Goal: Task Accomplishment & Management: Manage account settings

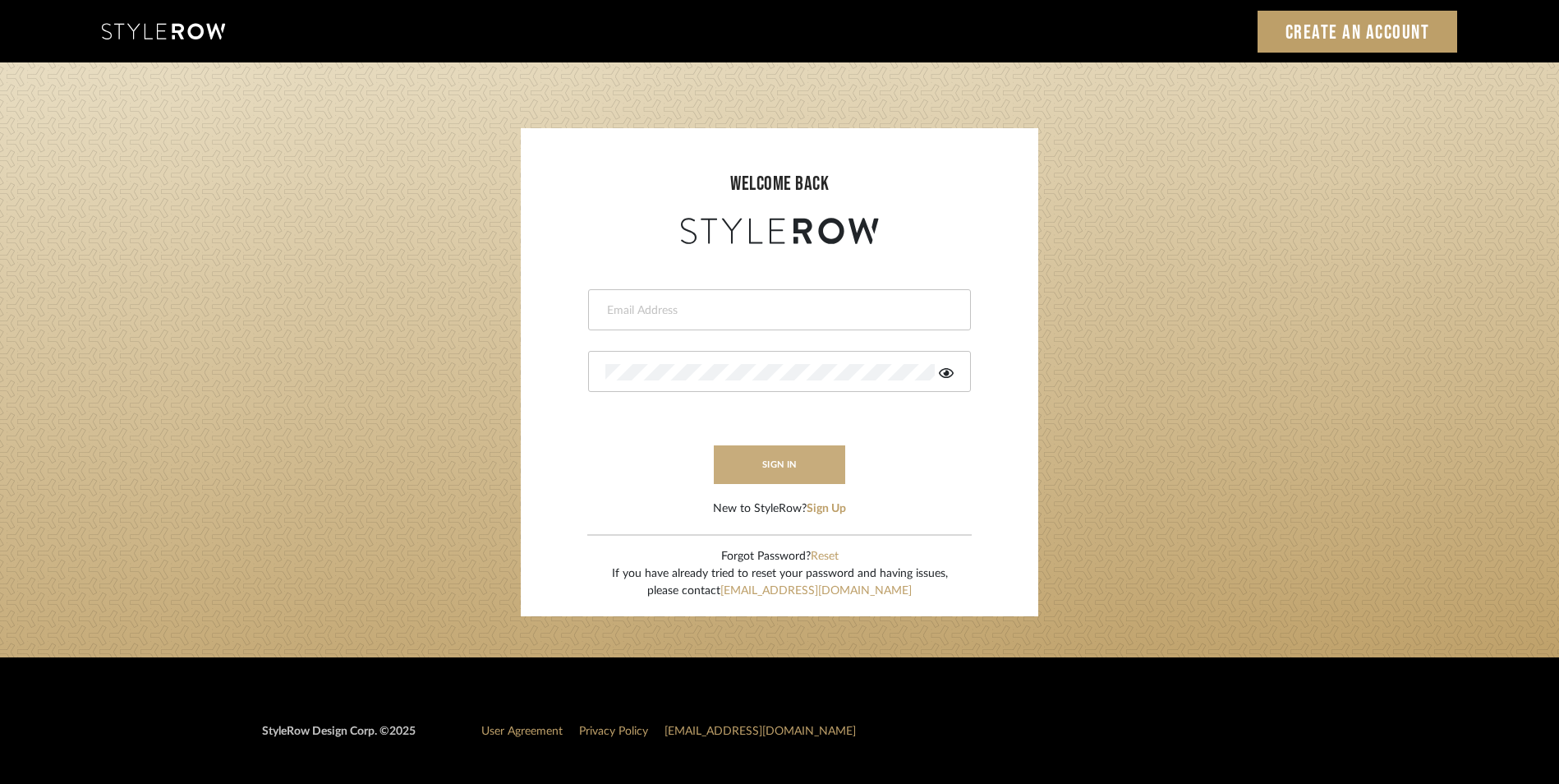
type input "eman@perspective-interiors.com"
click at [797, 453] on button "sign in" at bounding box center [779, 465] width 131 height 39
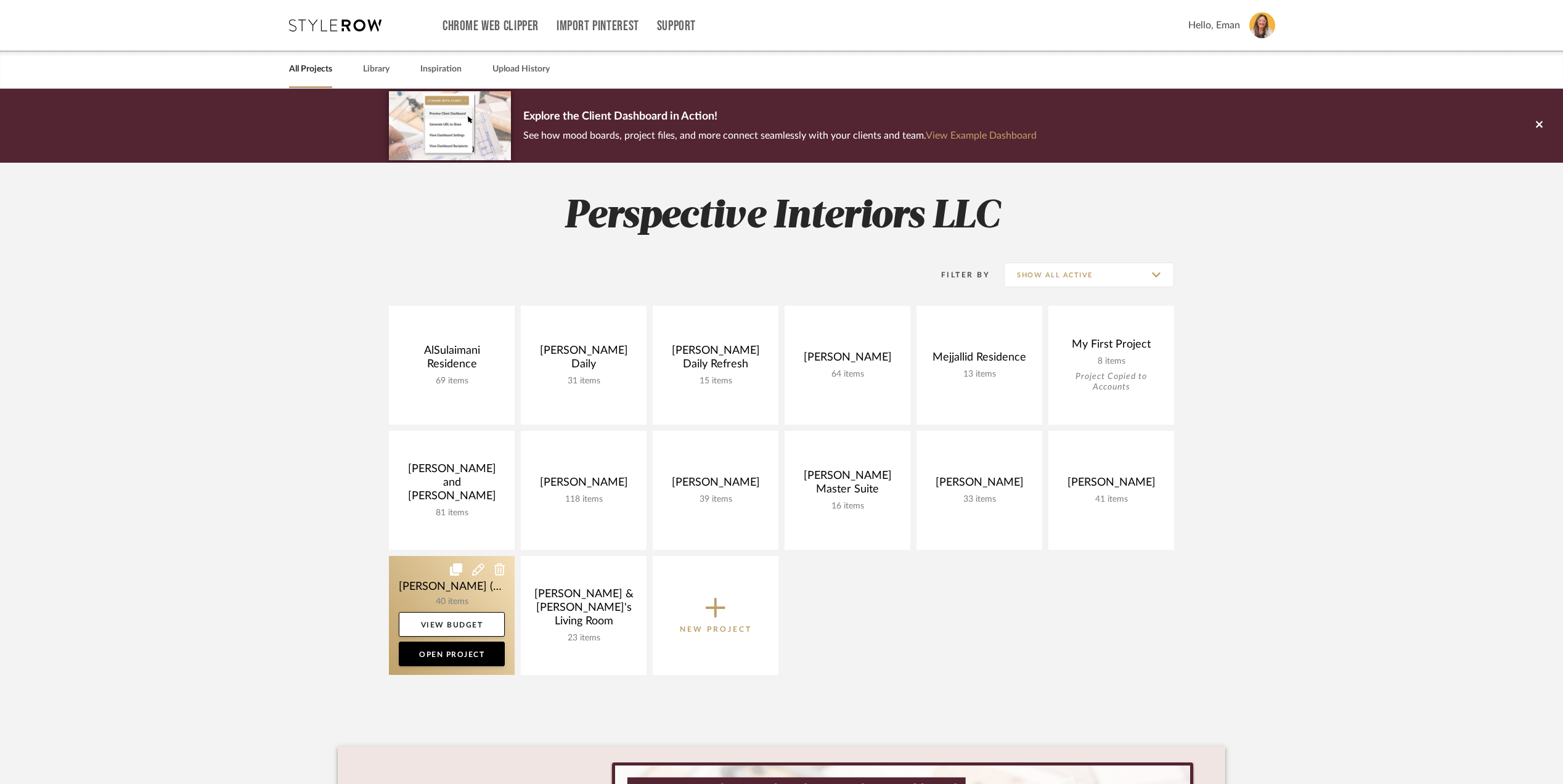
click at [402, 592] on link at bounding box center [452, 615] width 126 height 119
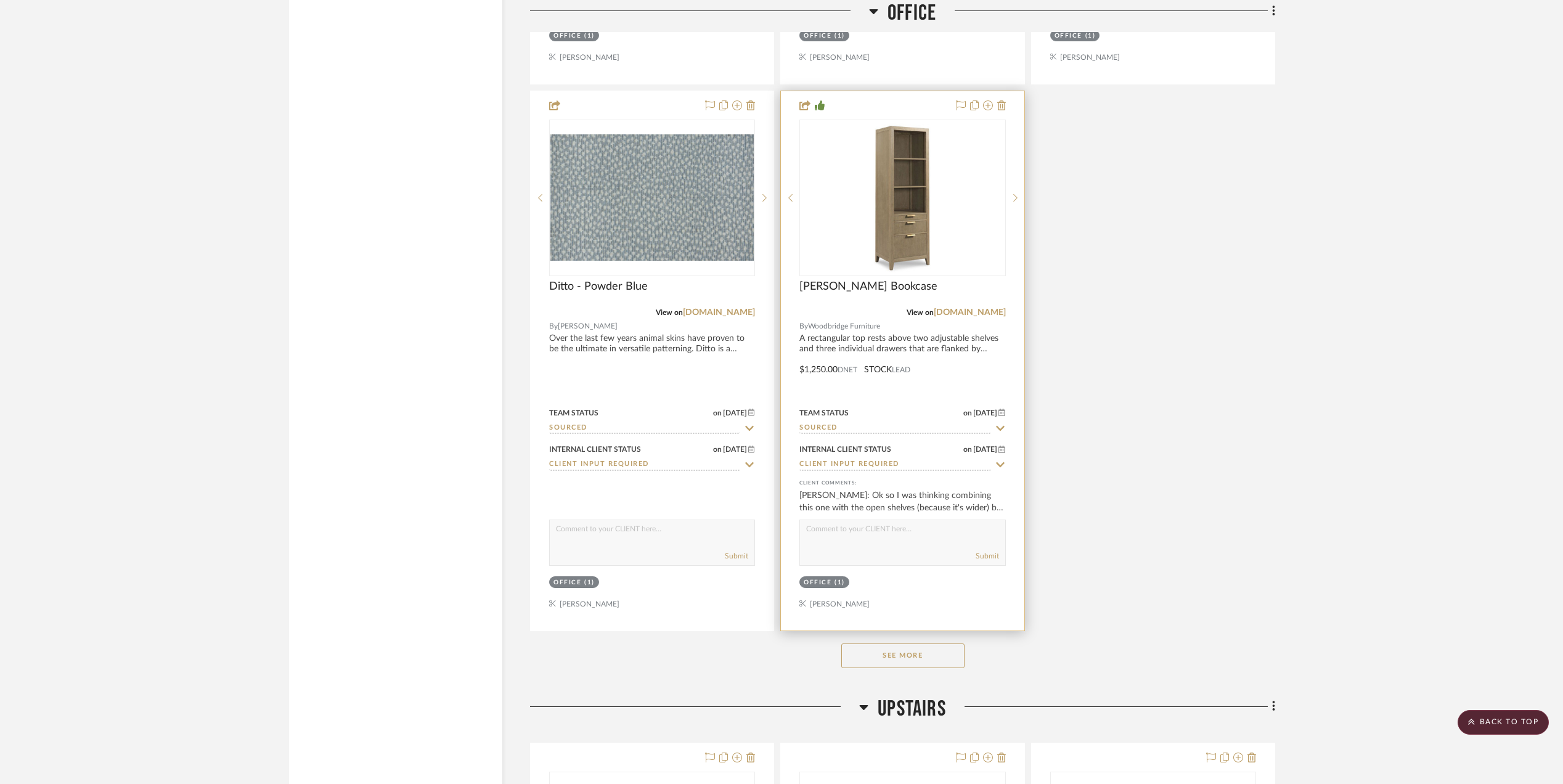
scroll to position [2712, 0]
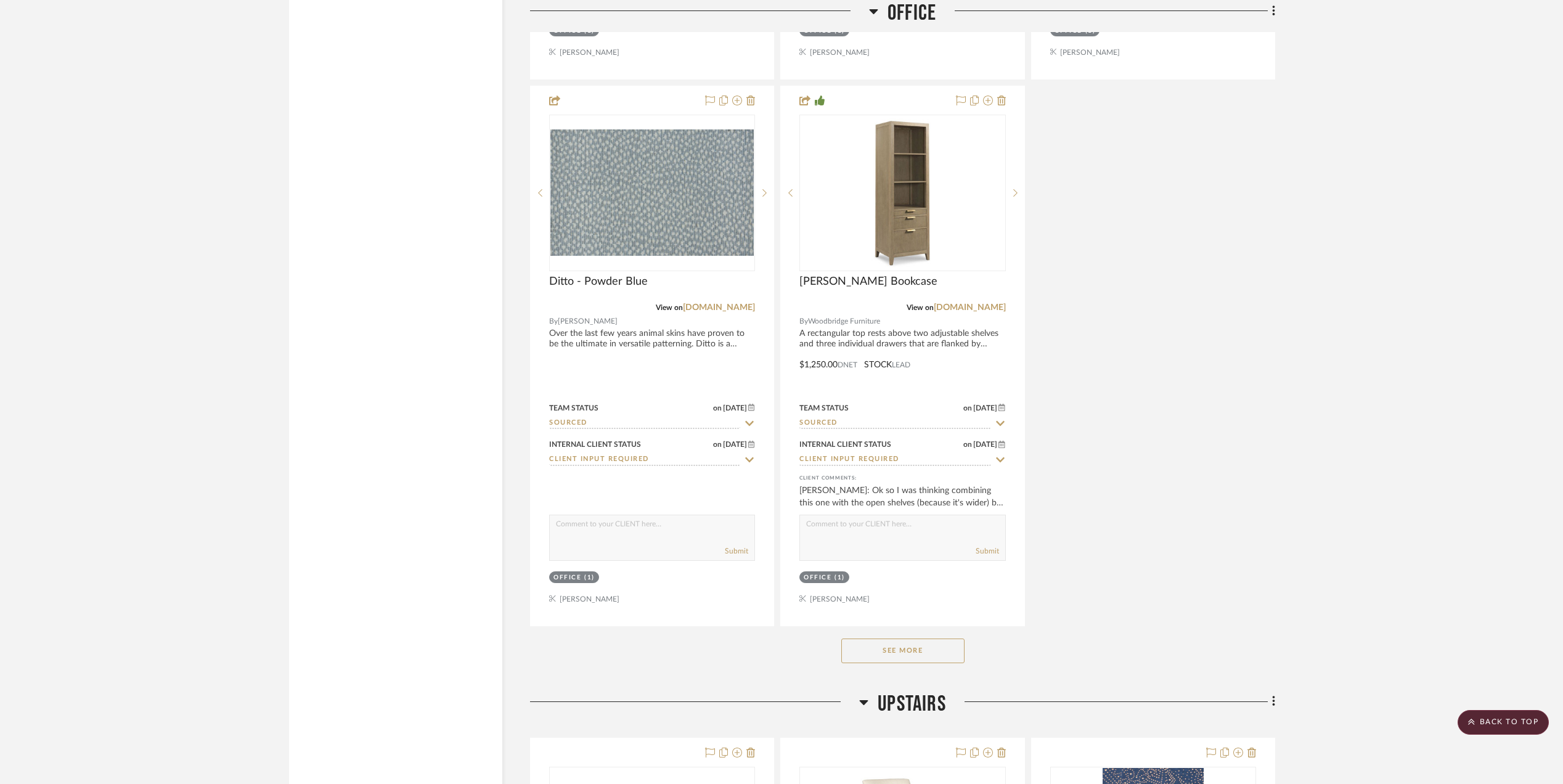
click at [891, 659] on button "See More" at bounding box center [903, 651] width 123 height 25
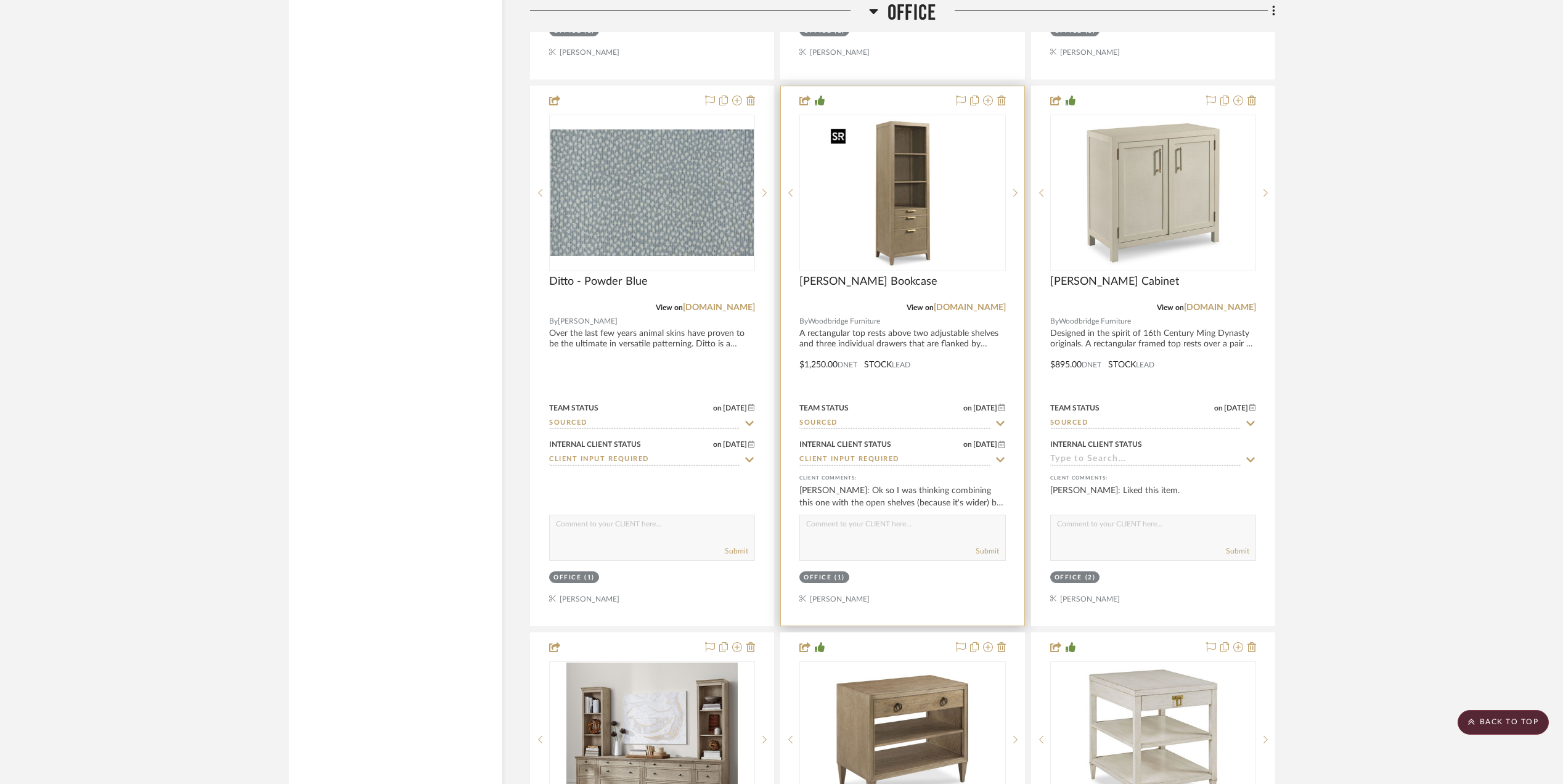
click at [0, 0] on img at bounding box center [0, 0] width 0 height 0
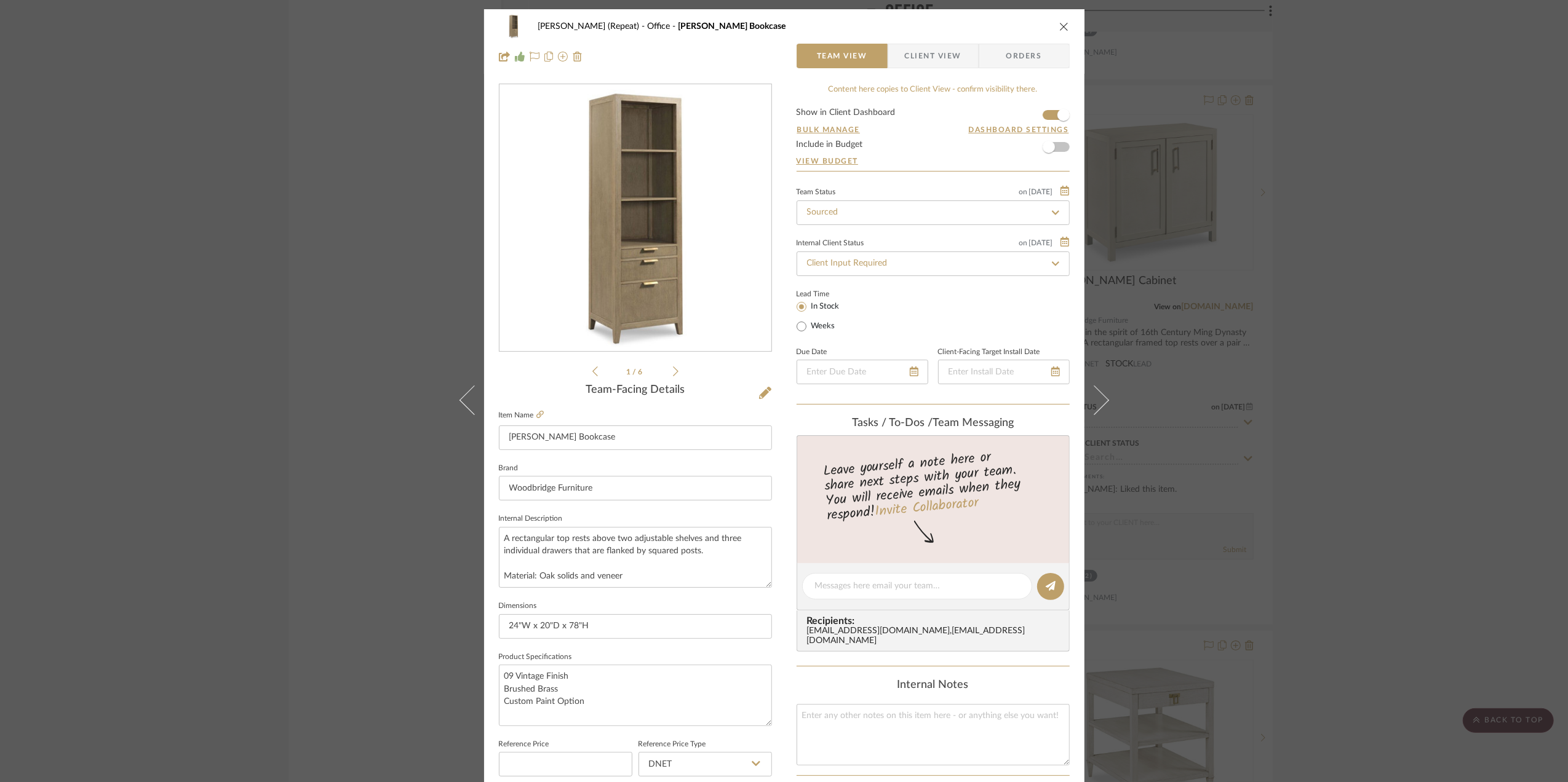
click at [591, 237] on img "0" at bounding box center [635, 218] width 267 height 267
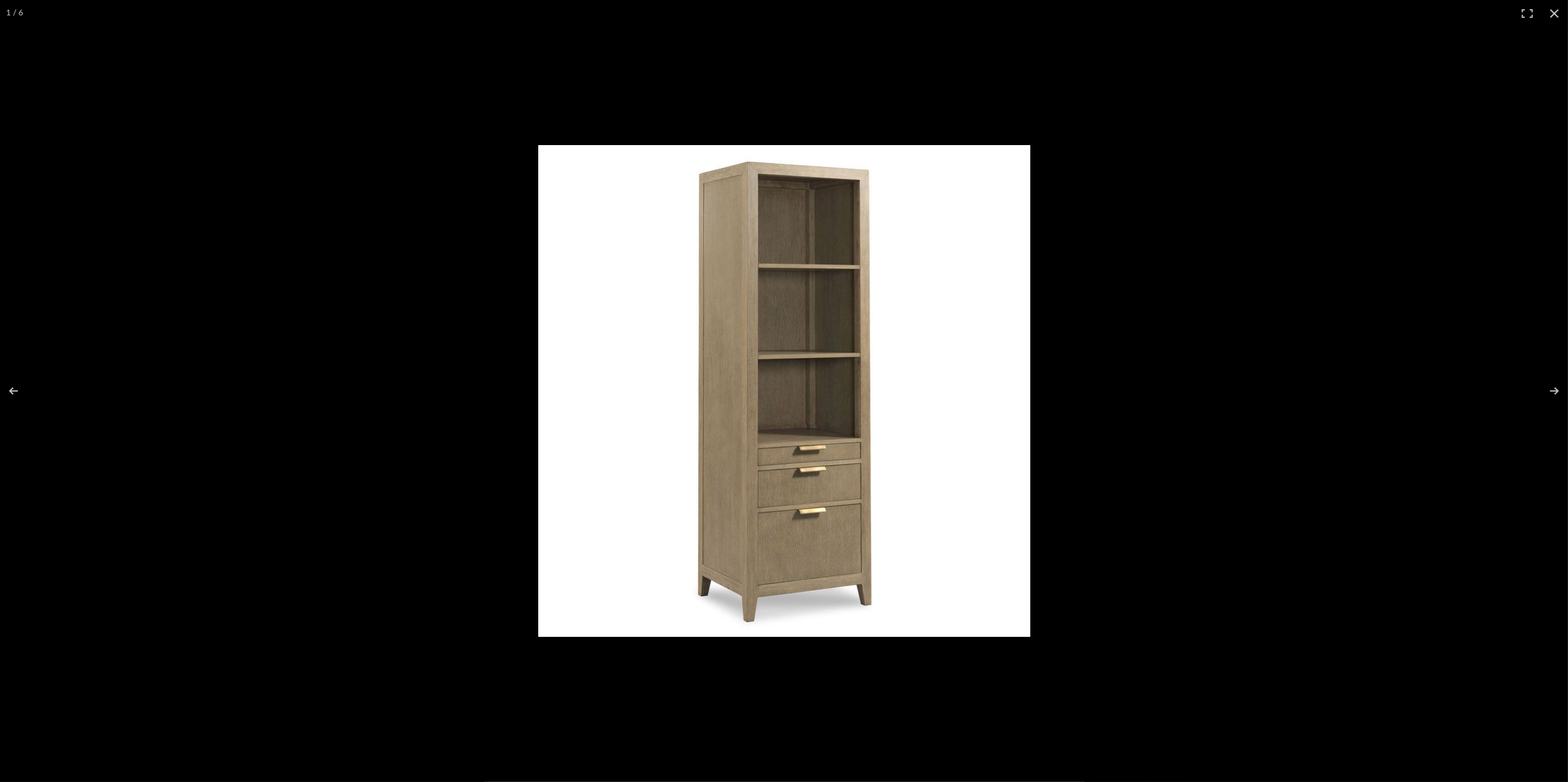
click at [812, 517] on img at bounding box center [784, 391] width 492 height 492
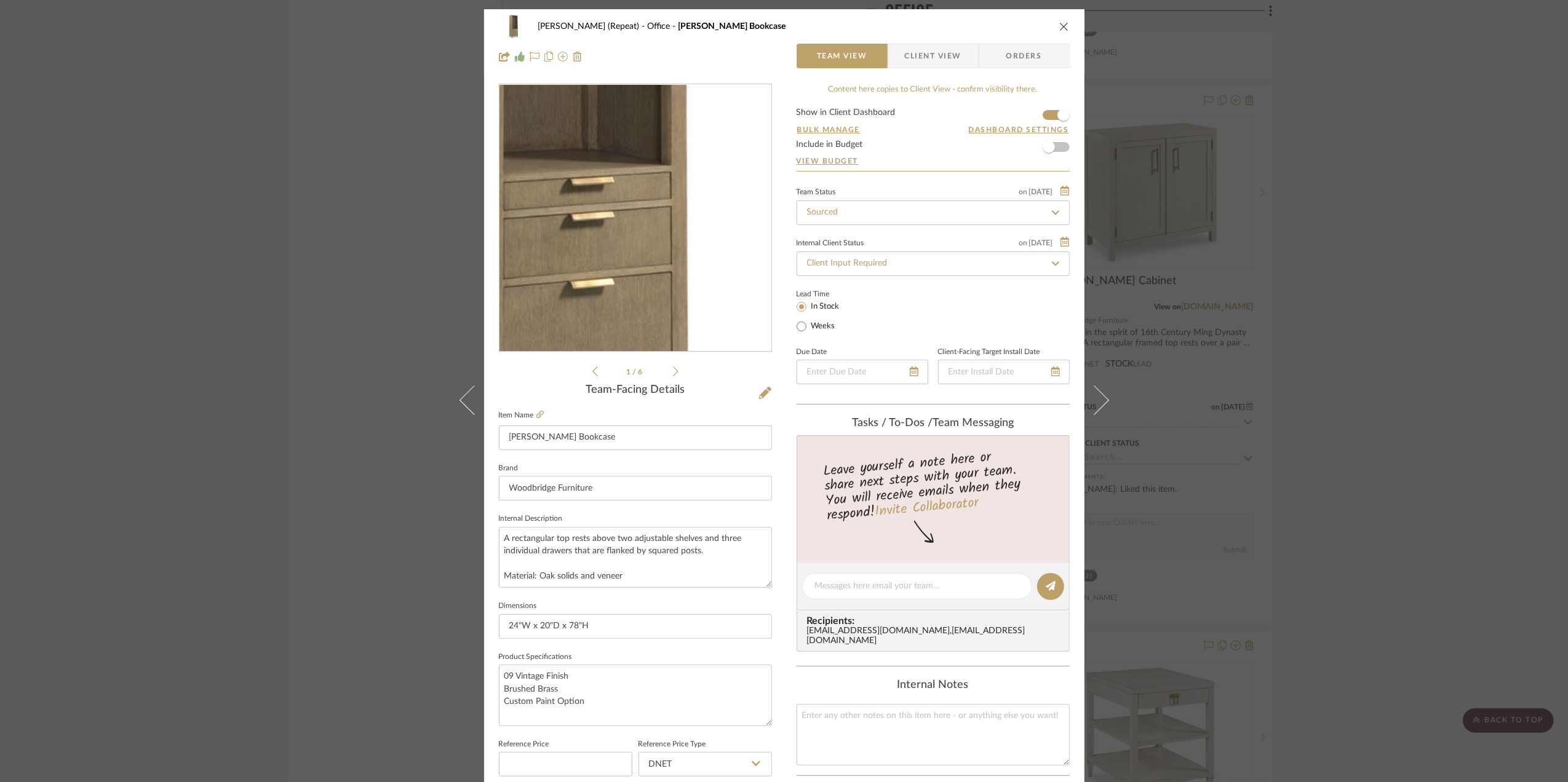
click at [661, 262] on img "0" at bounding box center [635, 218] width 267 height 267
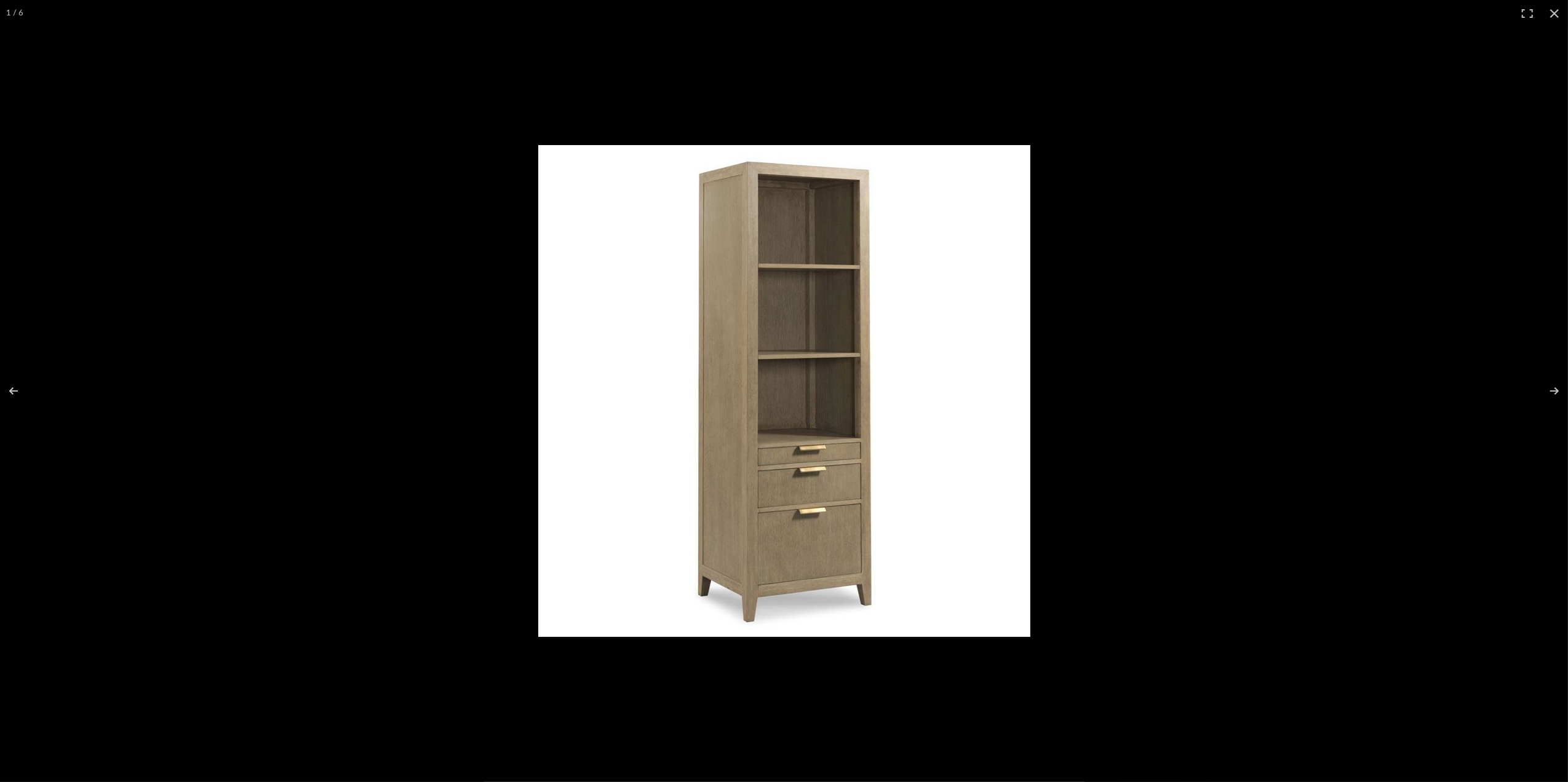
click at [1422, 364] on div at bounding box center [1068, 409] width 1059 height 528
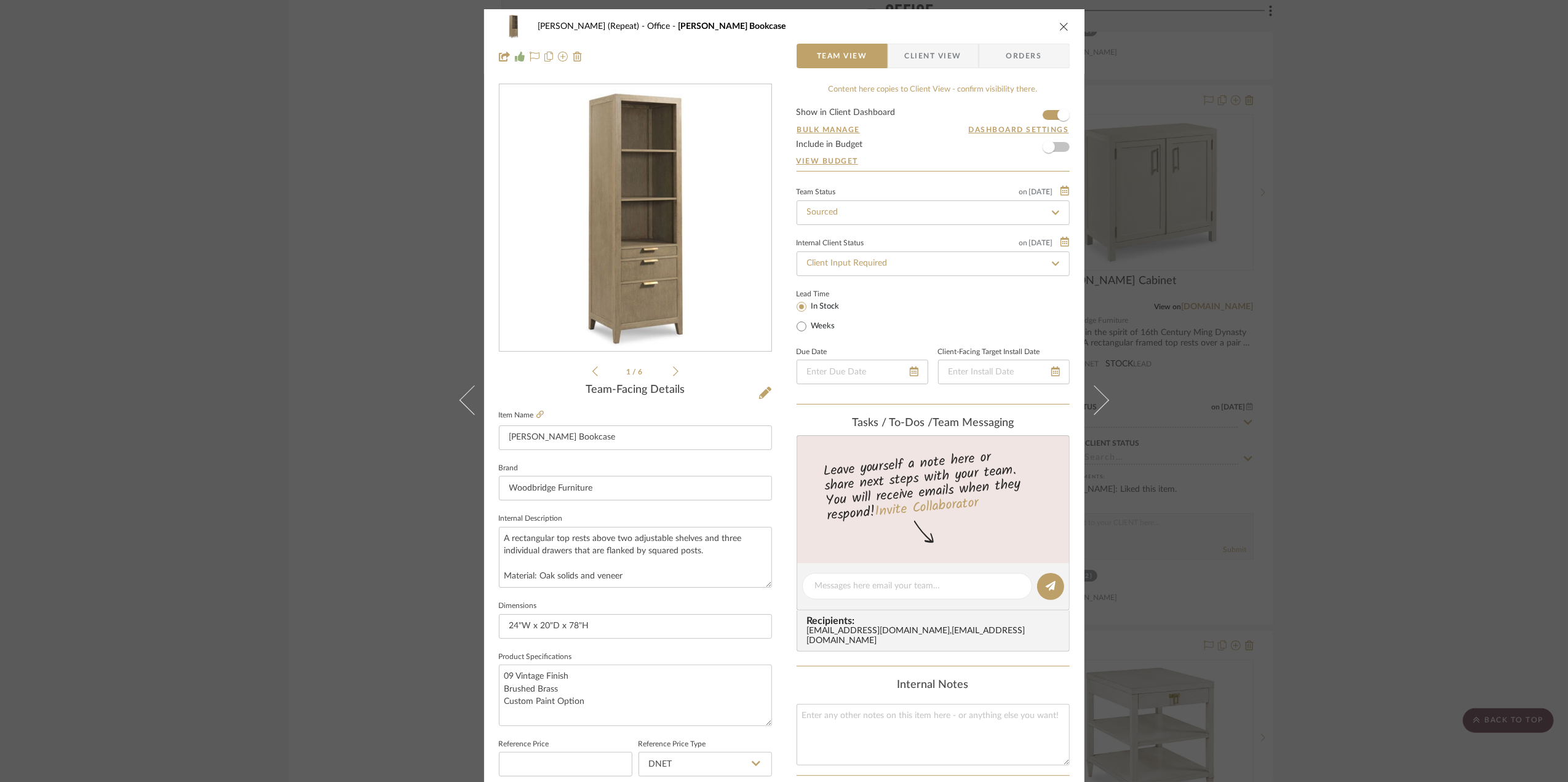
click at [1467, 386] on div "Stephanie Bergreen (Repeat) Office Beall Bookcase Team View Client View Orders …" at bounding box center [784, 391] width 1568 height 782
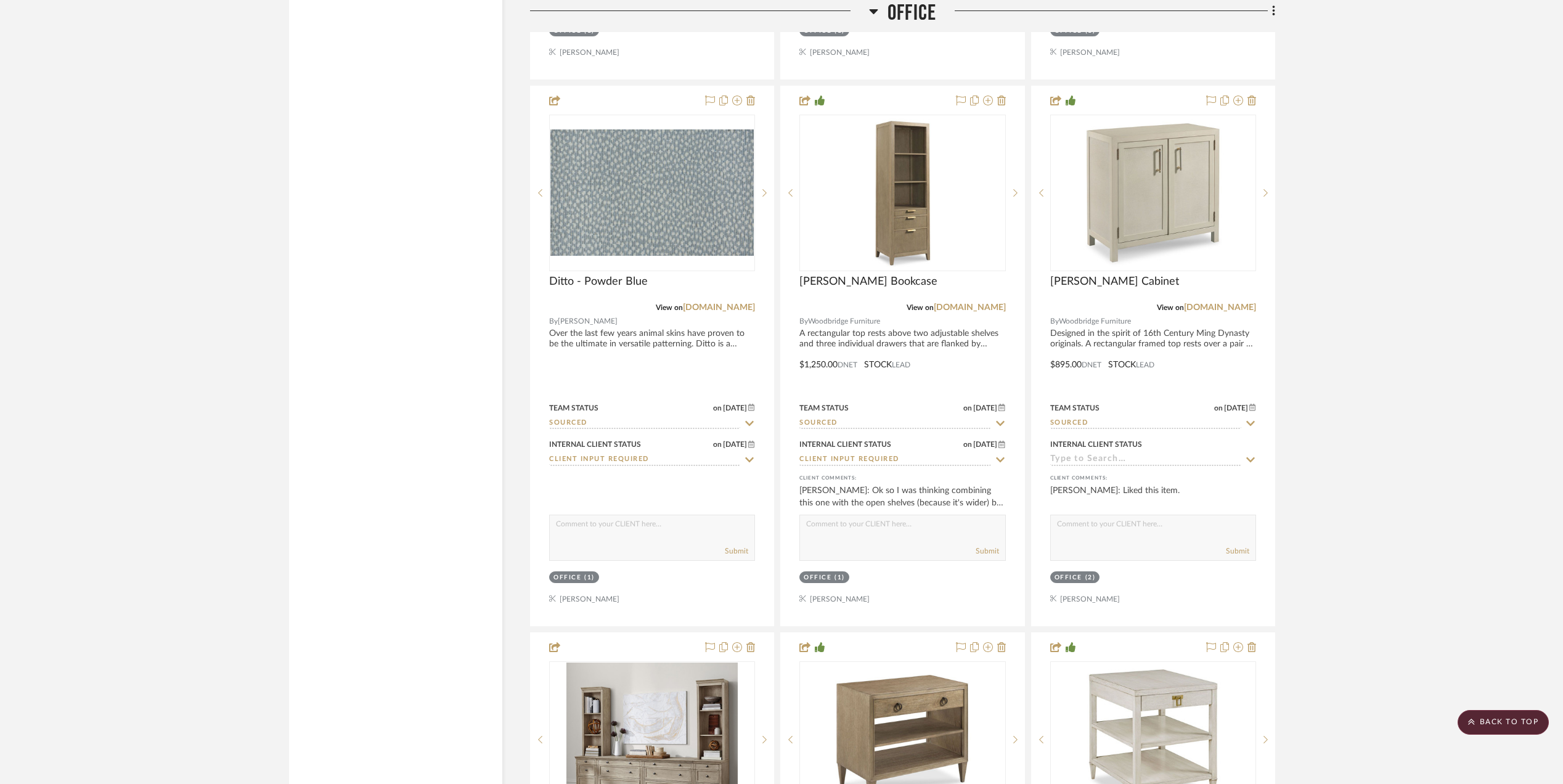
scroll to position [2630, 0]
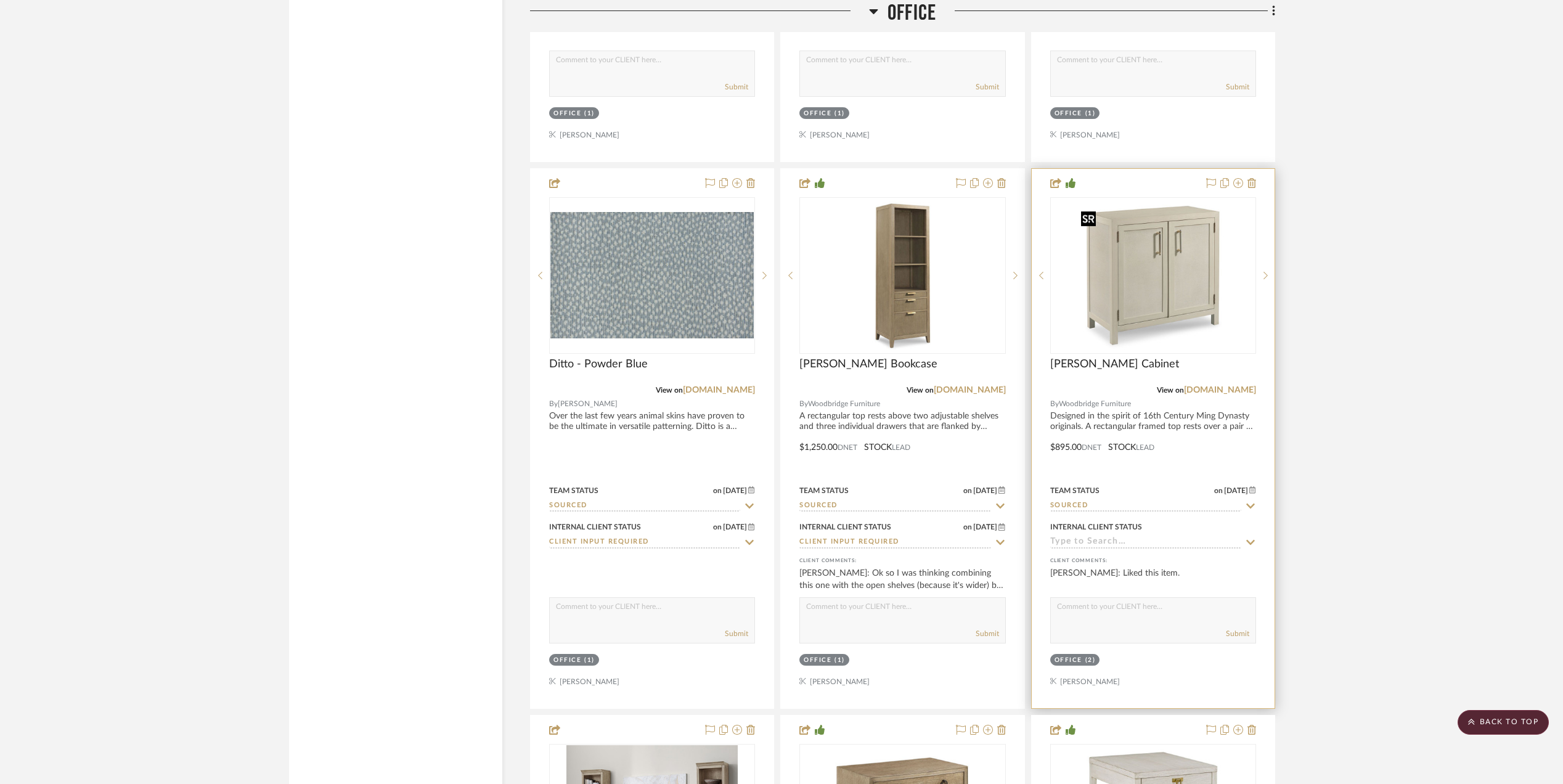
click at [1189, 285] on img "0" at bounding box center [1153, 275] width 154 height 154
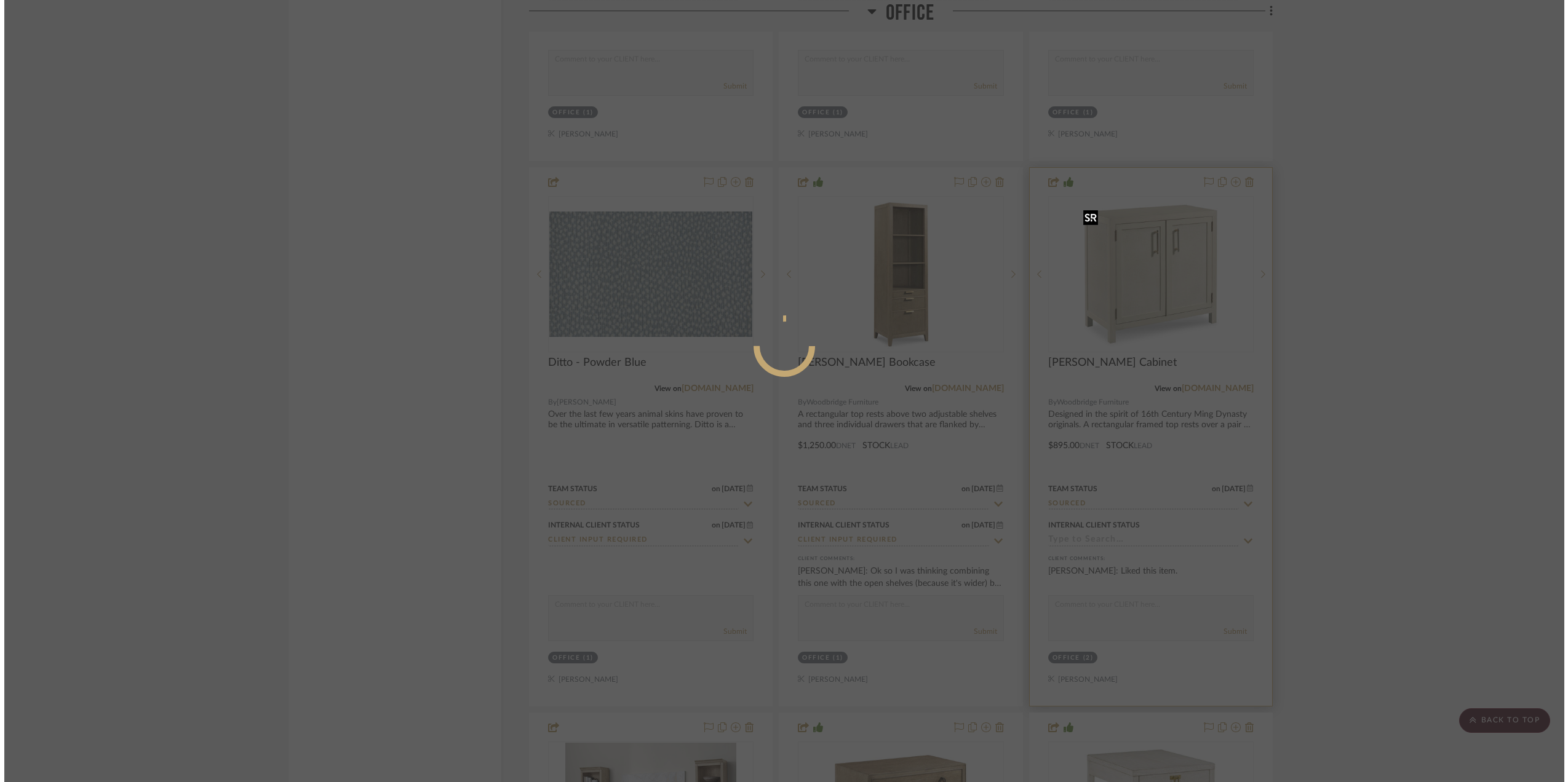
scroll to position [0, 0]
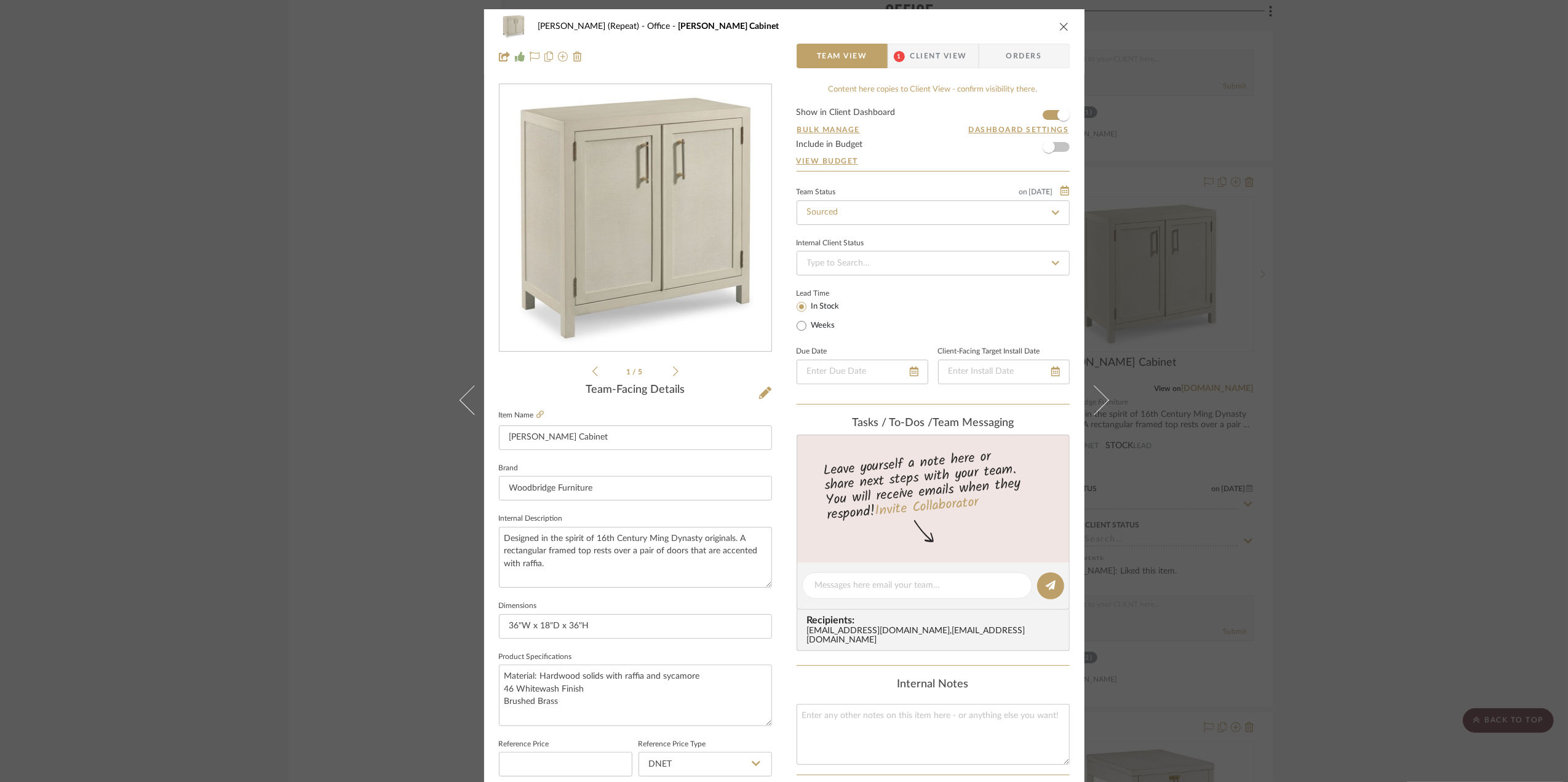
click at [587, 177] on img "0" at bounding box center [635, 218] width 267 height 267
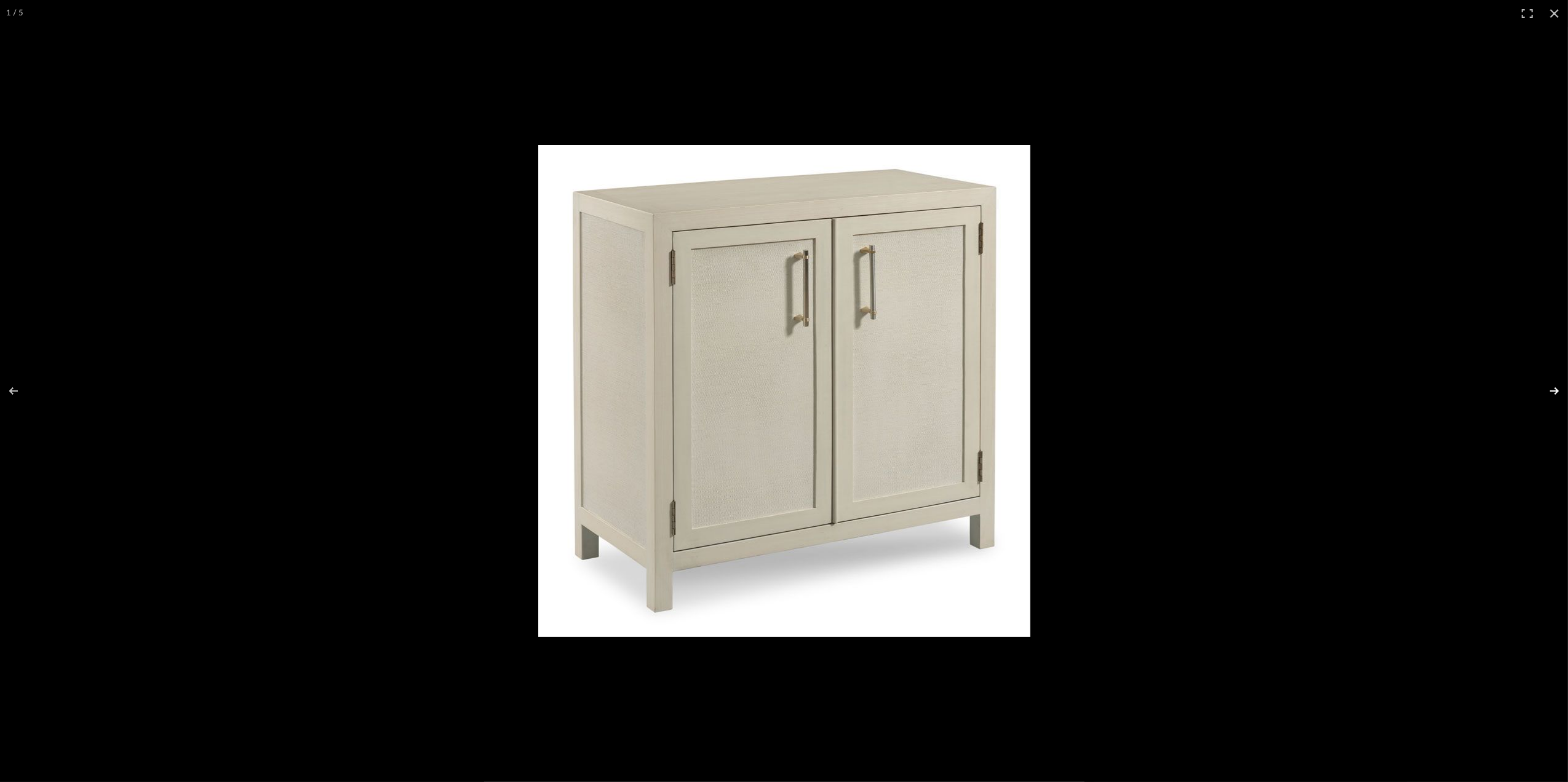
click at [1558, 389] on button at bounding box center [1546, 390] width 43 height 61
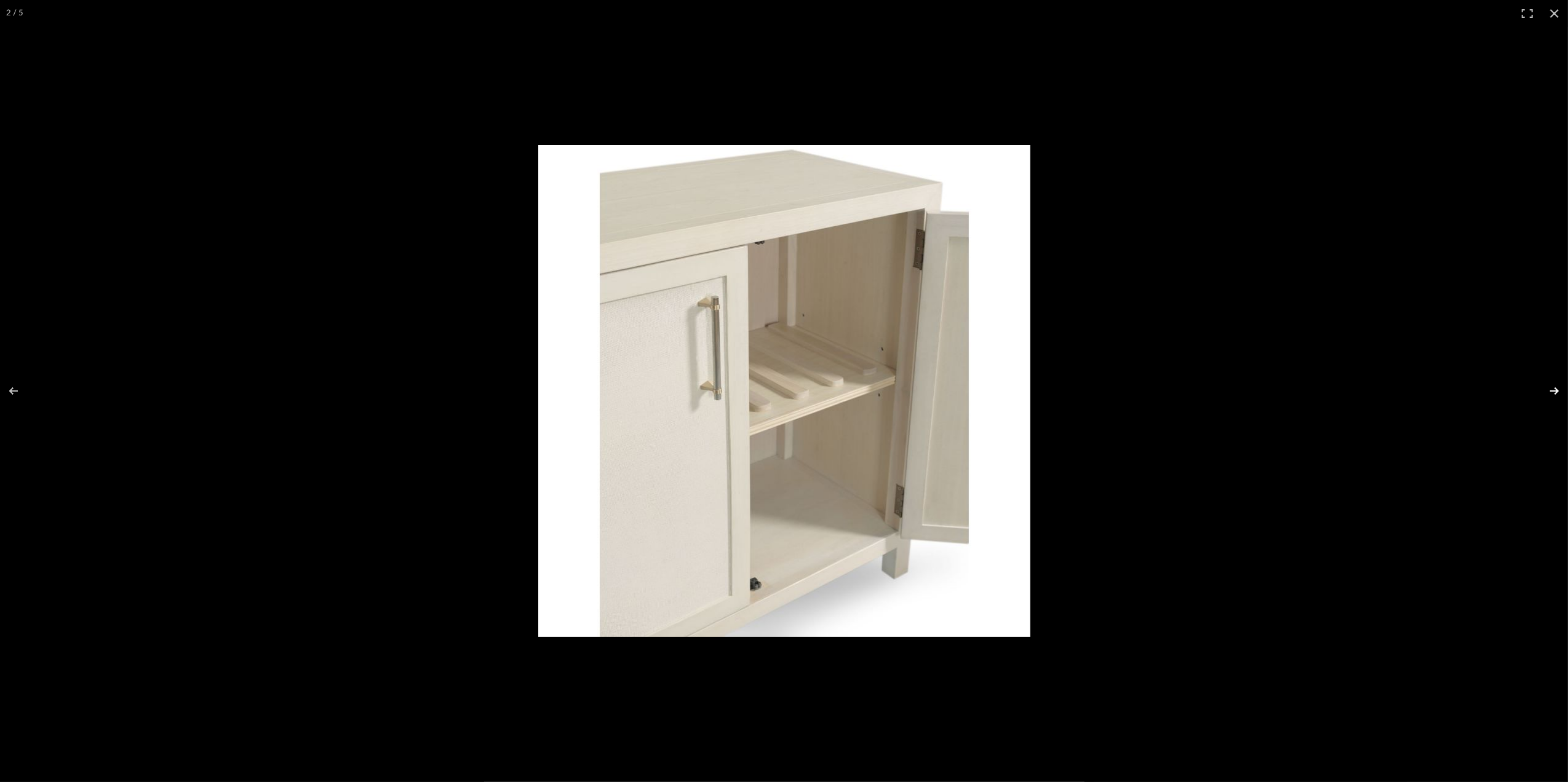
click at [1558, 389] on button at bounding box center [1546, 390] width 43 height 61
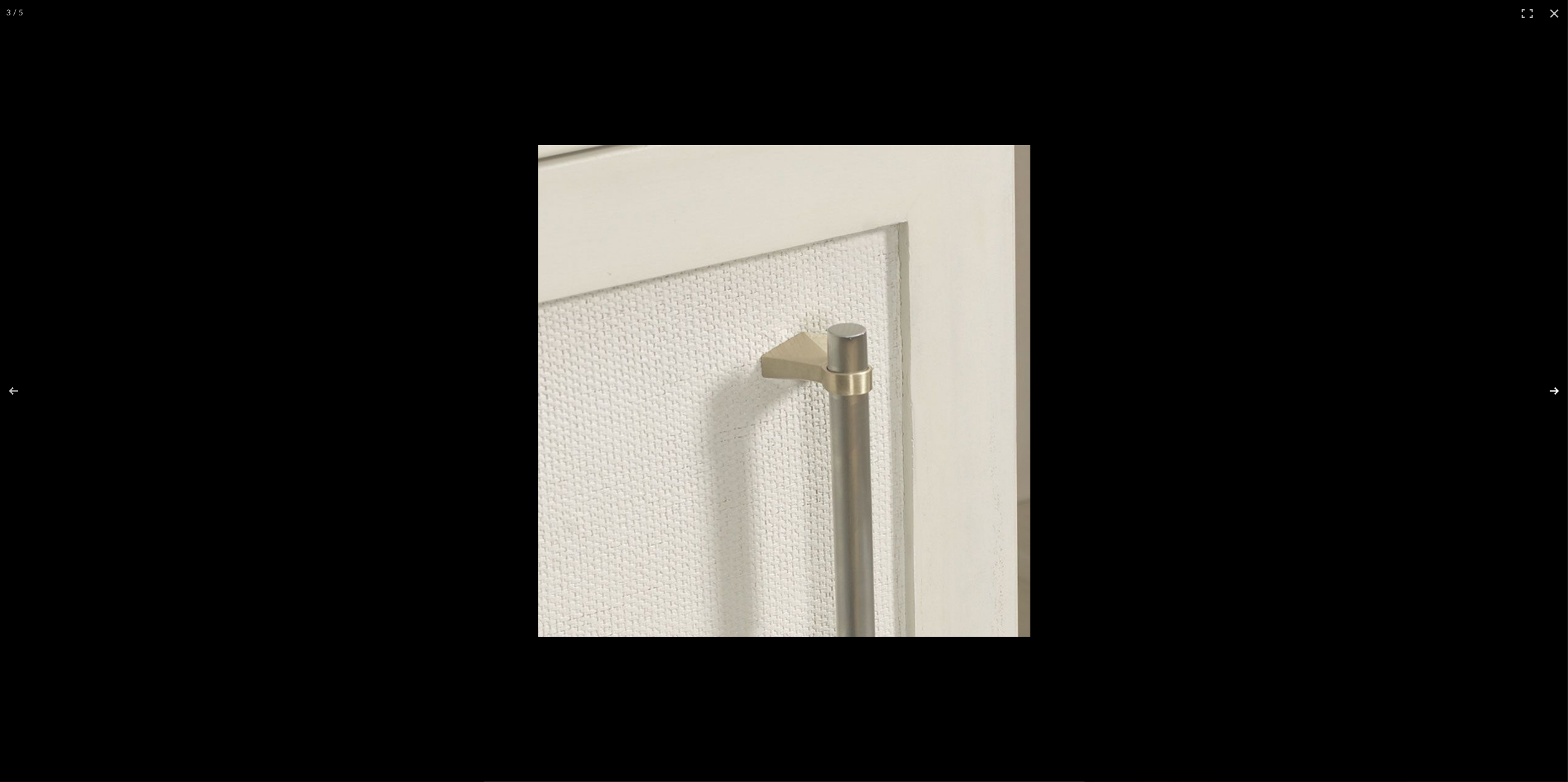
click at [1553, 387] on button at bounding box center [1546, 390] width 43 height 61
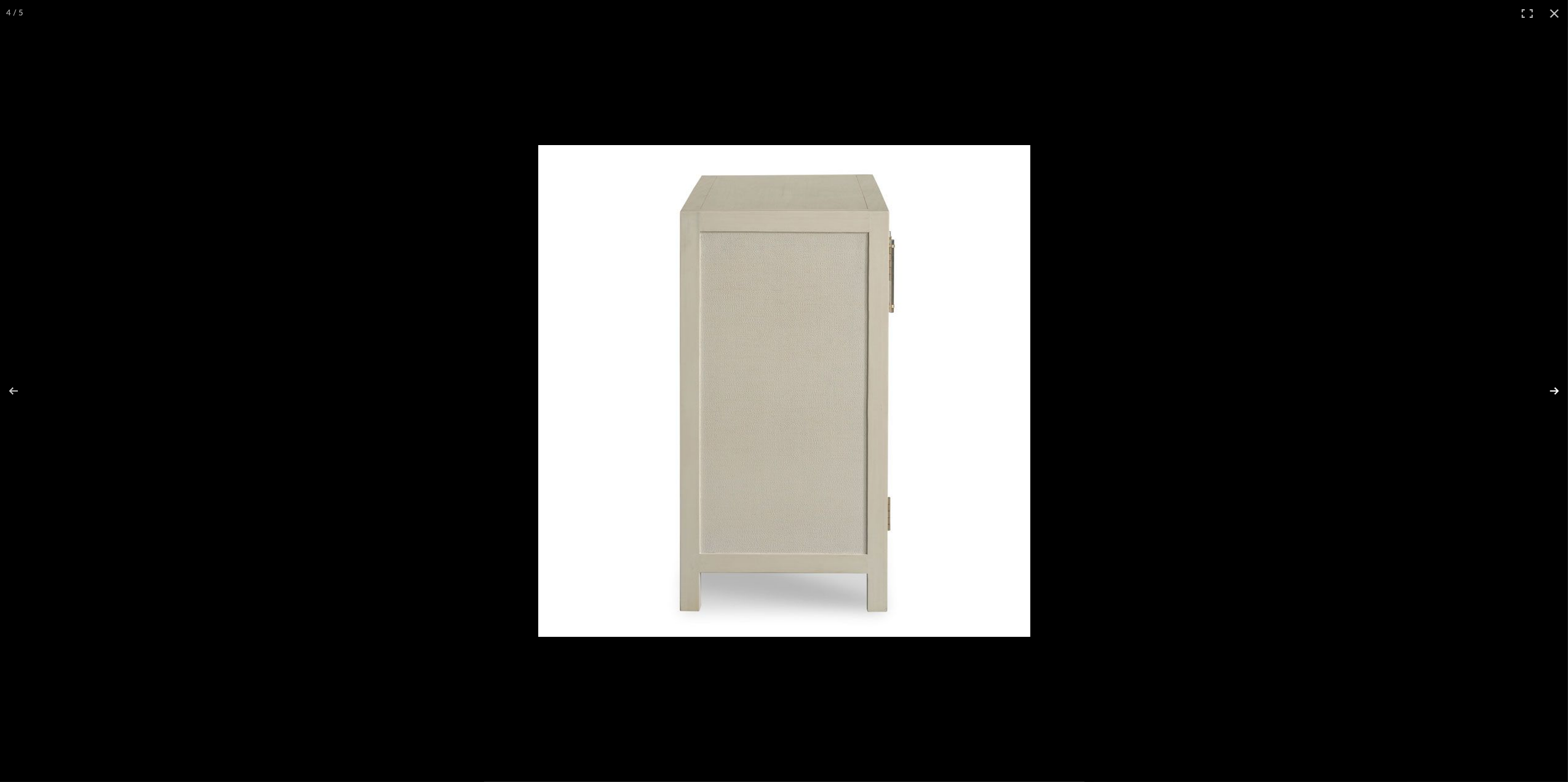
click at [1551, 387] on button at bounding box center [1546, 390] width 43 height 61
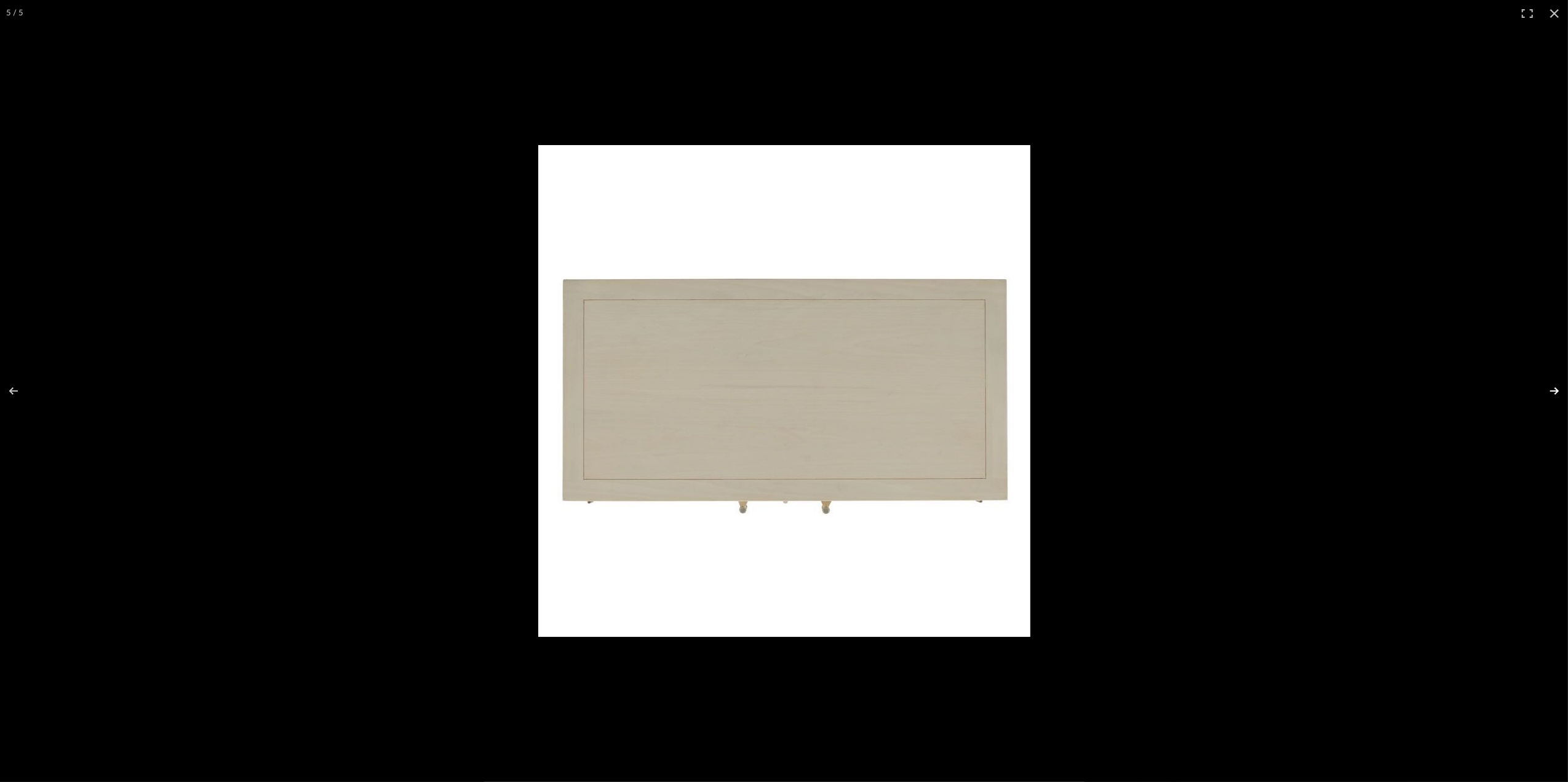
click at [1548, 387] on button at bounding box center [1546, 390] width 43 height 61
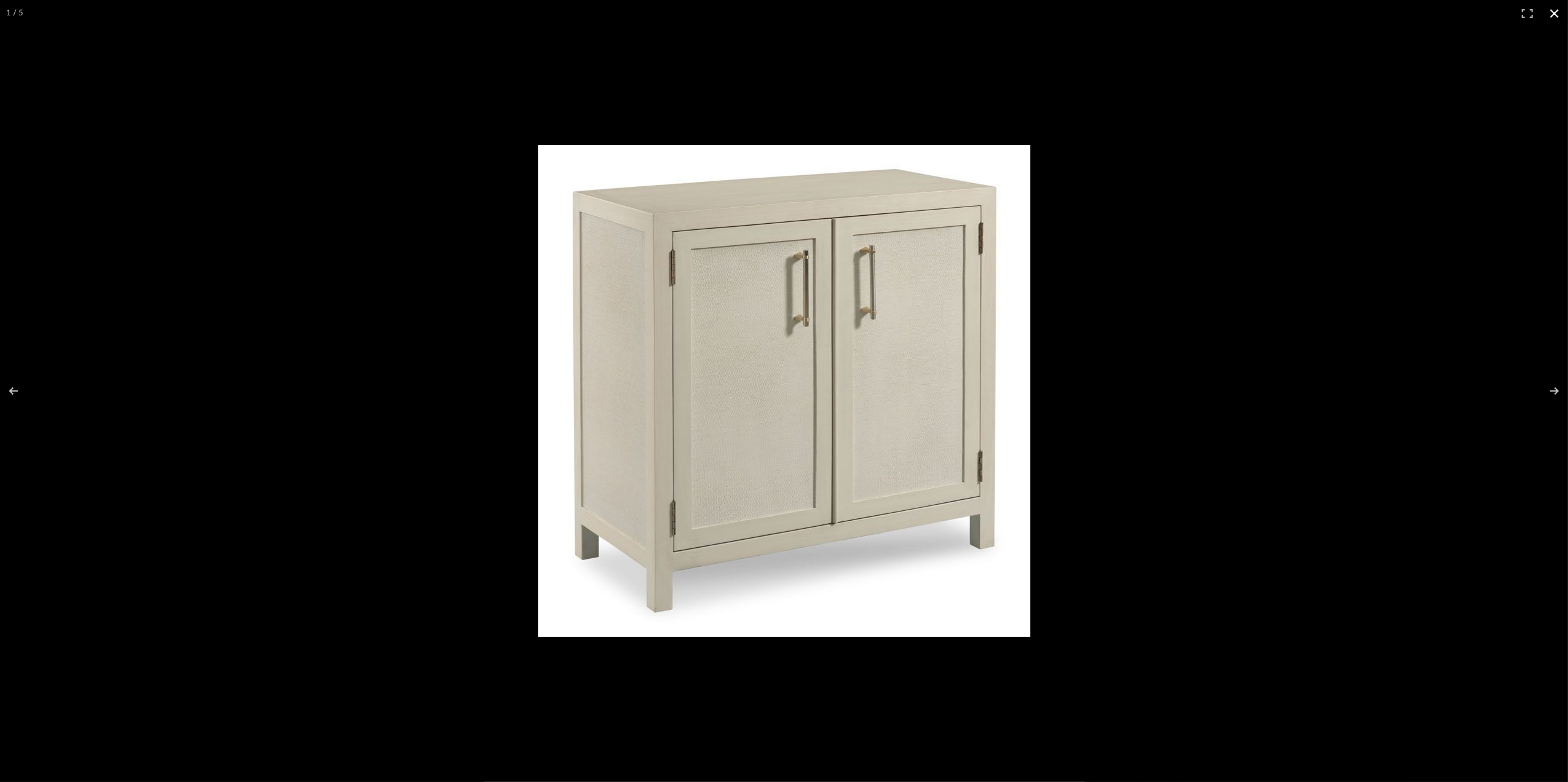
click at [1553, 16] on button at bounding box center [1554, 13] width 27 height 27
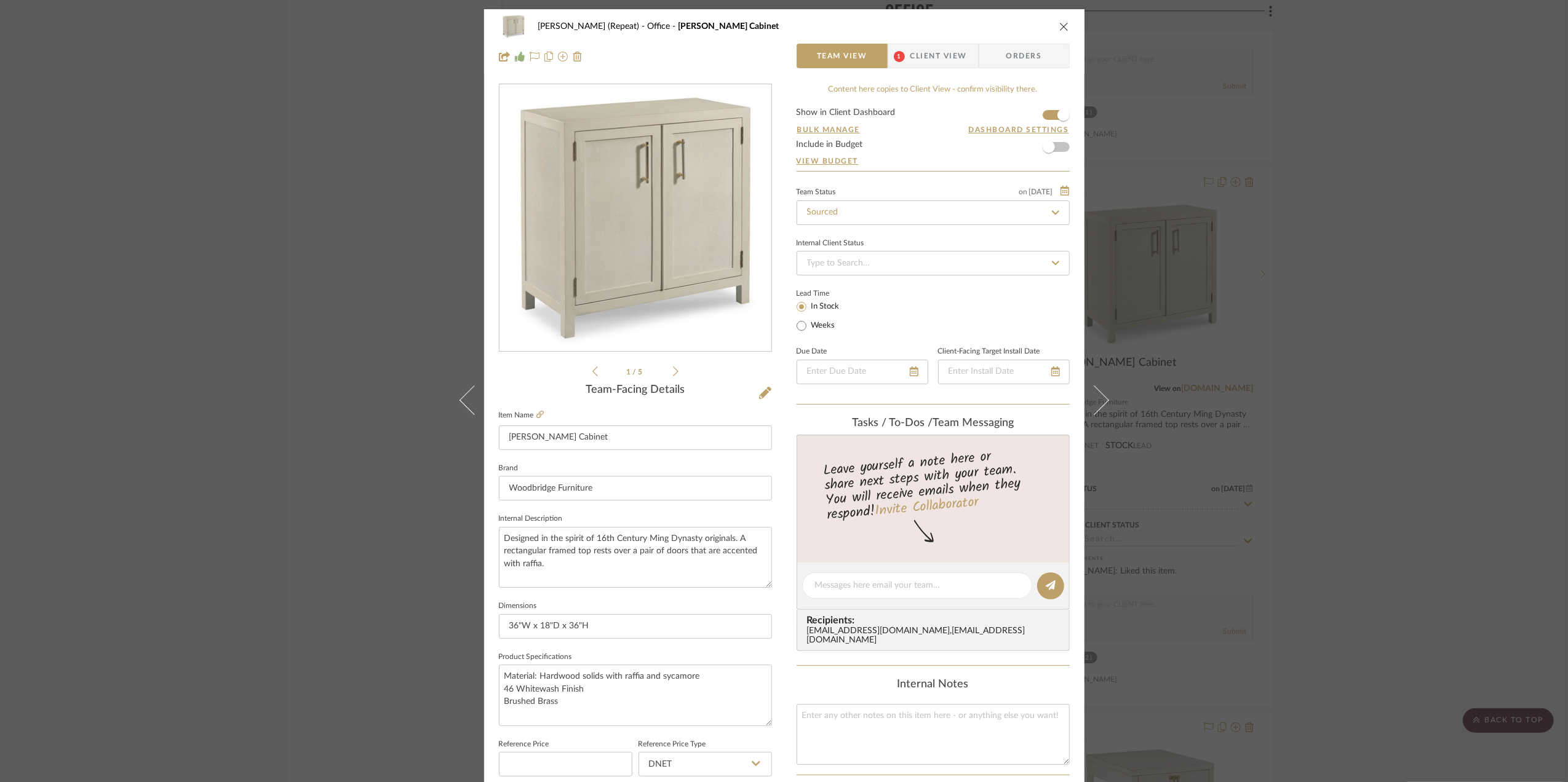
click at [1334, 375] on div "Stephanie Bergreen (Repeat) Office Rosemary Cabinet Team View 1 Client View Ord…" at bounding box center [784, 391] width 1568 height 782
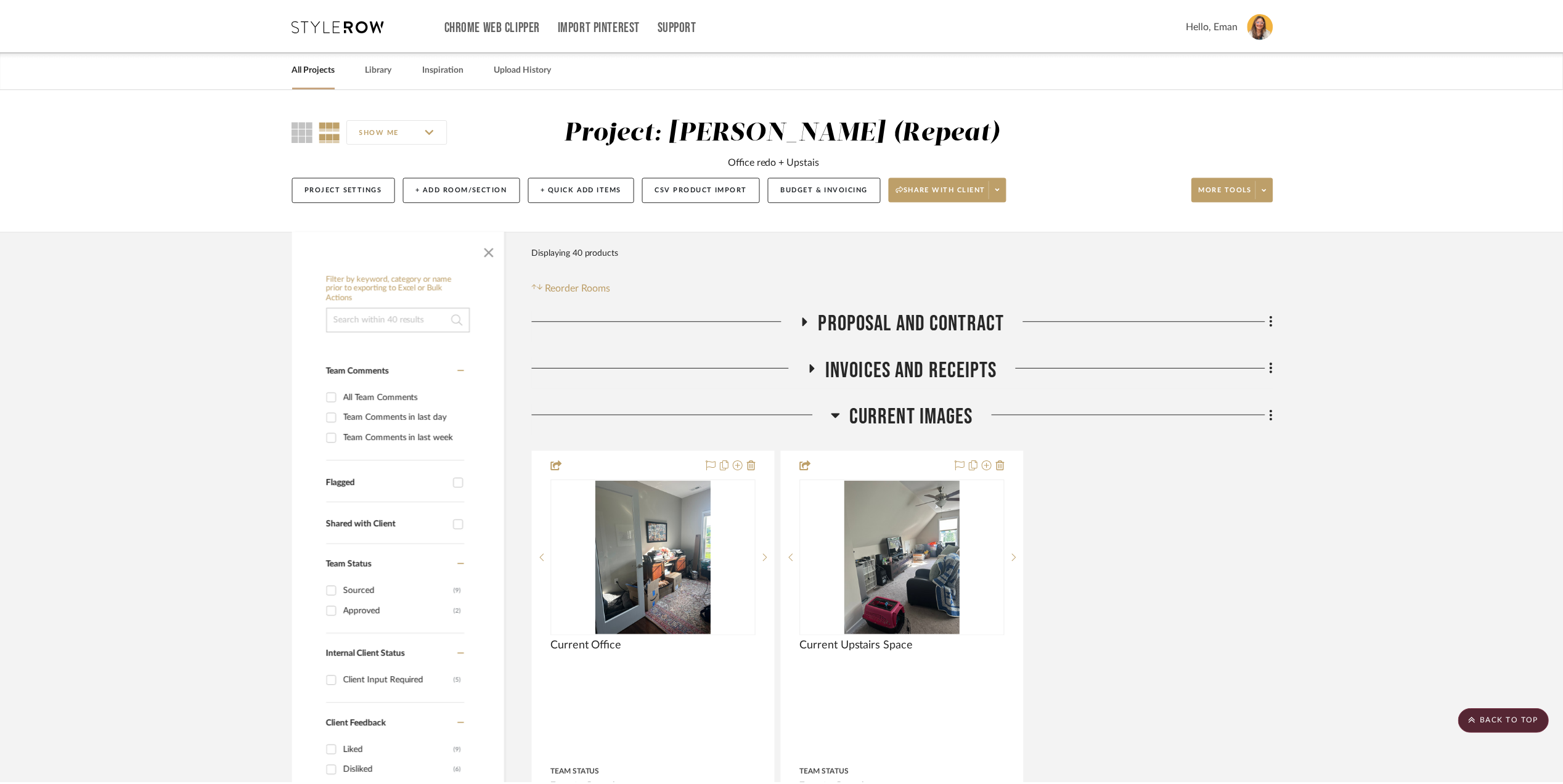
scroll to position [2630, 0]
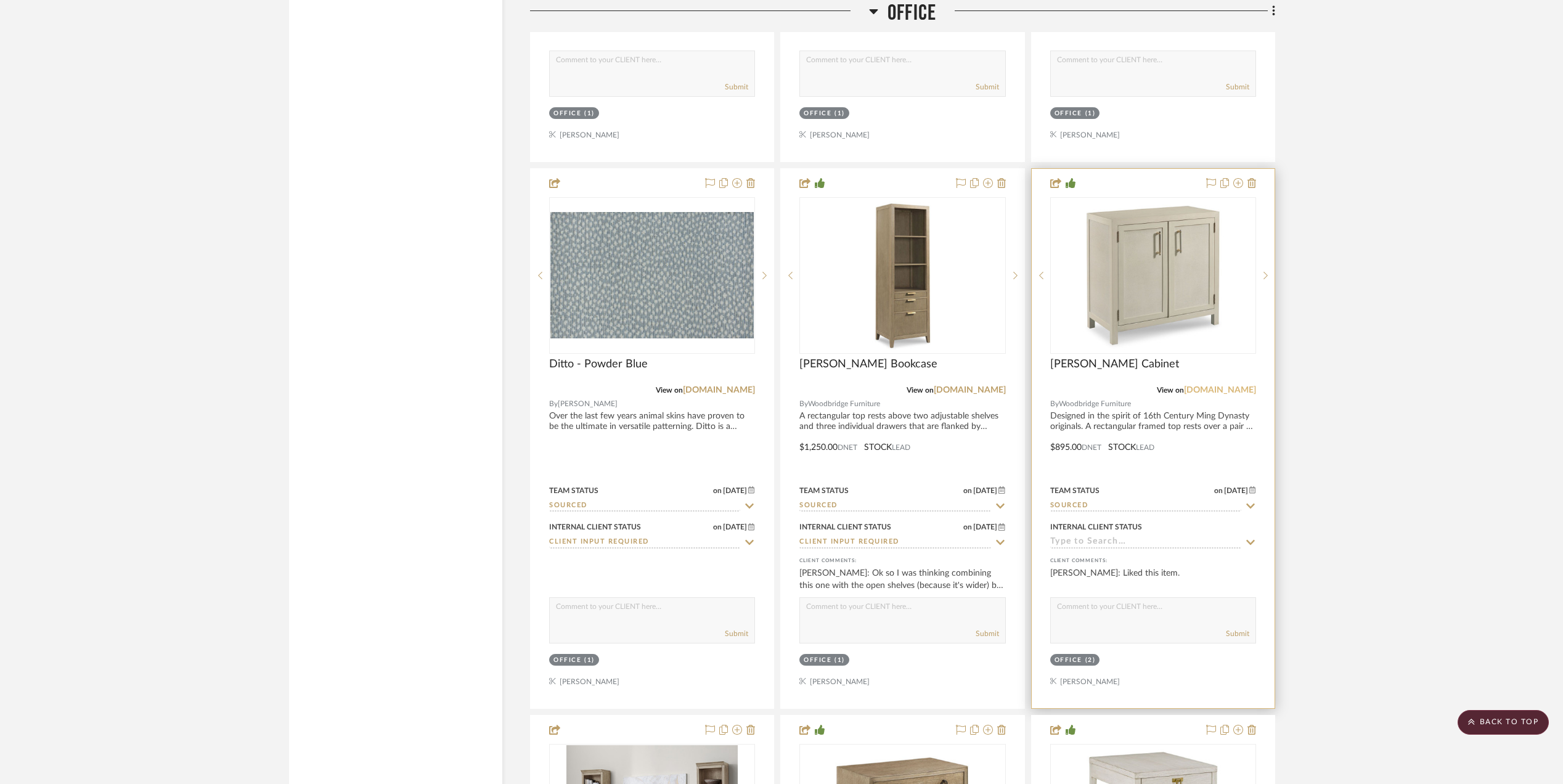
click at [1231, 392] on link "google.com" at bounding box center [1221, 390] width 72 height 9
click at [1100, 272] on img "0" at bounding box center [1153, 275] width 154 height 154
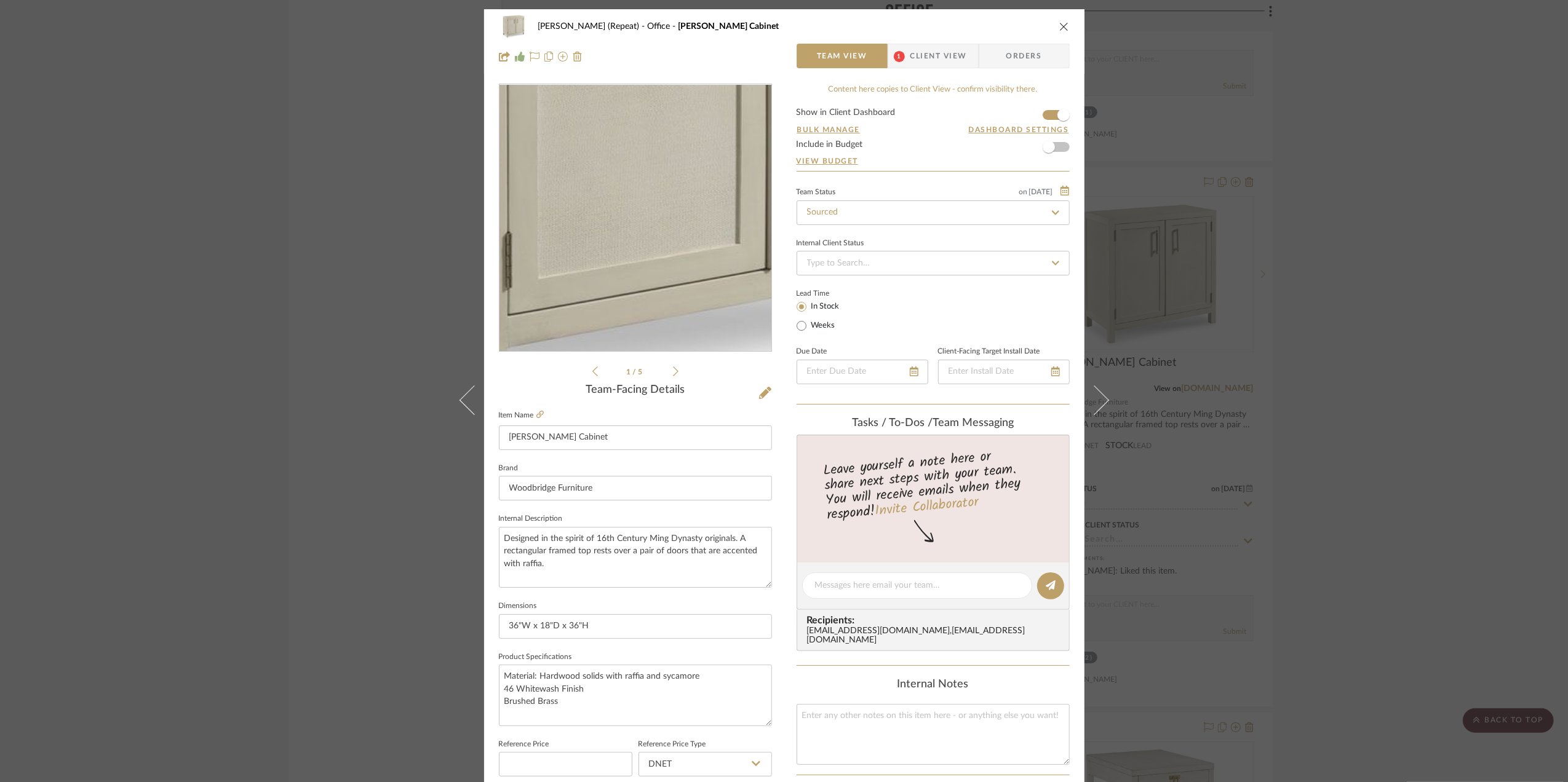
click at [600, 243] on img "0" at bounding box center [635, 218] width 267 height 267
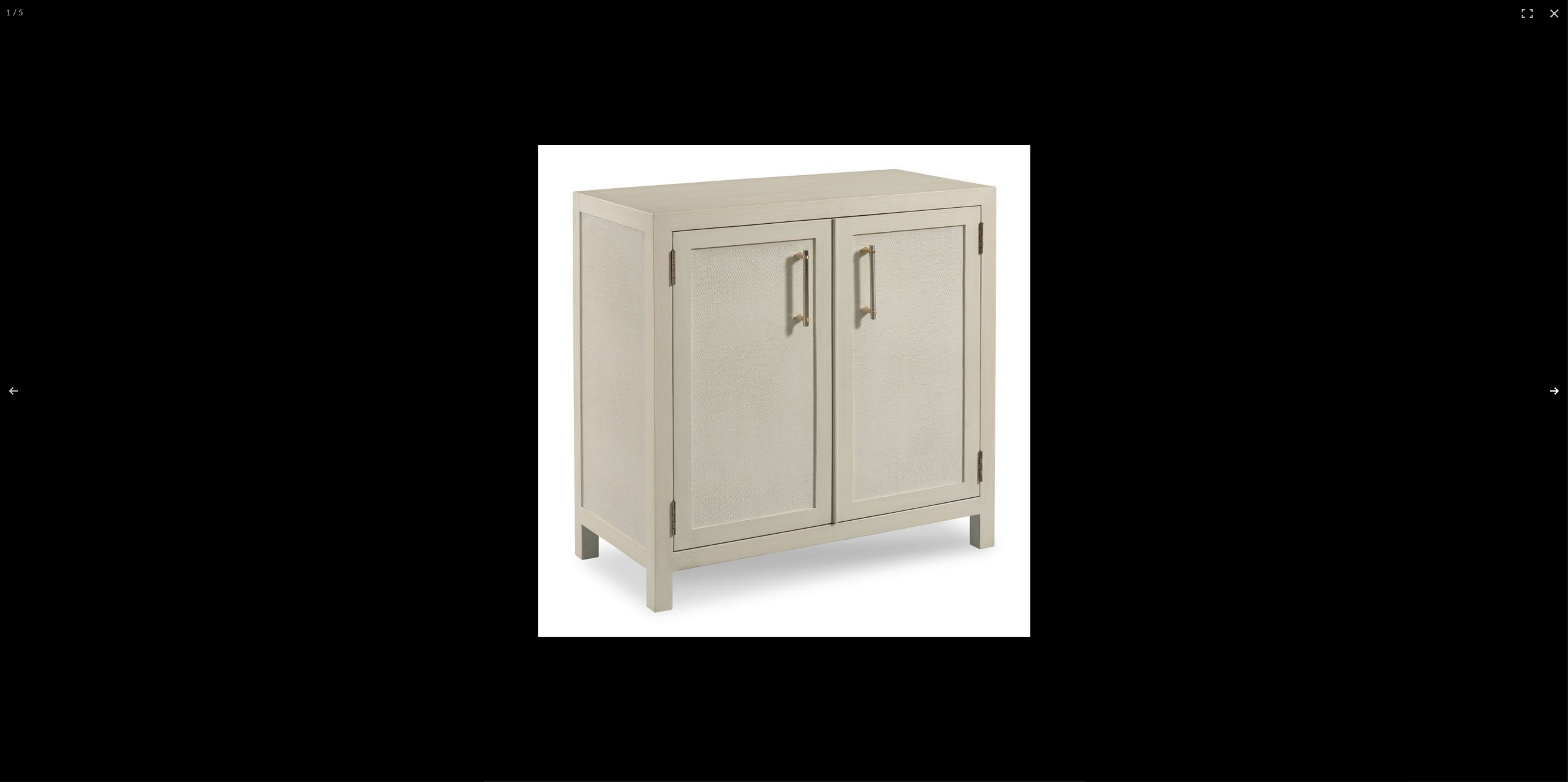
click at [1553, 386] on button at bounding box center [1546, 390] width 43 height 61
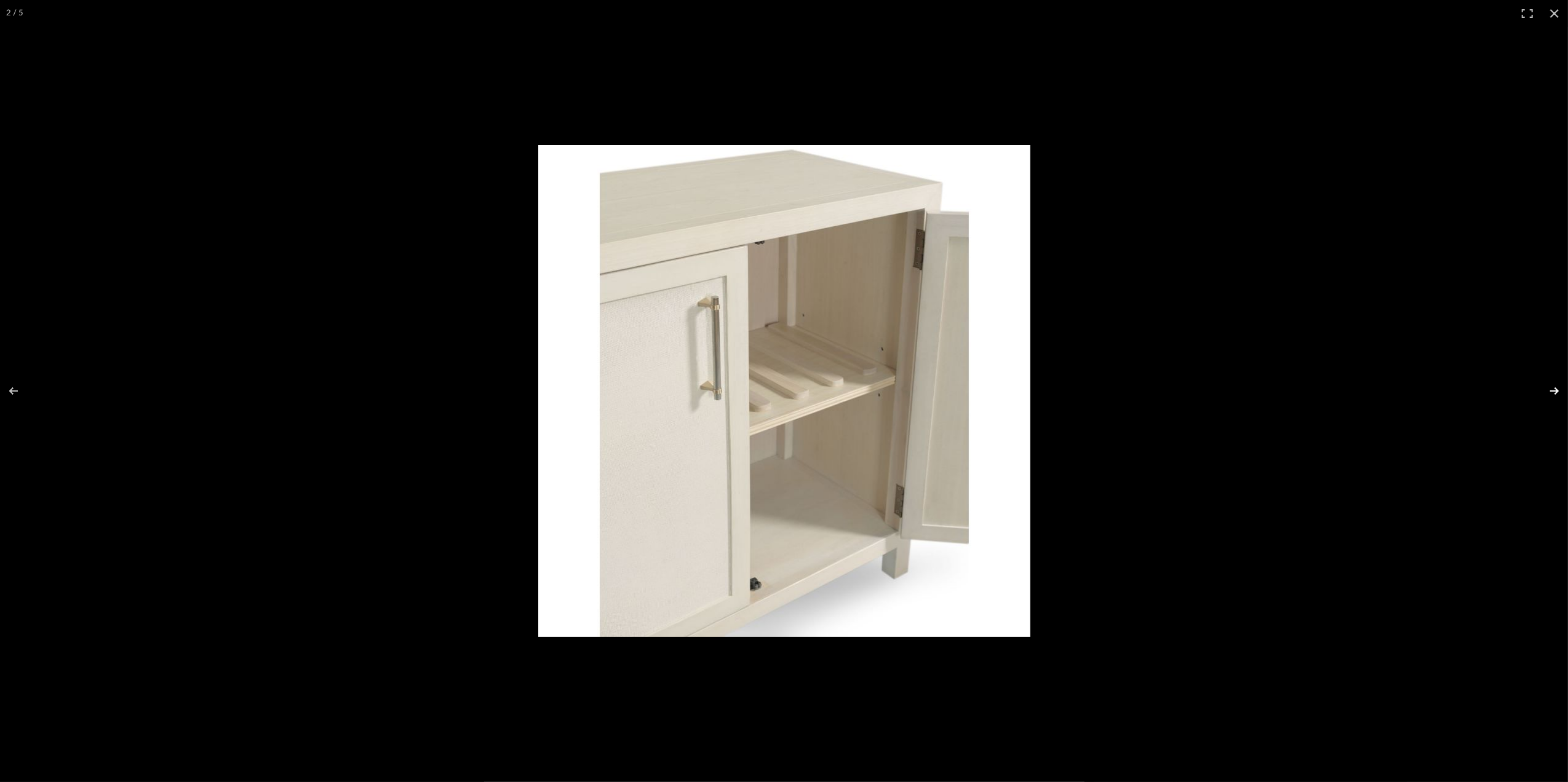
click at [1553, 386] on button at bounding box center [1546, 390] width 43 height 61
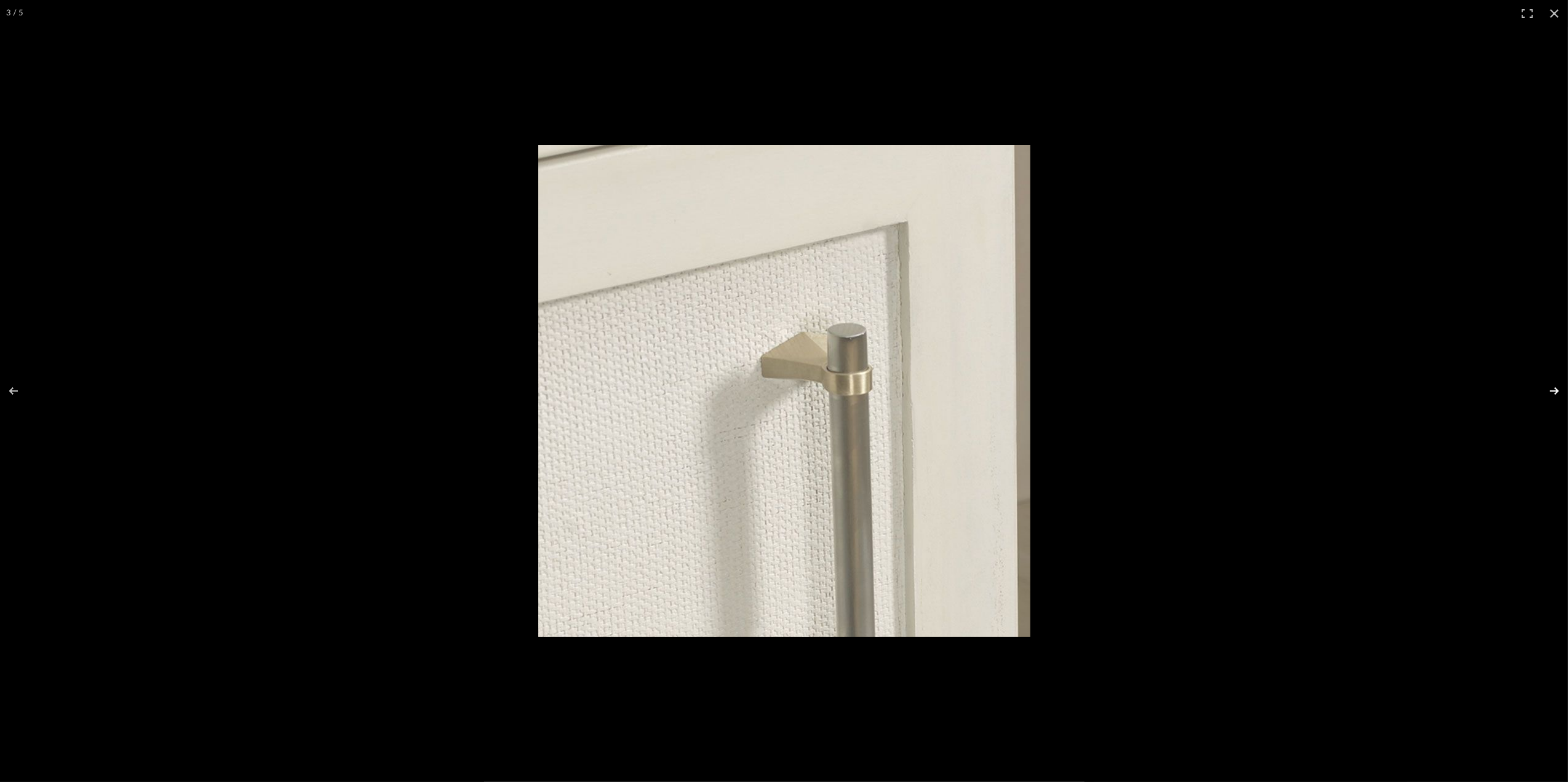
click at [1553, 386] on button at bounding box center [1546, 390] width 43 height 61
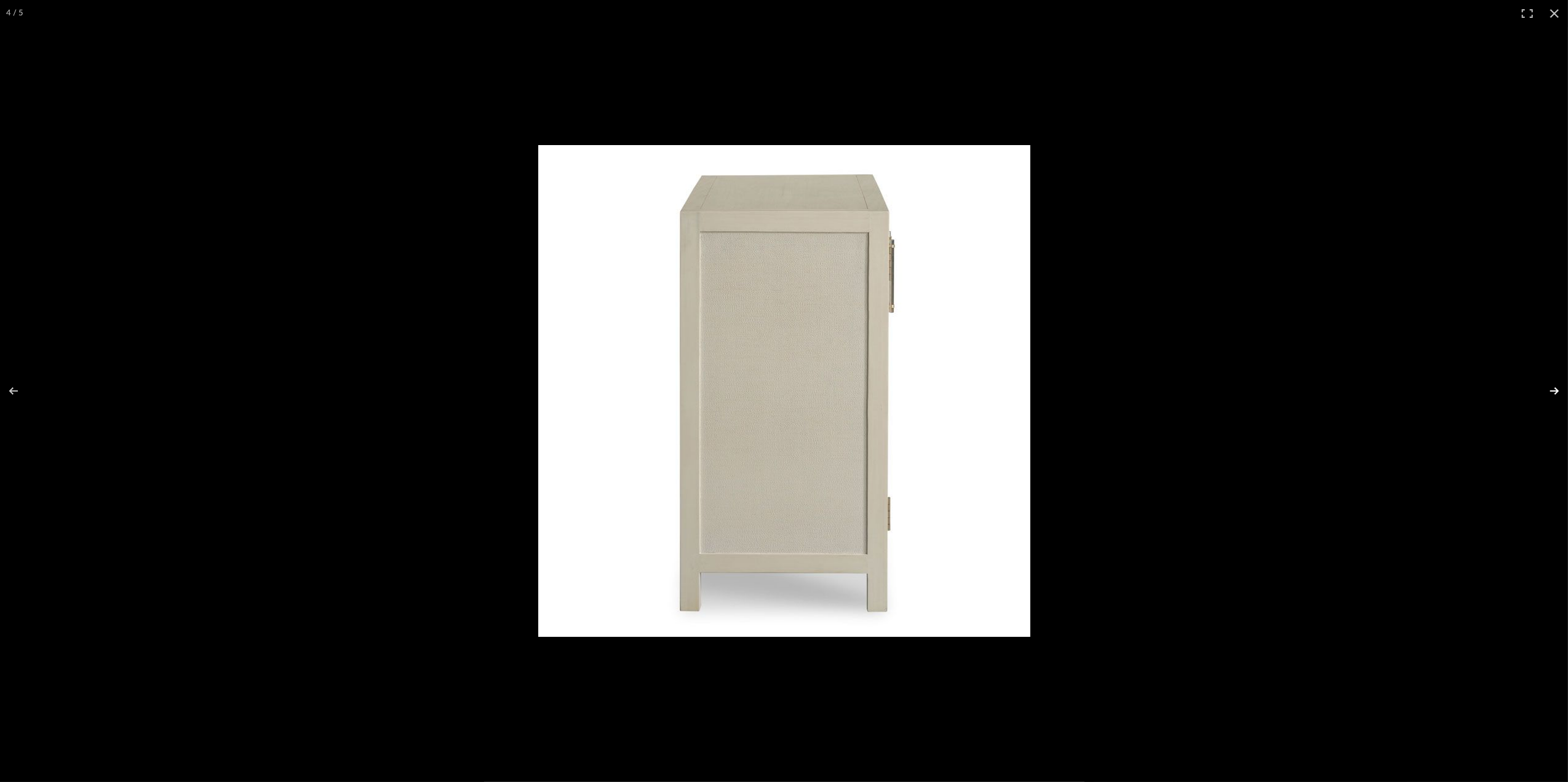
click at [1552, 385] on button at bounding box center [1546, 390] width 43 height 61
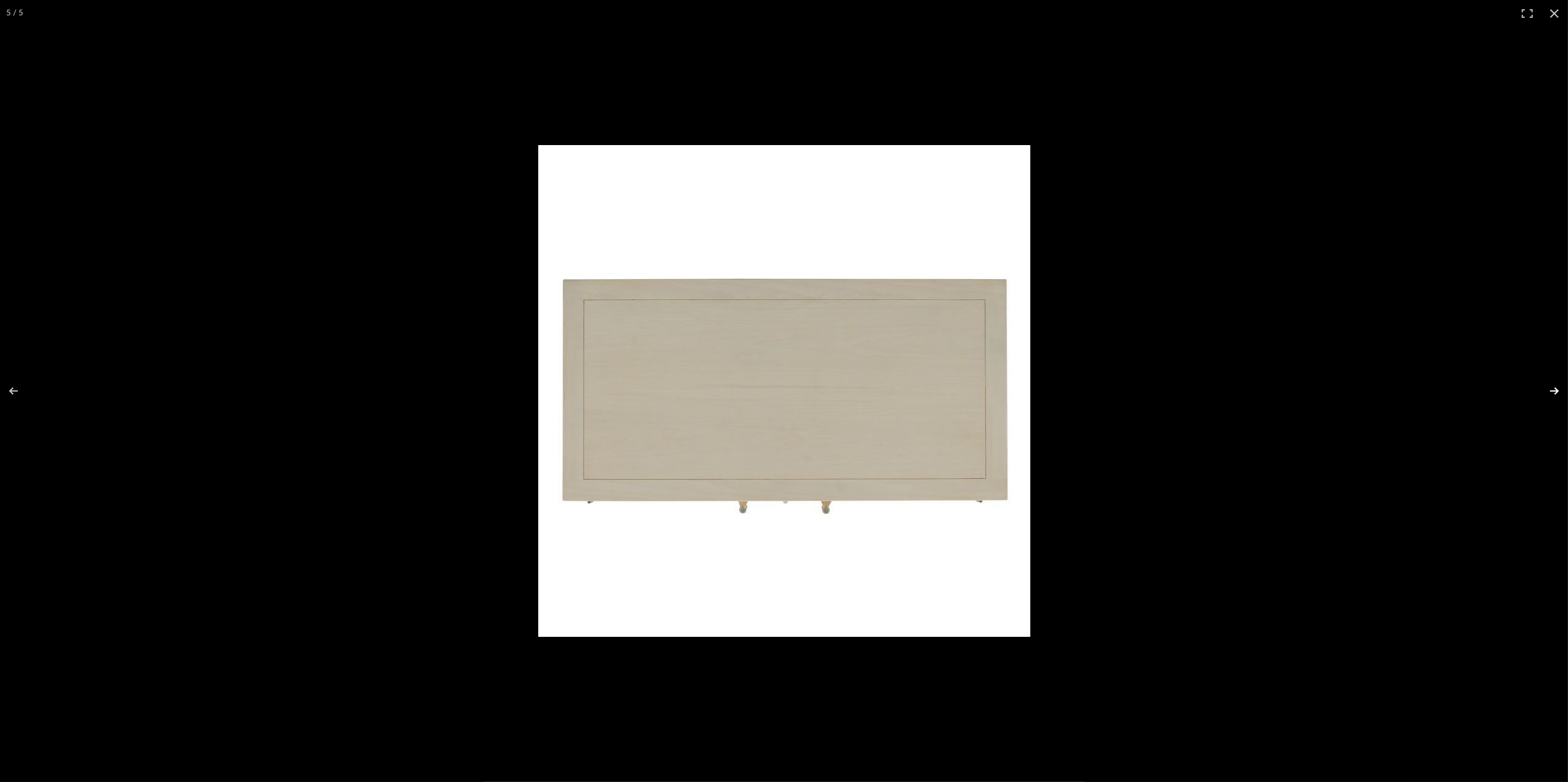
click at [1552, 385] on button at bounding box center [1546, 390] width 43 height 61
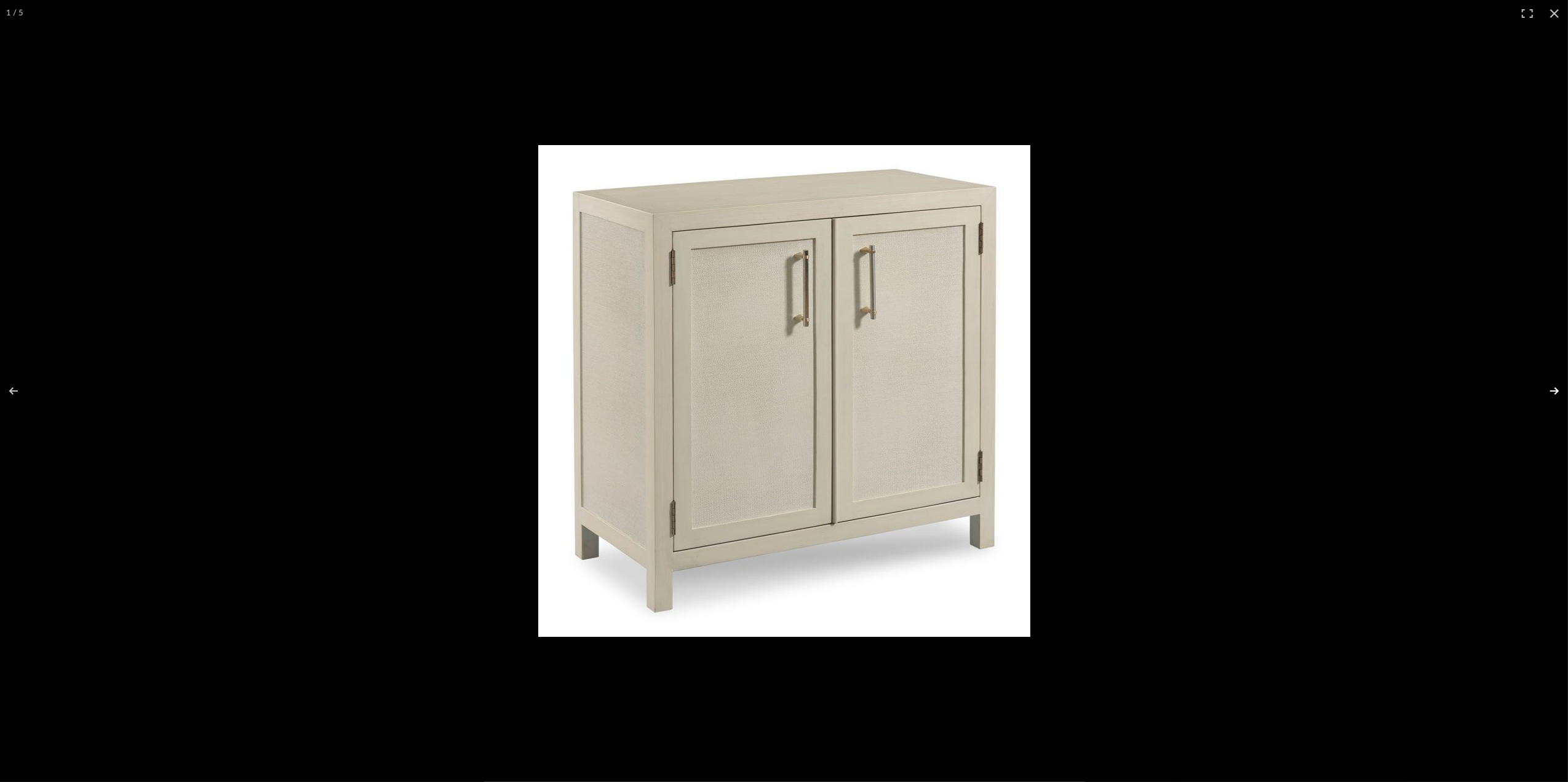
click at [1552, 385] on button at bounding box center [1546, 390] width 43 height 61
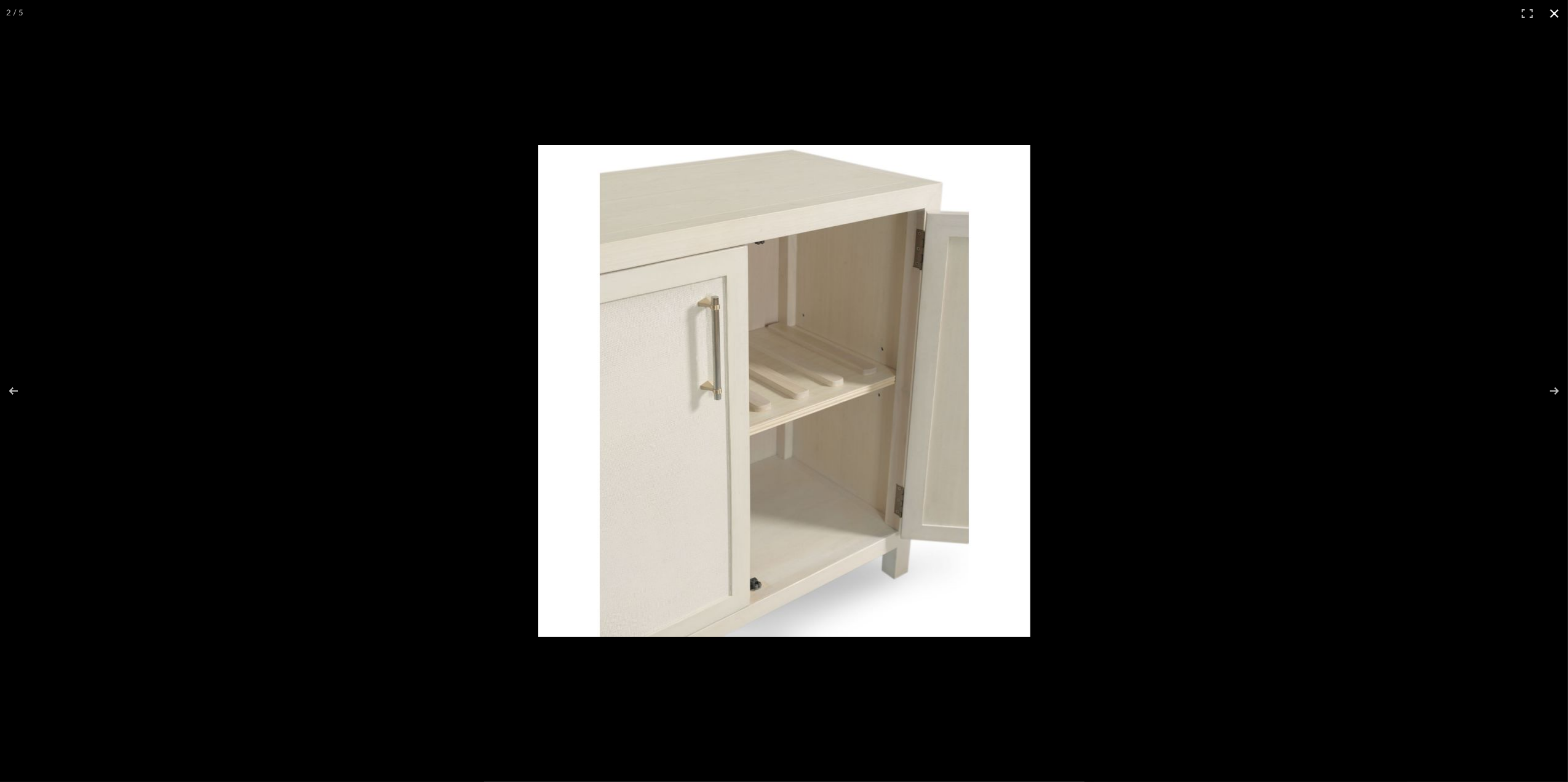
click at [1557, 11] on button at bounding box center [1554, 13] width 27 height 27
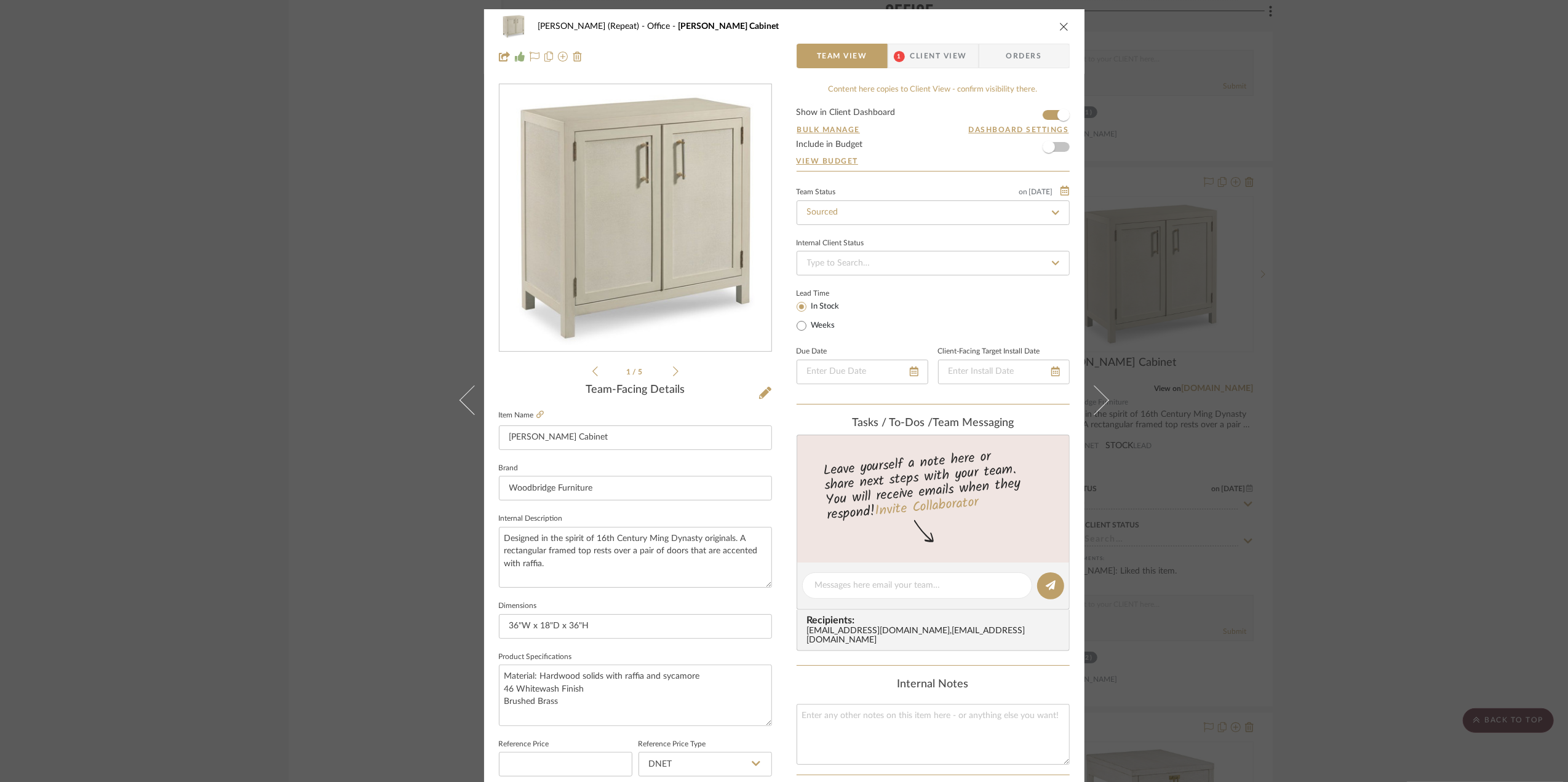
click at [1505, 199] on div "Stephanie Bergreen (Repeat) Office Rosemary Cabinet Team View 1 Client View Ord…" at bounding box center [784, 391] width 1568 height 782
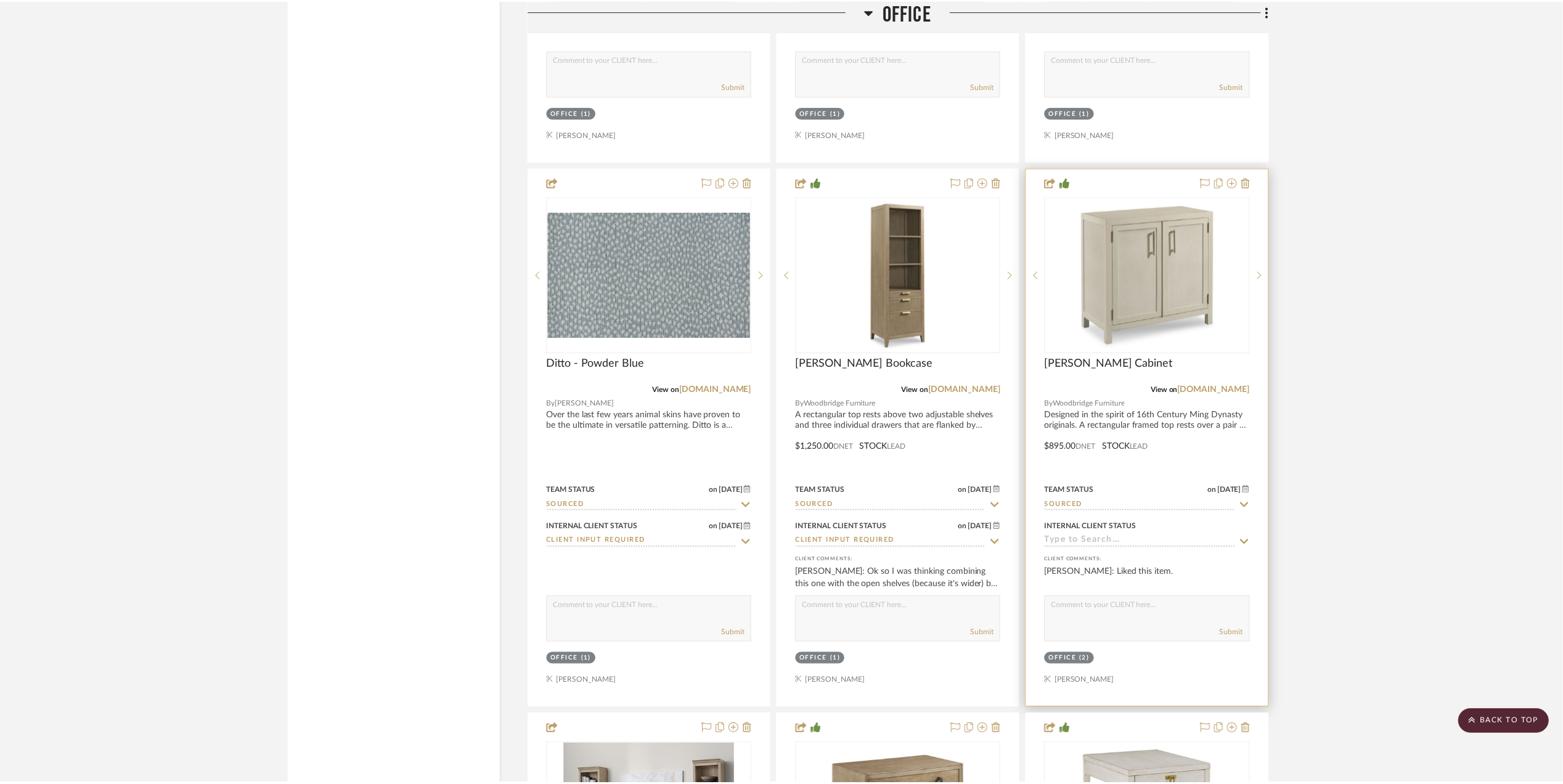
scroll to position [2630, 0]
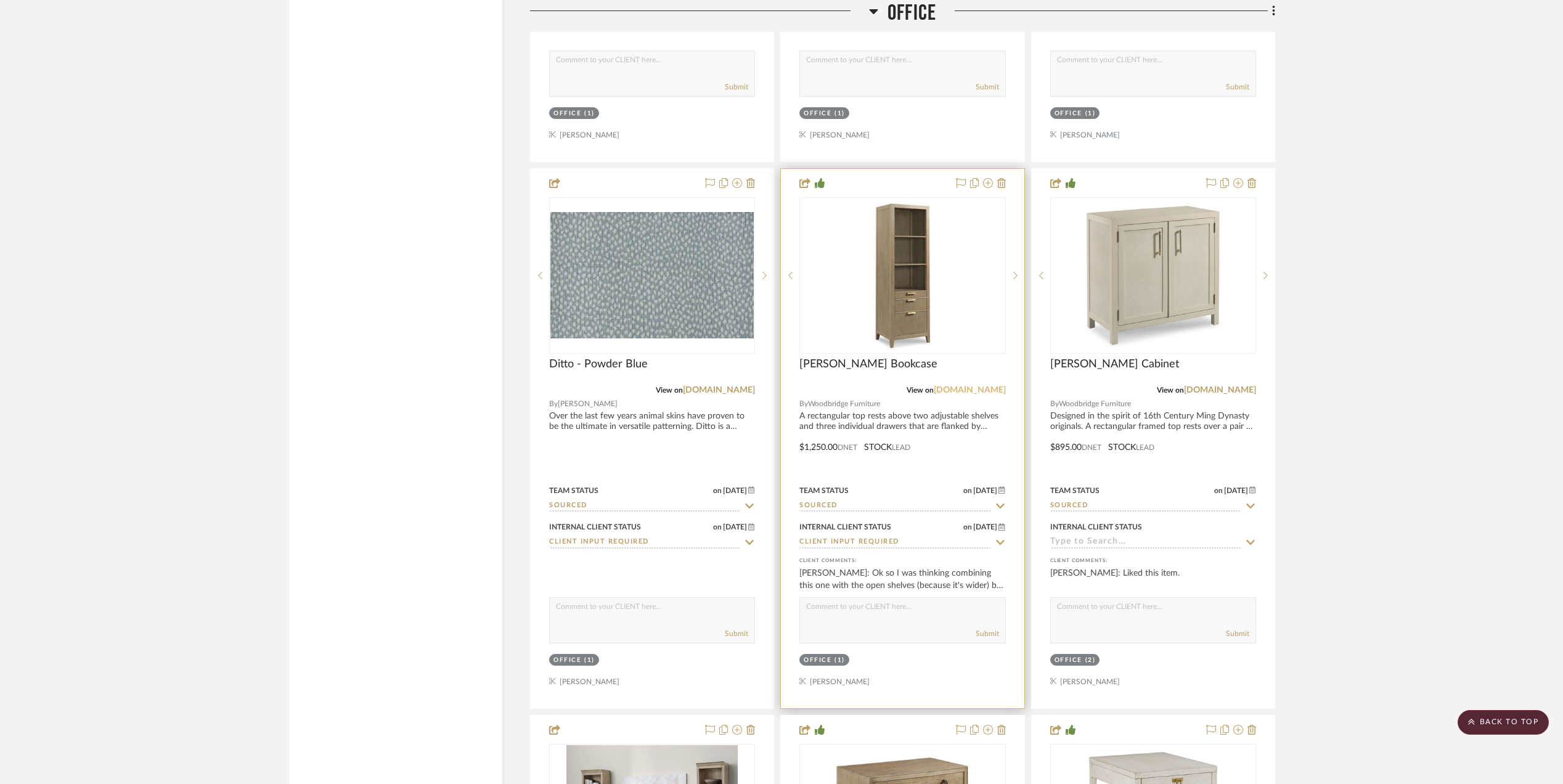
click at [969, 395] on link "[DOMAIN_NAME]" at bounding box center [970, 390] width 72 height 9
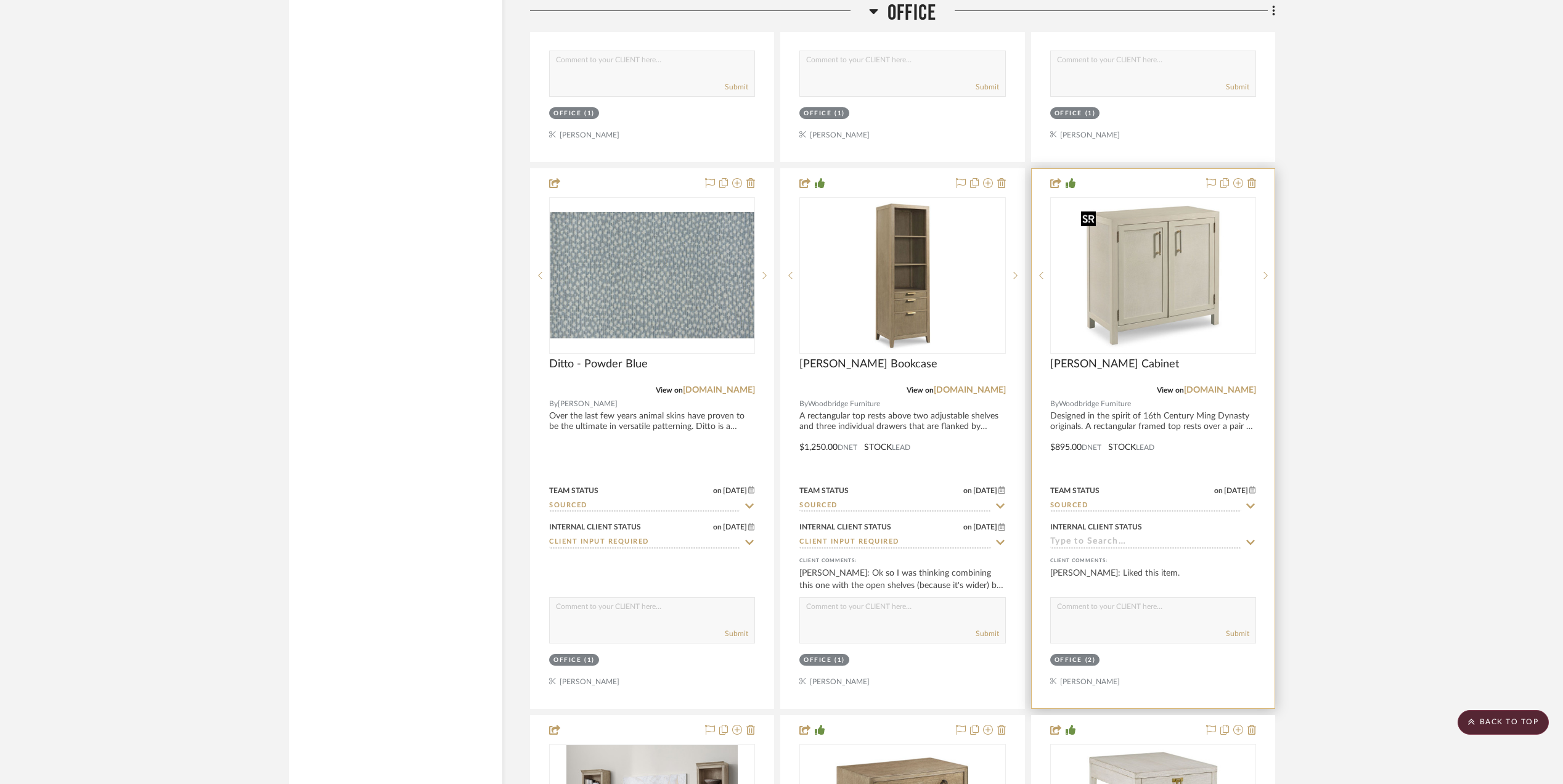
click at [1166, 287] on img "0" at bounding box center [1153, 275] width 154 height 154
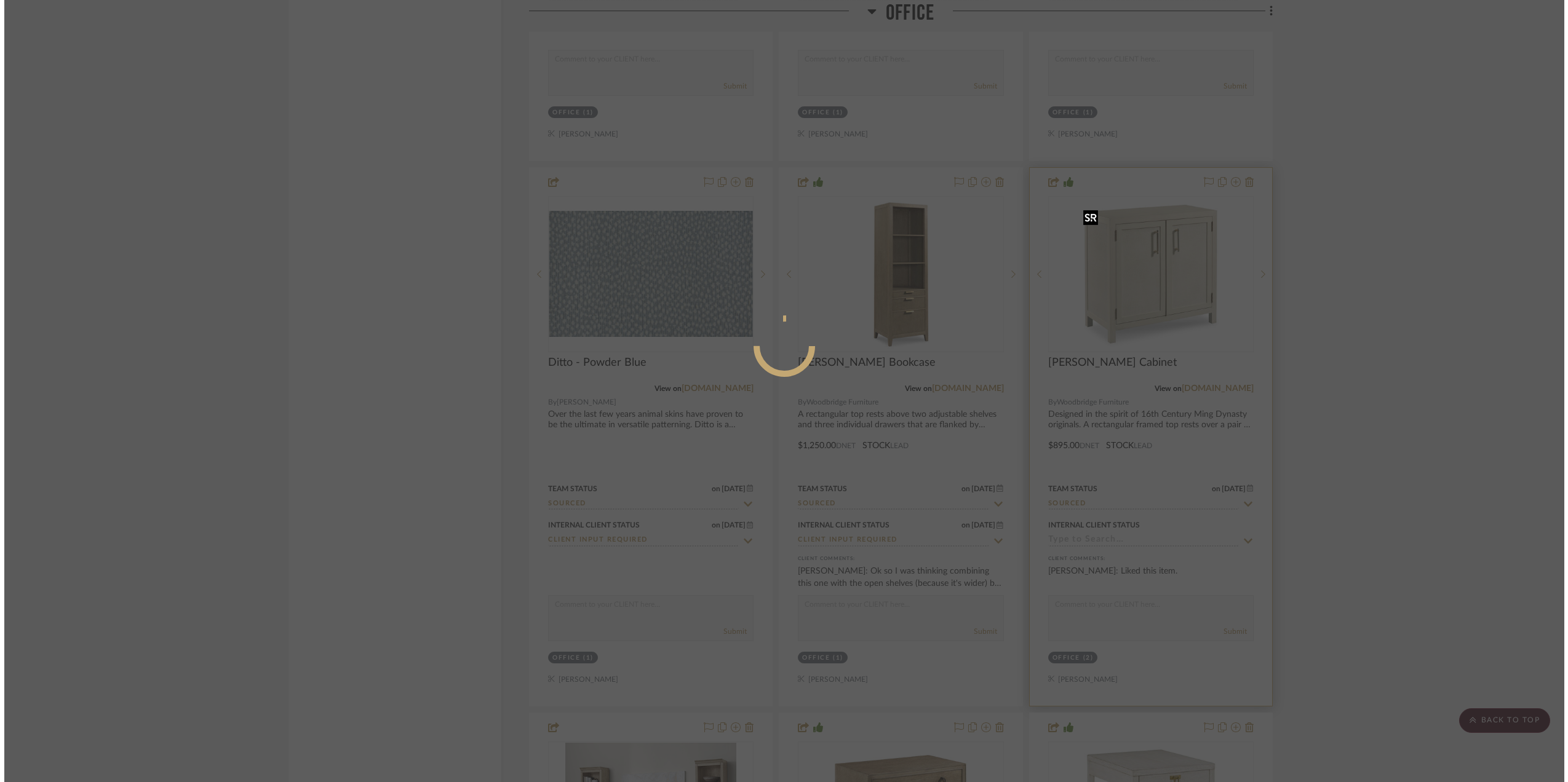
scroll to position [0, 0]
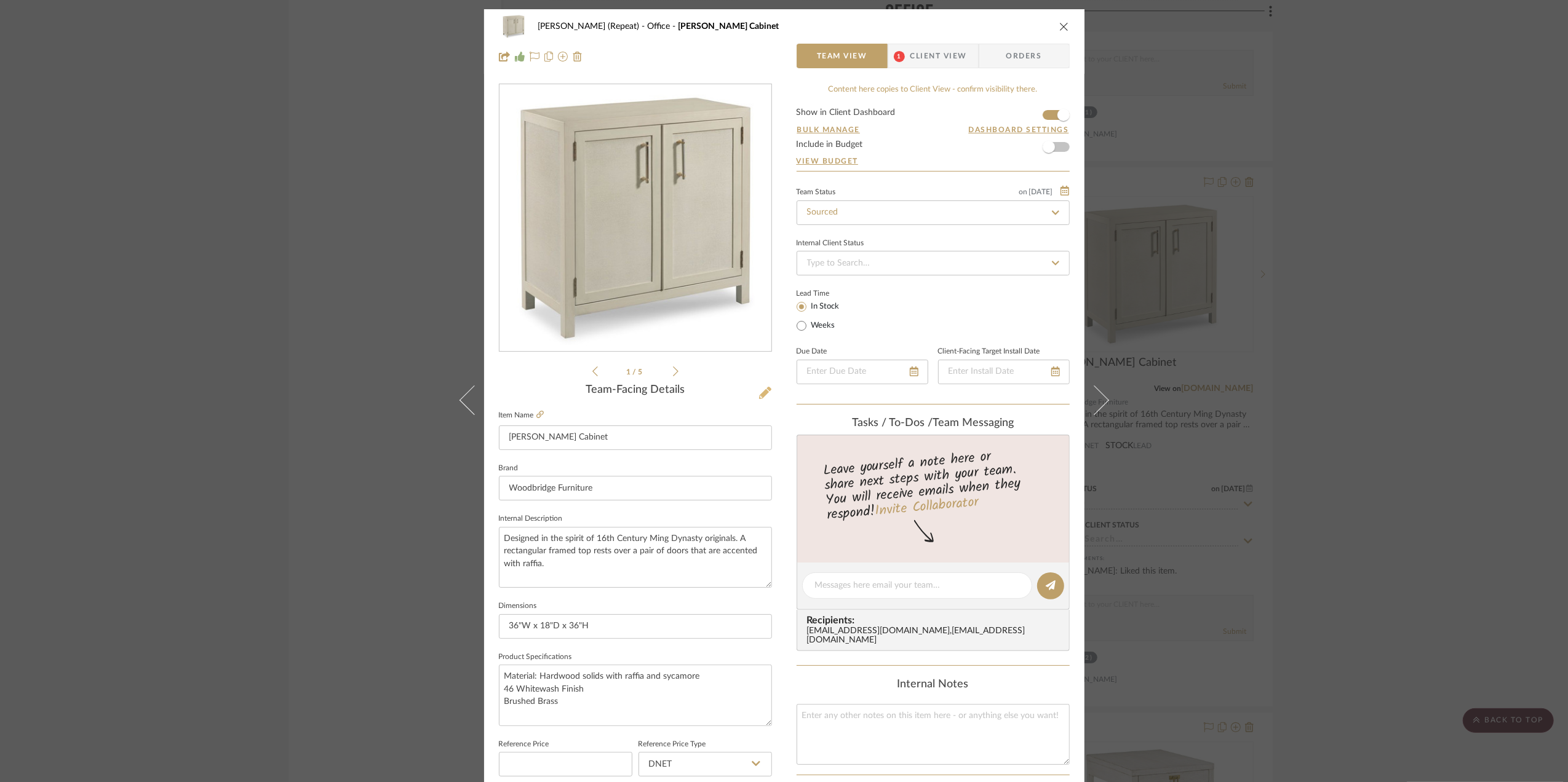
click at [760, 392] on icon at bounding box center [765, 392] width 12 height 12
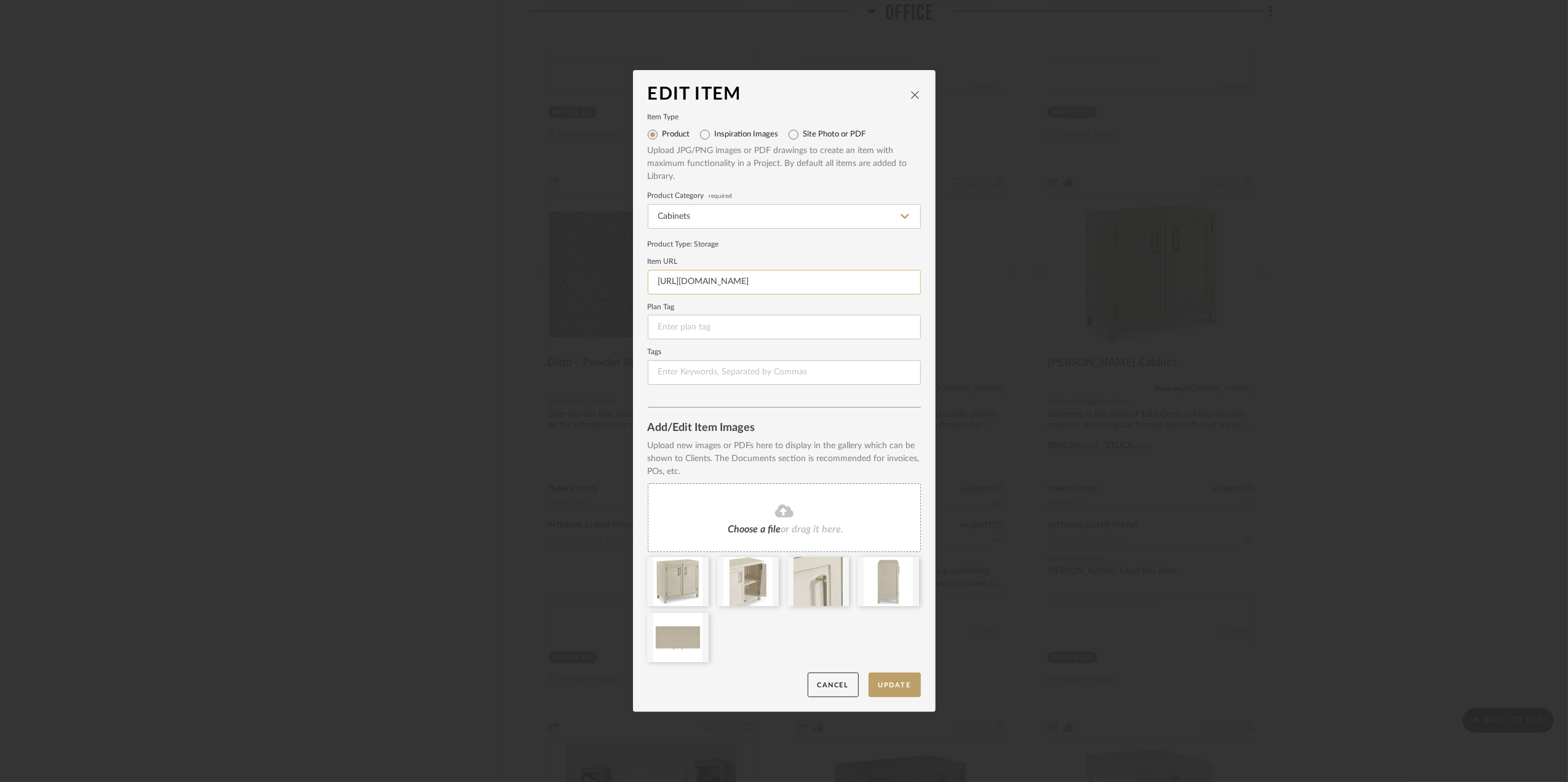
click at [810, 278] on input "https://www.google.com/search?q=what+is+raffia&sca_esv=1c2c48b035966a68&sxsrf=A…" at bounding box center [784, 282] width 273 height 25
click at [810, 277] on input "https://www.google.com/search?q=what+is+raffia&sca_esv=1c2c48b035966a68&sxsrf=A…" at bounding box center [784, 282] width 273 height 25
click at [810, 278] on input "https://www.google.com/search?q=what+is+raffia&sca_esv=1c2c48b035966a68&sxsrf=A…" at bounding box center [784, 282] width 273 height 25
click at [788, 281] on input at bounding box center [784, 282] width 273 height 25
paste input "https://www.woodbridgefurniture.com/rosemary-cabinet-6056-46"
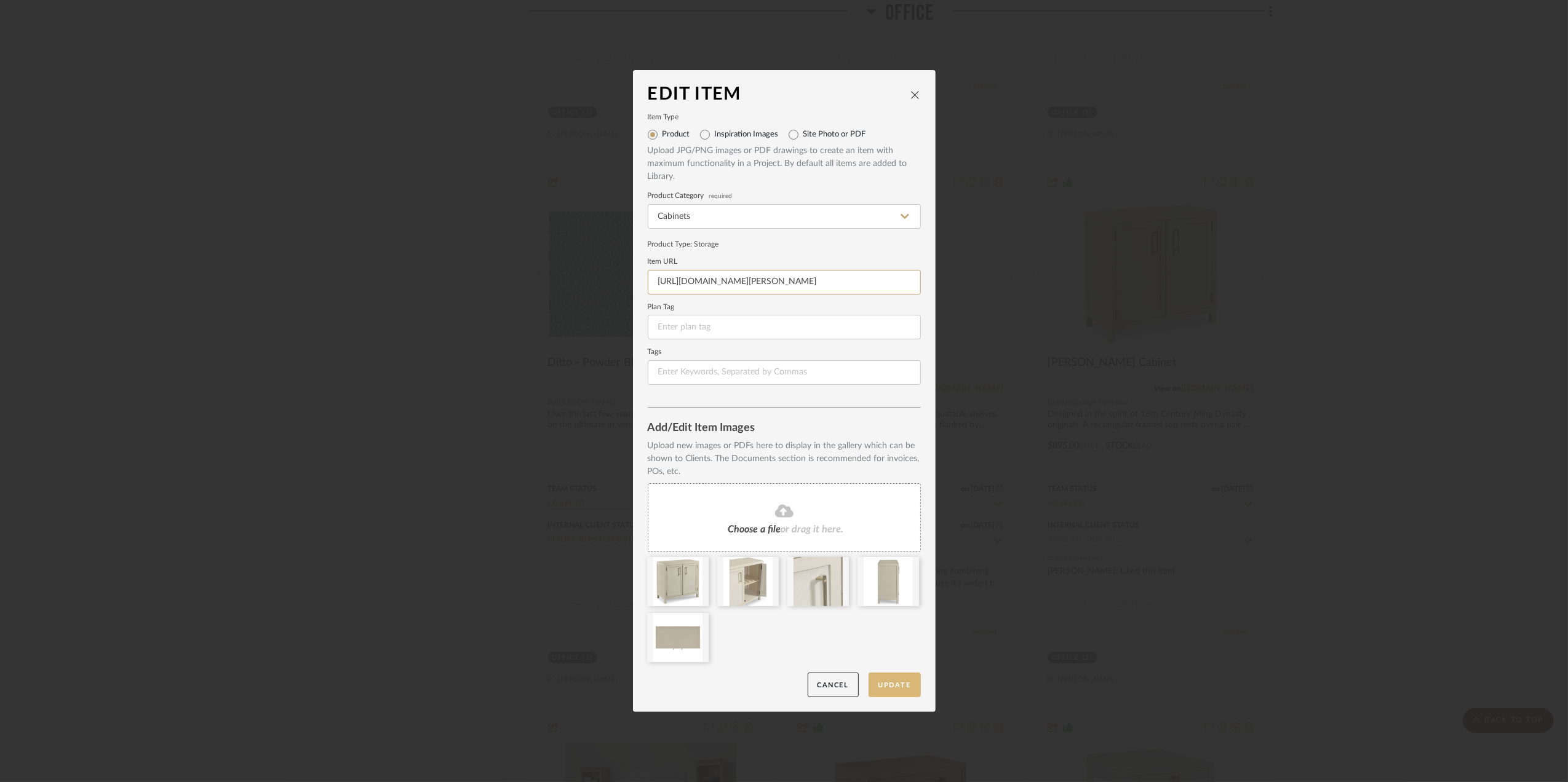
type input "https://www.woodbridgefurniture.com/rosemary-cabinet-6056-46"
click at [893, 689] on button "Update" at bounding box center [895, 685] width 52 height 25
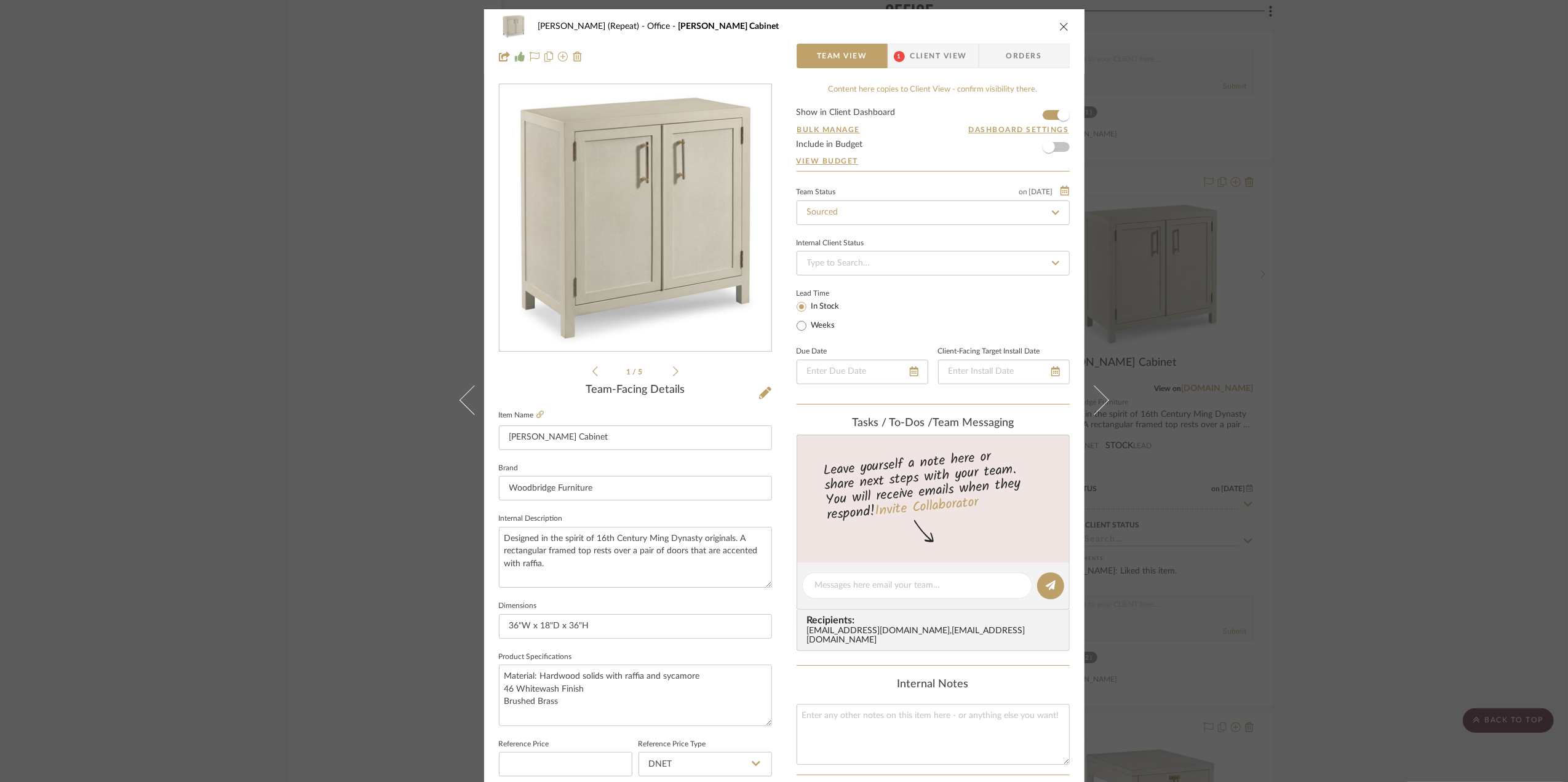
click at [1409, 500] on div "Stephanie Bergreen (Repeat) Office Rosemary Cabinet Team View 1 Client View Ord…" at bounding box center [784, 391] width 1568 height 782
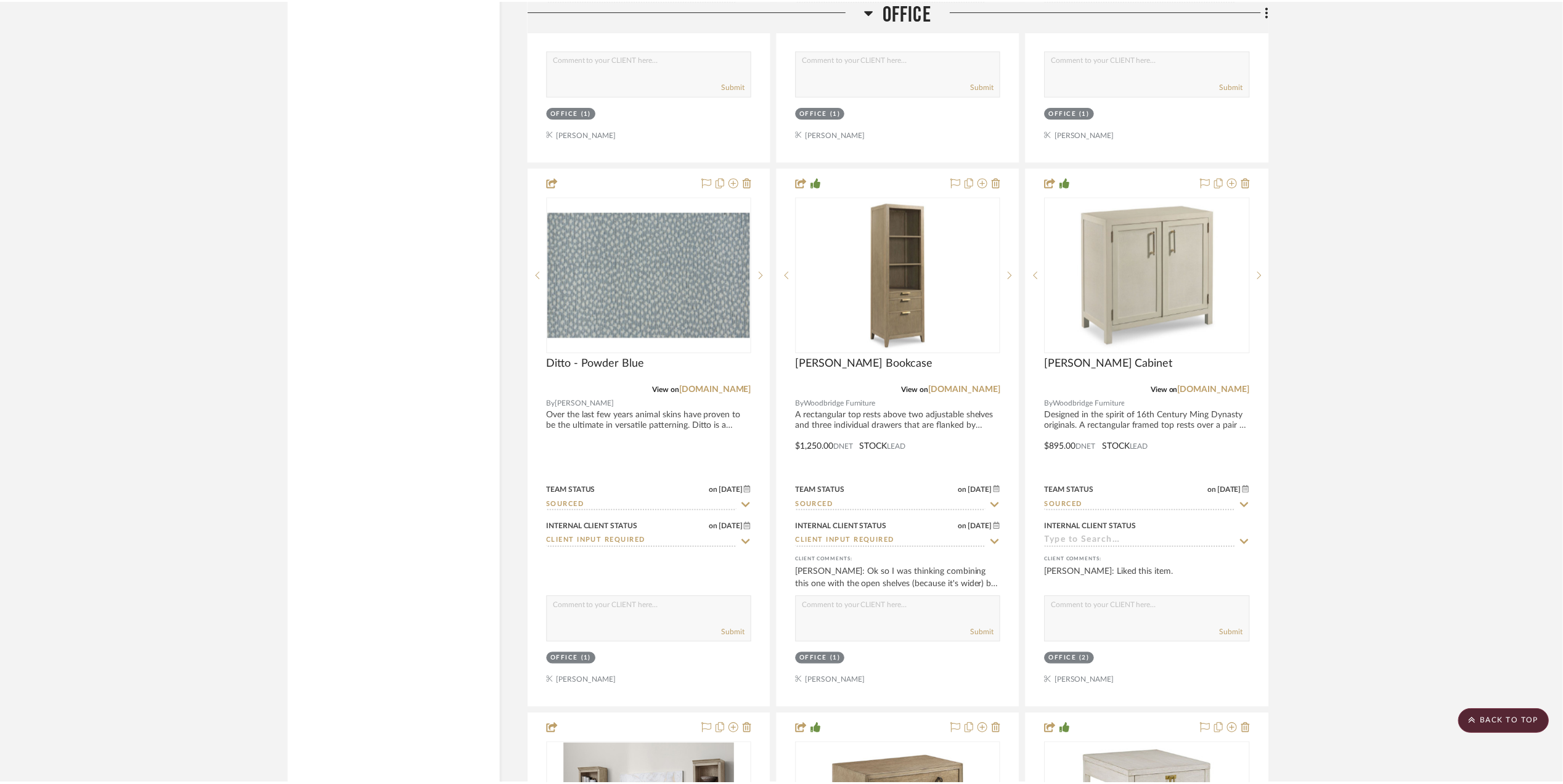
scroll to position [2630, 0]
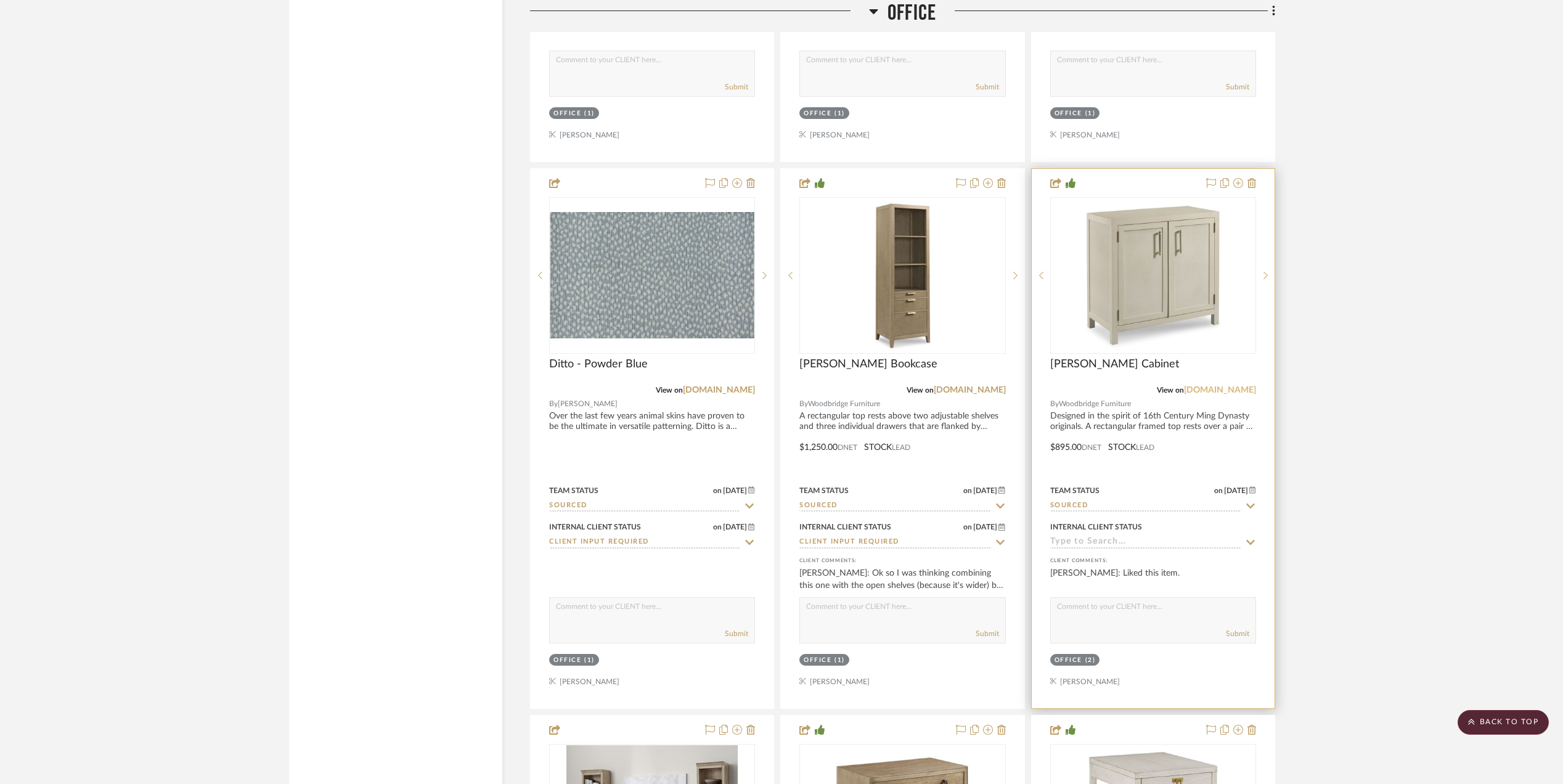
click at [1201, 391] on link "[DOMAIN_NAME]" at bounding box center [1221, 390] width 72 height 9
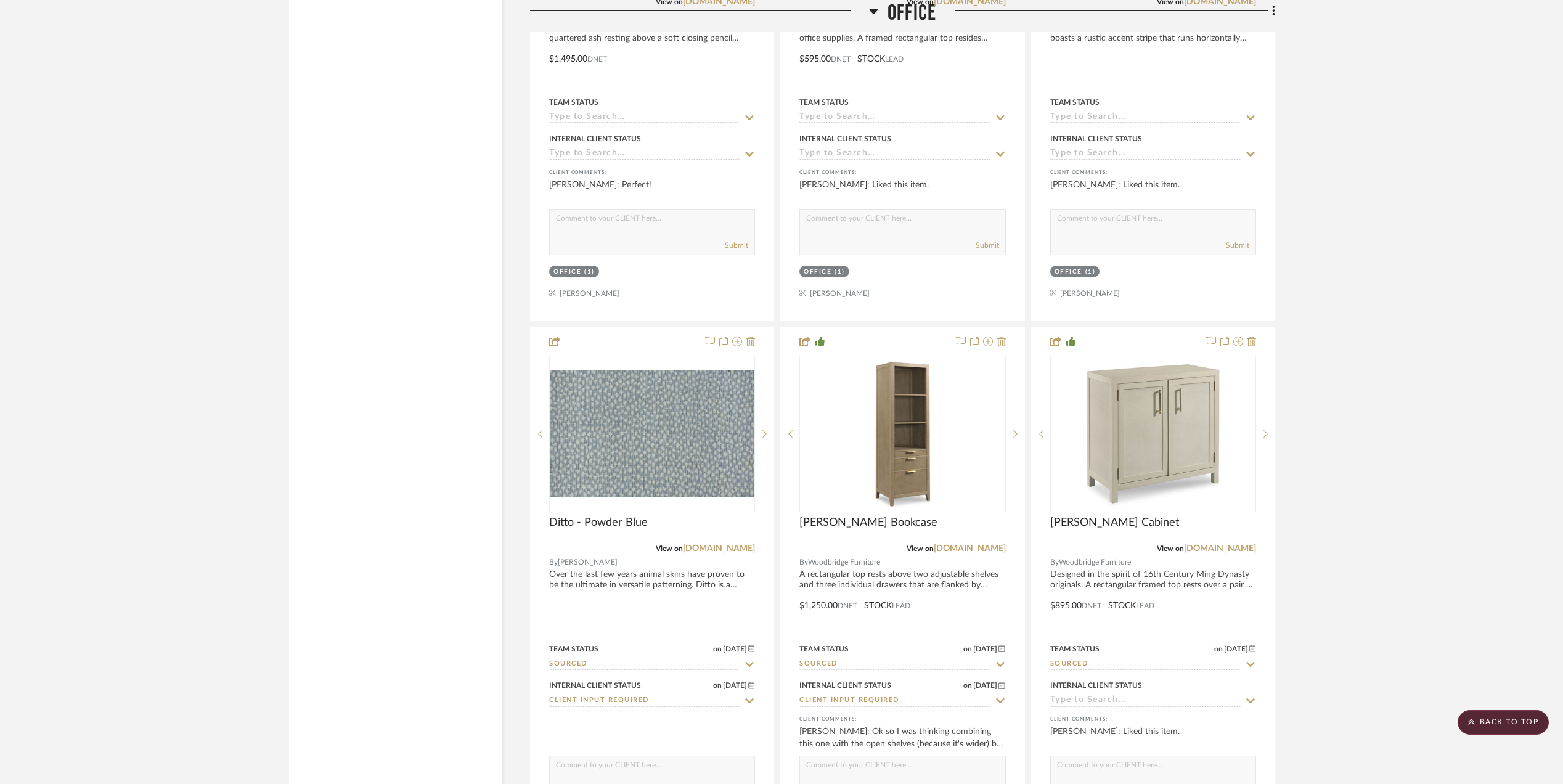
scroll to position [2136, 0]
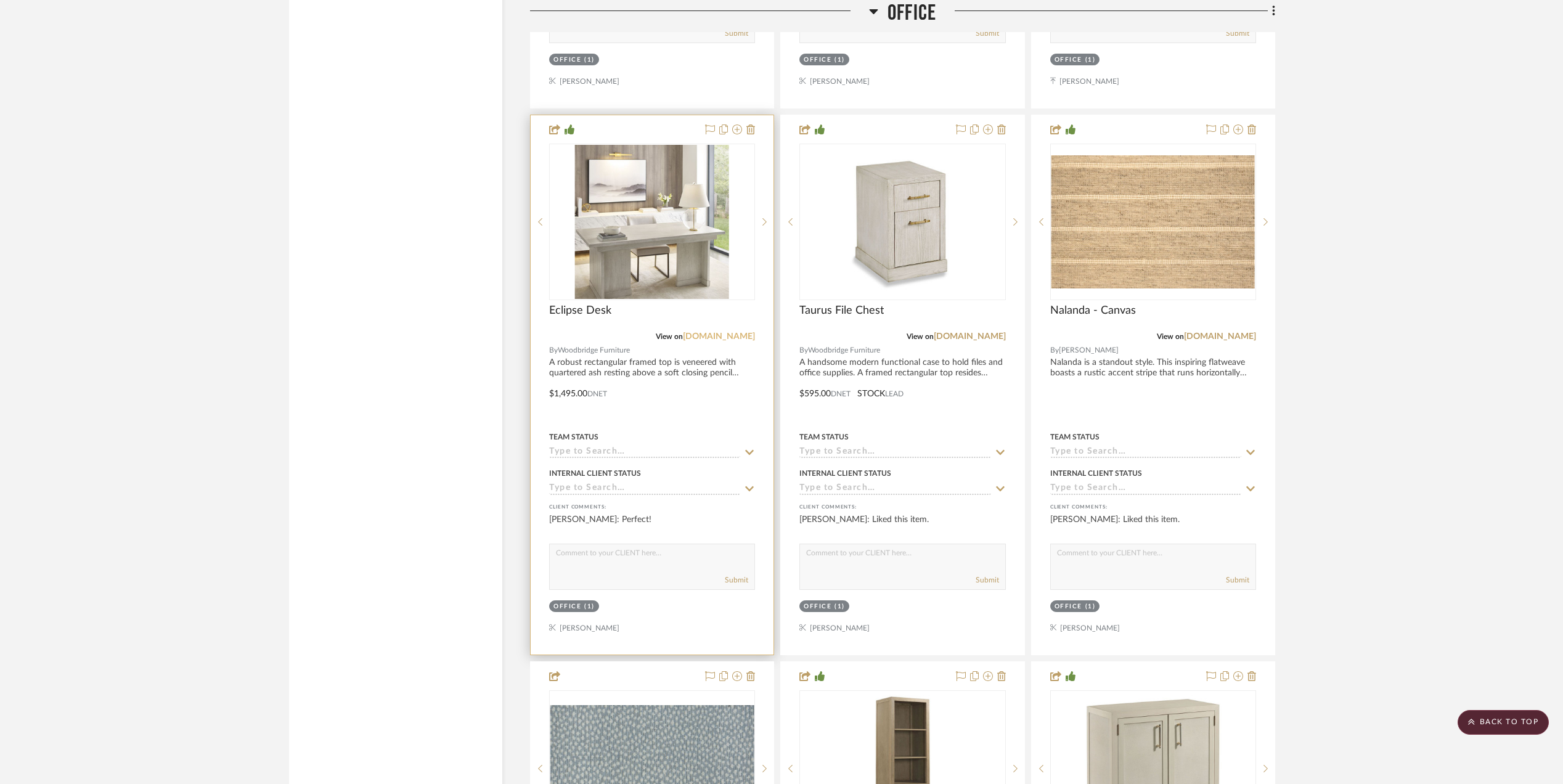
click at [712, 341] on link "[DOMAIN_NAME]" at bounding box center [719, 337] width 72 height 9
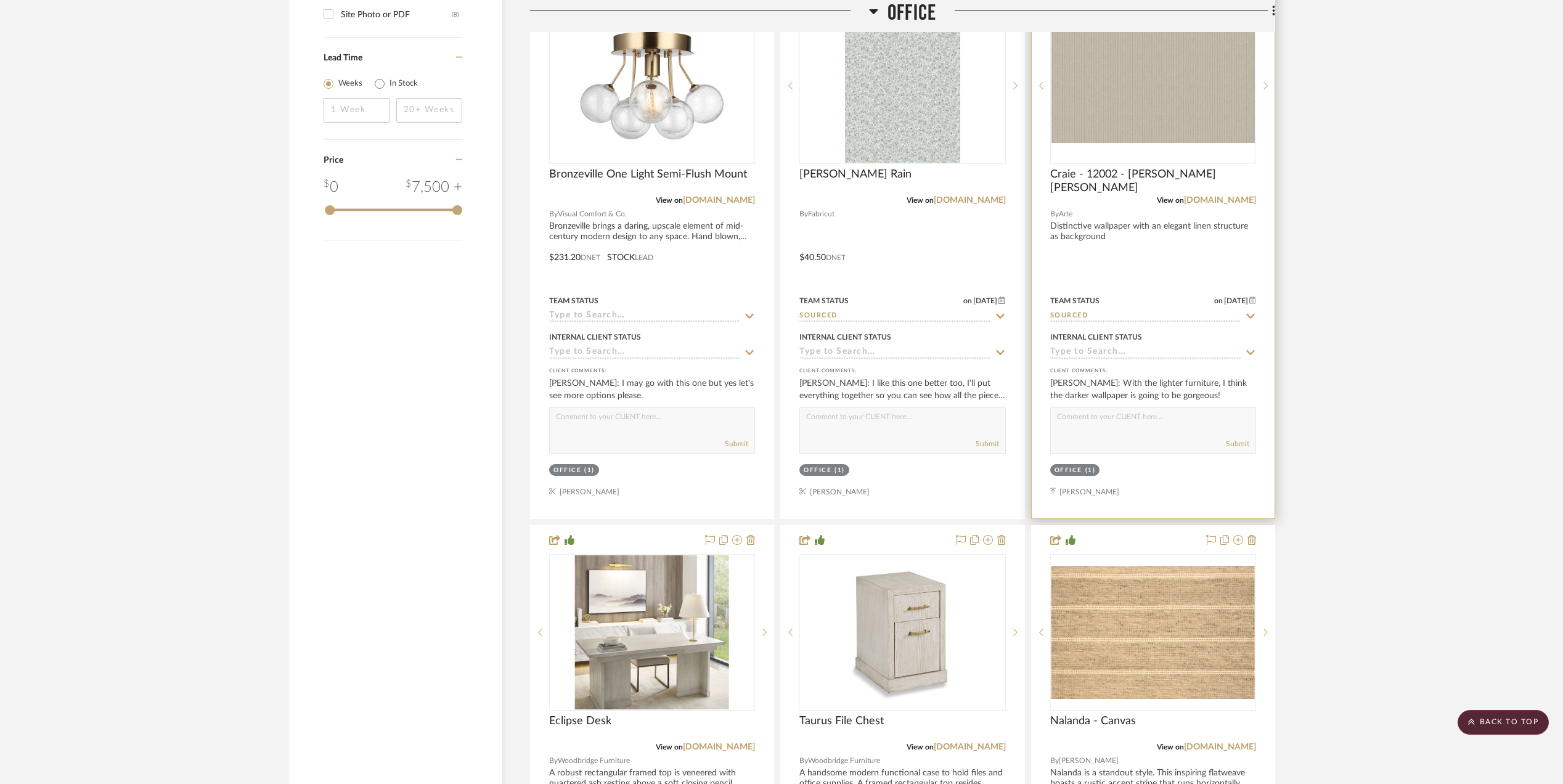
scroll to position [2219, 0]
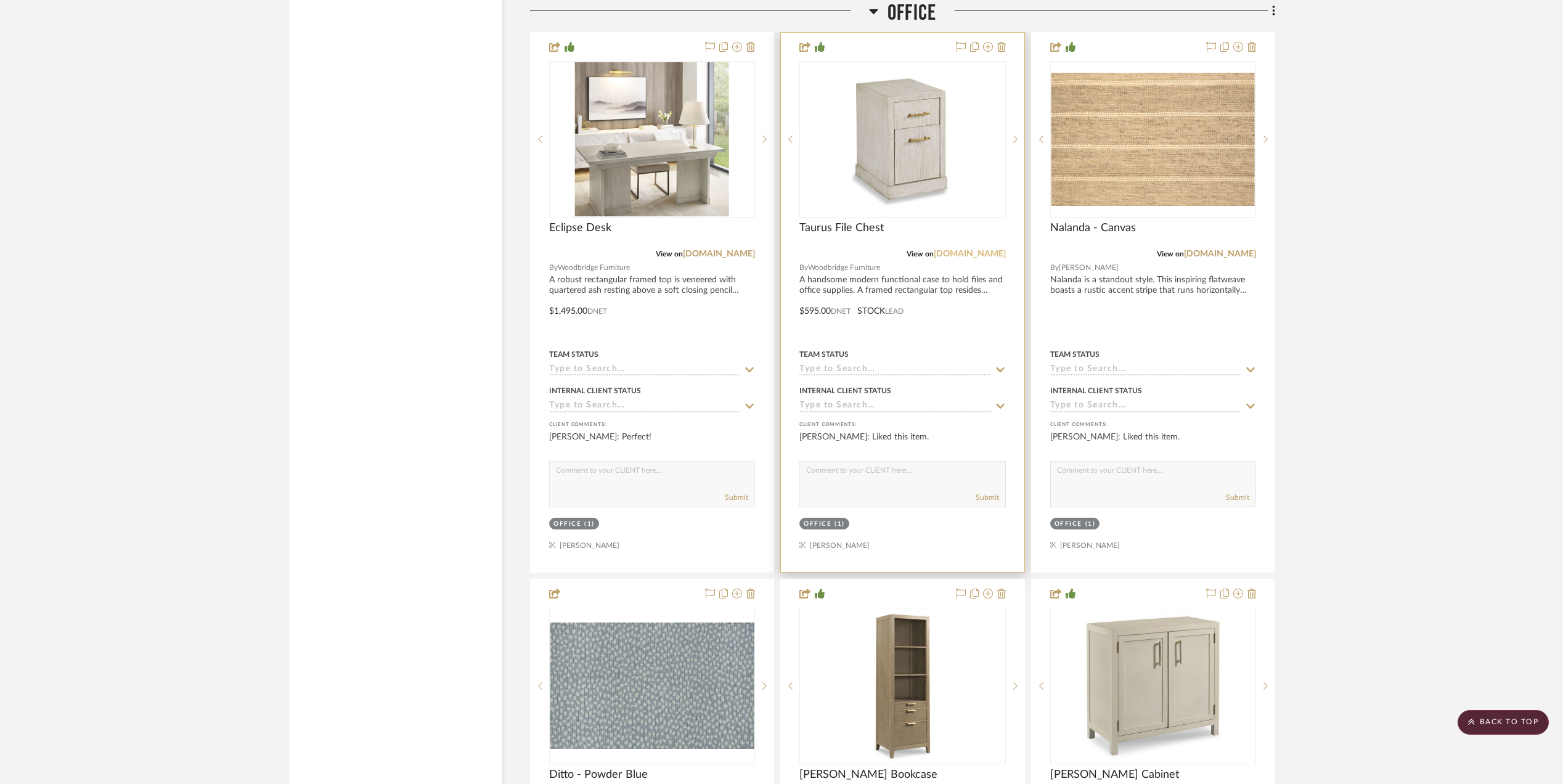
click at [939, 258] on link "[DOMAIN_NAME]" at bounding box center [970, 254] width 72 height 9
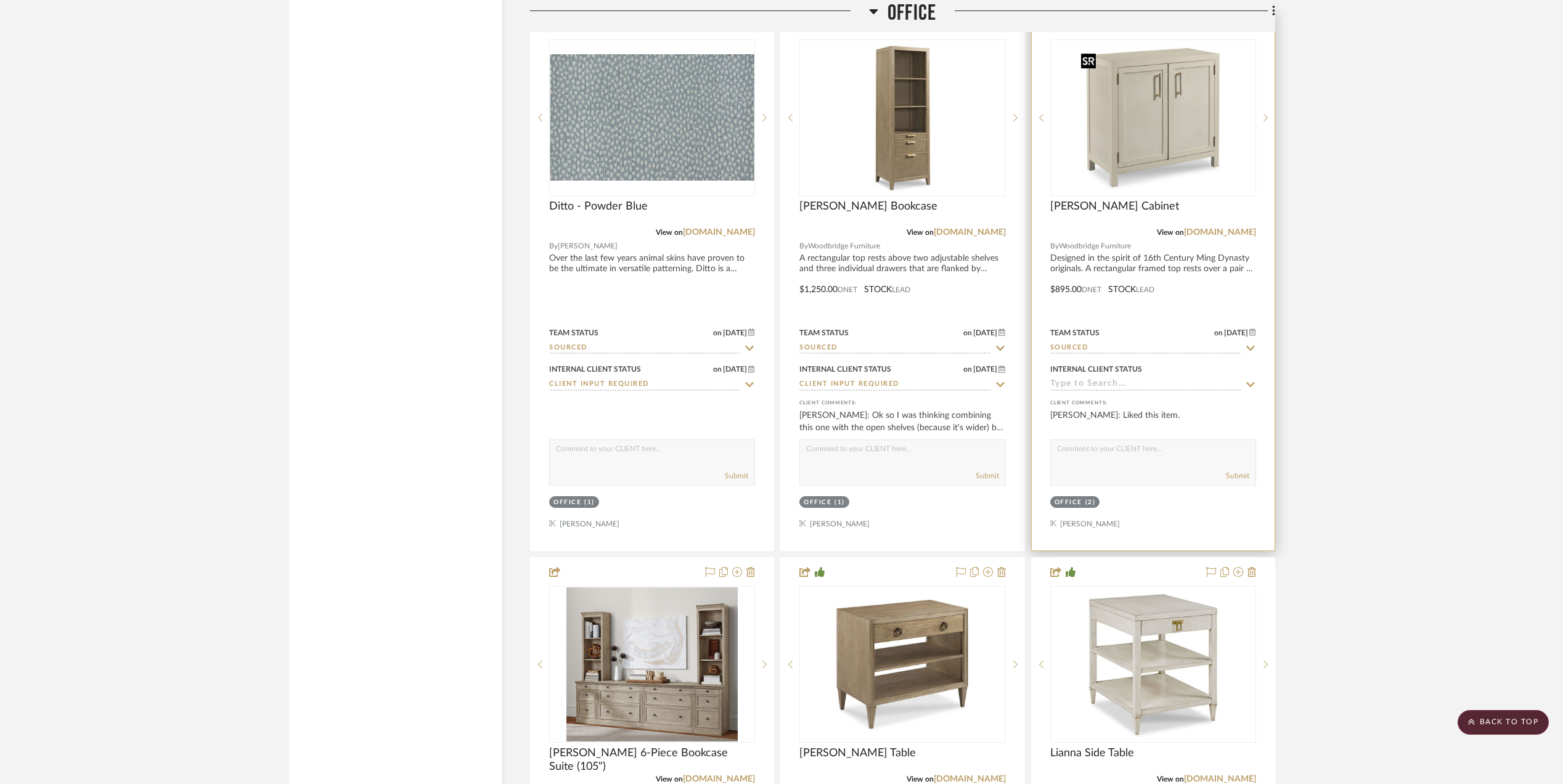
scroll to position [2794, 0]
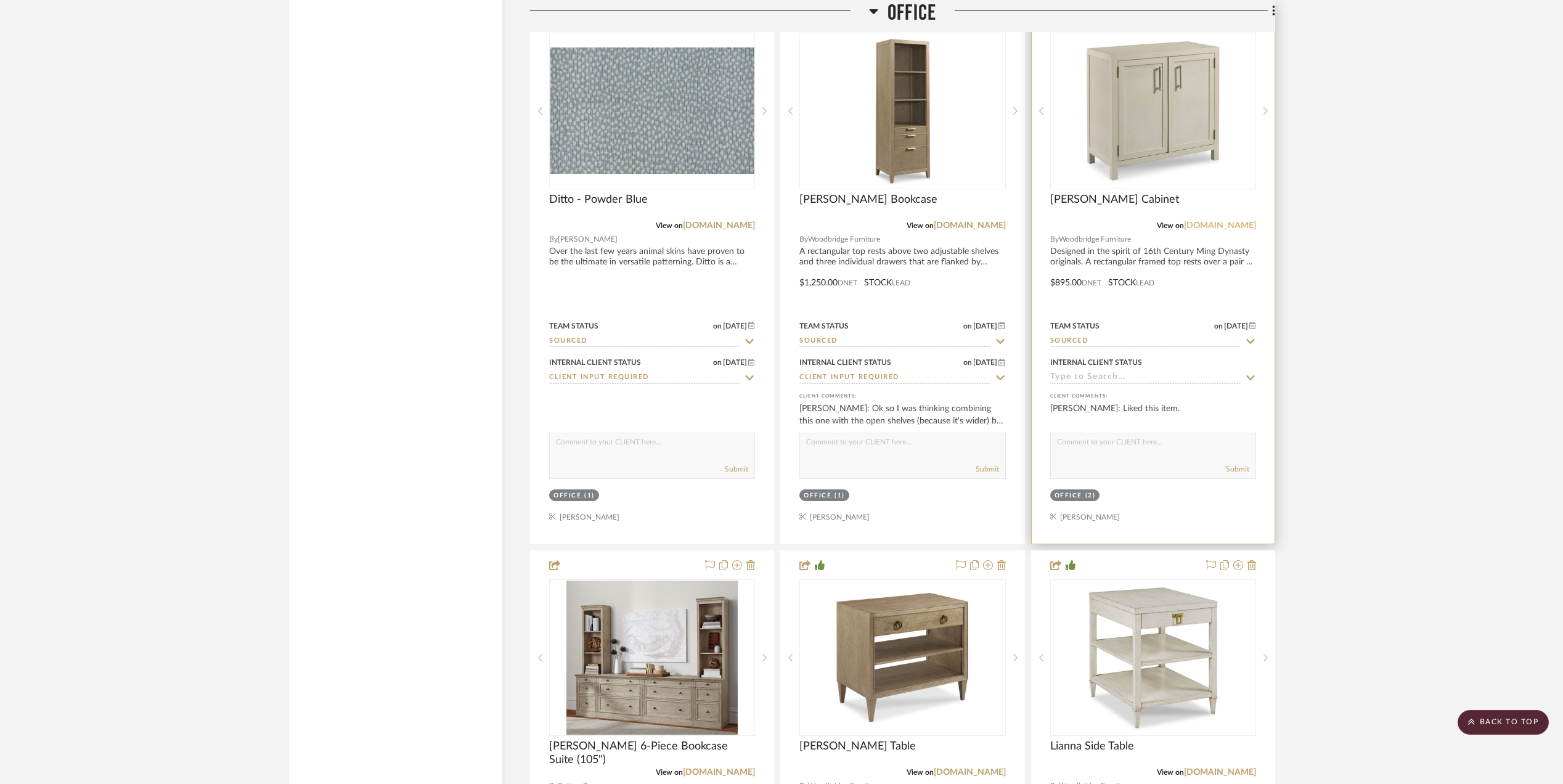
click at [1208, 228] on link "[DOMAIN_NAME]" at bounding box center [1221, 226] width 72 height 9
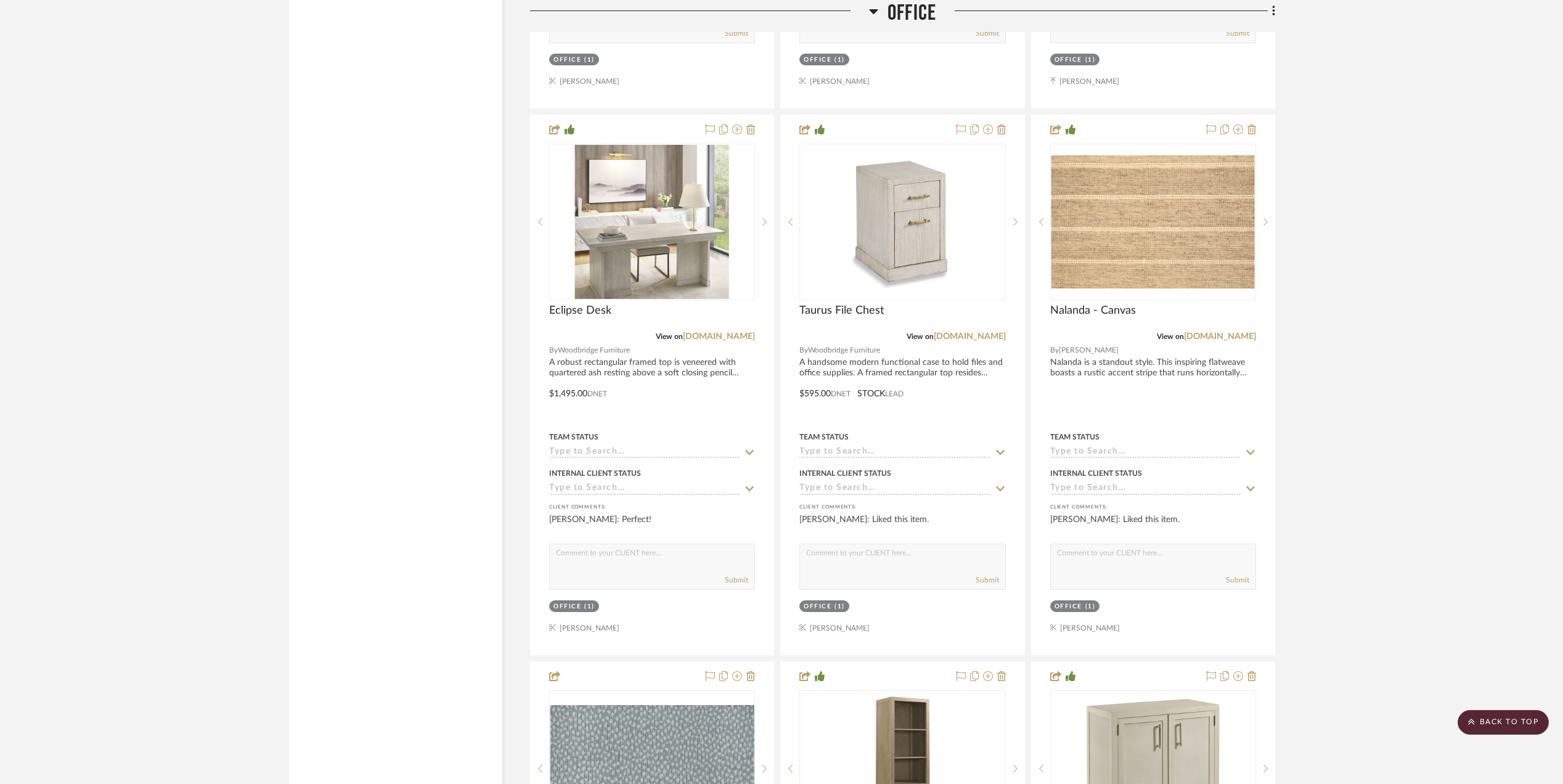
scroll to position [2712, 0]
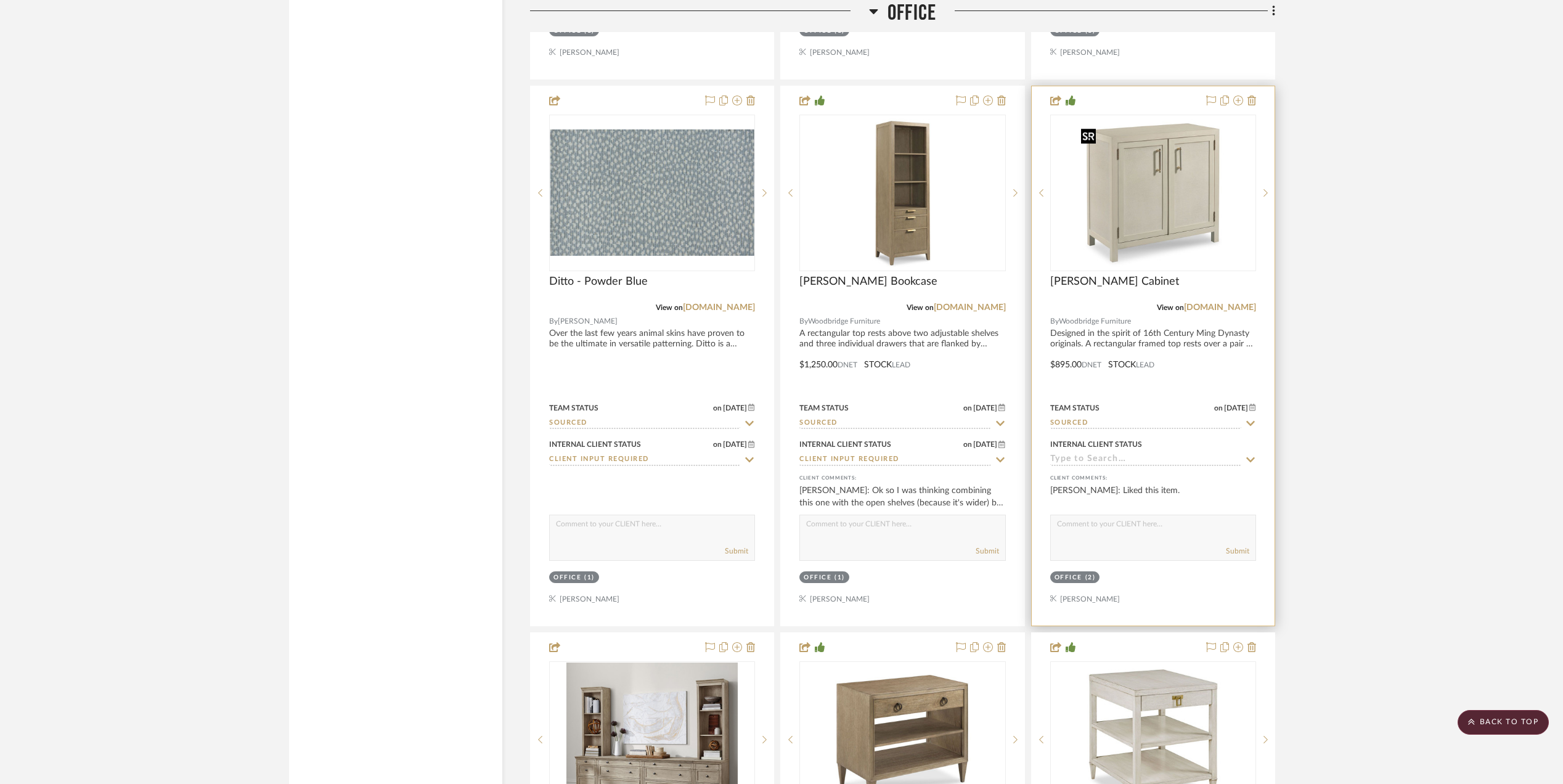
click at [1137, 212] on img "0" at bounding box center [1153, 193] width 154 height 154
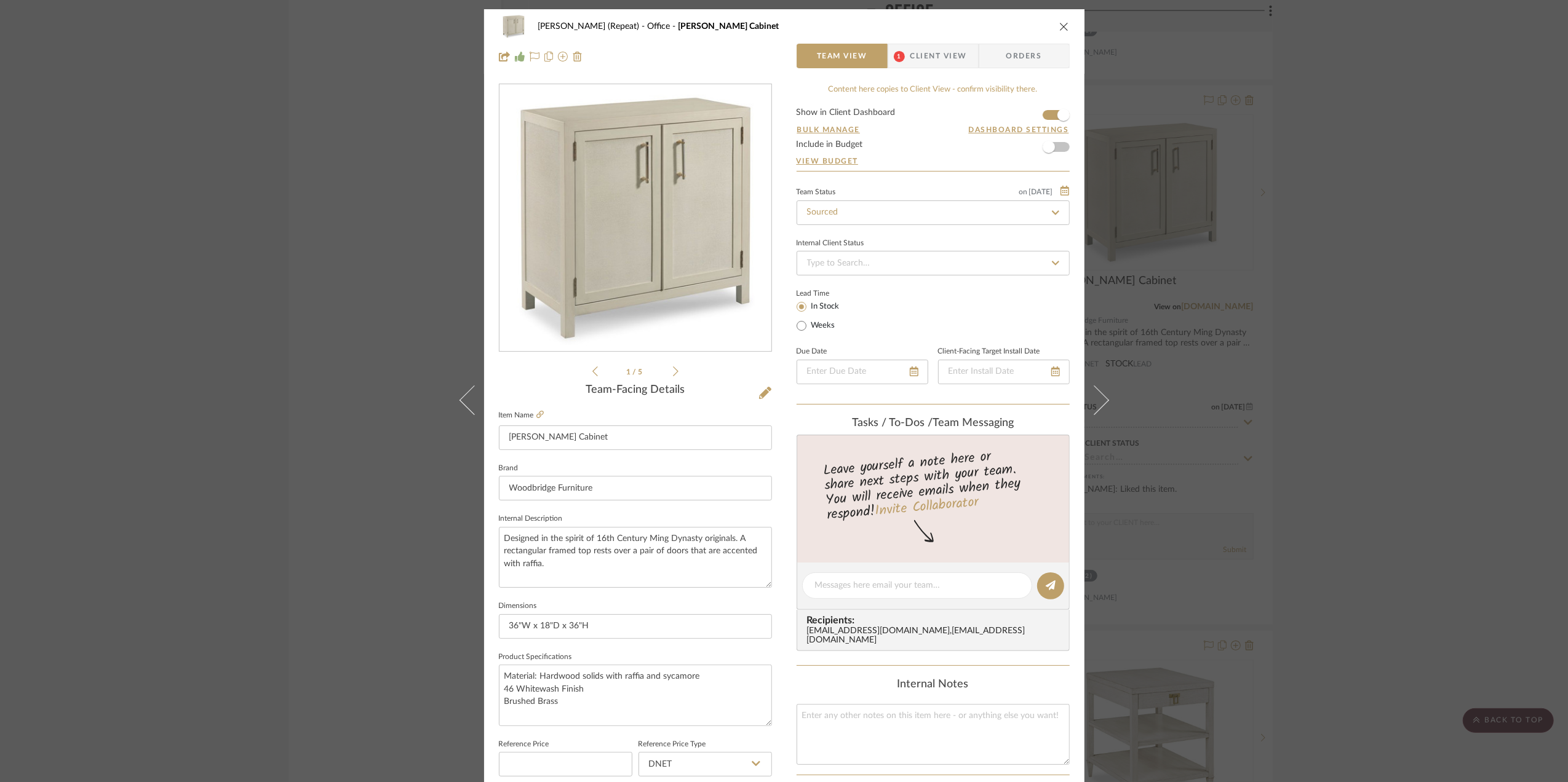
click at [646, 233] on img "0" at bounding box center [635, 218] width 267 height 267
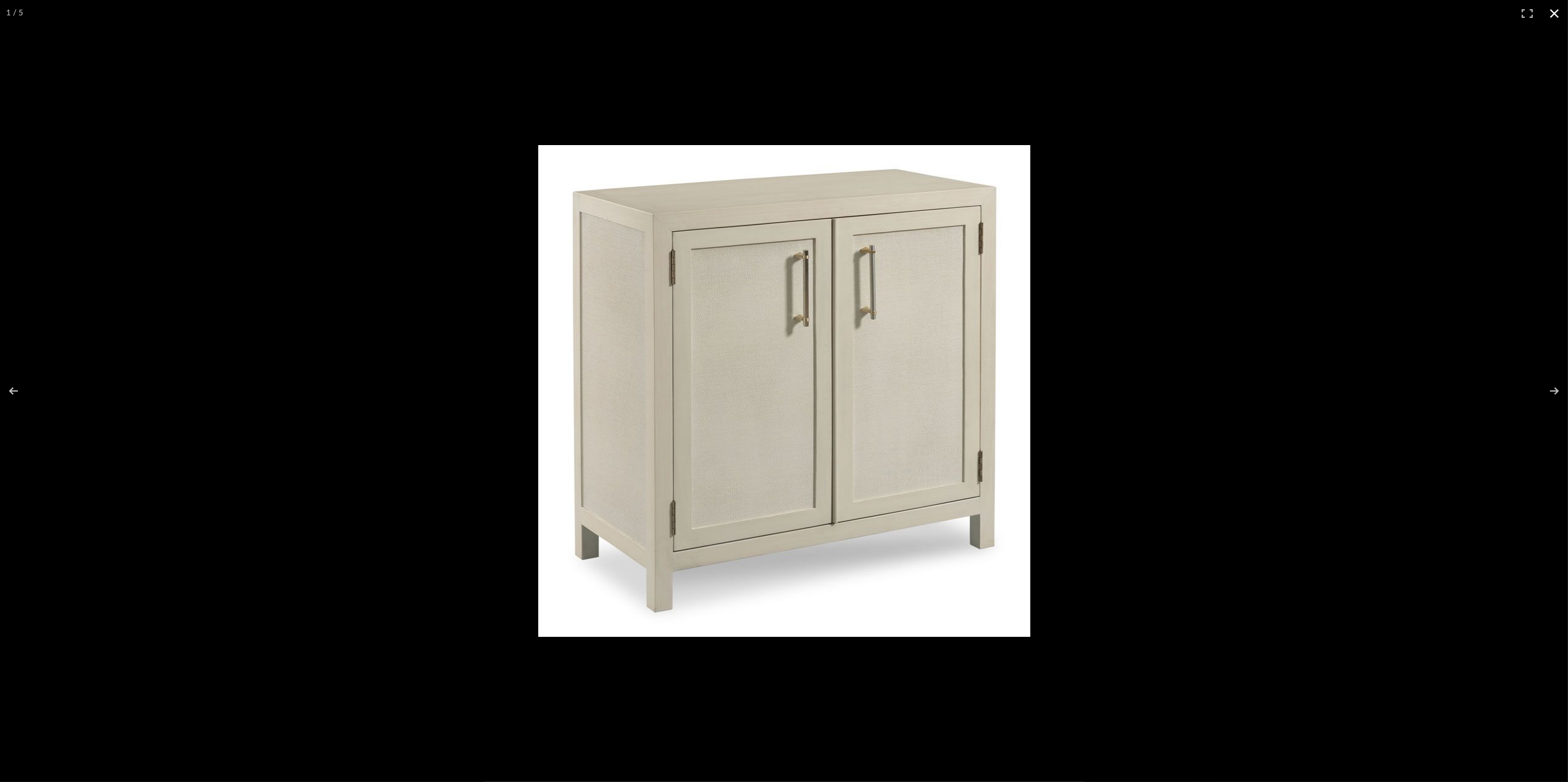
click at [1556, 13] on button at bounding box center [1554, 13] width 27 height 27
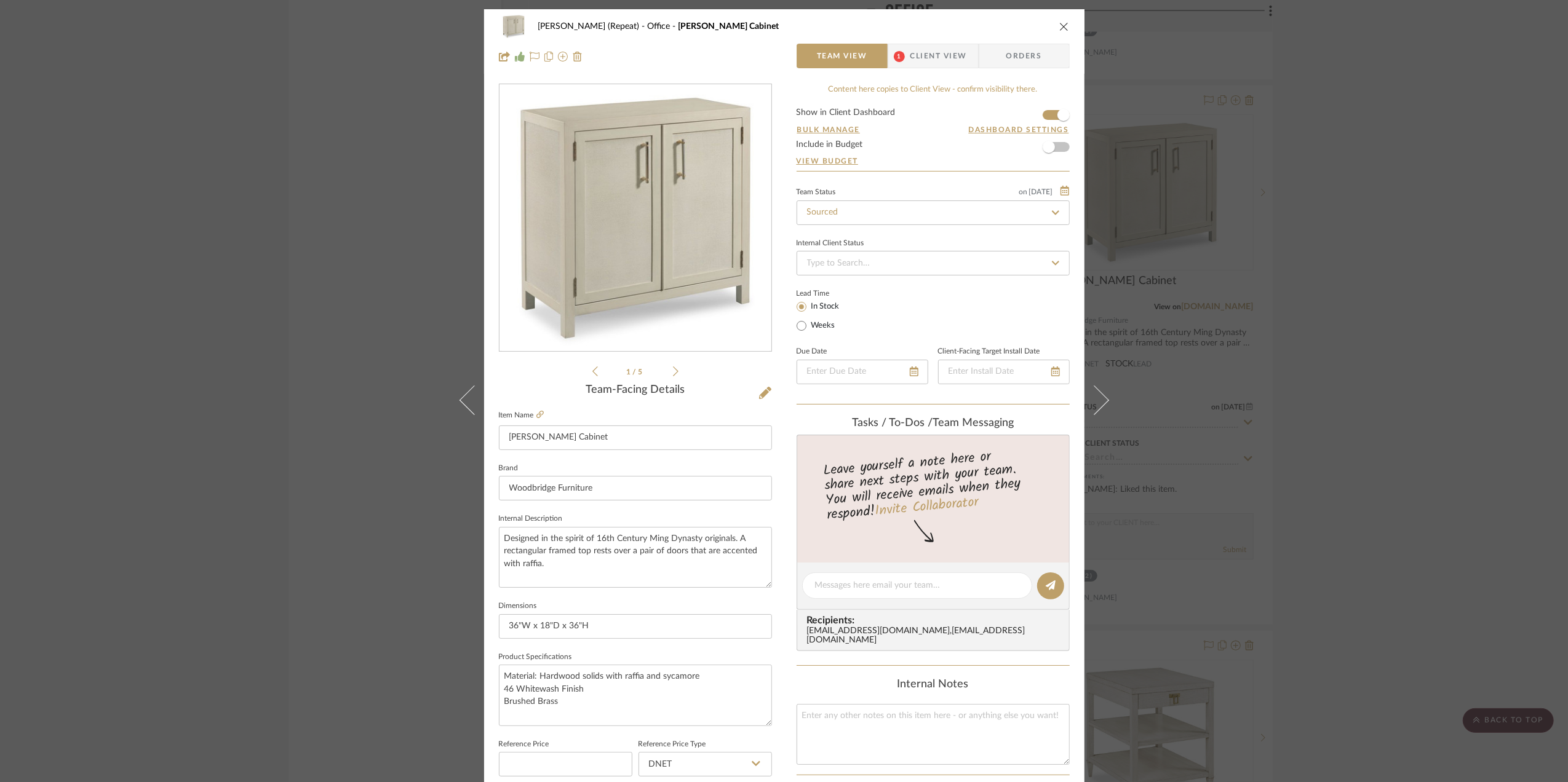
click at [1390, 245] on div "Stephanie Bergreen (Repeat) Office Rosemary Cabinet Team View 1 Client View Ord…" at bounding box center [784, 391] width 1568 height 782
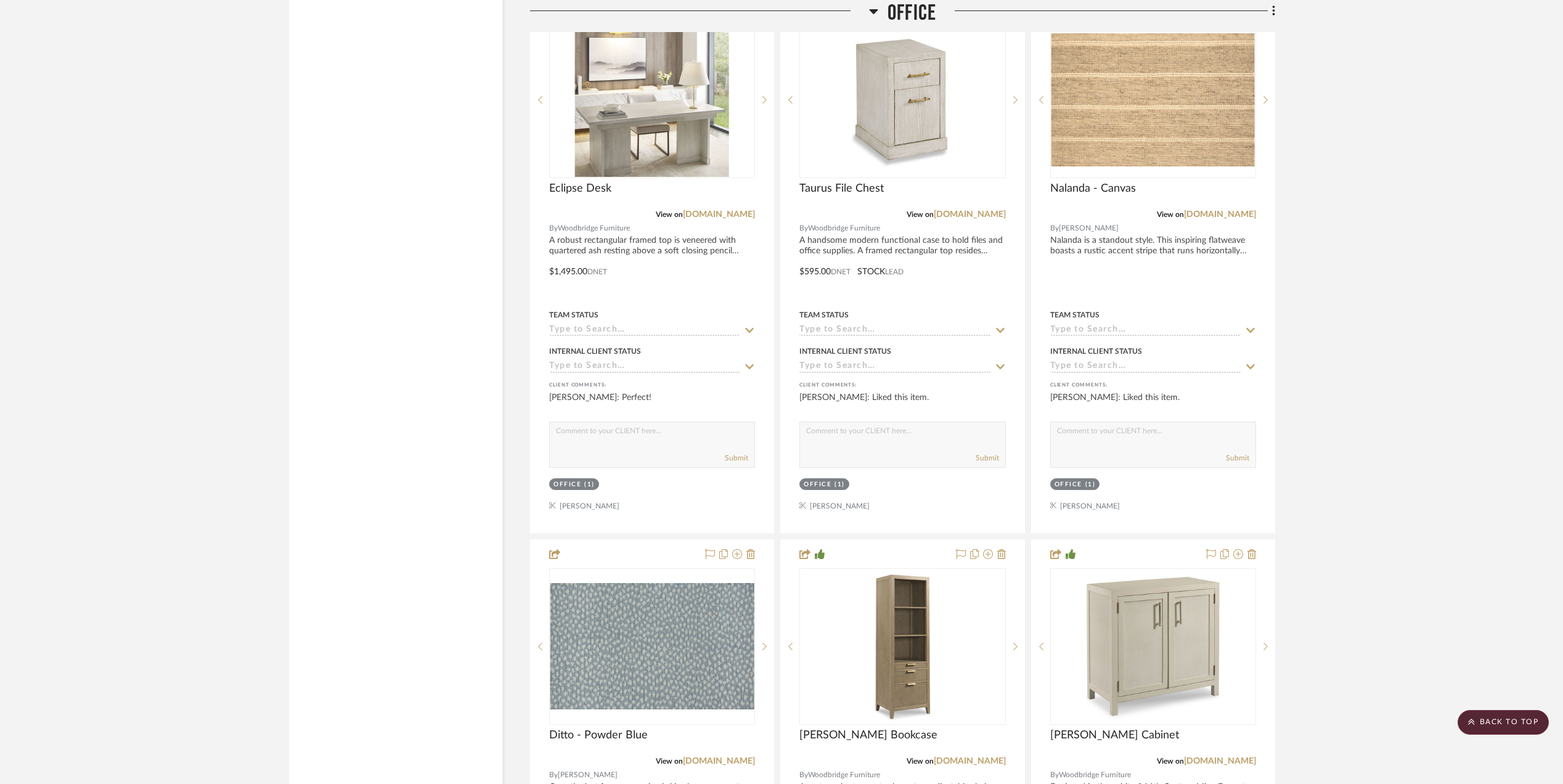
scroll to position [1972, 0]
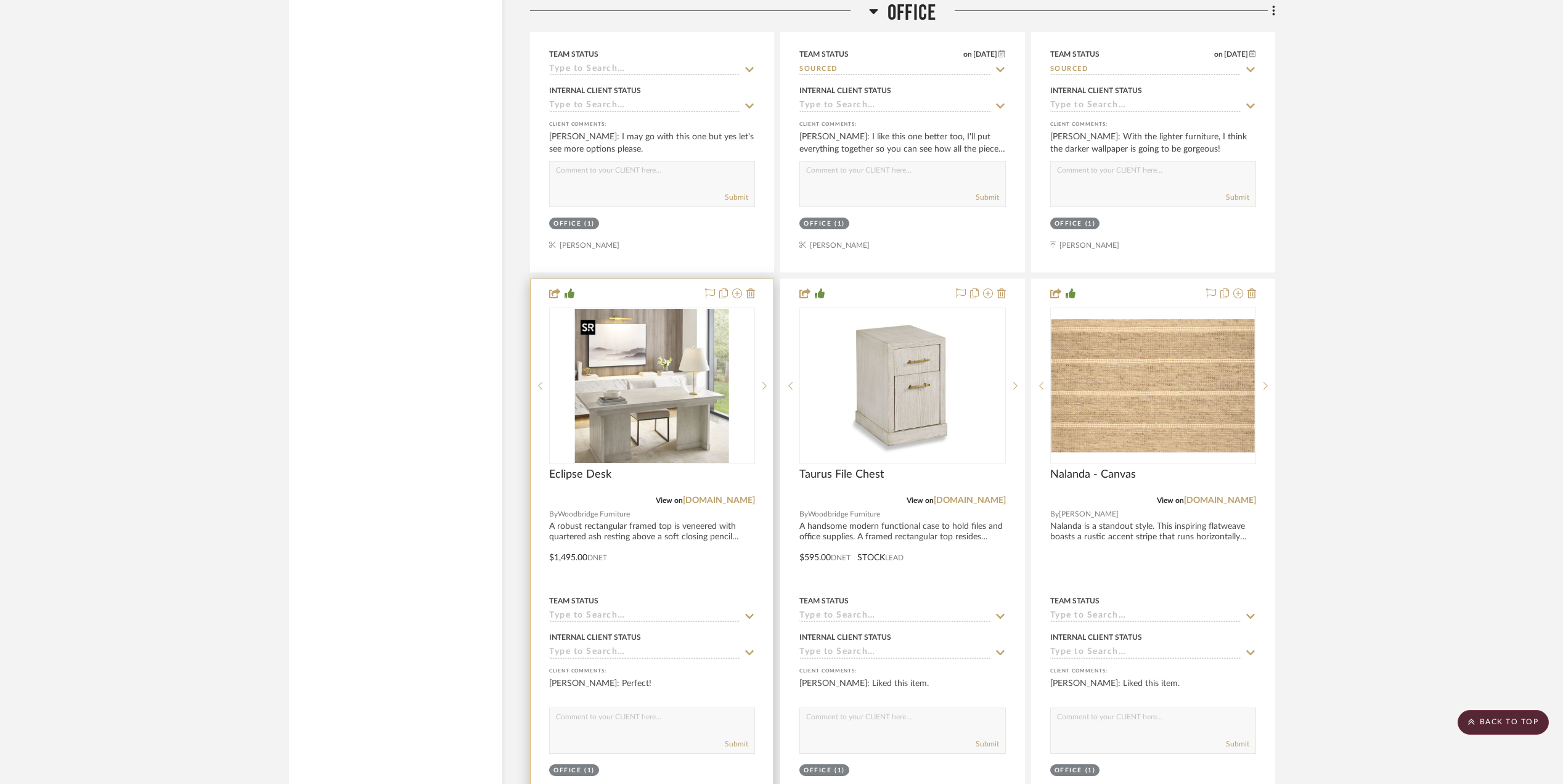
click at [641, 419] on img "0" at bounding box center [652, 386] width 154 height 154
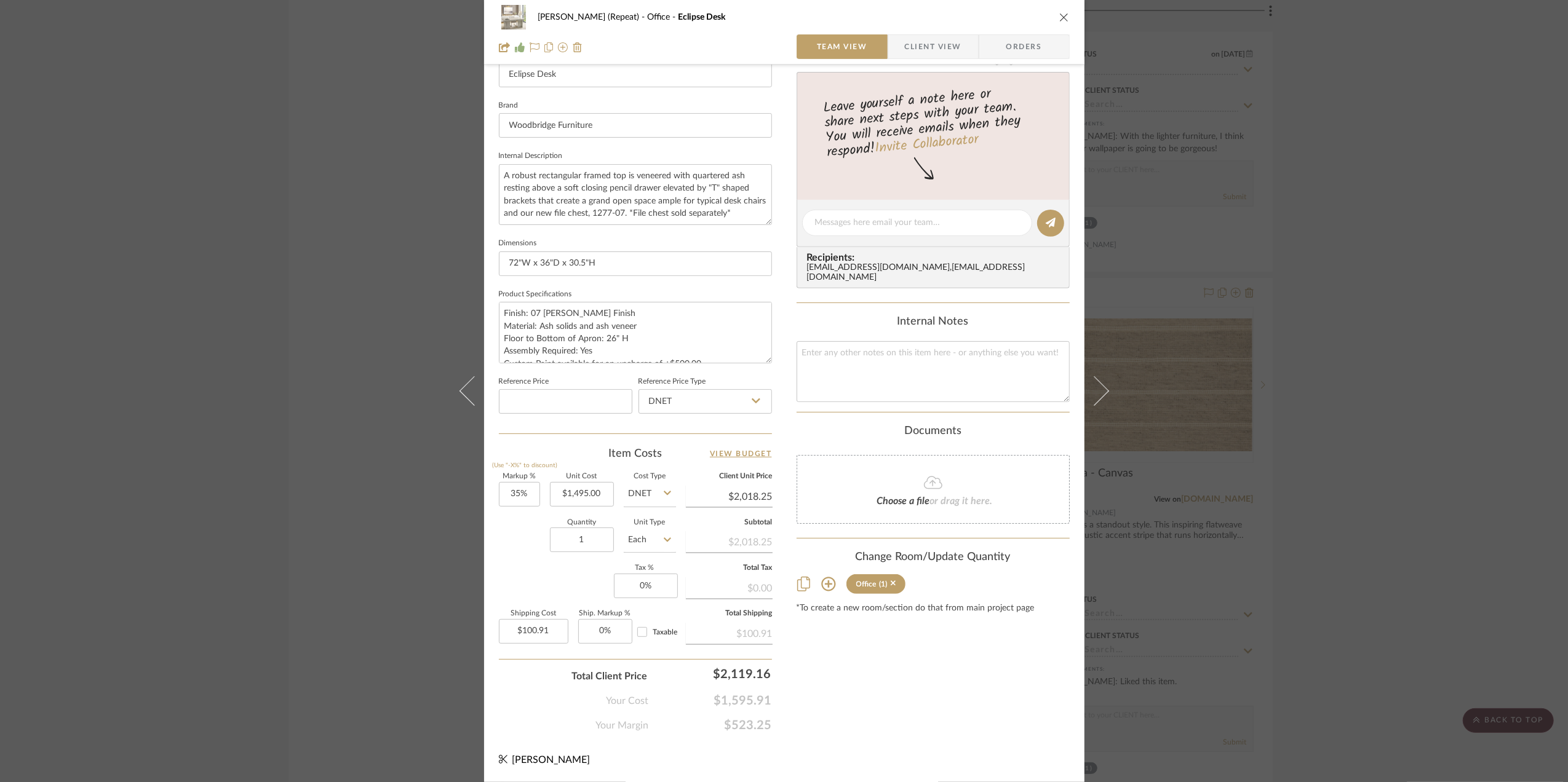
scroll to position [365, 0]
type input "1495.00"
paste input "1569.75"
type input "$1,569.75"
click at [524, 542] on div "Quantity 1 Unit Type Each" at bounding box center [587, 541] width 177 height 44
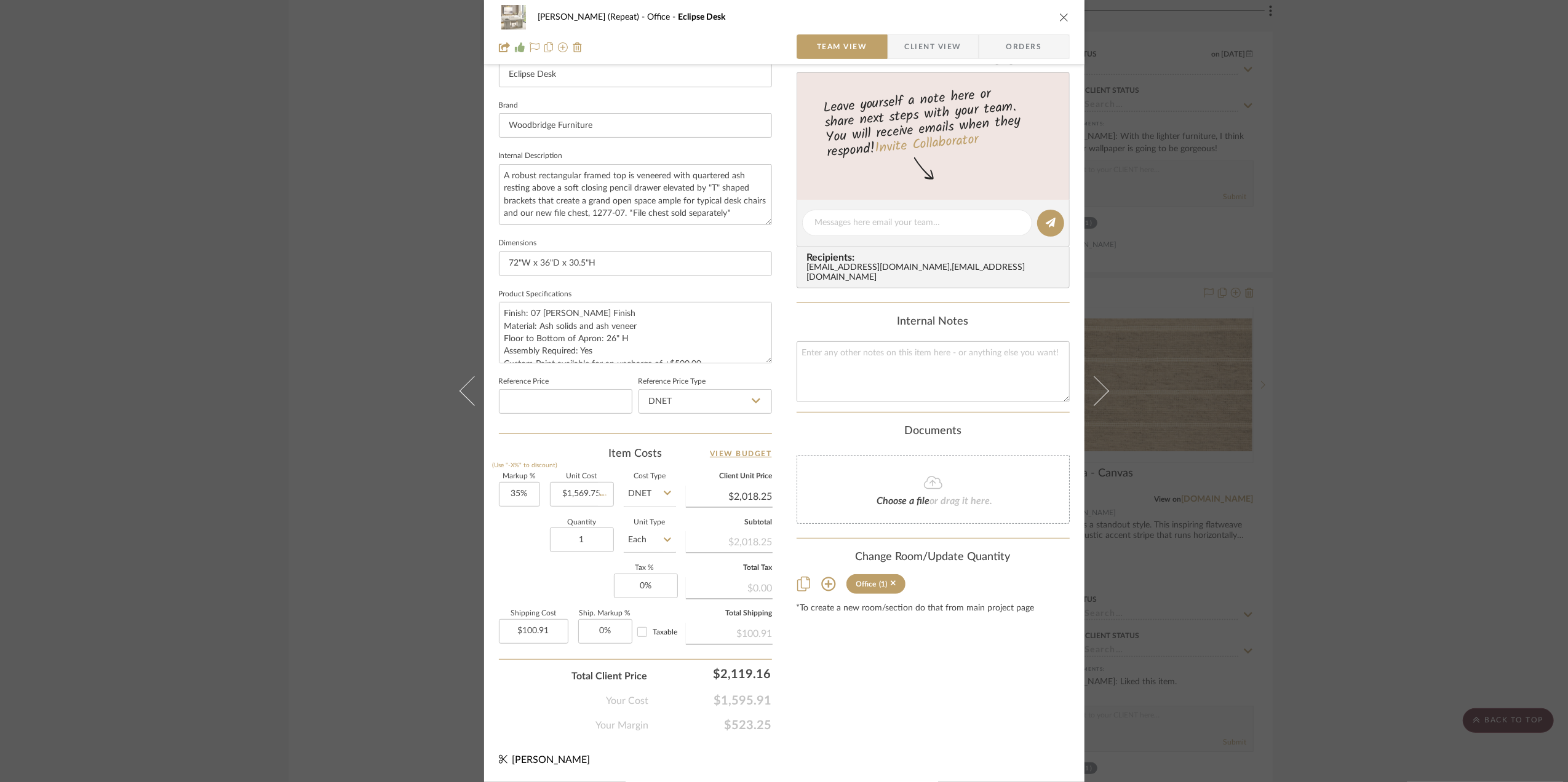
type input "$2,119.16"
type input "$105.96"
click at [638, 586] on input "0" at bounding box center [645, 586] width 64 height 25
type input "6%"
click at [519, 700] on div "Your Cost $1,675.71" at bounding box center [635, 696] width 273 height 25
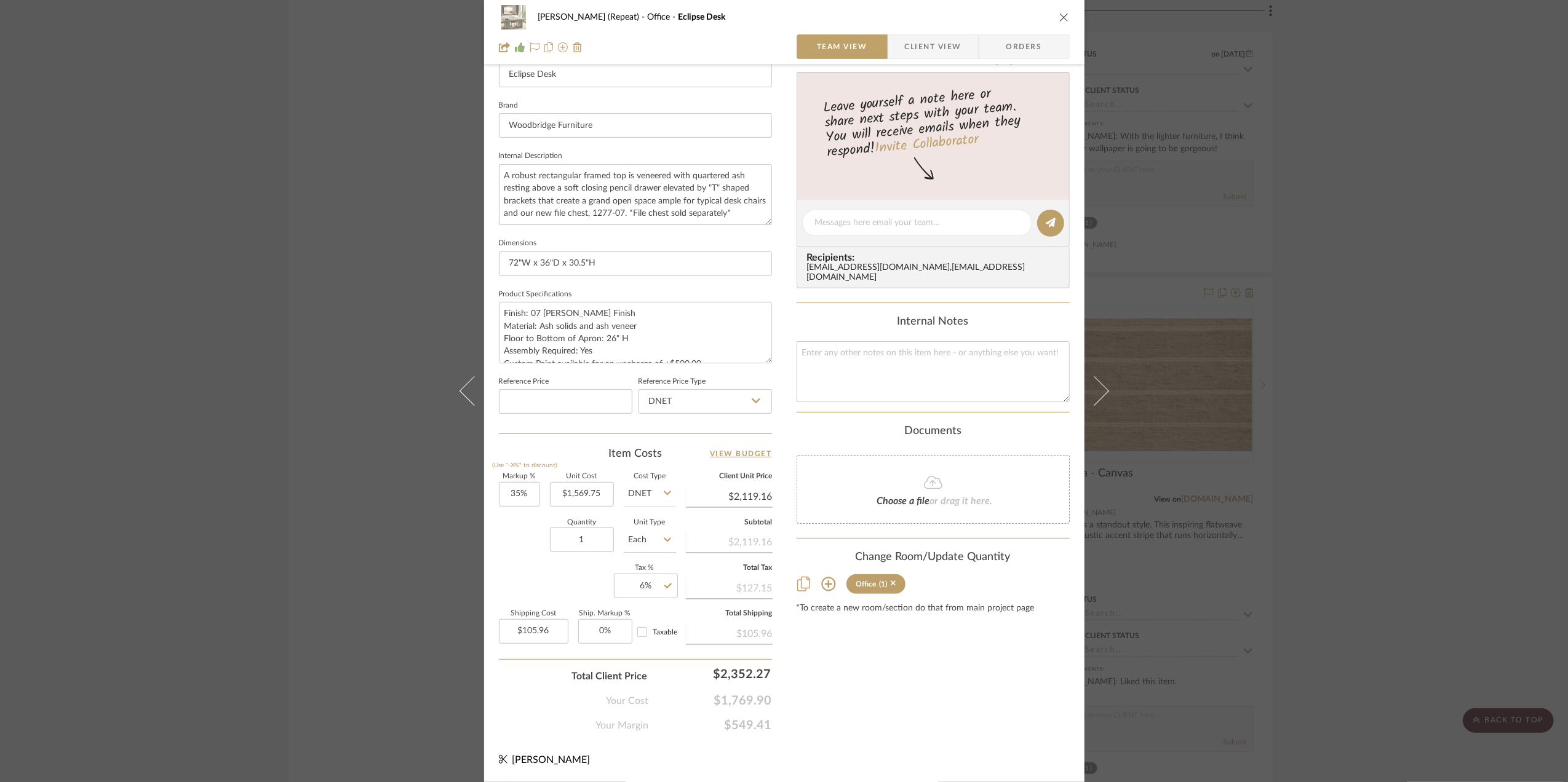
click at [921, 48] on span "Client View" at bounding box center [933, 46] width 56 height 25
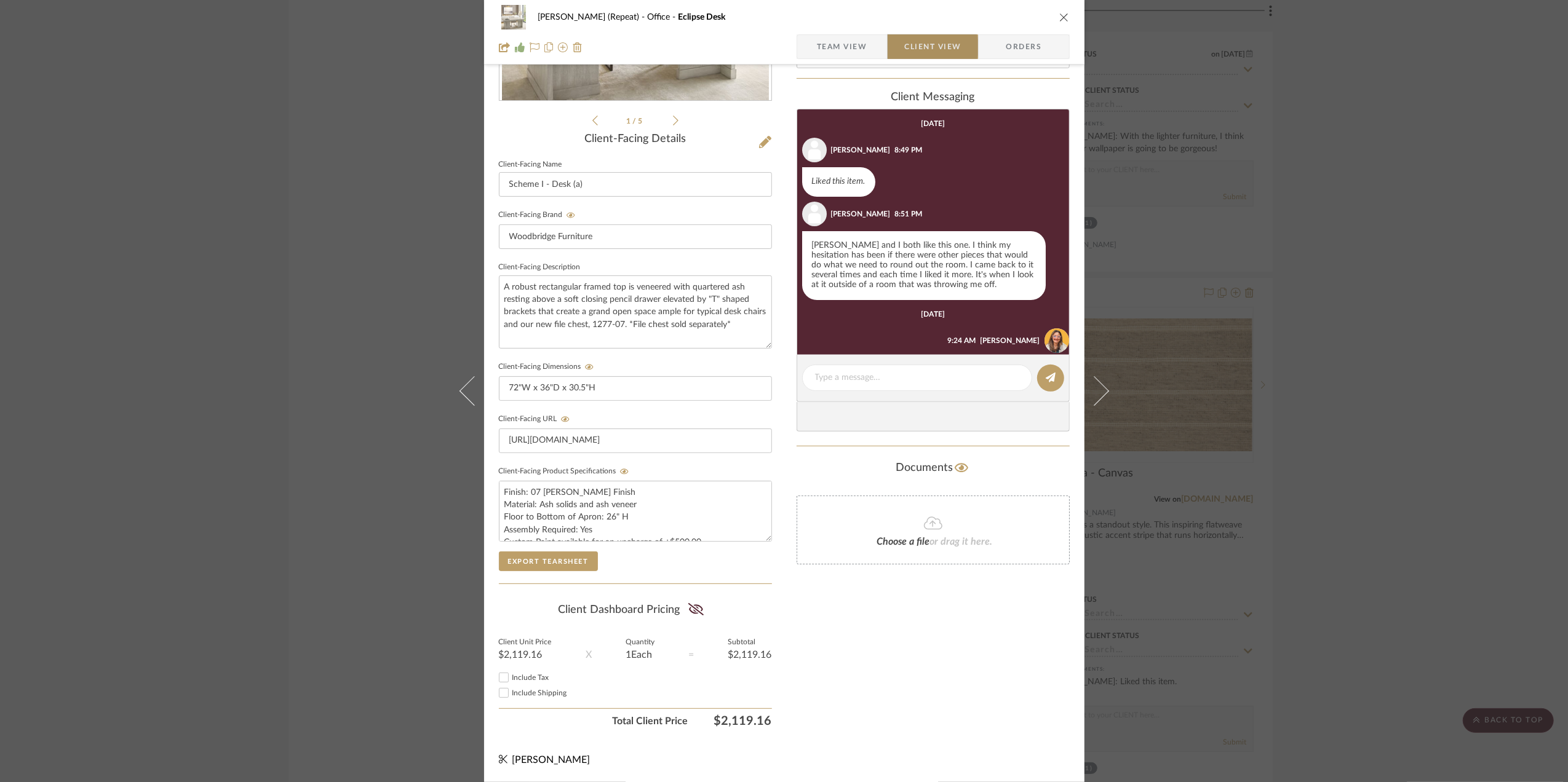
scroll to position [48, 0]
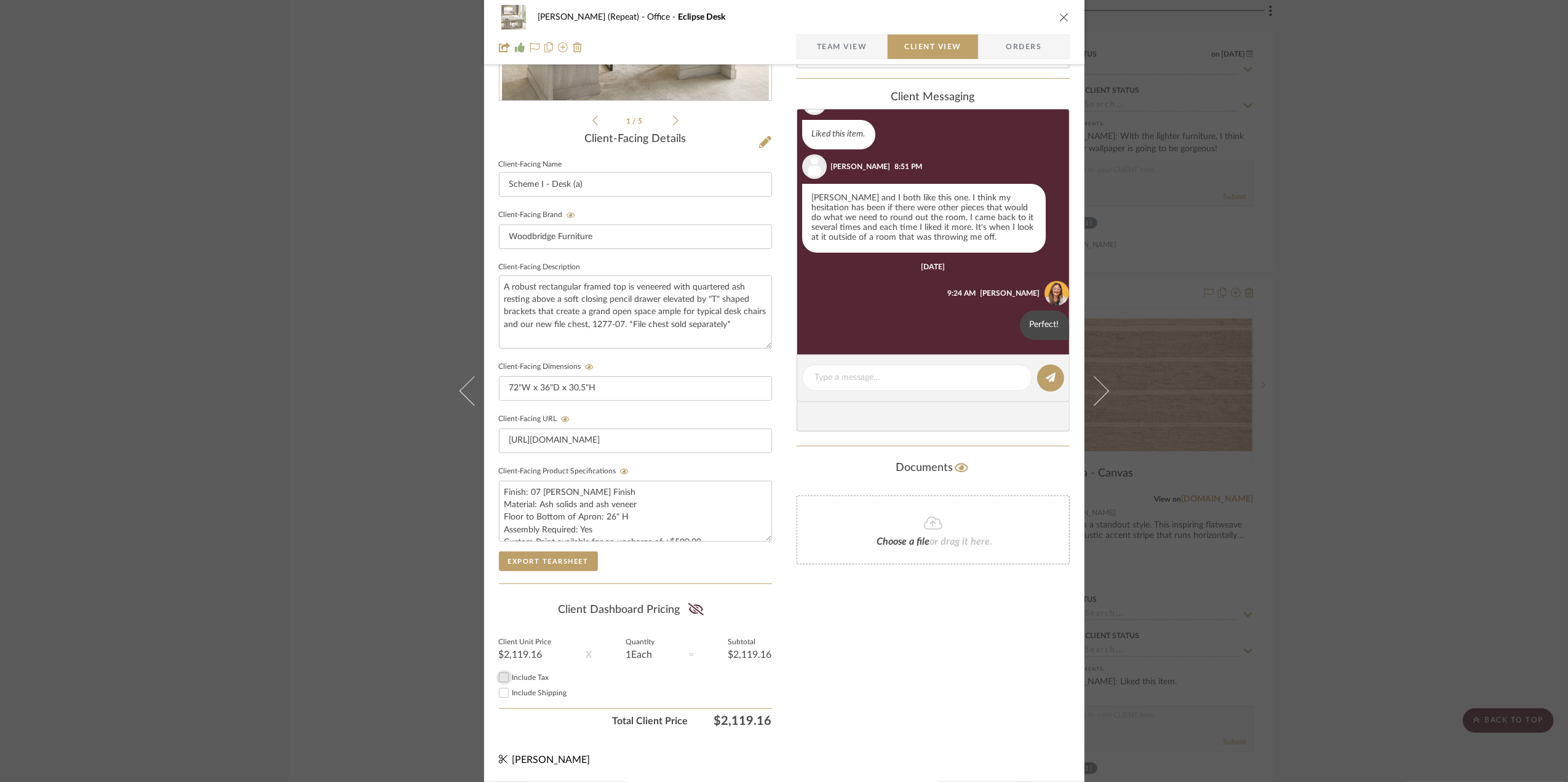
click at [498, 676] on input "Include Tax" at bounding box center [503, 677] width 15 height 15
checkbox input "true"
click at [501, 693] on input "Include Shipping" at bounding box center [503, 693] width 15 height 15
checkbox input "true"
click at [1454, 461] on div "Stephanie Bergreen (Repeat) Office Eclipse Desk Team View Client View Orders 1 …" at bounding box center [784, 391] width 1568 height 782
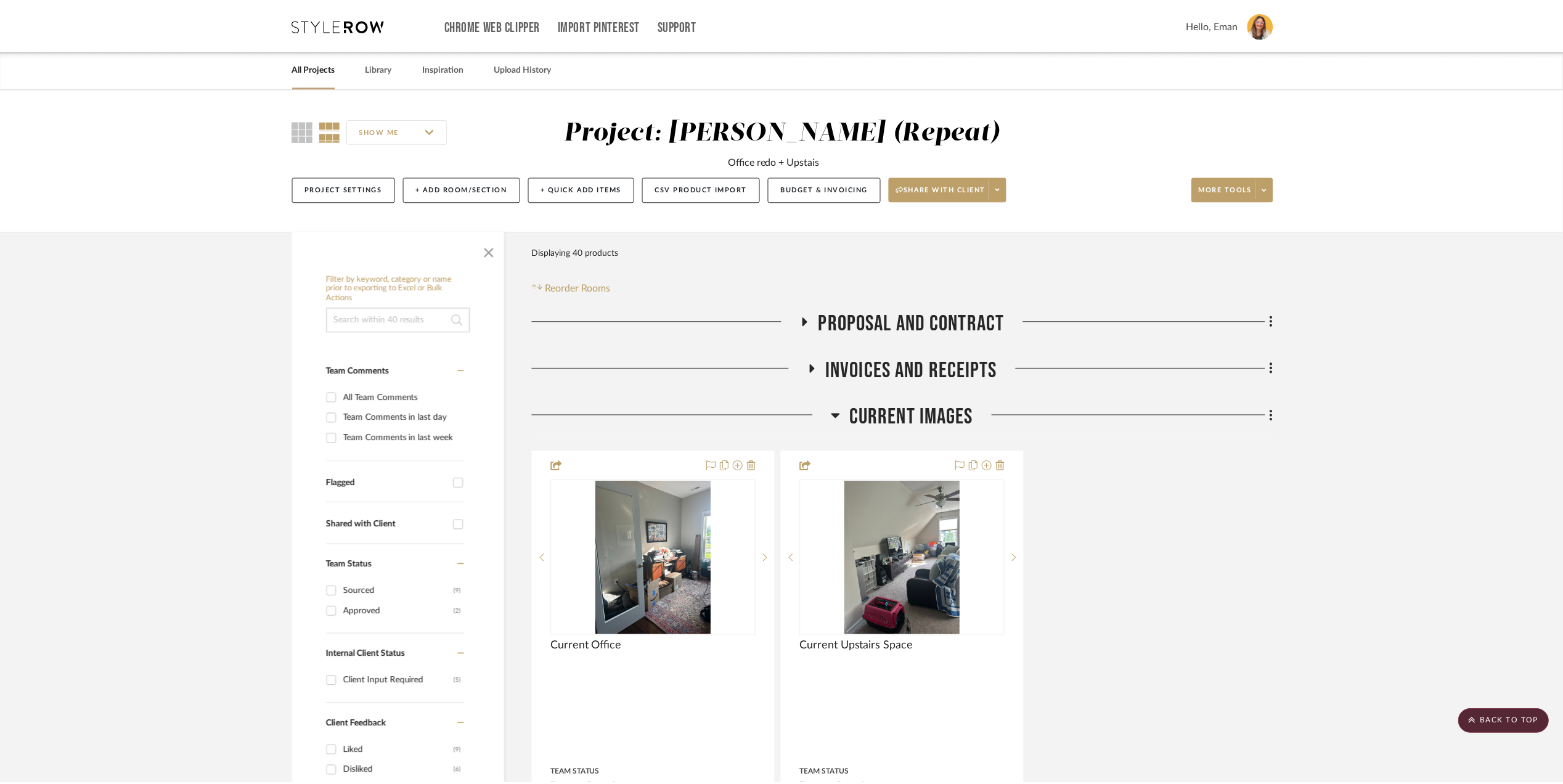
scroll to position [1972, 0]
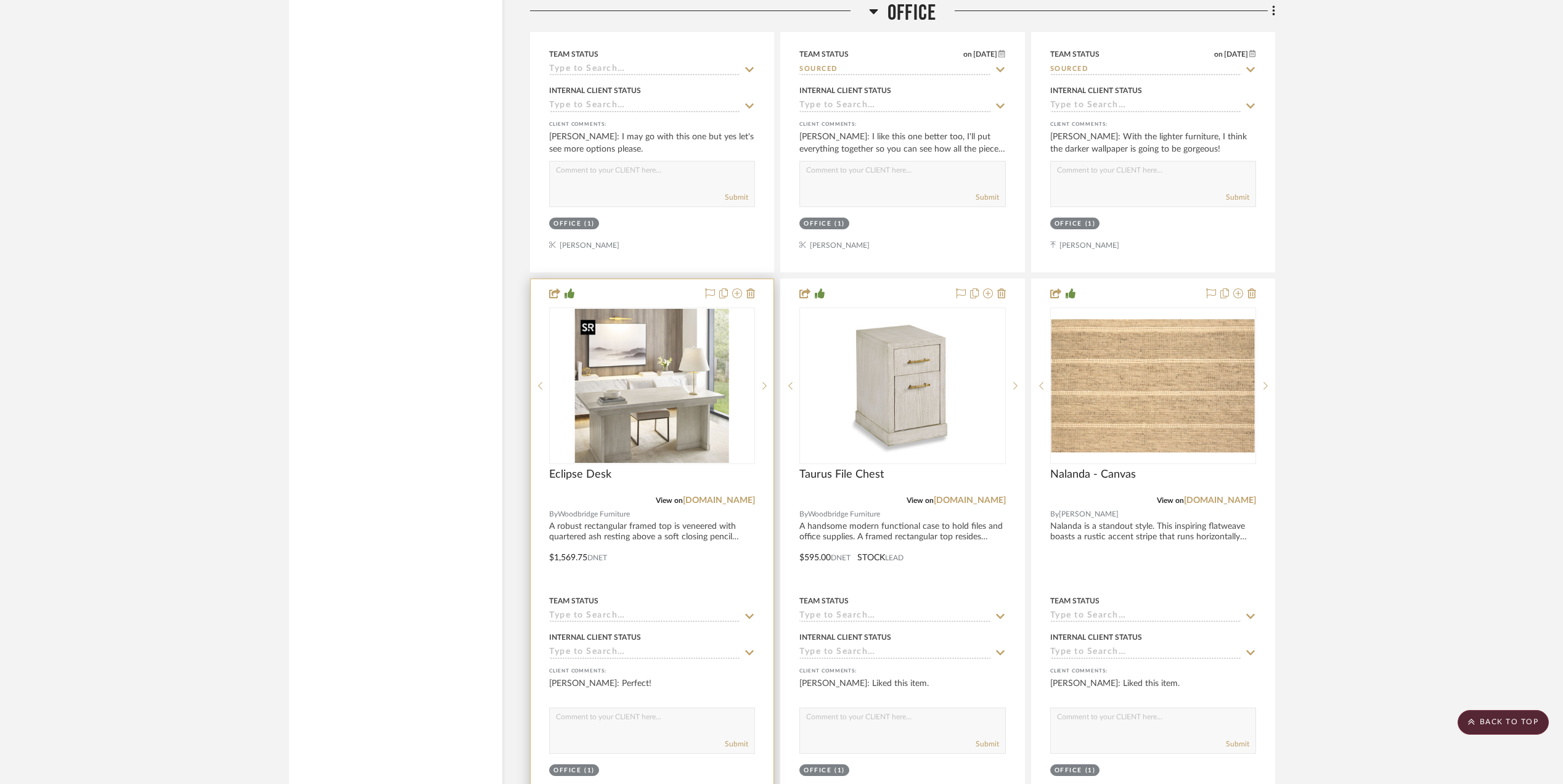
click at [625, 417] on img "0" at bounding box center [652, 386] width 154 height 154
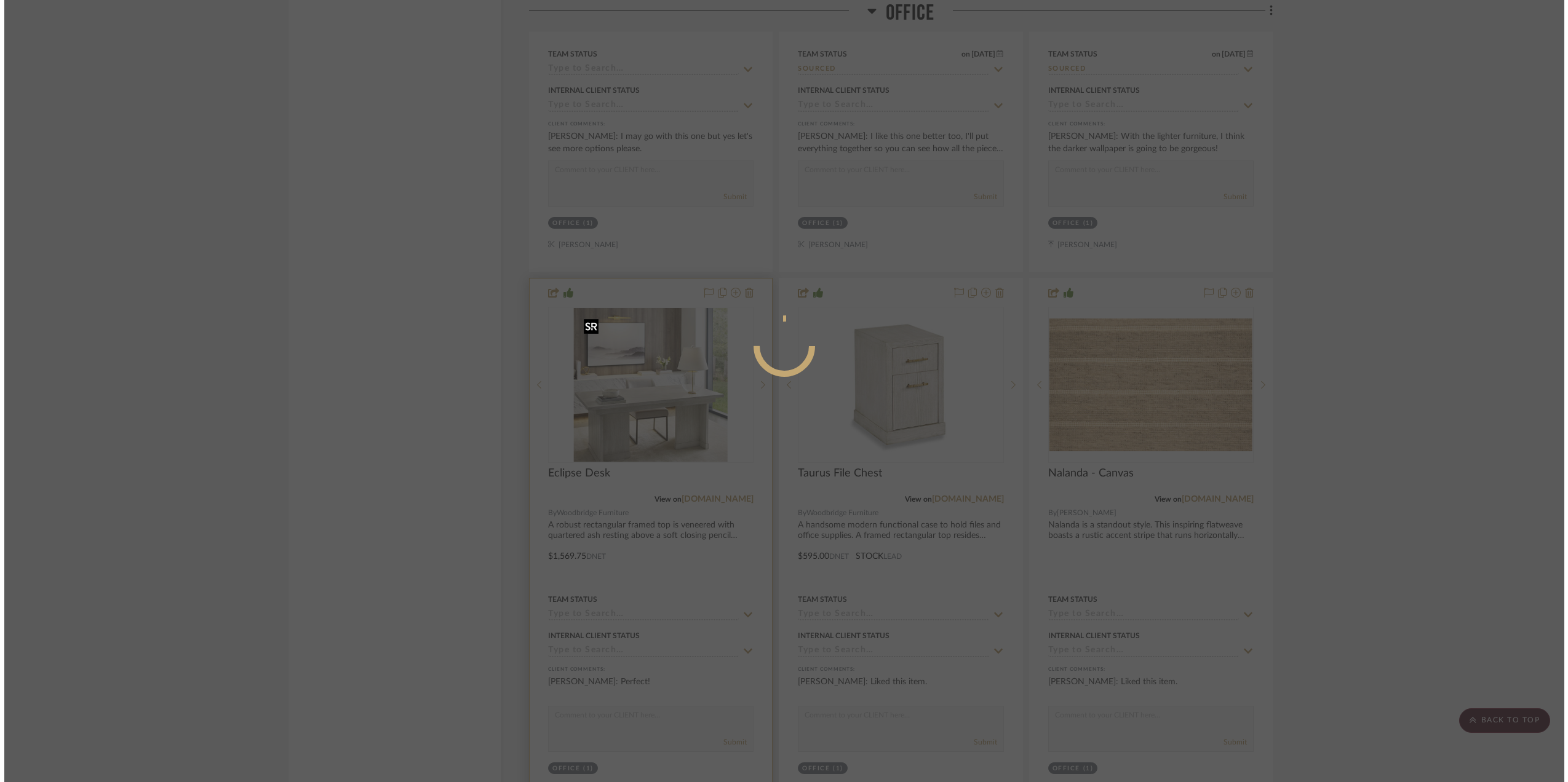
scroll to position [0, 0]
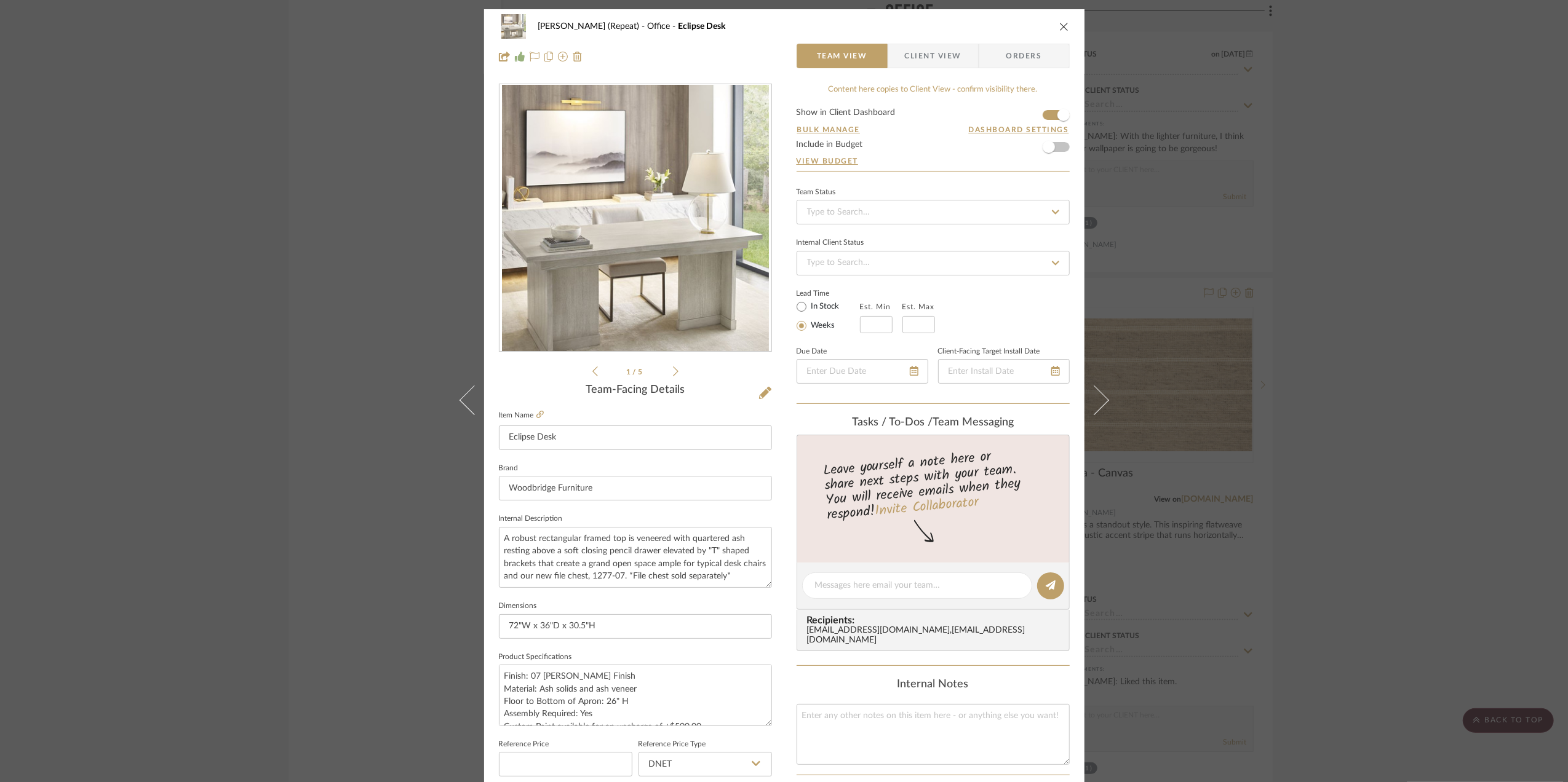
click at [934, 41] on div "Stephanie Bergreen (Repeat) Office Eclipse Desk Team View Client View Orders" at bounding box center [784, 42] width 600 height 65
click at [929, 50] on span "Client View" at bounding box center [933, 56] width 56 height 25
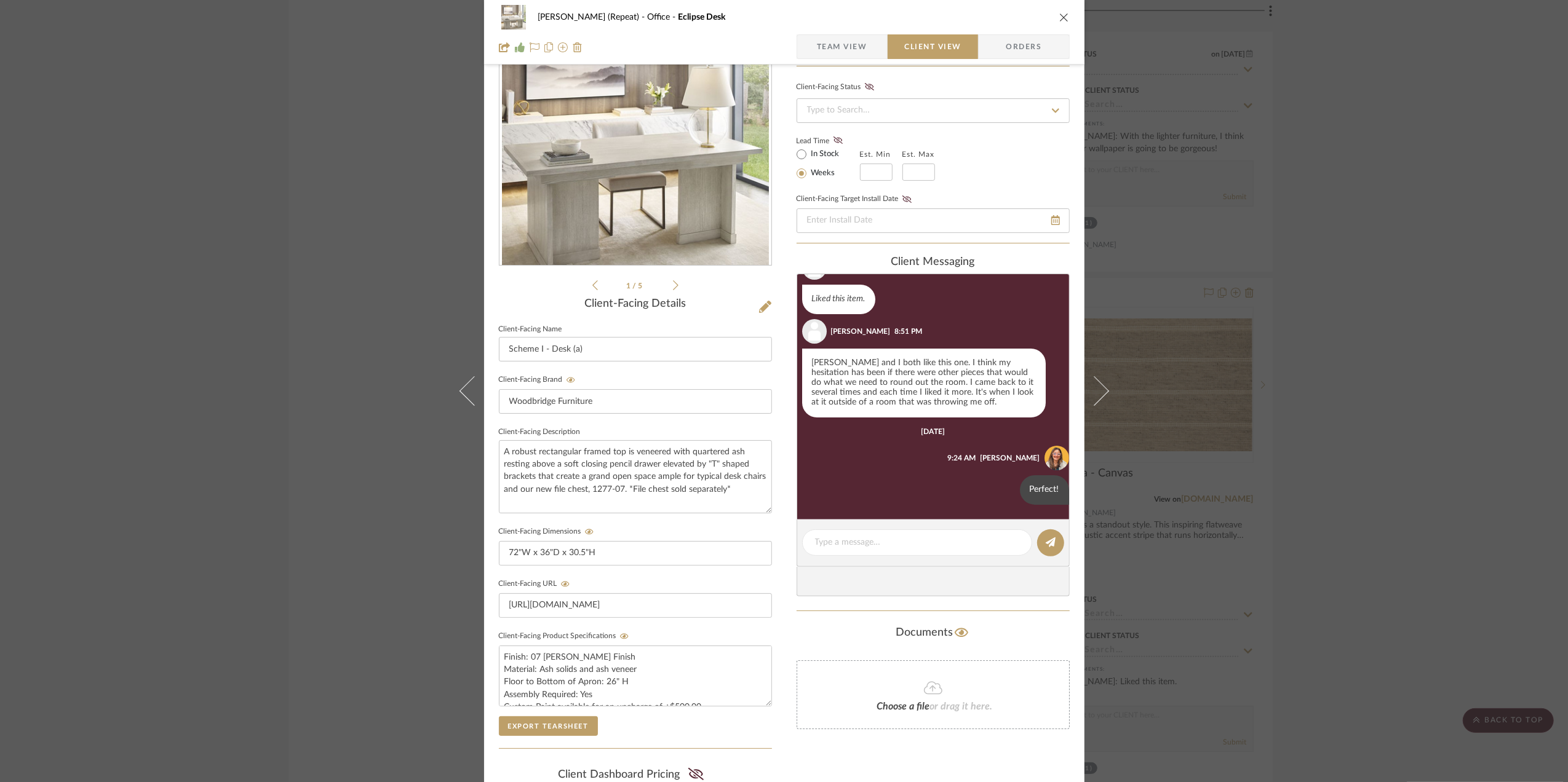
scroll to position [256, 0]
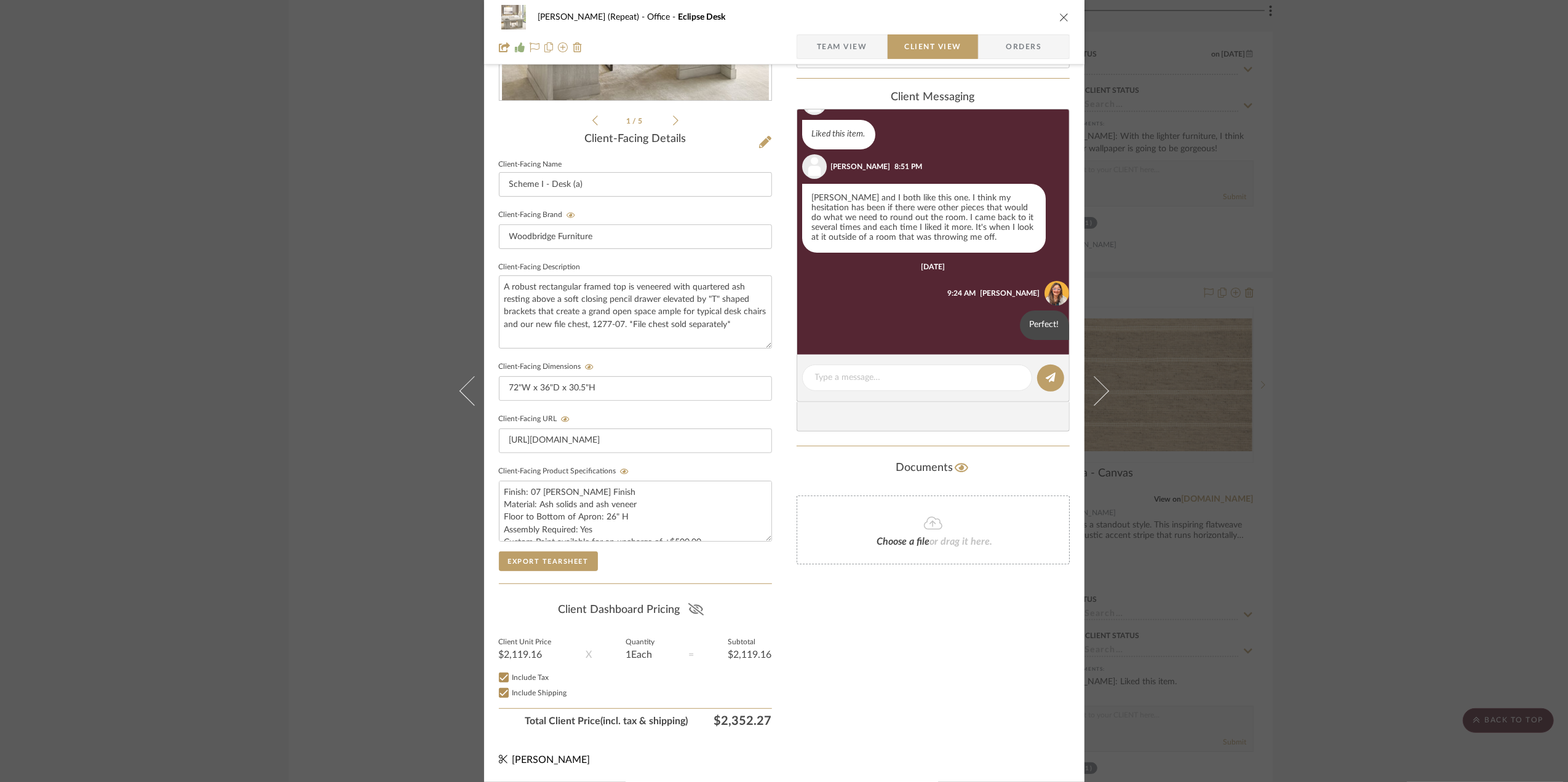
click at [697, 603] on icon at bounding box center [696, 609] width 15 height 12
click at [1411, 490] on div "Stephanie Bergreen (Repeat) Office Eclipse Desk Team View Client View Orders 1 …" at bounding box center [784, 391] width 1568 height 782
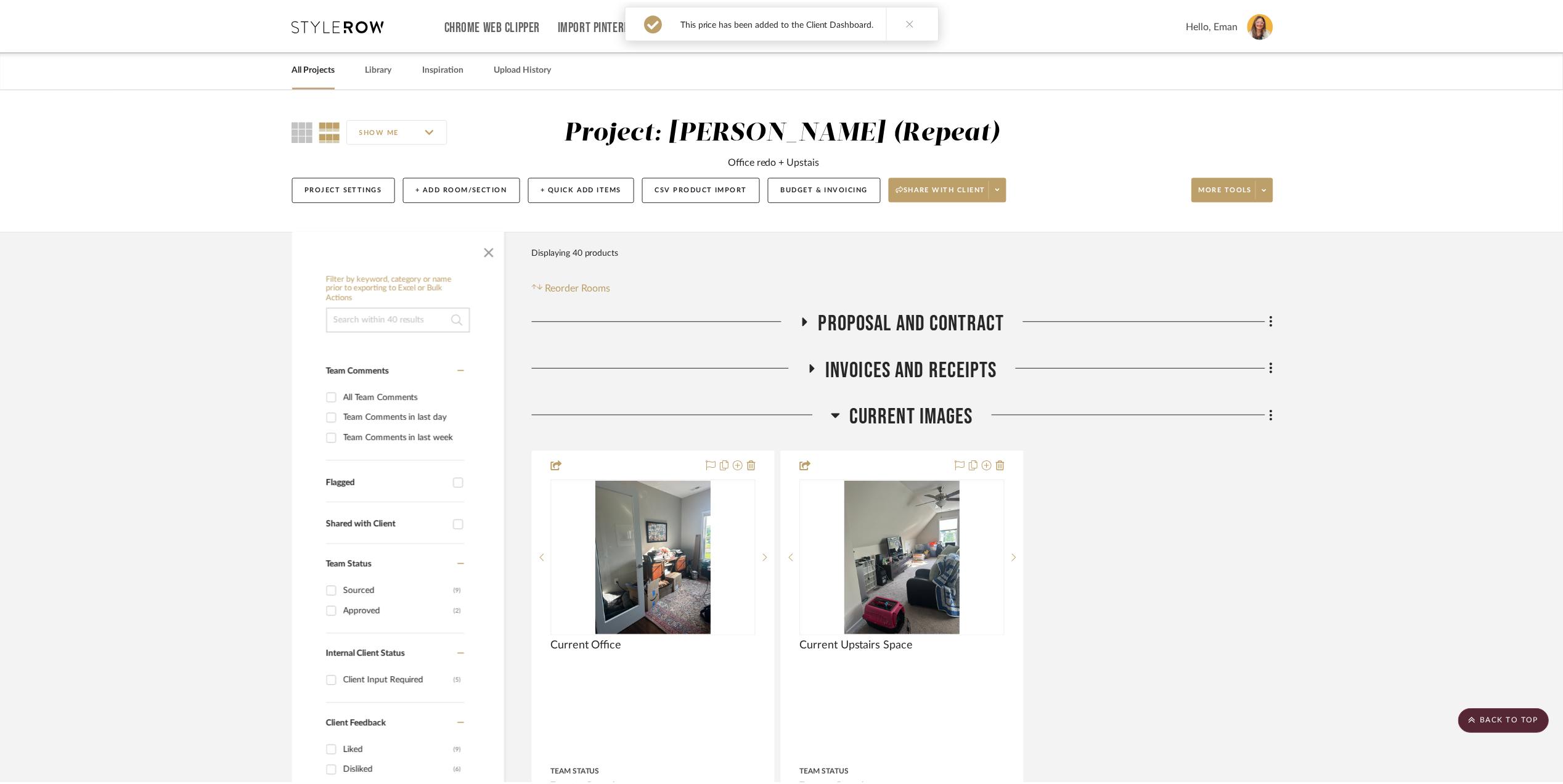
scroll to position [1972, 0]
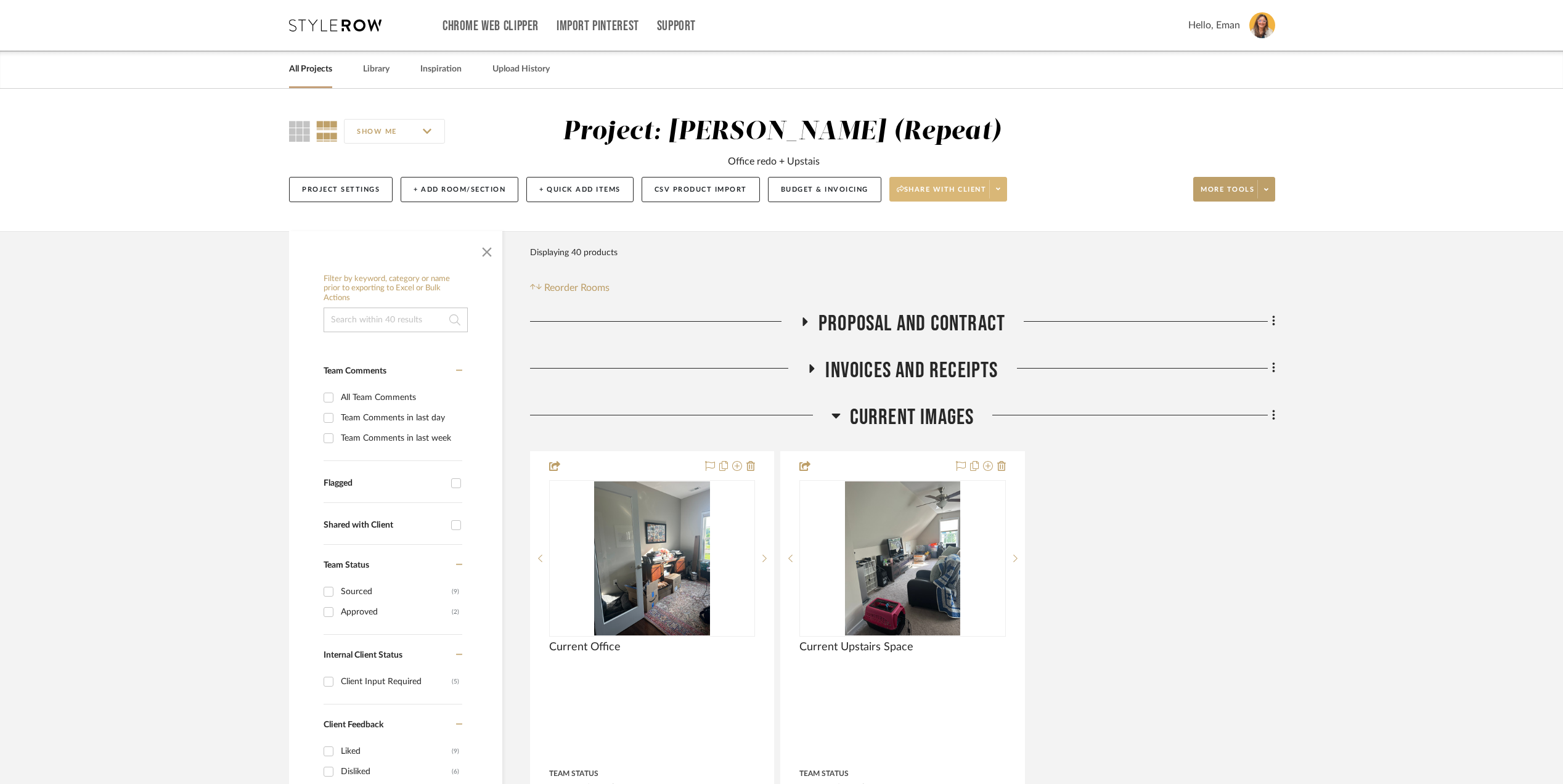
click at [1001, 186] on icon at bounding box center [998, 189] width 4 height 7
click at [974, 229] on span "Preview Client Dashboard" at bounding box center [956, 225] width 105 height 10
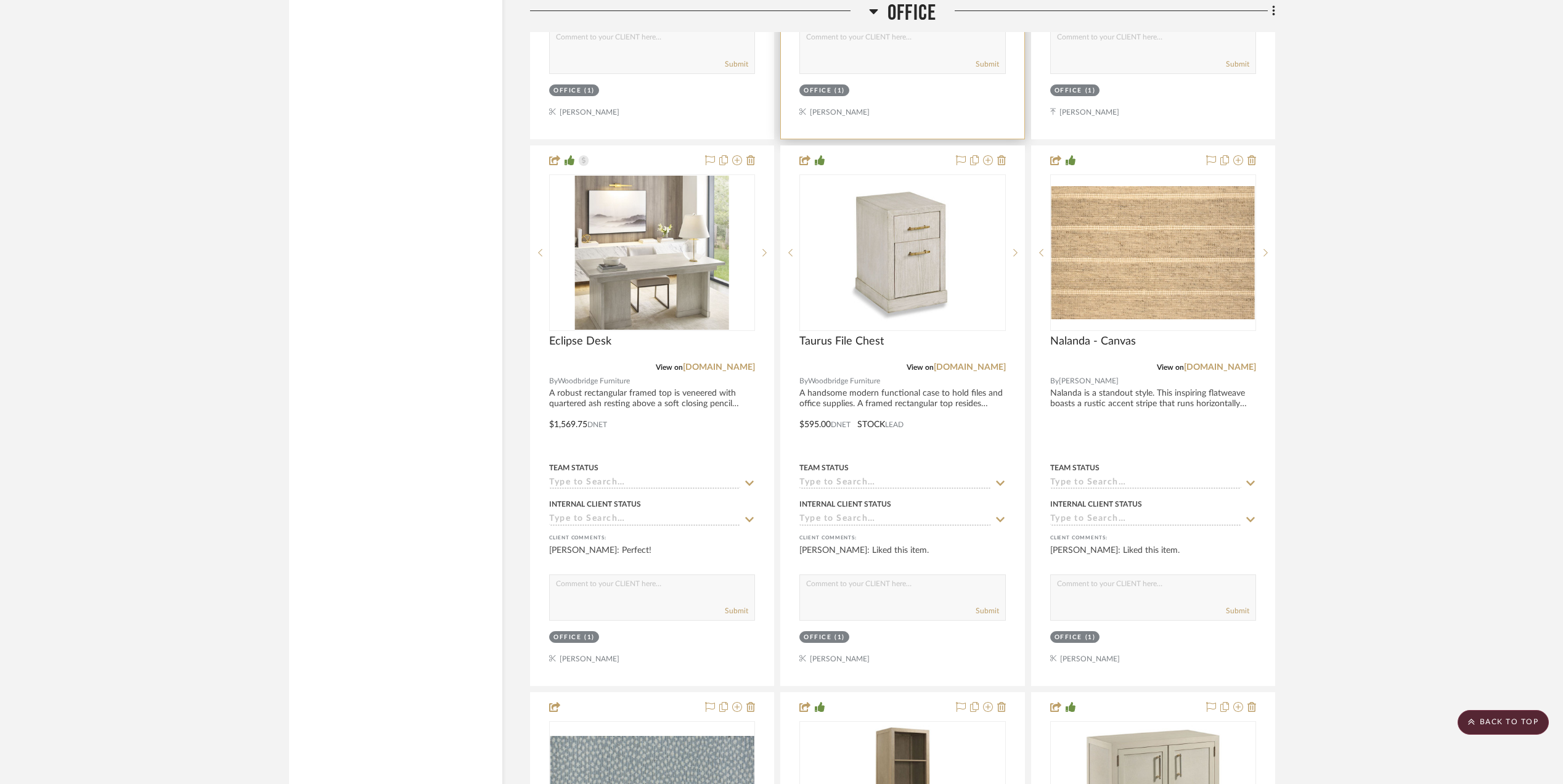
scroll to position [2136, 0]
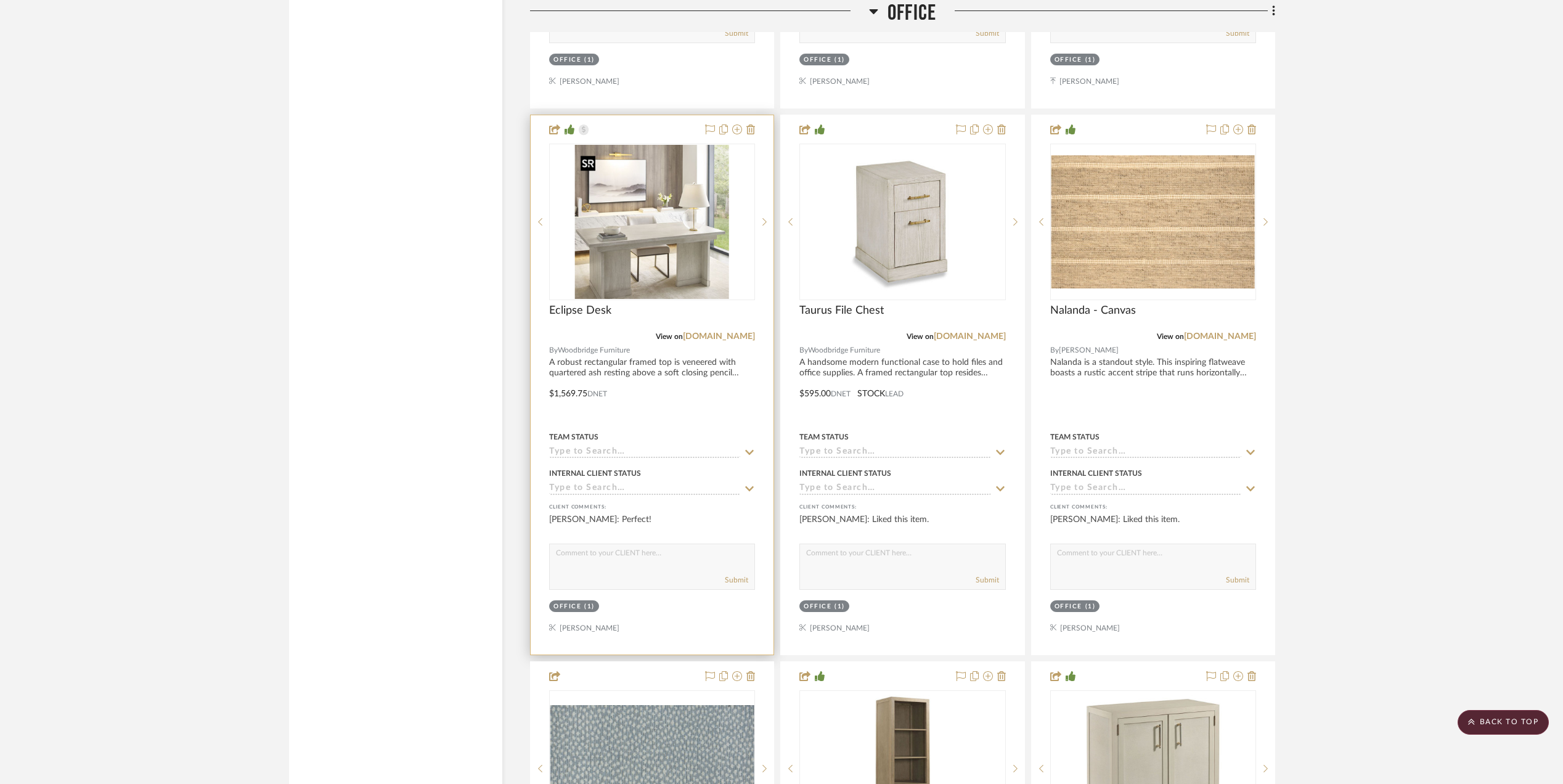
click at [657, 250] on img "0" at bounding box center [652, 222] width 154 height 154
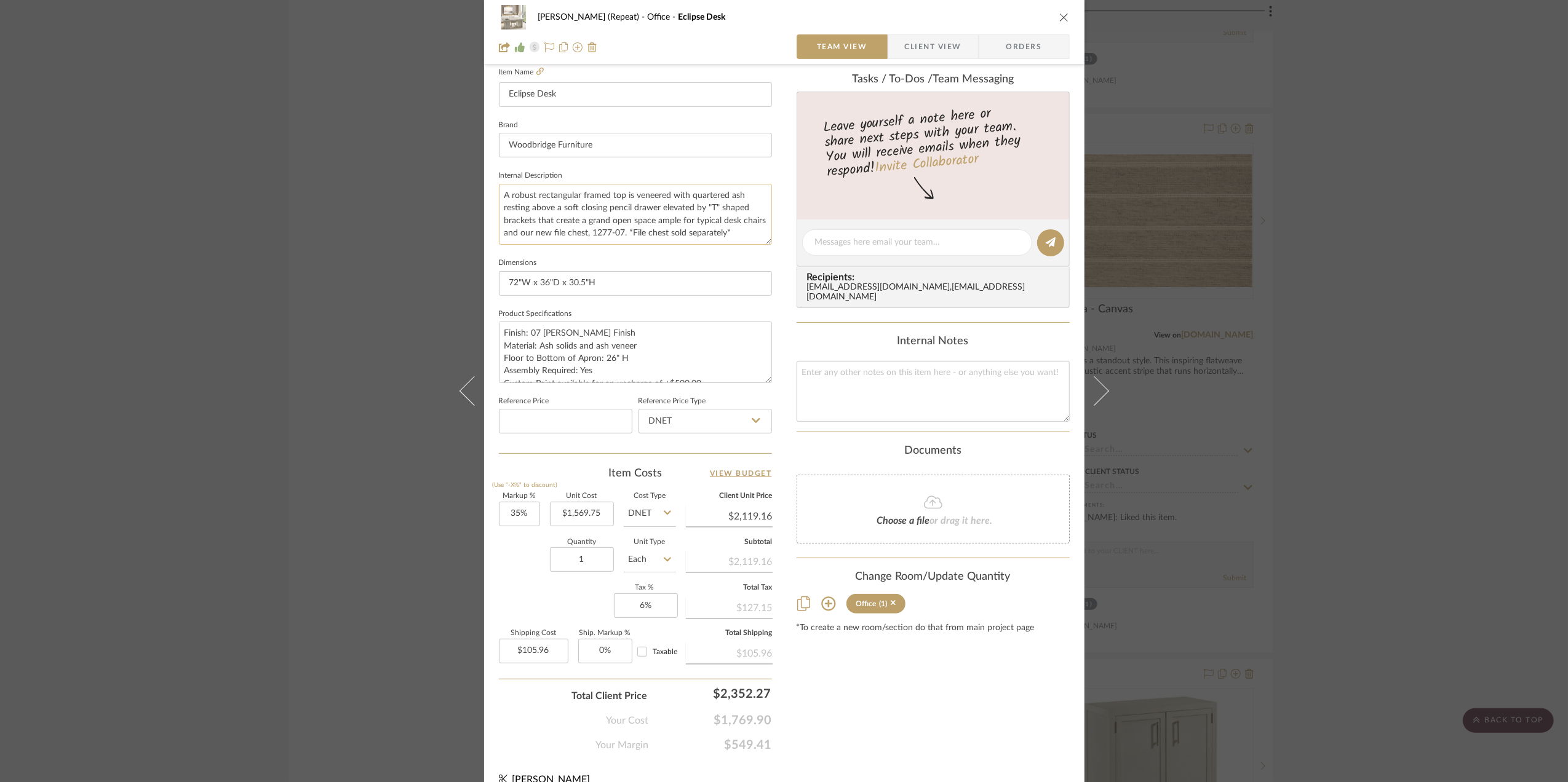
scroll to position [365, 0]
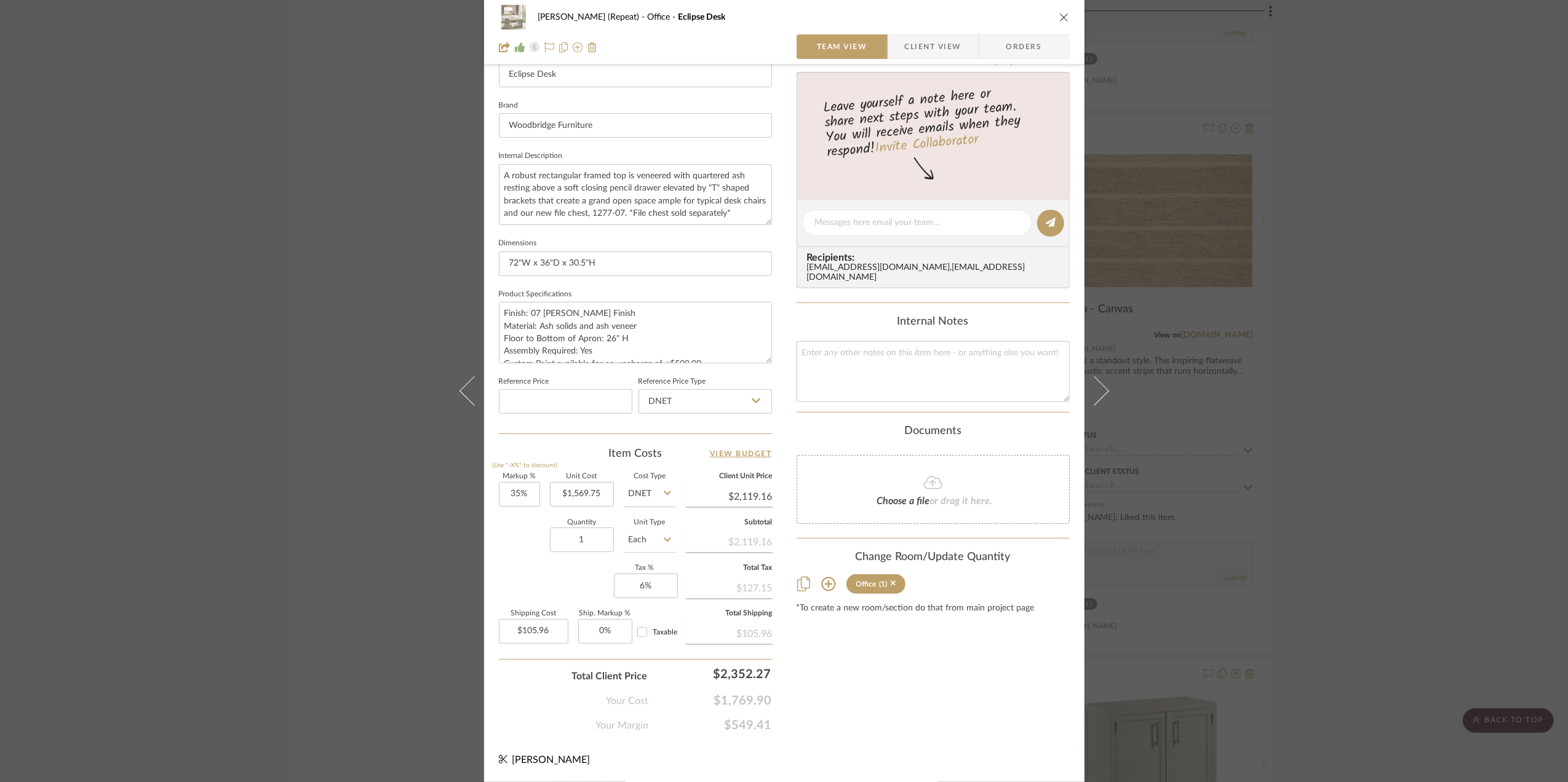
click at [1463, 378] on div "Stephanie Bergreen (Repeat) Office Eclipse Desk Team View Client View Orders 1 …" at bounding box center [784, 391] width 1568 height 782
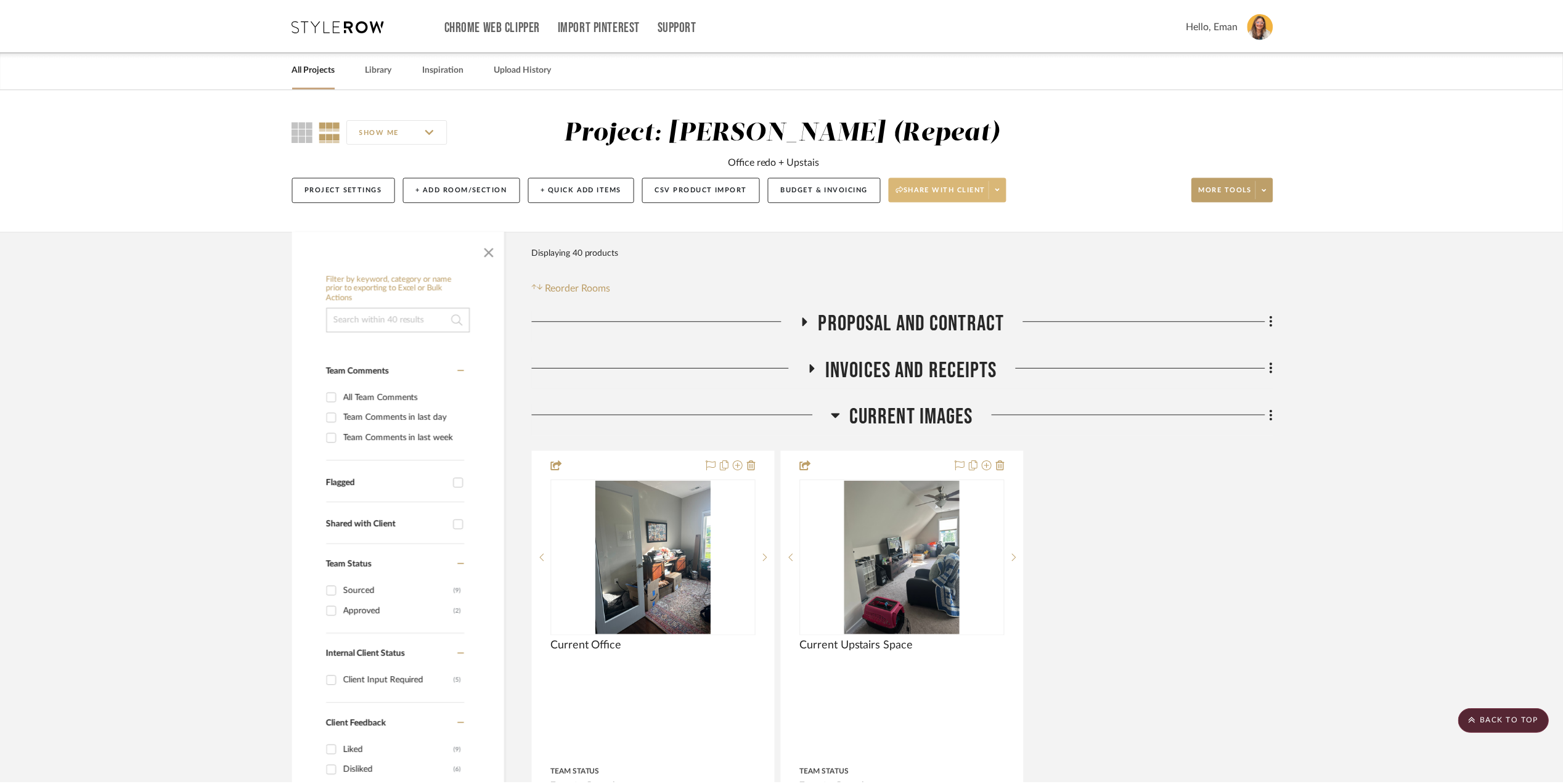
scroll to position [2136, 0]
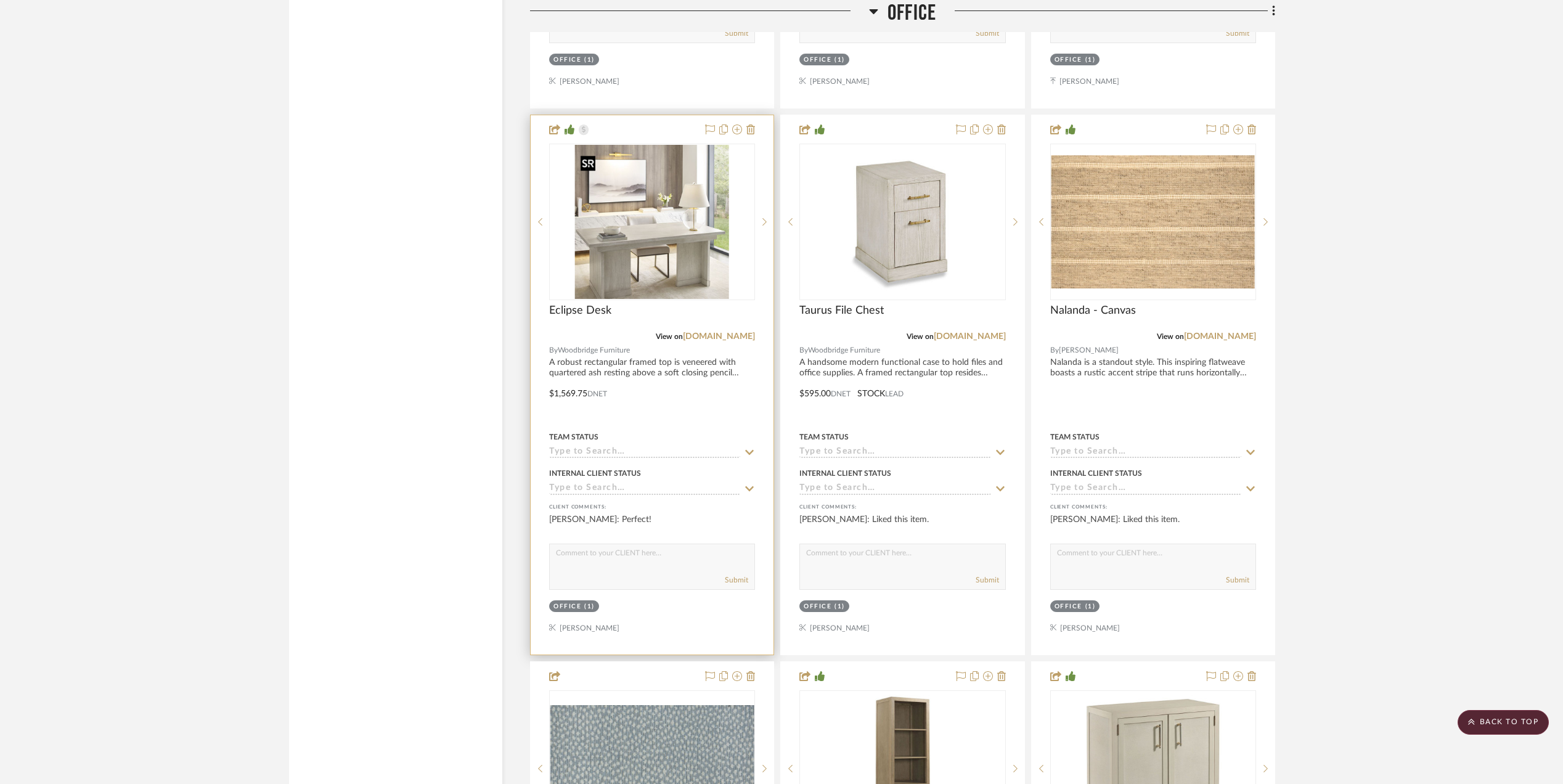
click at [670, 240] on img "0" at bounding box center [652, 222] width 154 height 154
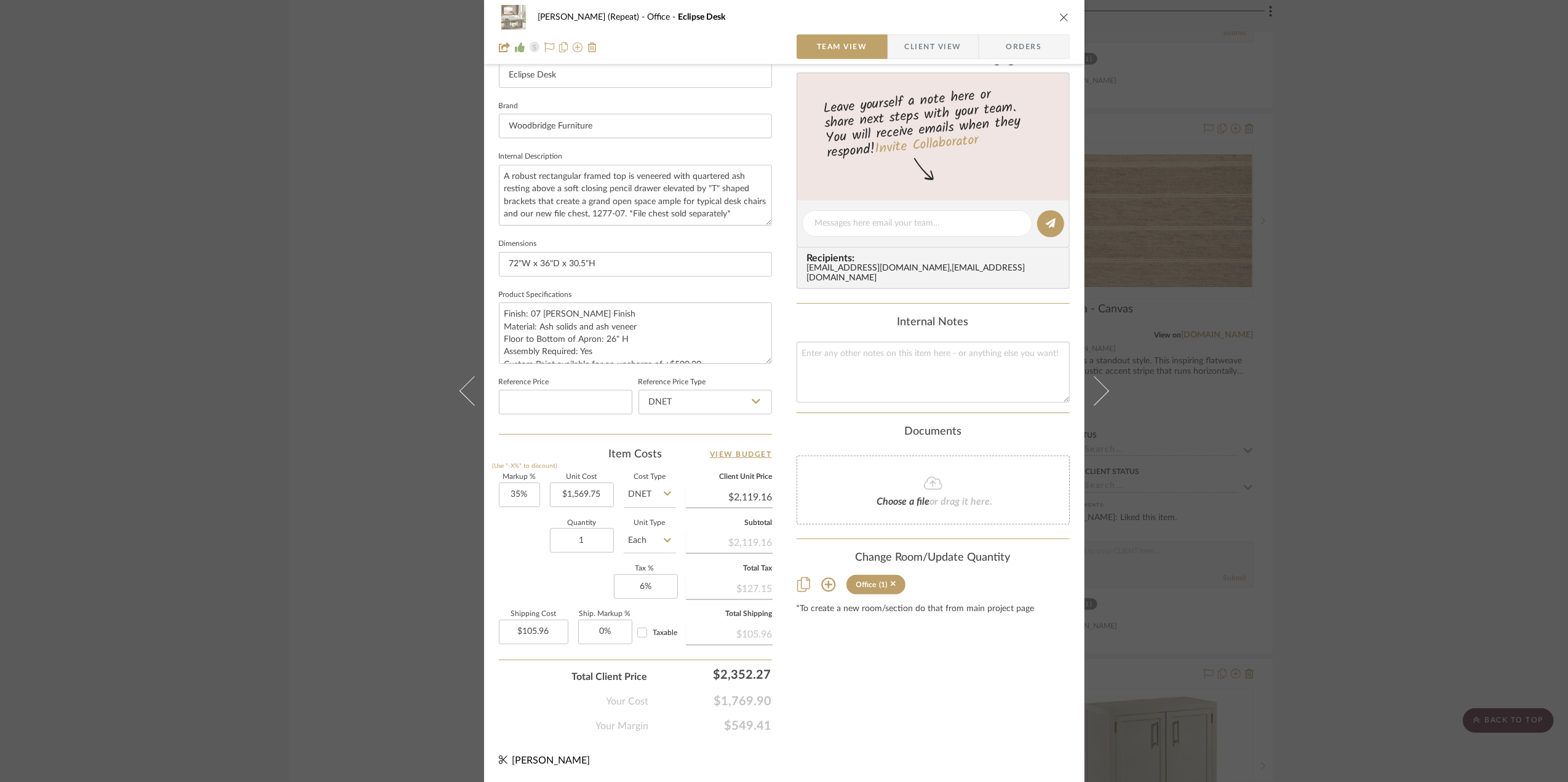
scroll to position [365, 0]
click at [593, 485] on input "1569.75" at bounding box center [581, 494] width 64 height 25
type input "$1,495.00"
click at [499, 568] on div "Markup % (Use "-X%" to discount) 35% Unit Cost $1,495.00 Cost Type DNET Client …" at bounding box center [635, 563] width 273 height 179
type input "$2,018.25"
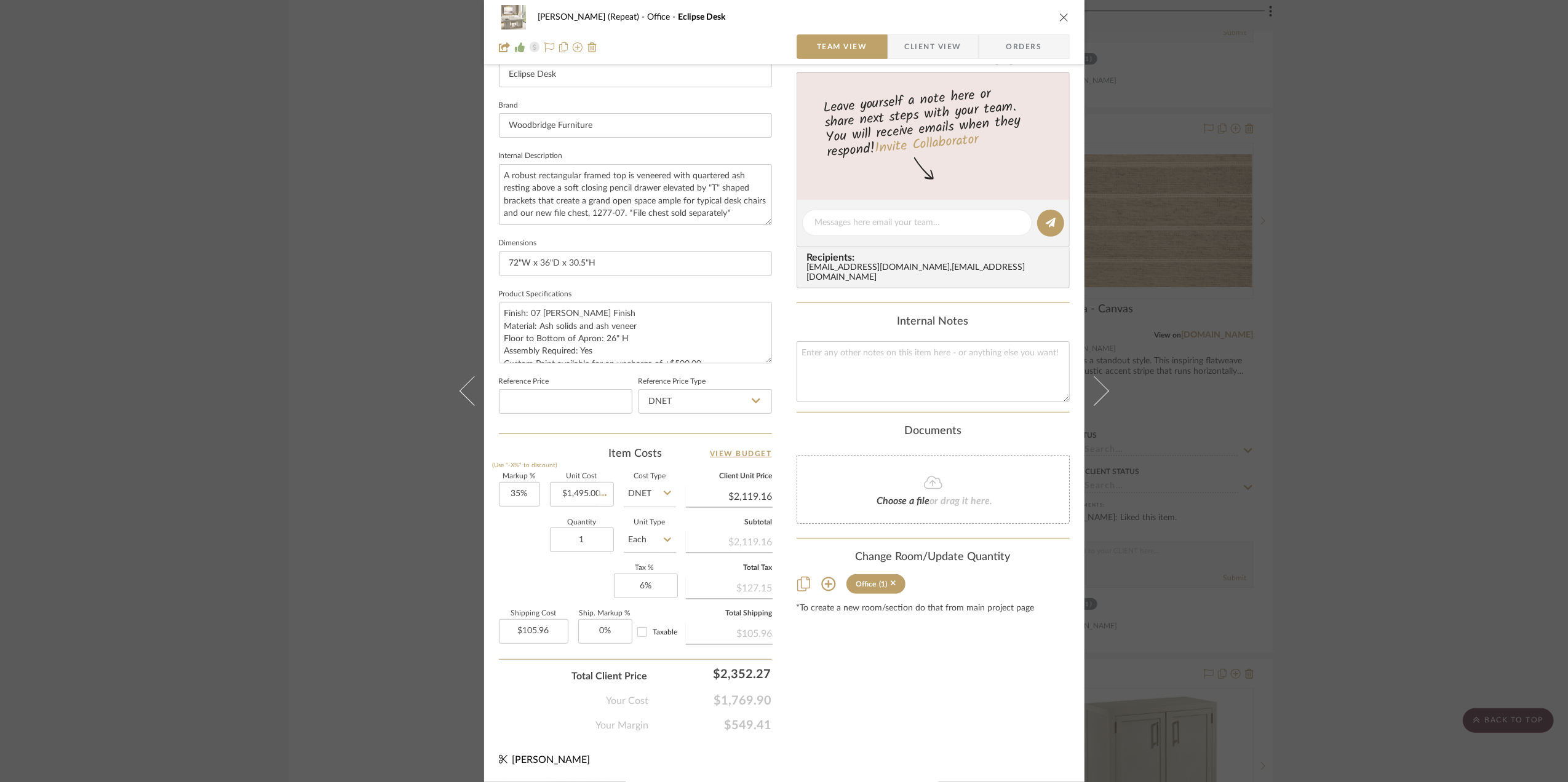
type input "$100.91"
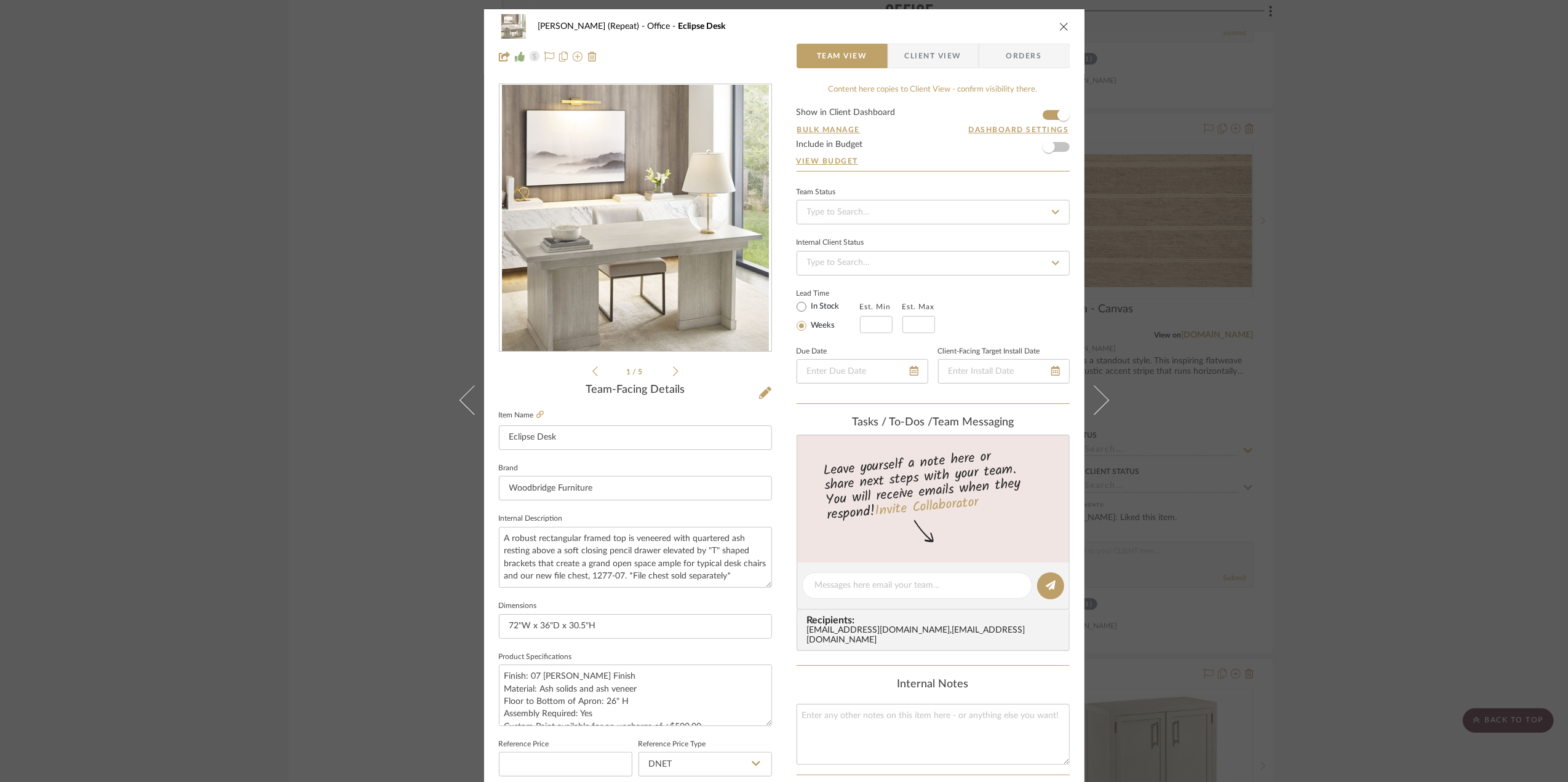
click at [1012, 53] on span "Orders" at bounding box center [1024, 56] width 63 height 25
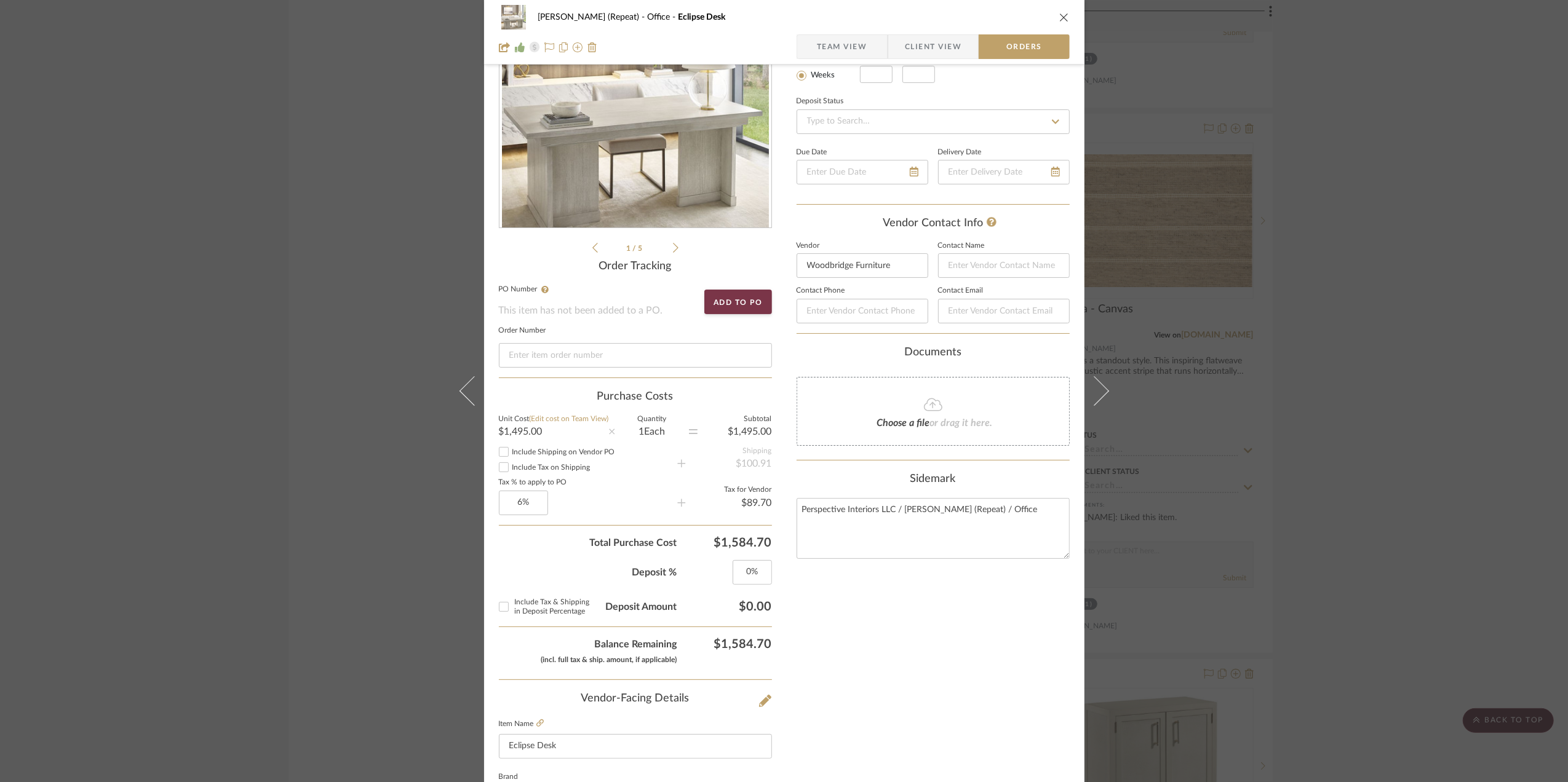
scroll to position [163, 0]
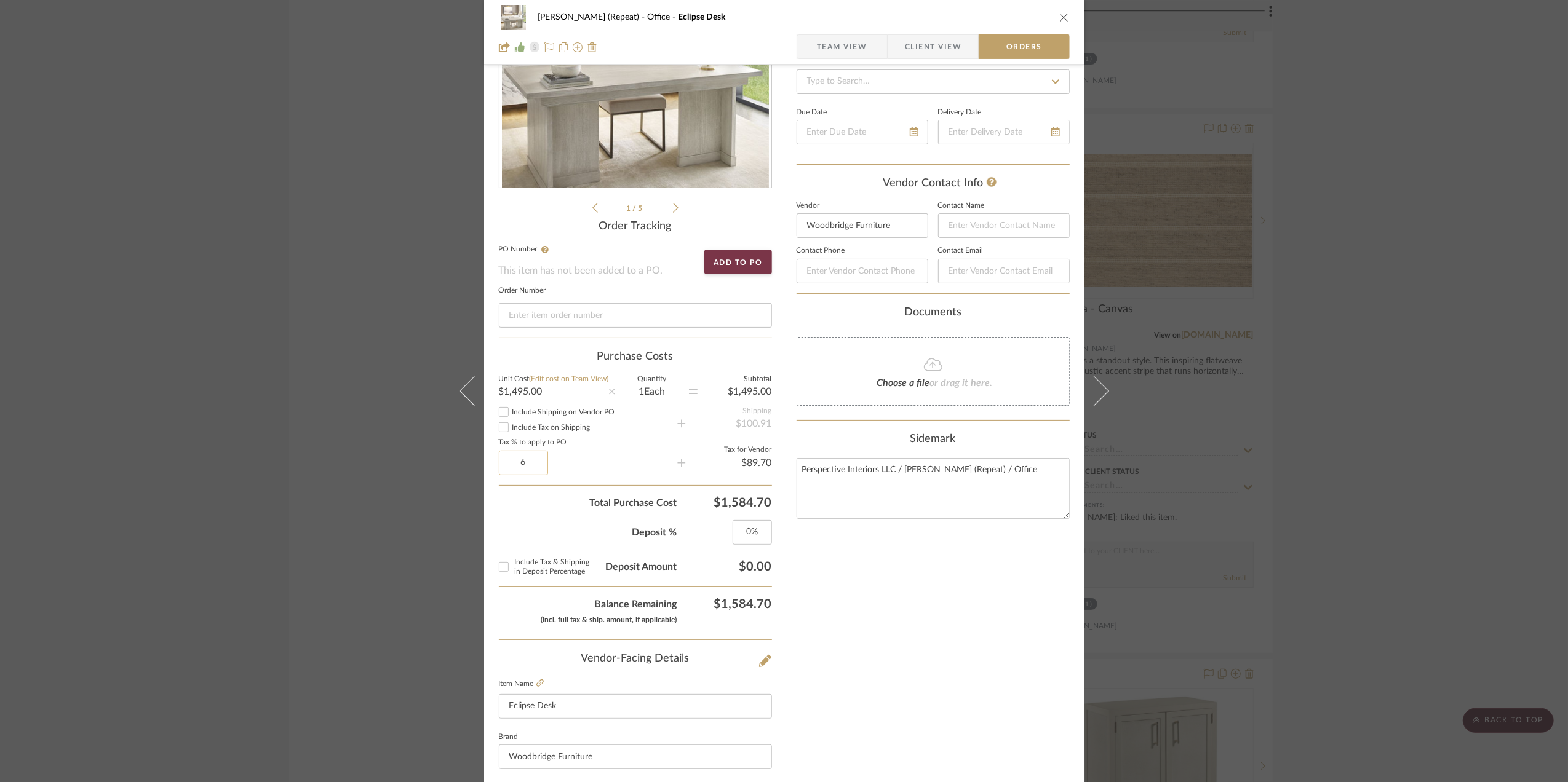
click at [532, 463] on input "6" at bounding box center [524, 463] width 49 height 25
type input "0%"
click at [512, 520] on div "Deposit % 0%" at bounding box center [635, 527] width 273 height 34
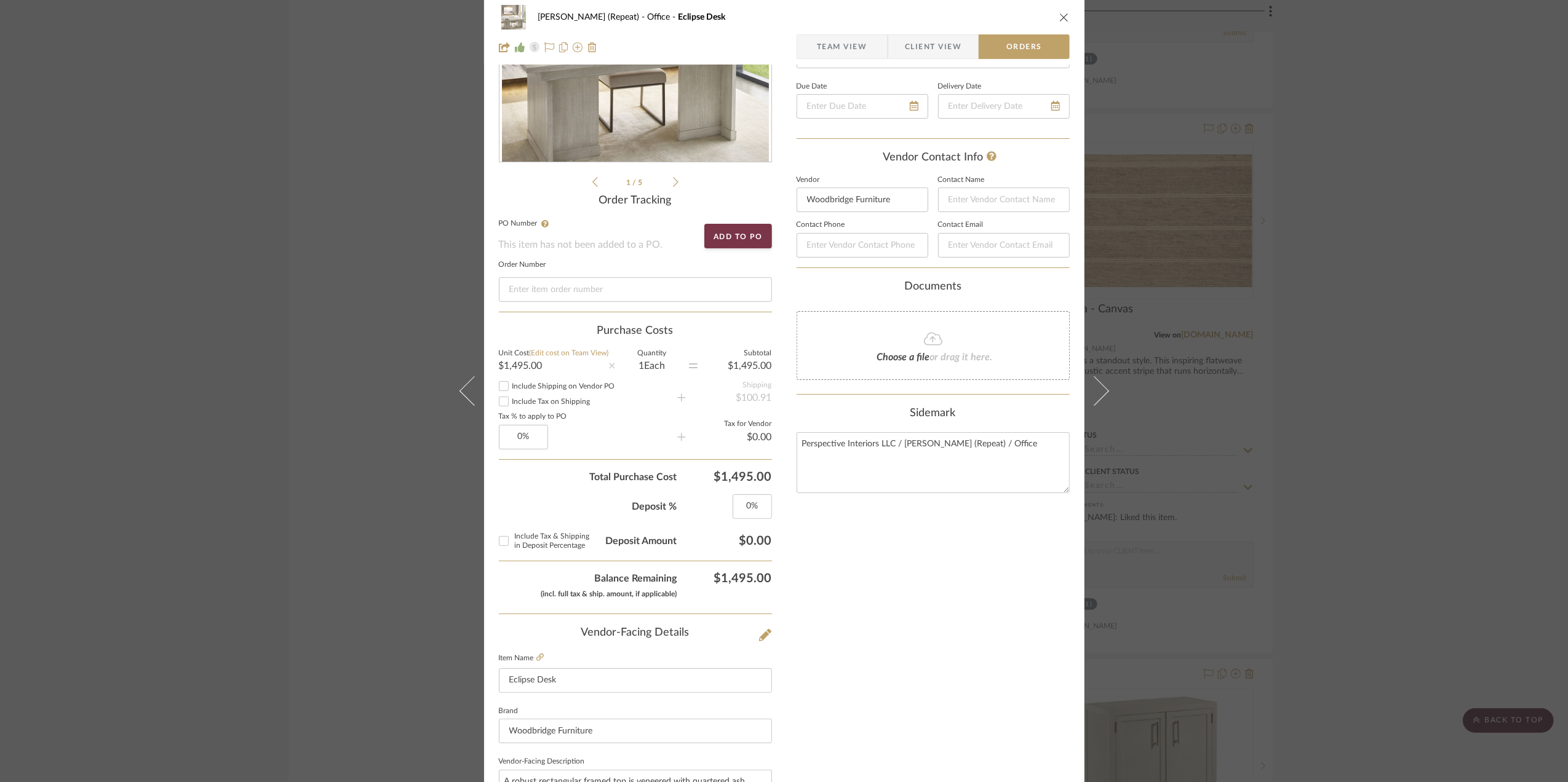
scroll to position [0, 0]
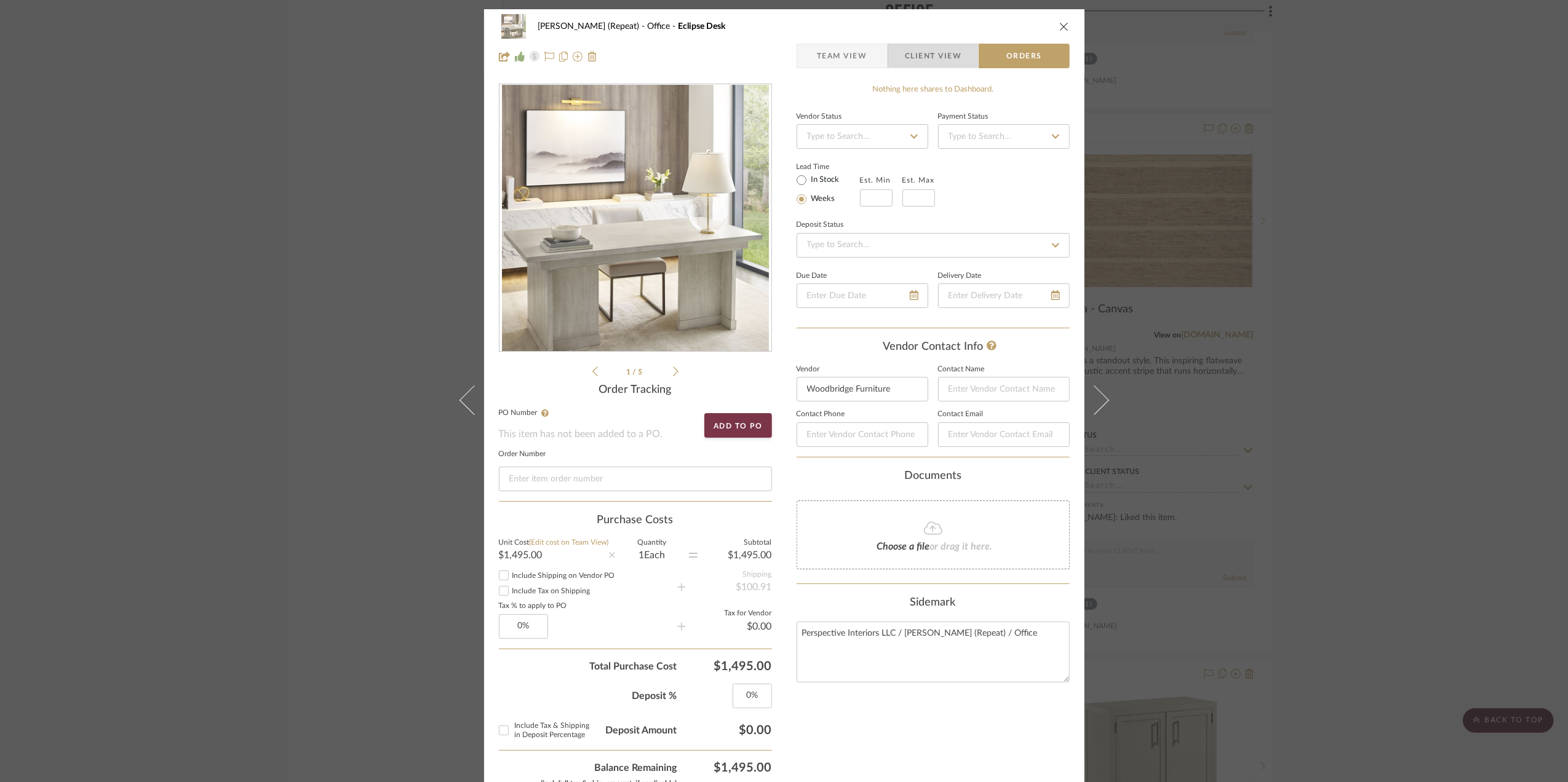
click at [921, 55] on span "Client View" at bounding box center [933, 56] width 56 height 25
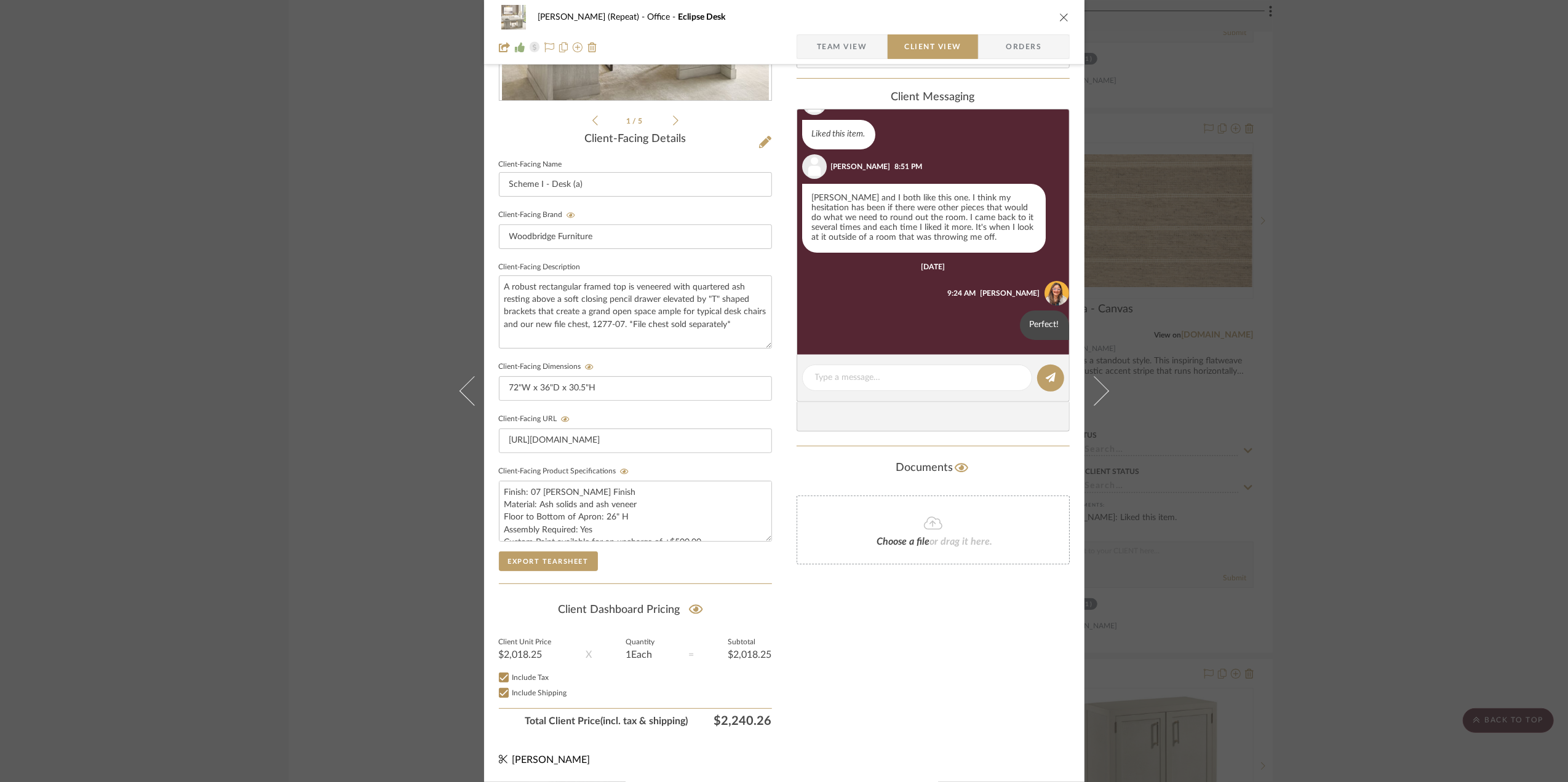
scroll to position [256, 0]
click at [1432, 244] on div "Stephanie Bergreen (Repeat) Office Eclipse Desk Team View Client View Orders 1 …" at bounding box center [784, 391] width 1568 height 782
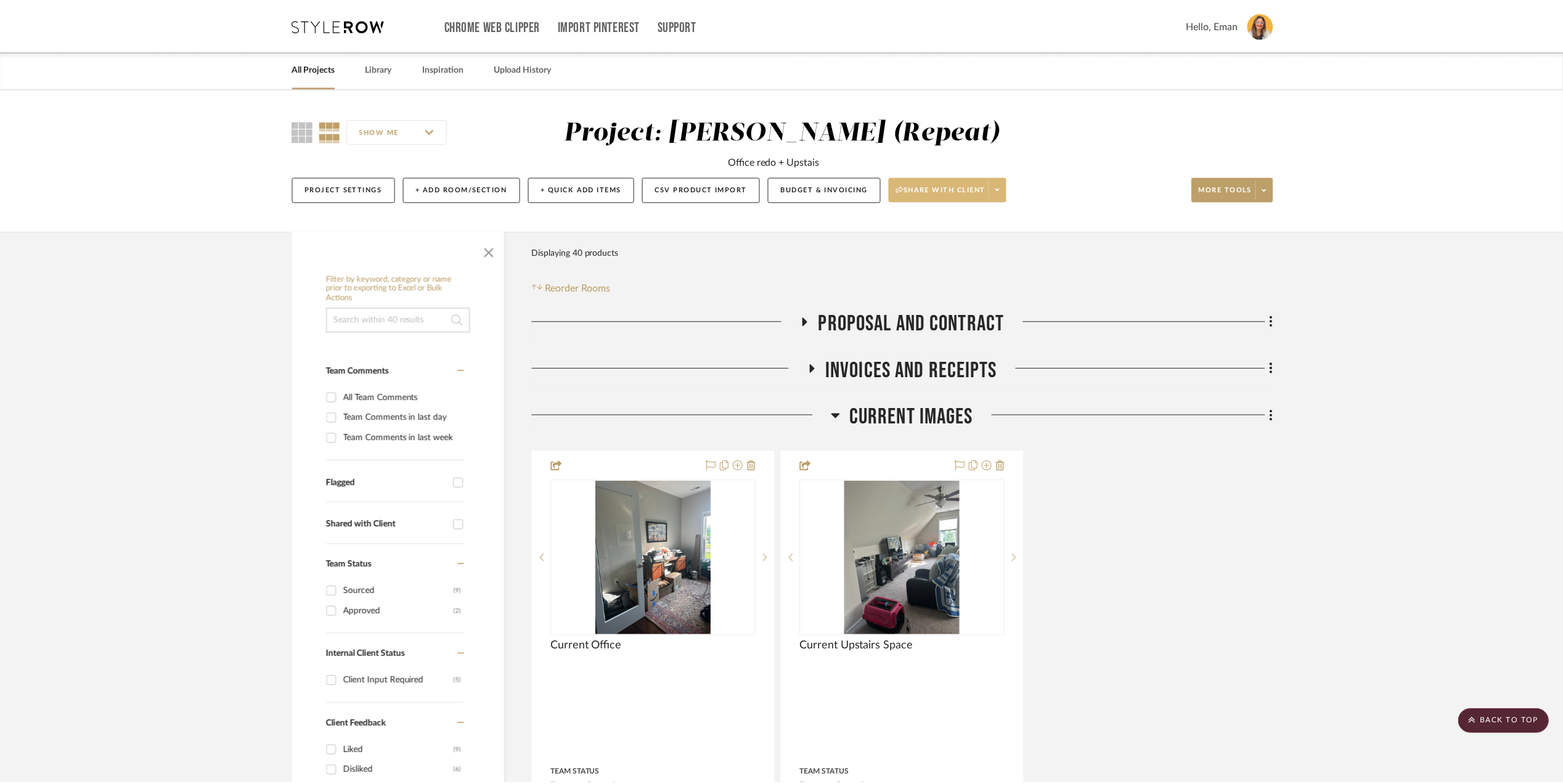
scroll to position [2136, 0]
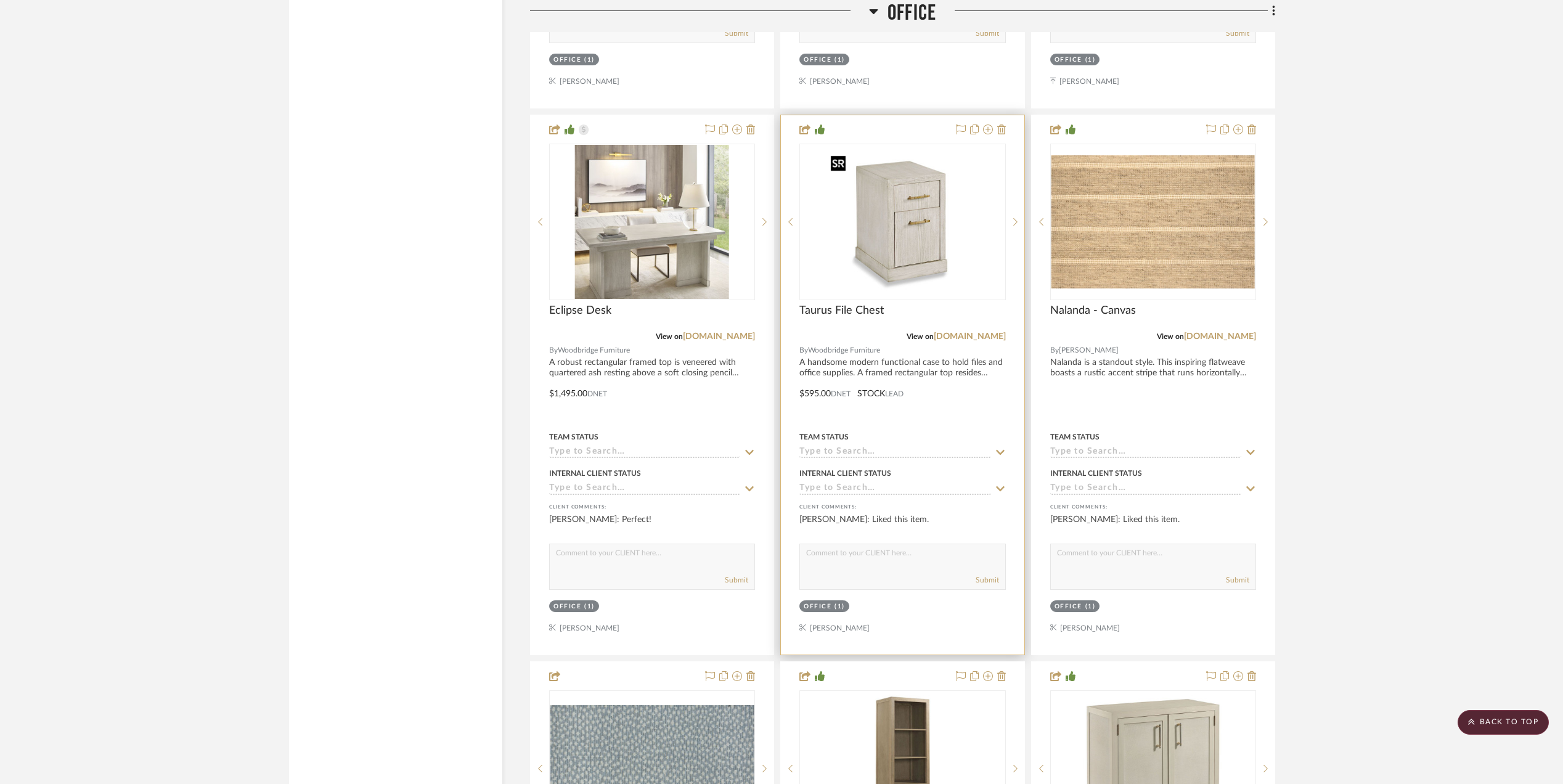
click at [903, 231] on img "0" at bounding box center [902, 222] width 154 height 154
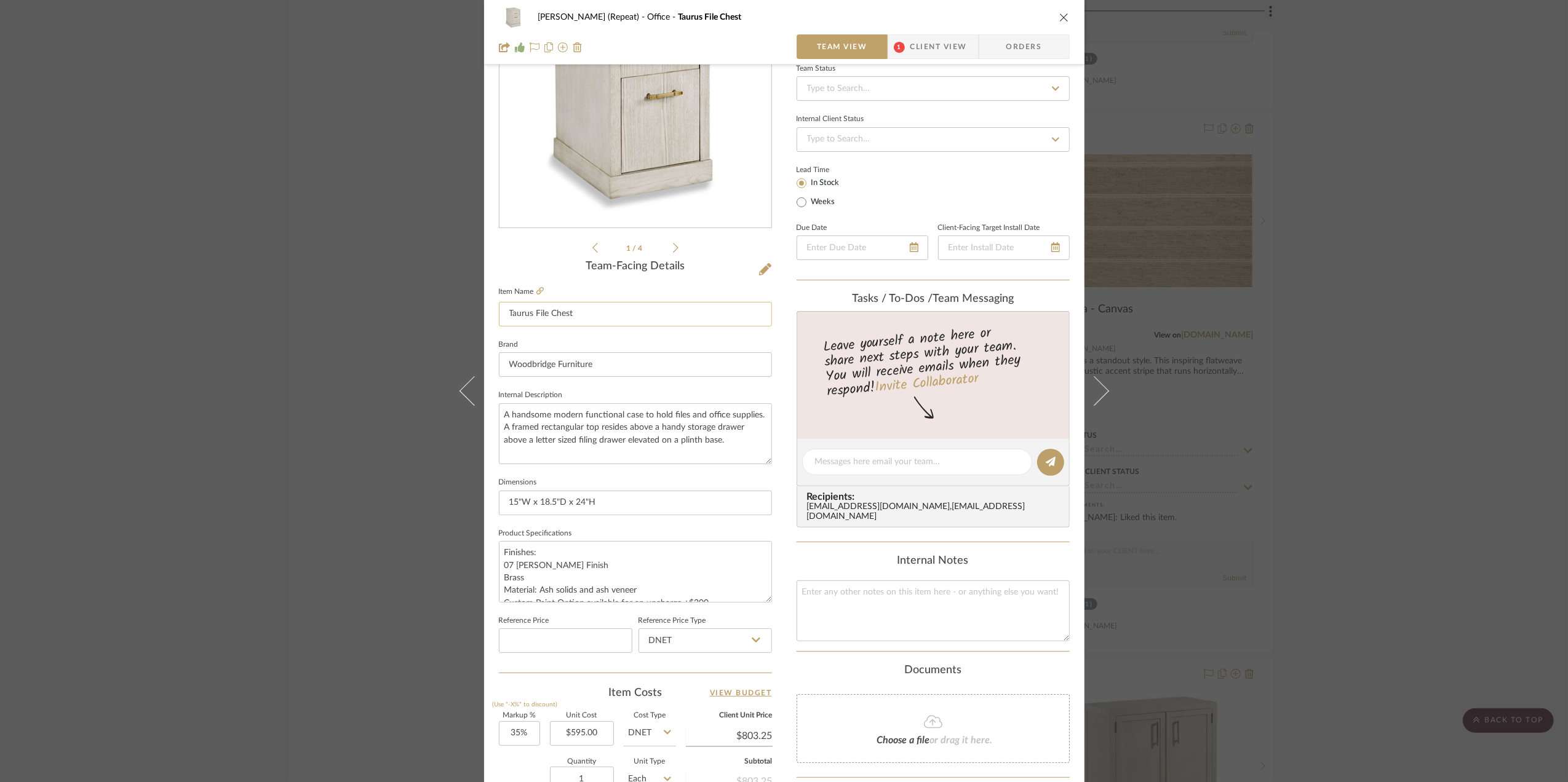
scroll to position [365, 0]
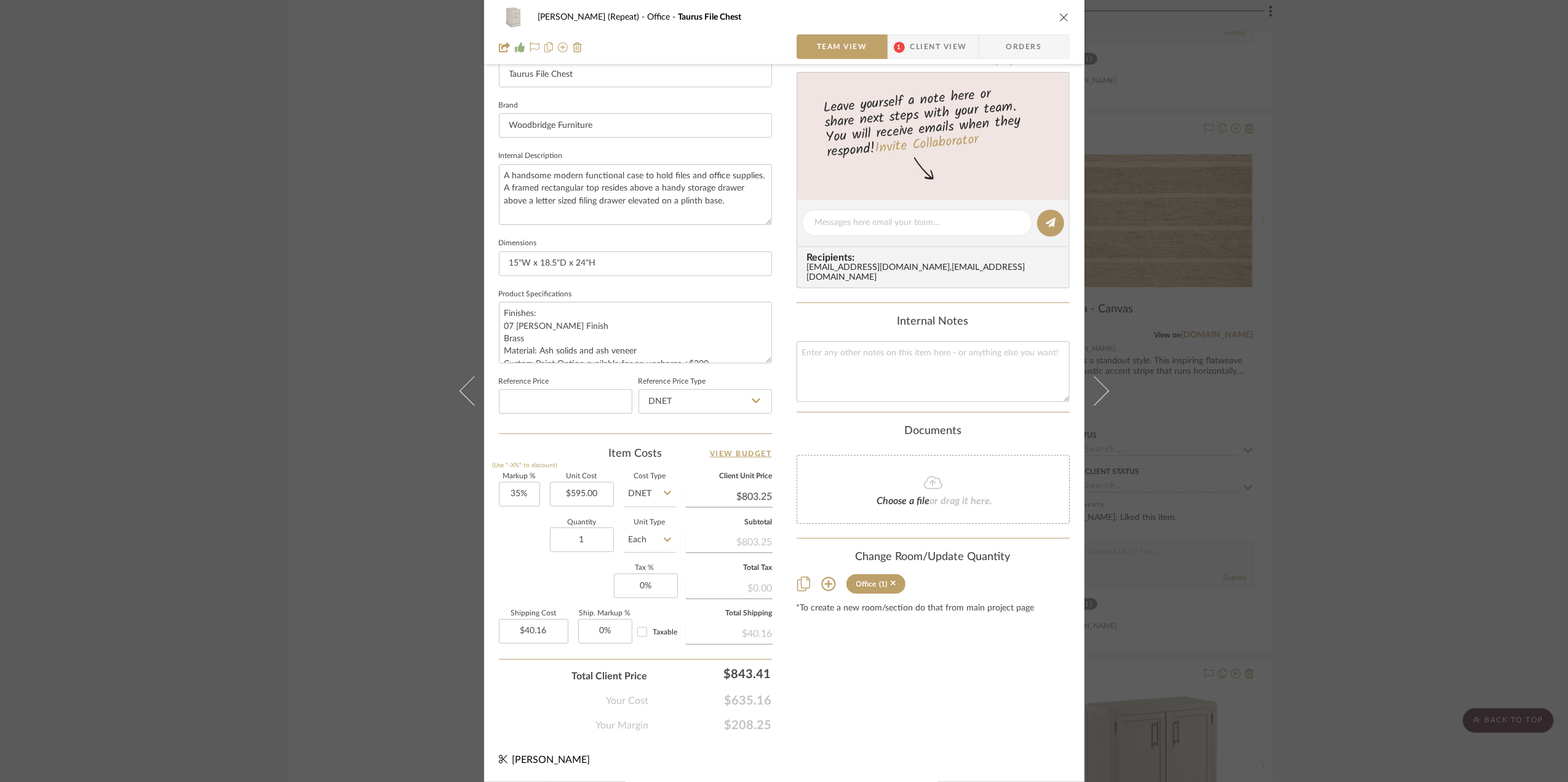
click at [502, 557] on div "Quantity 1 Unit Type Each" at bounding box center [587, 541] width 177 height 44
click at [640, 587] on input "0" at bounding box center [645, 586] width 64 height 25
type input "6%"
click at [510, 549] on div "Quantity 1 Unit Type Each" at bounding box center [587, 541] width 177 height 44
click at [930, 44] on span "Client View" at bounding box center [938, 46] width 56 height 25
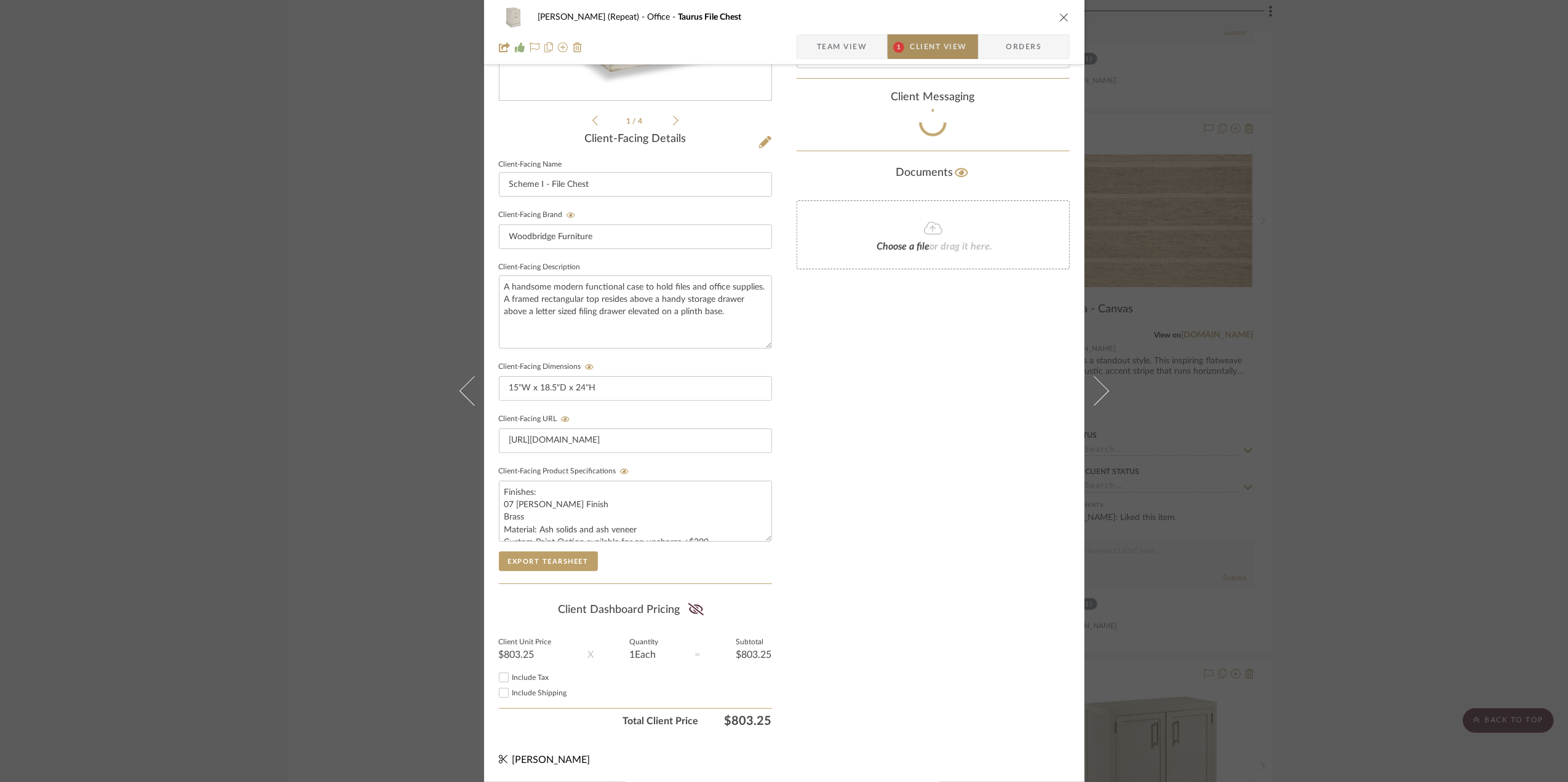
scroll to position [256, 0]
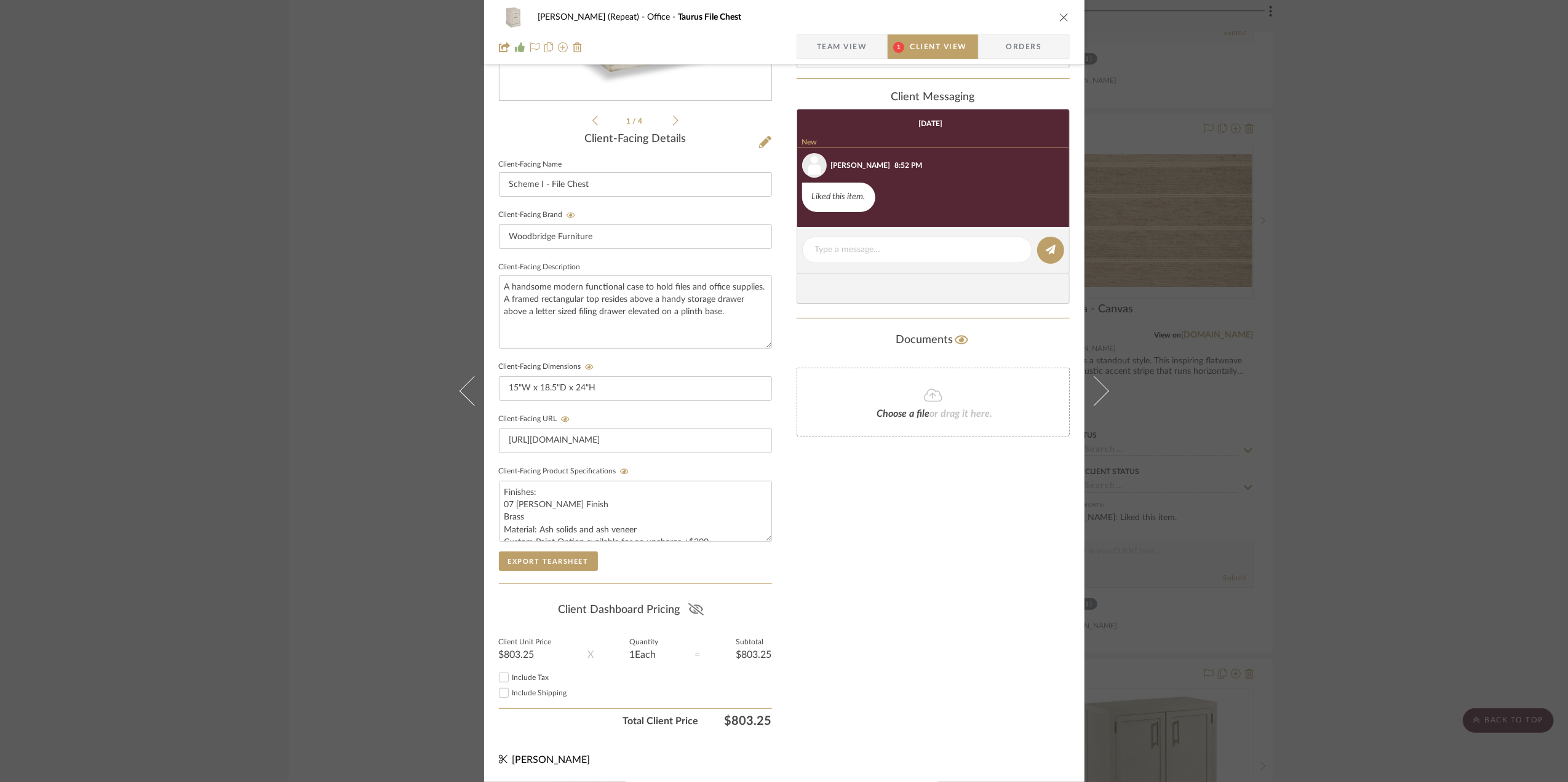
click at [696, 606] on icon at bounding box center [696, 609] width 15 height 12
click at [1004, 46] on span "Orders" at bounding box center [1023, 46] width 63 height 25
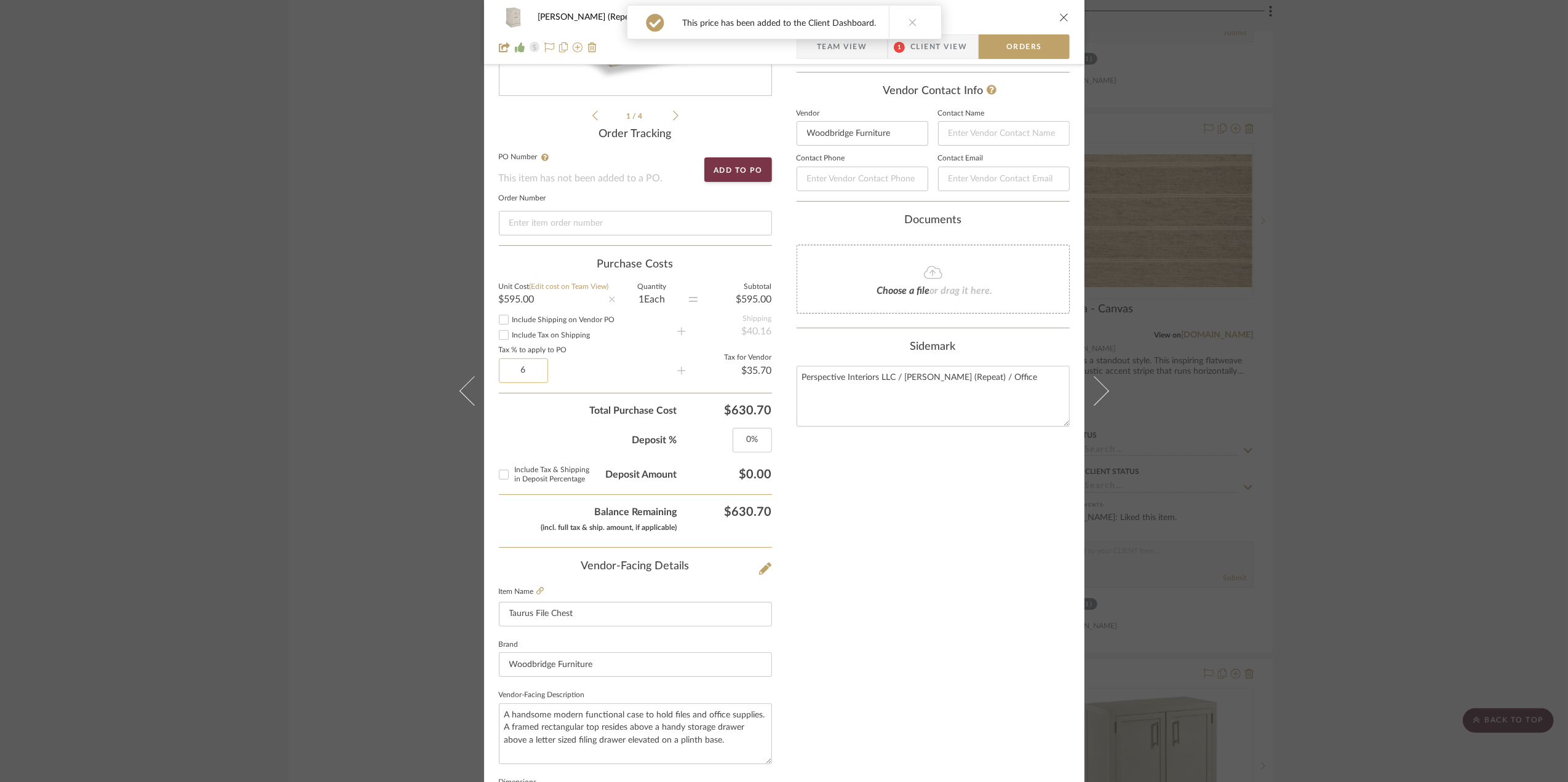
click at [527, 380] on input "6" at bounding box center [524, 371] width 49 height 25
type input "0%"
click at [517, 423] on div "Deposit % 0%" at bounding box center [635, 435] width 273 height 34
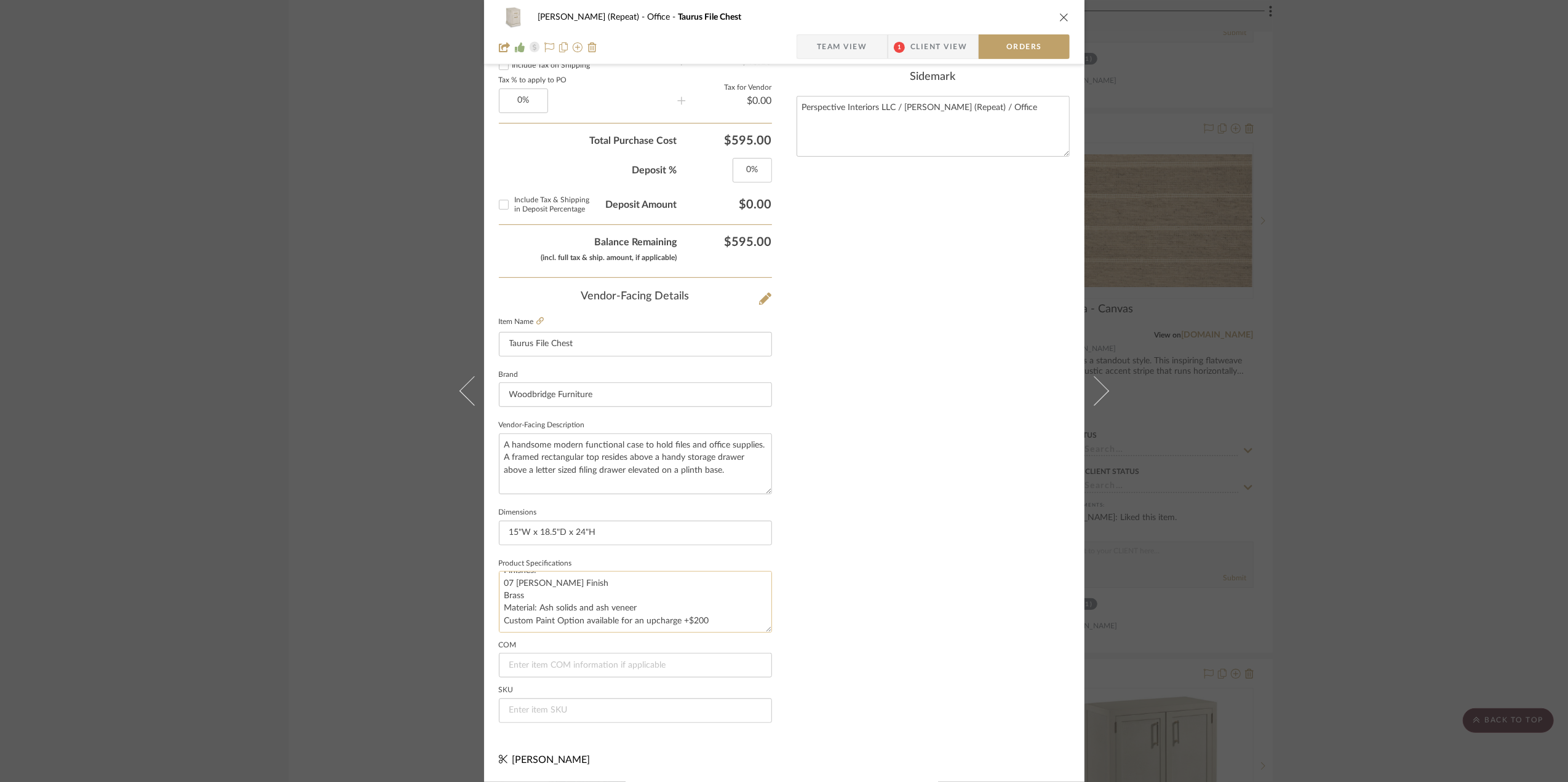
scroll to position [0, 0]
click at [1522, 279] on div "Stephanie Bergreen (Repeat) Office Taurus File Chest Team View 1 Client View Or…" at bounding box center [784, 391] width 1568 height 782
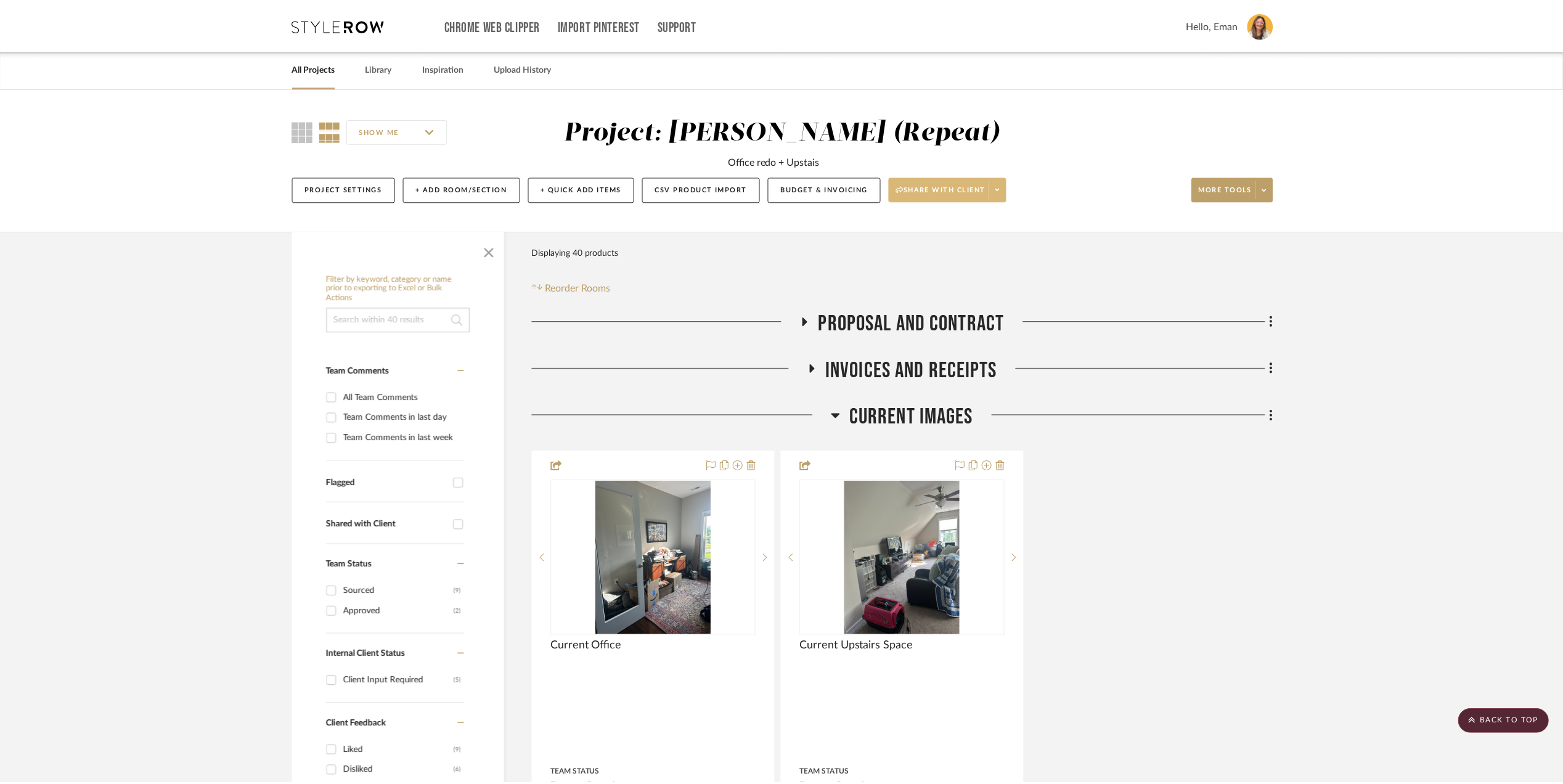
scroll to position [2136, 0]
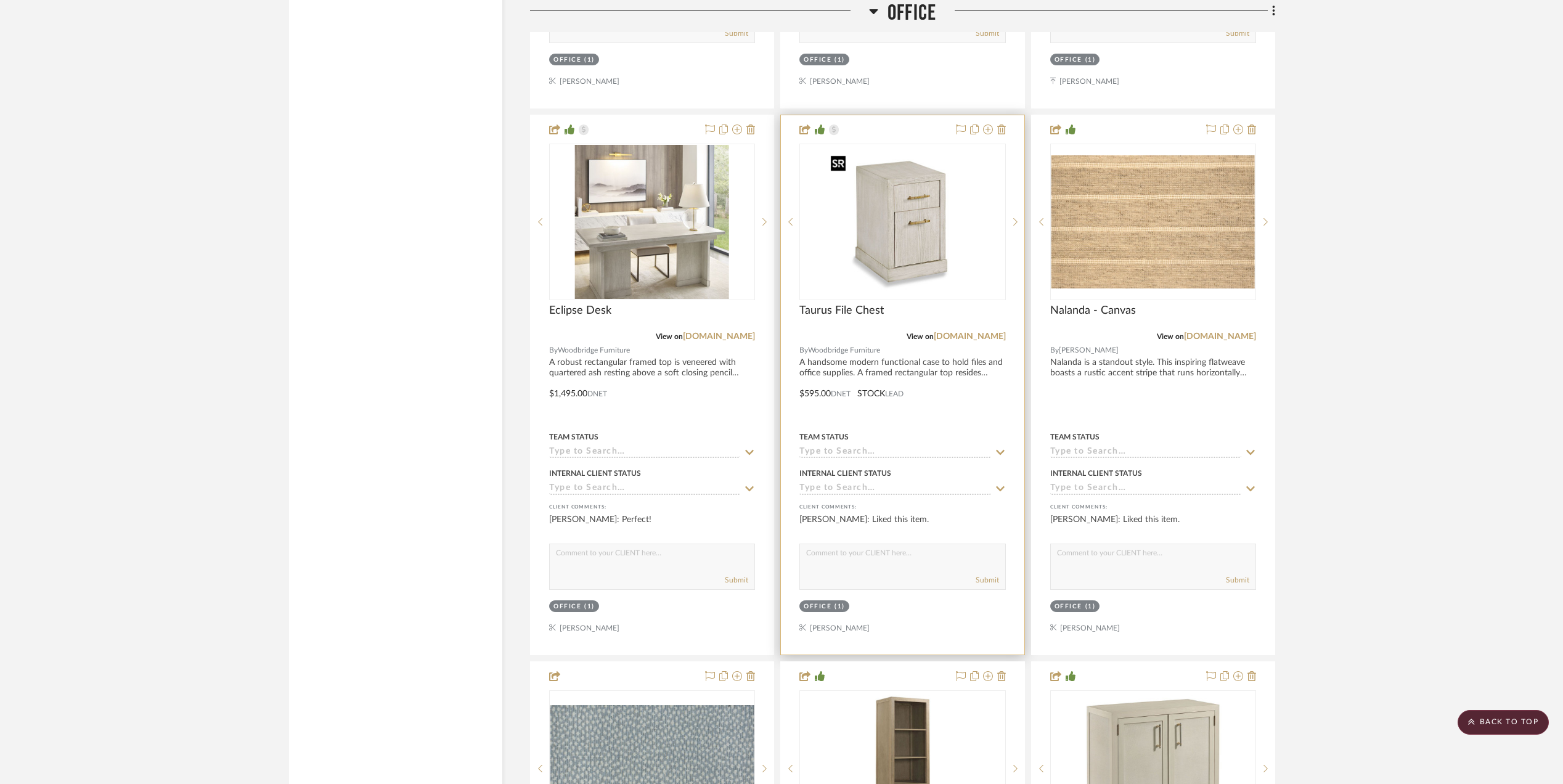
click at [920, 238] on img "0" at bounding box center [902, 222] width 154 height 154
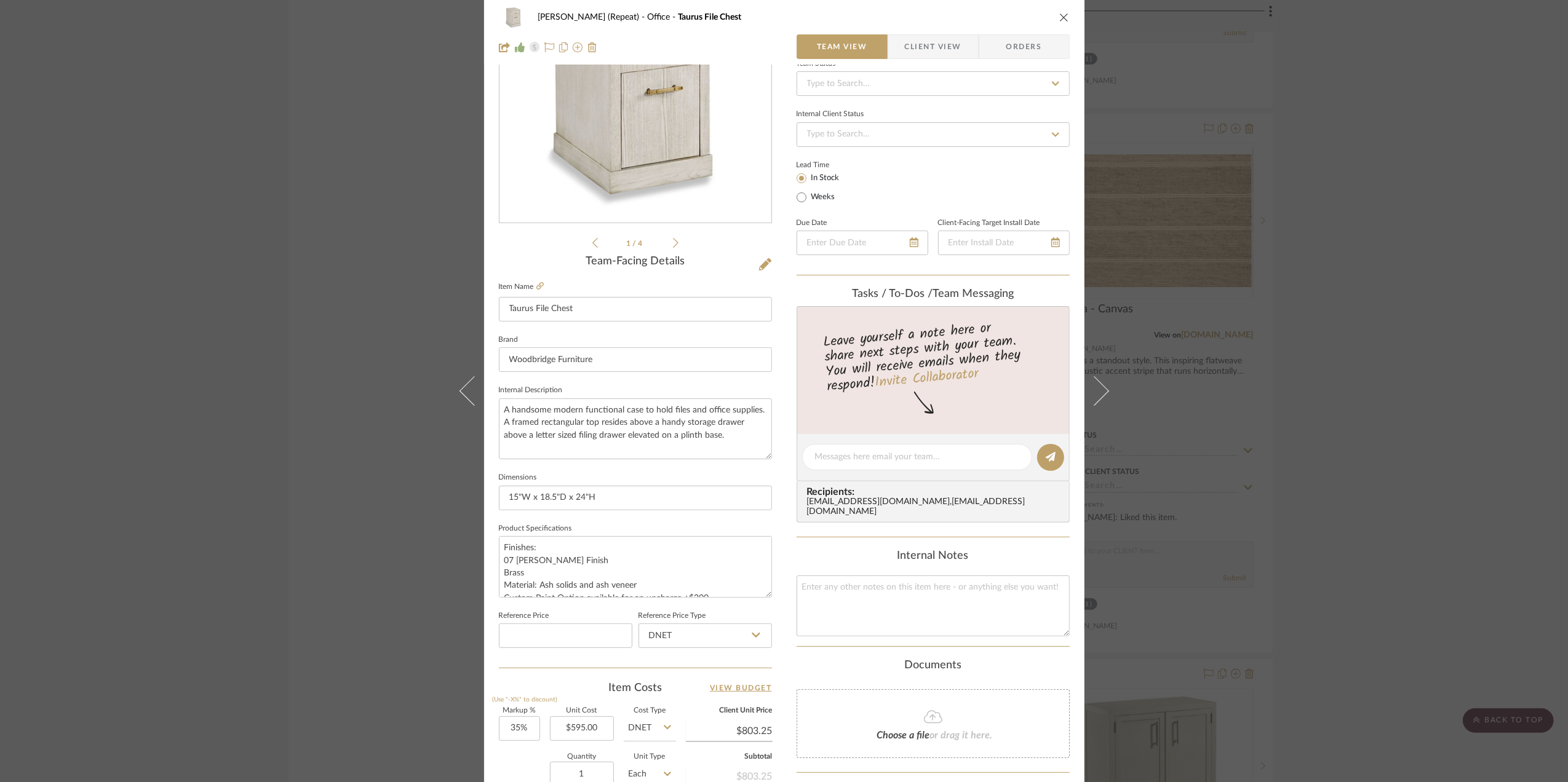
scroll to position [365, 0]
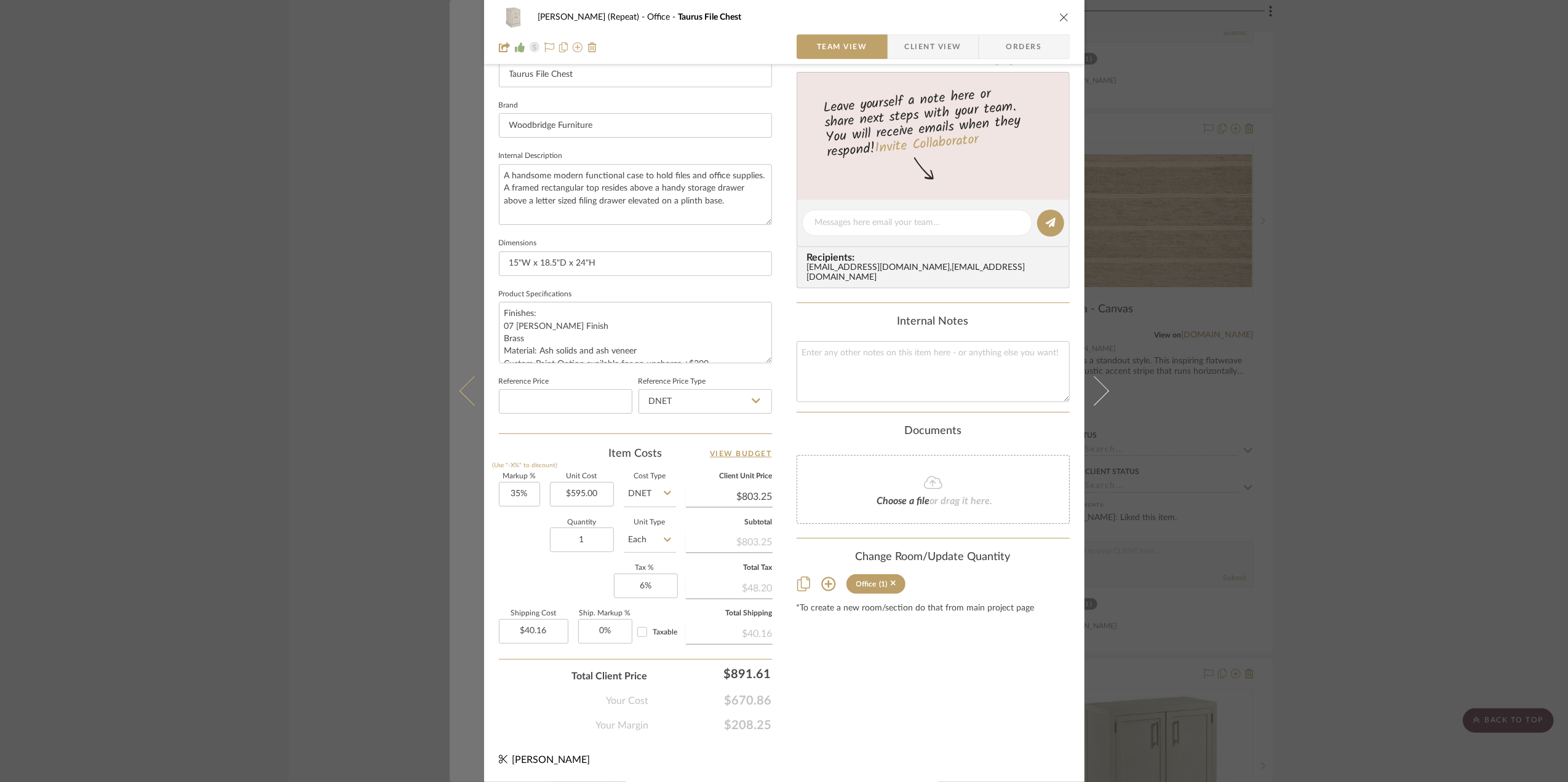
click at [463, 381] on icon at bounding box center [474, 391] width 30 height 30
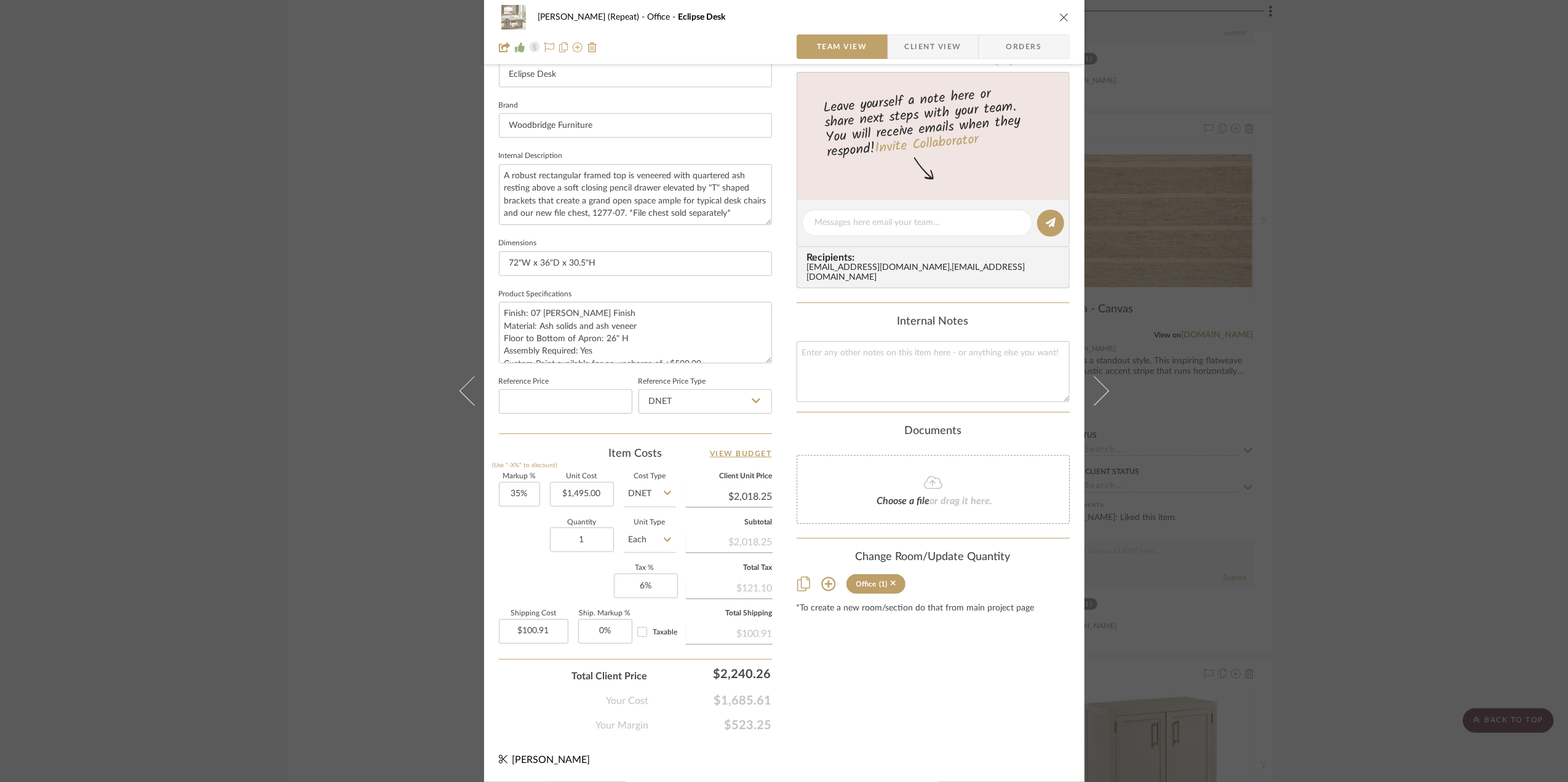
click at [1454, 273] on div "Stephanie Bergreen (Repeat) Office Eclipse Desk Team View Client View Orders 1 …" at bounding box center [784, 391] width 1568 height 782
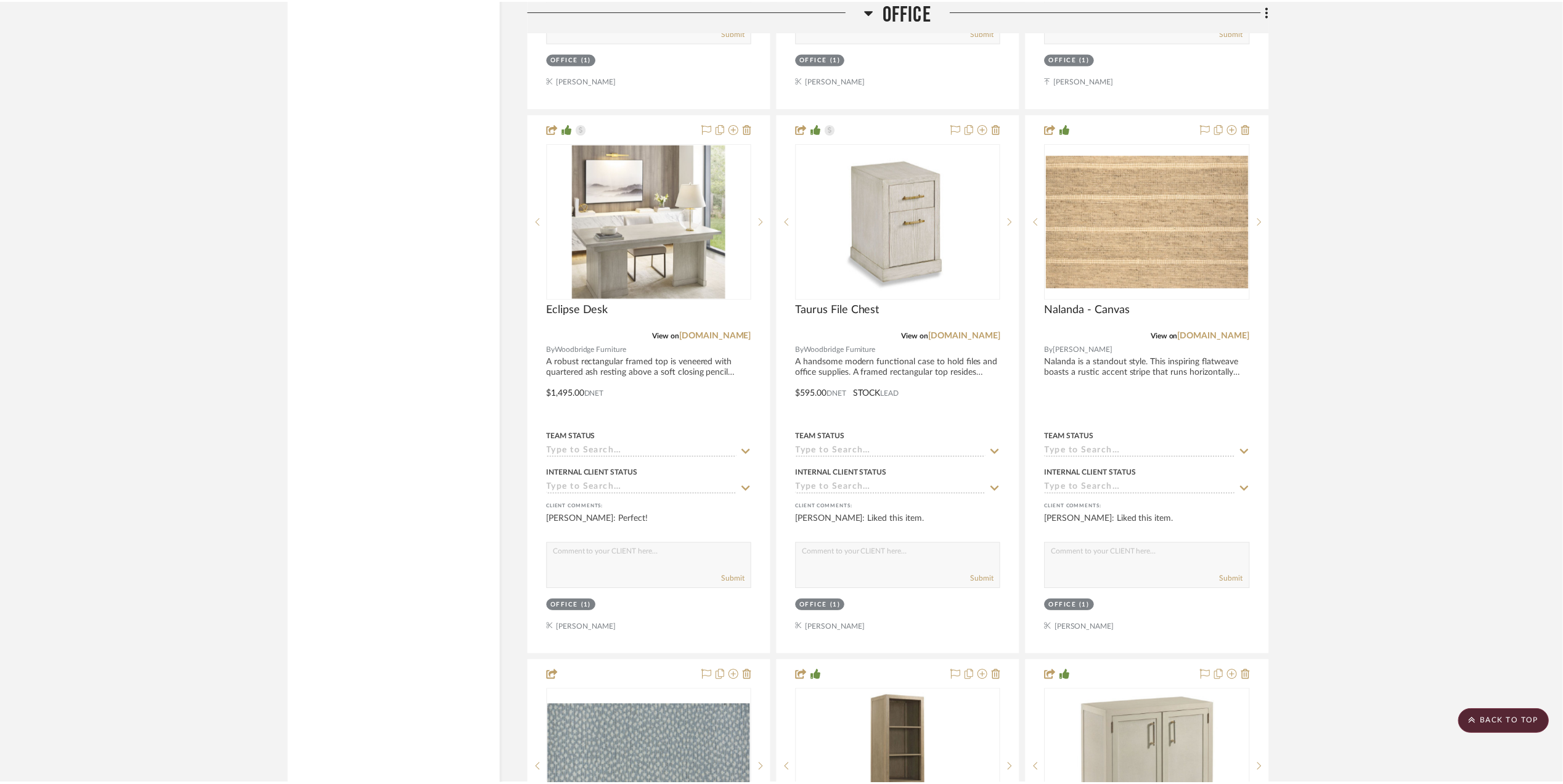
scroll to position [2136, 0]
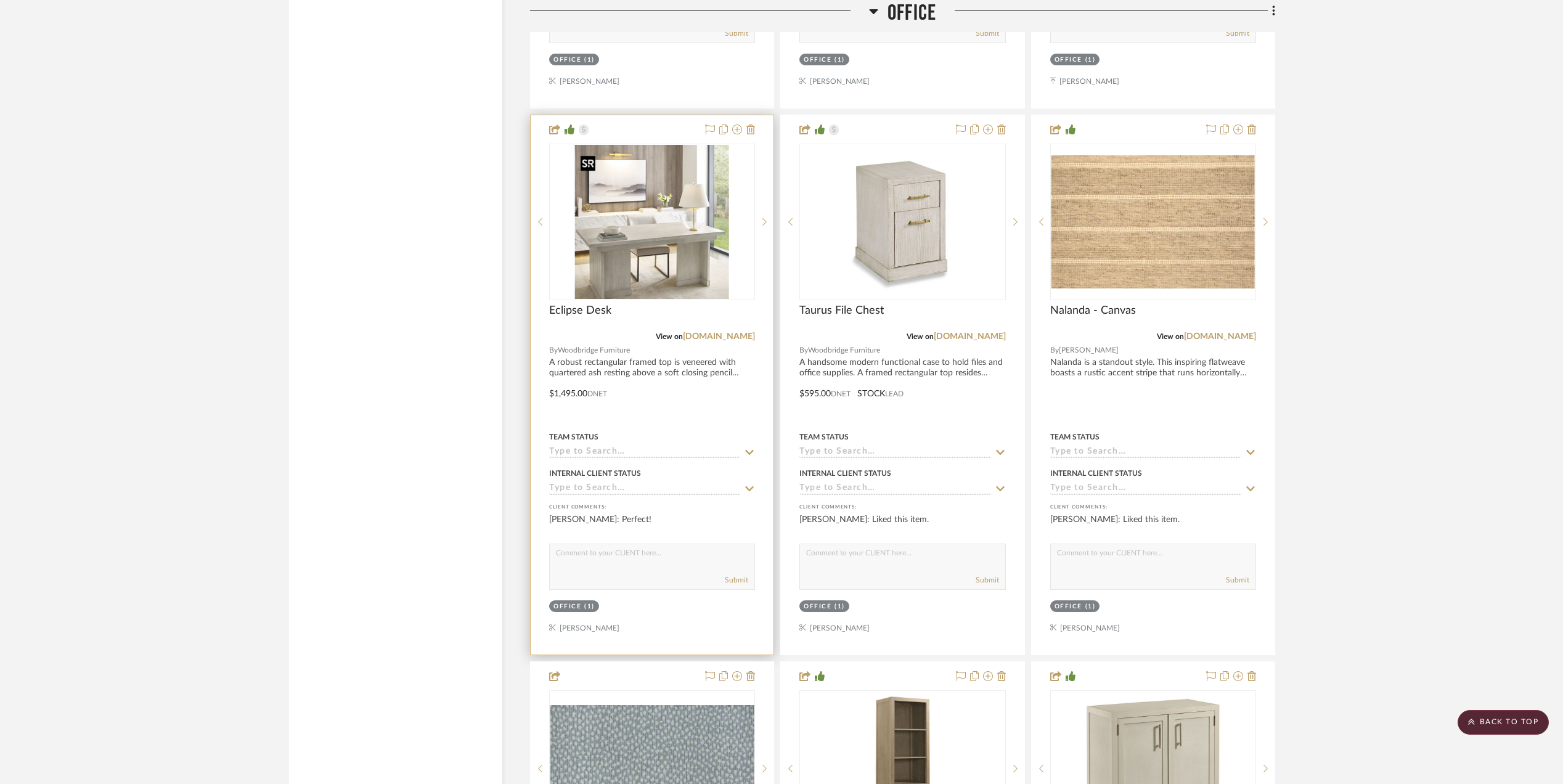
click at [661, 220] on img "0" at bounding box center [652, 222] width 154 height 154
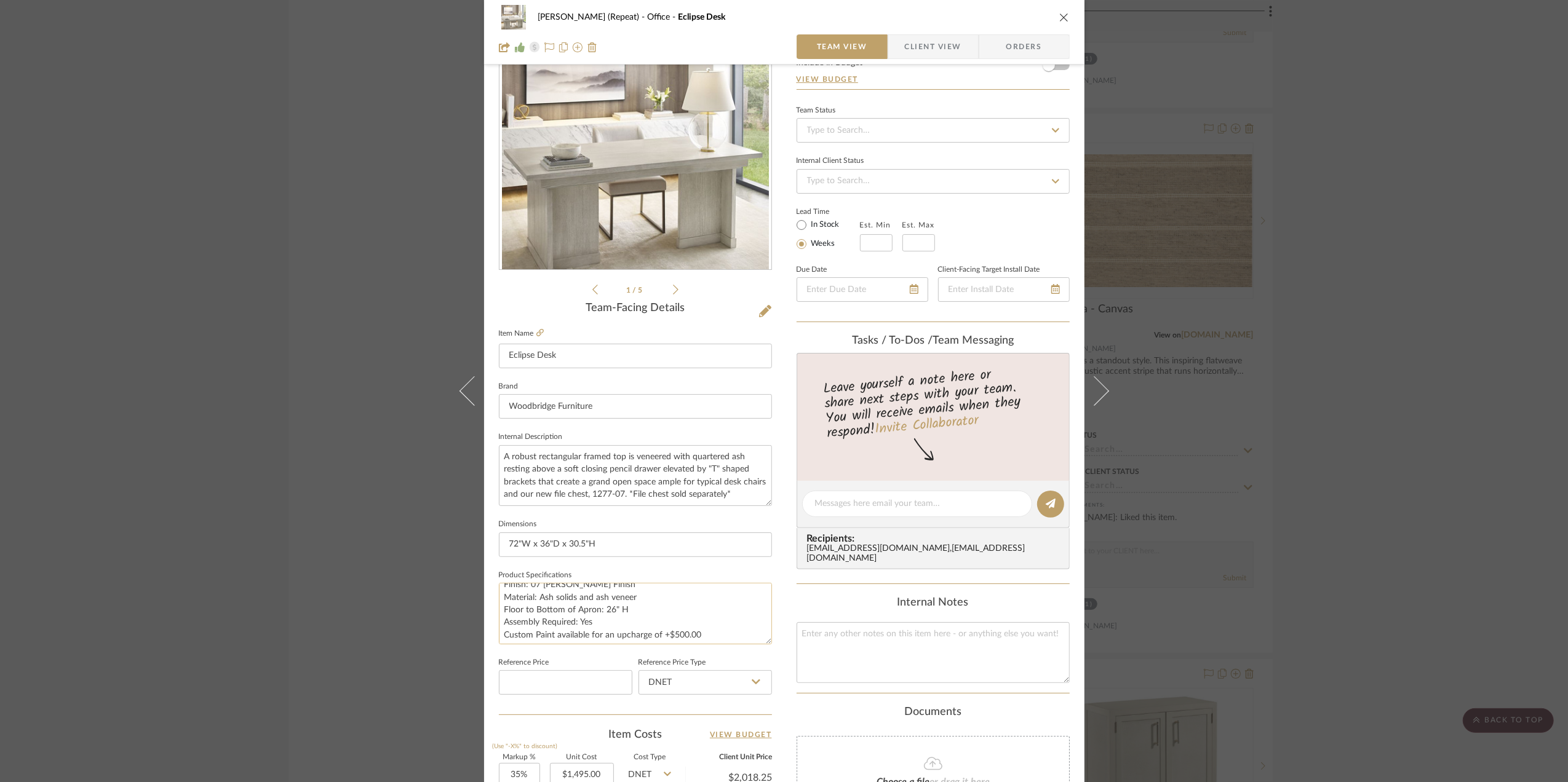
scroll to position [12, 0]
click at [594, 632] on textarea "Finish: 07 Luna Finish Material: Ash solids and ash veneer Floor to Bottom of A…" at bounding box center [635, 613] width 273 height 61
click at [603, 633] on textarea "Finish: 07 Luna Finish Material: Ash solids and ash veneer Floor to Bottom of A…" at bounding box center [635, 613] width 273 height 61
drag, startPoint x: 599, startPoint y: 634, endPoint x: 489, endPoint y: 630, distance: 110.1
click at [489, 630] on div "Stephanie Bergreen (Repeat) Office Eclipse Desk Team View Client View Orders 1 …" at bounding box center [784, 496] width 600 height 1136
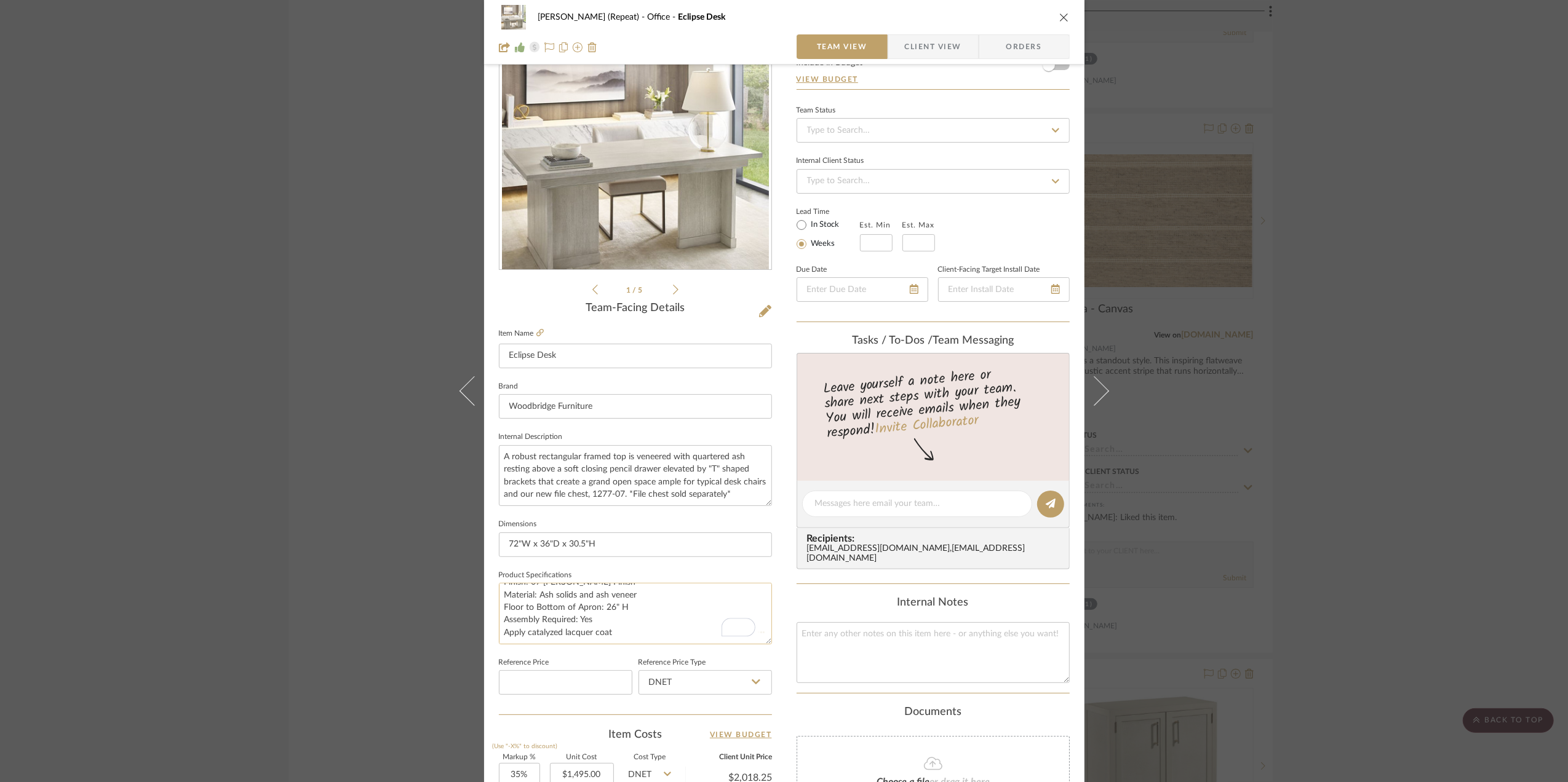
type textarea "Finish: 07 Luna Finish Material: Ash solids and ash veneer Floor to Bottom of A…"
click at [588, 633] on textarea "Finish: 07 Luna Finish Material: Ash solids and ash veneer Floor to Bottom of A…" at bounding box center [635, 613] width 273 height 61
click at [555, 632] on textarea "Finish: 07 Luna Finish Material: Ash solids and ash veneer Floor to Bottom of A…" at bounding box center [635, 613] width 273 height 61
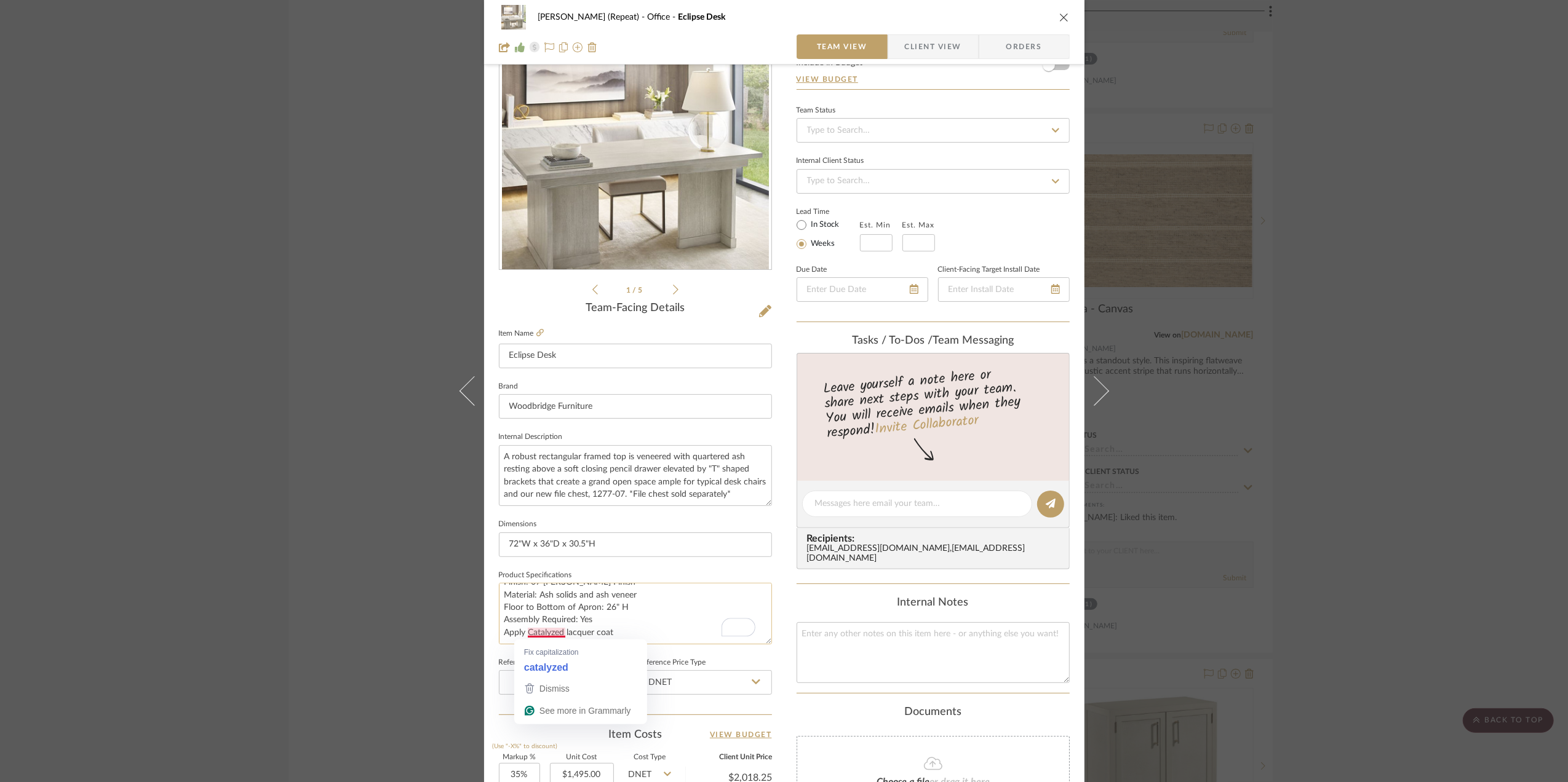
click at [527, 631] on textarea "Finish: 07 Luna Finish Material: Ash solids and ash veneer Floor to Bottom of A…" at bounding box center [635, 613] width 273 height 61
click at [529, 633] on textarea "Finish: 07 Luna Finish Material: Ash solids and ash veneer Floor to Bottom of A…" at bounding box center [635, 613] width 273 height 61
click at [655, 621] on textarea "Finish: 07 [PERSON_NAME] Finish Material: Ash solids and ash veneer Floor to Bo…" at bounding box center [635, 613] width 273 height 61
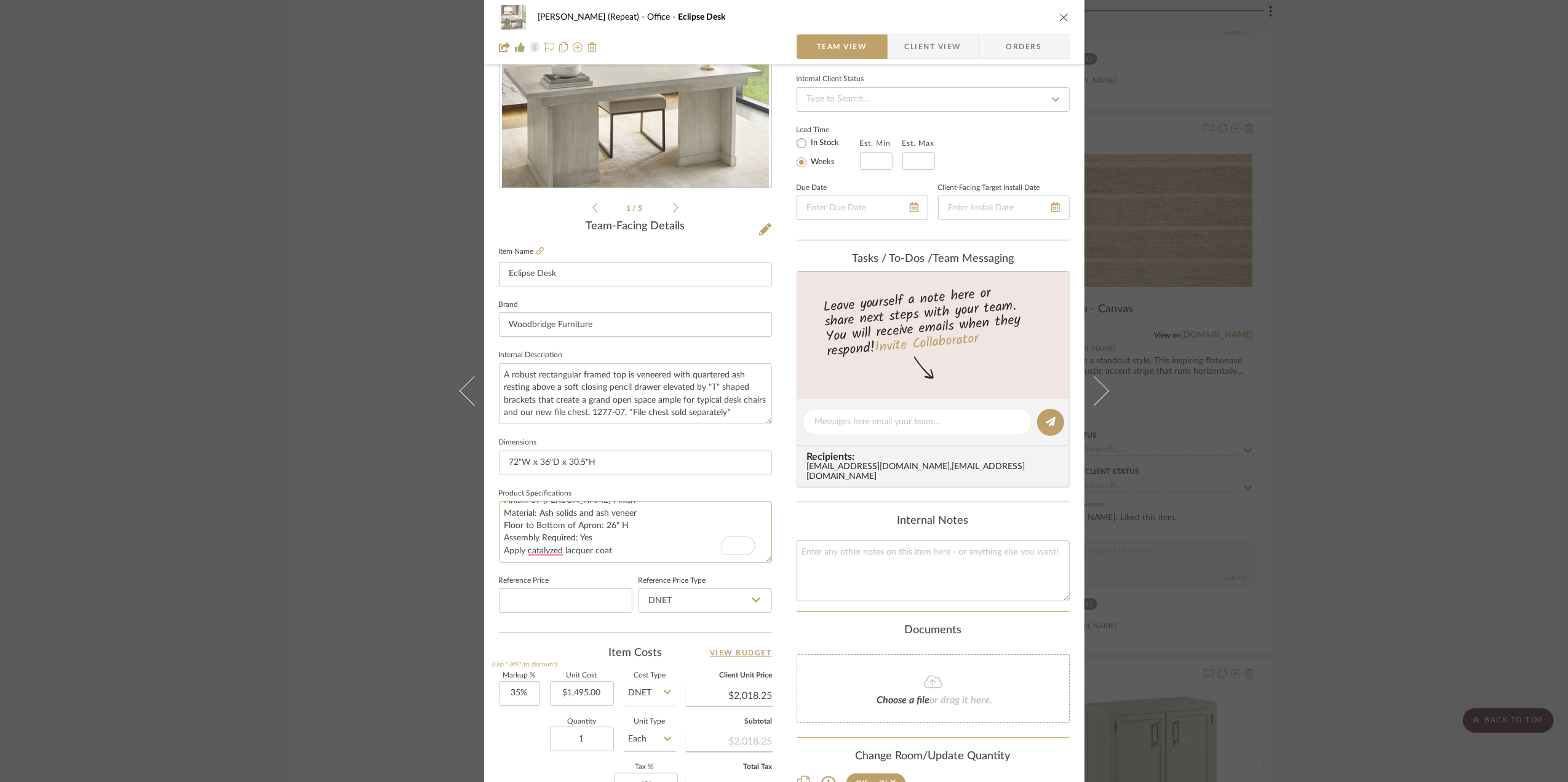
scroll to position [0, 0]
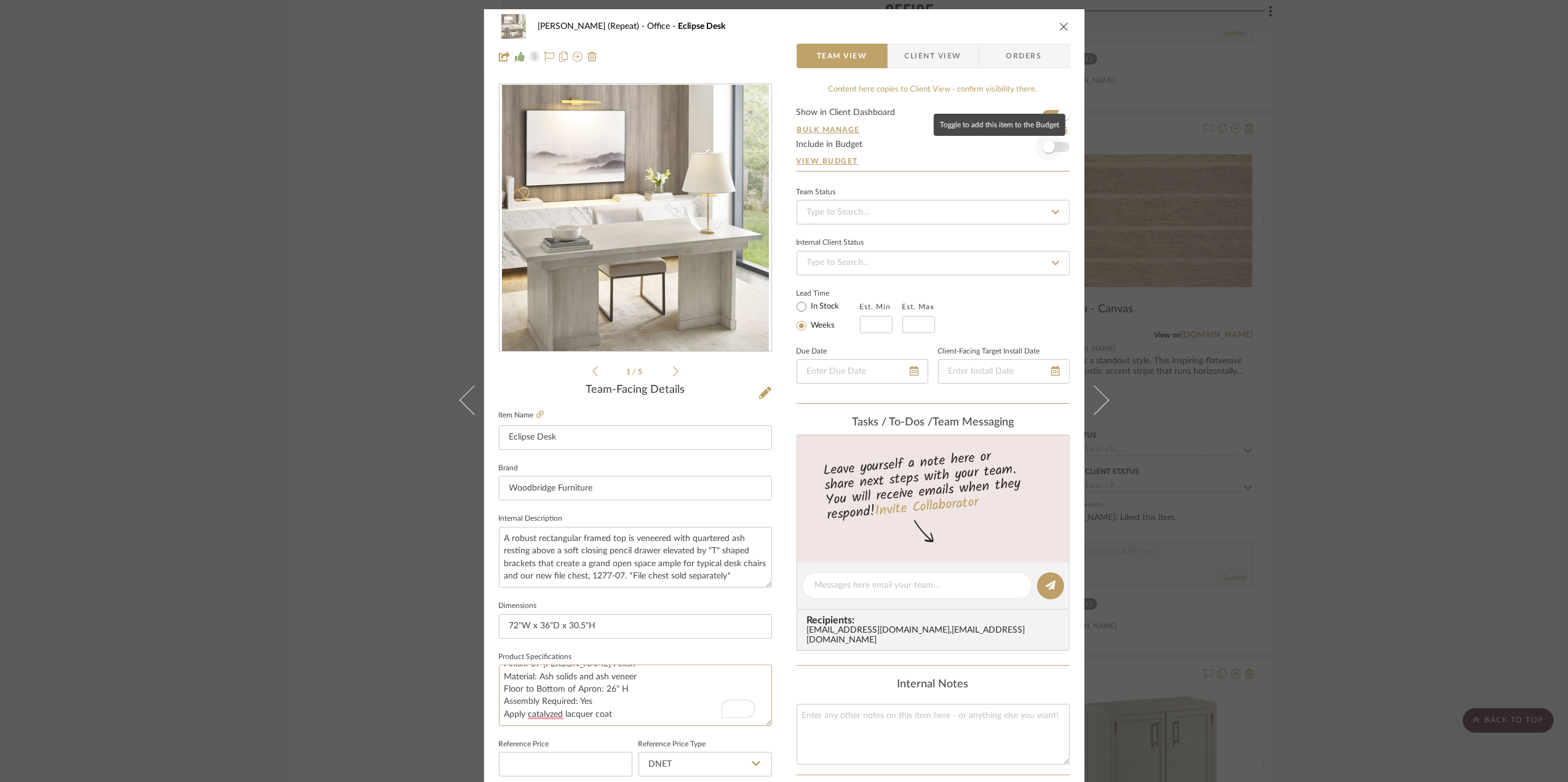
type textarea "Finish: 07 [PERSON_NAME] Finish Material: Ash solids and ash veneer Floor to Bo…"
click at [1049, 148] on span "button" at bounding box center [1048, 146] width 12 height 12
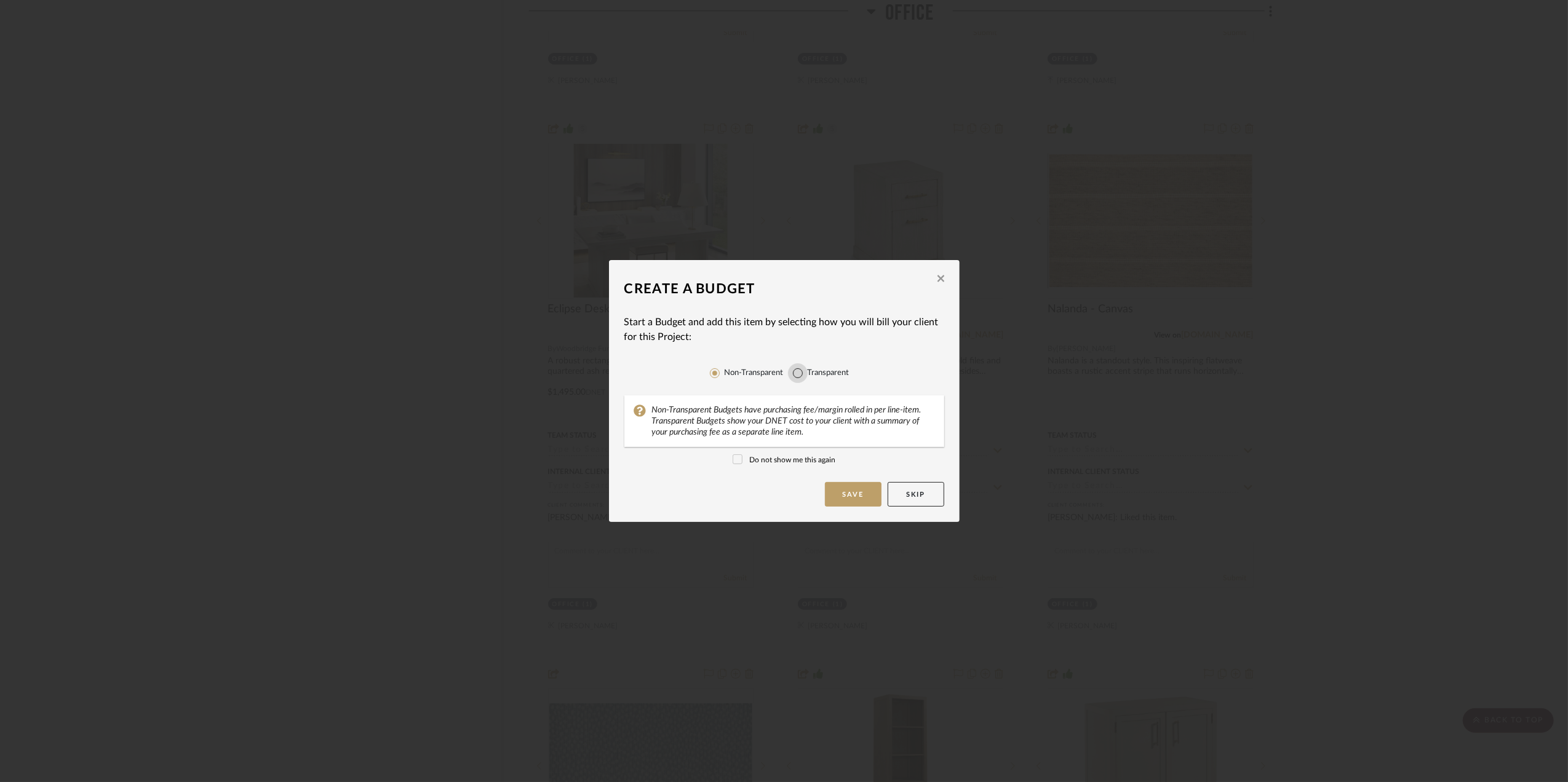
click at [796, 373] on input "Transparent" at bounding box center [798, 373] width 20 height 20
radio input "true"
click at [852, 492] on button "Save" at bounding box center [853, 494] width 56 height 25
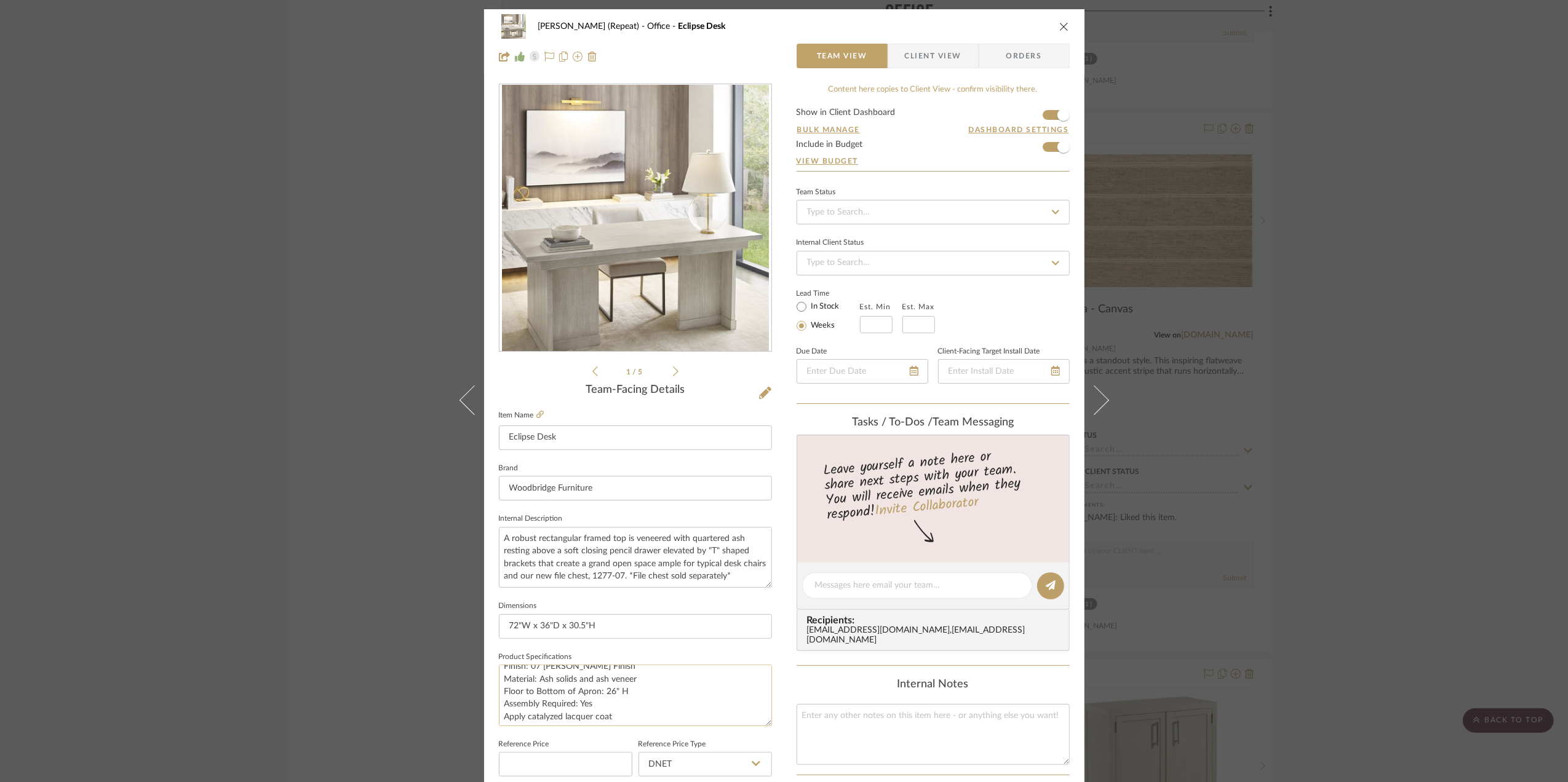
scroll to position [12, 0]
click at [599, 714] on textarea "Finish: 07 [PERSON_NAME] Finish Material: Ash solids and ash veneer Floor to Bo…" at bounding box center [635, 695] width 273 height 61
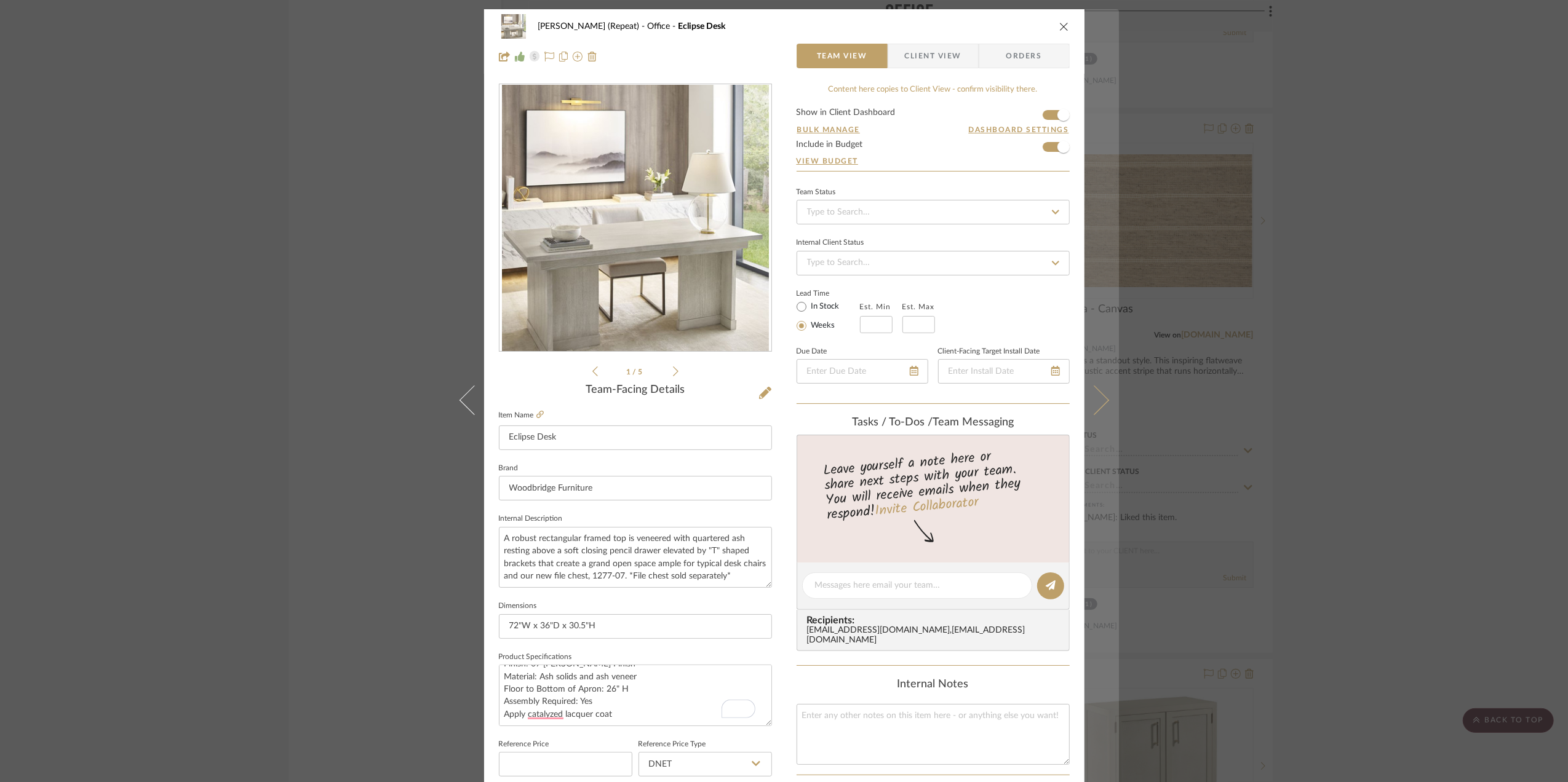
click at [1096, 409] on icon at bounding box center [1094, 400] width 30 height 30
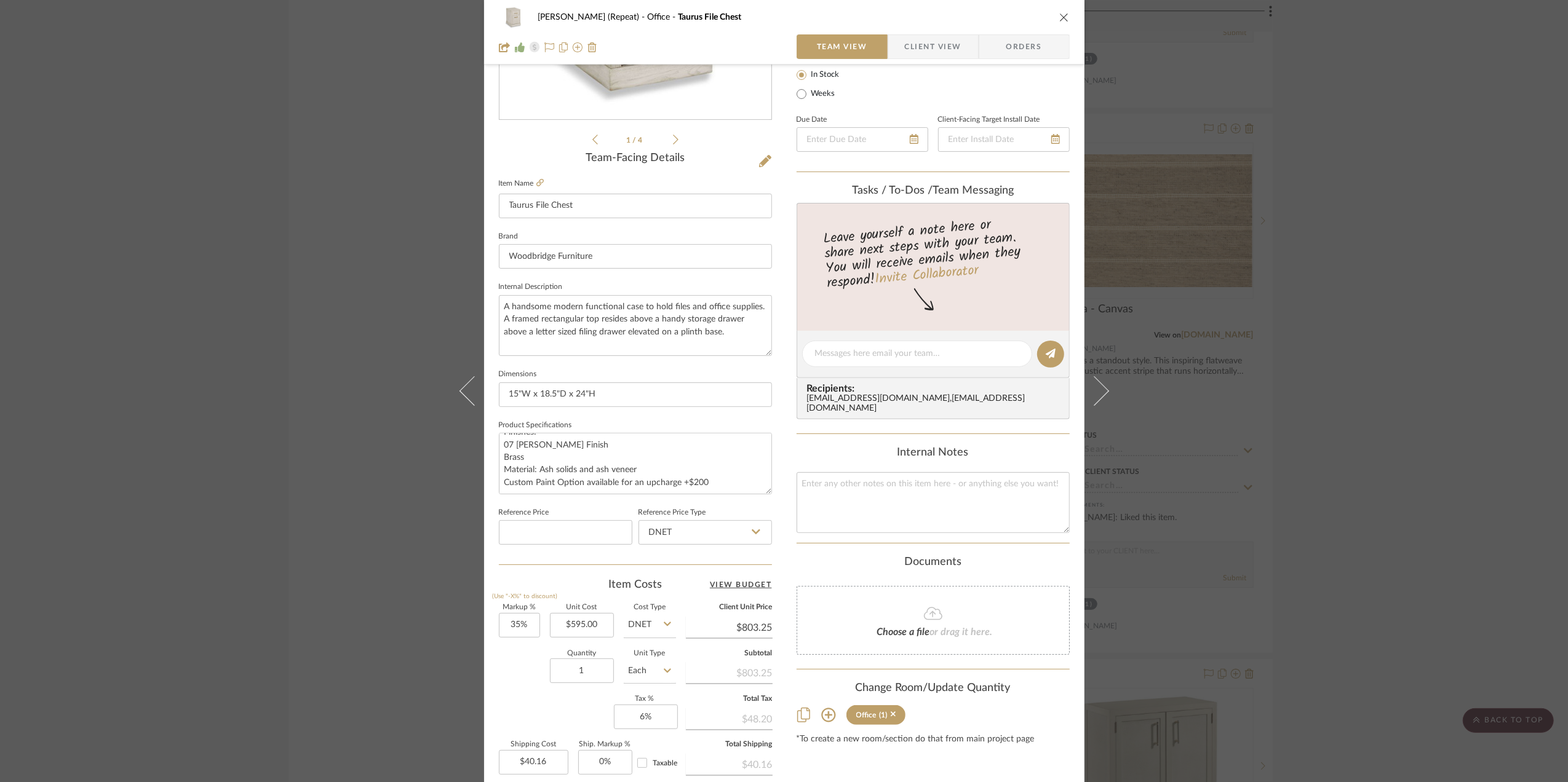
scroll to position [246, 0]
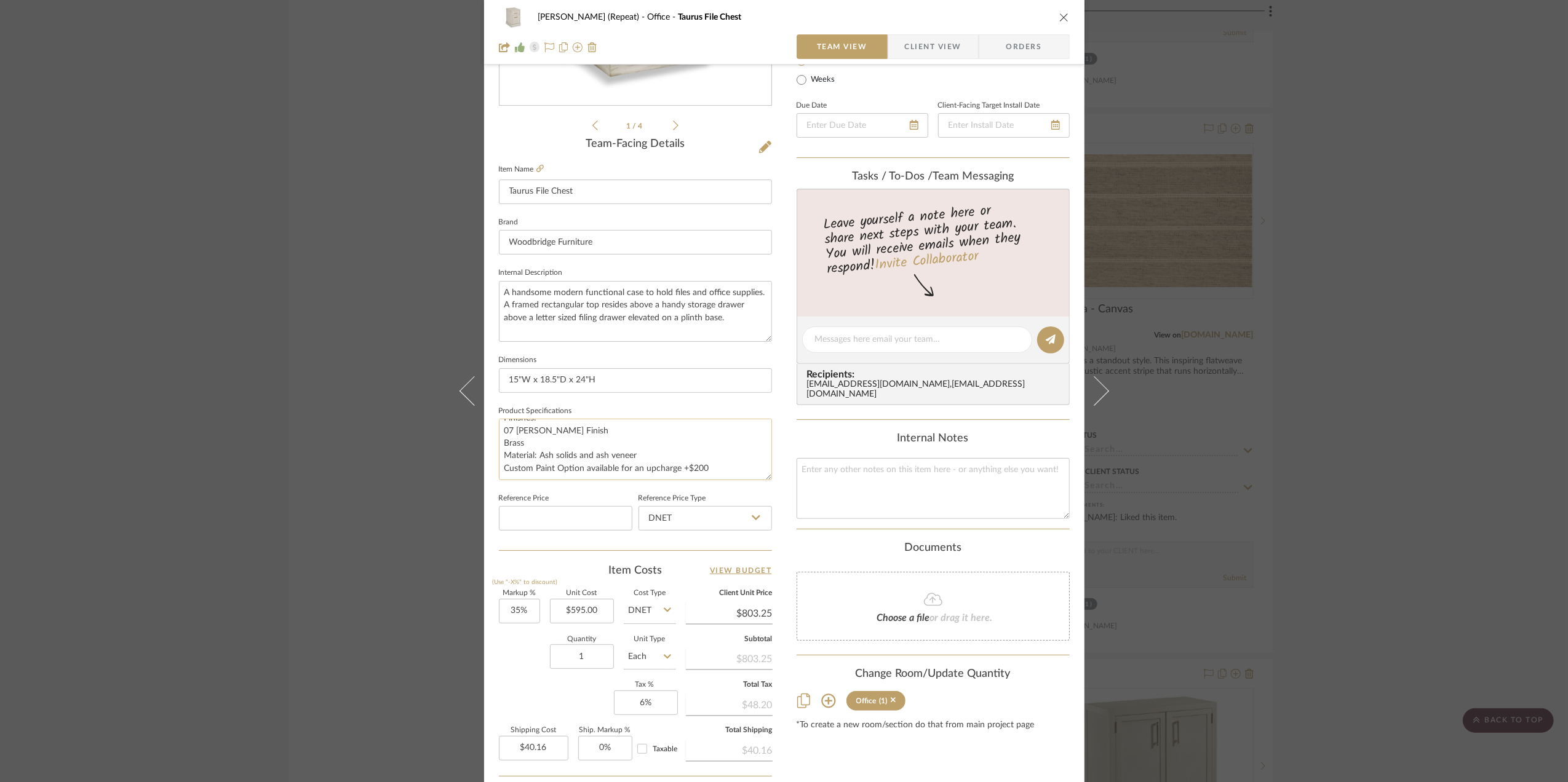
click at [716, 470] on textarea "Finishes: 07 Luna Finish Brass Material: Ash solids and ash veneer Custom Paint…" at bounding box center [635, 449] width 273 height 61
click at [724, 467] on div "Rewrite with Grammarly" at bounding box center [730, 463] width 13 height 14
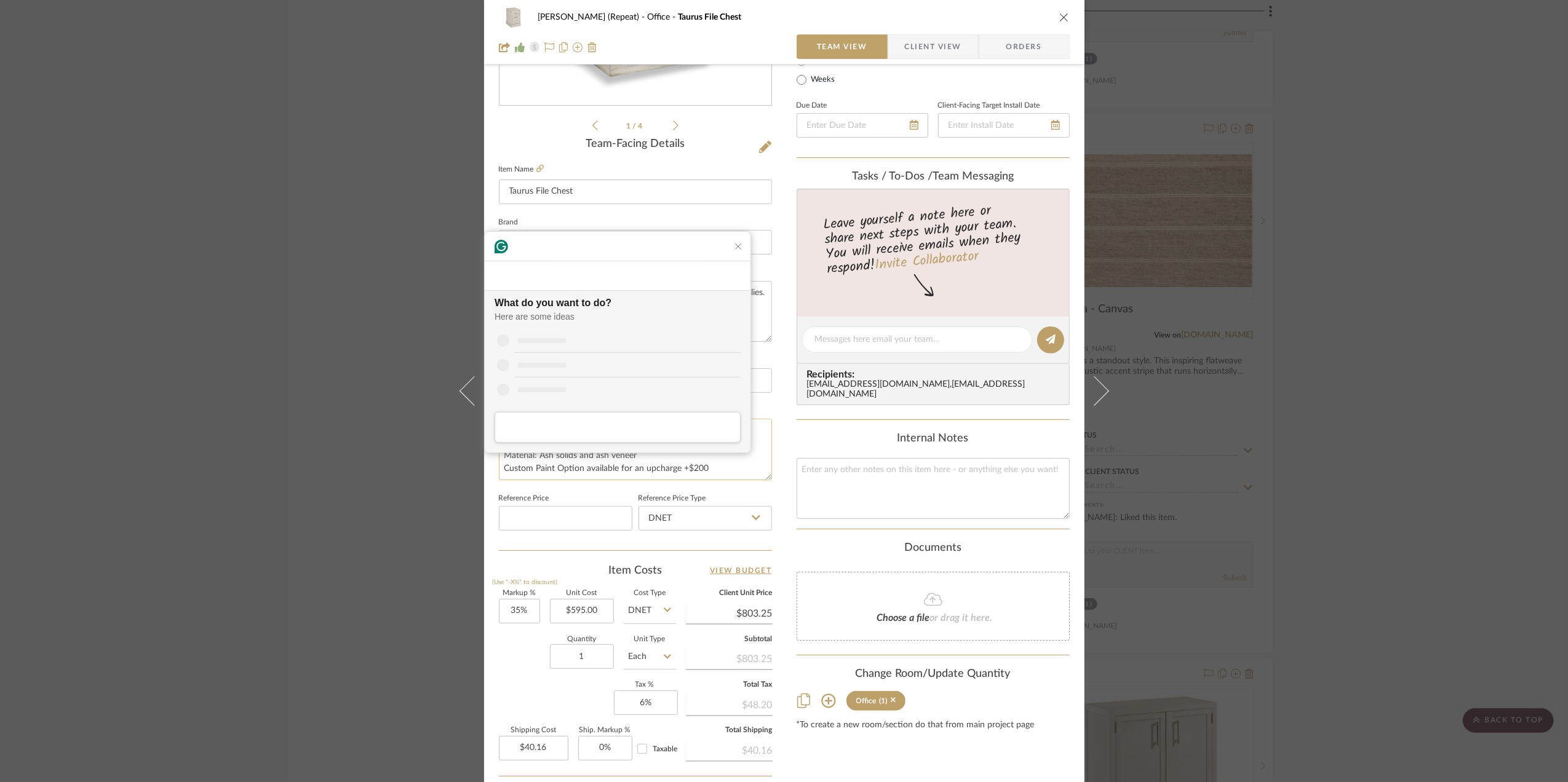
scroll to position [0, 0]
click at [709, 468] on textarea "Finishes: 07 Luna Finish Brass Material: Ash solids and ash veneer Custom Paint…" at bounding box center [635, 449] width 273 height 61
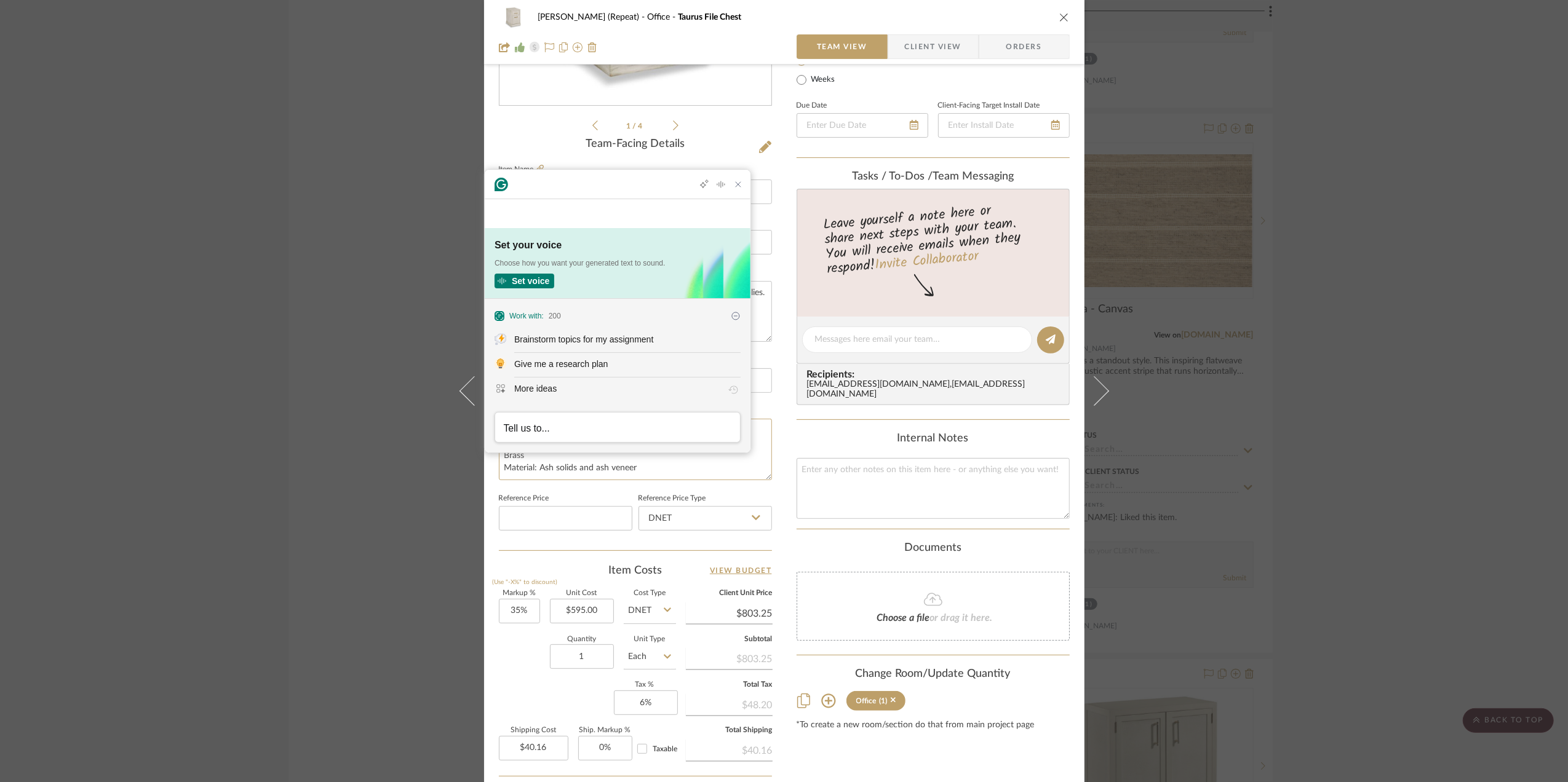
scroll to position [5, 0]
paste textarea "Apply catalyzed lacquer coat"
type textarea "Finishes: 07 Luna Finish Brass Material: Ash solids and ash veneer Apply cataly…"
click at [741, 189] on icon "Close Grammarly Assistant" at bounding box center [738, 184] width 10 height 10
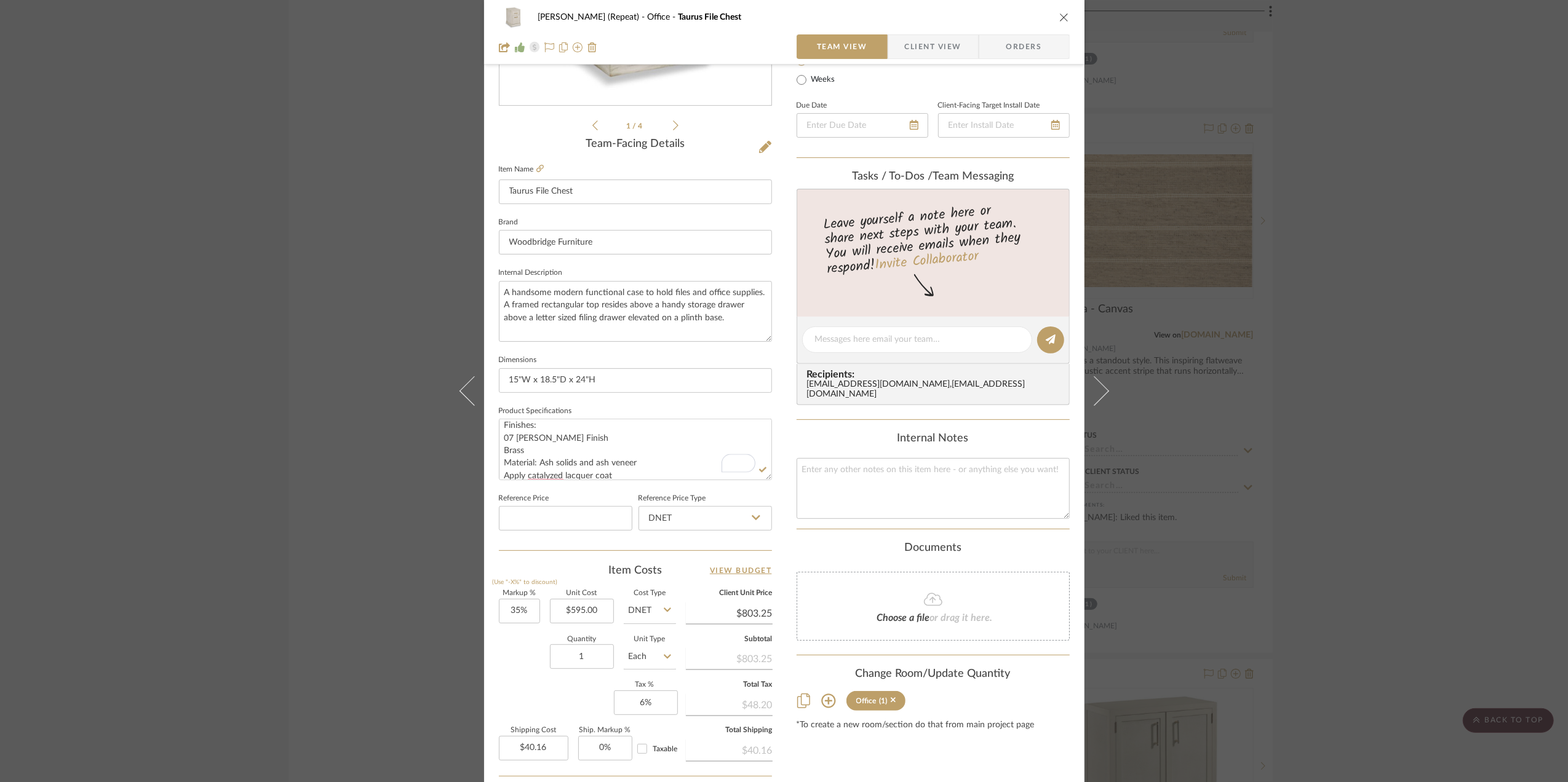
click at [1420, 465] on div "Stephanie Bergreen (Repeat) Office Taurus File Chest Team View Client View Orde…" at bounding box center [784, 391] width 1568 height 782
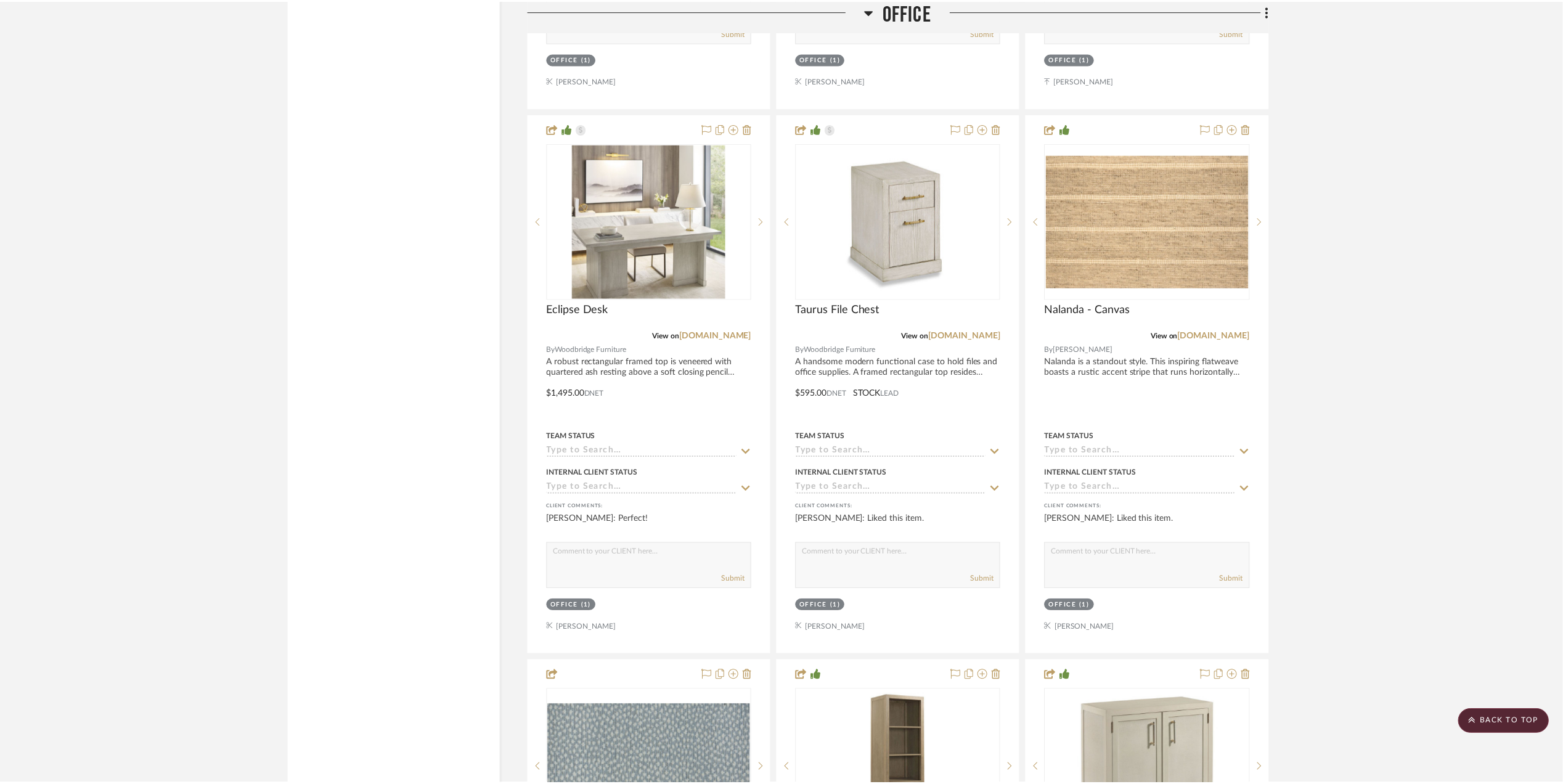
scroll to position [2136, 0]
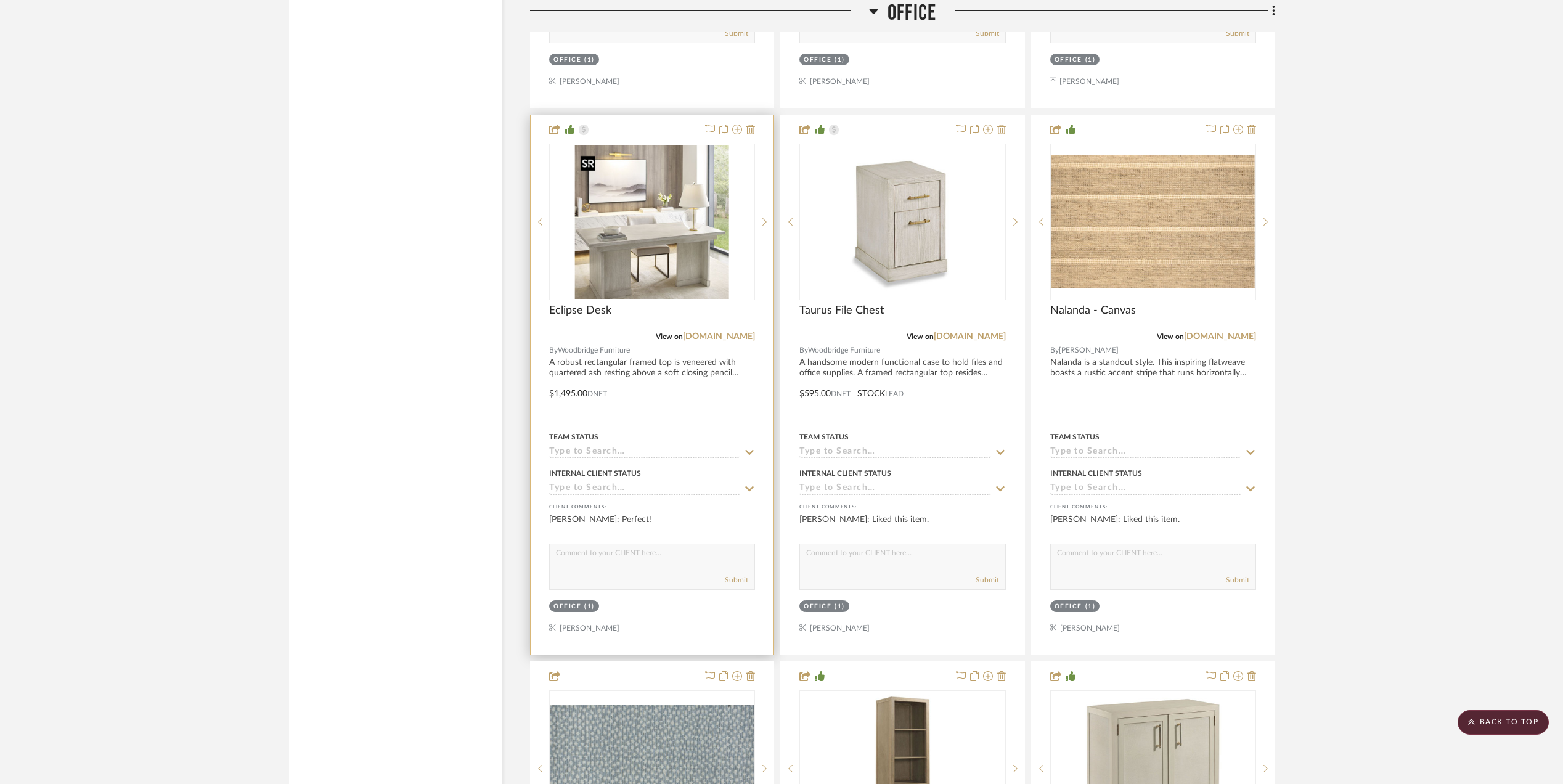
click at [670, 231] on img "0" at bounding box center [652, 222] width 154 height 154
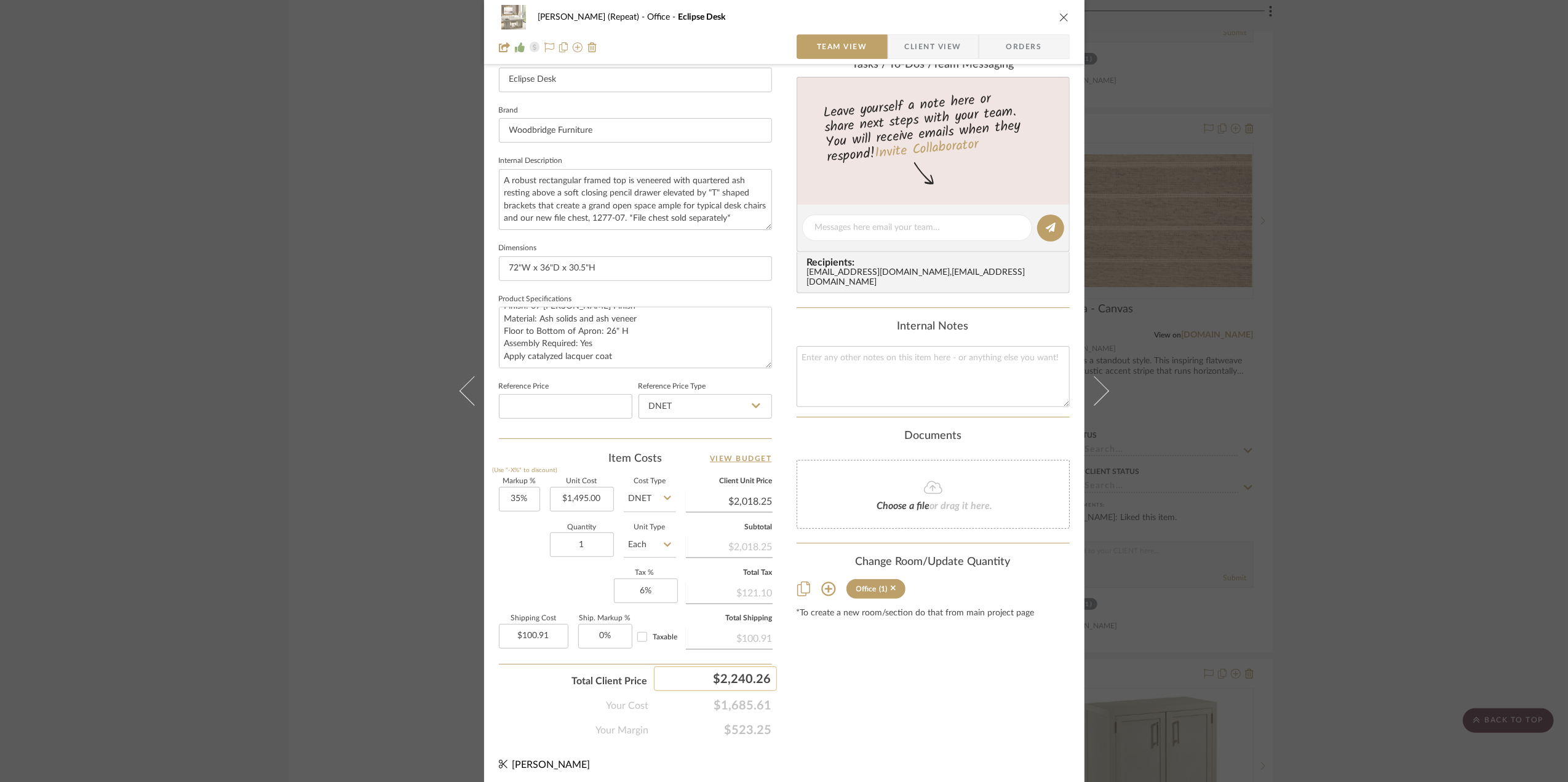
scroll to position [365, 0]
click at [905, 37] on span "Client View" at bounding box center [933, 46] width 56 height 25
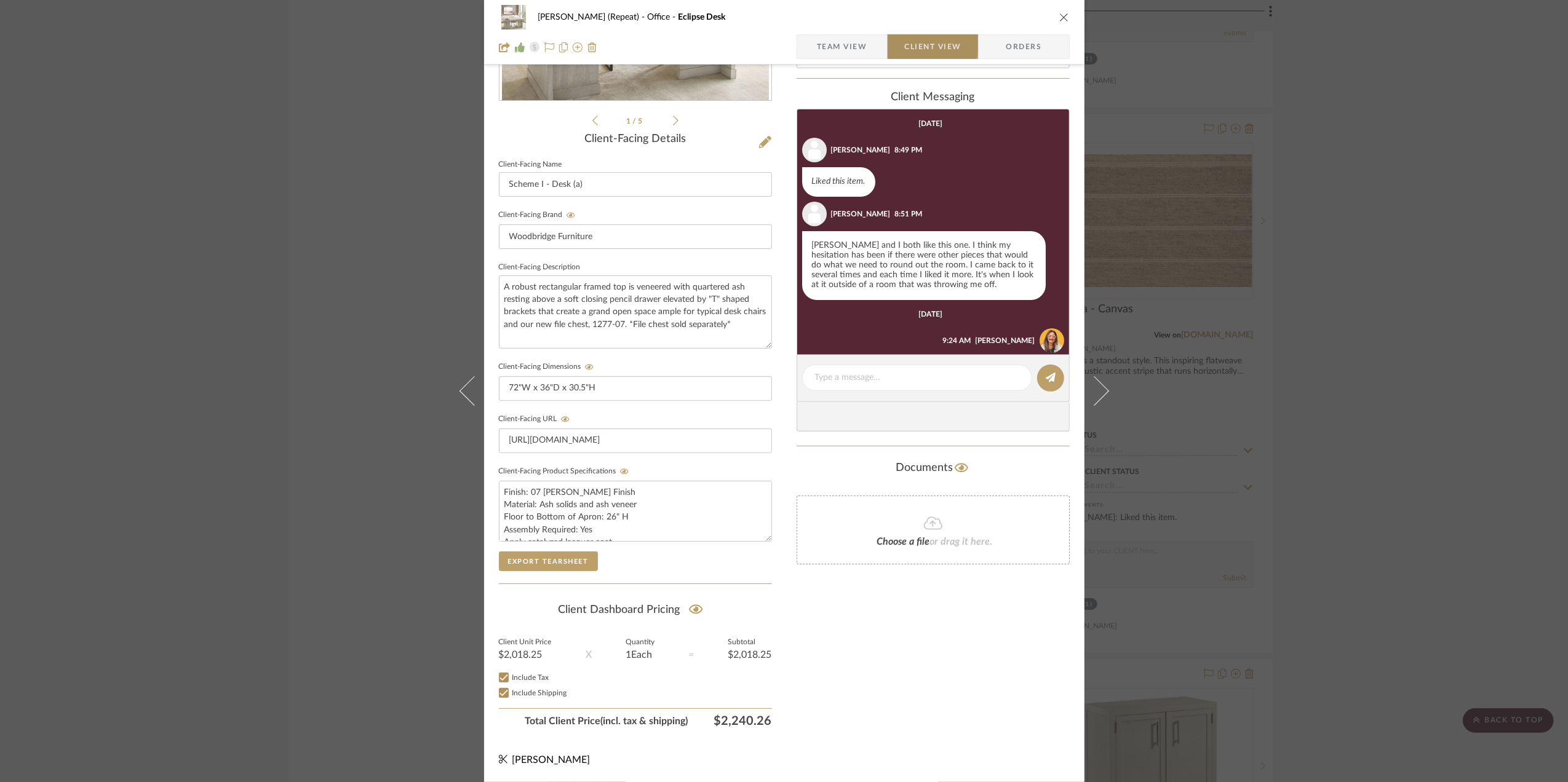
scroll to position [48, 0]
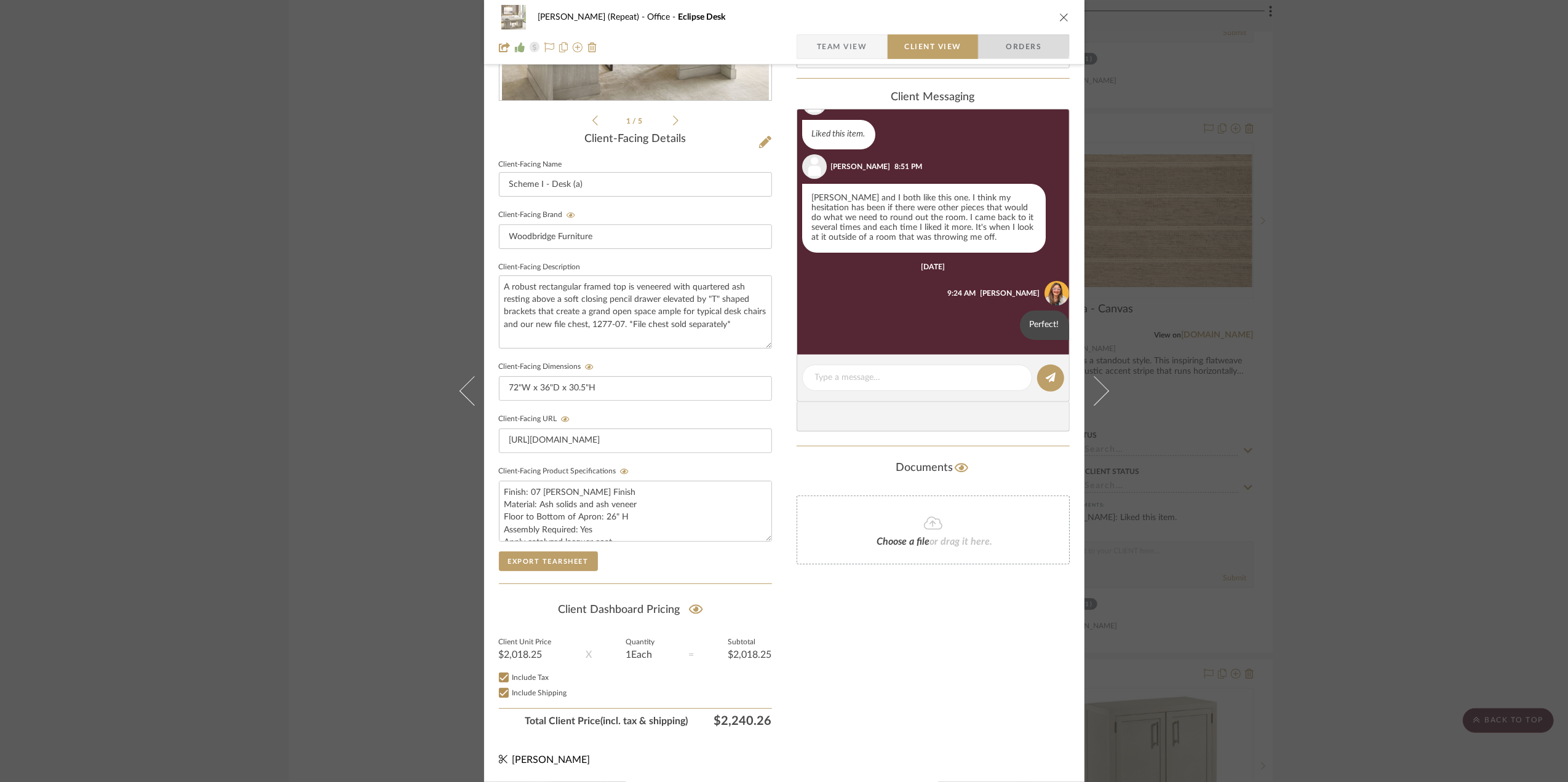
click at [1016, 45] on span "Orders" at bounding box center [1023, 46] width 63 height 25
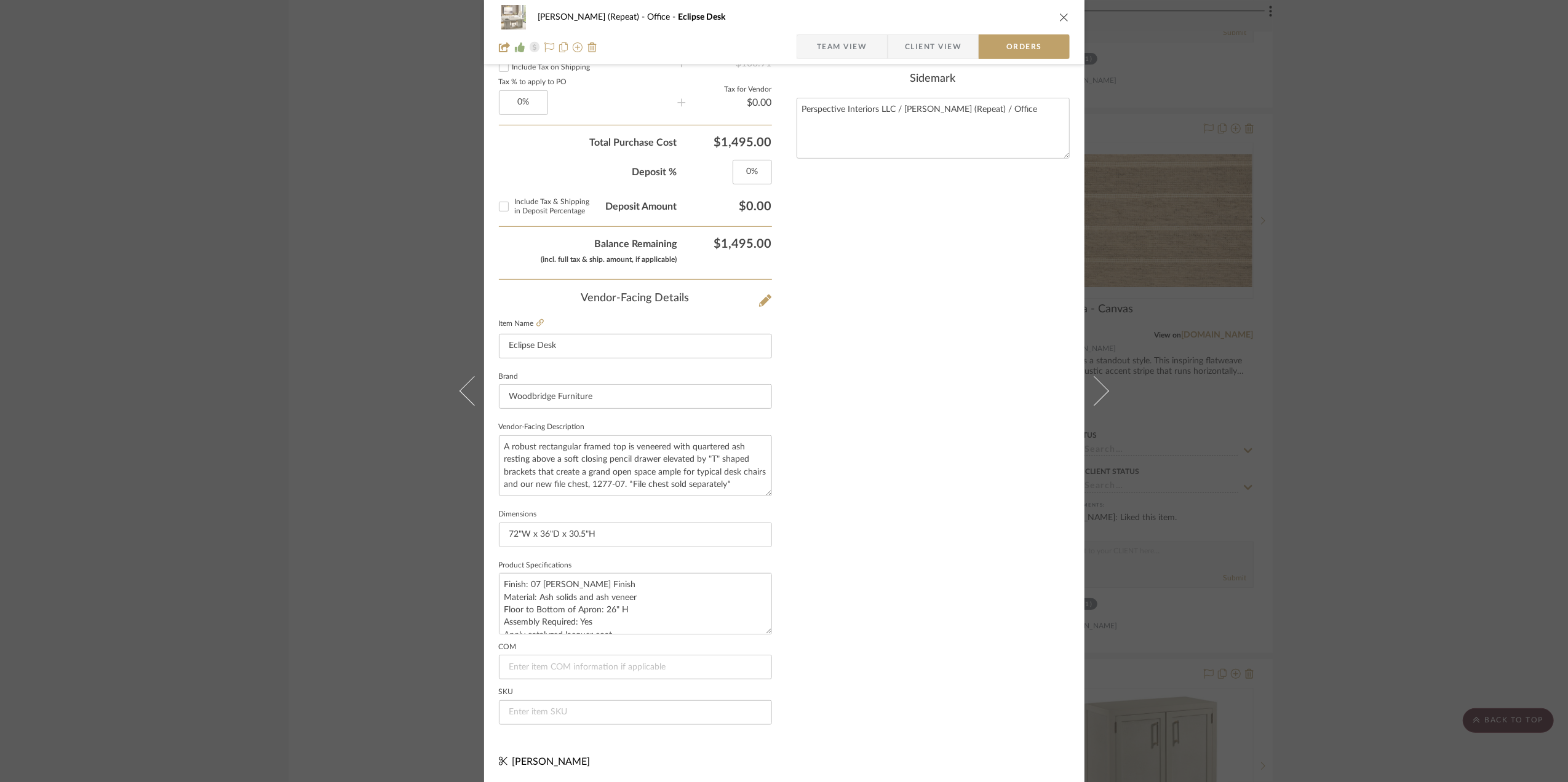
scroll to position [529, 0]
click at [513, 705] on input at bounding box center [635, 710] width 273 height 25
click at [548, 710] on input at bounding box center [635, 710] width 273 height 25
type input "2504-07"
click at [839, 549] on div "Nothing here shares to Dashboard. Vendor Status Payment Status Lead Time In Sto…" at bounding box center [933, 145] width 273 height 1175
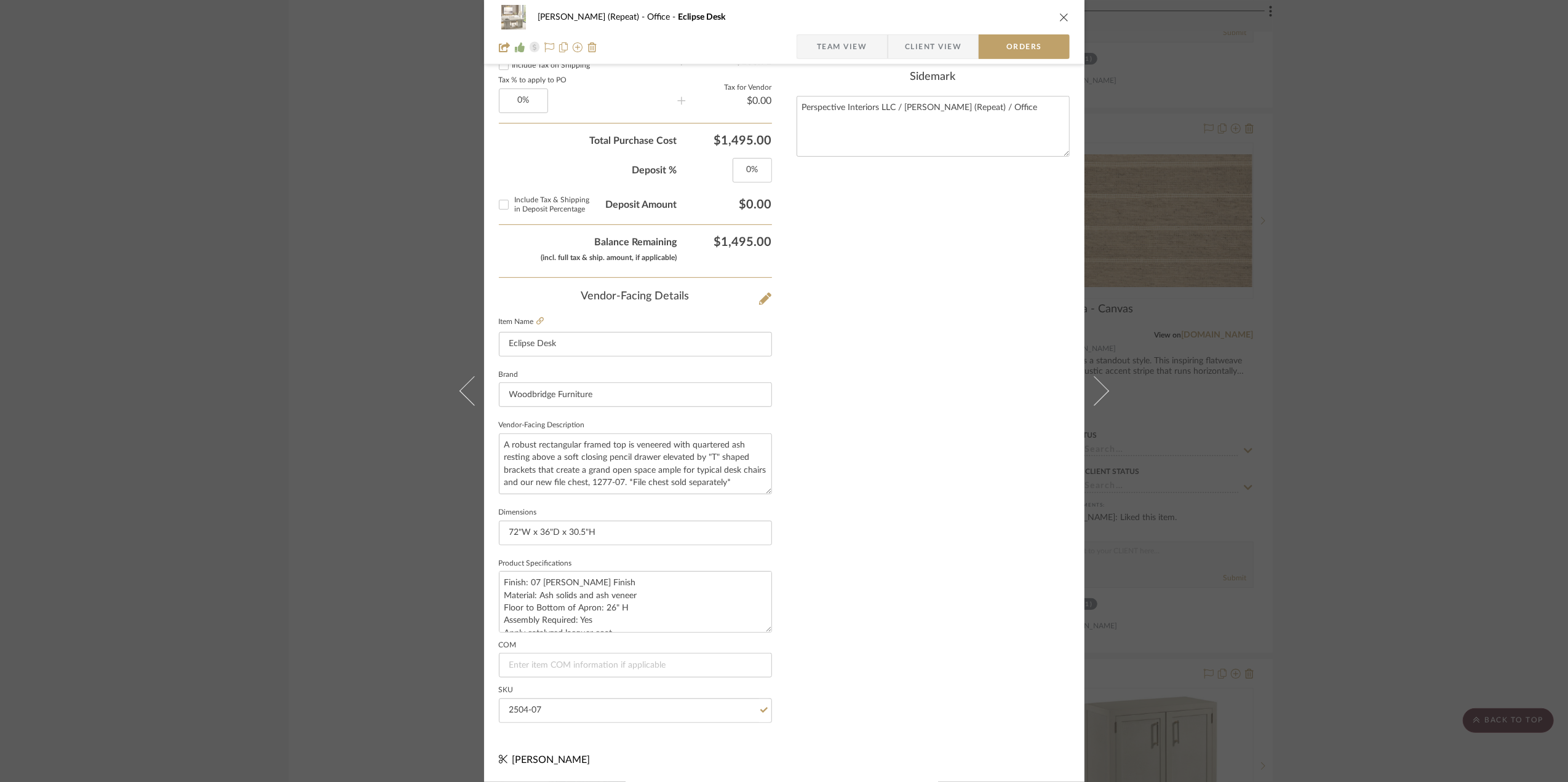
click at [1368, 401] on div "Stephanie Bergreen (Repeat) Office Eclipse Desk Team View Client View Orders 1 …" at bounding box center [784, 391] width 1568 height 782
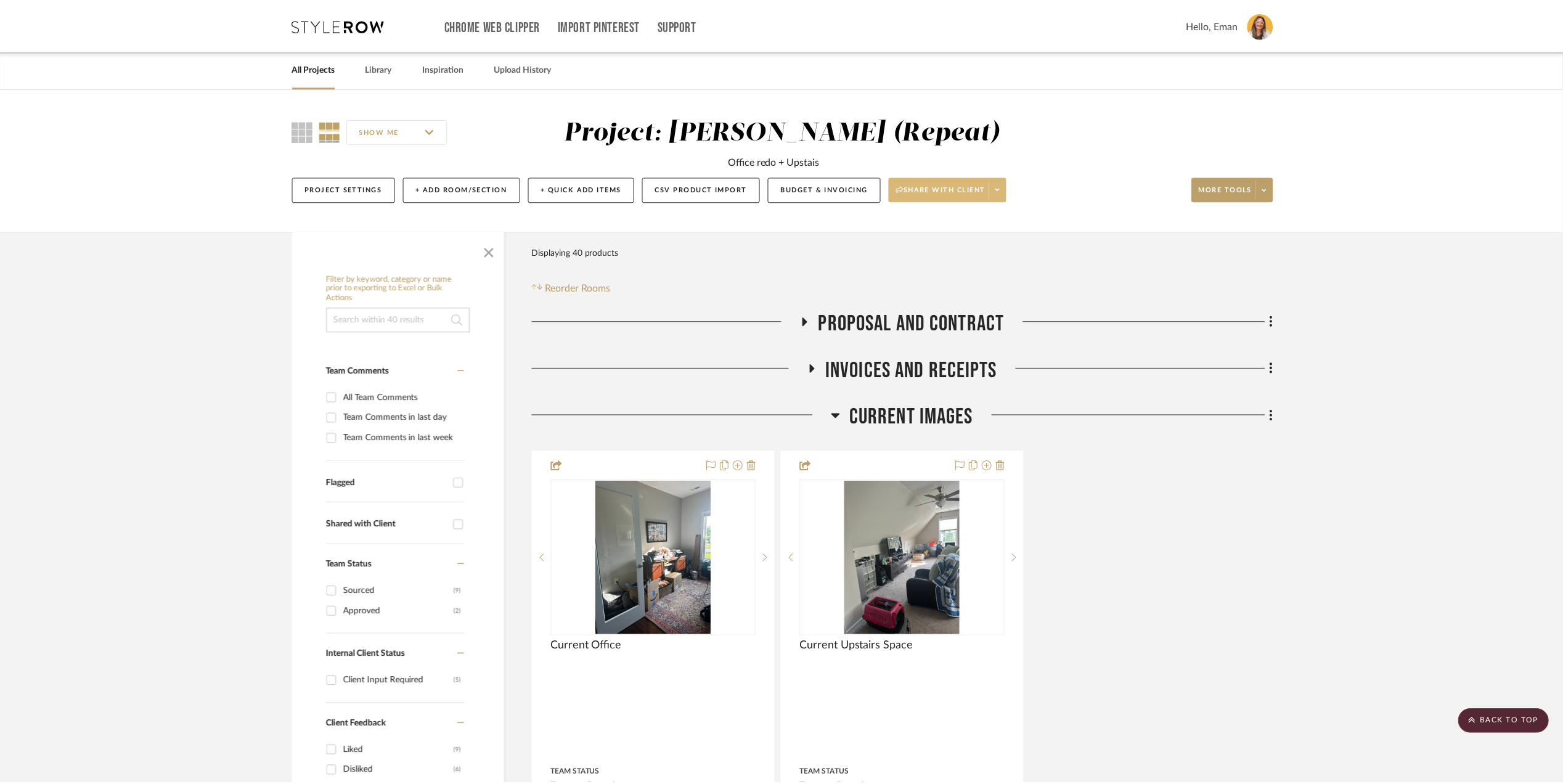
scroll to position [2136, 0]
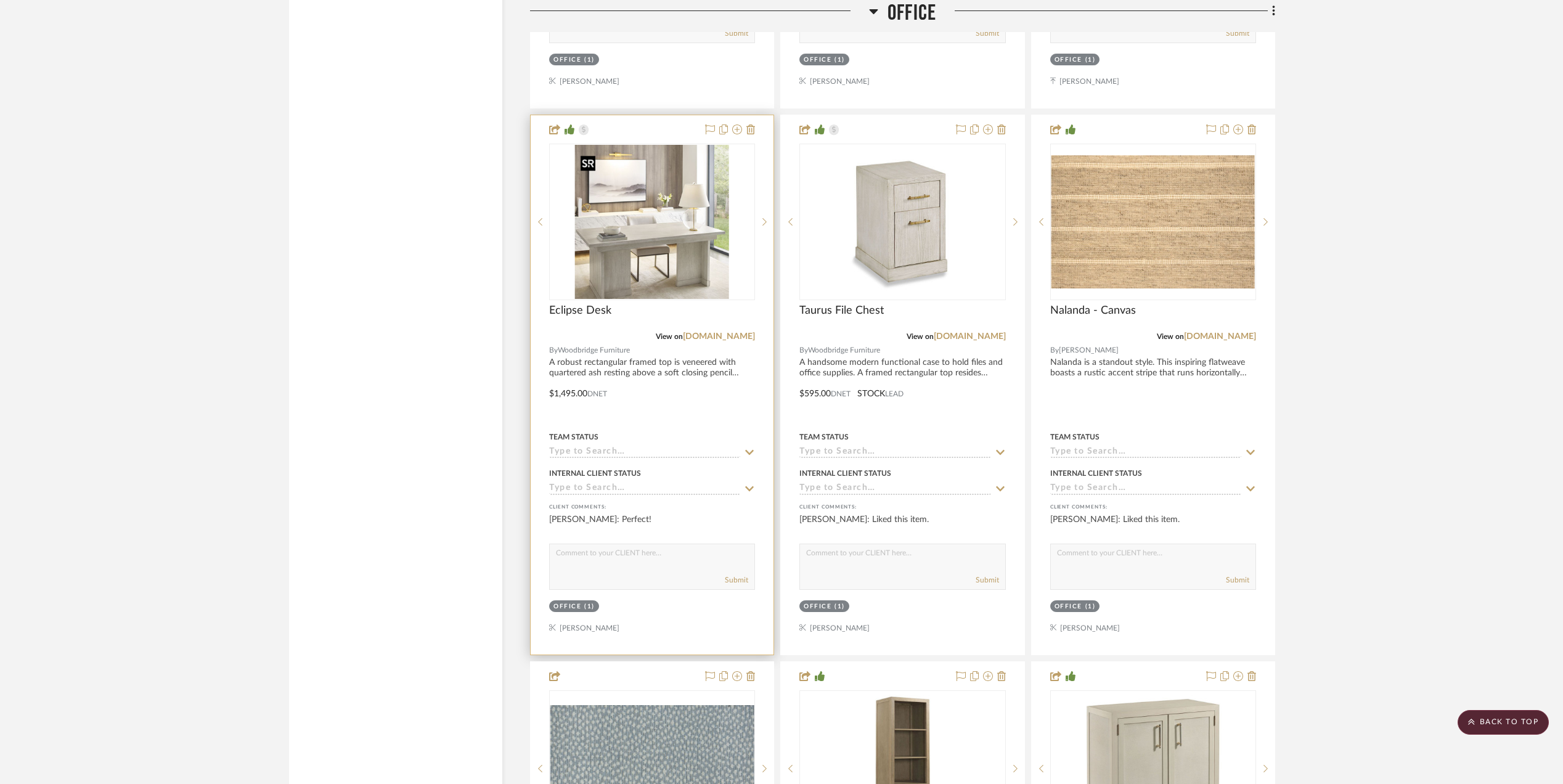
click at [662, 215] on img "0" at bounding box center [652, 222] width 154 height 154
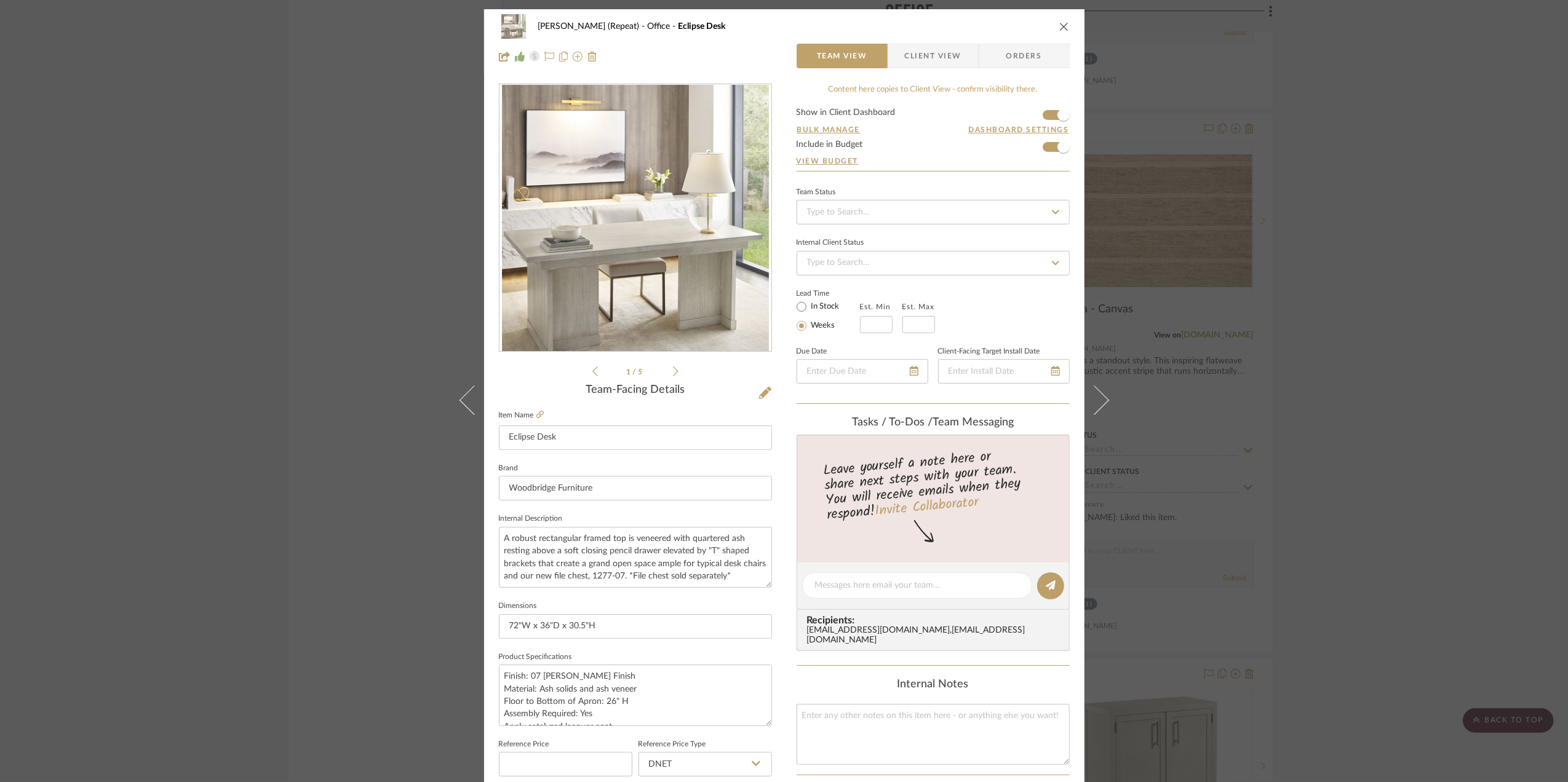
click at [1014, 55] on span "Orders" at bounding box center [1024, 56] width 63 height 25
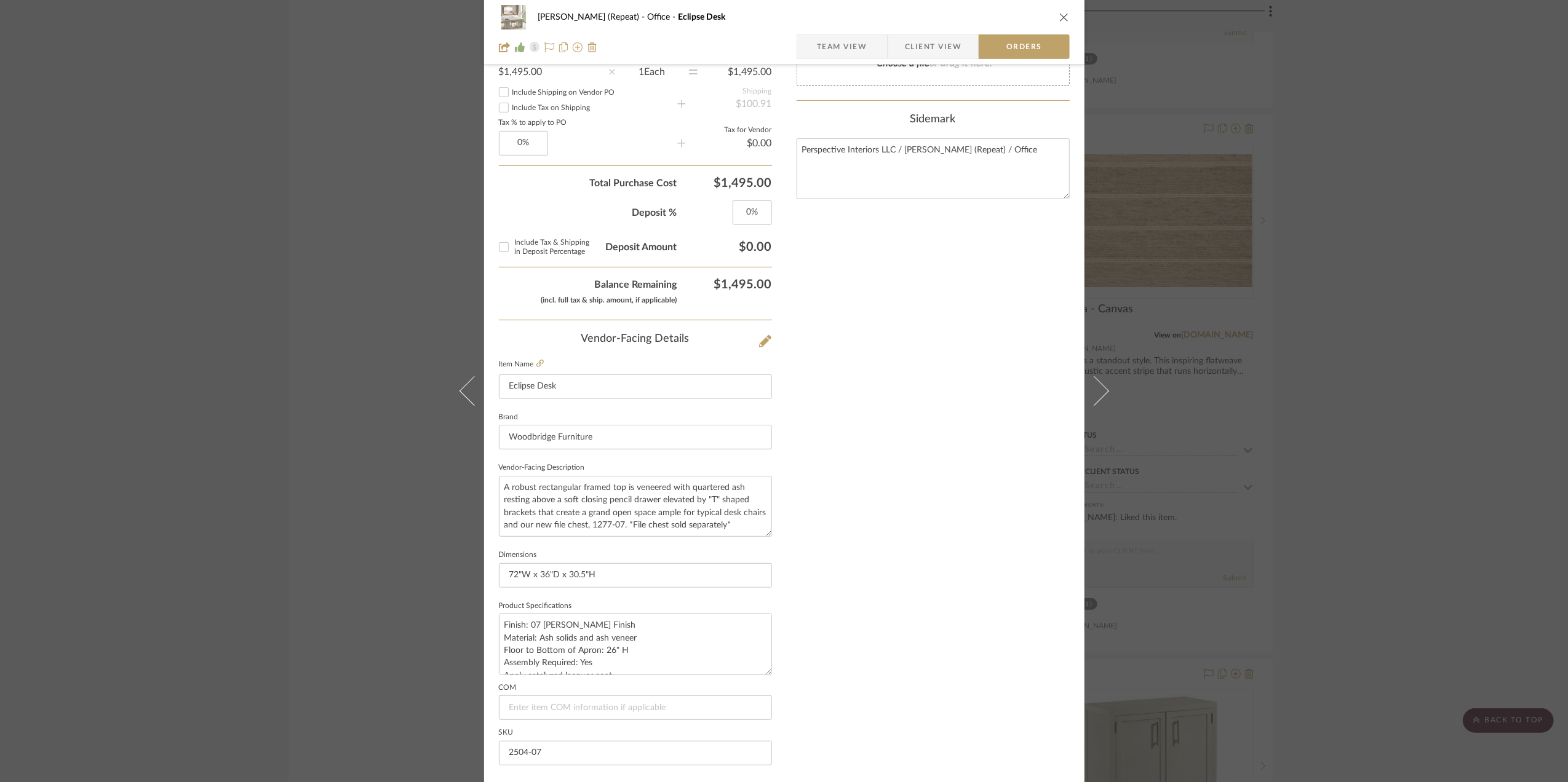
scroll to position [529, 0]
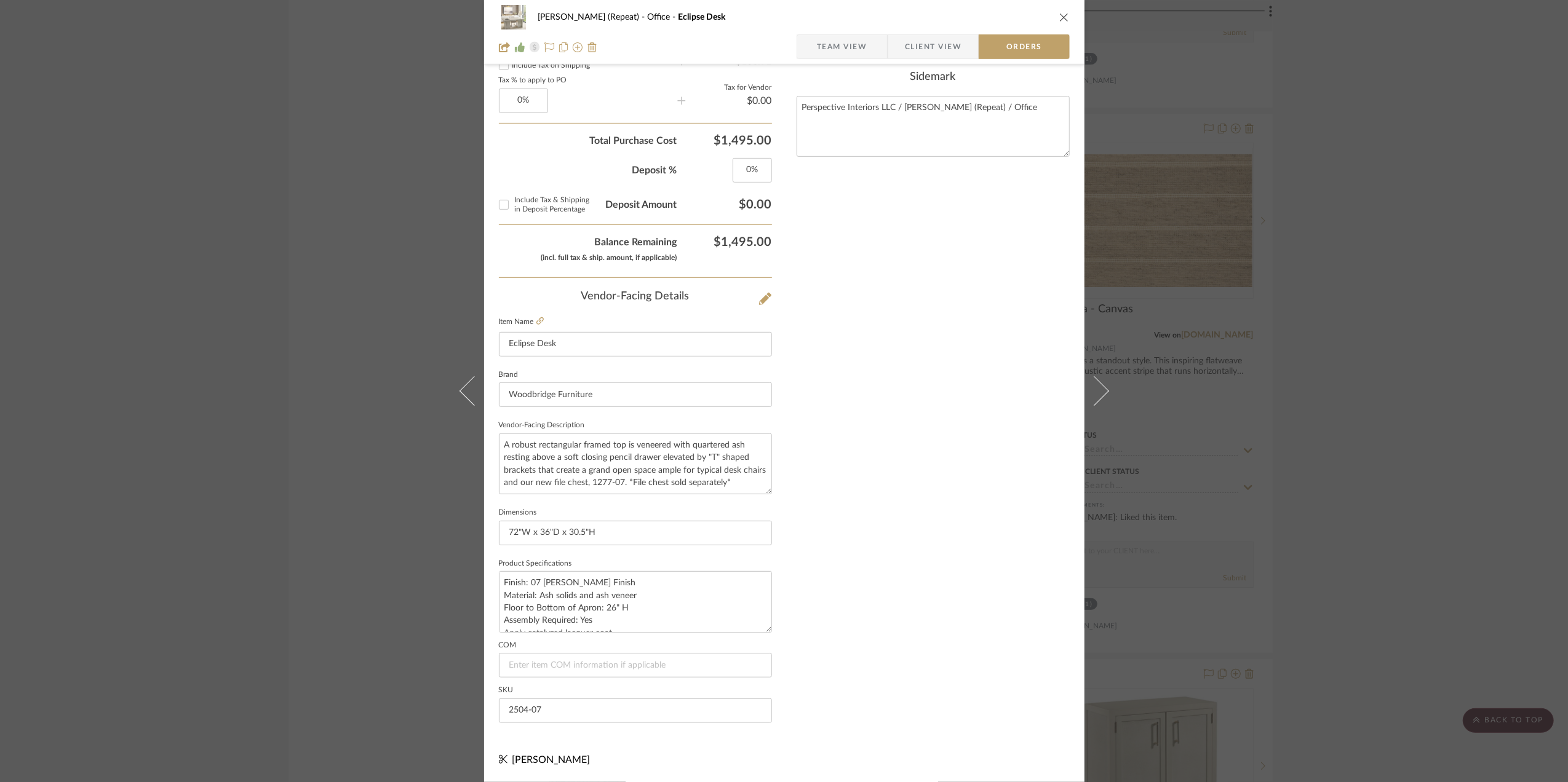
click at [1352, 413] on div "Stephanie Bergreen (Repeat) Office Eclipse Desk Team View Client View Orders 1 …" at bounding box center [784, 391] width 1568 height 782
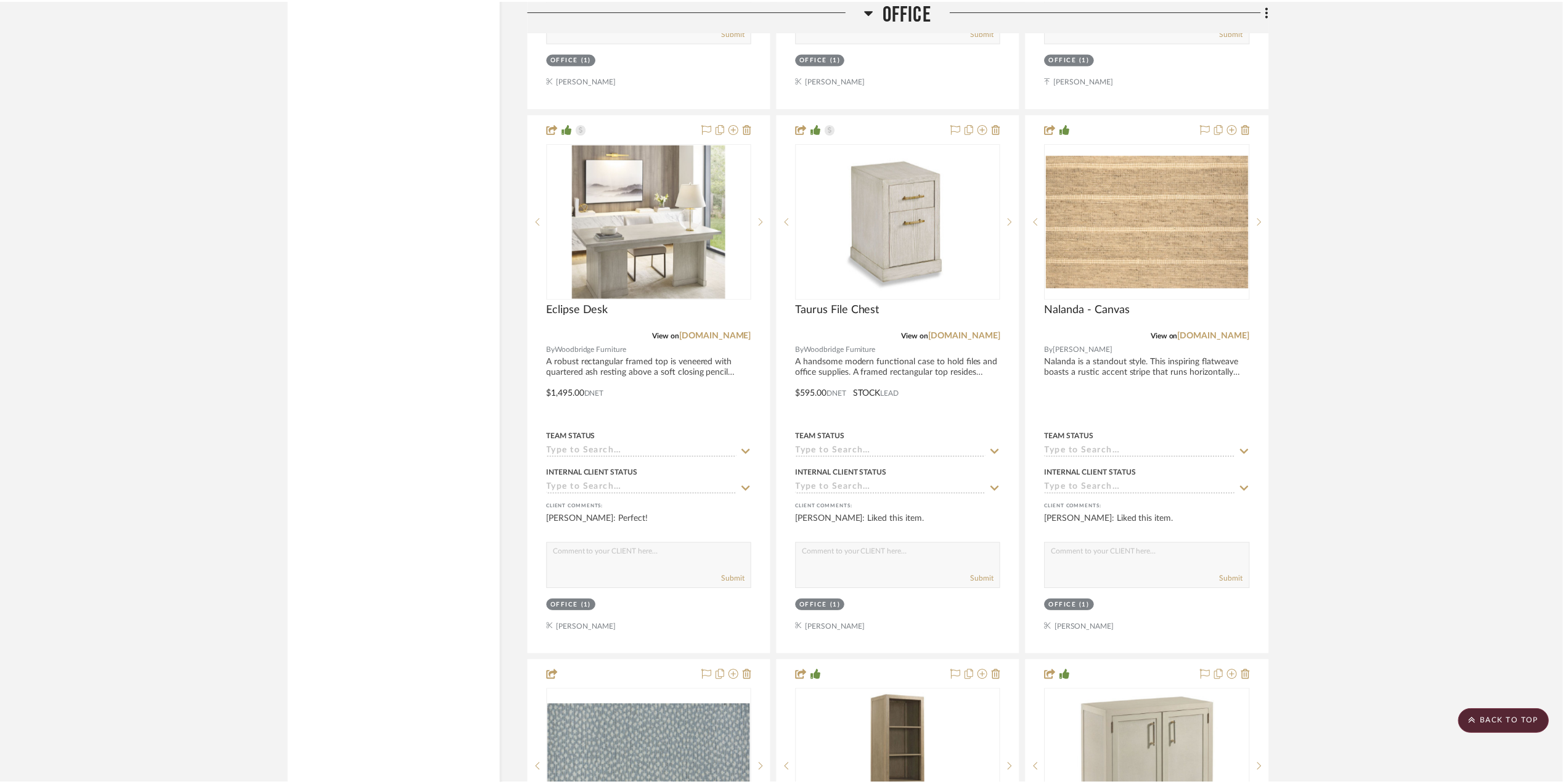
scroll to position [2136, 0]
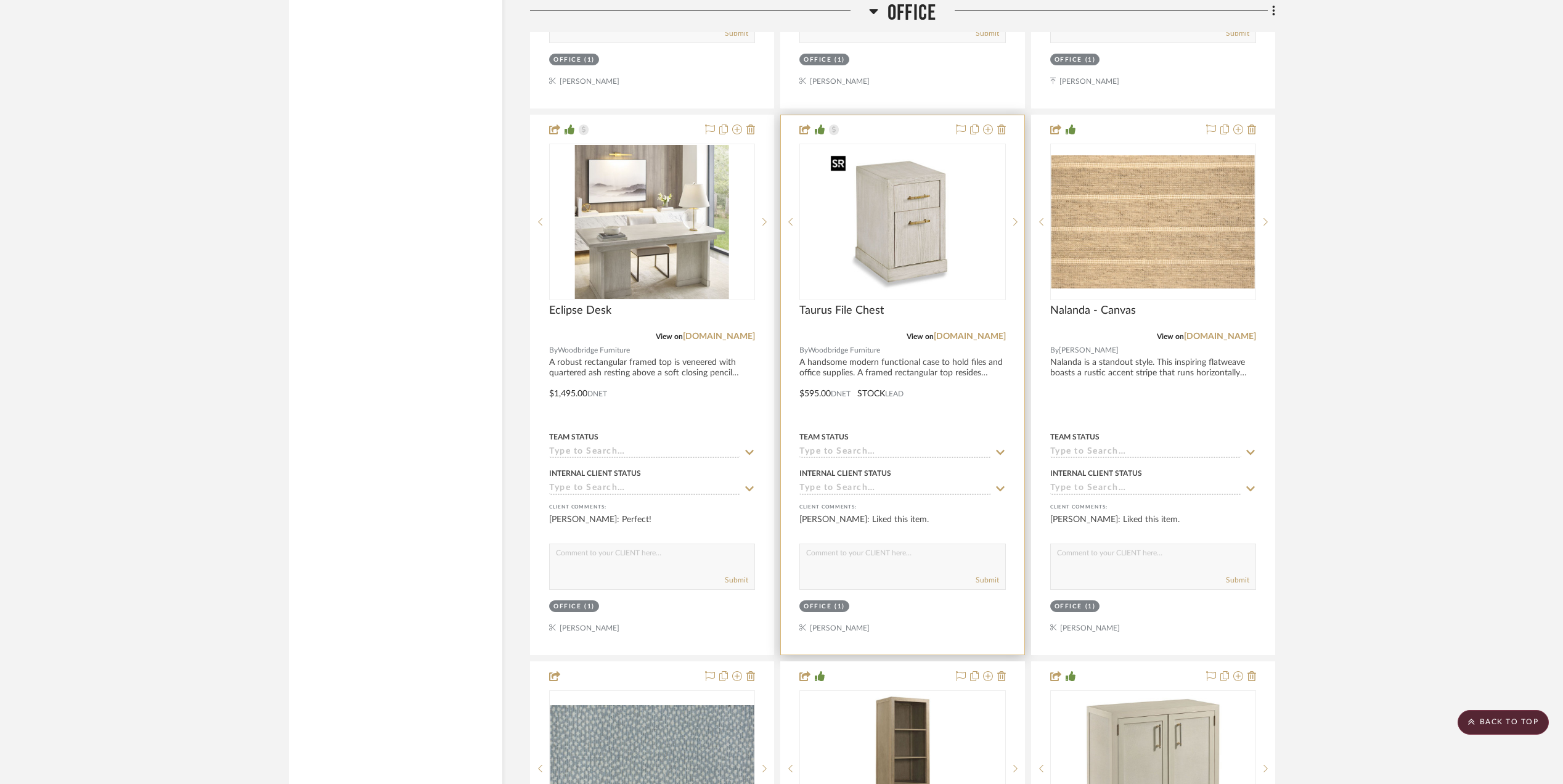
click at [901, 226] on img "0" at bounding box center [902, 222] width 154 height 154
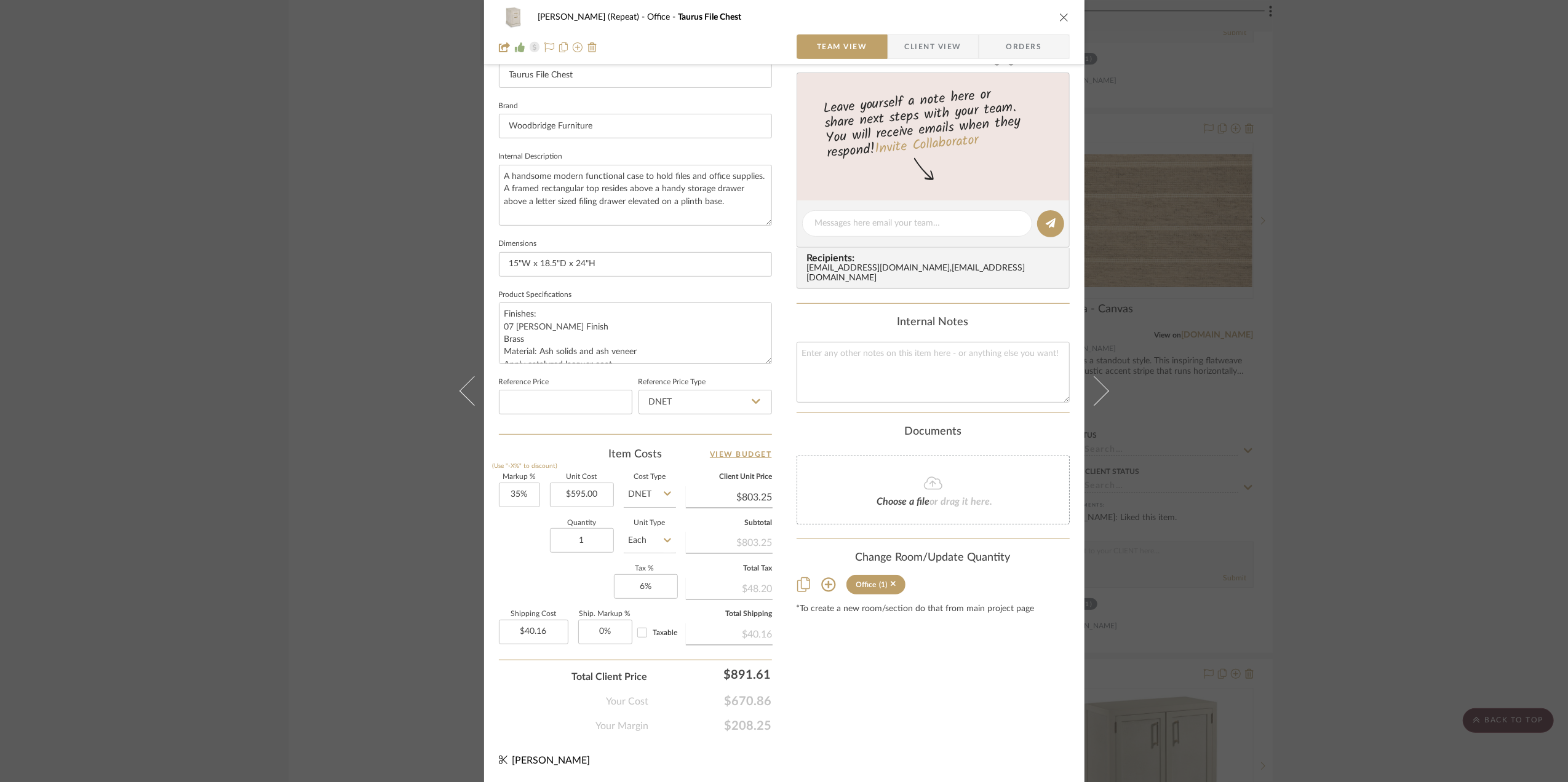
scroll to position [365, 0]
click at [945, 43] on span "Client View" at bounding box center [933, 46] width 56 height 25
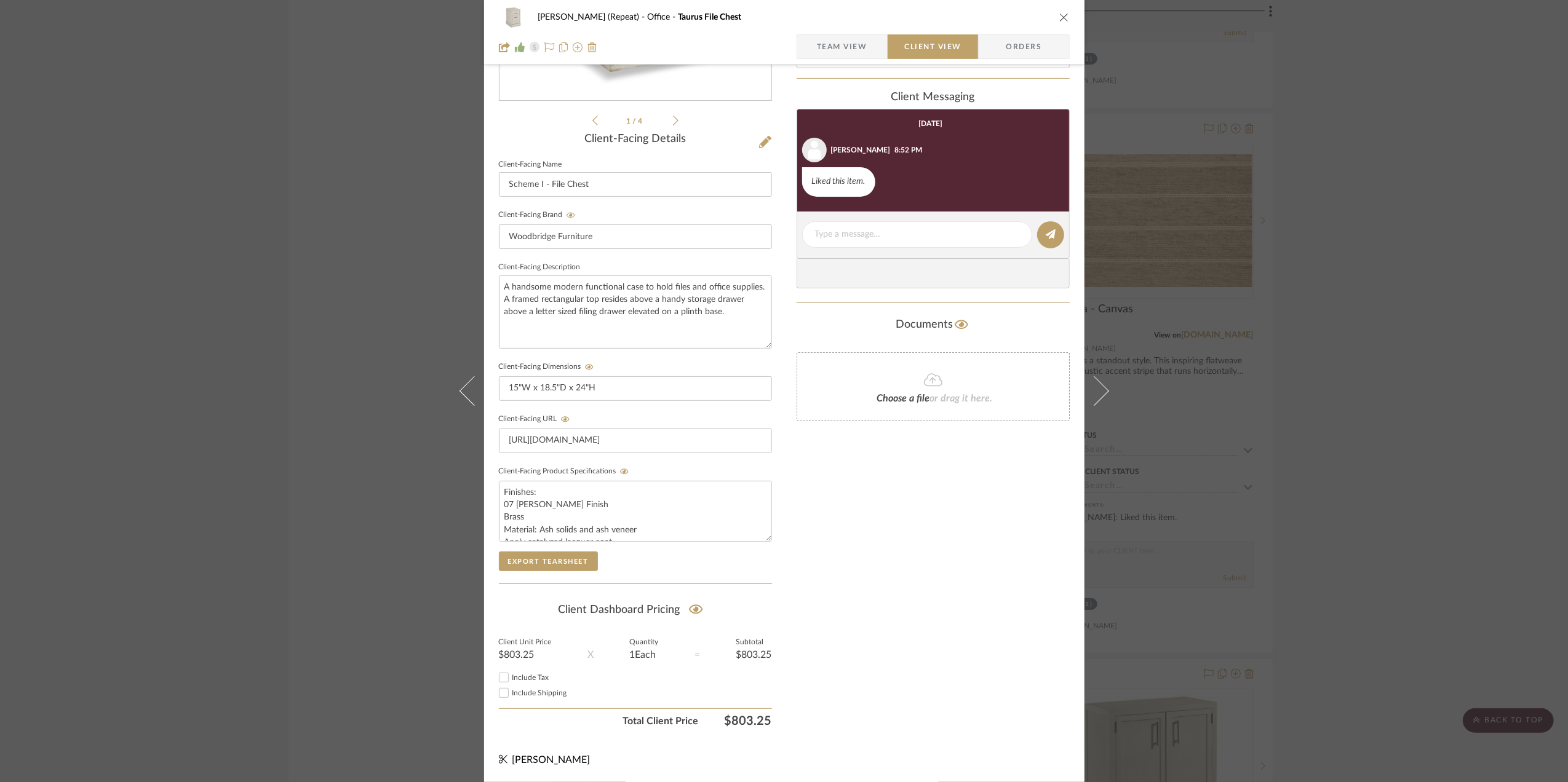
click at [1022, 43] on span "Orders" at bounding box center [1023, 46] width 63 height 25
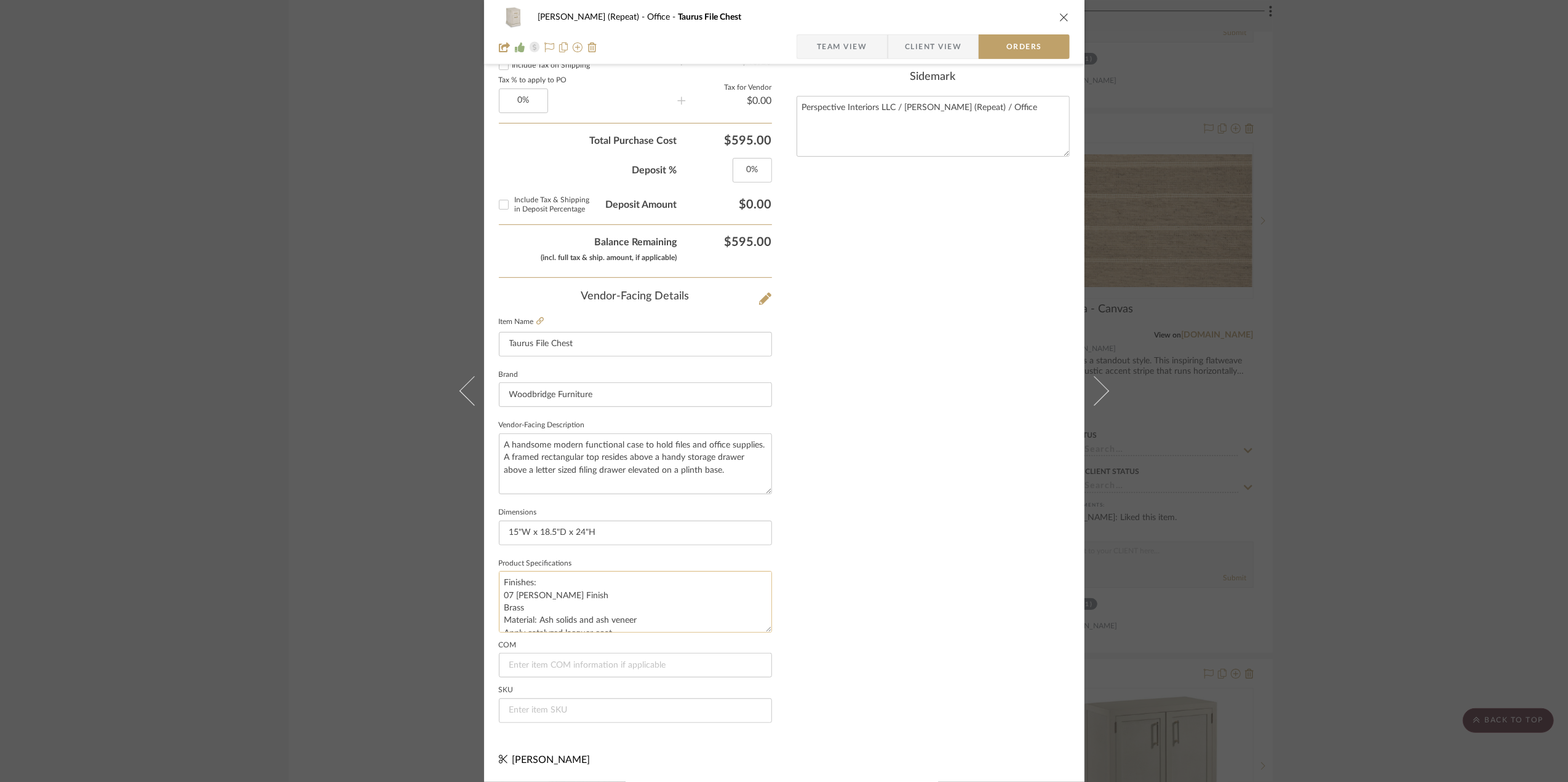
scroll to position [12, 0]
click at [533, 708] on input at bounding box center [635, 710] width 273 height 25
type input "1277-07"
click at [954, 578] on div "Nothing here shares to Dashboard. Vendor Status Payment Status Lead Time In Sto…" at bounding box center [933, 145] width 273 height 1175
click at [1463, 445] on div "Stephanie Bergreen (Repeat) Office Taurus File Chest Team View Client View Orde…" at bounding box center [784, 391] width 1568 height 782
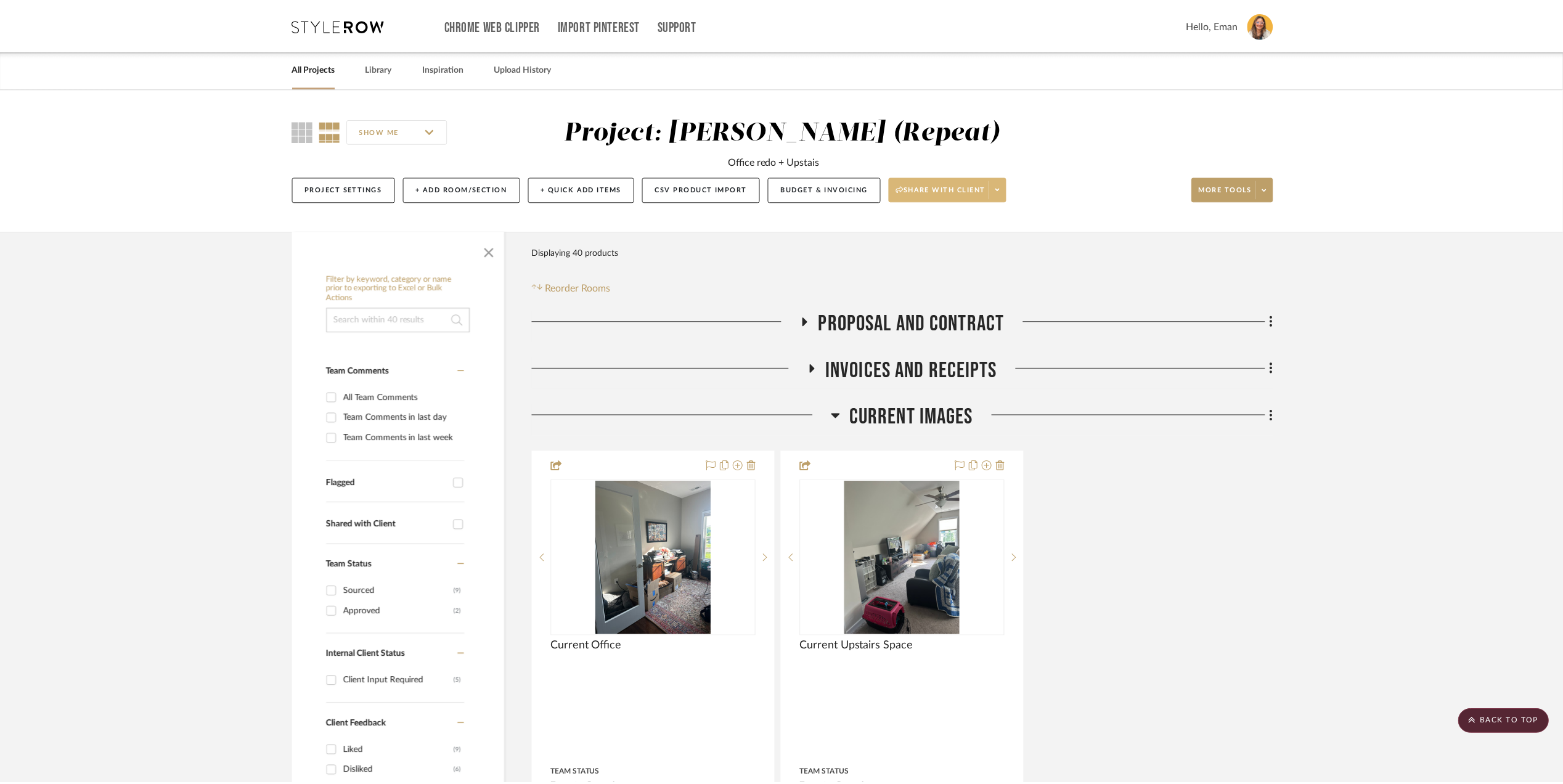
scroll to position [2136, 0]
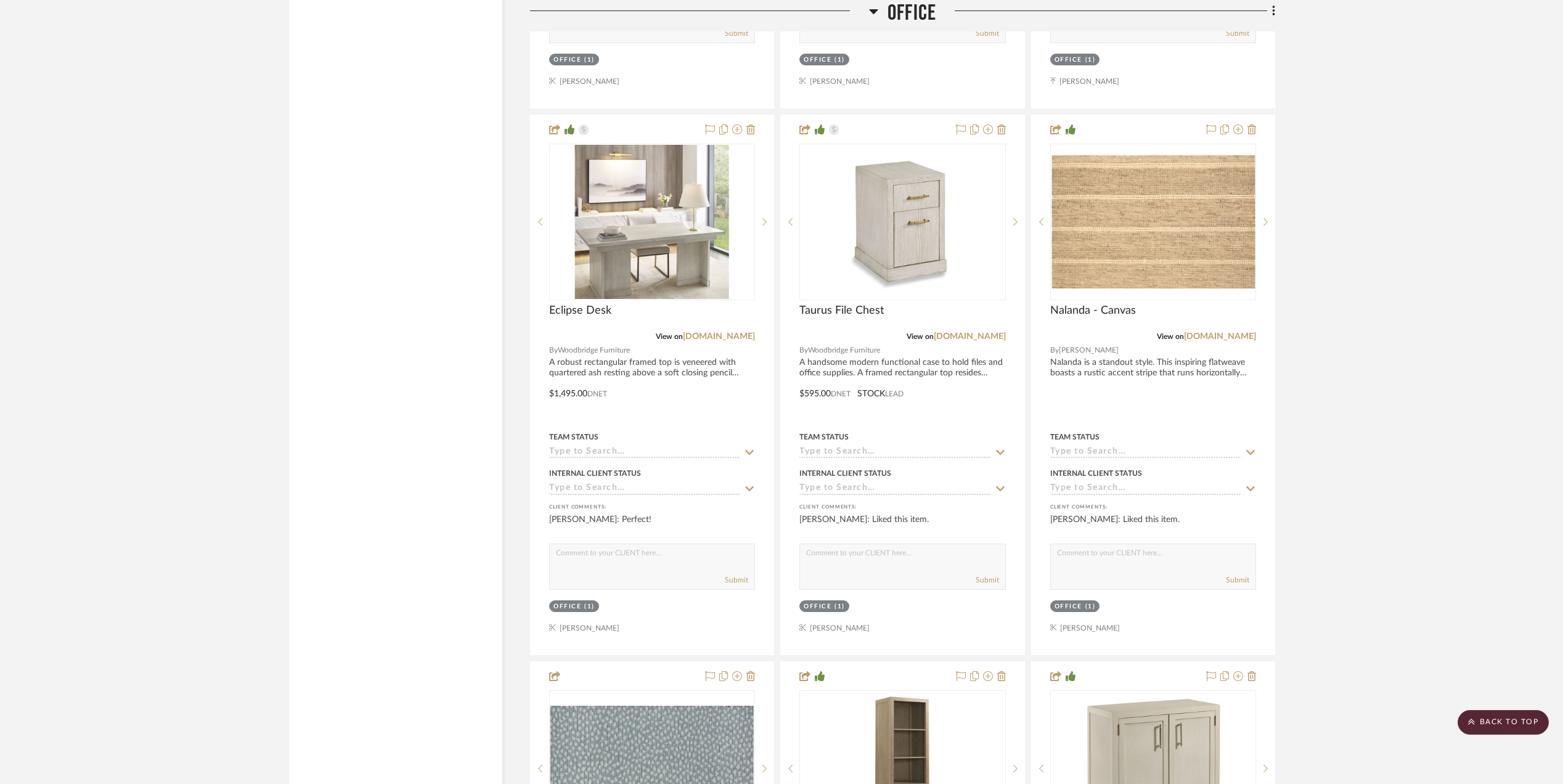
click at [898, 219] on img "0" at bounding box center [902, 222] width 154 height 154
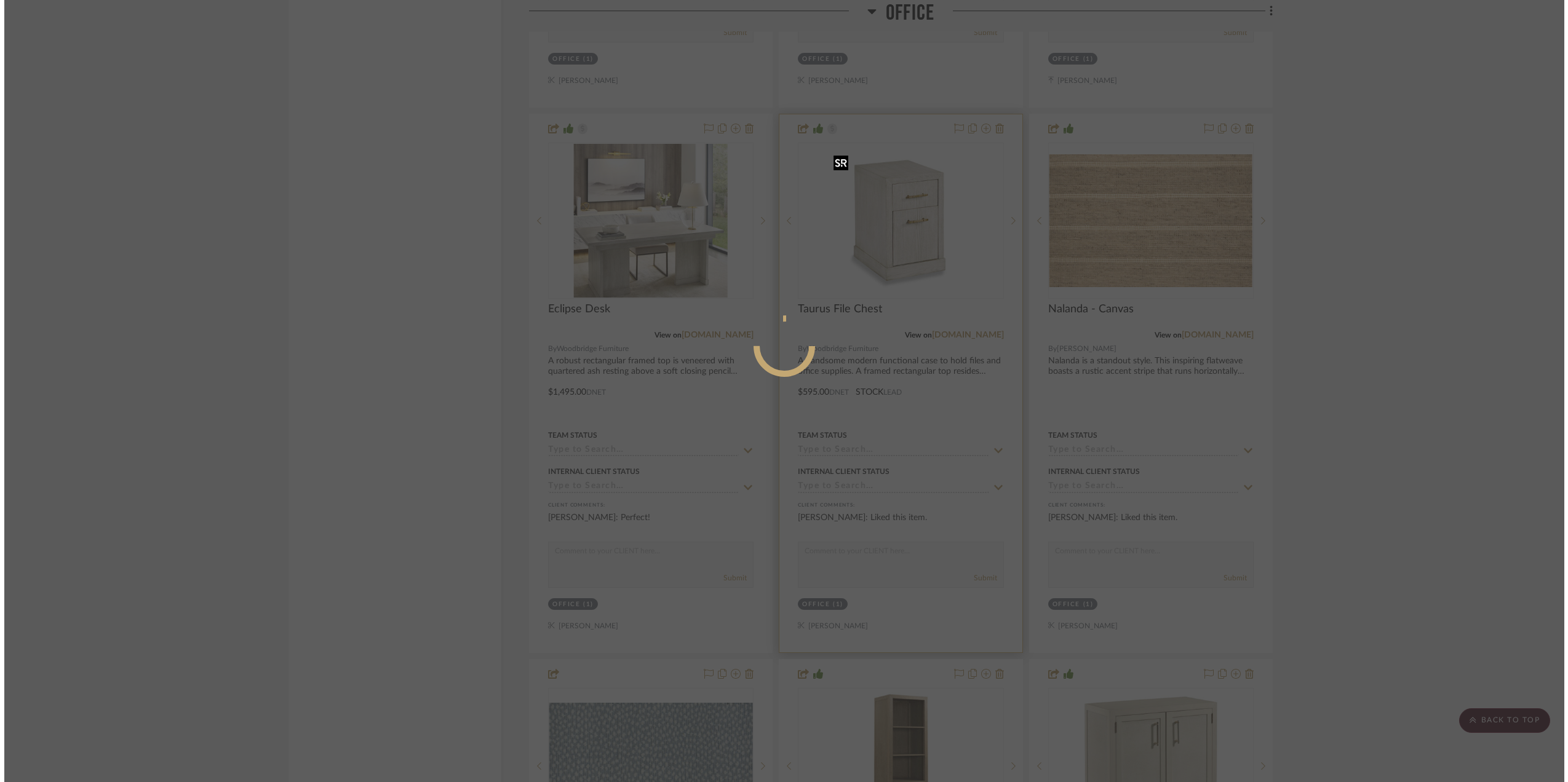
scroll to position [0, 0]
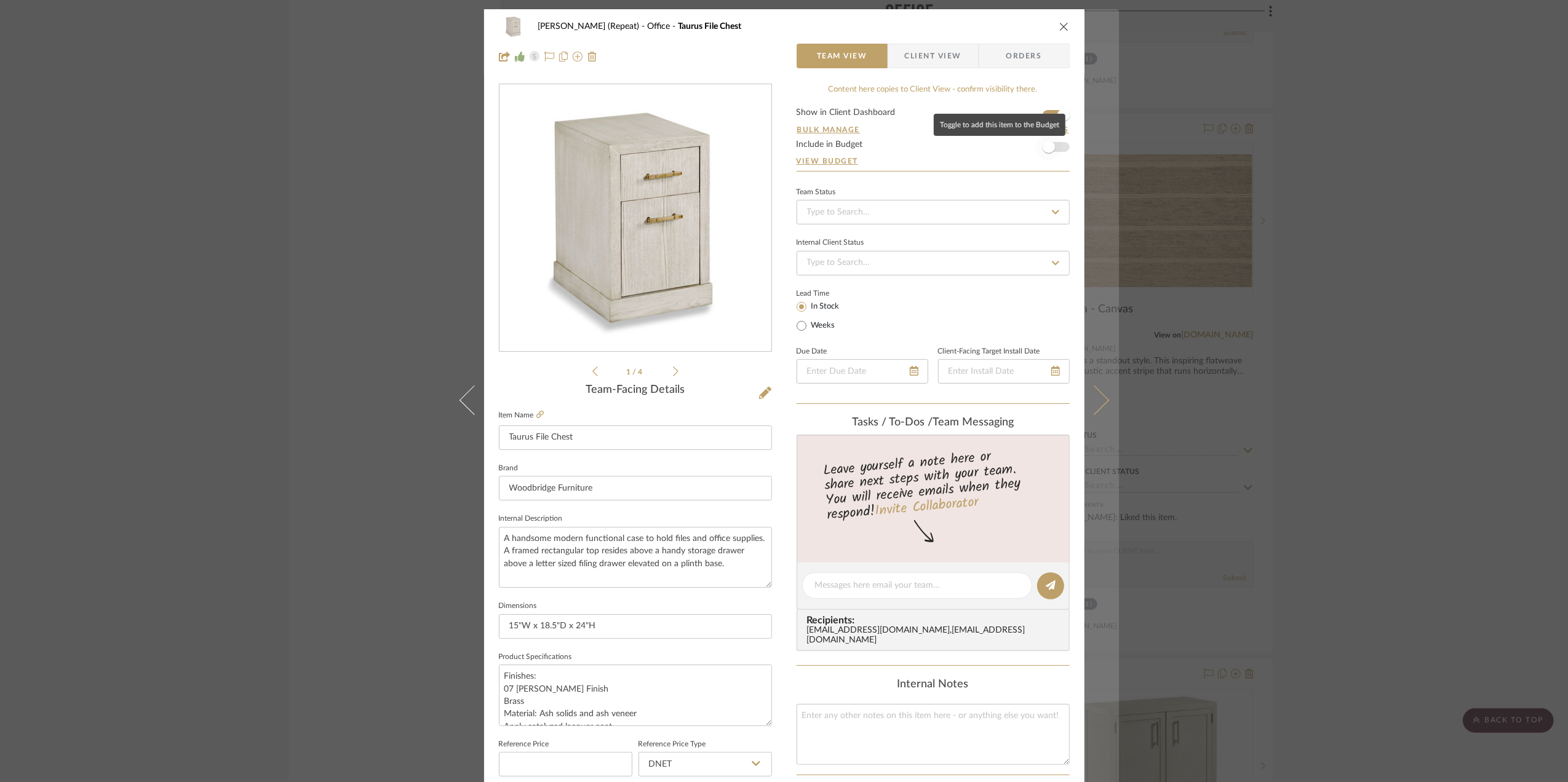
drag, startPoint x: 1054, startPoint y: 143, endPoint x: 1110, endPoint y: 190, distance: 73.1
click at [1054, 144] on span "button" at bounding box center [1049, 147] width 27 height 27
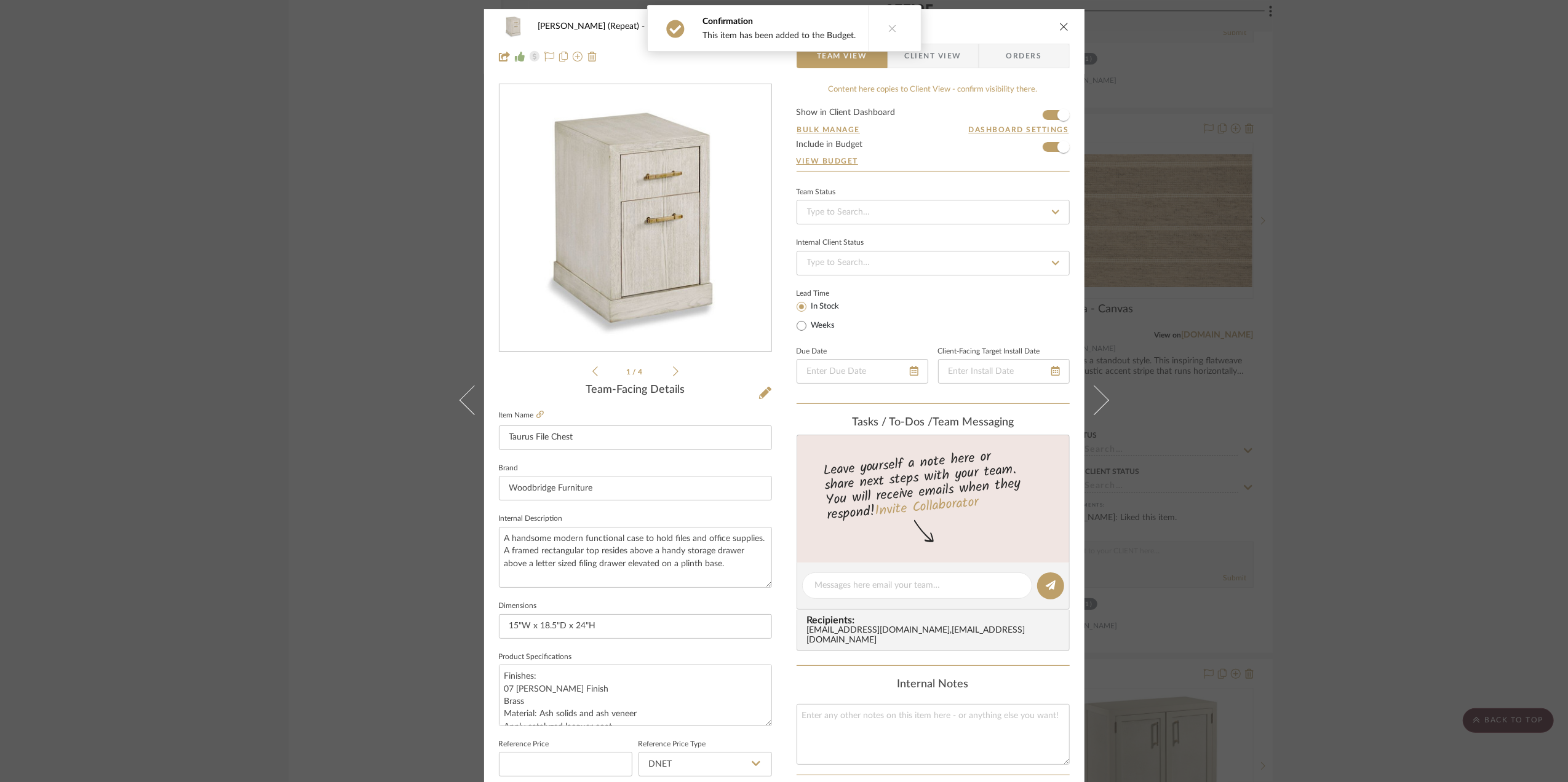
click at [1440, 367] on div "Stephanie Bergreen (Repeat) Office Taurus File Chest Team View Client View Orde…" at bounding box center [784, 391] width 1568 height 782
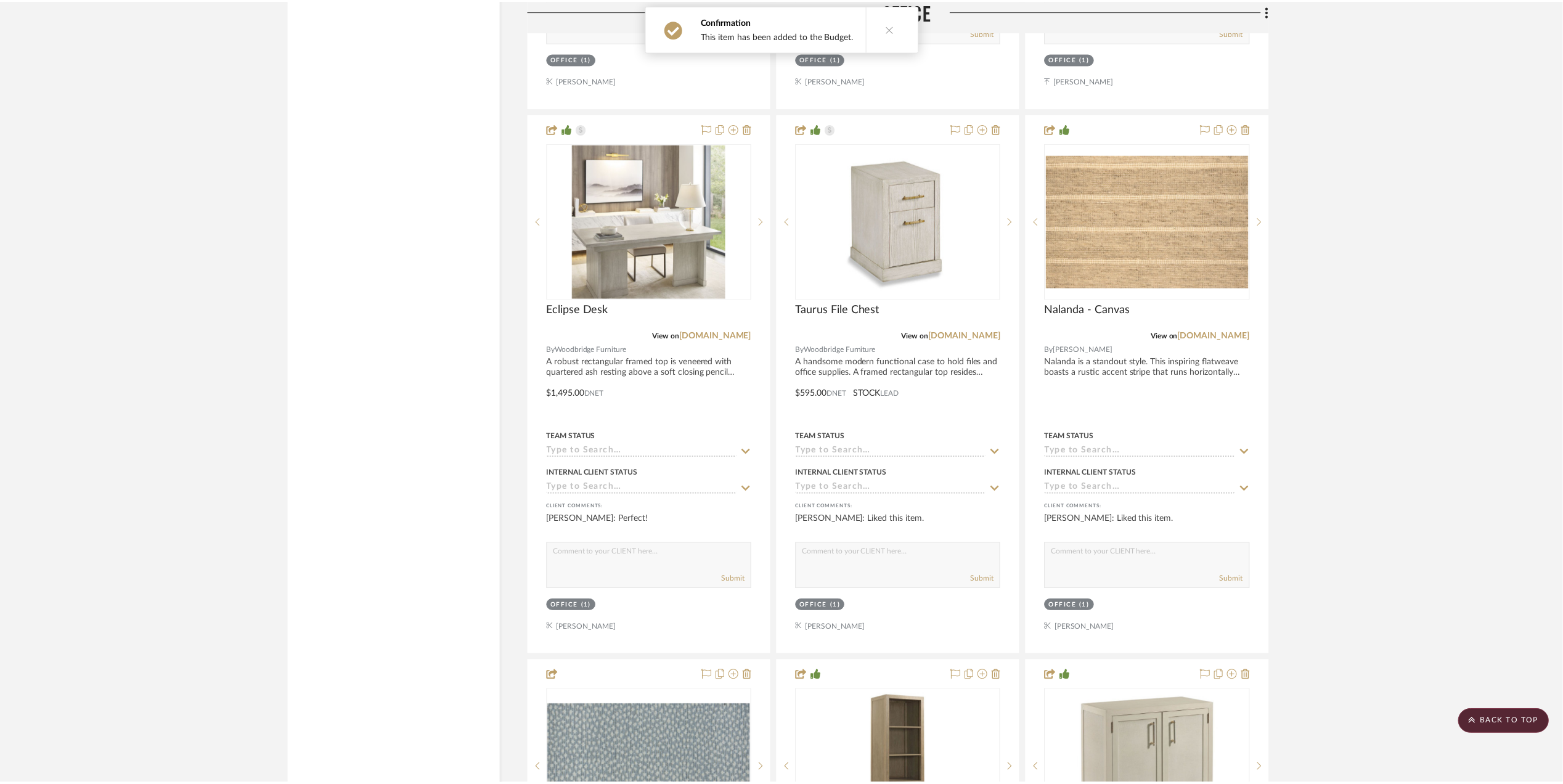
scroll to position [2136, 0]
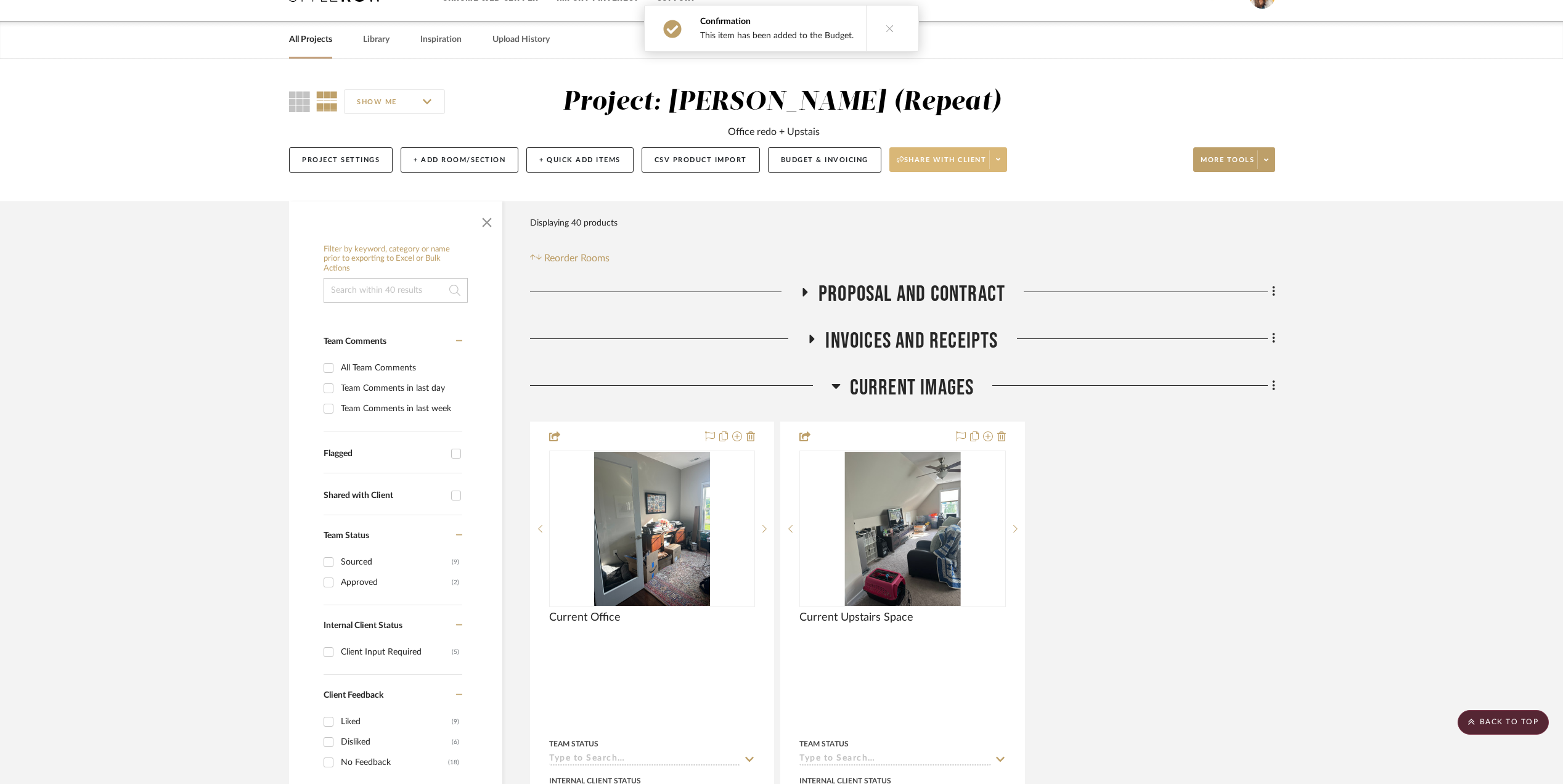
scroll to position [0, 0]
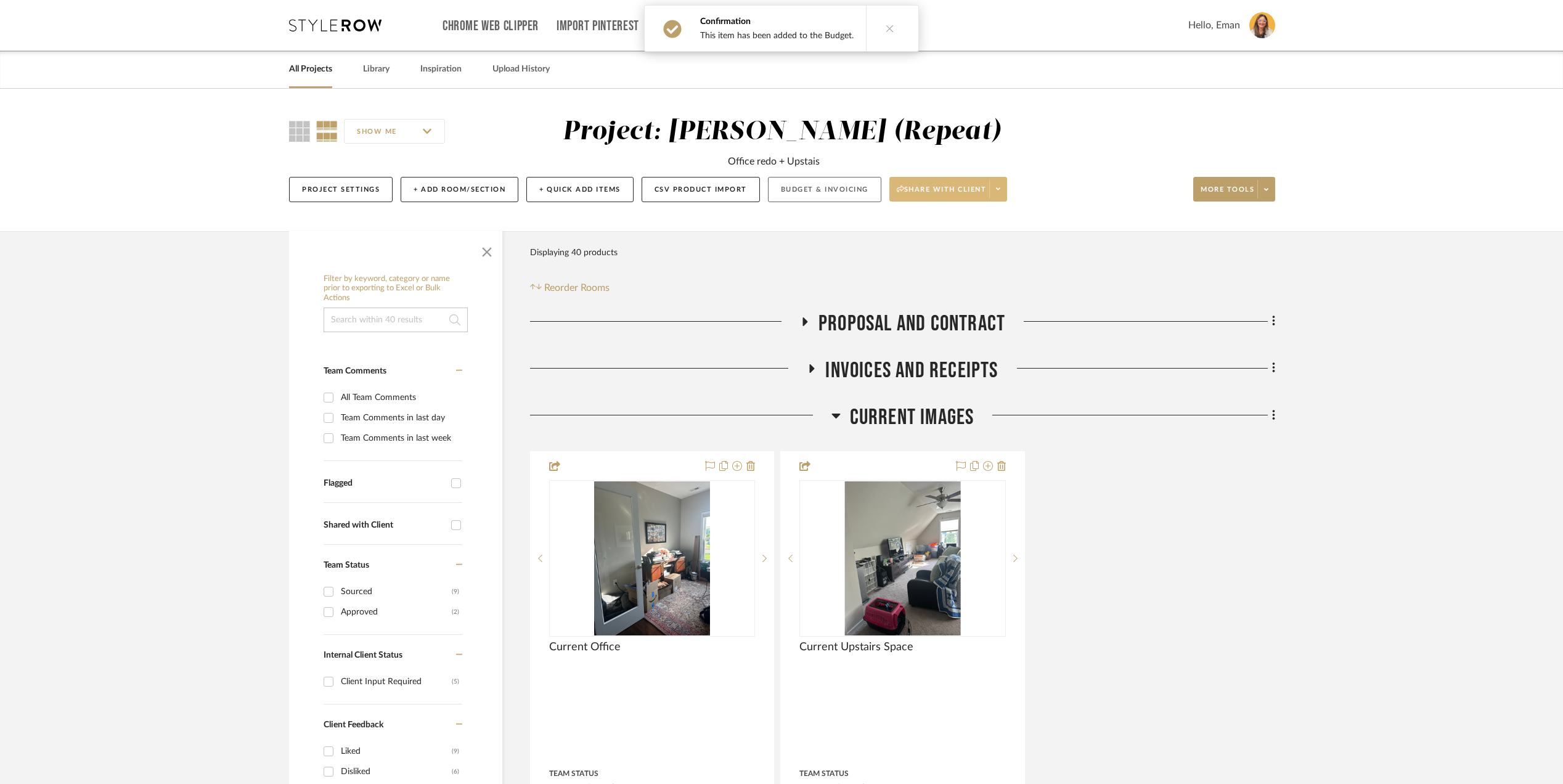
click at [832, 189] on button "Budget & Invoicing" at bounding box center [825, 189] width 114 height 25
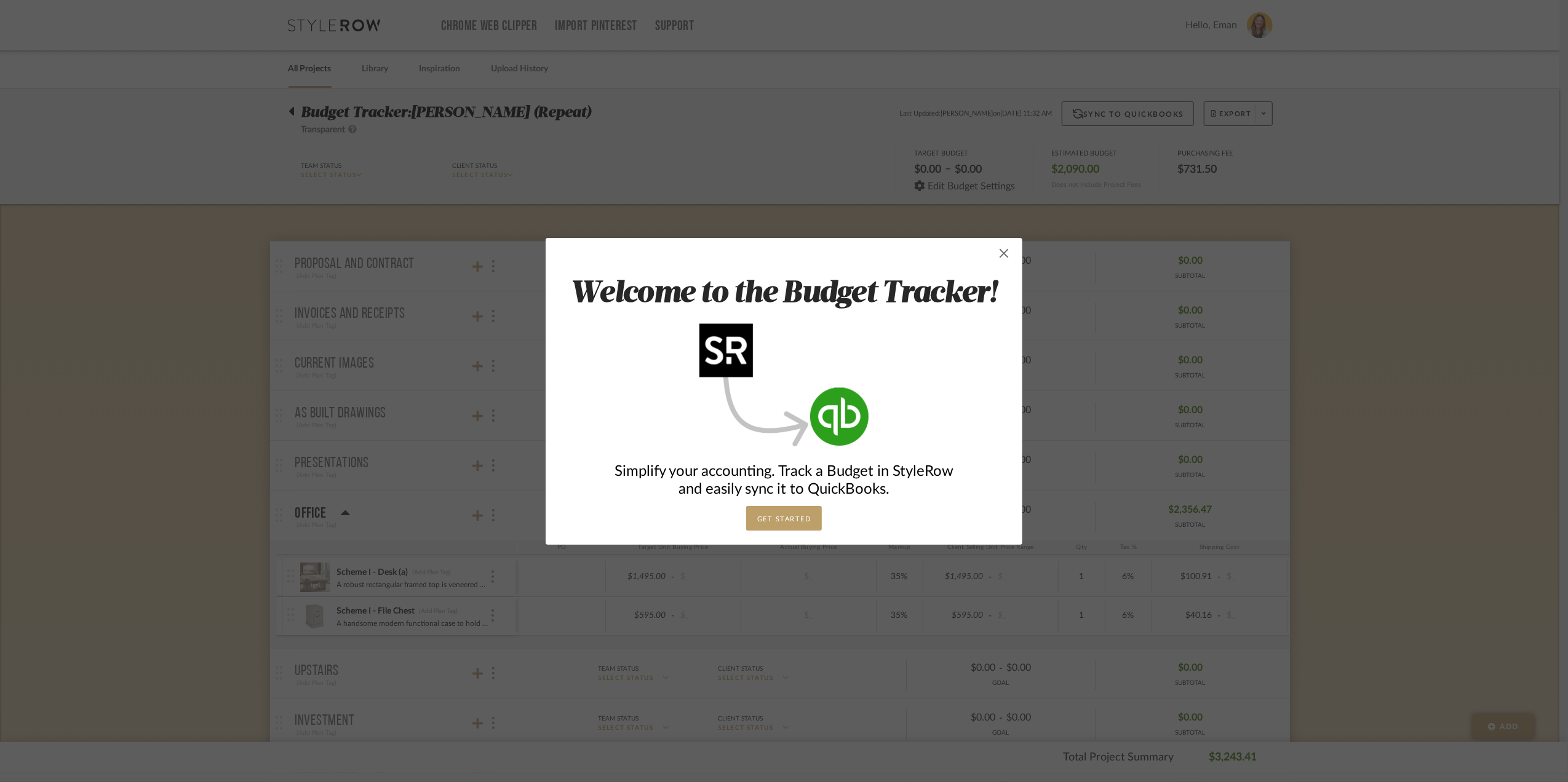
click at [1002, 256] on span "button" at bounding box center [1004, 253] width 25 height 25
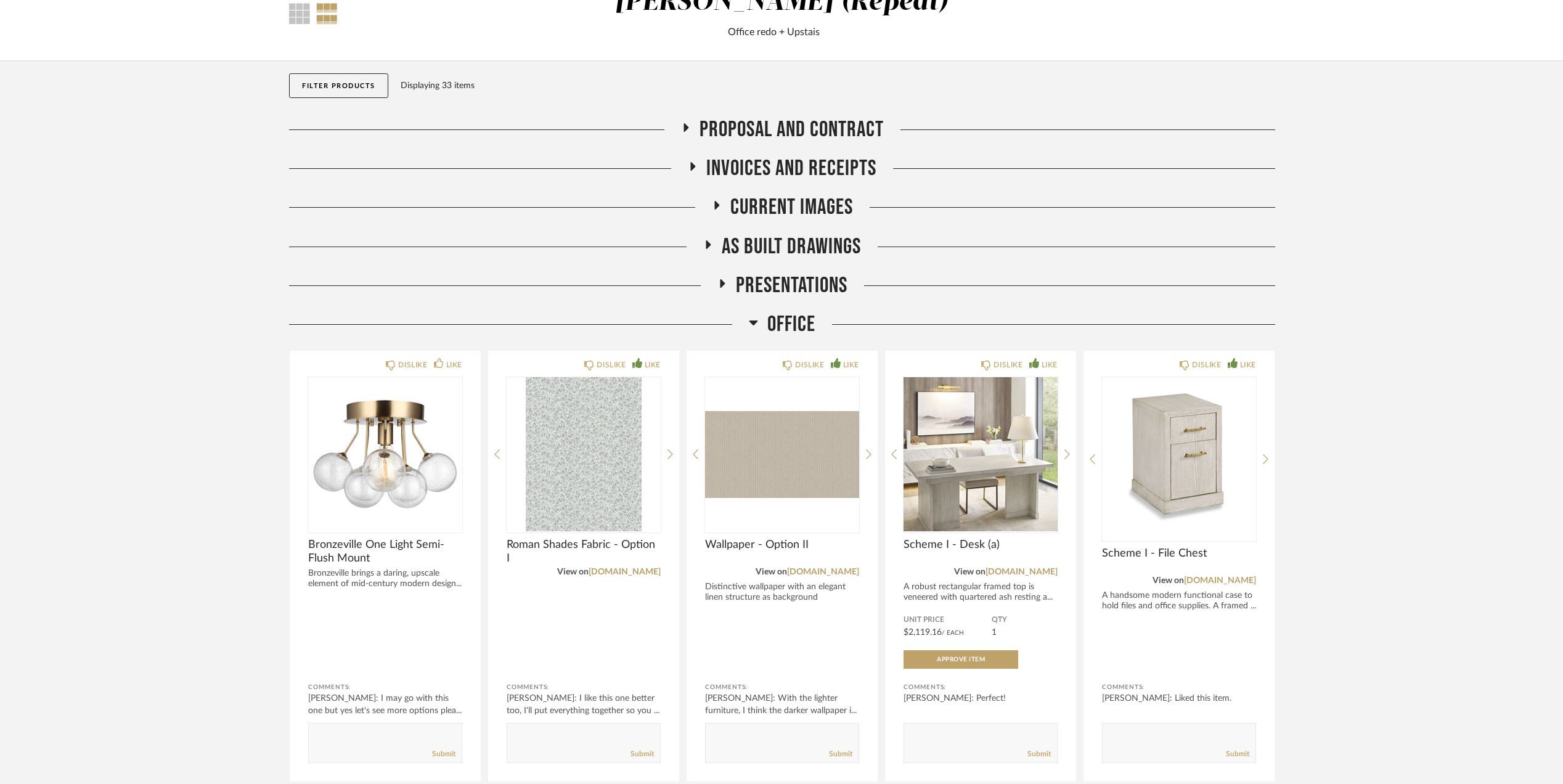
scroll to position [232, 0]
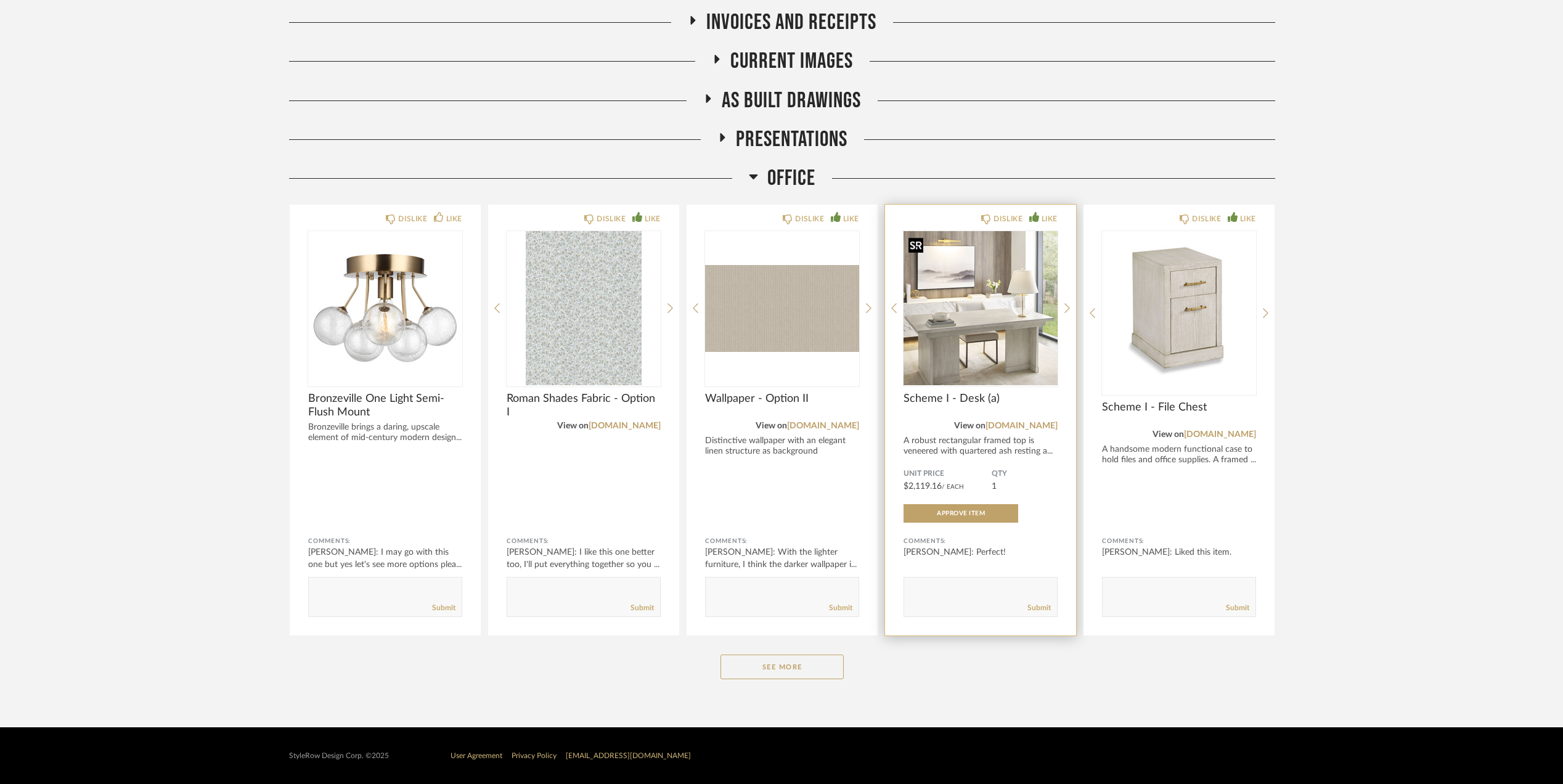
click at [981, 276] on img "0" at bounding box center [980, 308] width 154 height 154
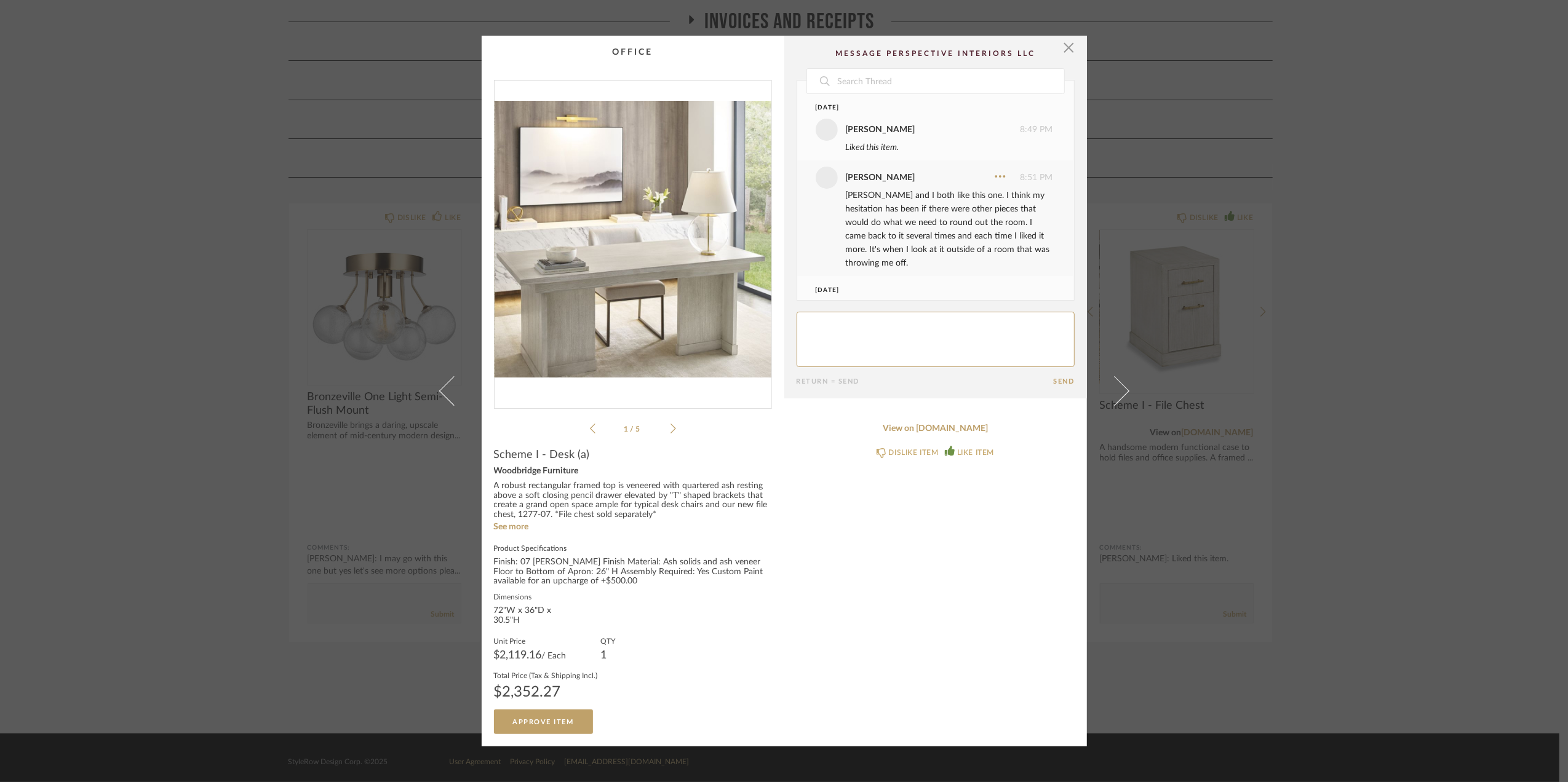
scroll to position [53, 0]
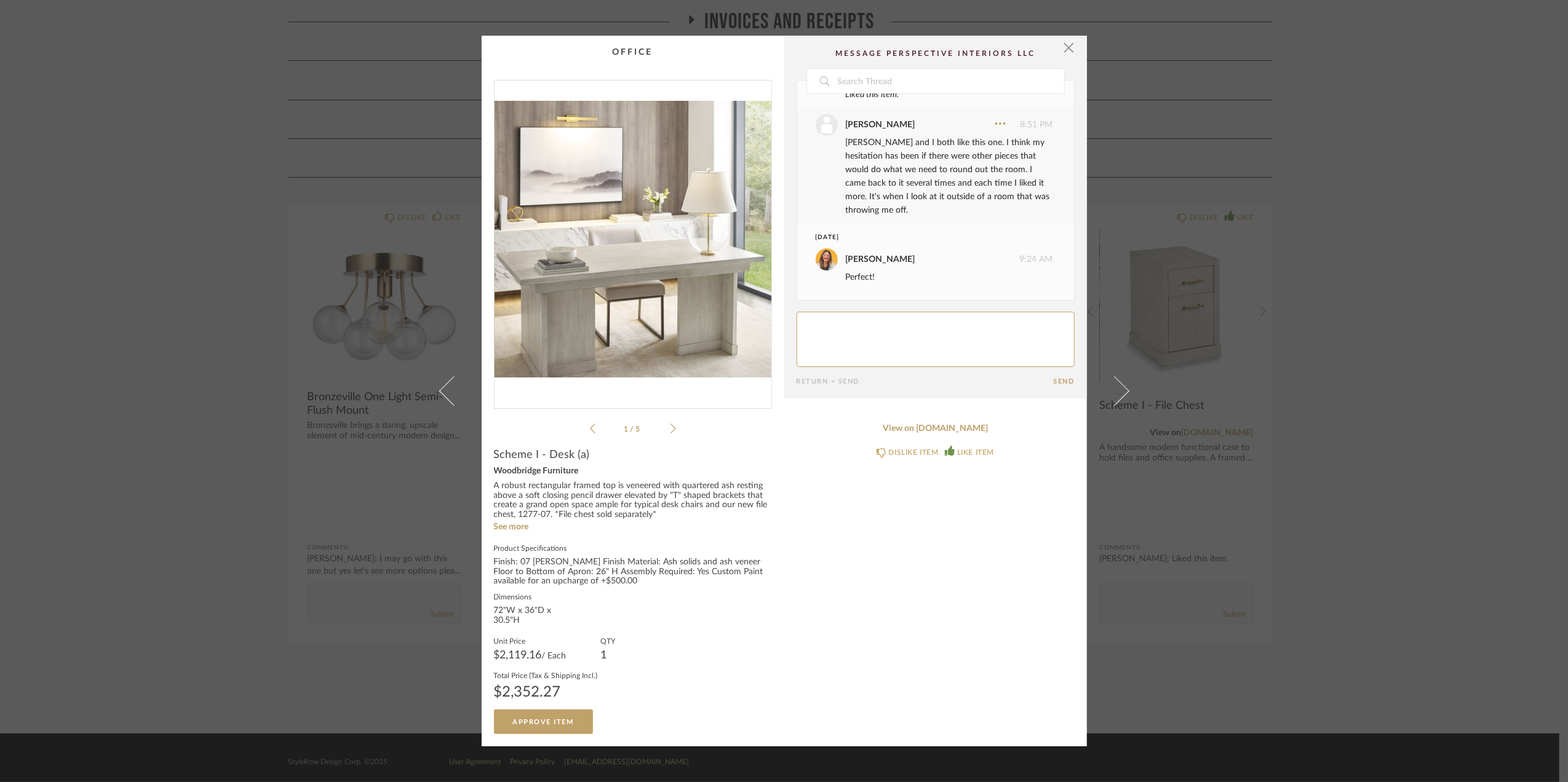
click at [1438, 459] on div "× 1 / 5 Date August 19th Stephanie Bergreen 8:49 PM Liked this item. Stephanie …" at bounding box center [784, 391] width 1568 height 782
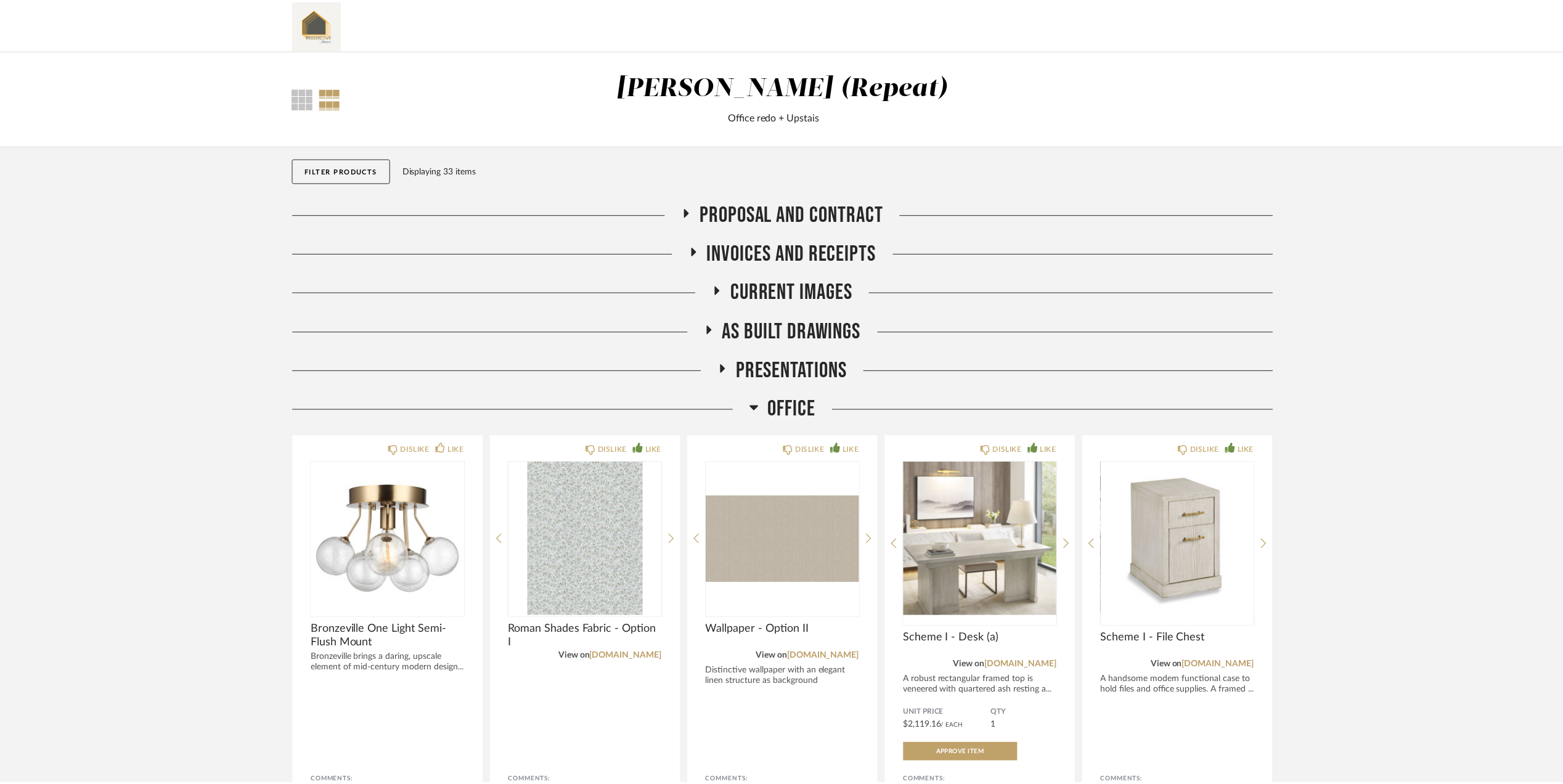
scroll to position [232, 0]
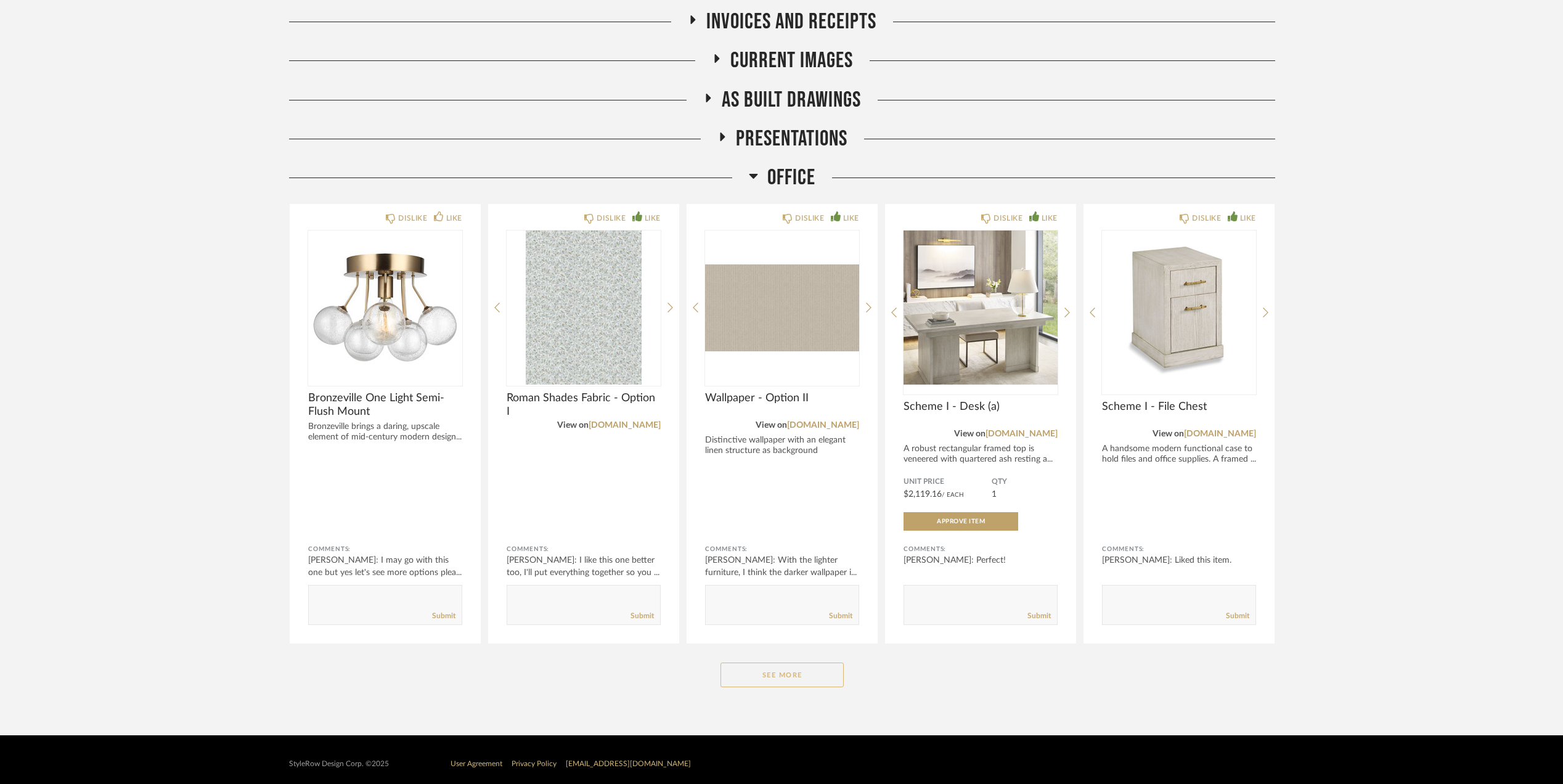
click at [790, 663] on button "See More" at bounding box center [782, 675] width 123 height 25
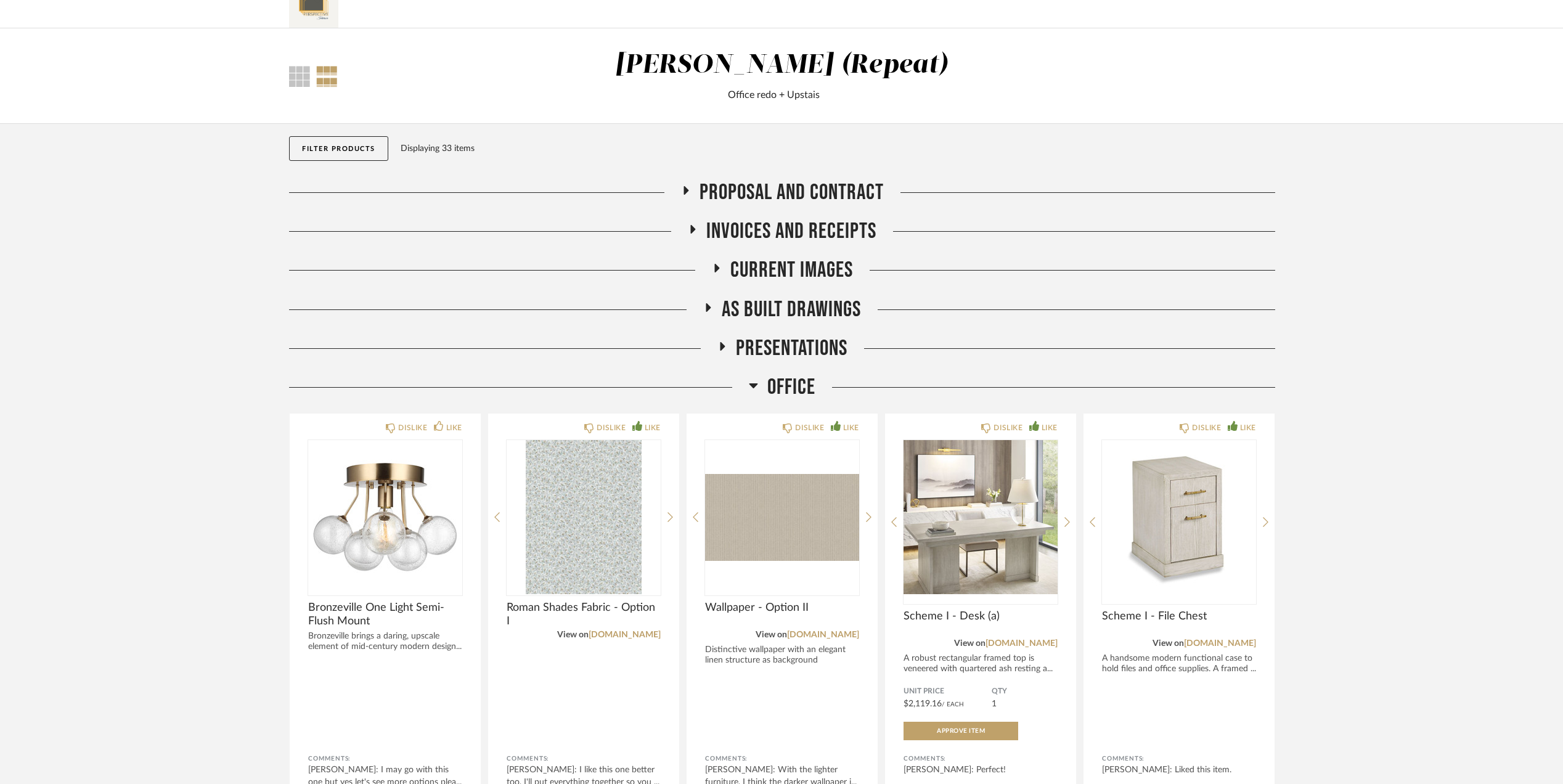
scroll to position [0, 0]
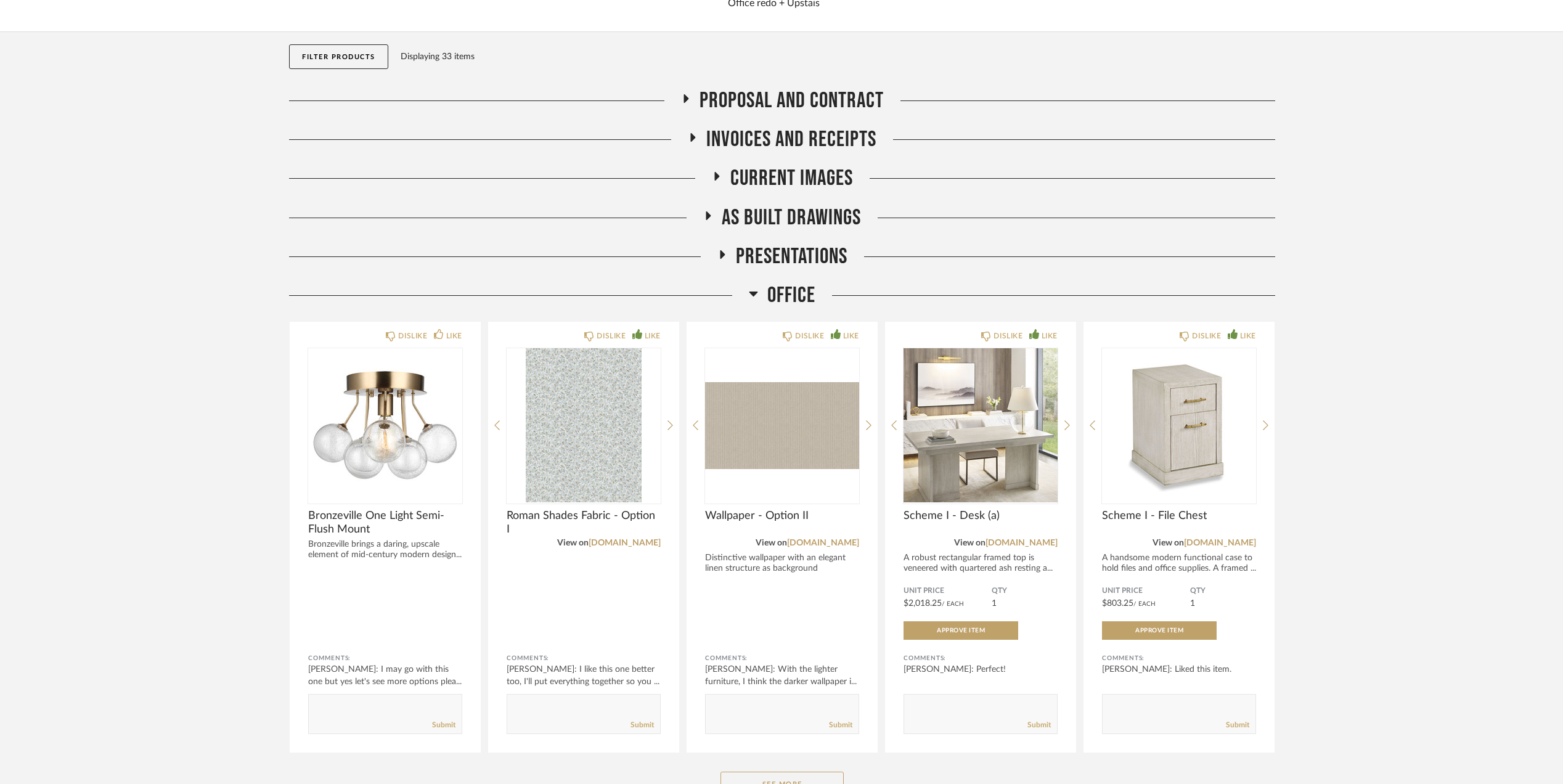
scroll to position [232, 0]
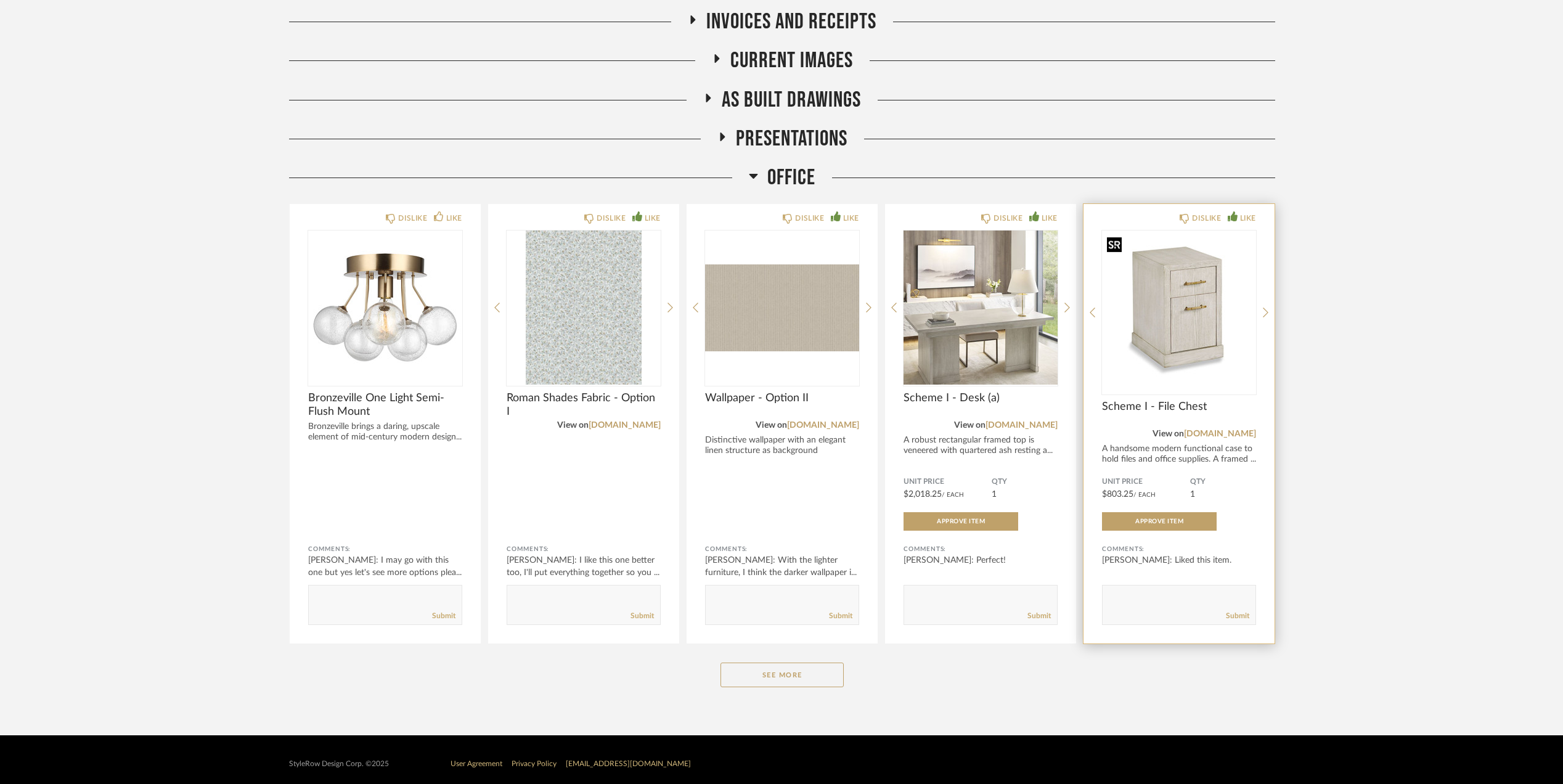
click at [0, 0] on img at bounding box center [0, 0] width 0 height 0
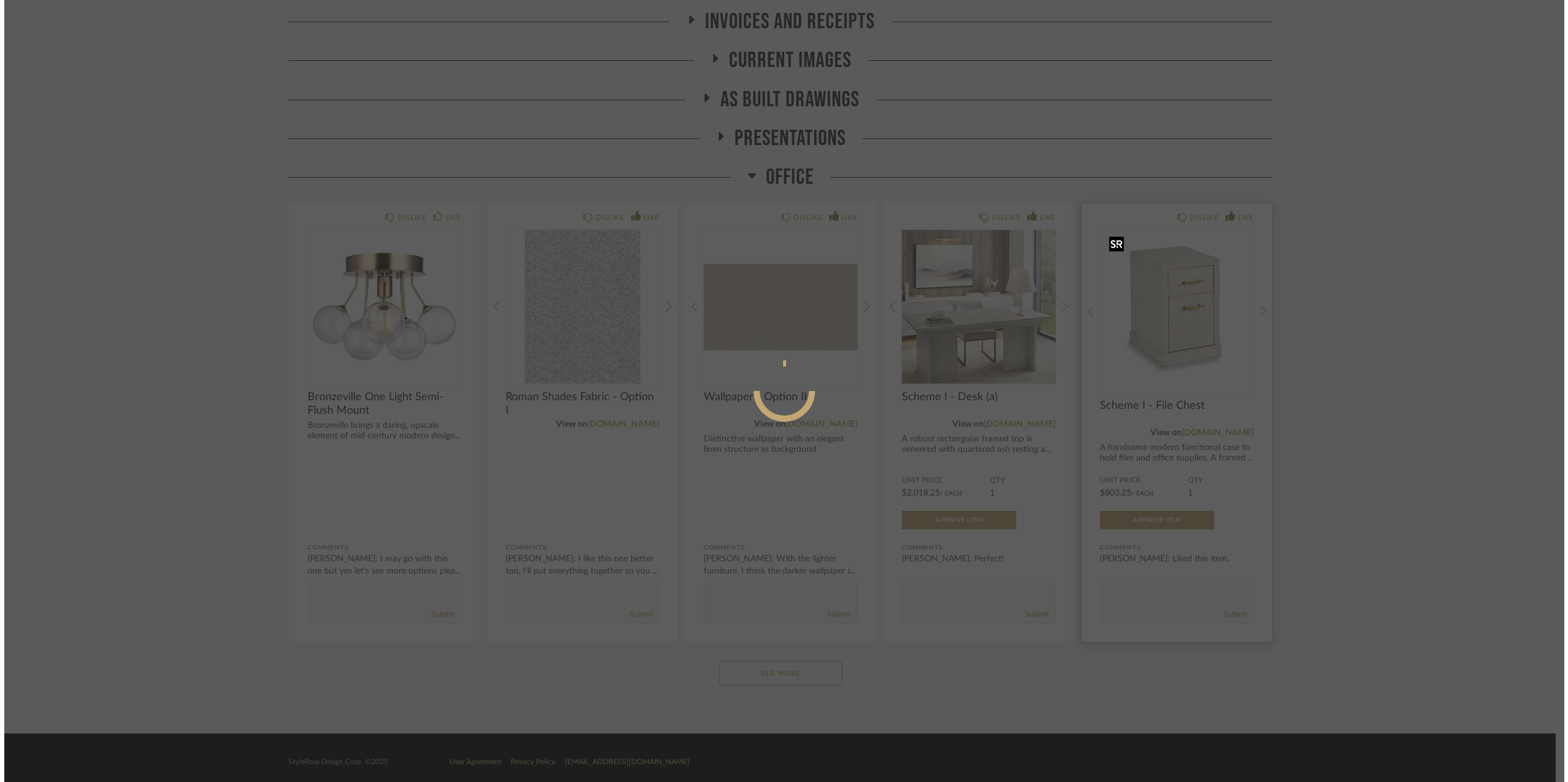
scroll to position [0, 0]
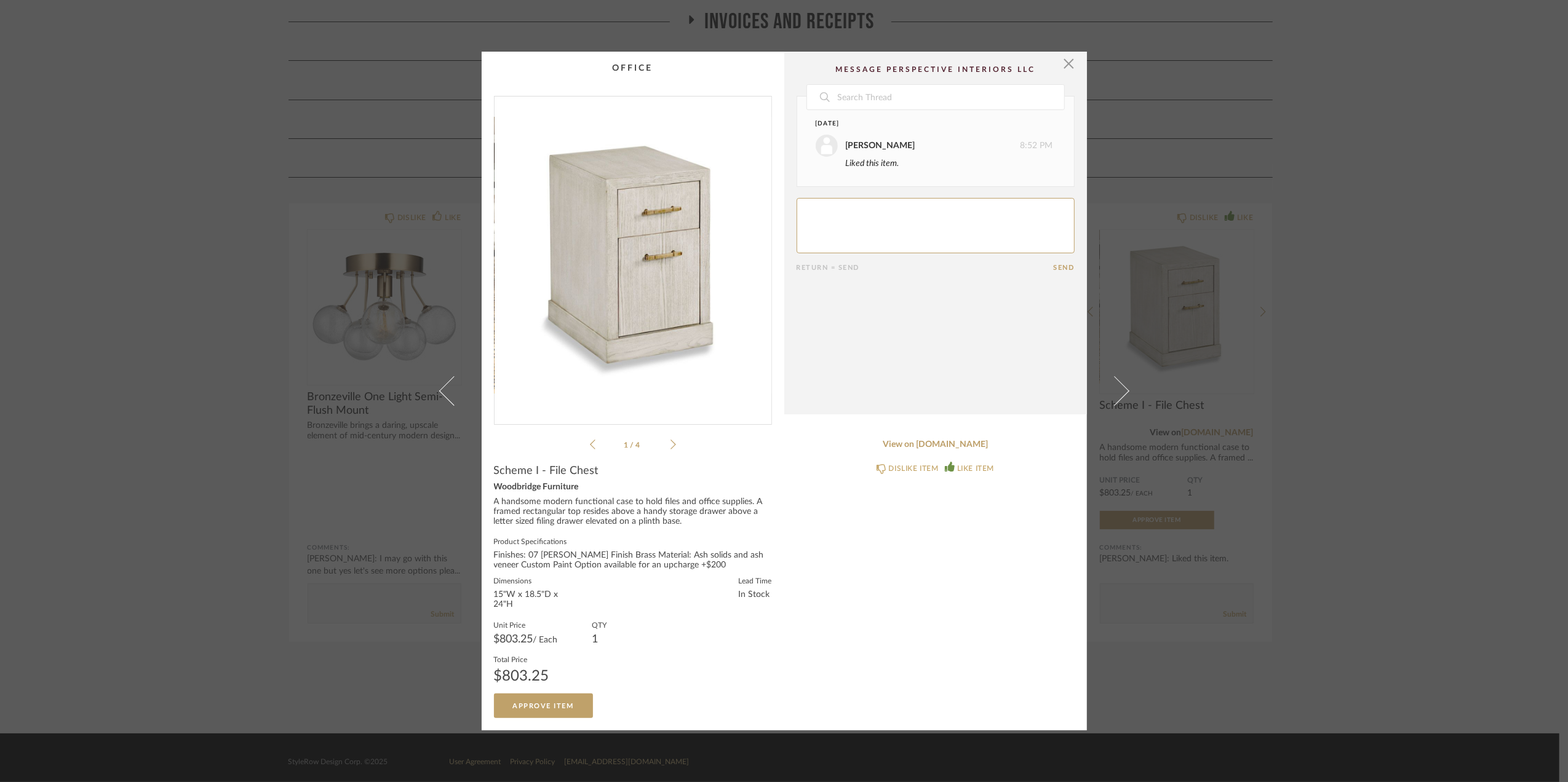
click at [1379, 507] on div "× 1 / 4 Date [DATE] [PERSON_NAME] 8:52 PM Liked this item. Return = Send Send S…" at bounding box center [784, 391] width 1568 height 782
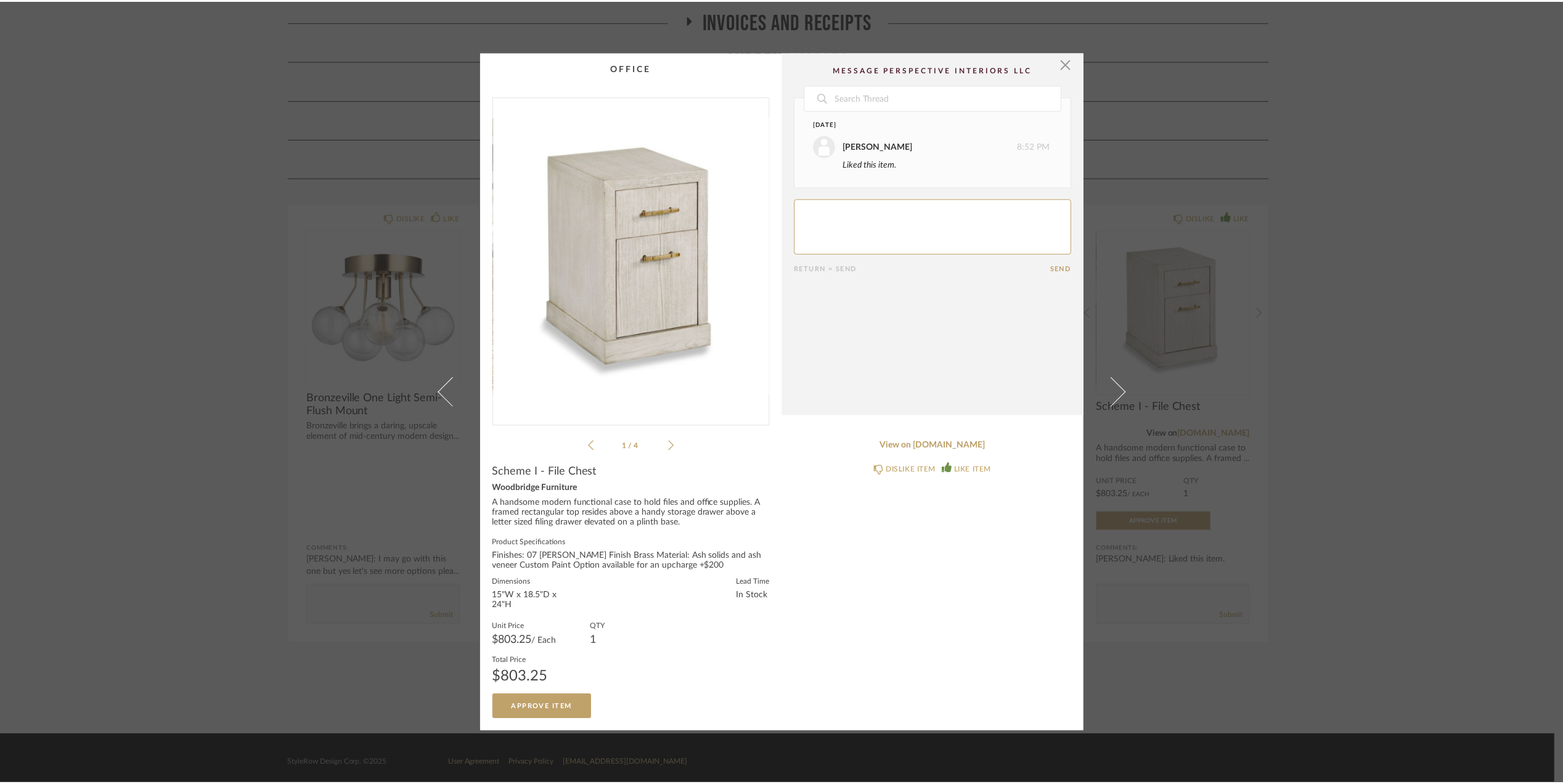
scroll to position [232, 0]
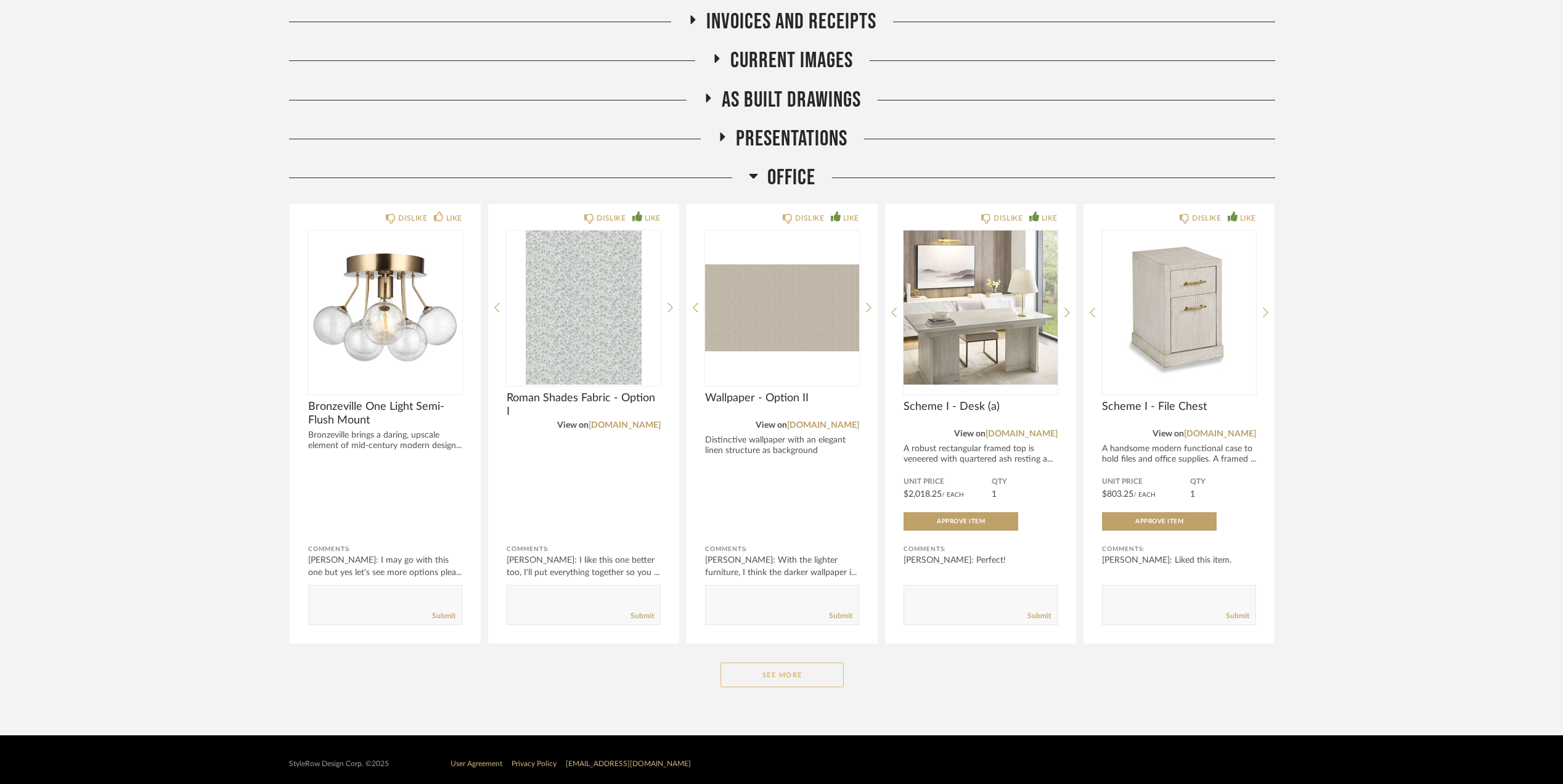
click at [814, 675] on button "See More" at bounding box center [782, 675] width 123 height 25
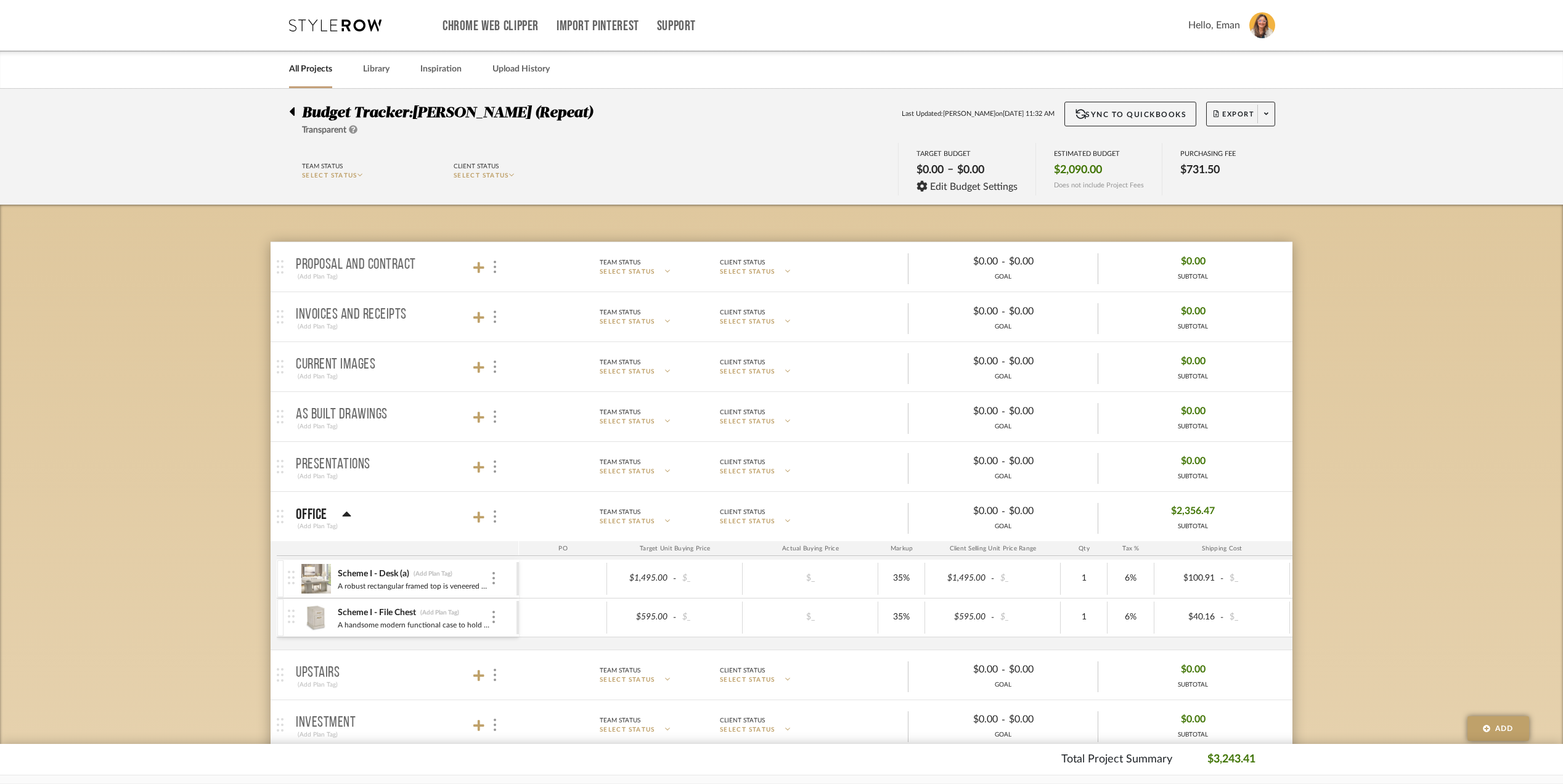
click at [292, 116] on icon at bounding box center [292, 111] width 6 height 15
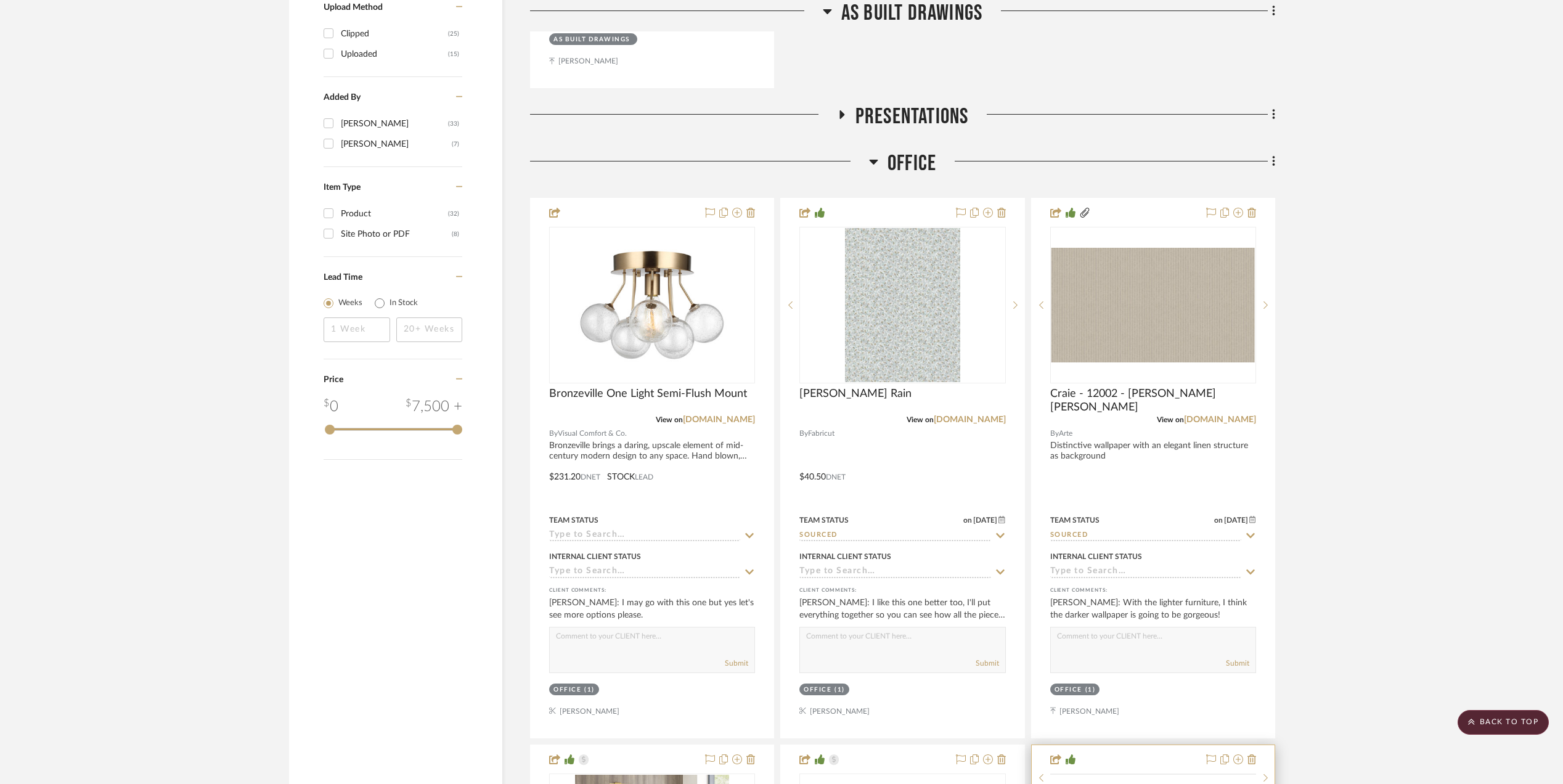
scroll to position [1889, 0]
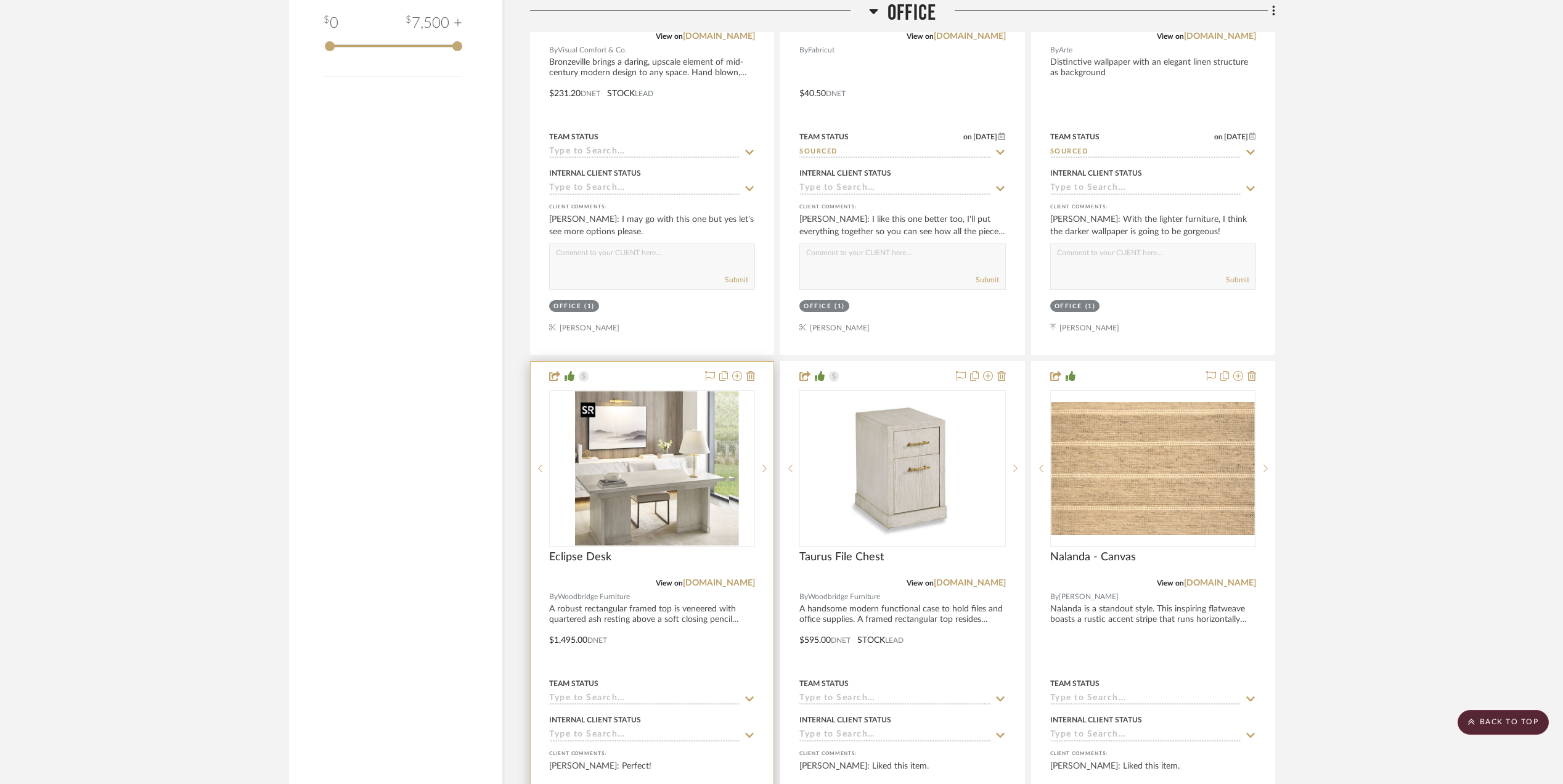
click at [654, 489] on div at bounding box center [652, 468] width 206 height 156
click at [625, 472] on img "0" at bounding box center [652, 468] width 154 height 154
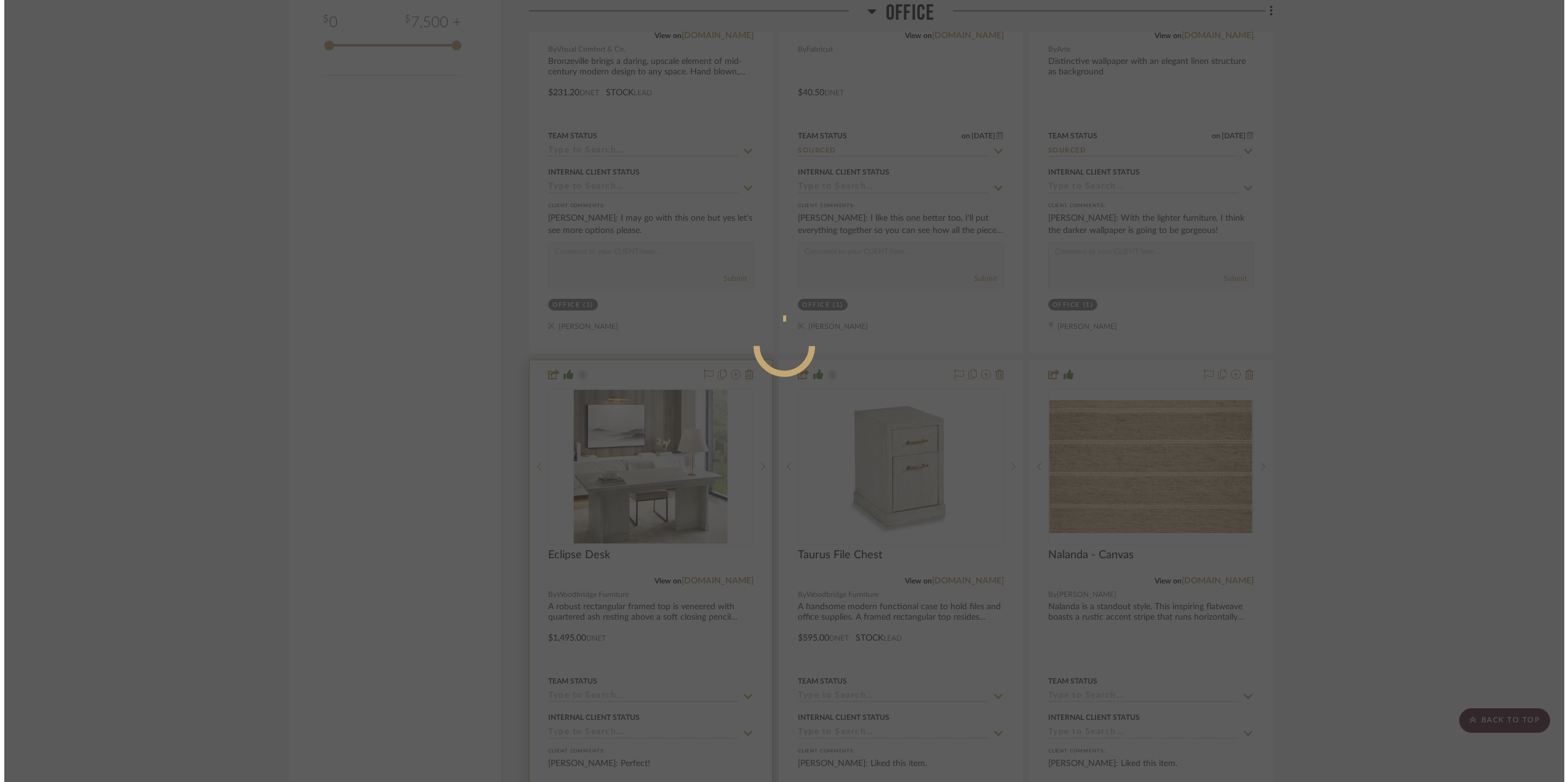
scroll to position [0, 0]
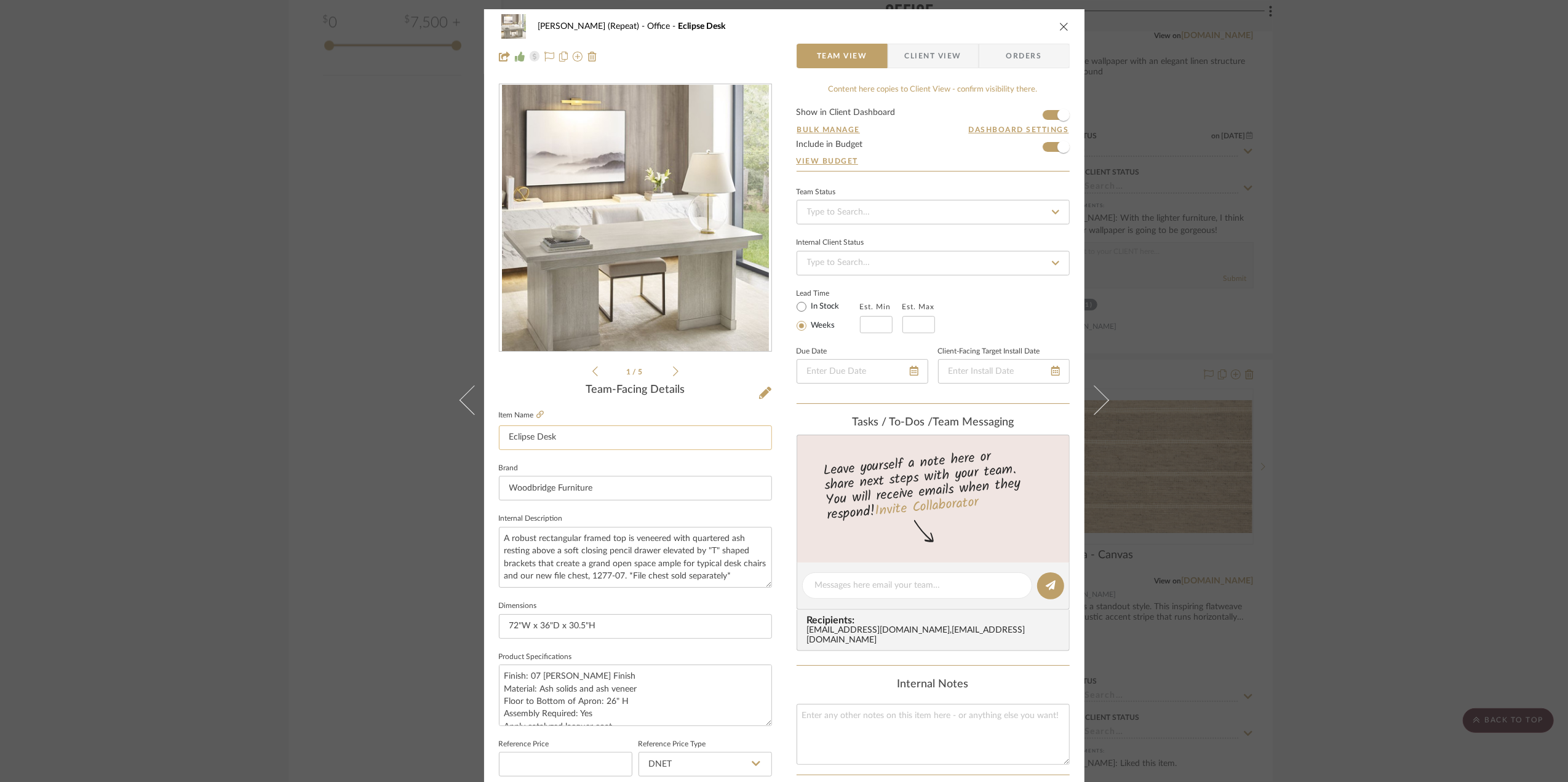
click at [582, 433] on input "Eclipse Desk" at bounding box center [635, 437] width 273 height 25
click at [584, 433] on input "Eclipse Desk" at bounding box center [635, 437] width 273 height 25
click at [931, 56] on span "Client View" at bounding box center [933, 56] width 56 height 25
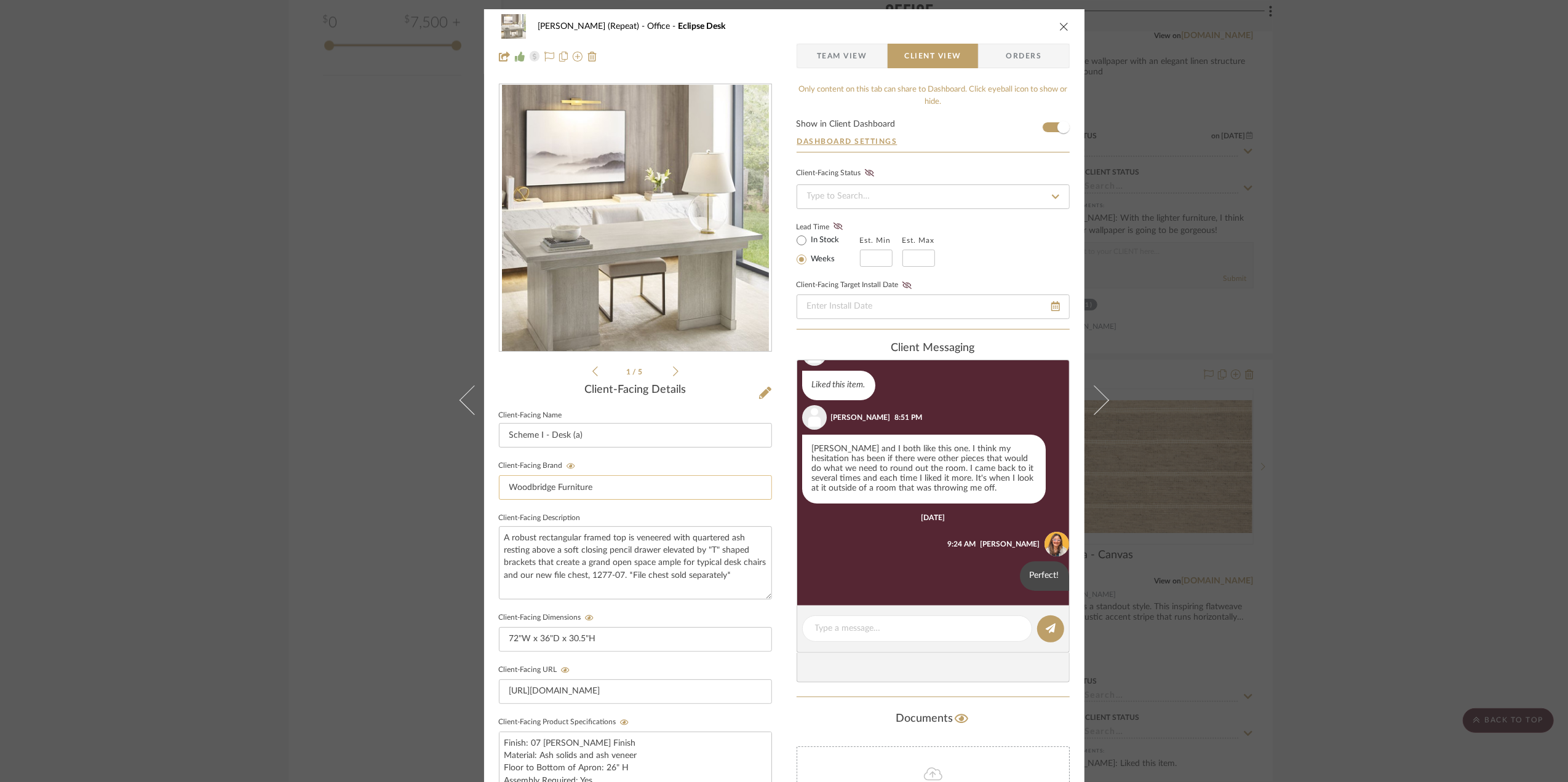
scroll to position [48, 0]
drag, startPoint x: 616, startPoint y: 430, endPoint x: 480, endPoint y: 437, distance: 136.2
click at [484, 437] on div "Stephanie Bergreen (Repeat) Office Eclipse Desk Team View Client View Orders 1 …" at bounding box center [784, 521] width 600 height 1023
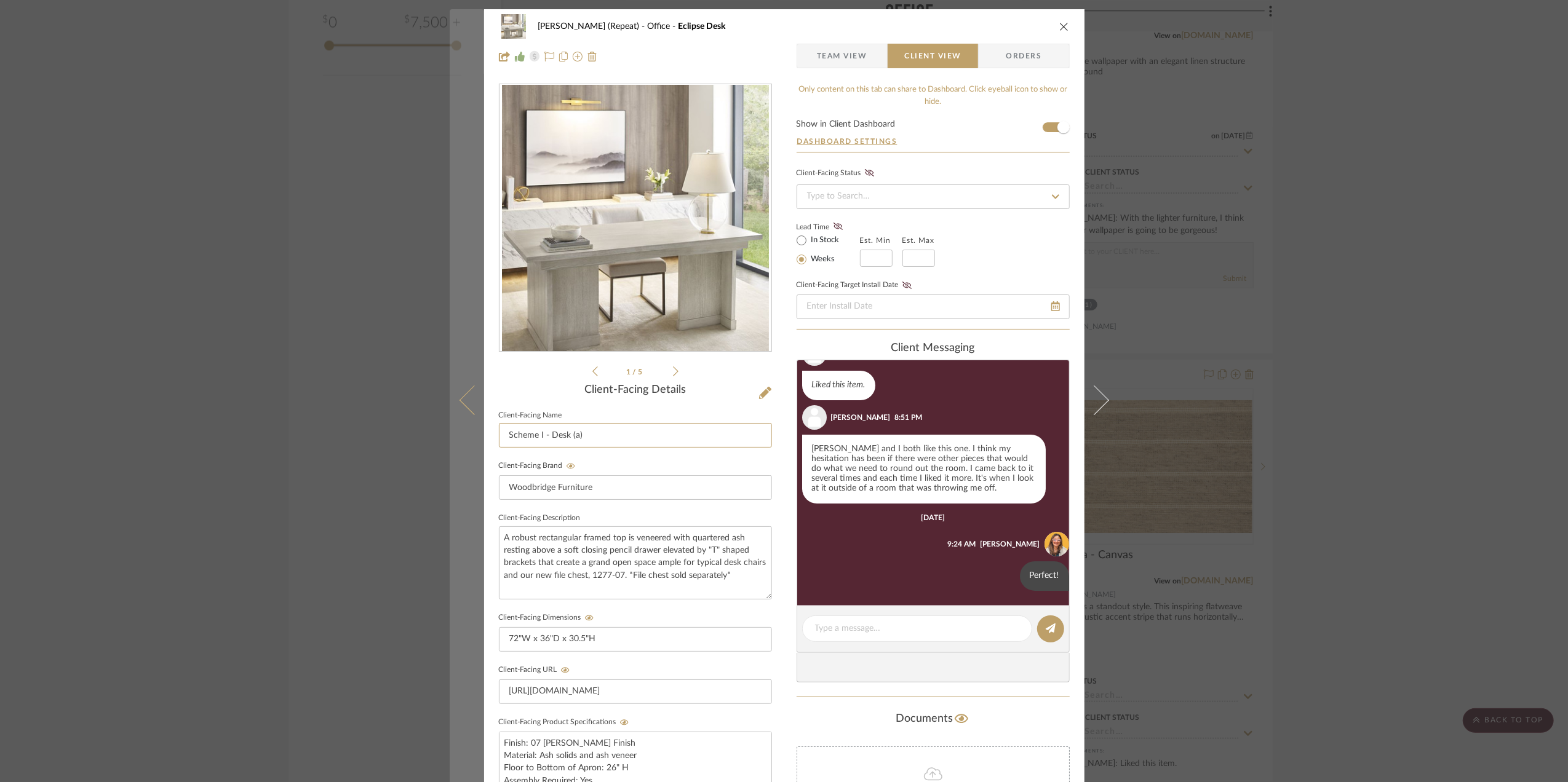
paste input "Eclipse Desk"
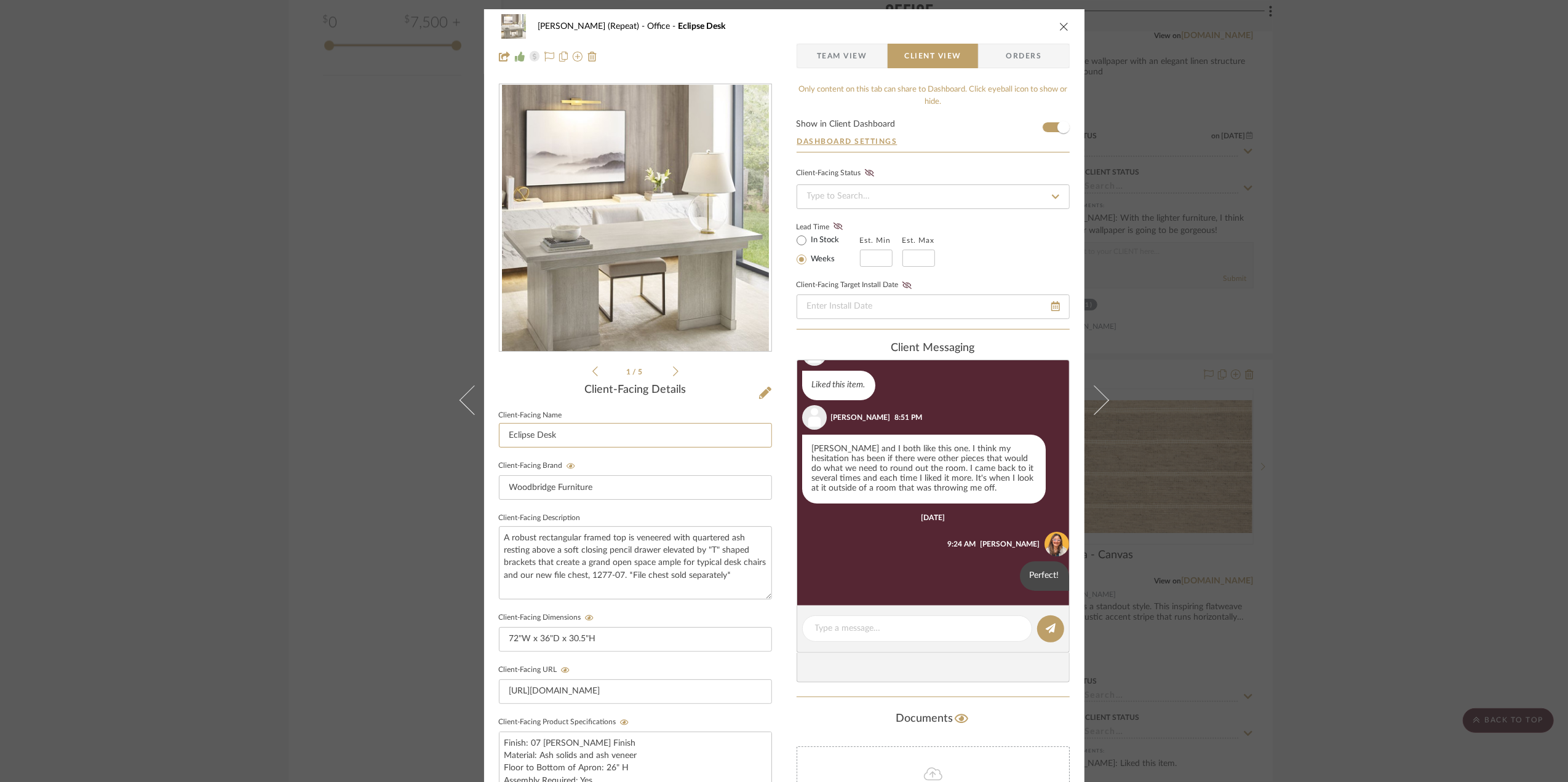
type input "Eclipse Desk"
click at [499, 376] on div "1 / 5" at bounding box center [635, 231] width 273 height 295
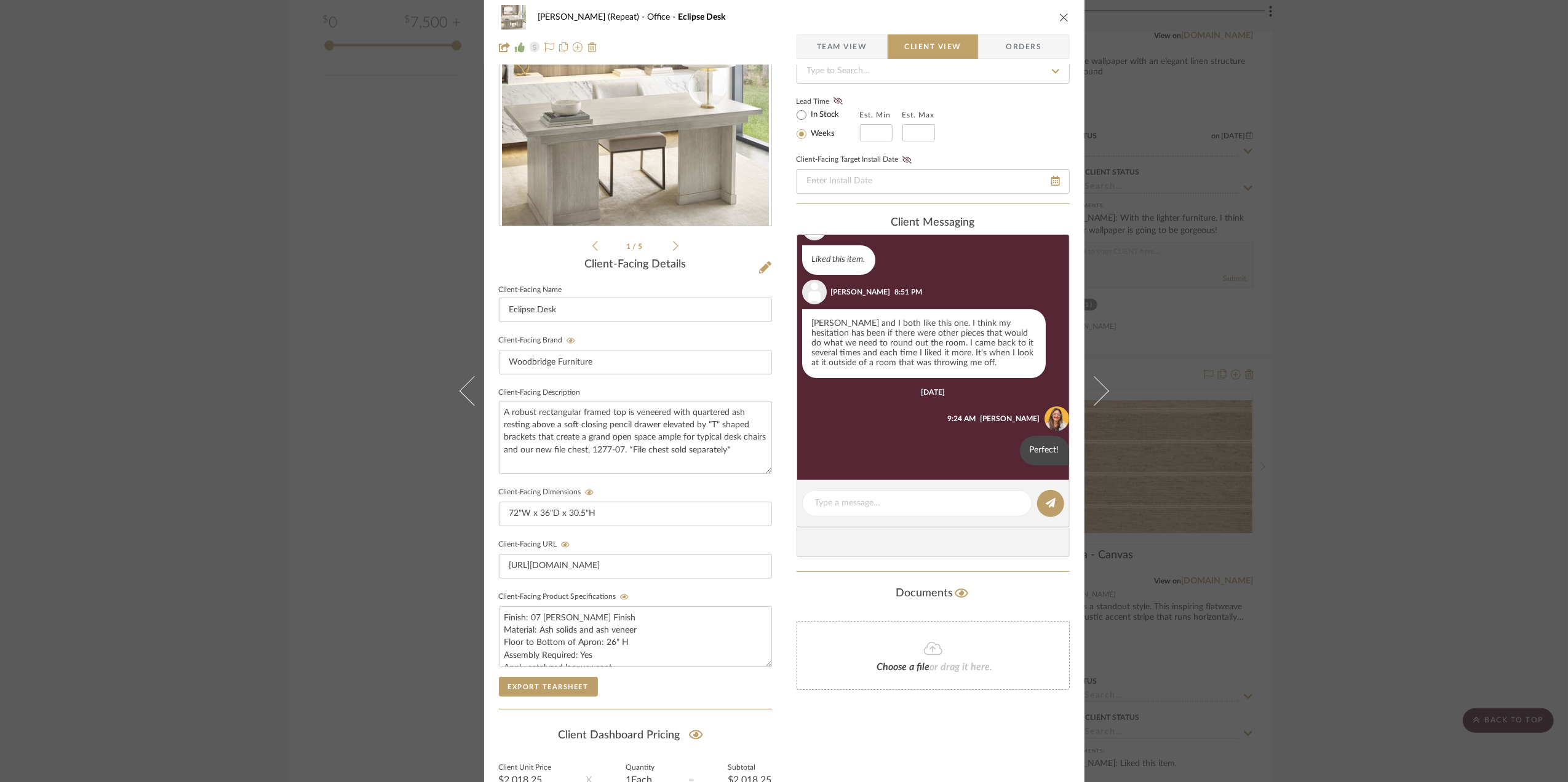
scroll to position [0, 0]
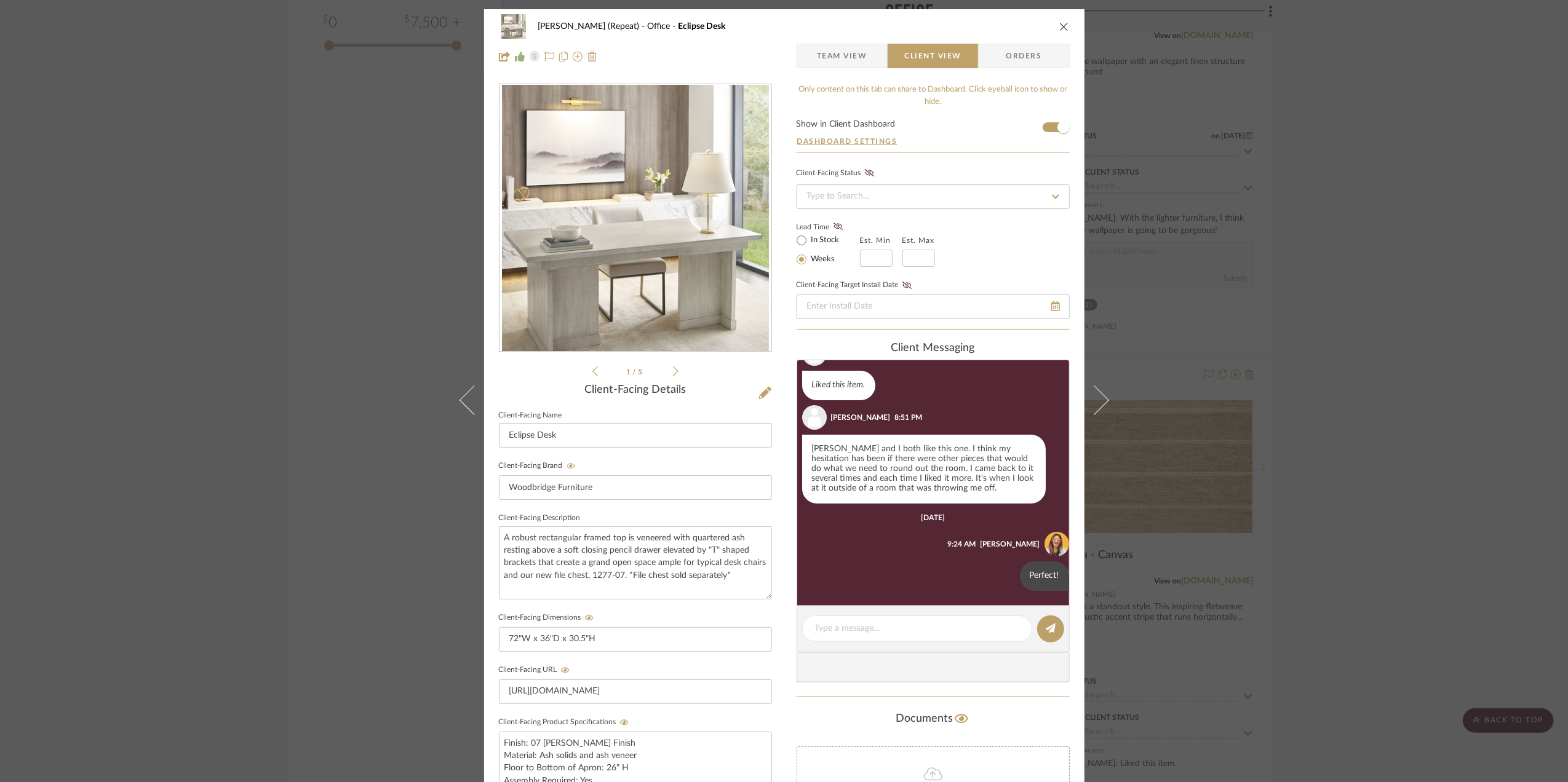
click at [1404, 269] on div "Stephanie Bergreen (Repeat) Office Eclipse Desk Team View Client View Orders 1 …" at bounding box center [784, 391] width 1568 height 782
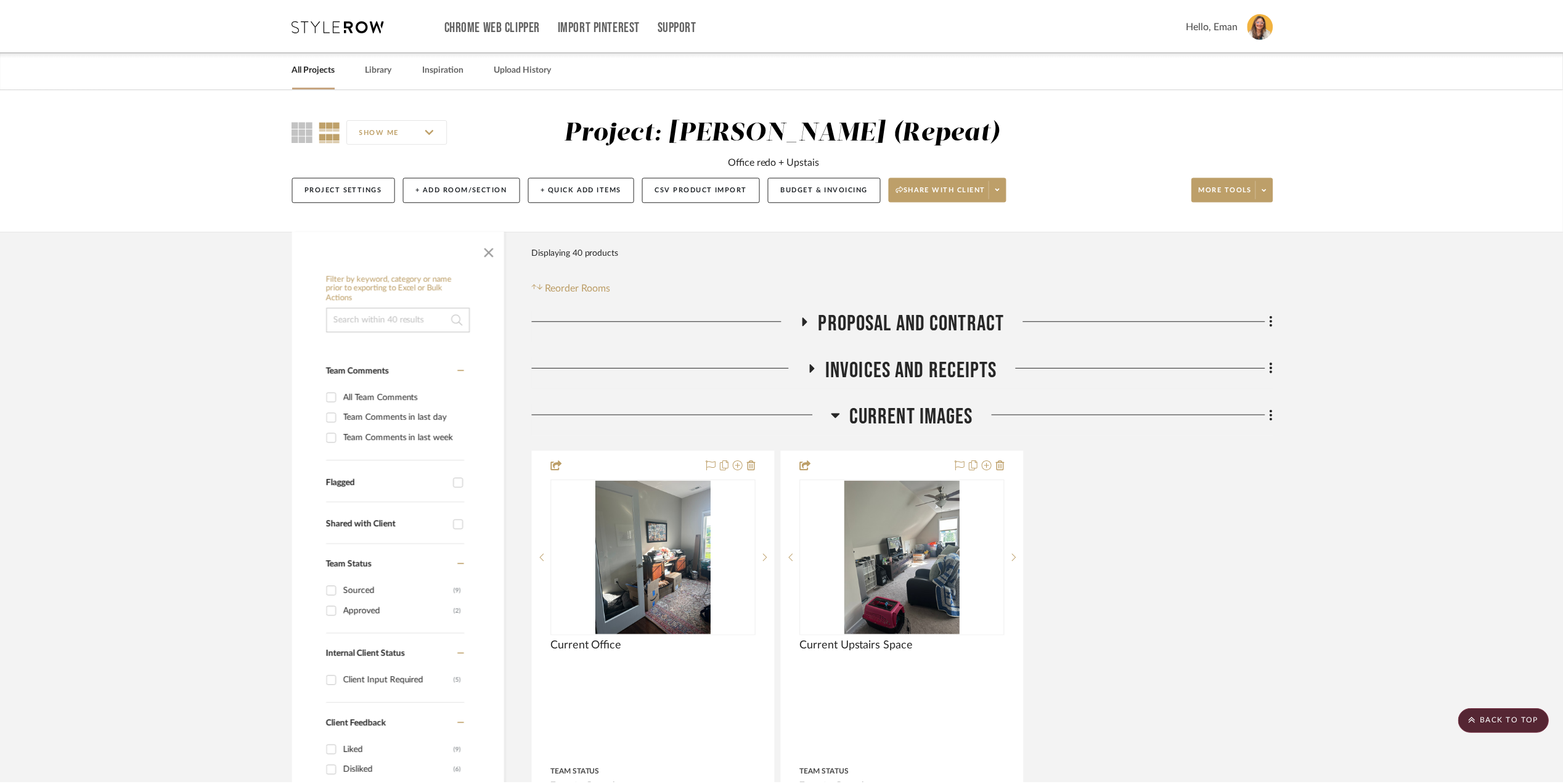
scroll to position [1889, 0]
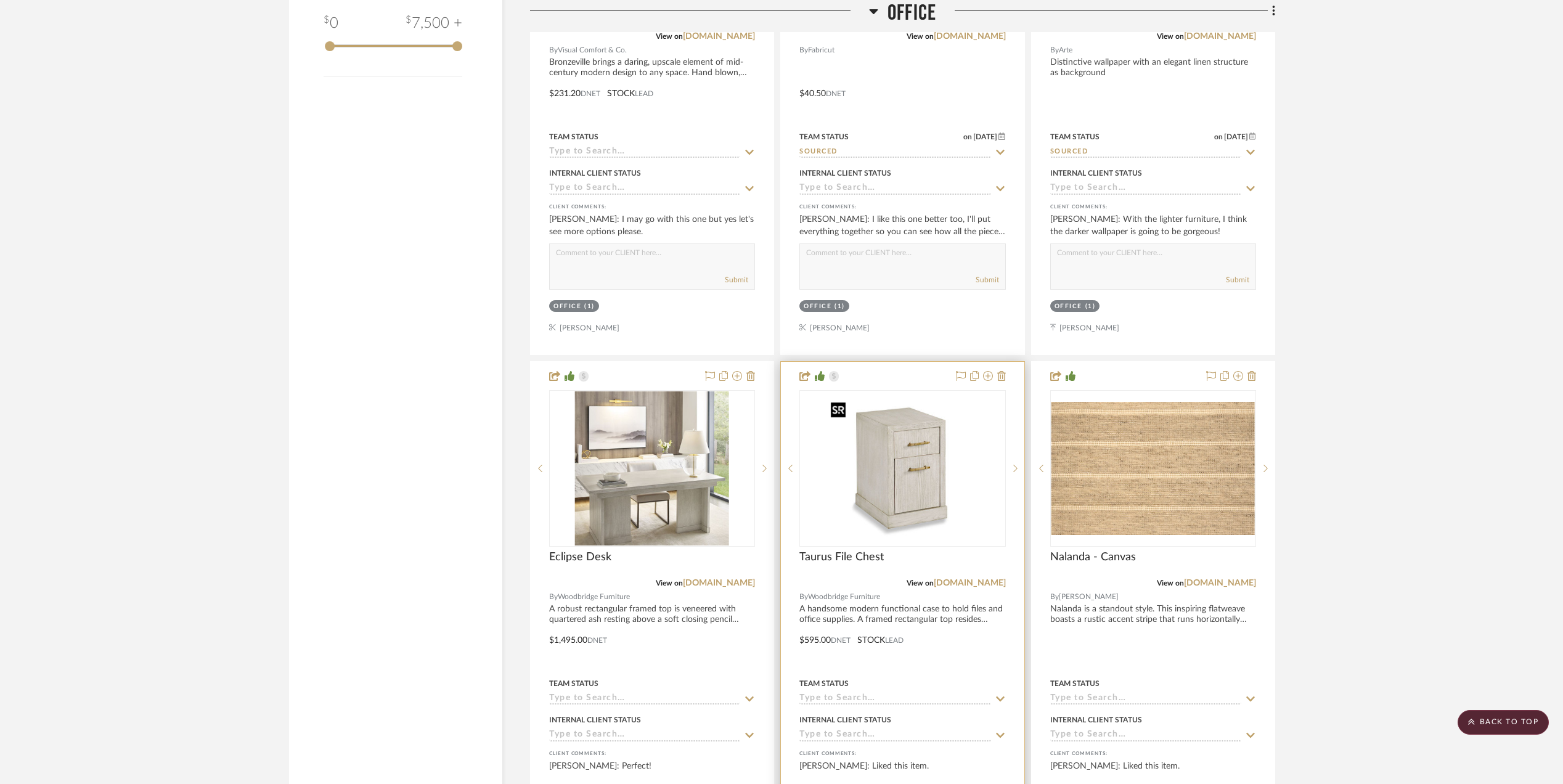
click at [889, 494] on img "0" at bounding box center [902, 468] width 154 height 154
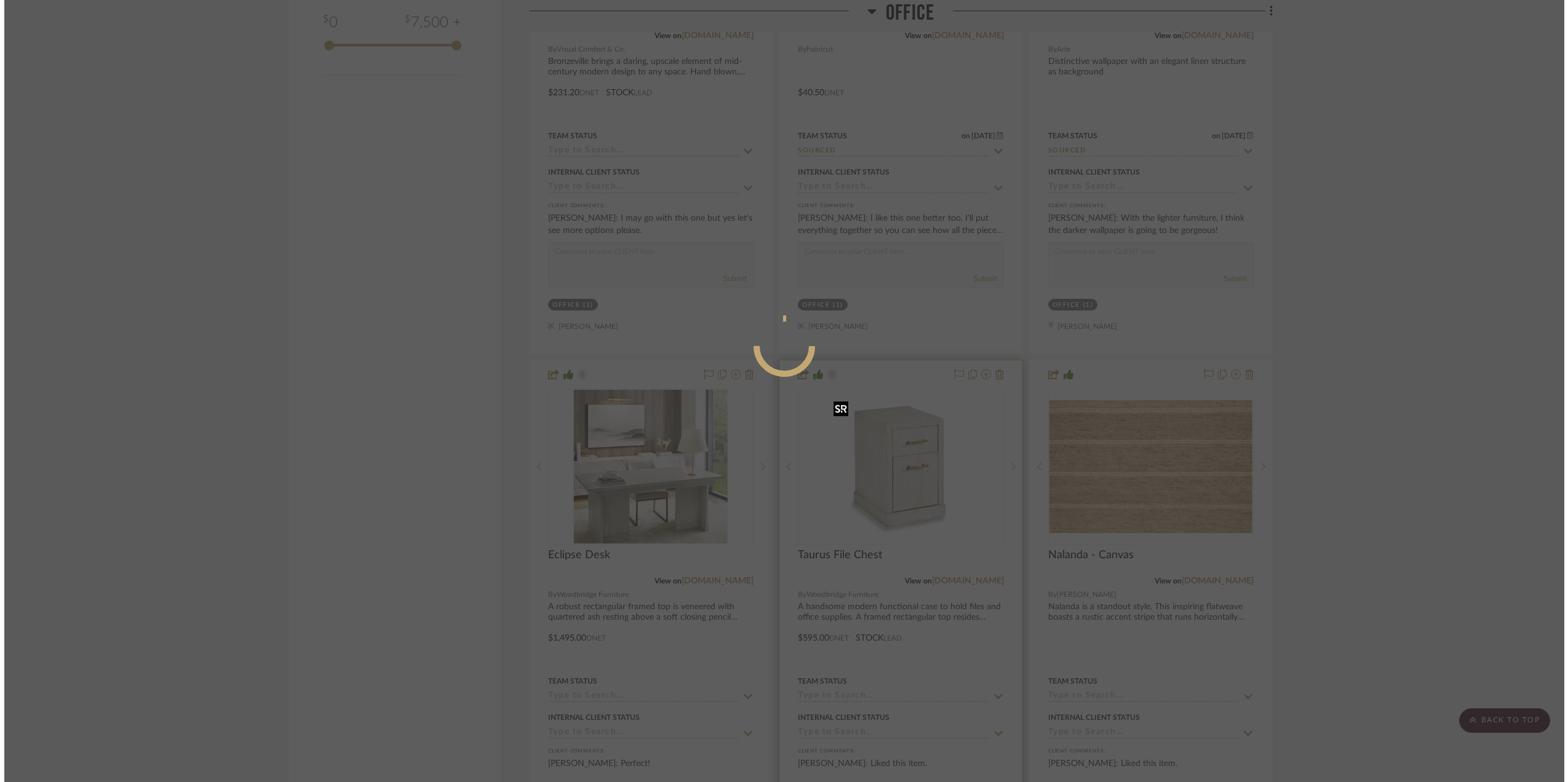
scroll to position [0, 0]
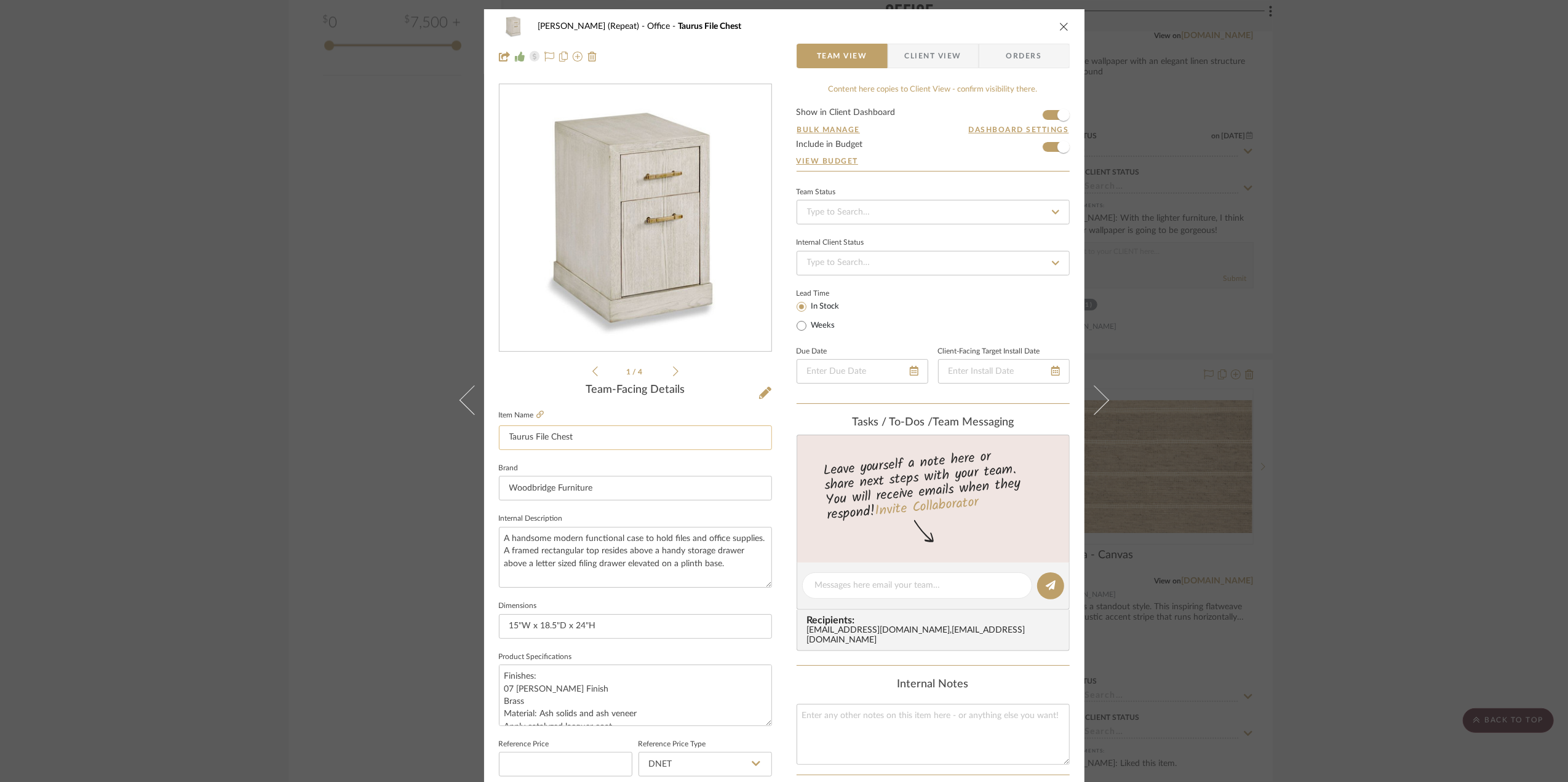
click at [591, 433] on input "Taurus File Chest" at bounding box center [635, 437] width 273 height 25
click at [935, 54] on span "Client View" at bounding box center [933, 56] width 56 height 25
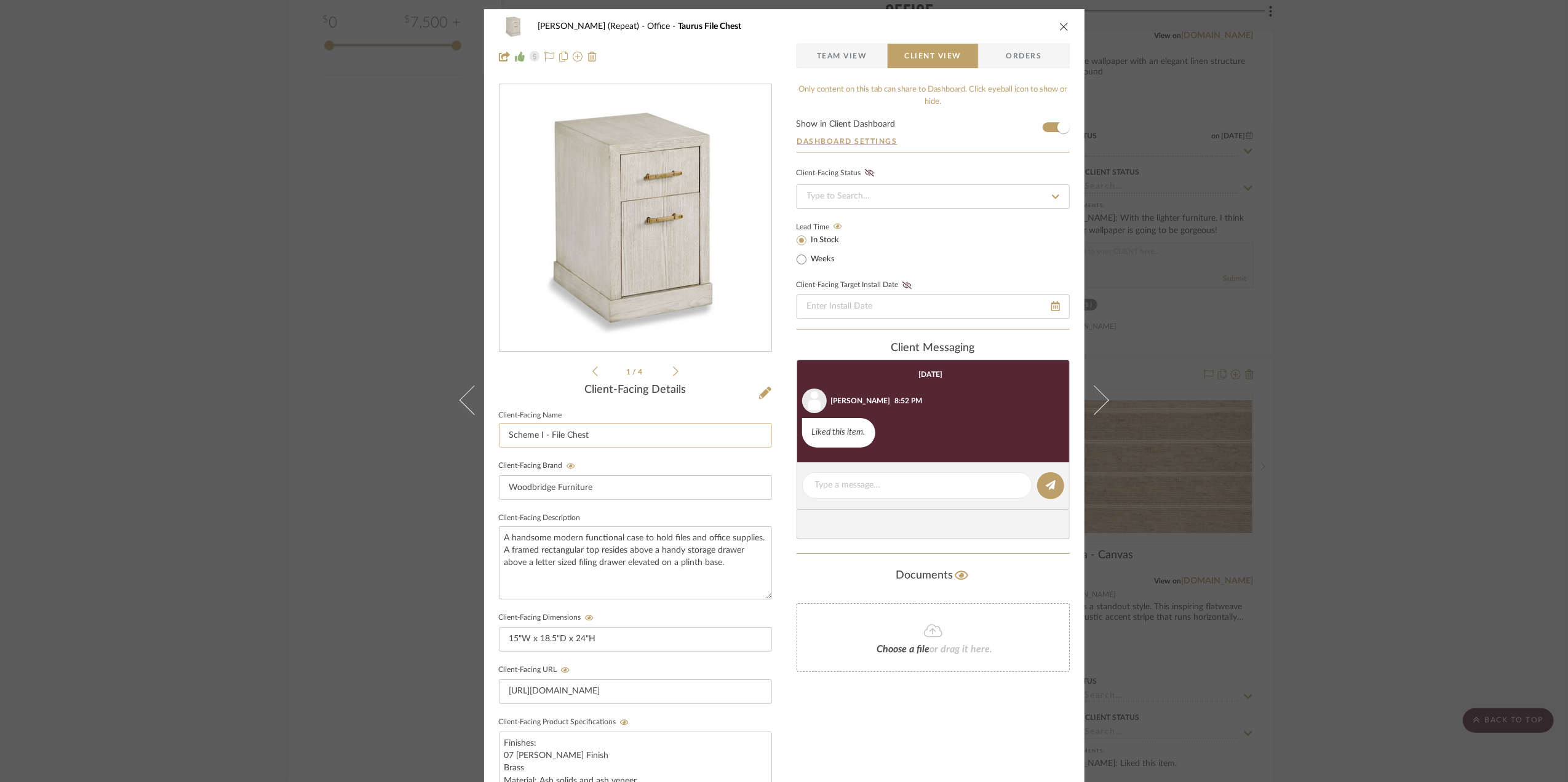
click at [611, 436] on input "Scheme I - File Chest" at bounding box center [635, 435] width 273 height 25
click at [612, 435] on input "Scheme I - File Chest" at bounding box center [635, 435] width 273 height 25
paste input "Taurus"
type input "Taurus File Chest"
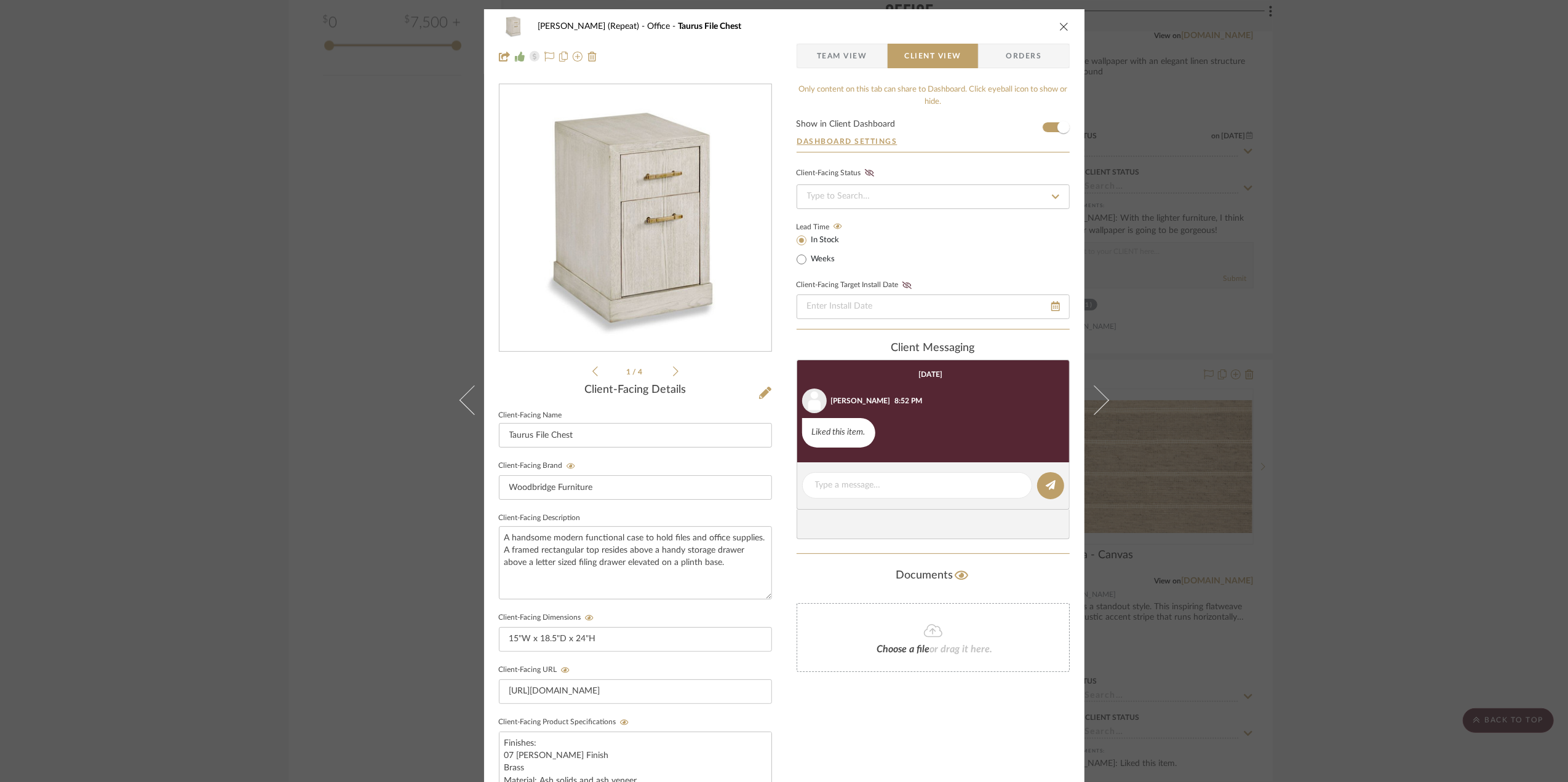
click at [1423, 466] on div "Stephanie Bergreen (Repeat) Office Taurus File Chest Team View Client View Orde…" at bounding box center [784, 391] width 1568 height 782
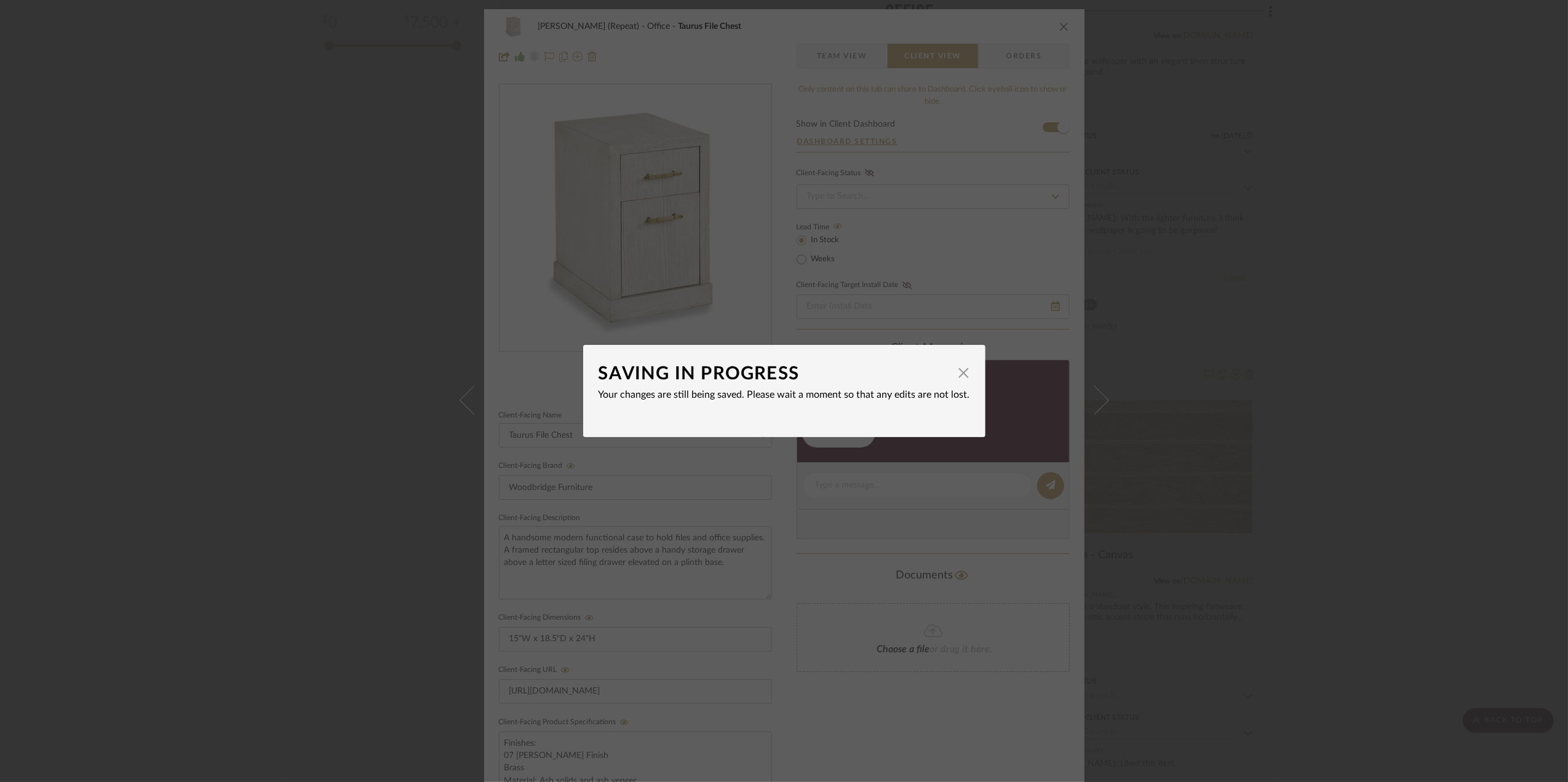
click at [1396, 443] on div "SAVING IN PROGRESS × Your changes are still being saved. Please wait a moment s…" at bounding box center [784, 391] width 1568 height 782
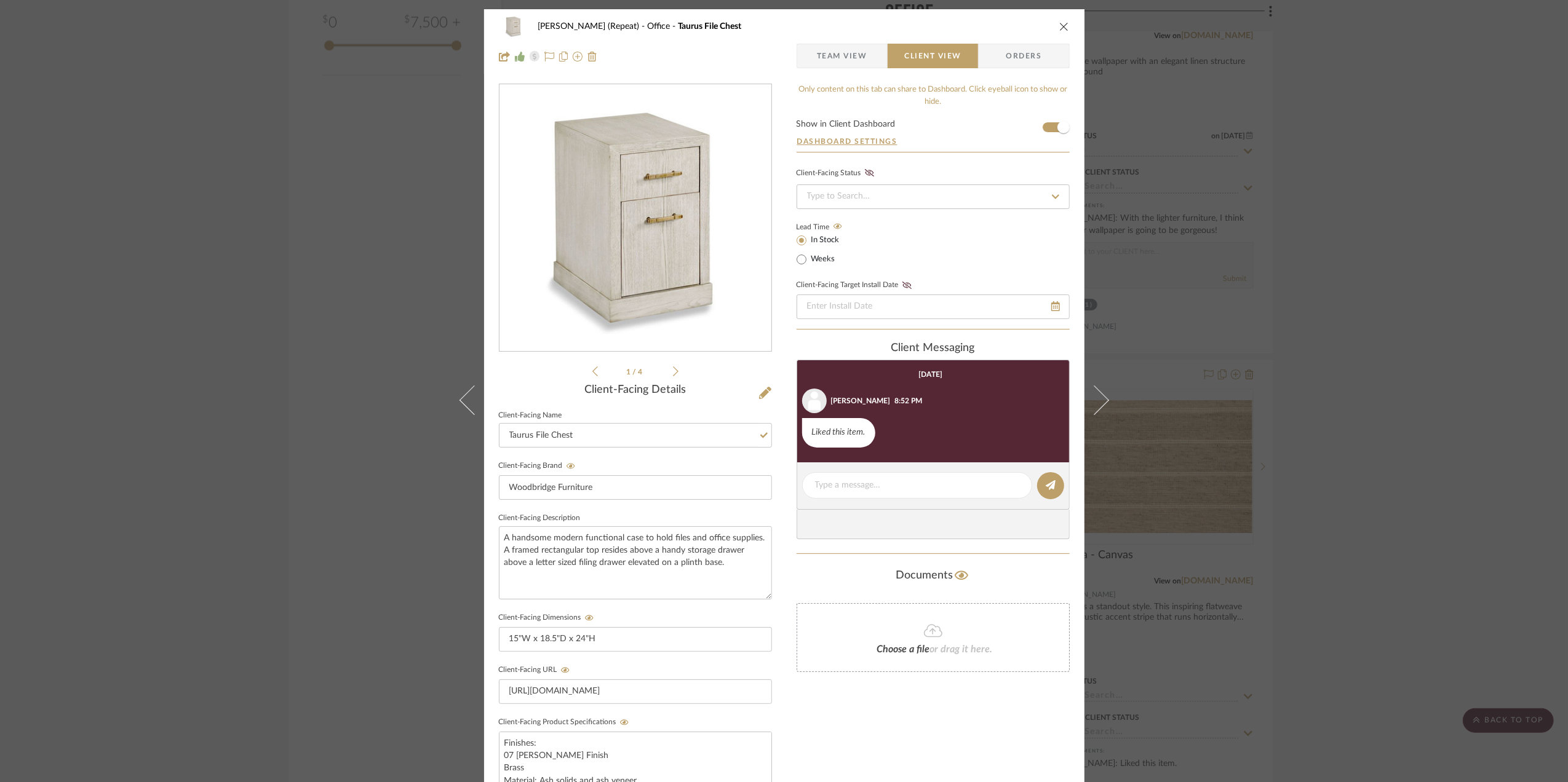
click at [1394, 441] on div "Stephanie Bergreen (Repeat) Office Taurus File Chest Team View Client View Orde…" at bounding box center [784, 391] width 1568 height 782
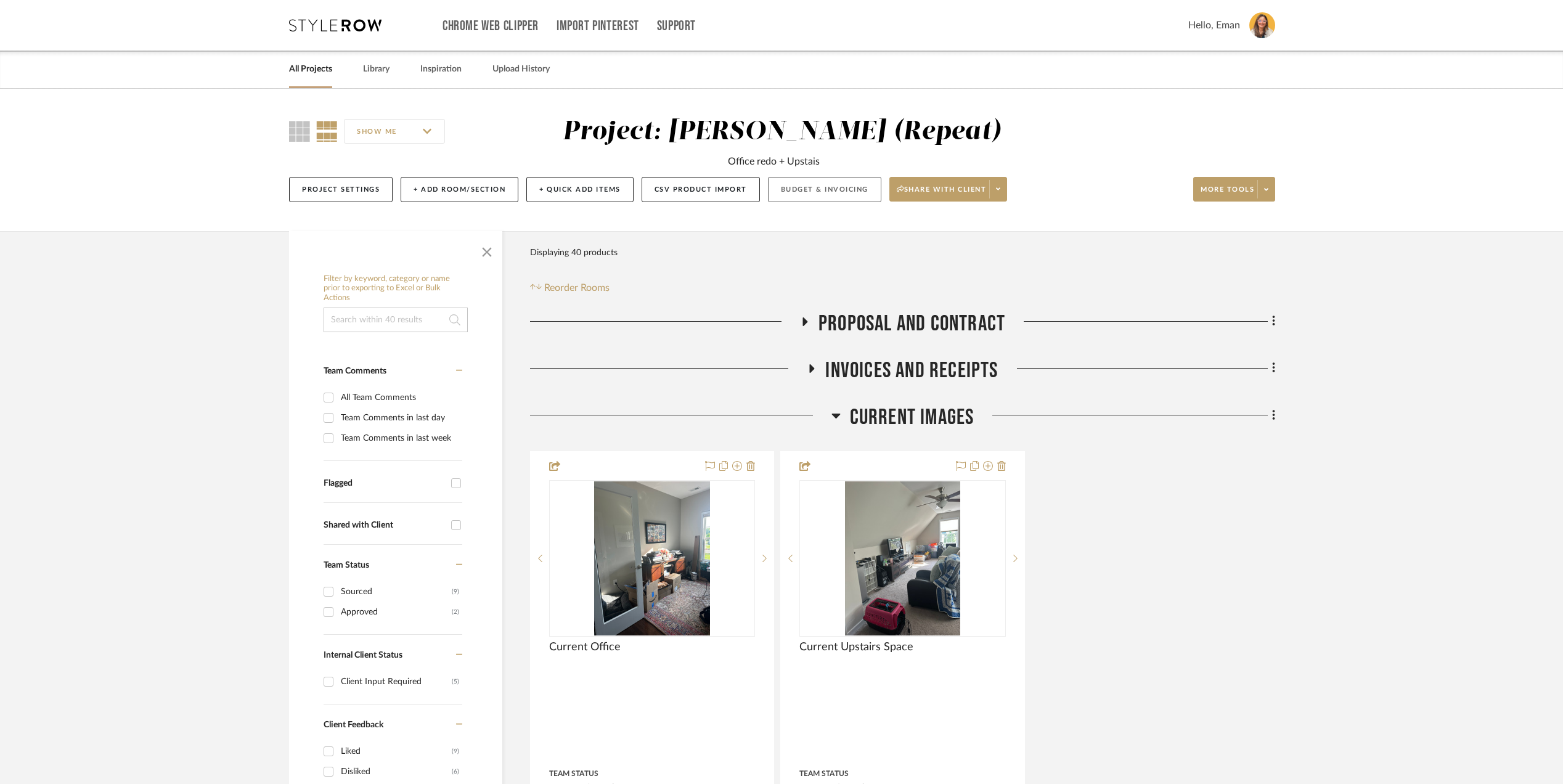
click at [841, 188] on button "Budget & Invoicing" at bounding box center [825, 189] width 114 height 25
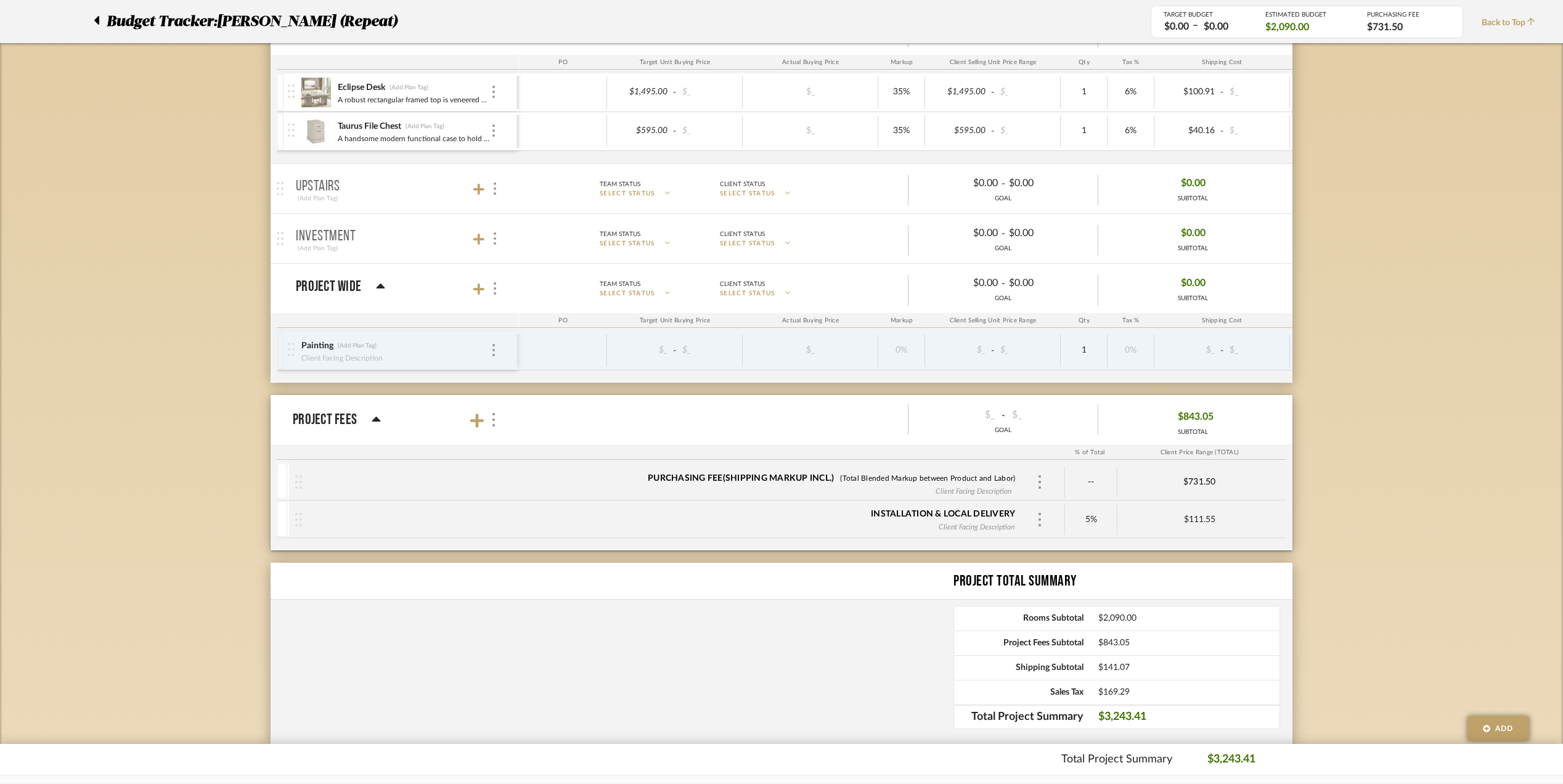
scroll to position [493, 0]
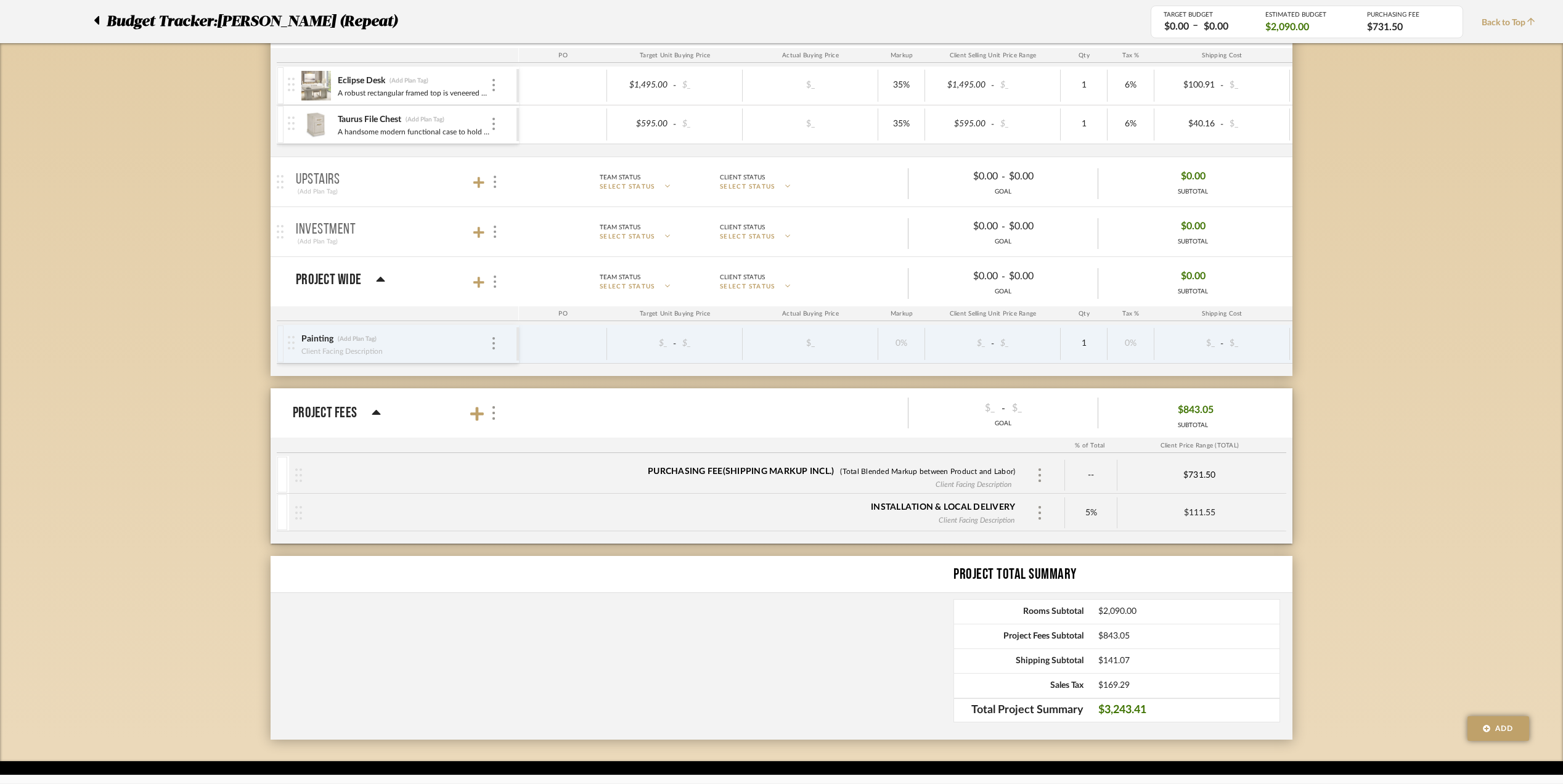
click at [987, 508] on div "Installation & Local Delivery" at bounding box center [943, 507] width 144 height 12
click at [918, 504] on div "Installation & Local Delivery" at bounding box center [943, 507] width 144 height 12
drag, startPoint x: 918, startPoint y: 504, endPoint x: 923, endPoint y: 508, distance: 6.4
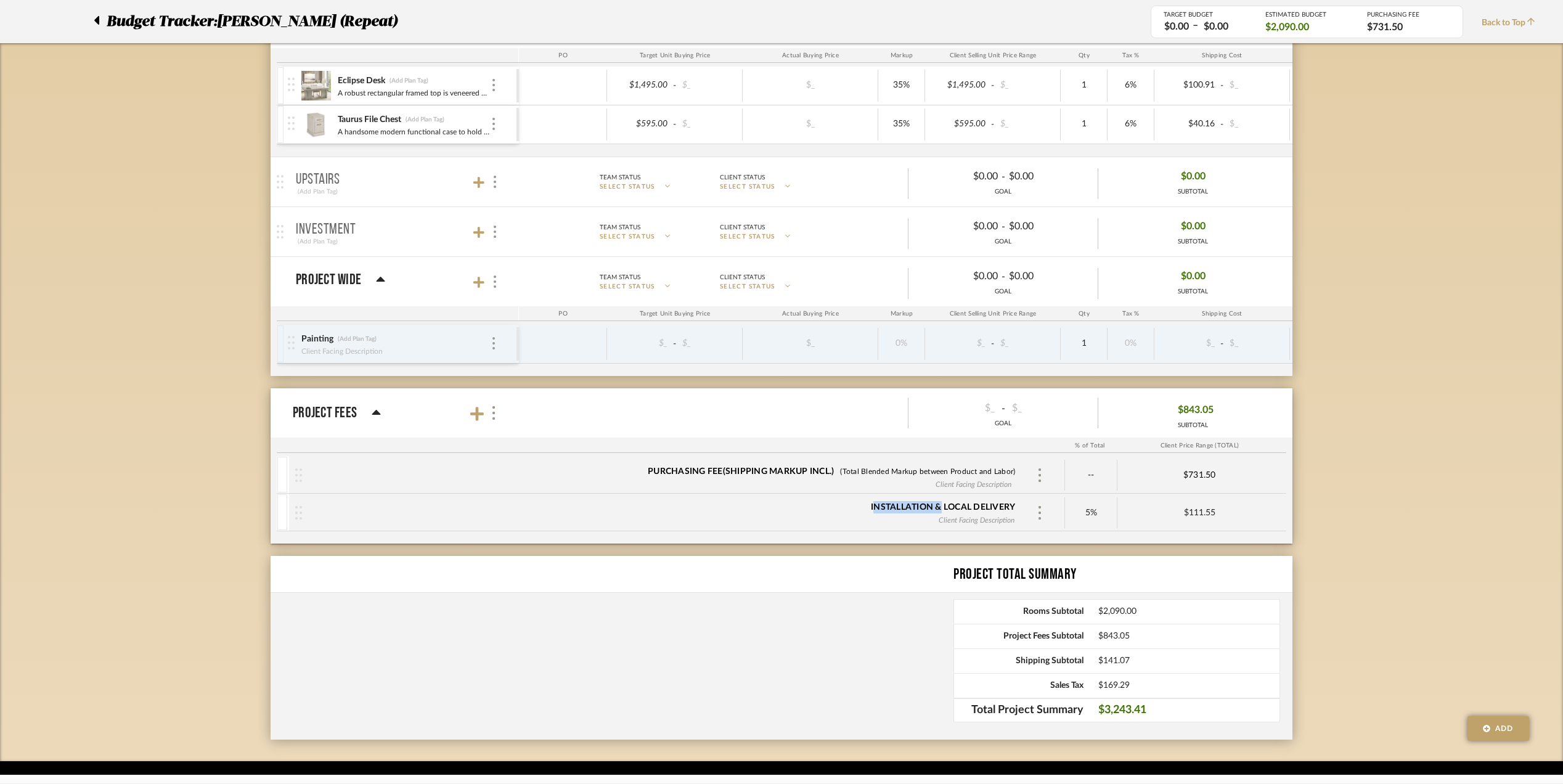
click at [923, 508] on div "Installation & Local Delivery" at bounding box center [943, 507] width 144 height 12
click at [297, 513] on img at bounding box center [299, 512] width 7 height 13
click at [1039, 516] on img at bounding box center [1040, 512] width 6 height 13
click at [1078, 565] on input "text" at bounding box center [1126, 561] width 154 height 25
type input "Receiving Warehouse"
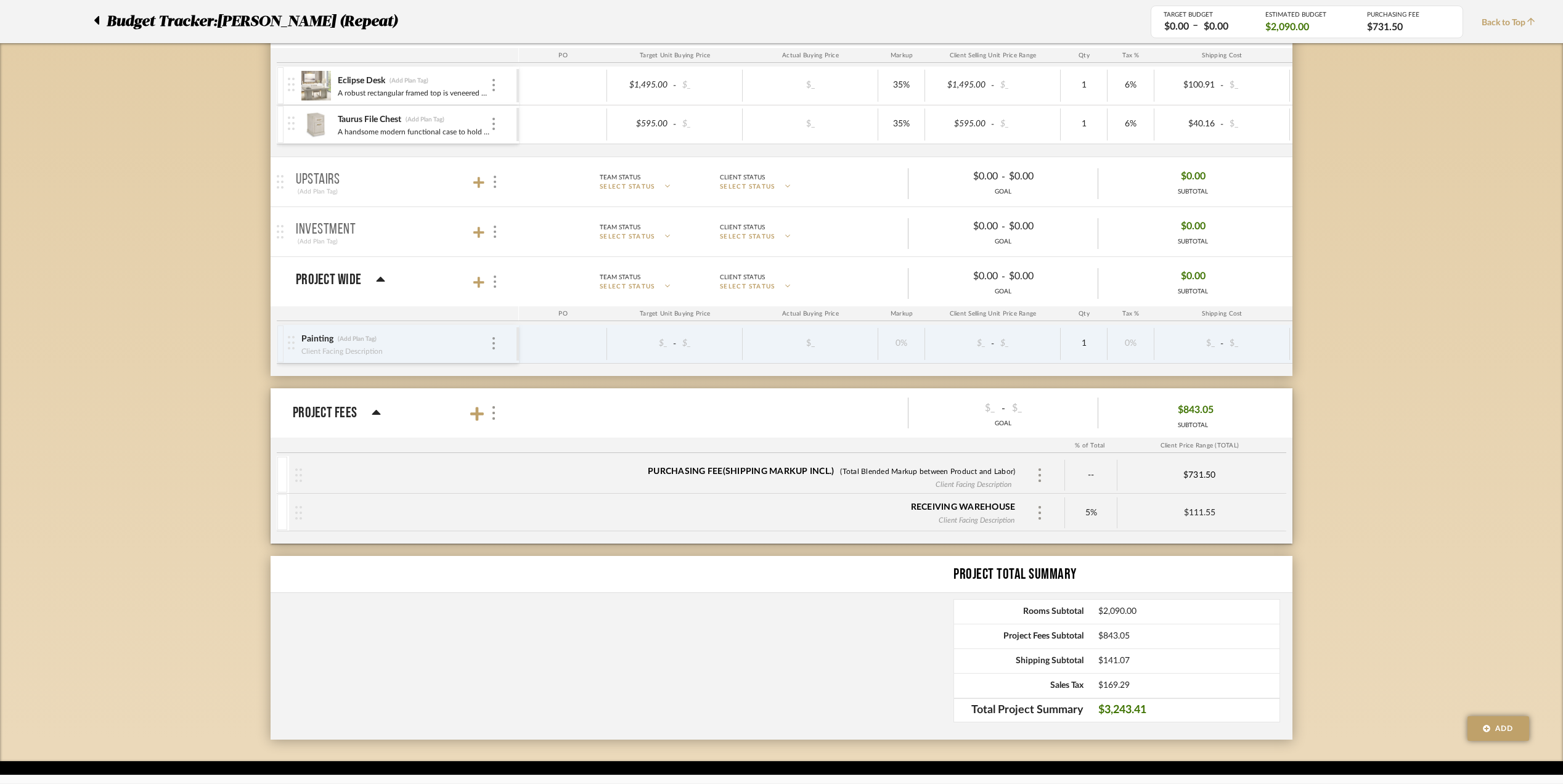
click at [1086, 472] on div "--" at bounding box center [1091, 475] width 52 height 31
click at [1093, 478] on div "--" at bounding box center [1091, 475] width 52 height 31
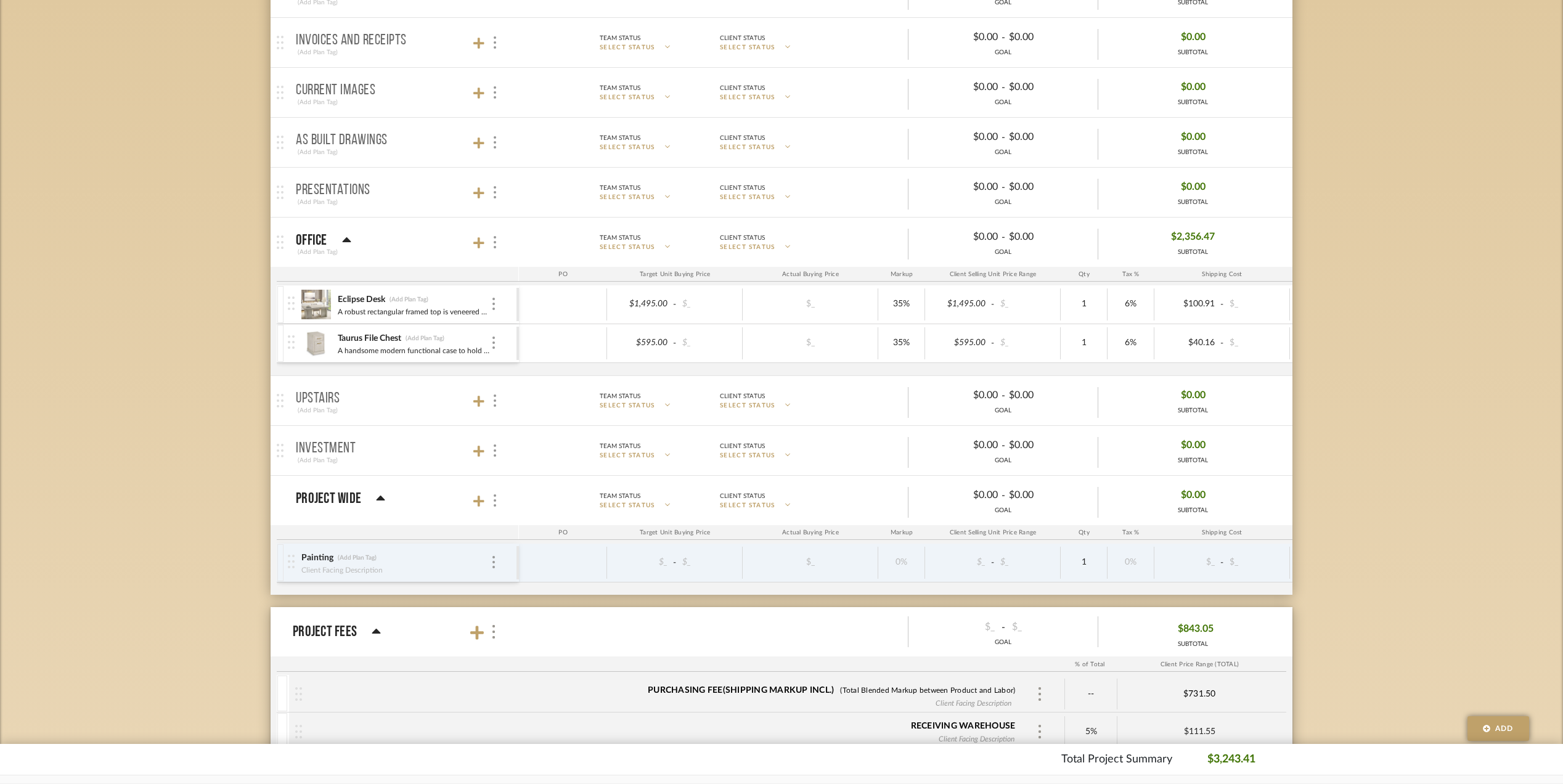
scroll to position [328, 0]
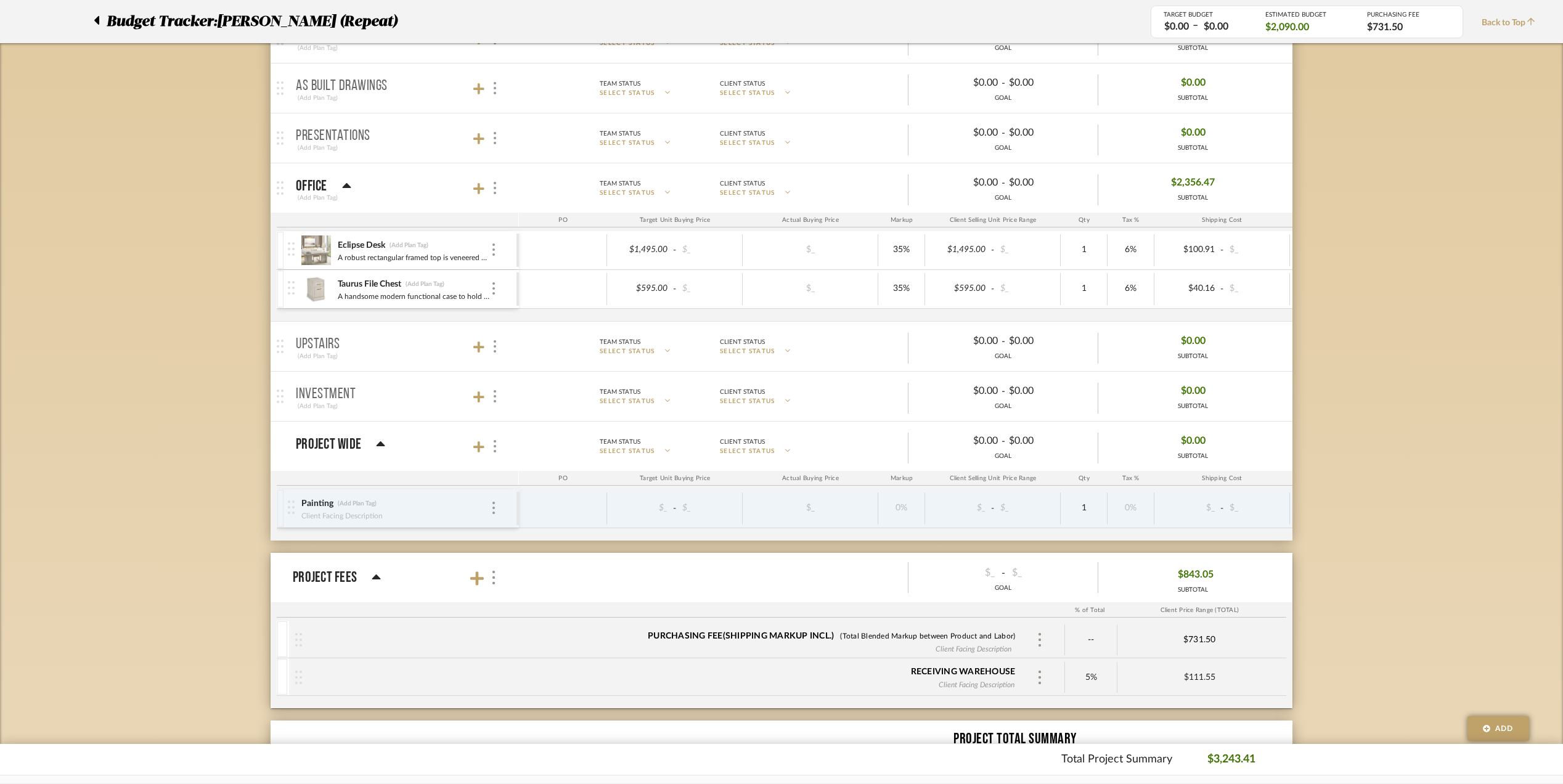
click at [1092, 639] on div "--" at bounding box center [1091, 640] width 52 height 31
drag, startPoint x: 1092, startPoint y: 639, endPoint x: 1083, endPoint y: 650, distance: 14.2
click at [1083, 650] on div "--" at bounding box center [1091, 640] width 52 height 31
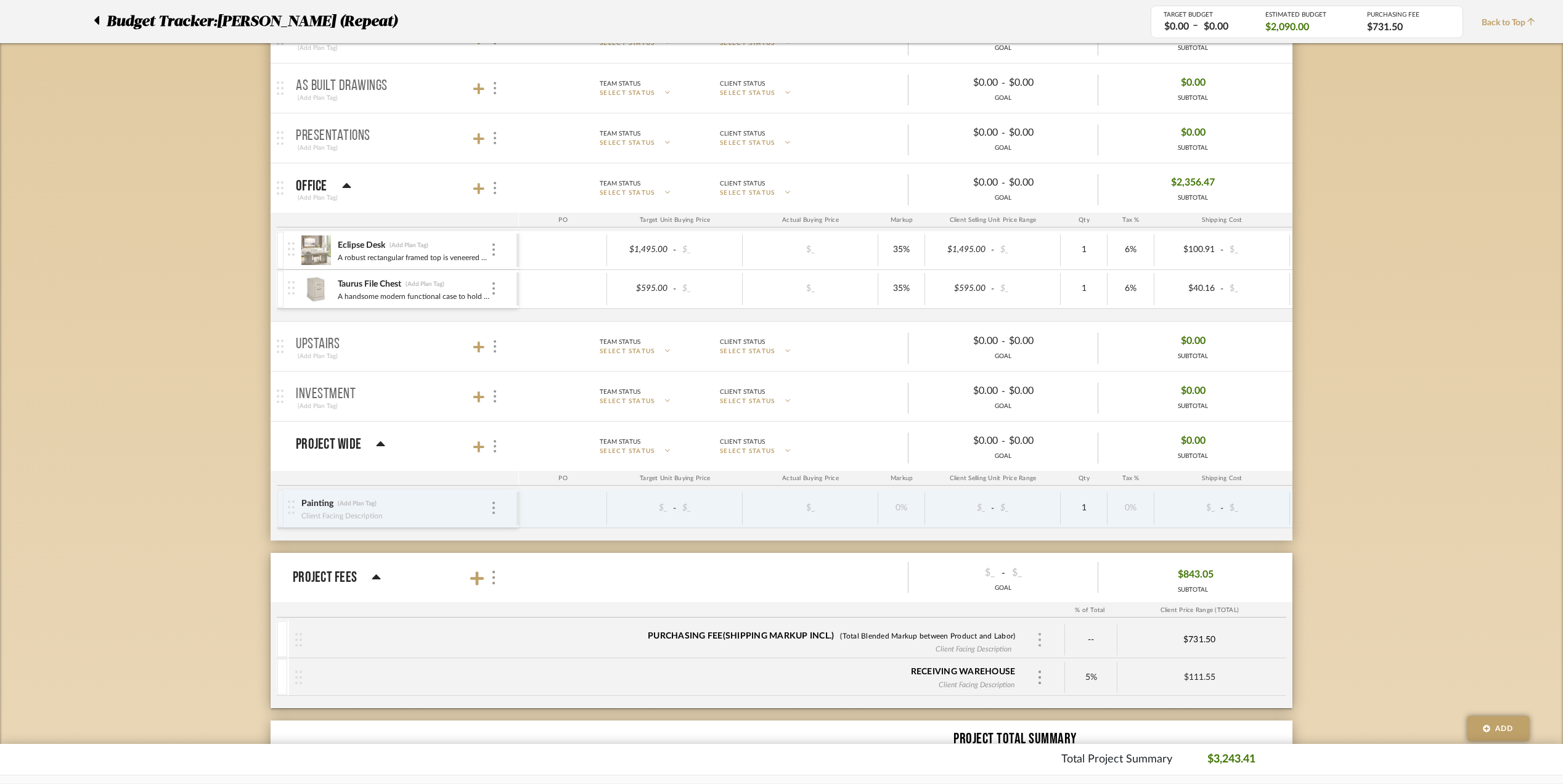
click at [1039, 639] on img at bounding box center [1040, 639] width 6 height 13
click at [1328, 567] on div at bounding box center [782, 392] width 1563 height 784
click at [99, 17] on div at bounding box center [100, 21] width 13 height 22
click at [93, 22] on icon at bounding box center [96, 20] width 6 height 15
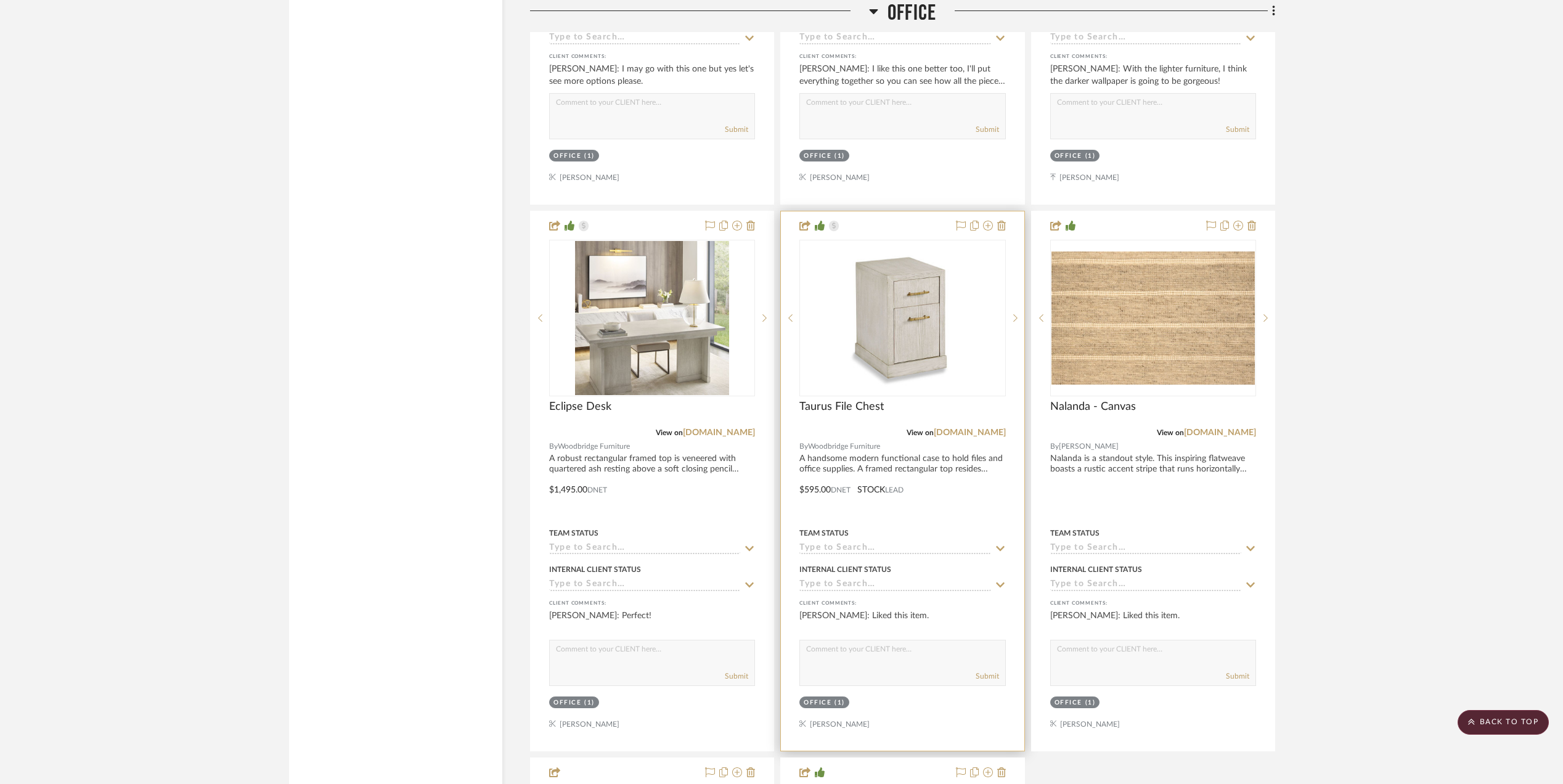
scroll to position [2301, 0]
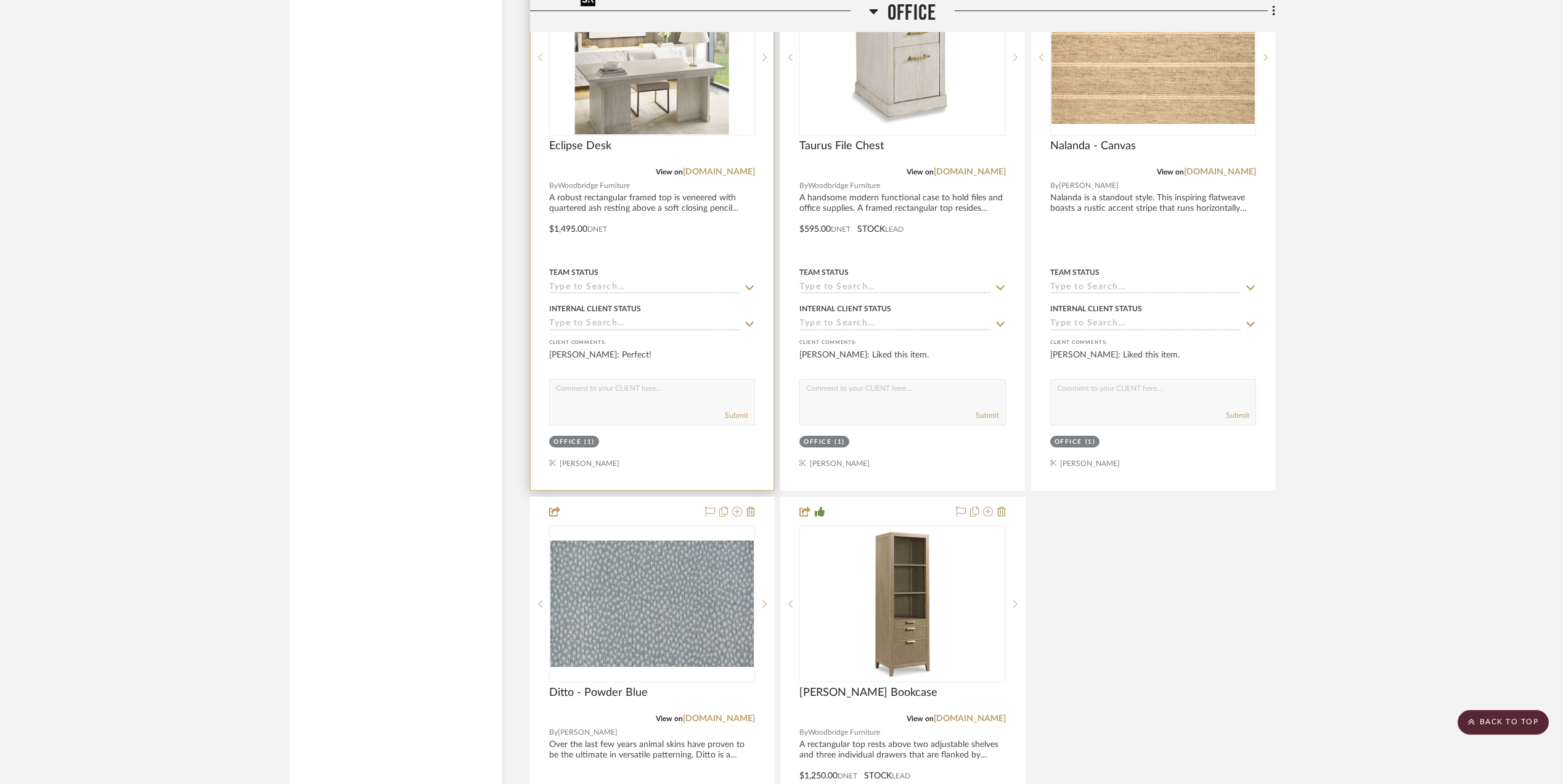
click at [0, 0] on img at bounding box center [0, 0] width 0 height 0
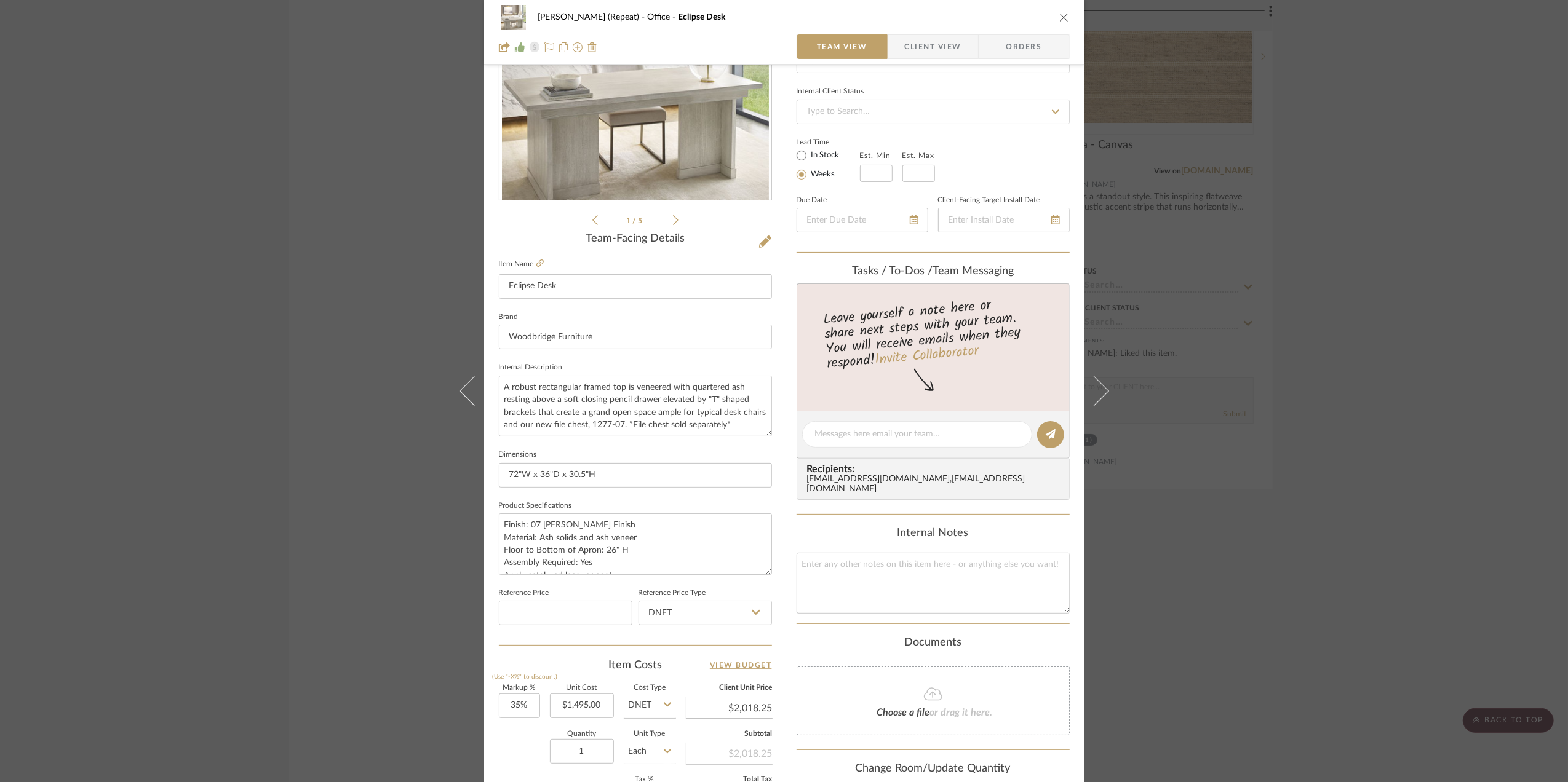
scroll to position [0, 0]
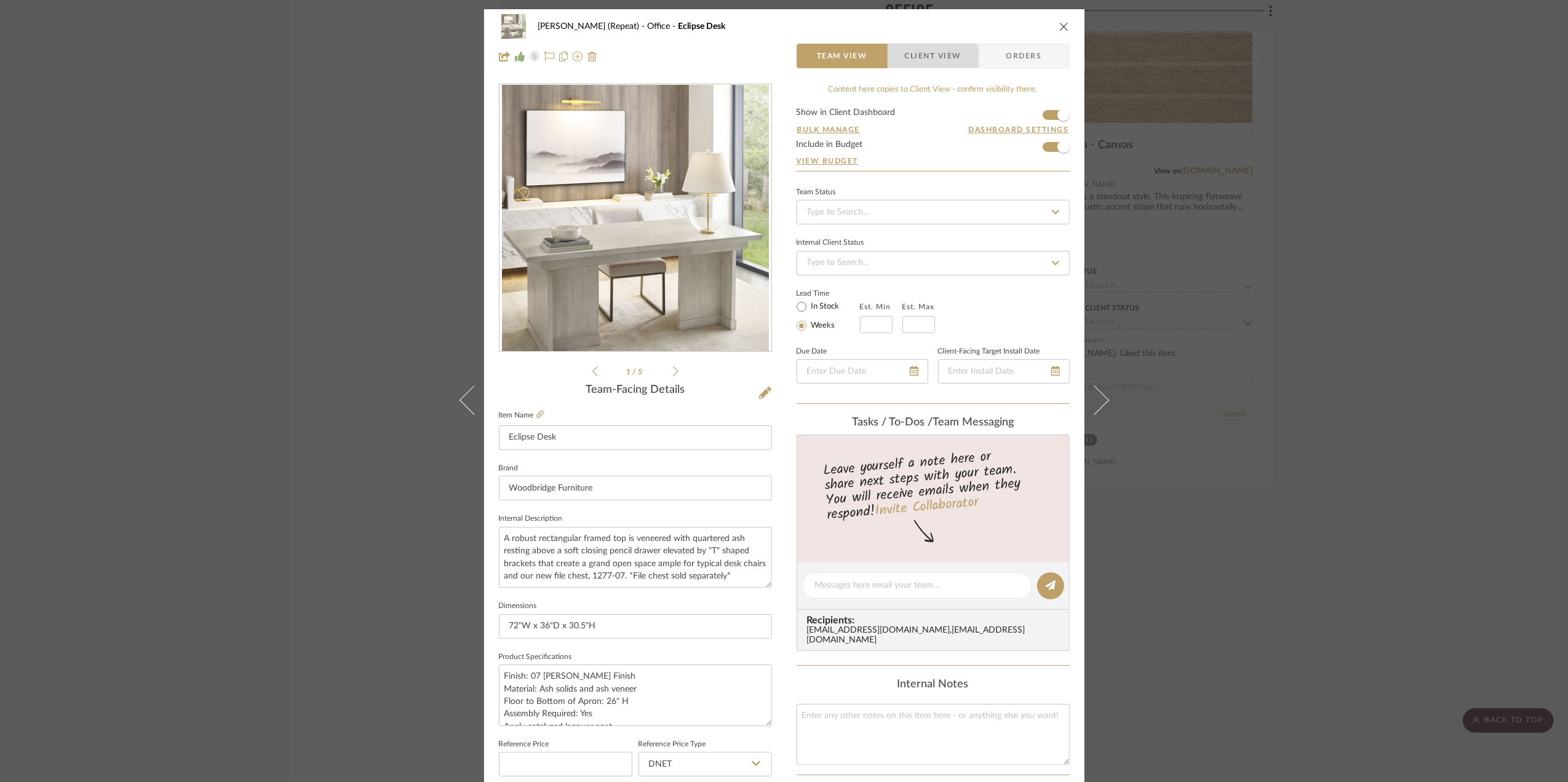
click at [914, 63] on span "Client View" at bounding box center [933, 56] width 56 height 25
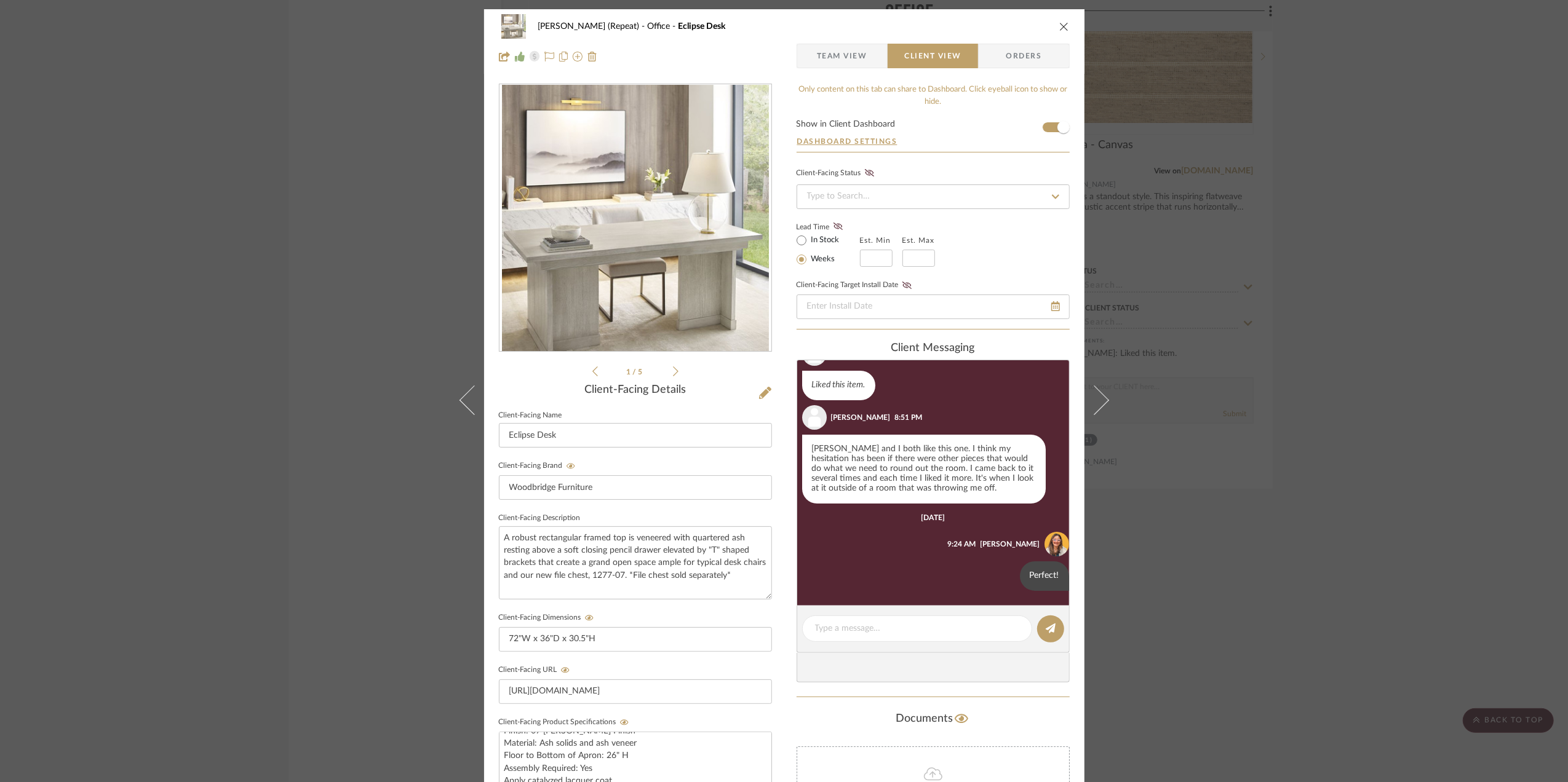
click at [845, 53] on span "Team View" at bounding box center [842, 56] width 51 height 25
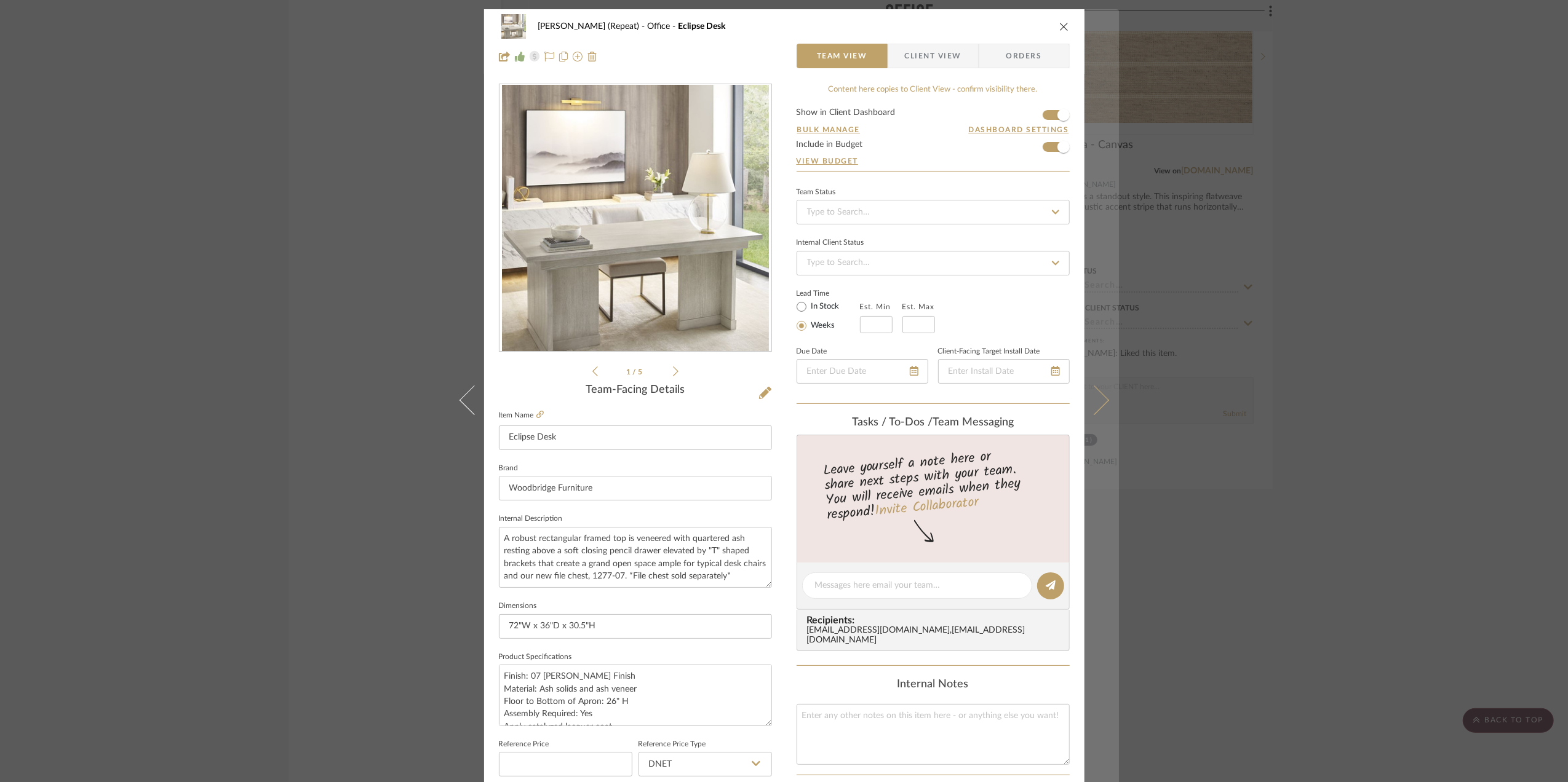
click at [1093, 406] on icon at bounding box center [1094, 400] width 30 height 30
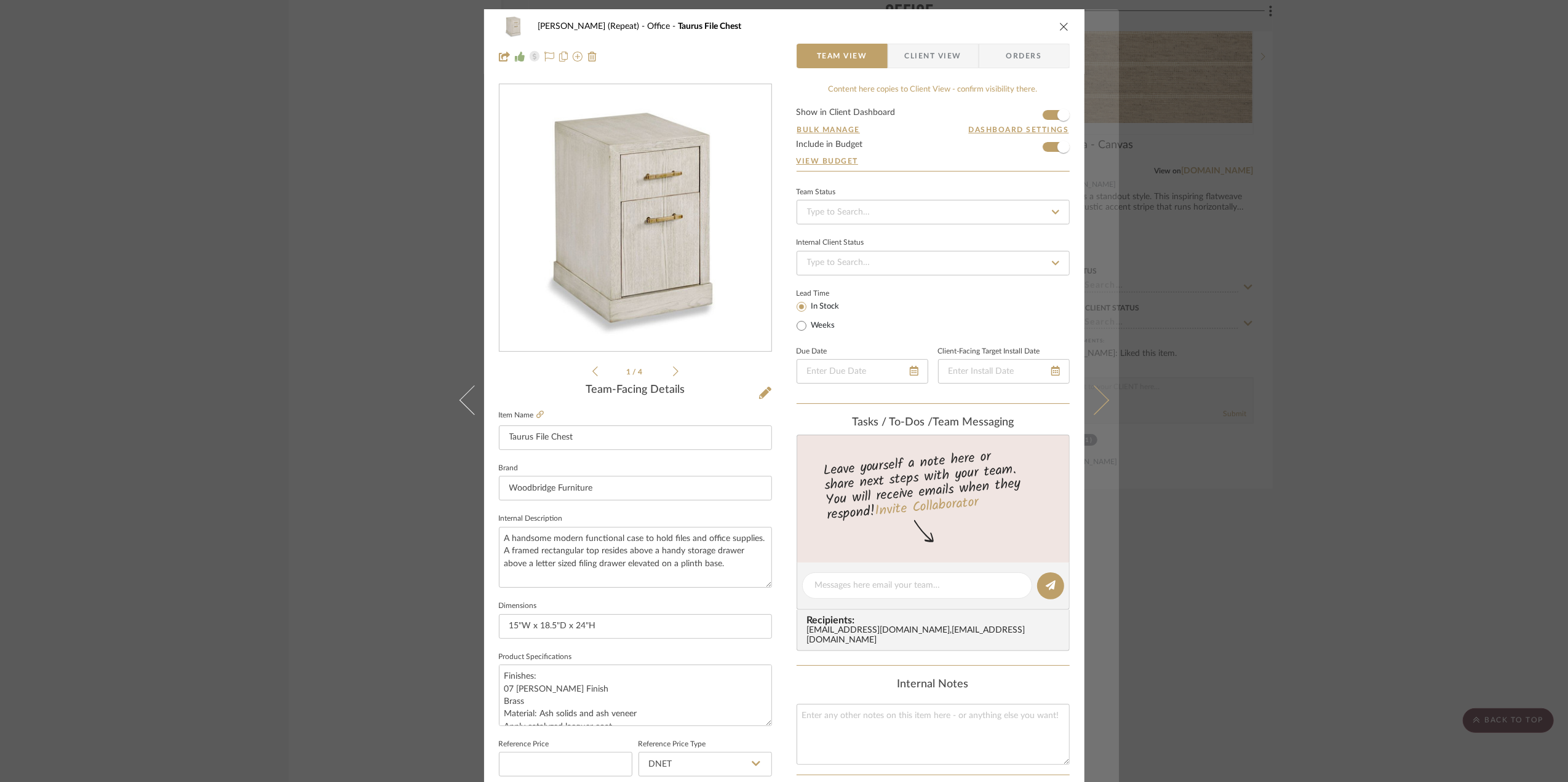
click at [1099, 399] on icon at bounding box center [1094, 400] width 30 height 30
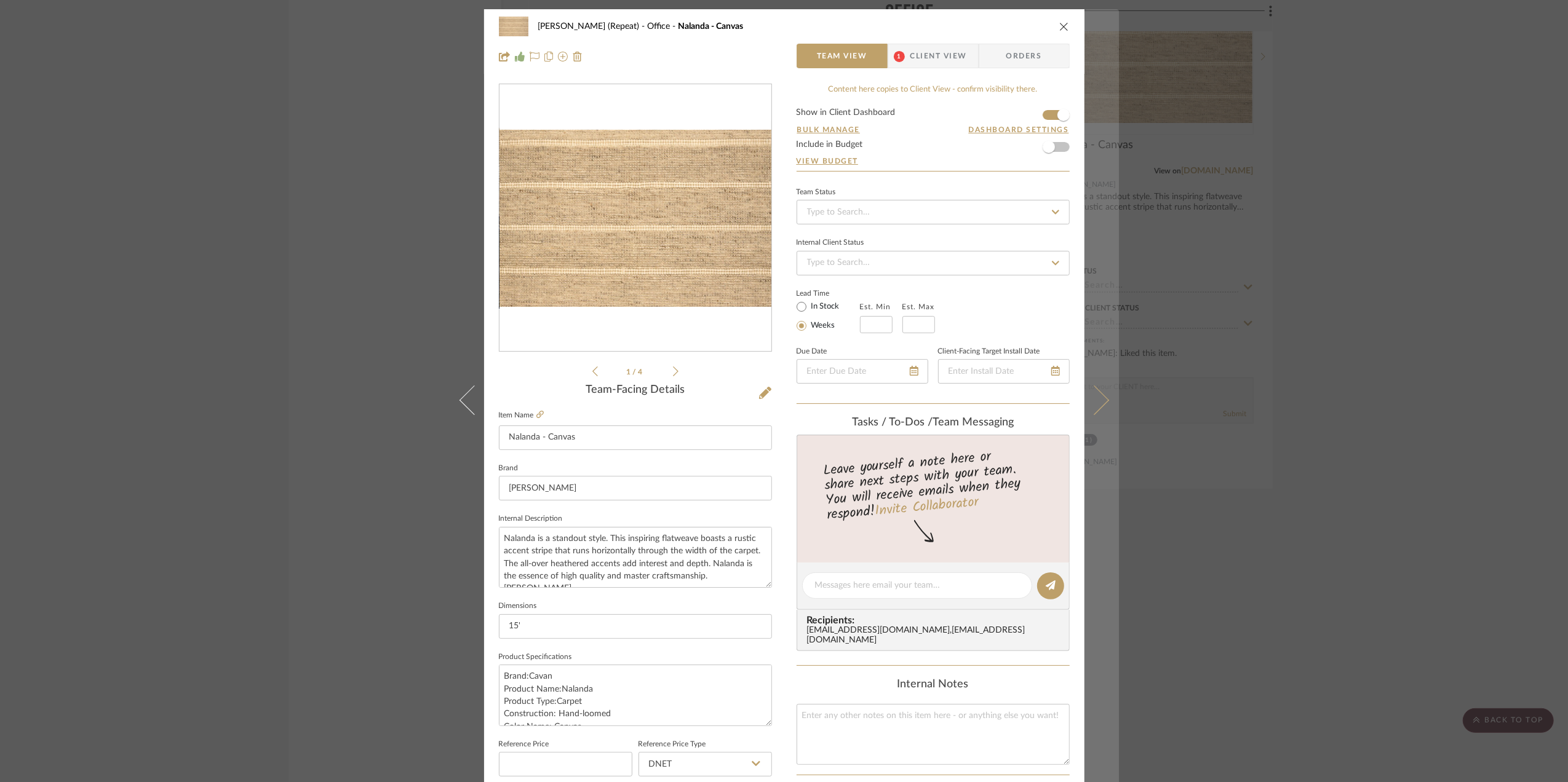
click at [1096, 408] on icon at bounding box center [1094, 400] width 30 height 30
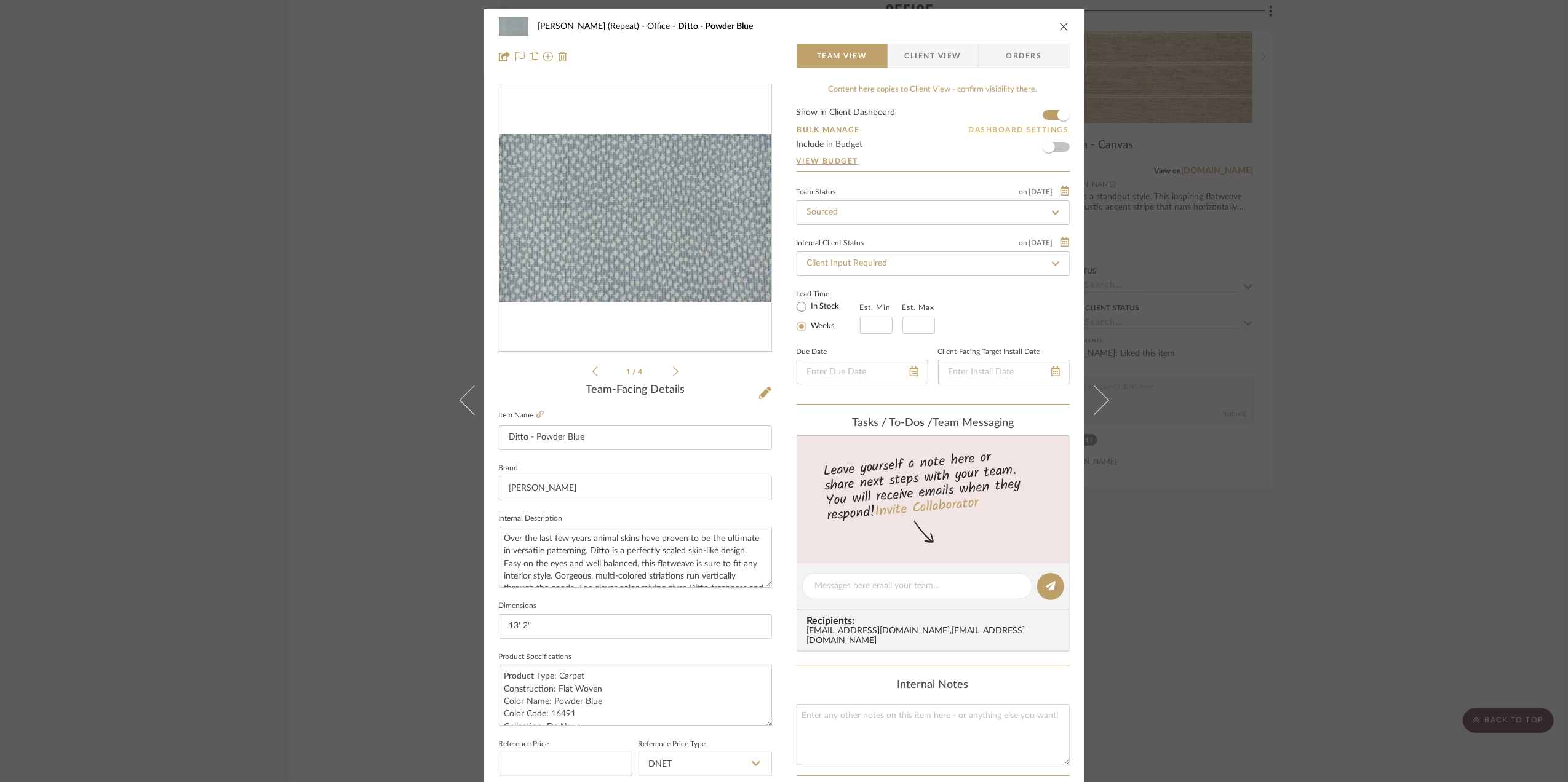
click at [975, 131] on button "Dashboard Settings" at bounding box center [1019, 129] width 101 height 11
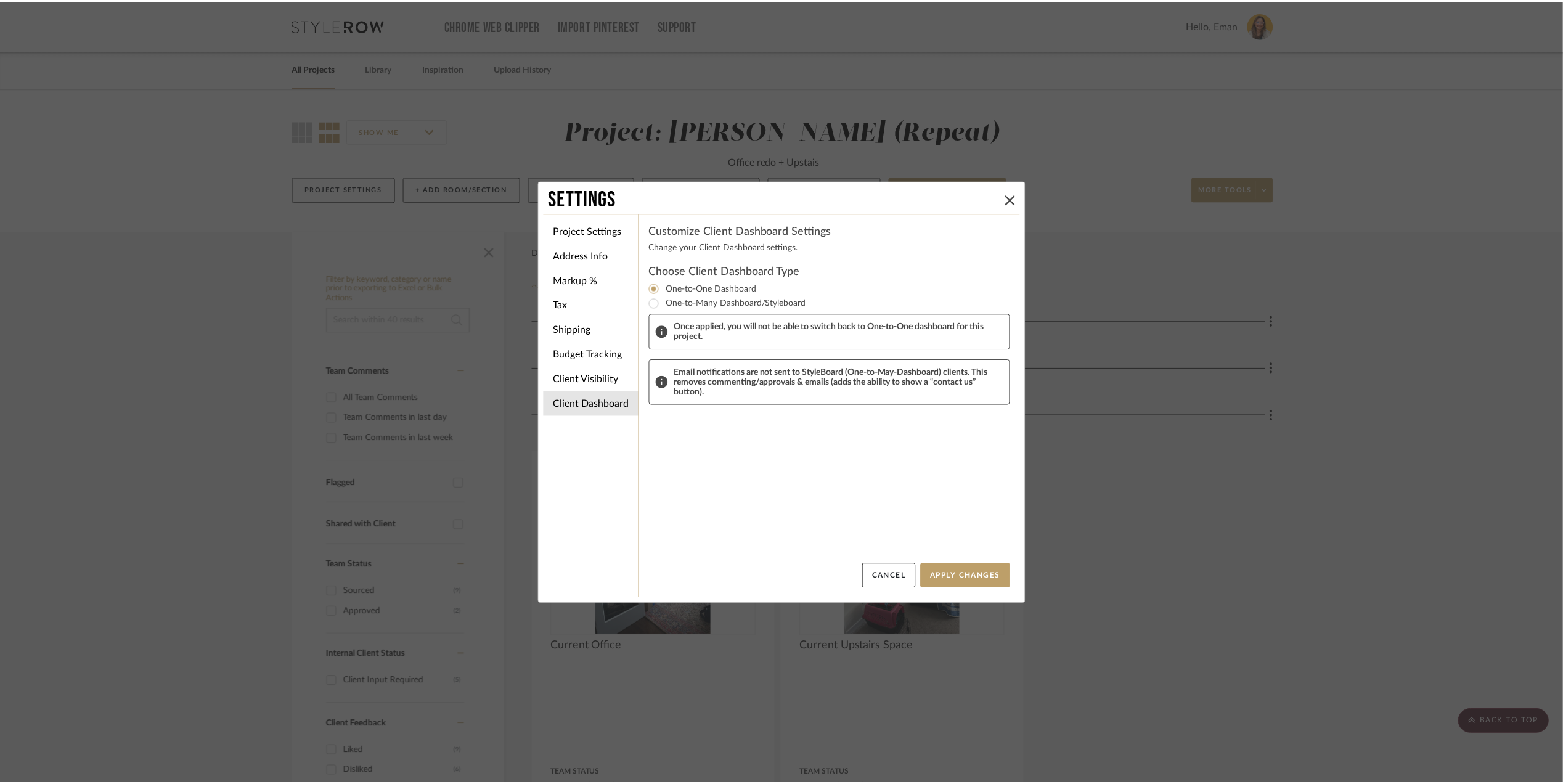
scroll to position [2301, 0]
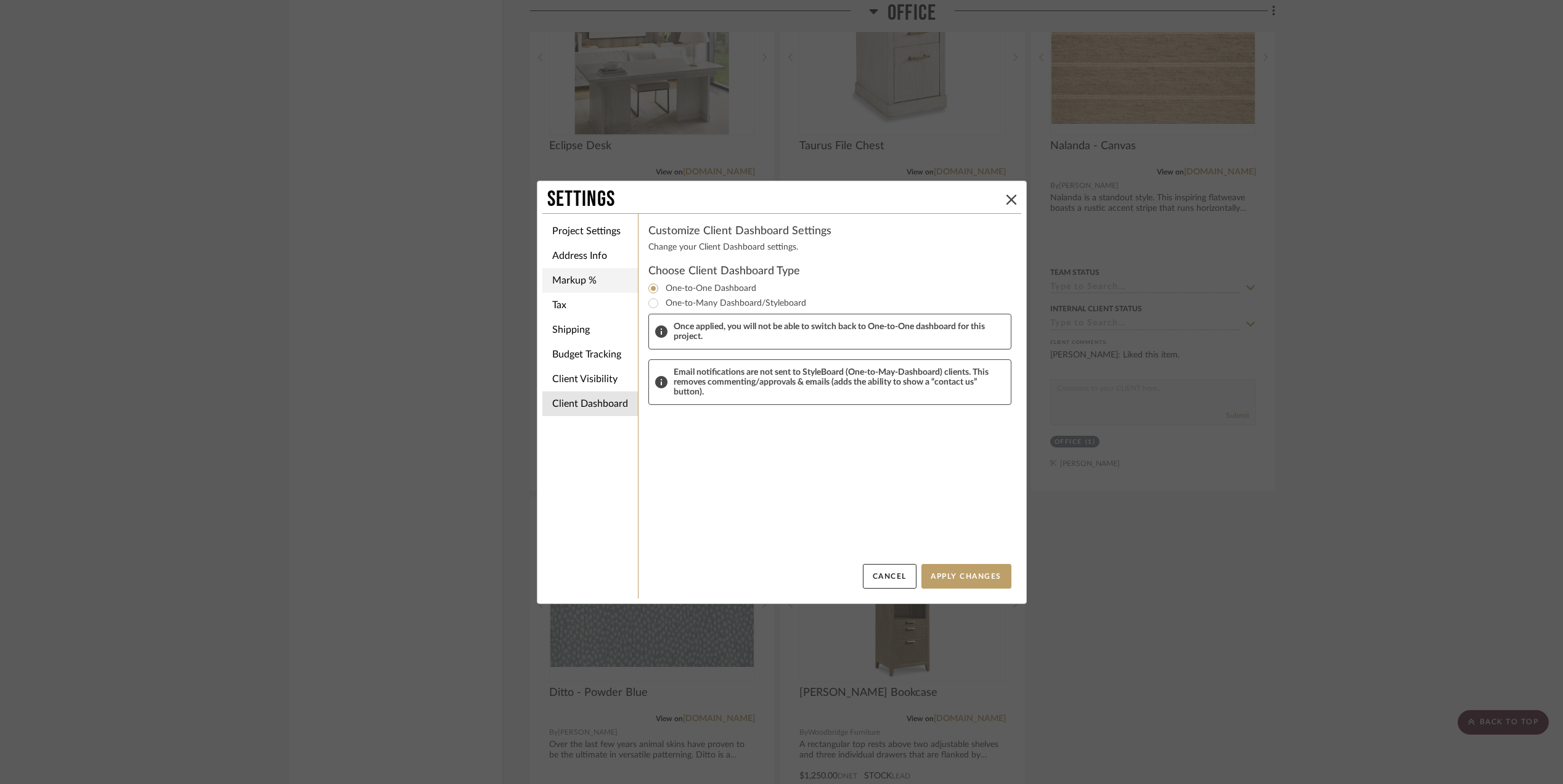
click at [592, 275] on li "Markup %" at bounding box center [590, 280] width 95 height 25
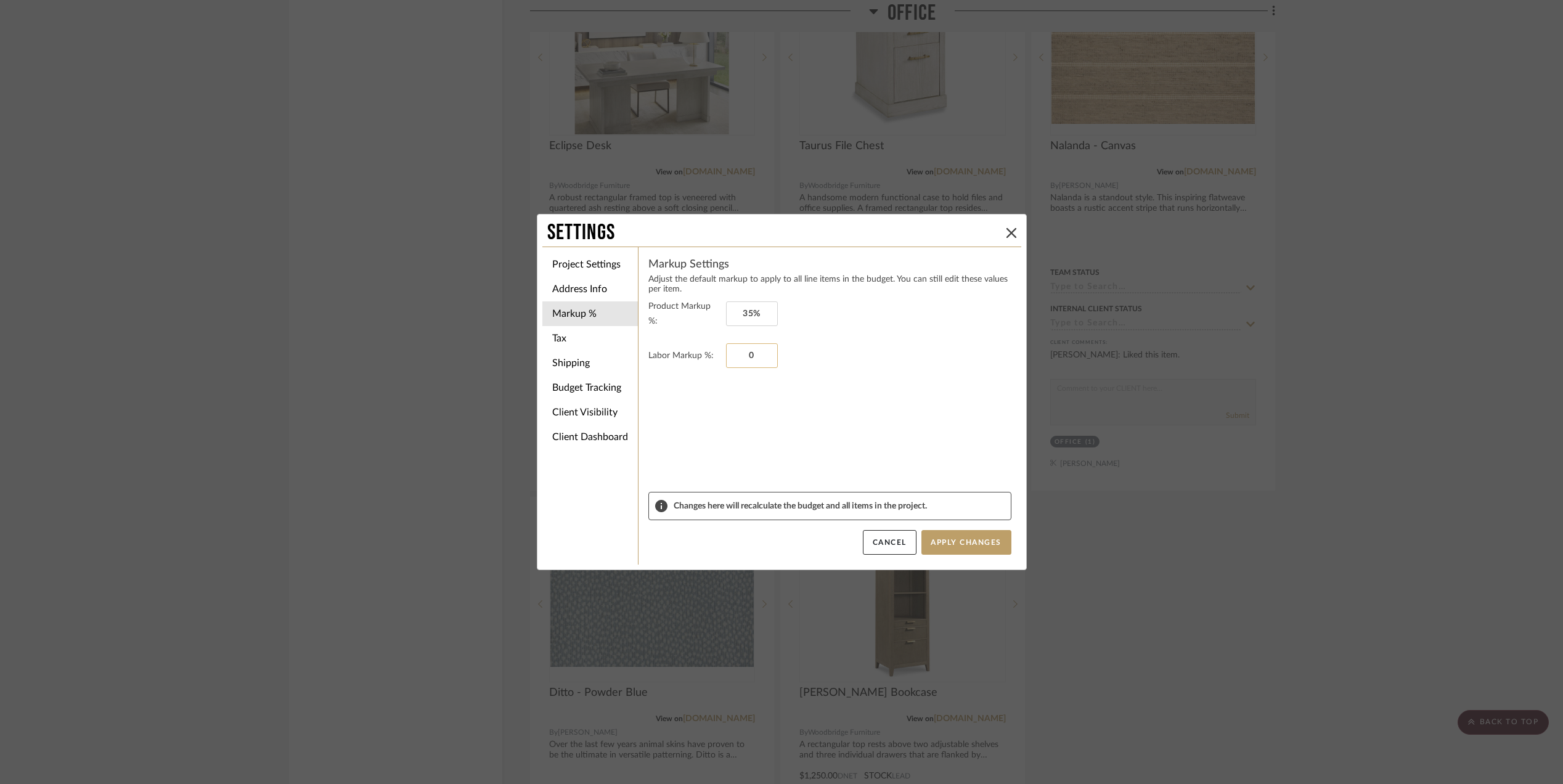
click at [743, 350] on input "0" at bounding box center [752, 355] width 51 height 25
type input "15%"
click at [961, 541] on button "Apply Changes" at bounding box center [966, 542] width 90 height 25
click at [580, 348] on li "Tax" at bounding box center [590, 338] width 95 height 25
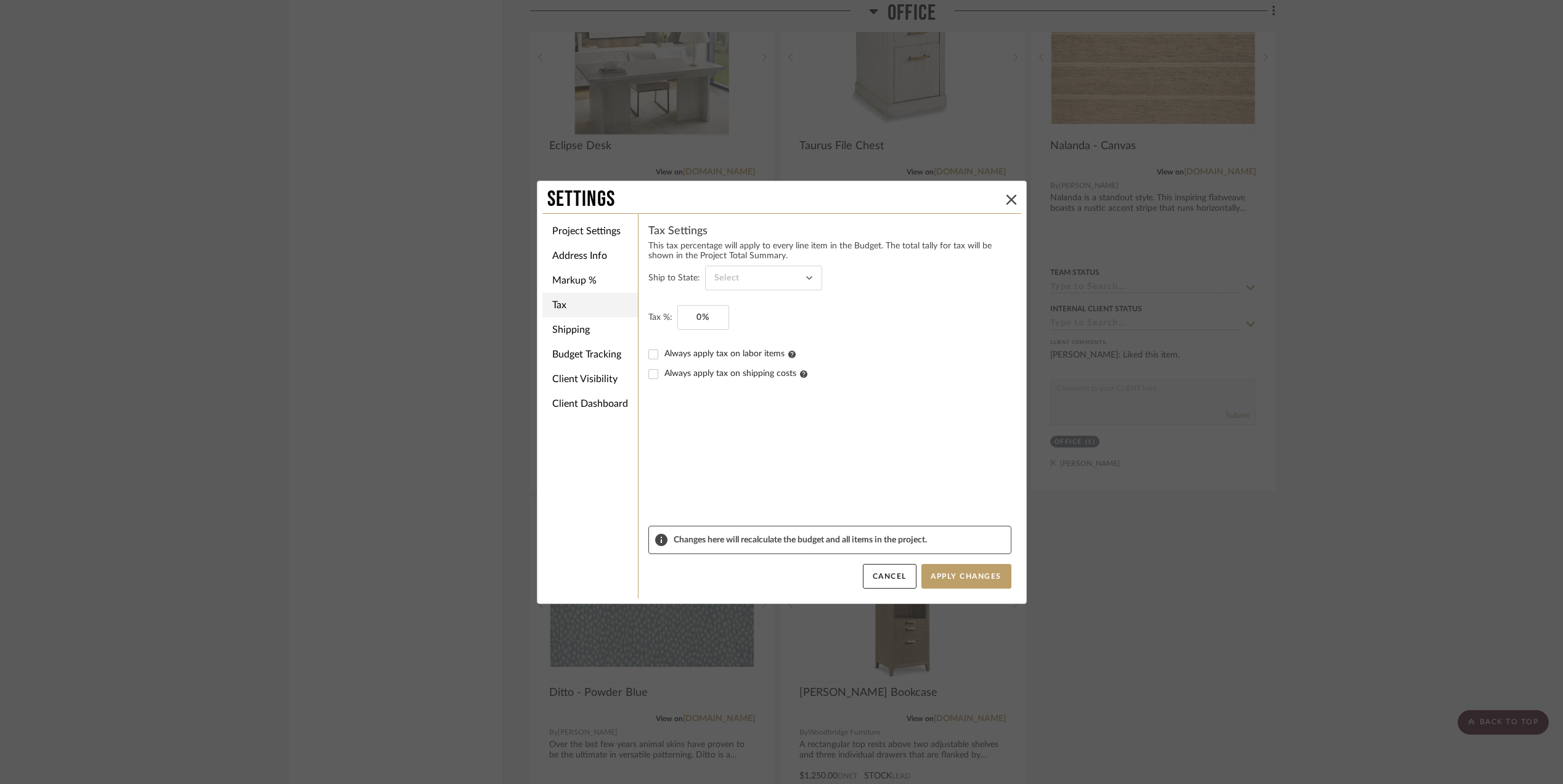
type input "Virginia"
click at [696, 314] on input "0" at bounding box center [703, 317] width 51 height 25
type input "6%"
click at [932, 341] on sr-form-field "Tax %: 6%" at bounding box center [830, 325] width 363 height 39
click at [952, 573] on button "Apply Changes" at bounding box center [966, 576] width 90 height 25
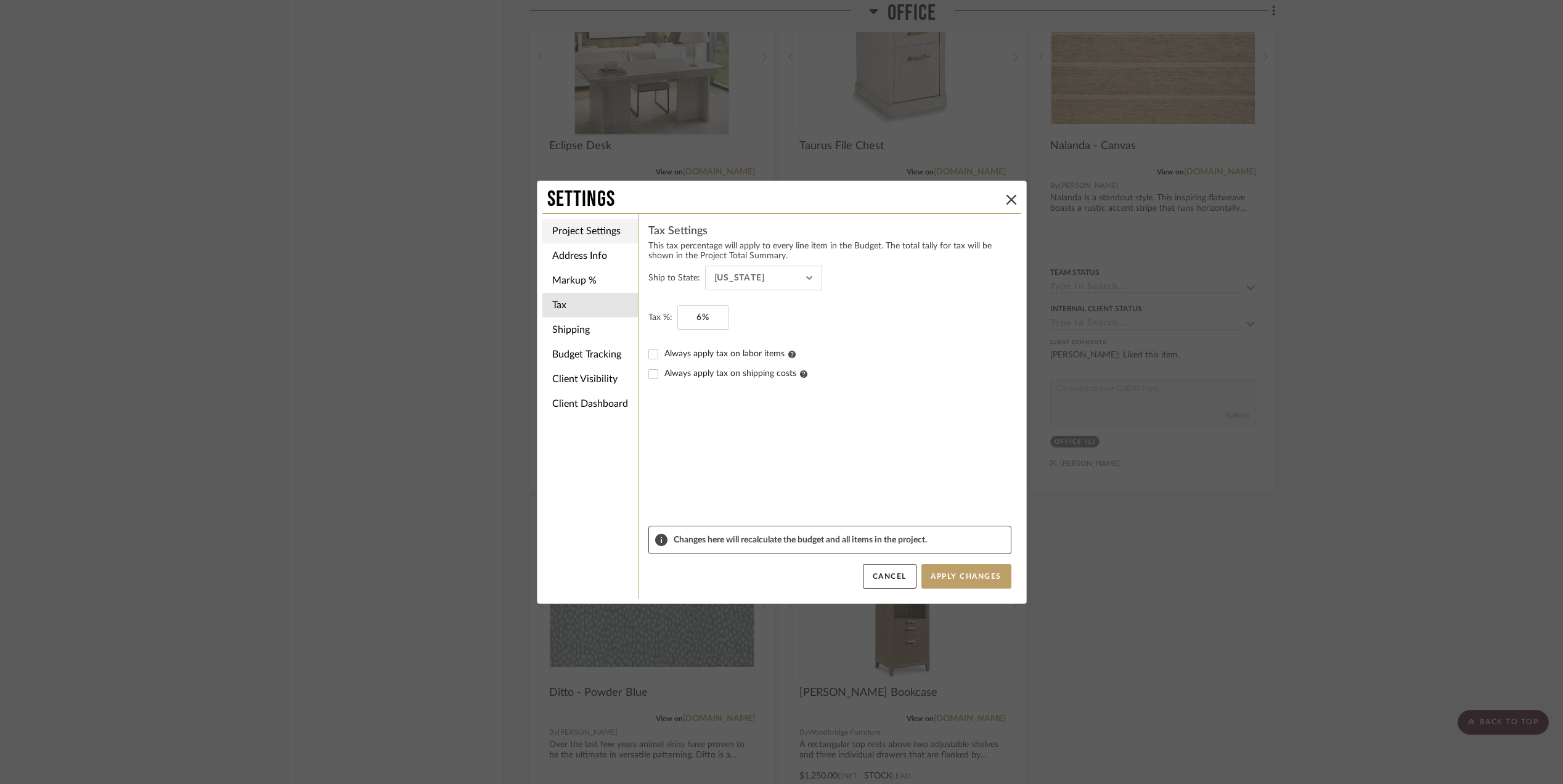
click at [588, 230] on li "Project Settings" at bounding box center [590, 231] width 95 height 25
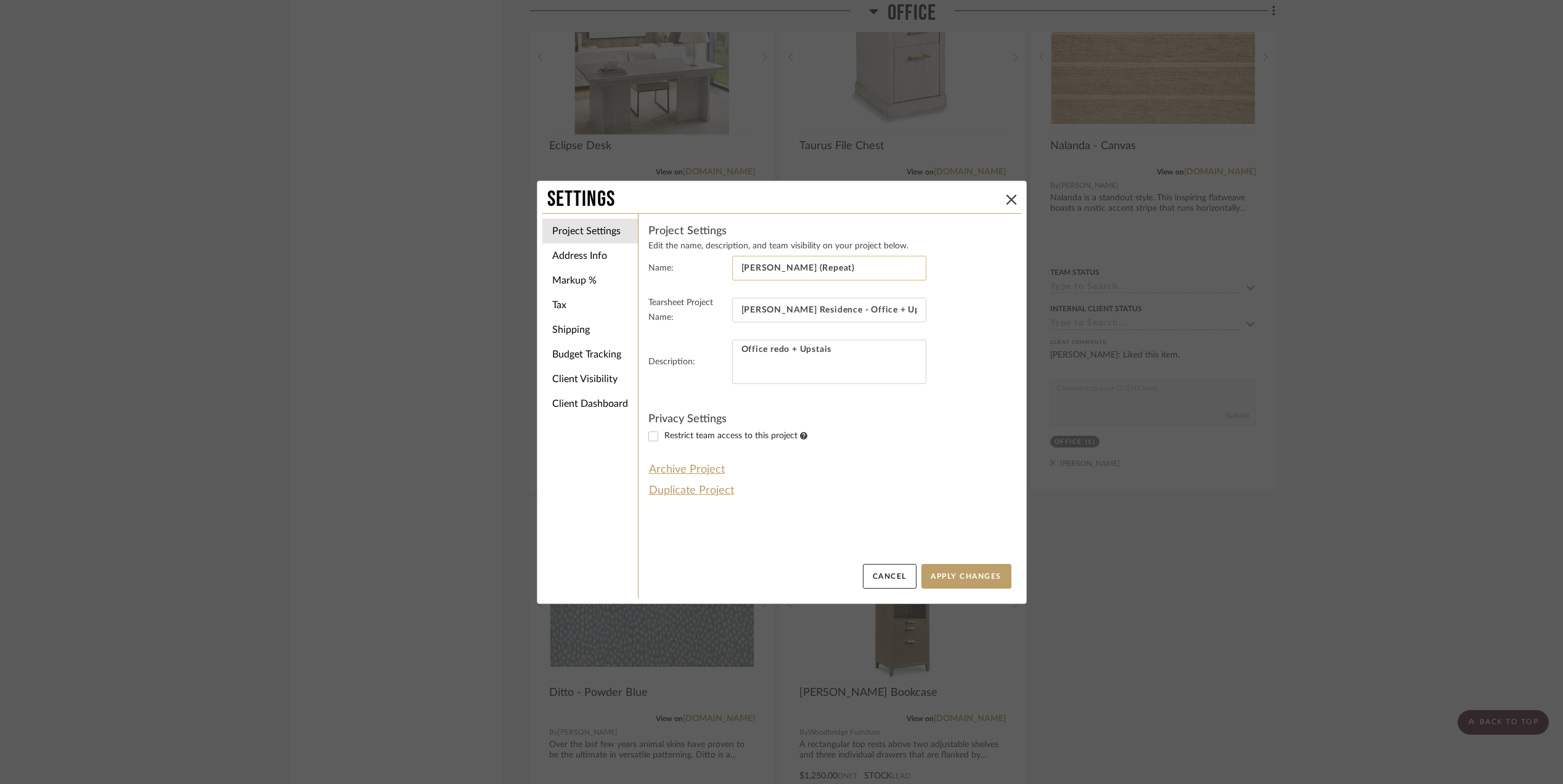
click at [873, 267] on input "Stephanie Bergreen (Repeat)" at bounding box center [830, 268] width 194 height 25
click at [577, 257] on li "Address Info" at bounding box center [590, 255] width 95 height 25
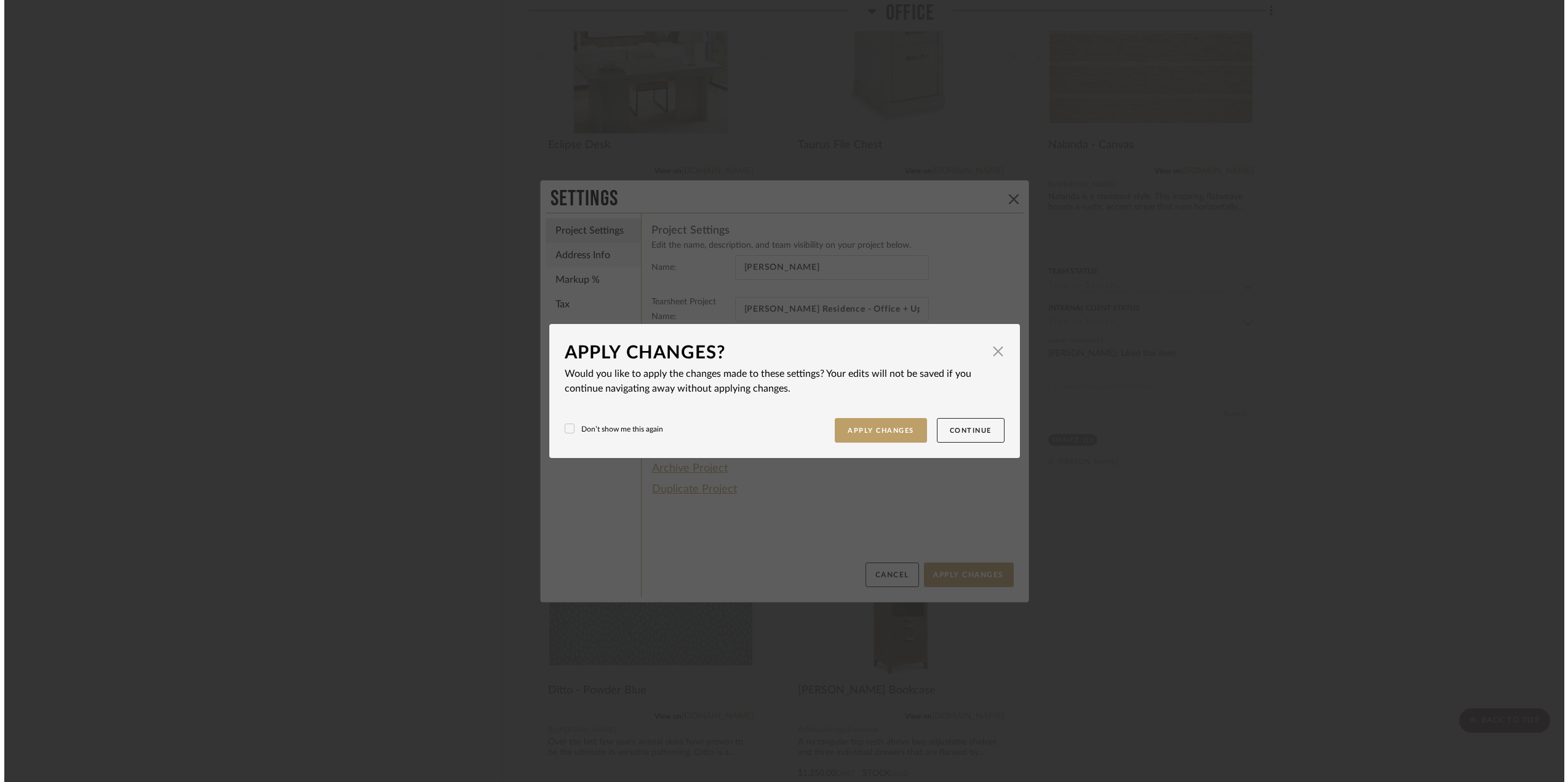
scroll to position [0, 0]
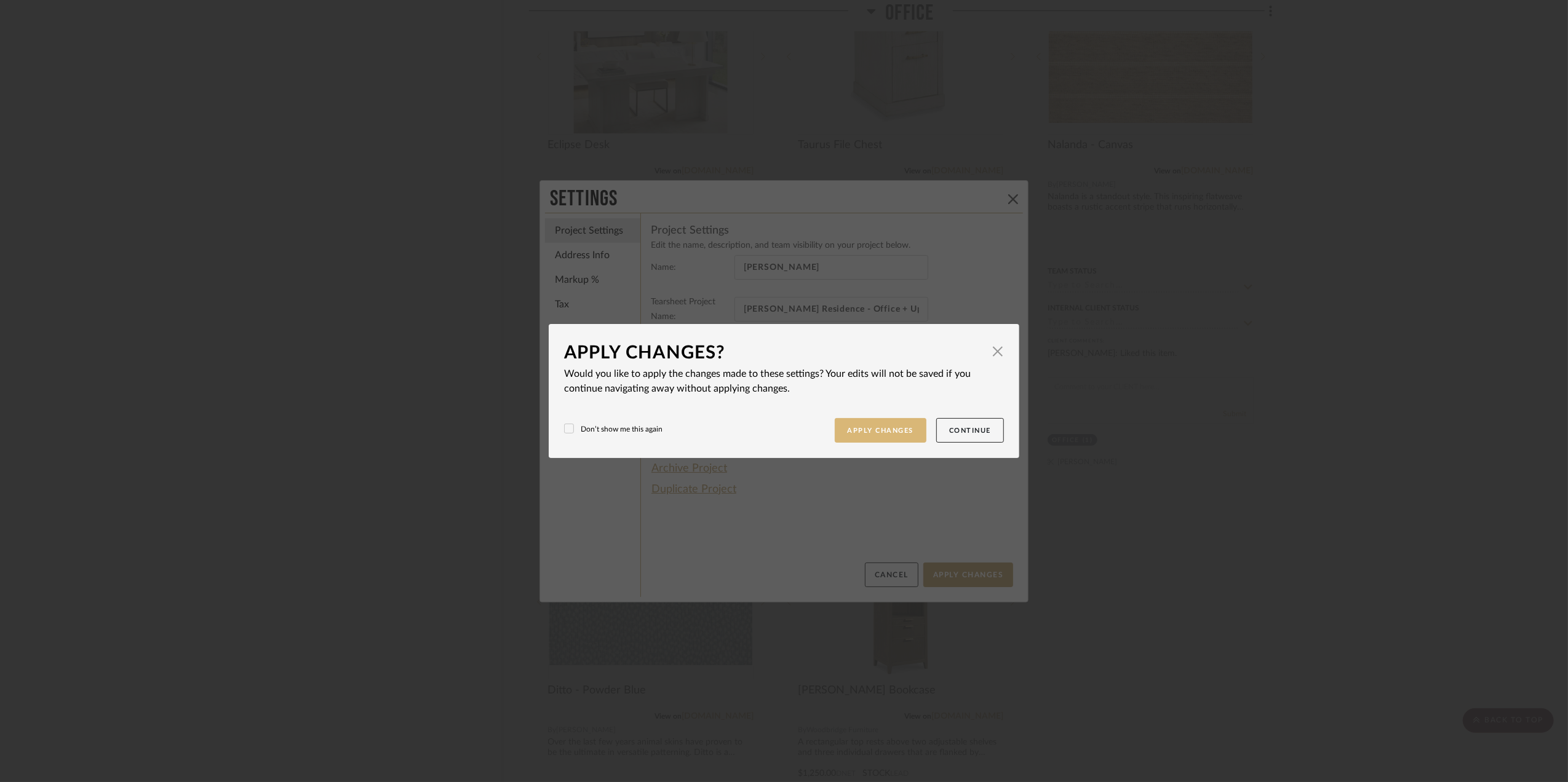
click at [877, 431] on button "Apply Changes" at bounding box center [881, 431] width 93 height 25
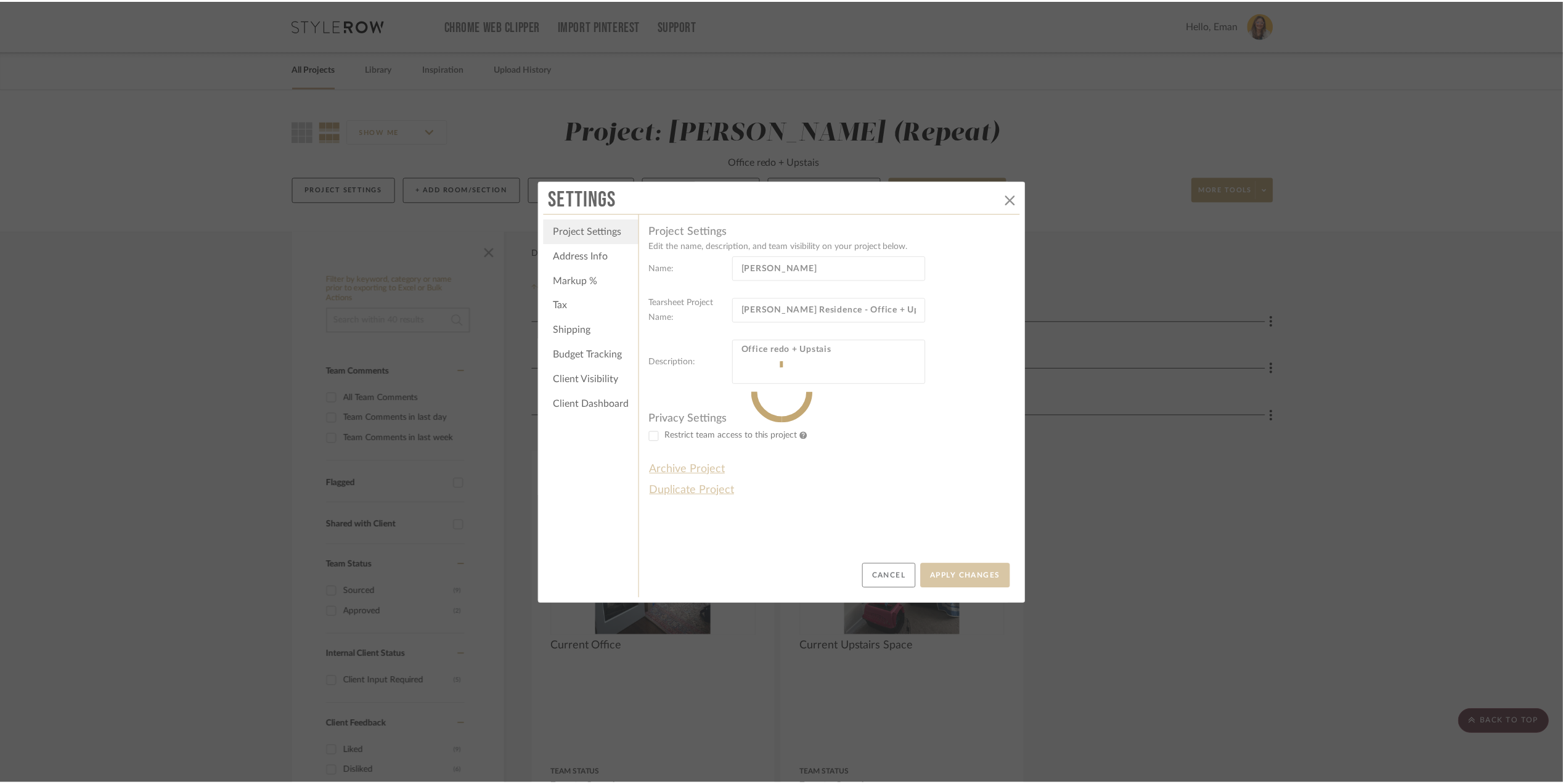
scroll to position [2301, 0]
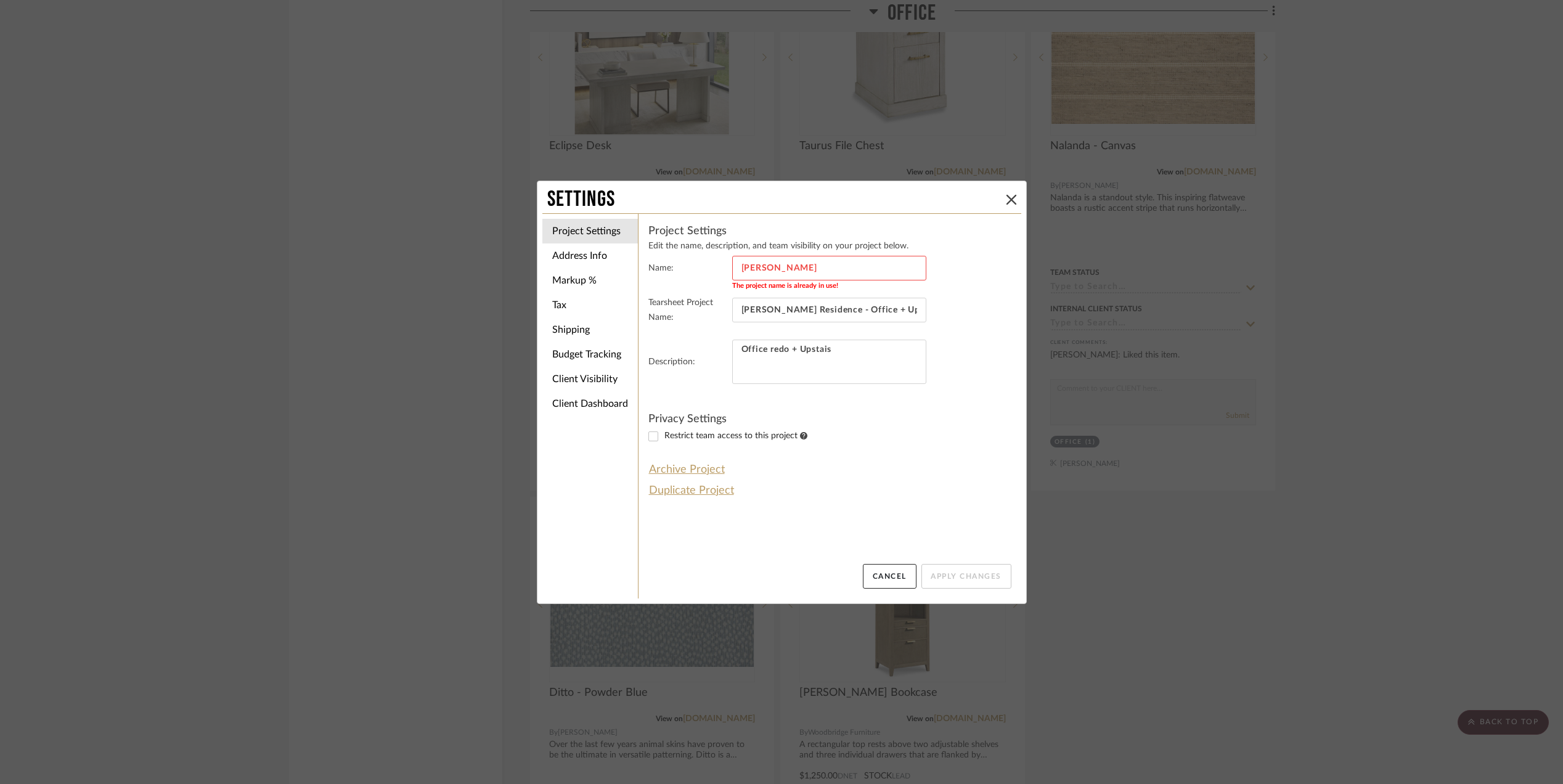
click at [847, 269] on input "[PERSON_NAME]" at bounding box center [830, 268] width 194 height 25
type input "[PERSON_NAME] (2)"
click at [951, 573] on button "Apply Changes" at bounding box center [966, 576] width 90 height 25
click at [602, 252] on li "Address Info" at bounding box center [590, 255] width 95 height 25
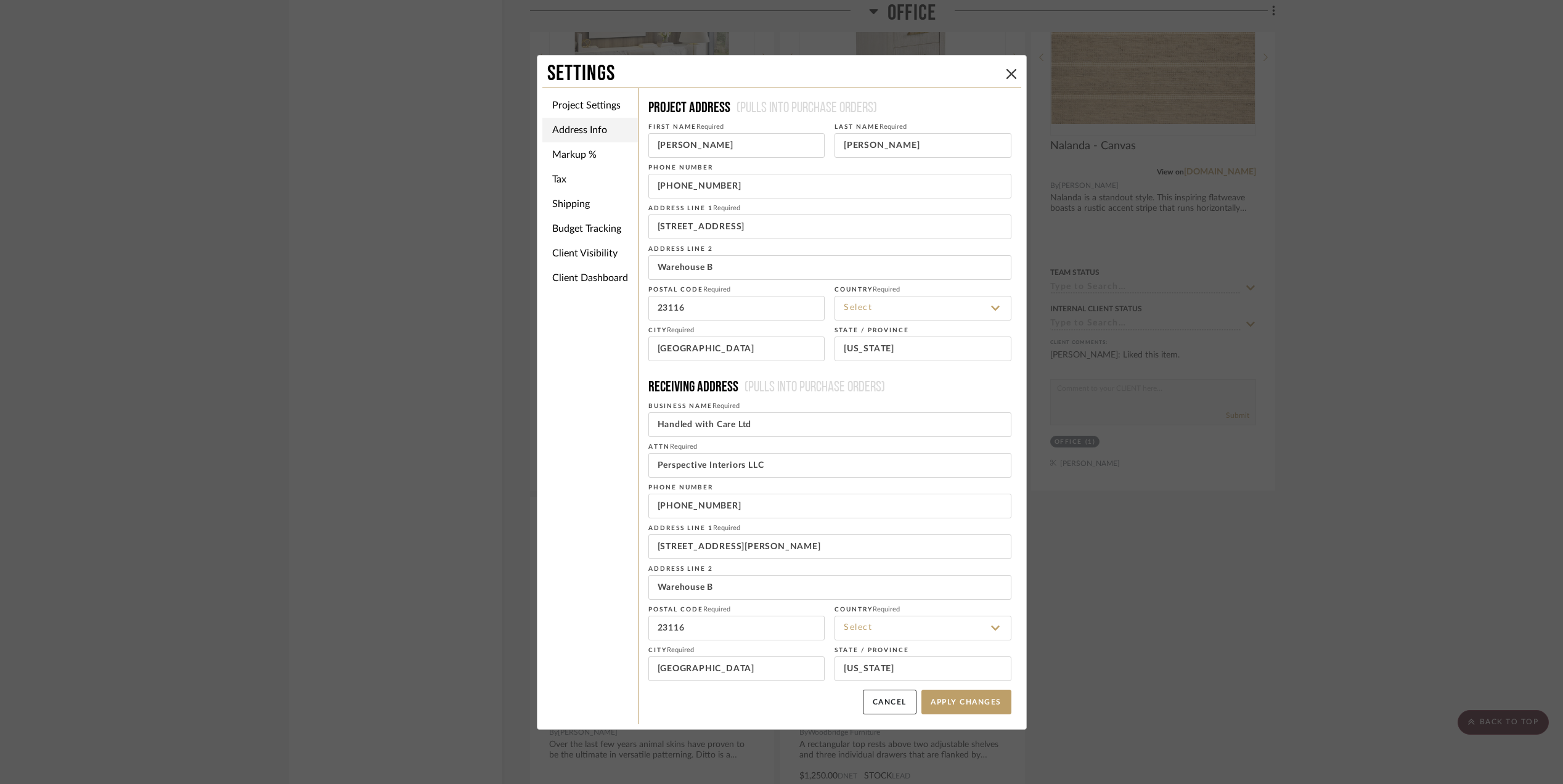
type input "United States"
click at [583, 148] on li "Markup %" at bounding box center [590, 154] width 95 height 25
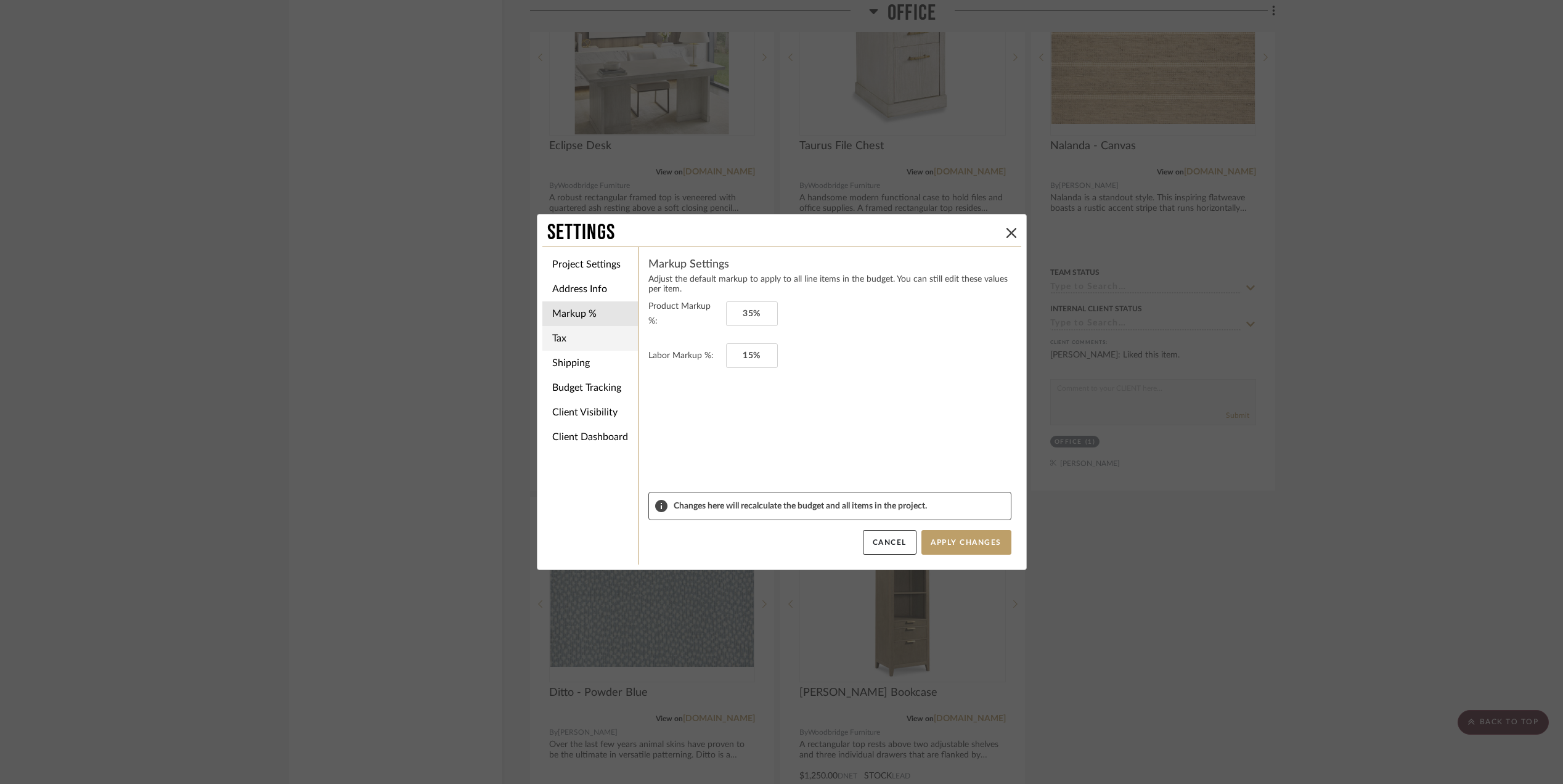
click at [564, 339] on li "Tax" at bounding box center [590, 338] width 95 height 25
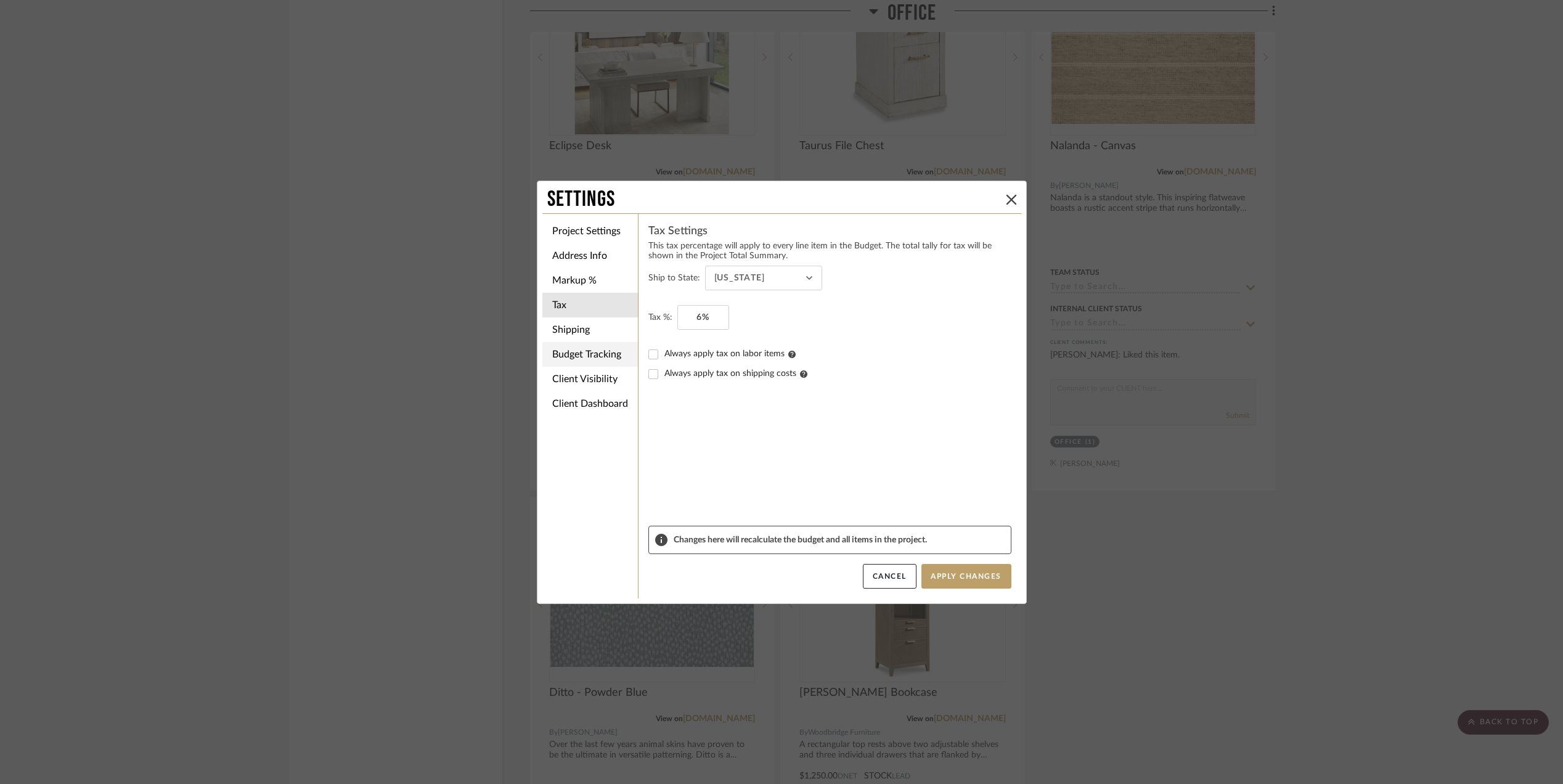
click at [574, 353] on li "Budget Tracking" at bounding box center [590, 354] width 95 height 25
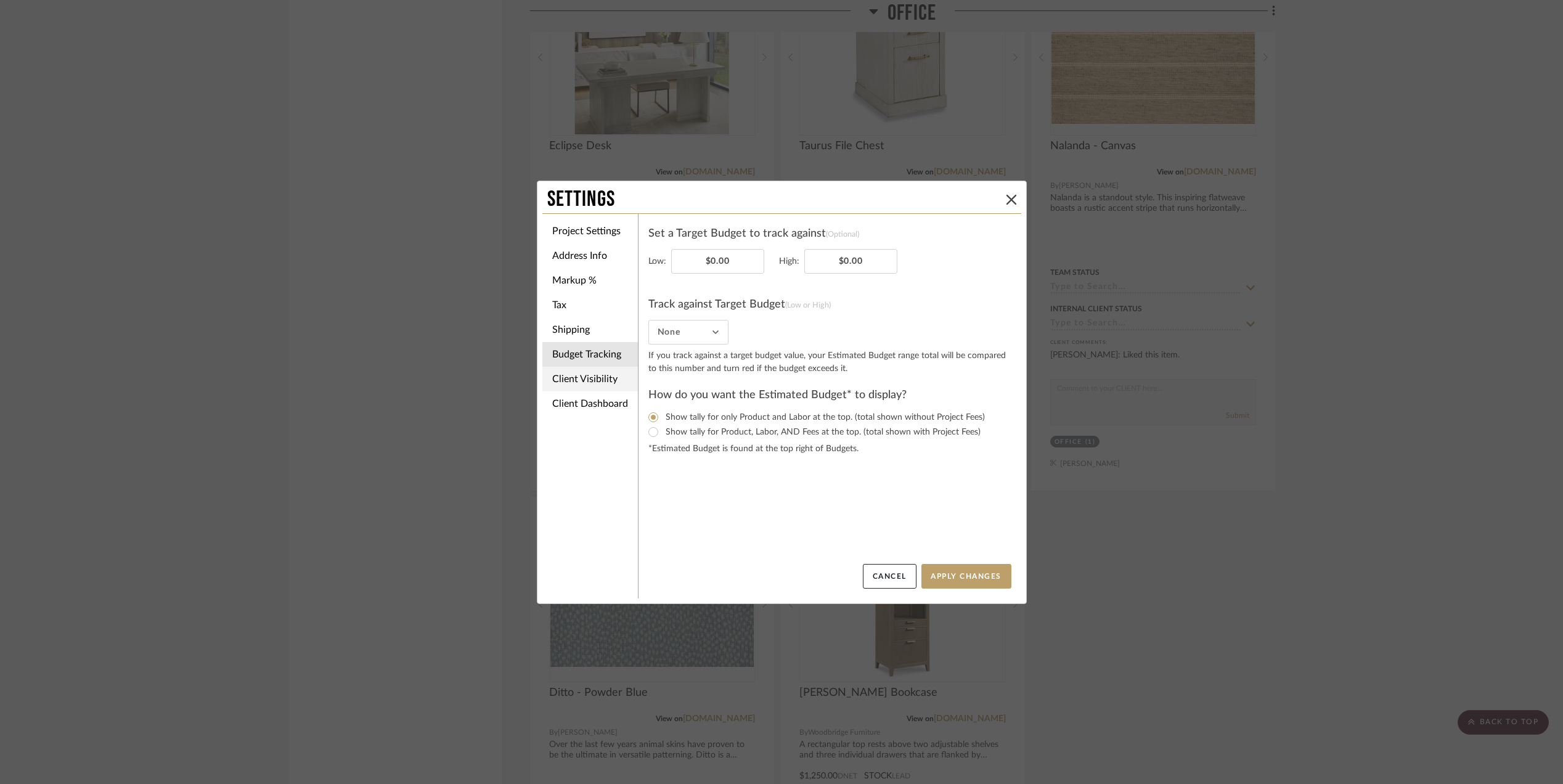
click at [585, 380] on li "Client Visibility" at bounding box center [590, 379] width 95 height 25
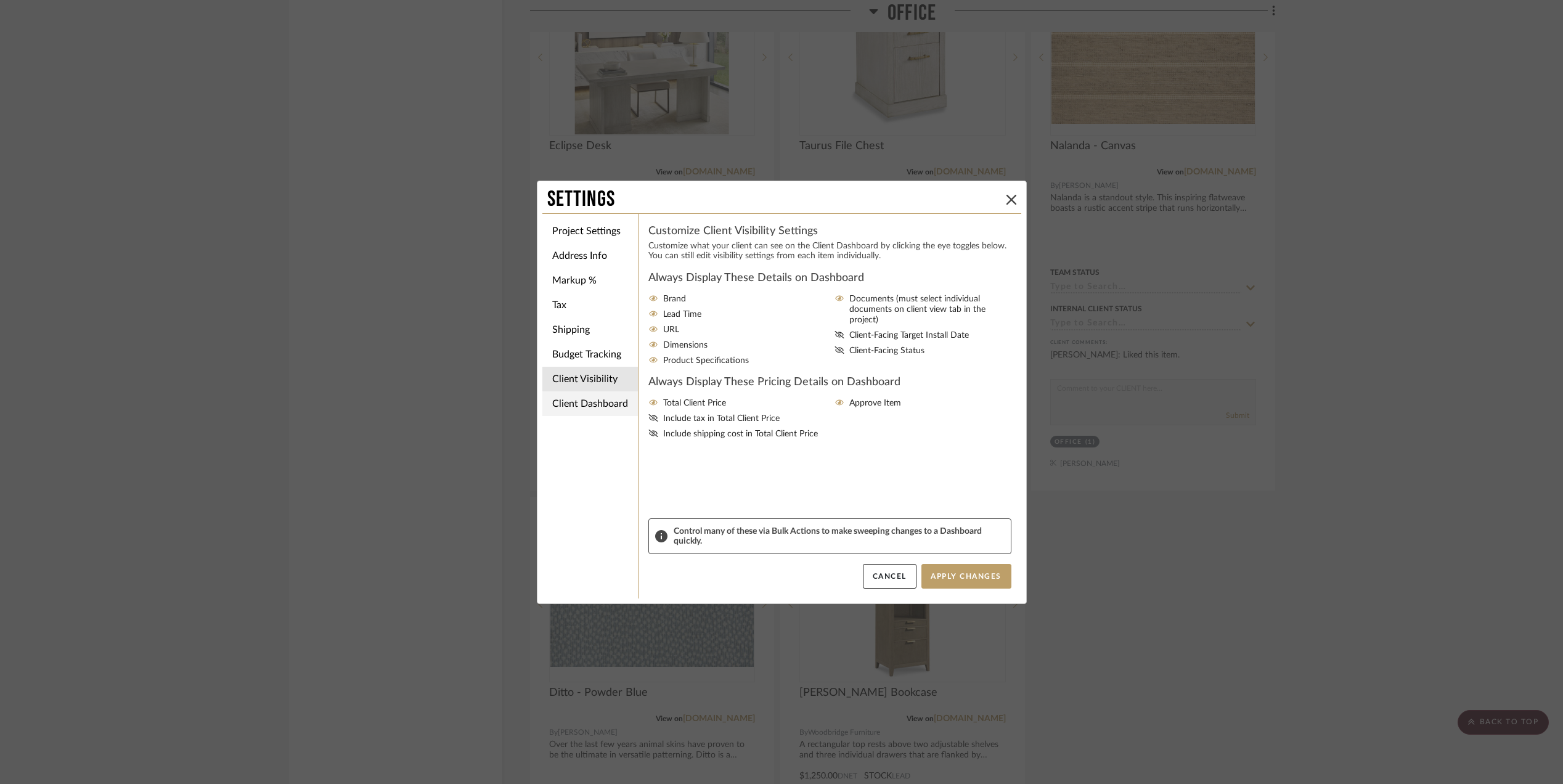
click at [597, 402] on li "Client Dashboard" at bounding box center [590, 403] width 95 height 25
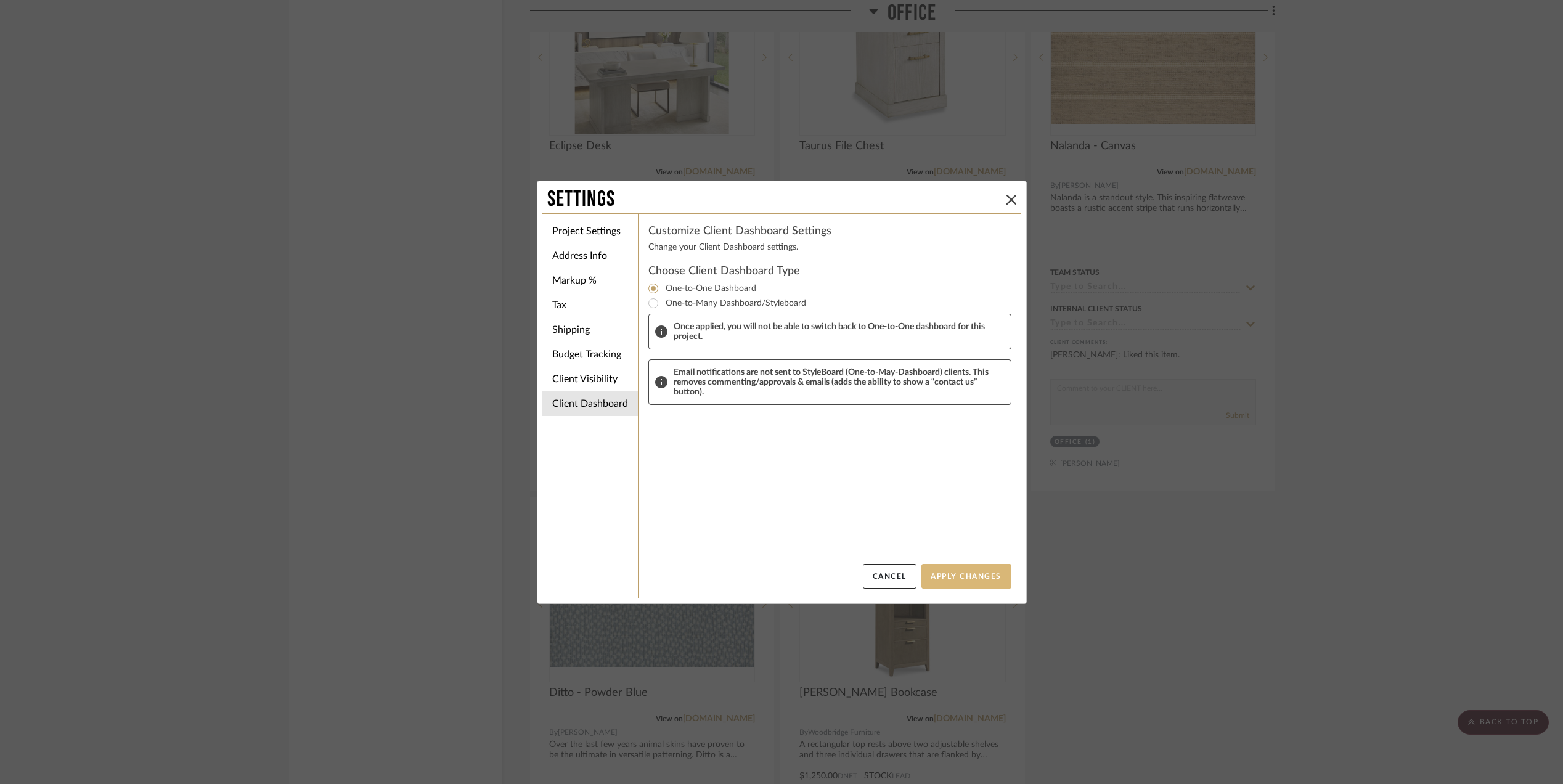
click at [958, 578] on button "Apply Changes" at bounding box center [966, 576] width 90 height 25
click at [1011, 196] on icon at bounding box center [1012, 200] width 10 height 10
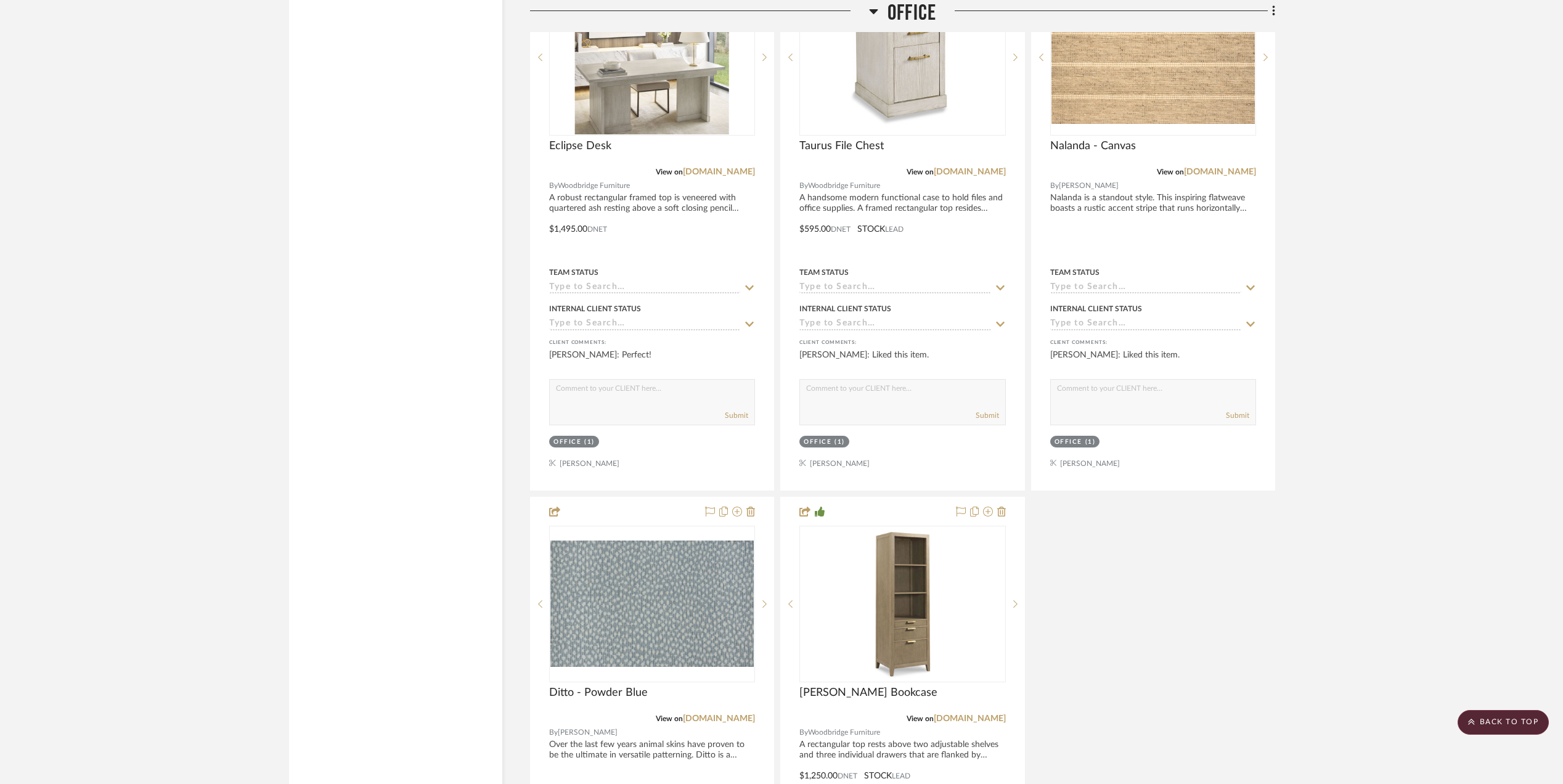
click at [1198, 527] on div "Bronzeville One Light Semi-Flush Mount View on visualcomfort.com By Visual Comf…" at bounding box center [902, 220] width 745 height 1634
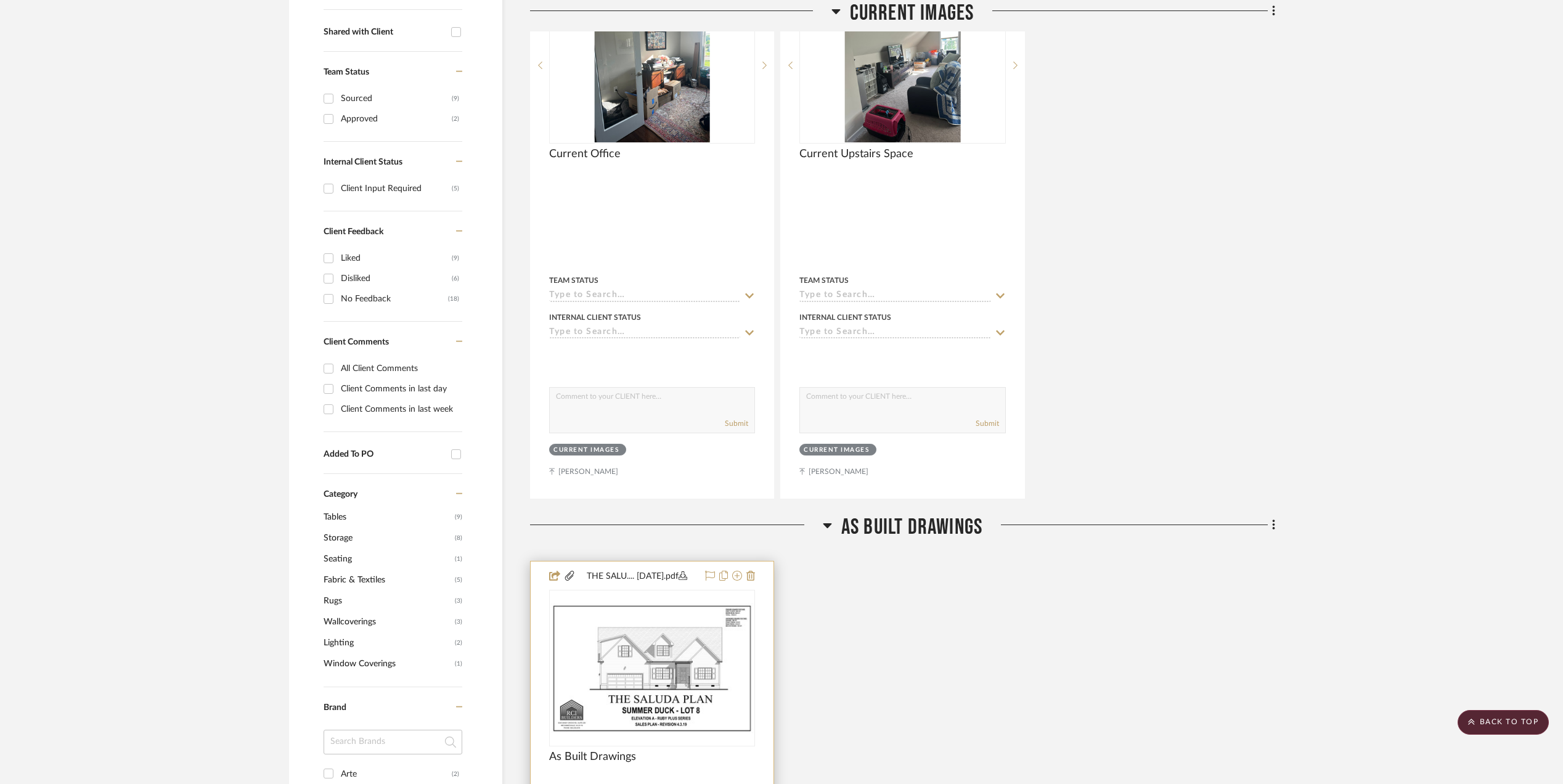
scroll to position [0, 0]
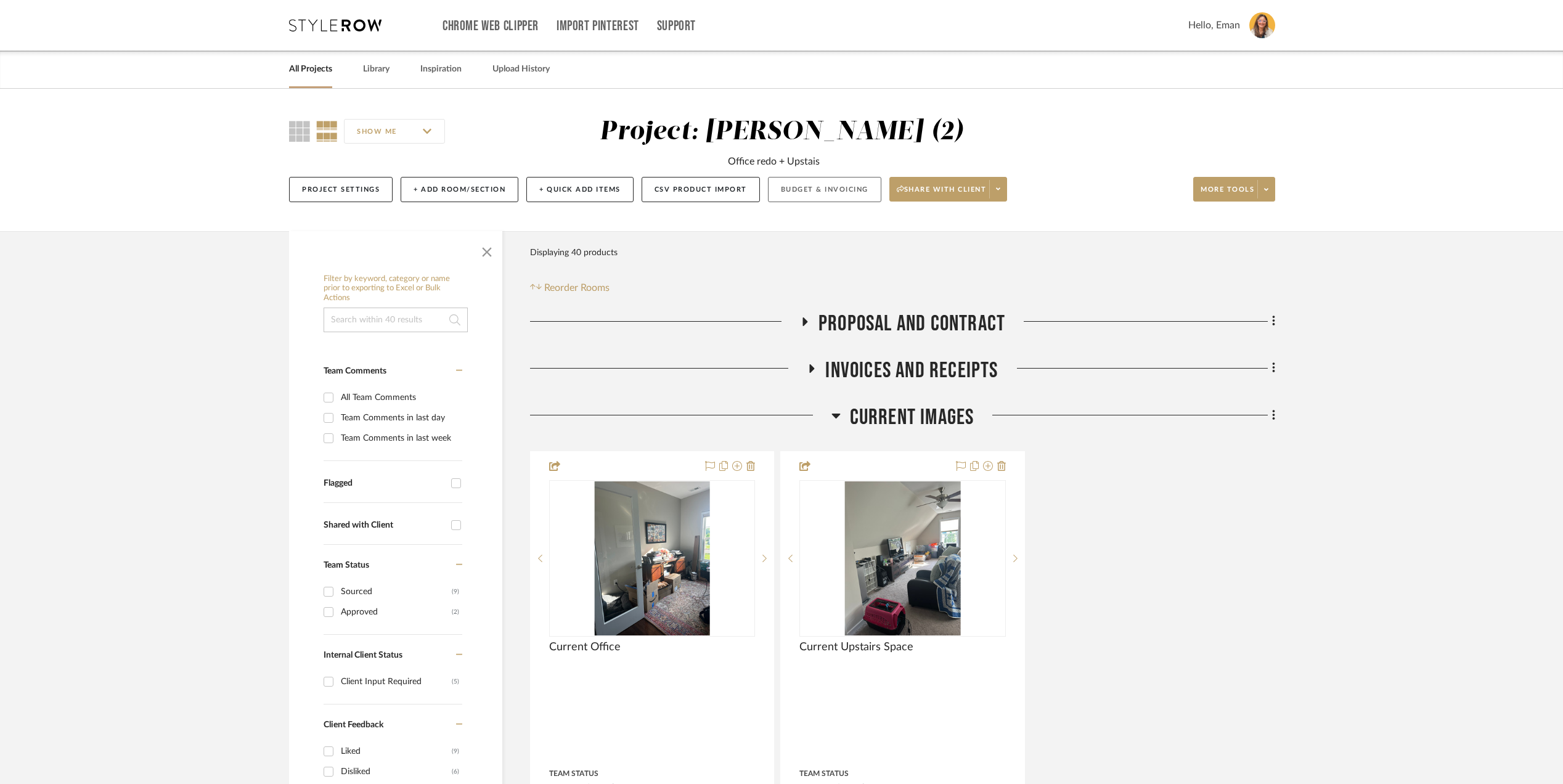
click at [846, 189] on button "Budget & Invoicing" at bounding box center [825, 189] width 114 height 25
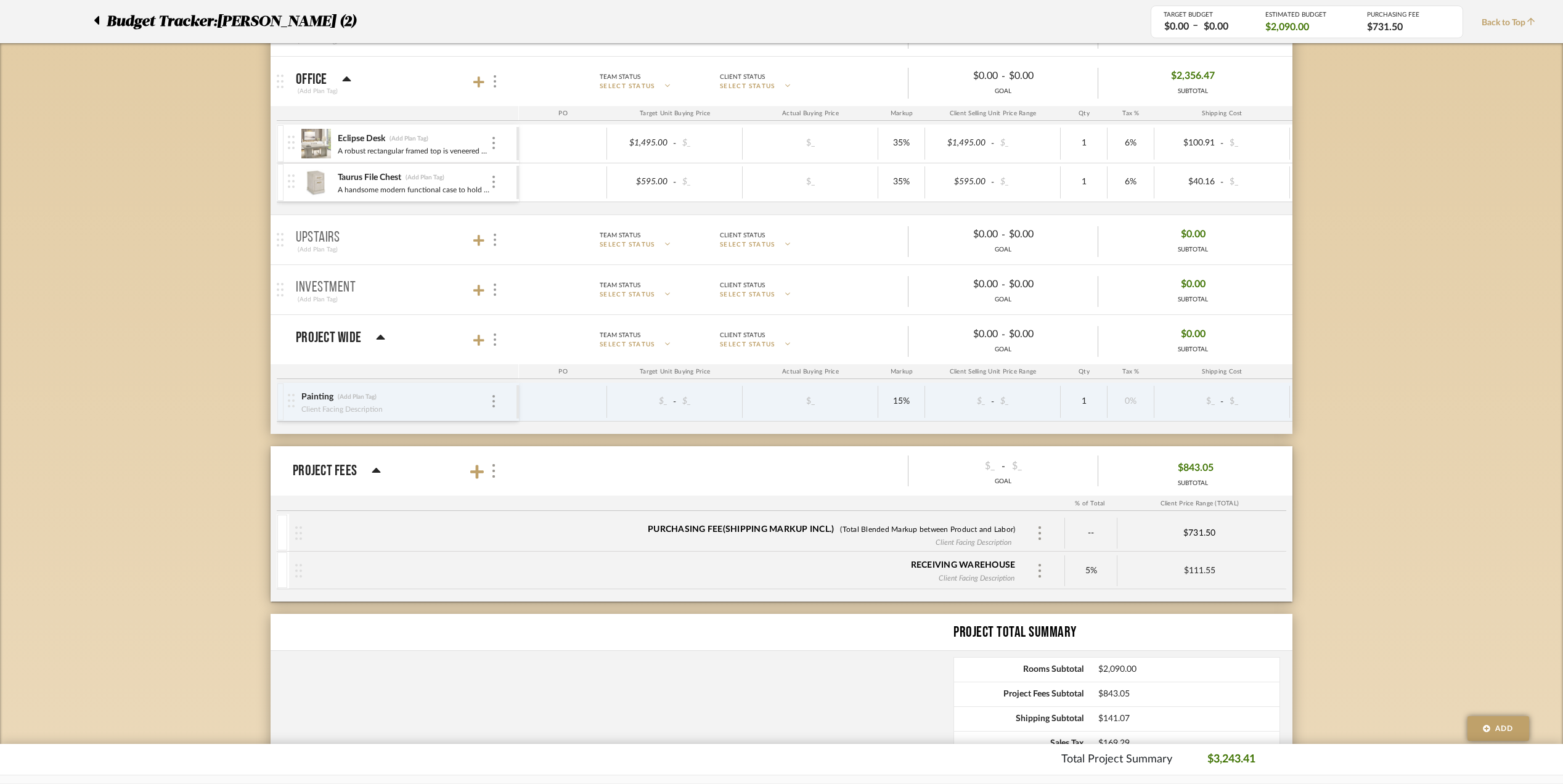
scroll to position [531, 0]
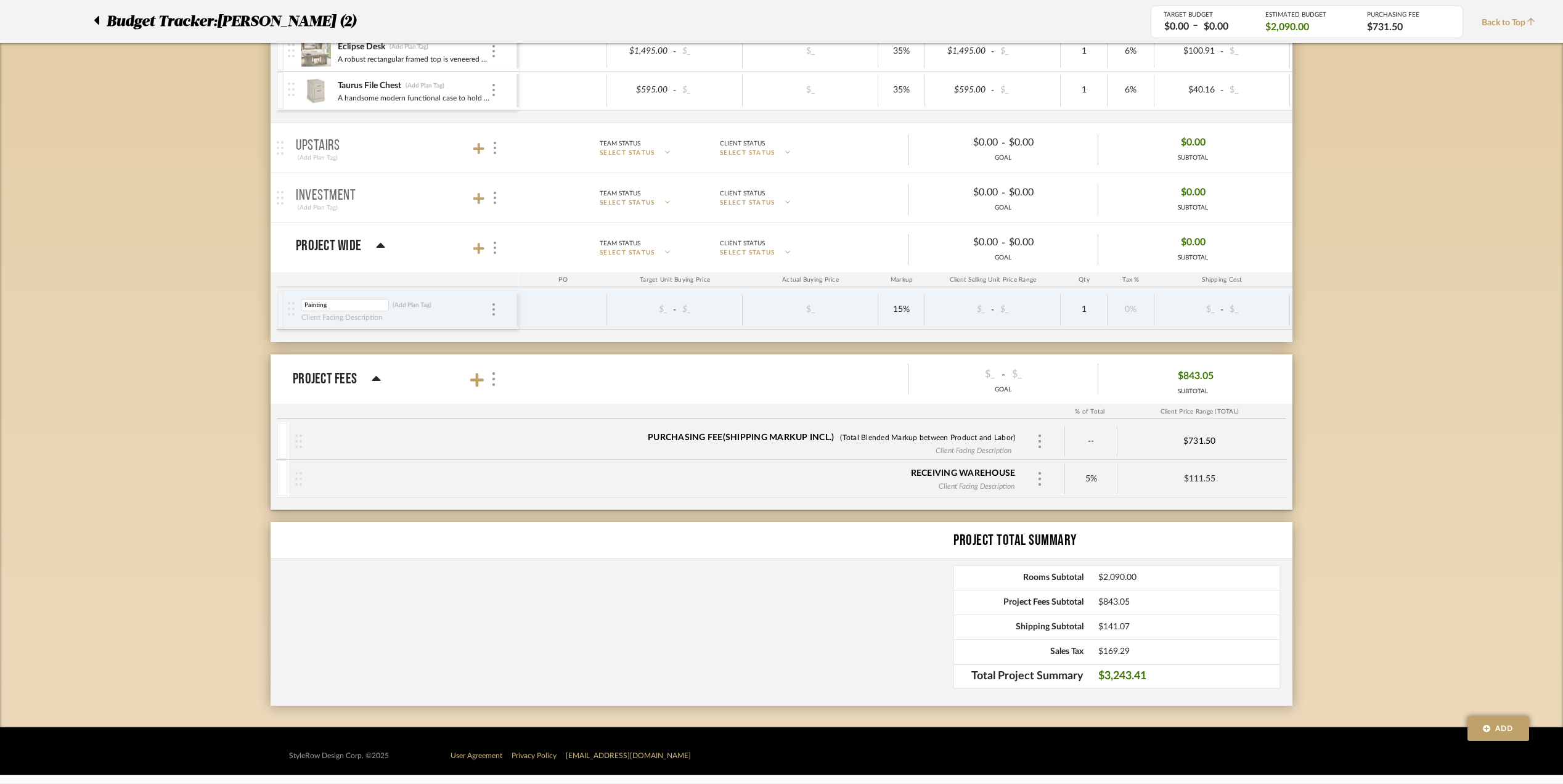
click at [325, 299] on input "Painting" at bounding box center [344, 305] width 88 height 12
type input "Wallpaper Install"
click at [342, 346] on div "proposal and contract (Add Plan Tag) Team Status SELECT STATUS Client Status SE…" at bounding box center [782, 203] width 1022 height 1050
click at [480, 247] on icon at bounding box center [478, 248] width 11 height 12
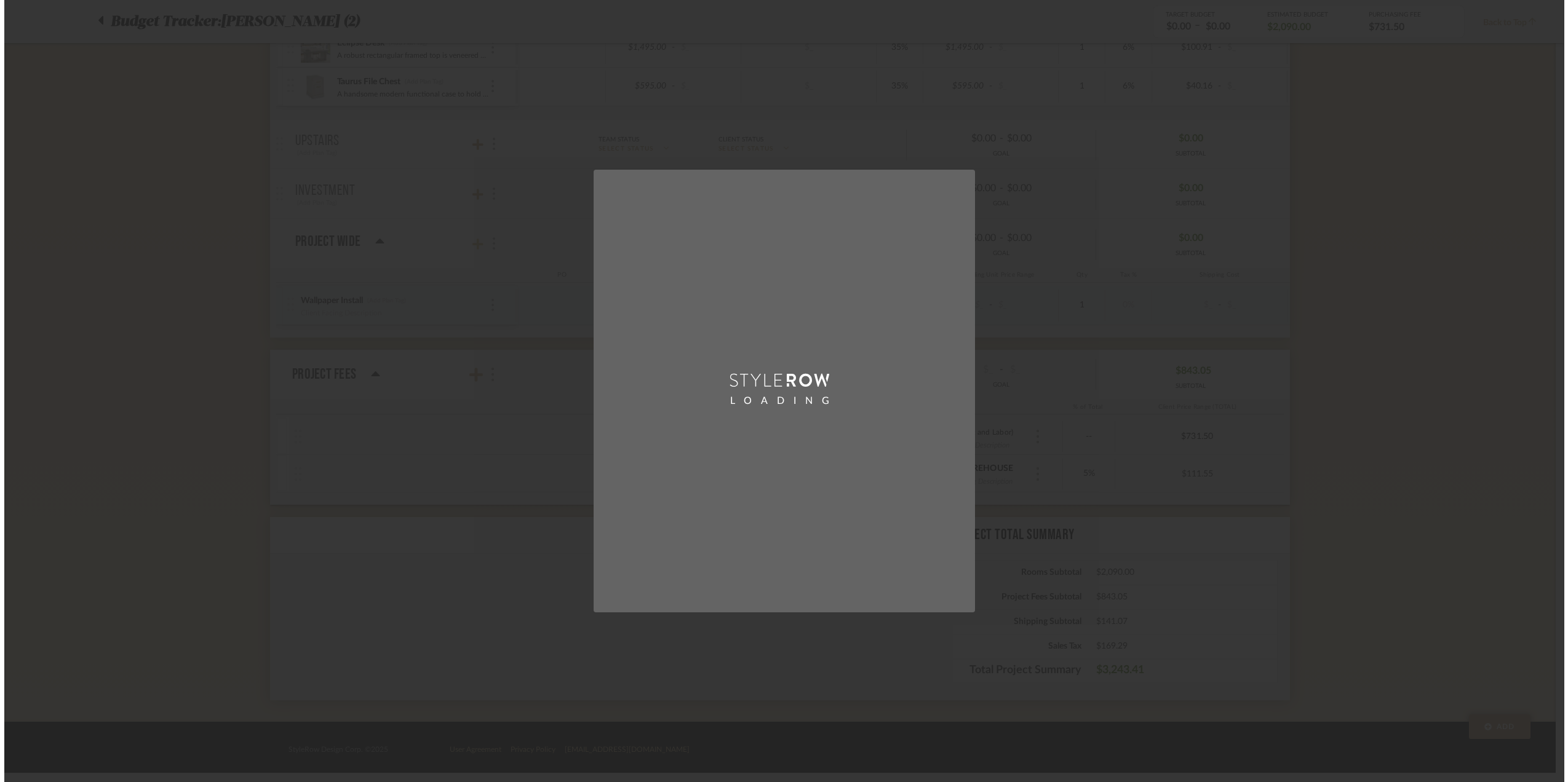
scroll to position [0, 0]
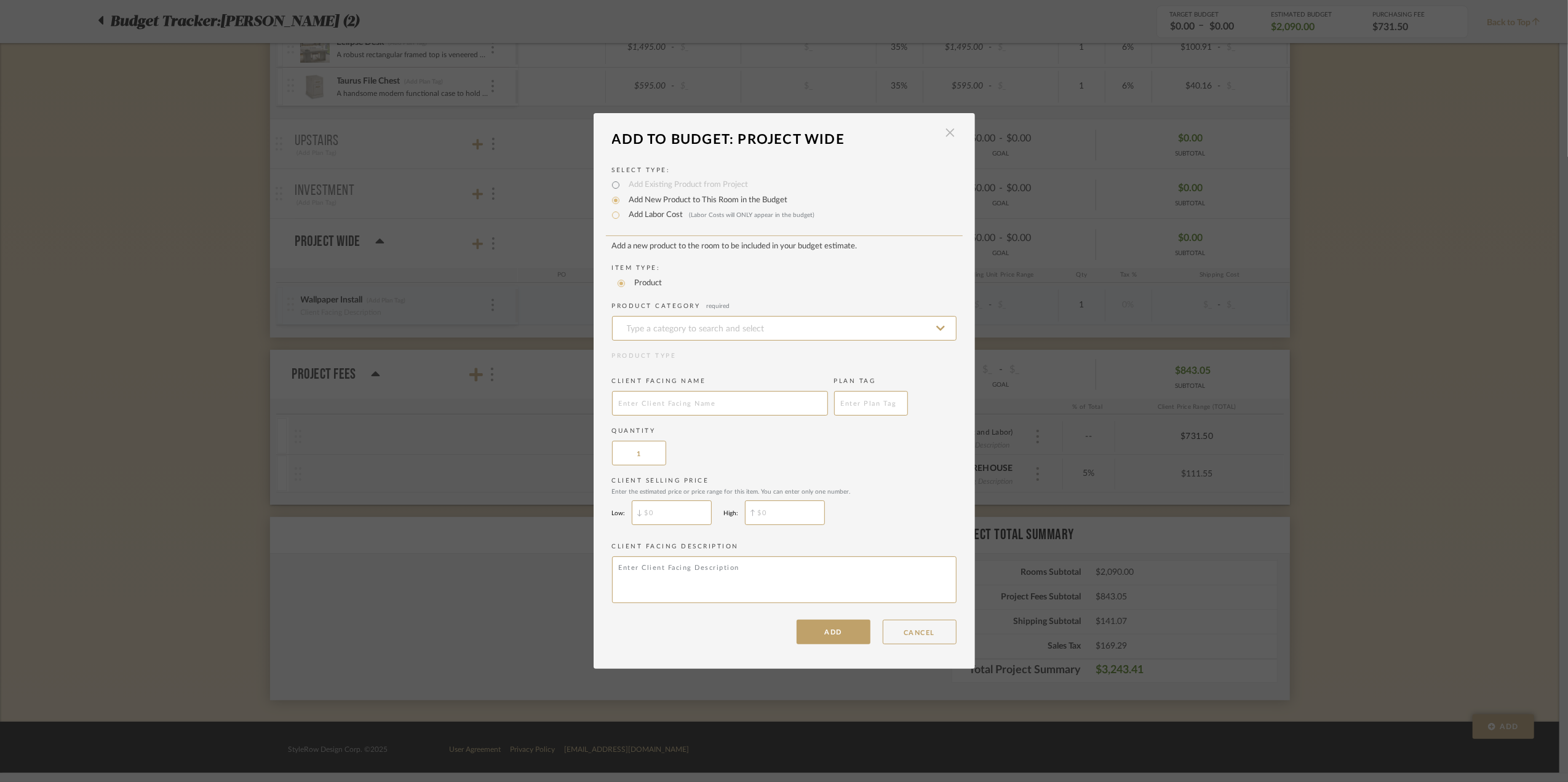
click at [945, 129] on span "button" at bounding box center [950, 132] width 25 height 25
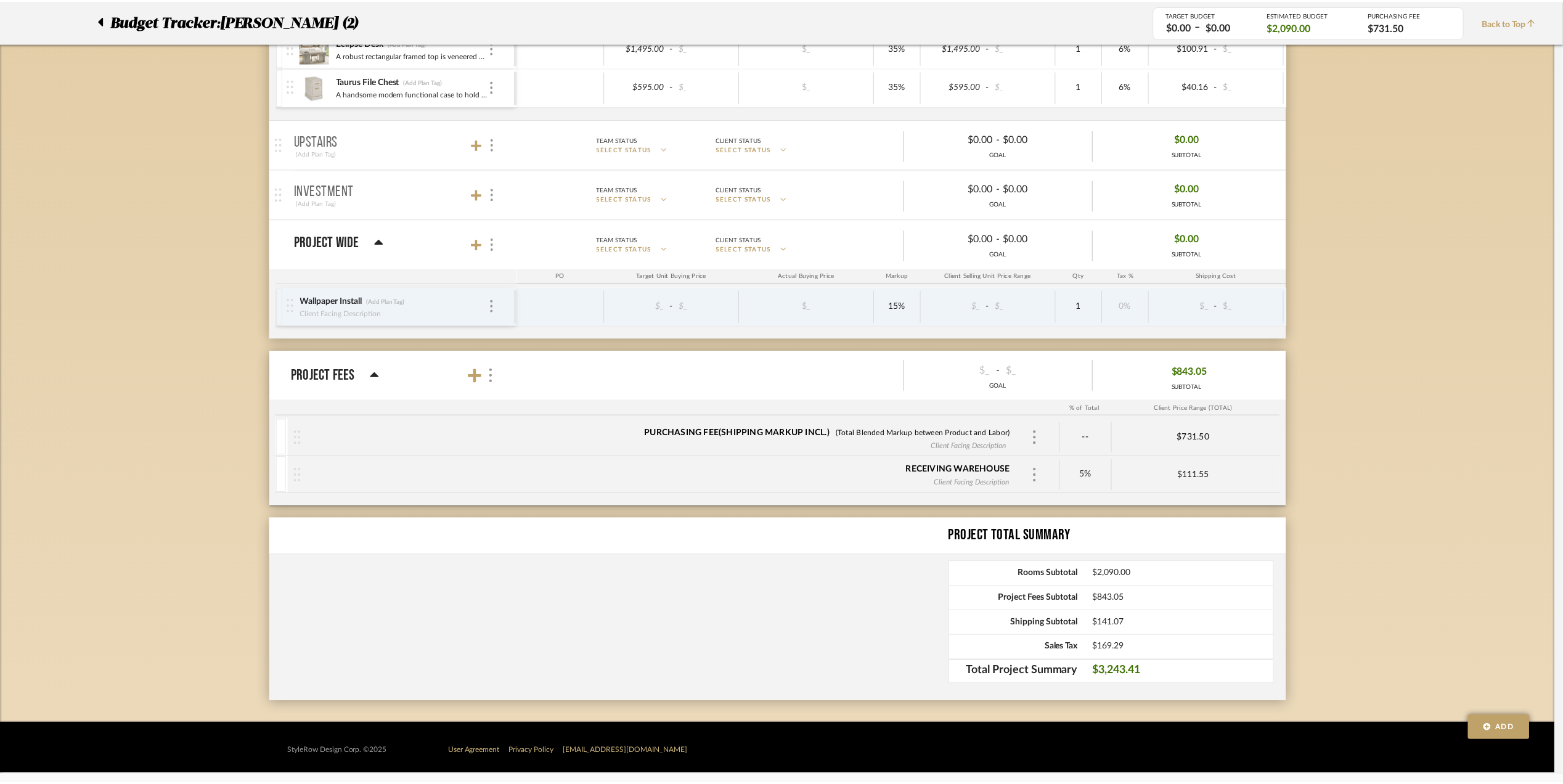
scroll to position [531, 0]
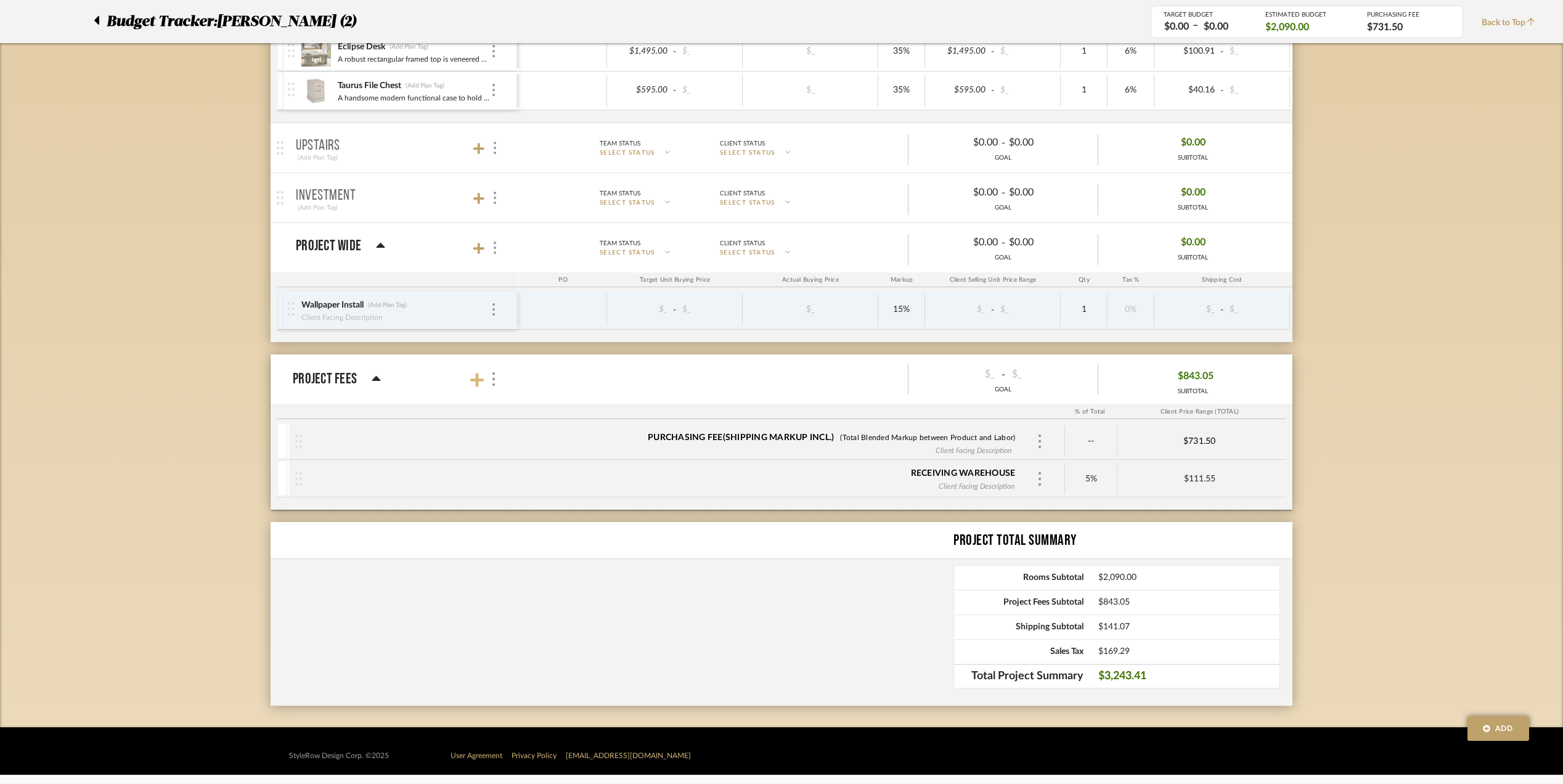
click at [481, 377] on icon at bounding box center [477, 380] width 13 height 15
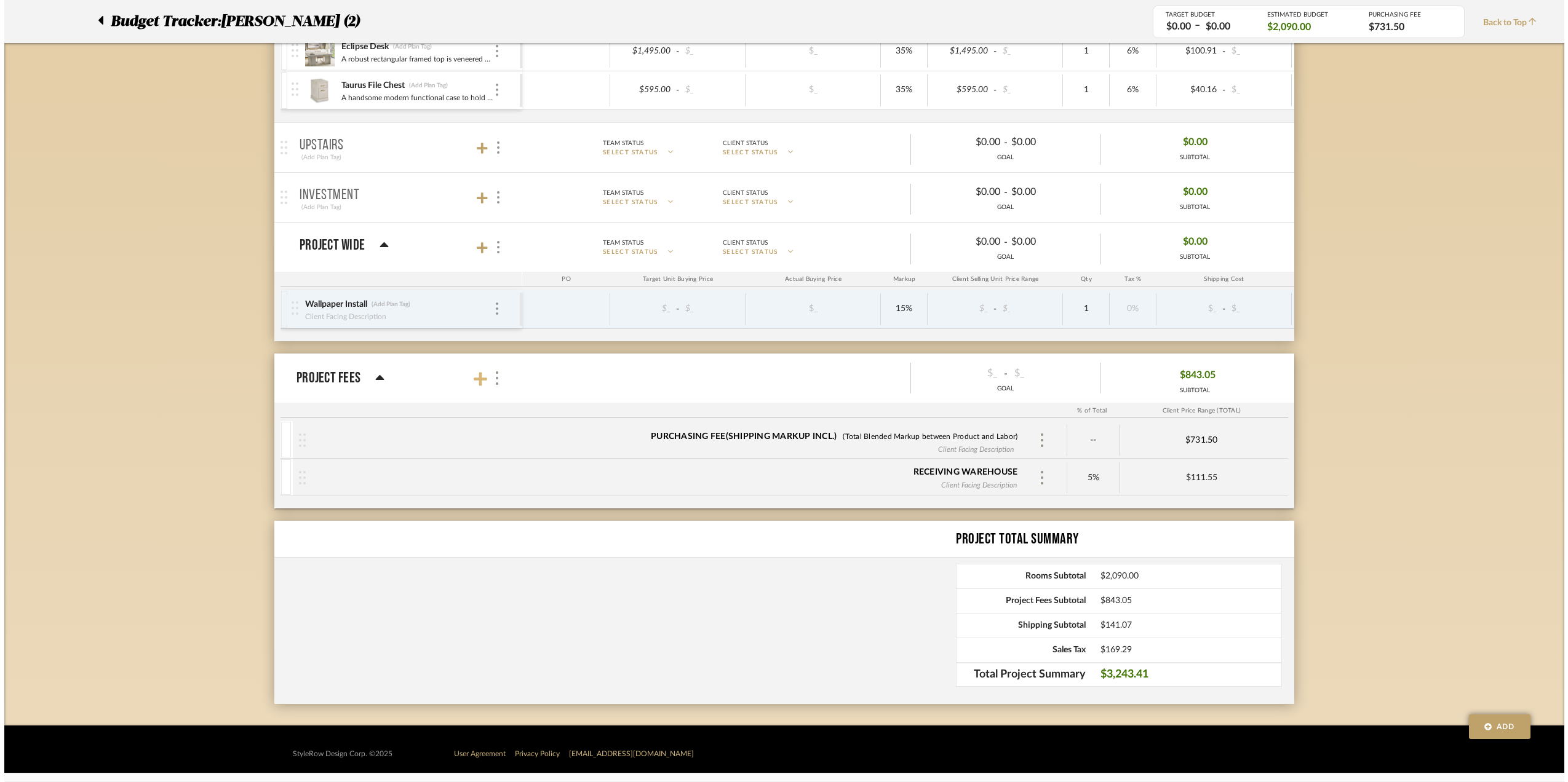
scroll to position [0, 0]
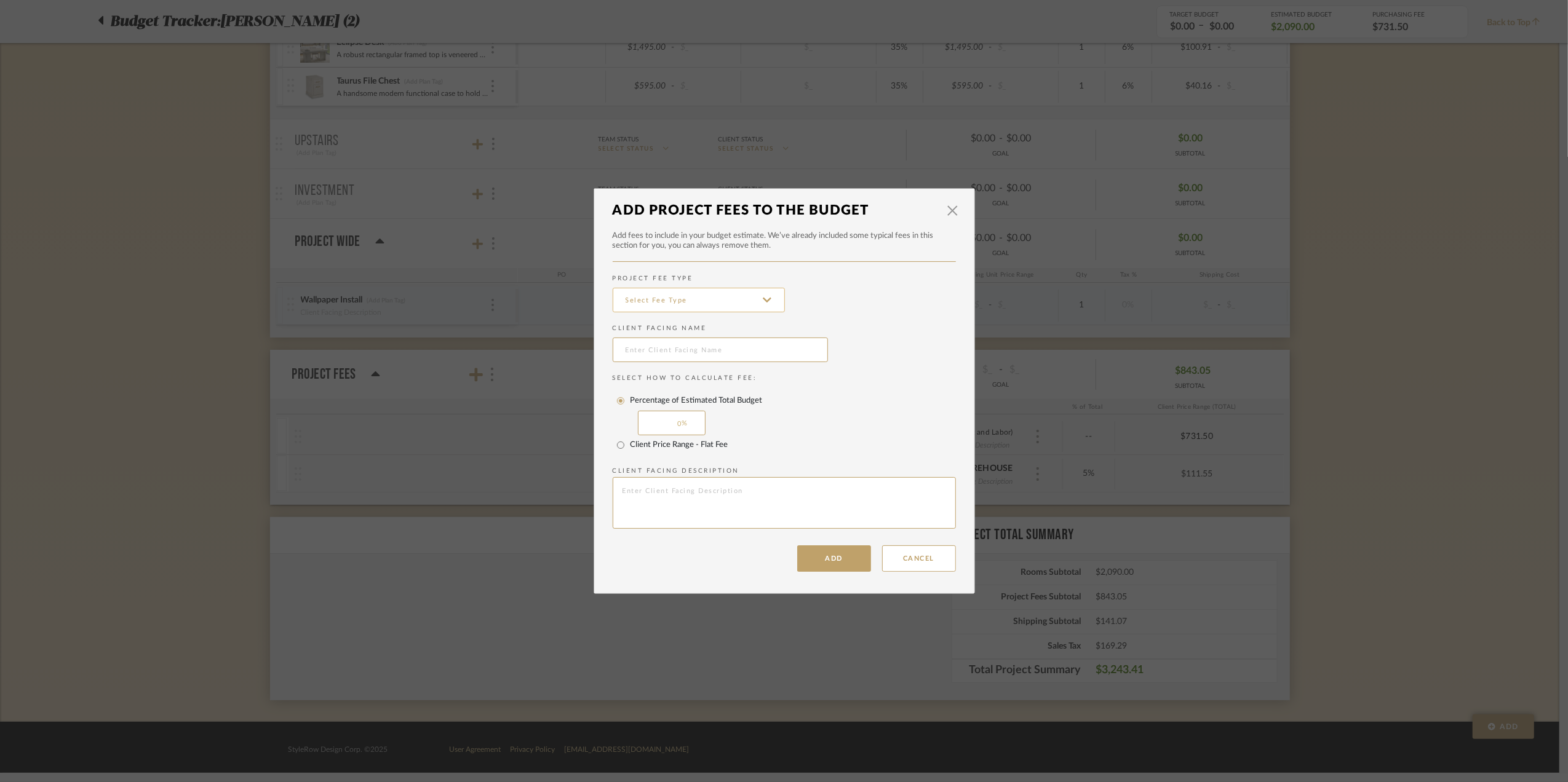
click at [679, 294] on input at bounding box center [699, 300] width 172 height 25
click at [684, 416] on span "Installation & Local Delivery" at bounding box center [696, 420] width 148 height 10
type input "Installation & Local Delivery"
click at [687, 350] on input "text" at bounding box center [720, 350] width 216 height 25
type input "White Glove Delivery"
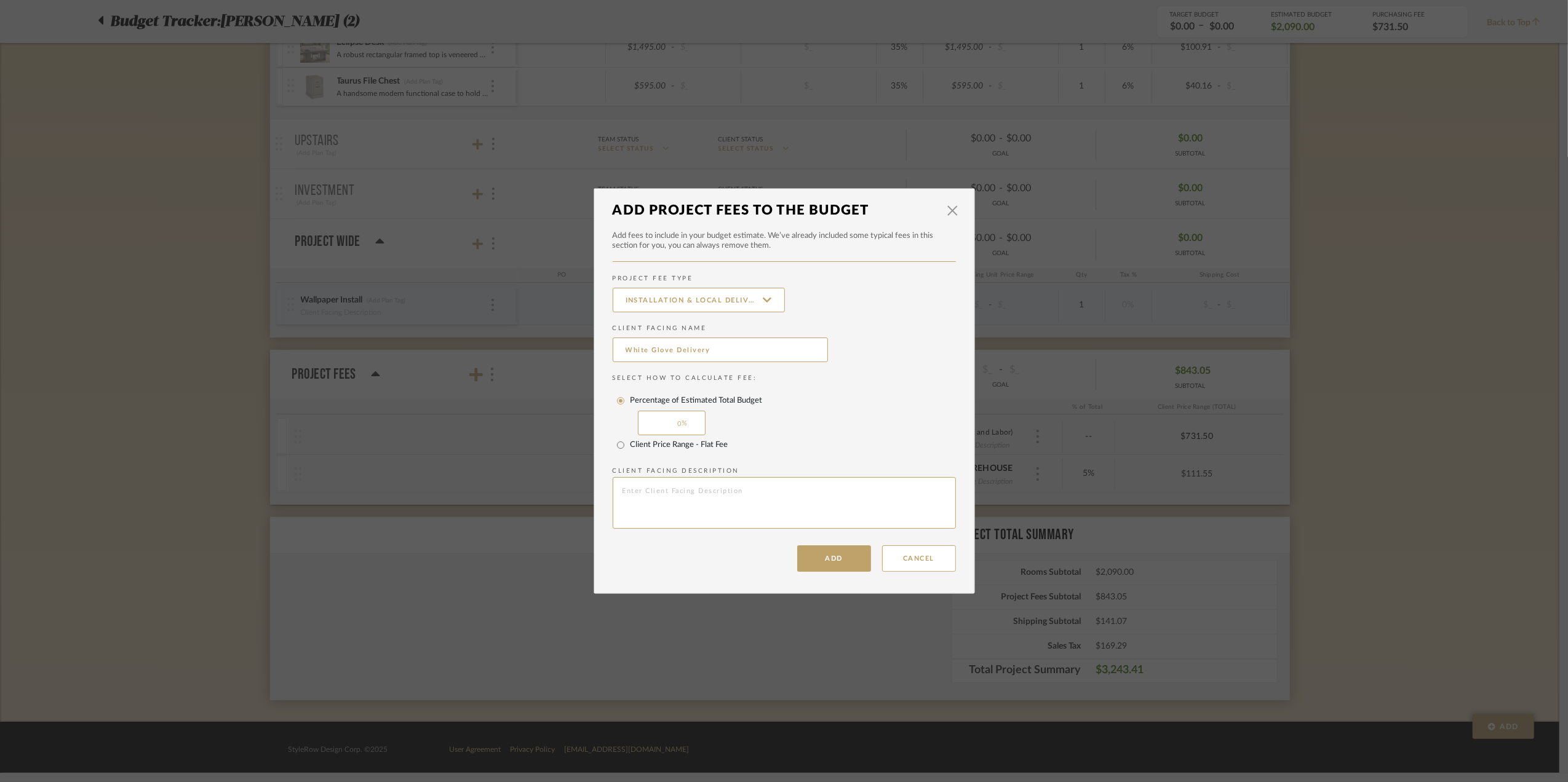
click at [663, 422] on input "0" at bounding box center [671, 423] width 68 height 25
type input "5"
click at [820, 417] on div "Percentage of Estimated Total Budget 5" at bounding box center [784, 413] width 343 height 44
click at [829, 560] on button "Add" at bounding box center [834, 559] width 74 height 27
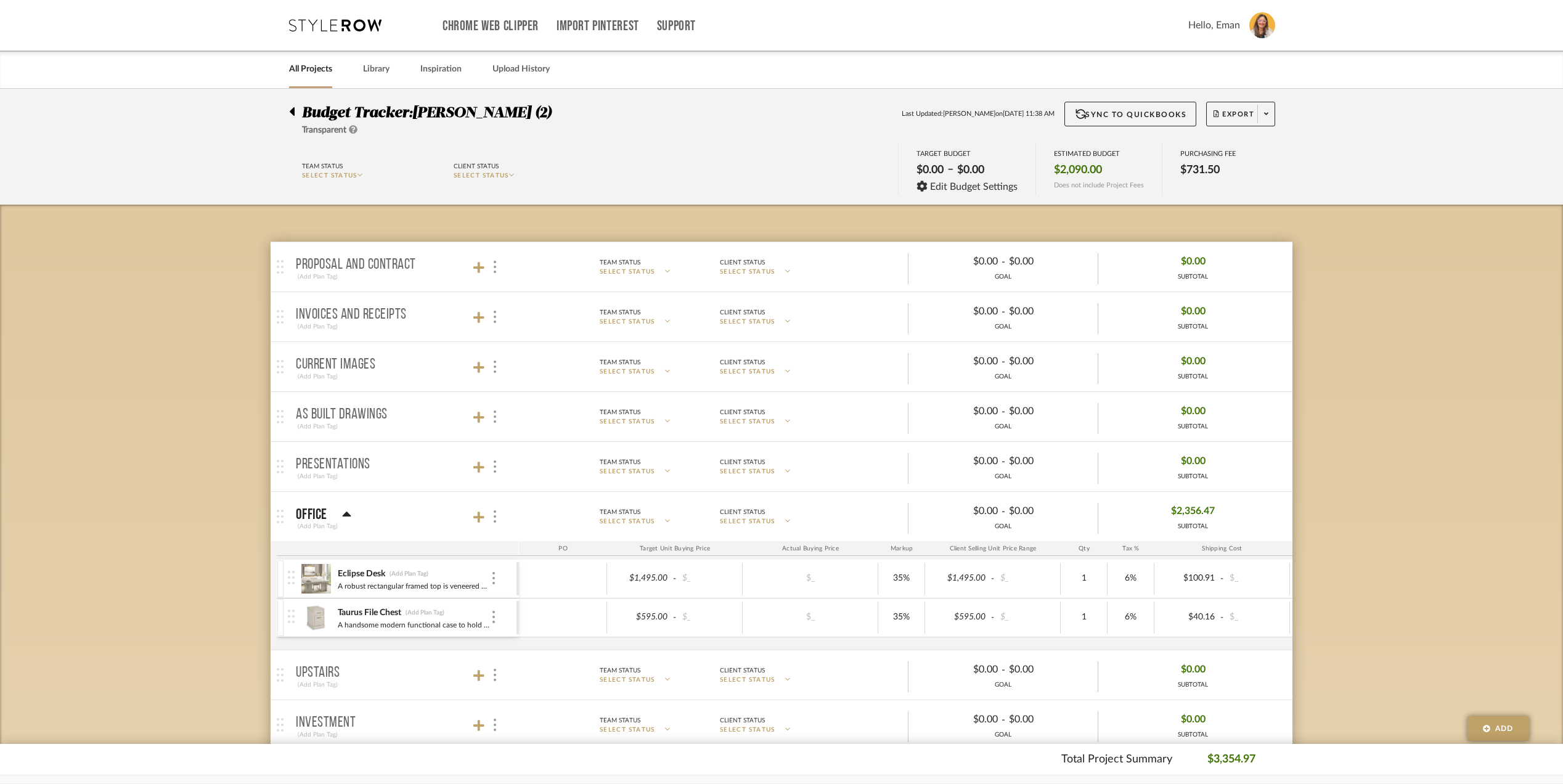
click at [294, 111] on icon at bounding box center [292, 112] width 5 height 9
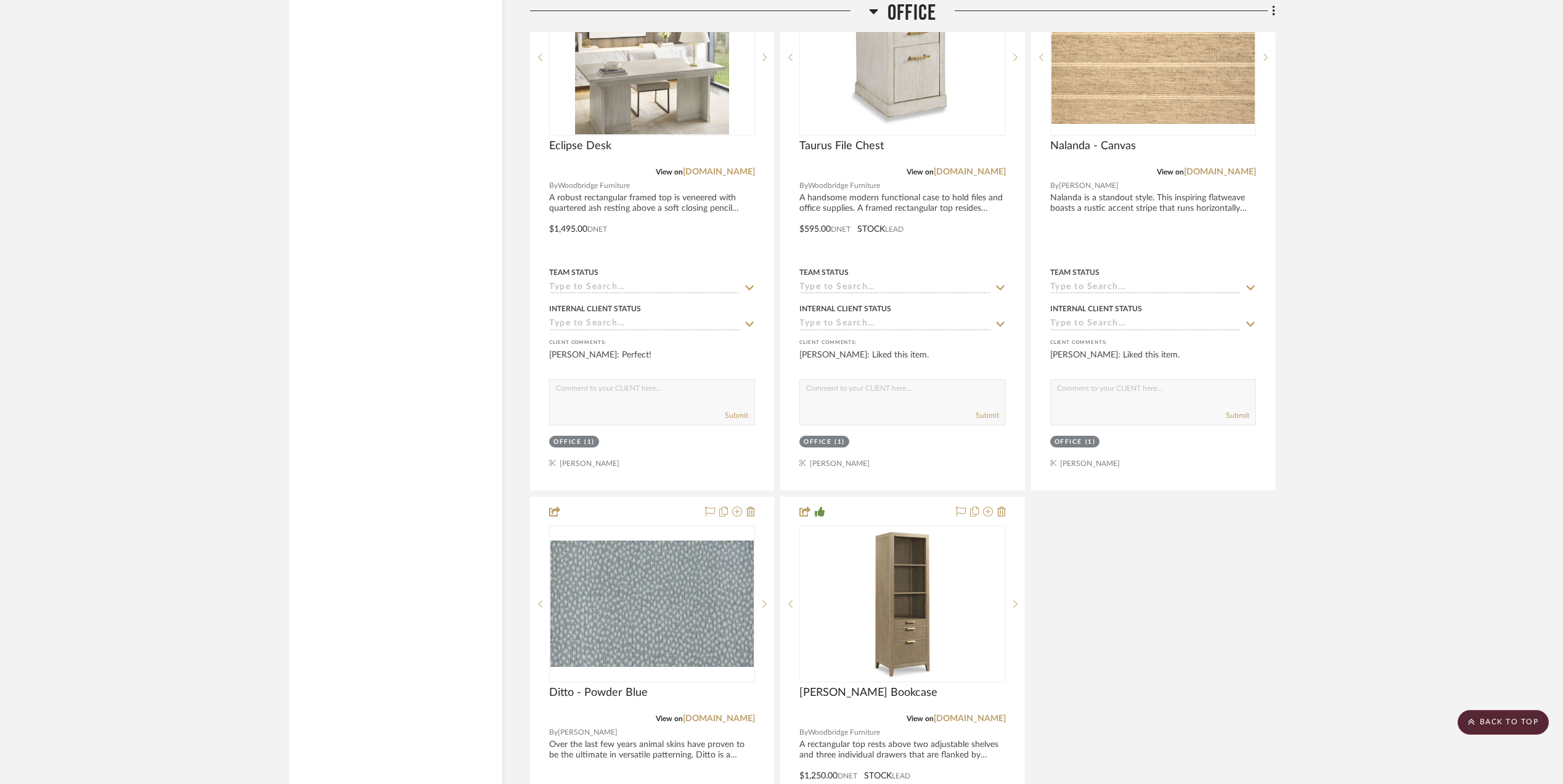
scroll to position [2054, 0]
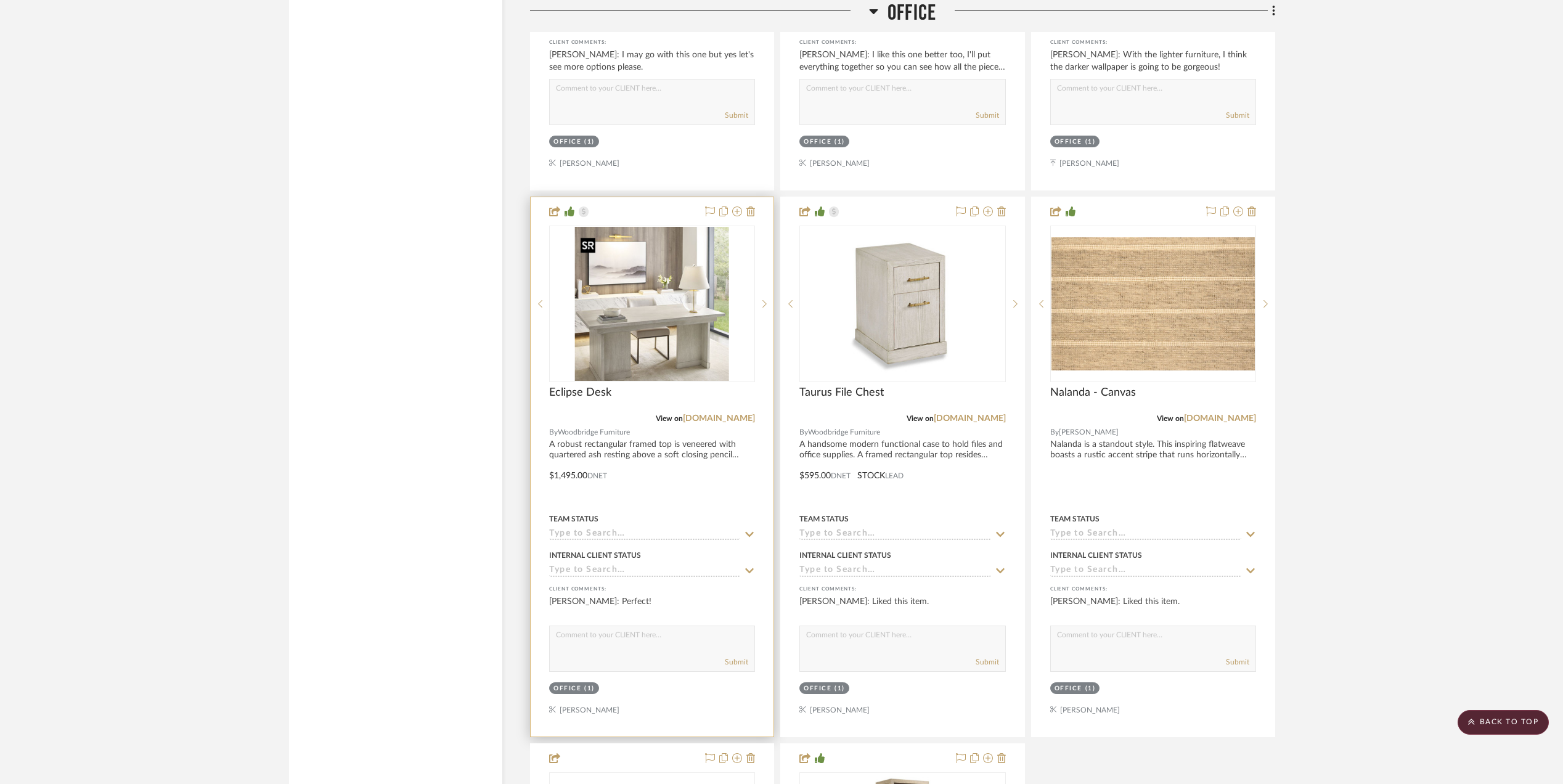
click at [633, 299] on div at bounding box center [652, 304] width 206 height 156
click at [670, 324] on img "0" at bounding box center [652, 304] width 154 height 154
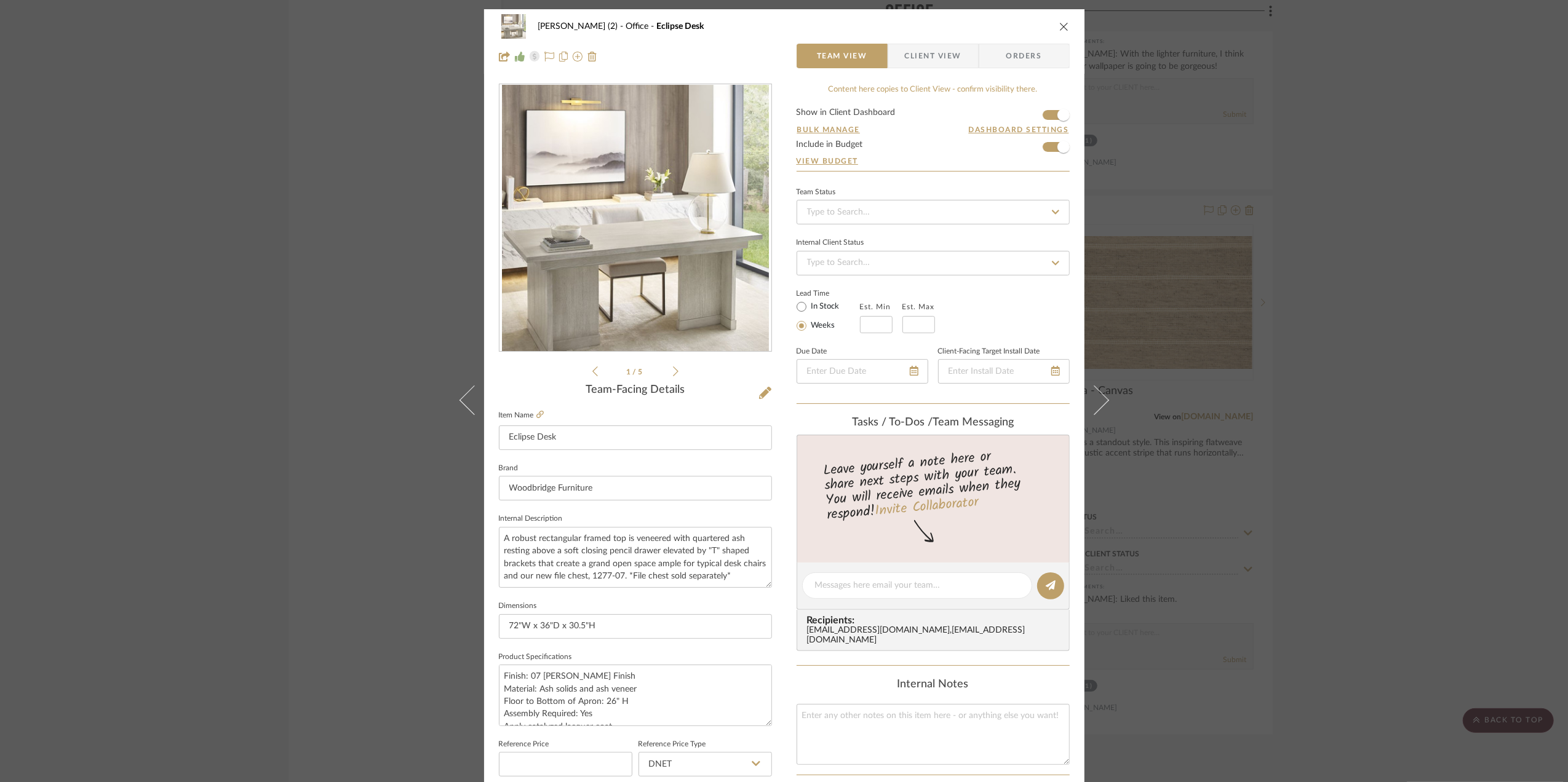
click at [1005, 55] on span "Orders" at bounding box center [1024, 56] width 63 height 25
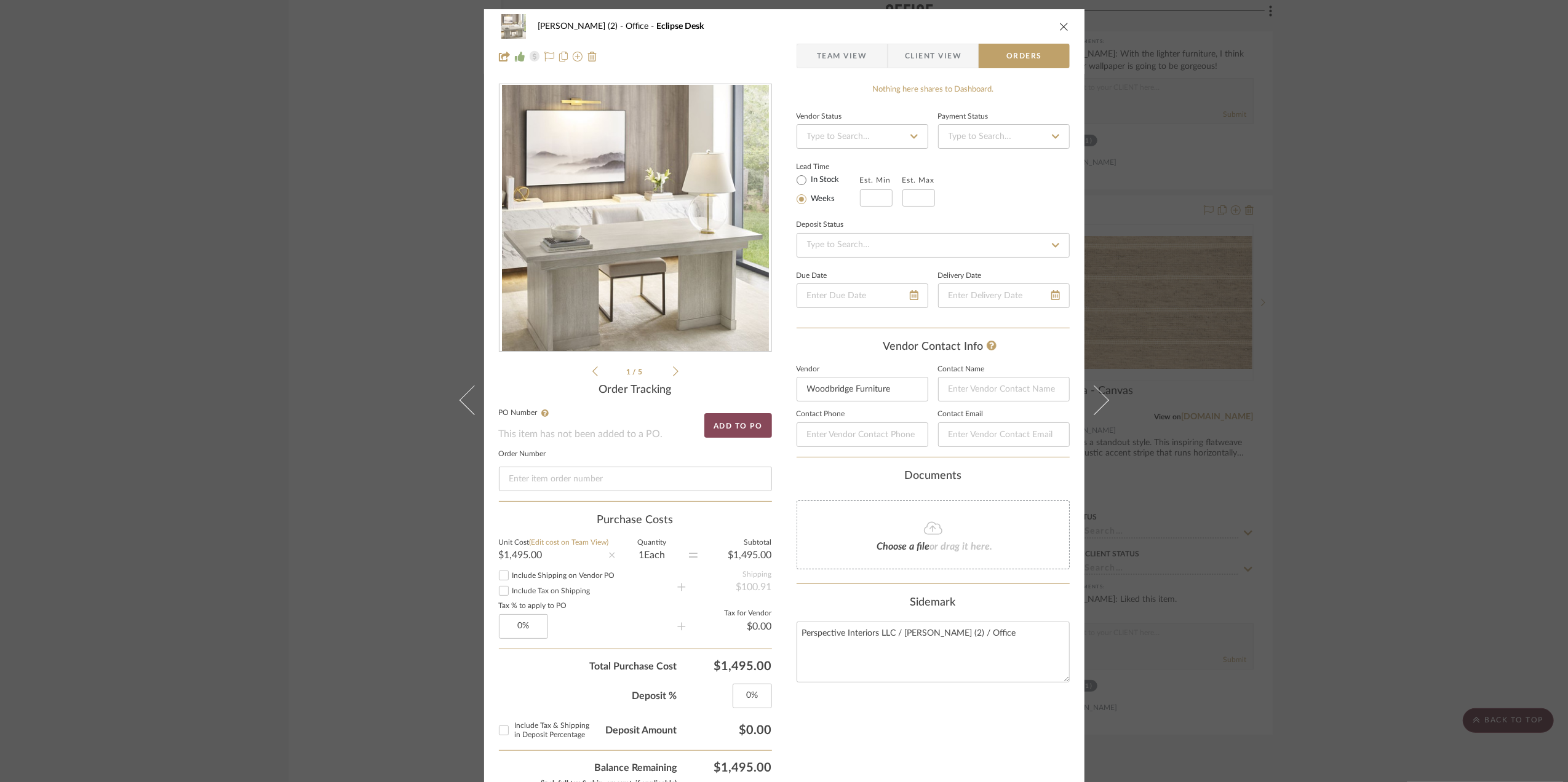
click at [764, 418] on button "Add to PO" at bounding box center [738, 425] width 68 height 25
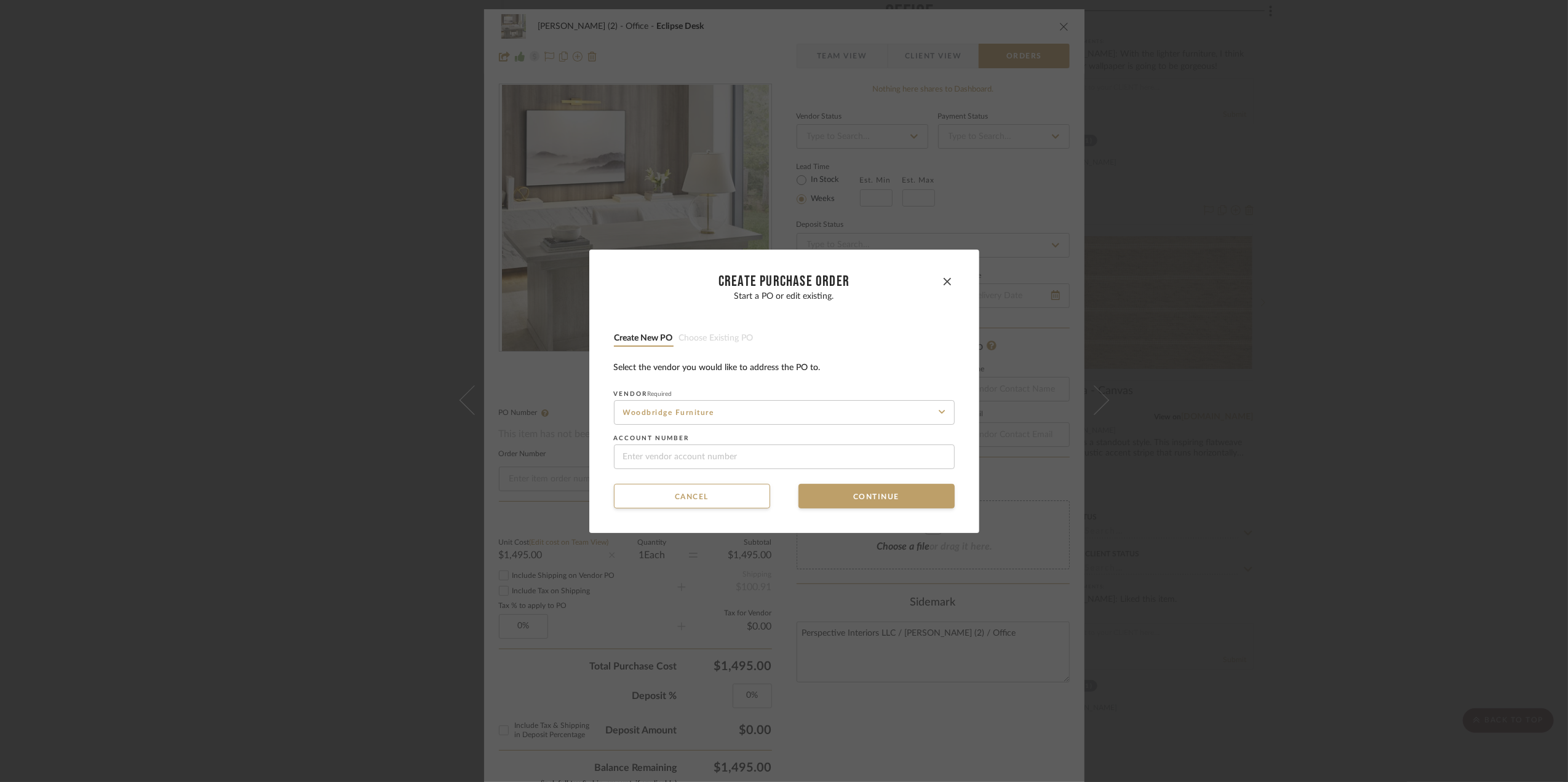
click at [1379, 193] on div "CREATE Purchase order Start a PO or edit existing. Create new PO Choose existin…" at bounding box center [784, 391] width 1568 height 782
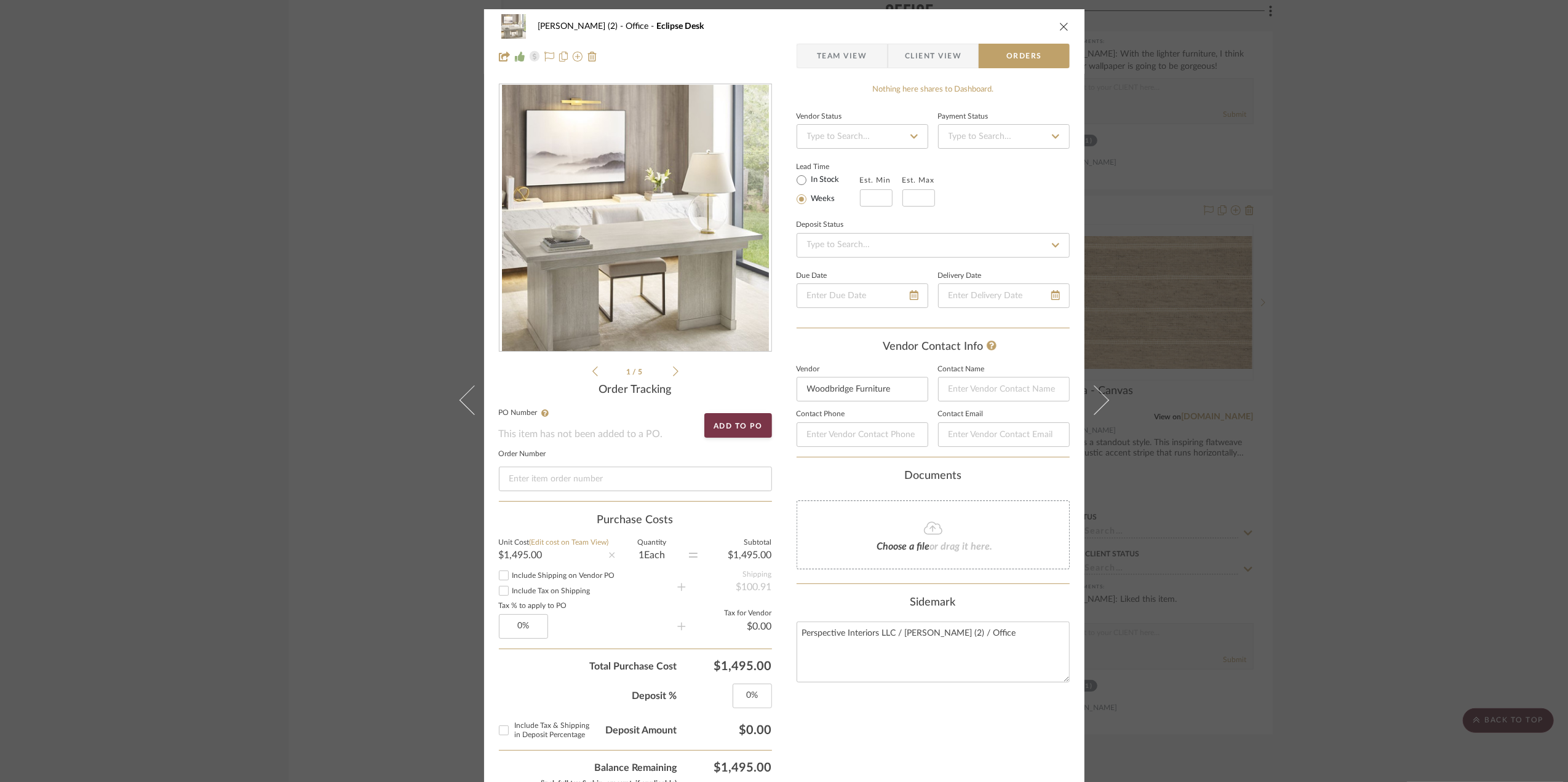
click at [1411, 387] on div "Stephanie Bergreen (2) Office Eclipse Desk Team View Client View Orders 1 / 5 O…" at bounding box center [784, 391] width 1568 height 782
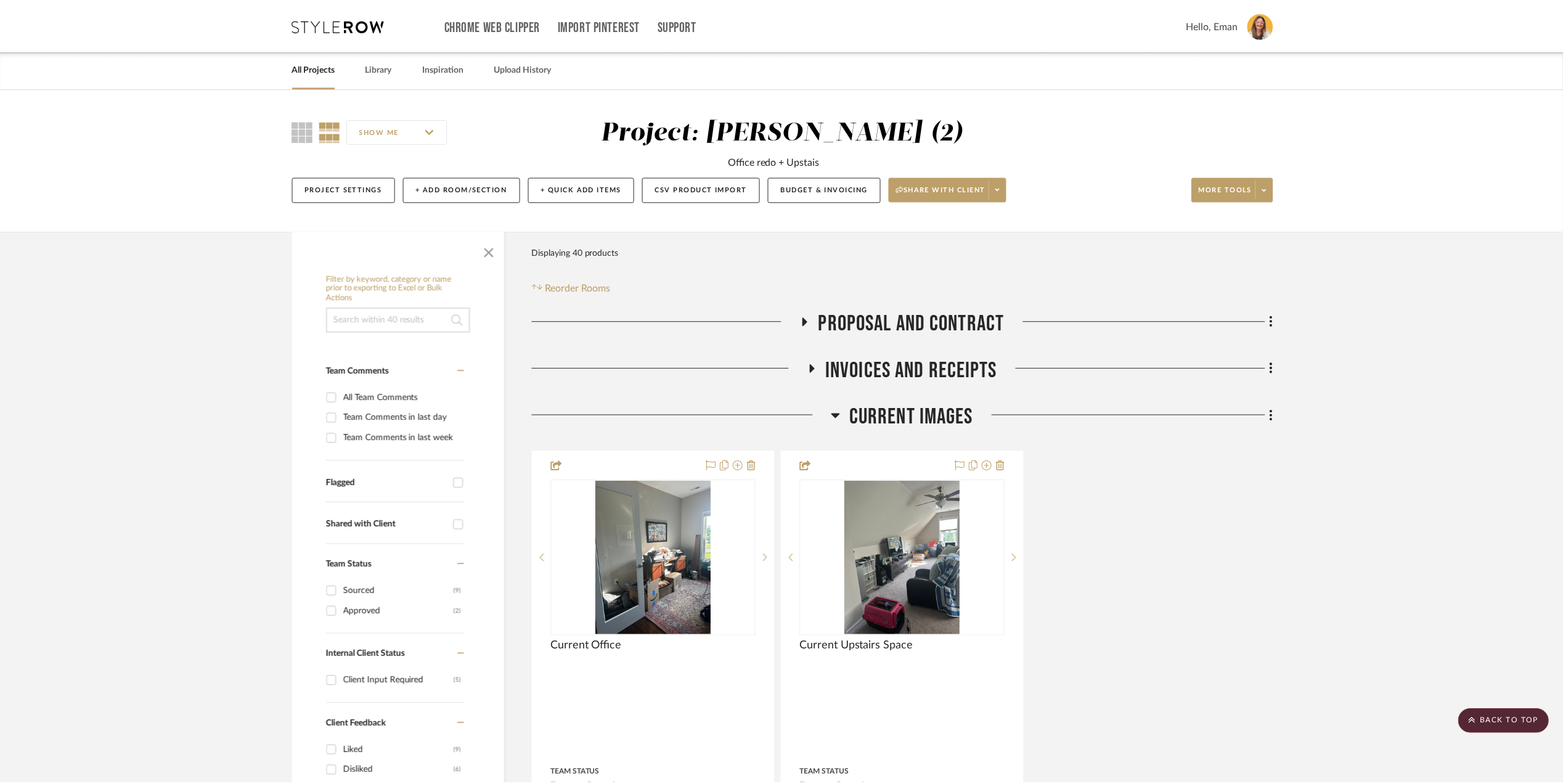
scroll to position [2054, 0]
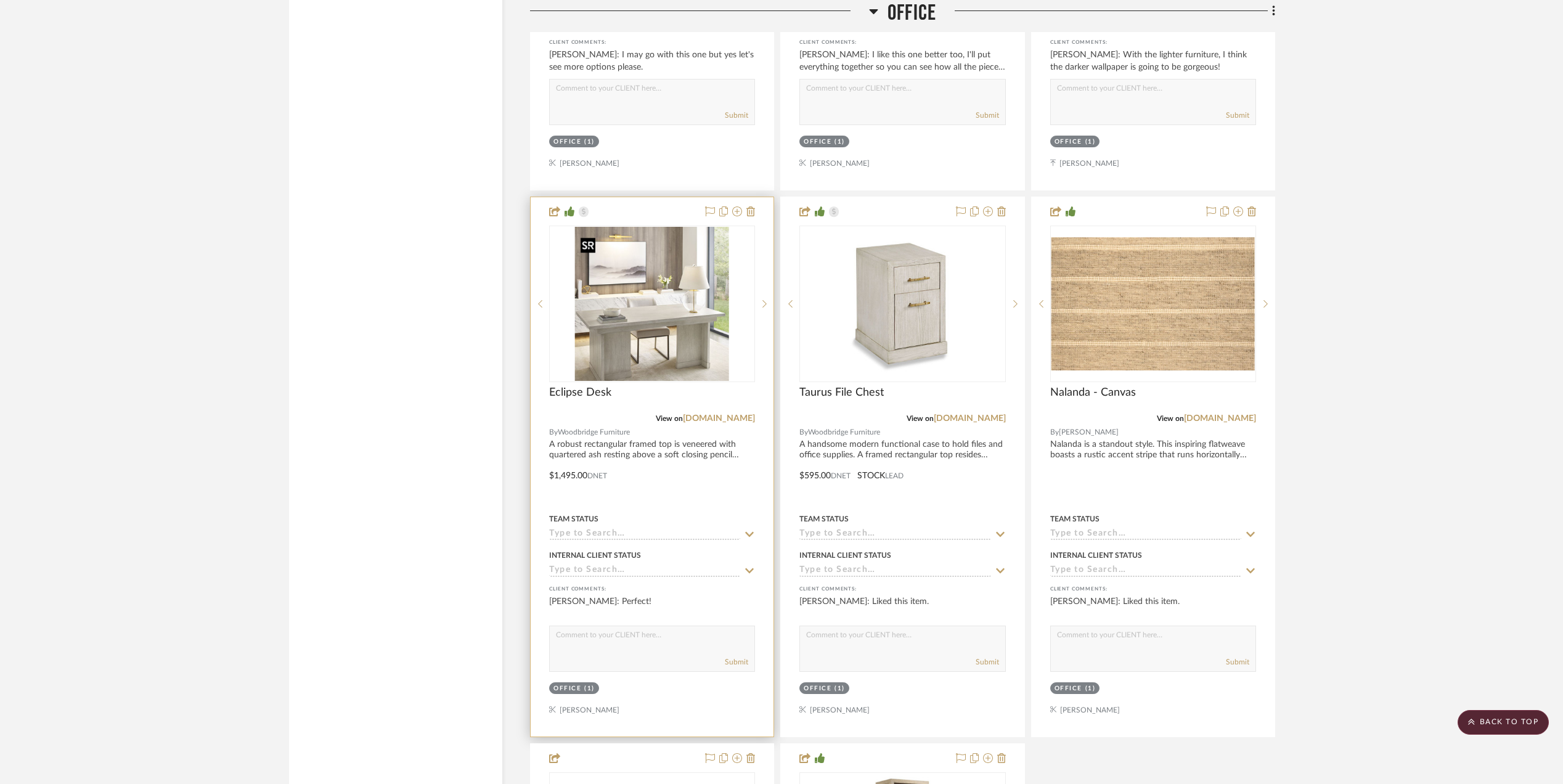
click at [639, 338] on img "0" at bounding box center [652, 304] width 154 height 154
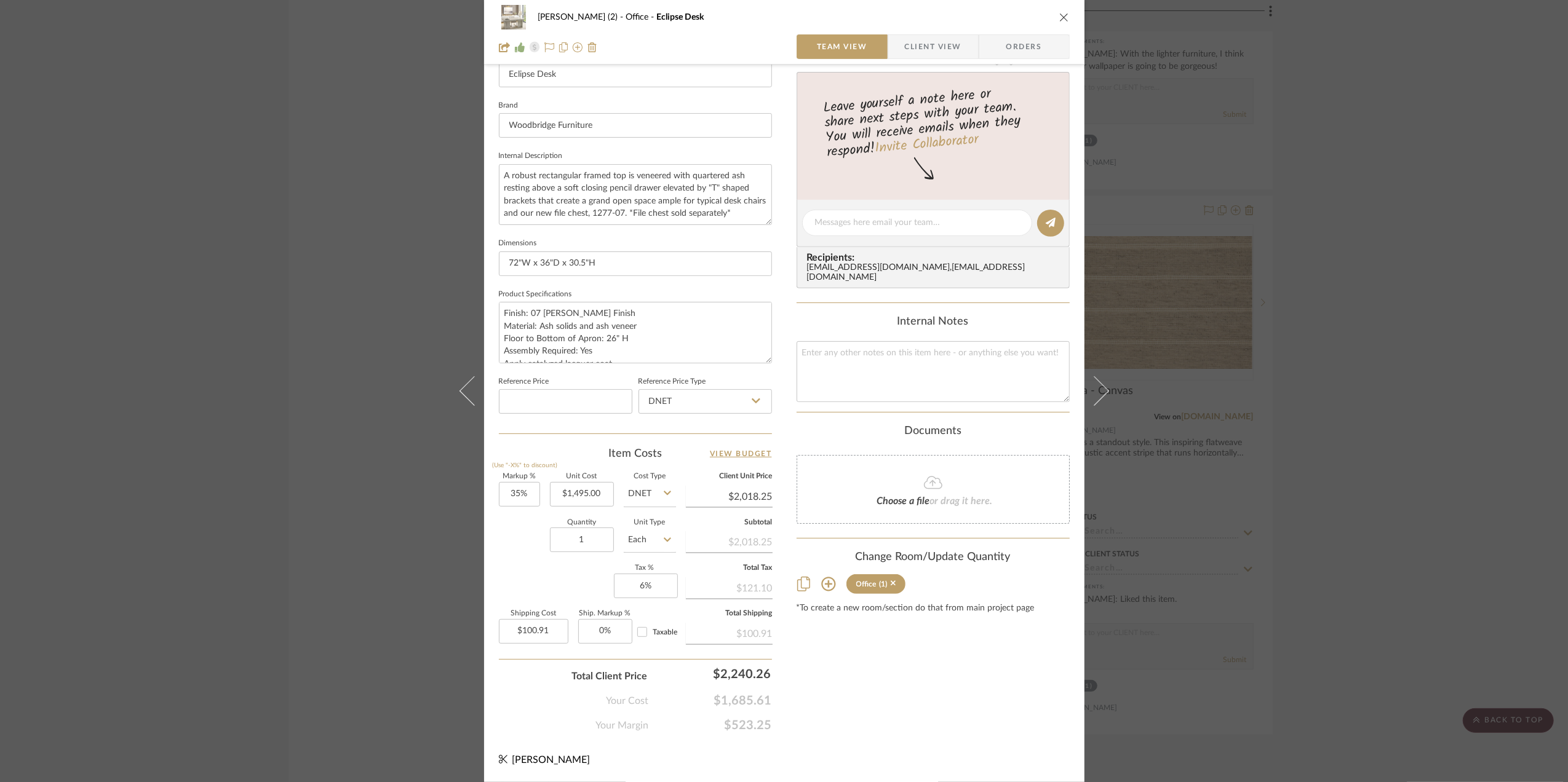
scroll to position [365, 0]
click at [1493, 303] on div "Stephanie Bergreen (2) Office Eclipse Desk Team View Client View Orders 1 / 5 T…" at bounding box center [784, 391] width 1568 height 782
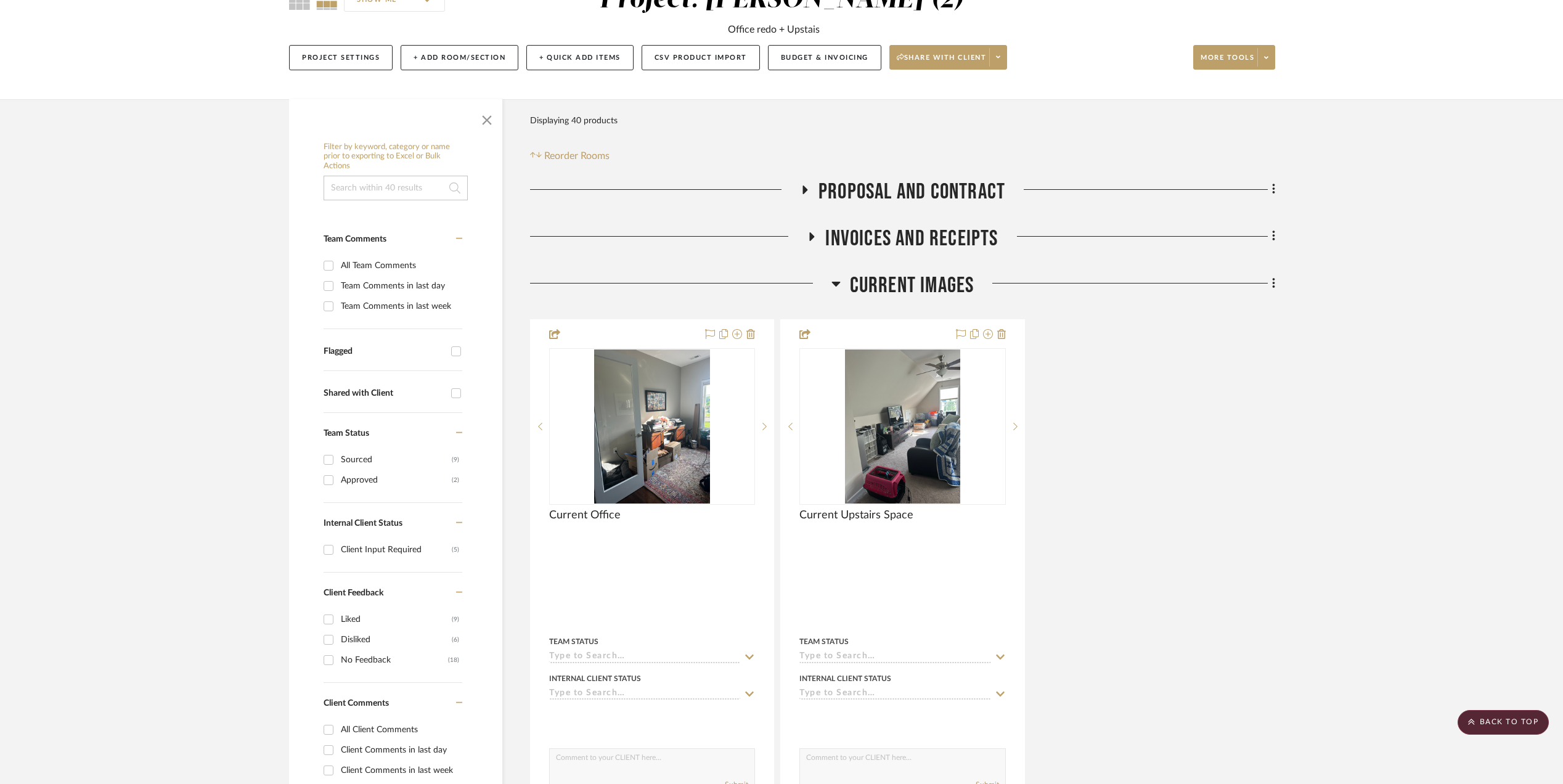
scroll to position [0, 0]
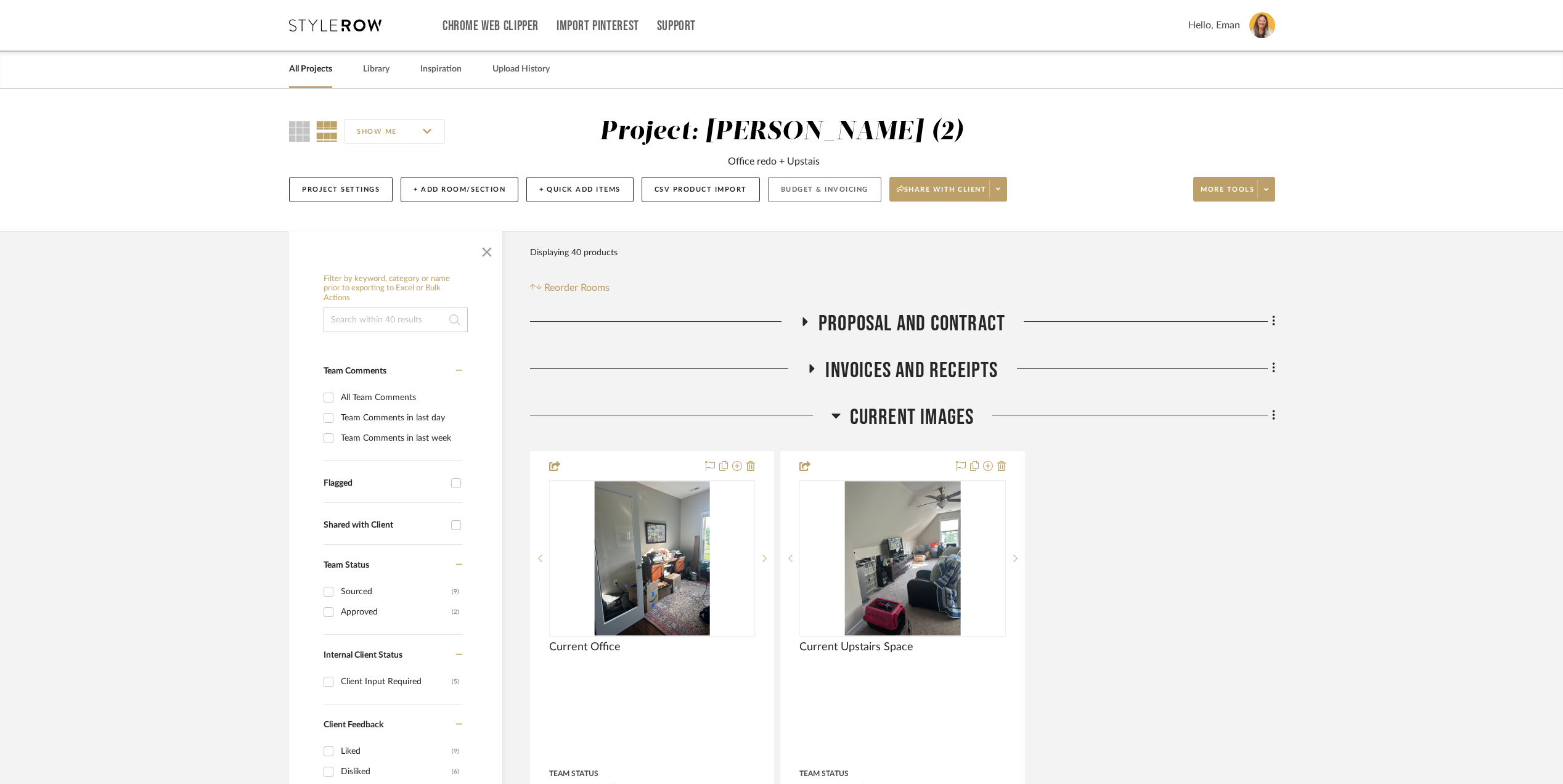
click at [816, 190] on button "Budget & Invoicing" at bounding box center [825, 189] width 114 height 25
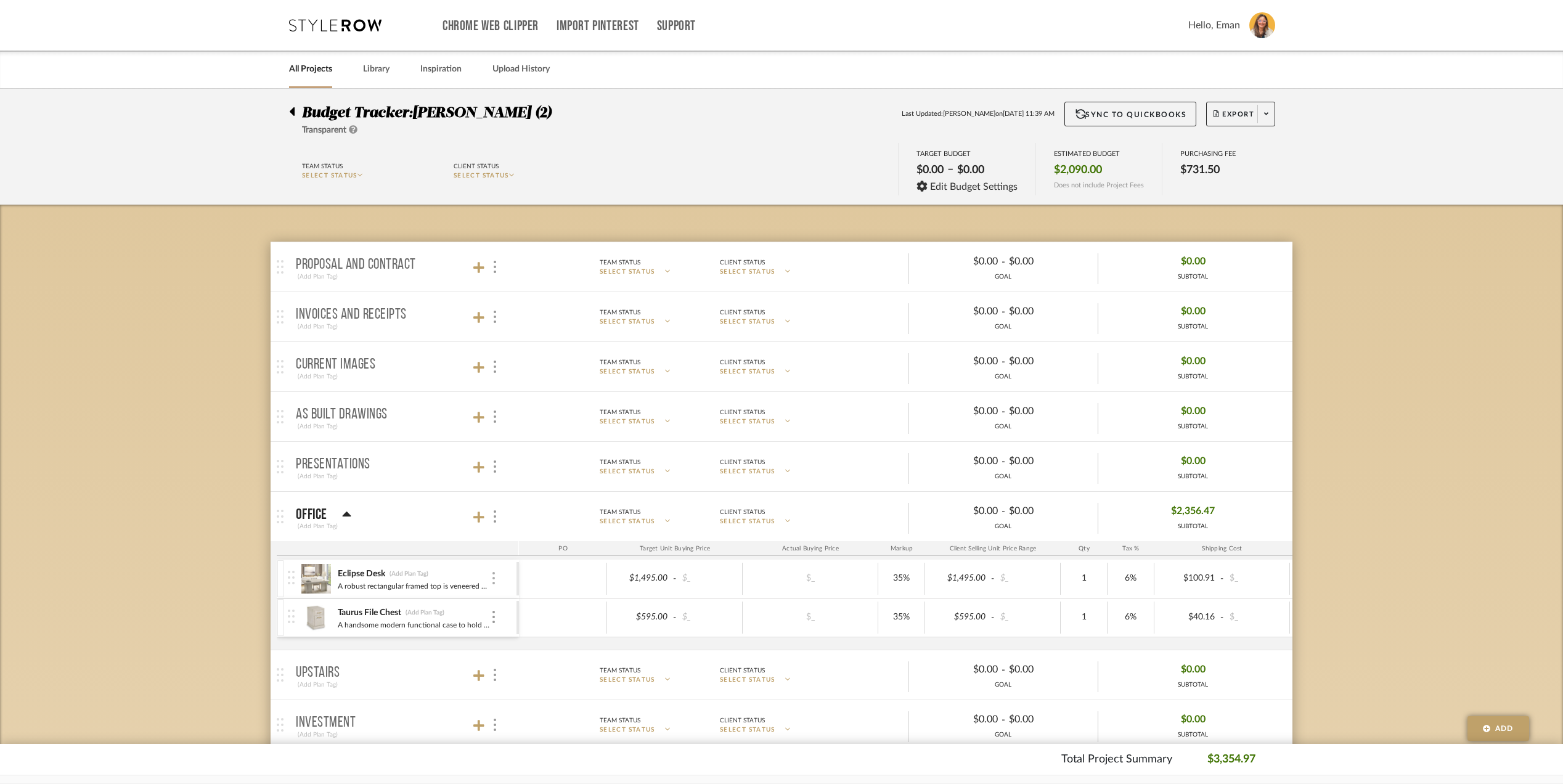
click at [494, 581] on img at bounding box center [494, 578] width 3 height 12
click at [556, 631] on span "Add Associated Product or Labor" at bounding box center [554, 640] width 75 height 21
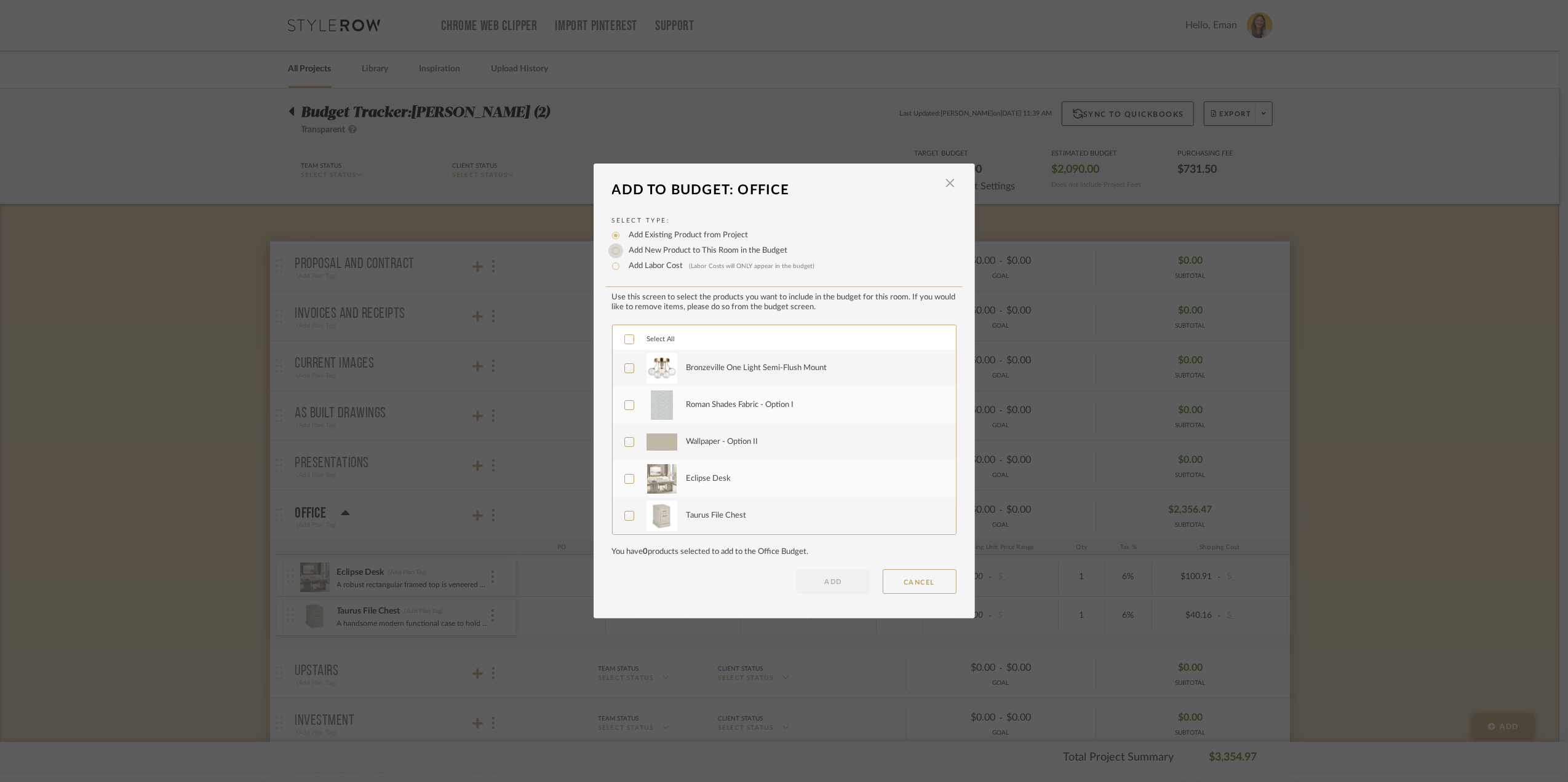
click at [611, 249] on input "Add New Product to This Room in the Budget" at bounding box center [615, 250] width 15 height 15
radio input "true"
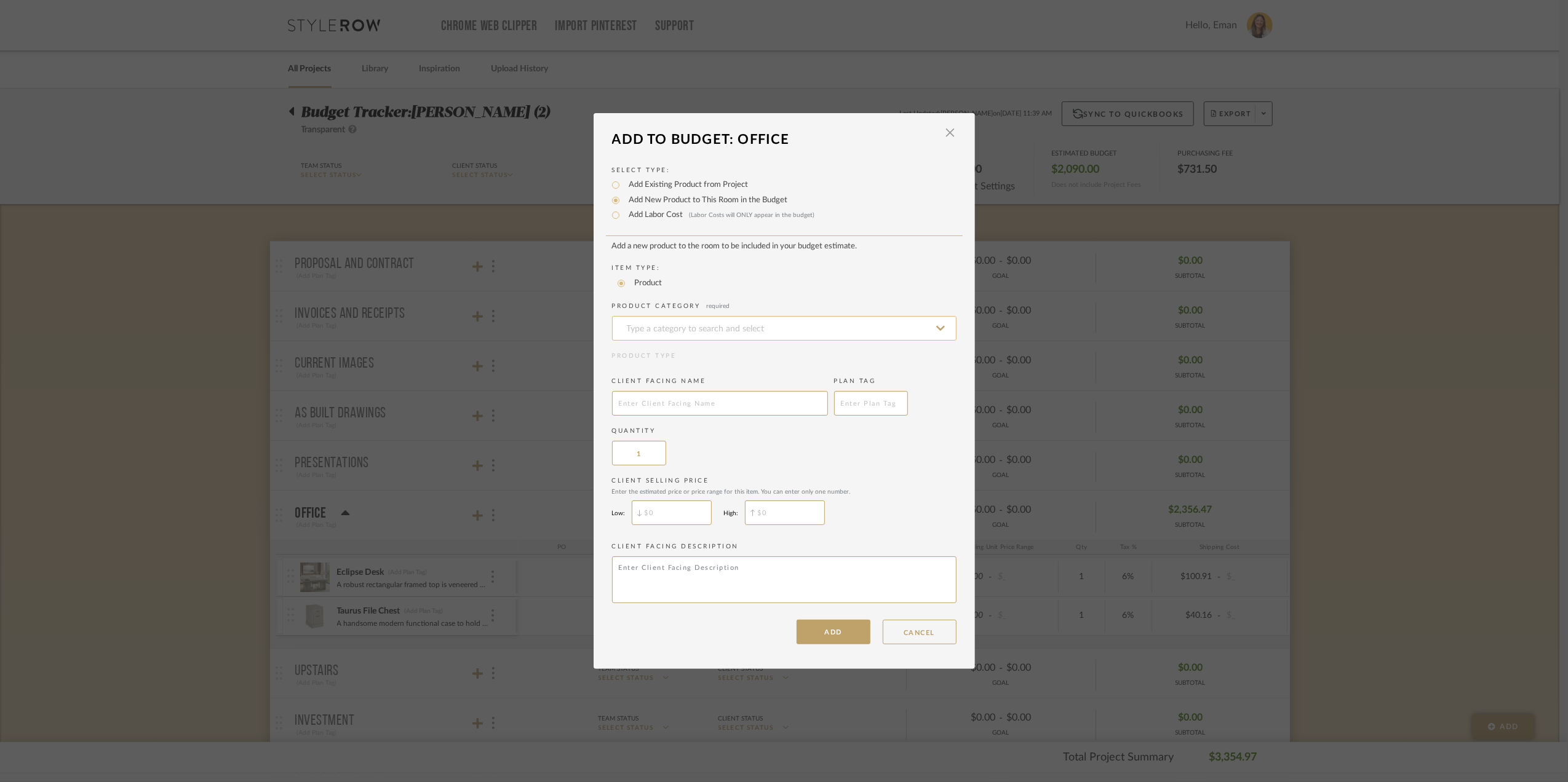
click at [699, 327] on input at bounding box center [784, 328] width 344 height 25
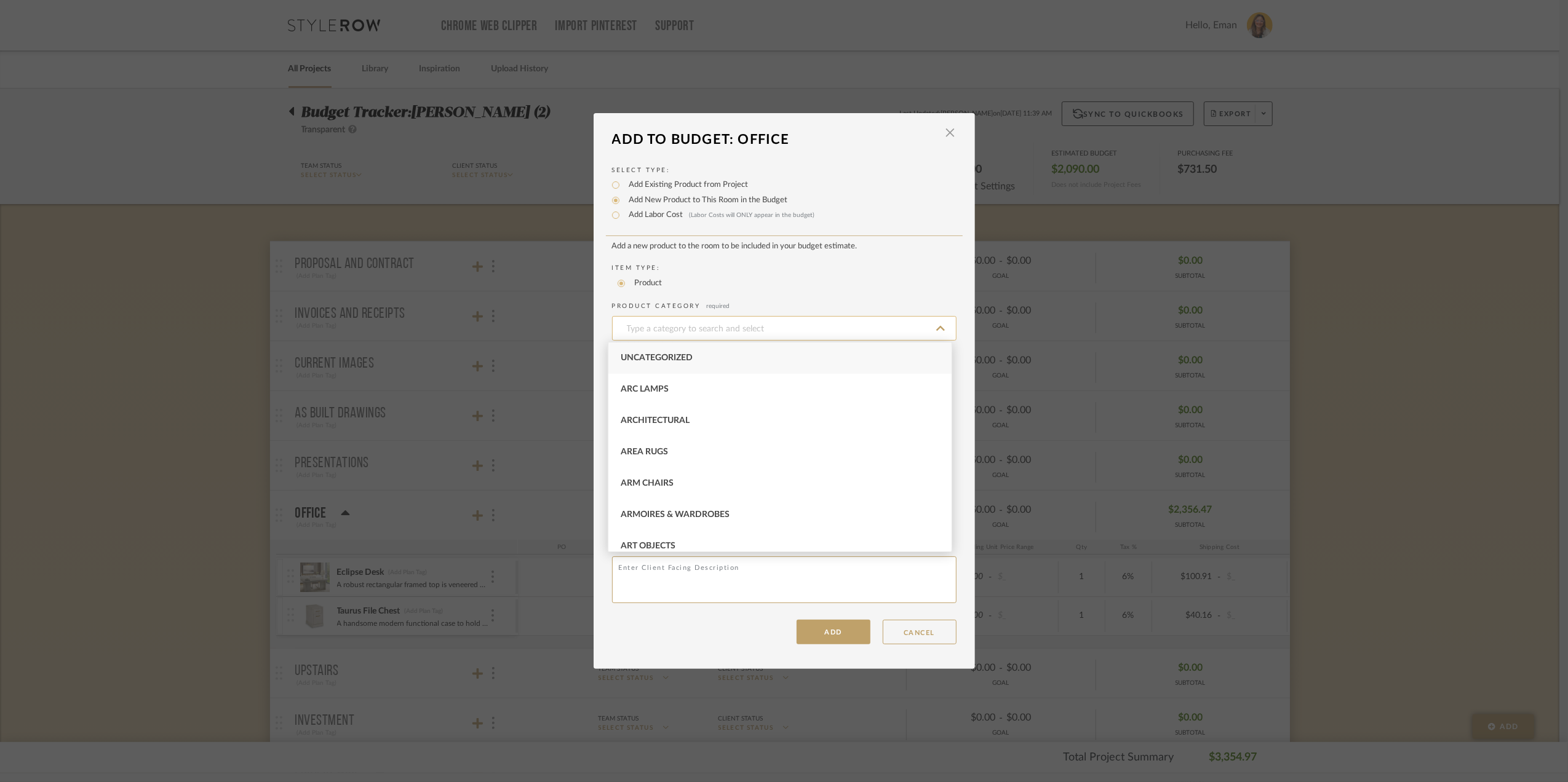
click at [716, 320] on input at bounding box center [784, 328] width 344 height 25
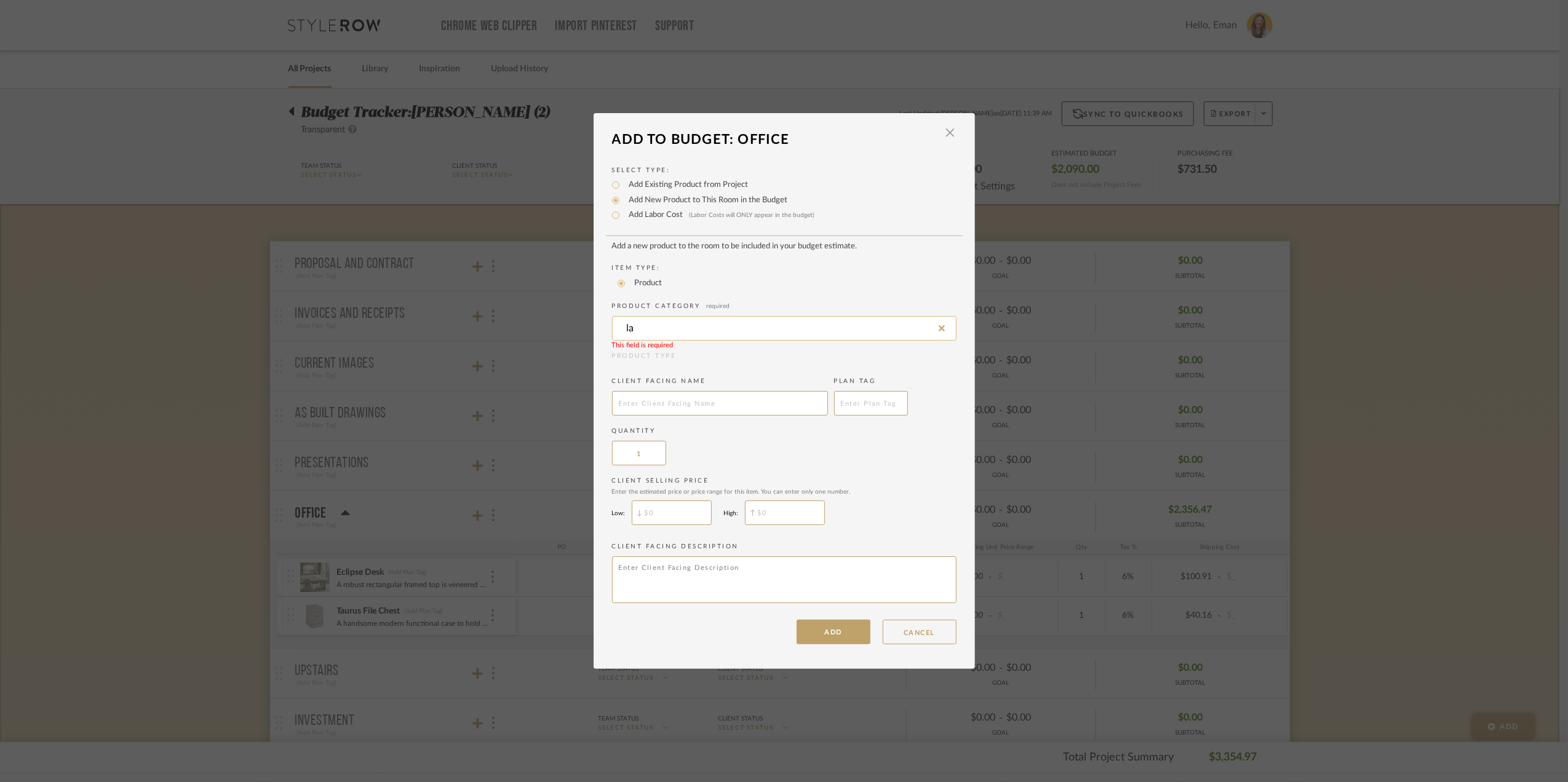
type input "l"
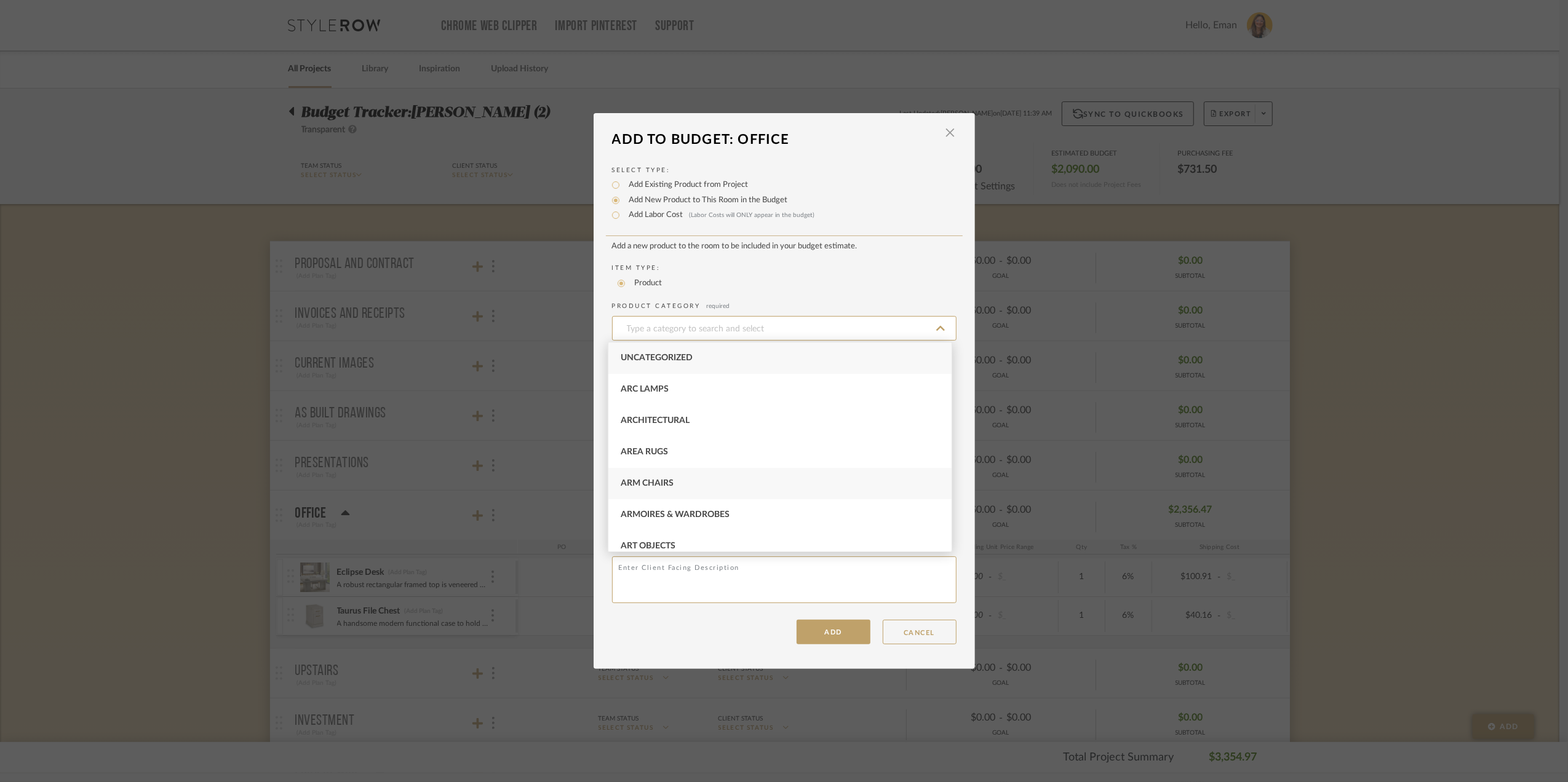
scroll to position [82, 0]
click at [611, 212] on input "Add Labor Cost (Labor Costs will ONLY appear in the budget)" at bounding box center [615, 215] width 15 height 15
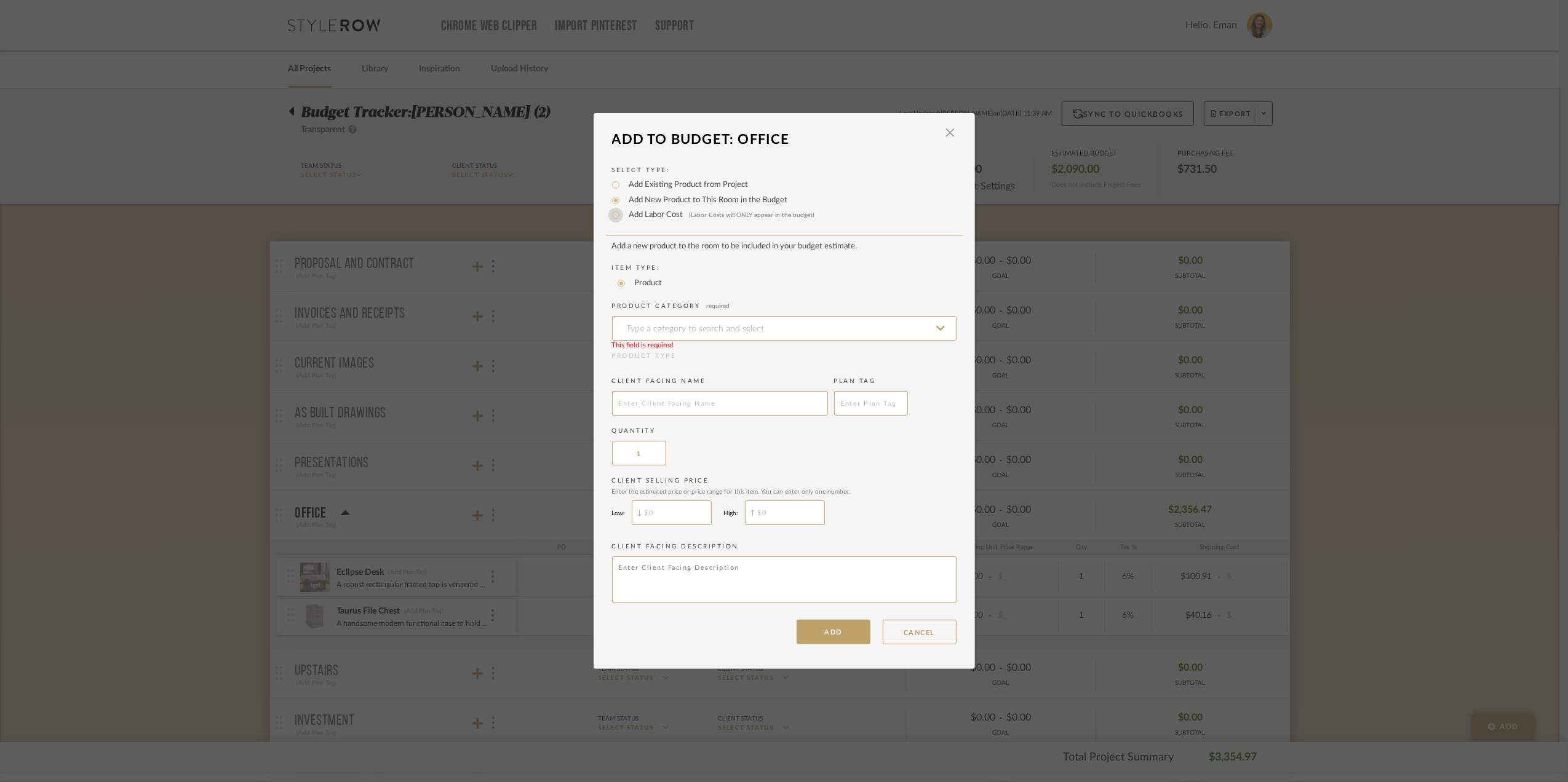
click at [614, 215] on input "Add Labor Cost (Labor Costs will ONLY appear in the budget)" at bounding box center [615, 215] width 15 height 15
radio input "true"
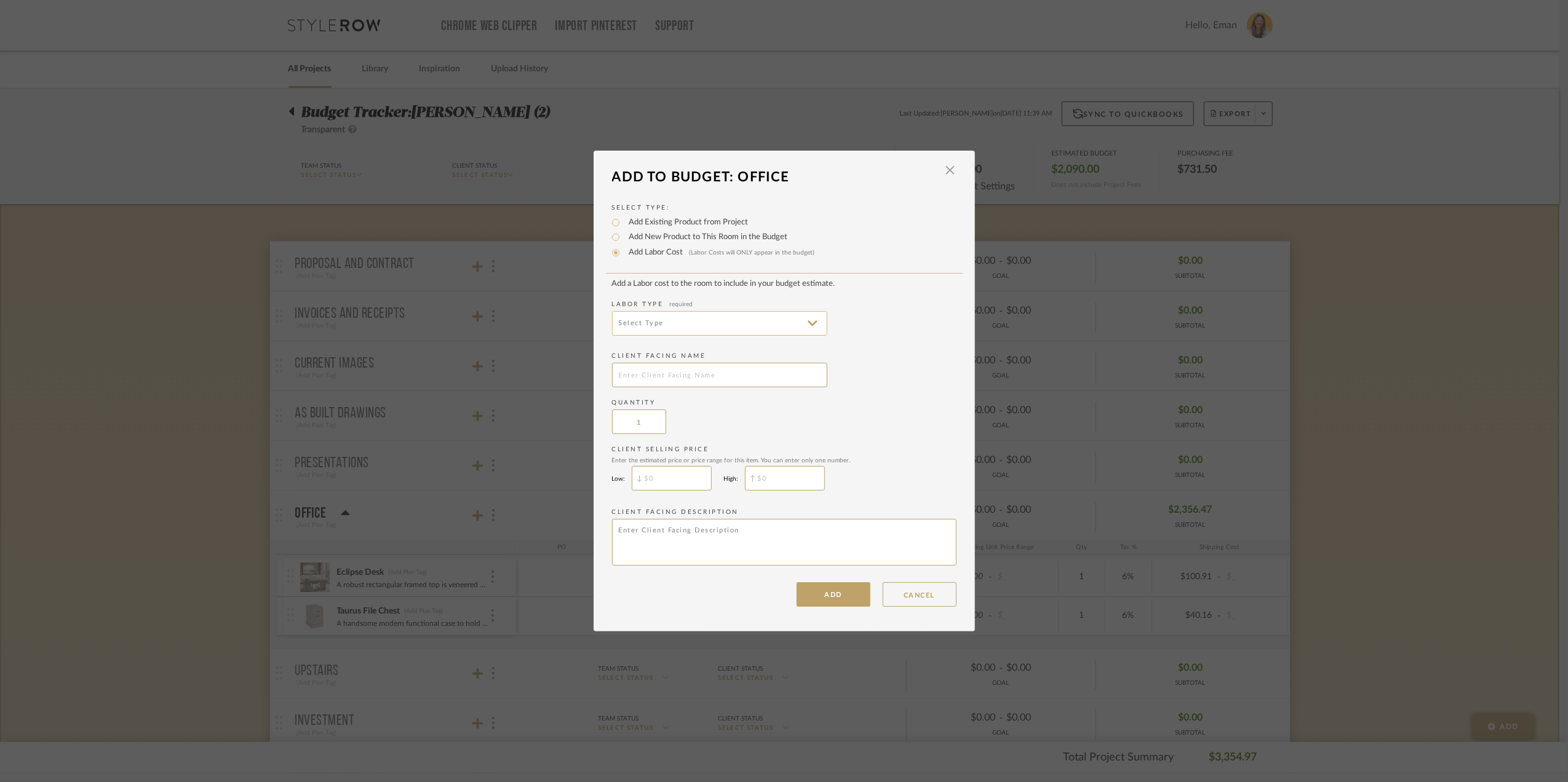
click at [675, 317] on input at bounding box center [720, 323] width 216 height 25
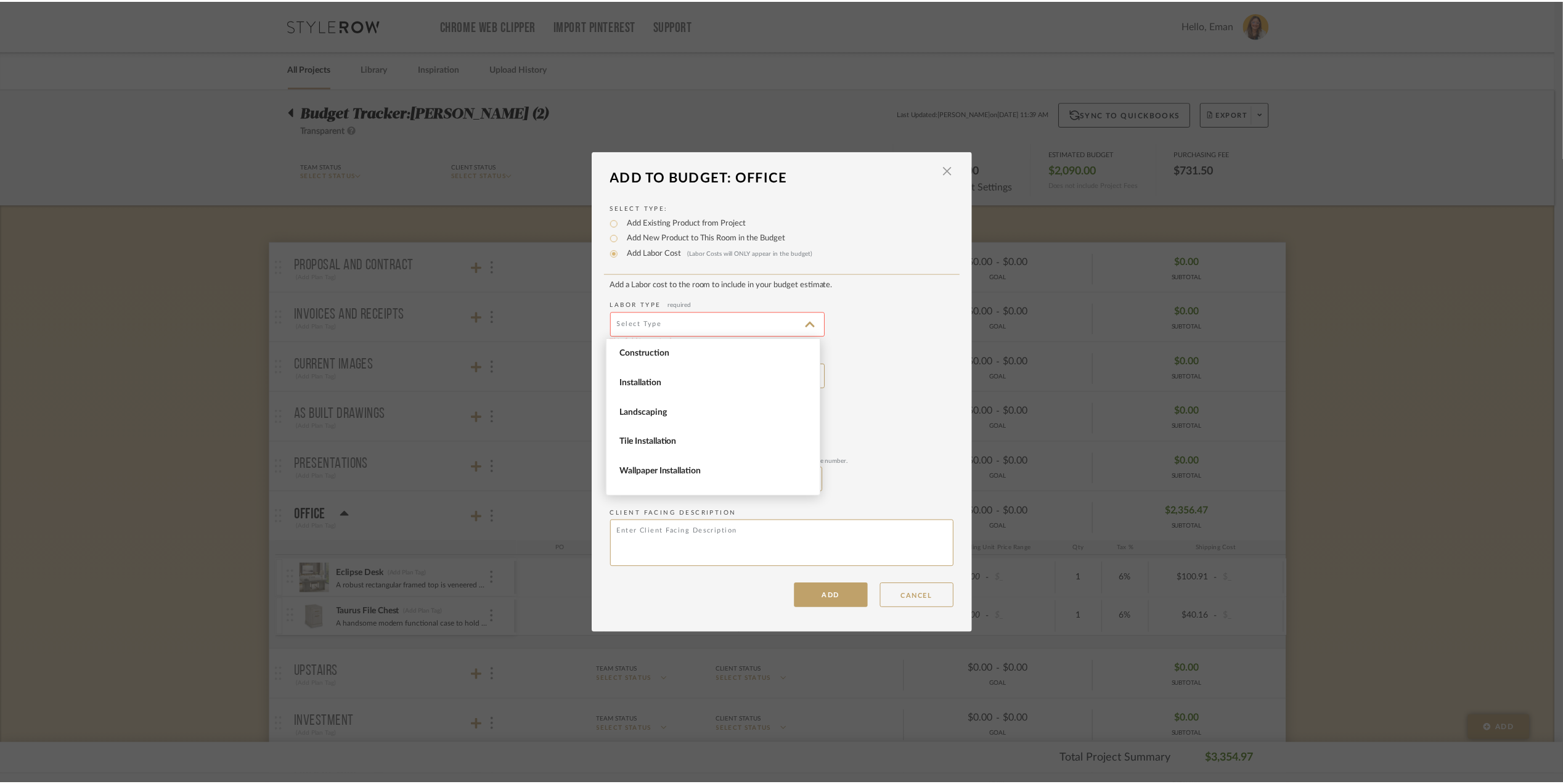
scroll to position [169, 0]
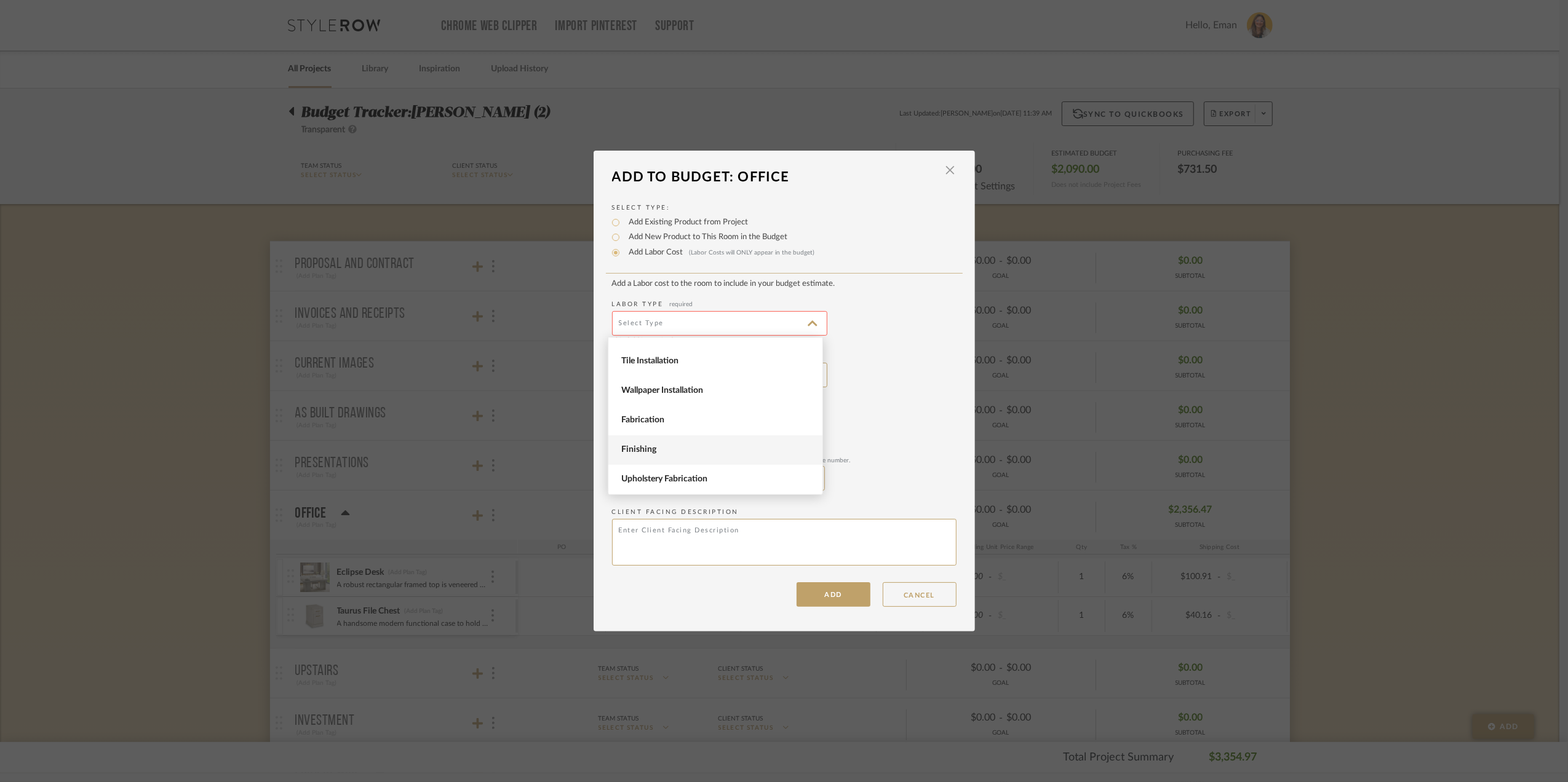
click at [670, 445] on span "Finishing" at bounding box center [717, 449] width 191 height 10
type input "Finishing"
click at [652, 371] on input "text" at bounding box center [720, 375] width 216 height 25
type input "Catalyzed lacquer"
type input "$"
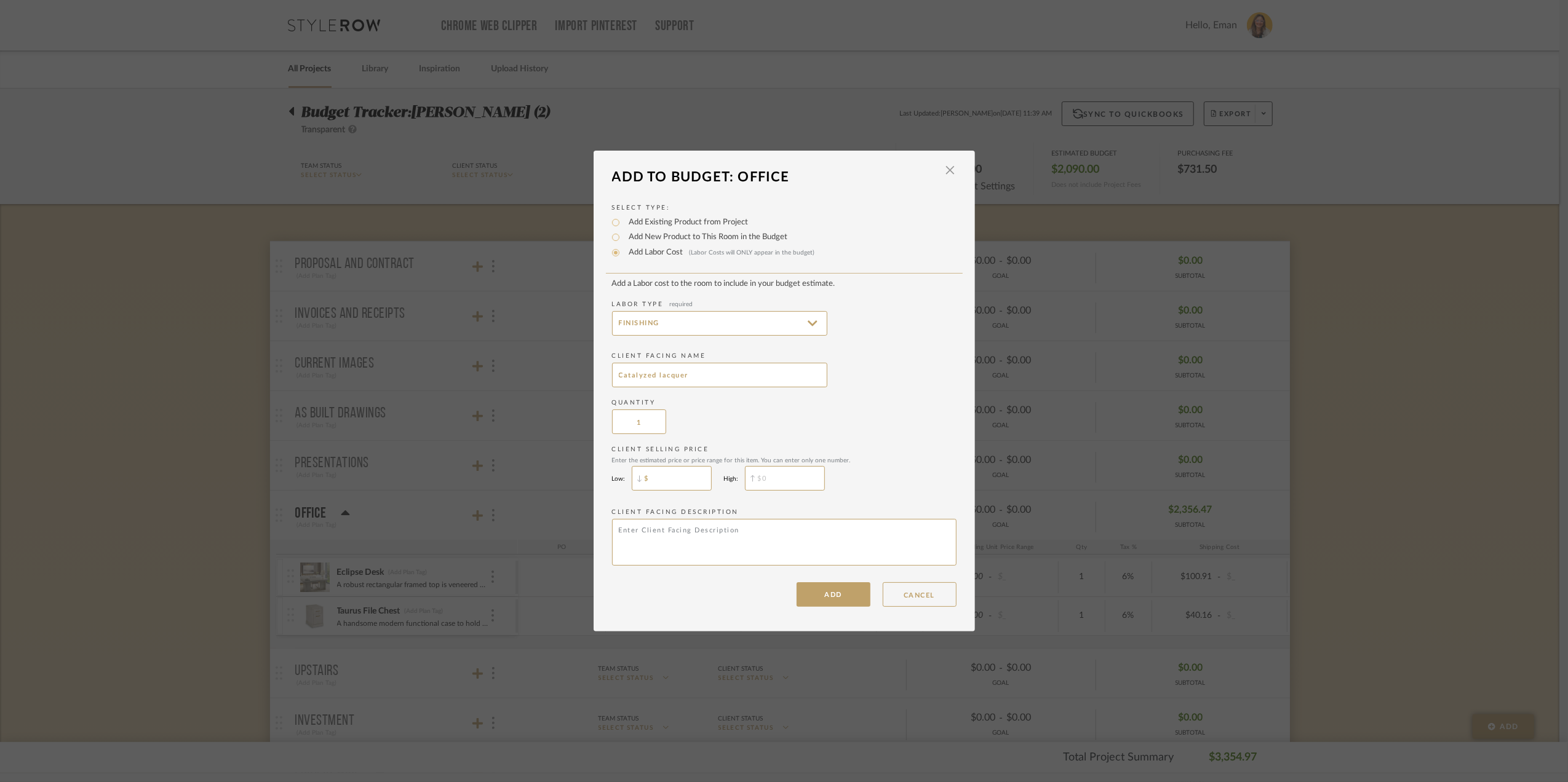
click at [678, 477] on input "$" at bounding box center [671, 478] width 80 height 25
click at [688, 477] on input "$" at bounding box center [671, 478] width 80 height 25
type input "$373.75"
click at [760, 475] on input "$" at bounding box center [785, 478] width 80 height 25
click at [769, 473] on input "$" at bounding box center [785, 478] width 80 height 25
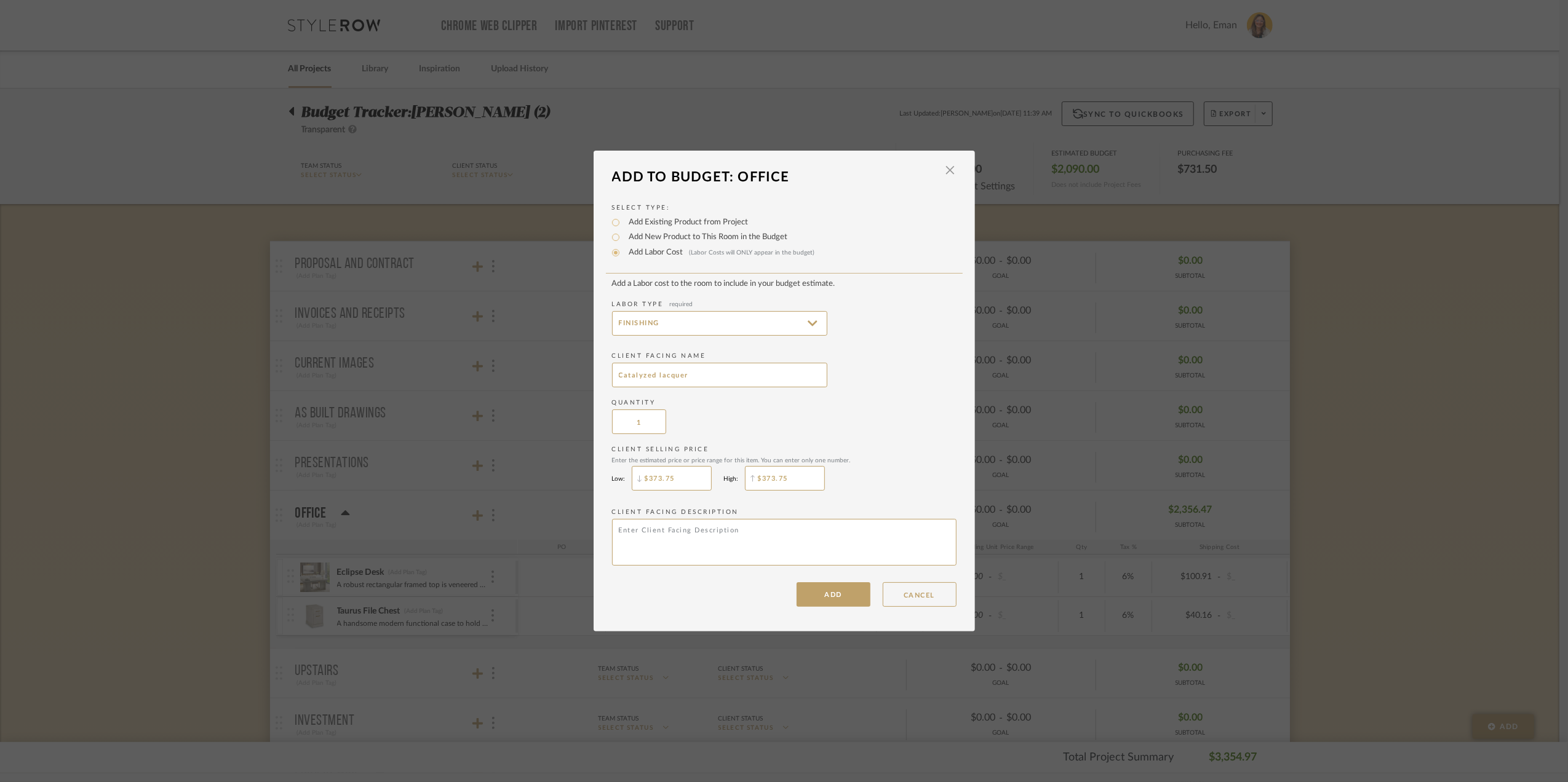
type input "$373.75"
click at [899, 475] on div "Client Selling Price Enter the estimated price or price range for this item. Yo…" at bounding box center [784, 470] width 344 height 51
click at [825, 594] on button "ADD" at bounding box center [833, 594] width 74 height 25
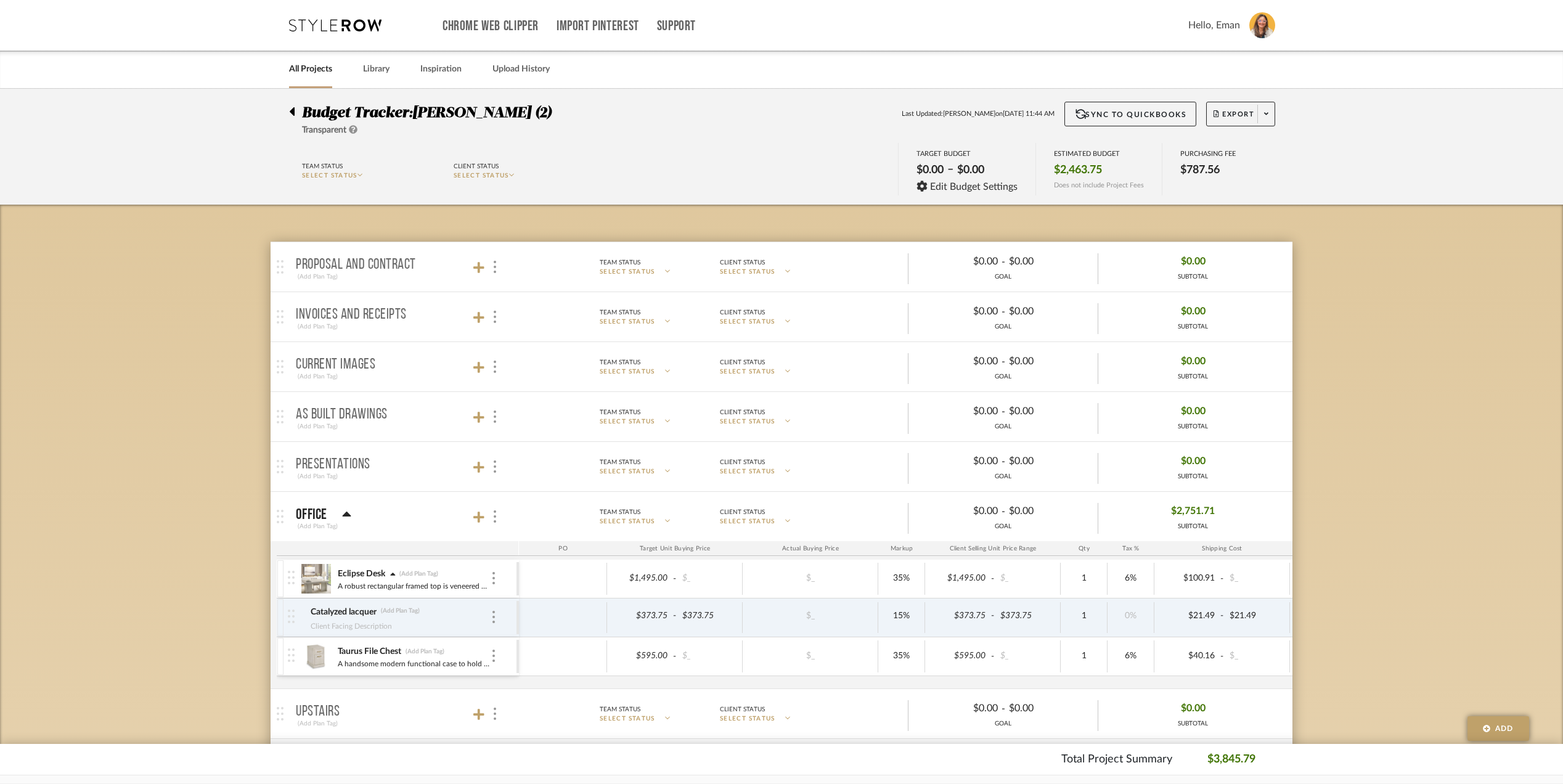
scroll to position [247, 0]
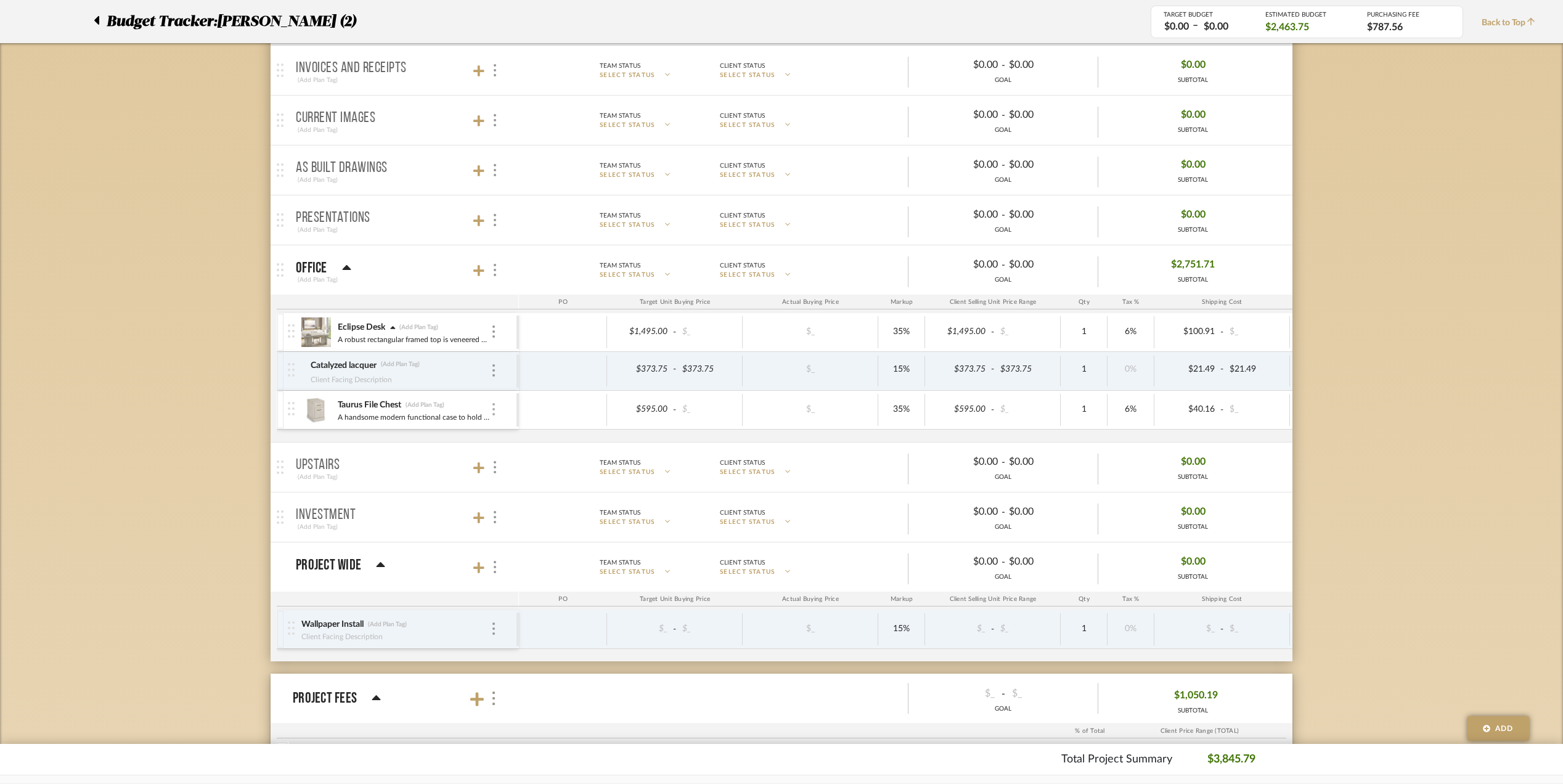
click at [491, 409] on div at bounding box center [494, 409] width 6 height 13
click at [550, 473] on span "Add Associated Product or Labor" at bounding box center [554, 471] width 75 height 21
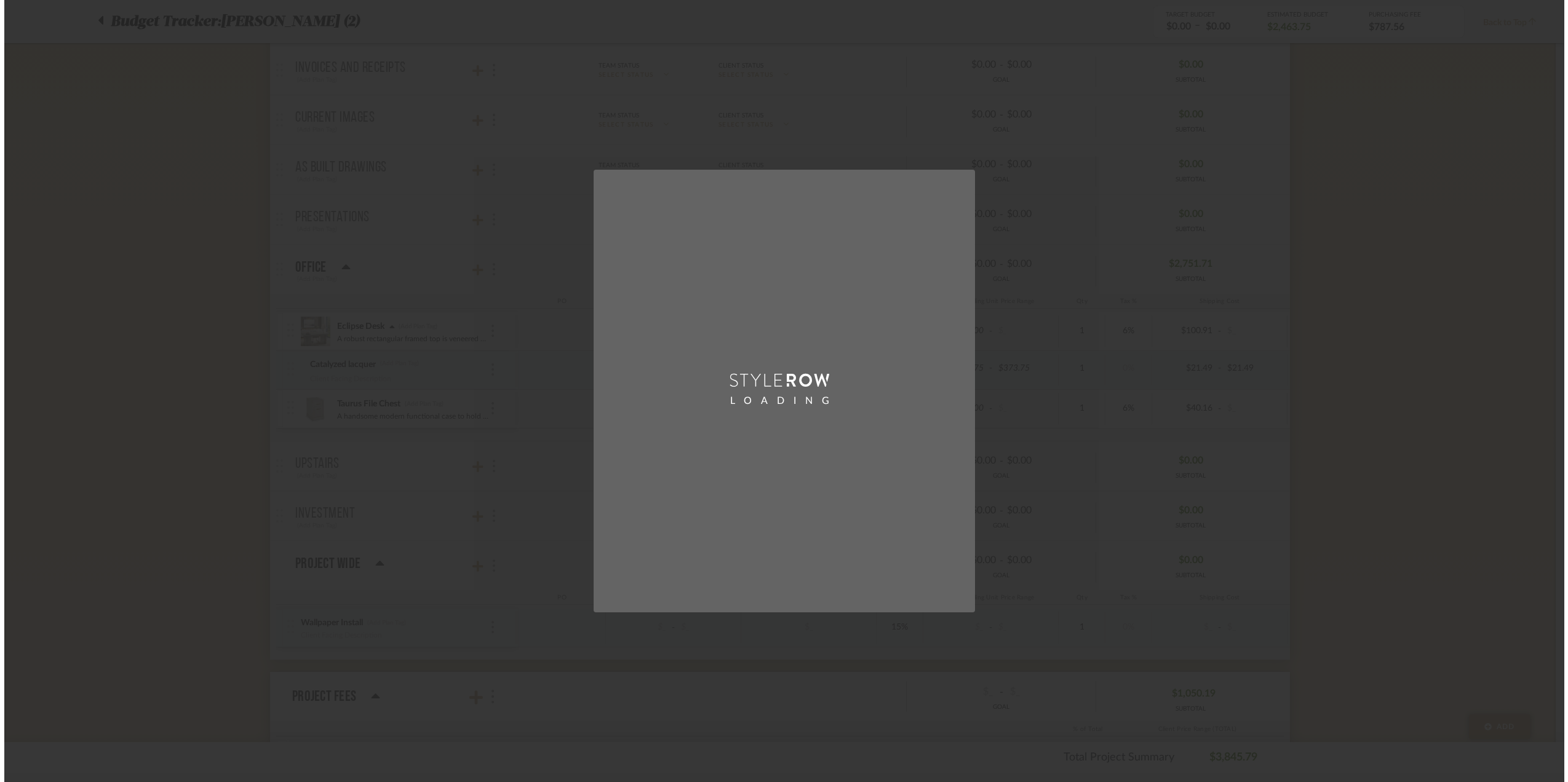
scroll to position [0, 0]
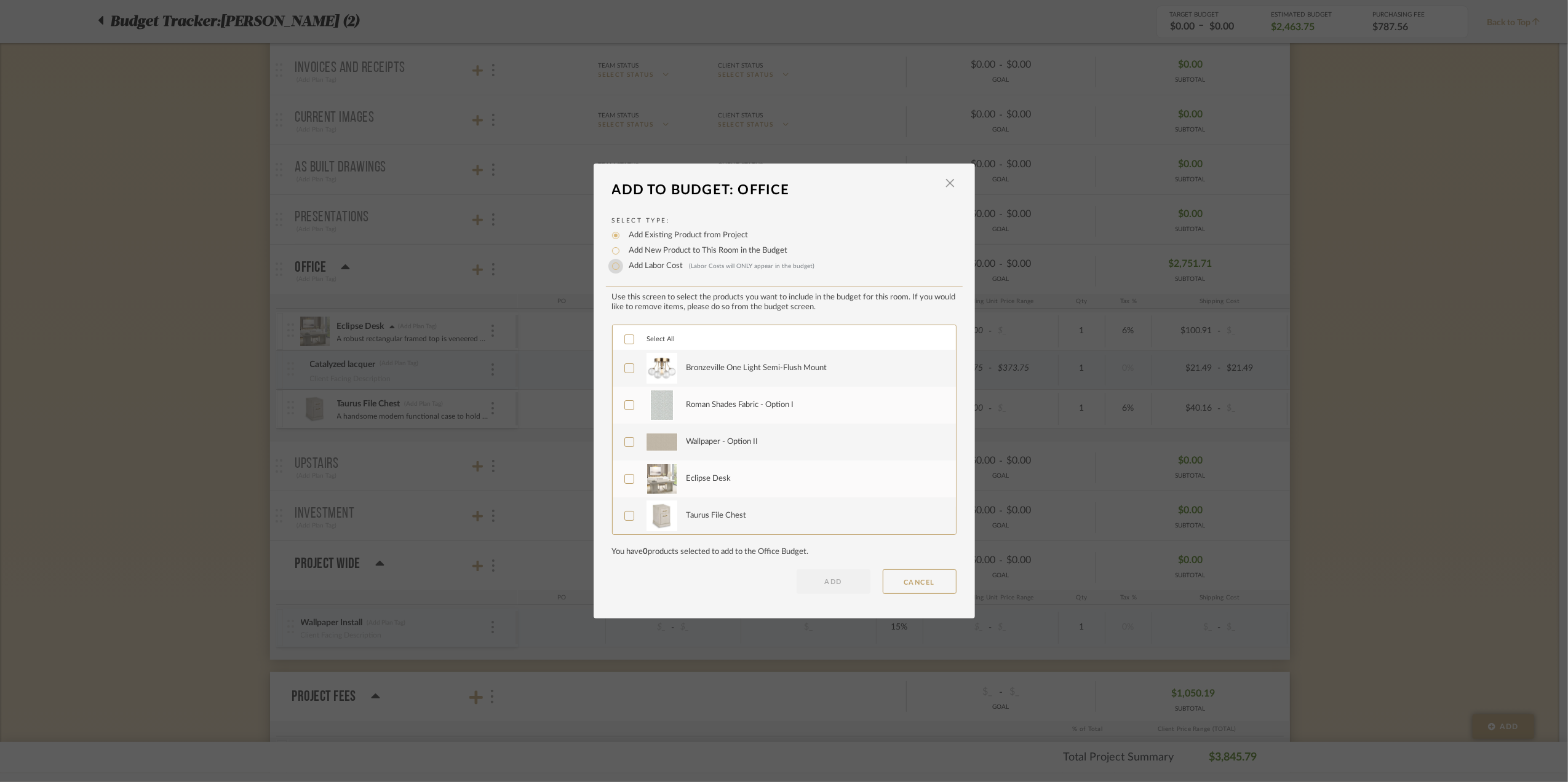
click at [616, 266] on input "Add Labor Cost (Labor Costs will ONLY appear in the budget)" at bounding box center [615, 266] width 15 height 15
radio input "true"
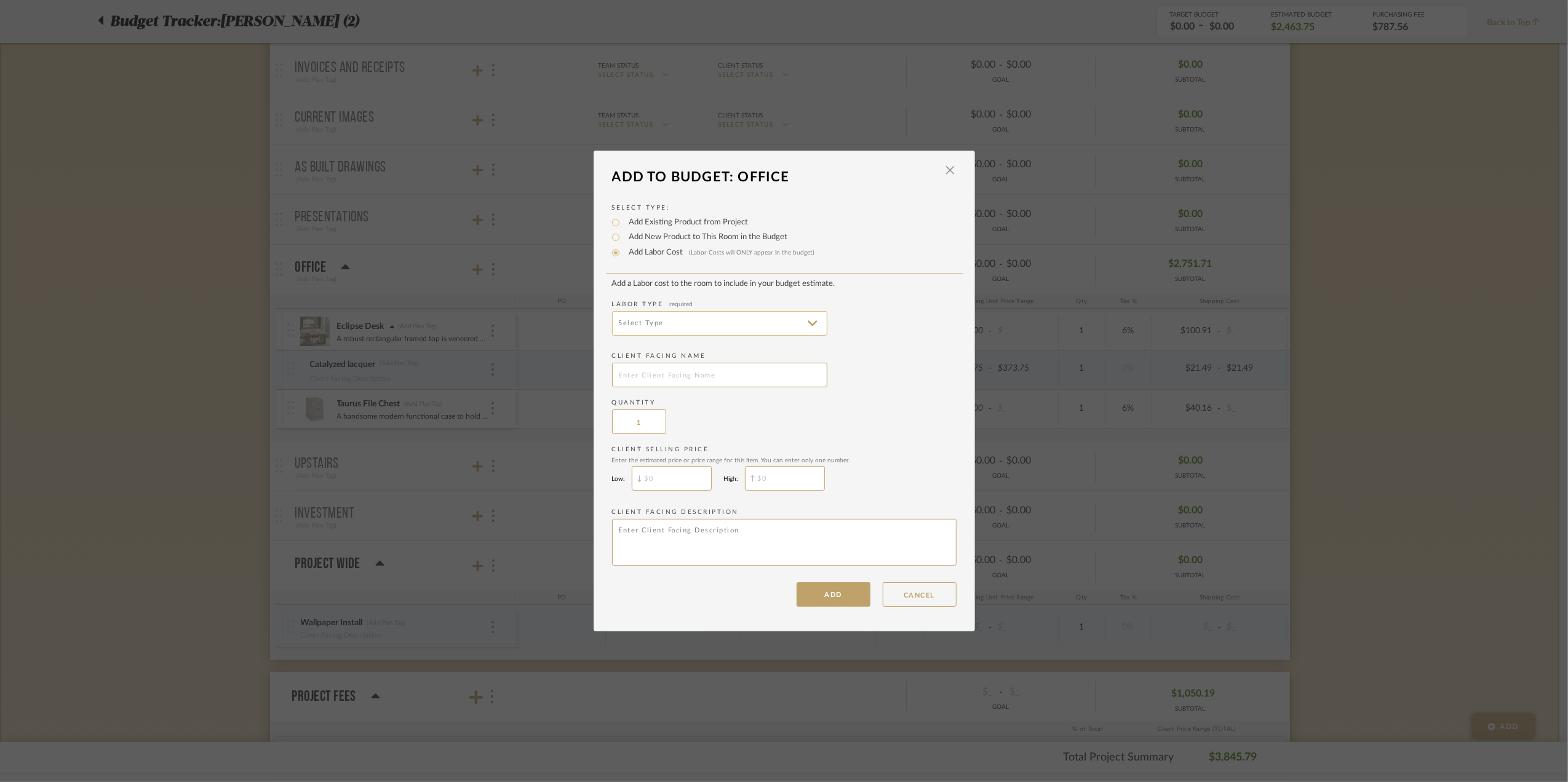
click at [702, 312] on input at bounding box center [720, 323] width 216 height 25
click at [656, 451] on span "Finishing" at bounding box center [717, 449] width 191 height 10
type input "Finishing"
click at [665, 369] on input "text" at bounding box center [720, 375] width 216 height 25
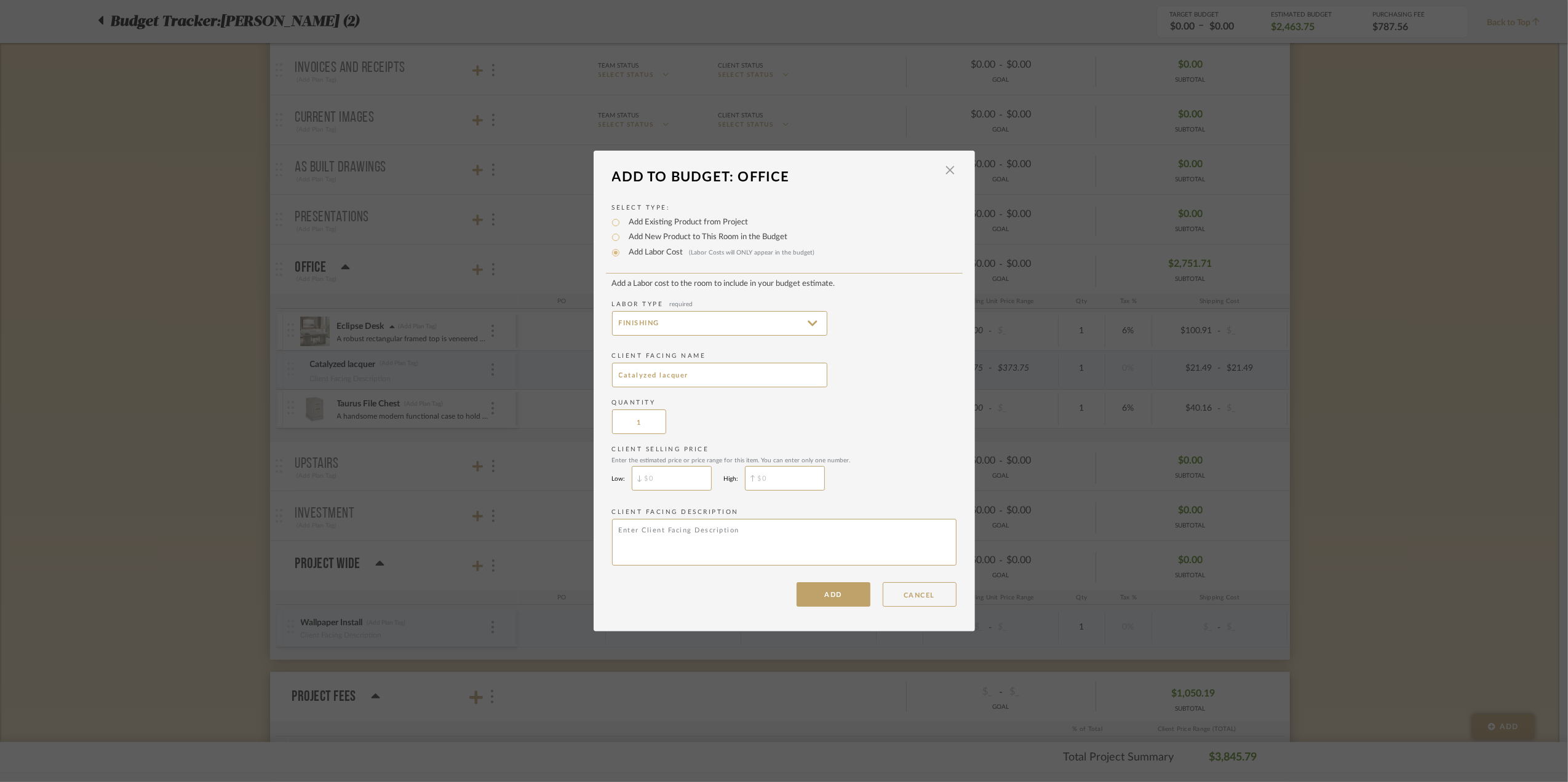
type input "Catalyzed lacquer"
click at [669, 468] on input "$" at bounding box center [671, 478] width 80 height 25
click at [694, 477] on input "$" at bounding box center [671, 478] width 80 height 25
type input "$148.75"
click at [780, 473] on input "$" at bounding box center [785, 478] width 80 height 25
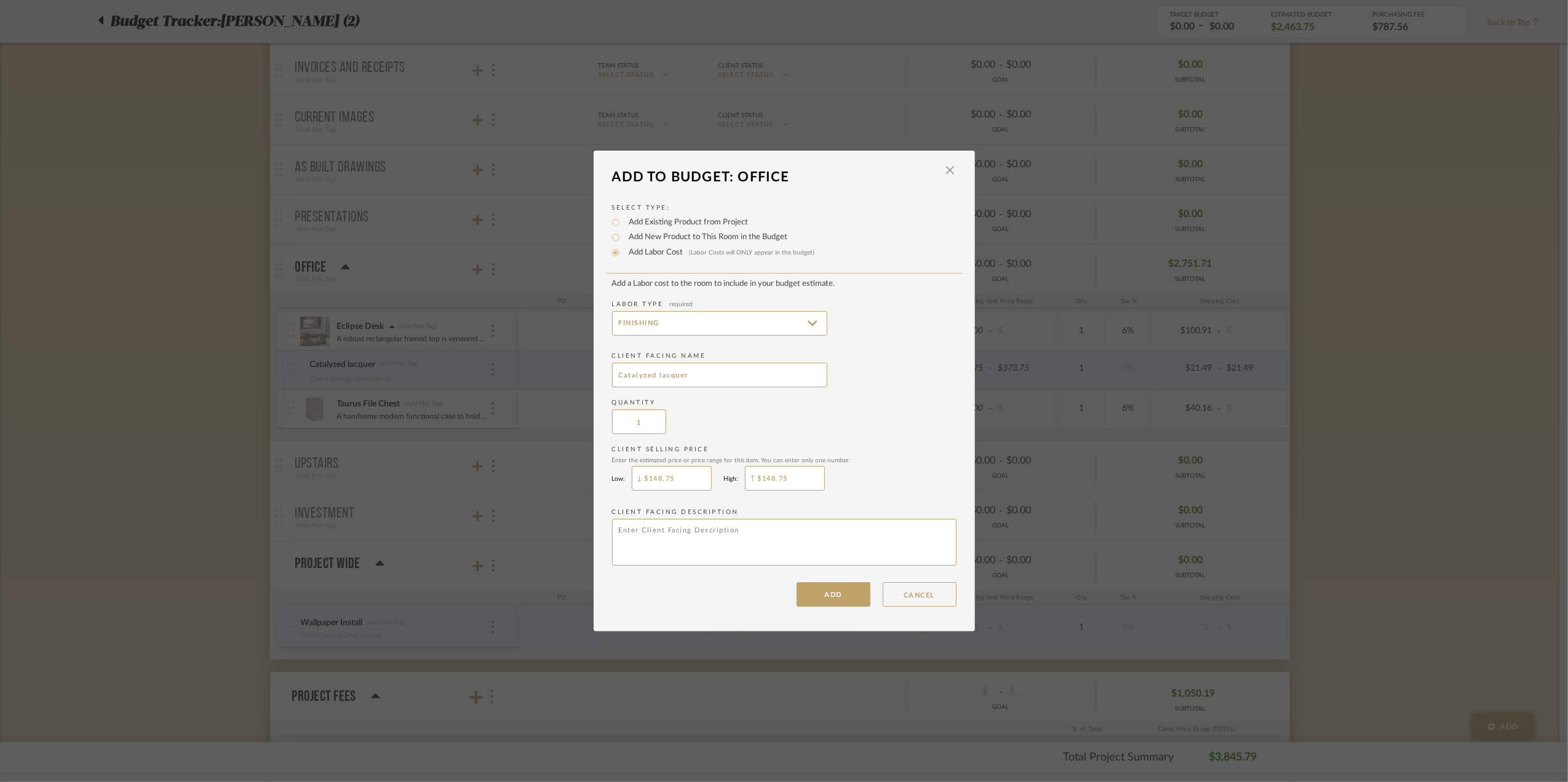
type input "$148.75"
click at [864, 472] on div "Client Selling Price Enter the estimated price or price range for this item. Yo…" at bounding box center [784, 470] width 344 height 51
click at [838, 595] on button "ADD" at bounding box center [833, 594] width 74 height 25
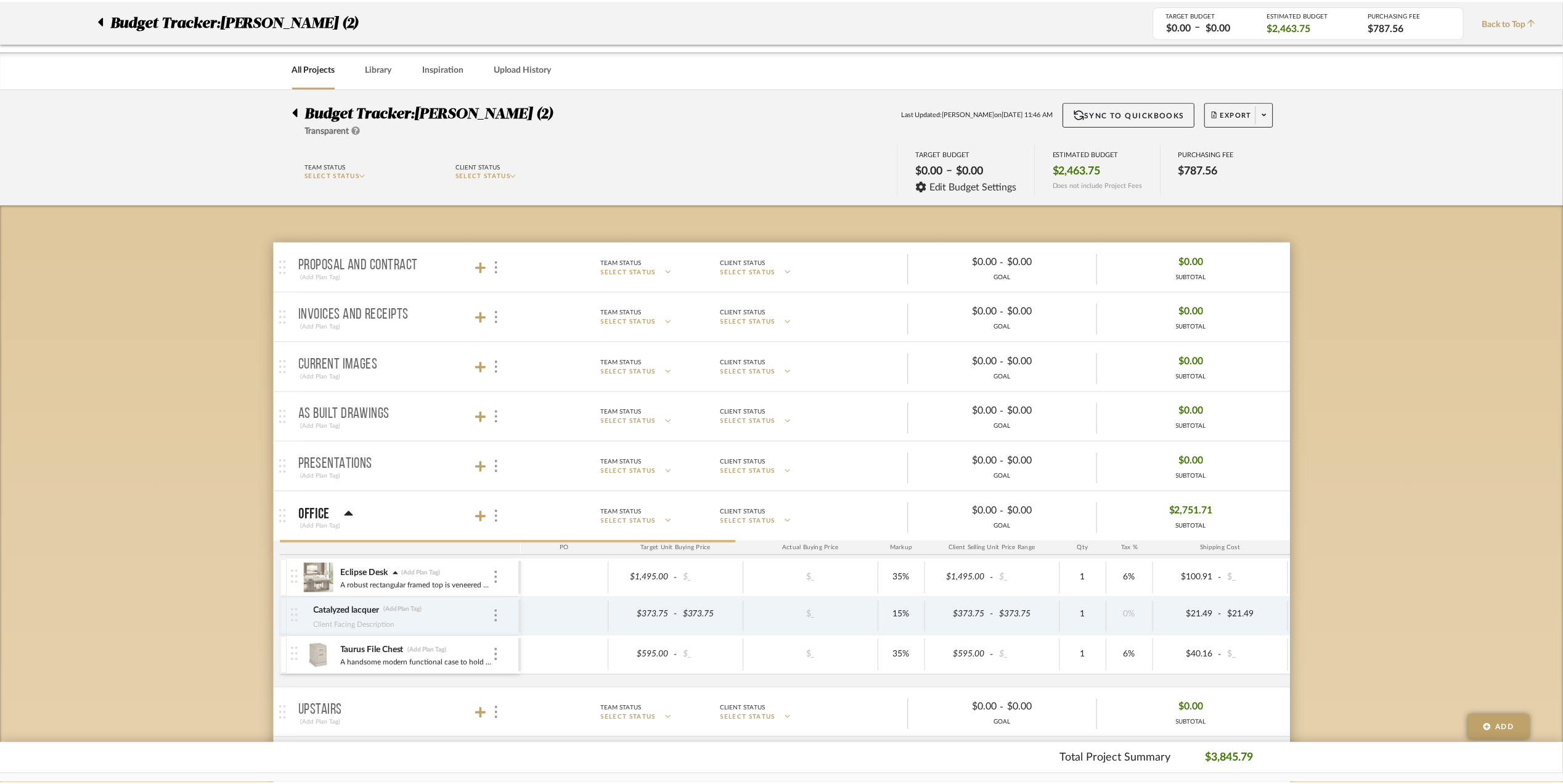
scroll to position [247, 0]
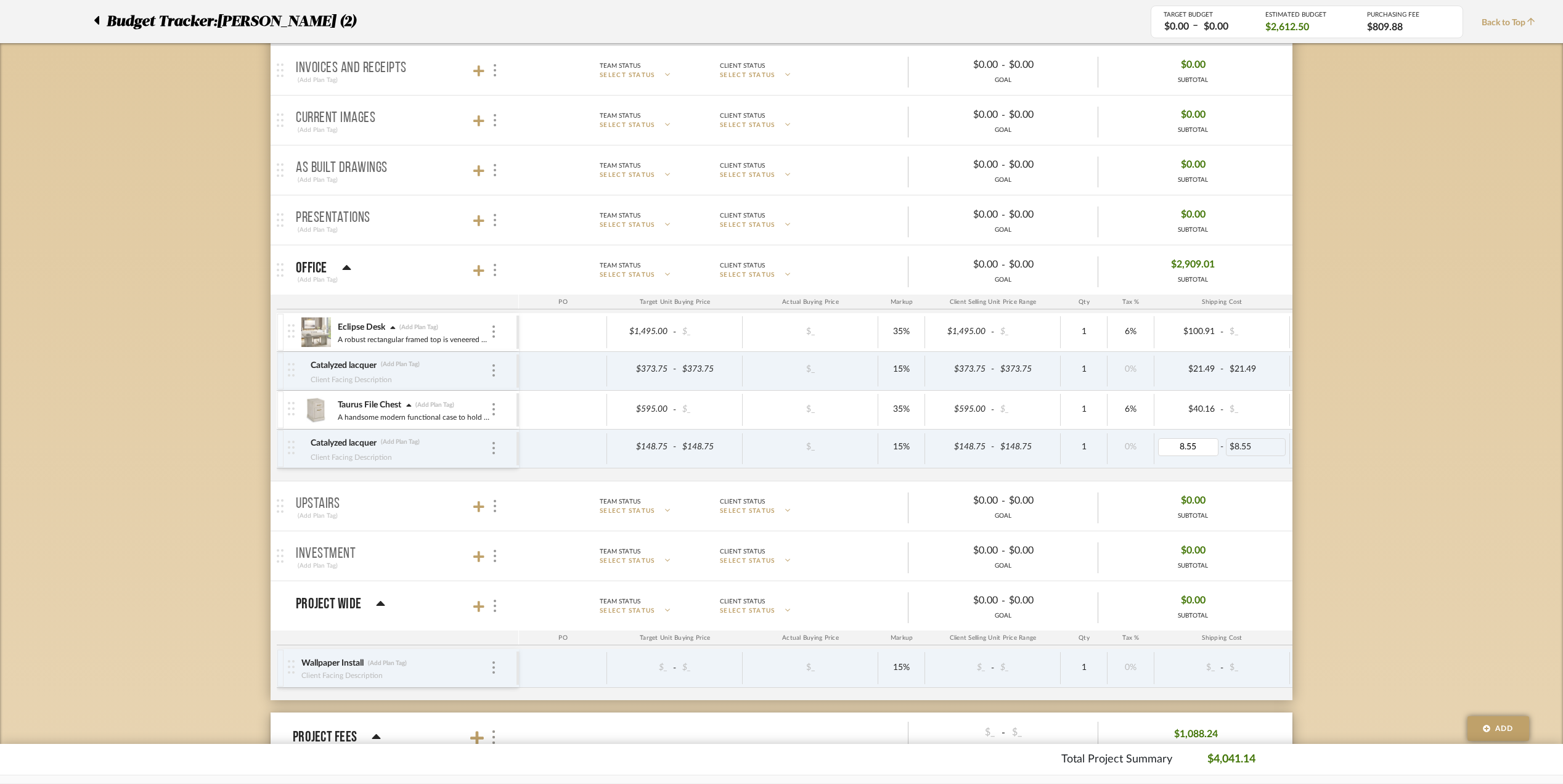
type input "0"
click at [1344, 470] on div "Budget Tracker: Stephanie Bergreen (2) Transparent Last Updated: Eman AlSulaima…" at bounding box center [782, 483] width 1563 height 1281
type input "0"
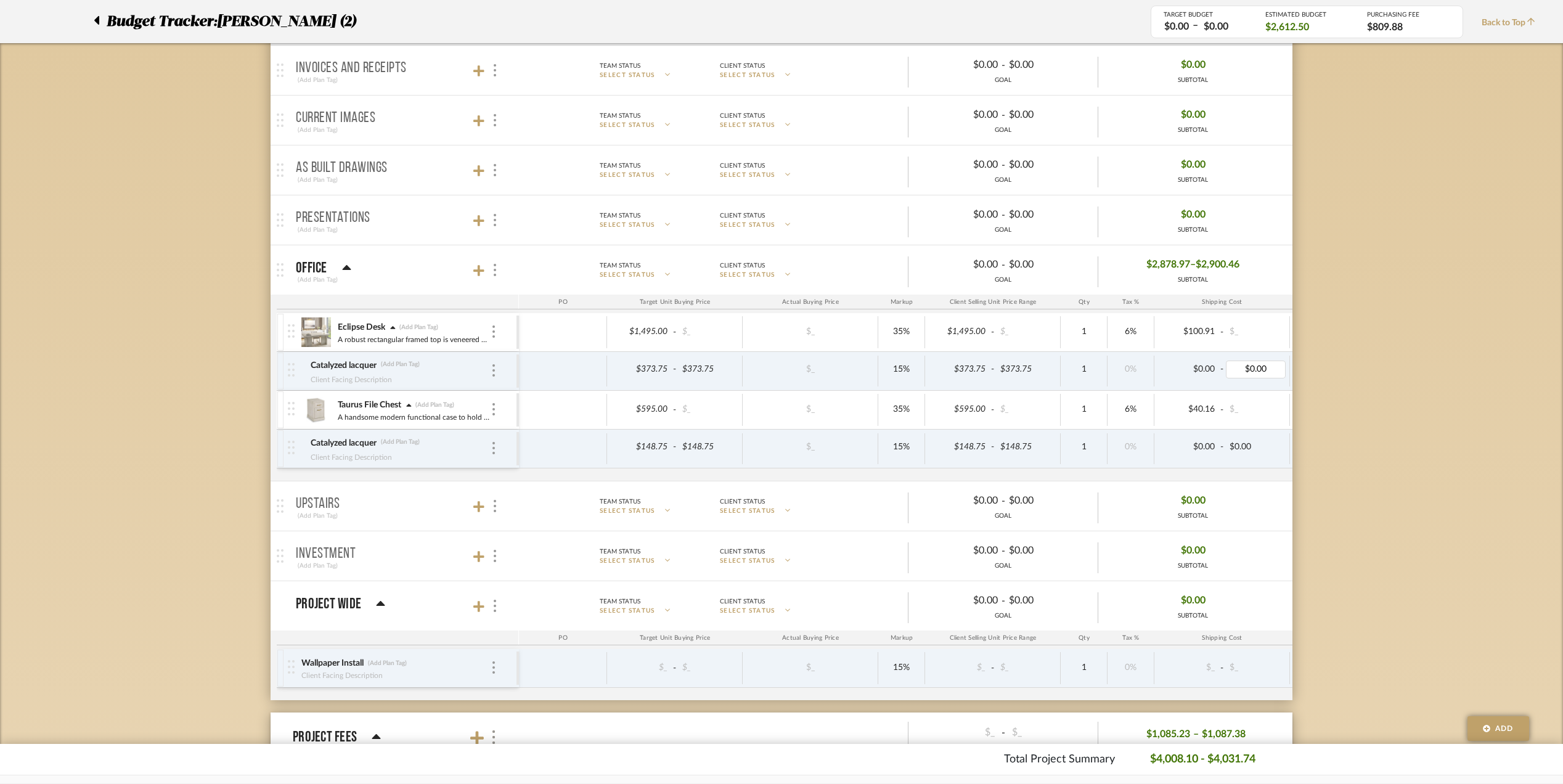
click at [1352, 440] on div "Budget Tracker: Stephanie Bergreen (2) Transparent Last Updated: Eman AlSulaima…" at bounding box center [782, 483] width 1563 height 1281
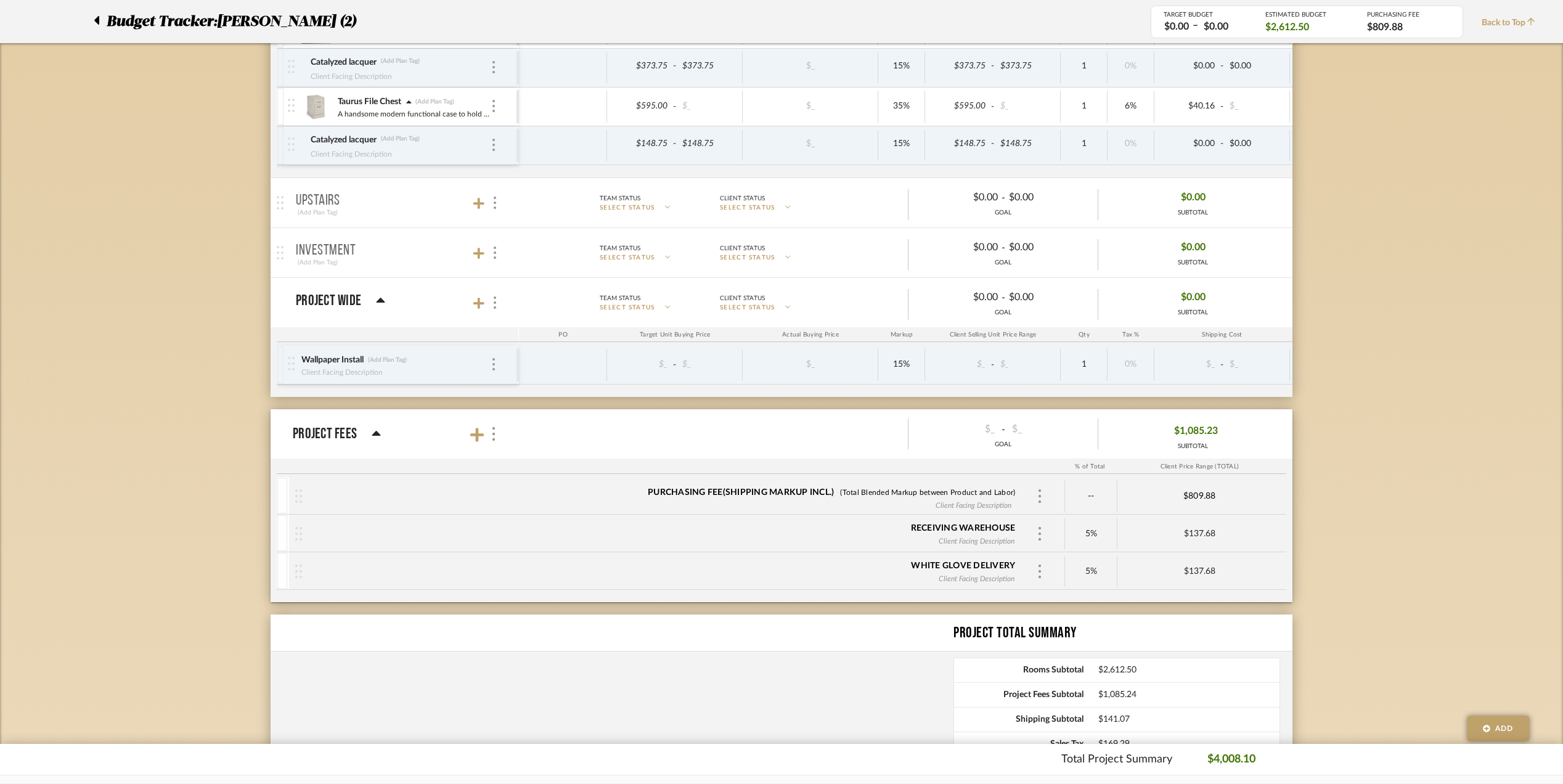
scroll to position [575, 0]
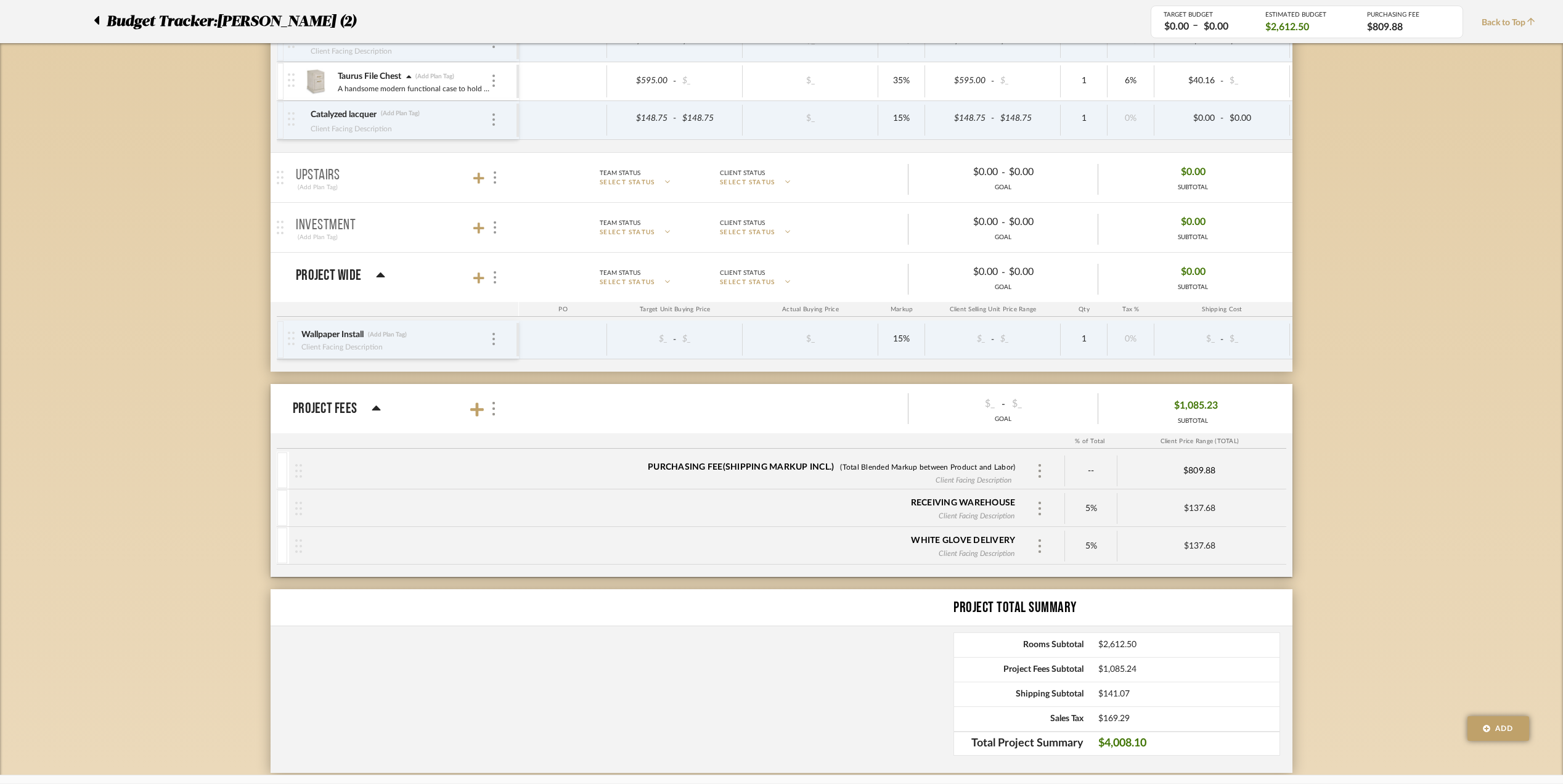
click at [95, 24] on icon at bounding box center [96, 20] width 6 height 15
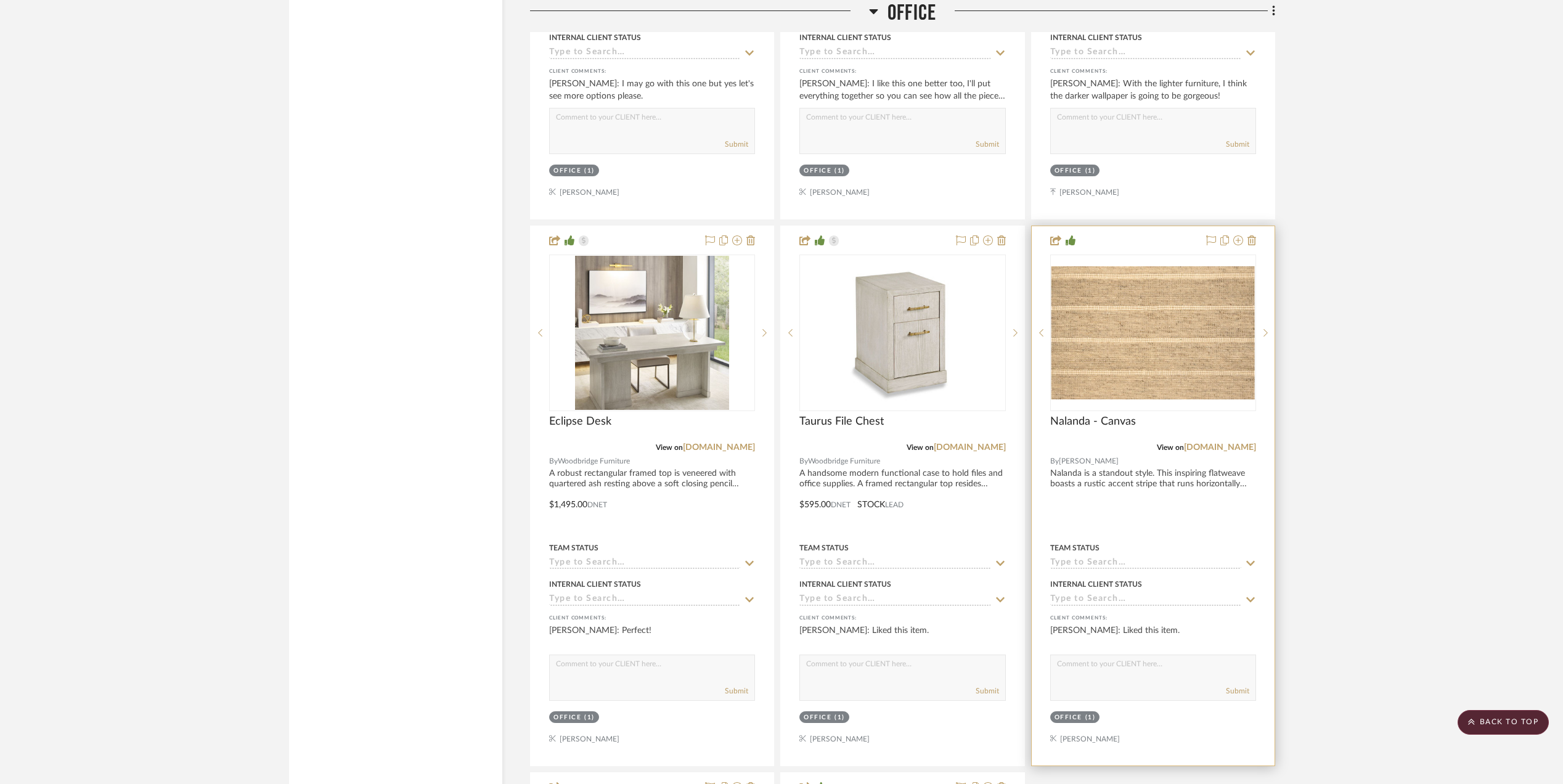
scroll to position [2054, 0]
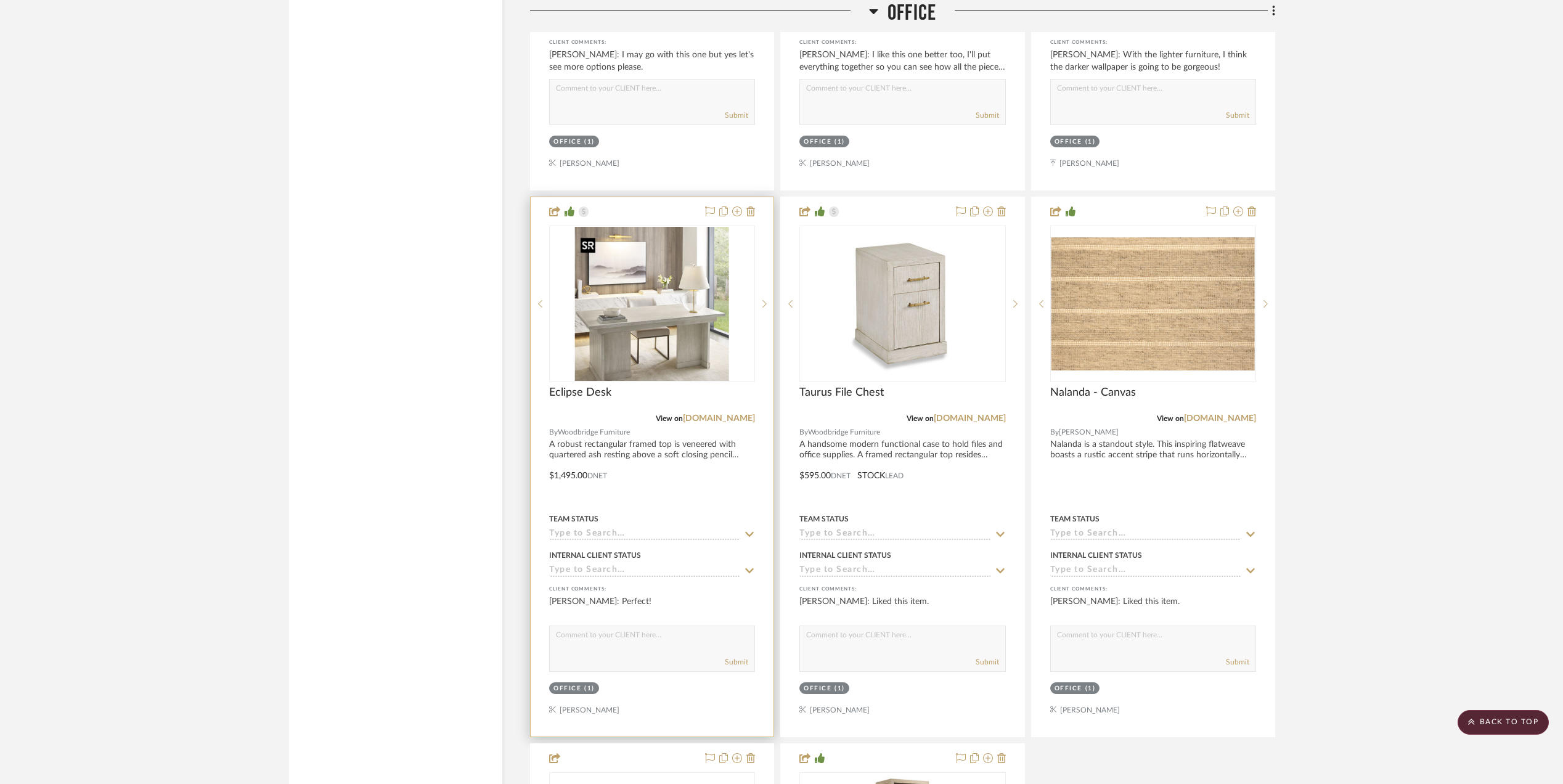
click at [656, 356] on img "0" at bounding box center [652, 304] width 154 height 154
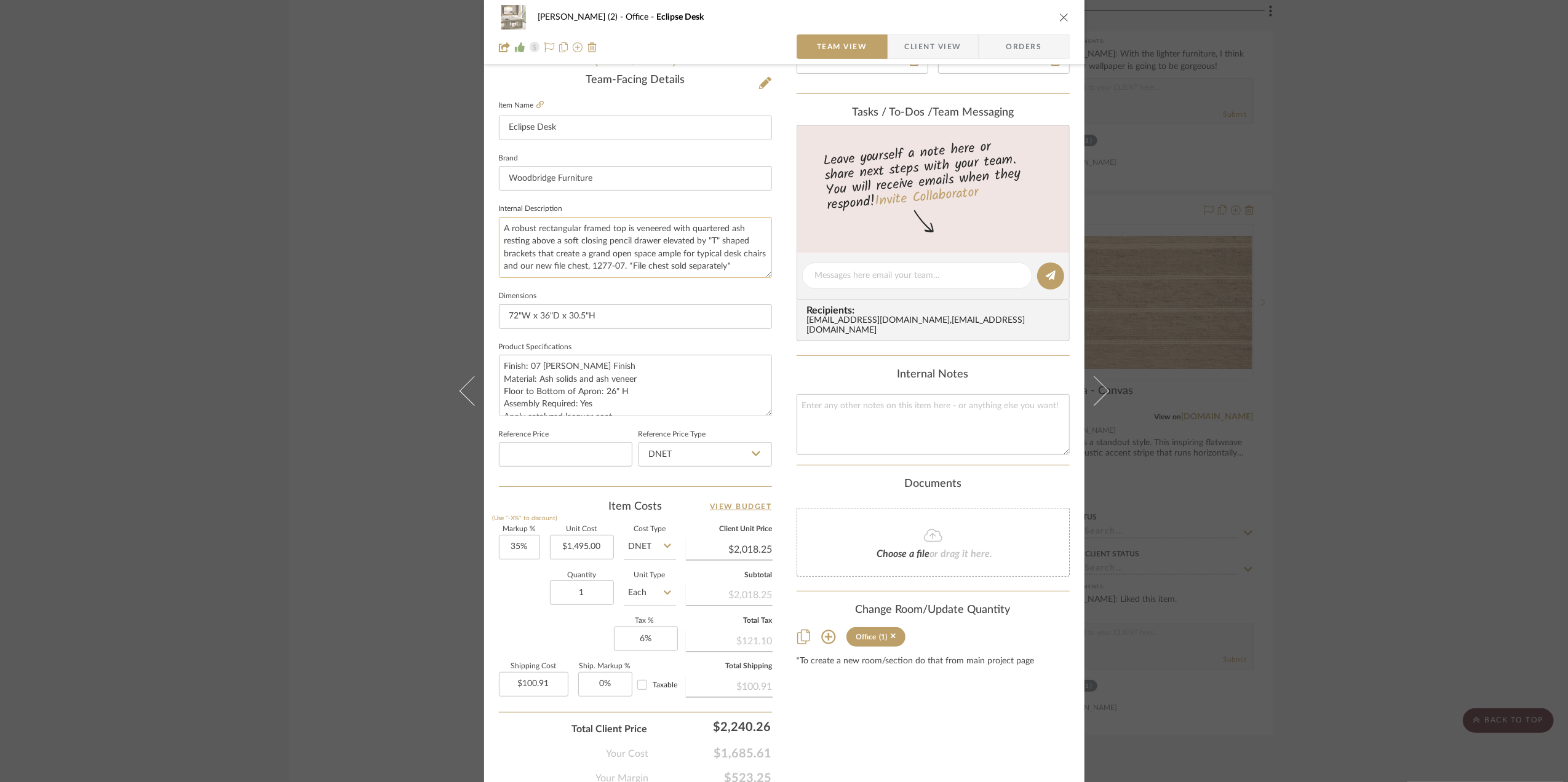
scroll to position [365, 0]
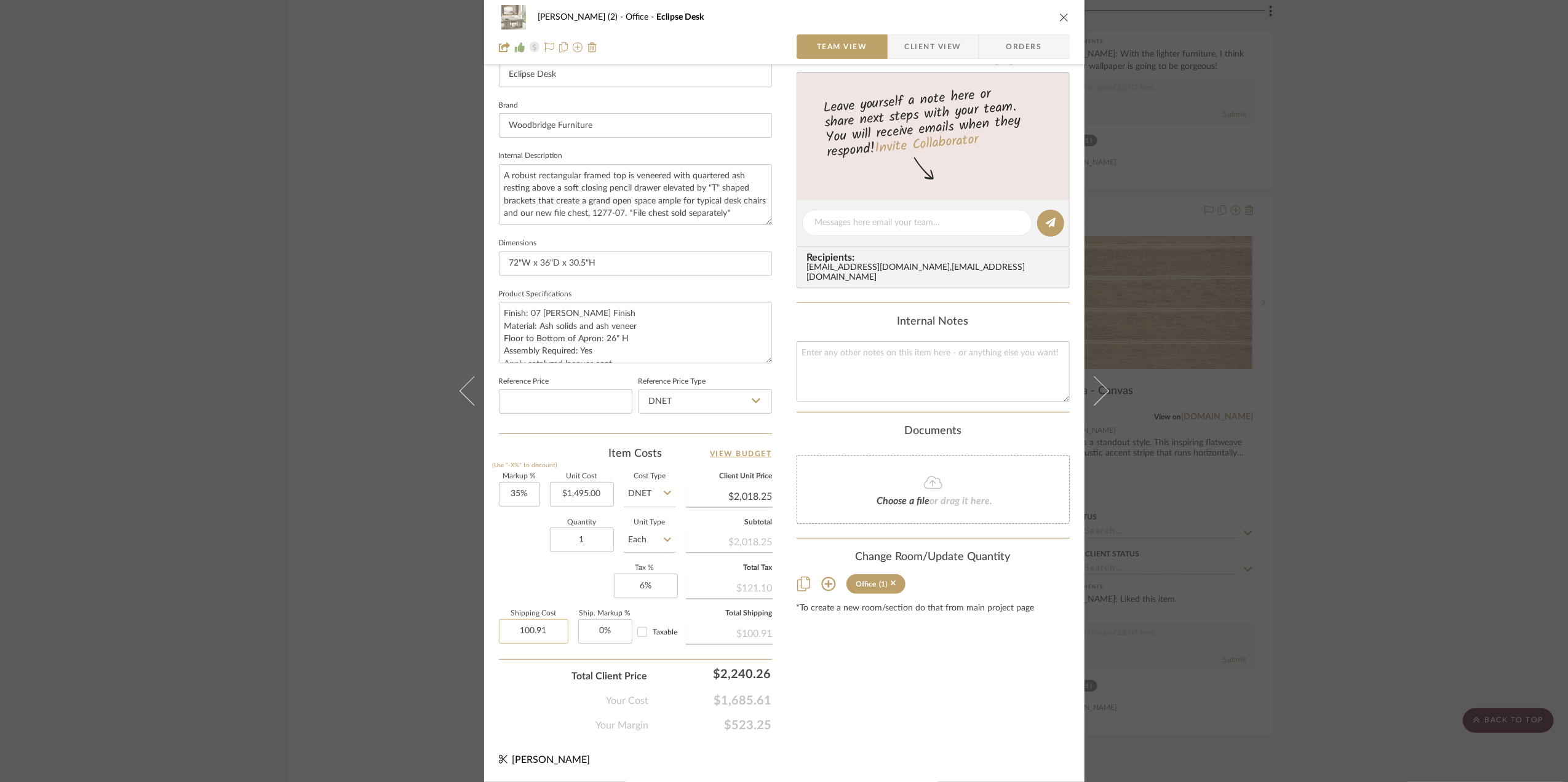
click at [538, 629] on input "100.91" at bounding box center [534, 631] width 70 height 25
type input "$205.41"
click at [521, 687] on div "Your Cost $1,685.61" at bounding box center [635, 696] width 273 height 25
click at [1013, 45] on span "Orders" at bounding box center [1024, 46] width 63 height 25
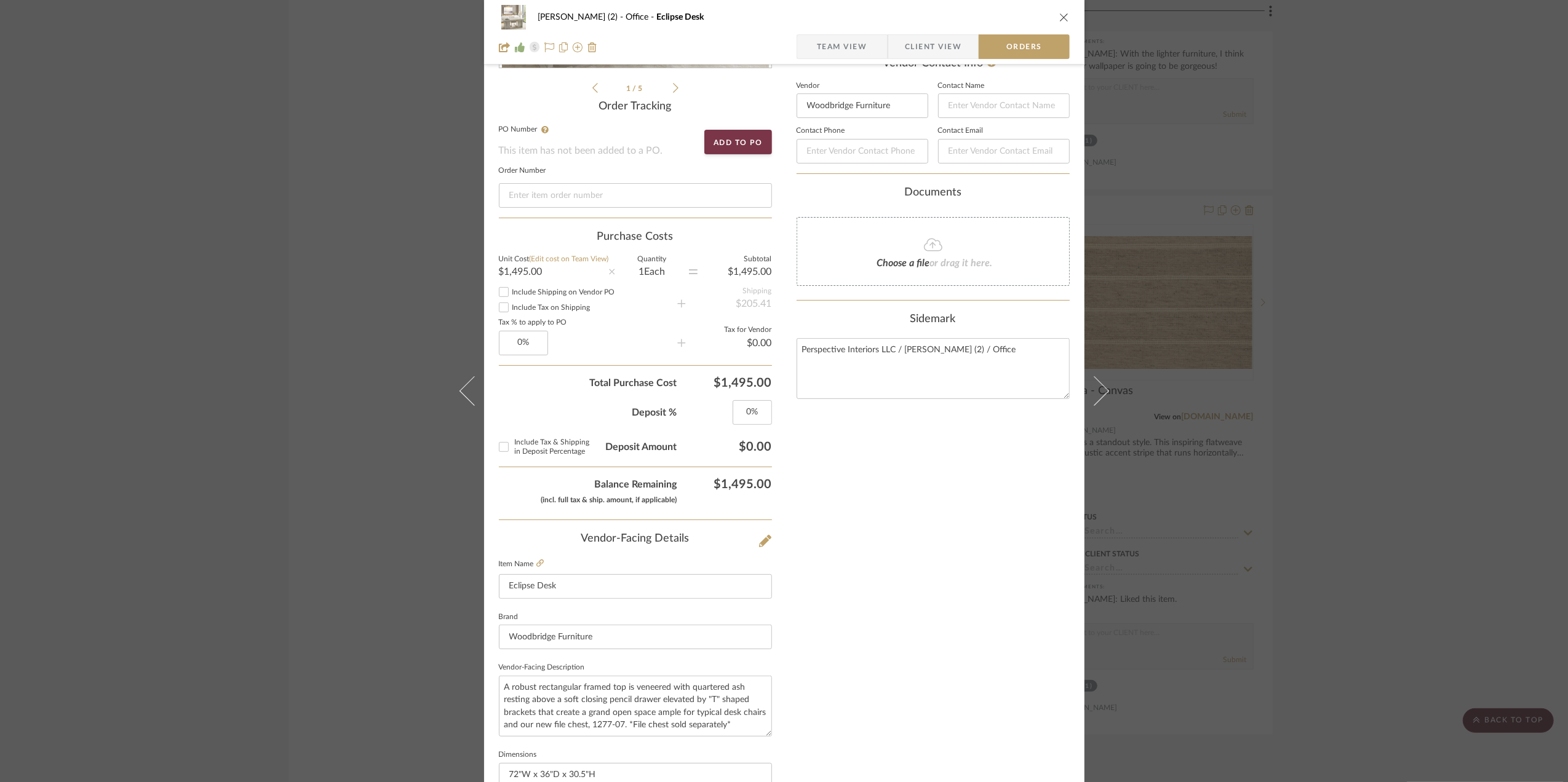
scroll to position [0, 0]
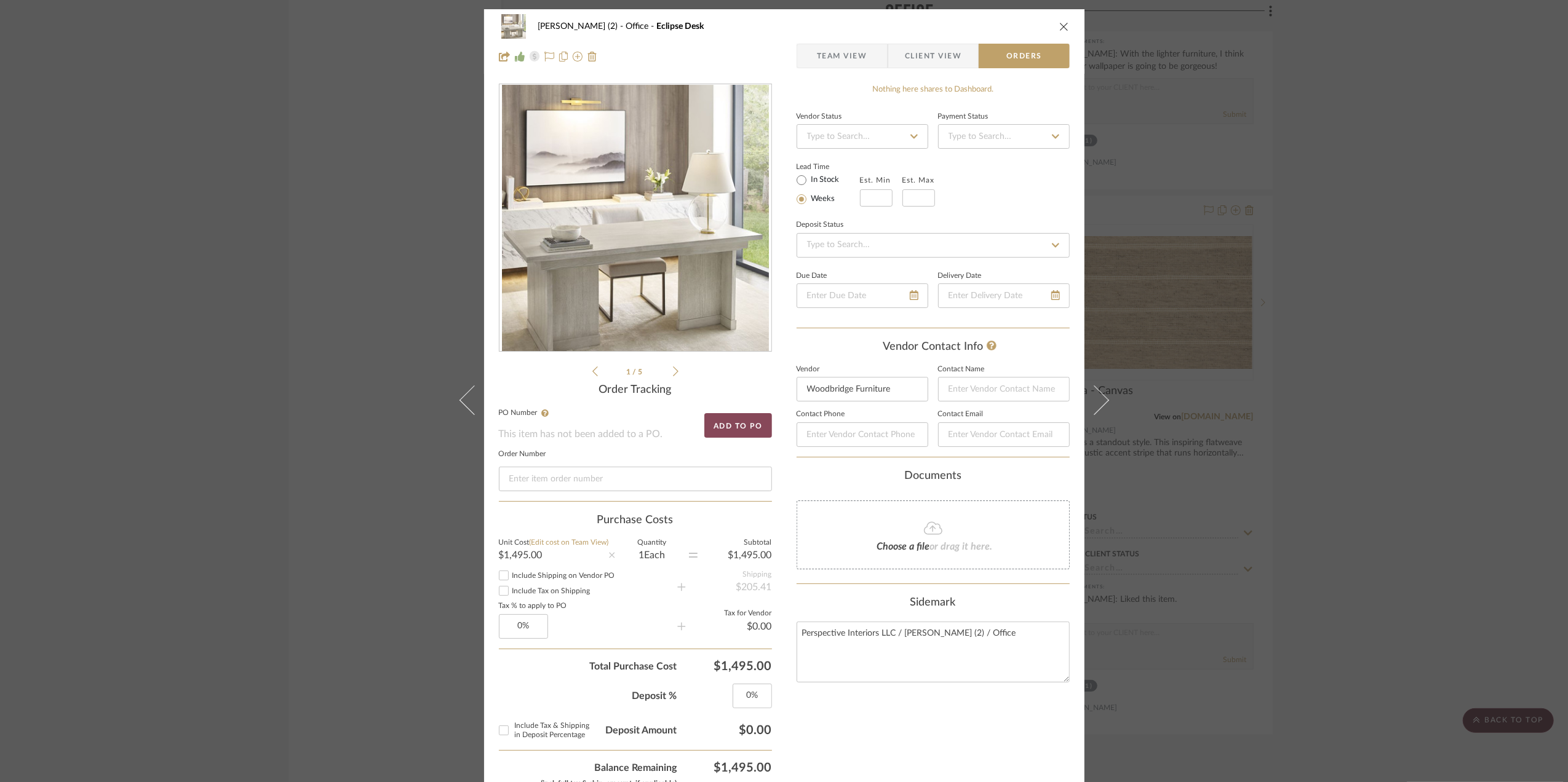
click at [733, 423] on button "Add to PO" at bounding box center [738, 425] width 68 height 25
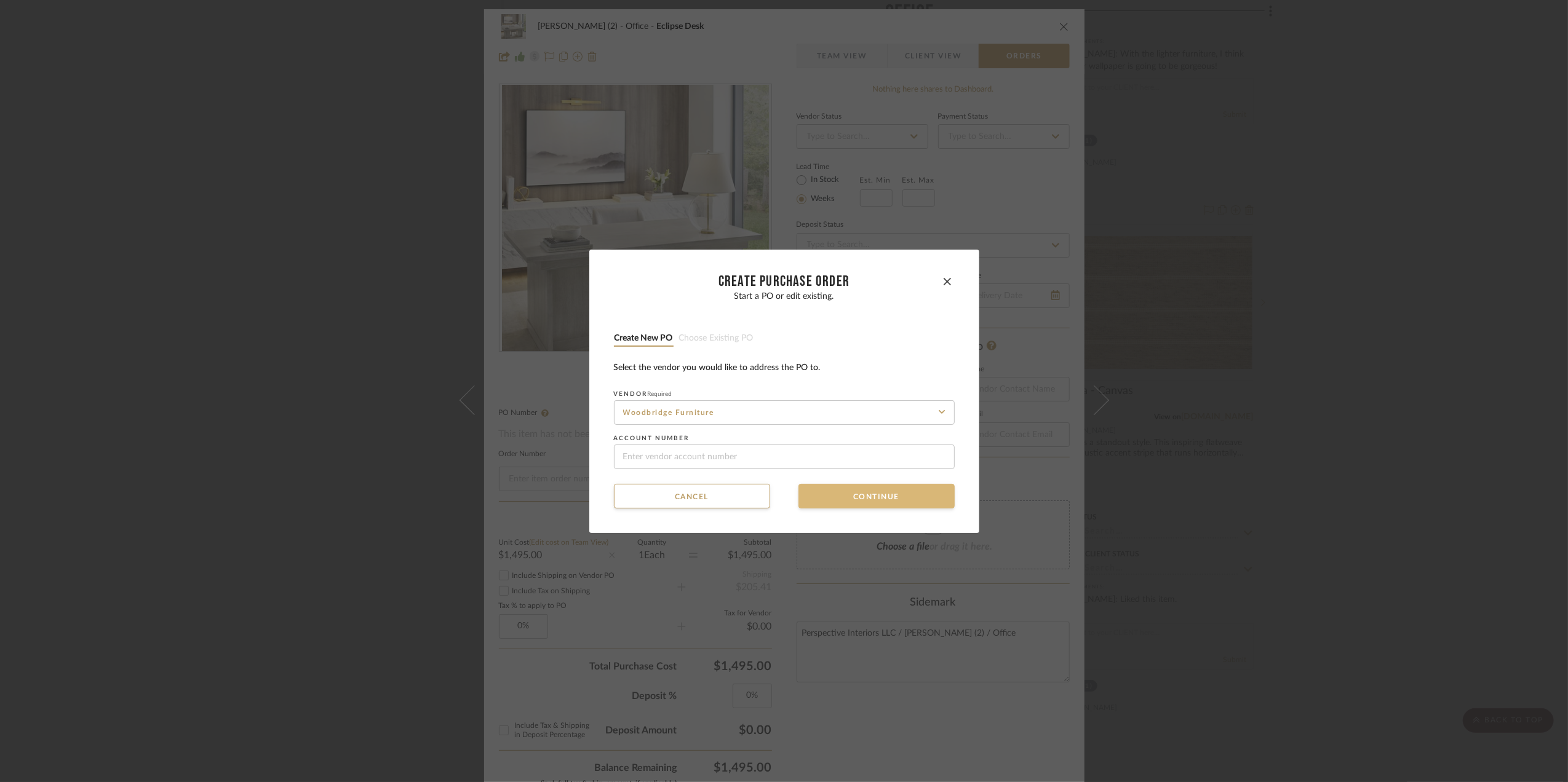
click at [845, 496] on button "Continue" at bounding box center [876, 496] width 156 height 25
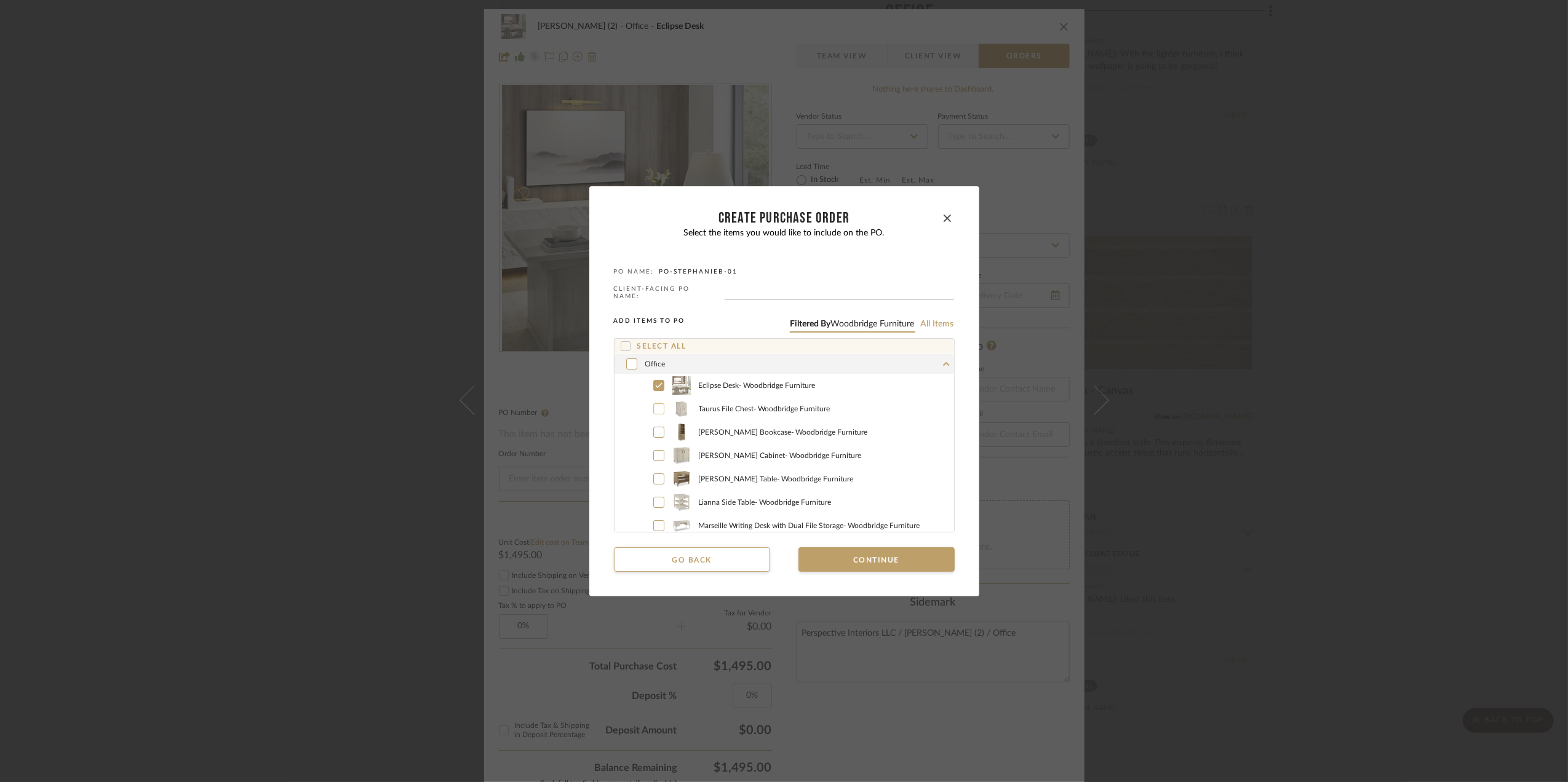
click at [655, 409] on icon at bounding box center [659, 409] width 8 height 9
click at [764, 289] on input "text" at bounding box center [839, 293] width 231 height 12
click at [874, 554] on button "Continue" at bounding box center [876, 559] width 156 height 25
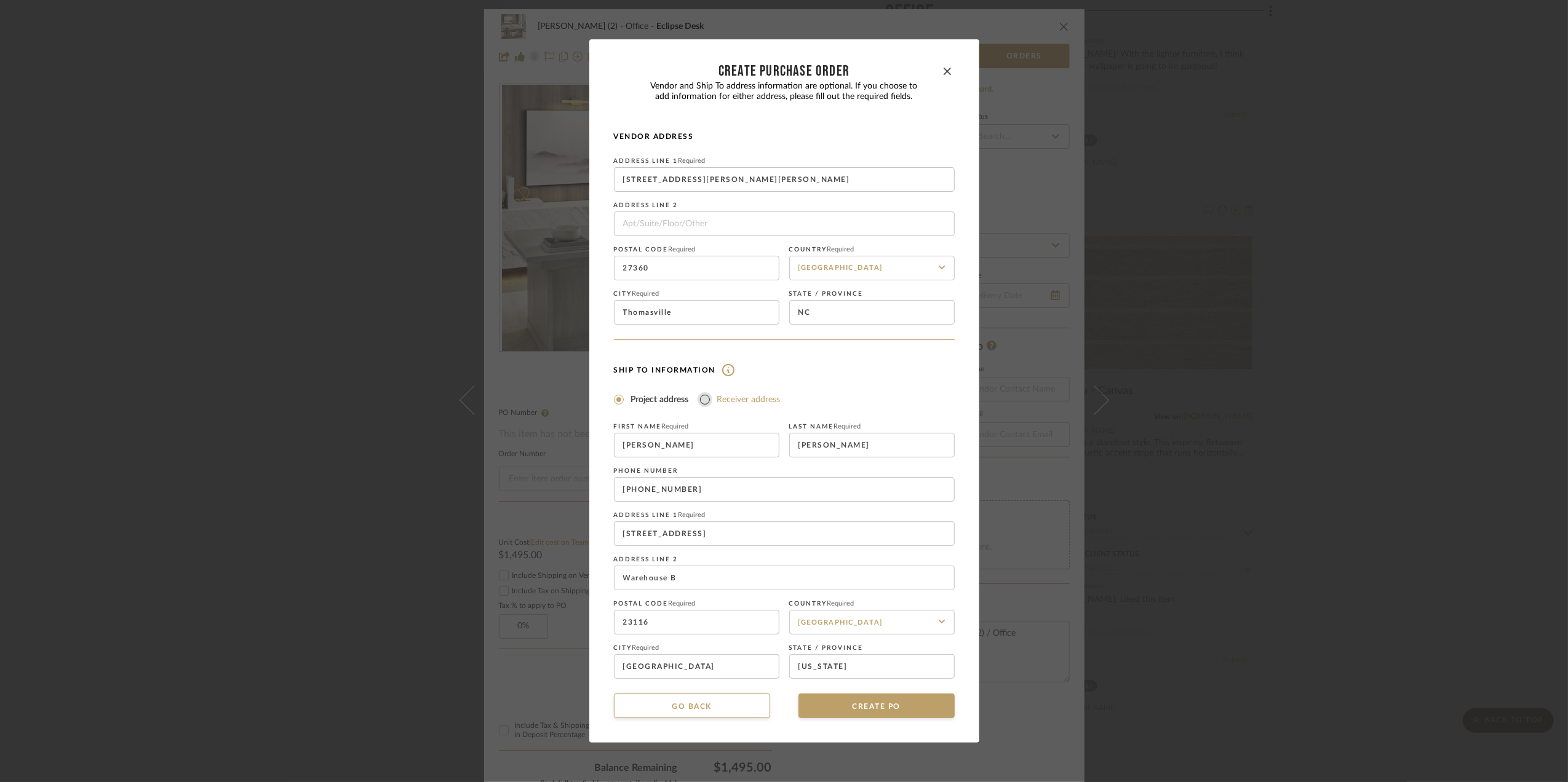
click at [700, 402] on input "Receiver address" at bounding box center [704, 399] width 15 height 15
radio input "true"
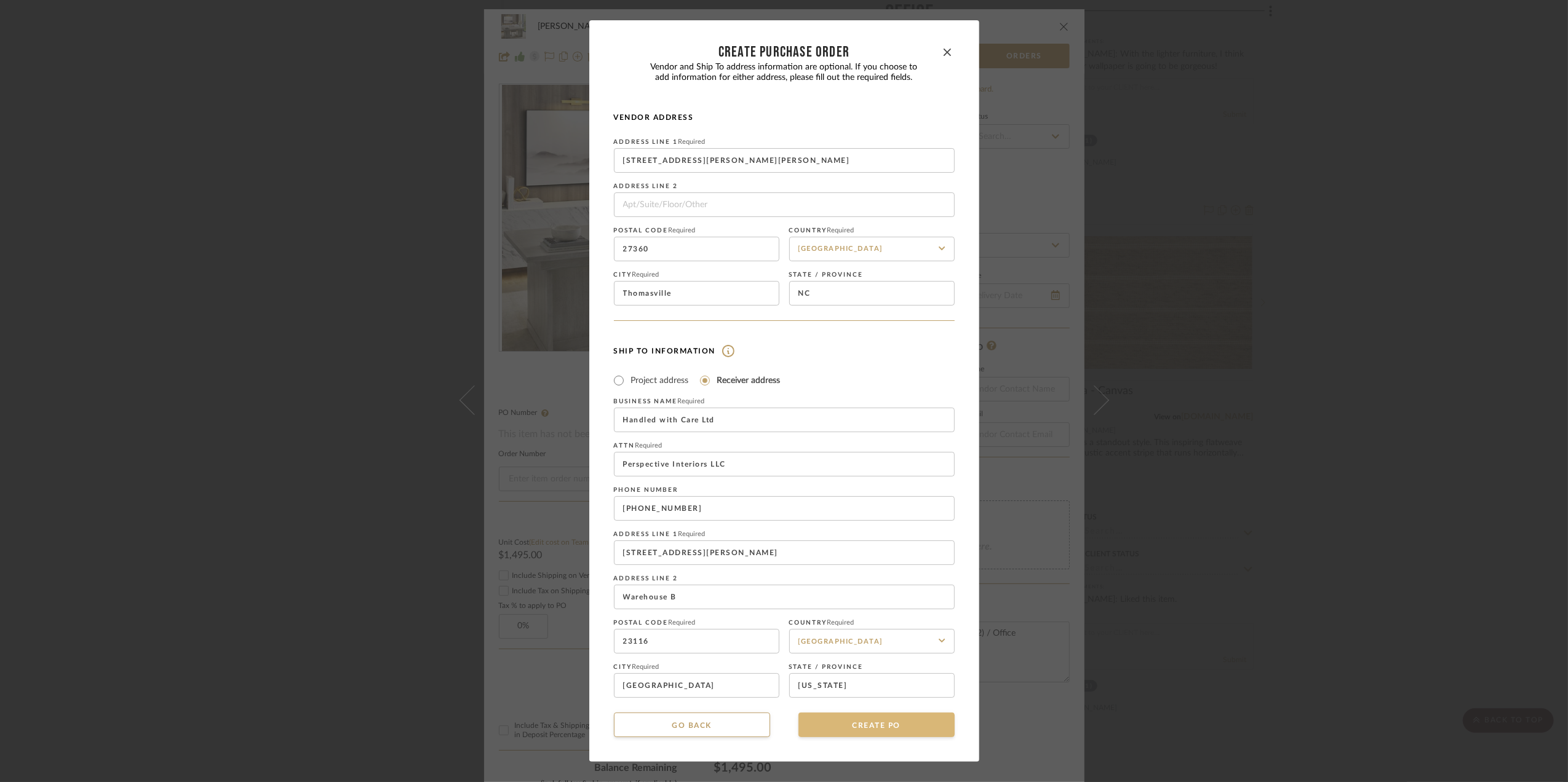
click at [879, 726] on button "CREATE PO" at bounding box center [876, 724] width 156 height 25
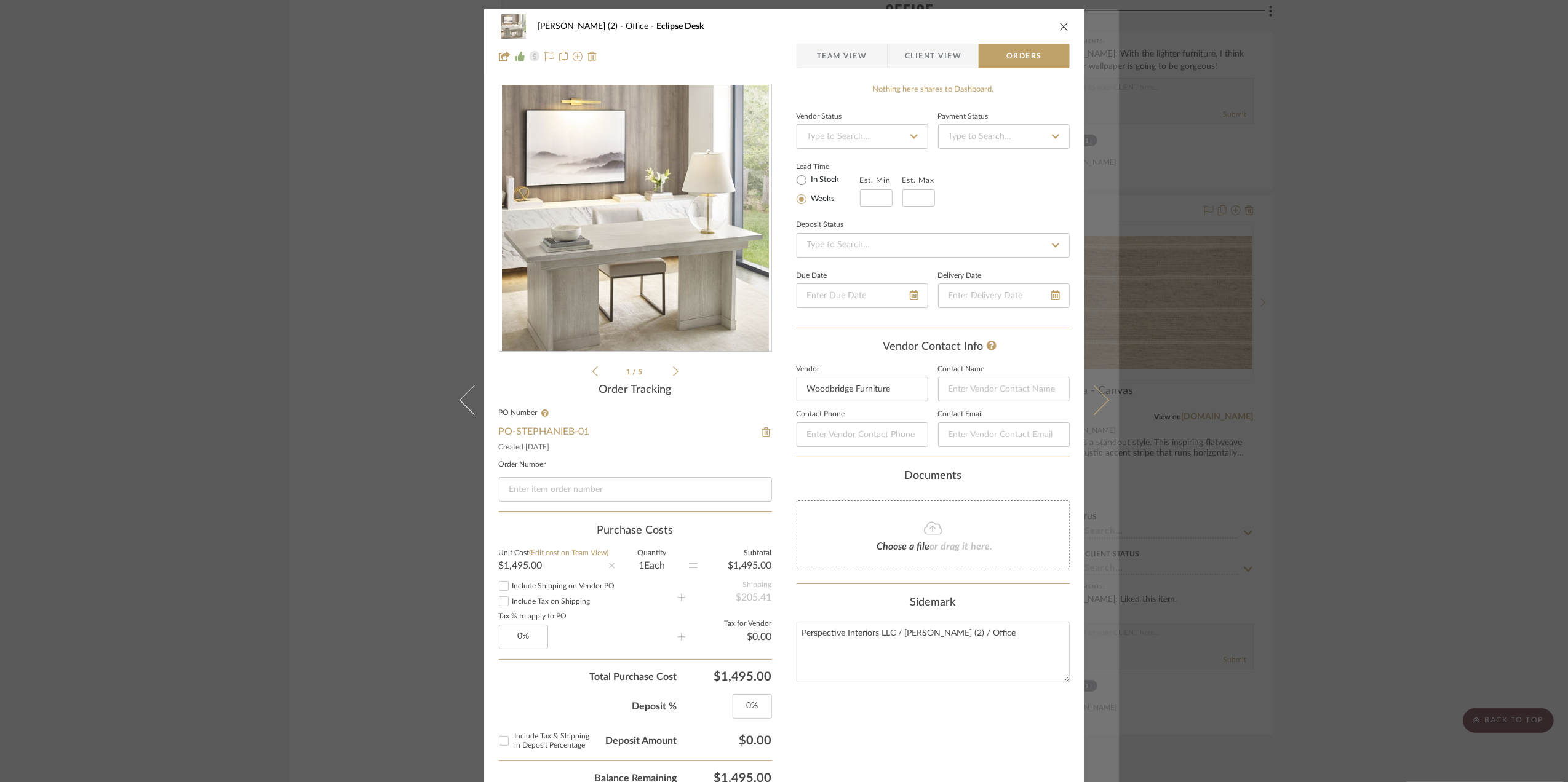
click at [1093, 403] on icon at bounding box center [1094, 400] width 30 height 30
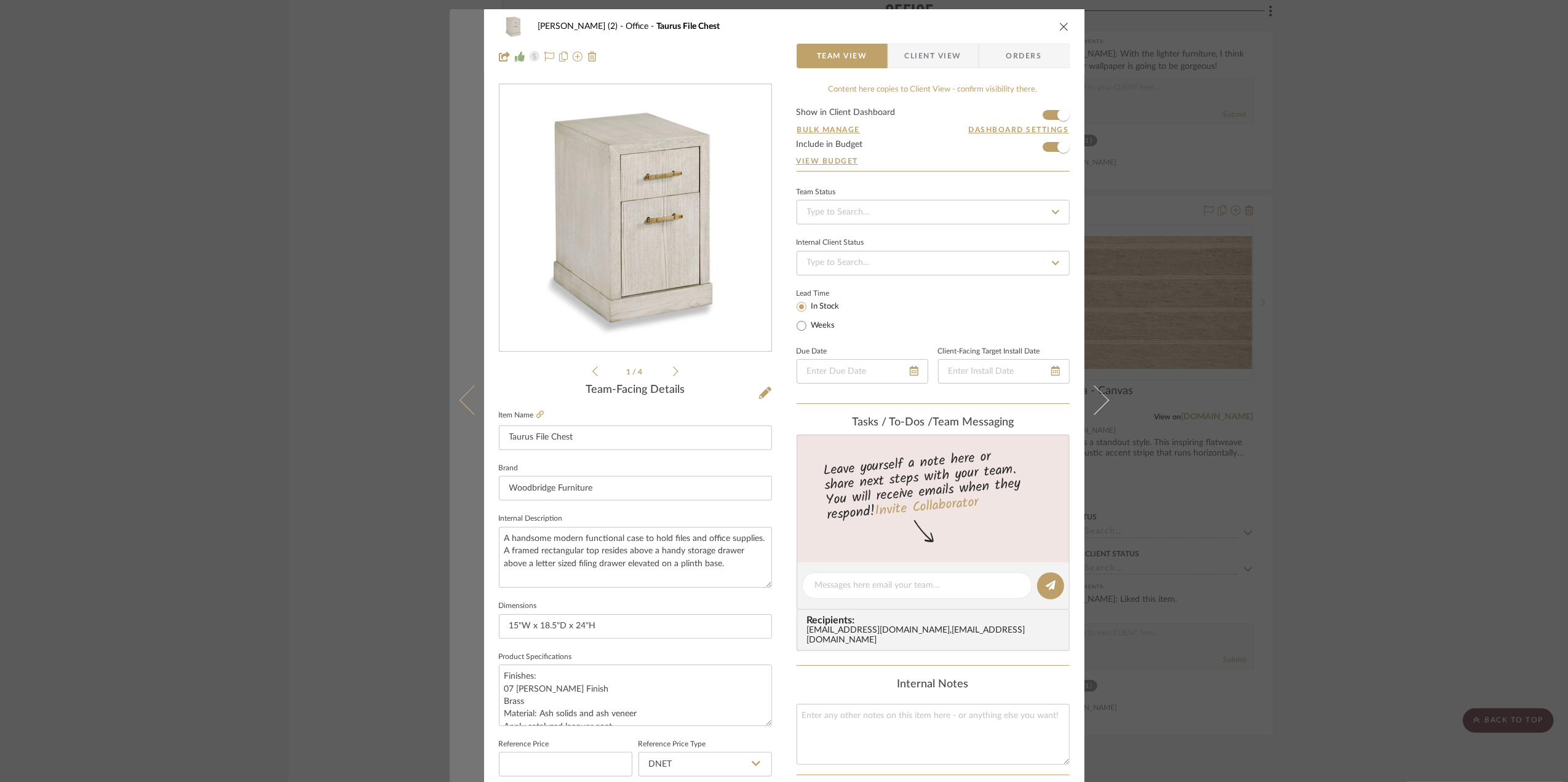
click at [463, 394] on icon at bounding box center [474, 400] width 30 height 30
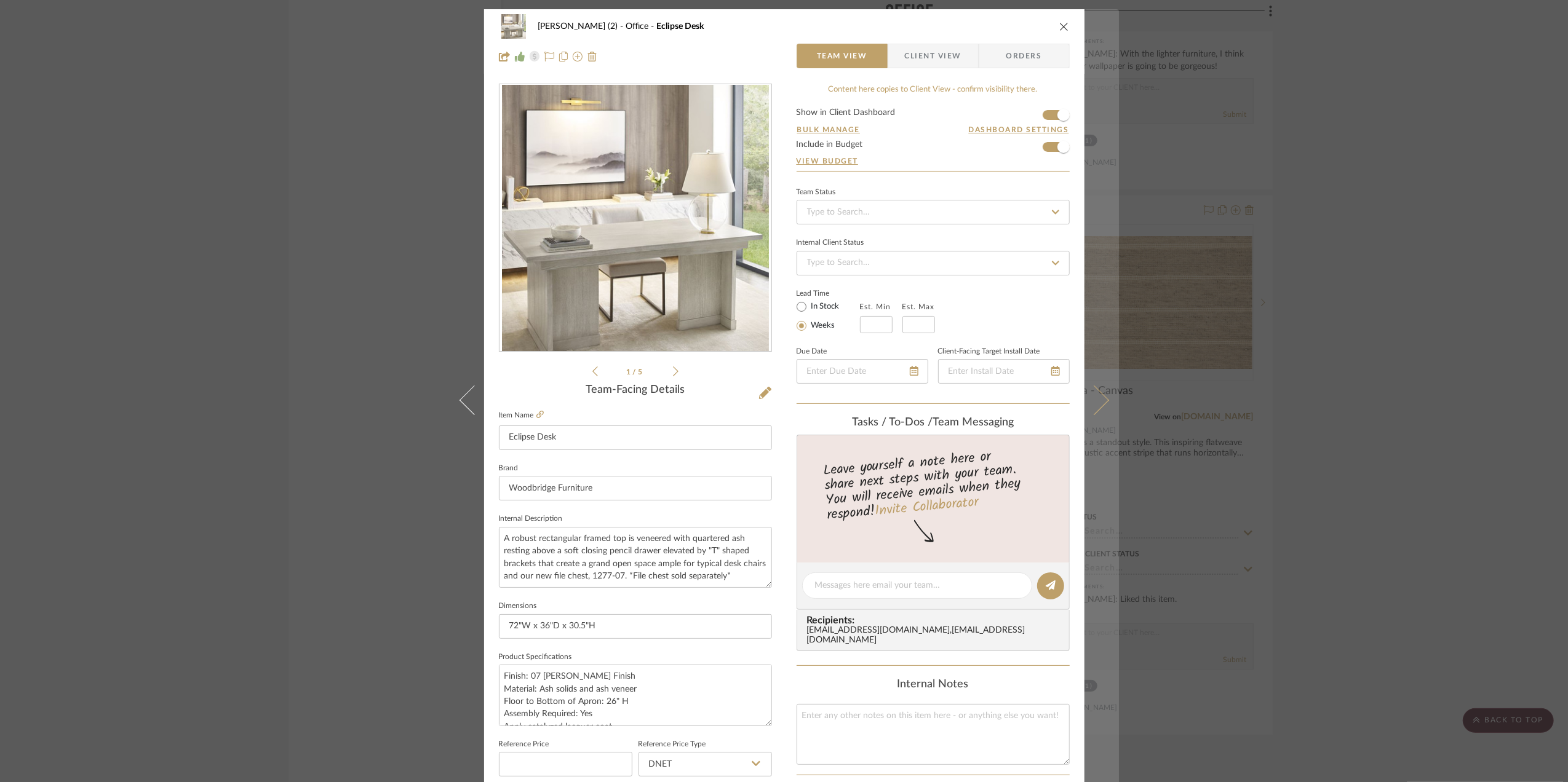
click at [1098, 391] on button at bounding box center [1101, 401] width 34 height 782
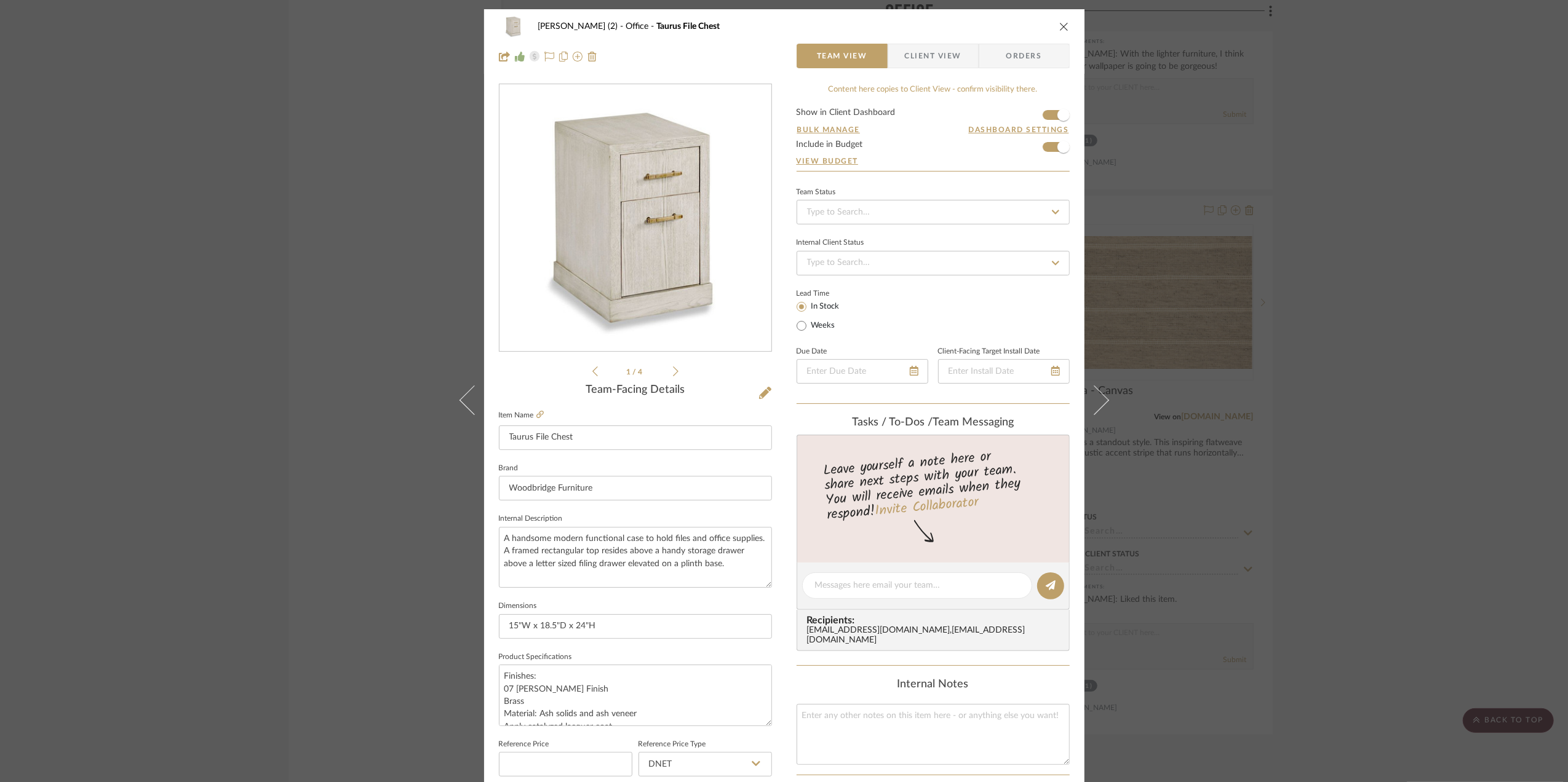
click at [924, 50] on span "Client View" at bounding box center [933, 56] width 56 height 25
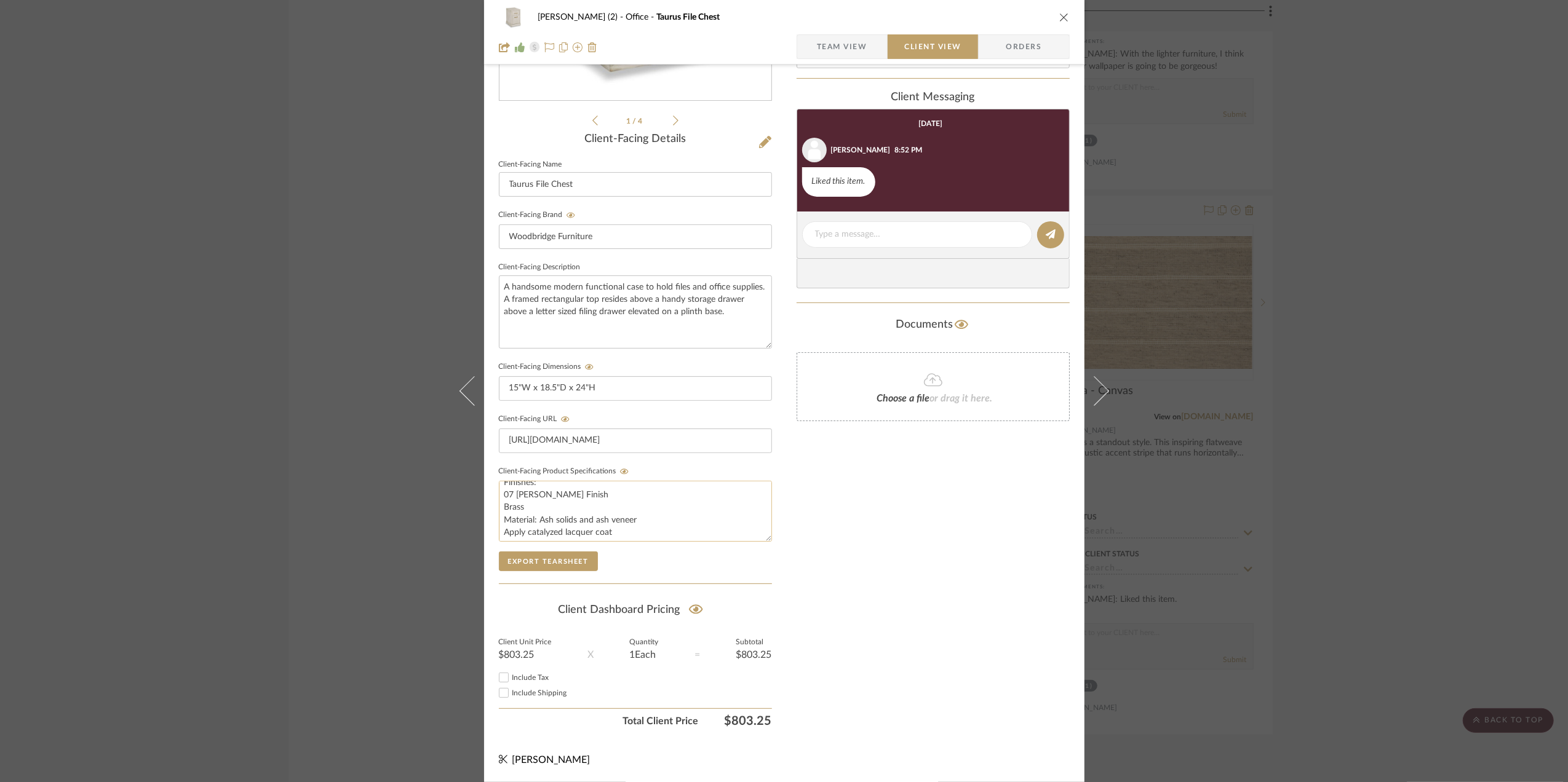
scroll to position [12, 0]
click at [498, 676] on input "Include Tax" at bounding box center [503, 677] width 15 height 15
checkbox input "true"
click at [500, 693] on input "Include Shipping" at bounding box center [503, 693] width 15 height 15
checkbox input "true"
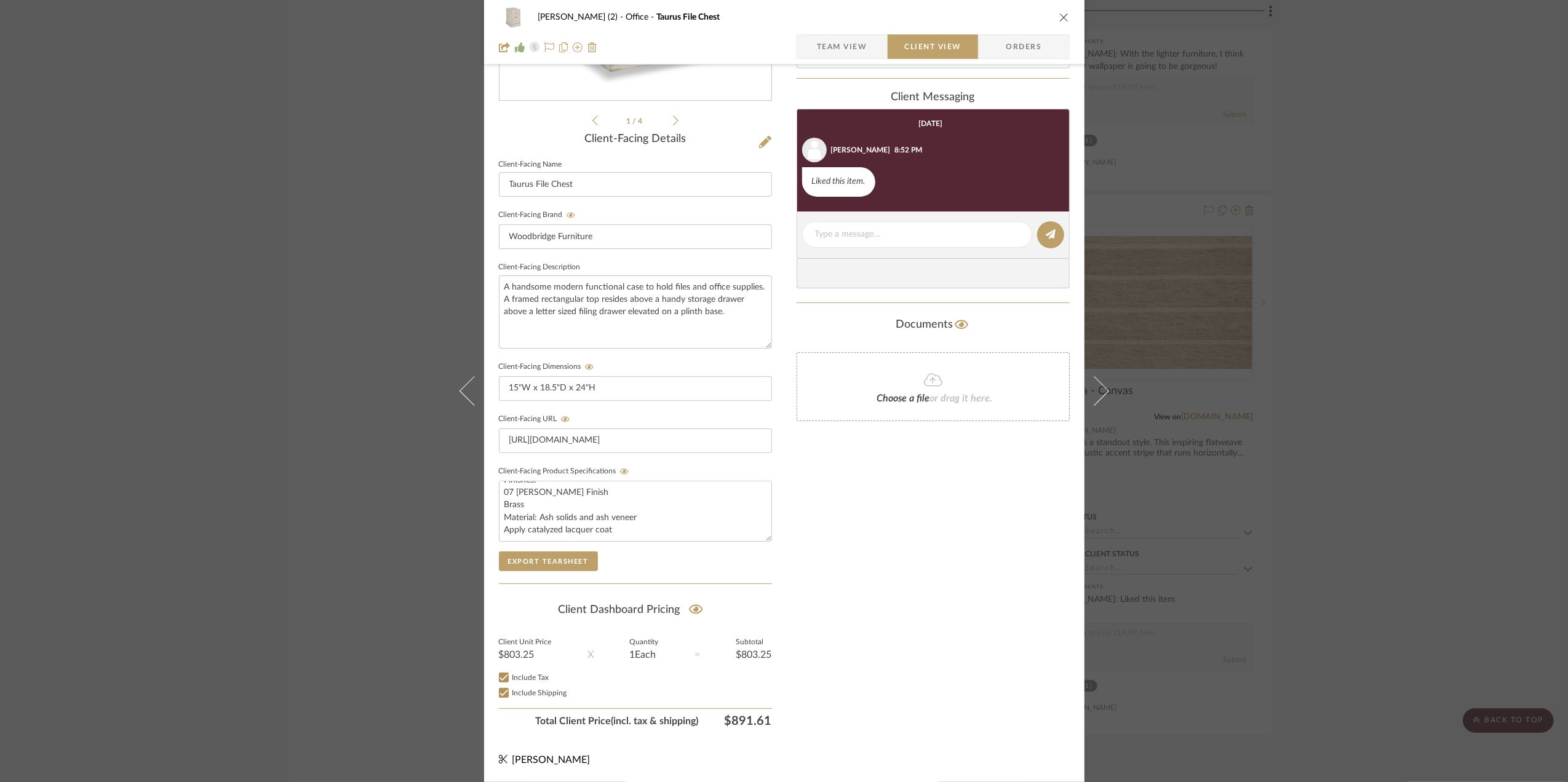
click at [1364, 380] on div "Stephanie Bergreen (2) Office Taurus File Chest Team View Client View Orders 1 …" at bounding box center [784, 391] width 1568 height 782
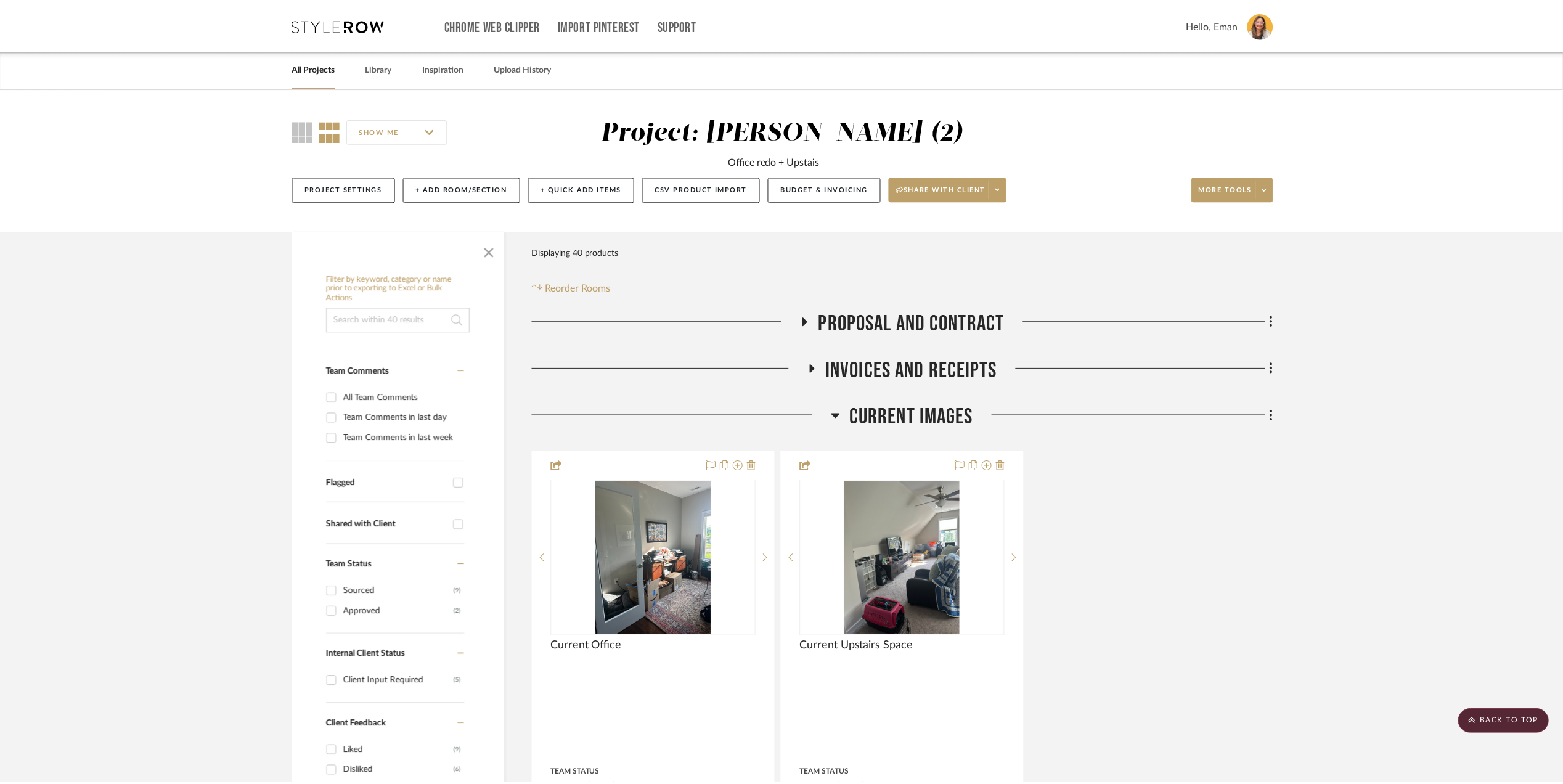
scroll to position [2054, 0]
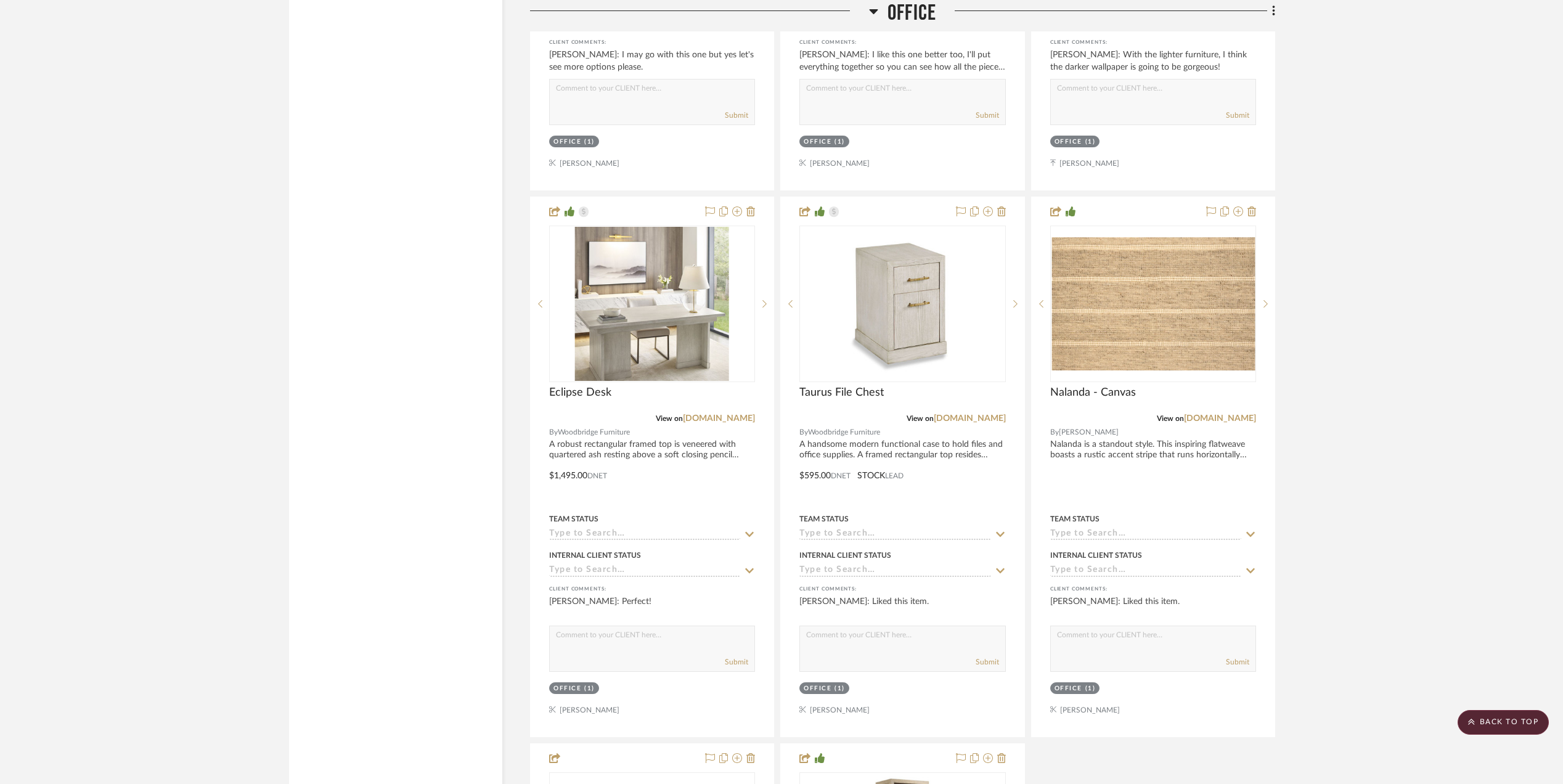
click at [1412, 397] on project-details-page "SHOW ME Project: Stephanie Bergreen (2) Office redo + Upstais Project Settings …" at bounding box center [782, 630] width 1563 height 5192
click at [0, 0] on img at bounding box center [0, 0] width 0 height 0
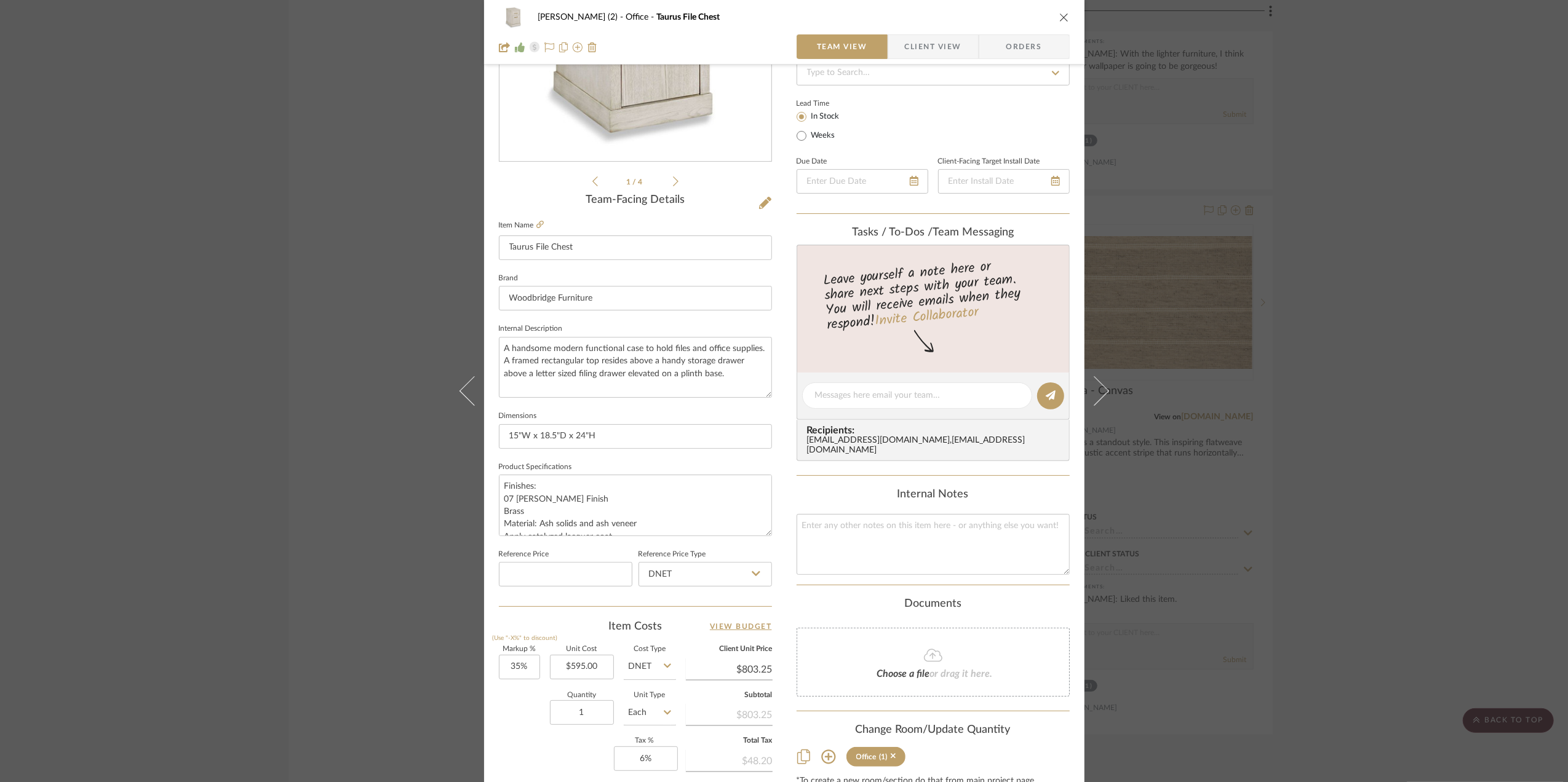
scroll to position [0, 0]
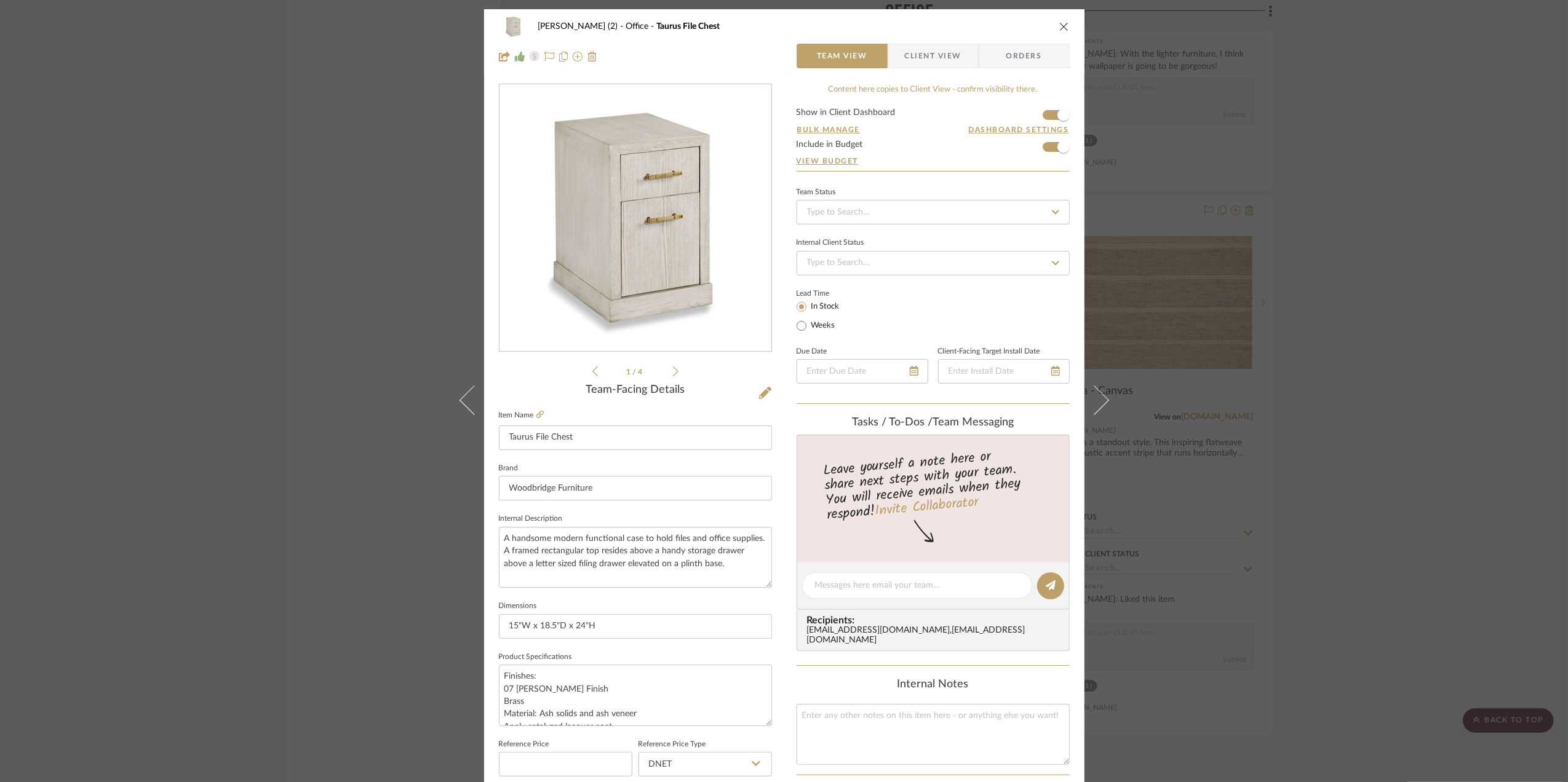
click at [931, 51] on span "Client View" at bounding box center [933, 56] width 56 height 25
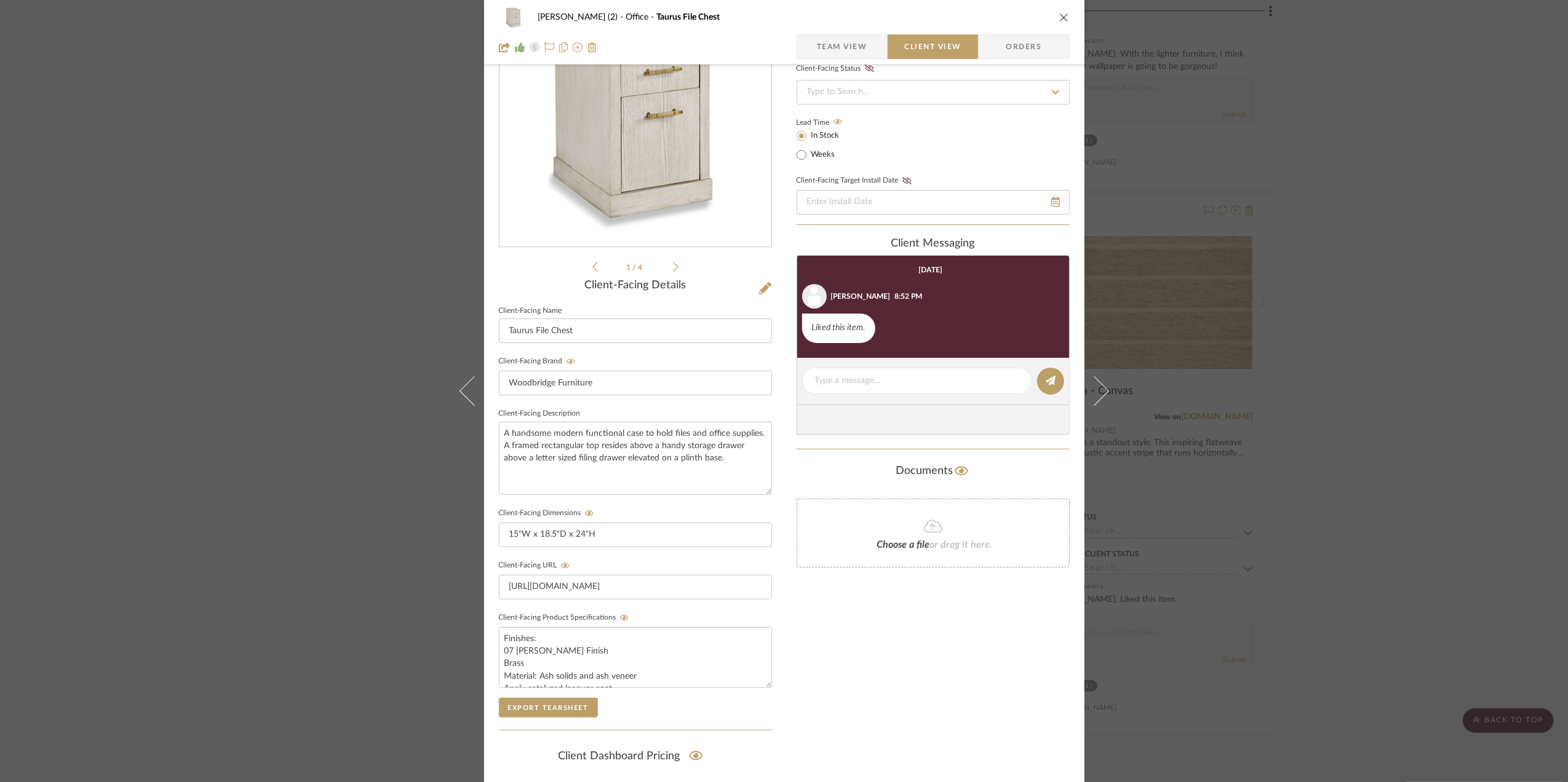
scroll to position [256, 0]
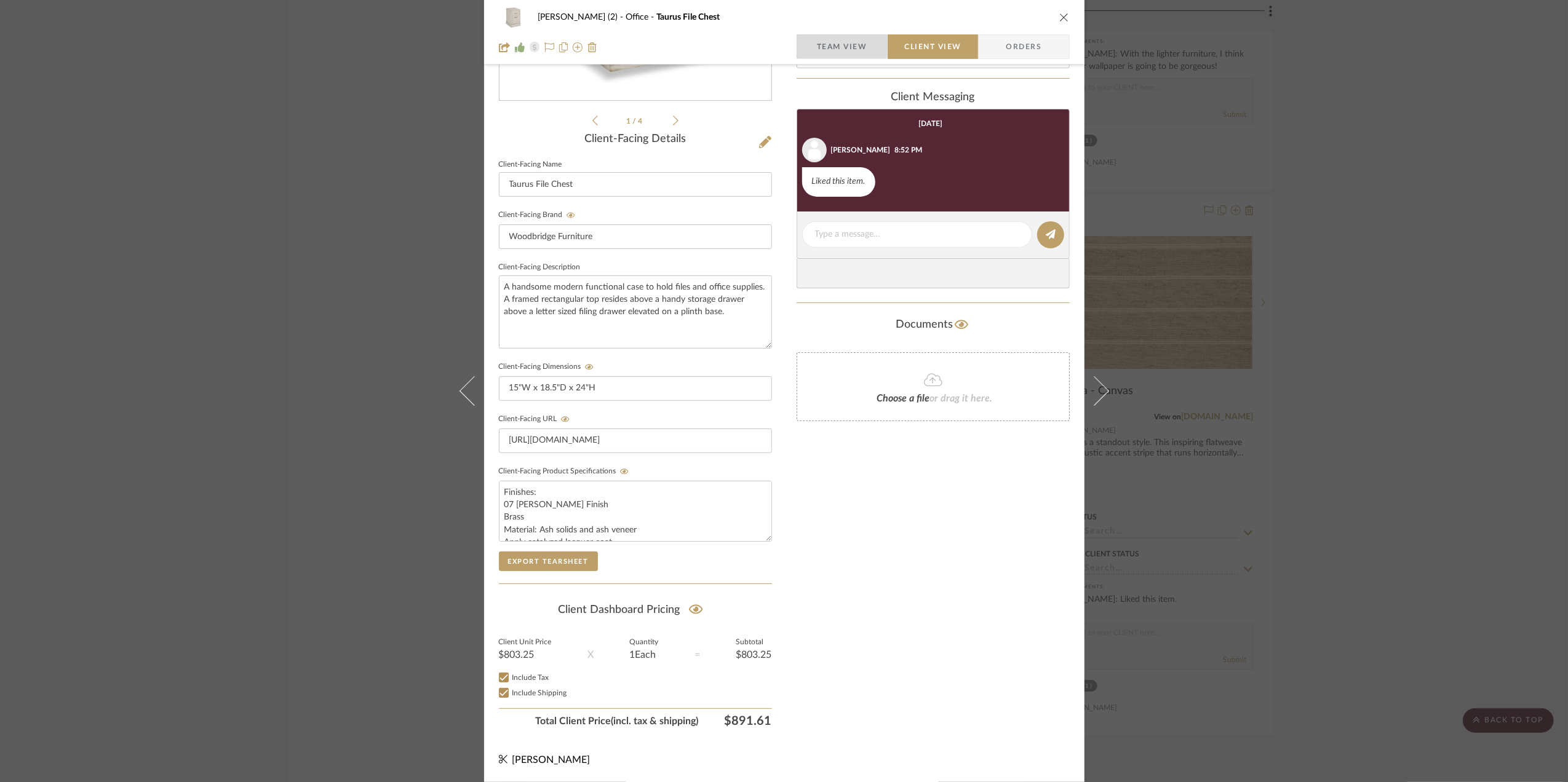
click at [820, 41] on span "Team View" at bounding box center [842, 46] width 51 height 25
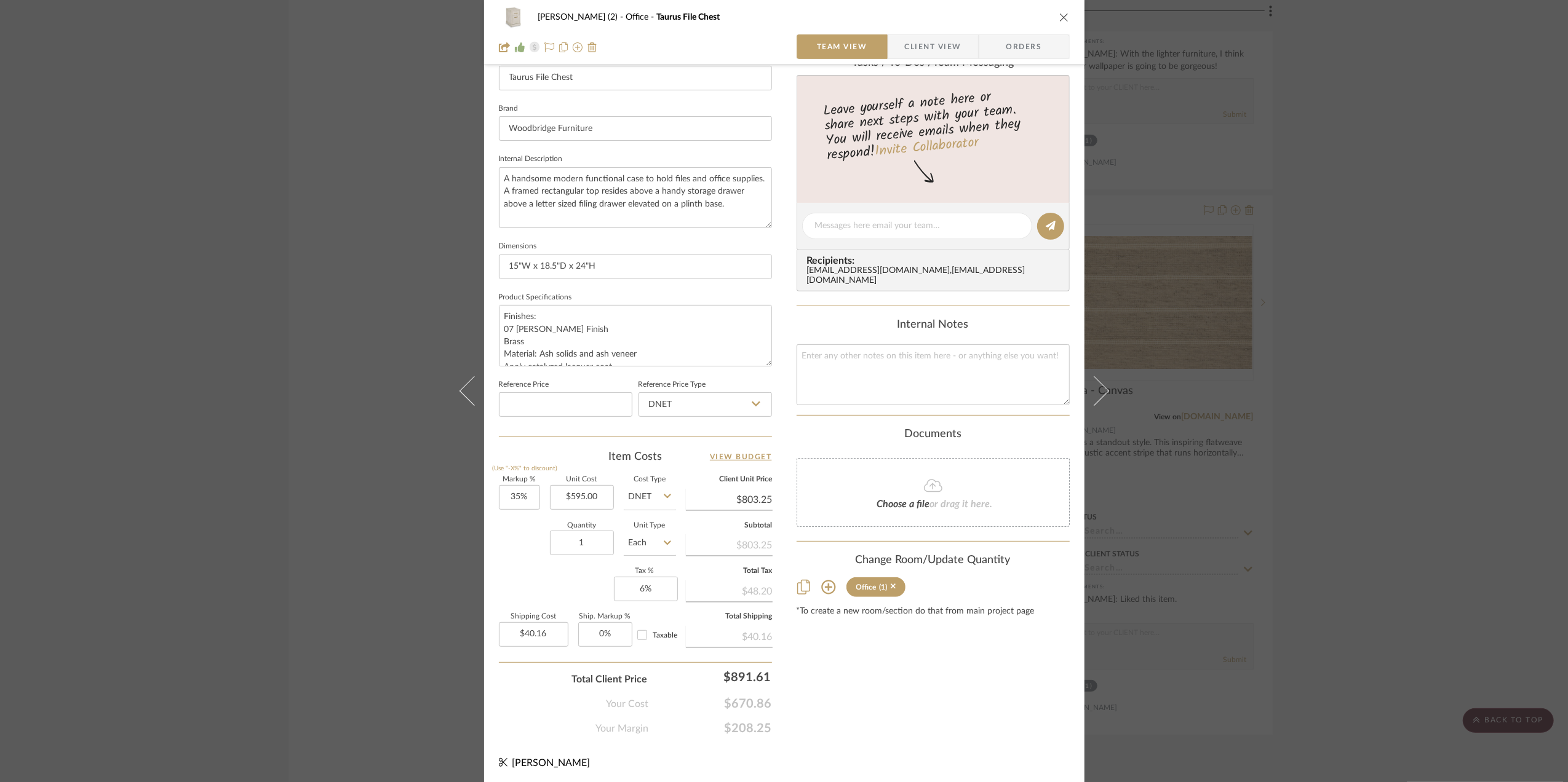
scroll to position [365, 0]
click at [1415, 412] on div "Stephanie Bergreen (2) Office Taurus File Chest Team View Client View Orders 1 …" at bounding box center [784, 391] width 1568 height 782
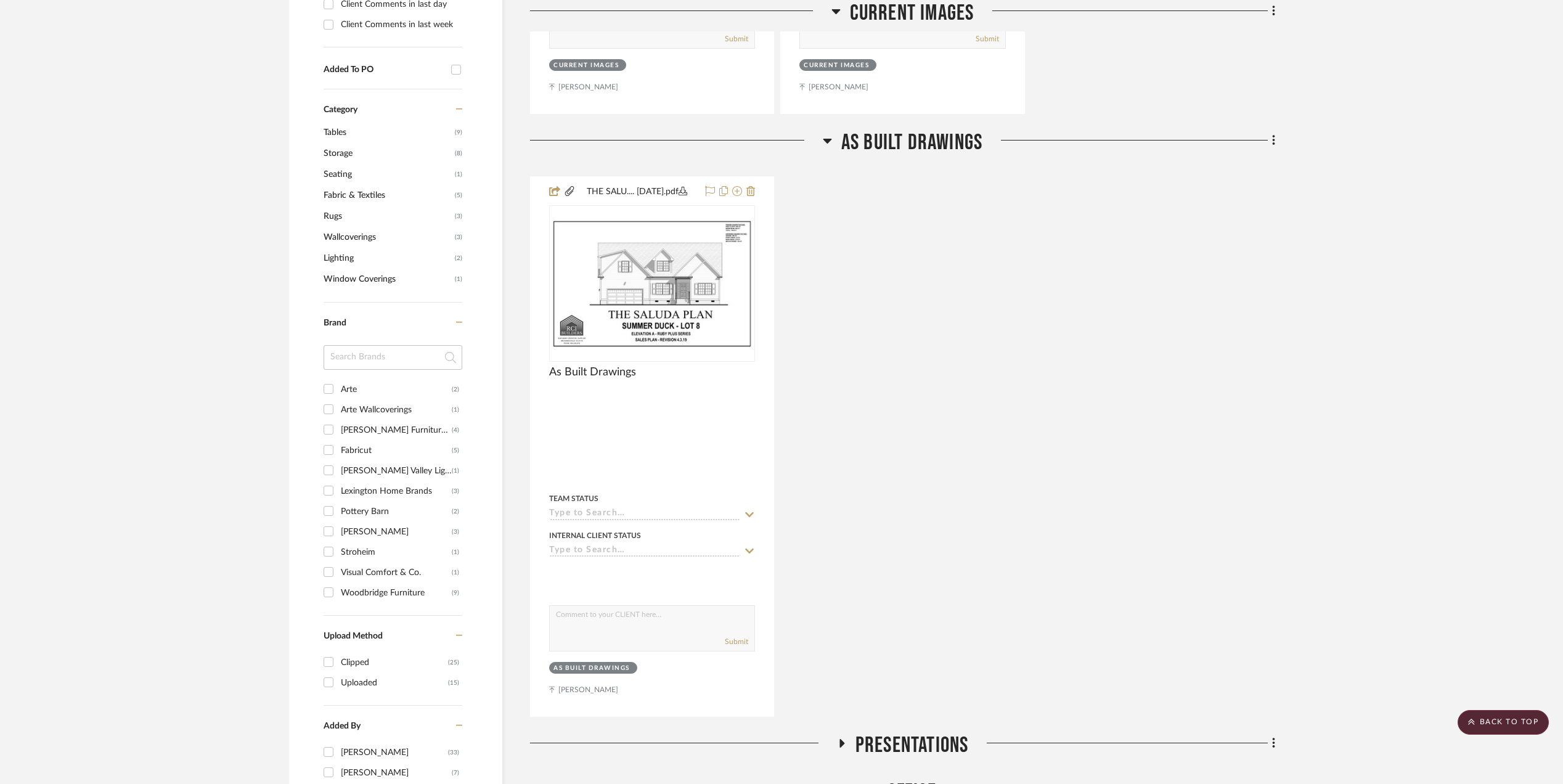
scroll to position [575, 0]
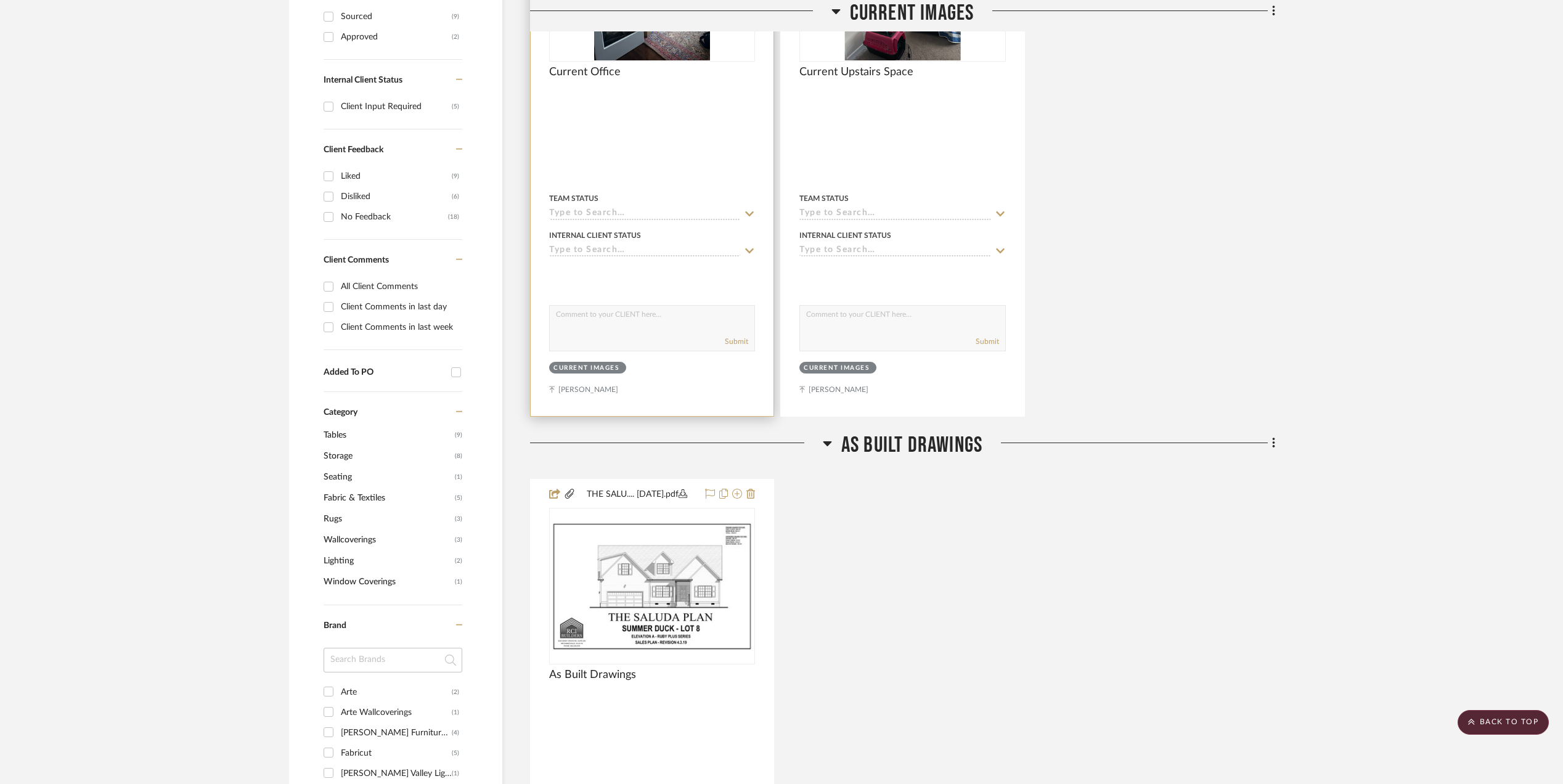
drag, startPoint x: 1154, startPoint y: 585, endPoint x: 632, endPoint y: 243, distance: 624.1
click at [1154, 585] on div "THE SALU.... 4.3.19.pdf As Built Drawings By Unknown Team Status Internal Clien…" at bounding box center [902, 749] width 745 height 541
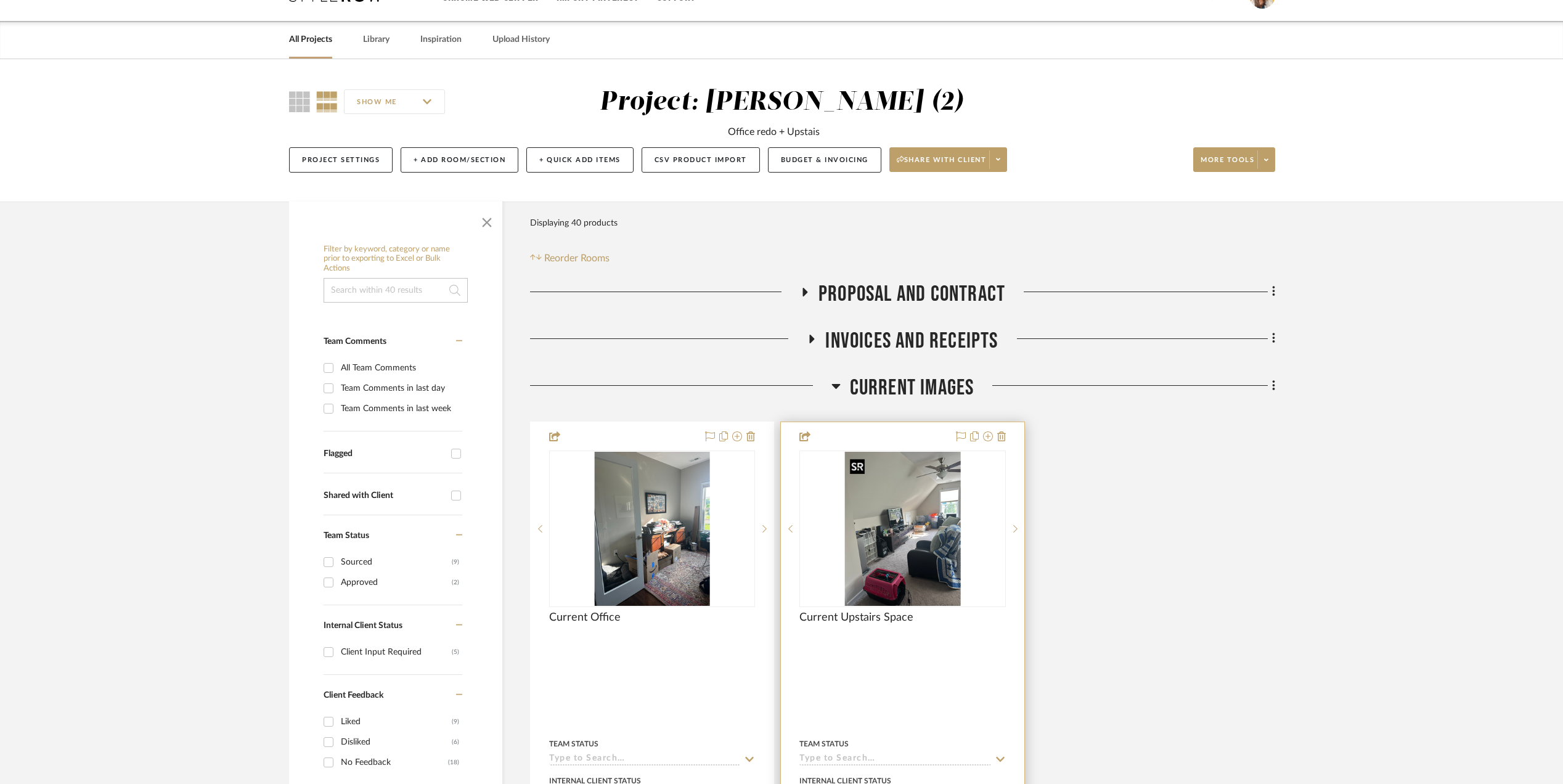
scroll to position [0, 0]
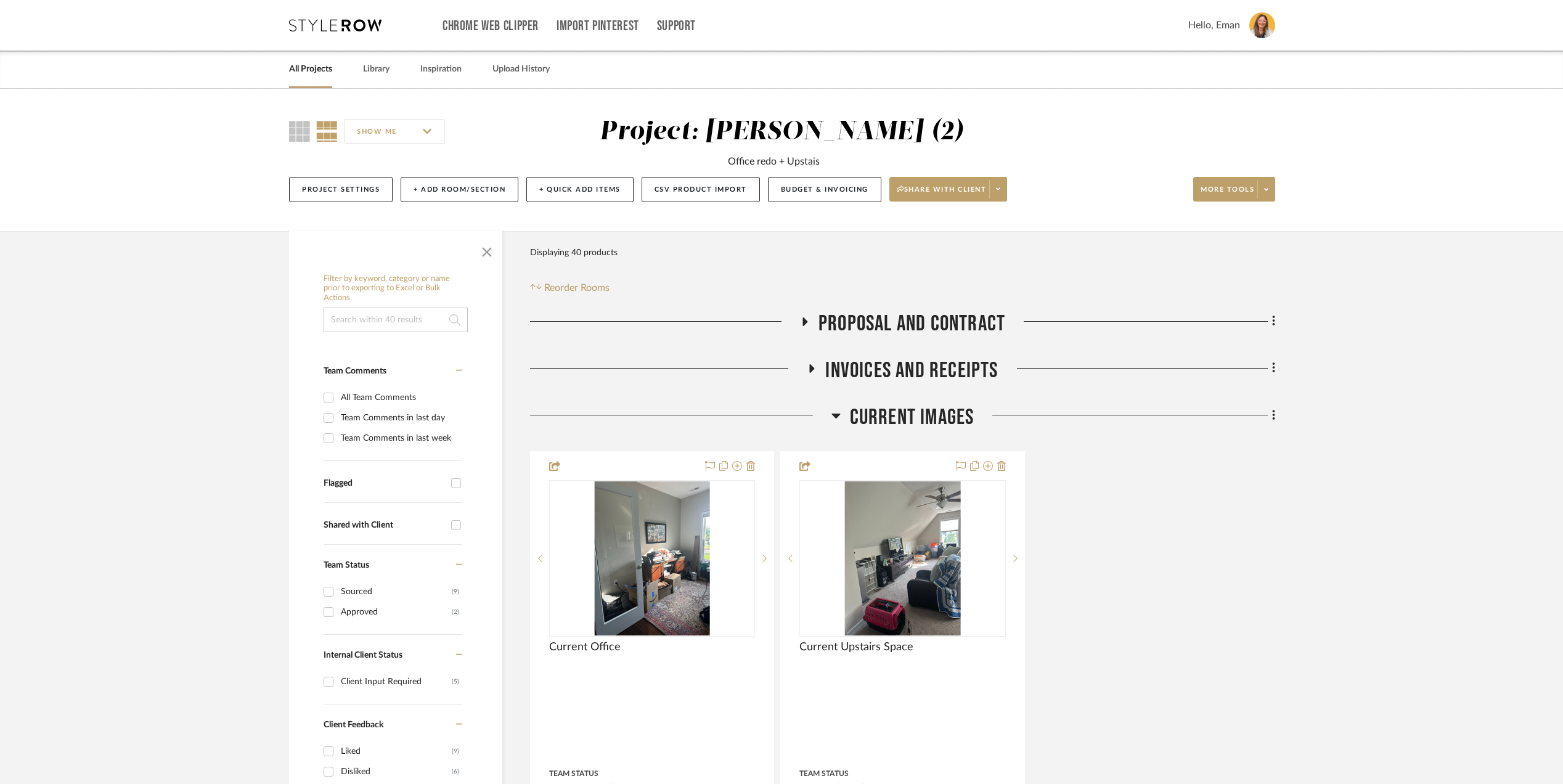
click at [832, 413] on icon at bounding box center [836, 415] width 10 height 15
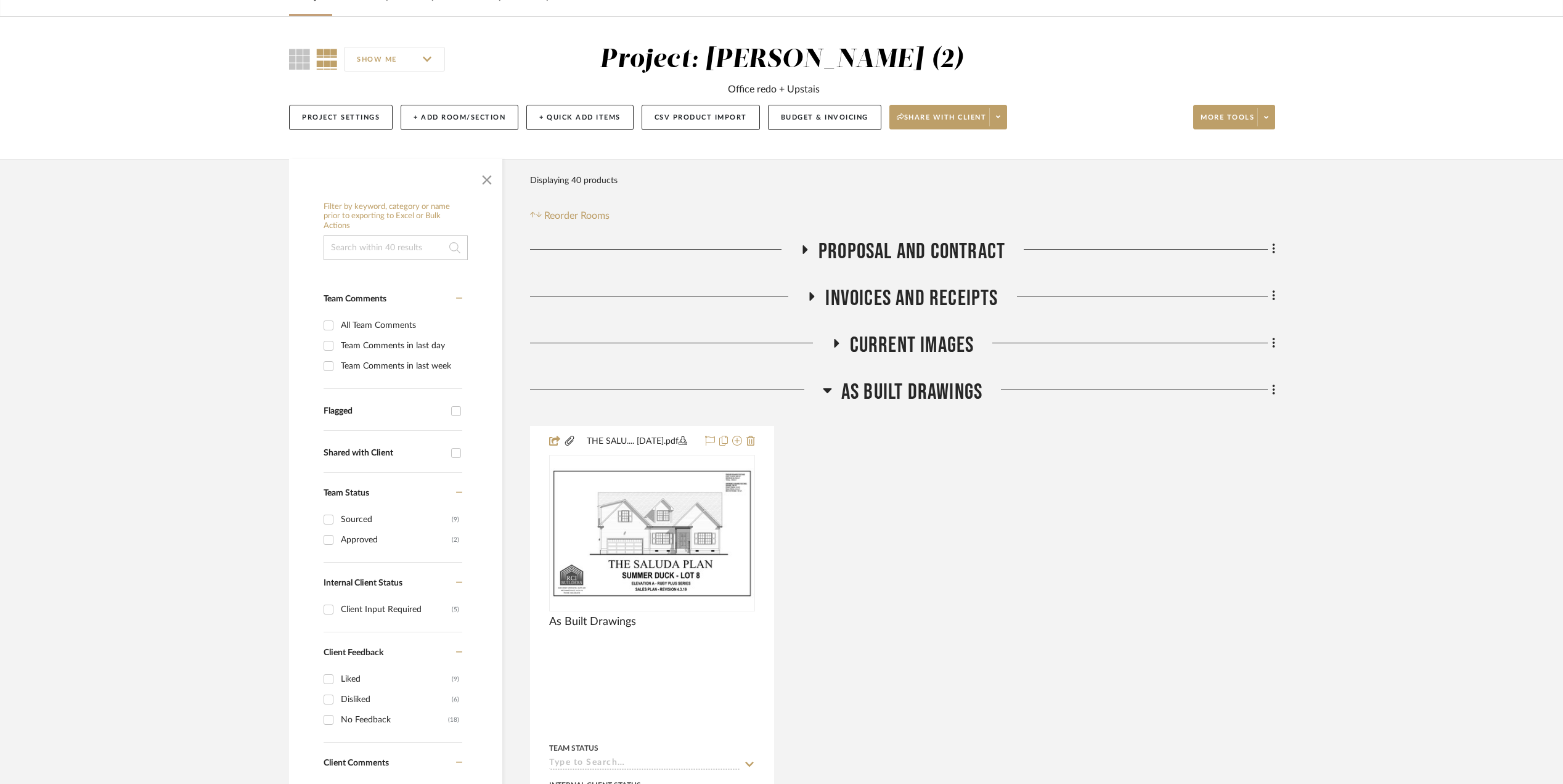
scroll to position [164, 0]
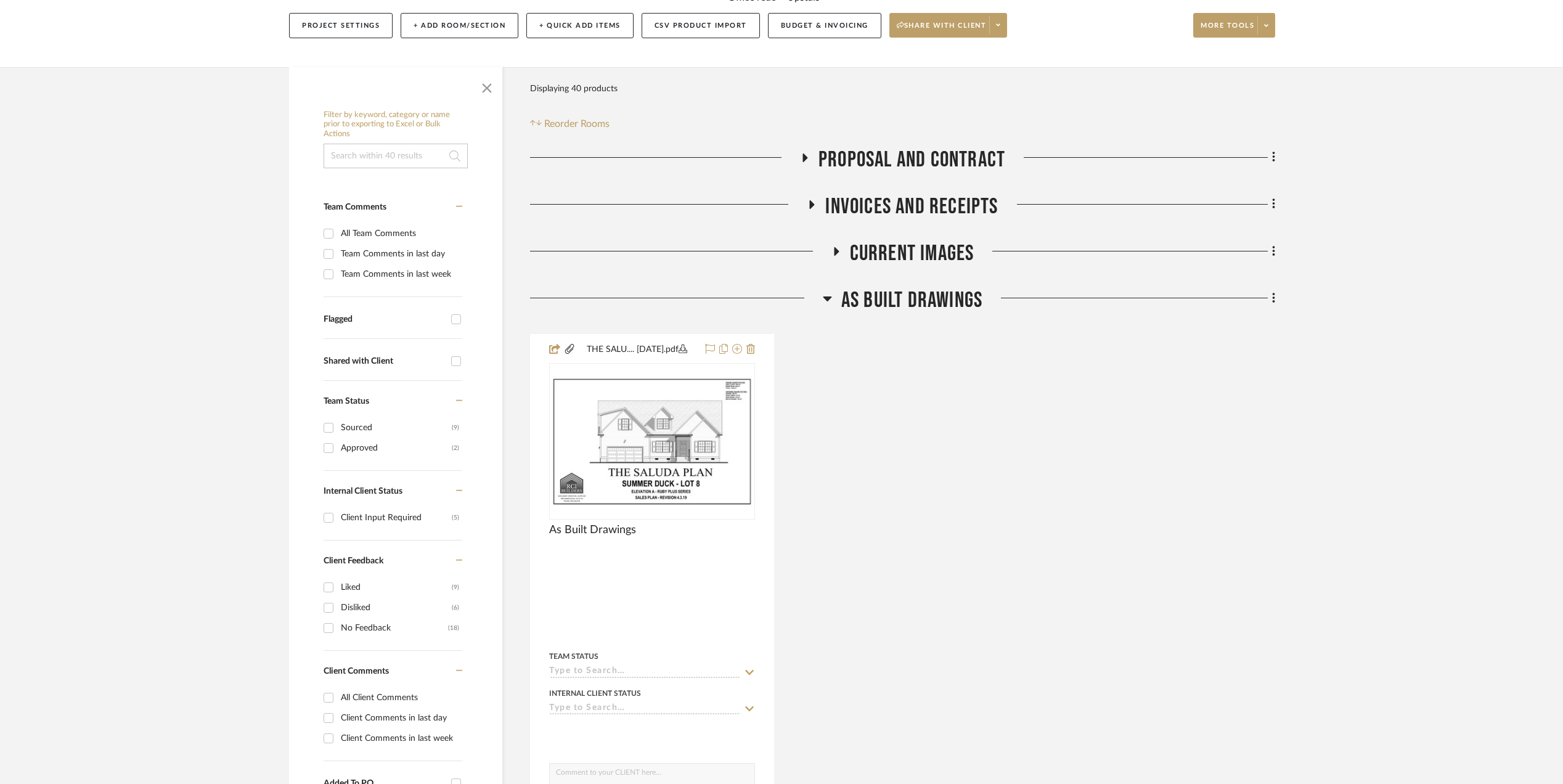
click at [830, 301] on icon at bounding box center [827, 298] width 10 height 15
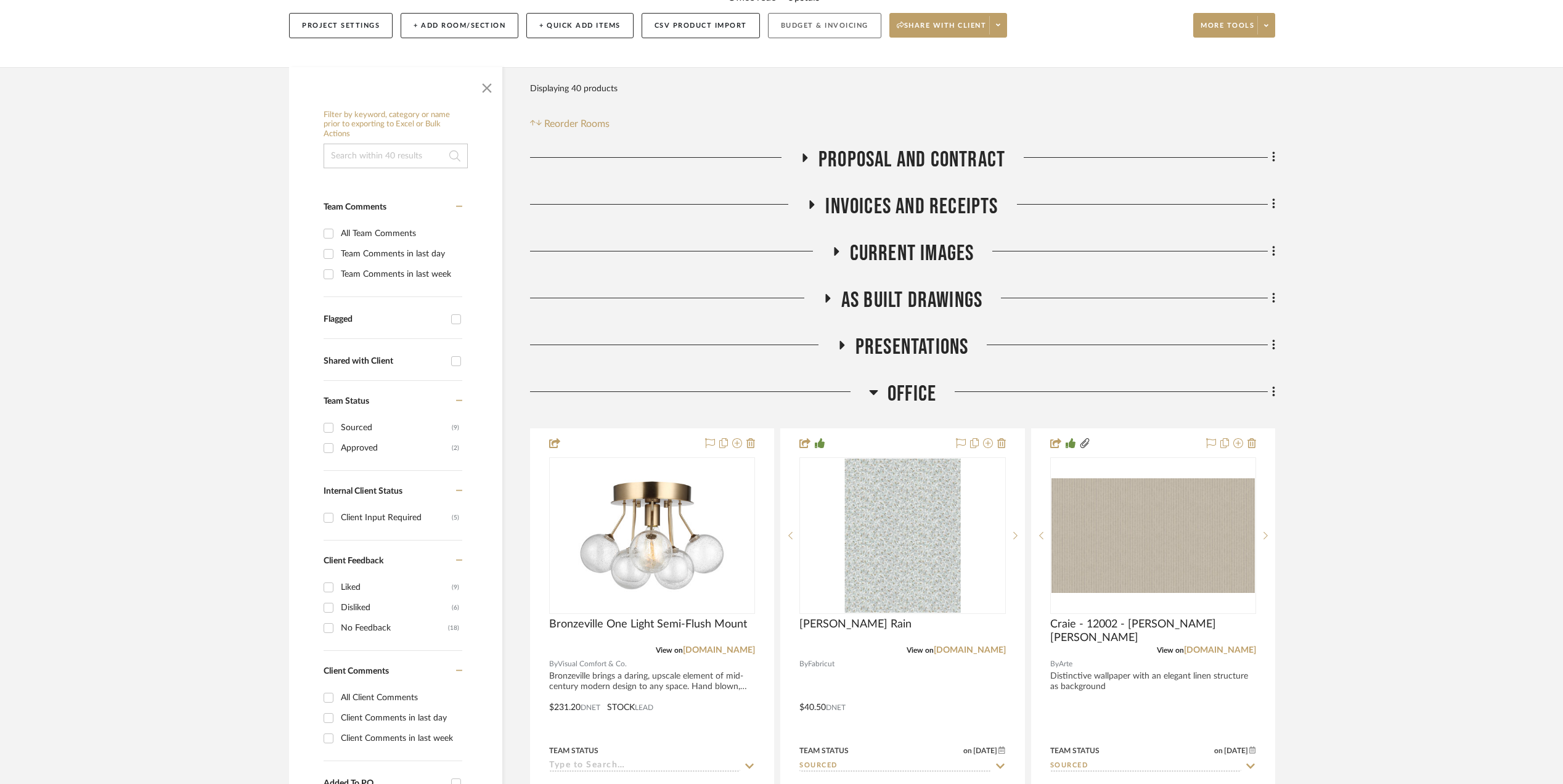
click at [841, 28] on button "Budget & Invoicing" at bounding box center [825, 25] width 114 height 25
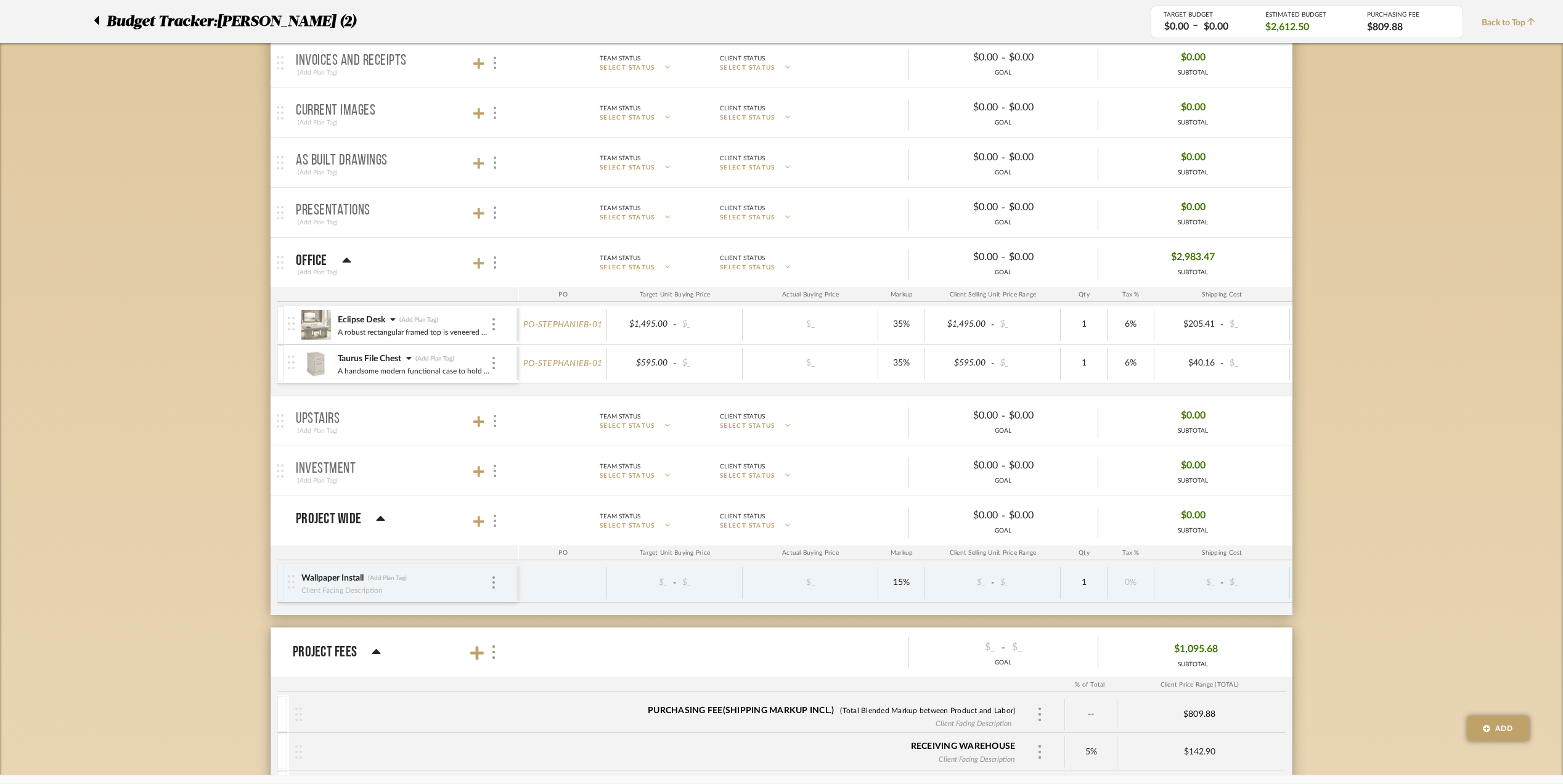
scroll to position [240, 0]
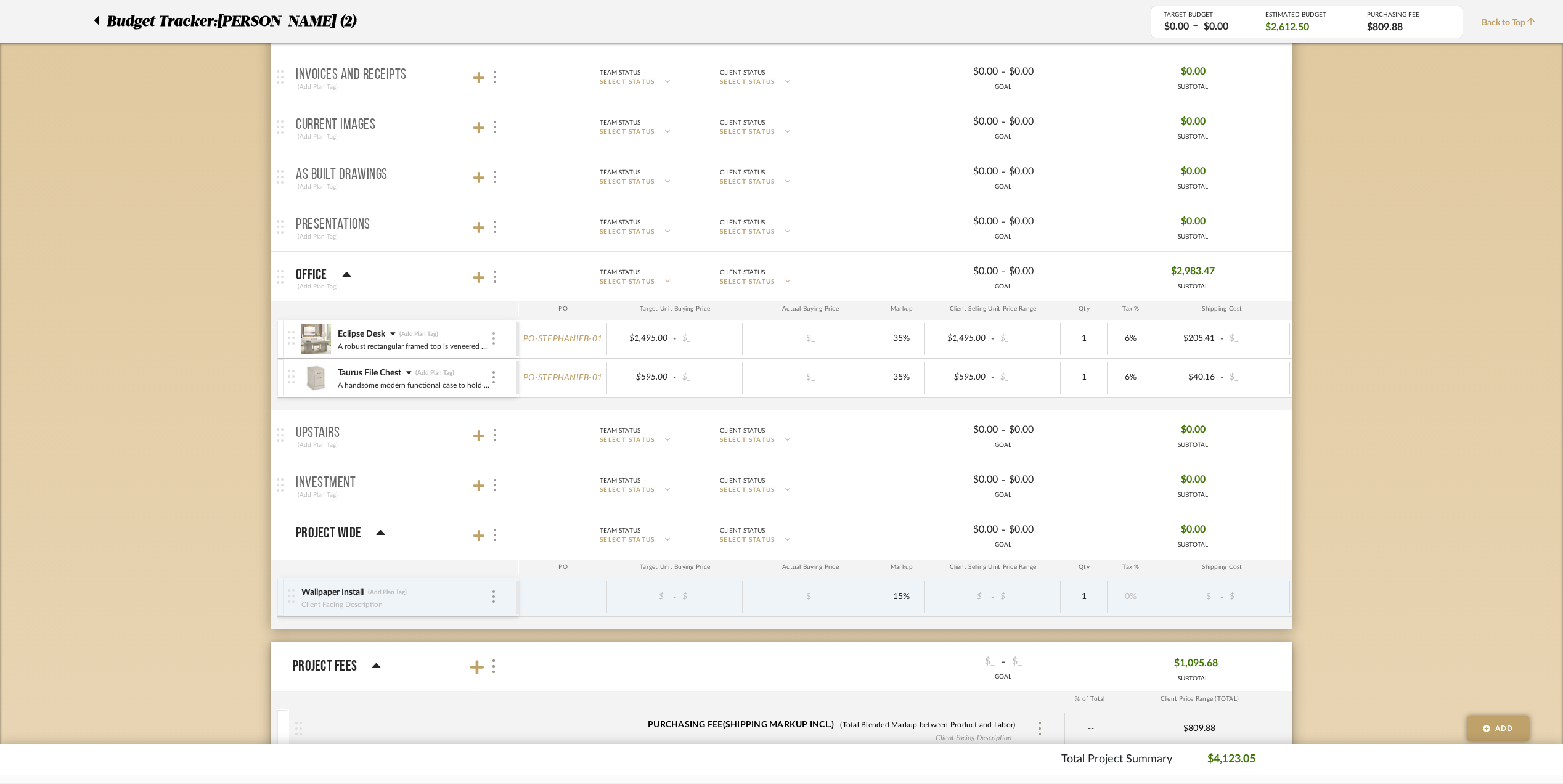
click at [494, 341] on img at bounding box center [494, 338] width 3 height 12
click at [550, 400] on span "Add Associated Product or Labor" at bounding box center [554, 400] width 75 height 21
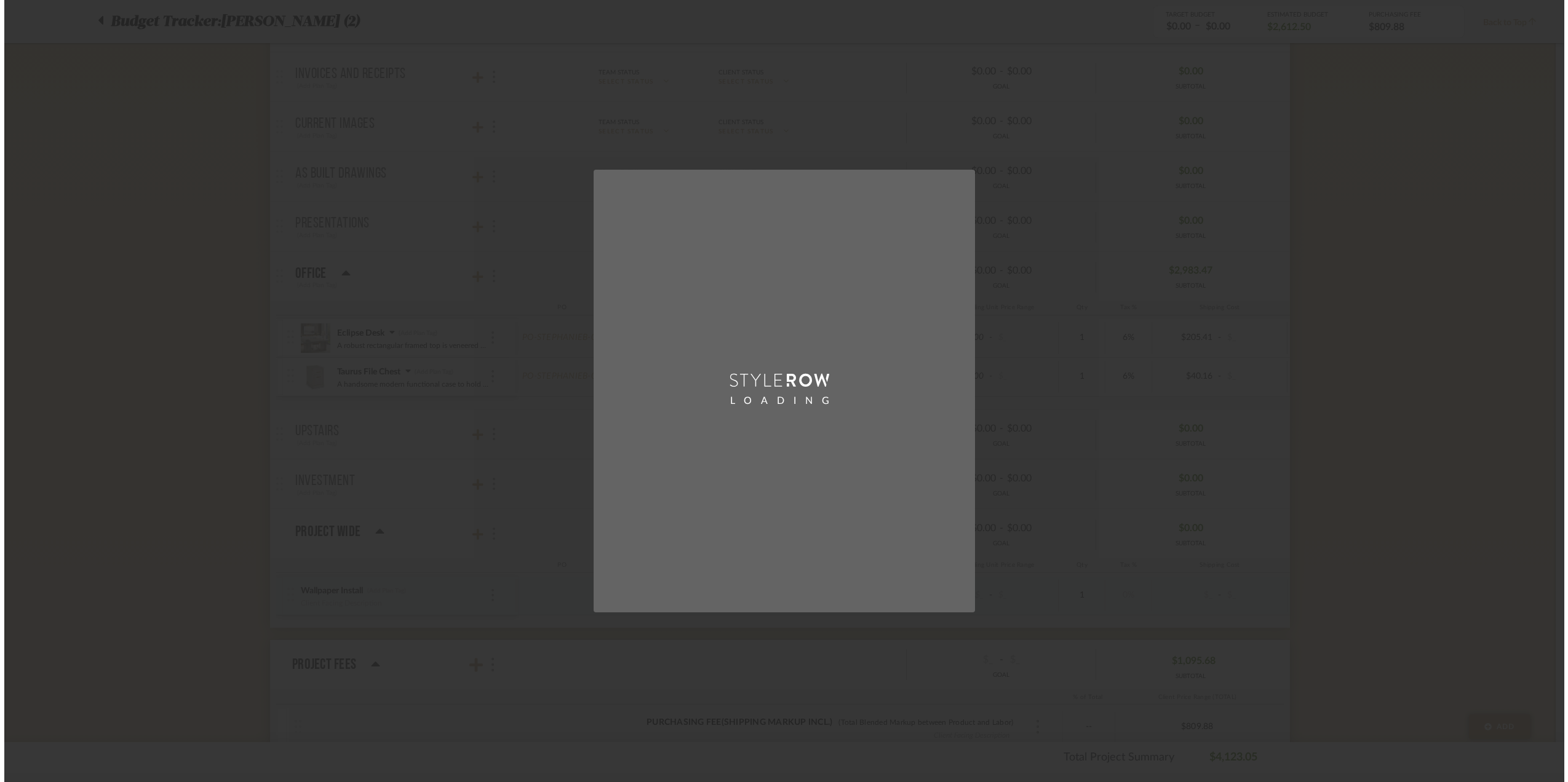
scroll to position [0, 0]
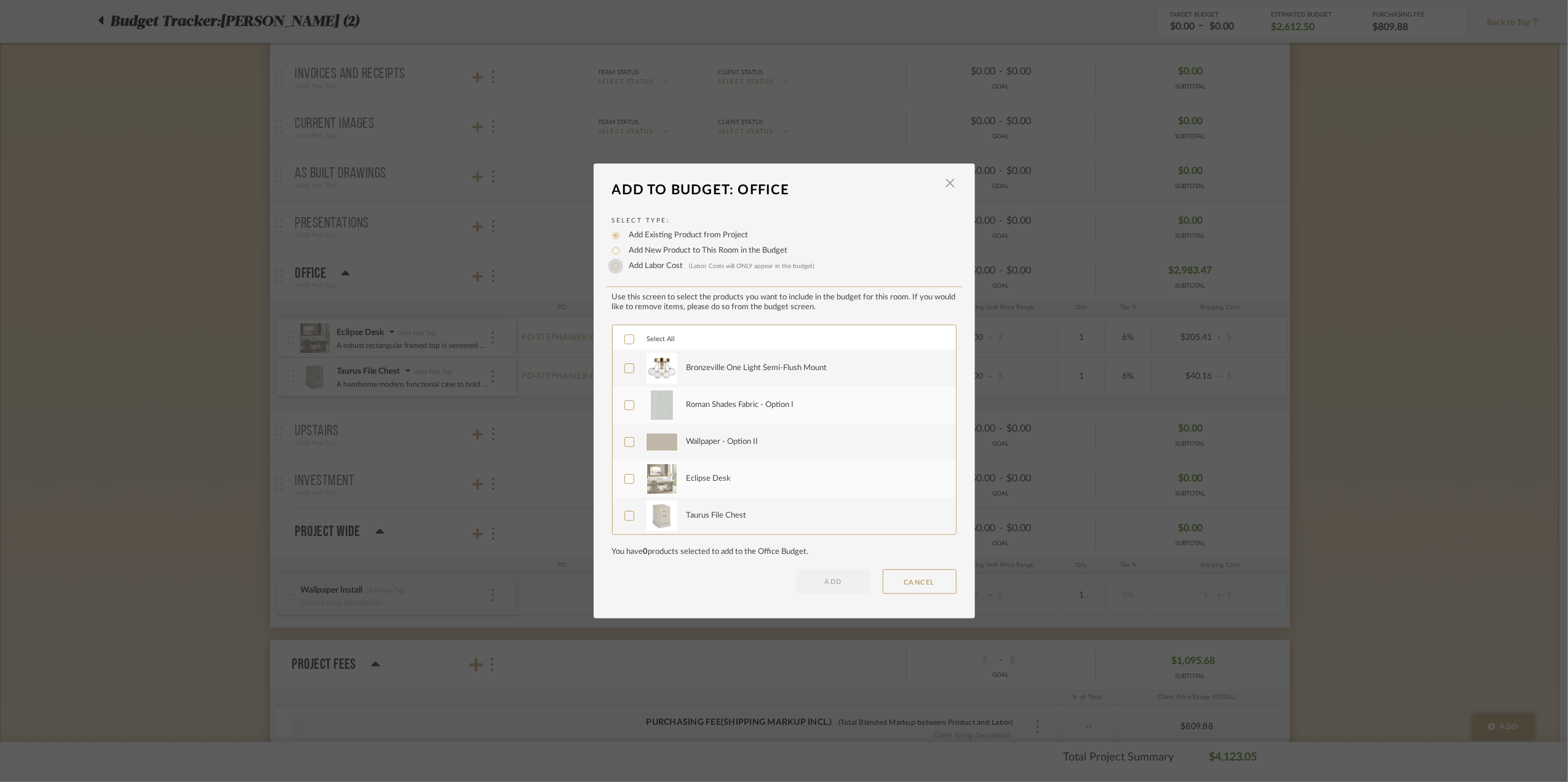
click at [610, 269] on input "Add Labor Cost (Labor Costs will ONLY appear in the budget)" at bounding box center [615, 266] width 15 height 15
radio input "true"
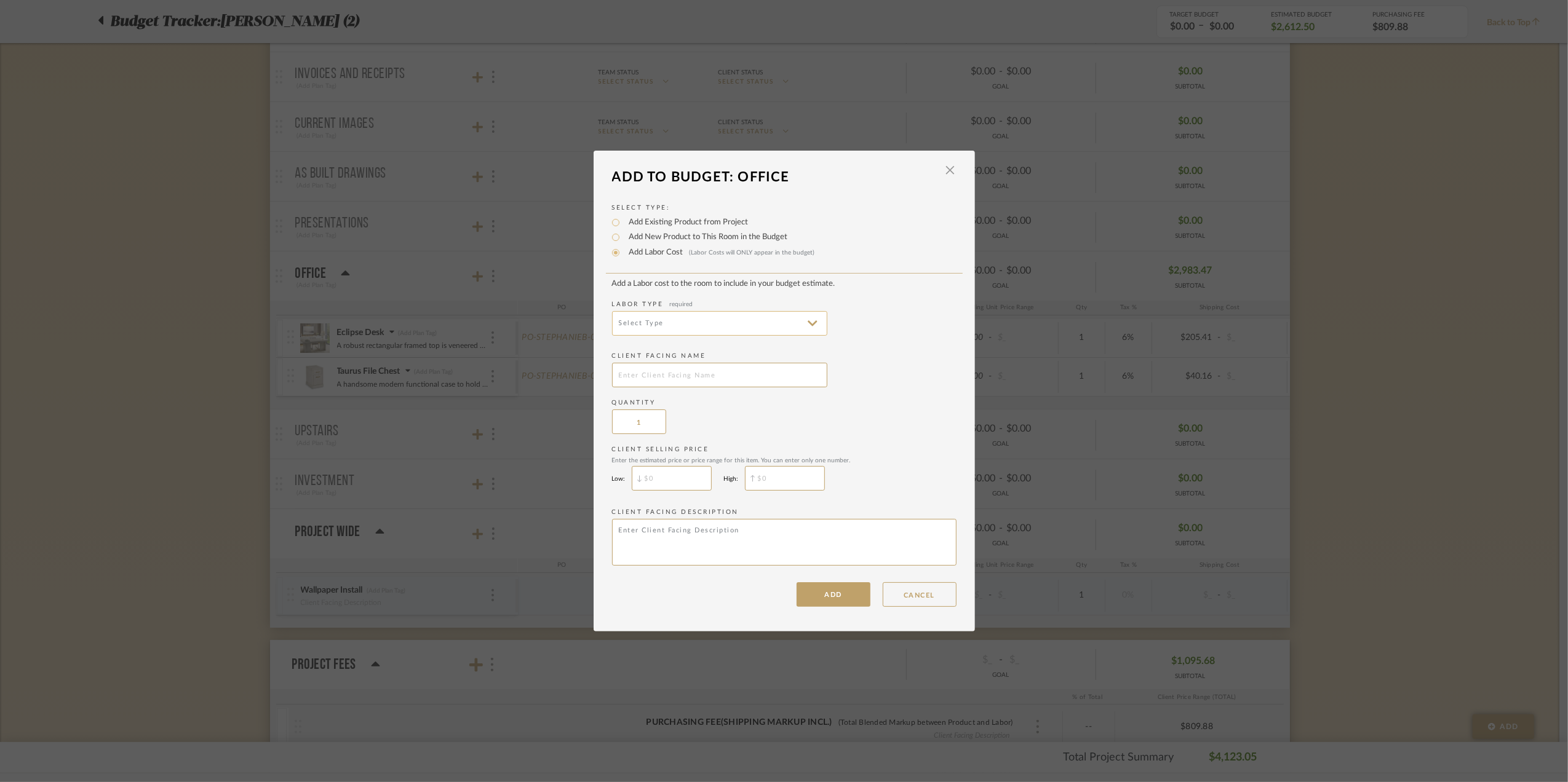
click at [660, 323] on input at bounding box center [720, 323] width 216 height 25
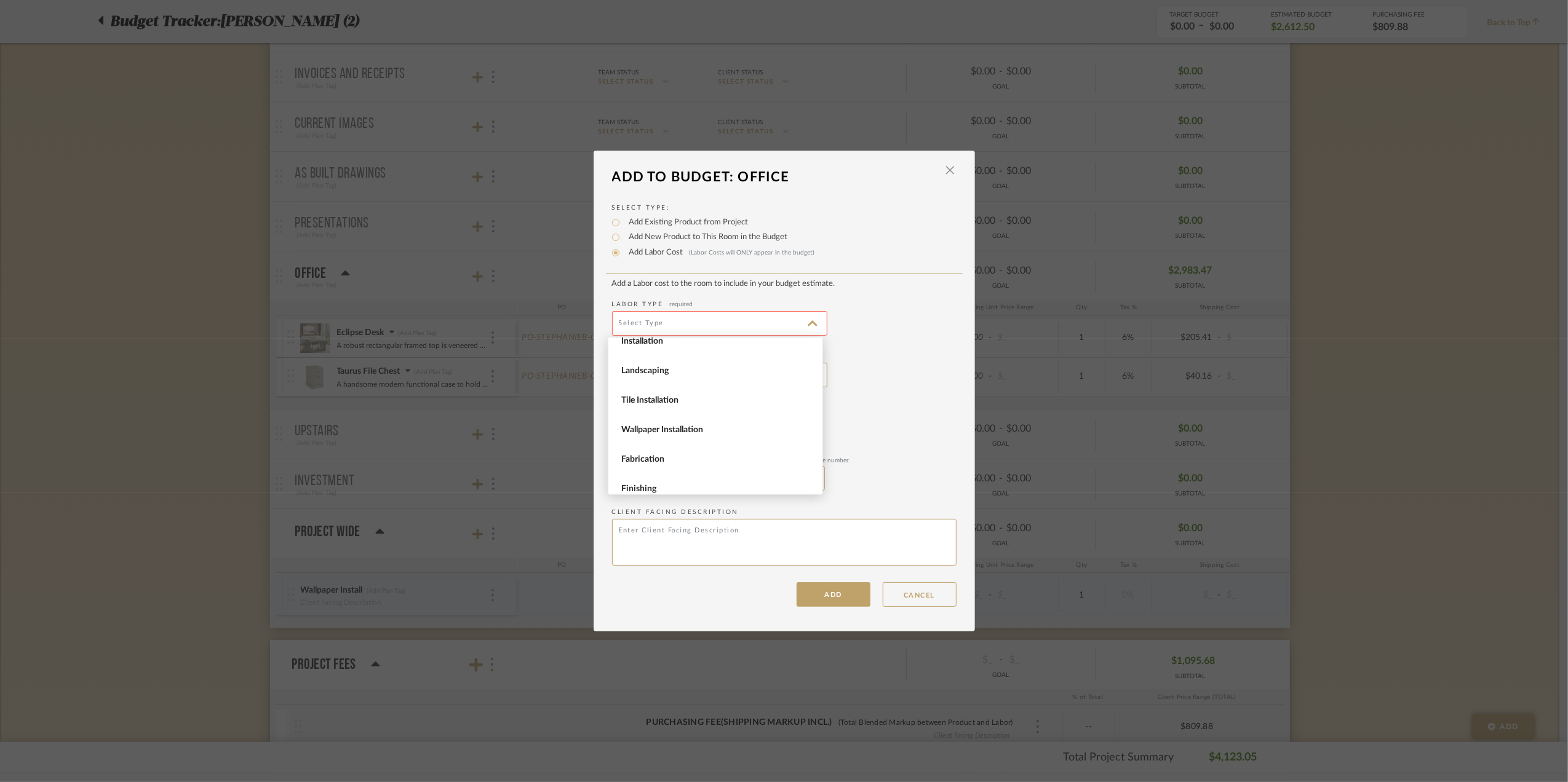
scroll to position [169, 0]
click at [663, 443] on span "Finishing" at bounding box center [715, 450] width 214 height 30
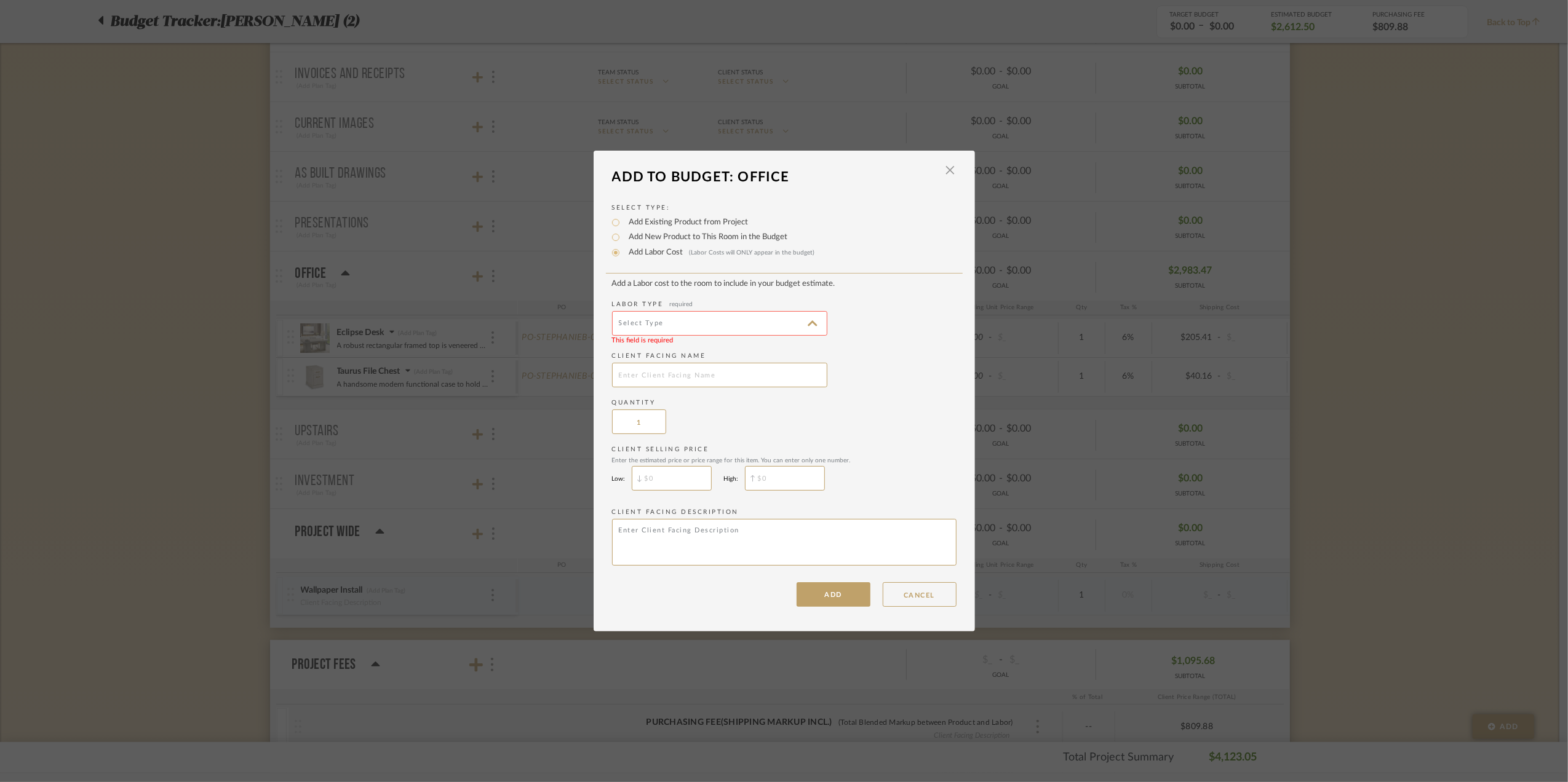
type input "Finishing"
click at [669, 373] on input "text" at bounding box center [720, 375] width 216 height 25
type input "5% Surcharge"
click at [874, 390] on add-labor-cost "Add a Labor cost to the room to include in your budget estimate. Labor Type req…" at bounding box center [784, 424] width 344 height 291
drag, startPoint x: 675, startPoint y: 478, endPoint x: 632, endPoint y: 468, distance: 44.1
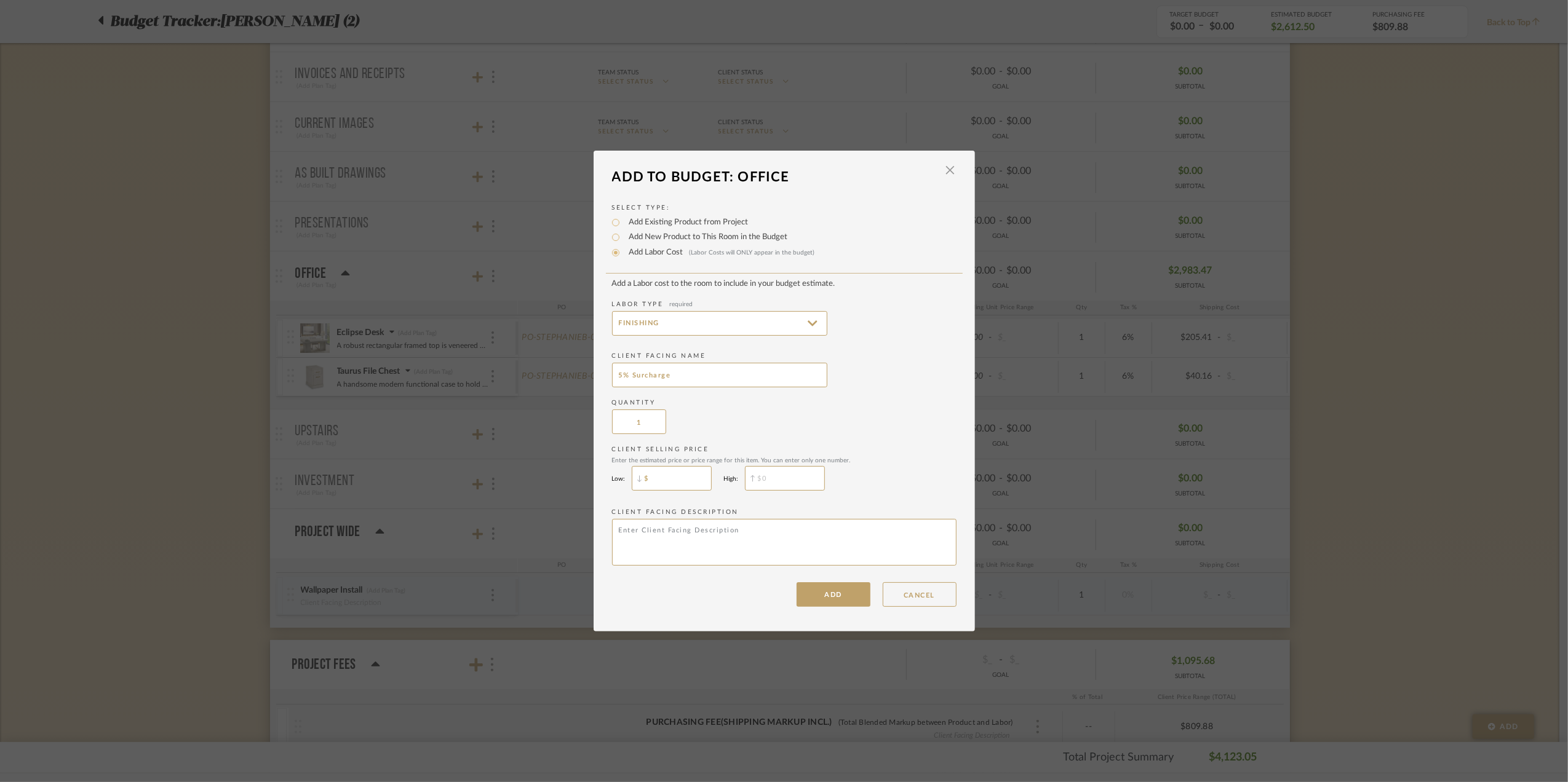
click at [632, 468] on input "$" at bounding box center [671, 478] width 80 height 25
type input "$74.75"
click at [800, 478] on input "$" at bounding box center [785, 478] width 80 height 25
type input "$74.75"
click at [876, 478] on div "Client Selling Price Enter the estimated price or price range for this item. Yo…" at bounding box center [784, 470] width 344 height 51
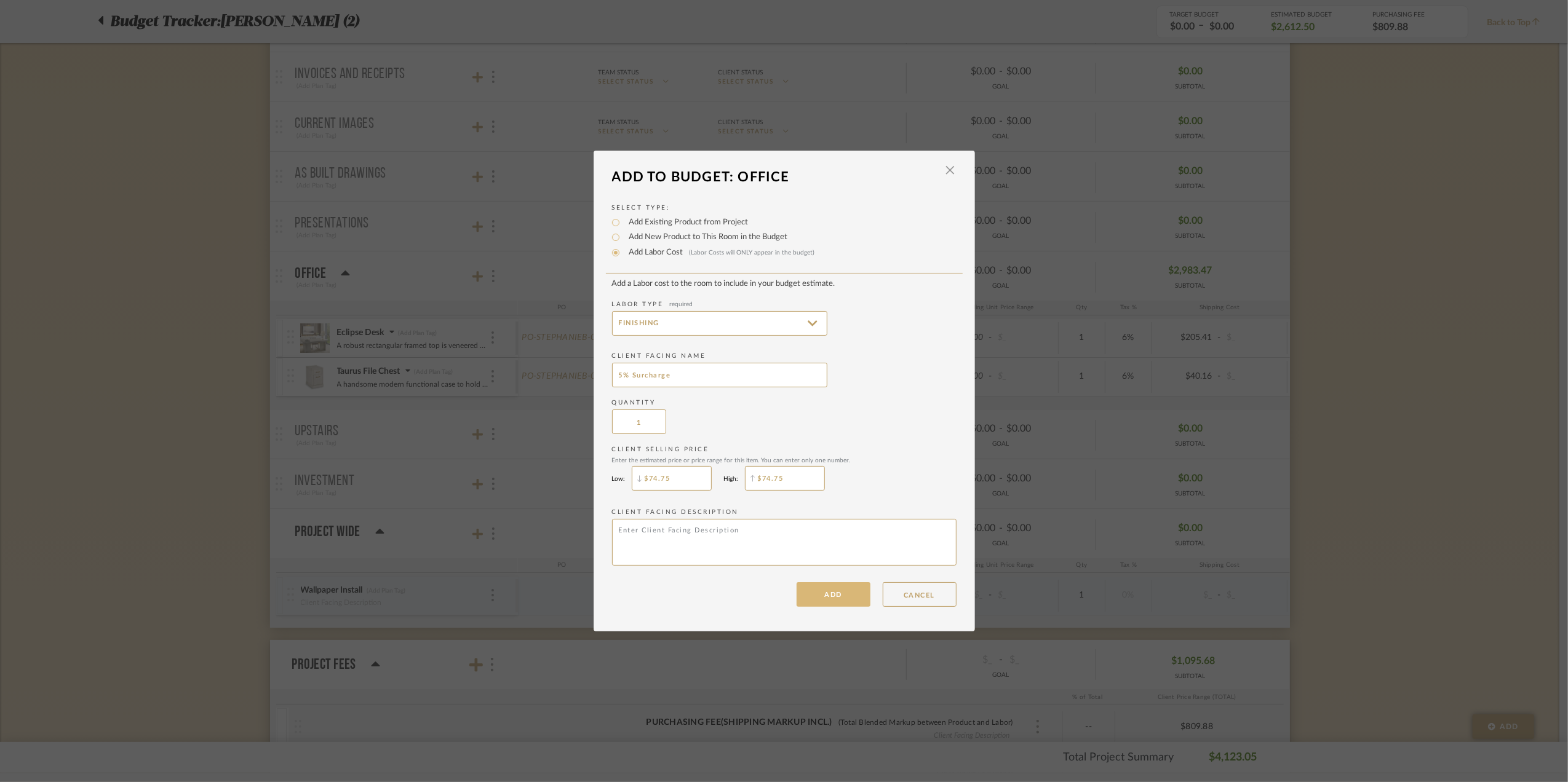
click at [826, 596] on button "ADD" at bounding box center [833, 594] width 74 height 25
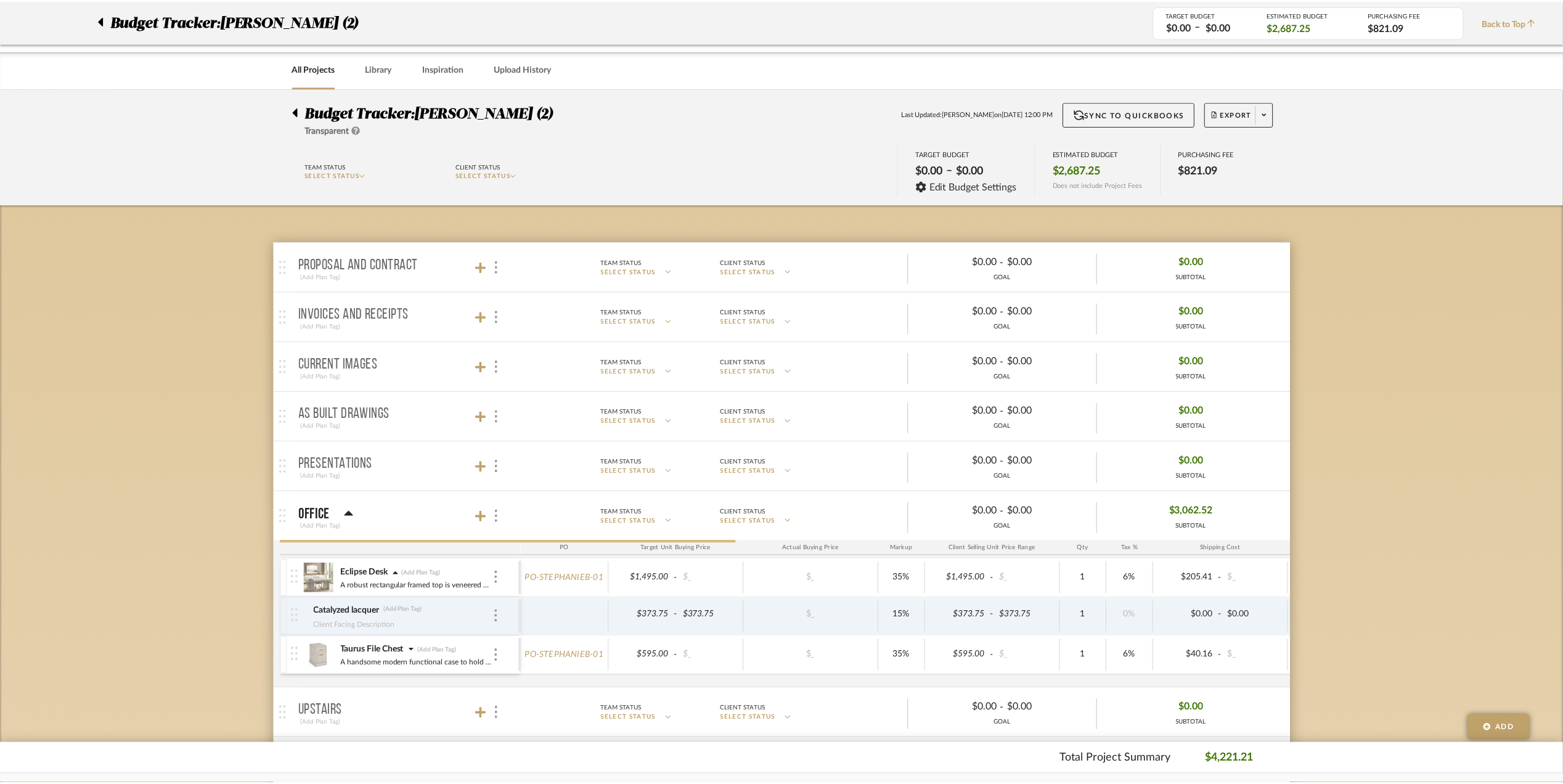
scroll to position [240, 0]
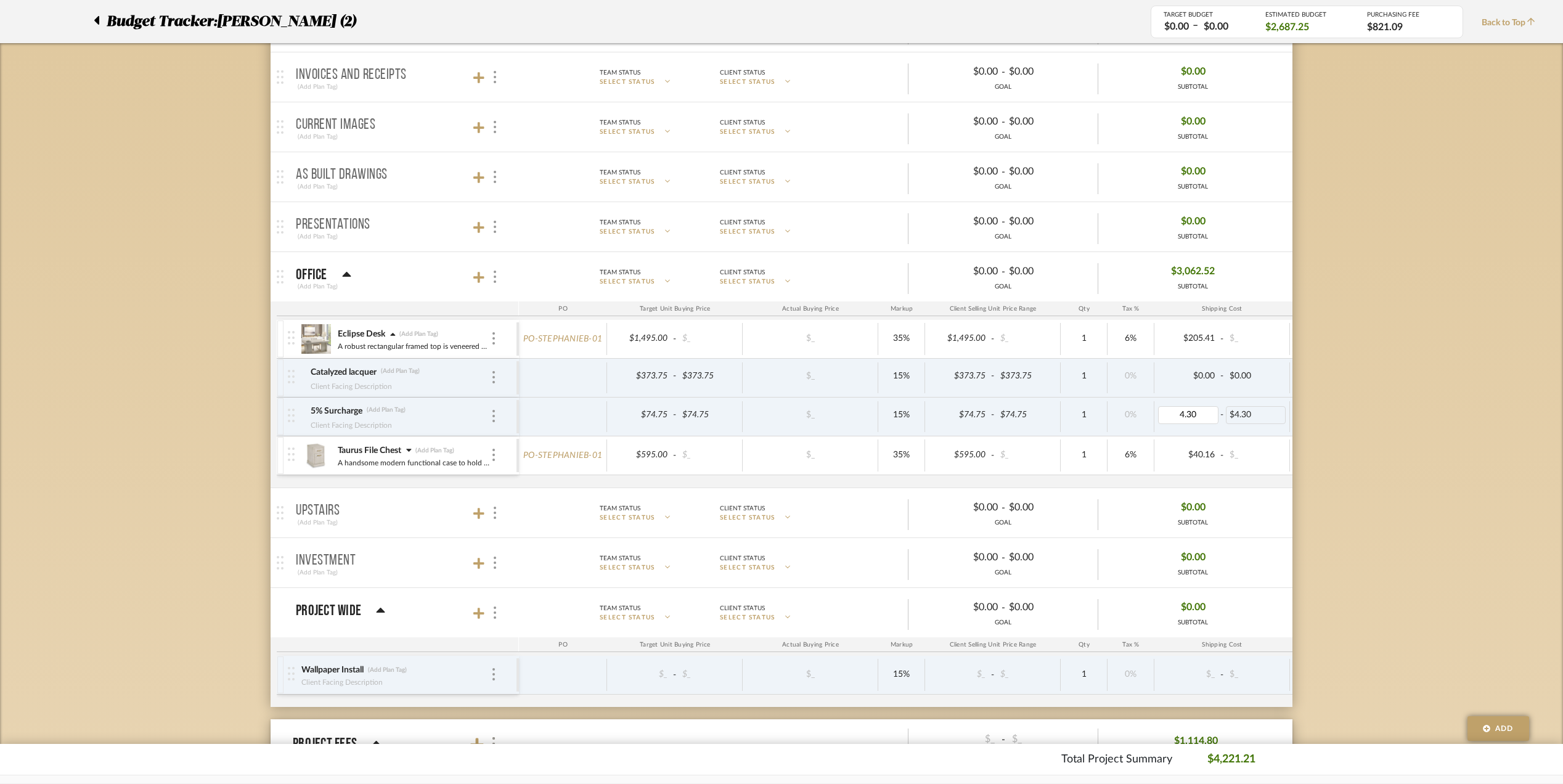
type input "0"
click at [1322, 429] on div "Budget Tracker: Stephanie Bergreen (2) Transparent Last Updated: Eman AlSulaima…" at bounding box center [782, 489] width 1563 height 1281
click at [95, 18] on icon at bounding box center [96, 20] width 6 height 15
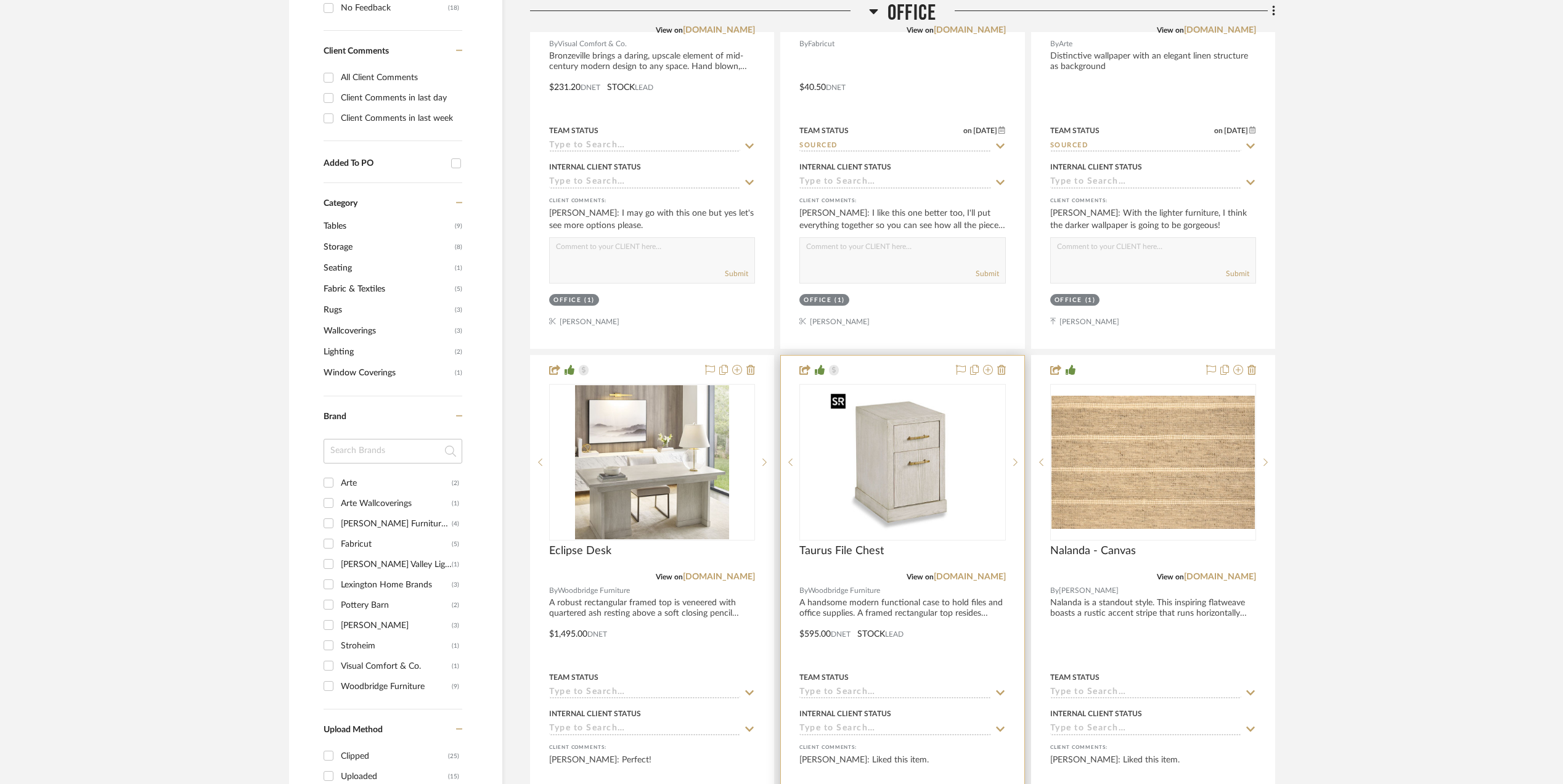
scroll to position [986, 0]
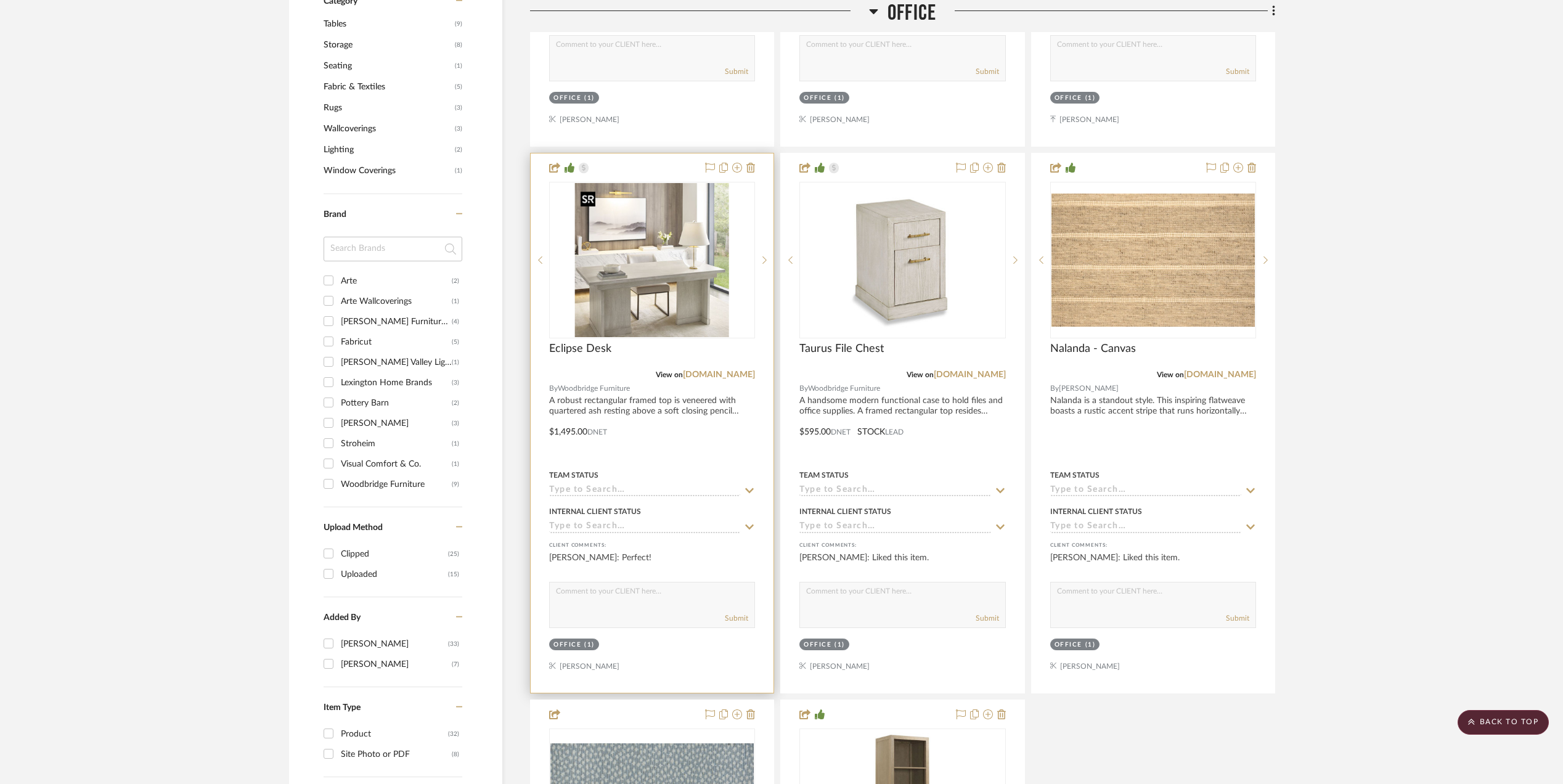
click at [649, 294] on img "0" at bounding box center [652, 260] width 154 height 154
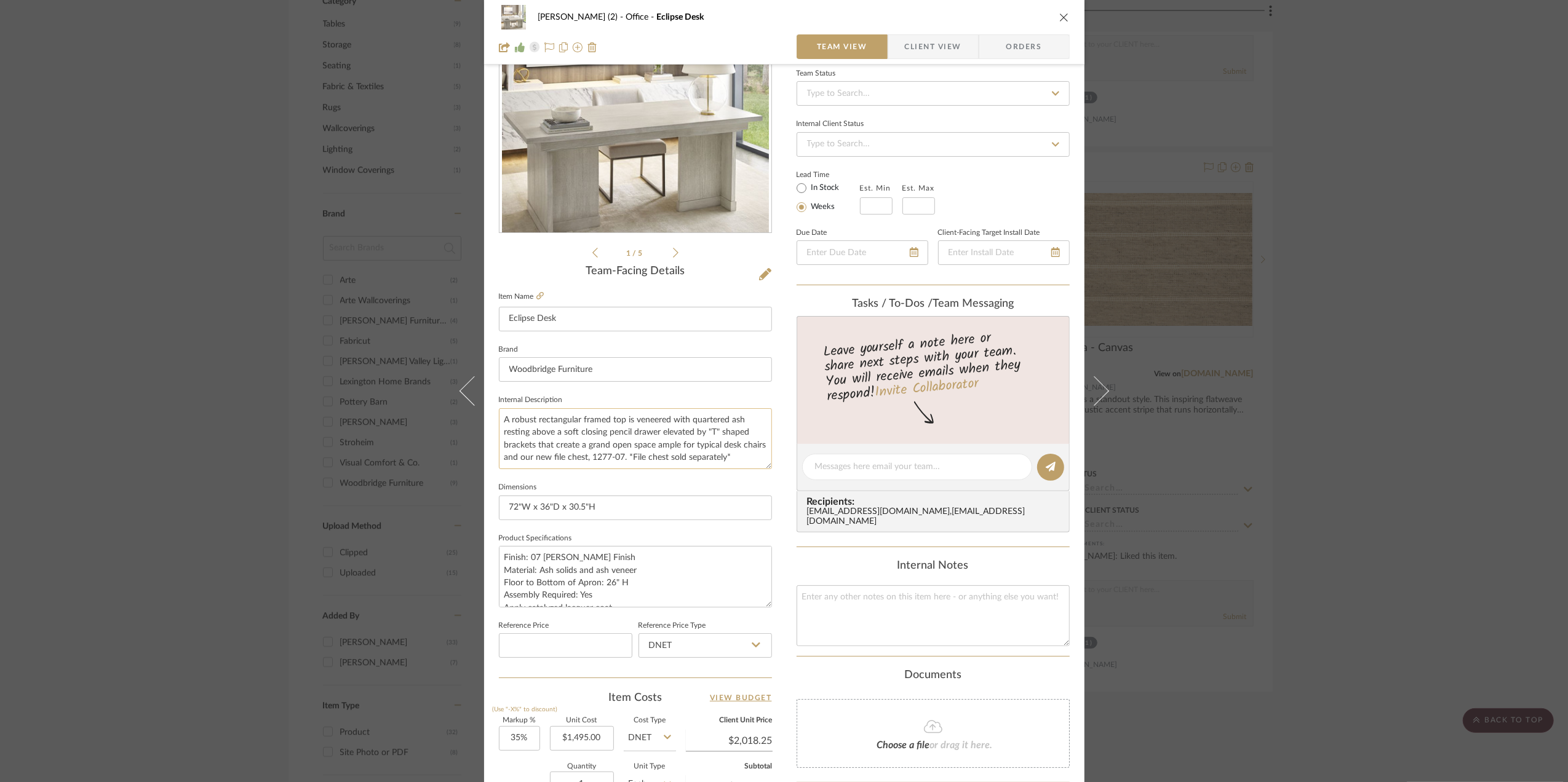
scroll to position [365, 0]
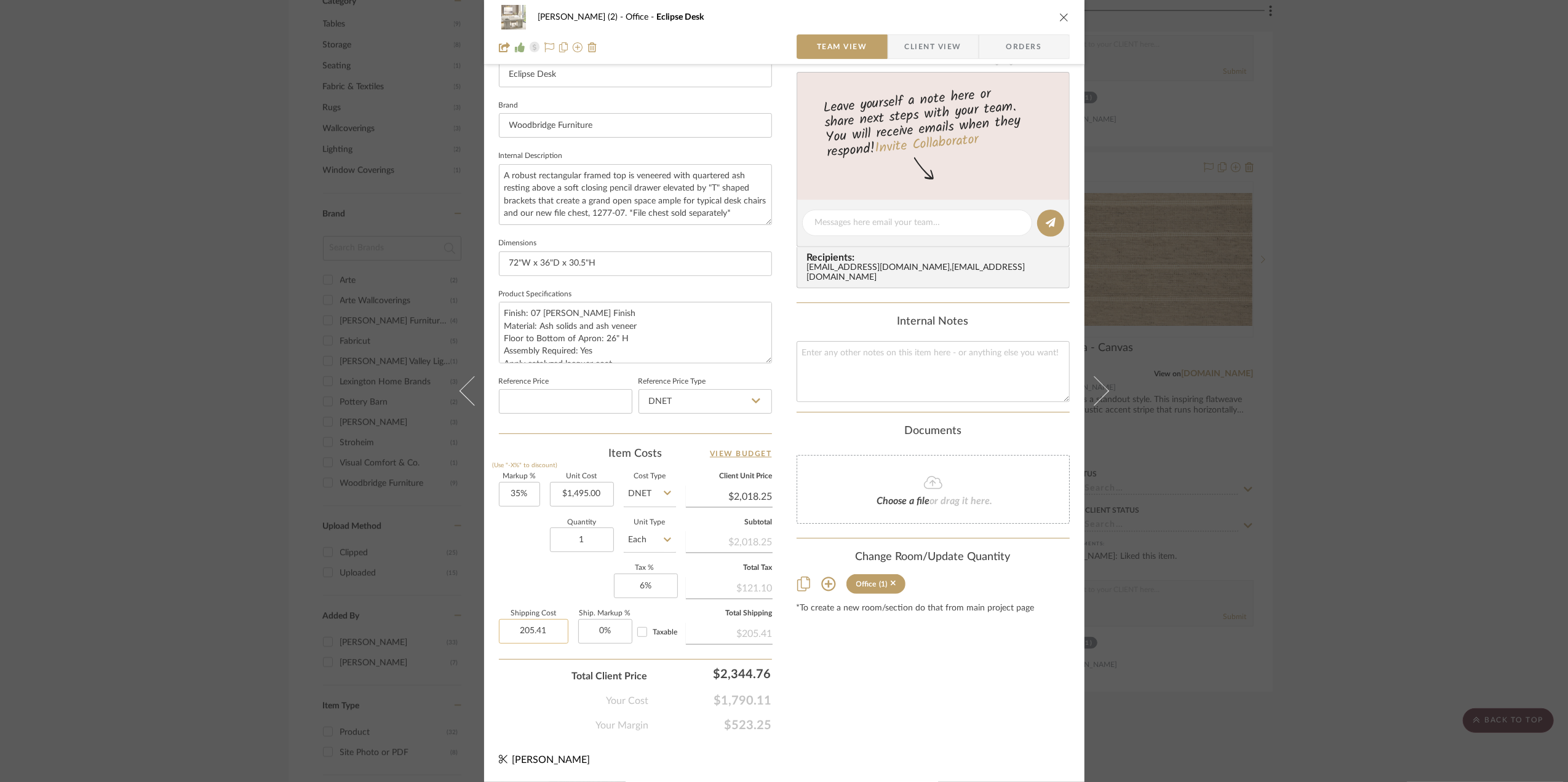
click at [545, 626] on input "205.41" at bounding box center [534, 631] width 70 height 25
type input "$100.91"
click at [515, 704] on div "Your Cost $1,790.11" at bounding box center [635, 696] width 273 height 25
click at [1384, 305] on div "Stephanie Bergreen (2) Office Eclipse Desk Team View Client View Orders 1 / 5 T…" at bounding box center [784, 391] width 1568 height 782
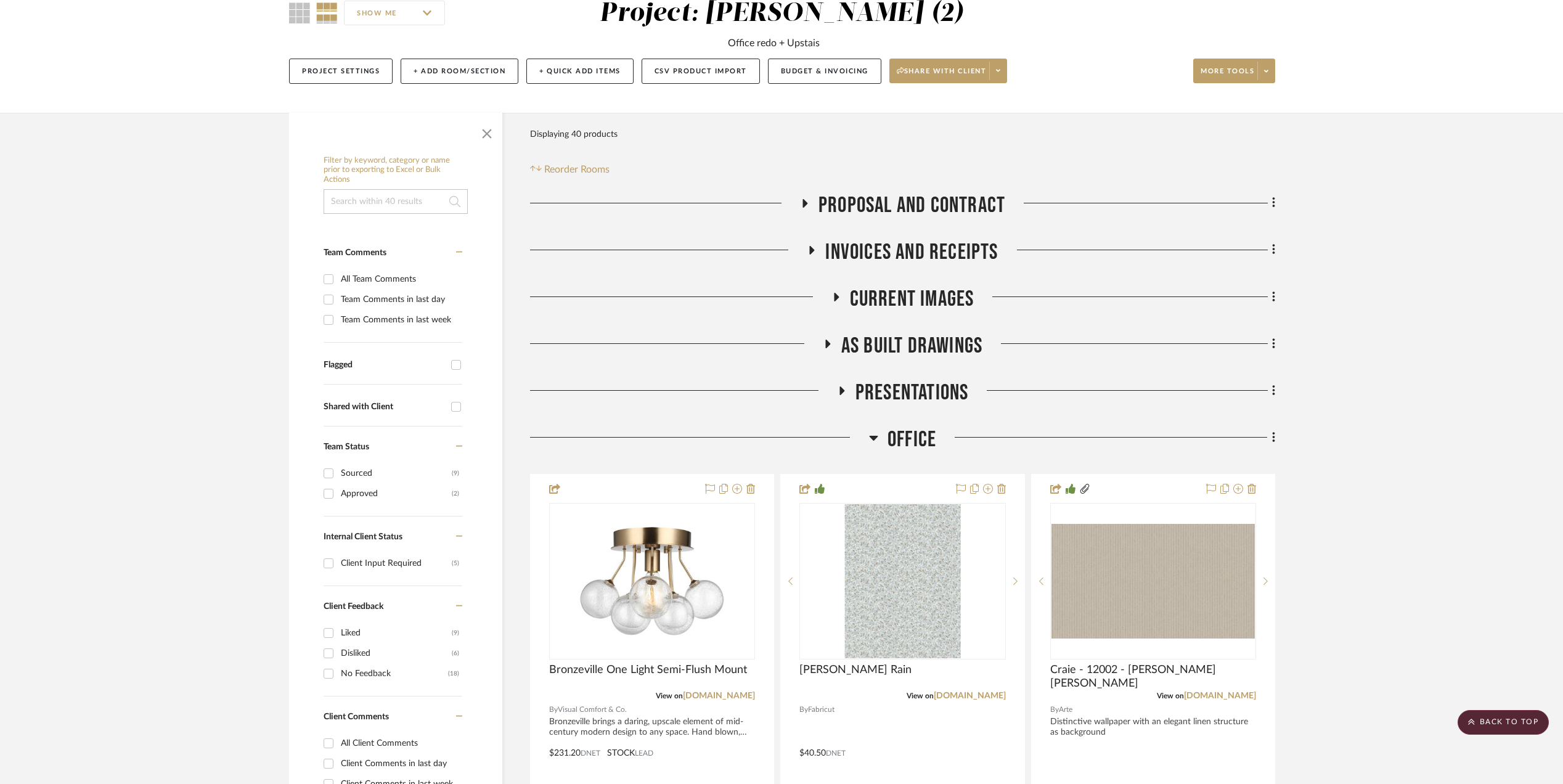
scroll to position [0, 0]
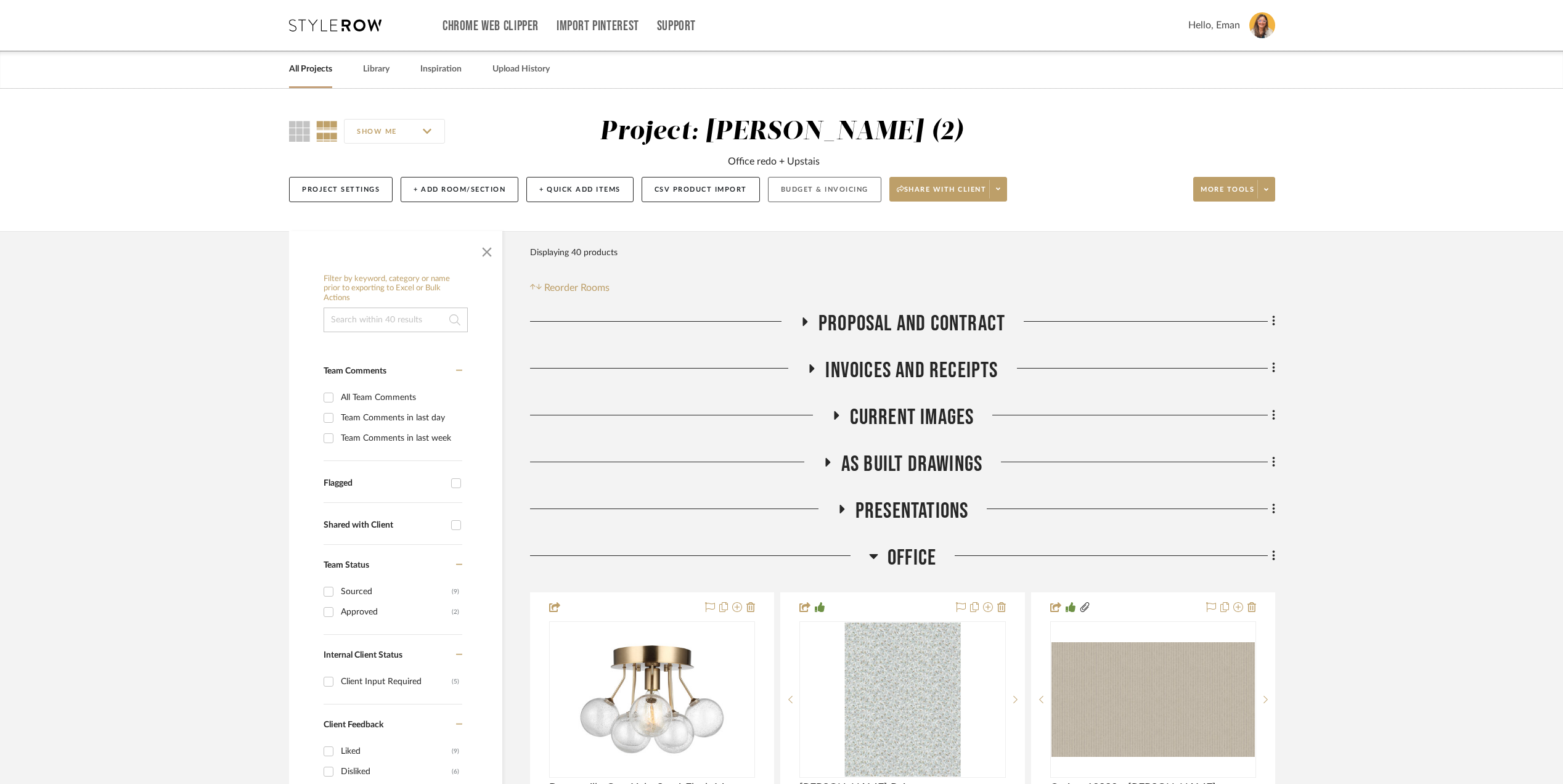
click at [834, 188] on button "Budget & Invoicing" at bounding box center [825, 189] width 114 height 25
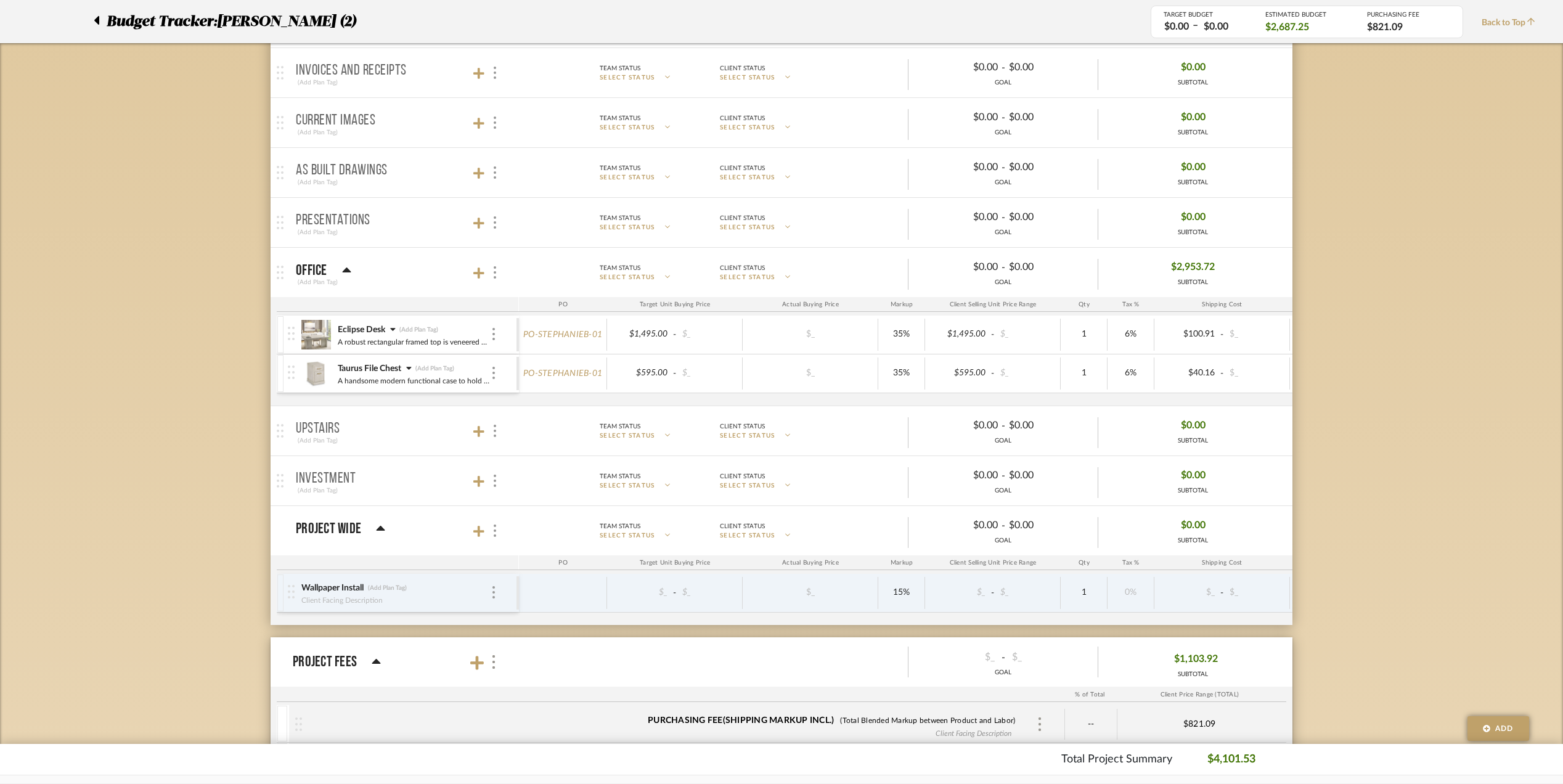
scroll to position [247, 0]
click at [496, 334] on div at bounding box center [494, 332] width 6 height 13
click at [494, 332] on div at bounding box center [782, 392] width 1563 height 784
click at [392, 321] on div "Eclipse Desk (Add Plan Tag) A robust rectangular framed top is veneered with qu…" at bounding box center [414, 332] width 154 height 38
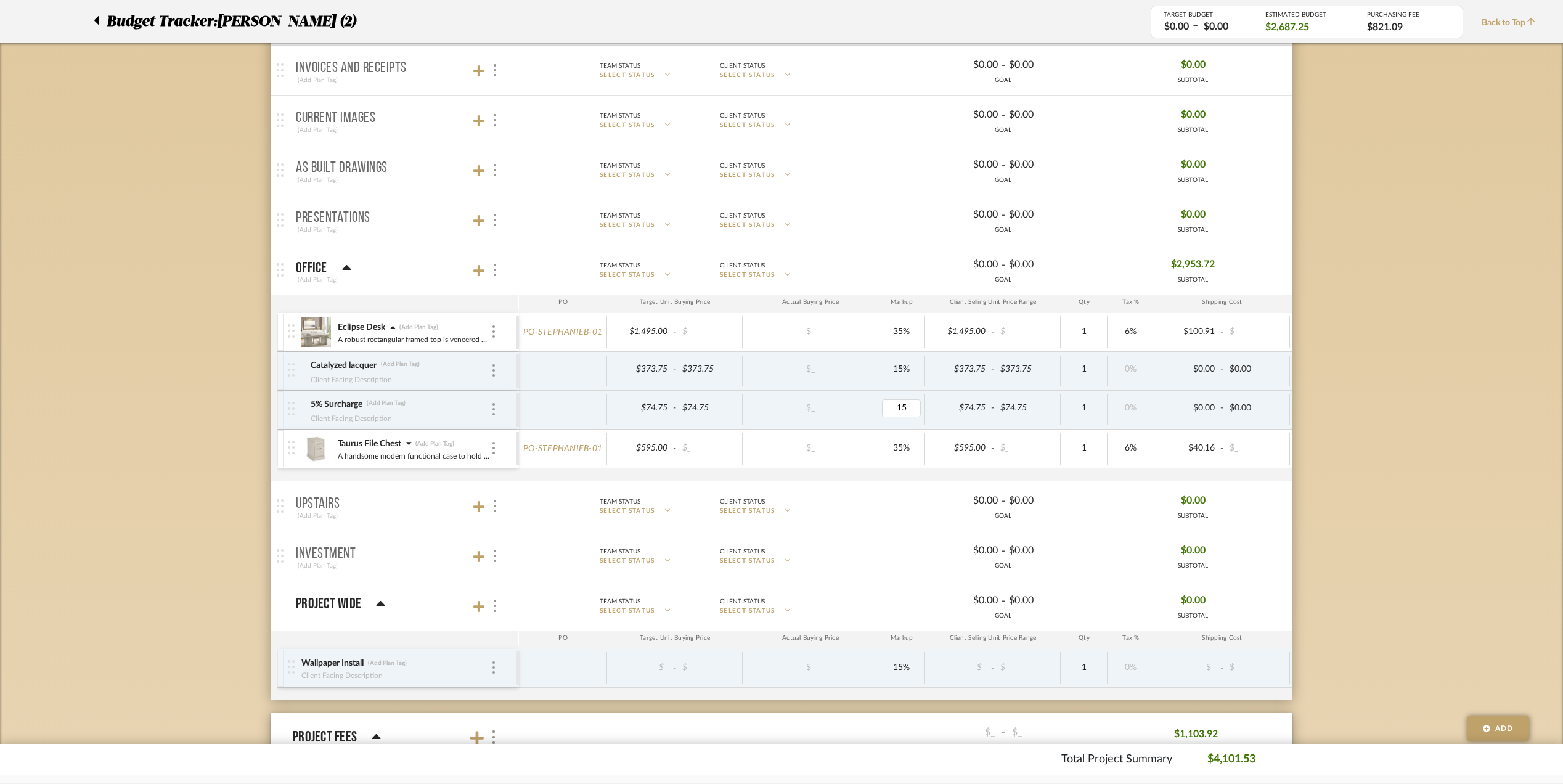
type input "0"
click at [1382, 422] on div "Budget Tracker: Stephanie Bergreen (2) Transparent Last Updated: Eman AlSulaima…" at bounding box center [782, 483] width 1563 height 1281
click at [434, 382] on div "Client Facing Description" at bounding box center [393, 379] width 166 height 10
click at [493, 370] on img at bounding box center [494, 370] width 3 height 12
click at [1376, 416] on div at bounding box center [782, 392] width 1563 height 784
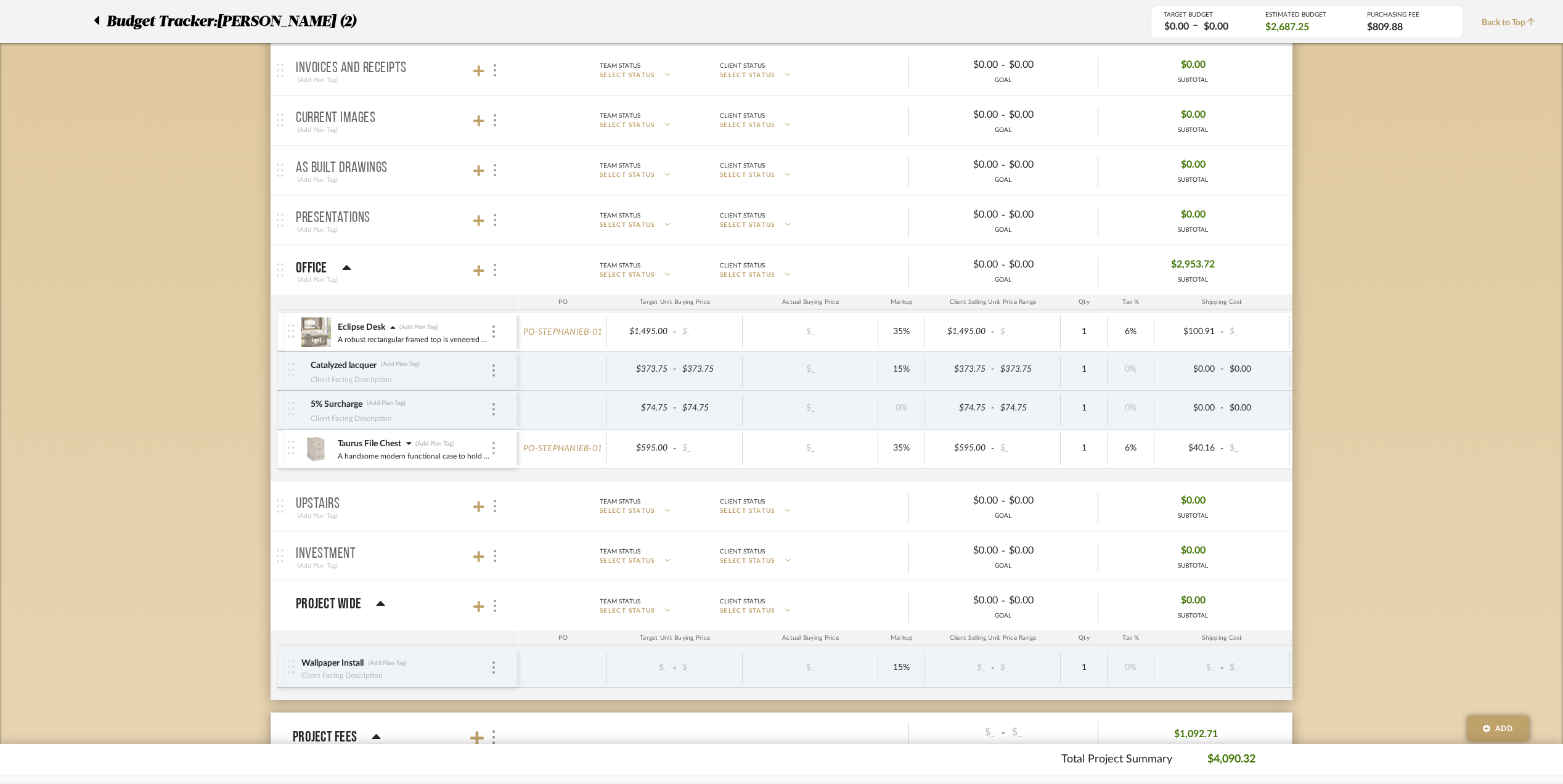
click at [491, 446] on div at bounding box center [494, 449] width 6 height 13
click at [491, 446] on div at bounding box center [782, 392] width 1563 height 784
click at [411, 444] on icon at bounding box center [409, 443] width 5 height 3
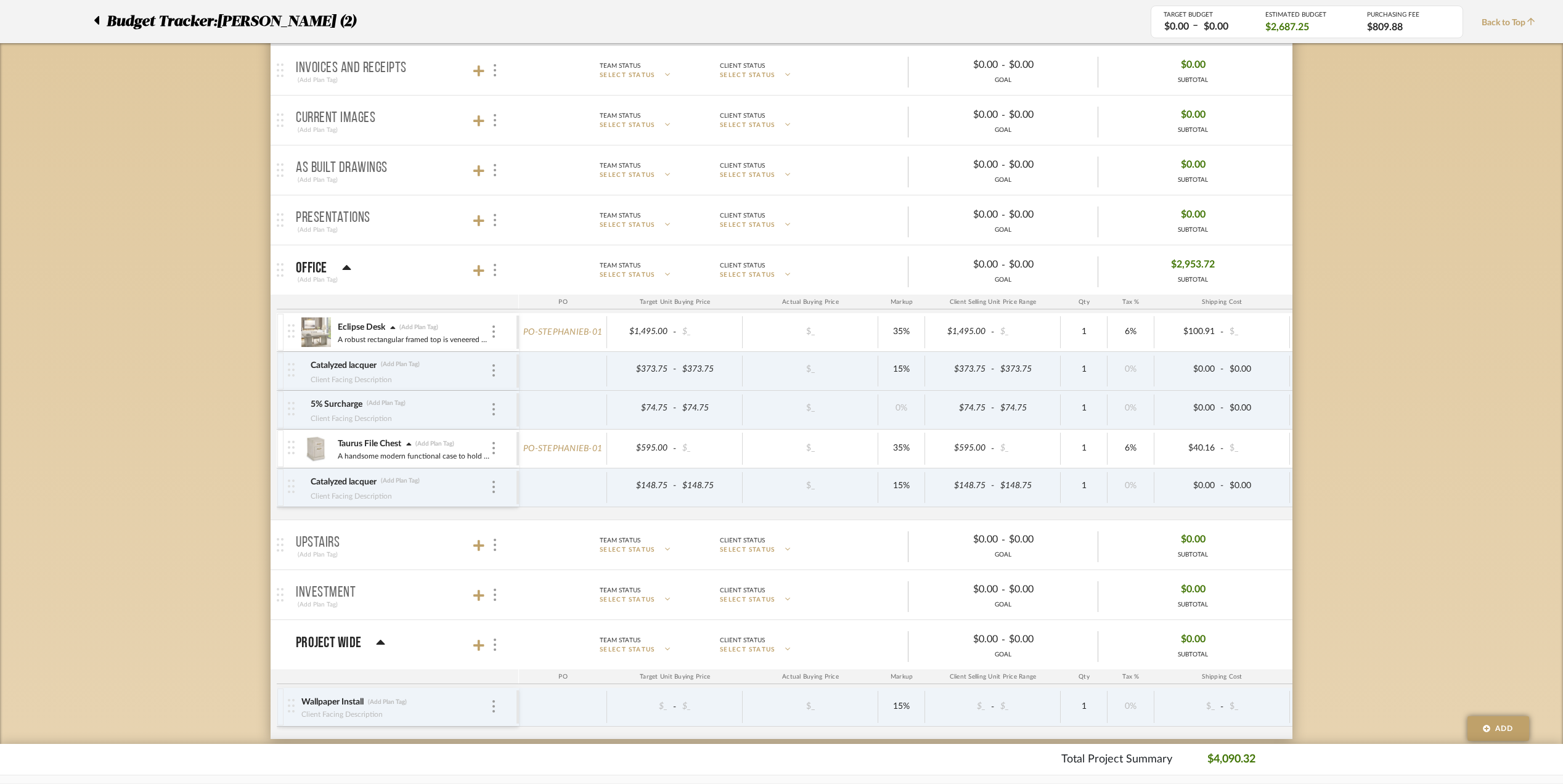
scroll to position [328, 0]
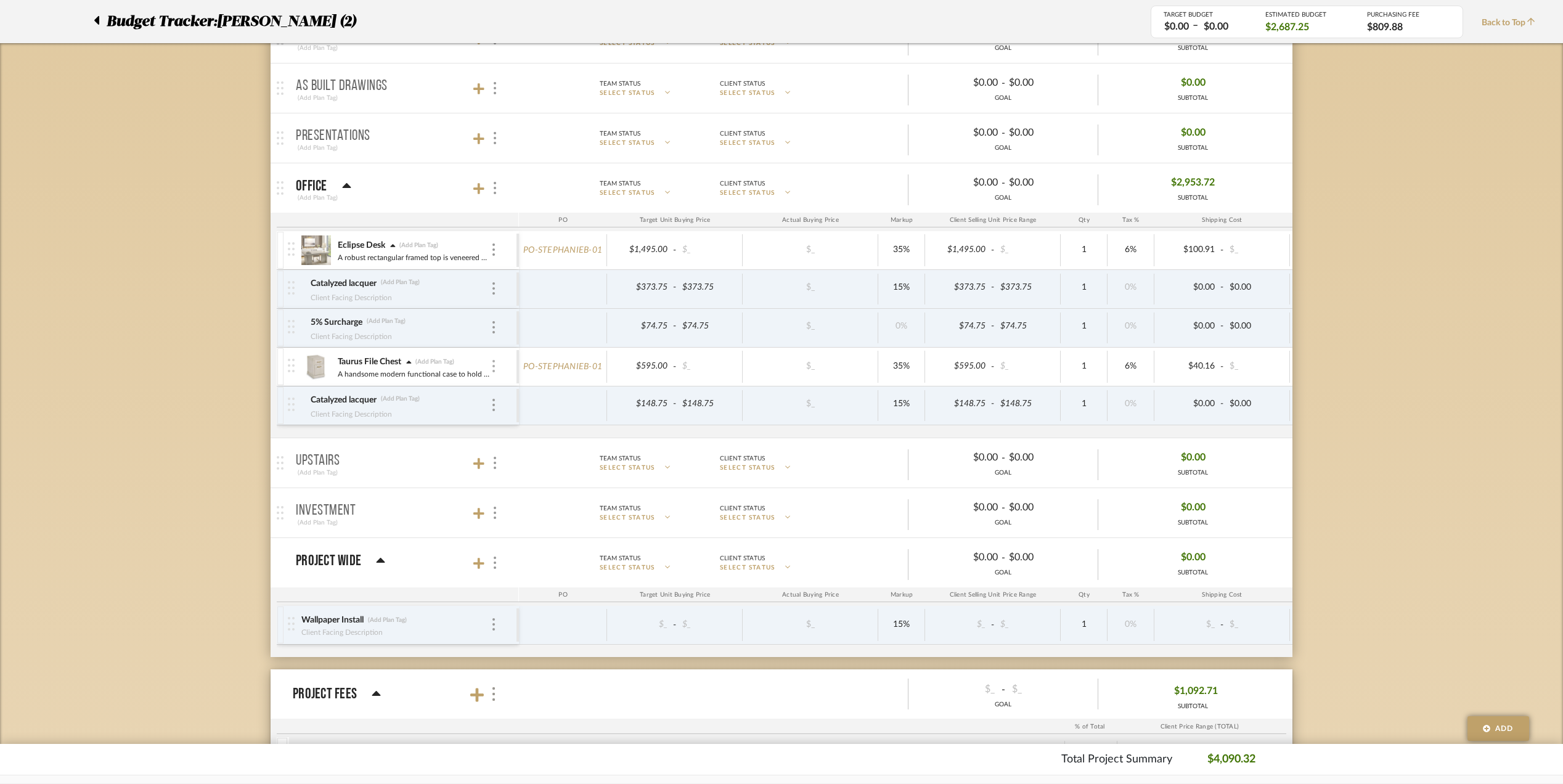
click at [493, 367] on img at bounding box center [494, 366] width 3 height 12
click at [536, 427] on span "Add Associated Product or Labor" at bounding box center [554, 428] width 75 height 21
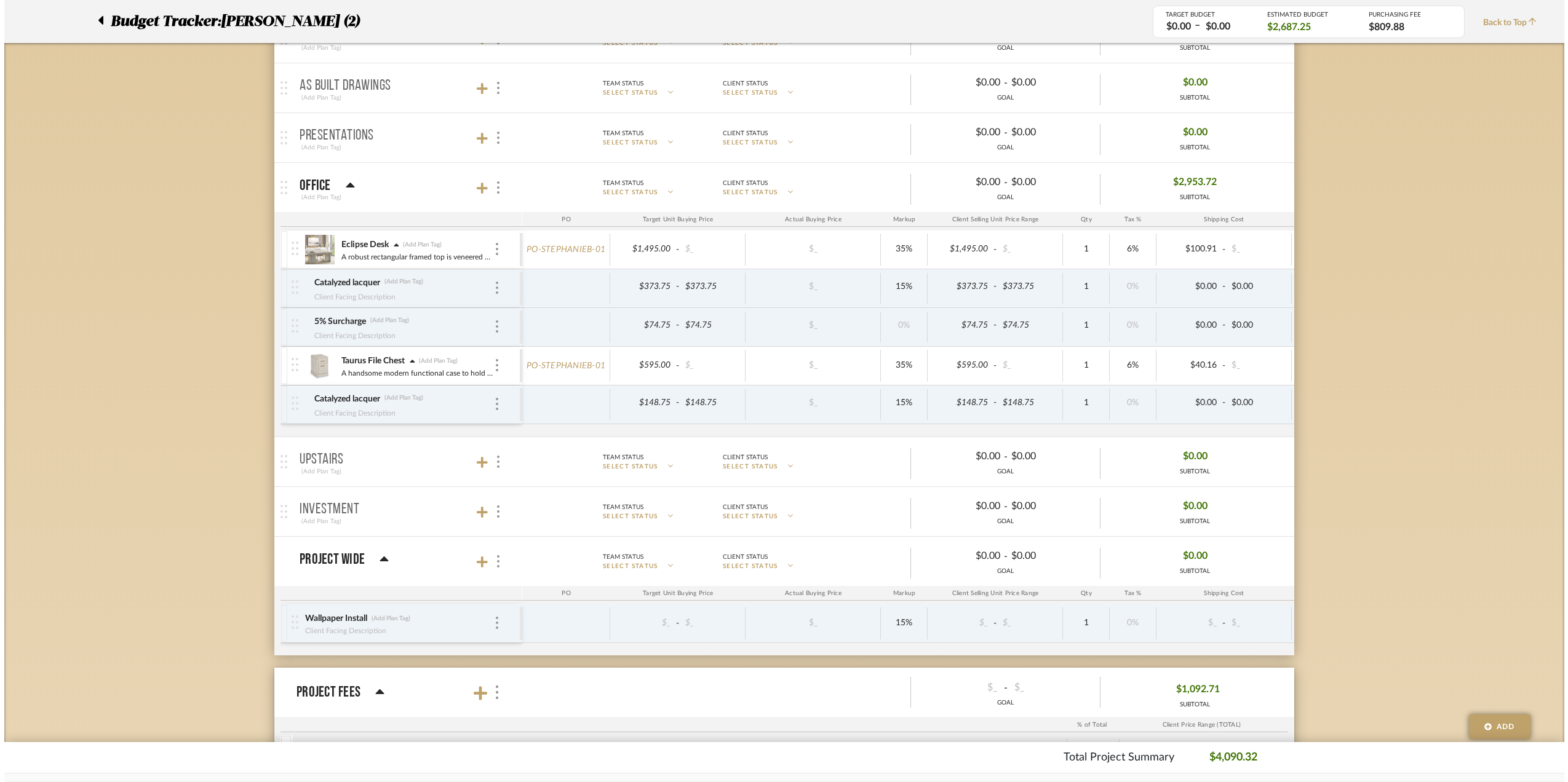
scroll to position [0, 0]
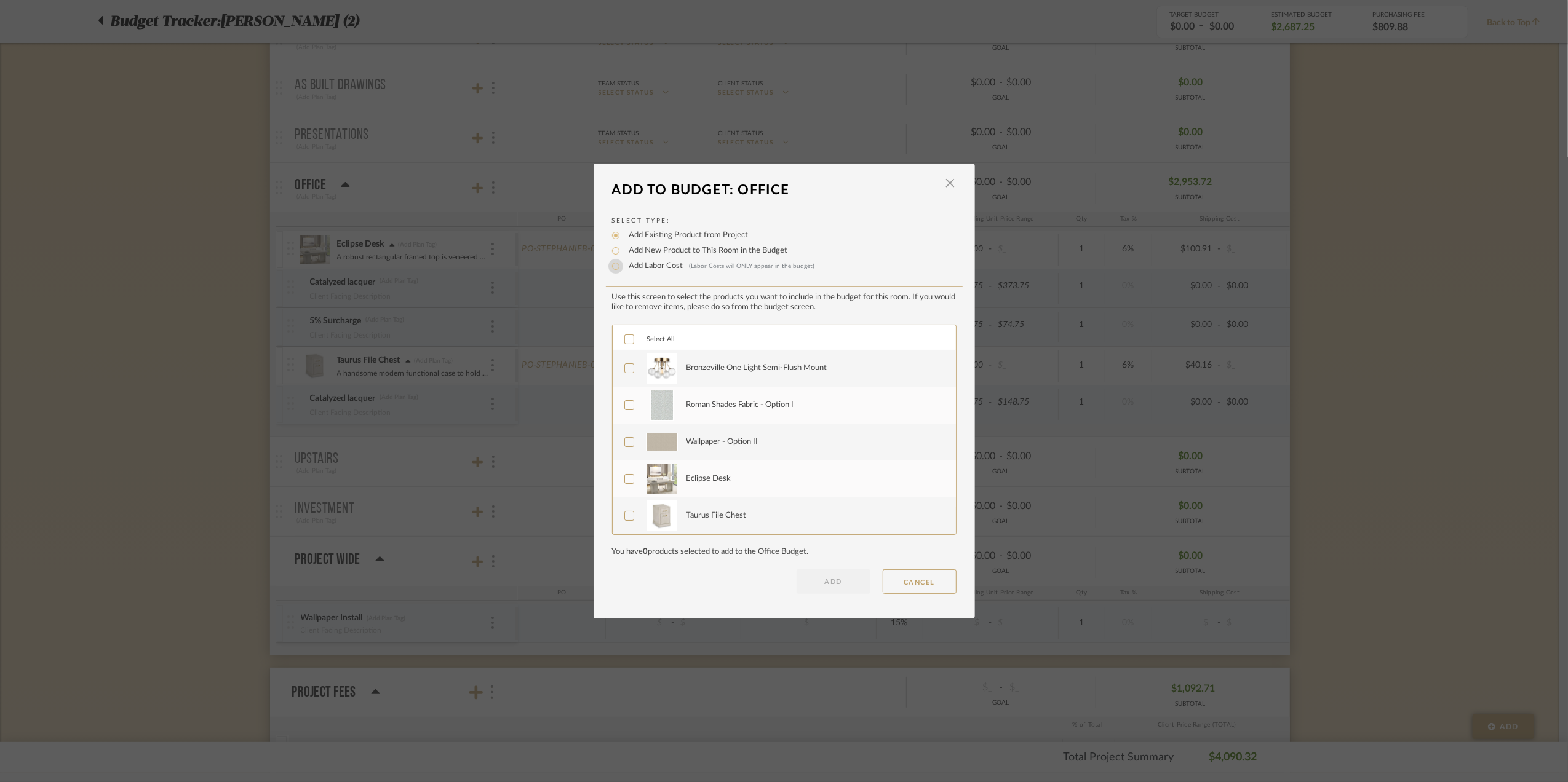
click at [611, 266] on input "Add Labor Cost (Labor Costs will ONLY appear in the budget)" at bounding box center [615, 266] width 15 height 15
radio input "true"
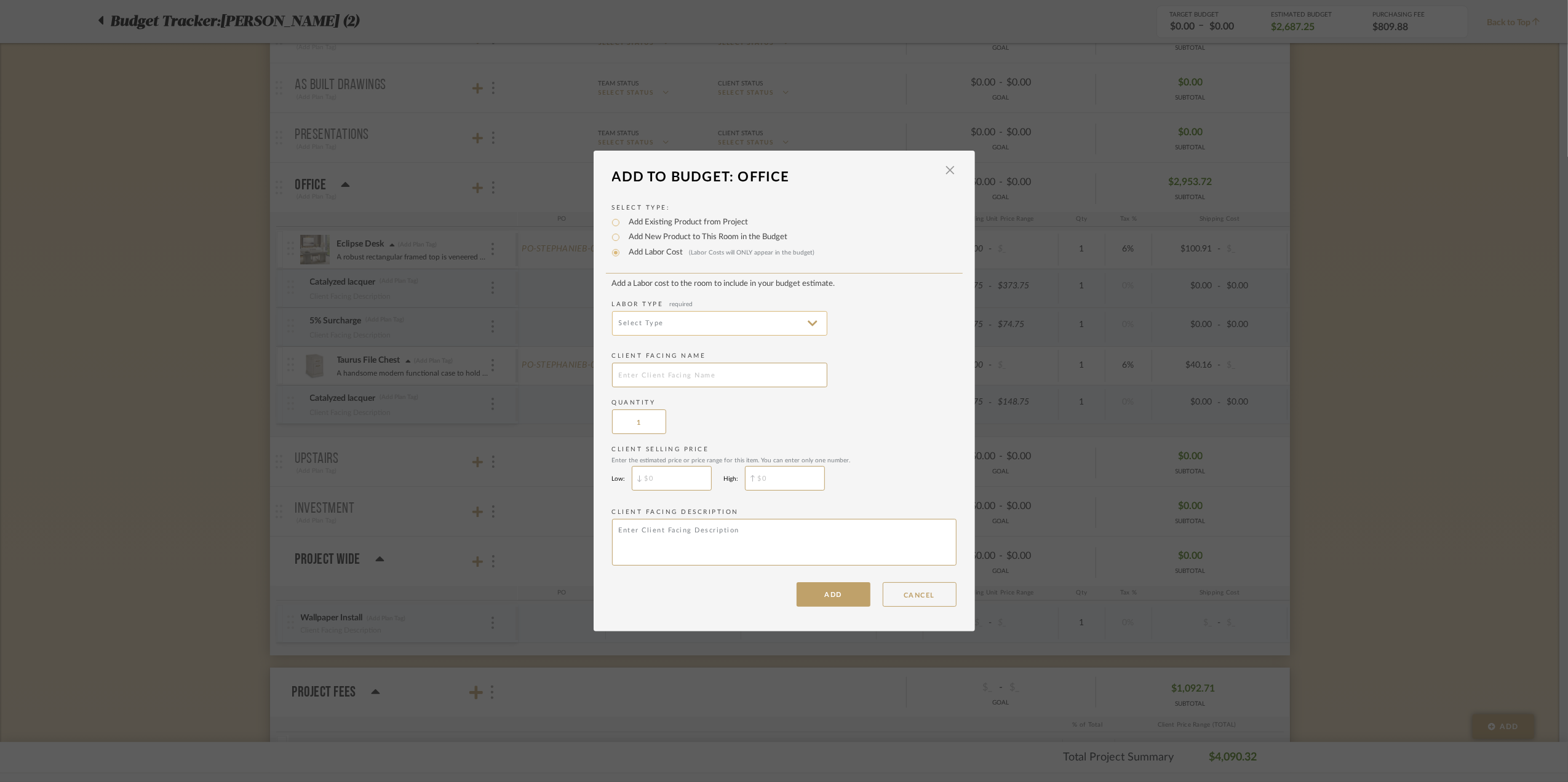
click at [727, 323] on input at bounding box center [720, 323] width 216 height 25
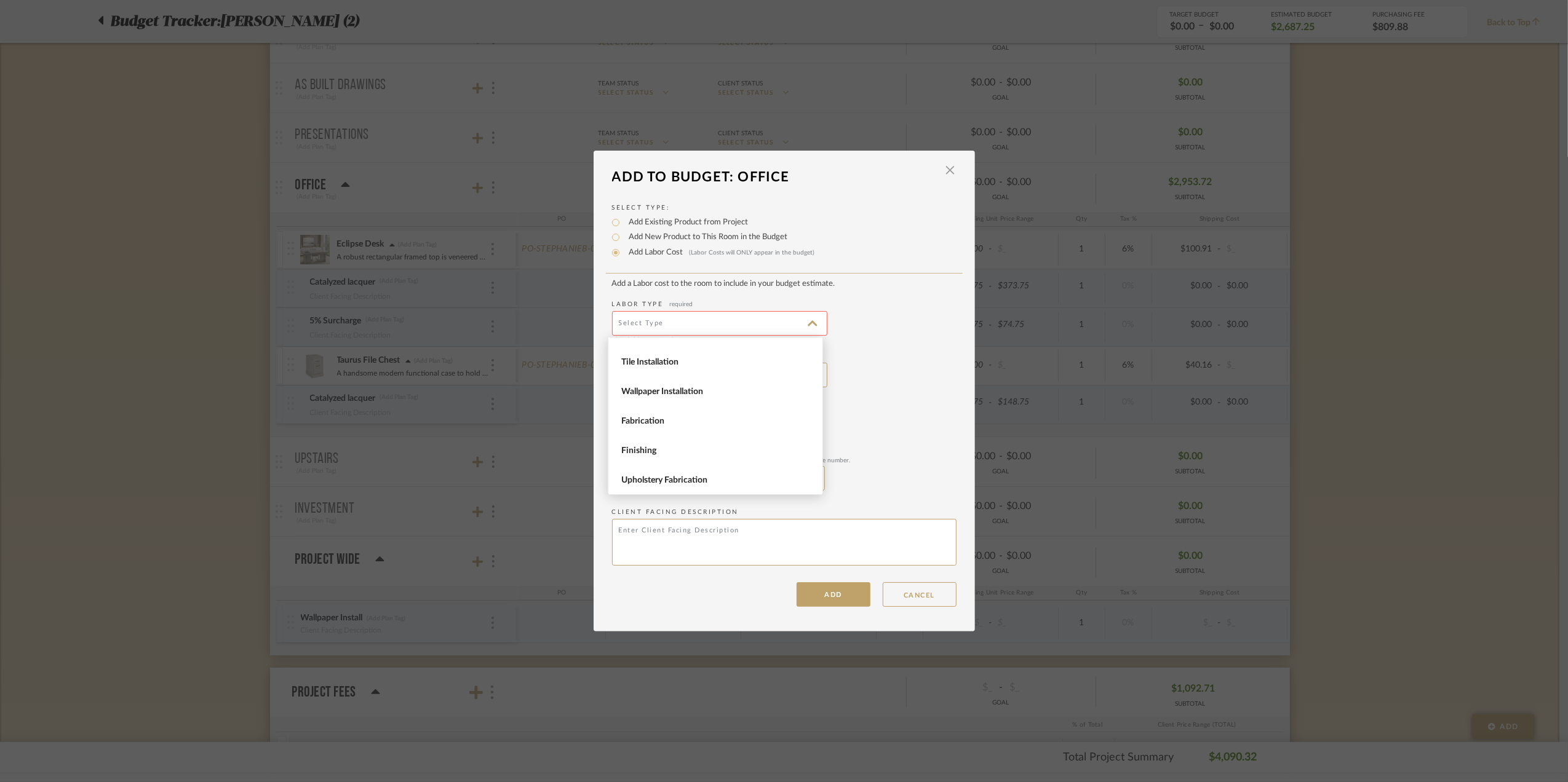
scroll to position [169, 0]
click at [705, 446] on span "Finishing" at bounding box center [717, 449] width 191 height 10
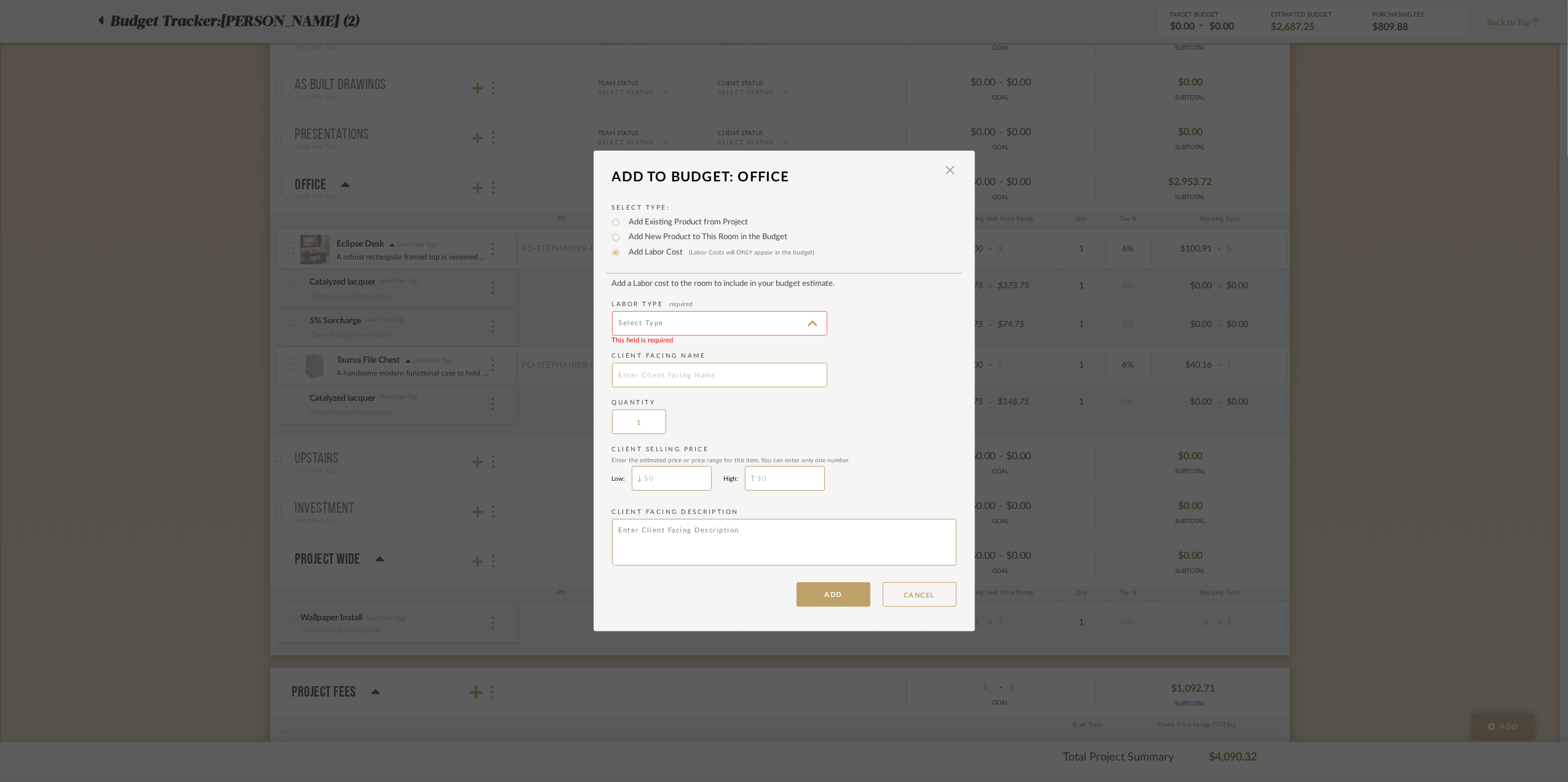
type input "Finishing"
click at [652, 374] on input "text" at bounding box center [720, 375] width 216 height 25
type input "5% Surcharge"
click at [803, 401] on label "Quantity" at bounding box center [784, 403] width 344 height 10
click at [670, 472] on input "$" at bounding box center [671, 478] width 80 height 25
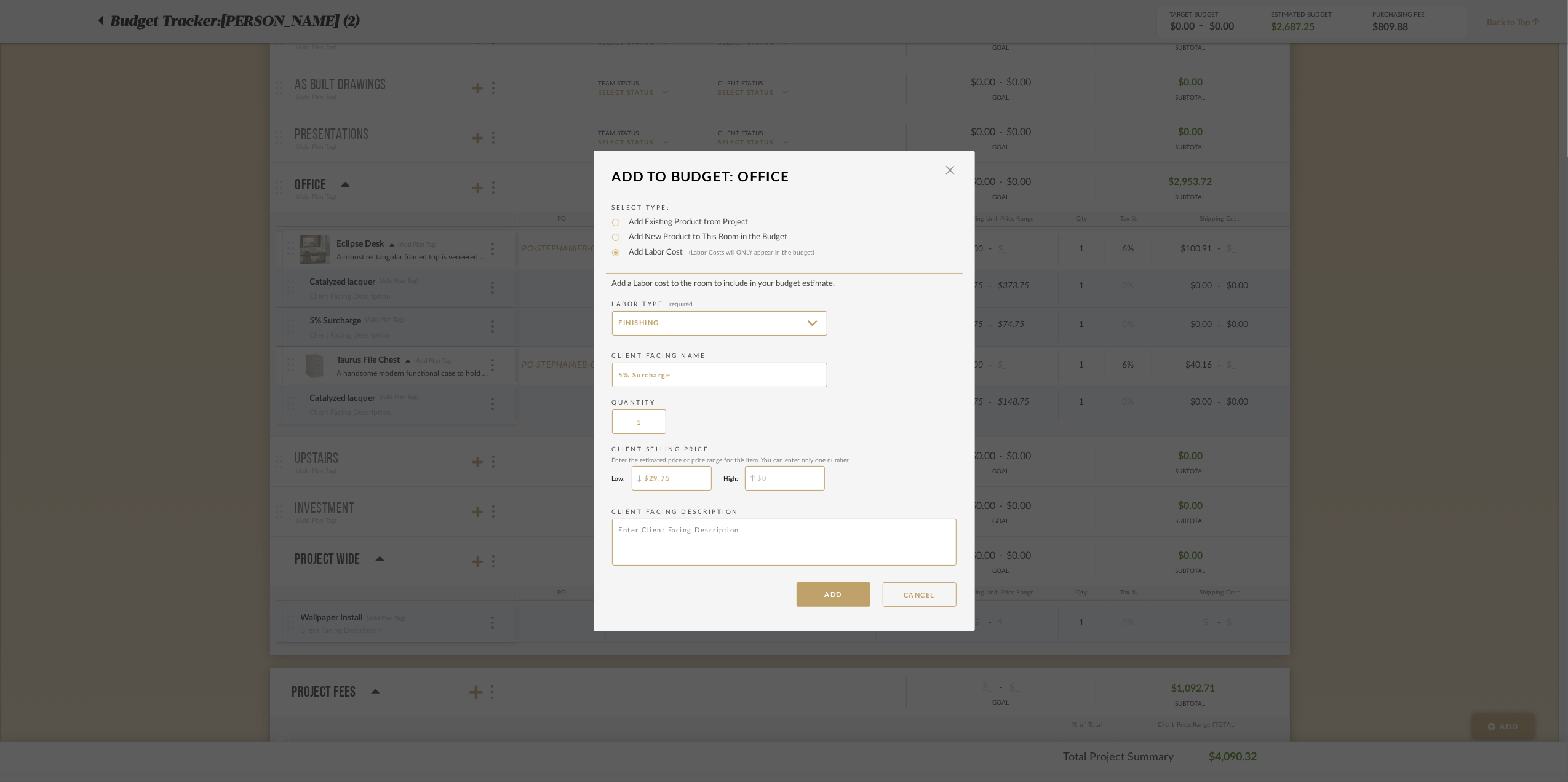
type input "$29.75"
click at [771, 466] on input "$" at bounding box center [785, 478] width 80 height 25
type input "$29.75"
click at [896, 485] on div "Client Selling Price Enter the estimated price or price range for this item. Yo…" at bounding box center [784, 470] width 344 height 51
click at [824, 603] on button "ADD" at bounding box center [833, 594] width 74 height 25
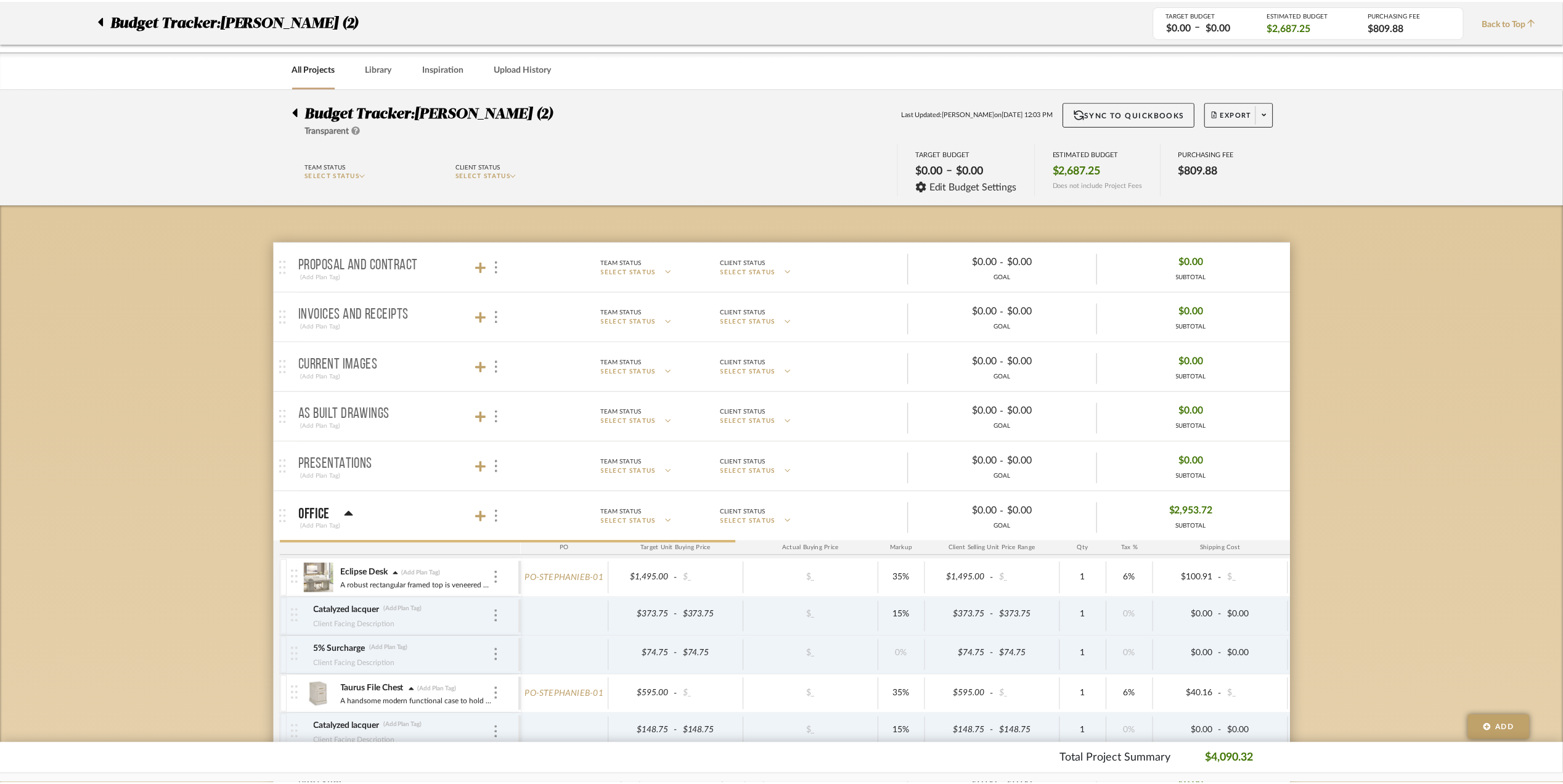
scroll to position [328, 0]
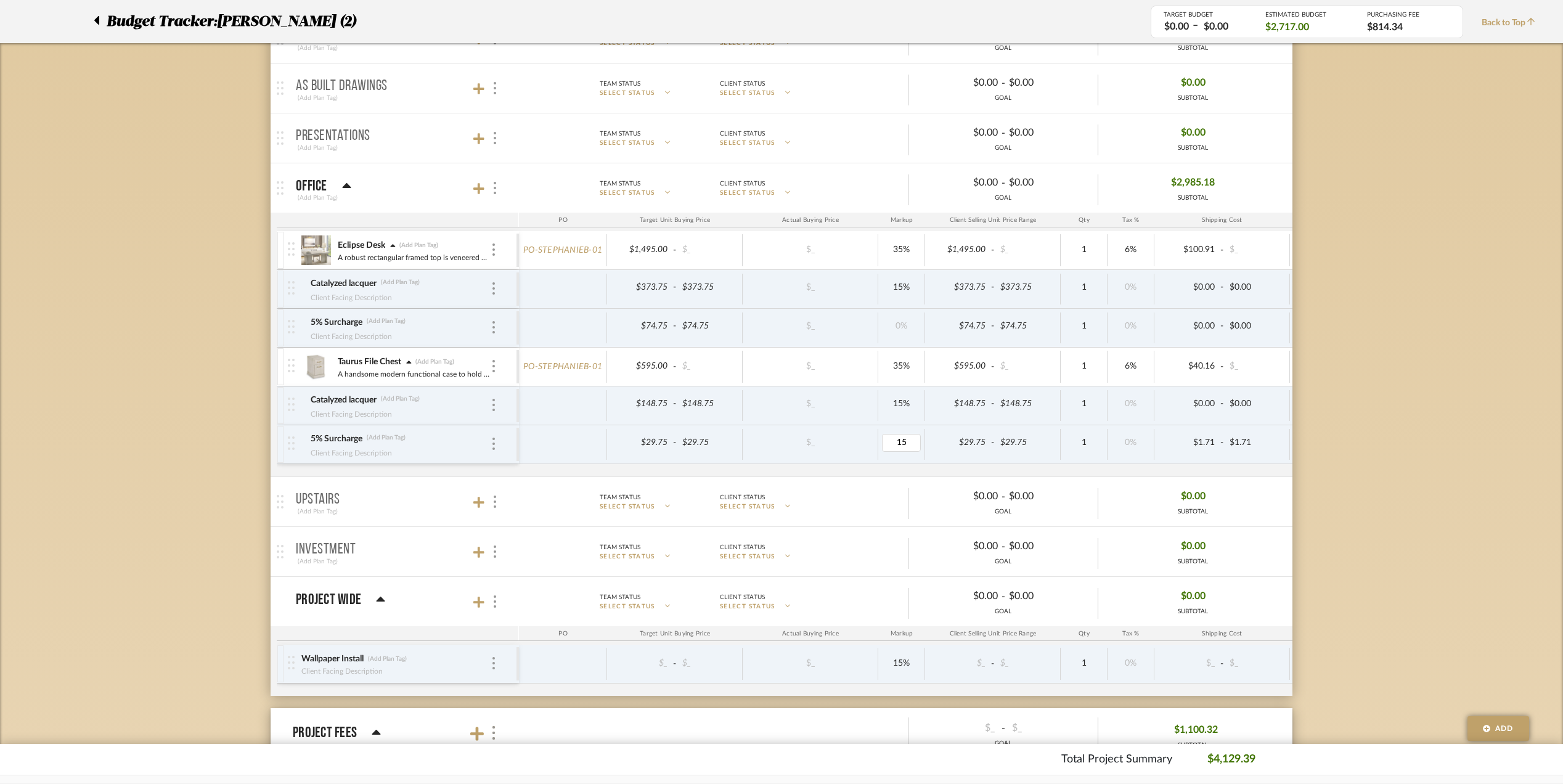
type input "0"
click at [1361, 478] on div "Budget Tracker: Stephanie Bergreen (2) Transparent Last Updated: Eman AlSulaima…" at bounding box center [782, 440] width 1563 height 1358
type input "0"
click at [1356, 461] on div "Budget Tracker: Stephanie Bergreen (2) Transparent Last Updated: Eman AlSulaima…" at bounding box center [782, 440] width 1563 height 1358
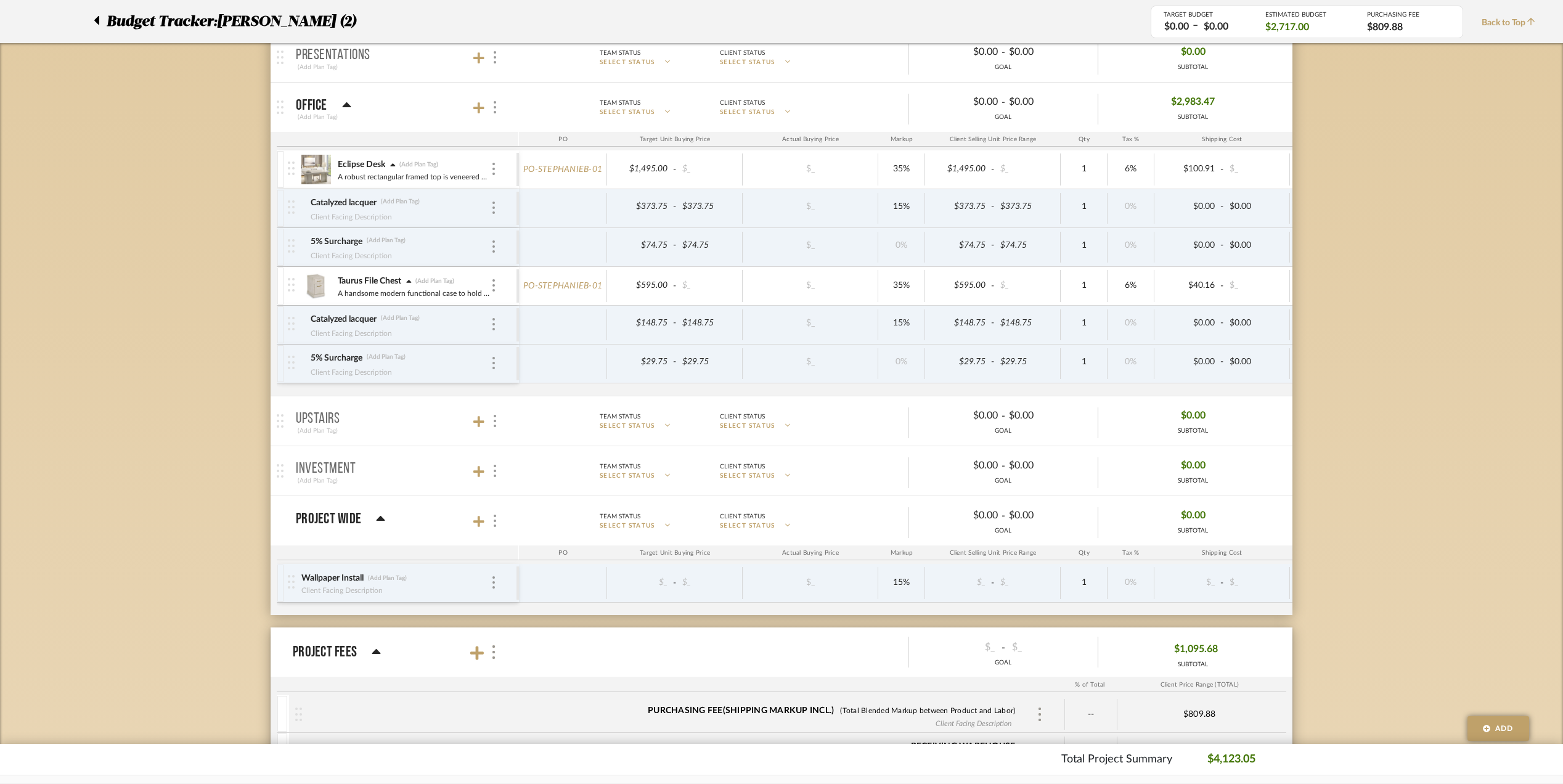
scroll to position [575, 0]
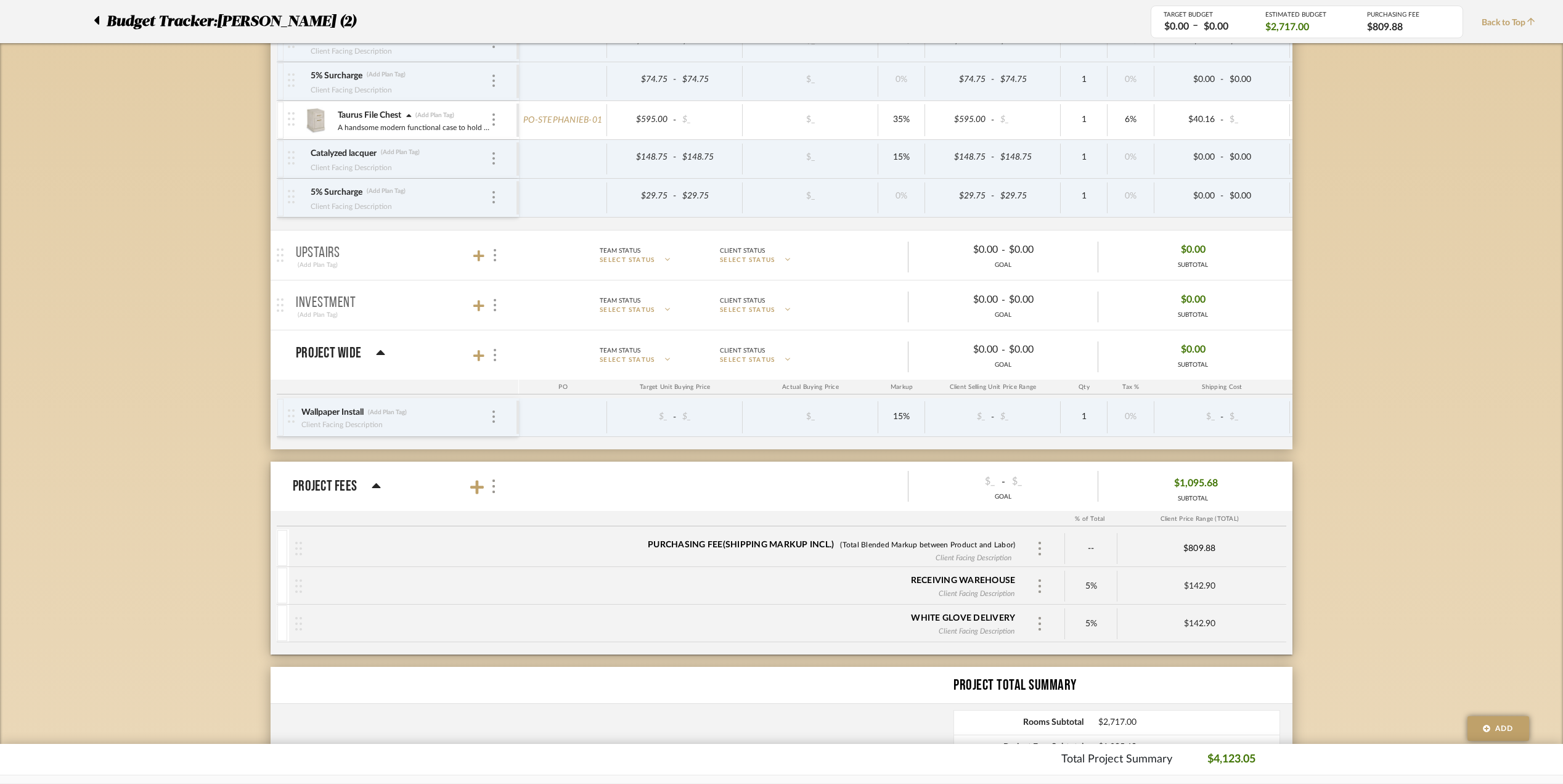
click at [1352, 531] on div "Budget Tracker: Stephanie Bergreen (2) Transparent Last Updated: Eman AlSulaima…" at bounding box center [782, 193] width 1563 height 1358
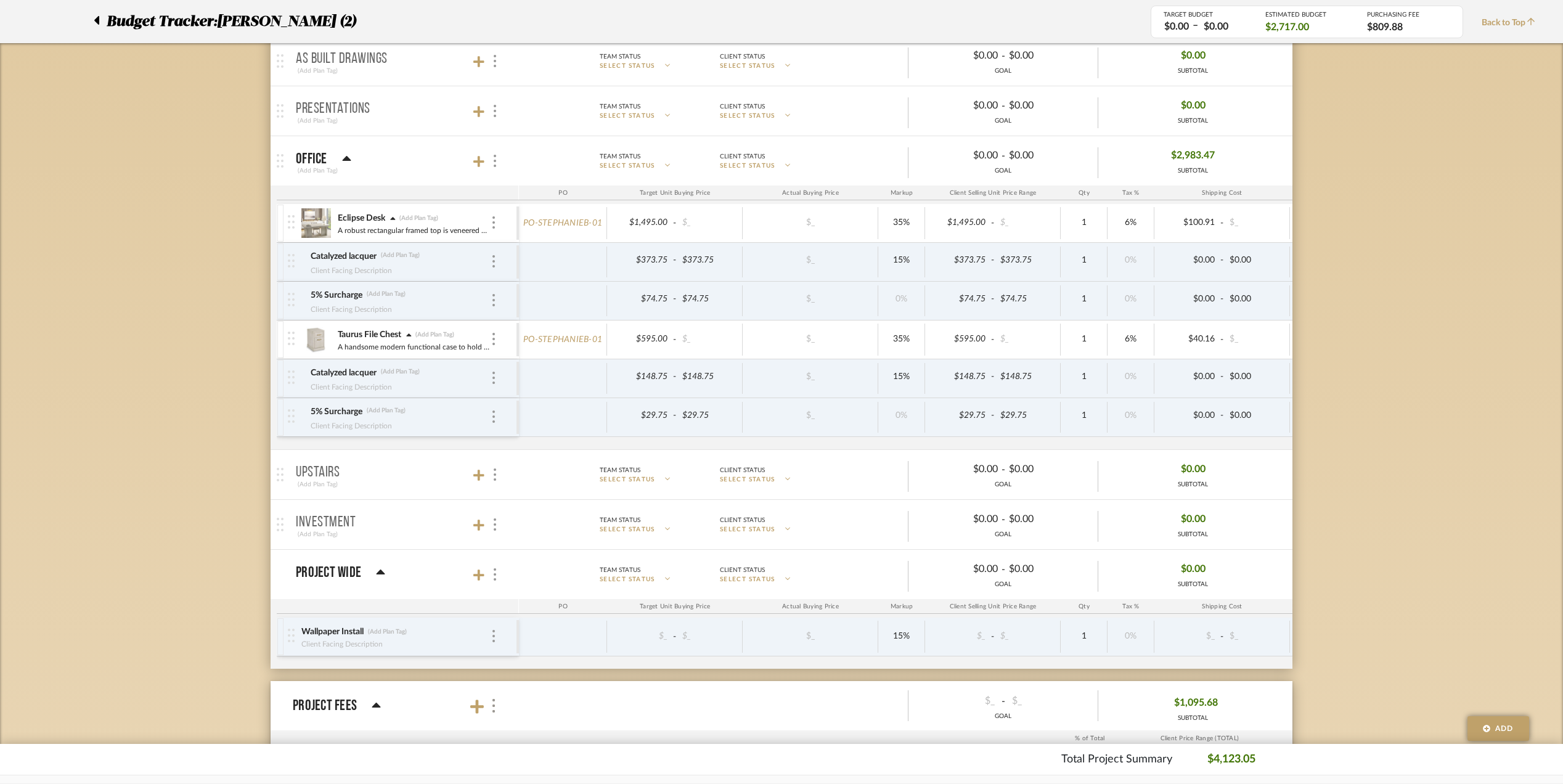
scroll to position [328, 0]
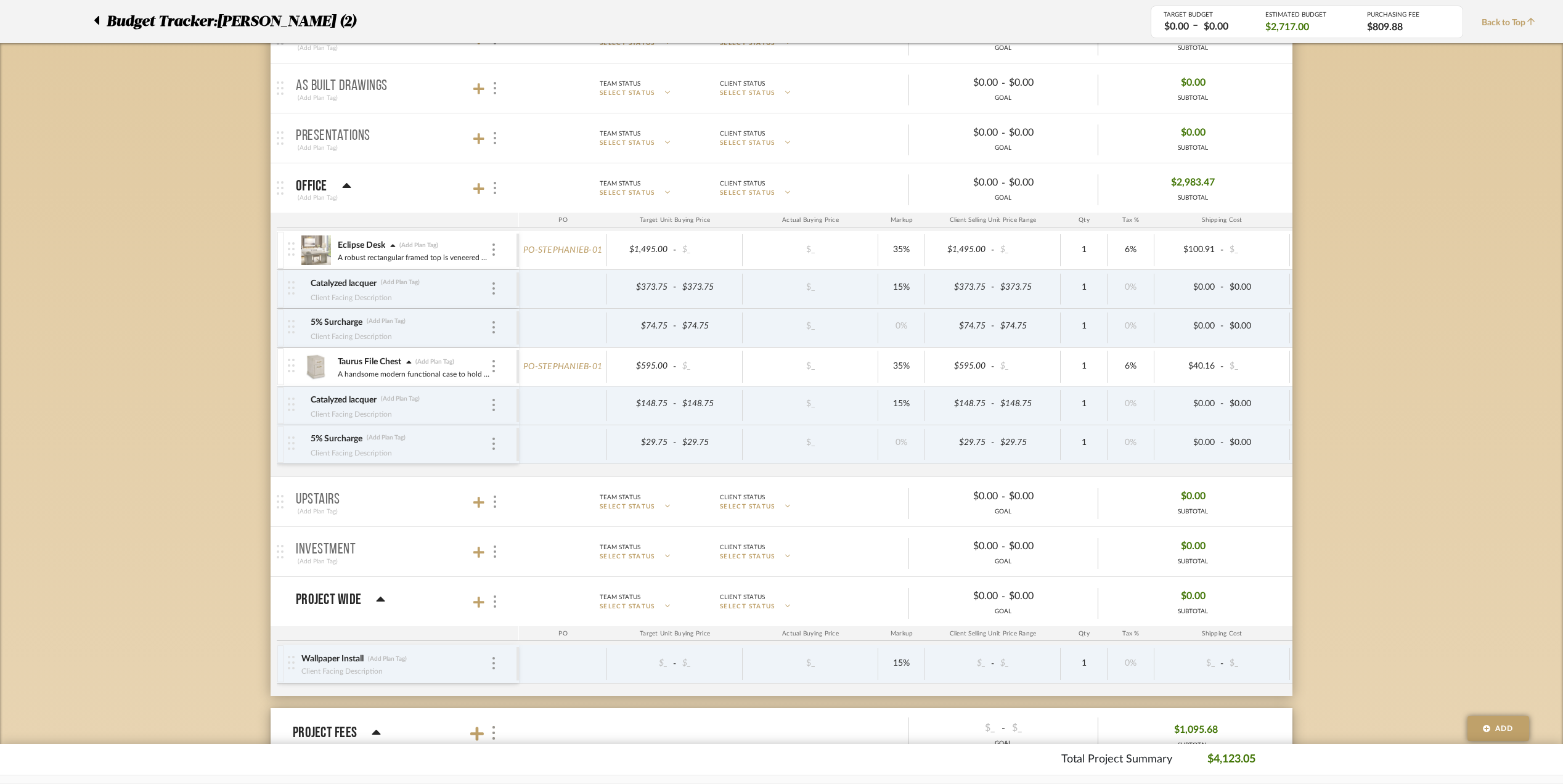
click at [1362, 481] on div "Budget Tracker: Stephanie Bergreen (2) Transparent Last Updated: Eman AlSulaima…" at bounding box center [782, 440] width 1563 height 1358
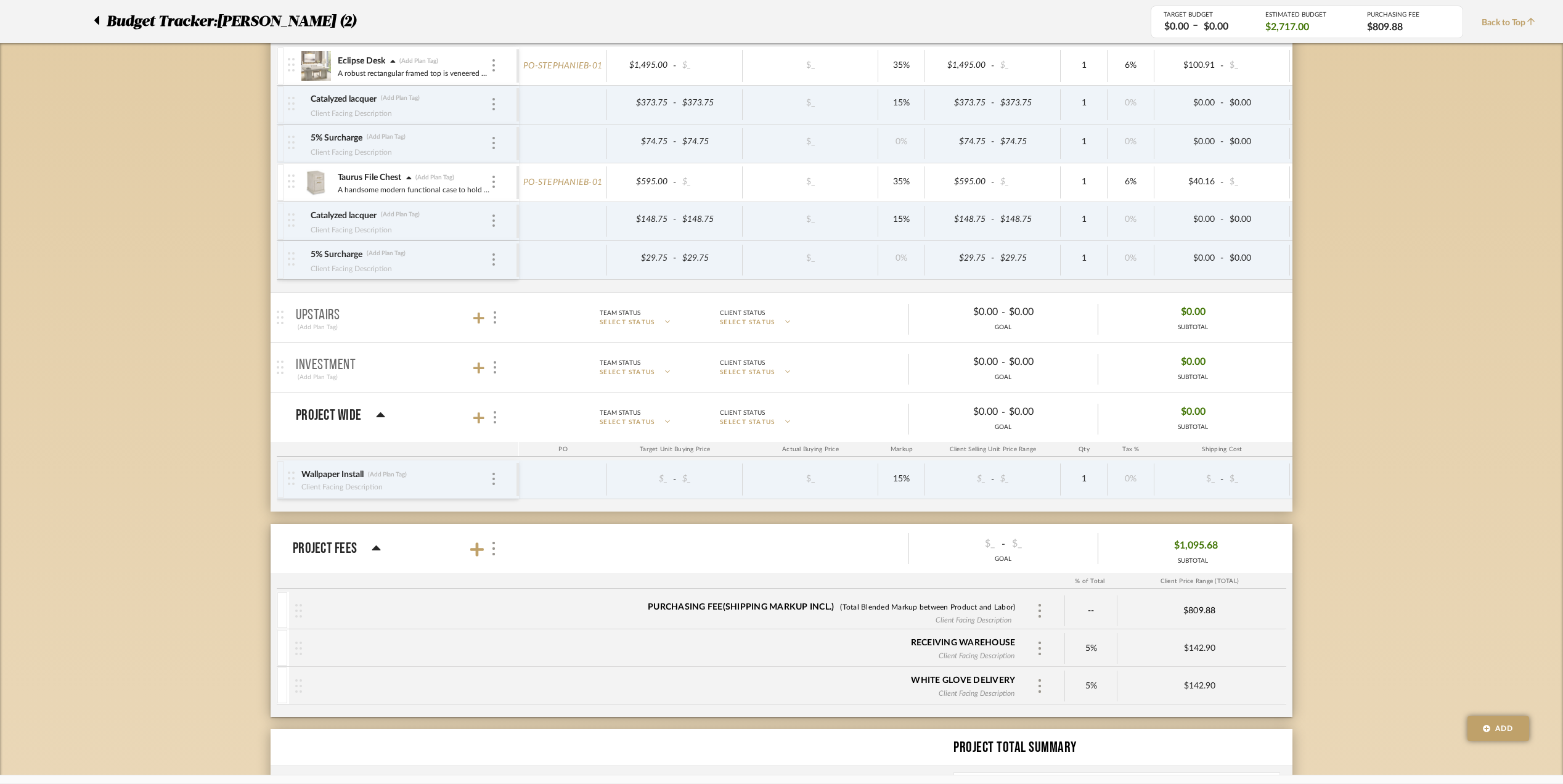
scroll to position [478, 0]
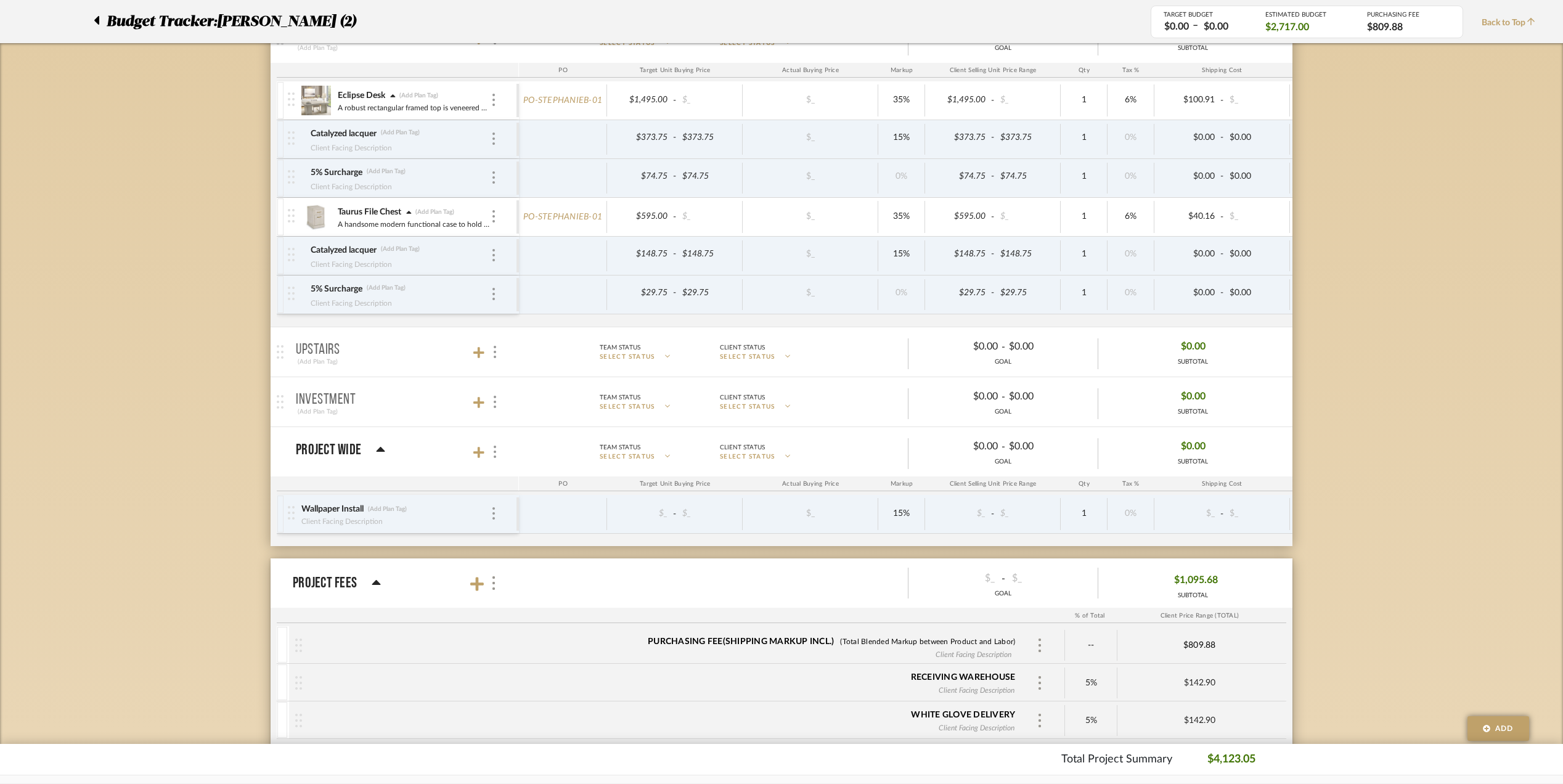
click at [98, 20] on icon at bounding box center [97, 20] width 5 height 9
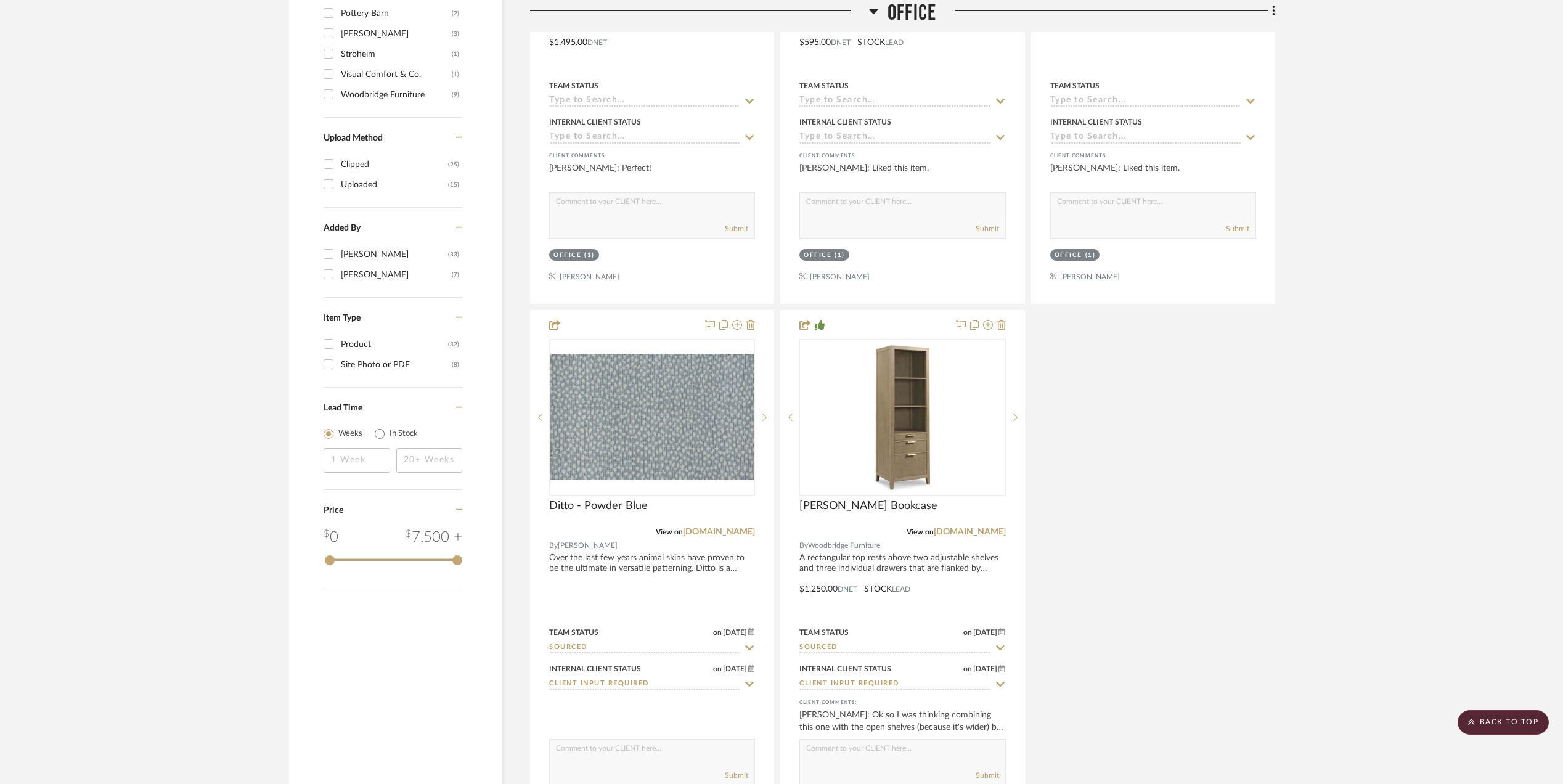
scroll to position [1643, 0]
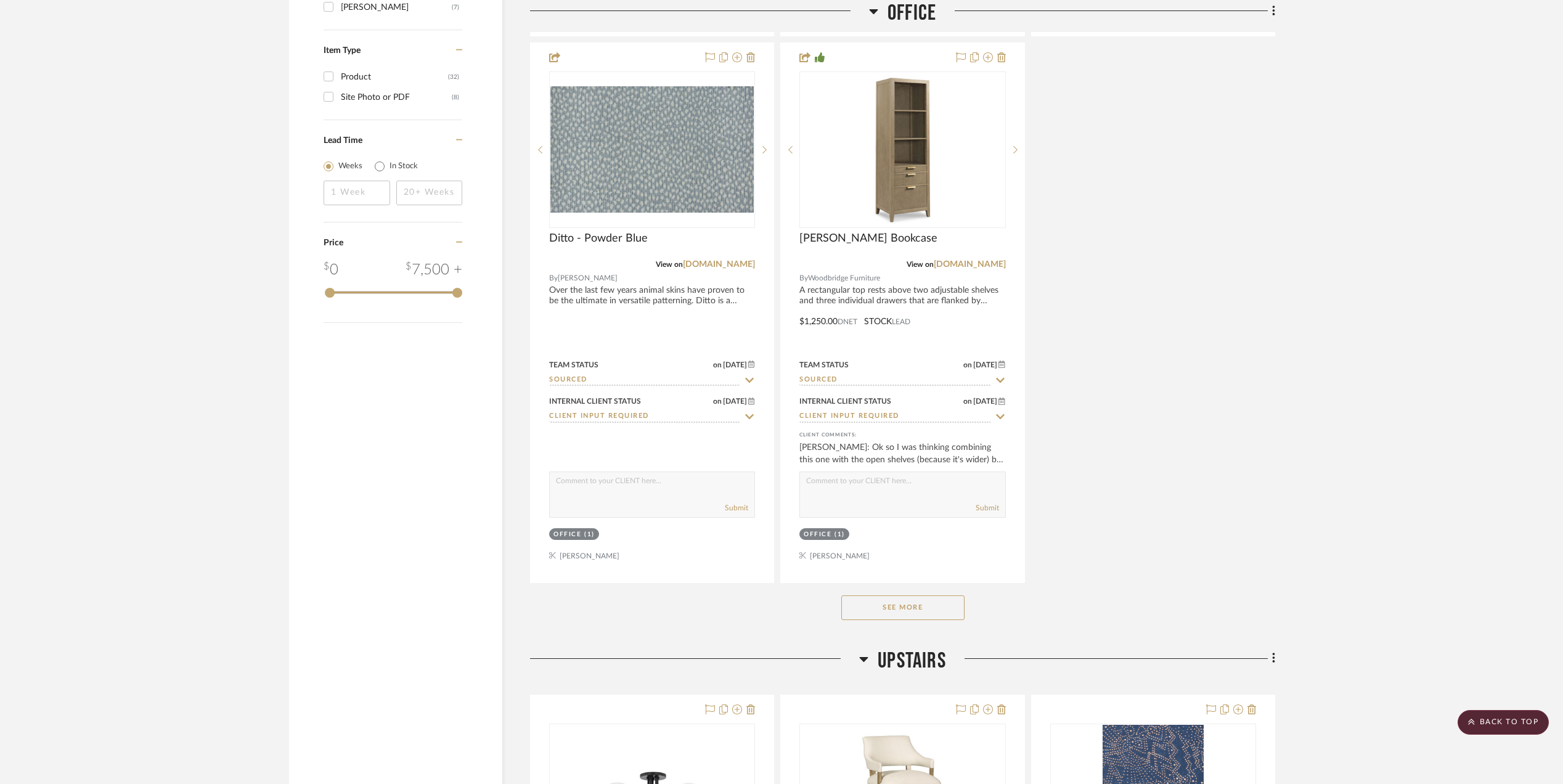
click at [890, 615] on button "See More" at bounding box center [903, 607] width 123 height 25
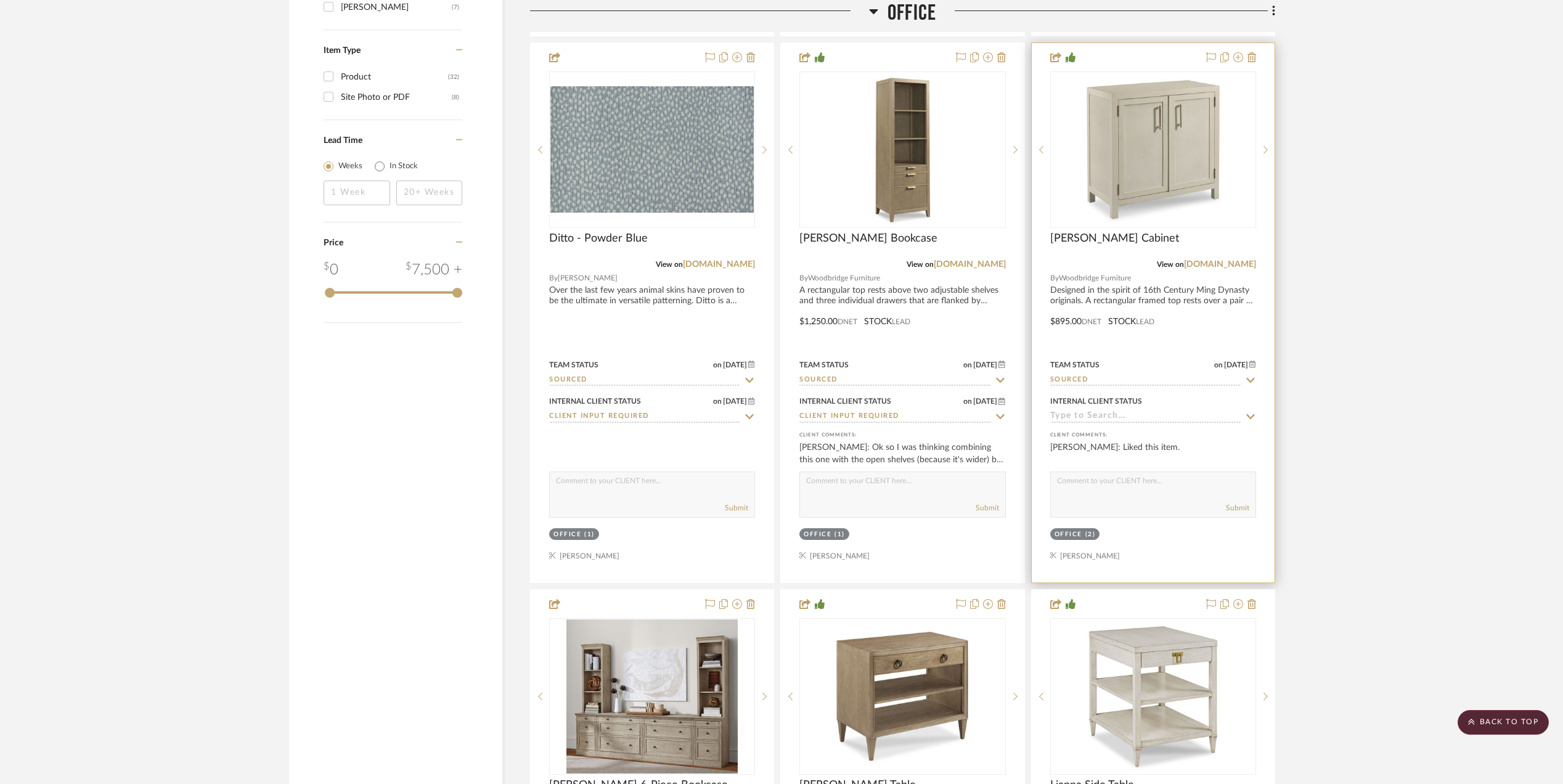
scroll to position [1561, 0]
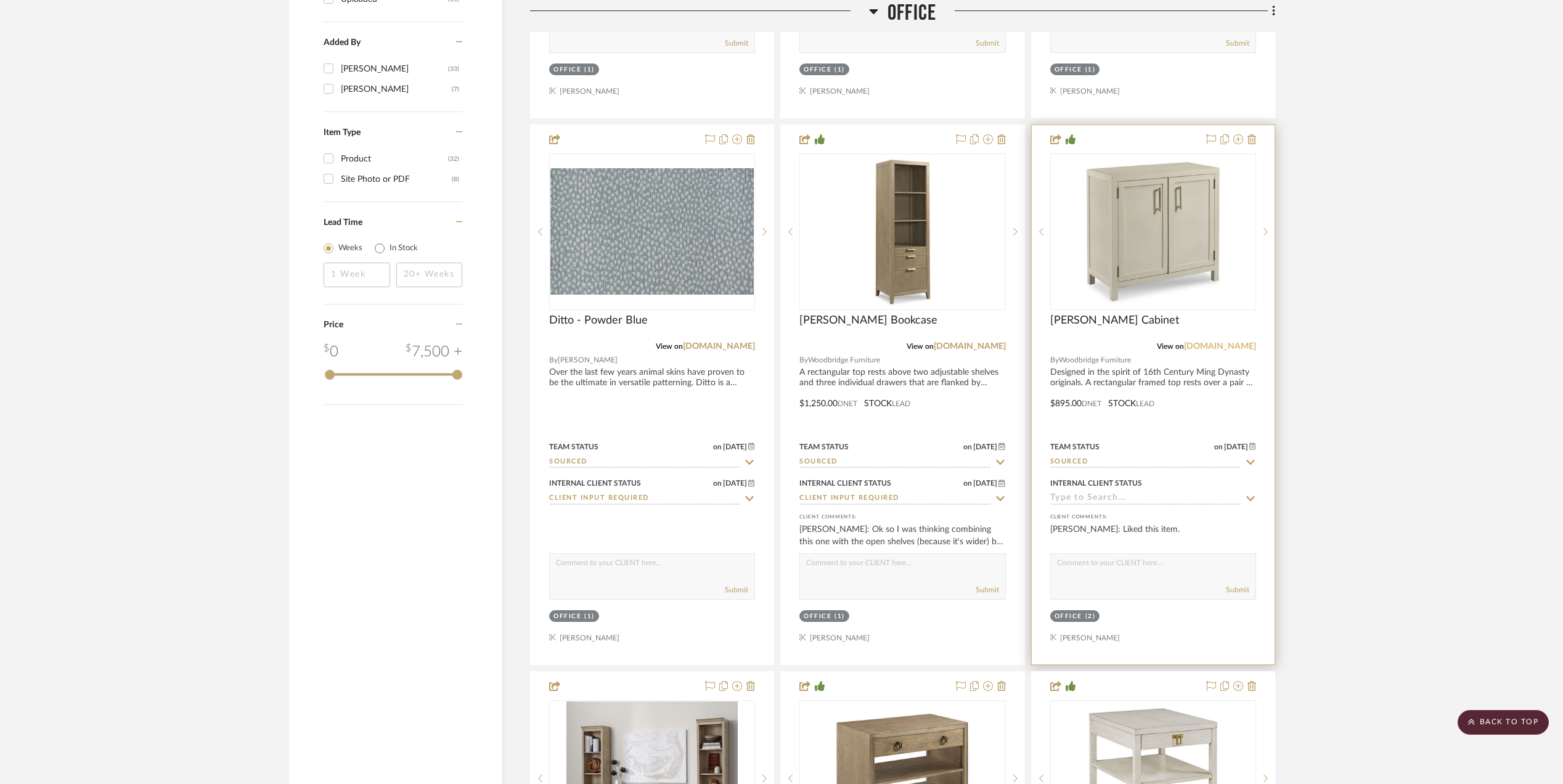
click at [1197, 346] on link "[DOMAIN_NAME]" at bounding box center [1221, 346] width 72 height 9
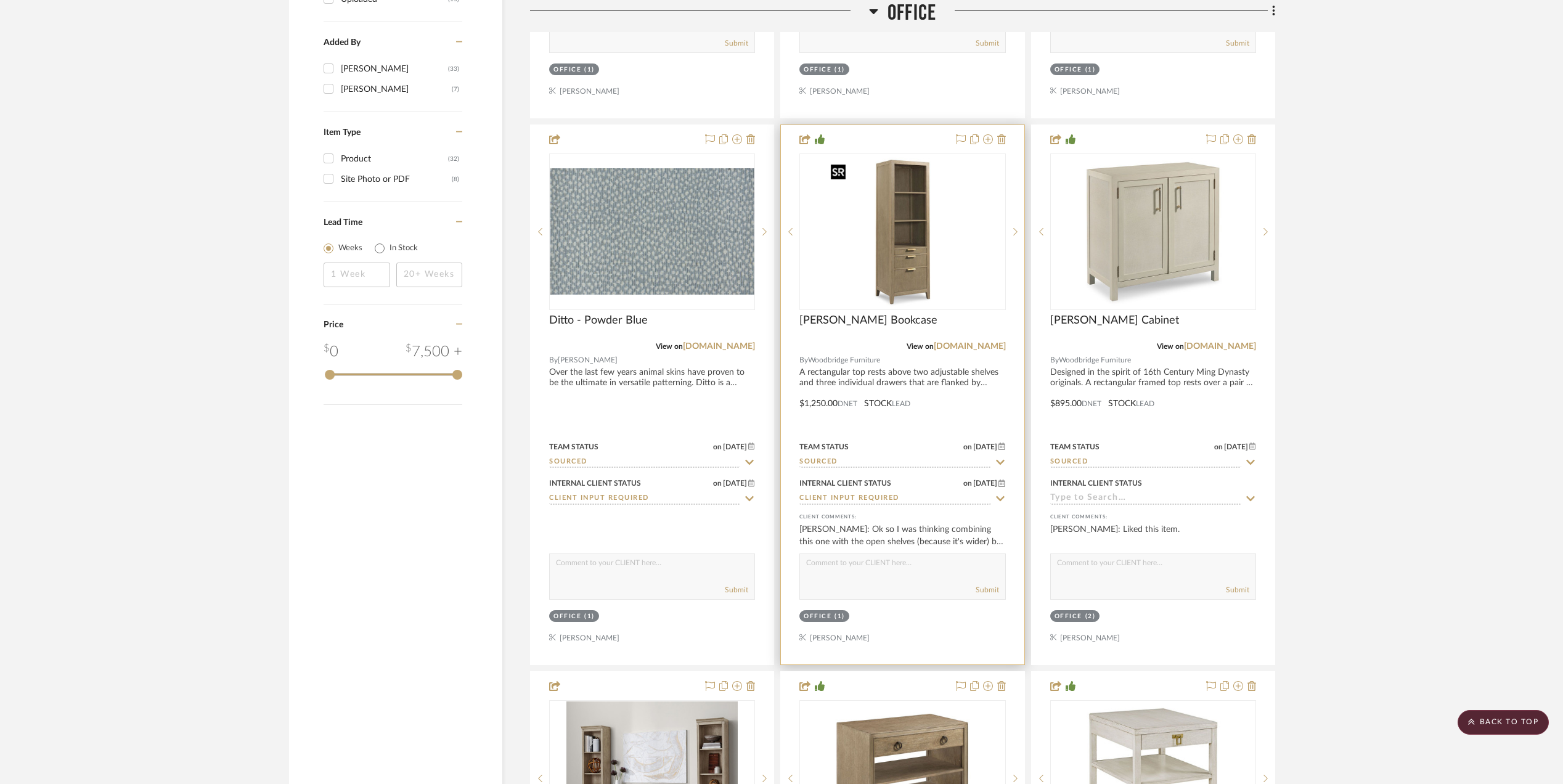
click at [932, 270] on img "0" at bounding box center [902, 232] width 154 height 154
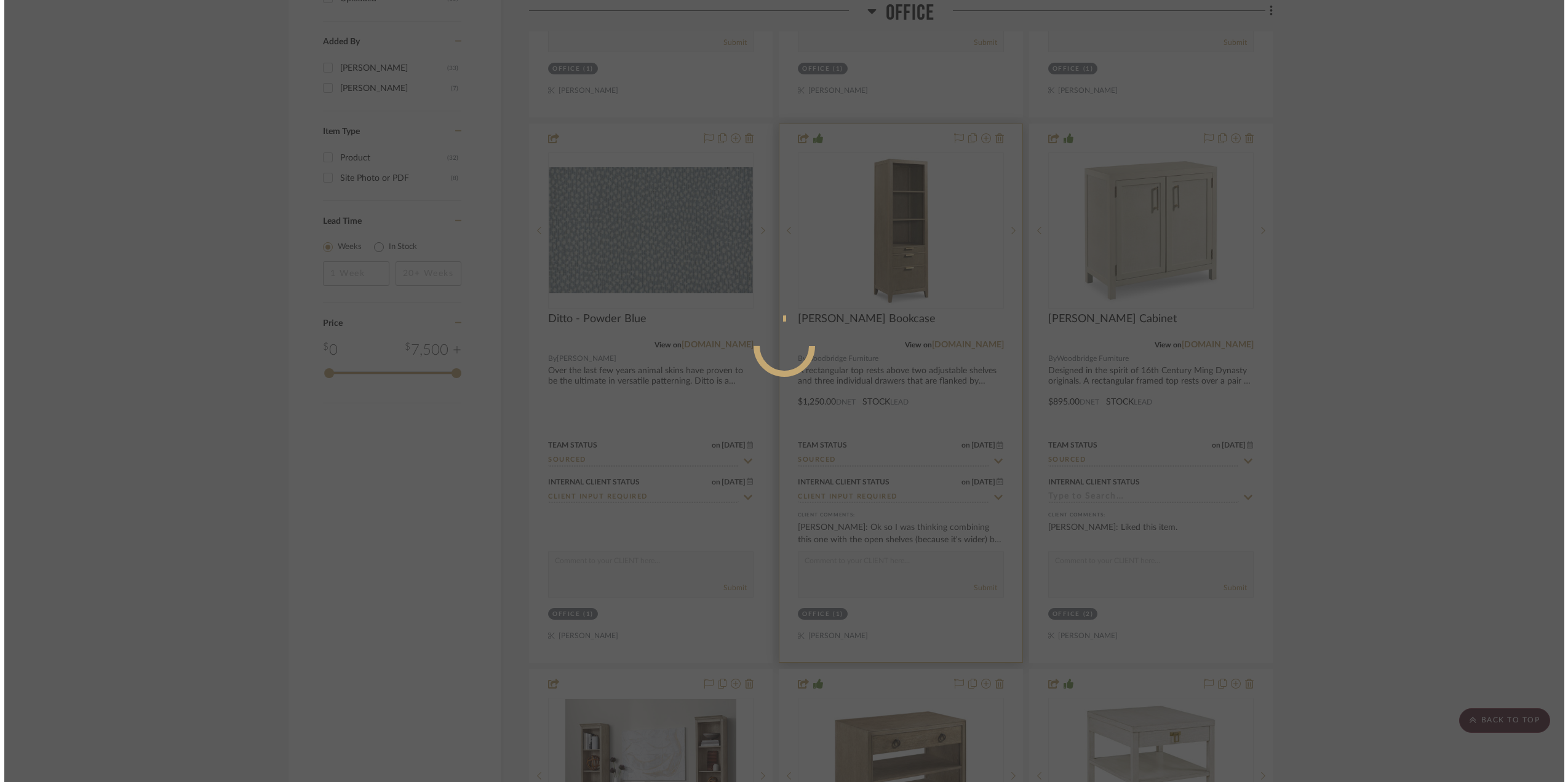
scroll to position [0, 0]
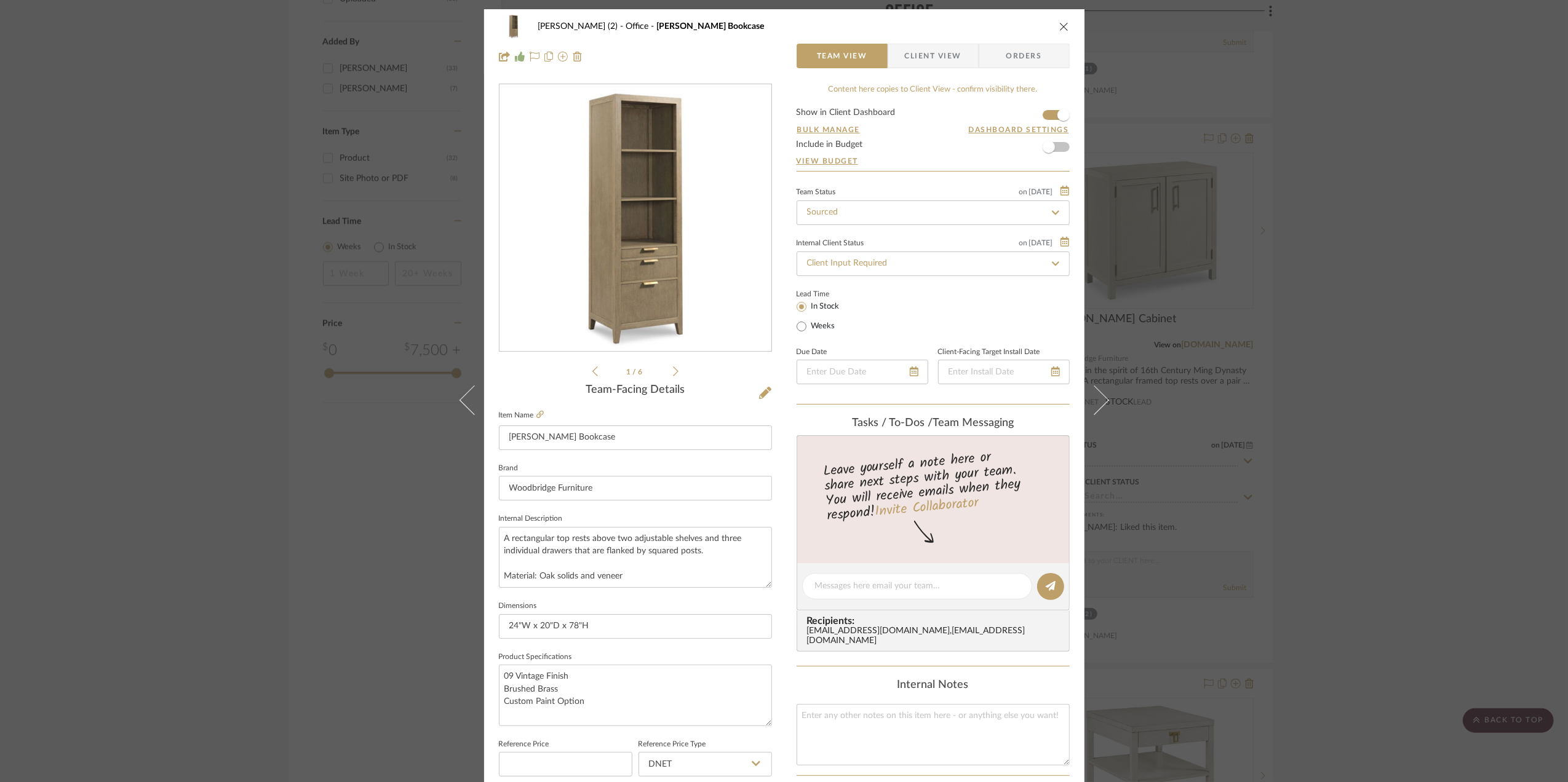
click at [1427, 315] on div "Stephanie Bergreen (2) Office Beall Bookcase Team View Client View Orders 1 / 6…" at bounding box center [784, 391] width 1568 height 782
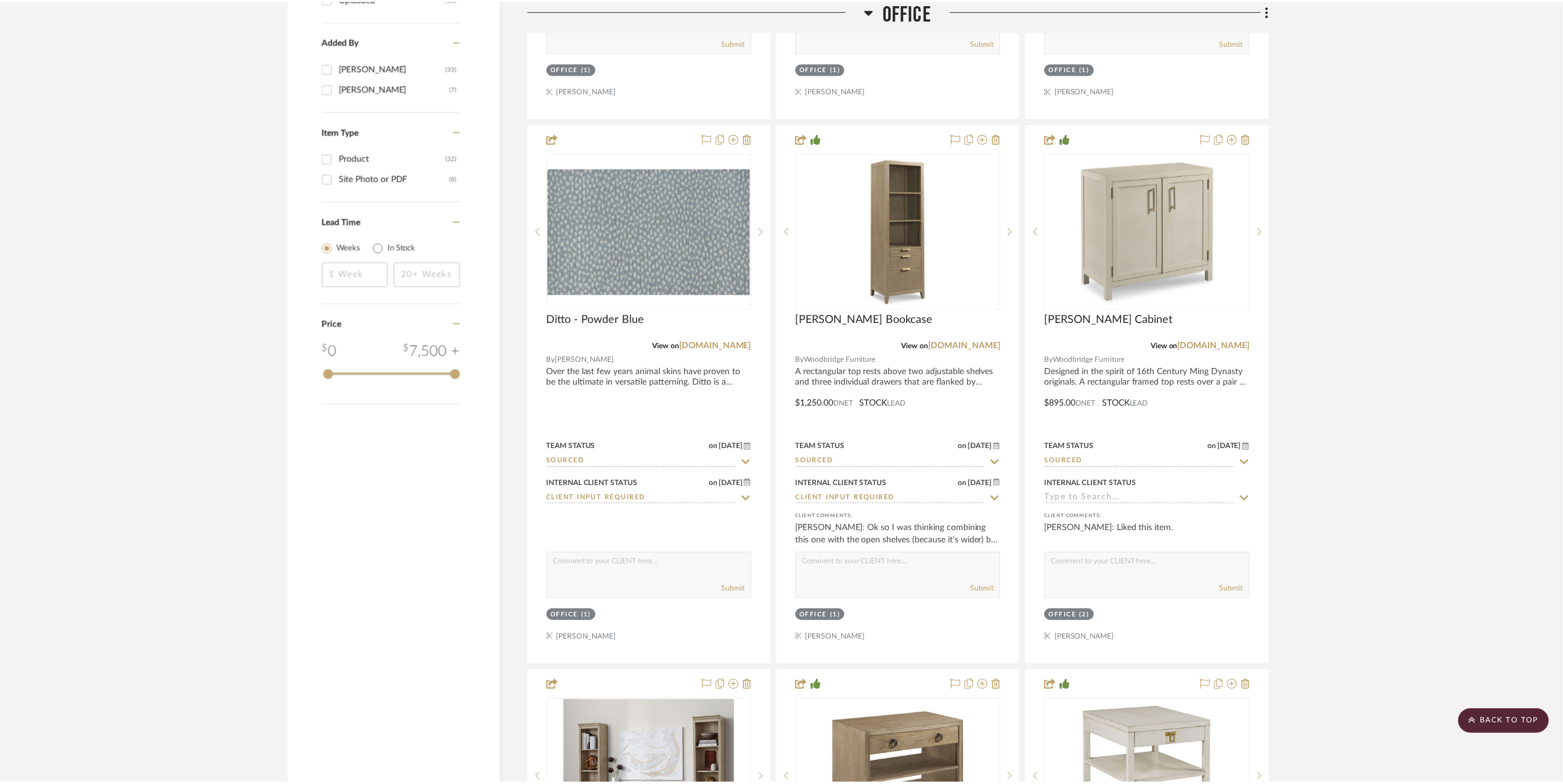
scroll to position [1561, 0]
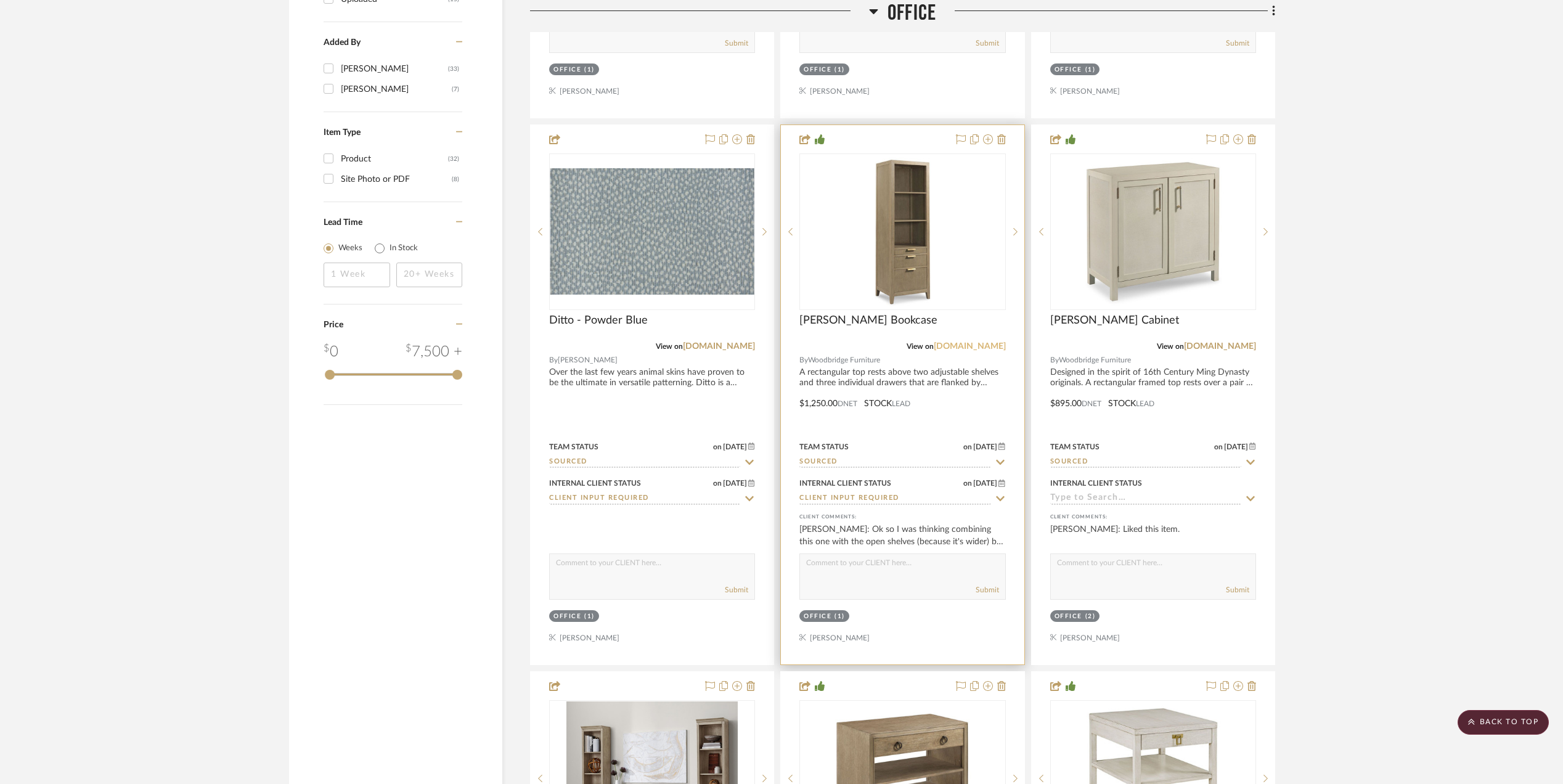
click at [955, 348] on link "[DOMAIN_NAME]" at bounding box center [970, 346] width 72 height 9
click at [906, 250] on img "0" at bounding box center [902, 232] width 154 height 154
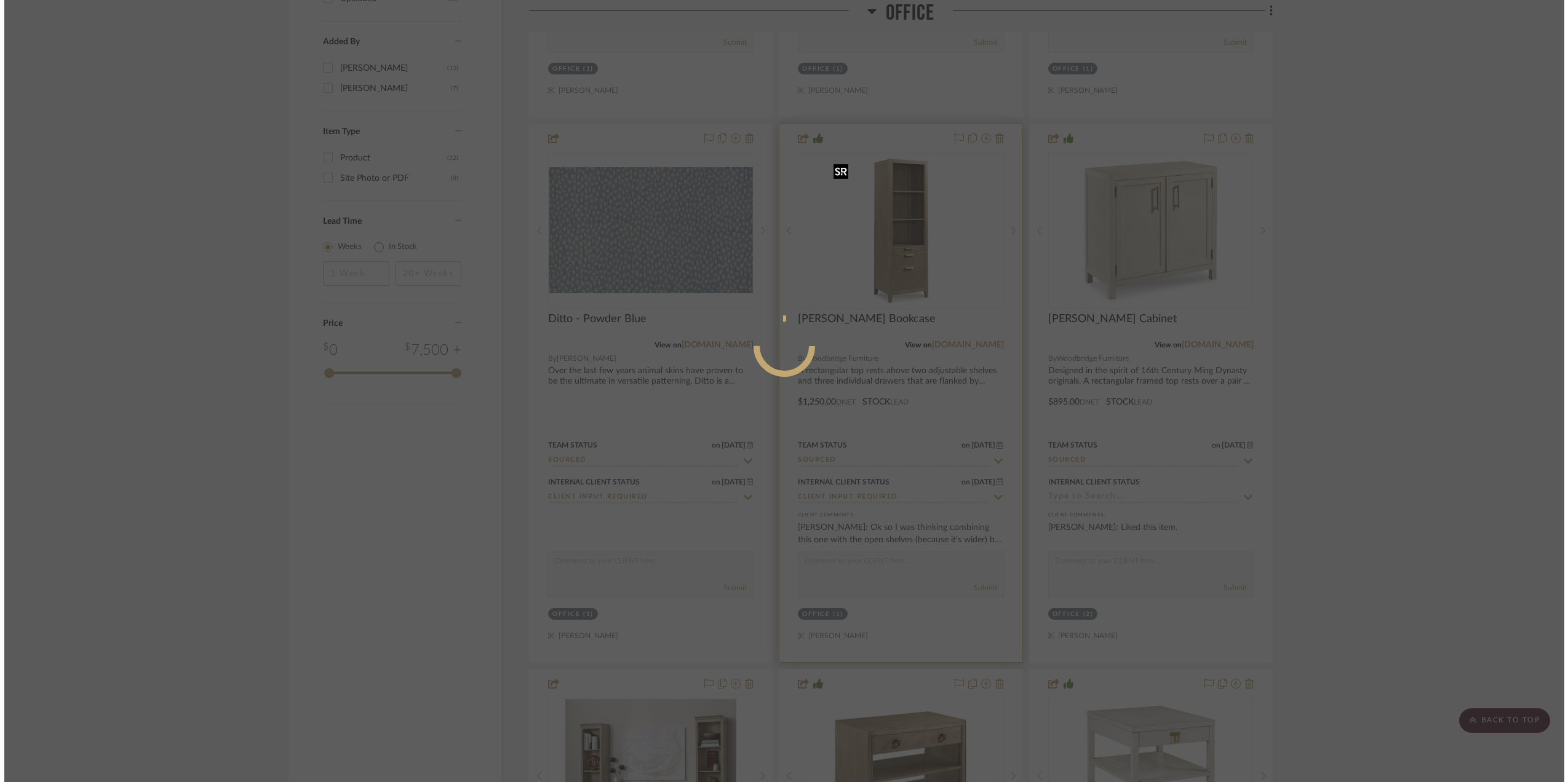
scroll to position [0, 0]
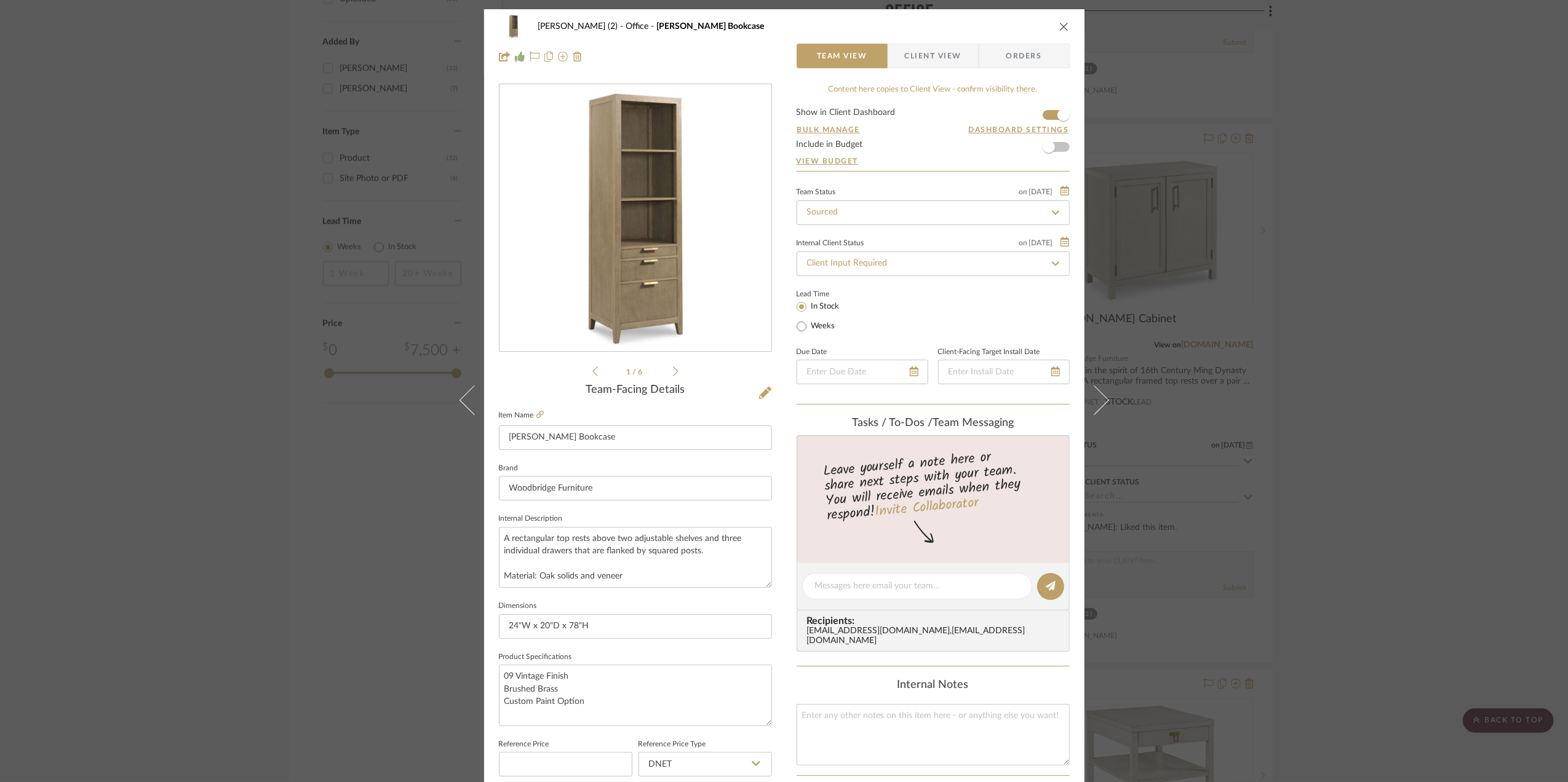
click at [1378, 404] on div "Stephanie Bergreen (2) Office Beall Bookcase Team View Client View Orders 1 / 6…" at bounding box center [784, 391] width 1568 height 782
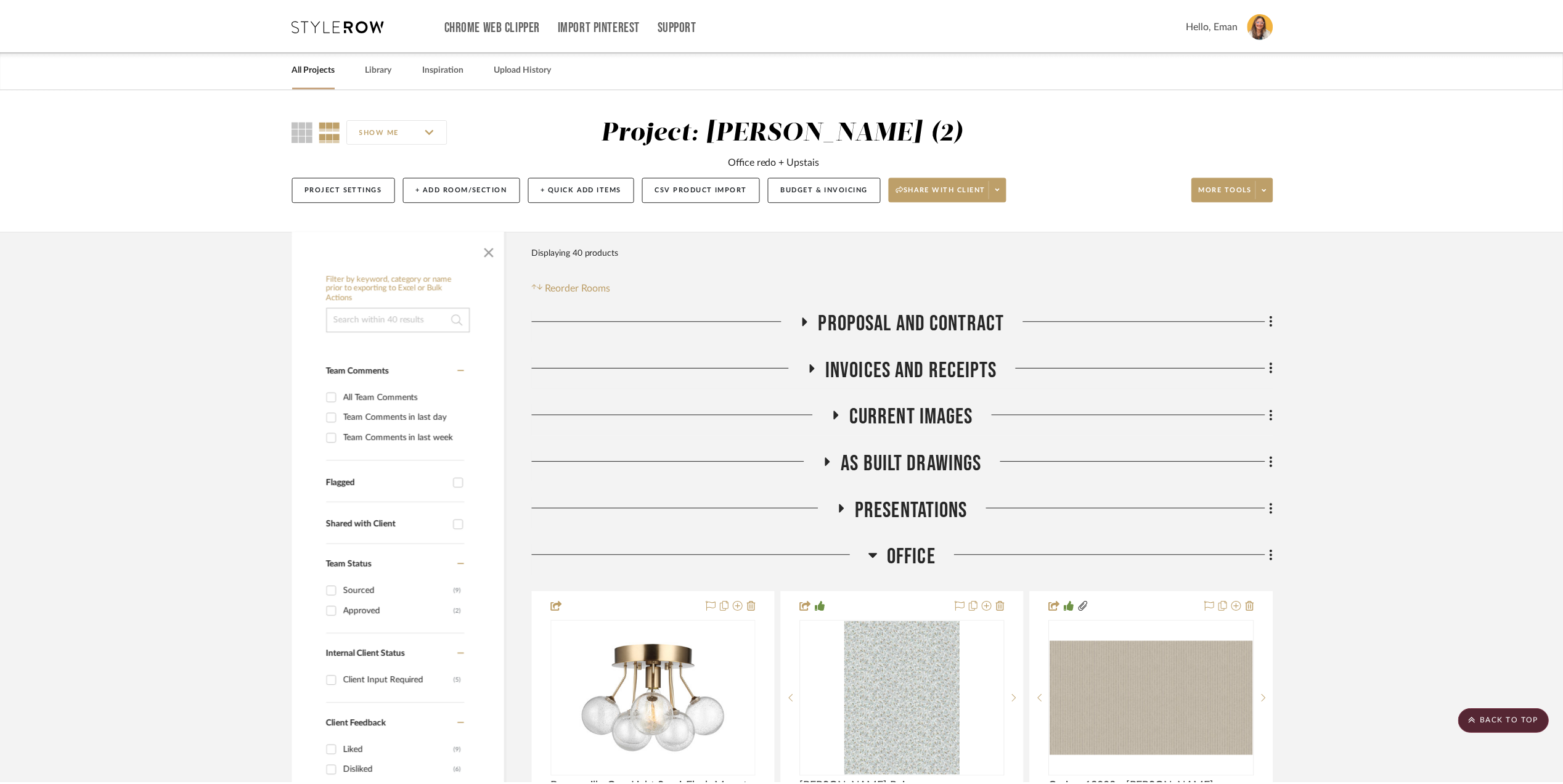
scroll to position [1561, 0]
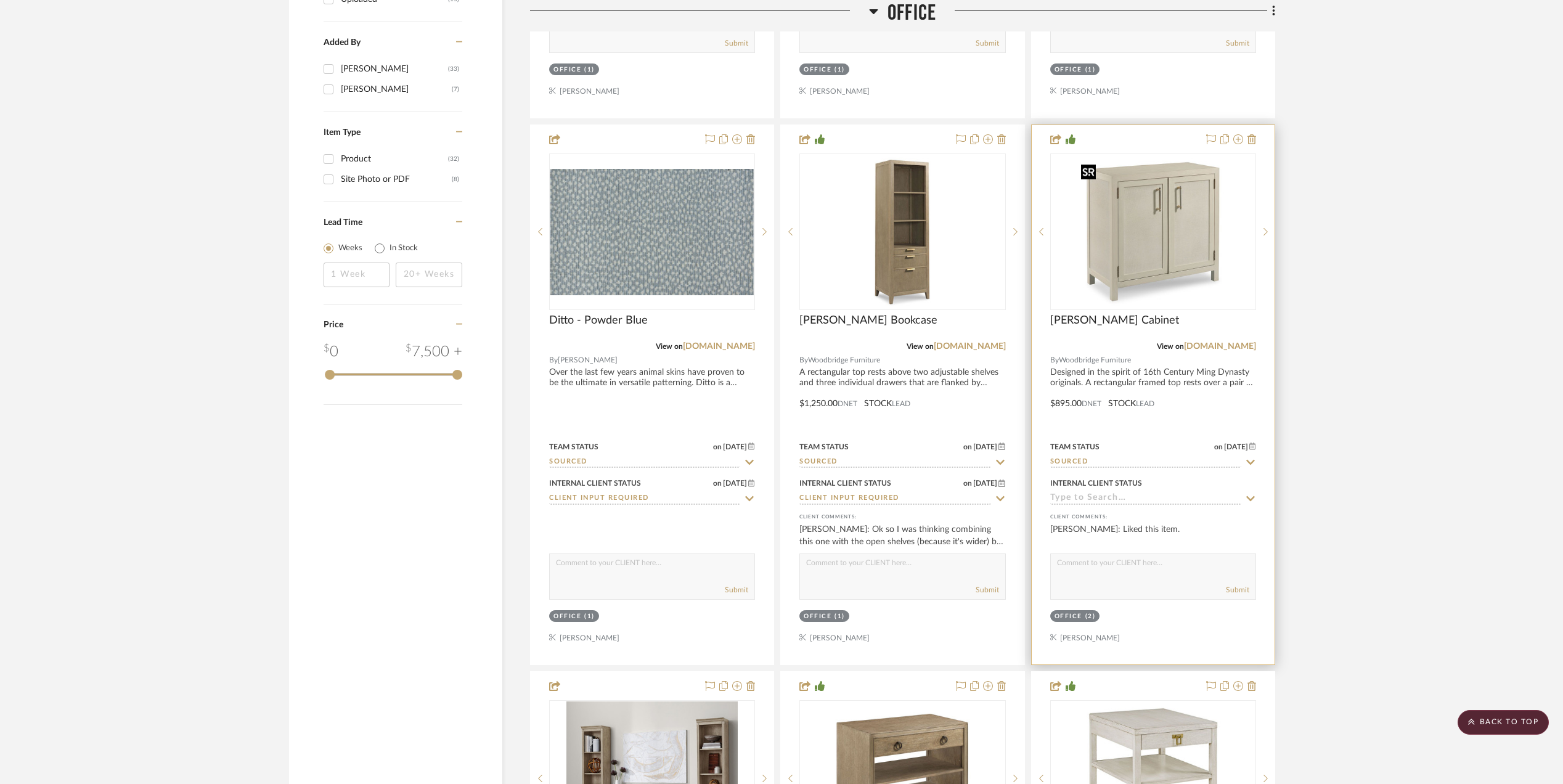
click at [1140, 245] on img "0" at bounding box center [1153, 232] width 154 height 154
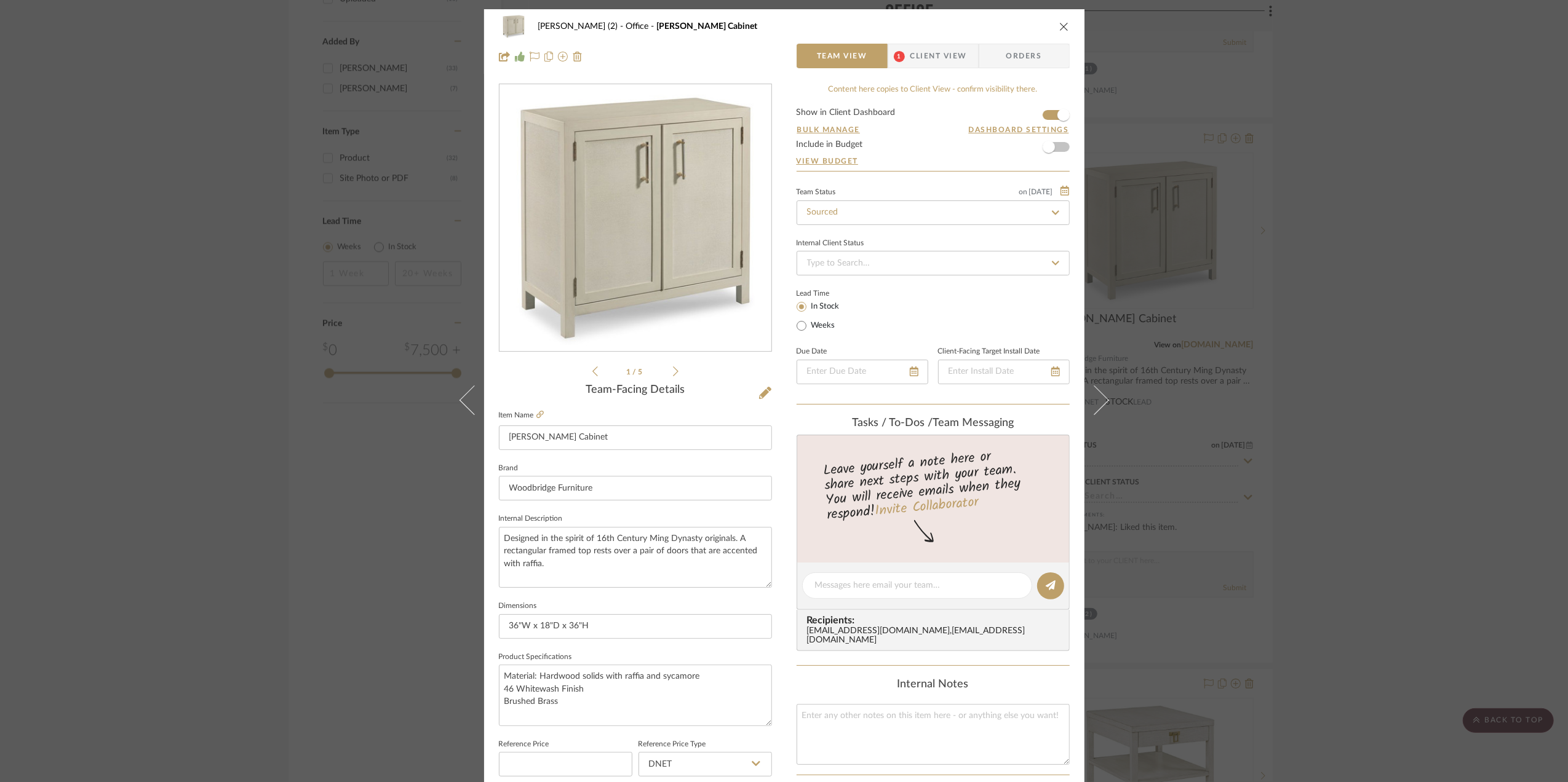
click at [1354, 409] on div "Stephanie Bergreen (2) Office Rosemary Cabinet Team View 1 Client View Orders 1…" at bounding box center [784, 391] width 1568 height 782
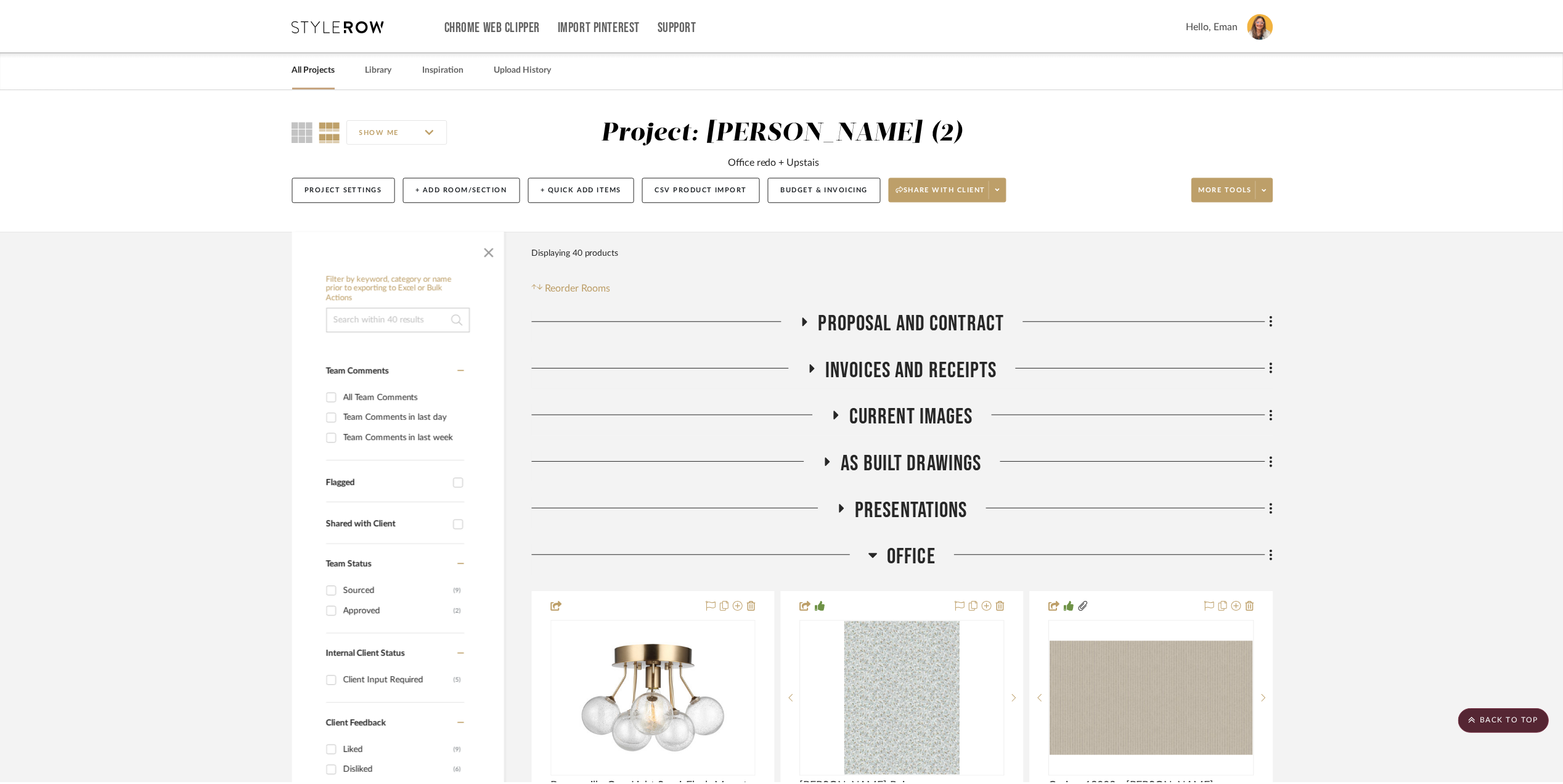
scroll to position [1561, 0]
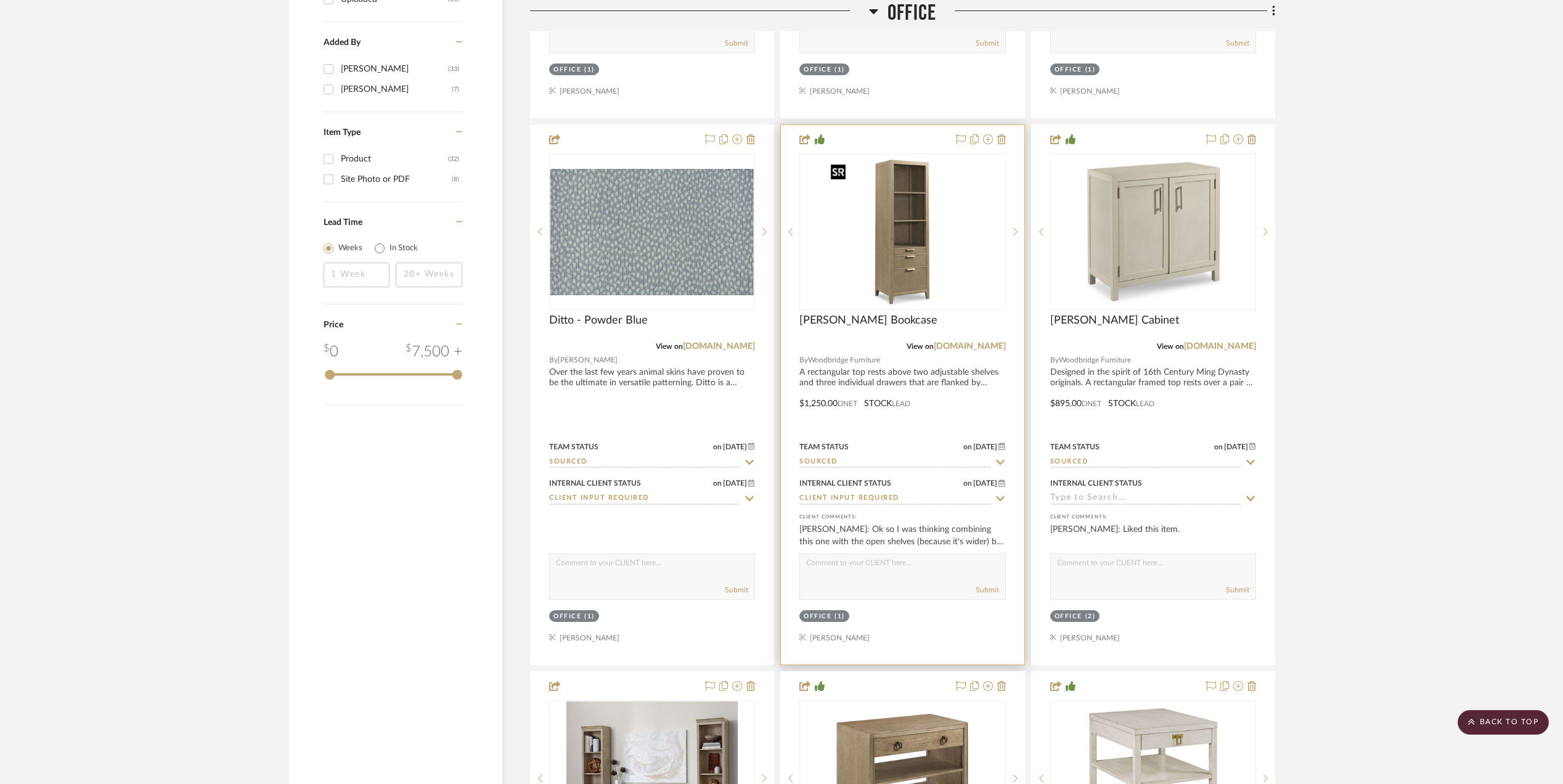
click at [918, 220] on img "0" at bounding box center [902, 232] width 154 height 154
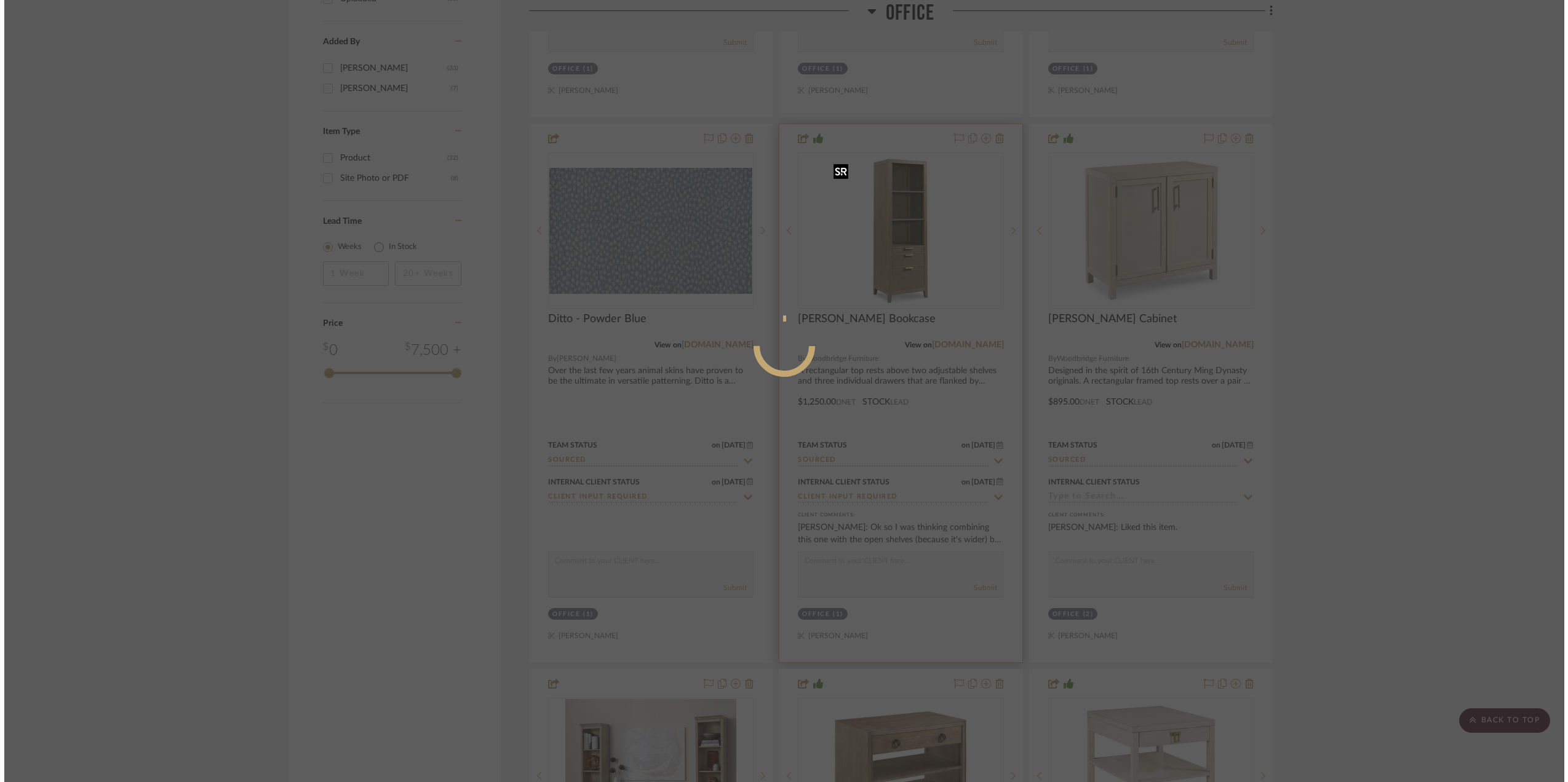
scroll to position [0, 0]
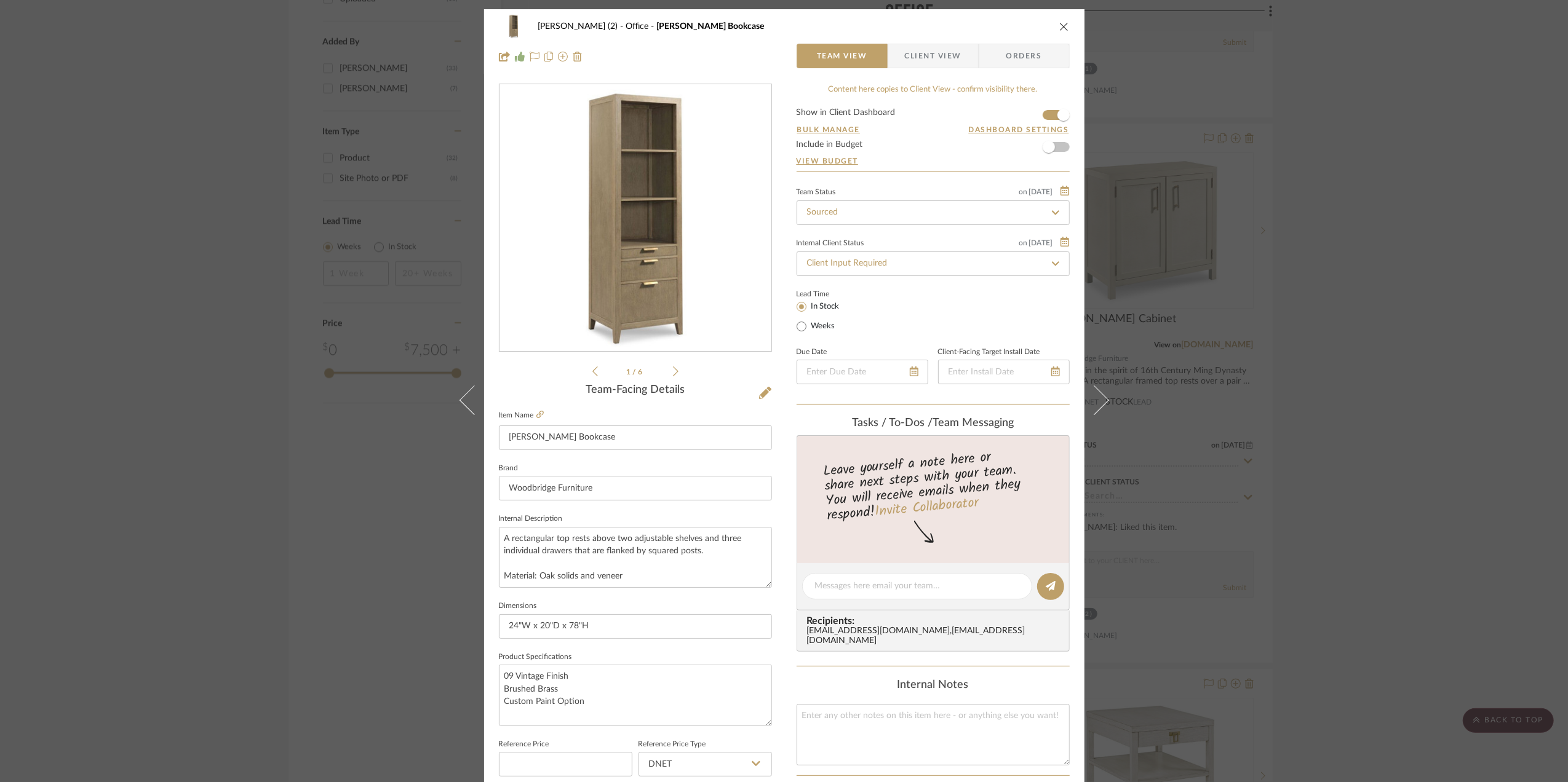
click at [662, 297] on img "0" at bounding box center [635, 218] width 267 height 267
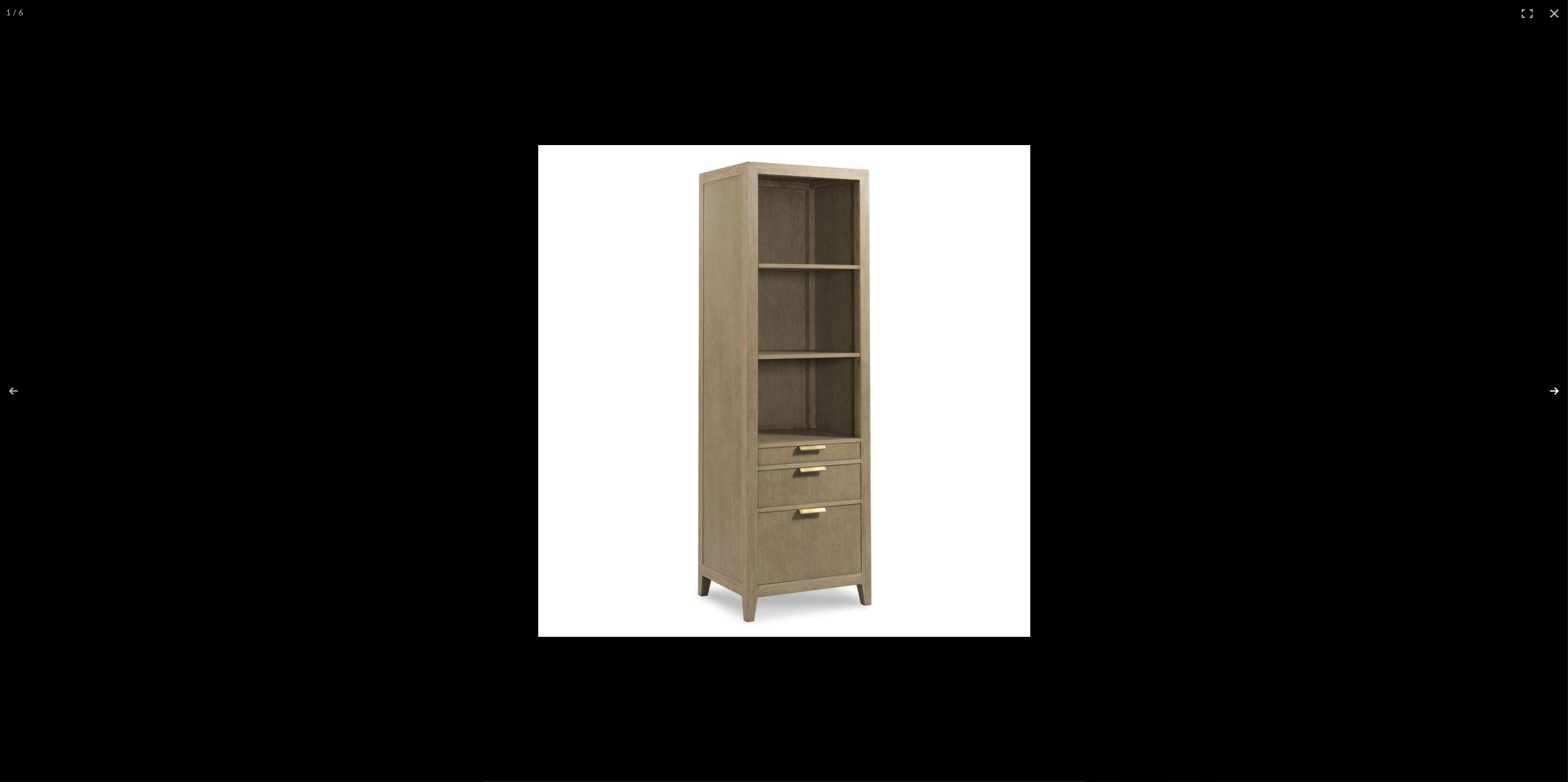
click at [1559, 389] on button at bounding box center [1546, 390] width 43 height 61
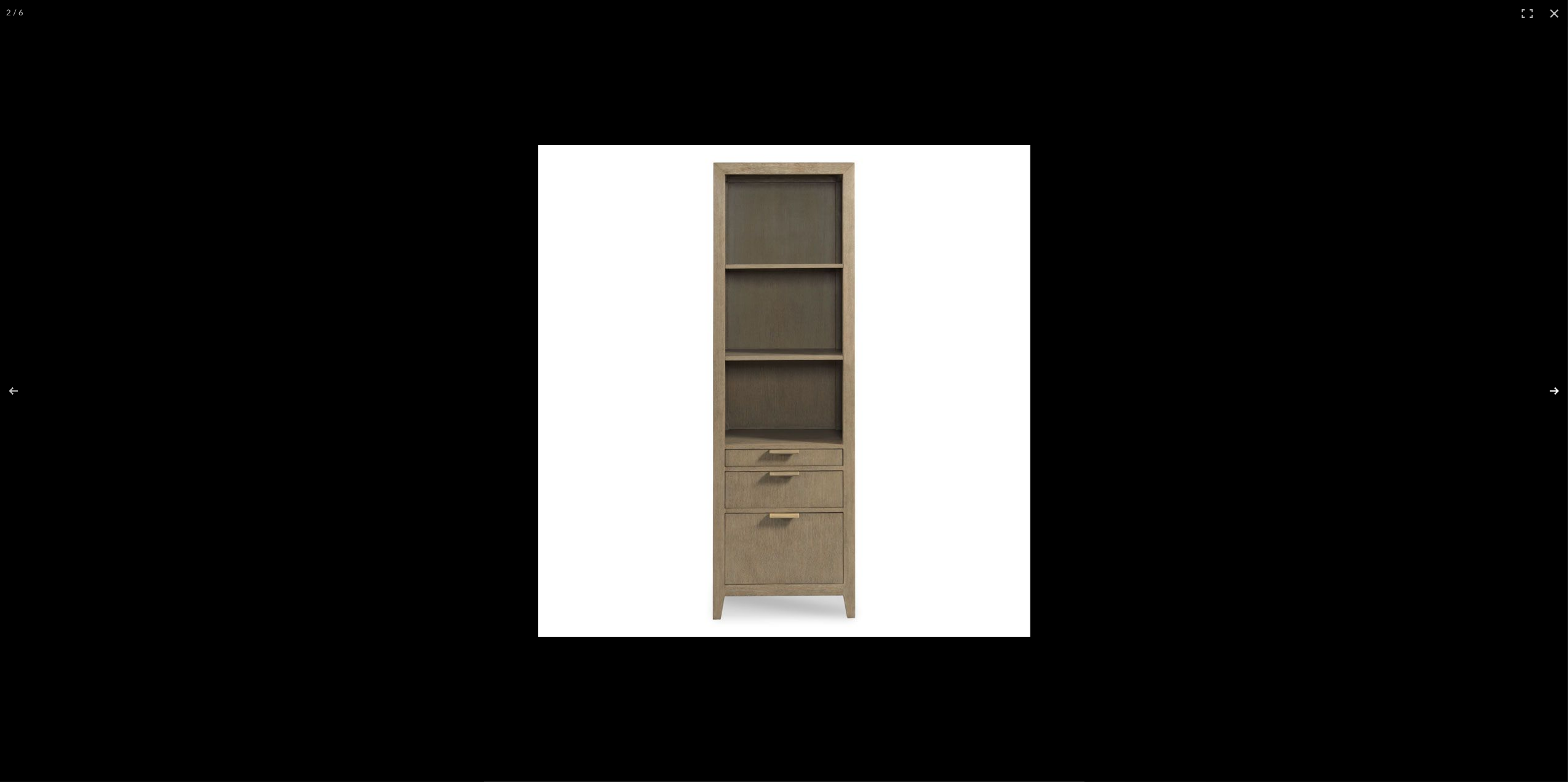
click at [1558, 387] on button at bounding box center [1546, 390] width 43 height 61
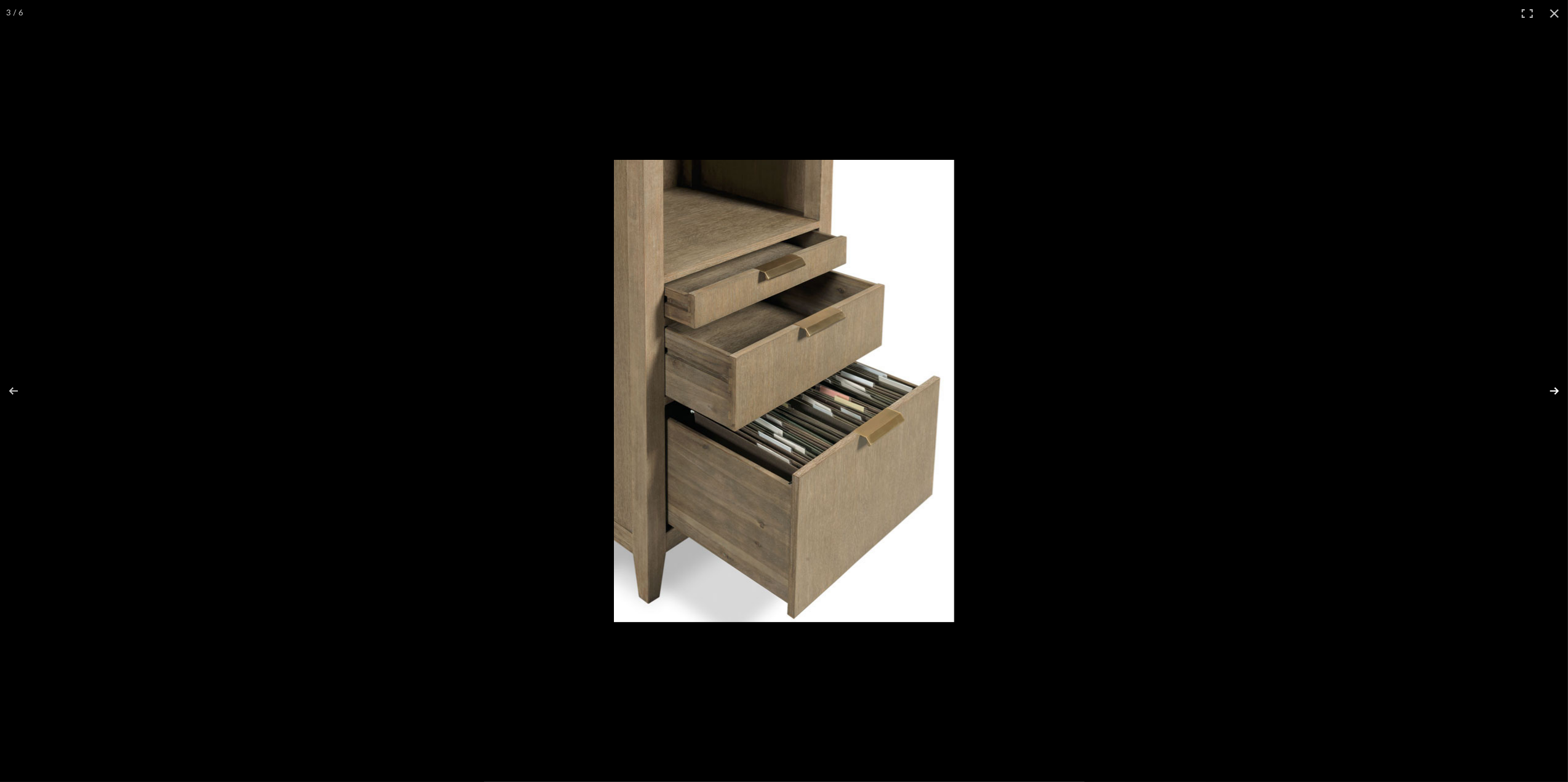
click at [1558, 387] on button at bounding box center [1546, 390] width 43 height 61
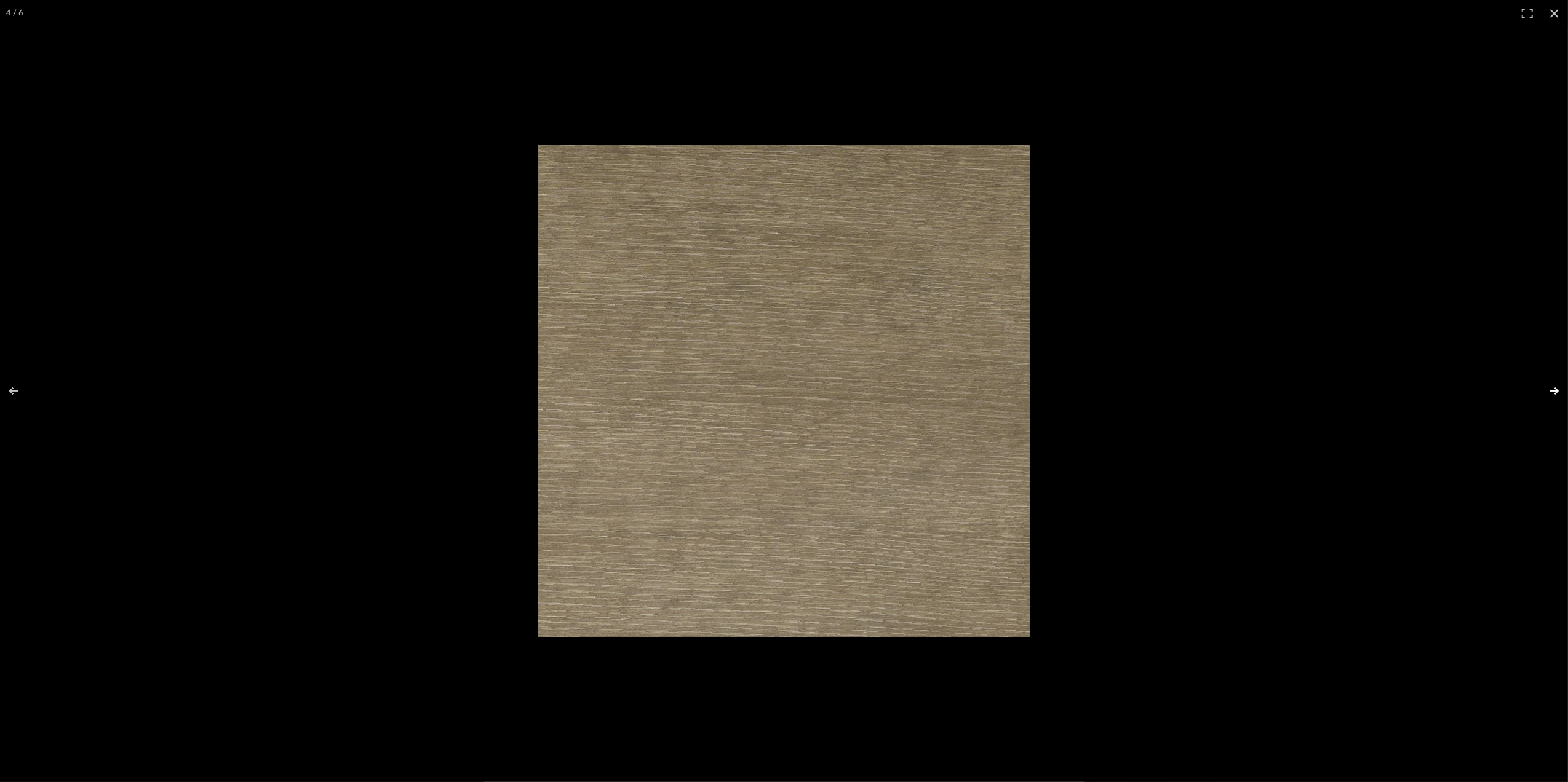
click at [1558, 387] on button at bounding box center [1546, 390] width 43 height 61
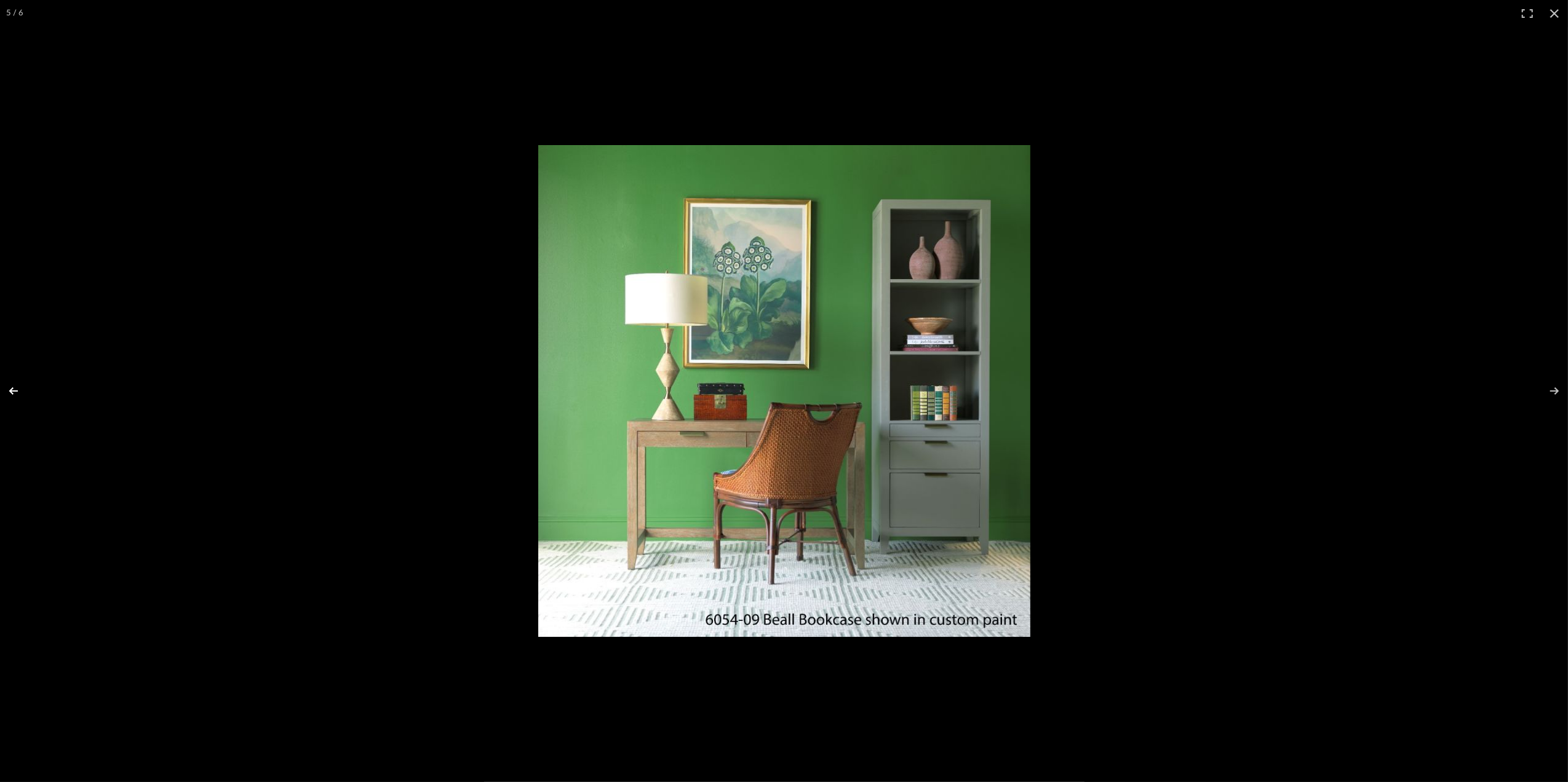
click at [13, 392] on button at bounding box center [22, 390] width 43 height 61
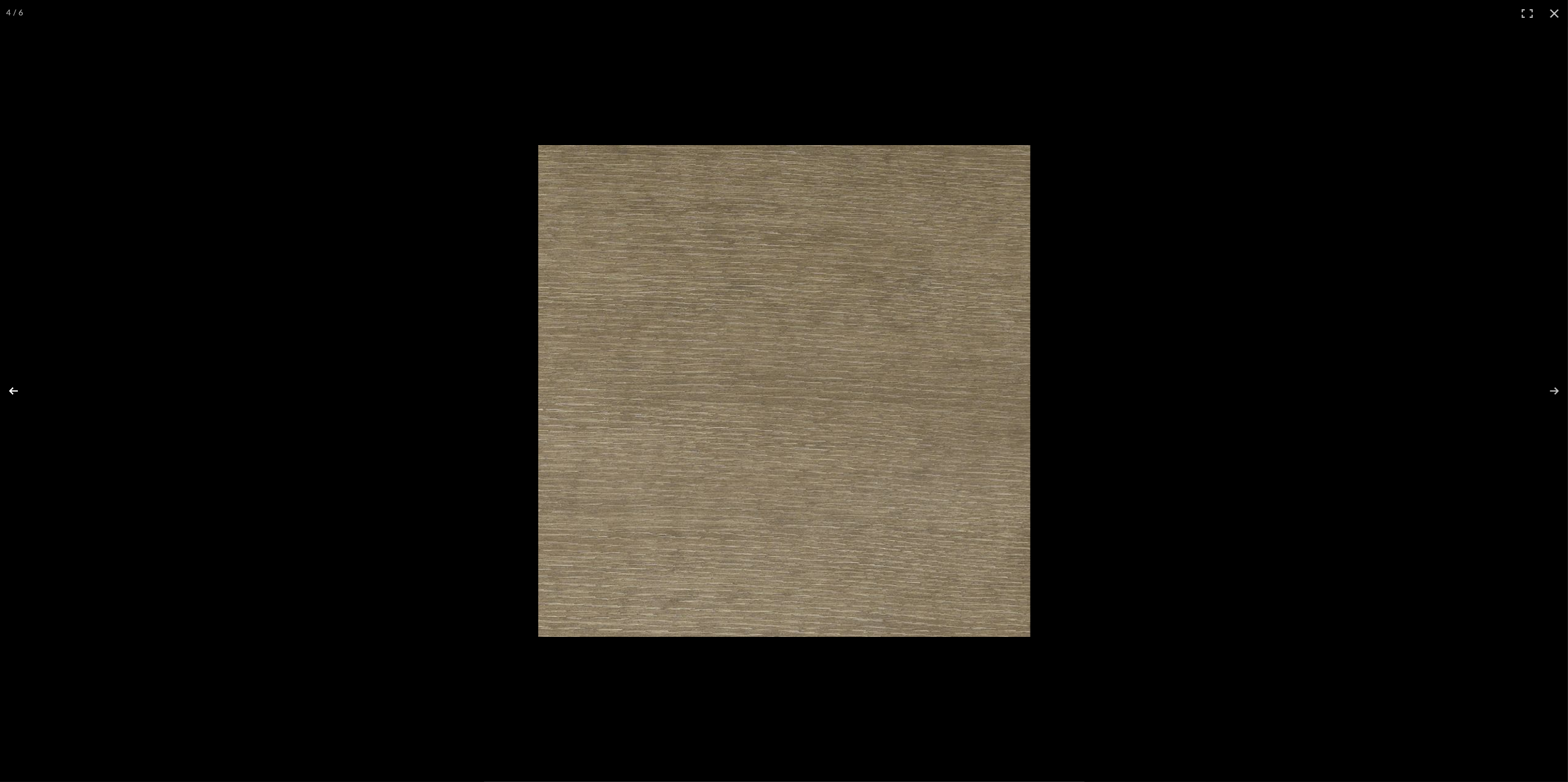
click at [13, 391] on button at bounding box center [22, 390] width 43 height 61
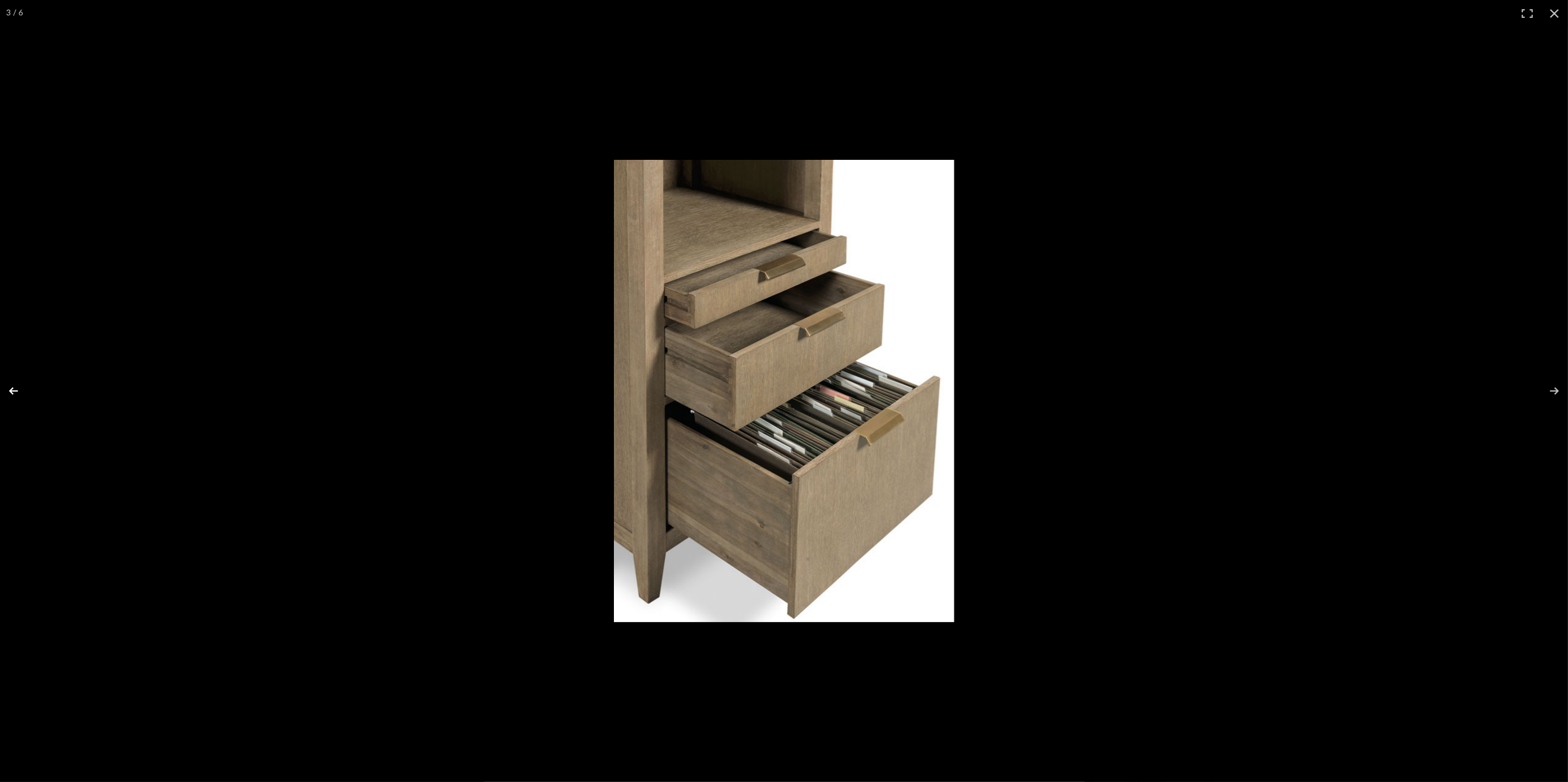
click at [13, 391] on button at bounding box center [22, 390] width 43 height 61
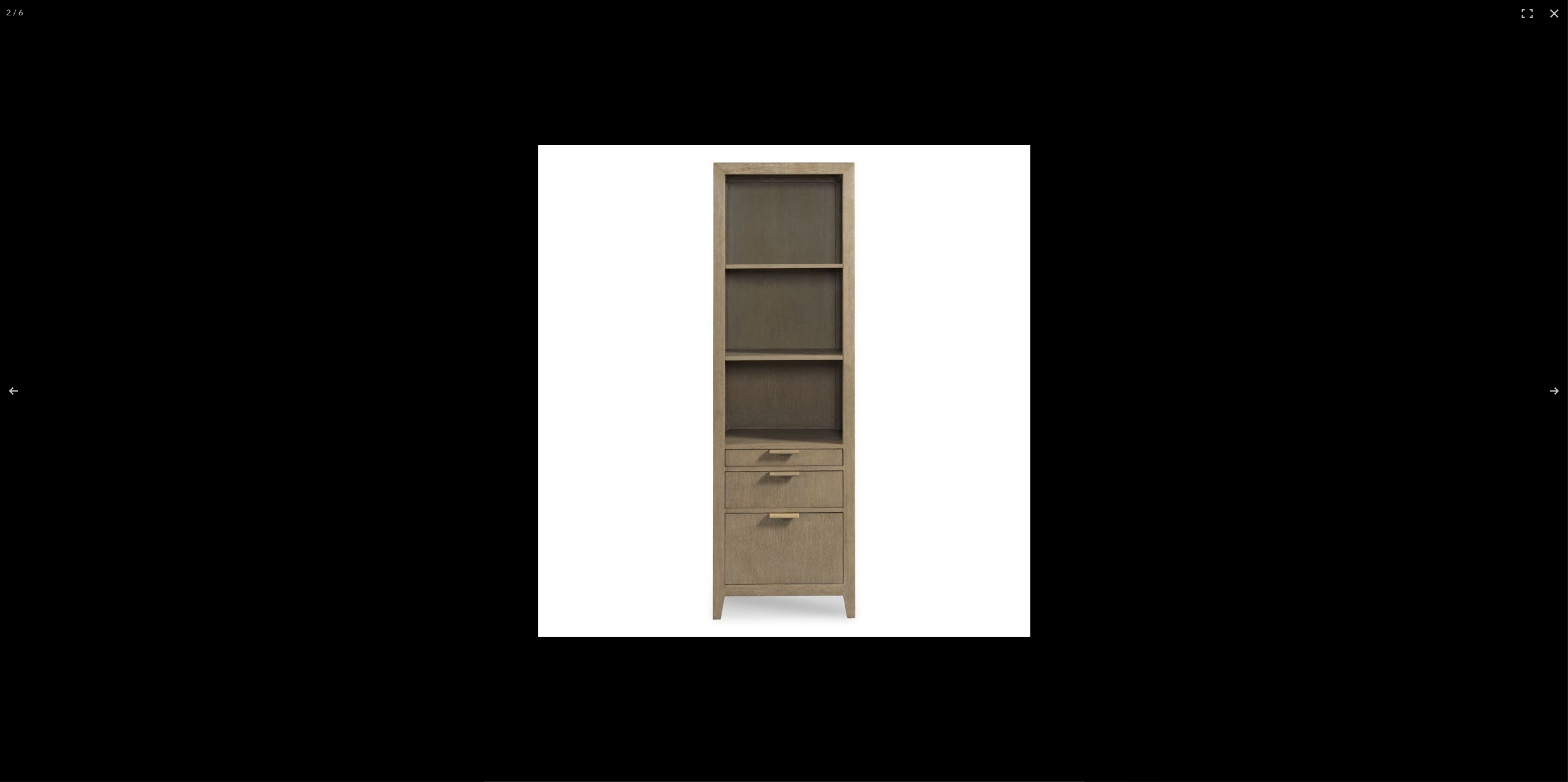
click at [410, 386] on div at bounding box center [784, 391] width 1568 height 782
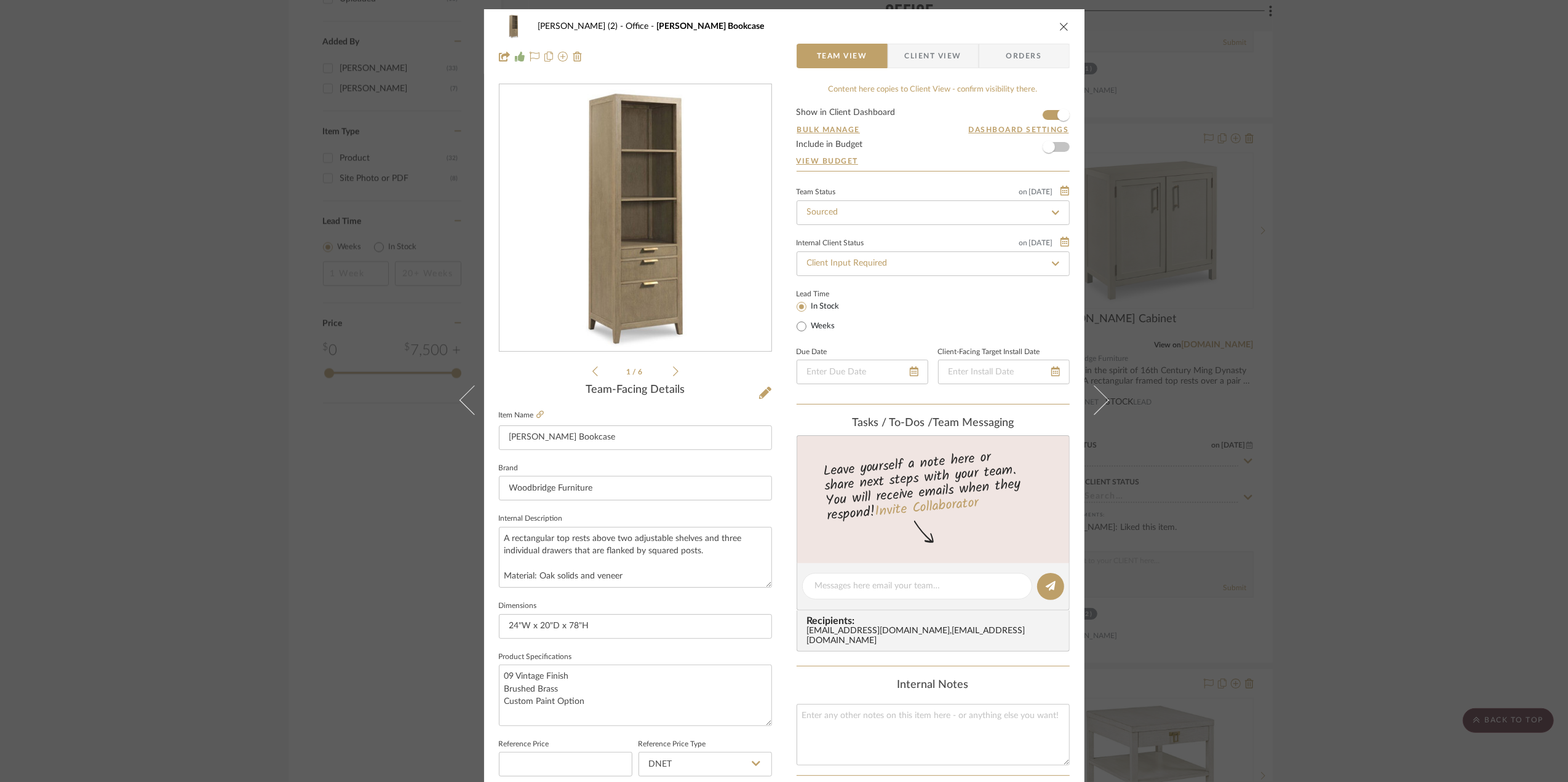
click at [1337, 273] on div "Stephanie Bergreen (2) Office Beall Bookcase Team View Client View Orders 1 / 6…" at bounding box center [784, 391] width 1568 height 782
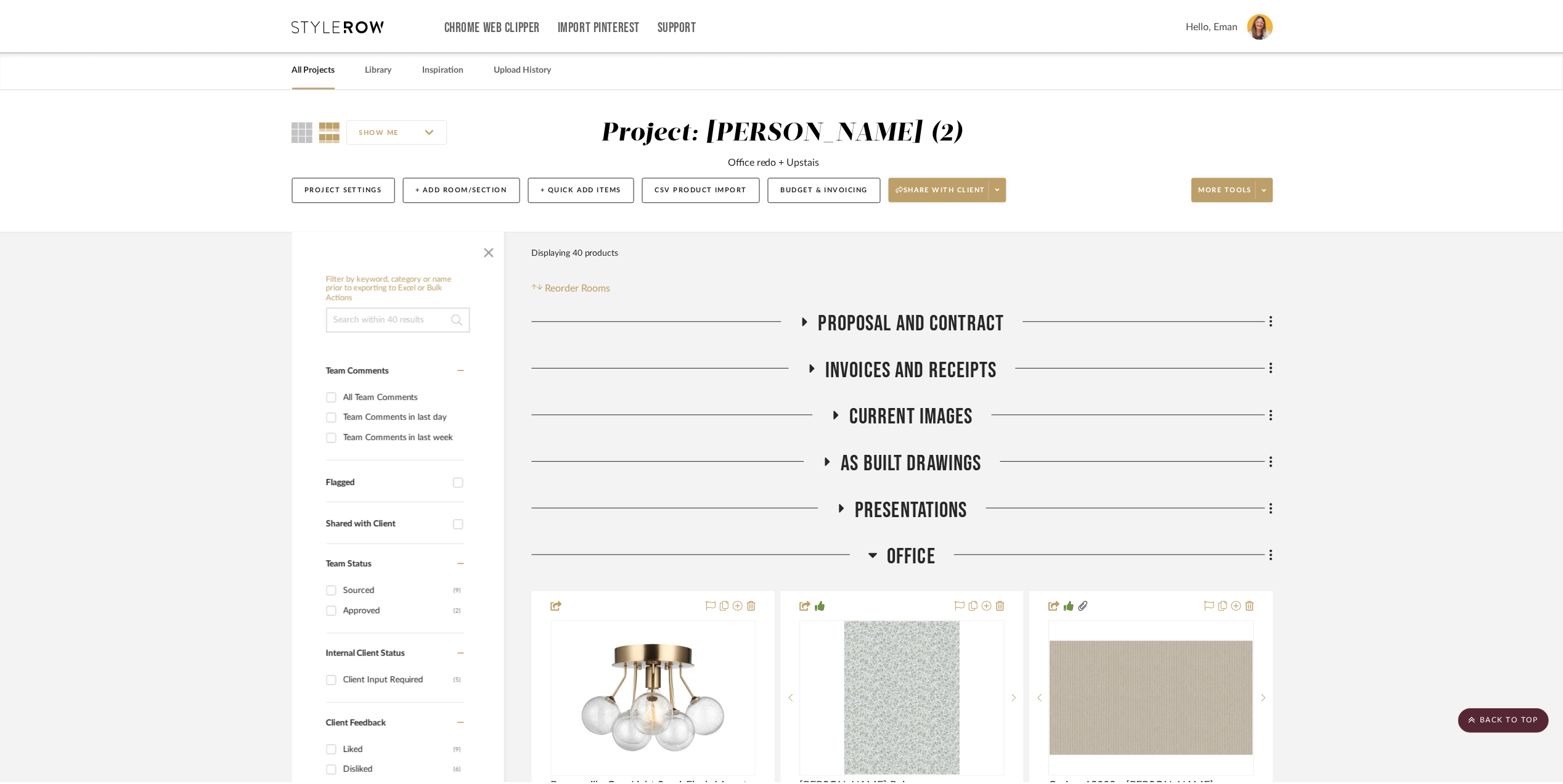
scroll to position [1561, 0]
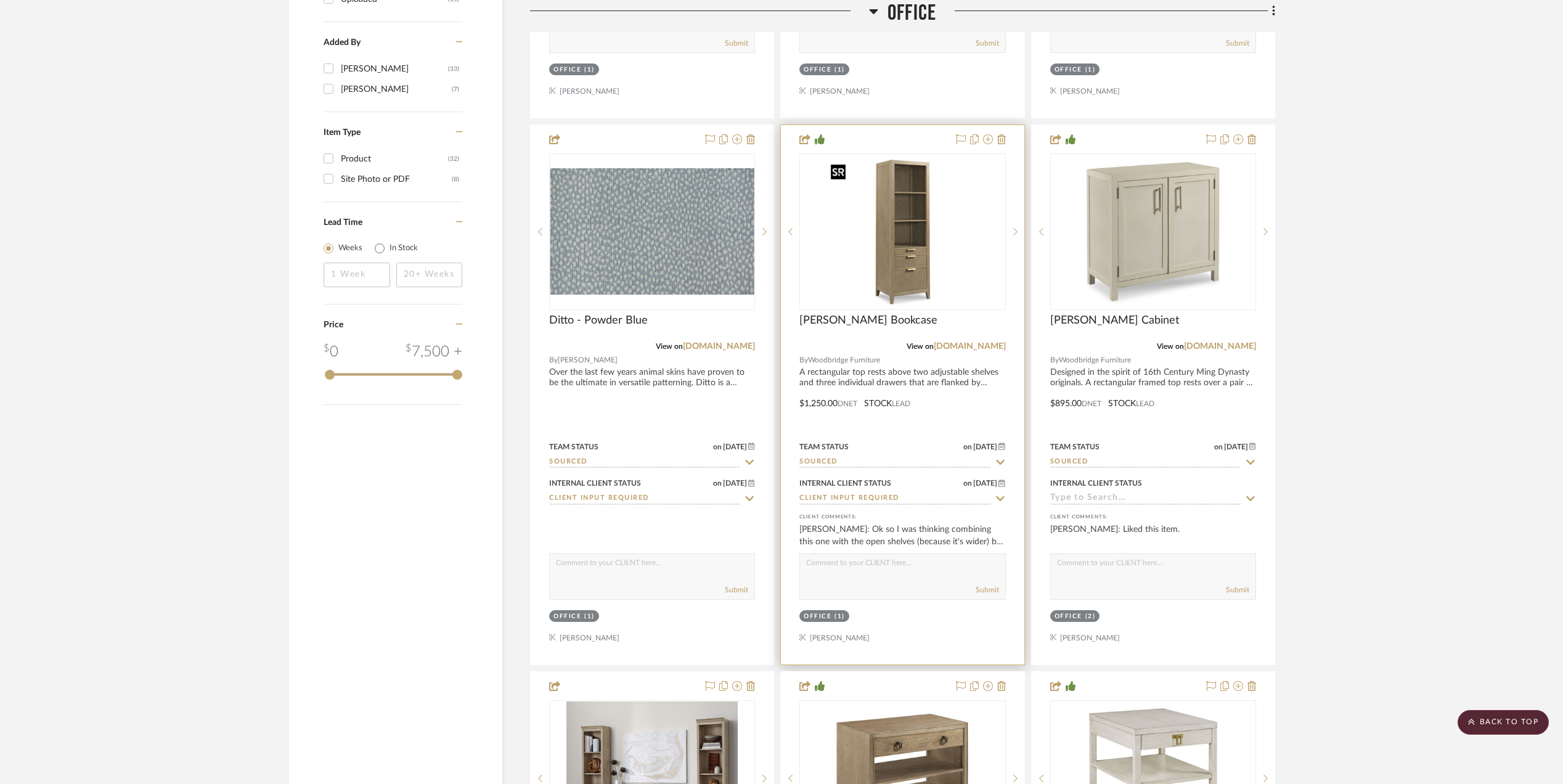
click at [916, 215] on img "0" at bounding box center [902, 232] width 154 height 154
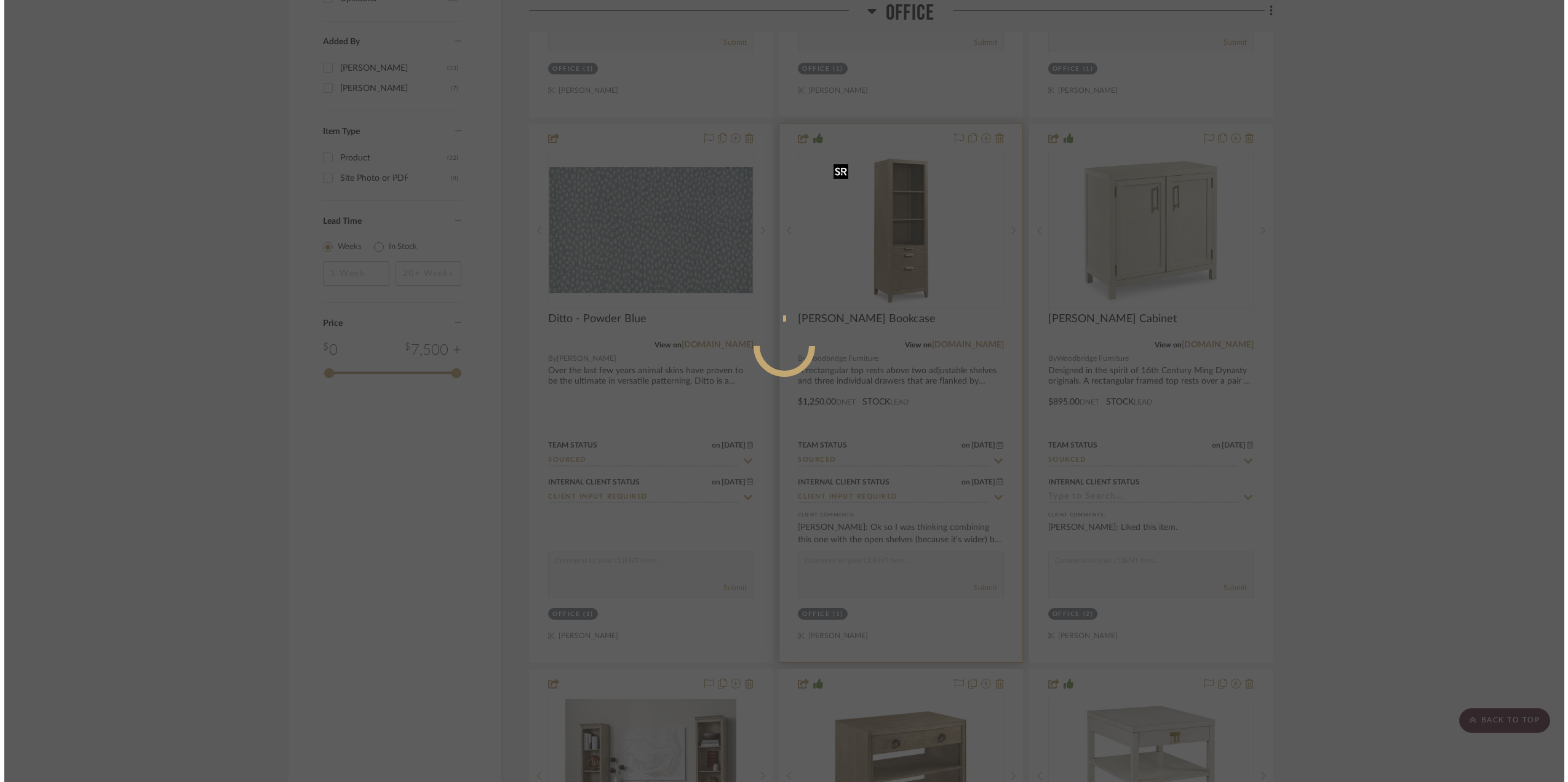
scroll to position [0, 0]
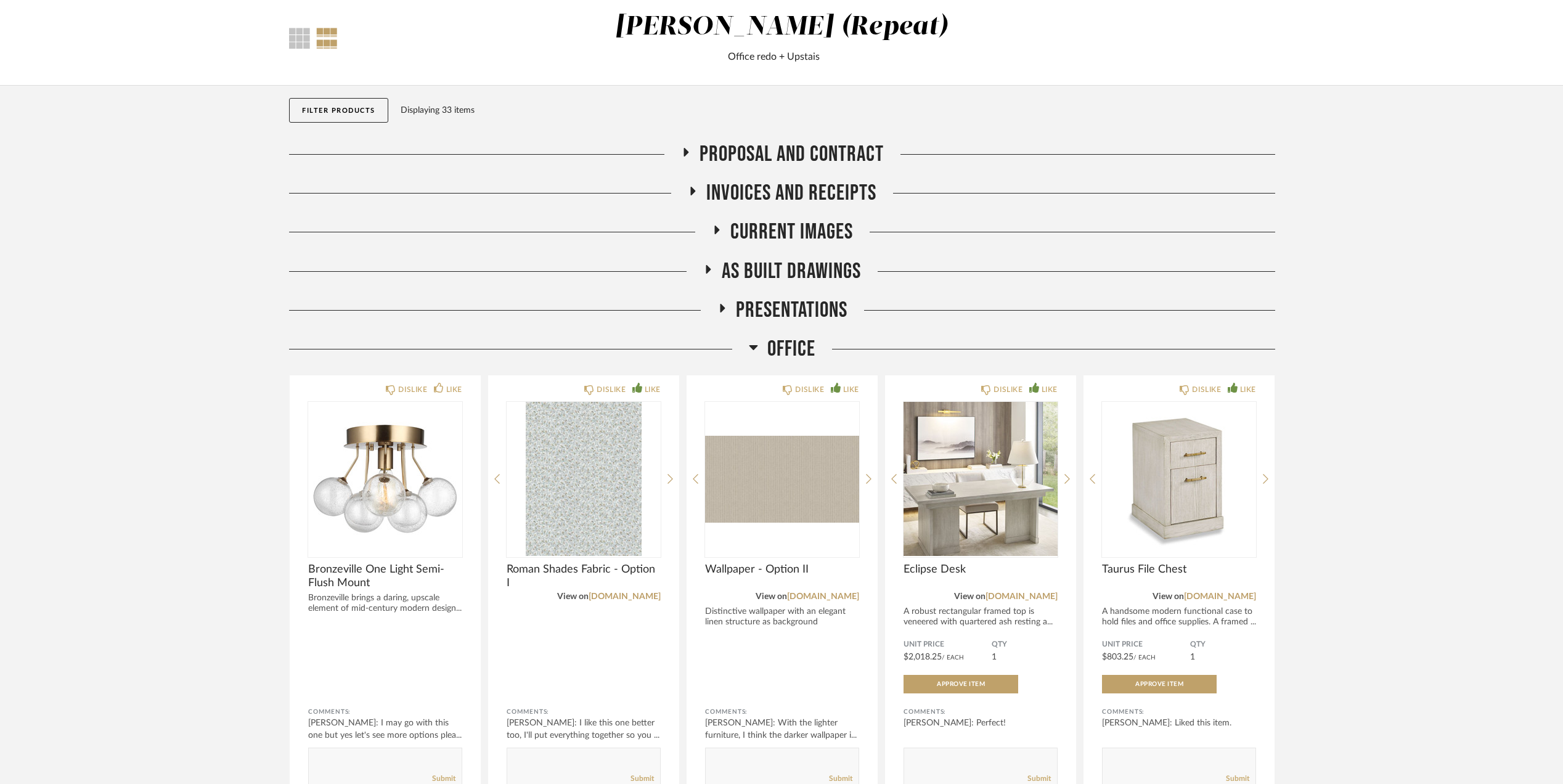
scroll to position [232, 0]
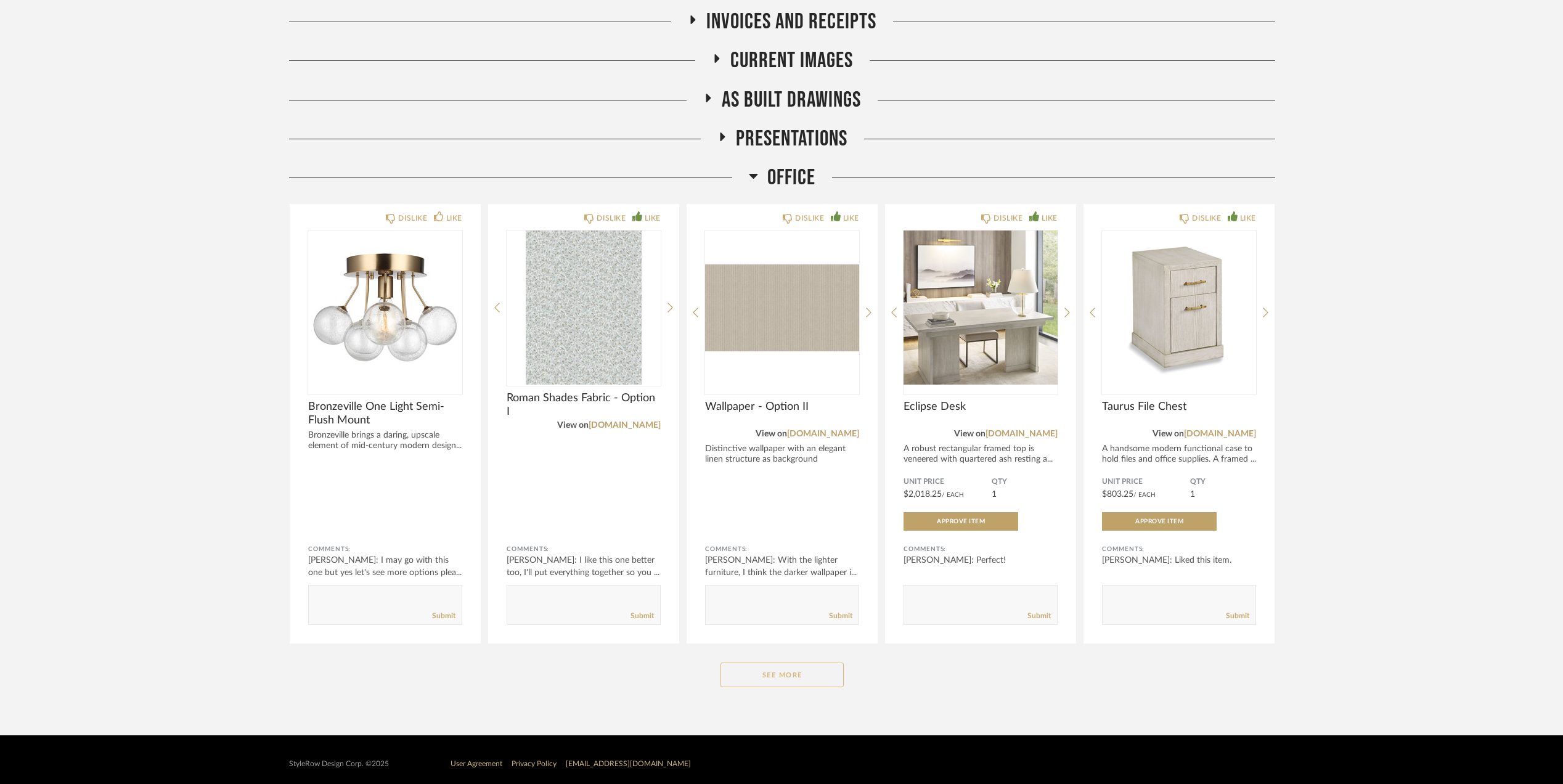
click at [802, 679] on button "See More" at bounding box center [782, 675] width 123 height 25
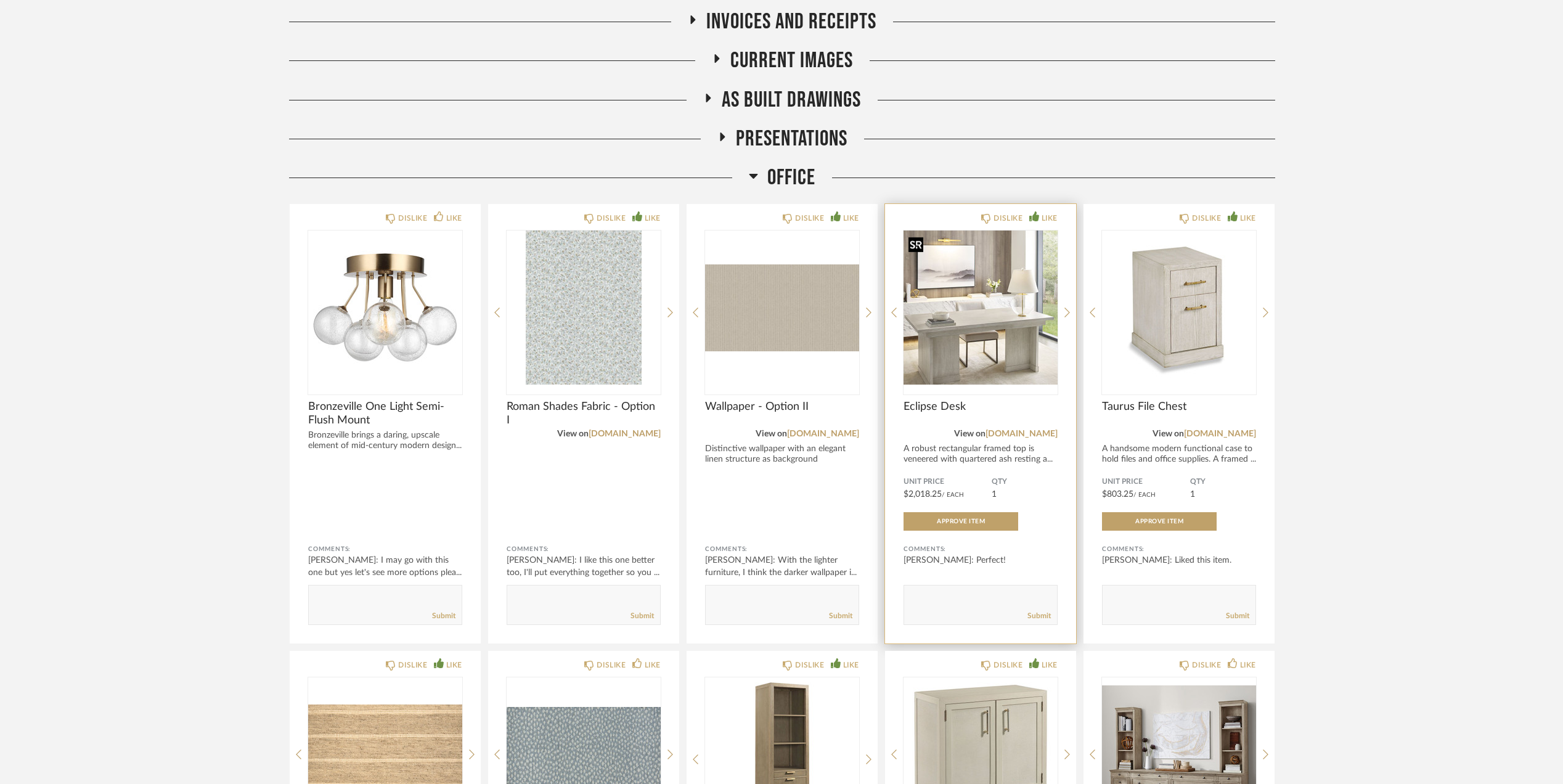
click at [992, 281] on img "0" at bounding box center [980, 308] width 154 height 154
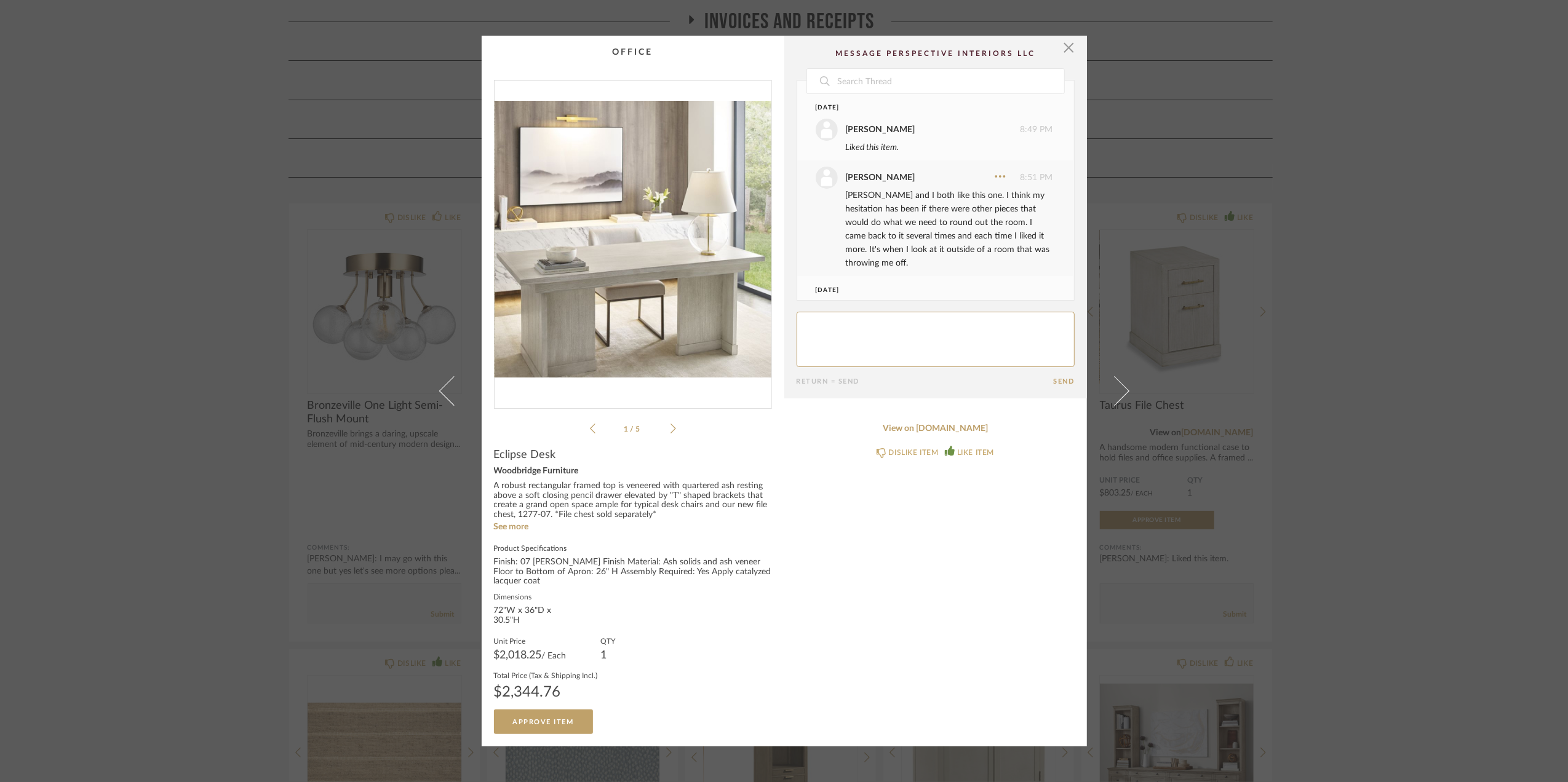
scroll to position [53, 0]
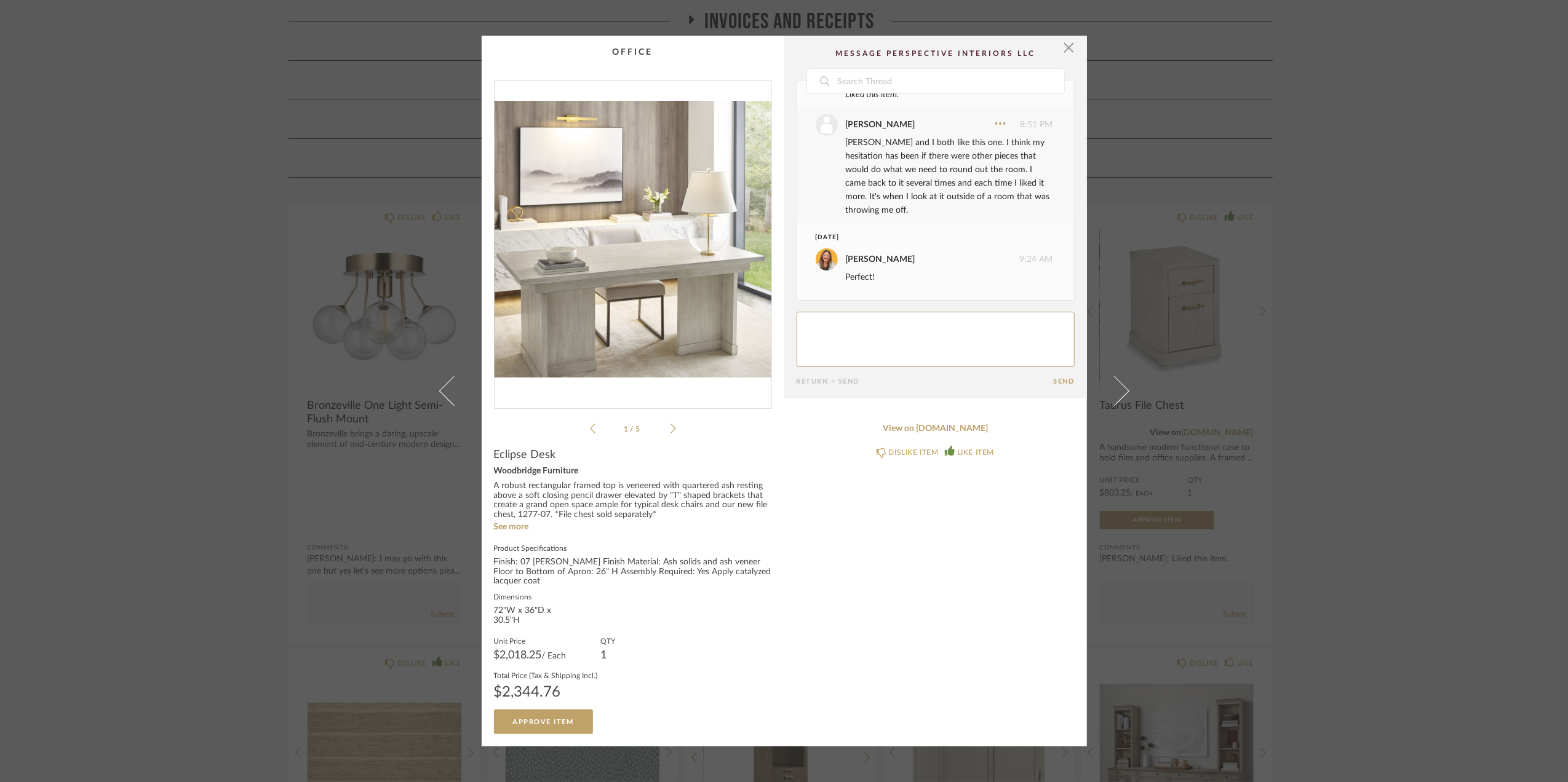
click at [1357, 373] on div "× 1 / 5 Date August 19th Stephanie Bergreen 8:49 PM Liked this item. Stephanie …" at bounding box center [784, 391] width 1568 height 782
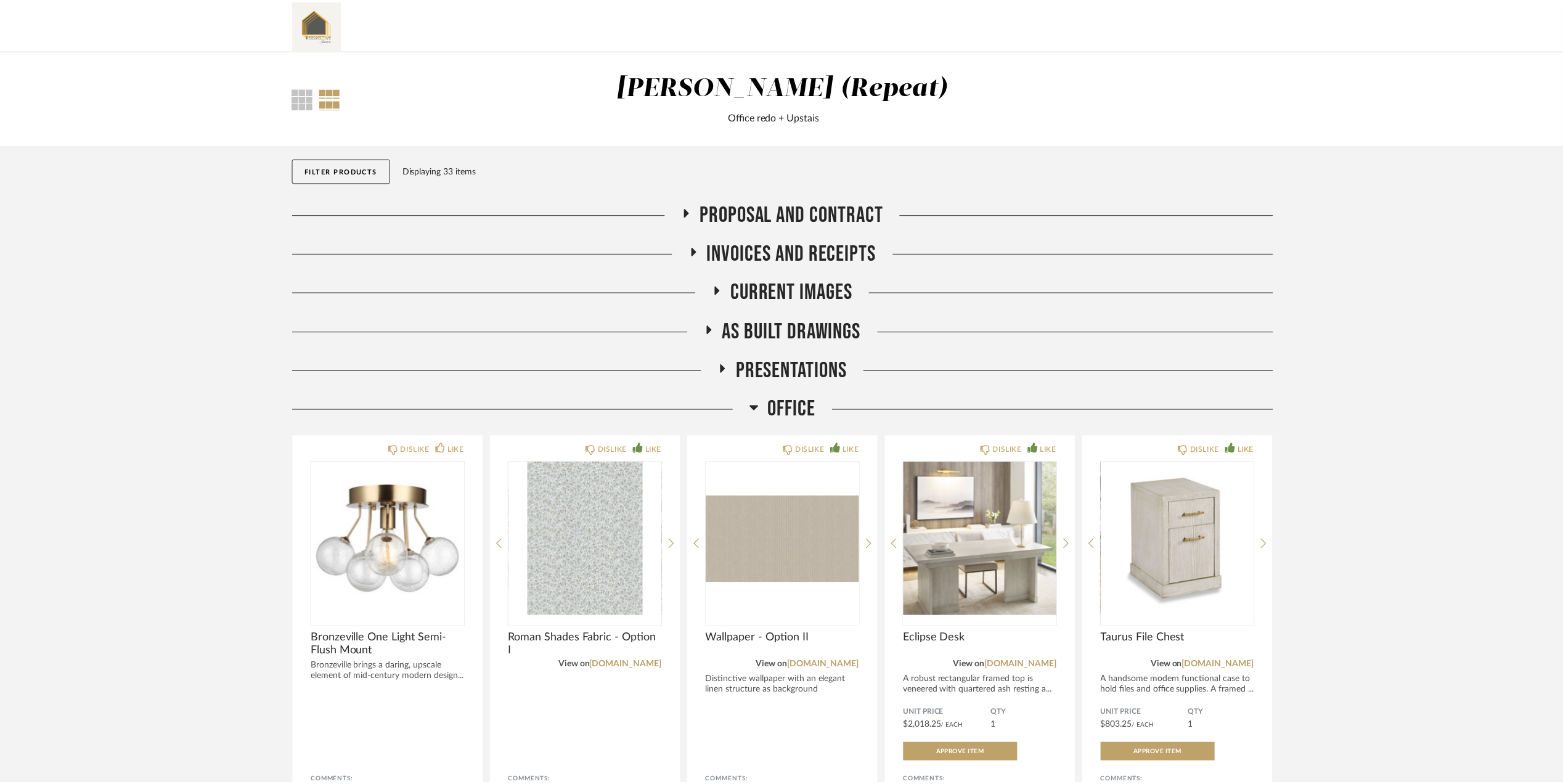
scroll to position [232, 0]
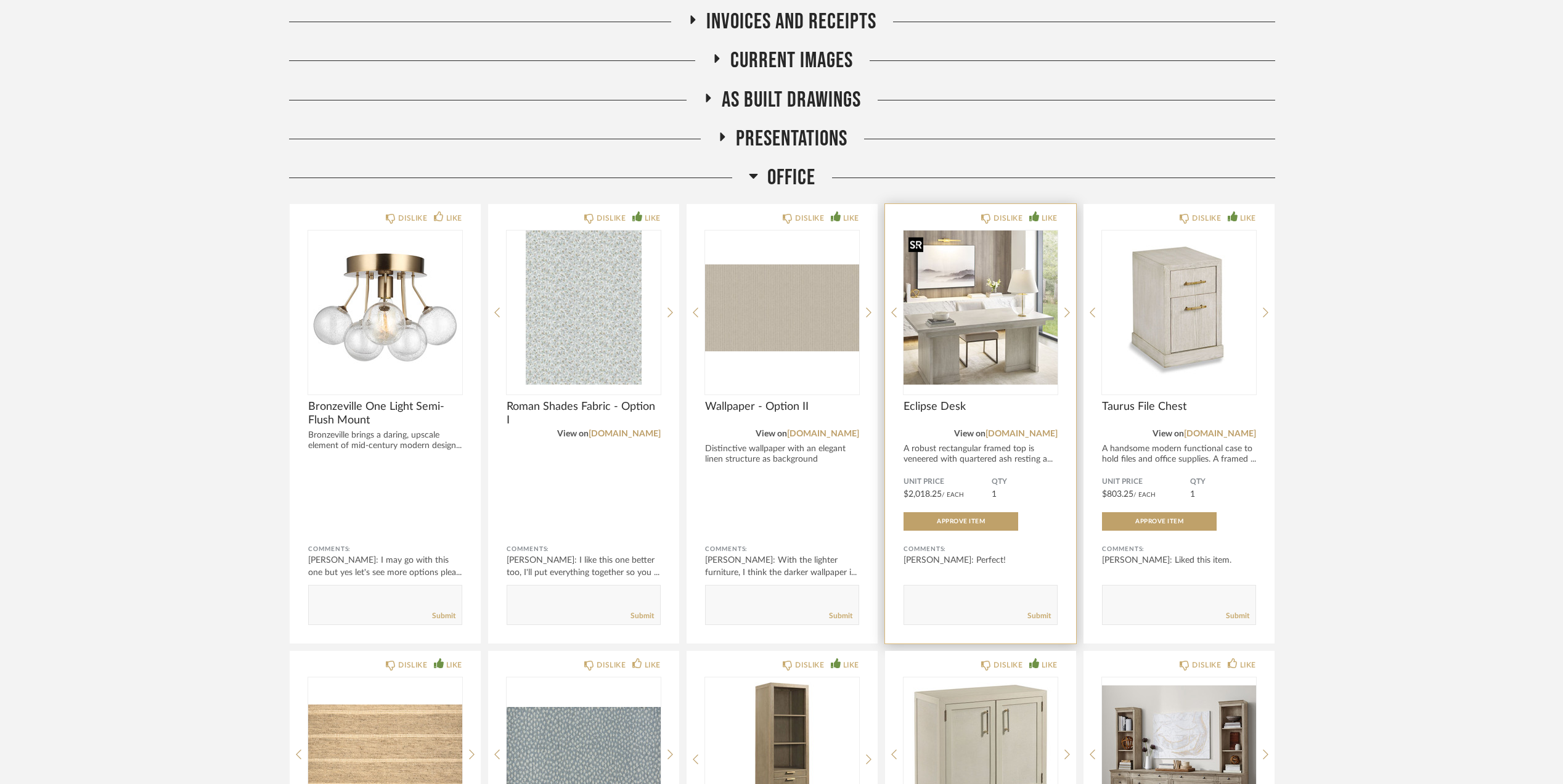
click at [965, 344] on img "0" at bounding box center [980, 308] width 154 height 154
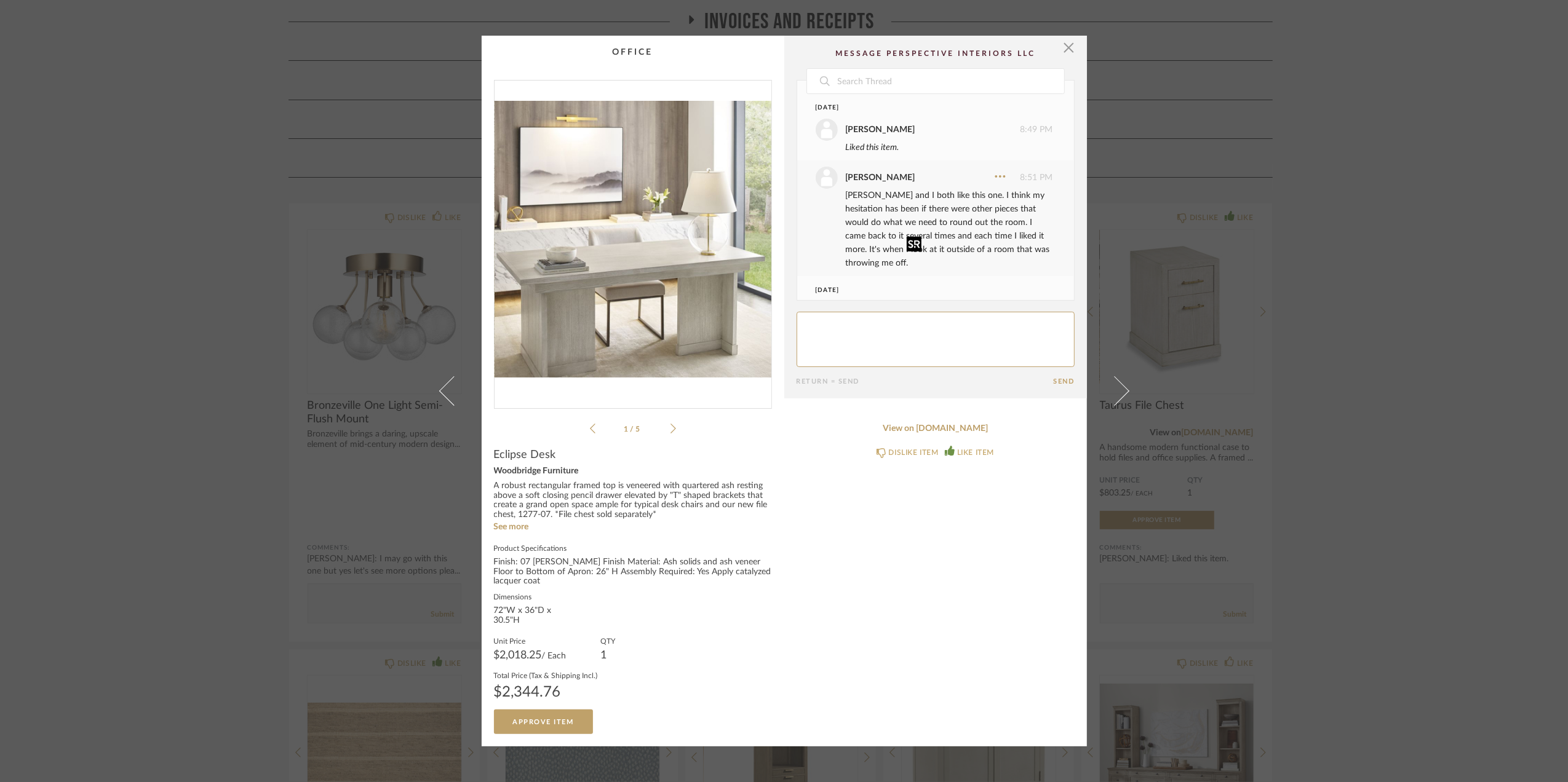
scroll to position [53, 0]
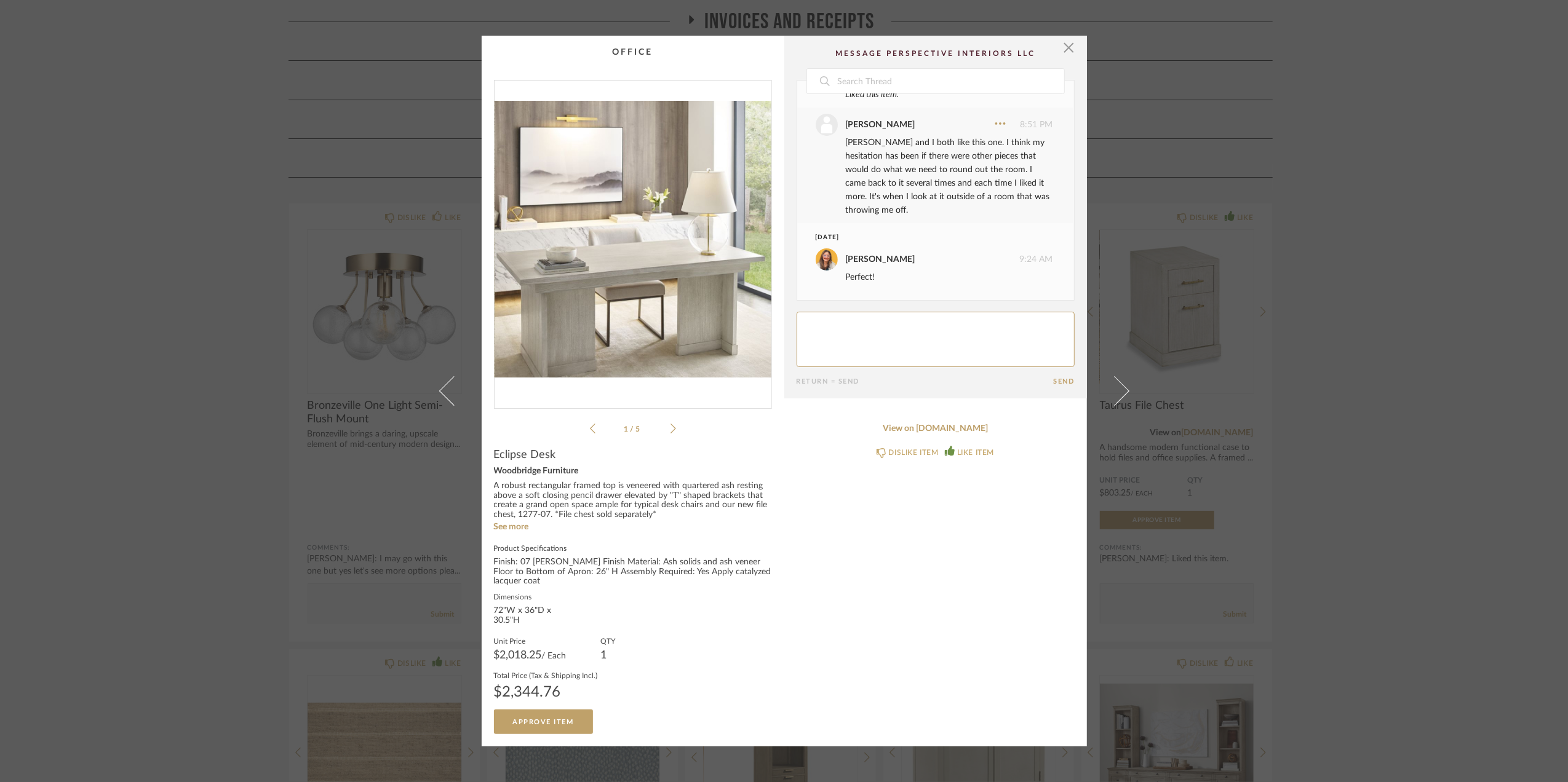
click at [1417, 397] on div "× 1 / 5 Date August 19th Stephanie Bergreen 8:49 PM Liked this item. Stephanie …" at bounding box center [784, 391] width 1568 height 782
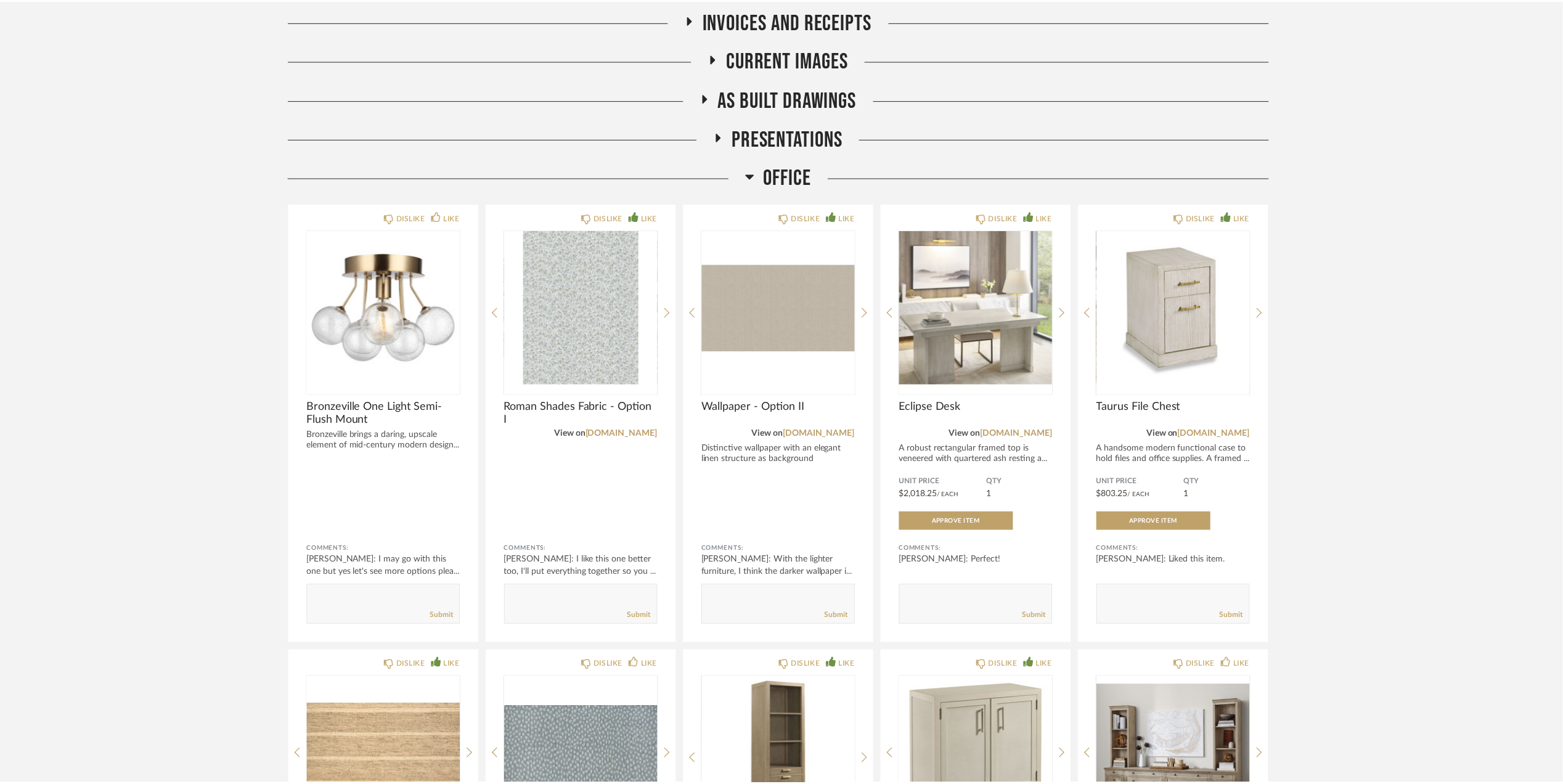
scroll to position [232, 0]
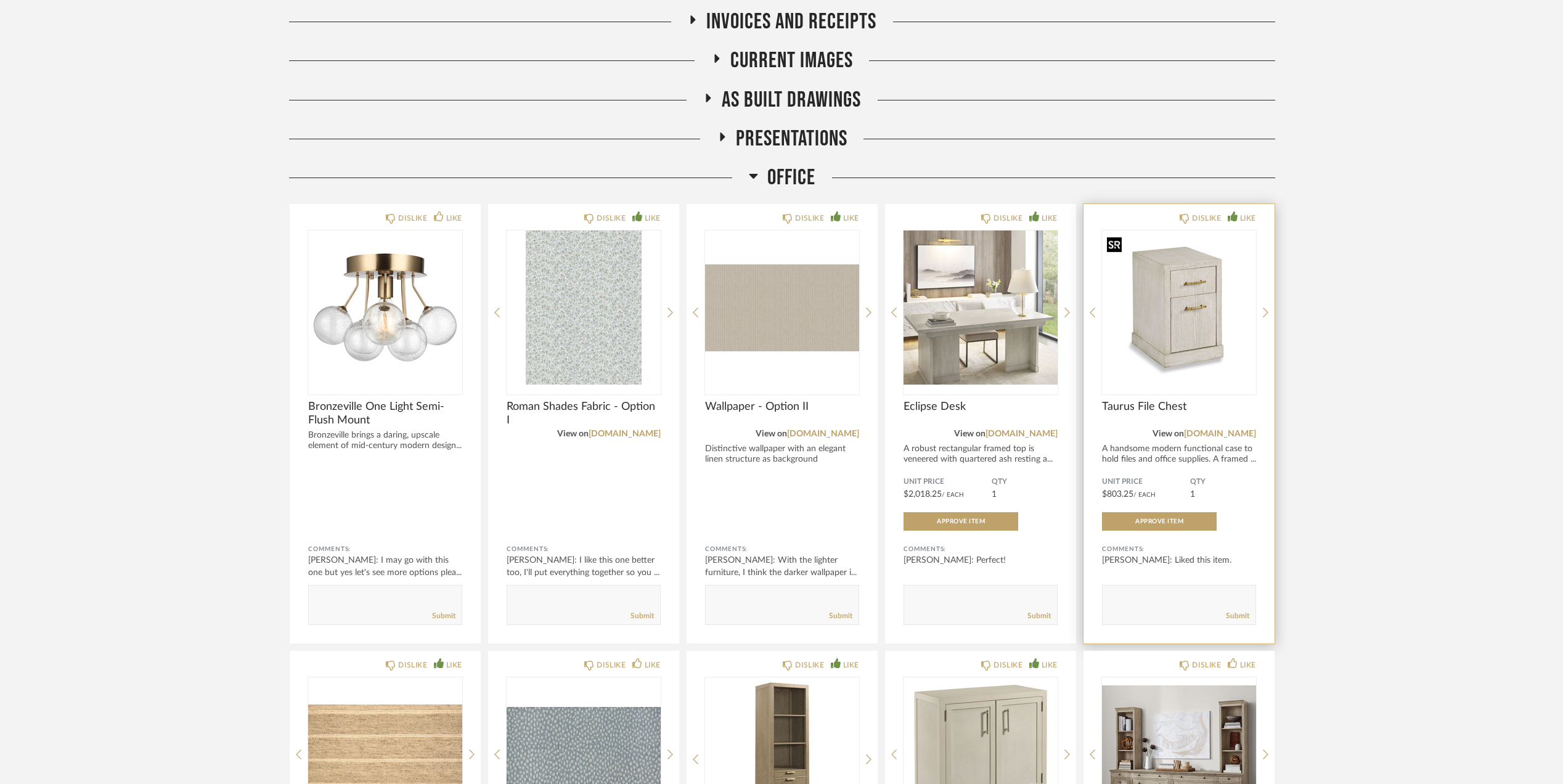
click at [1186, 323] on img "0" at bounding box center [1179, 308] width 154 height 154
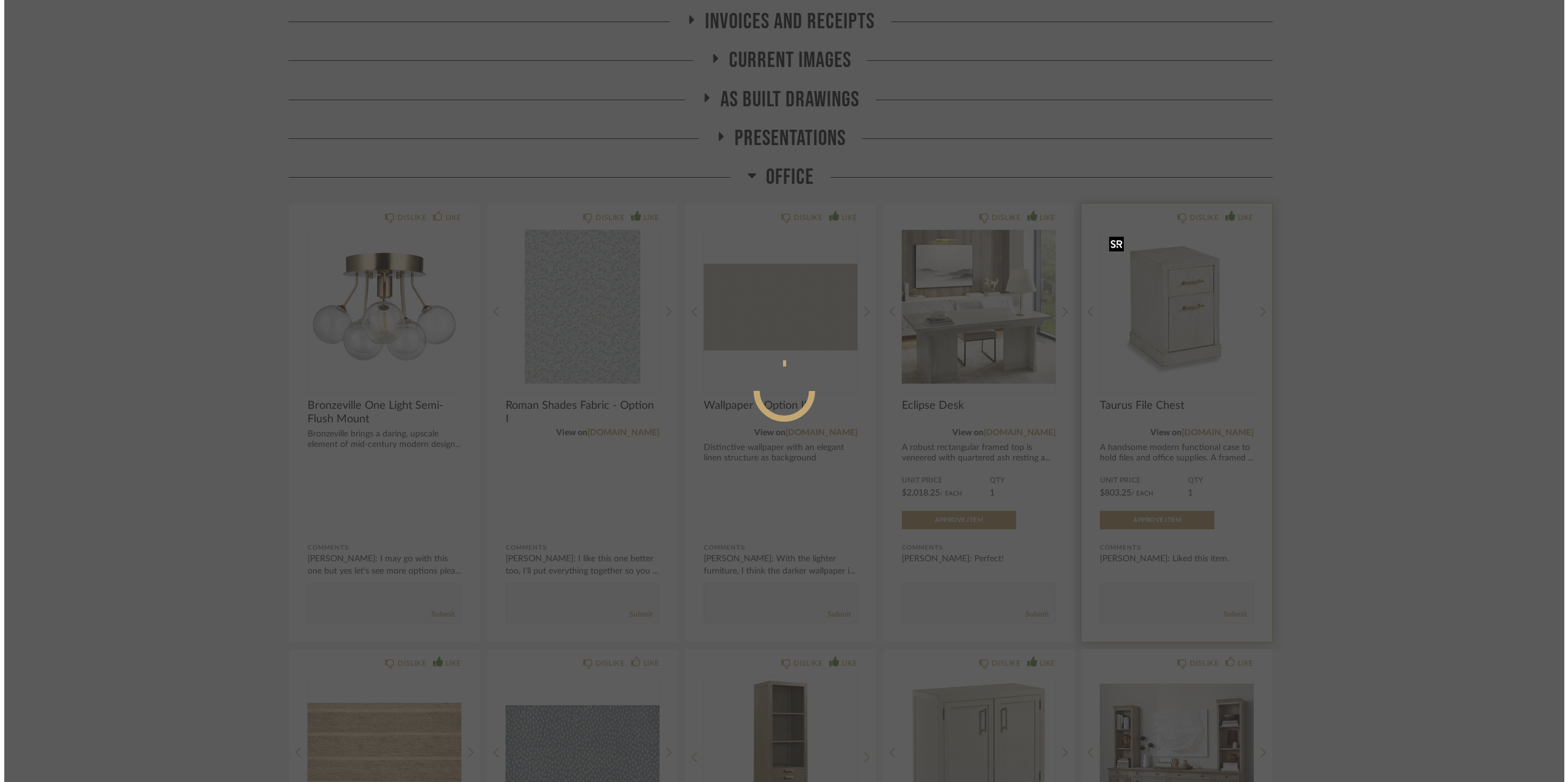
scroll to position [0, 0]
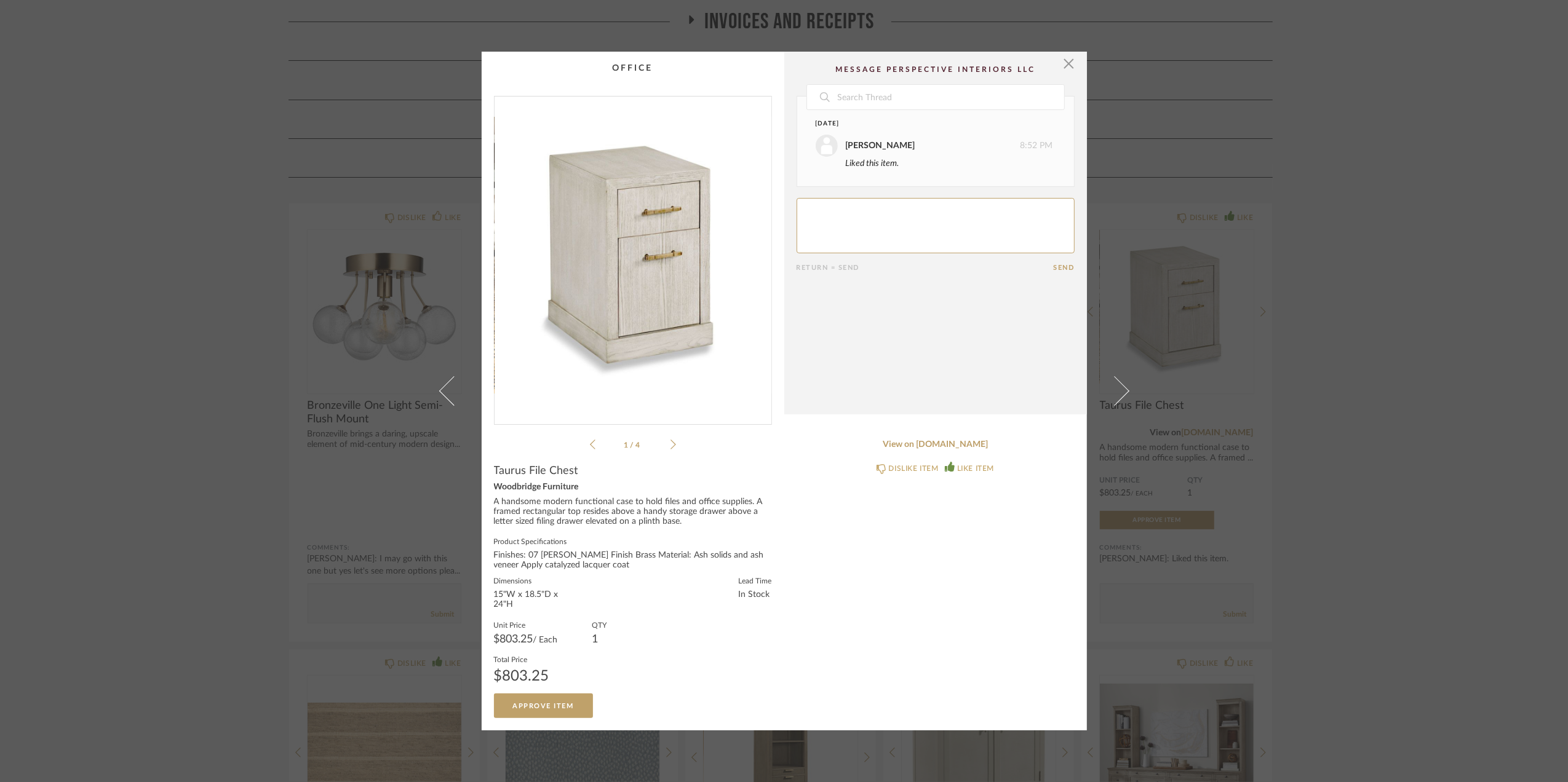
click at [1383, 470] on div "× 1 / 4 Date August 19th Stephanie Bergreen 8:52 PM Liked this item. Return = S…" at bounding box center [784, 391] width 1568 height 782
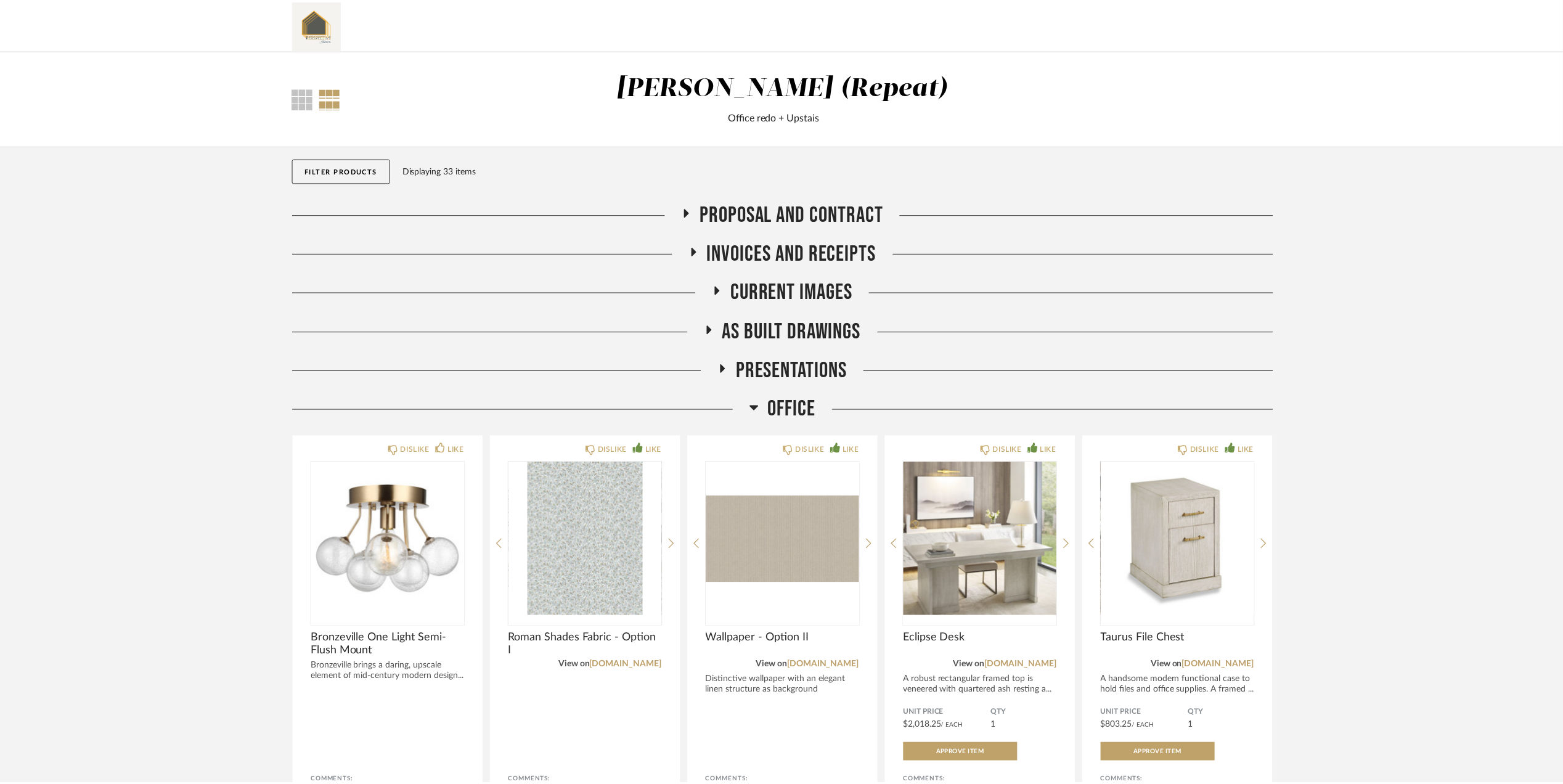
scroll to position [232, 0]
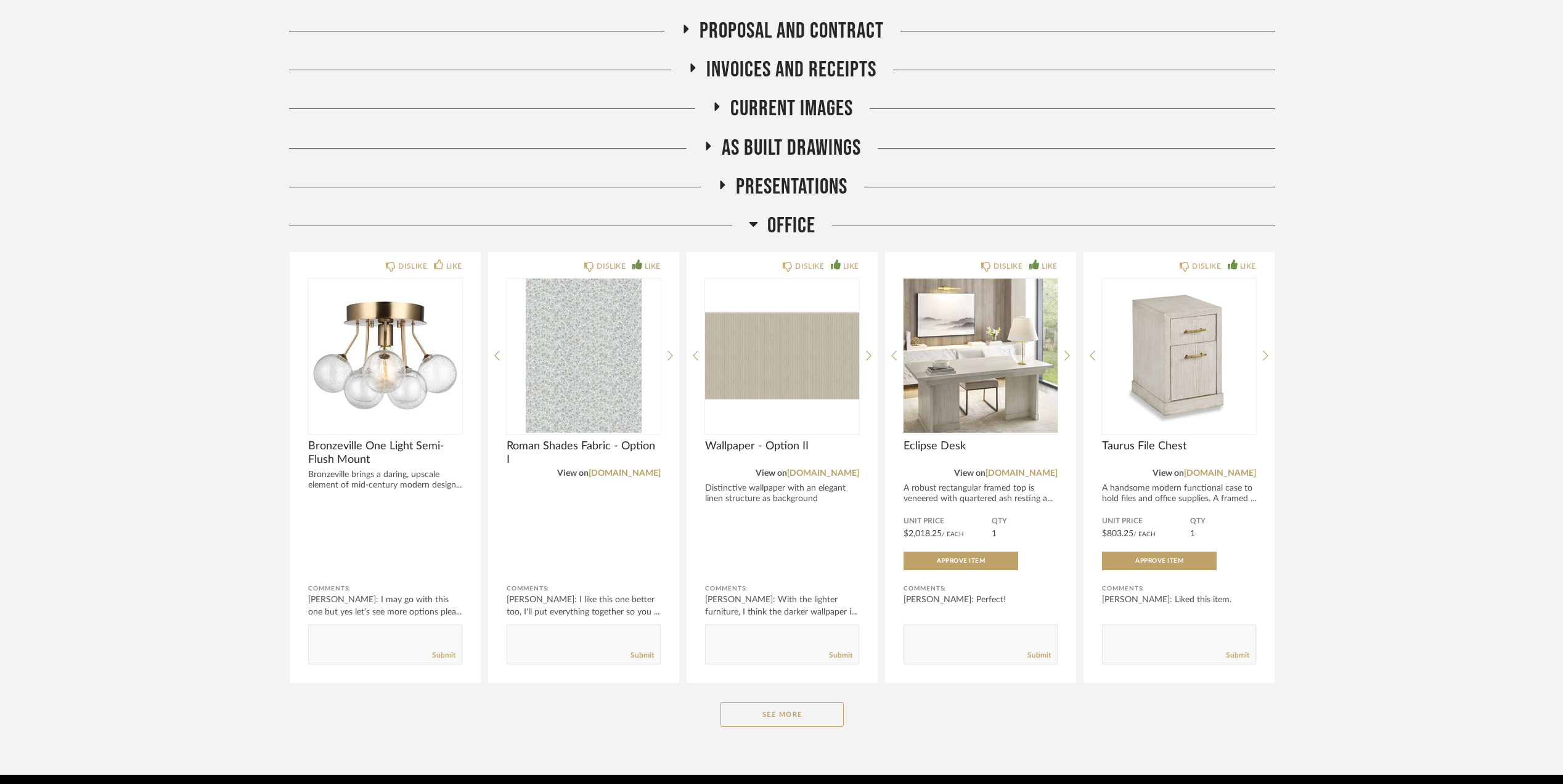
scroll to position [232, 0]
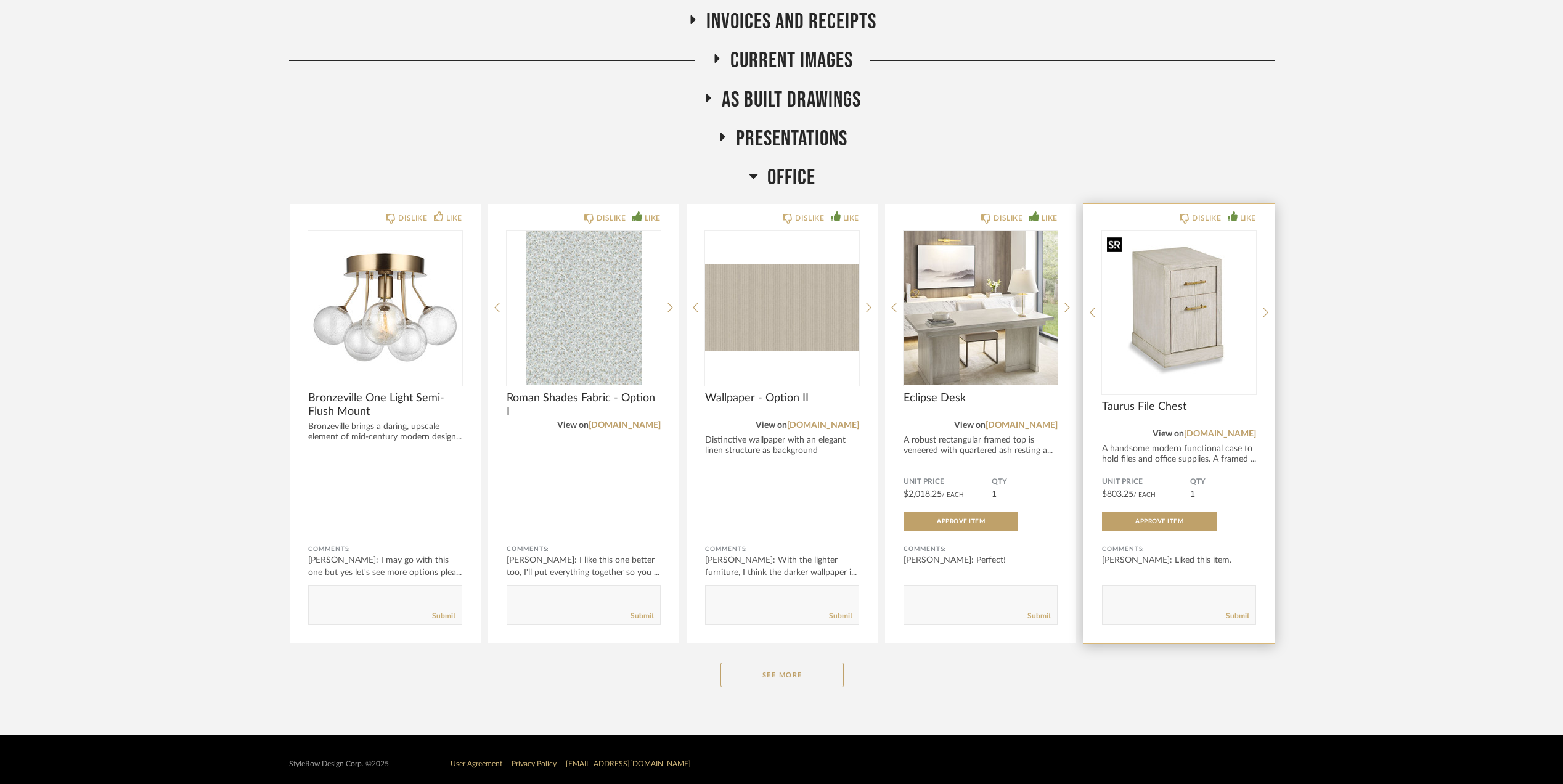
click at [1175, 334] on img "0" at bounding box center [1179, 308] width 154 height 154
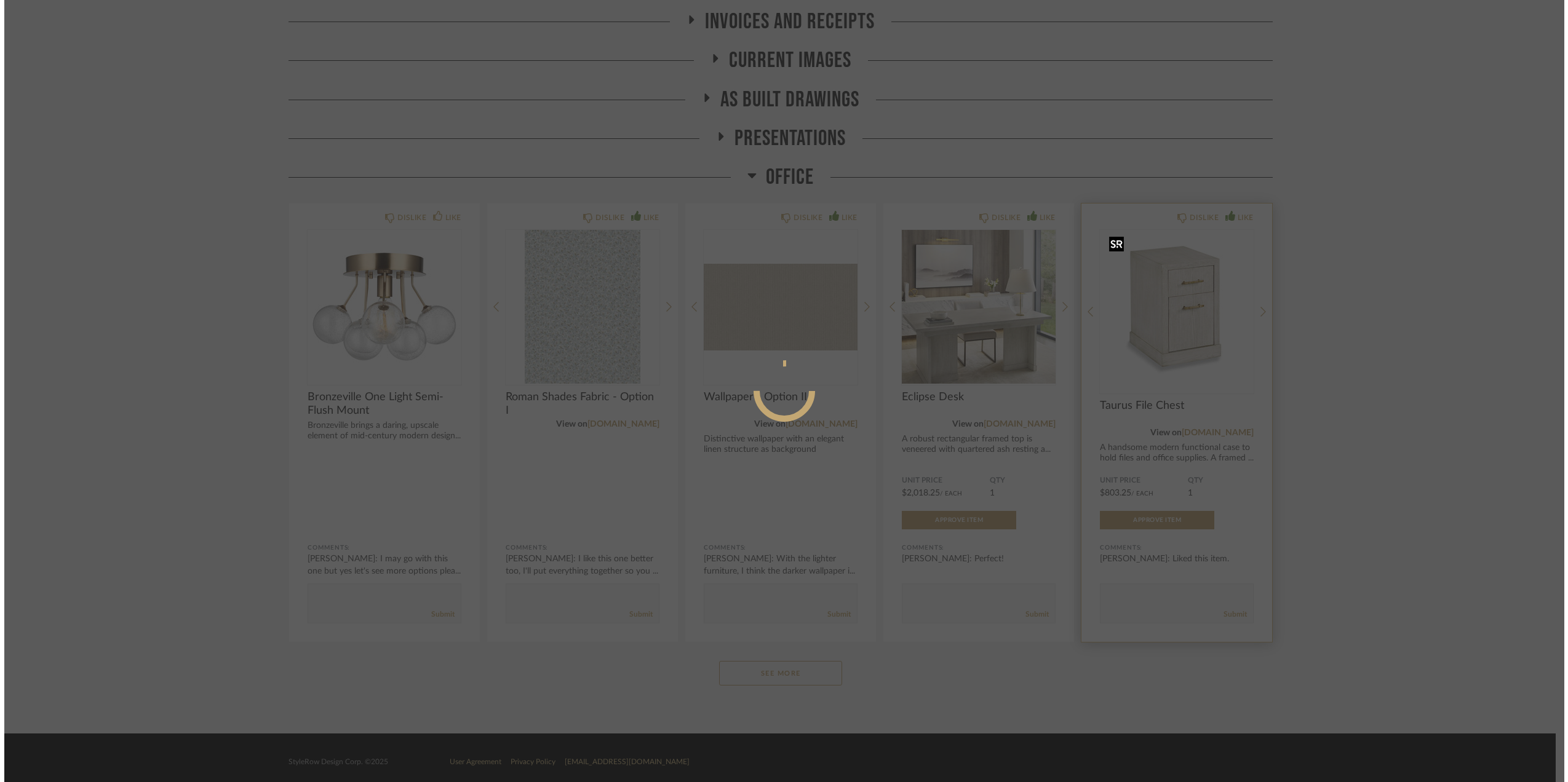
scroll to position [0, 0]
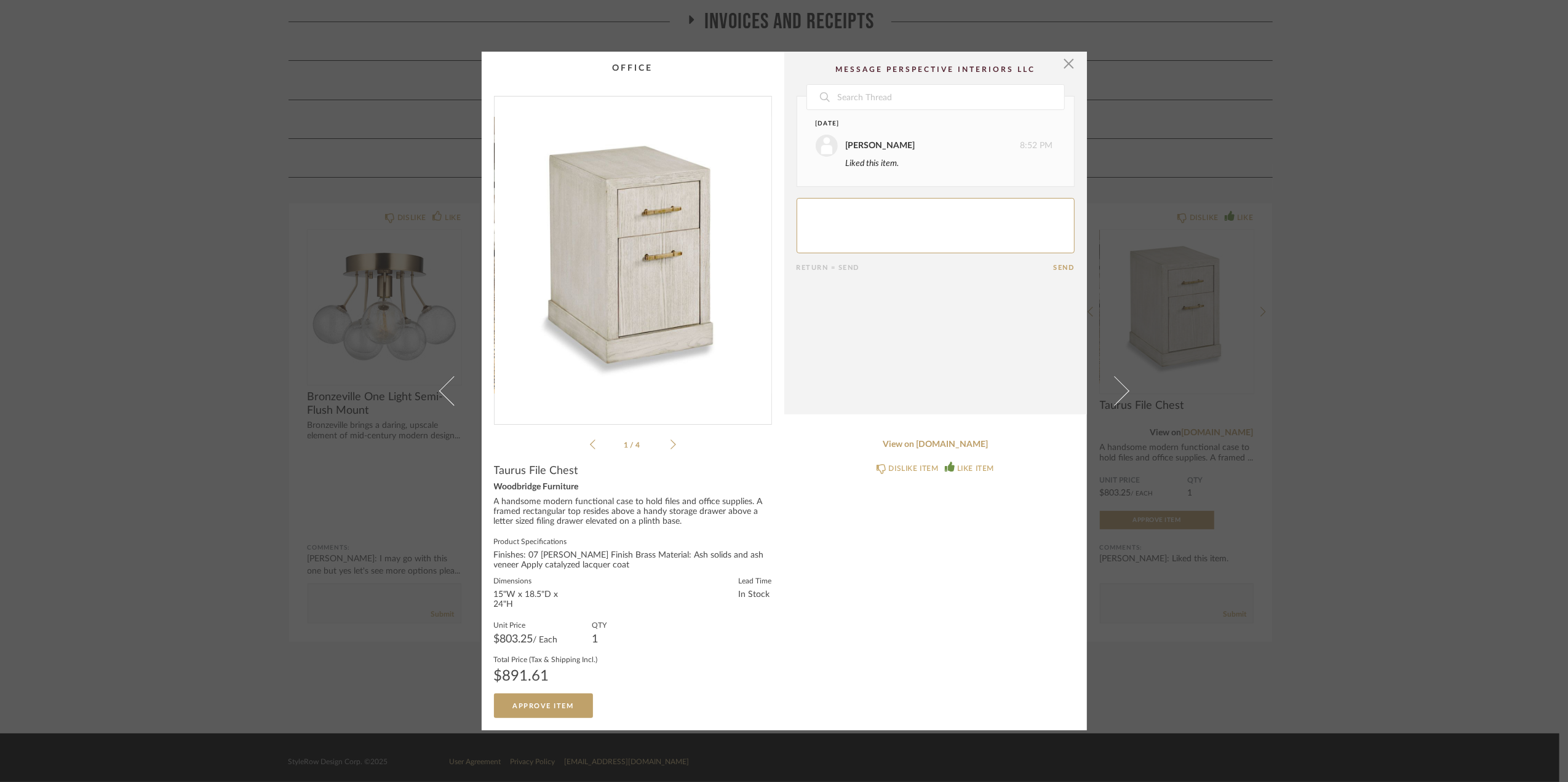
drag, startPoint x: 1395, startPoint y: 490, endPoint x: 1387, endPoint y: 485, distance: 9.4
click at [1395, 490] on div "× 1 / 4 Date August 19th Stephanie Bergreen 8:52 PM Liked this item. Return = S…" at bounding box center [784, 391] width 1568 height 782
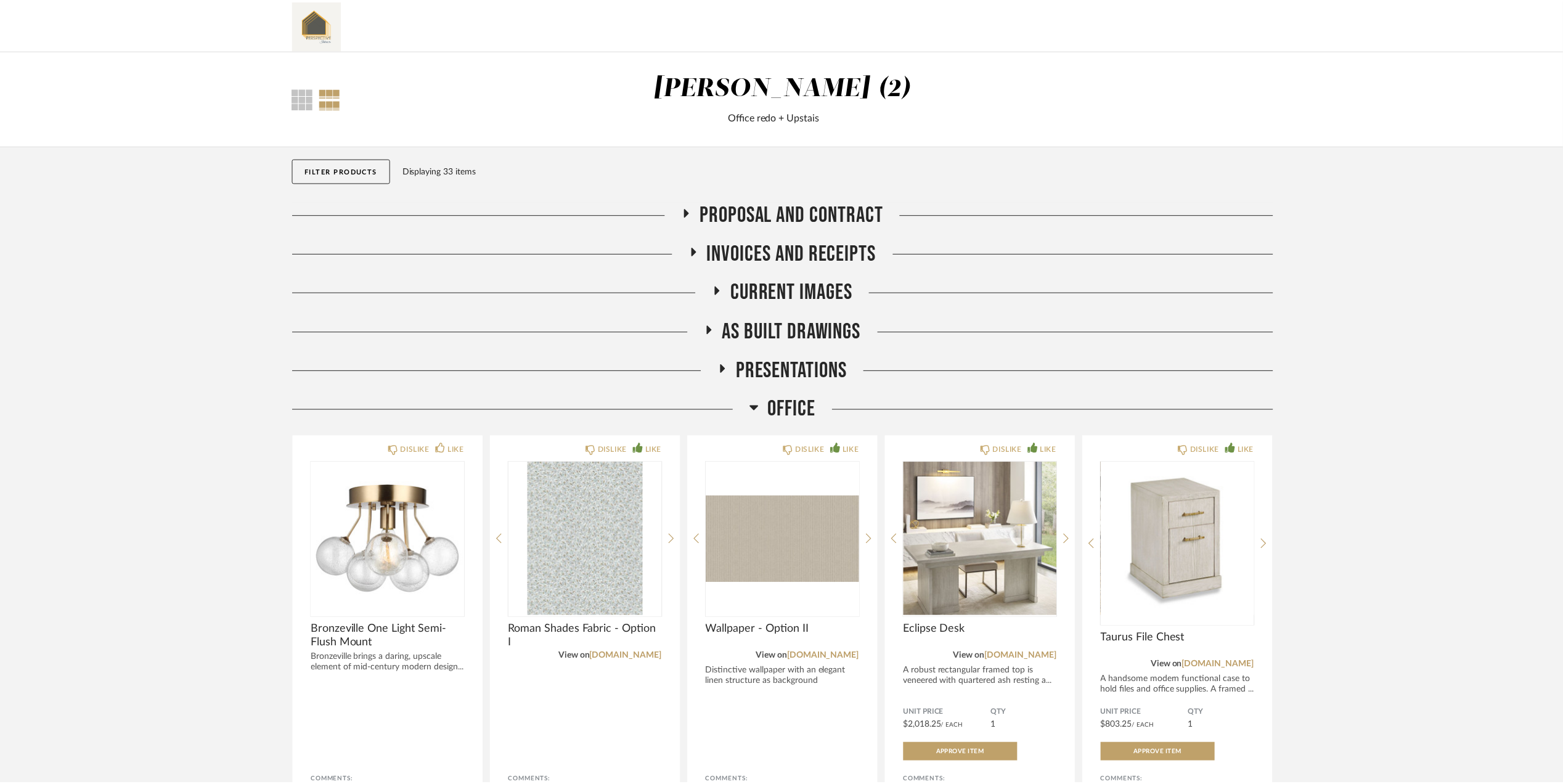
scroll to position [232, 0]
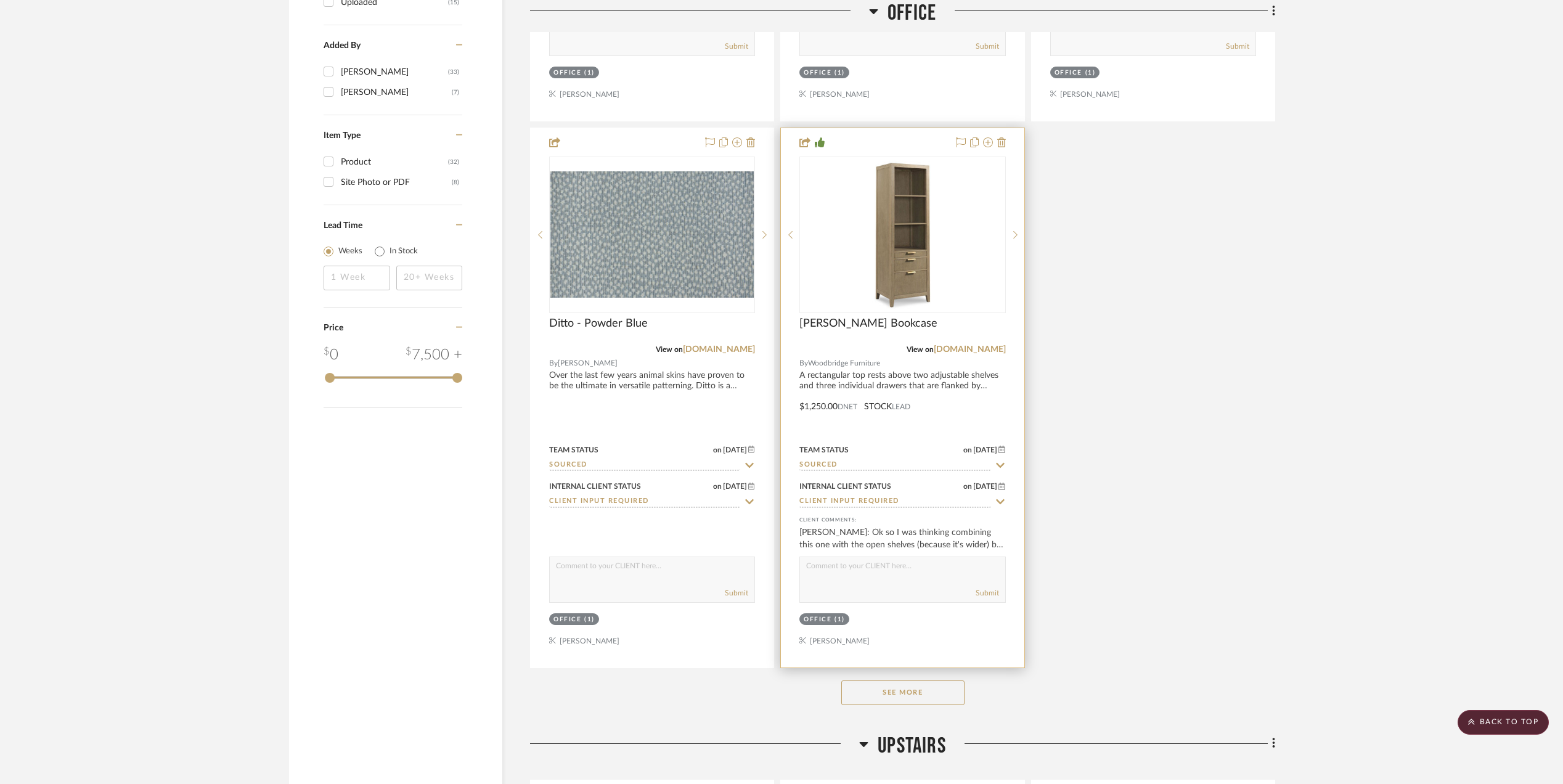
scroll to position [1726, 0]
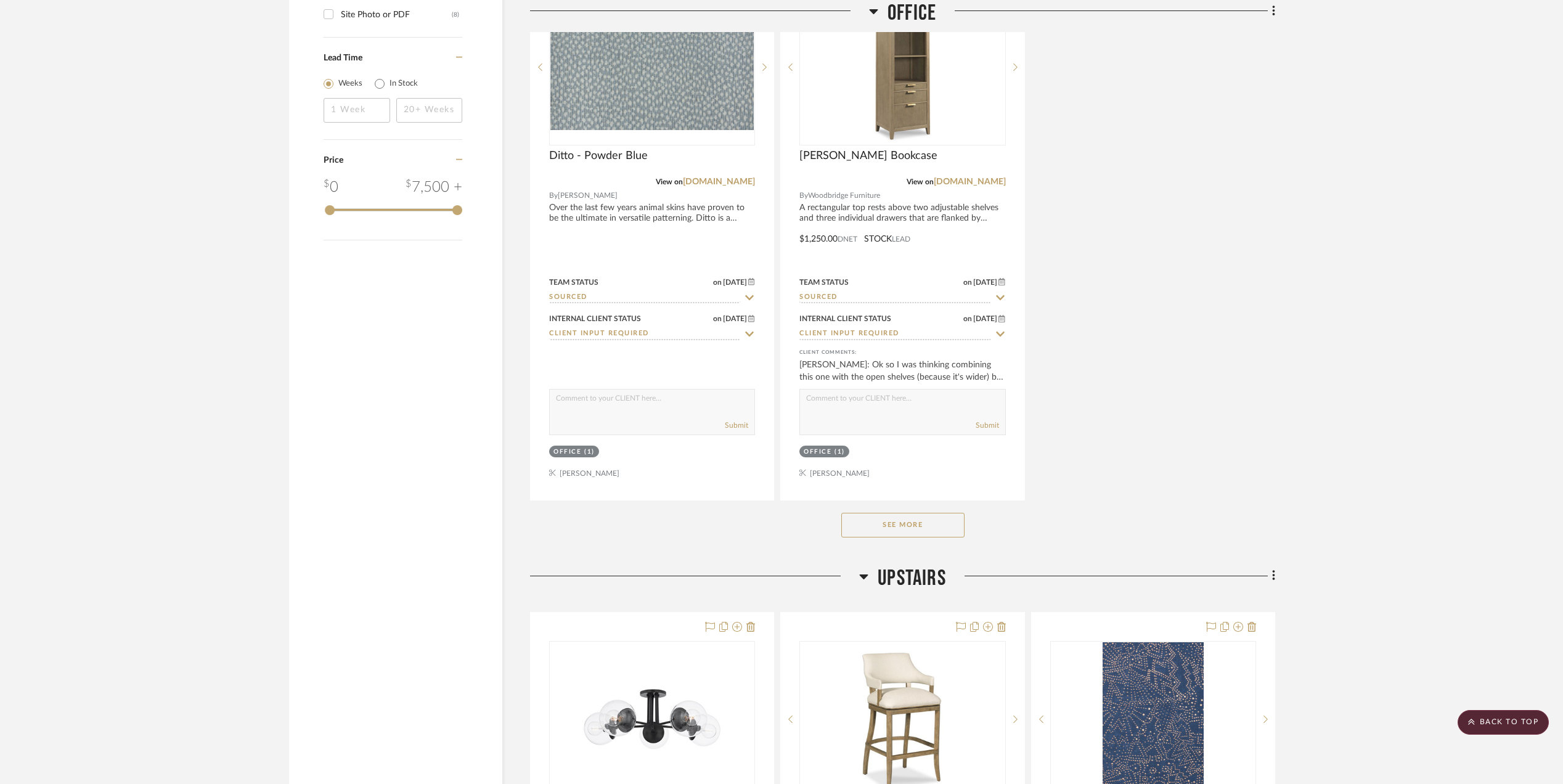
drag, startPoint x: 909, startPoint y: 525, endPoint x: 1307, endPoint y: 482, distance: 400.3
click at [909, 525] on button "See More" at bounding box center [903, 525] width 123 height 25
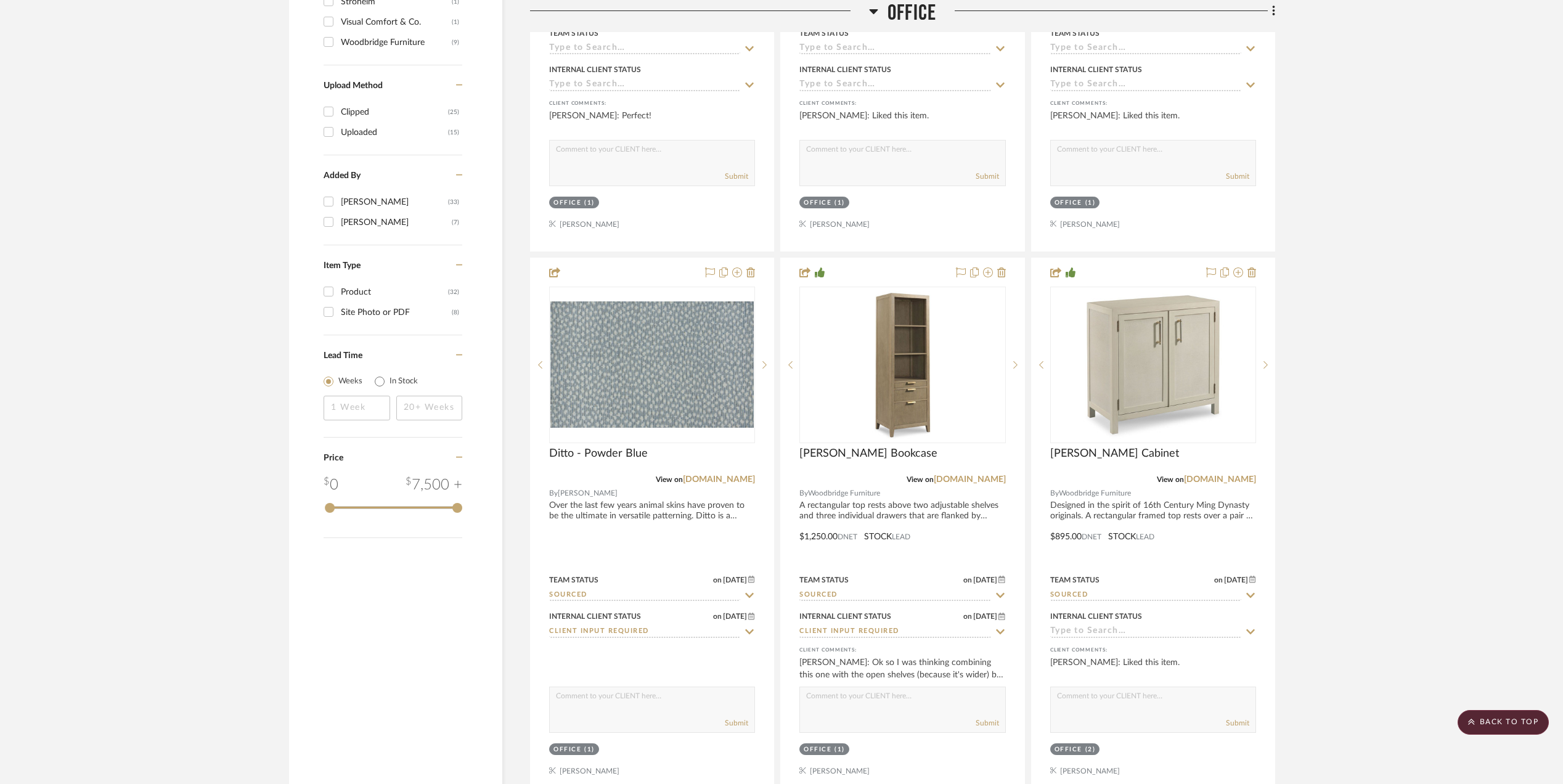
scroll to position [1396, 0]
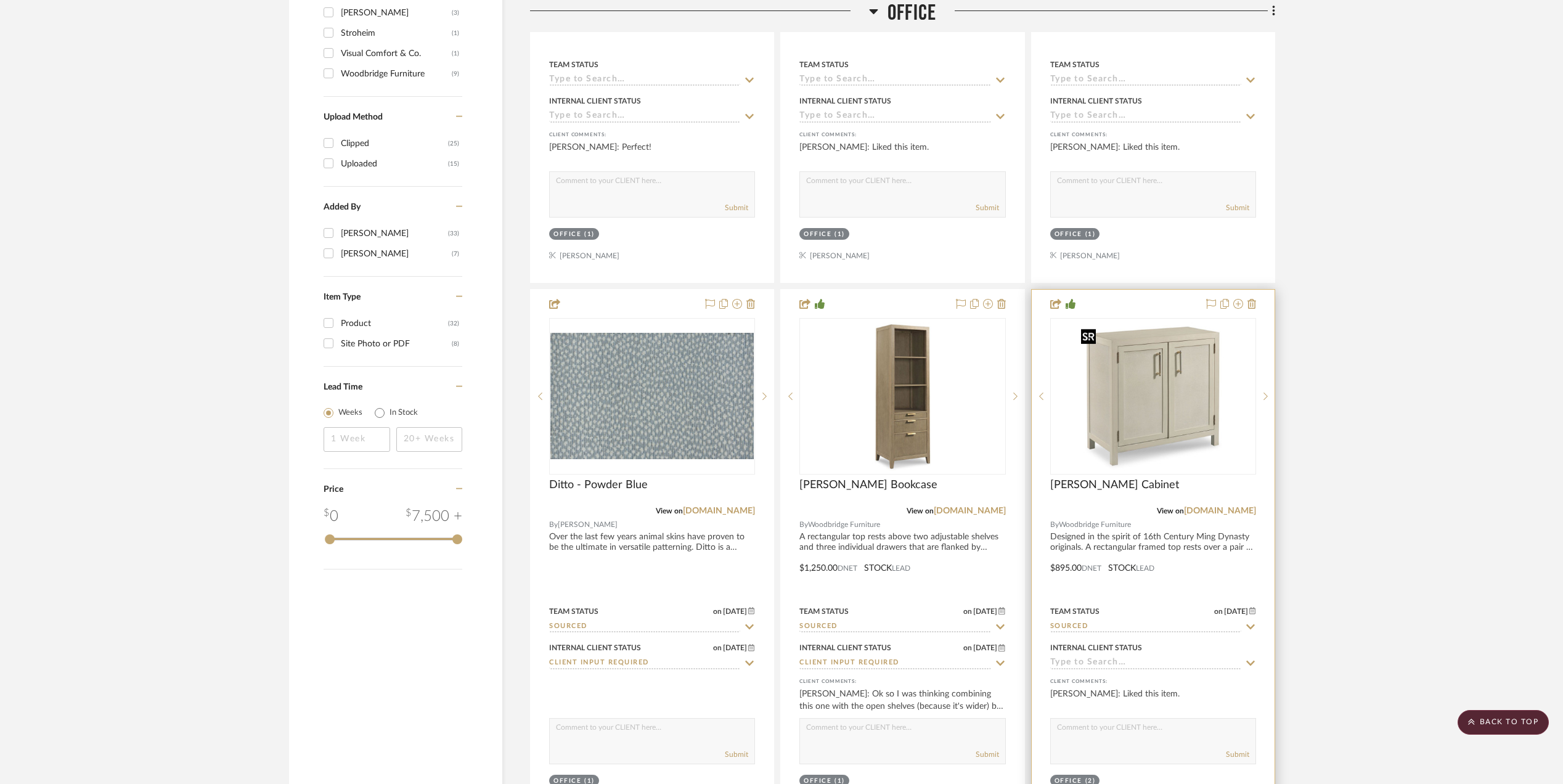
click at [1174, 400] on img "0" at bounding box center [1153, 396] width 154 height 154
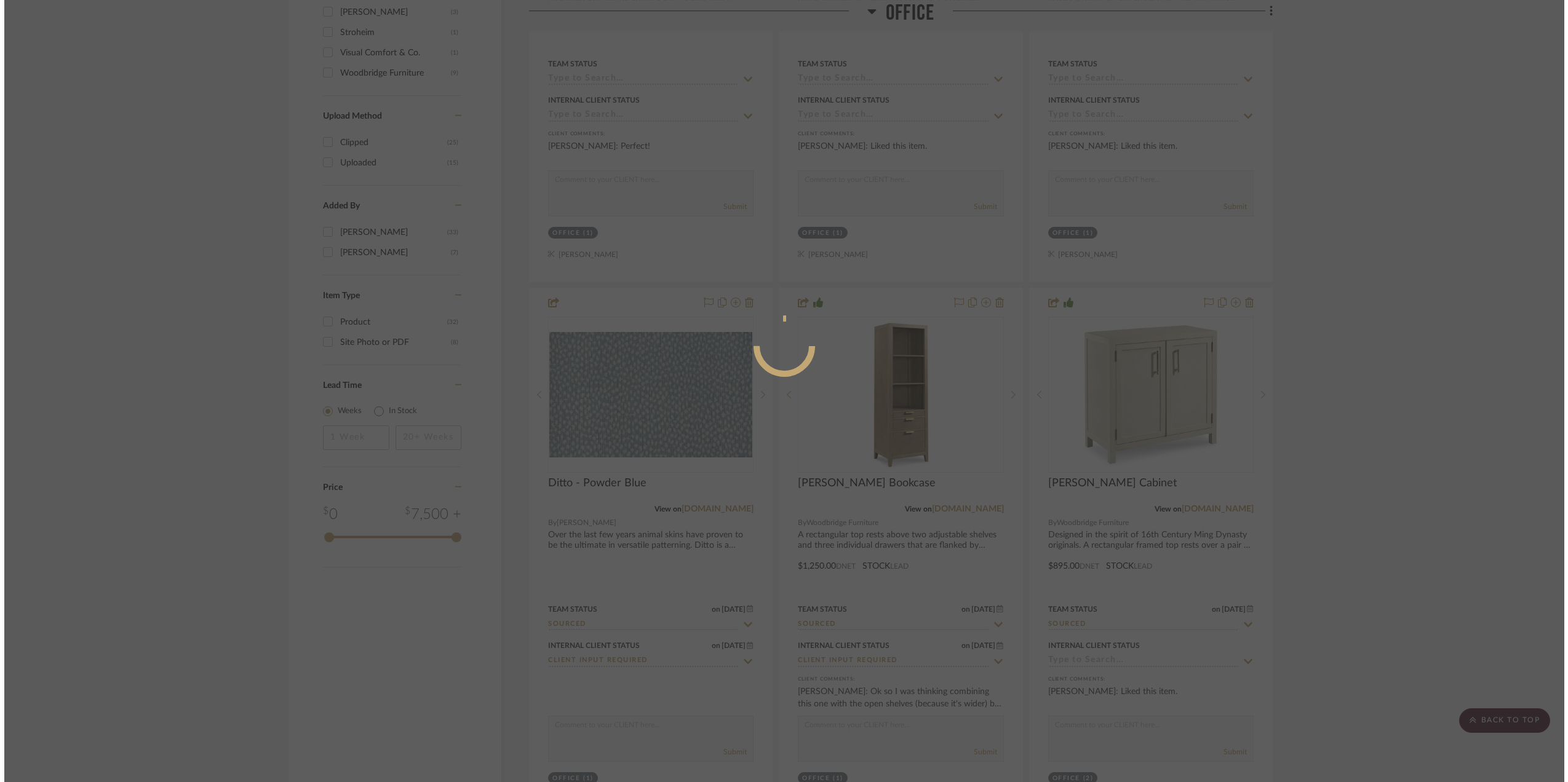
scroll to position [0, 0]
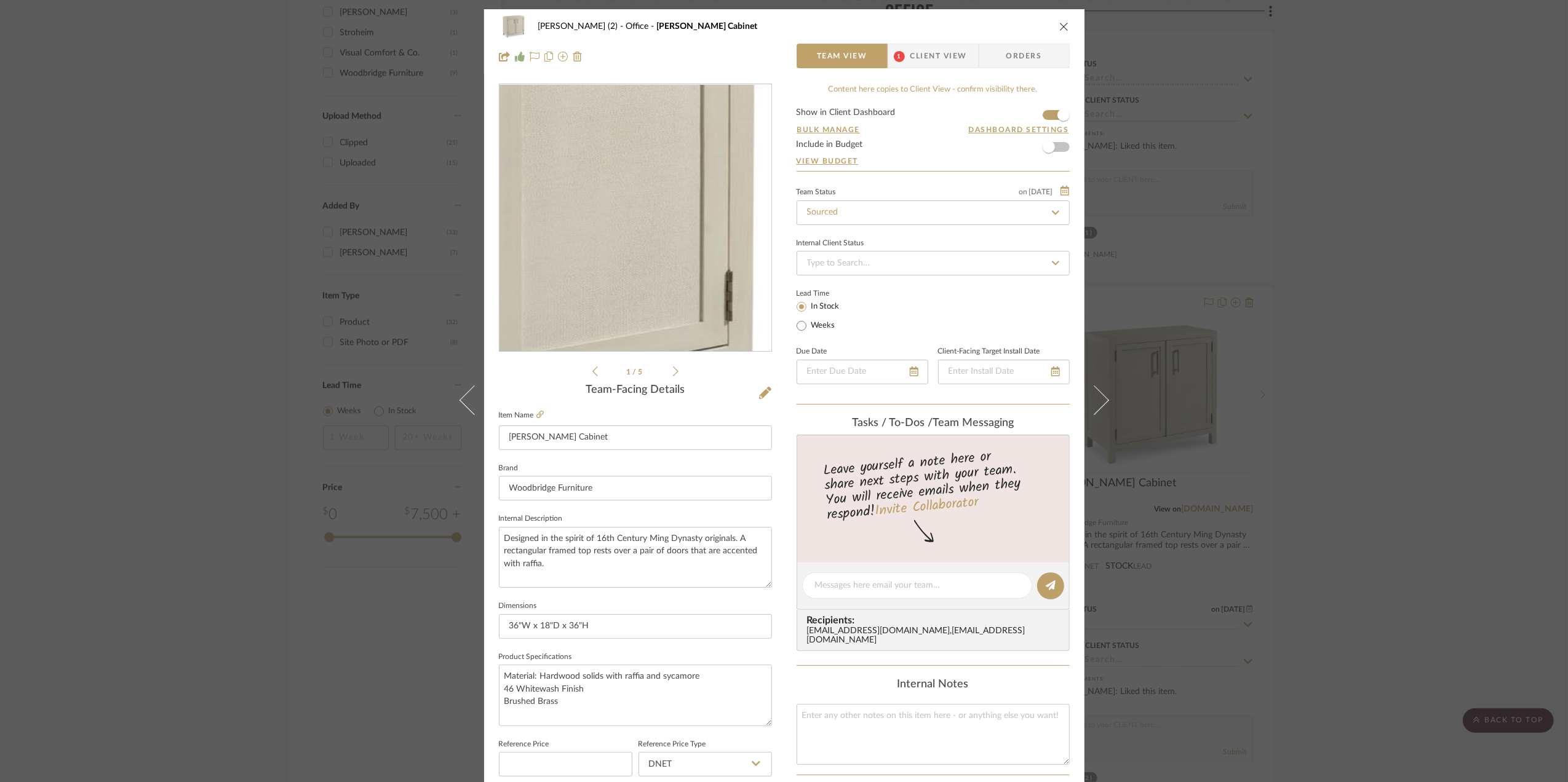
click at [706, 234] on img "0" at bounding box center [635, 218] width 267 height 267
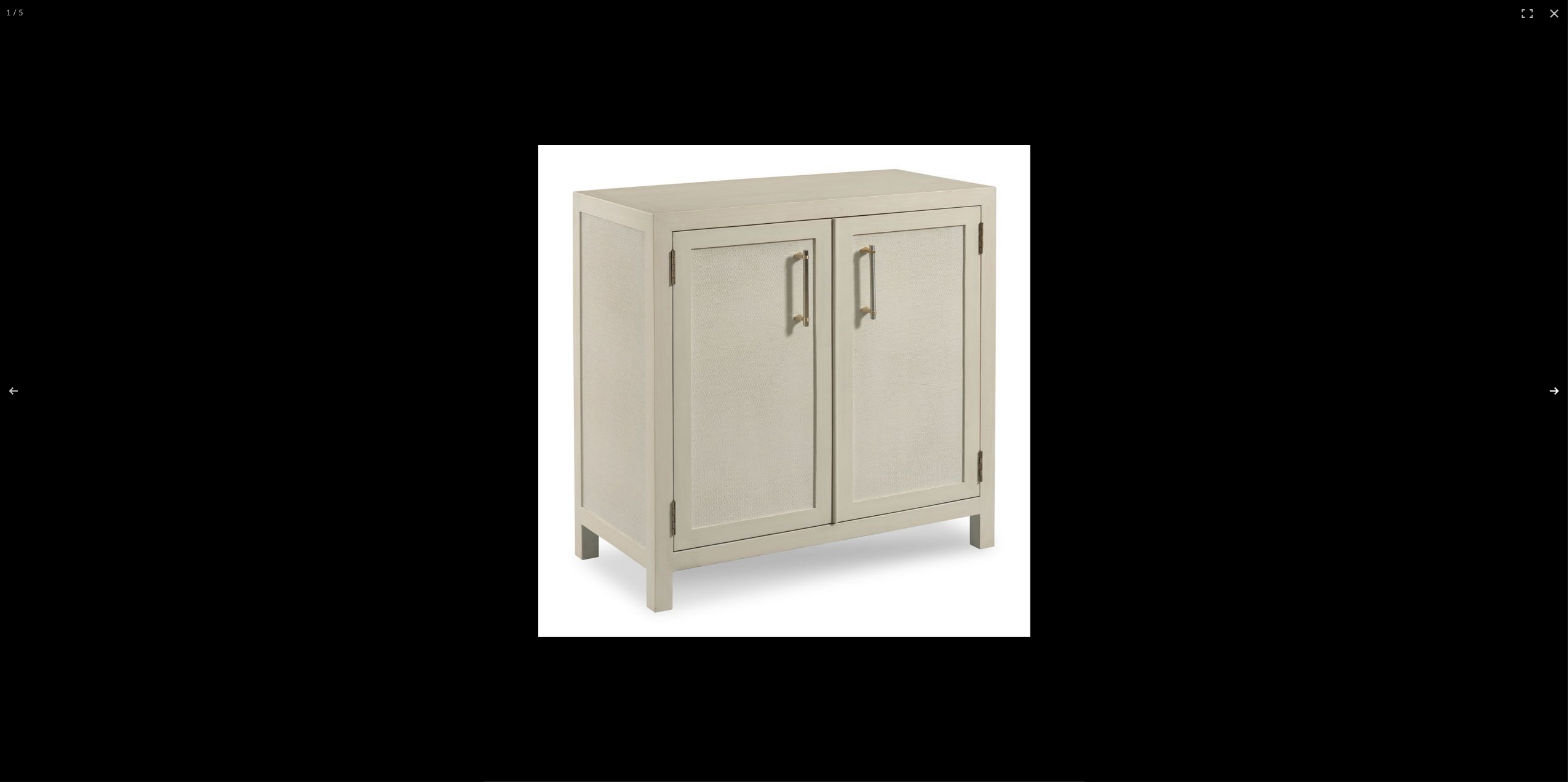
click at [1555, 391] on button at bounding box center [1546, 390] width 43 height 61
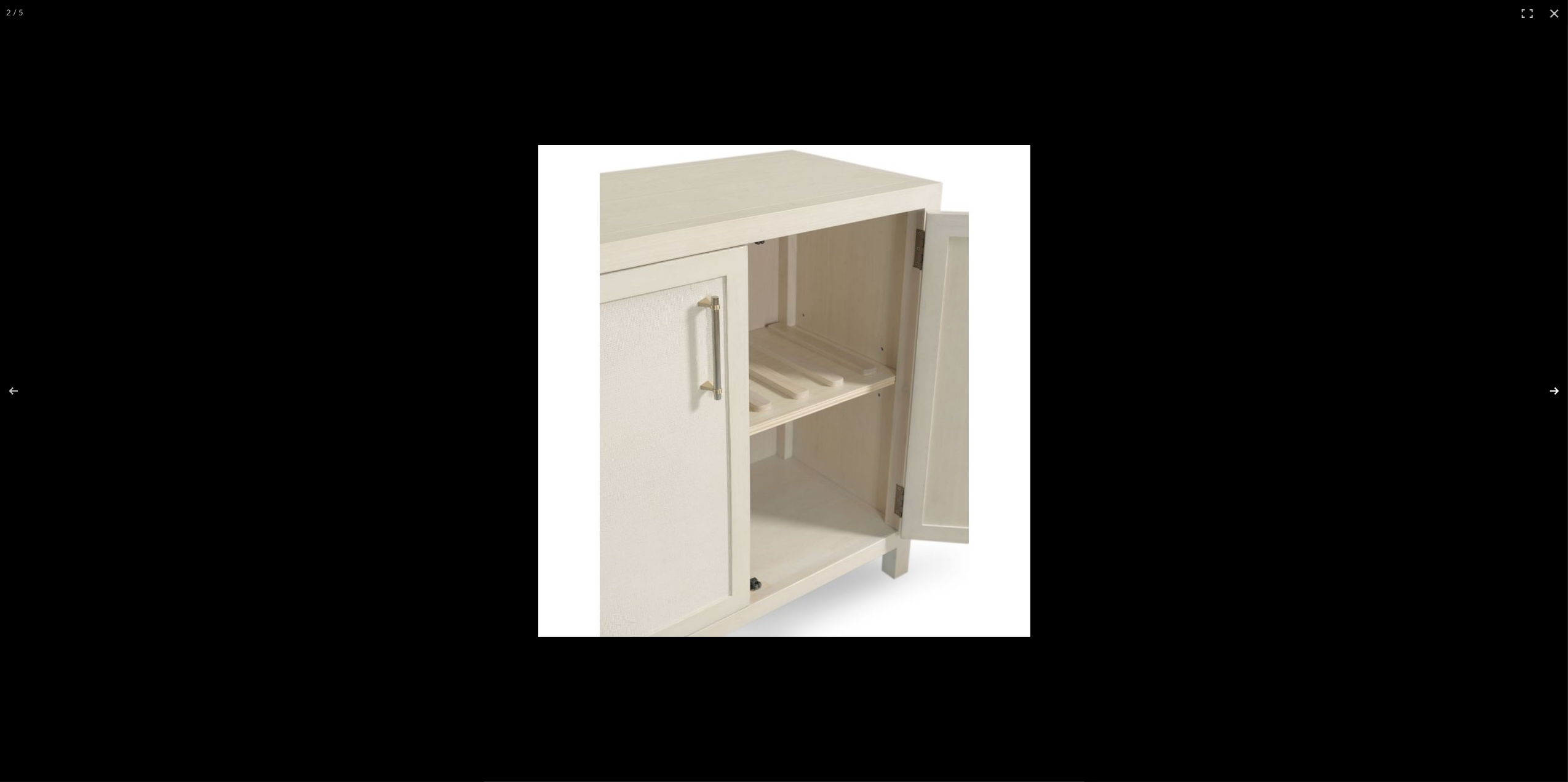
click at [1553, 399] on button at bounding box center [1546, 390] width 43 height 61
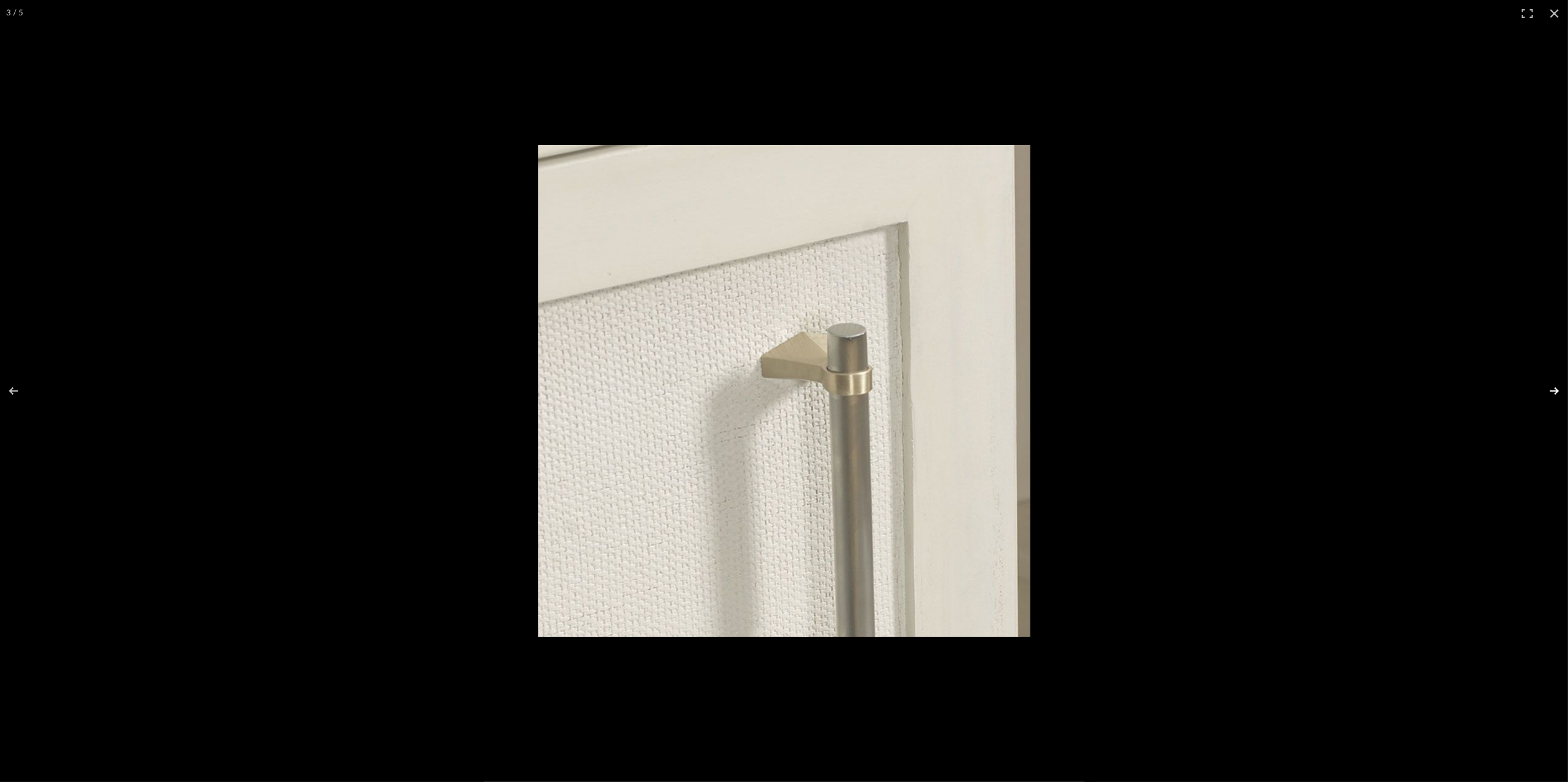
click at [1553, 399] on button at bounding box center [1546, 390] width 43 height 61
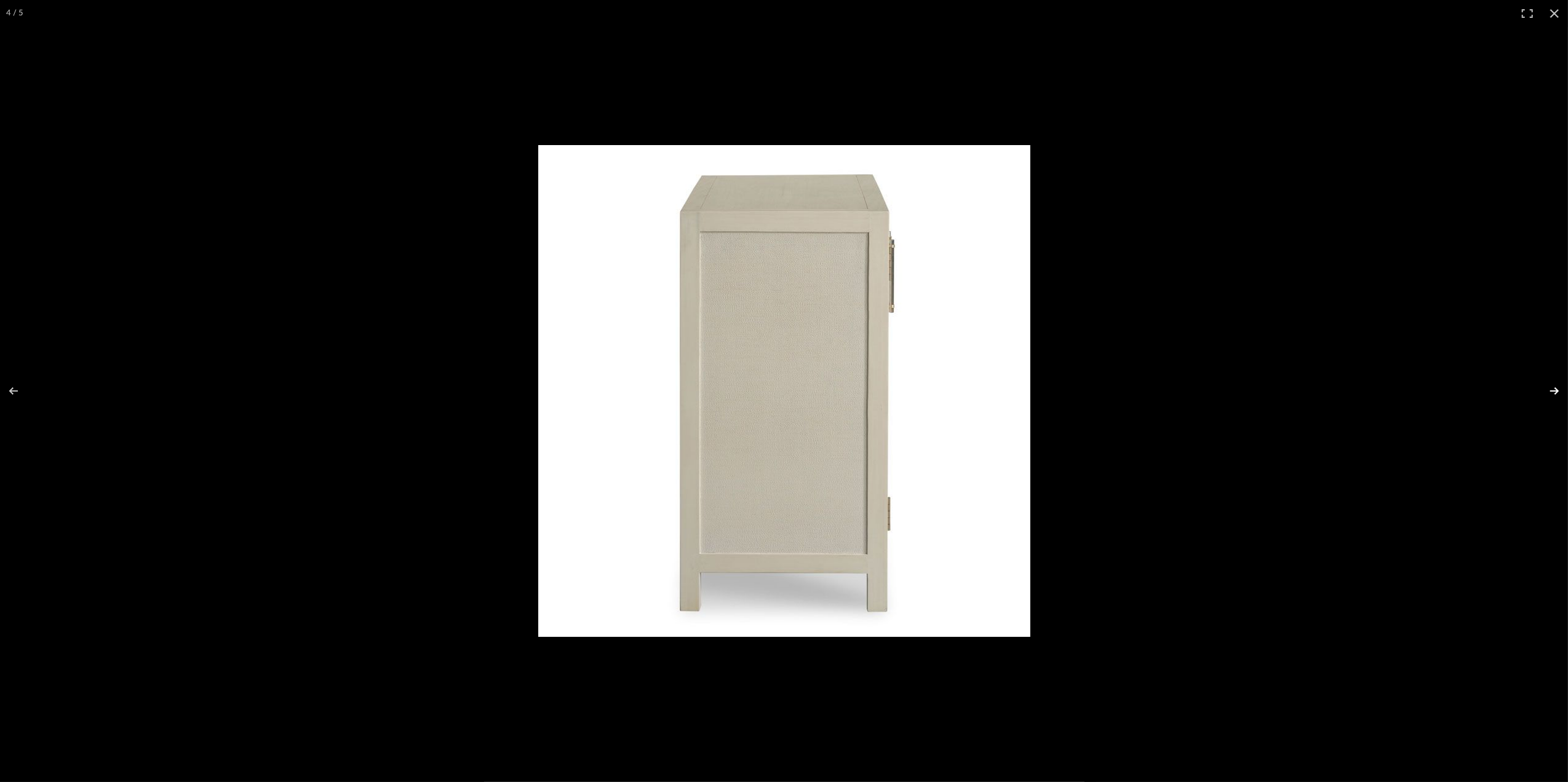
click at [1553, 399] on button at bounding box center [1546, 390] width 43 height 61
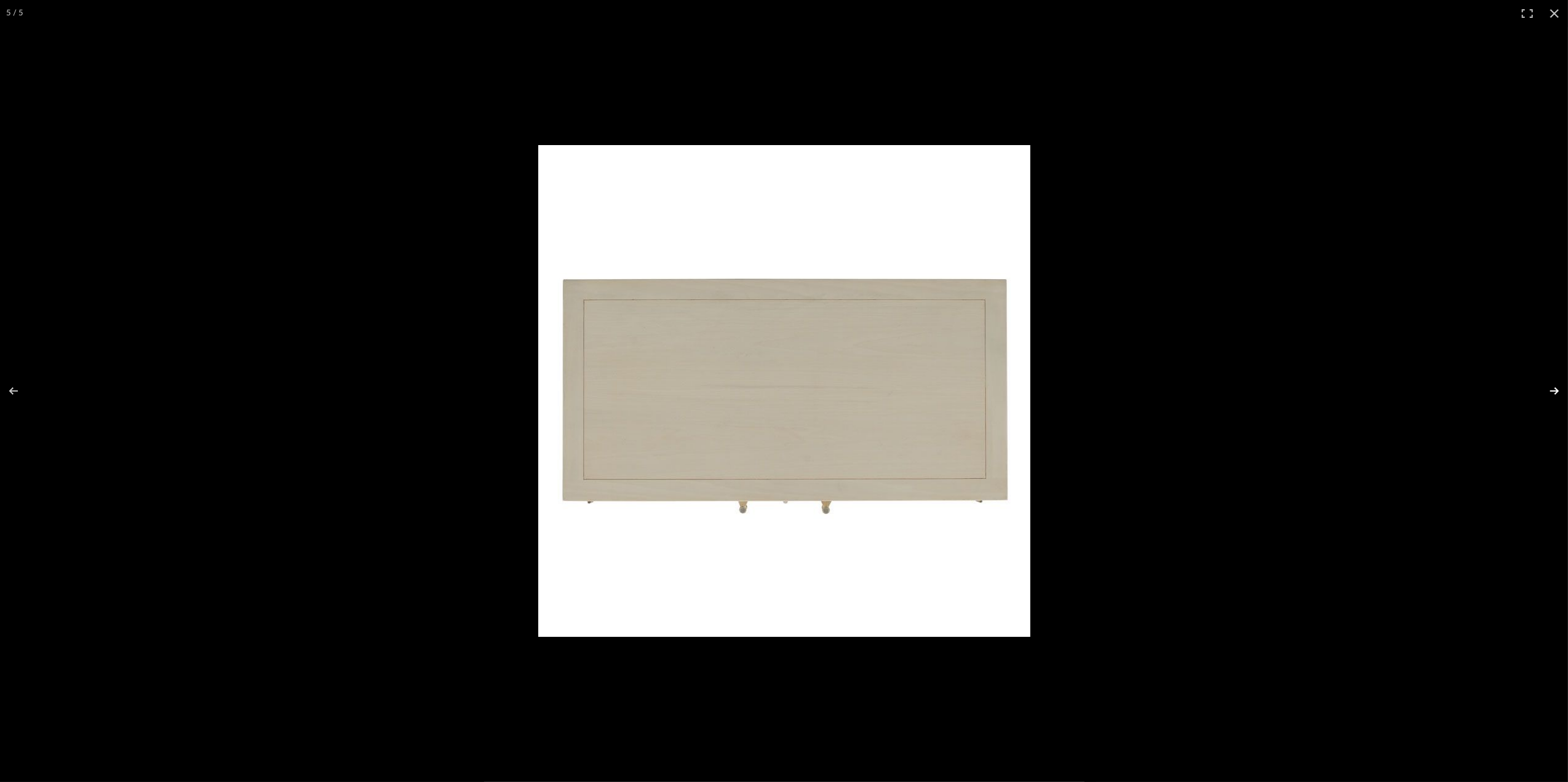
click at [1553, 399] on button at bounding box center [1546, 390] width 43 height 61
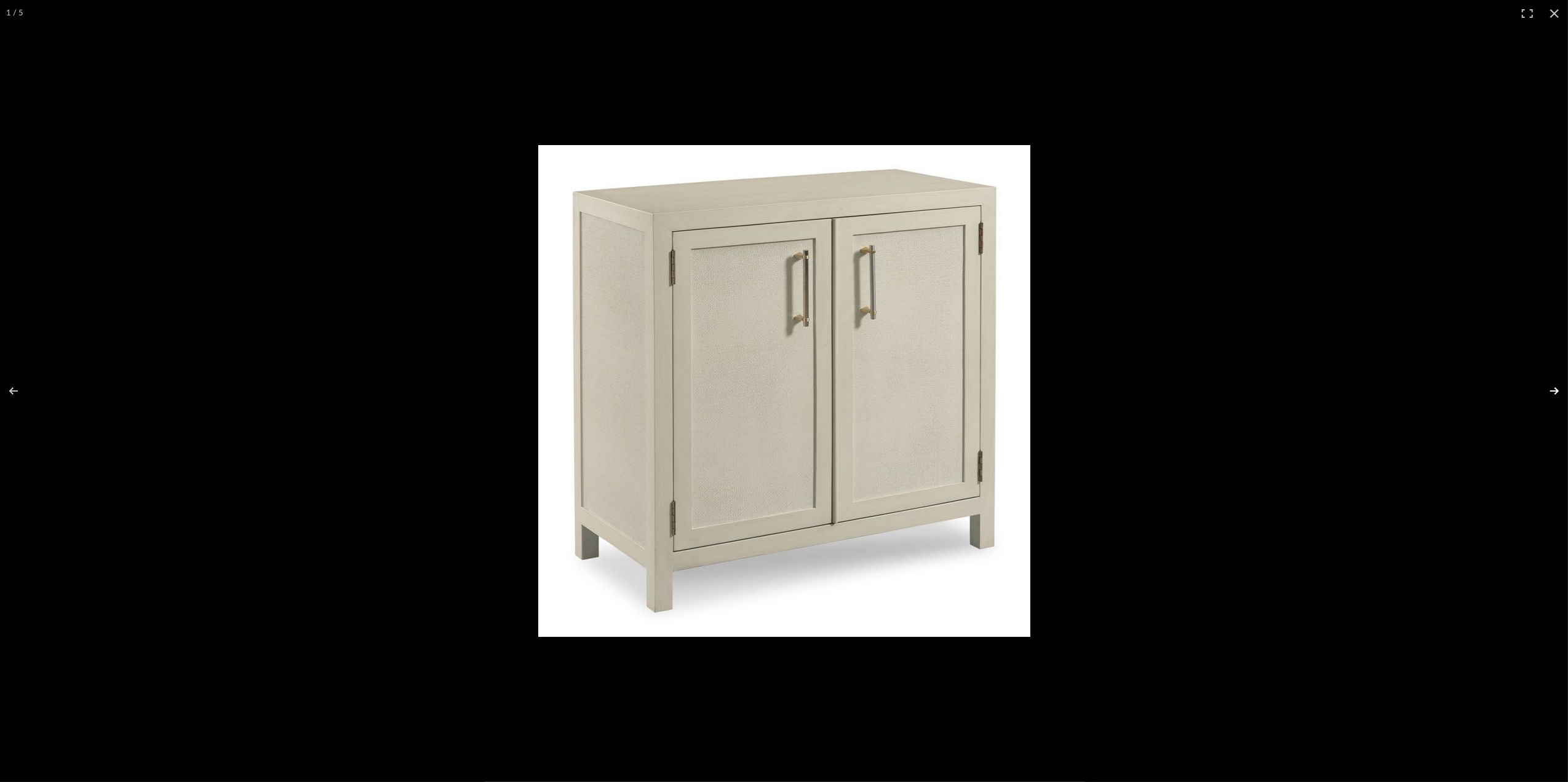
click at [1553, 399] on button at bounding box center [1546, 390] width 43 height 61
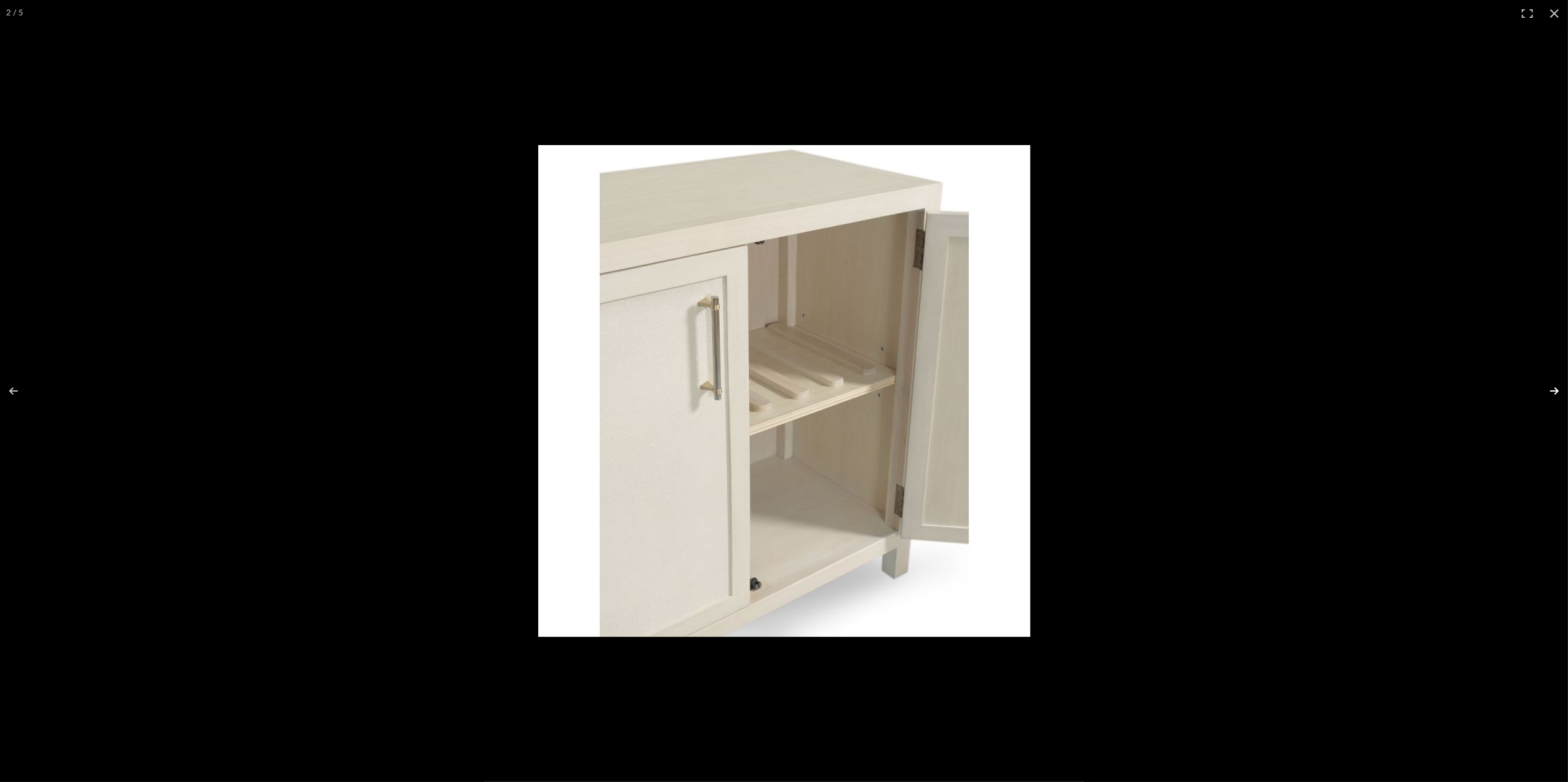
click at [1553, 399] on button at bounding box center [1546, 390] width 43 height 61
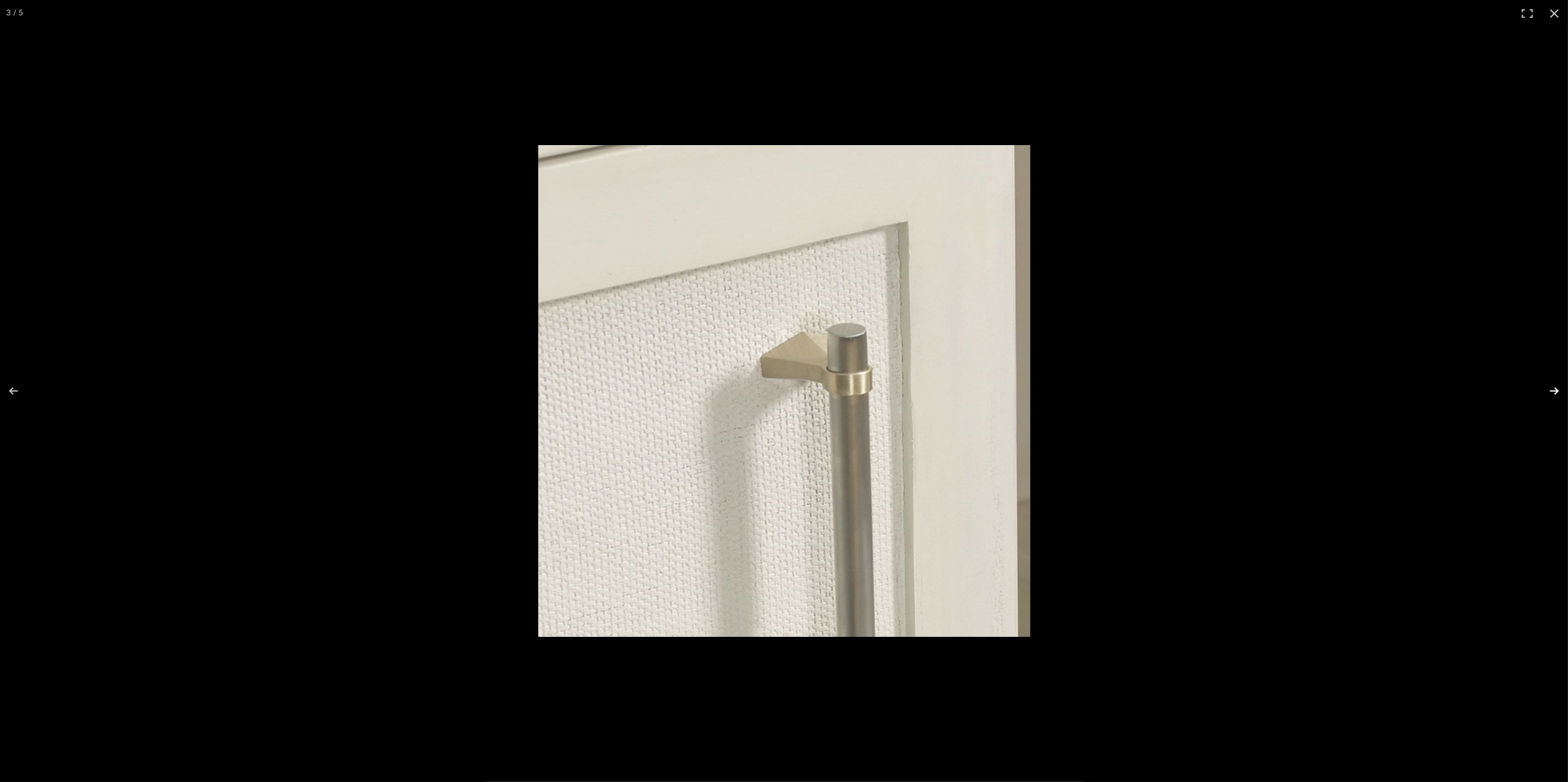
click at [1553, 399] on button at bounding box center [1546, 390] width 43 height 61
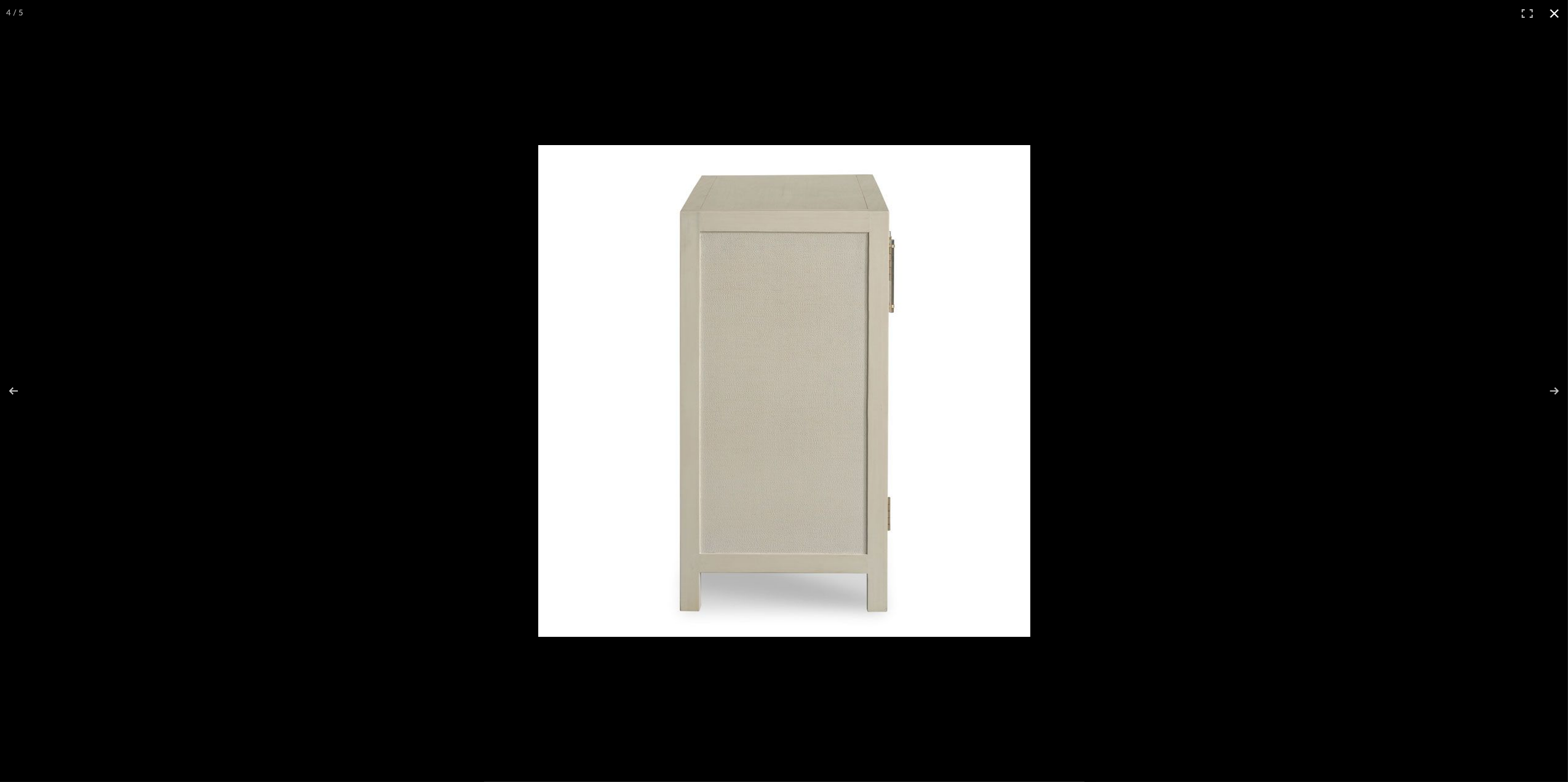
click at [1554, 13] on button at bounding box center [1554, 13] width 27 height 27
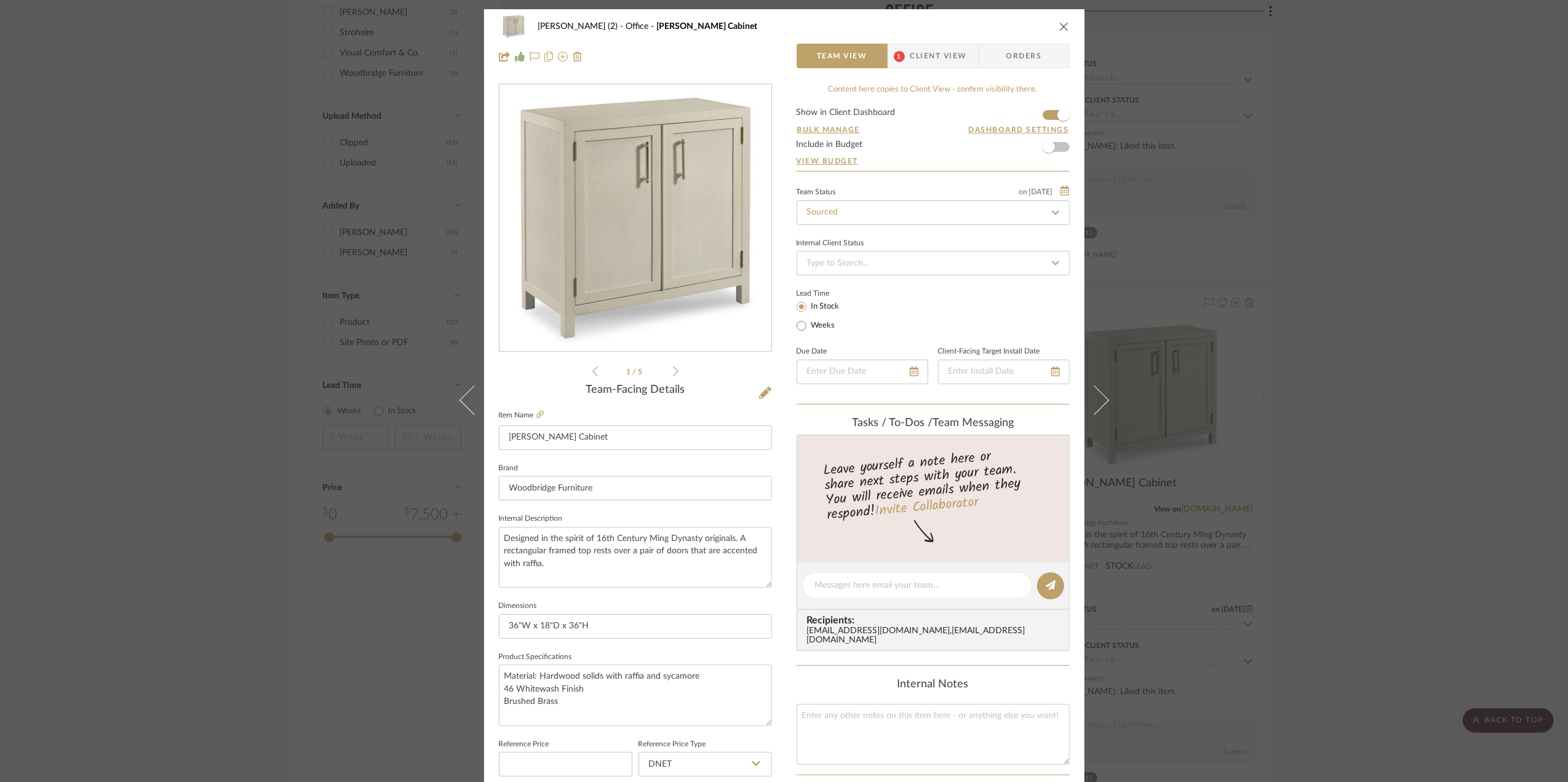
click at [1367, 297] on div "[PERSON_NAME] (2) Office [PERSON_NAME] Cabinet Team View 1 Client View Orders 1…" at bounding box center [784, 391] width 1568 height 782
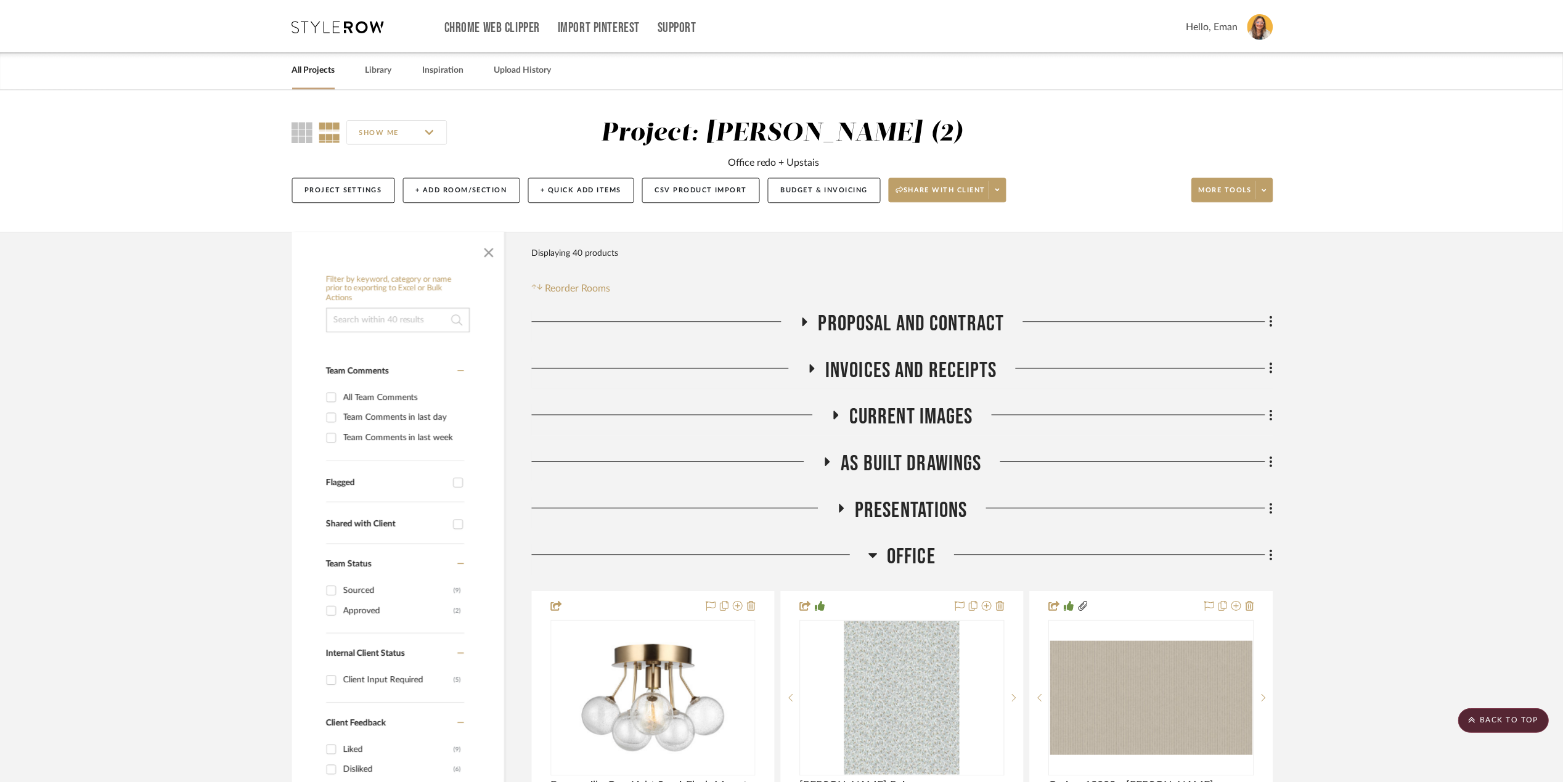
scroll to position [1396, 0]
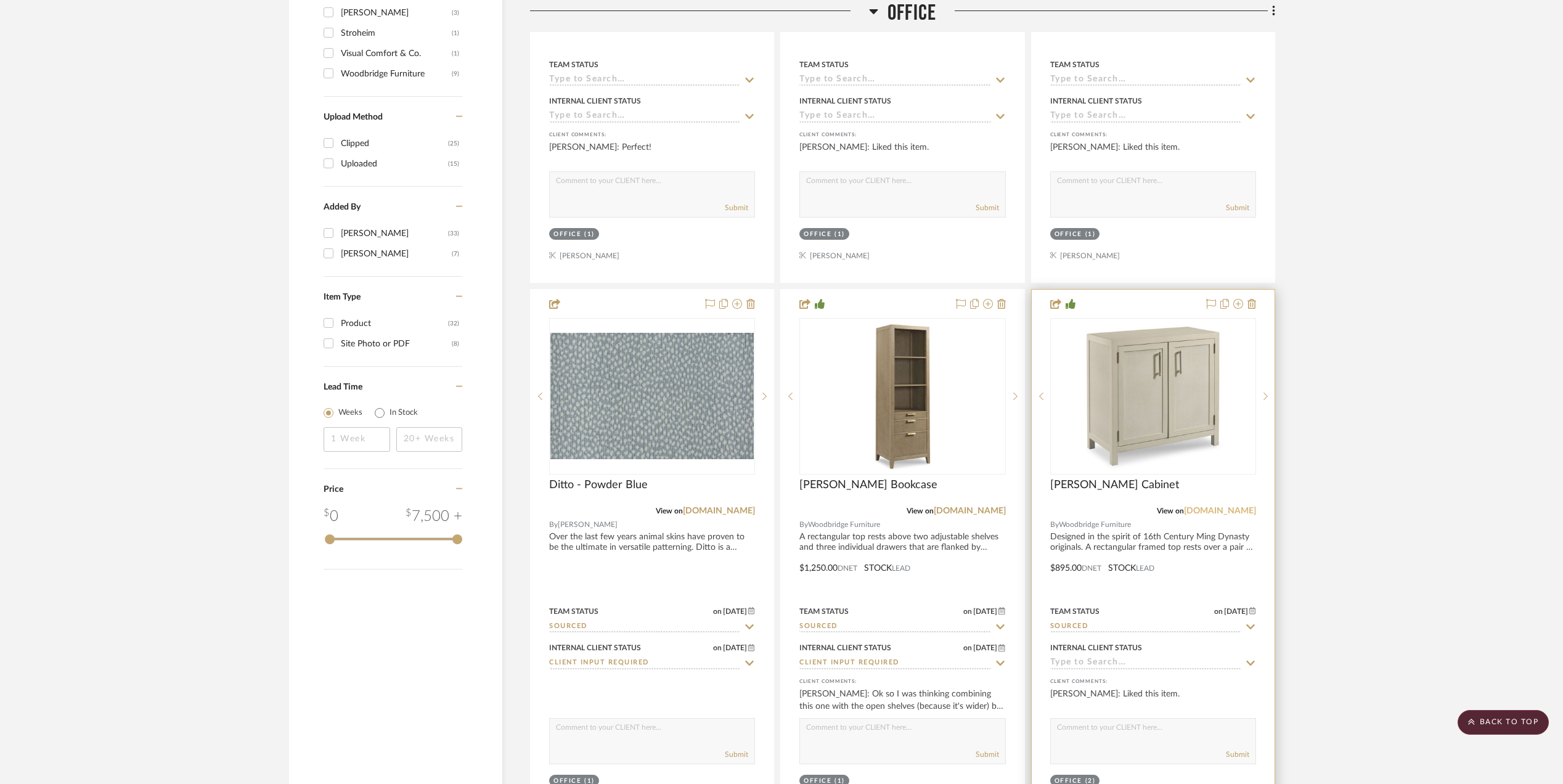
click at [1230, 514] on link "[DOMAIN_NAME]" at bounding box center [1221, 511] width 72 height 9
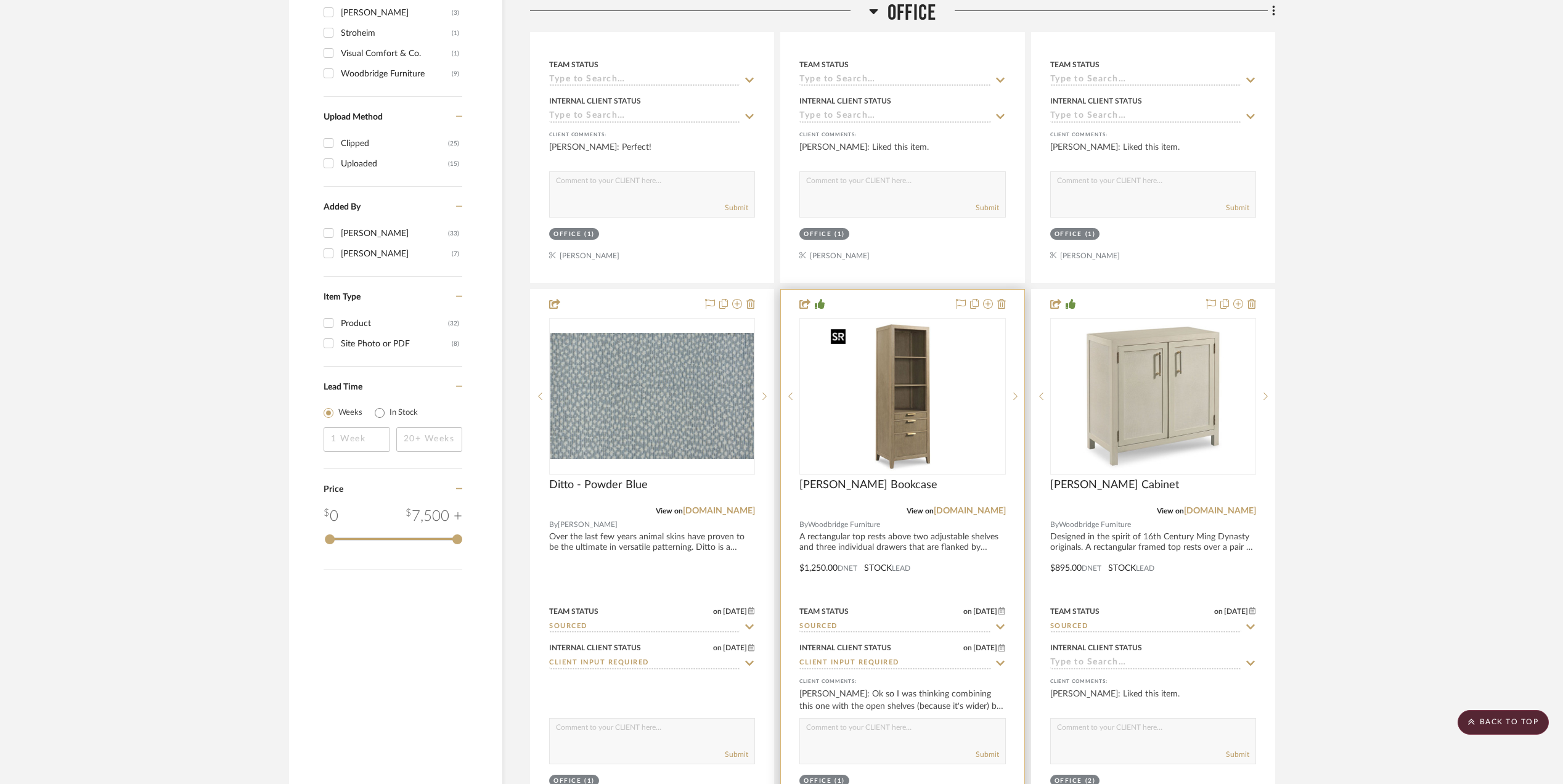
click at [898, 425] on img "0" at bounding box center [902, 396] width 154 height 154
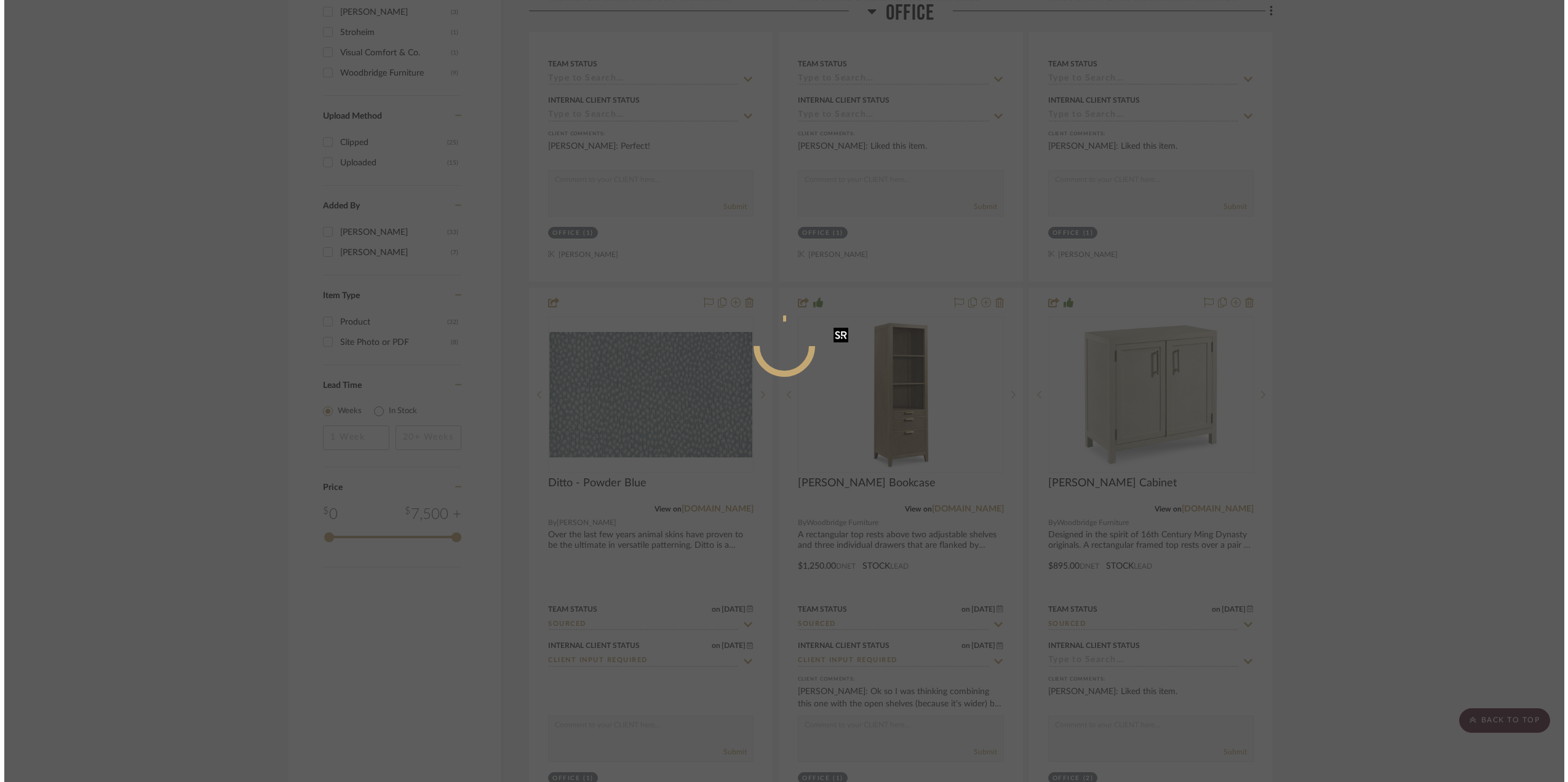
scroll to position [0, 0]
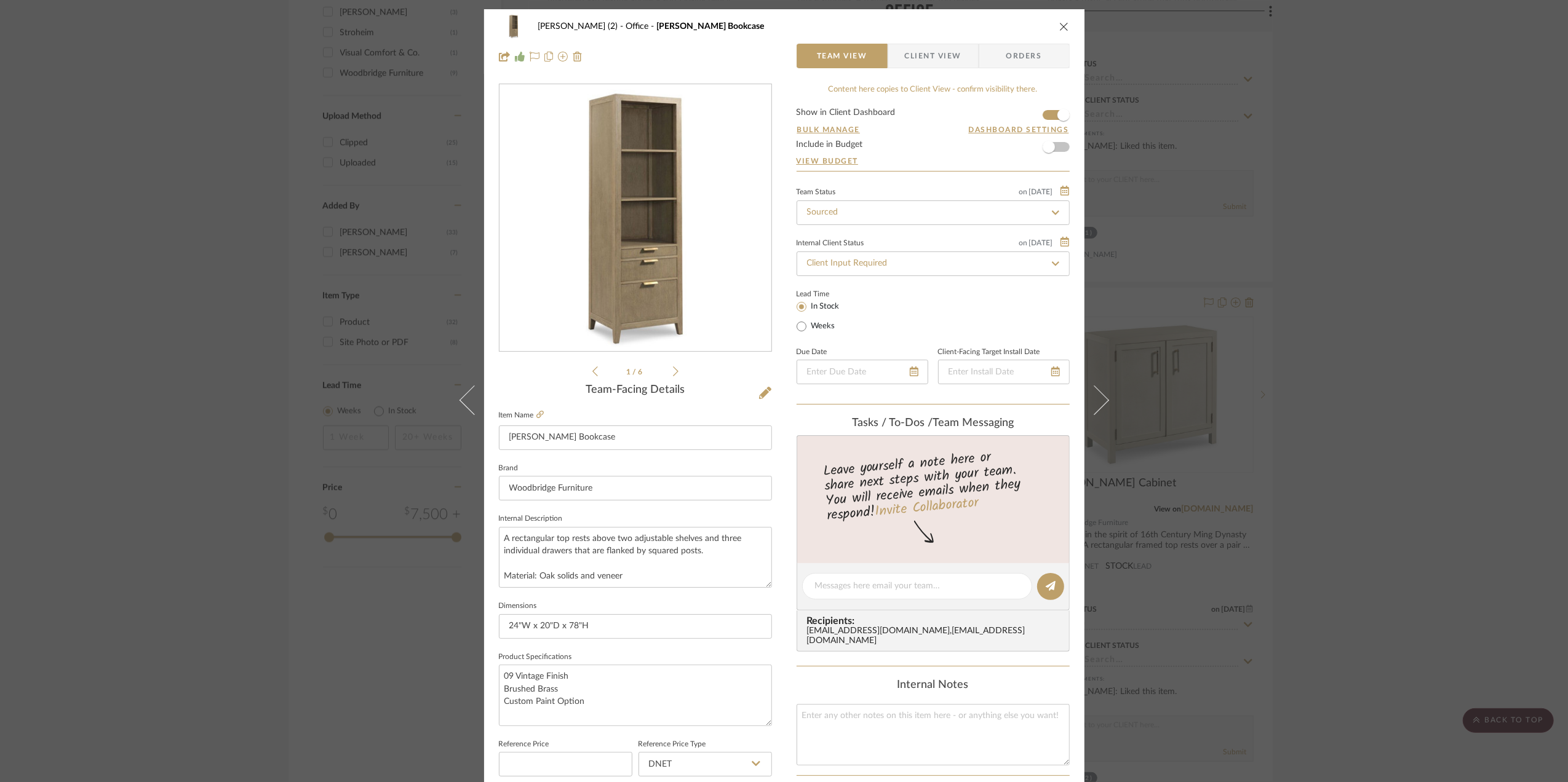
click at [673, 371] on icon at bounding box center [675, 371] width 6 height 10
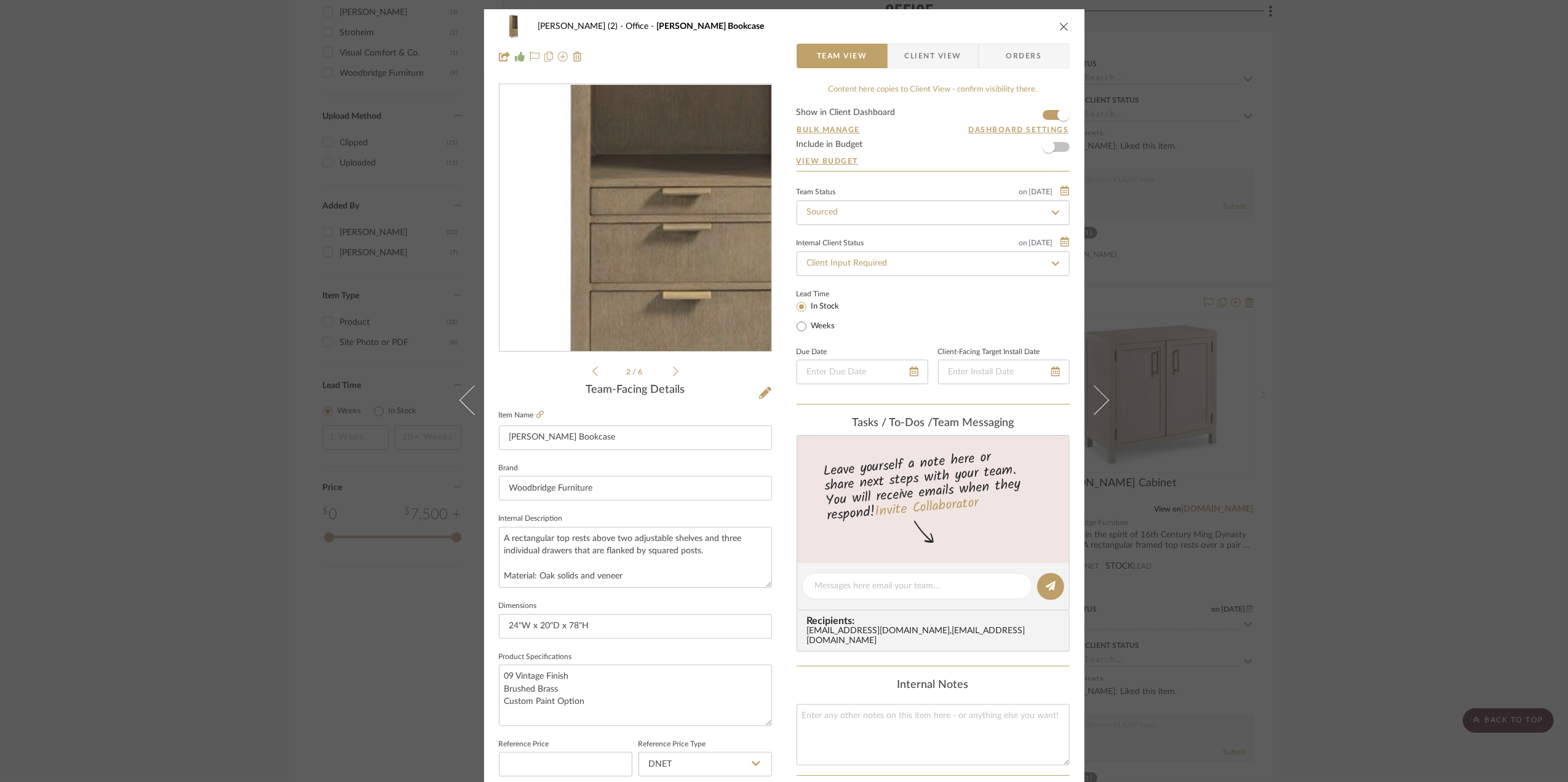
click at [614, 260] on img "1" at bounding box center [635, 218] width 267 height 267
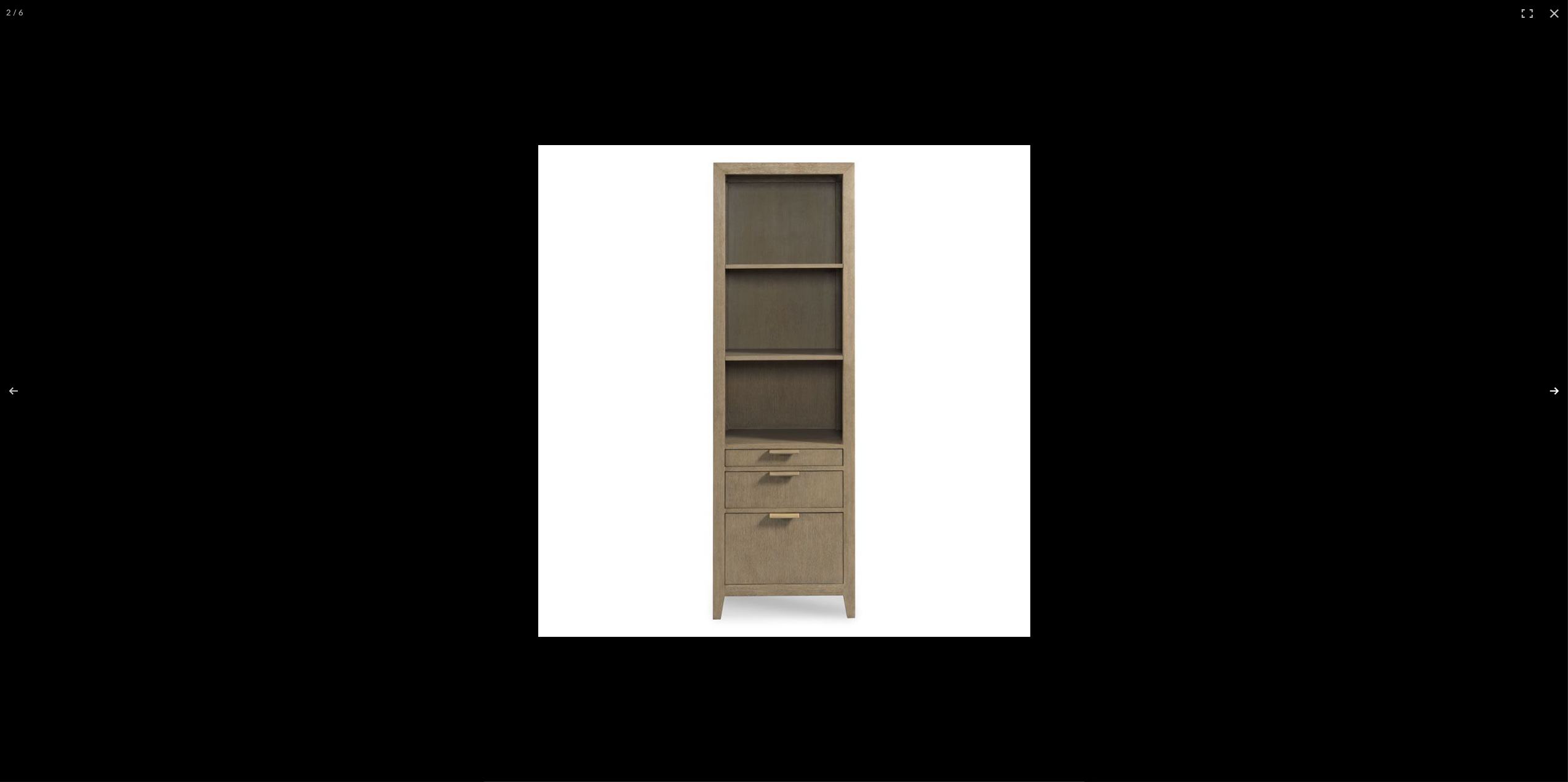
click at [1555, 389] on button at bounding box center [1546, 390] width 43 height 61
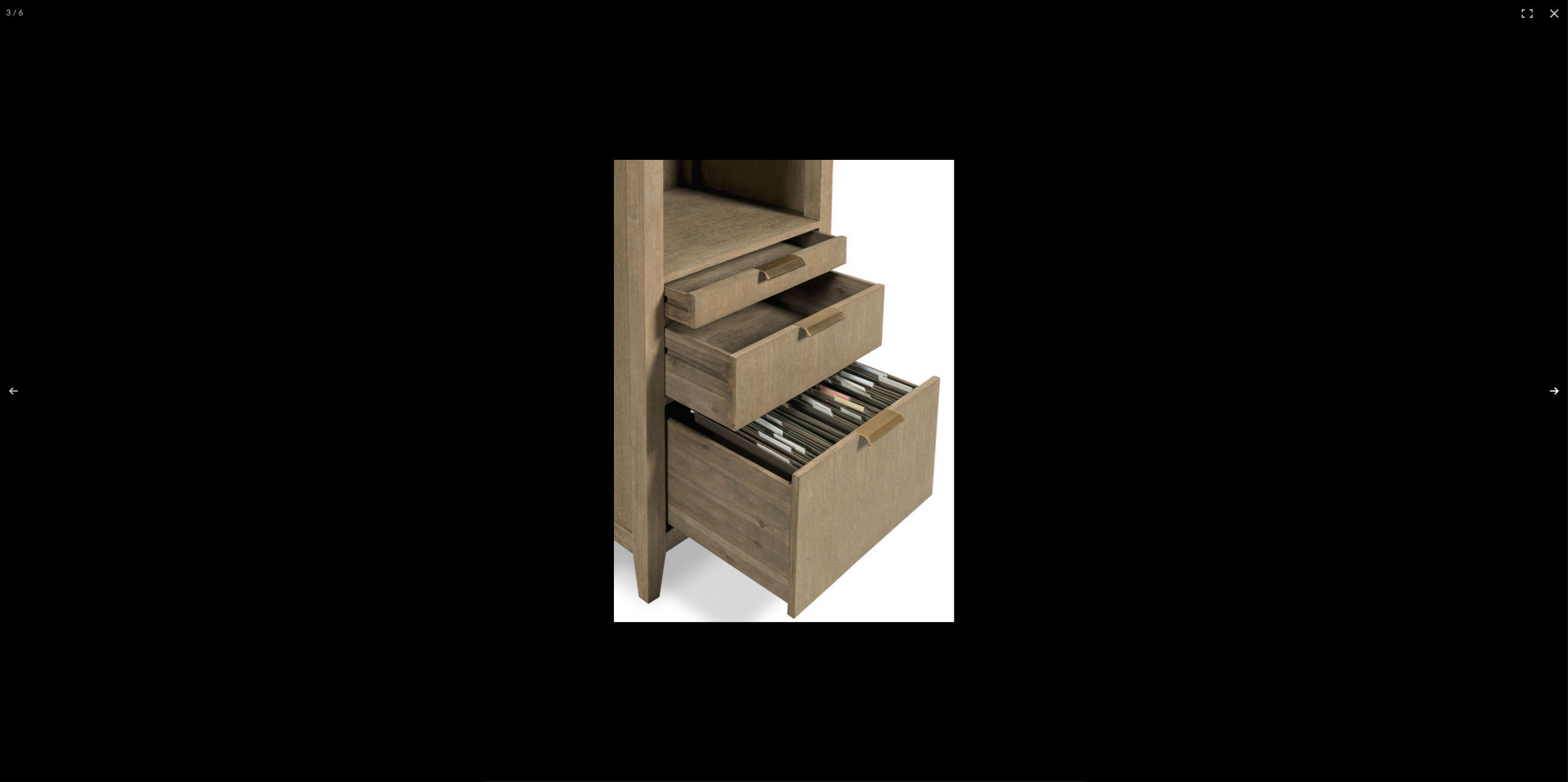
click at [1553, 394] on button at bounding box center [1546, 390] width 43 height 61
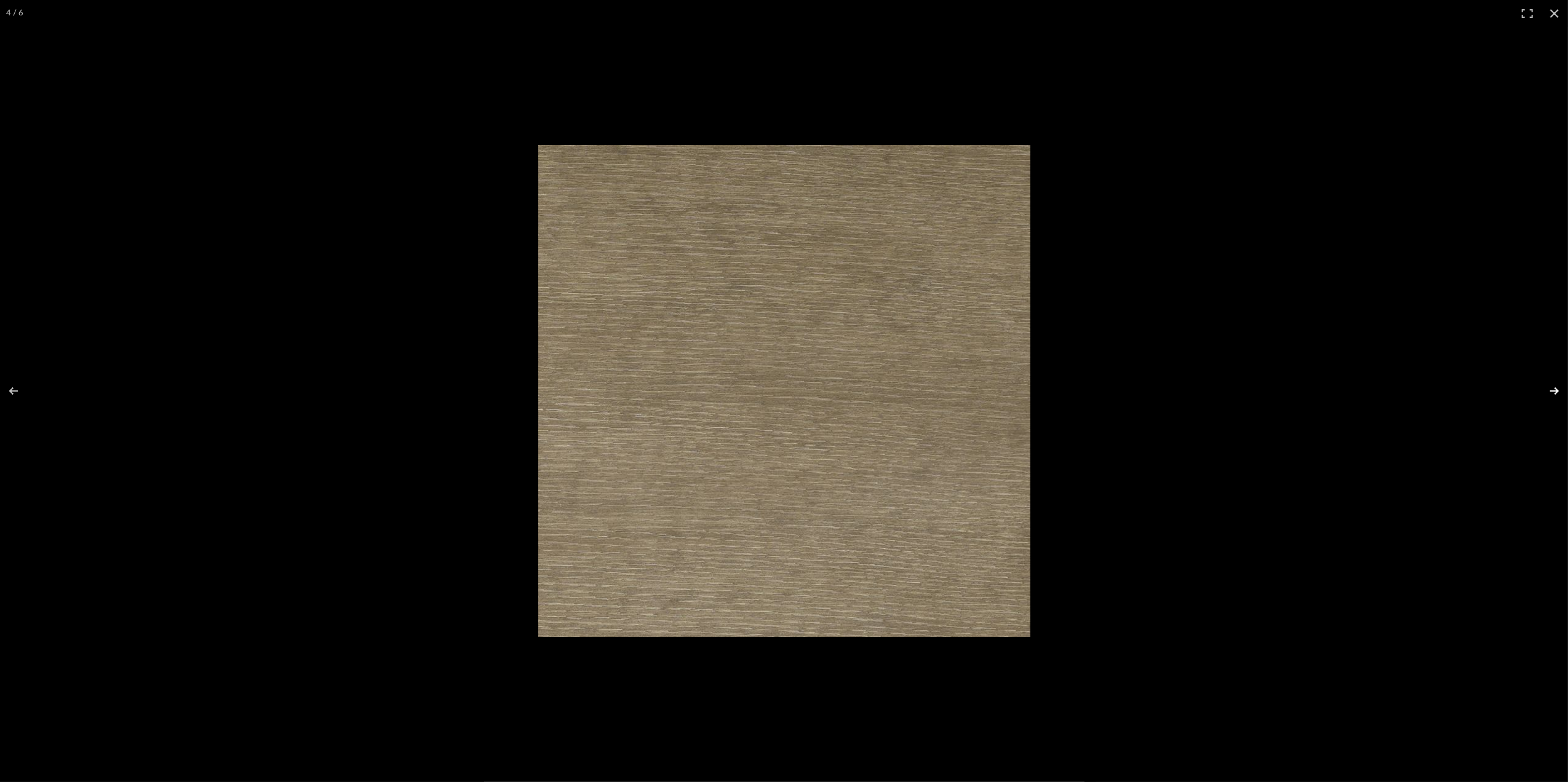
click at [1553, 394] on button at bounding box center [1546, 390] width 43 height 61
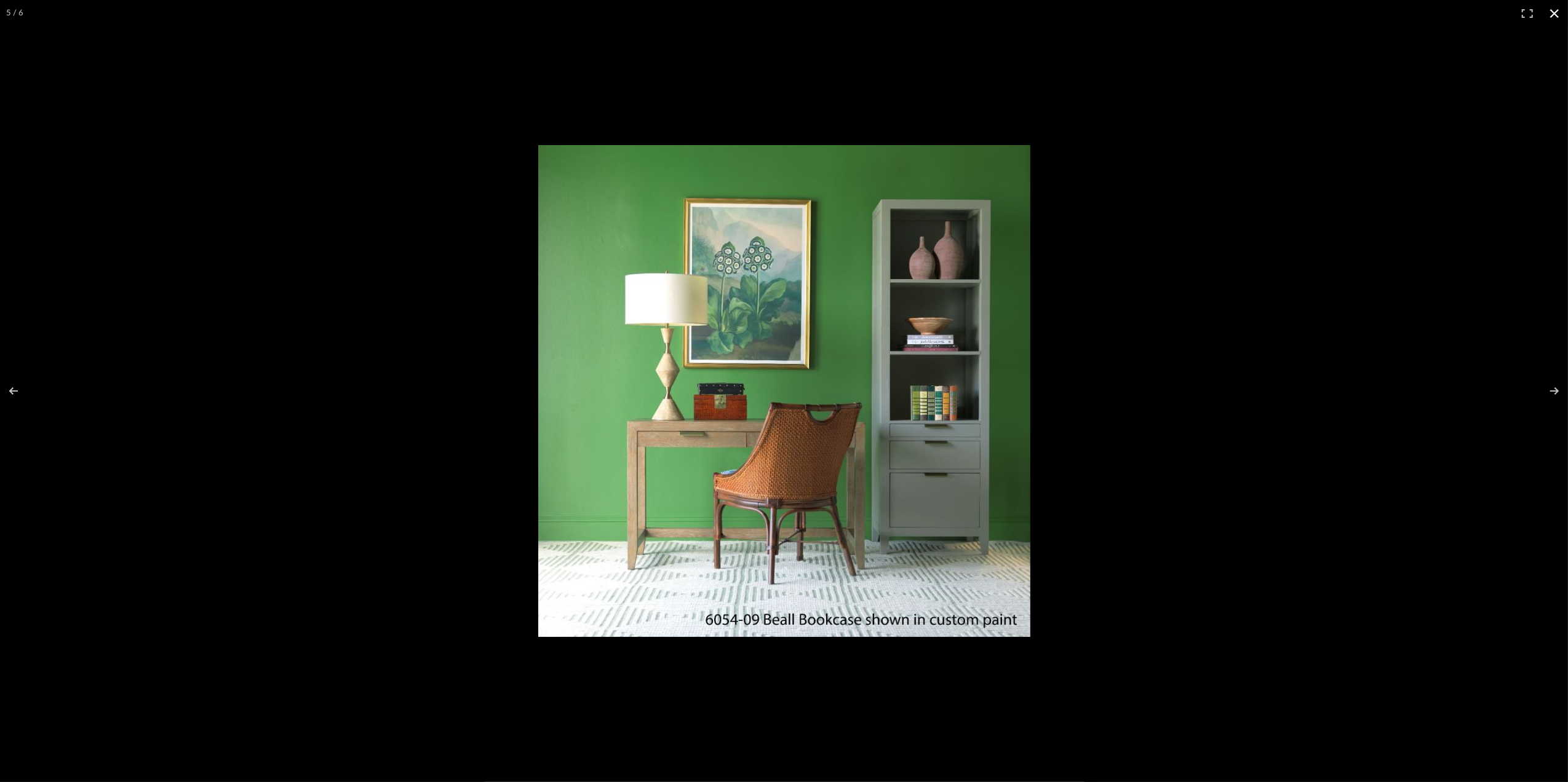
click at [1556, 8] on button at bounding box center [1554, 13] width 27 height 27
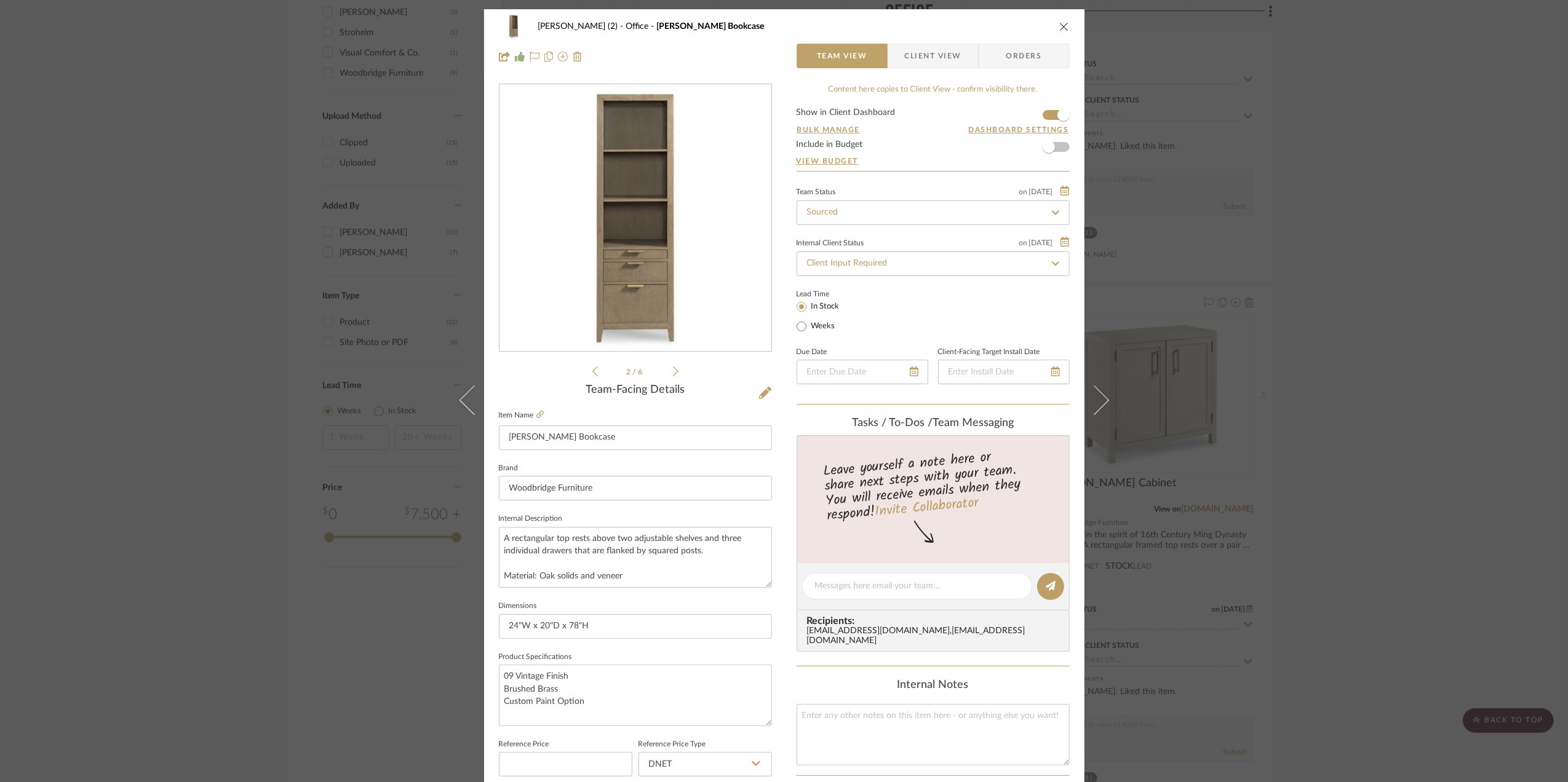
click at [1531, 273] on div "[PERSON_NAME] (2) Office [PERSON_NAME] Bookcase Team View Client View Orders 2 …" at bounding box center [784, 391] width 1568 height 782
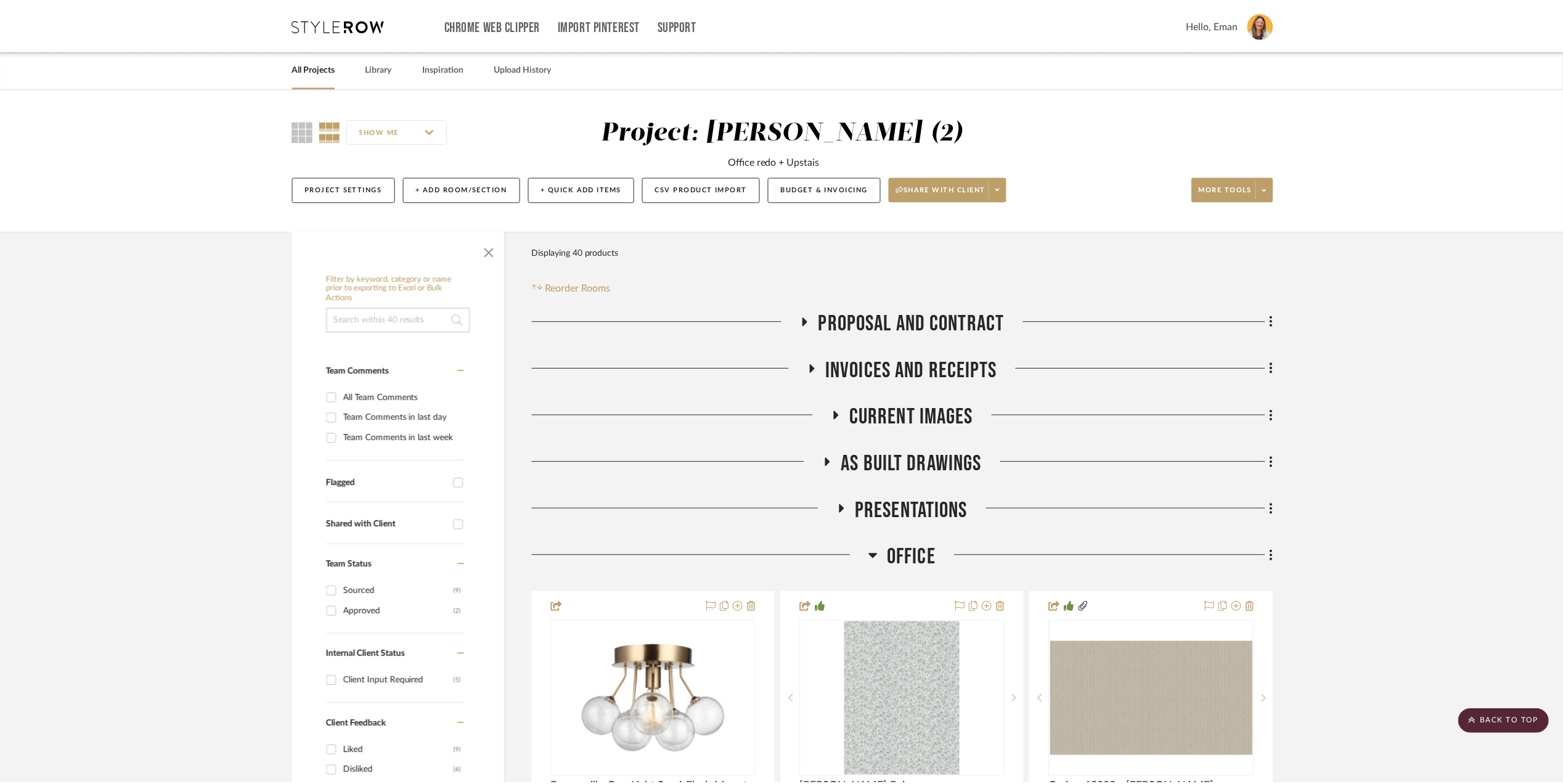
scroll to position [1396, 0]
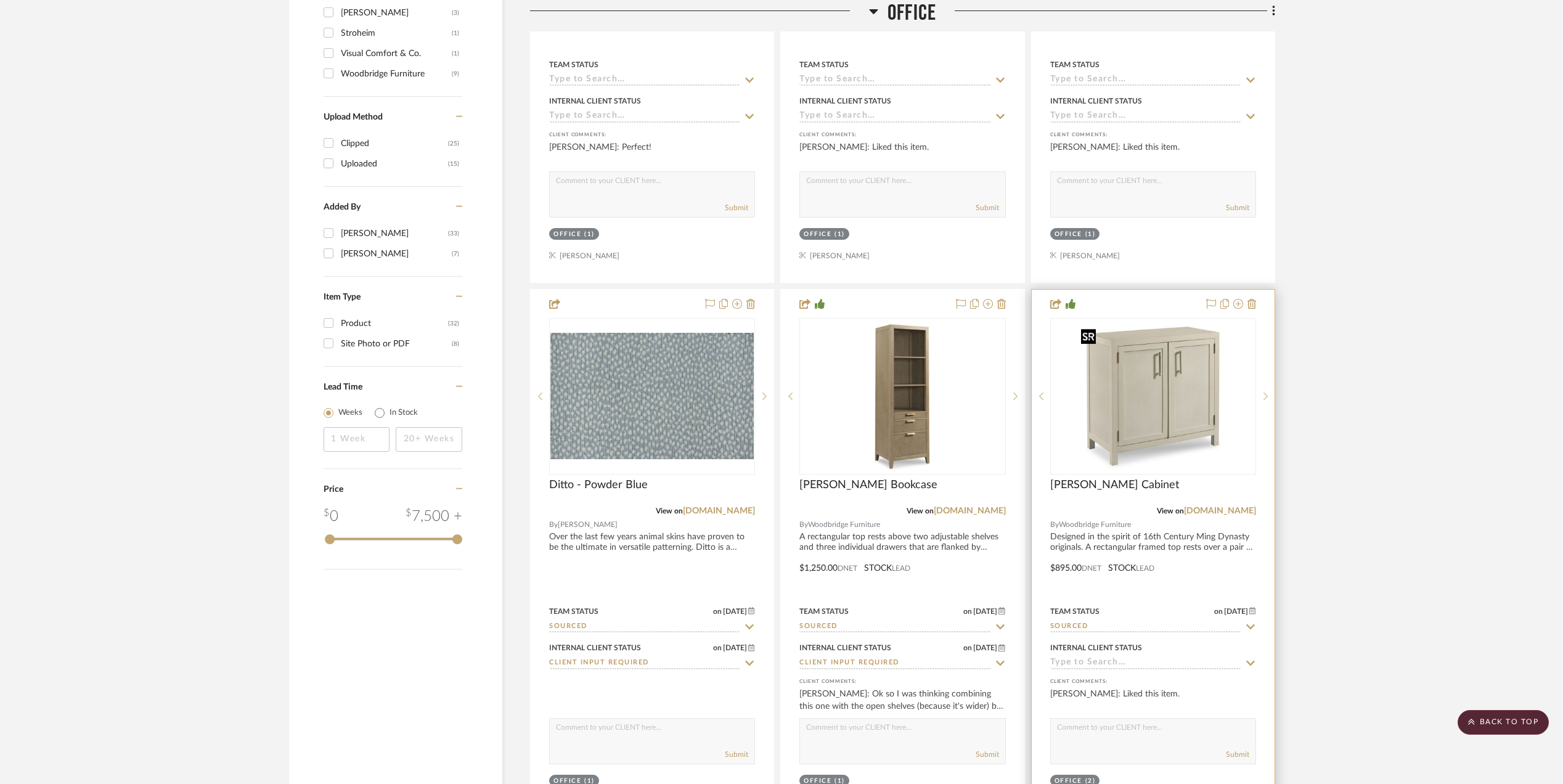
click at [1140, 382] on img "0" at bounding box center [1153, 396] width 154 height 154
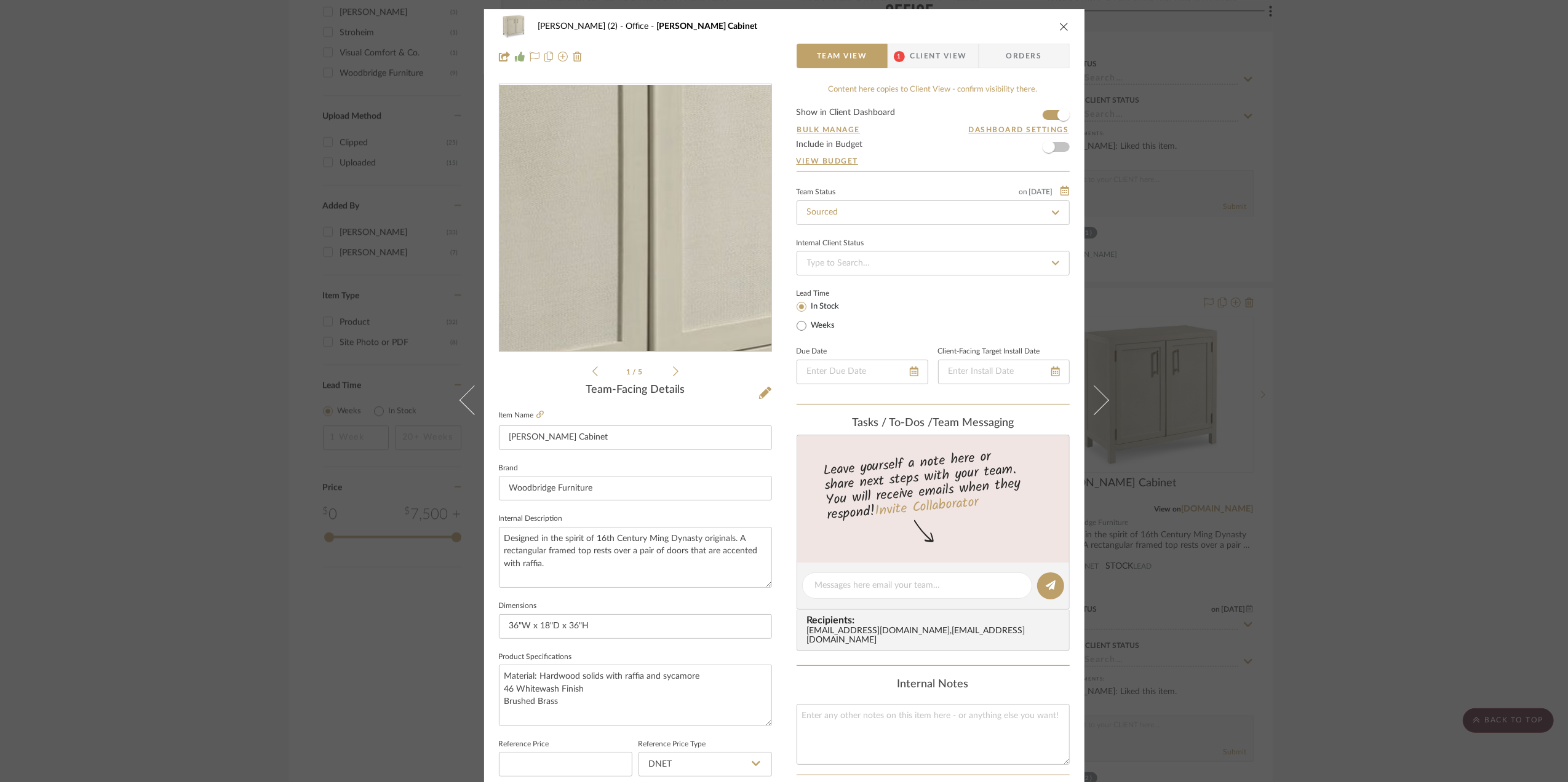
click at [652, 241] on img "0" at bounding box center [635, 218] width 267 height 267
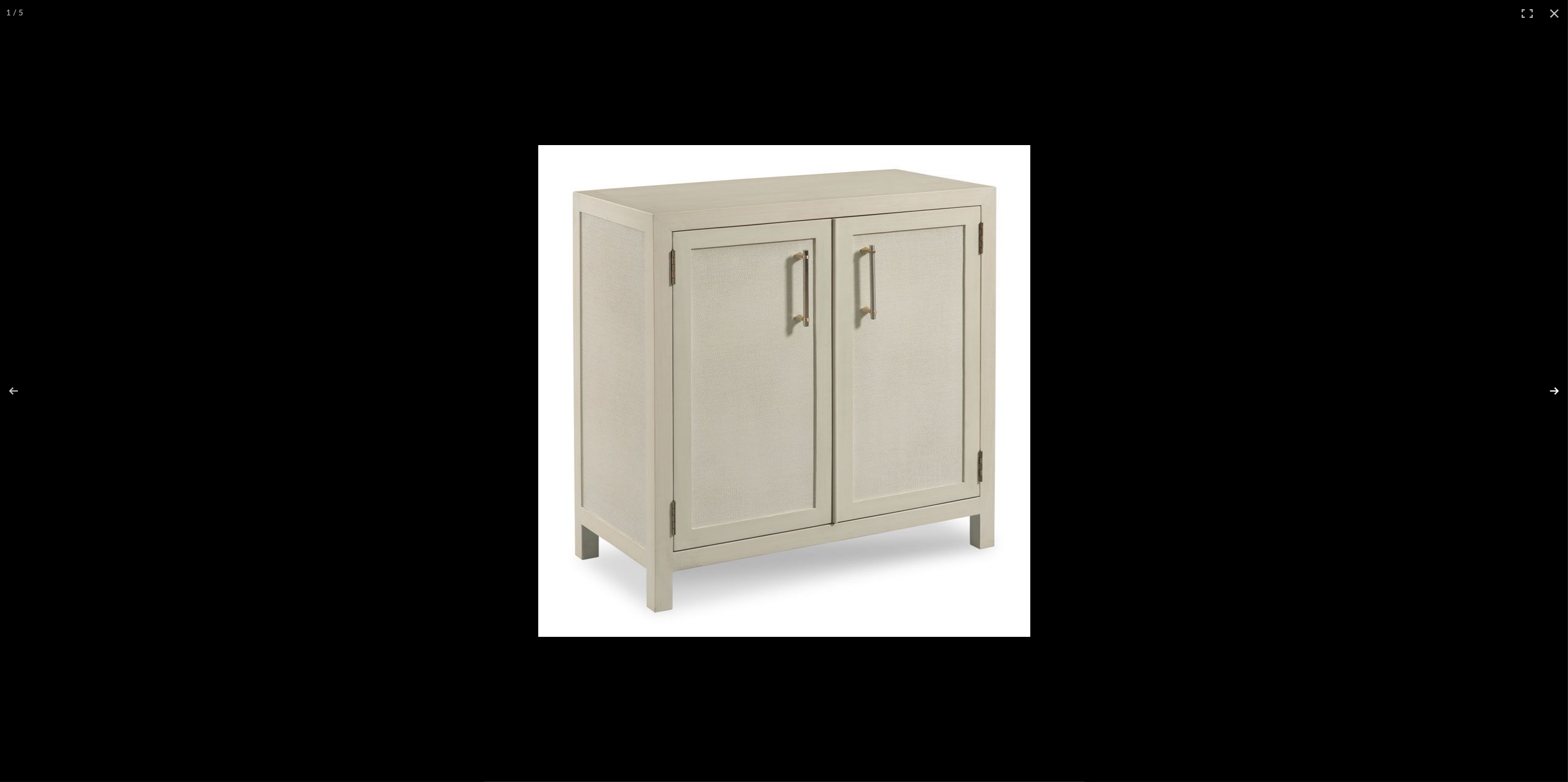
click at [1555, 388] on button at bounding box center [1546, 390] width 43 height 61
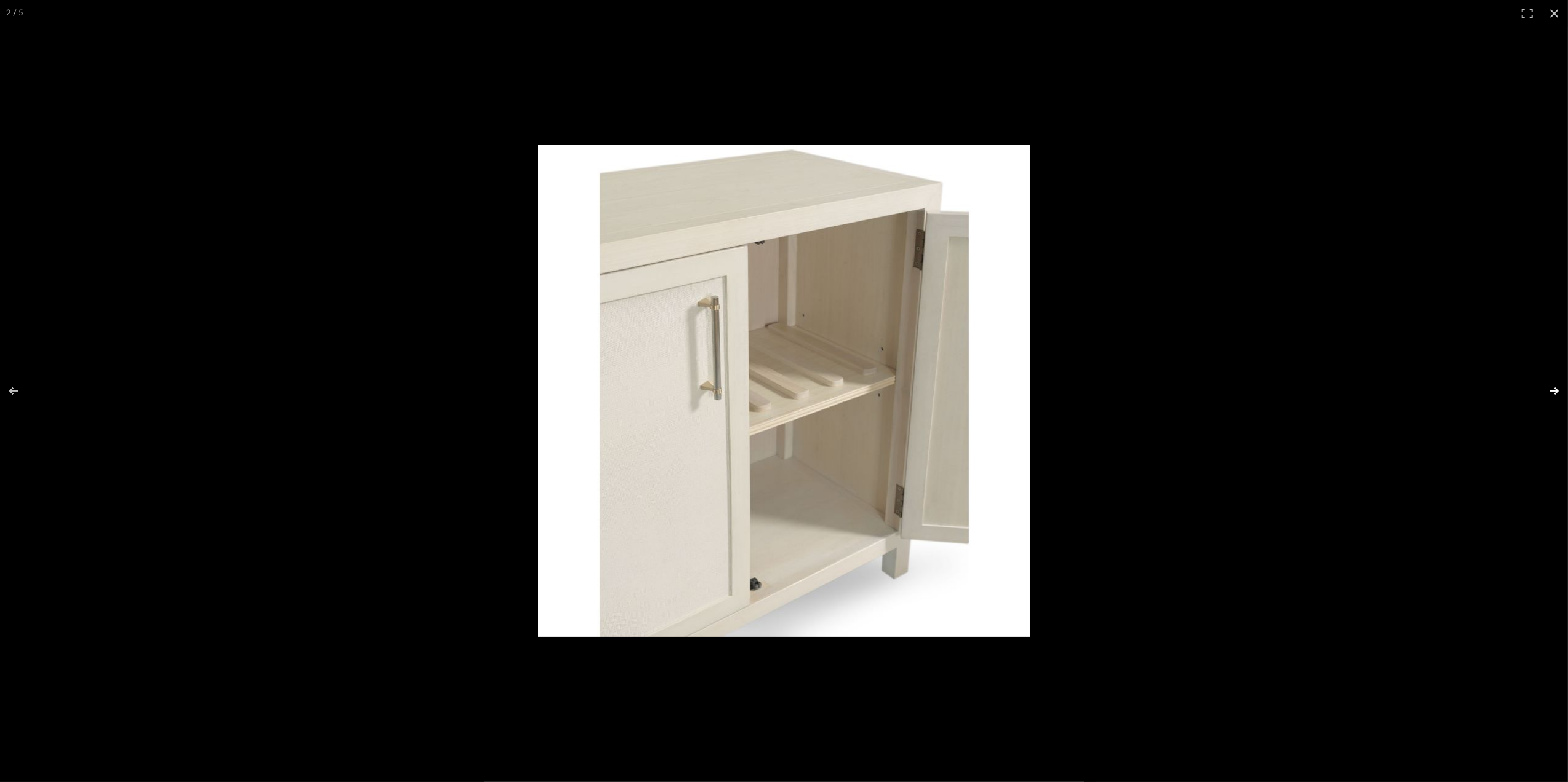
click at [1555, 388] on button at bounding box center [1546, 390] width 43 height 61
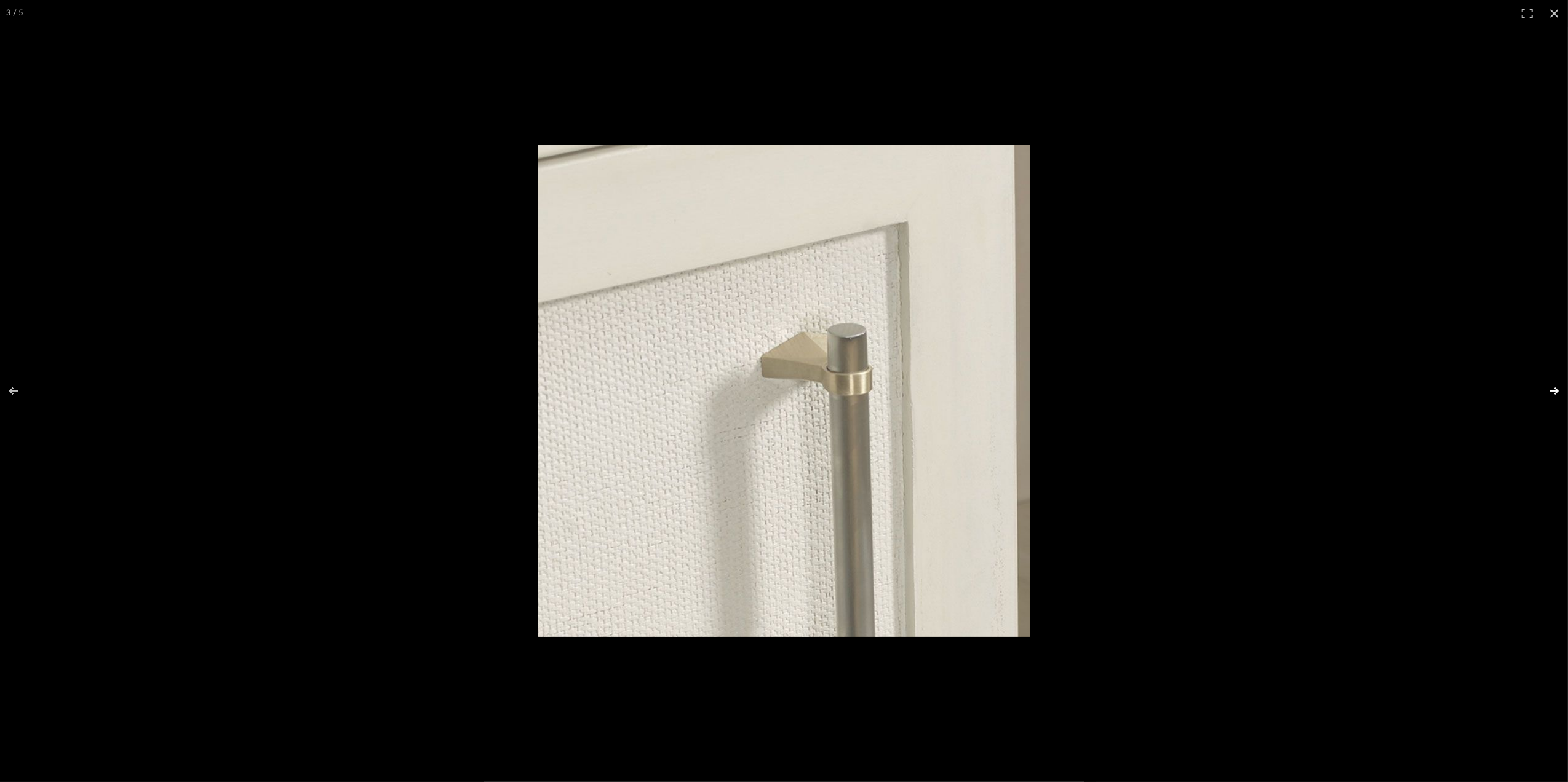
click at [1554, 394] on button at bounding box center [1546, 390] width 43 height 61
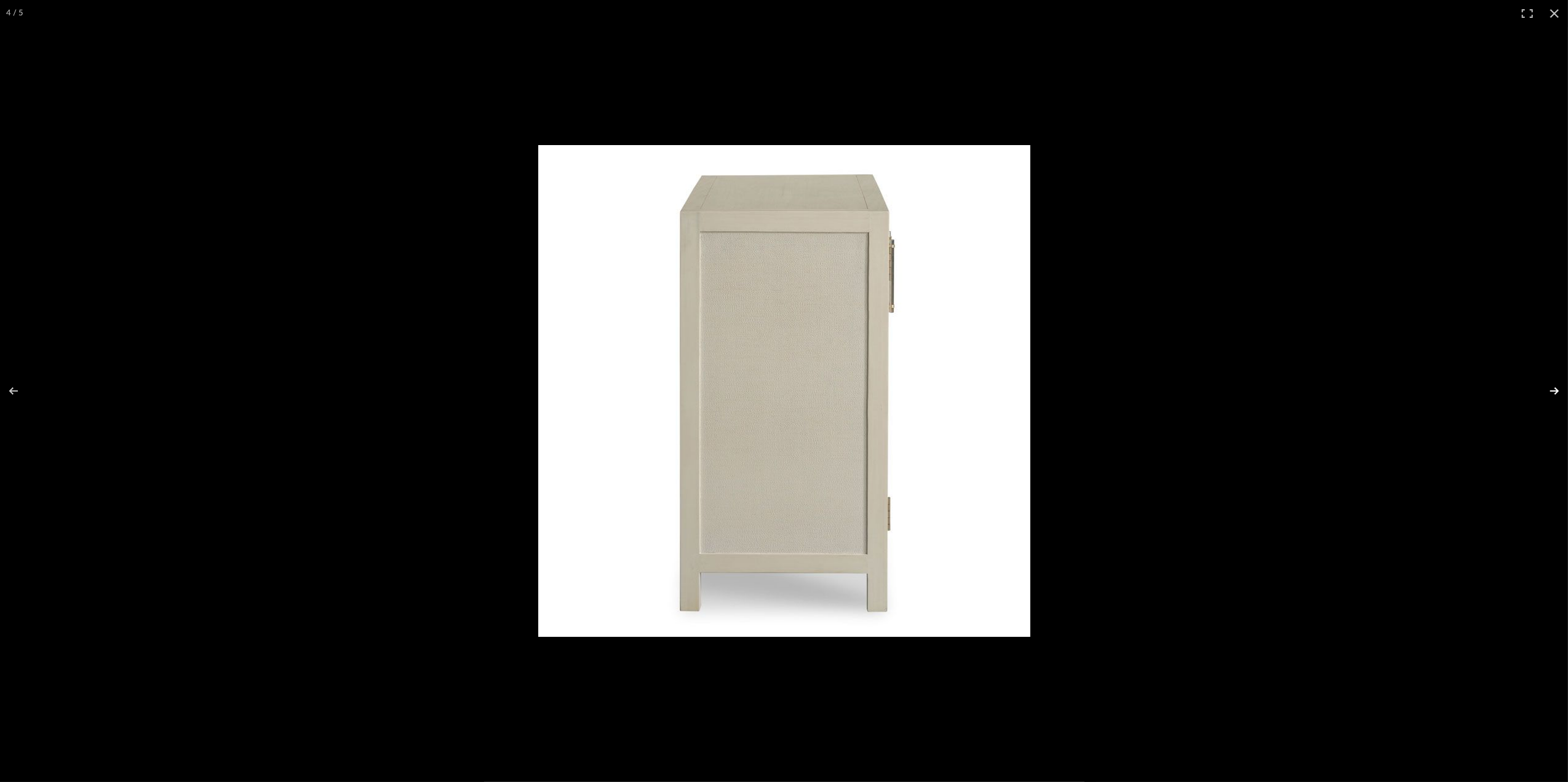
click at [1555, 394] on button at bounding box center [1546, 390] width 43 height 61
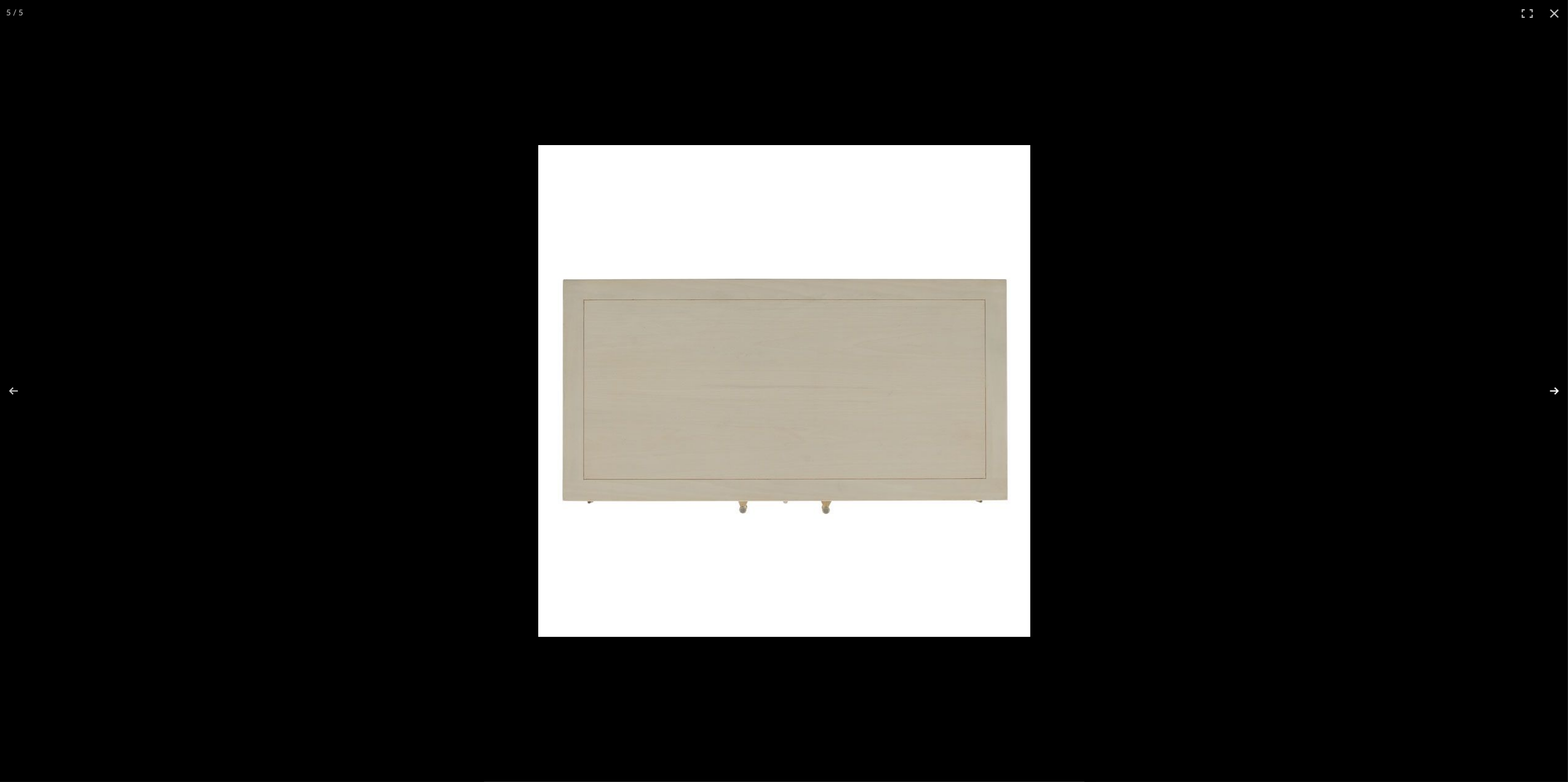
click at [1555, 394] on button at bounding box center [1546, 390] width 43 height 61
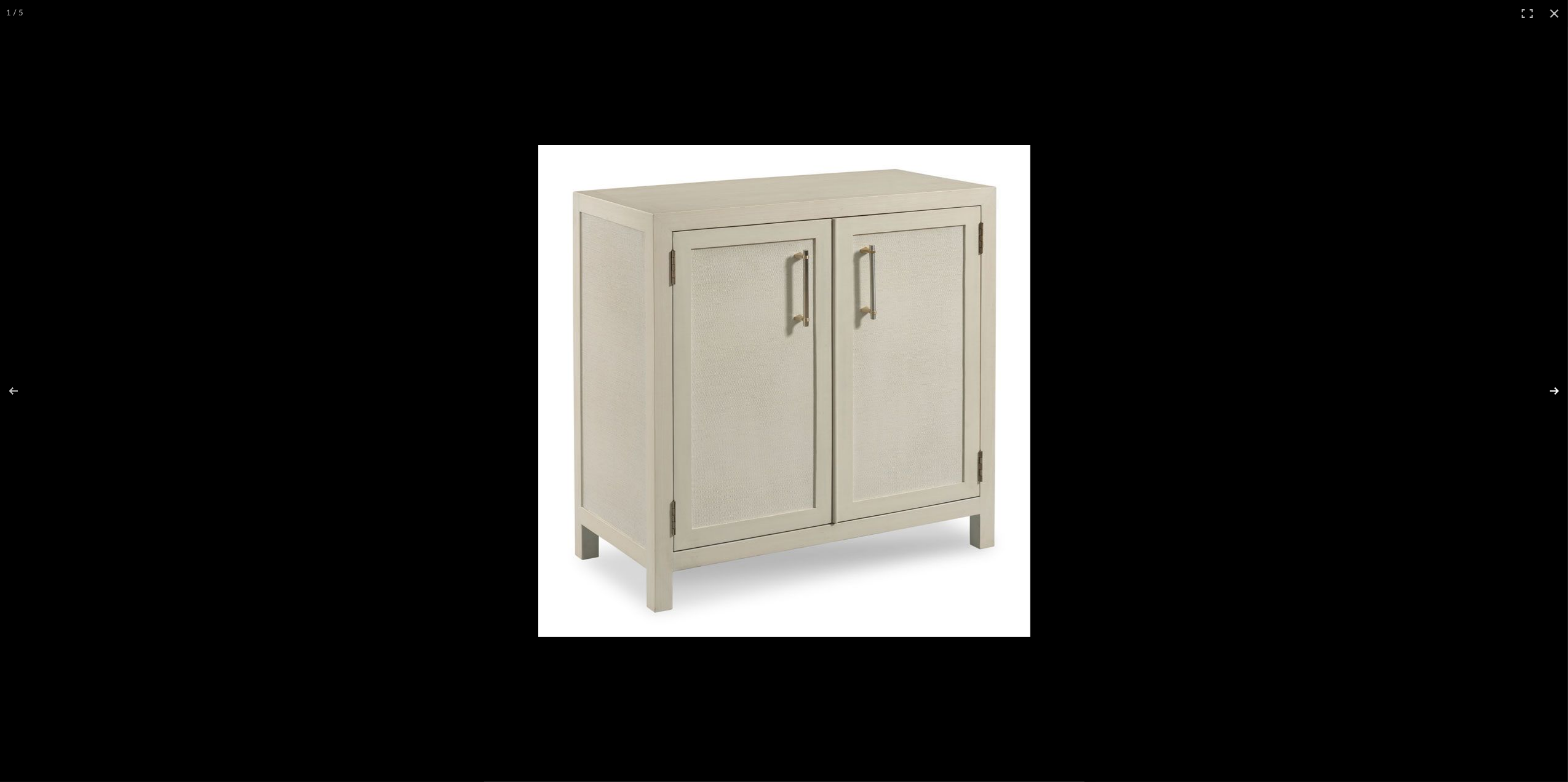
click at [1560, 392] on button at bounding box center [1546, 390] width 43 height 61
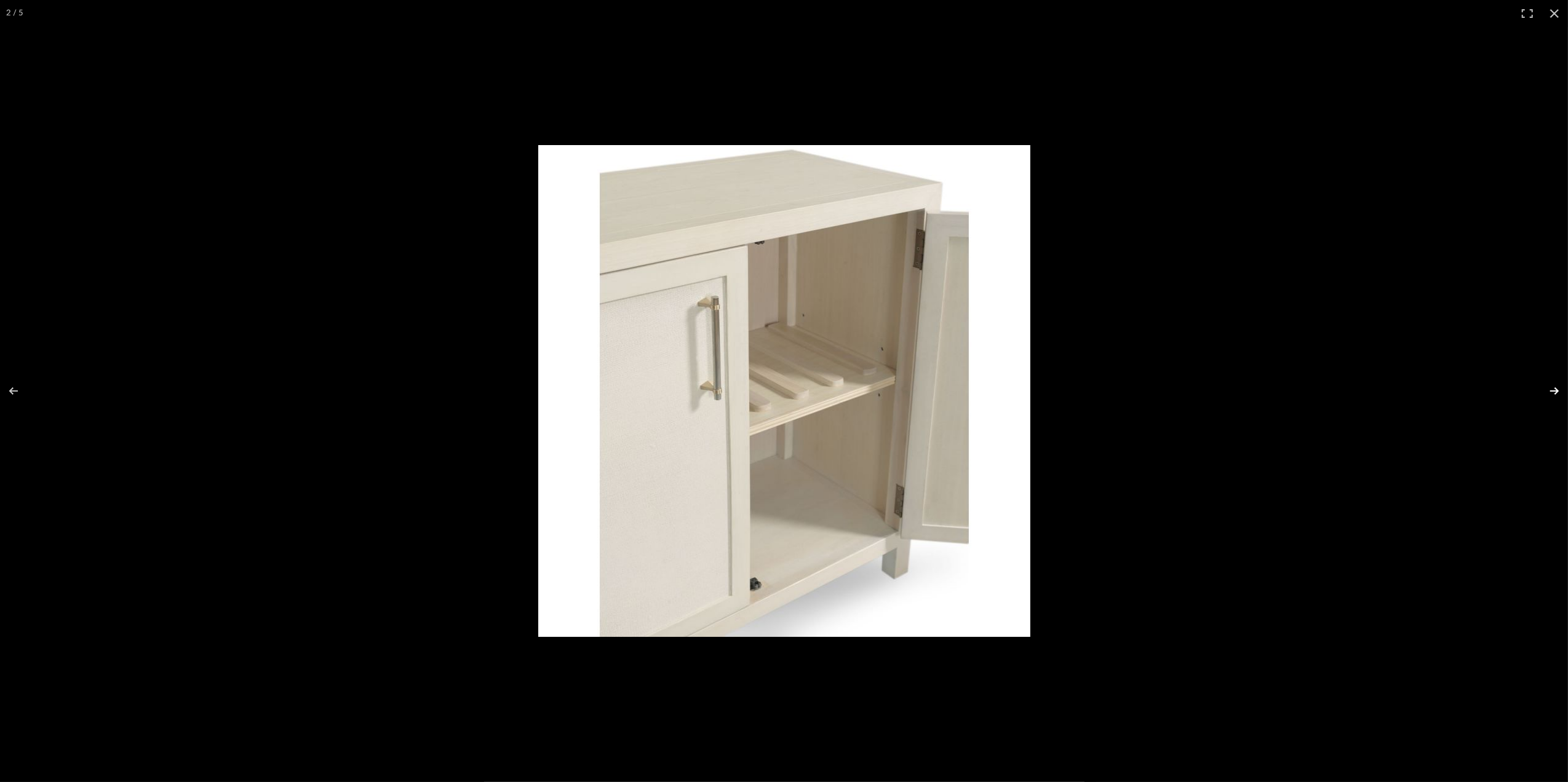
click at [1560, 390] on button at bounding box center [1546, 390] width 43 height 61
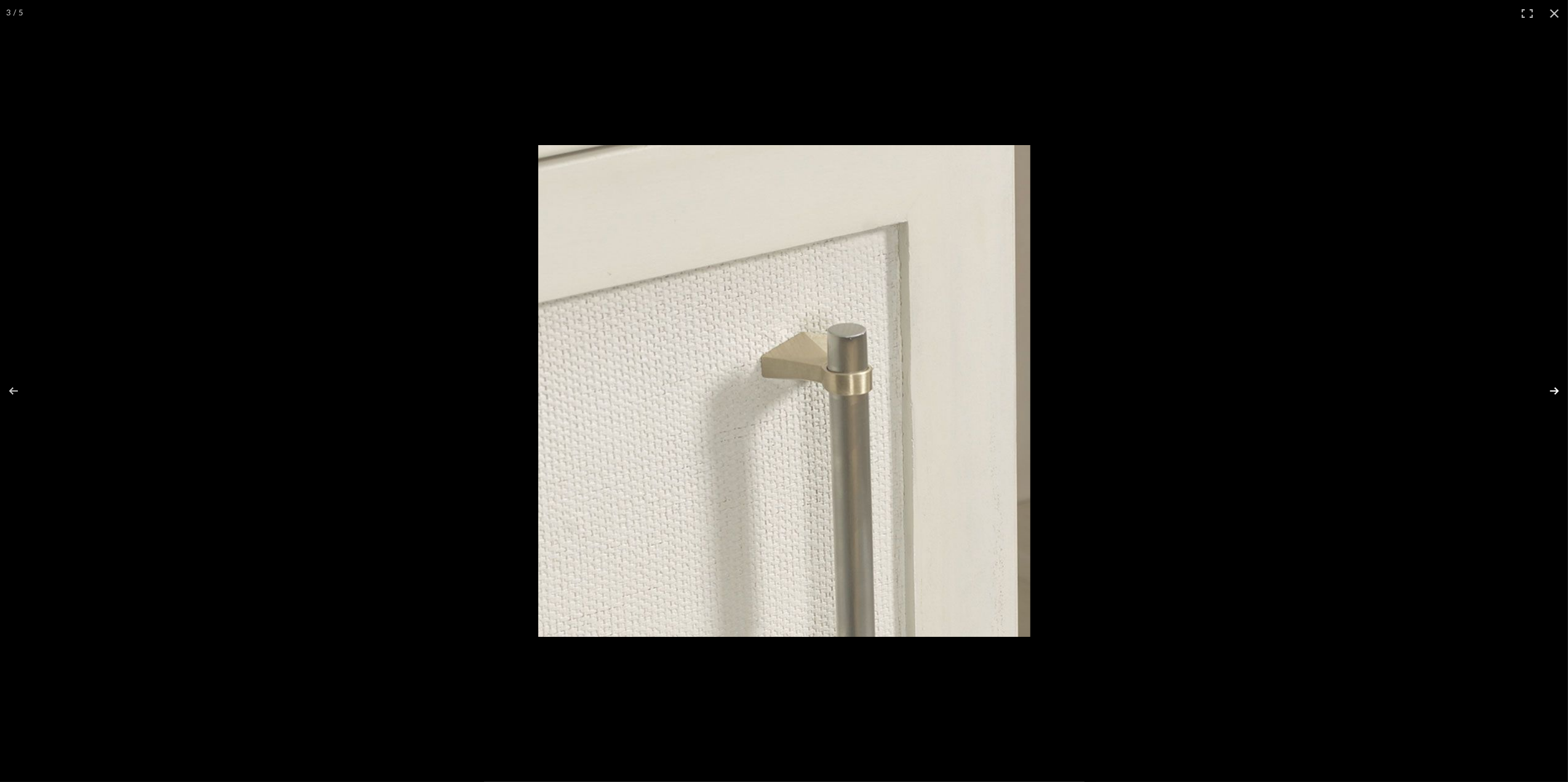
click at [1560, 390] on button at bounding box center [1546, 390] width 43 height 61
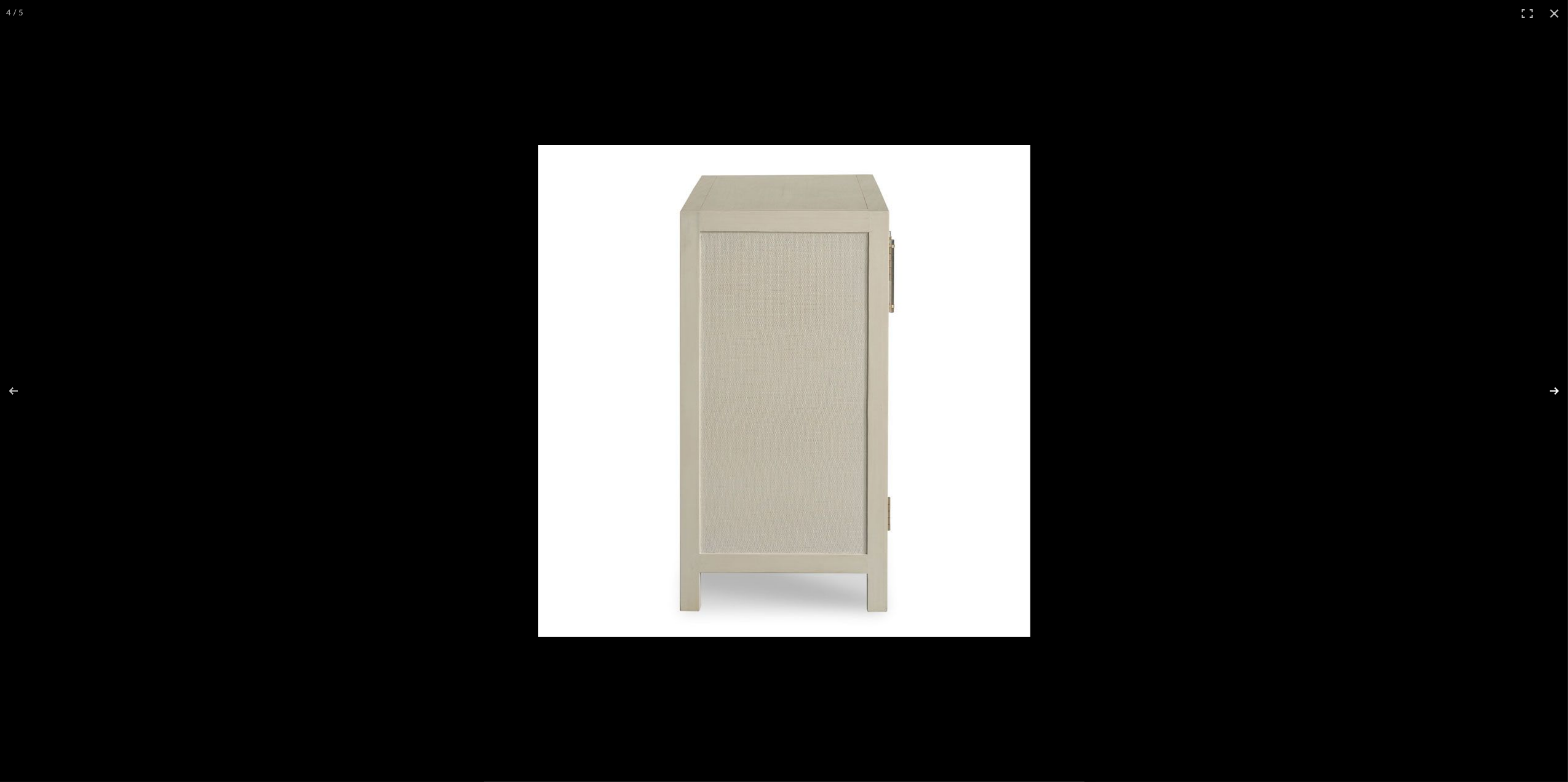
click at [1560, 390] on button at bounding box center [1546, 390] width 43 height 61
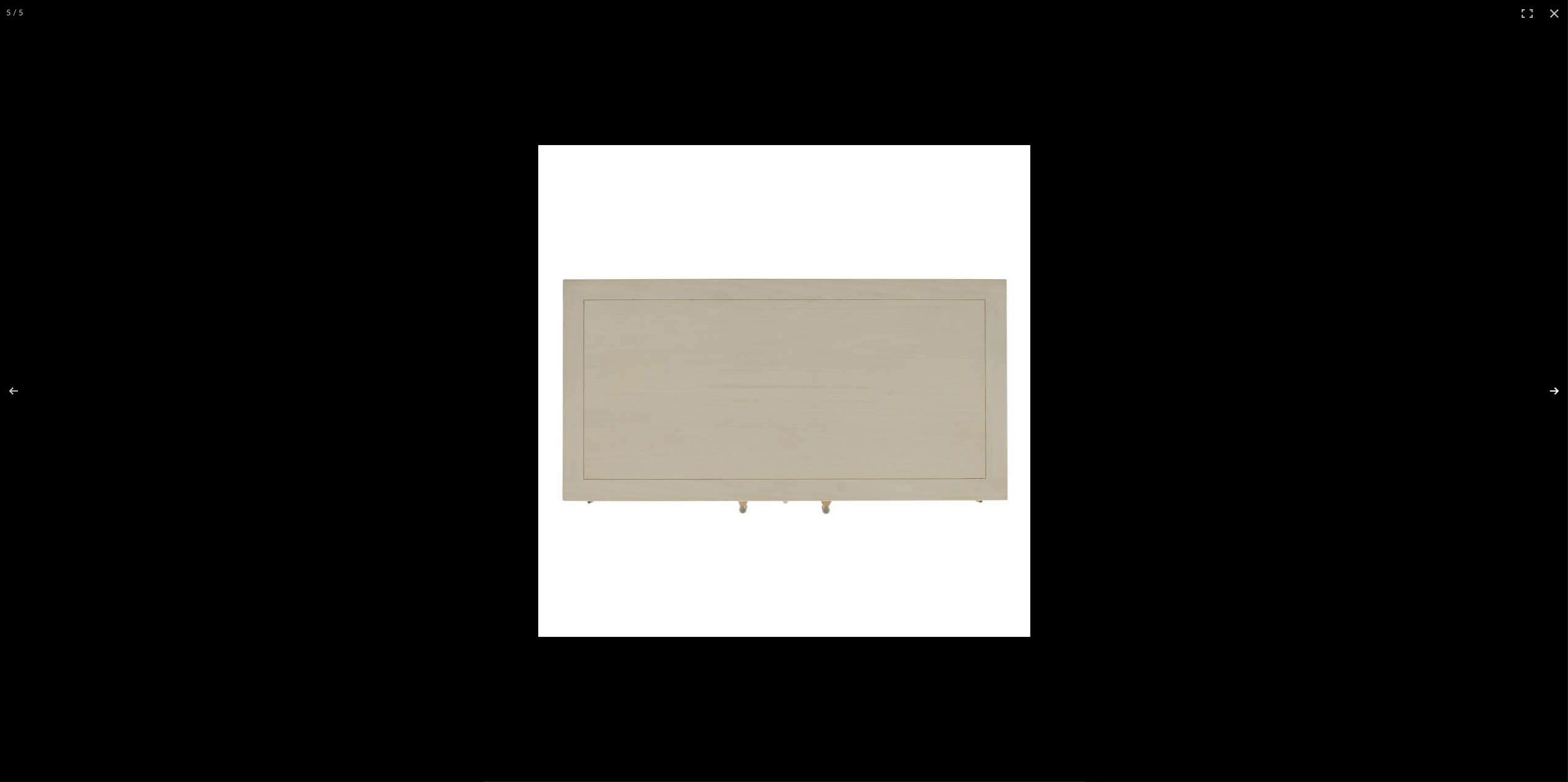
click at [1560, 390] on button at bounding box center [1546, 390] width 43 height 61
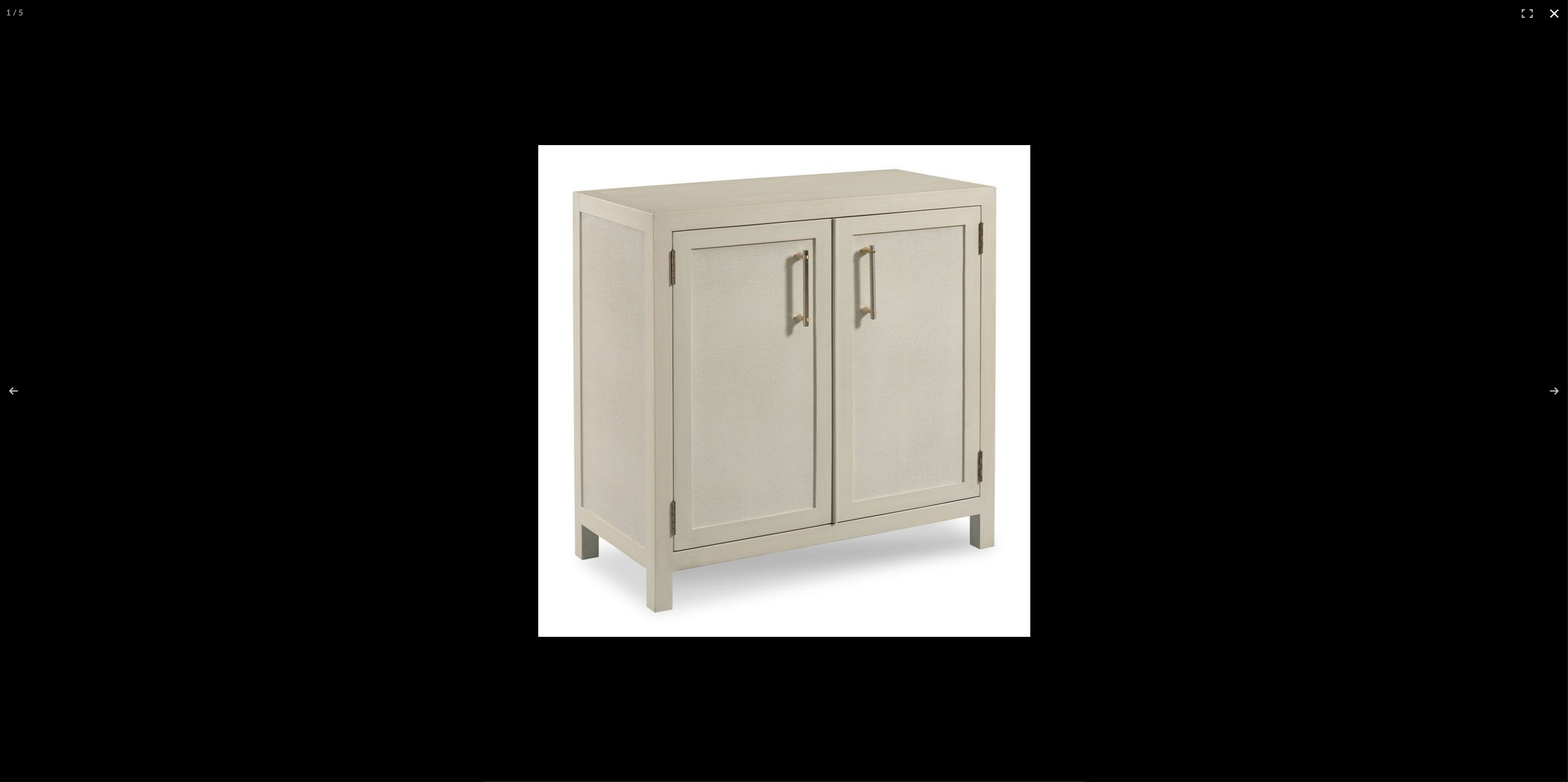
click at [1557, 8] on button at bounding box center [1554, 13] width 27 height 27
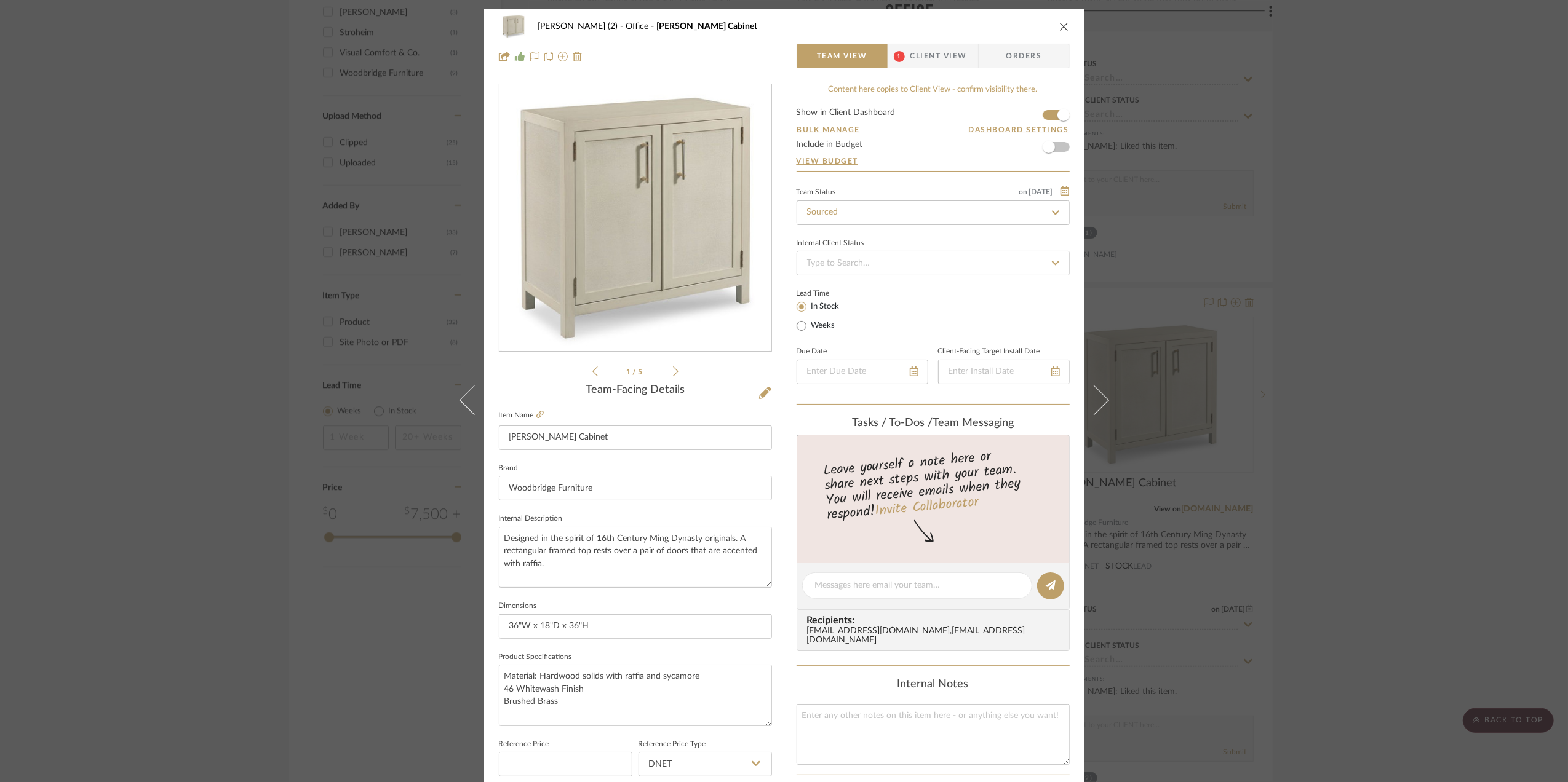
click at [1376, 338] on div "[PERSON_NAME] (2) Office [PERSON_NAME] Cabinet Team View 1 Client View Orders 1…" at bounding box center [784, 391] width 1568 height 782
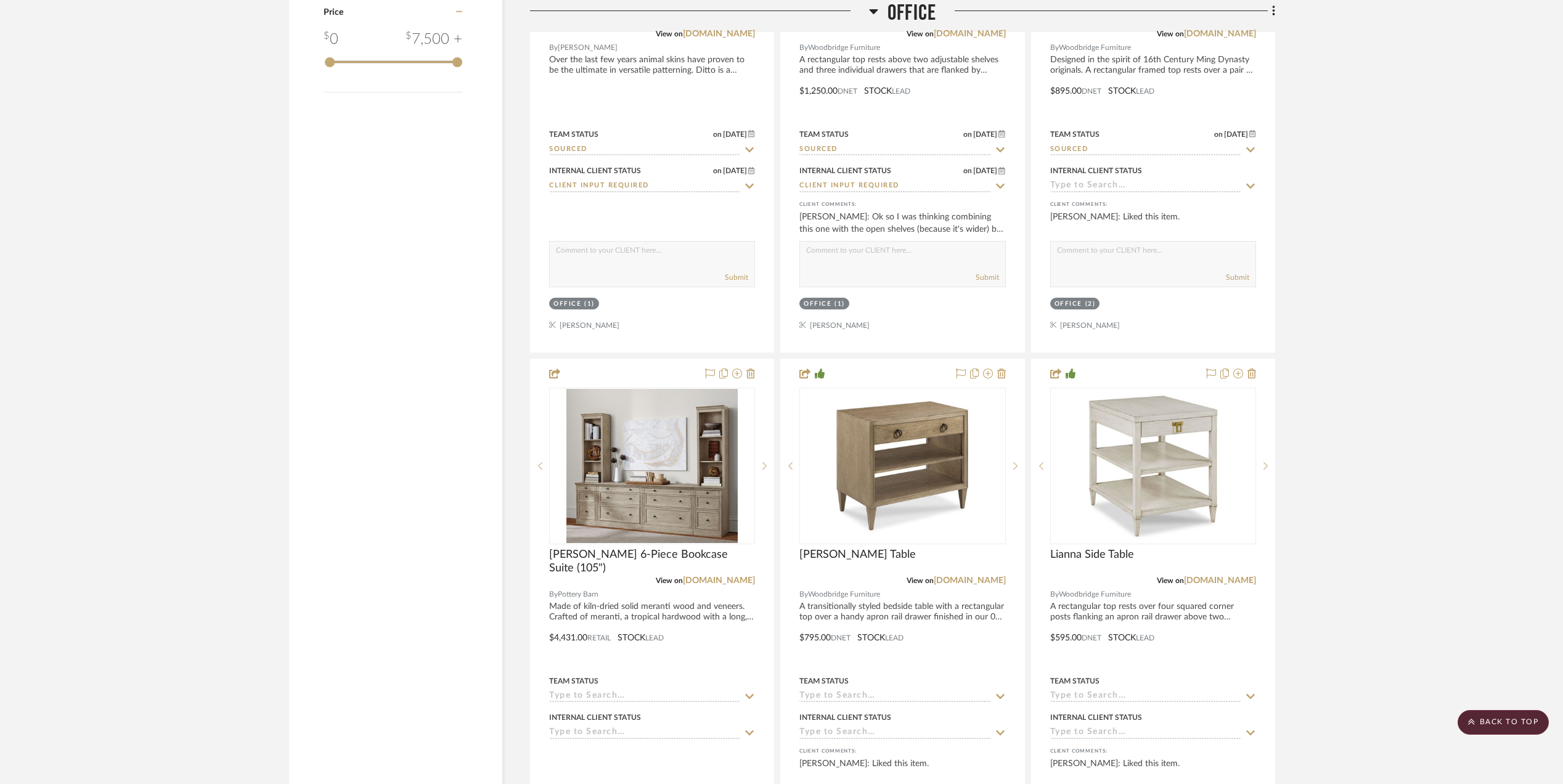
scroll to position [1889, 0]
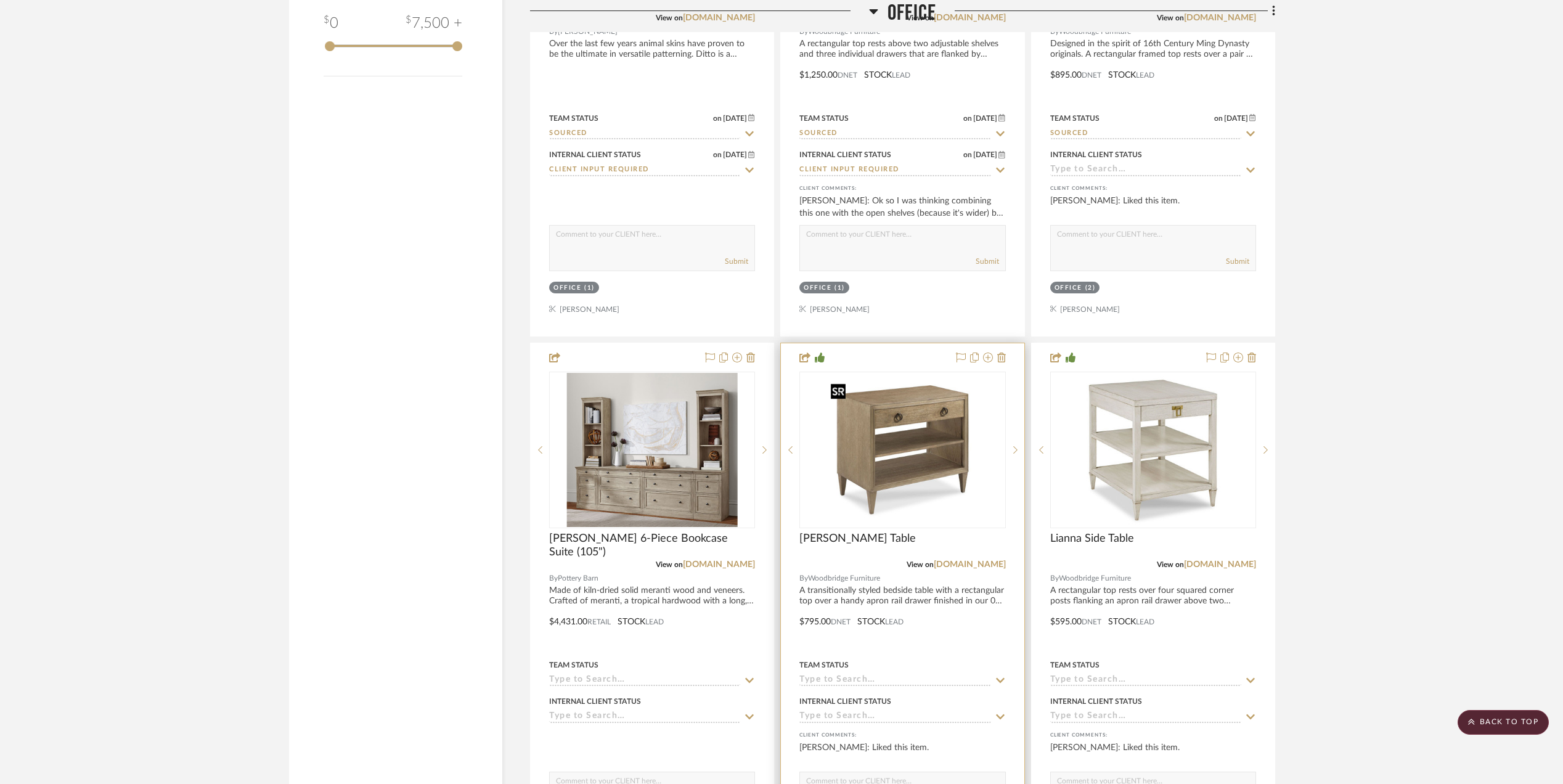
click at [888, 434] on img "0" at bounding box center [902, 450] width 154 height 154
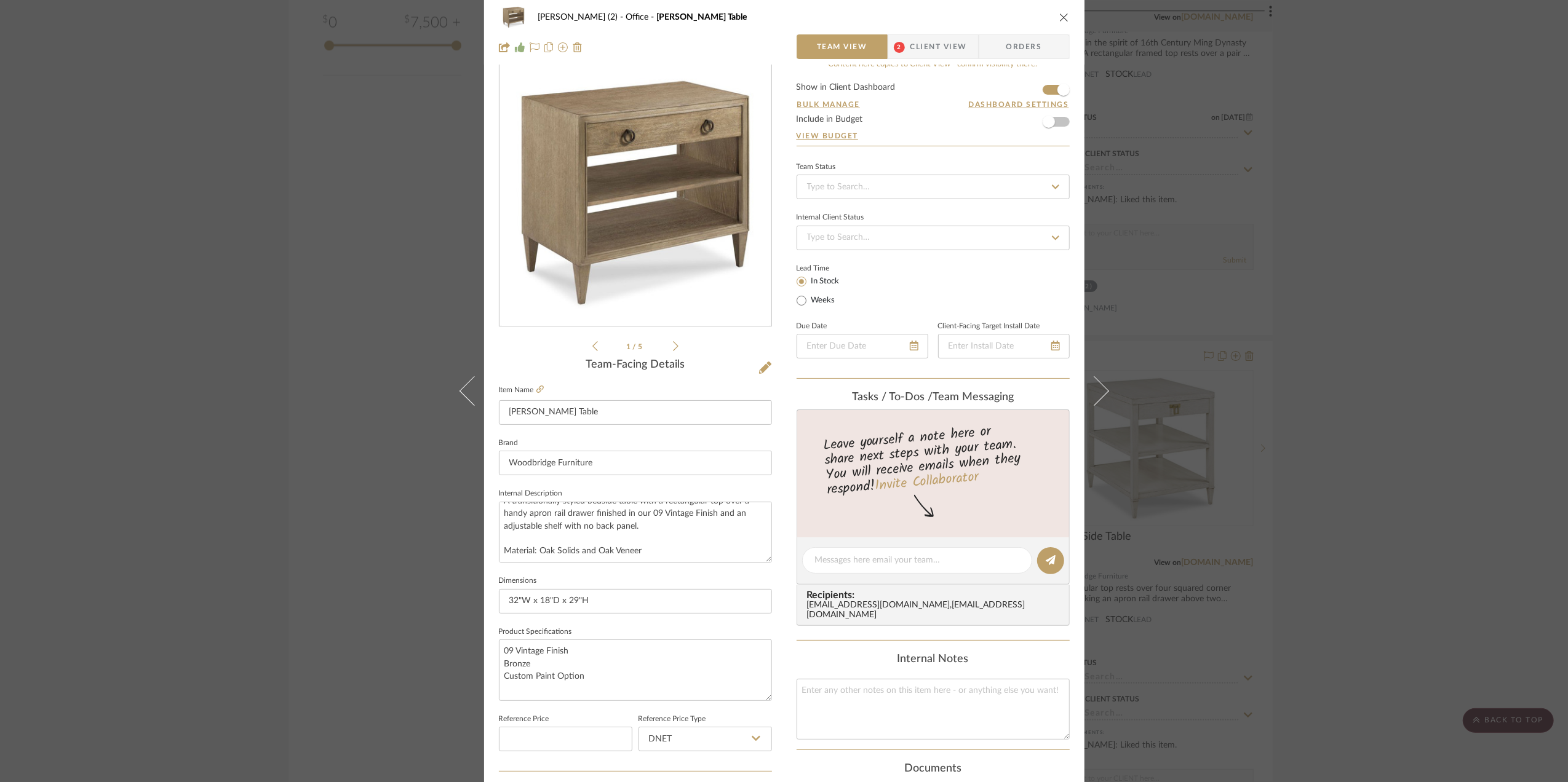
scroll to position [0, 0]
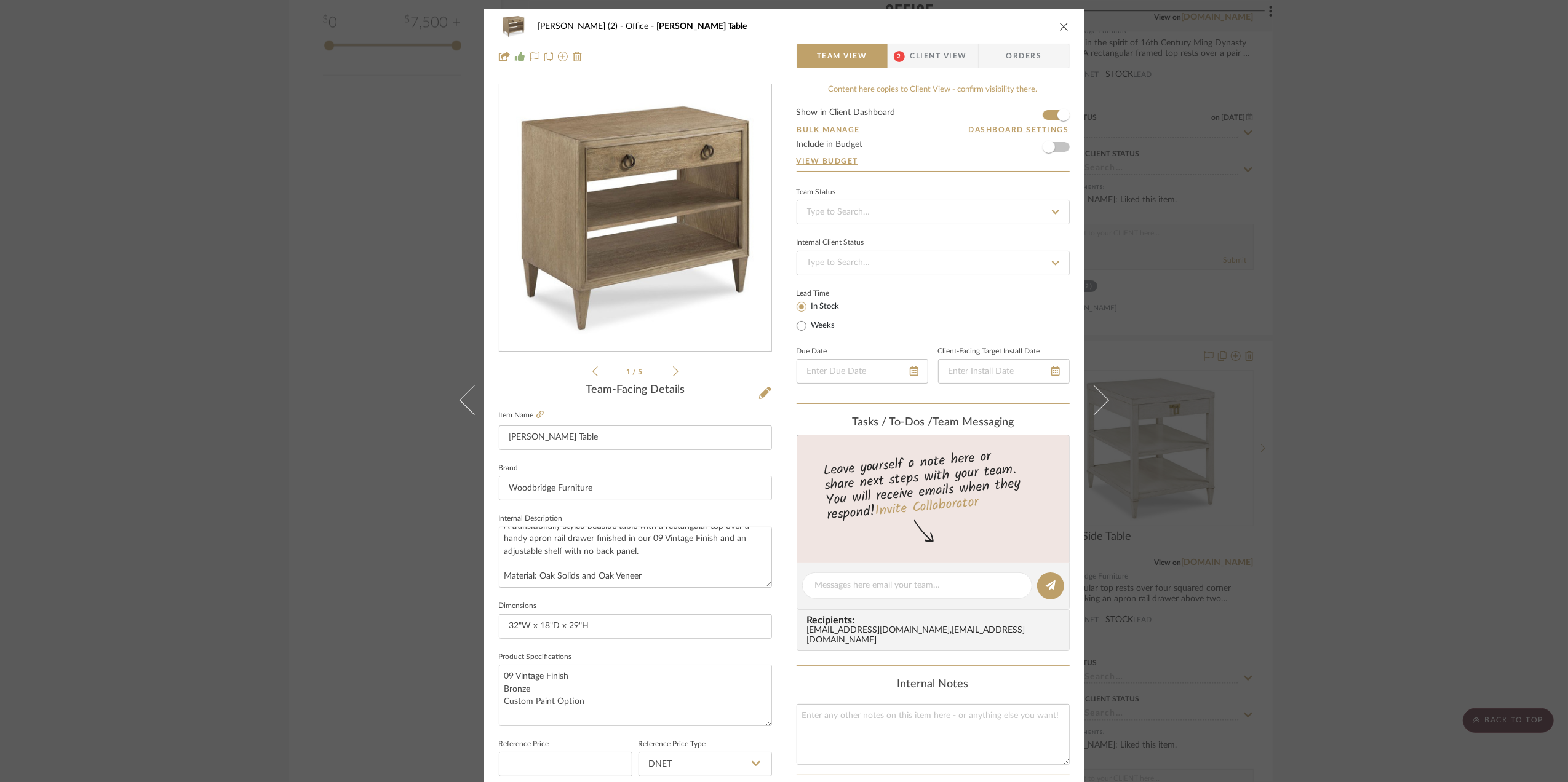
click at [1349, 367] on div "[PERSON_NAME] (2) Office [PERSON_NAME] Table Team View 2 Client View Orders 1 /…" at bounding box center [784, 391] width 1568 height 782
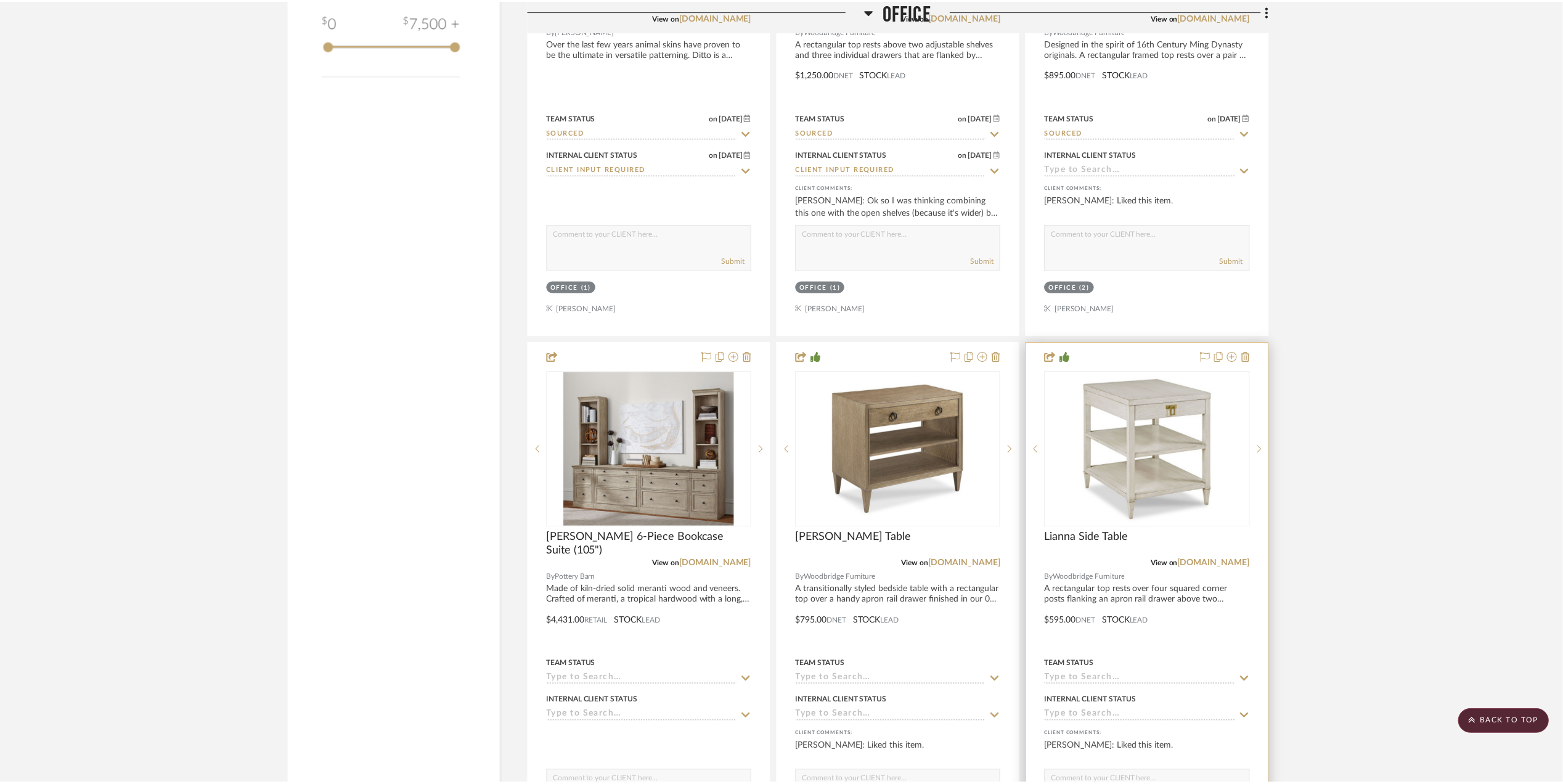
scroll to position [1889, 0]
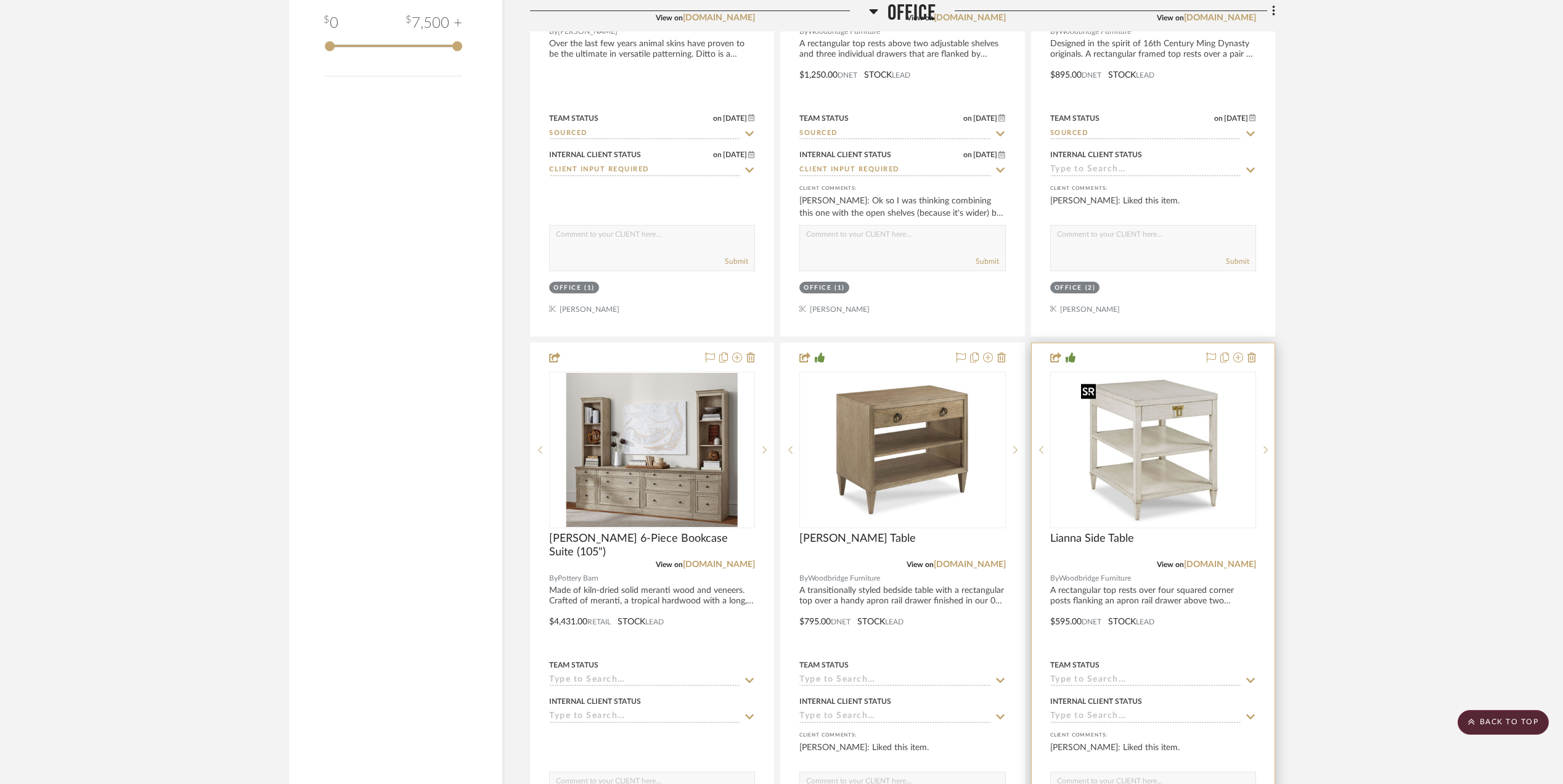
click at [1146, 429] on img "0" at bounding box center [1153, 450] width 154 height 154
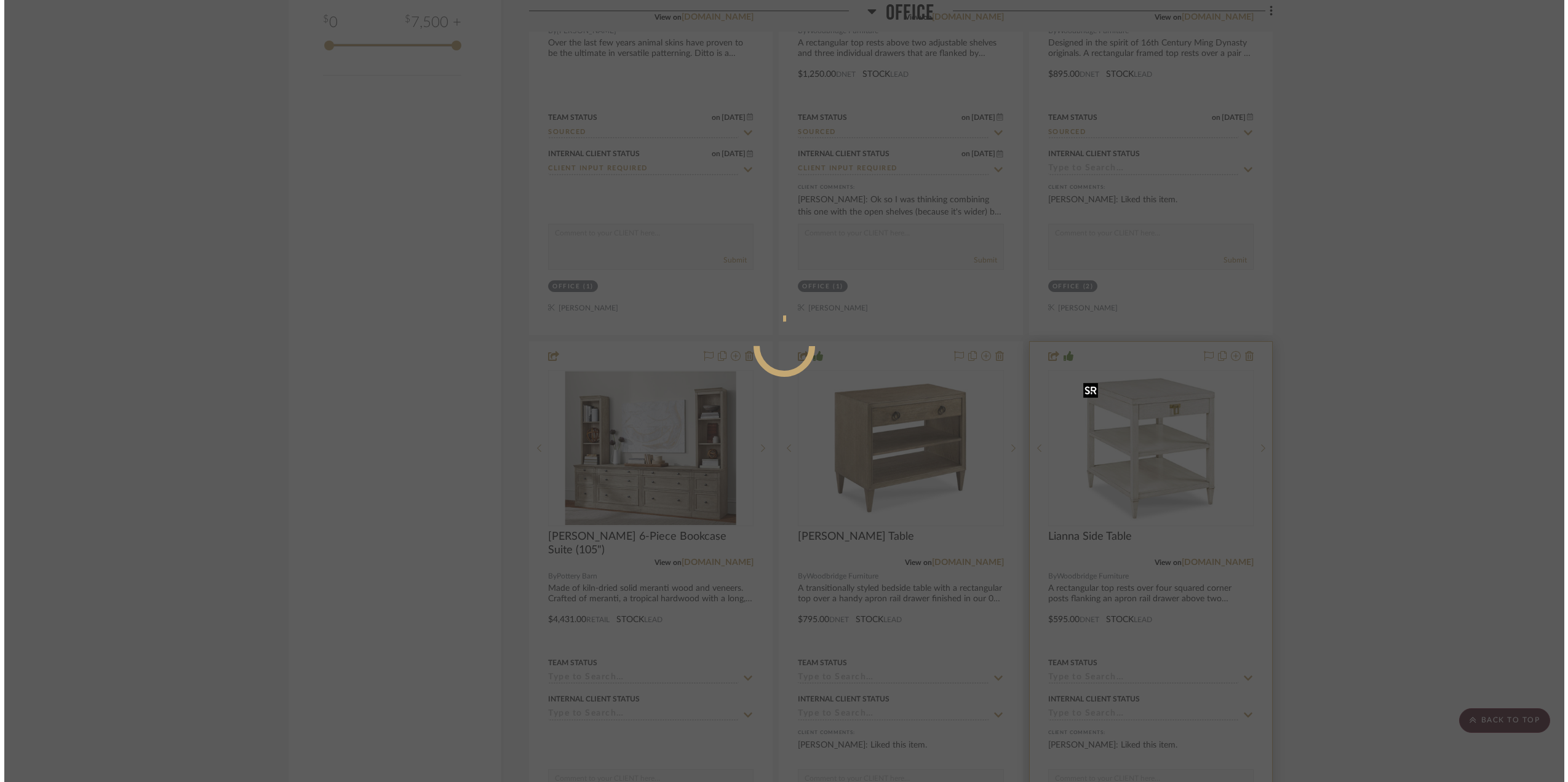
scroll to position [0, 0]
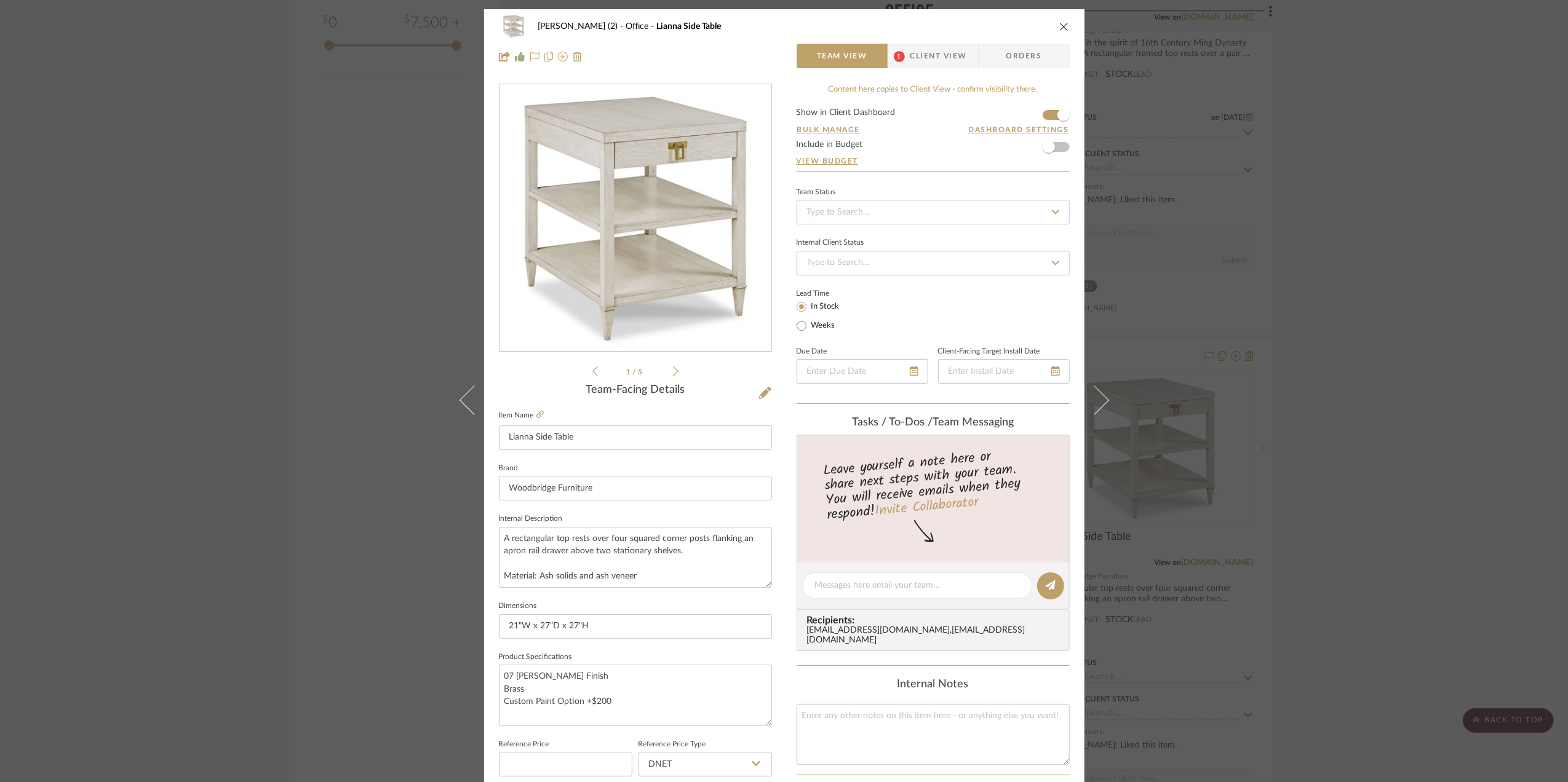
click at [1324, 463] on div "[PERSON_NAME] (2) Office Lianna Side Table Team View 1 Client View Orders 1 / 5…" at bounding box center [784, 391] width 1568 height 782
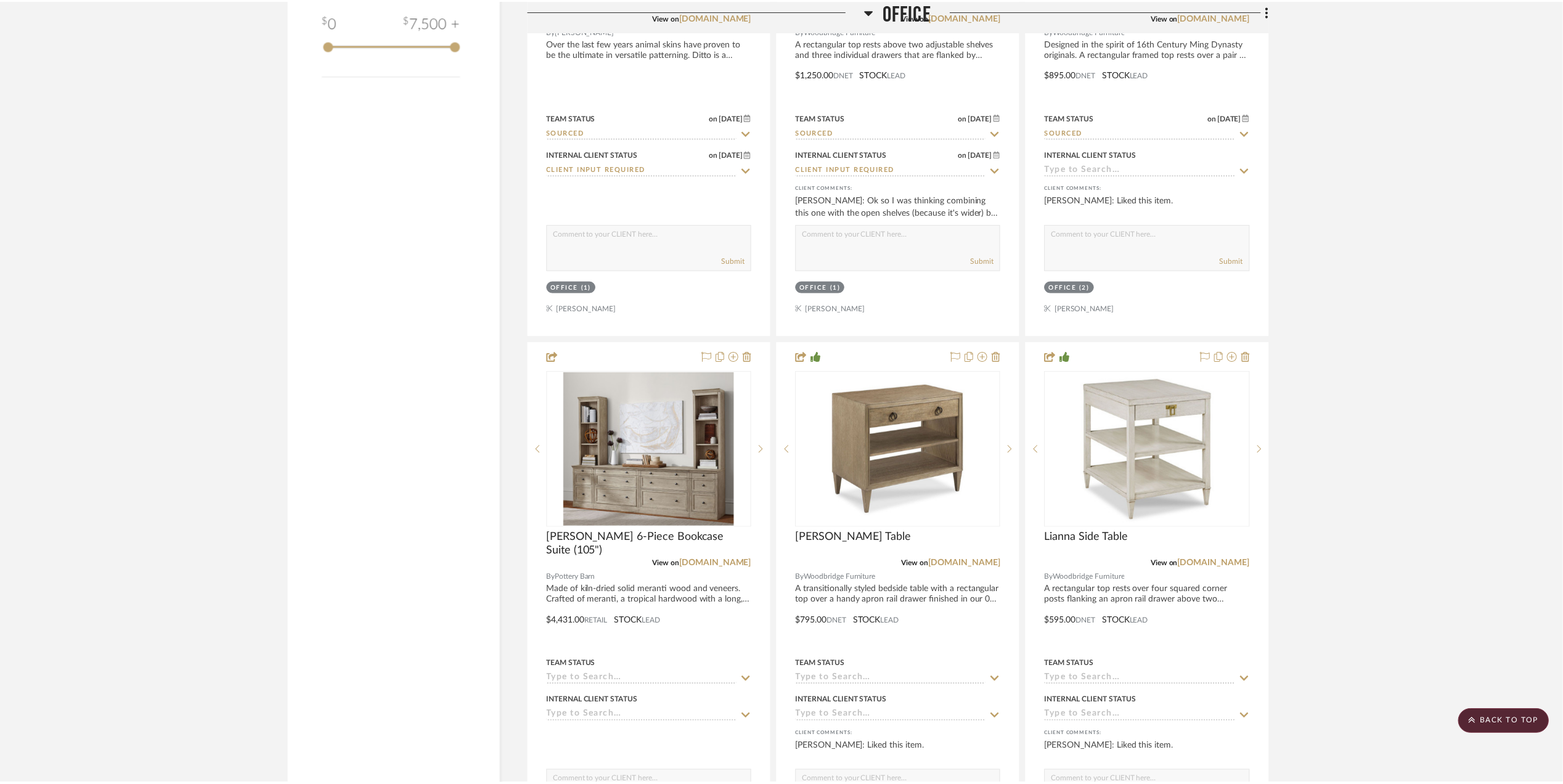
scroll to position [1889, 0]
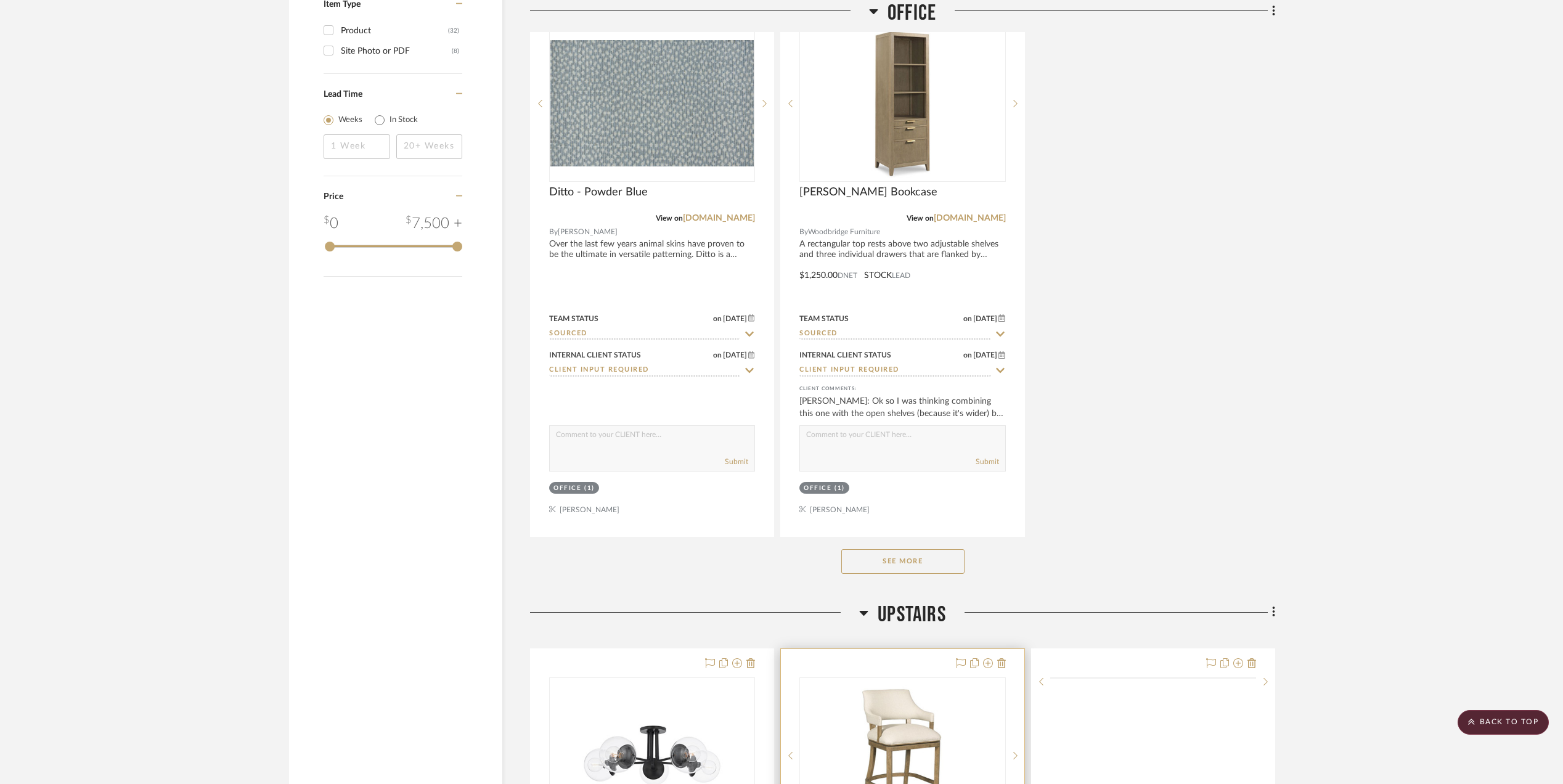
scroll to position [1889, 0]
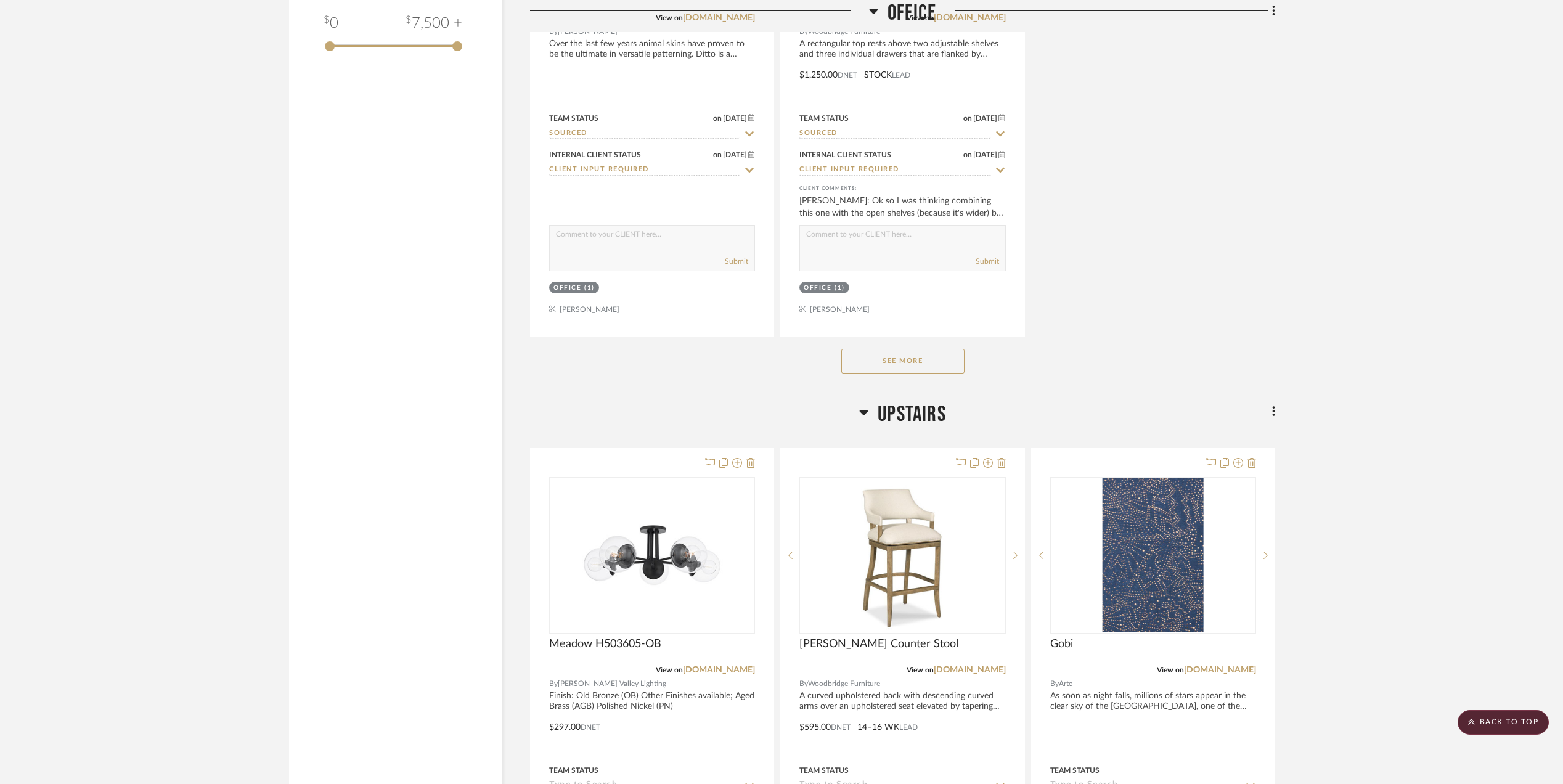
click at [898, 351] on div "See More" at bounding box center [902, 362] width 745 height 50
click at [898, 356] on button "See More" at bounding box center [903, 361] width 123 height 25
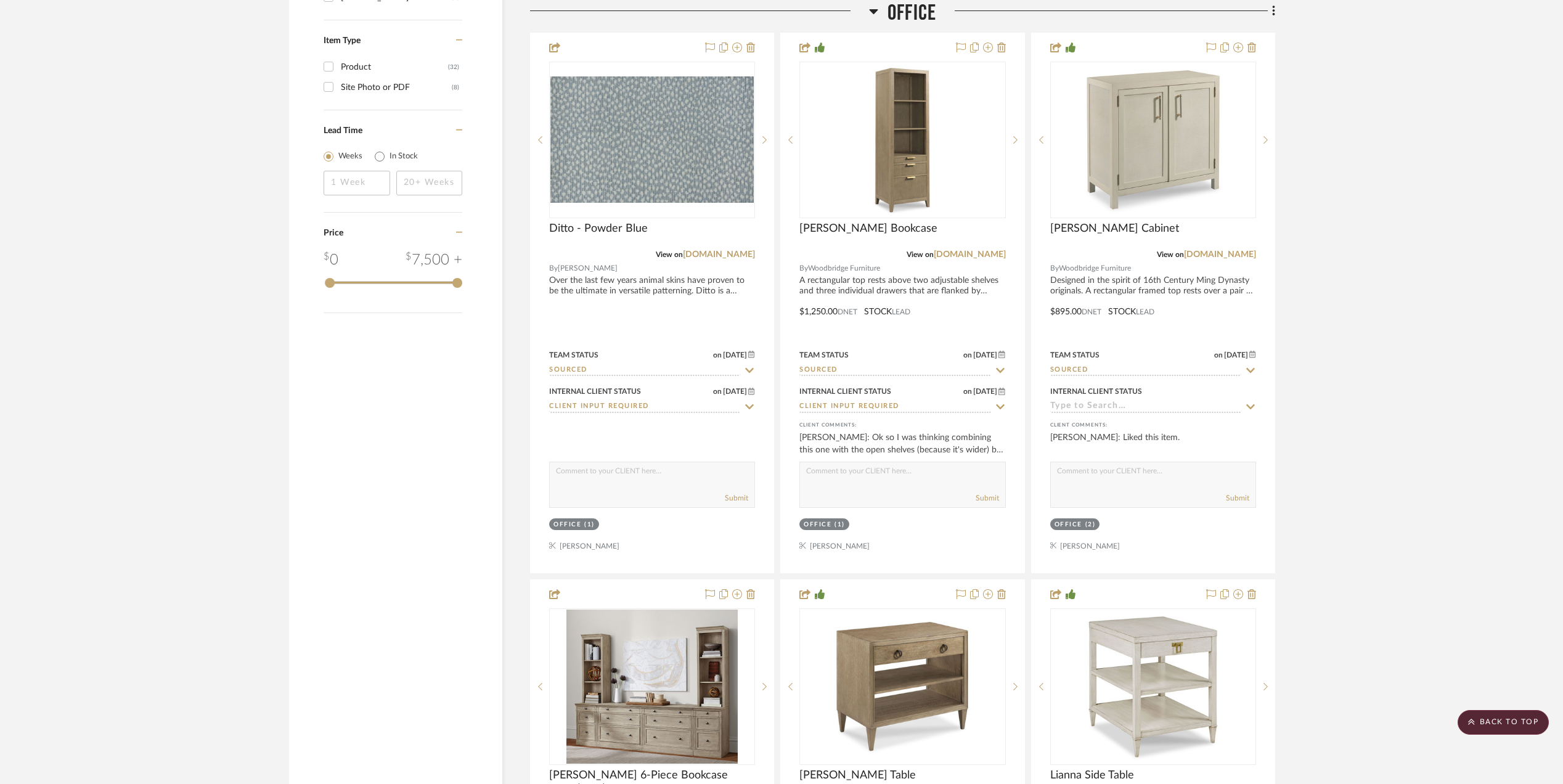
scroll to position [1396, 0]
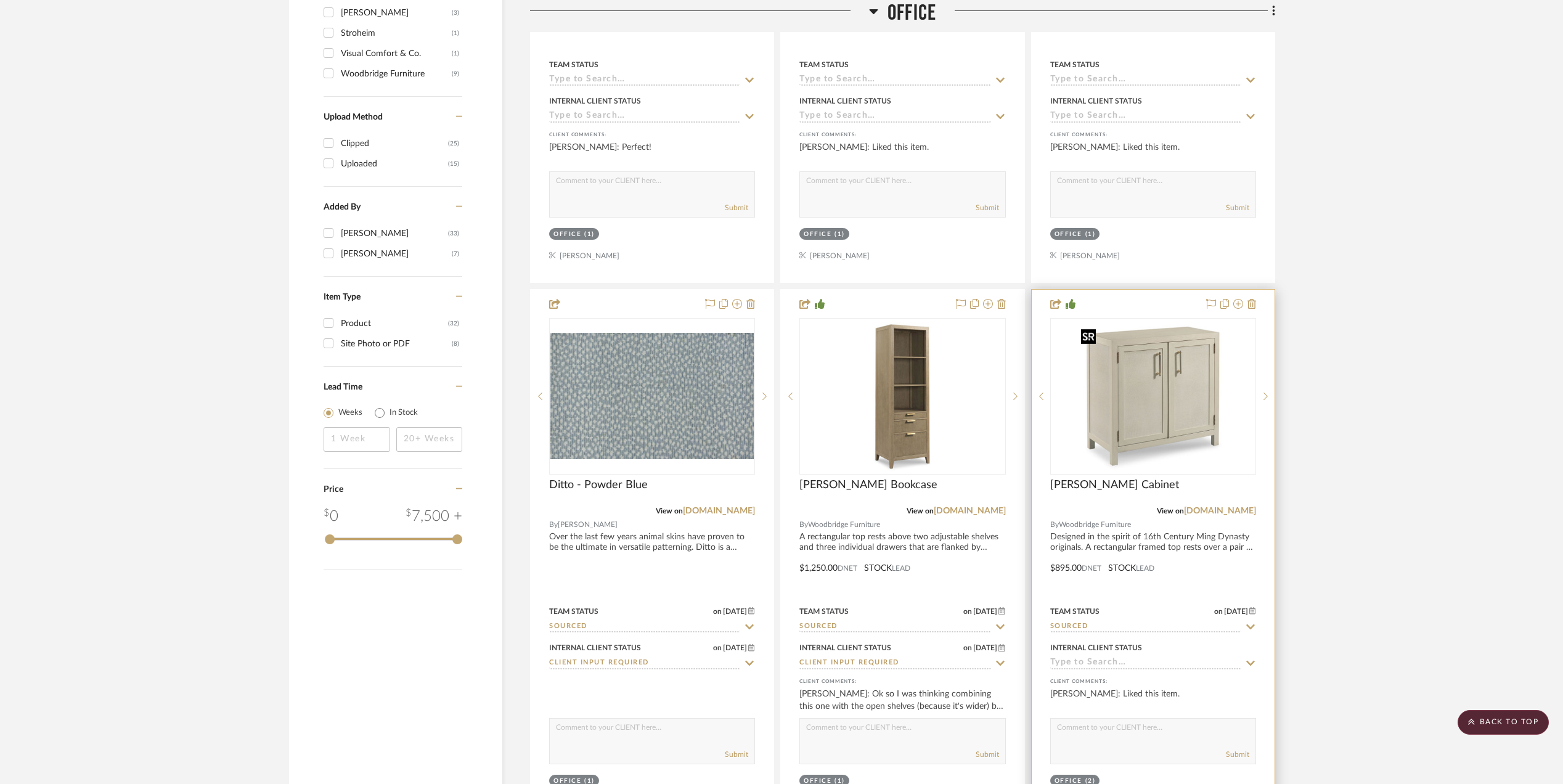
click at [1122, 412] on img "0" at bounding box center [1153, 396] width 154 height 154
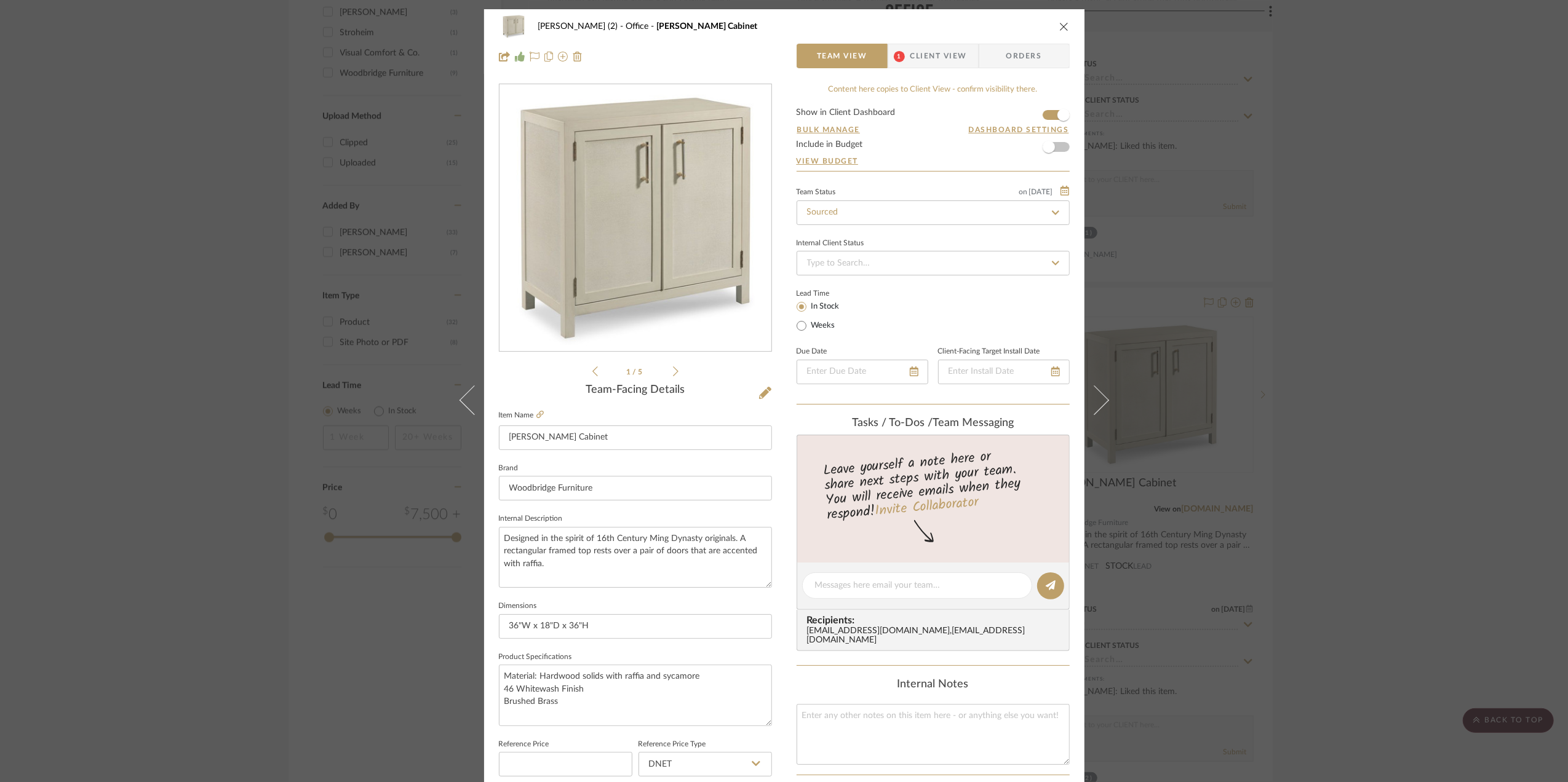
click at [1066, 28] on div "[PERSON_NAME] (2) Office [PERSON_NAME] Cabinet Team View 1 Client View Orders" at bounding box center [784, 42] width 600 height 65
click at [904, 51] on span "1" at bounding box center [899, 56] width 22 height 25
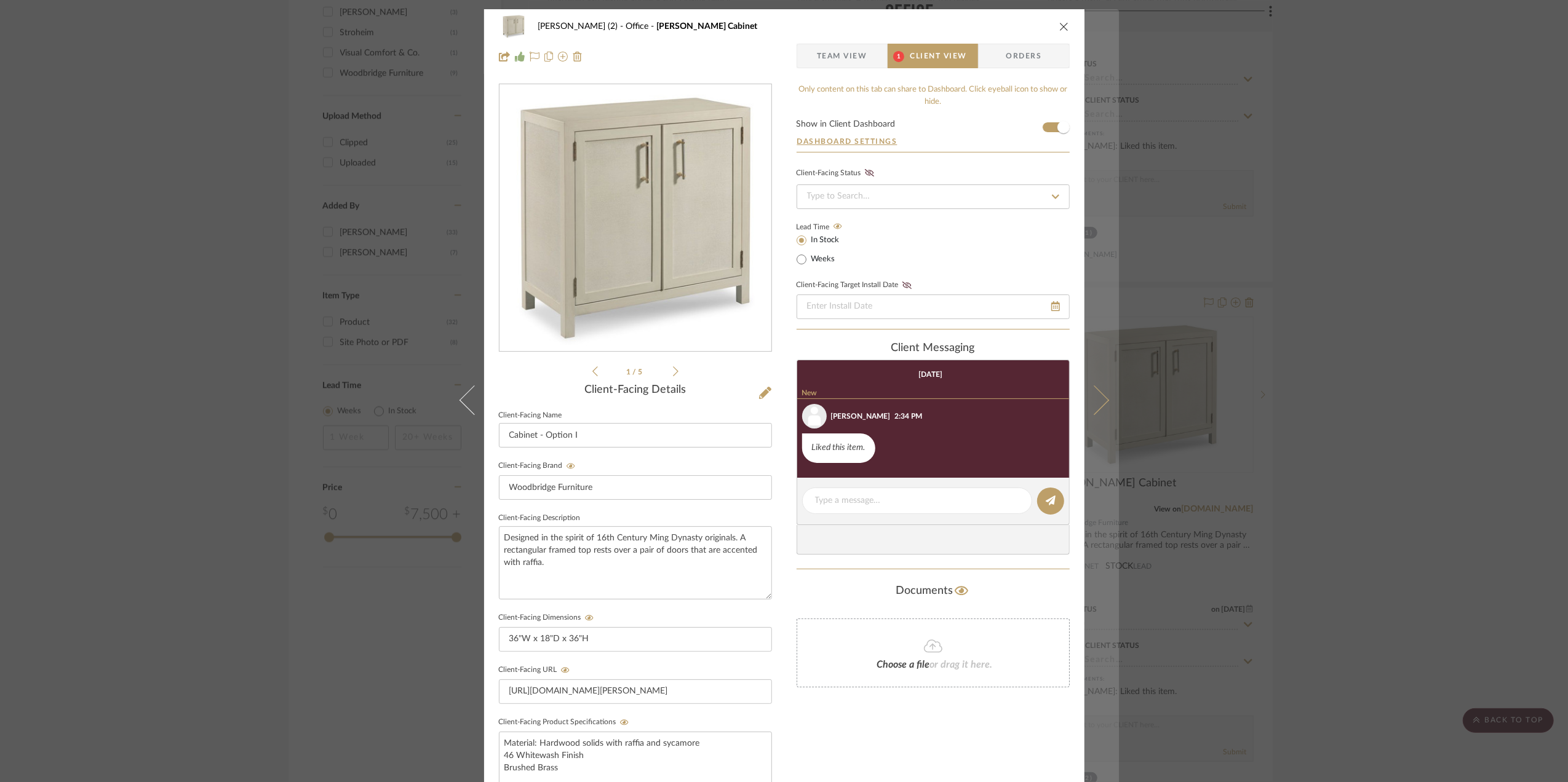
click at [1059, 22] on icon "close" at bounding box center [1065, 27] width 10 height 10
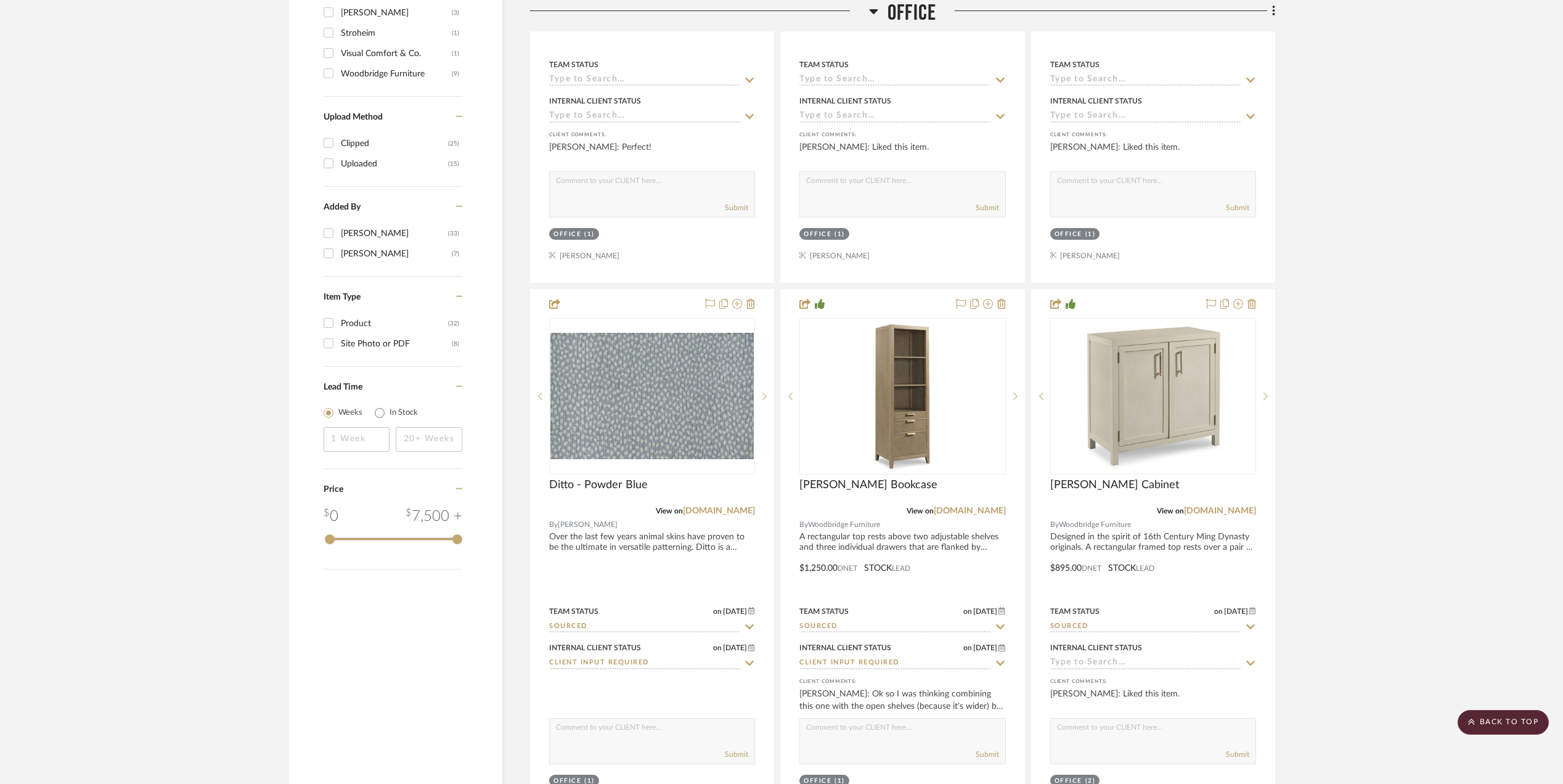
drag, startPoint x: 1526, startPoint y: 424, endPoint x: 1411, endPoint y: 402, distance: 117.1
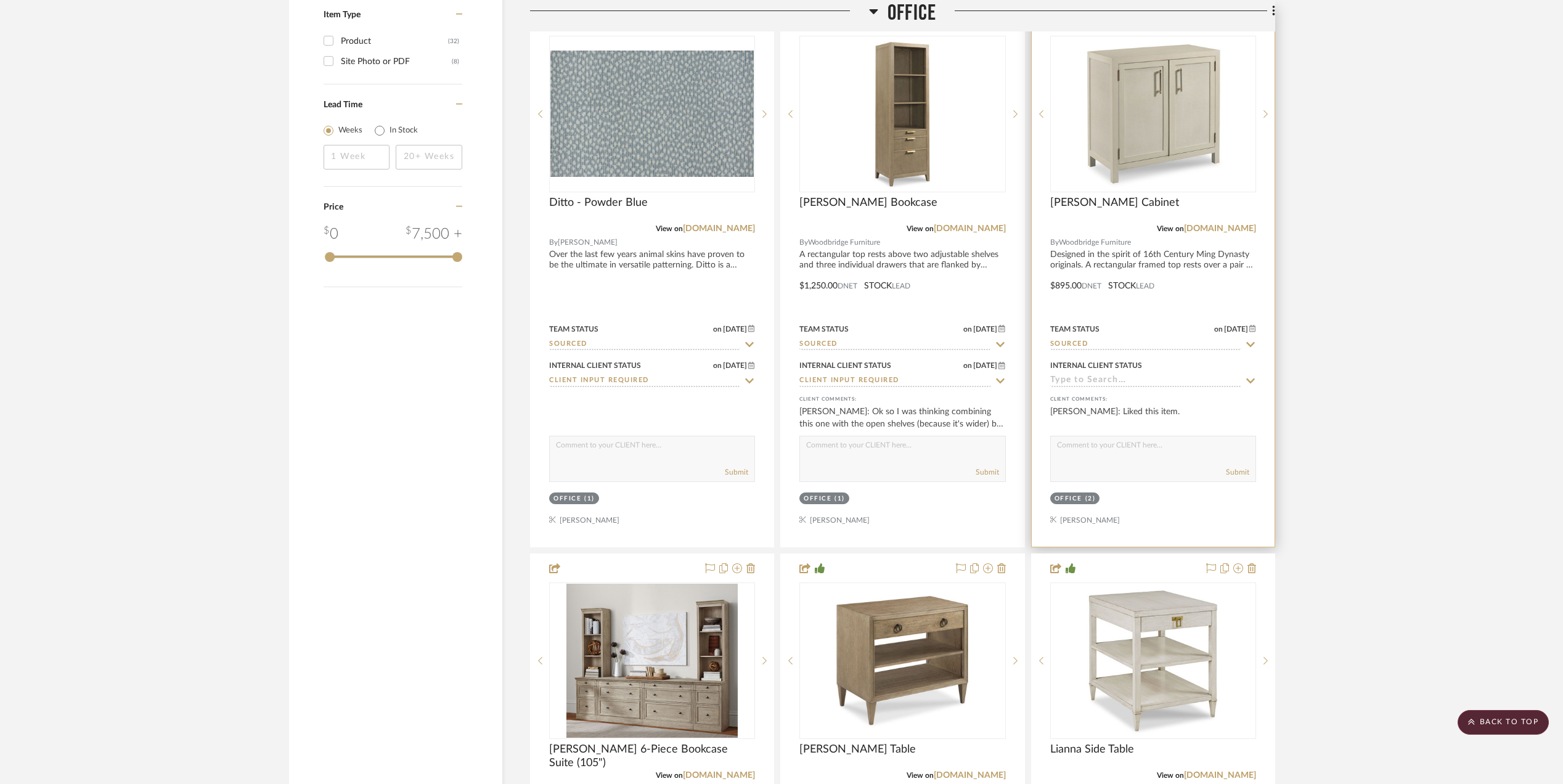
scroll to position [1808, 0]
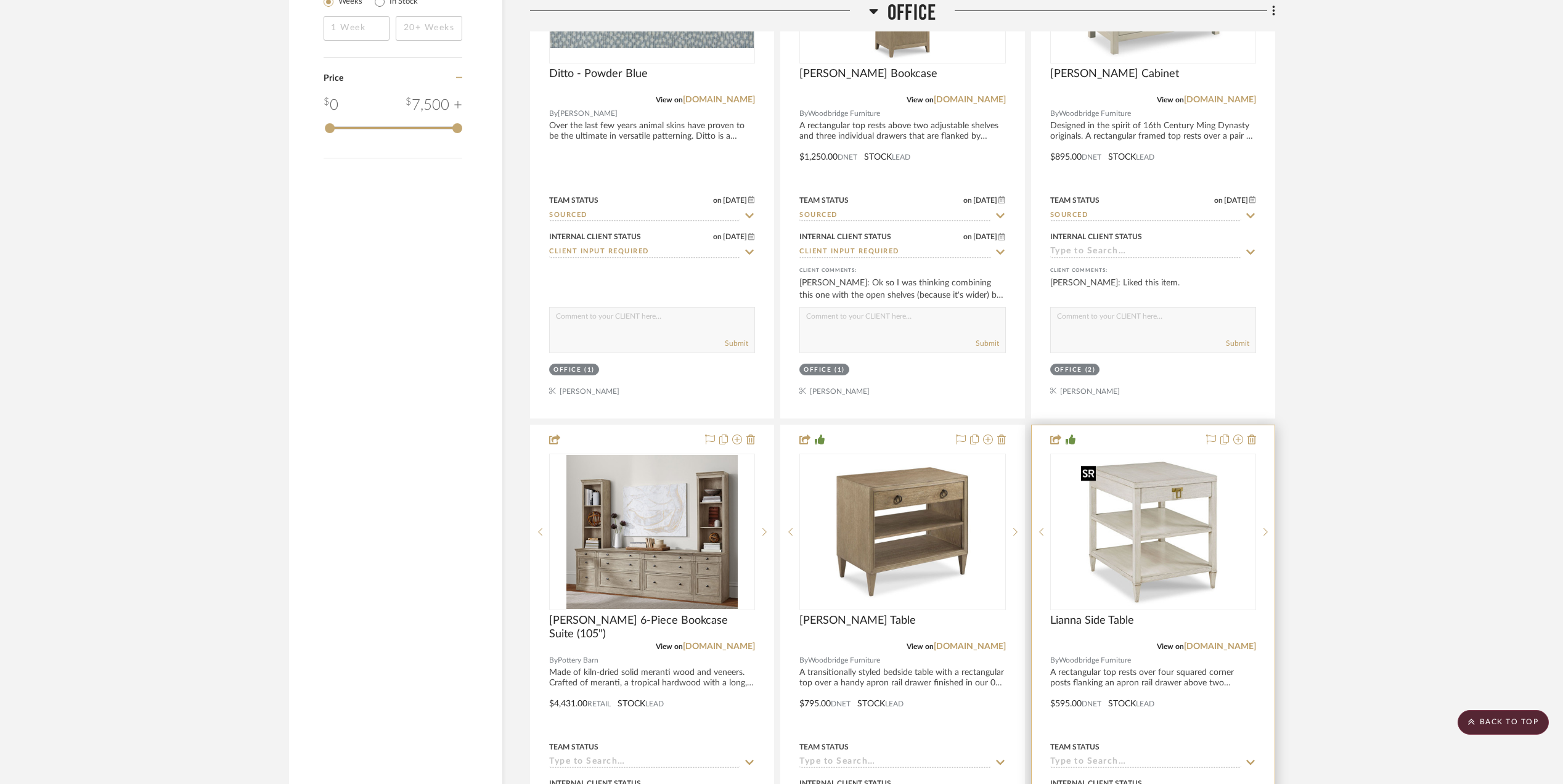
click at [1167, 490] on img "0" at bounding box center [1153, 532] width 154 height 154
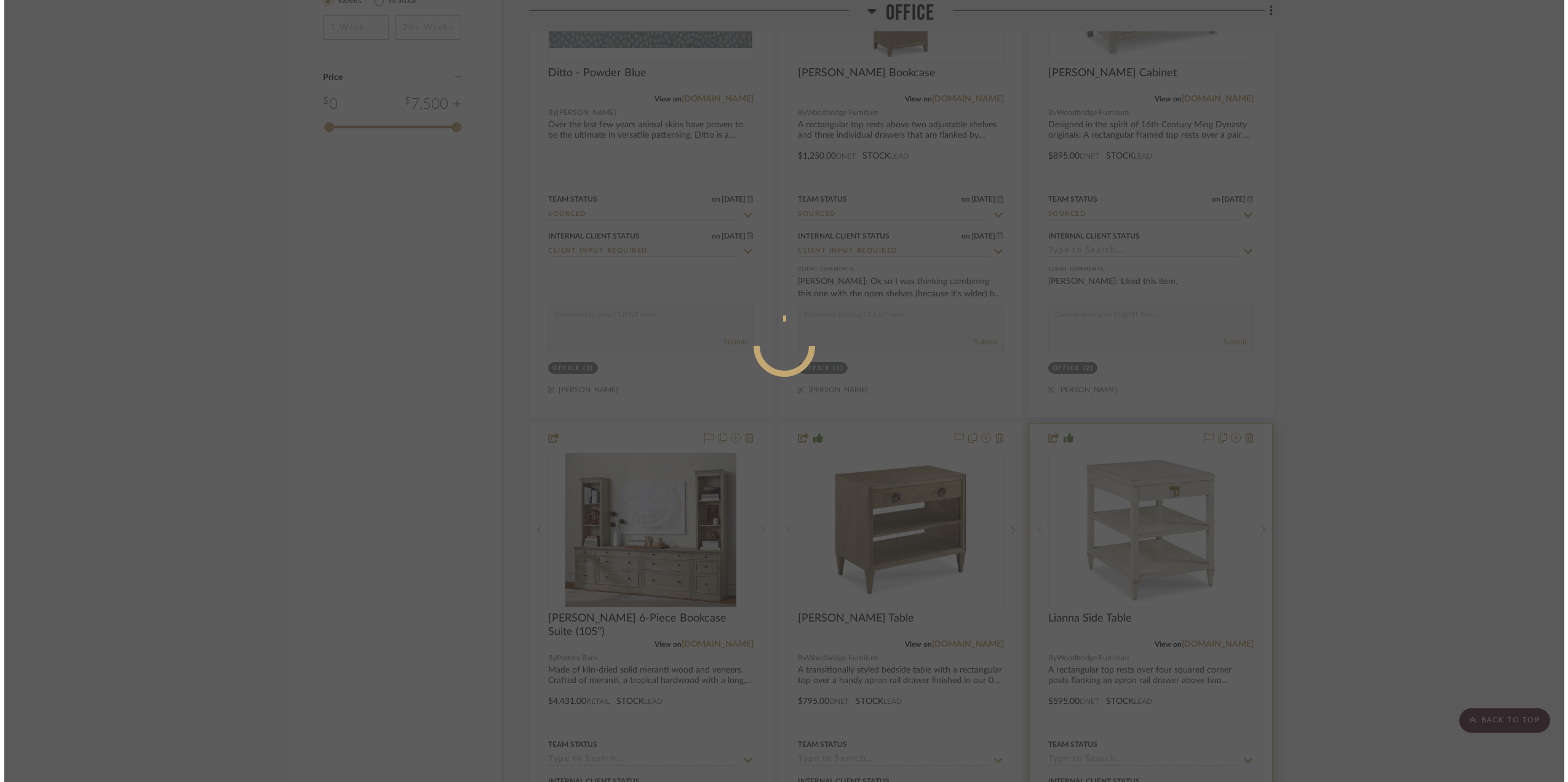
scroll to position [0, 0]
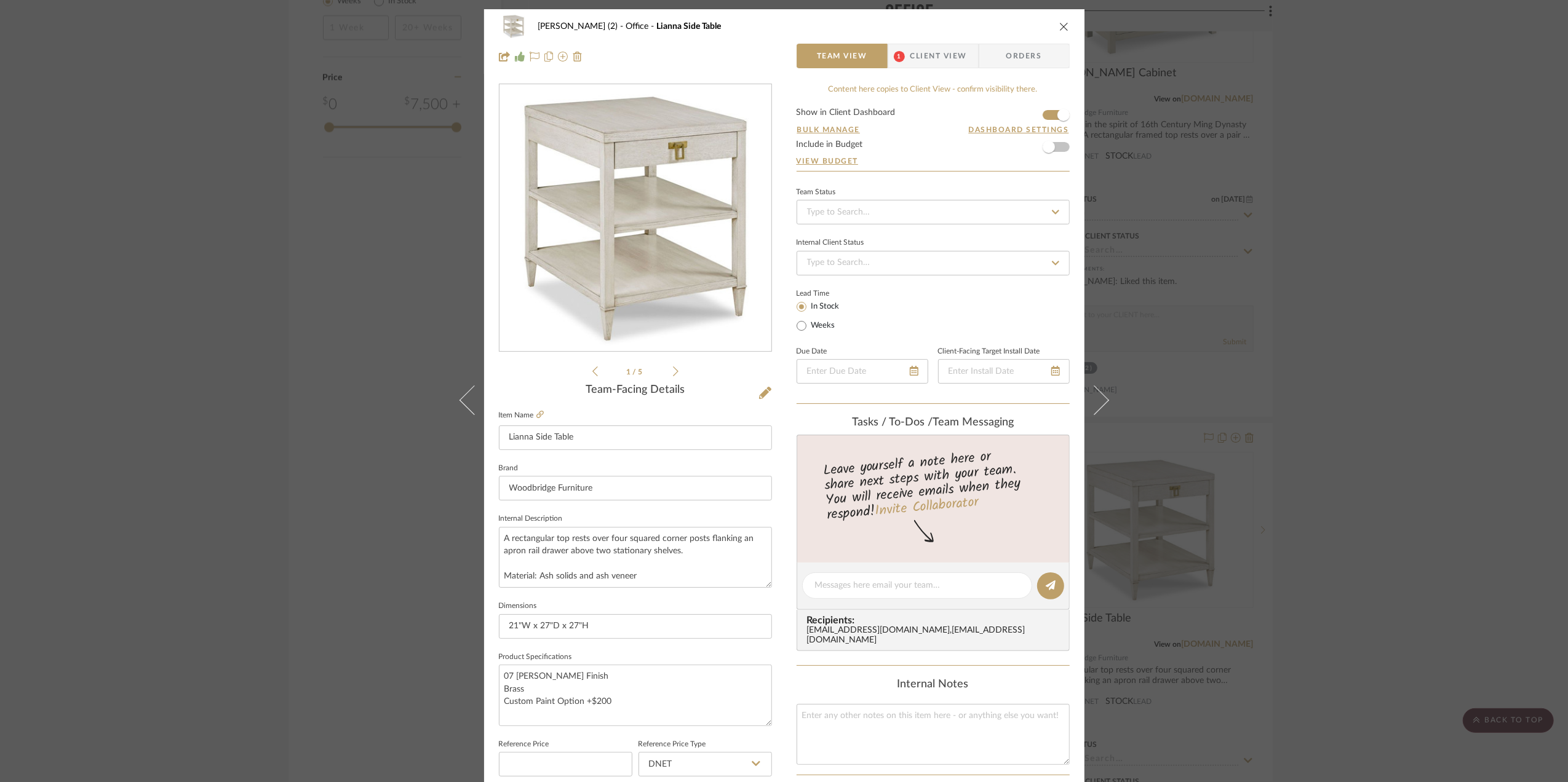
click at [1245, 281] on div "[PERSON_NAME] (2) Office Lianna Side Table Team View 1 Client View Orders 1 / 5…" at bounding box center [784, 391] width 1568 height 782
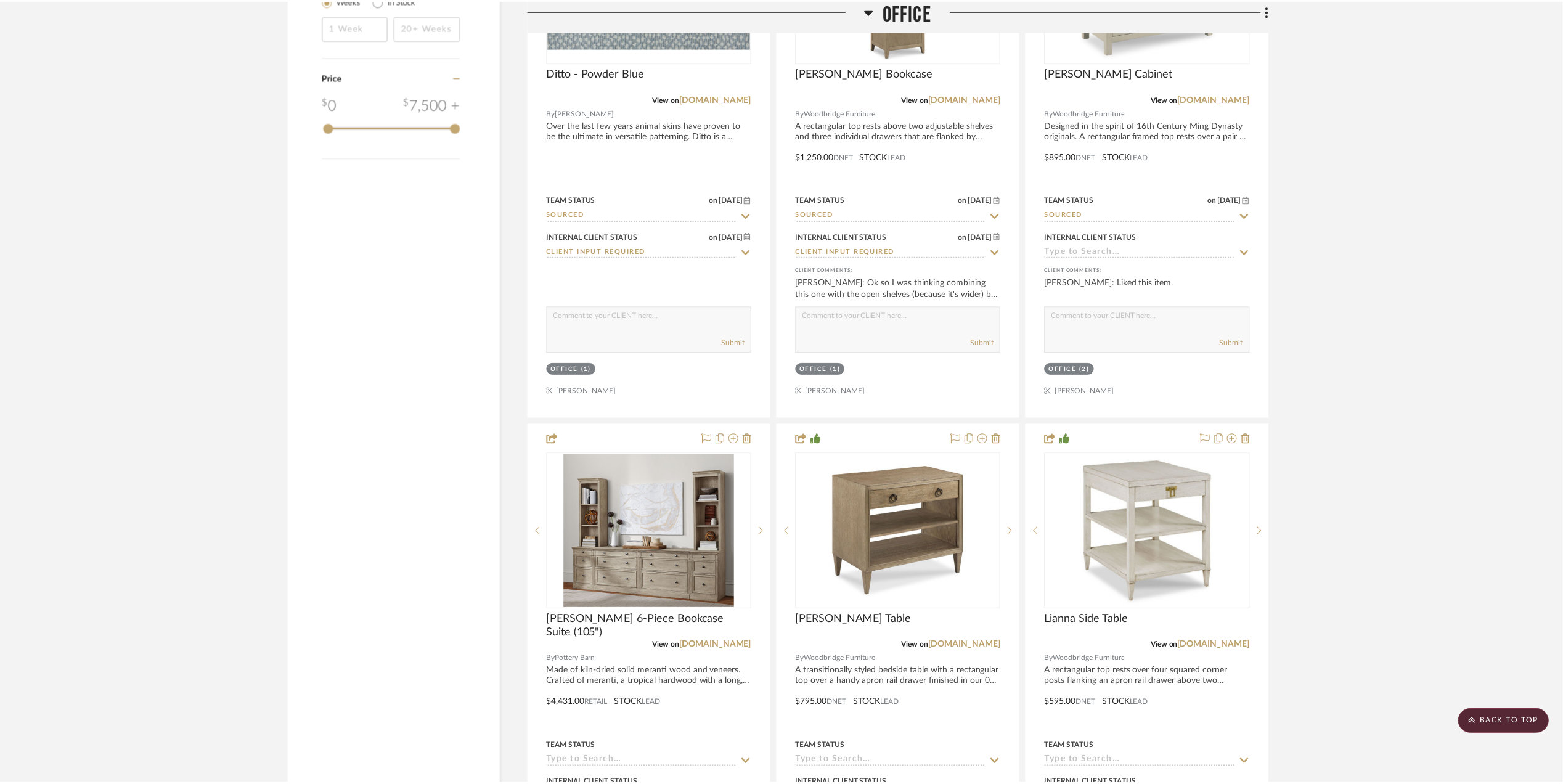
scroll to position [1808, 0]
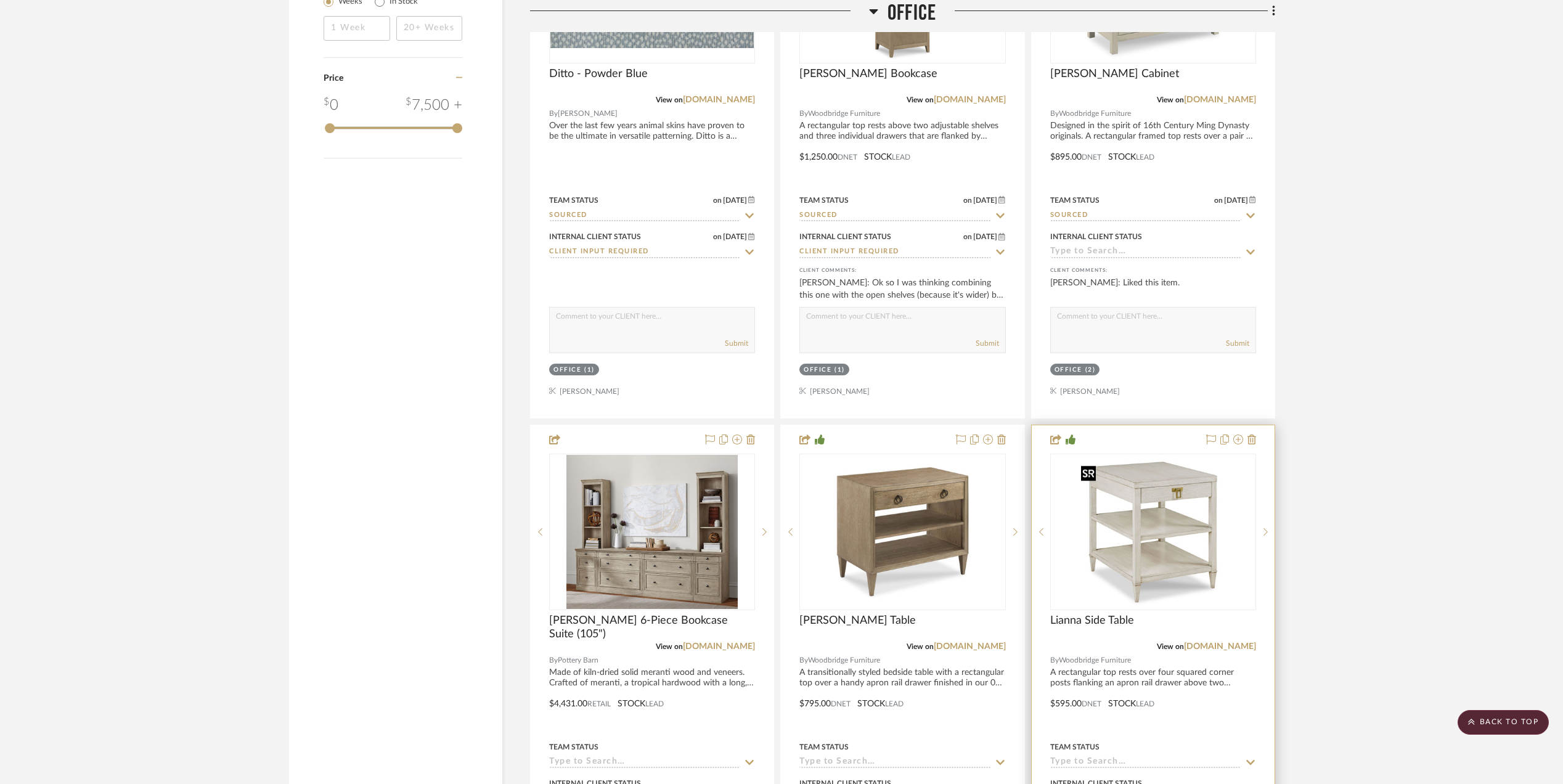
click at [1102, 501] on img "0" at bounding box center [1153, 532] width 154 height 154
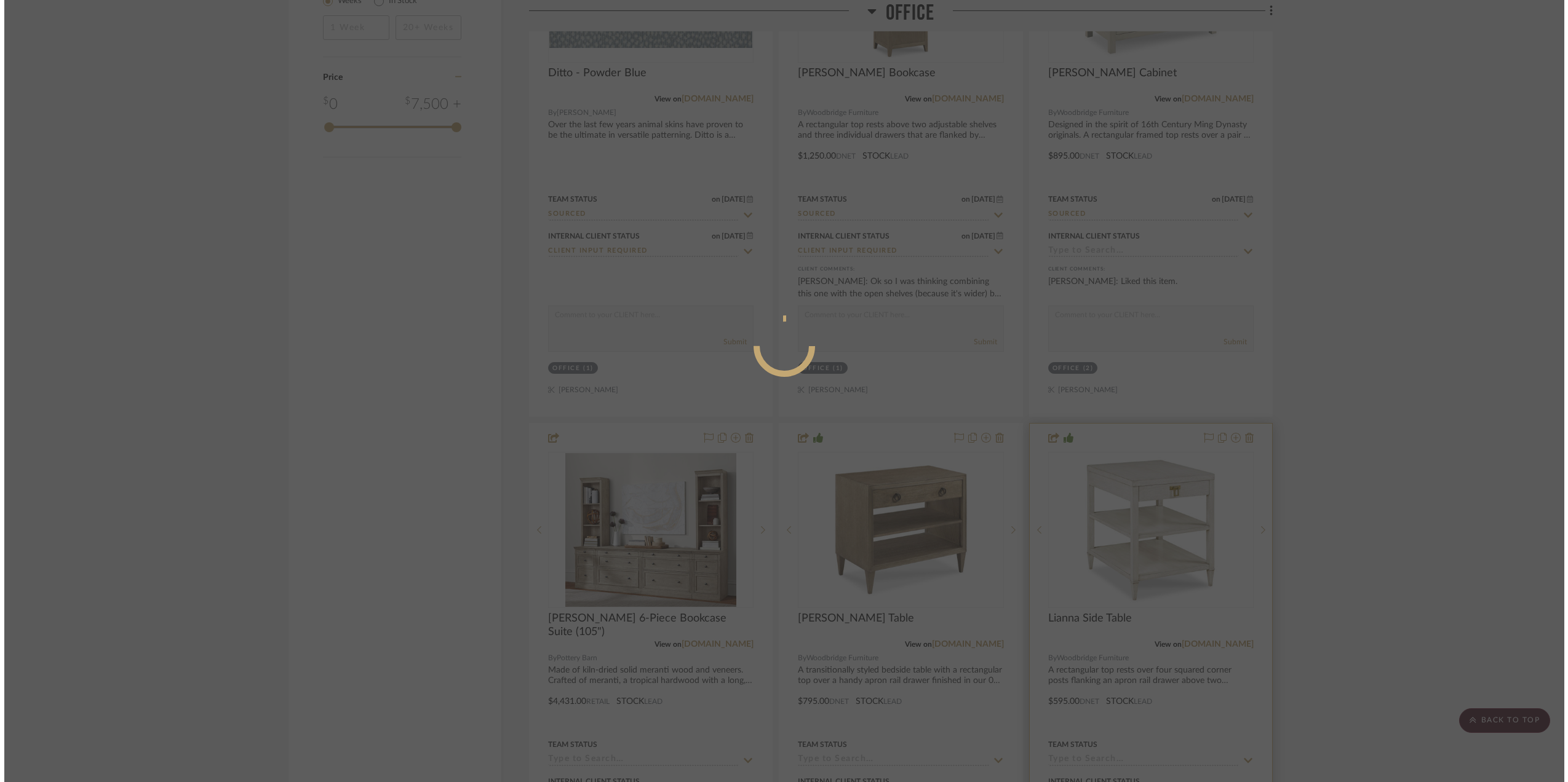
scroll to position [0, 0]
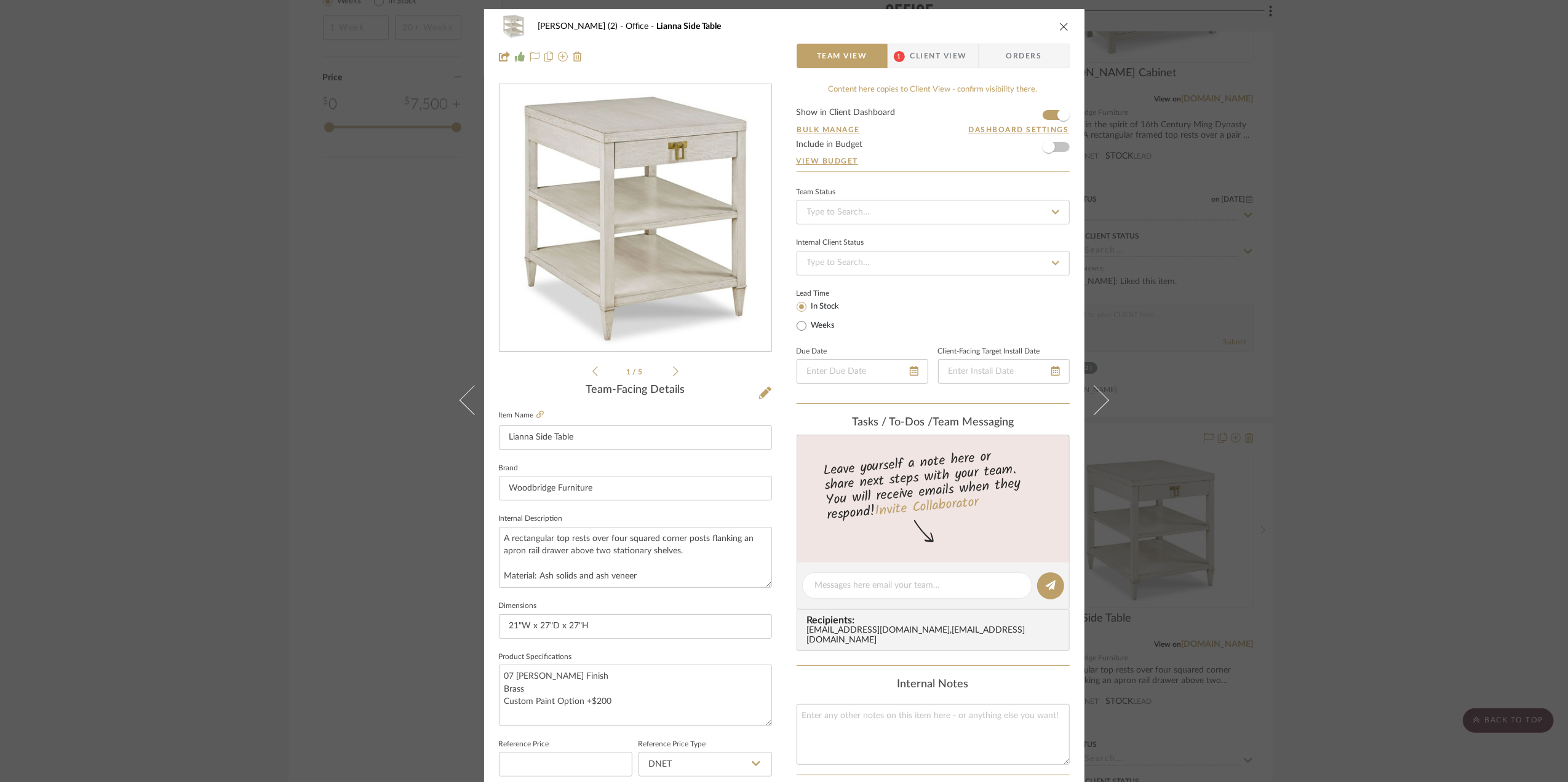
click at [1383, 317] on div "[PERSON_NAME] (2) Office Lianna Side Table Team View 1 Client View Orders 1 / 5…" at bounding box center [784, 391] width 1568 height 782
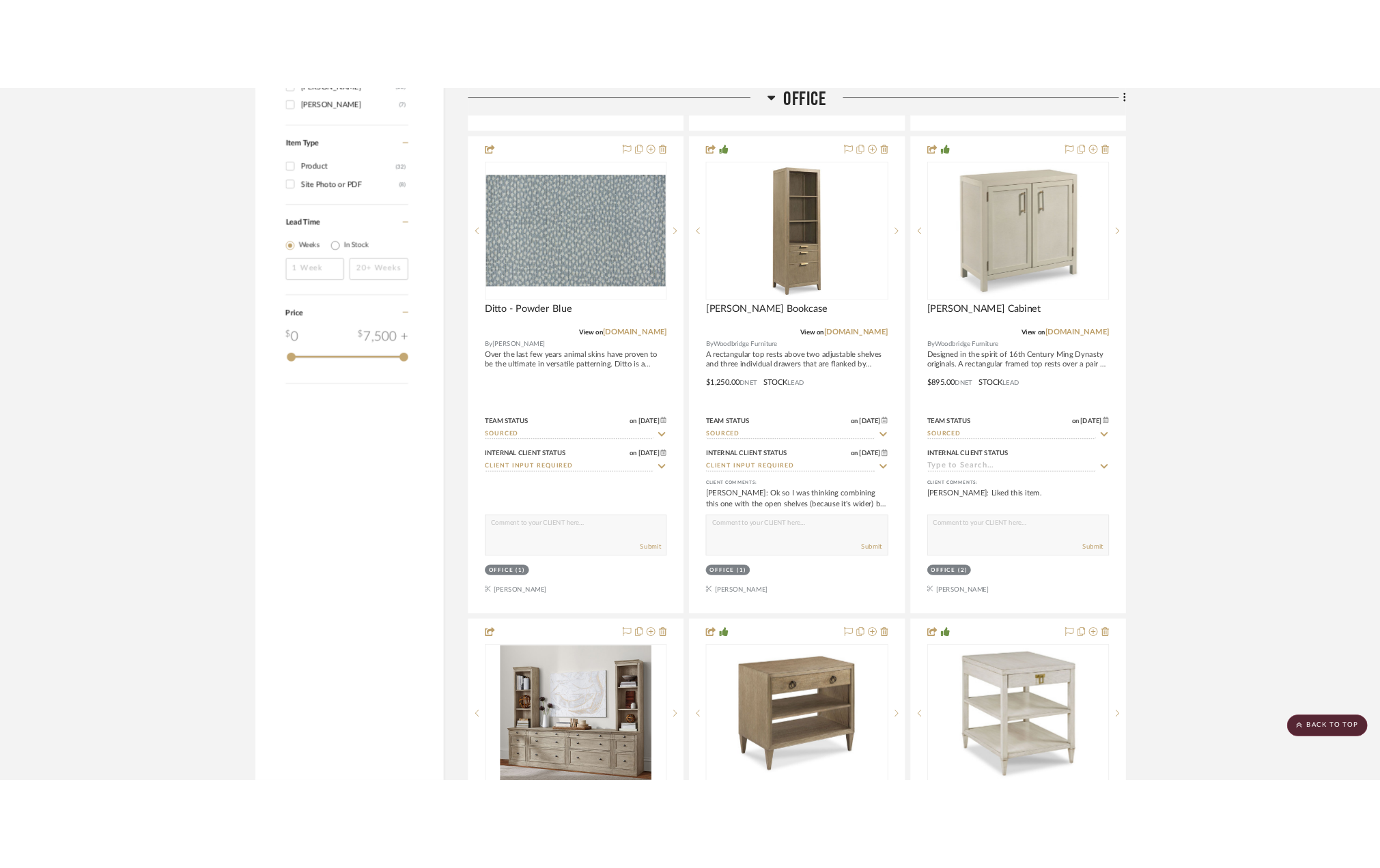
scroll to position [1546, 0]
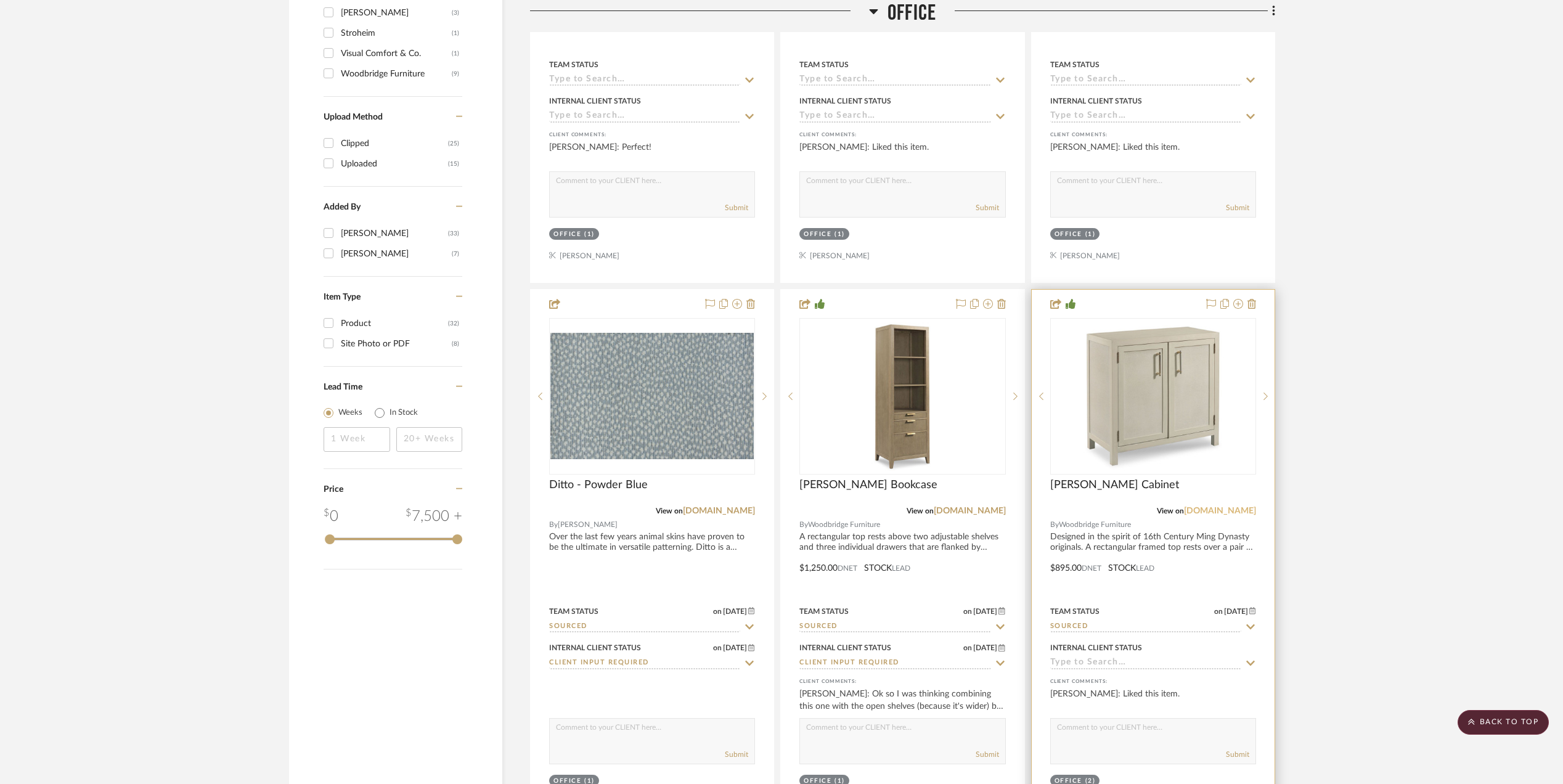
click at [1226, 515] on link "[DOMAIN_NAME]" at bounding box center [1221, 511] width 72 height 9
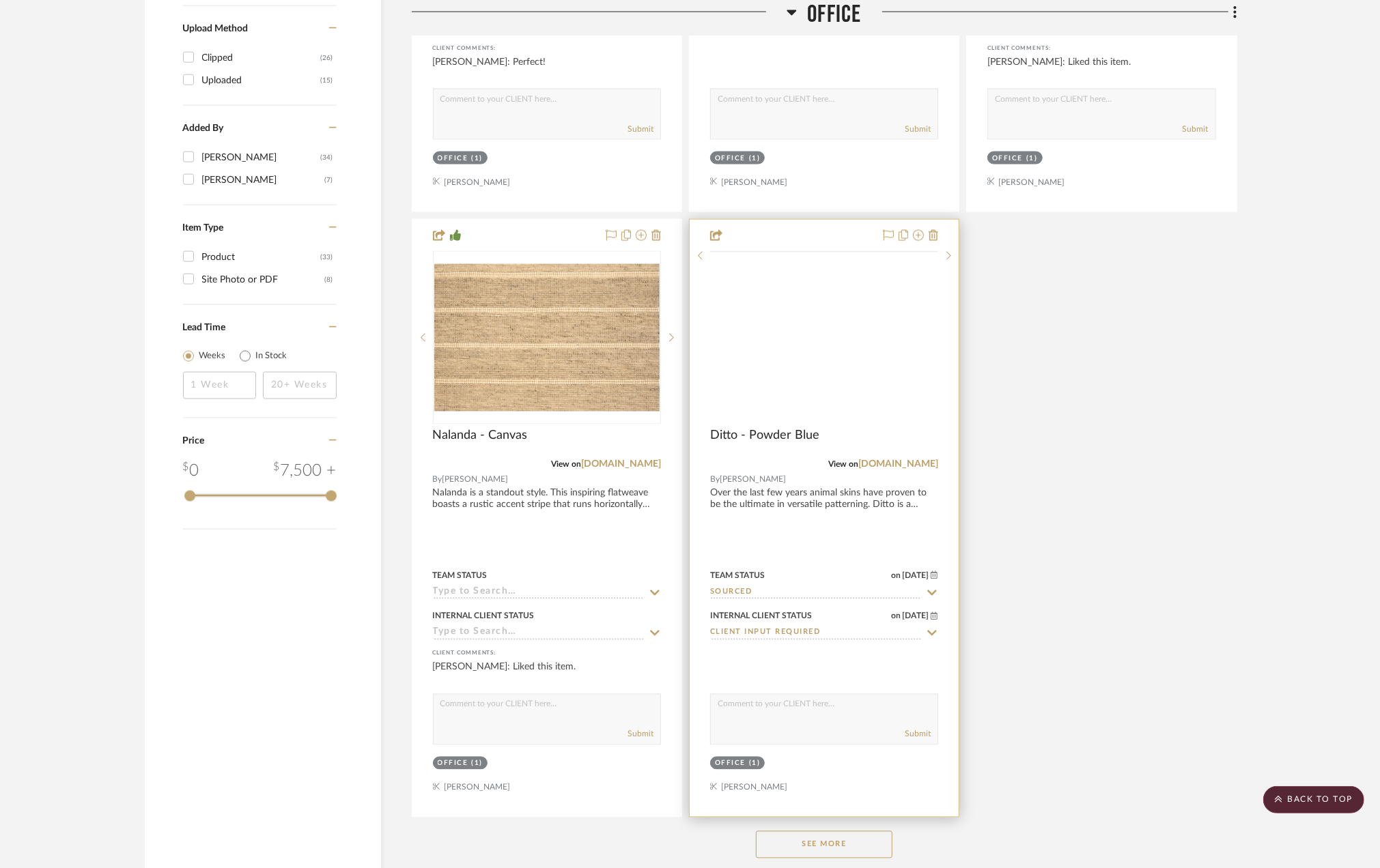
scroll to position [1728, 0]
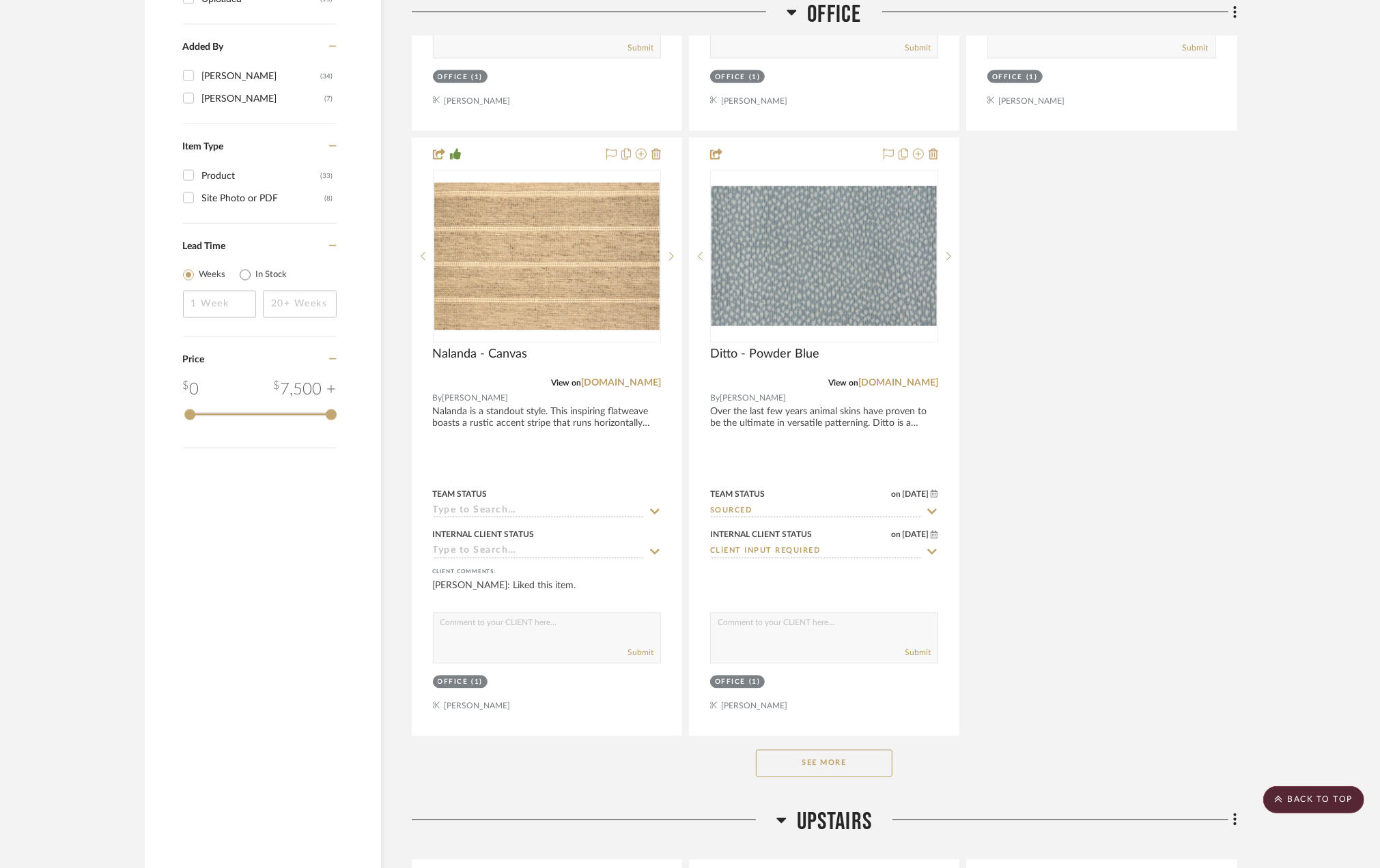
click at [839, 773] on button "See More" at bounding box center [824, 763] width 137 height 27
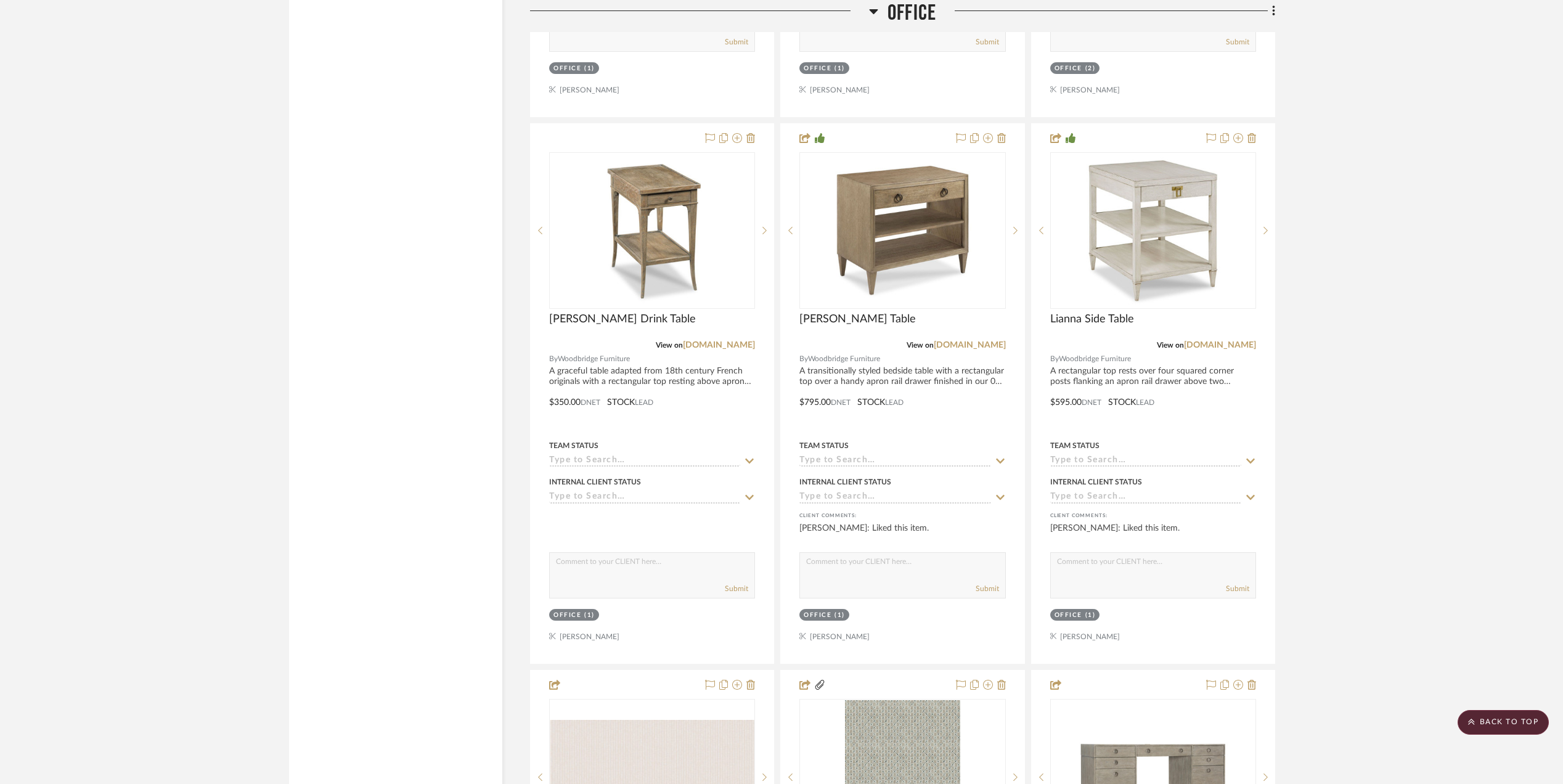
scroll to position [2254, 0]
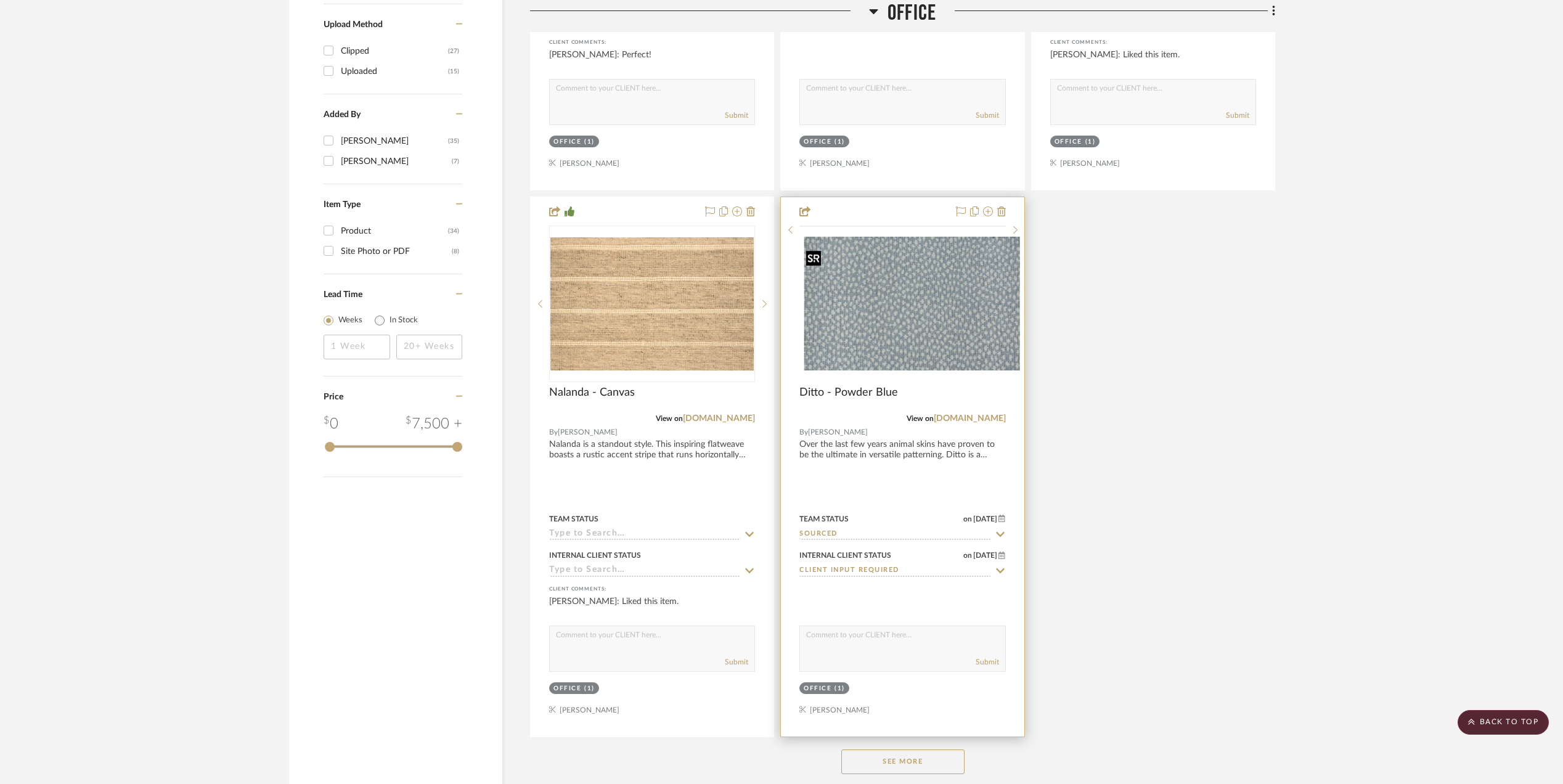
scroll to position [1556, 0]
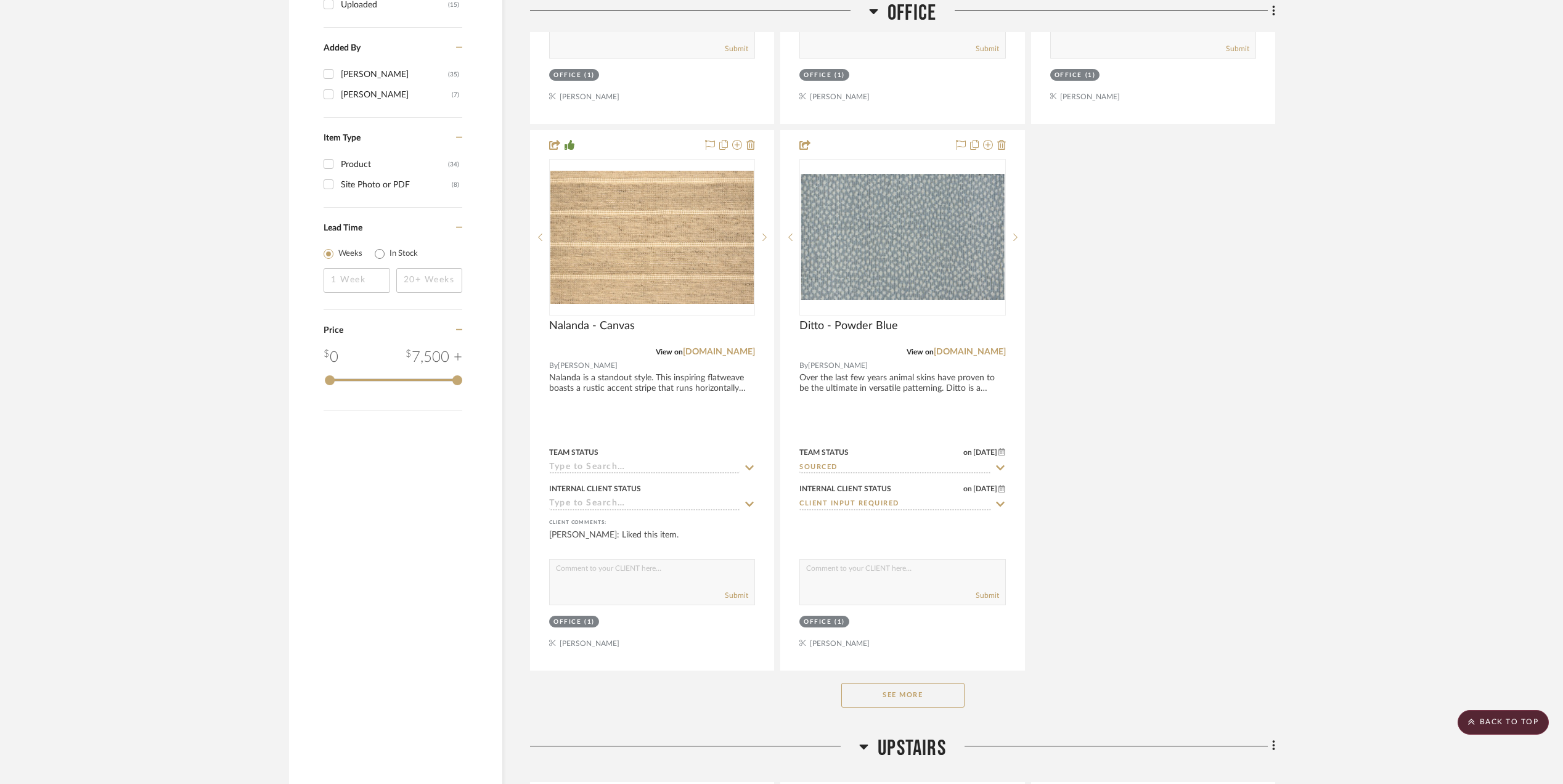
click at [938, 708] on button "See More" at bounding box center [903, 695] width 123 height 25
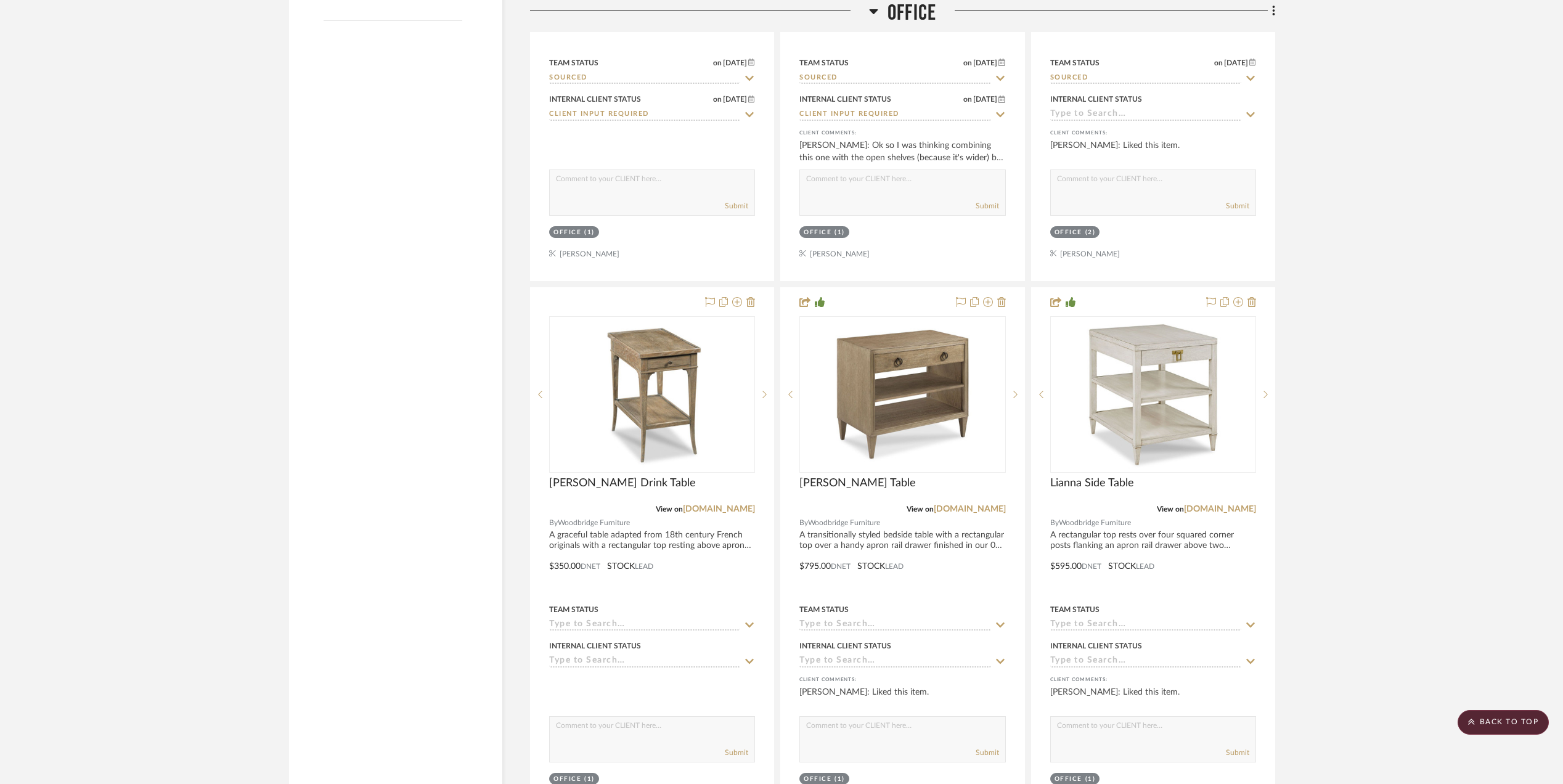
scroll to position [1894, 0]
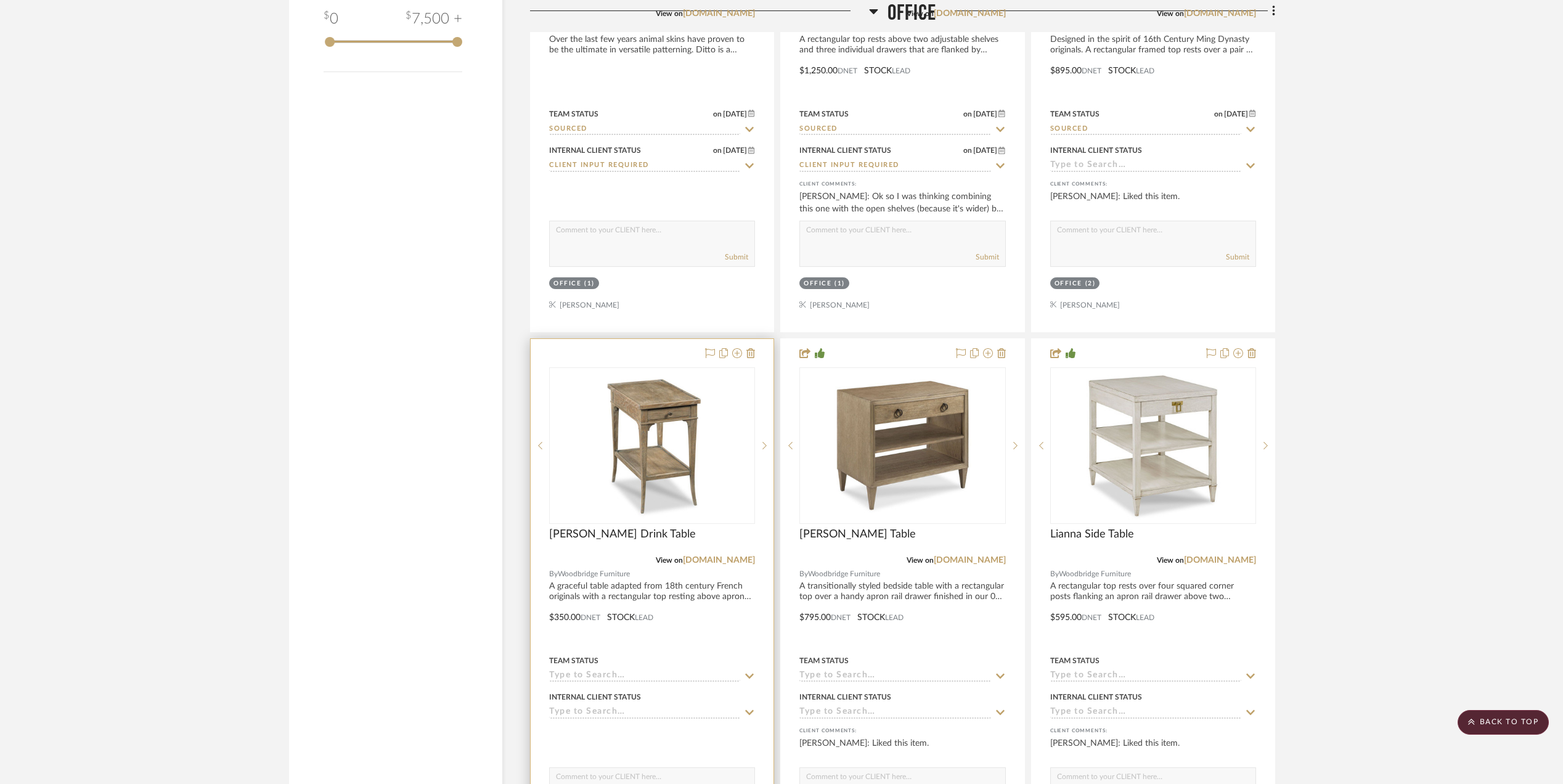
click at [647, 463] on img "0" at bounding box center [652, 445] width 154 height 154
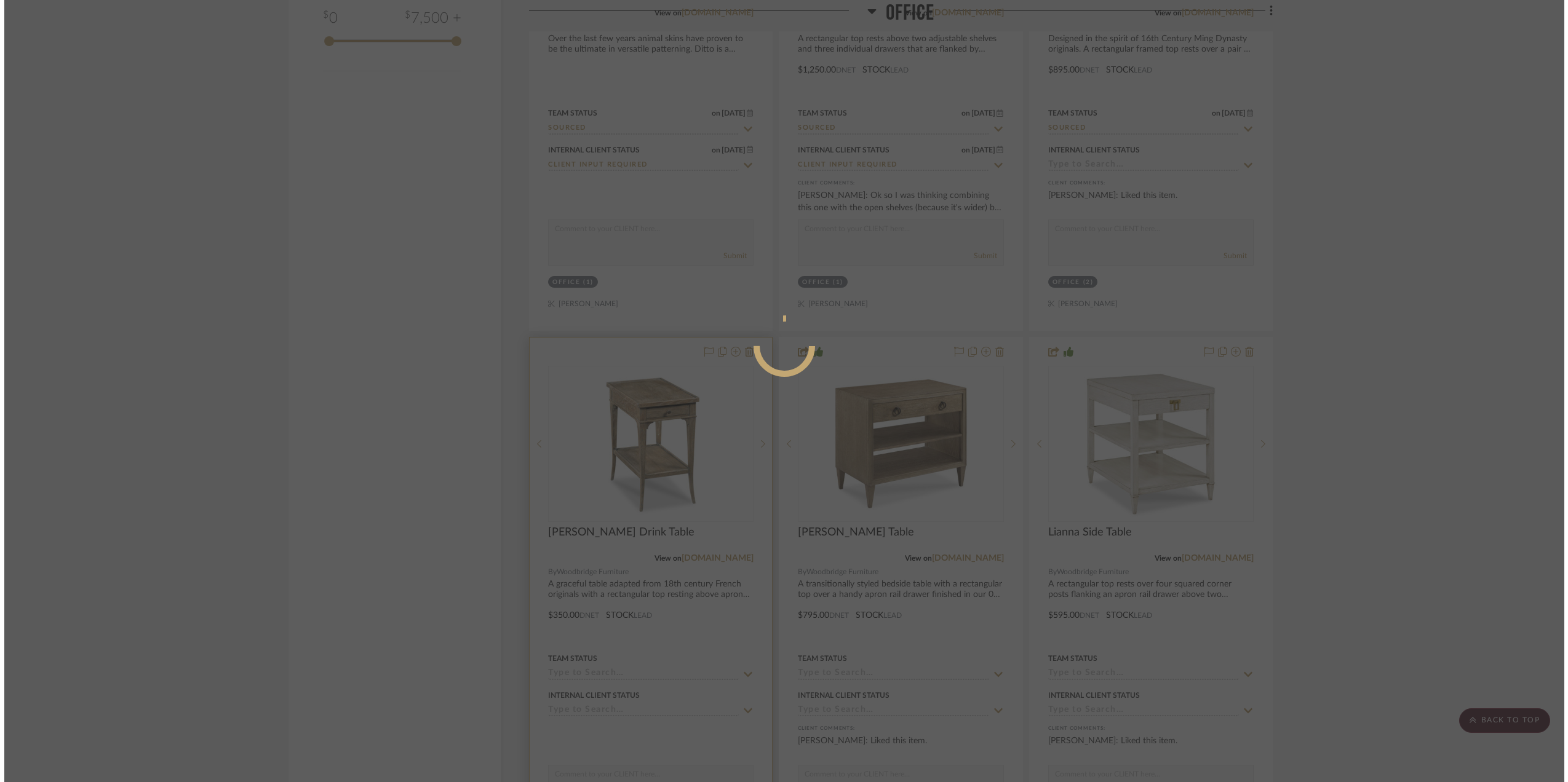
scroll to position [0, 0]
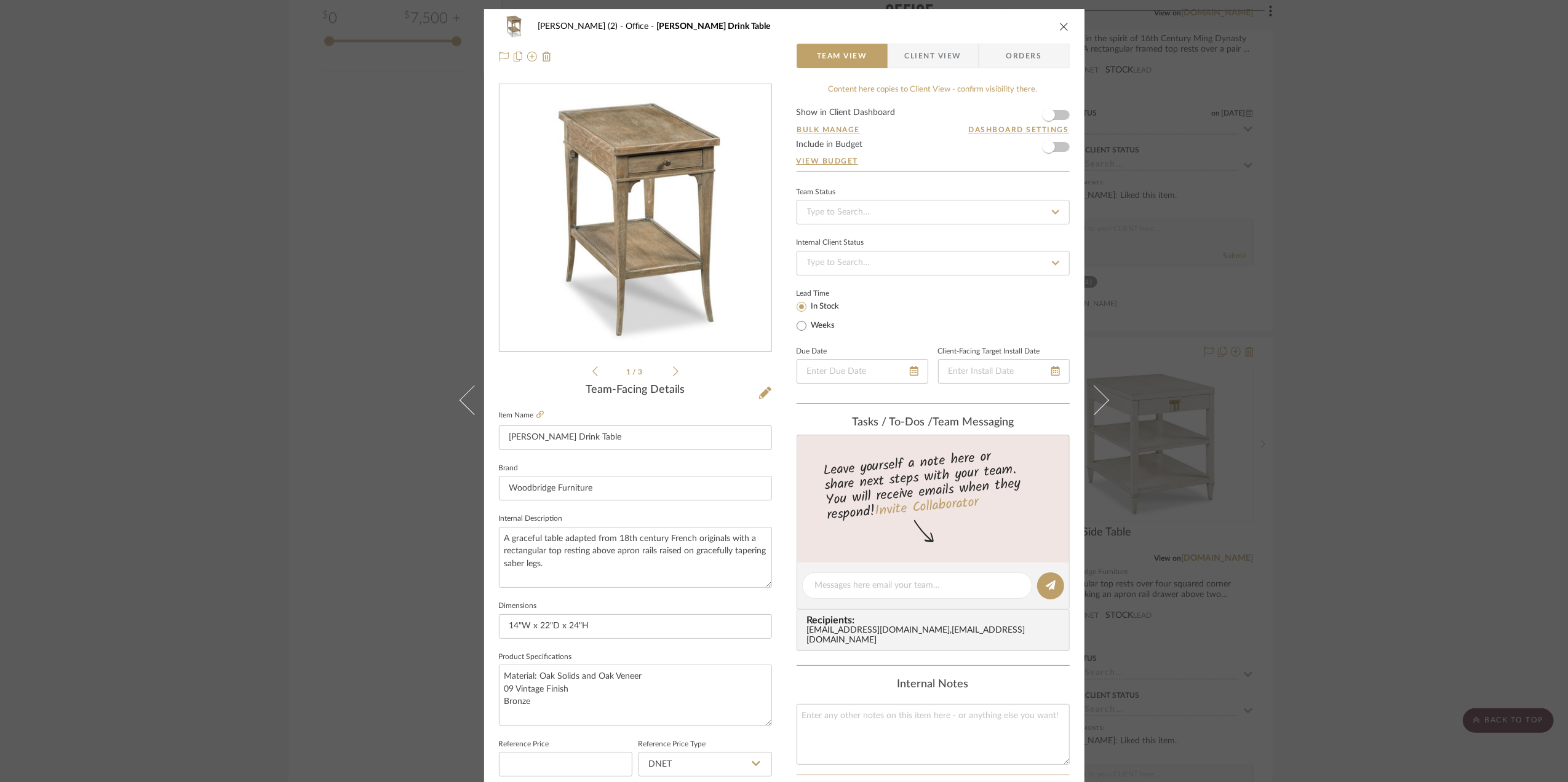
click at [1420, 219] on div "Stephanie Bergreen (2) Office Burke Drink Table Team View Client View Orders 1 …" at bounding box center [784, 391] width 1568 height 782
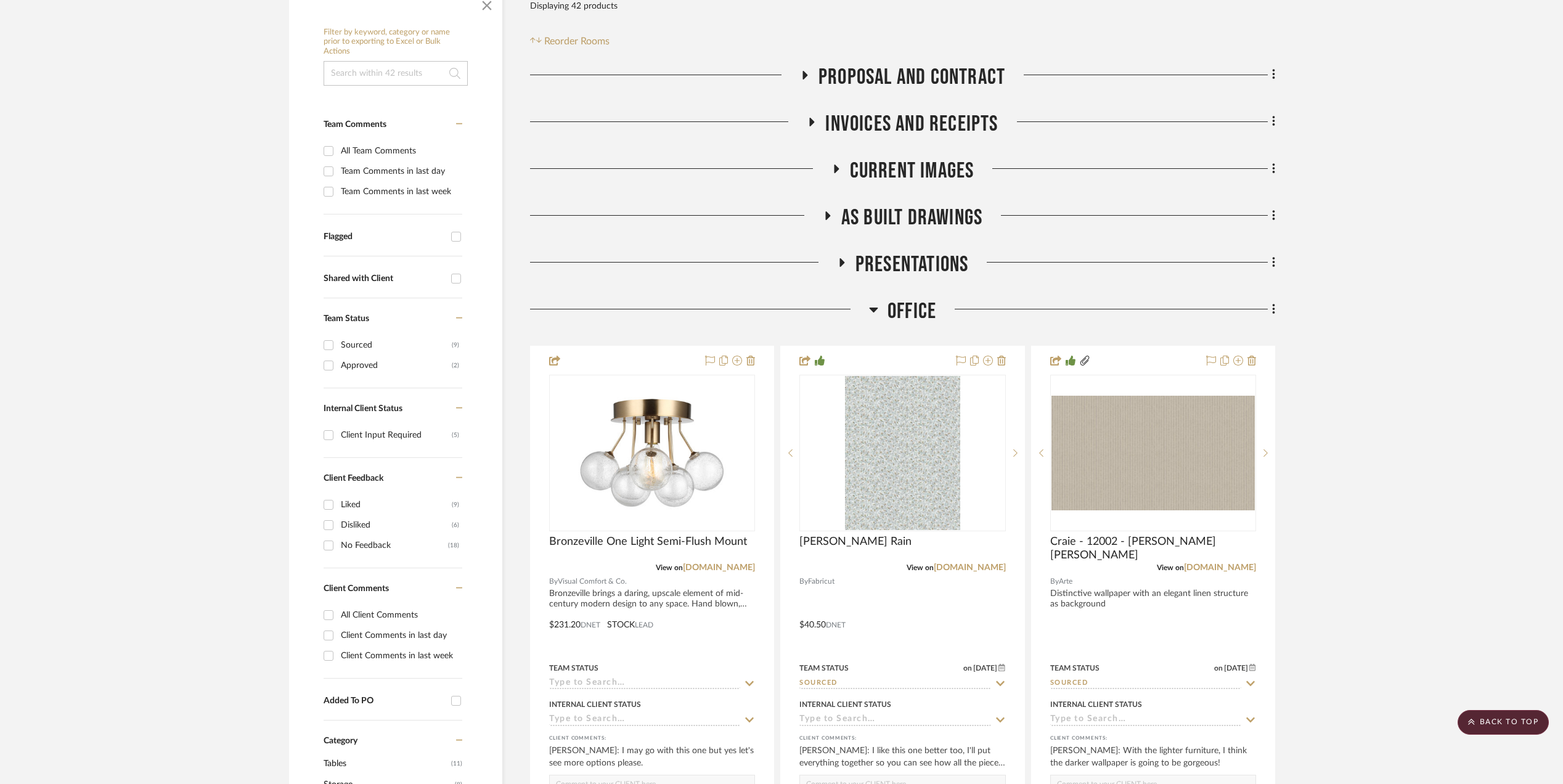
scroll to position [328, 0]
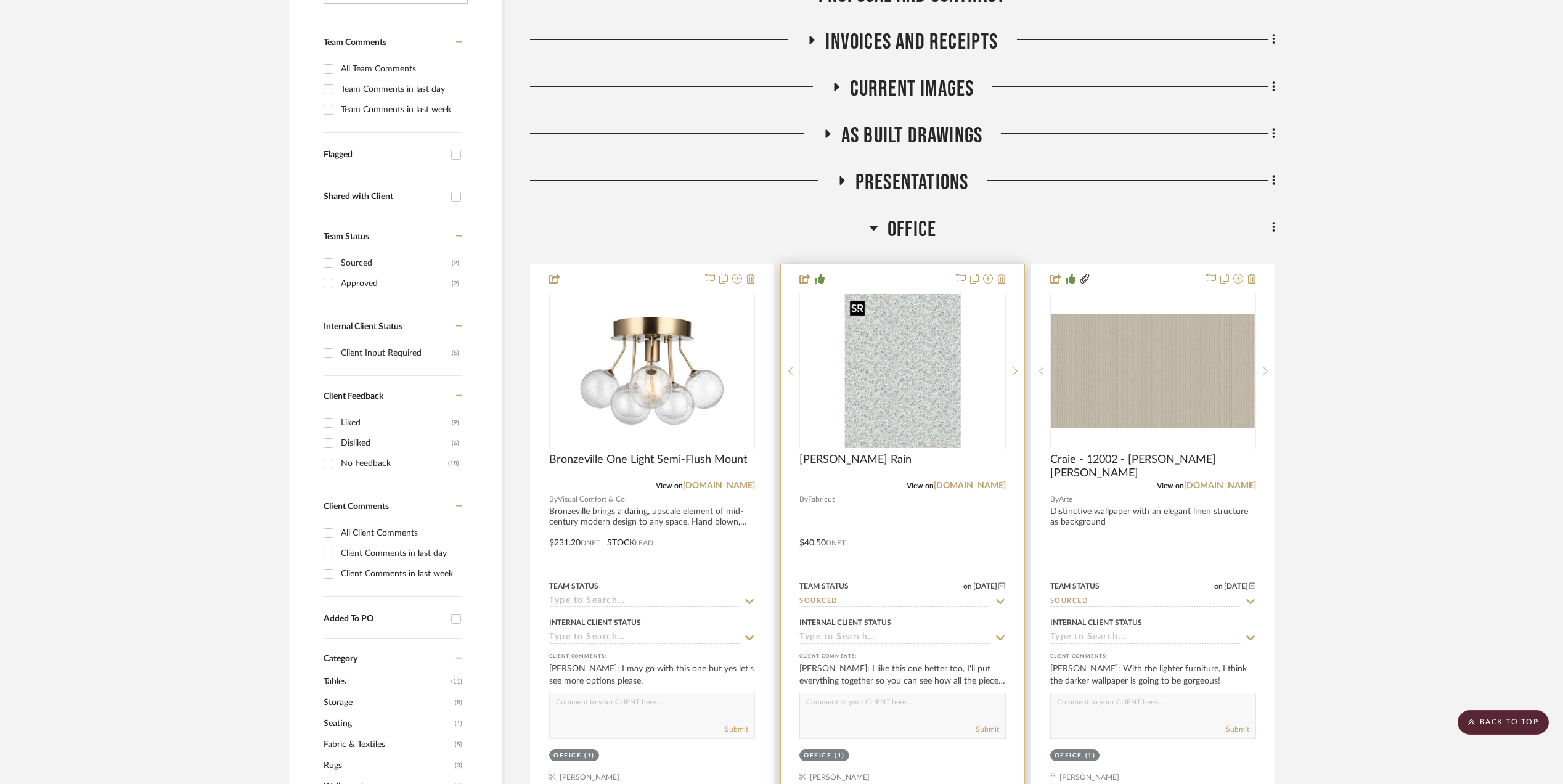
click at [925, 392] on img "0" at bounding box center [903, 371] width 116 height 154
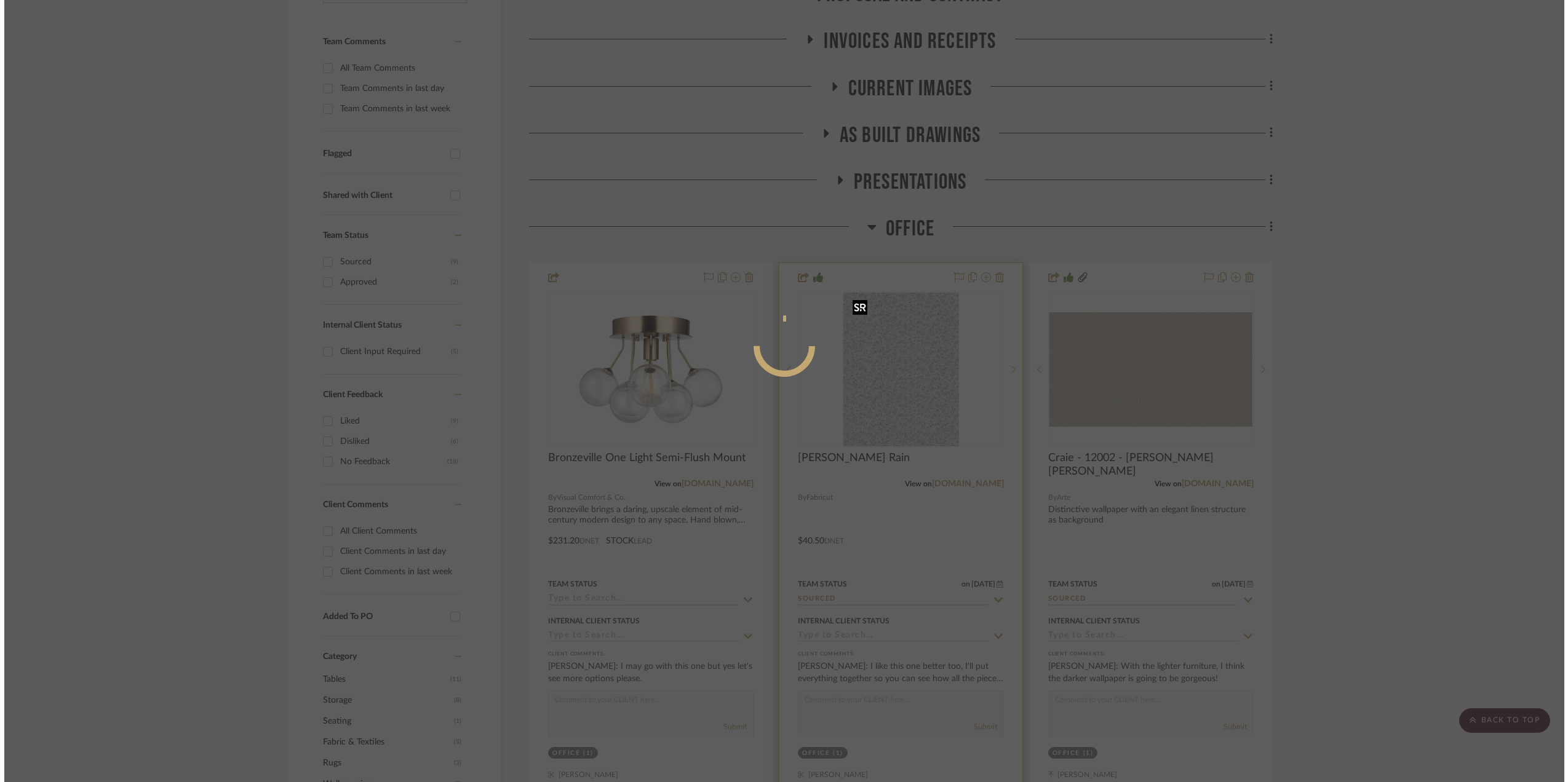
scroll to position [0, 0]
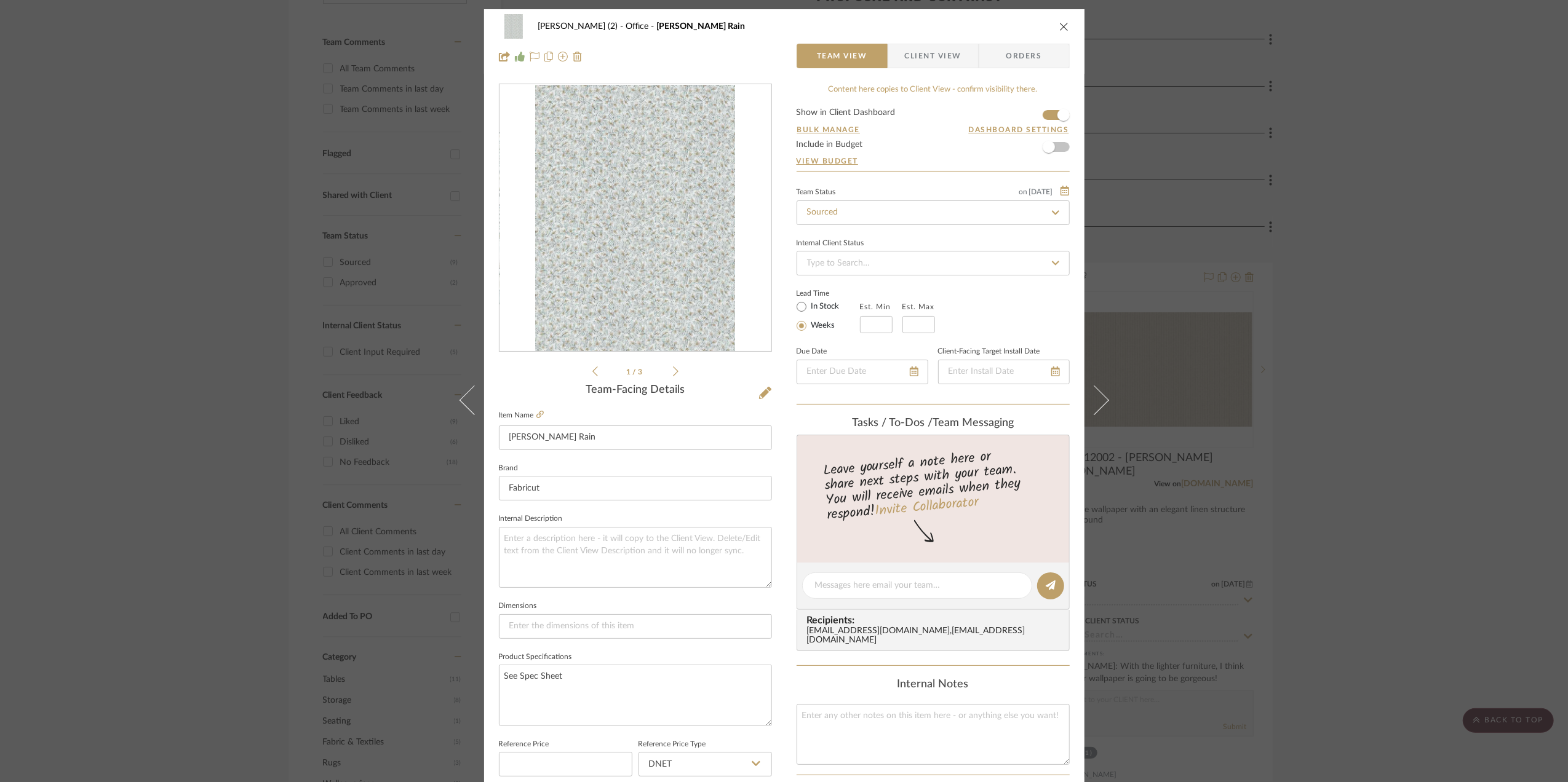
click at [916, 51] on span "Client View" at bounding box center [933, 56] width 56 height 25
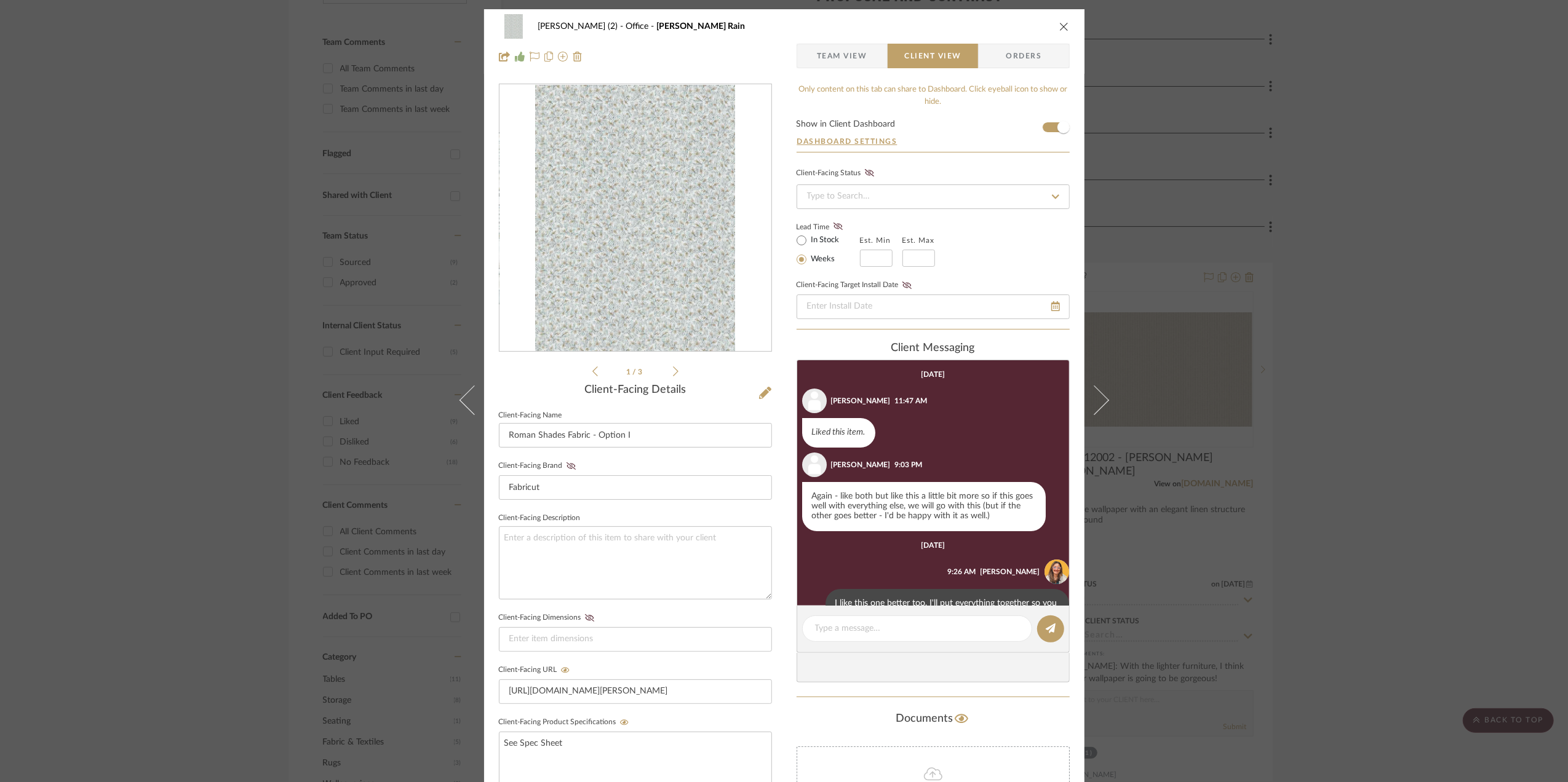
scroll to position [38, 0]
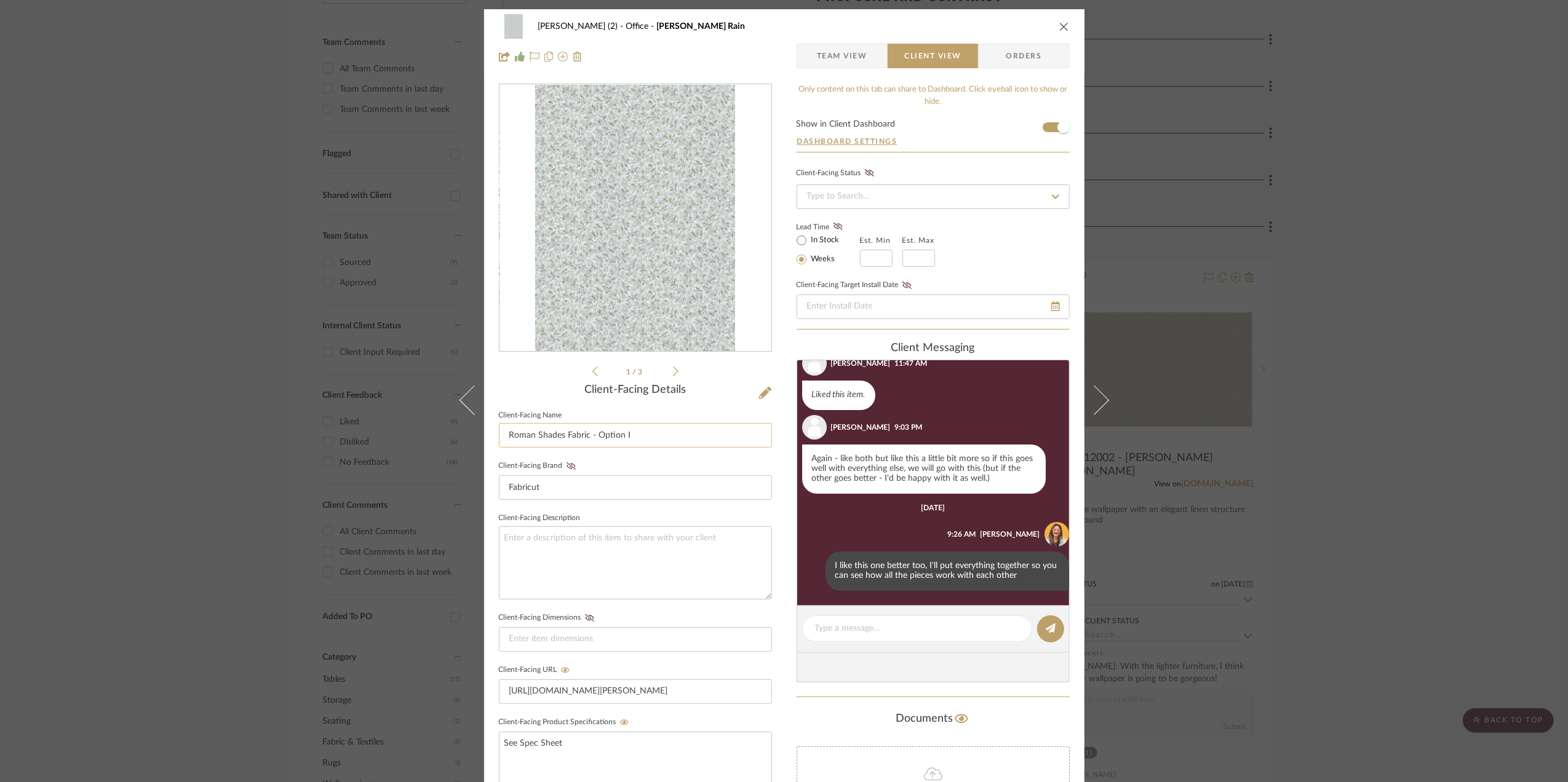
click at [645, 438] on input "Roman Shades Fabric - Option I" at bounding box center [635, 435] width 273 height 25
type input "Roman Shades Fabric - Parker Rain"
click at [1462, 402] on div "Stephanie Bergreen (2) Office Parker Rain Team View Client View Orders 1 / 3 Cl…" at bounding box center [784, 391] width 1568 height 782
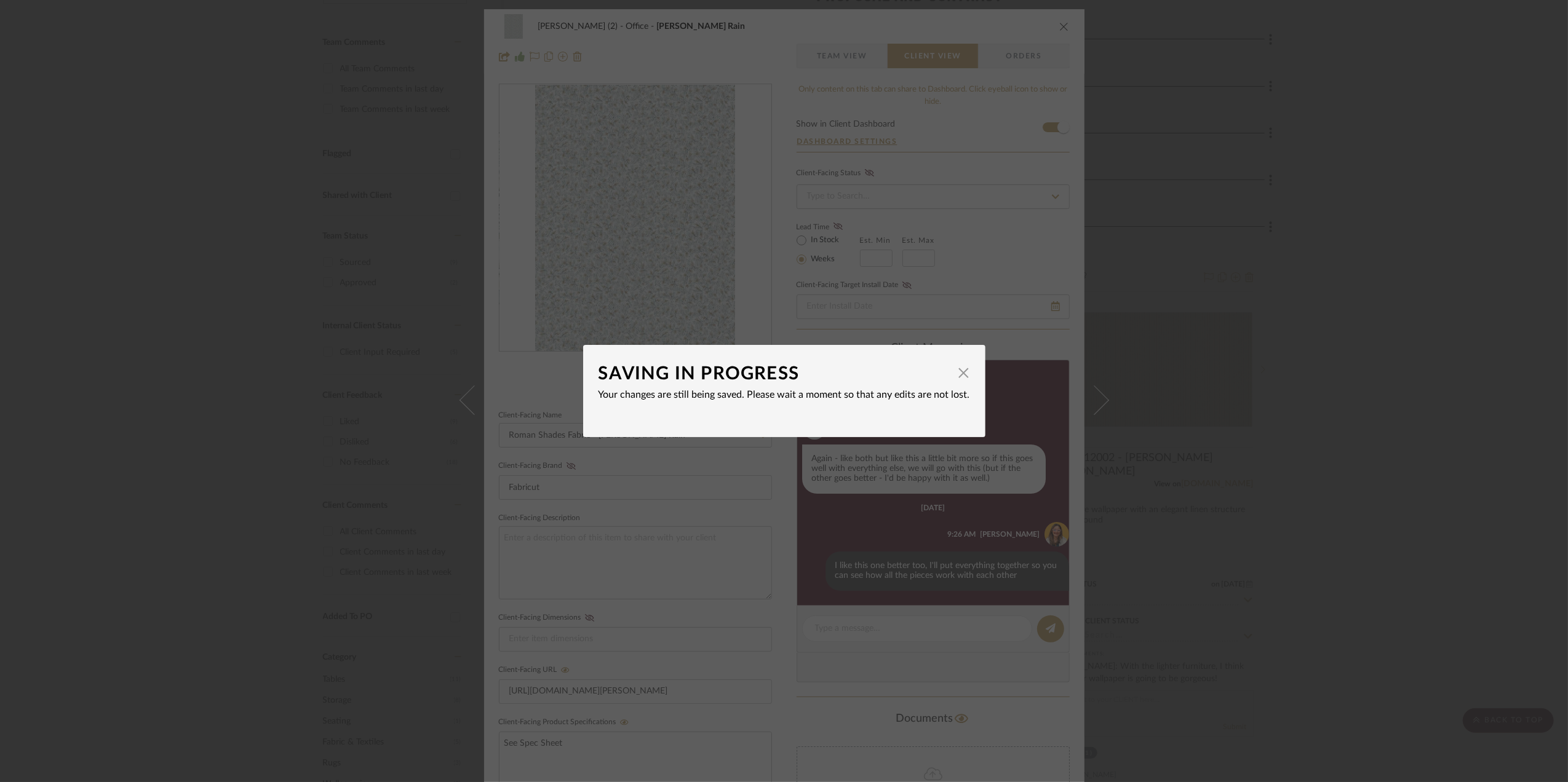
click at [1439, 428] on div "SAVING IN PROGRESS × Your changes are still being saved. Please wait a moment s…" at bounding box center [784, 391] width 1568 height 782
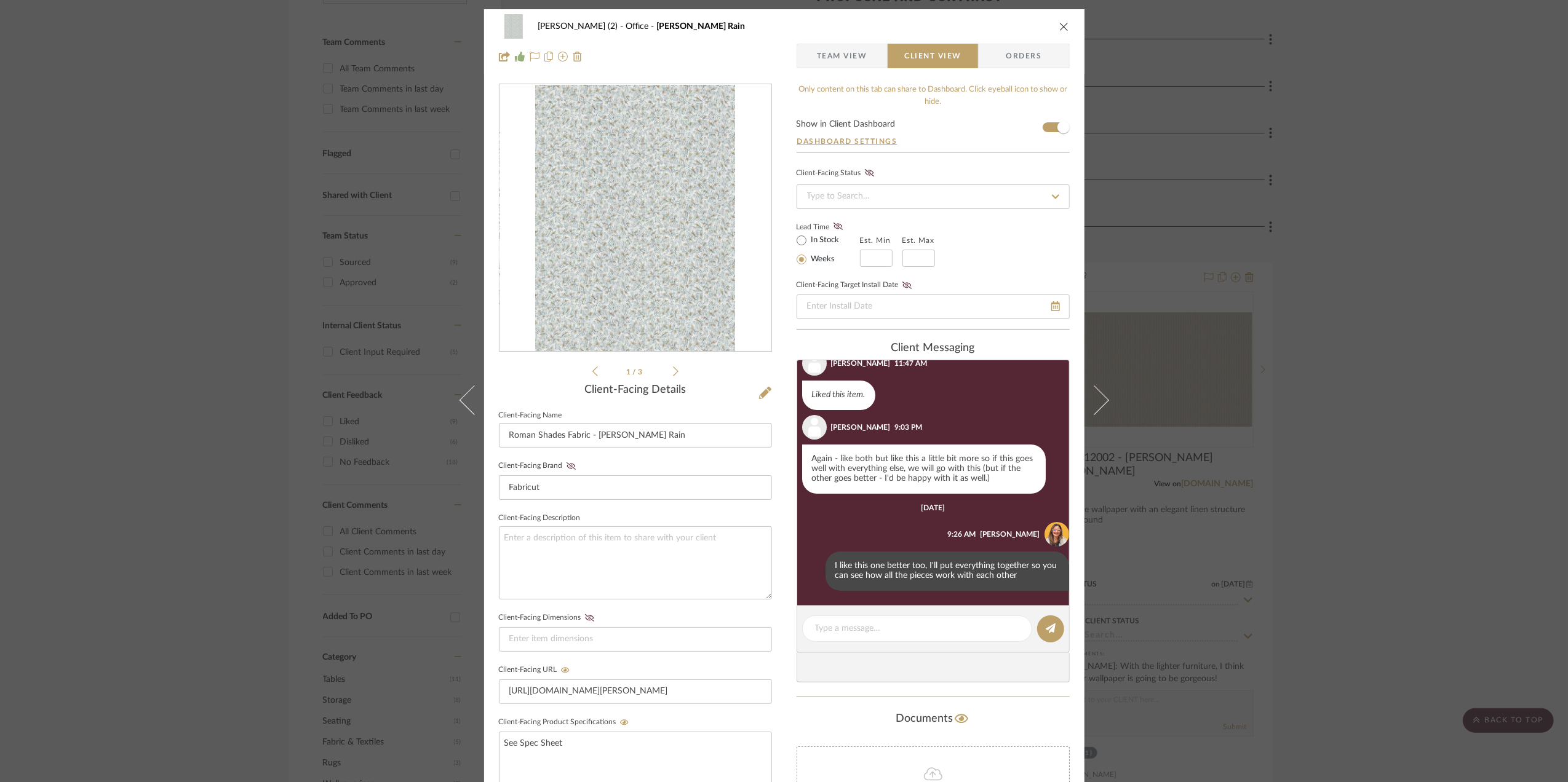
click at [1274, 392] on div "Stephanie Bergreen (2) Office Parker Rain Team View Client View Orders 1 / 3 Cl…" at bounding box center [784, 391] width 1568 height 782
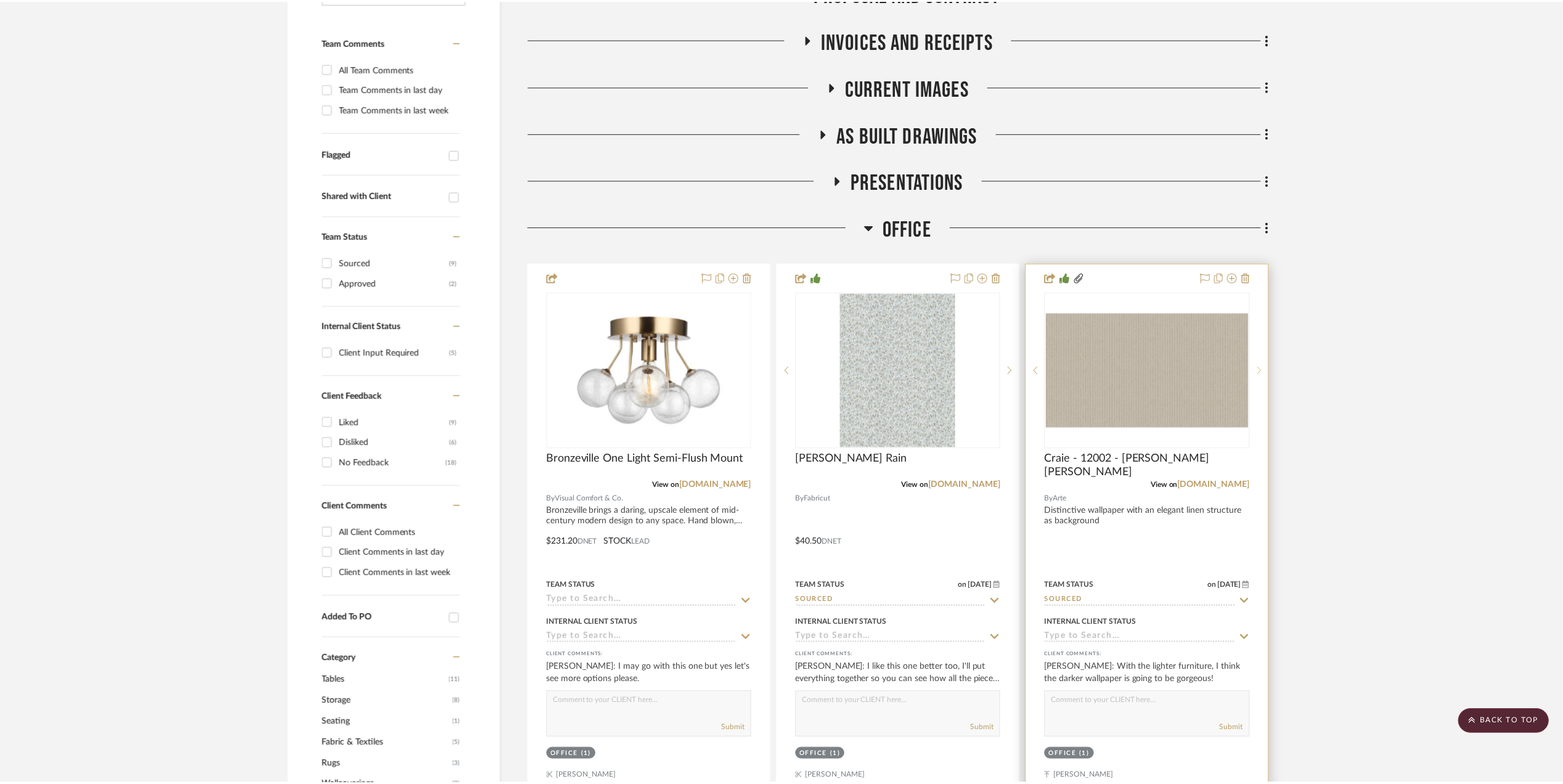
scroll to position [328, 0]
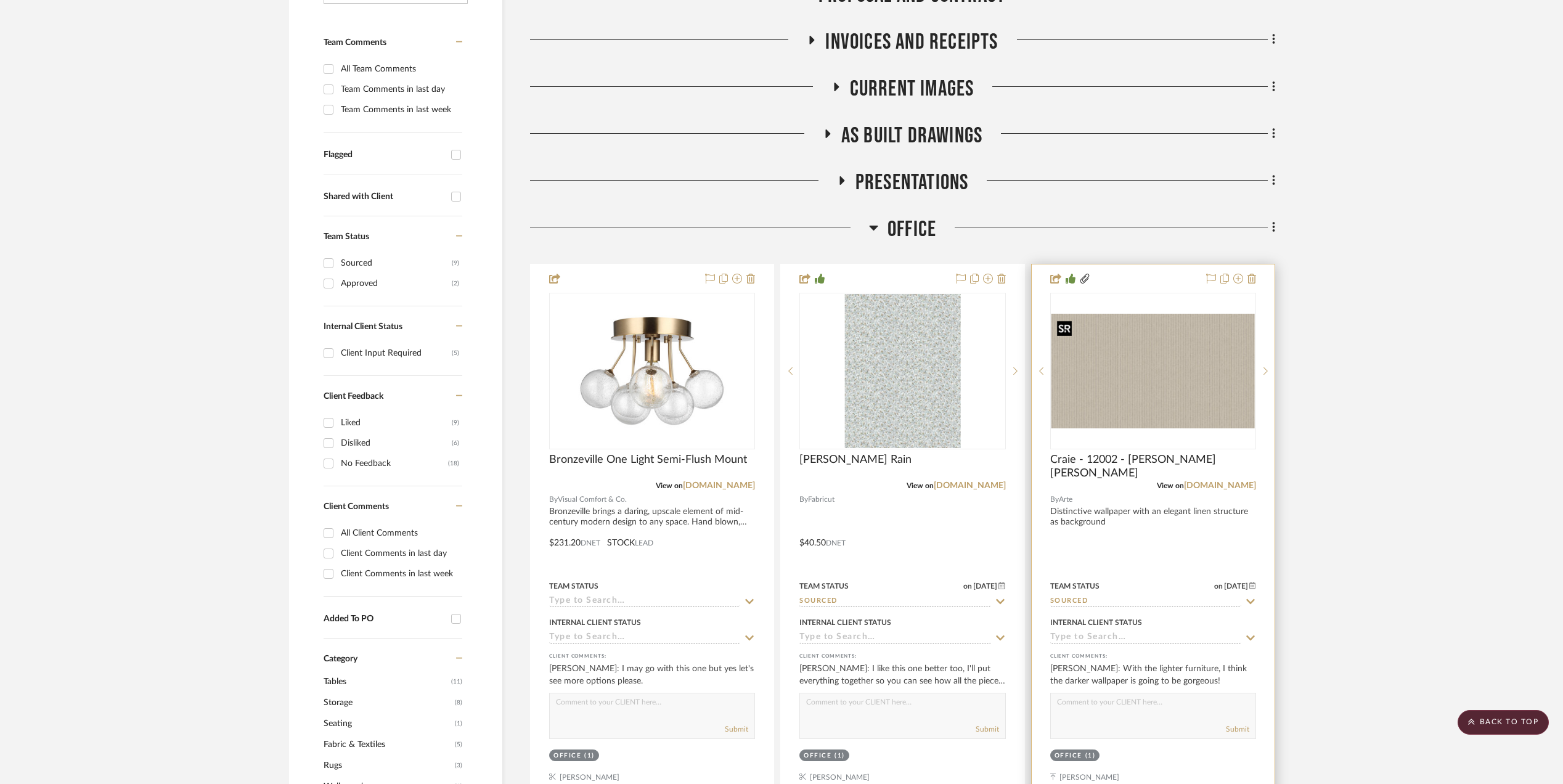
click at [1152, 393] on img "0" at bounding box center [1153, 371] width 203 height 114
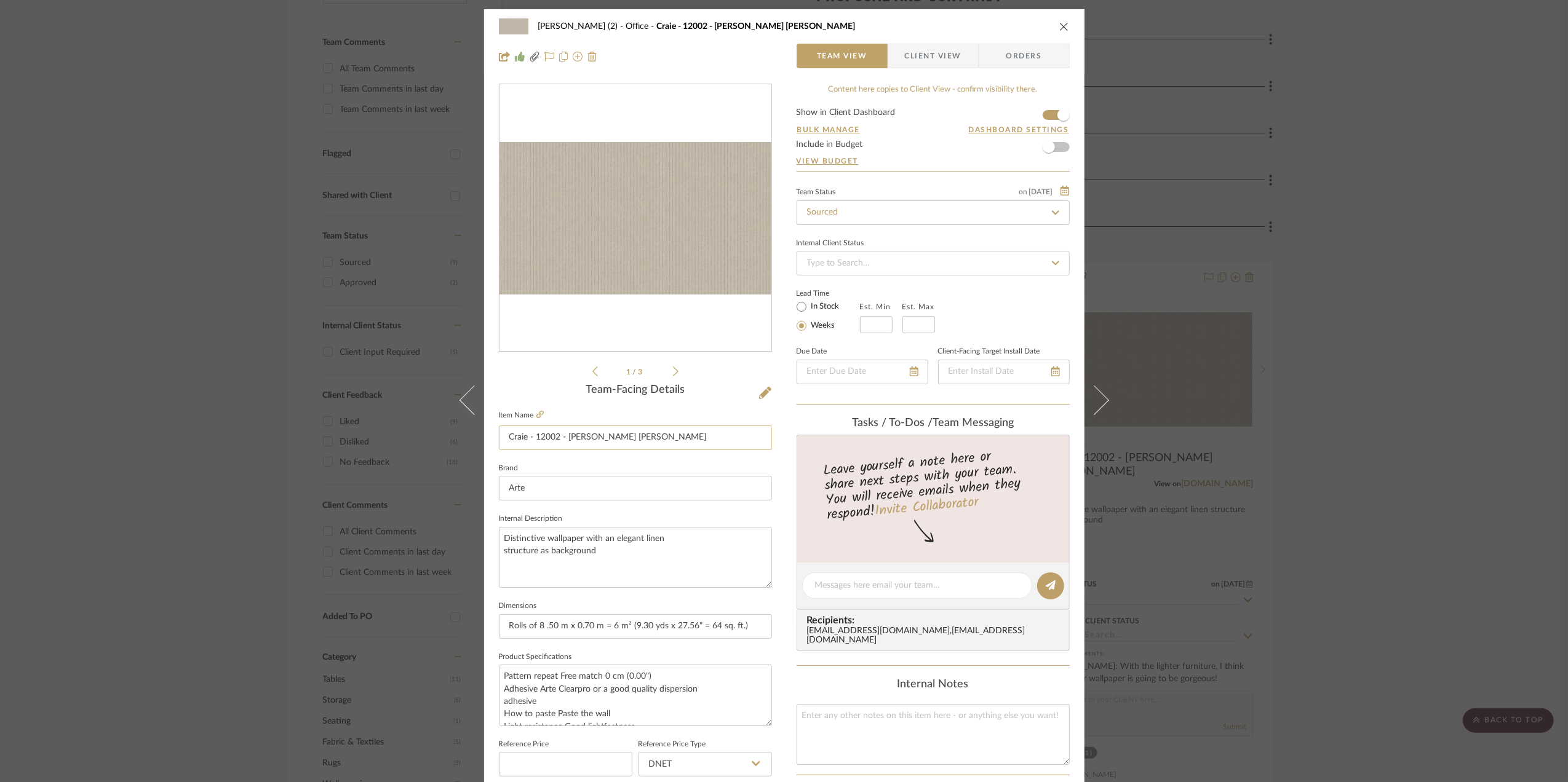
drag, startPoint x: 619, startPoint y: 439, endPoint x: 547, endPoint y: 442, distance: 72.1
click at [607, 442] on input "Craie - 12002 - [PERSON_NAME] [PERSON_NAME]" at bounding box center [635, 437] width 273 height 25
click at [551, 438] on input "Craie - 12002 - [PERSON_NAME] [PERSON_NAME]" at bounding box center [635, 437] width 273 height 25
drag, startPoint x: 632, startPoint y: 435, endPoint x: 567, endPoint y: 436, distance: 65.0
click at [567, 436] on input "Craie - 12002 - [PERSON_NAME] [PERSON_NAME]" at bounding box center [635, 437] width 273 height 25
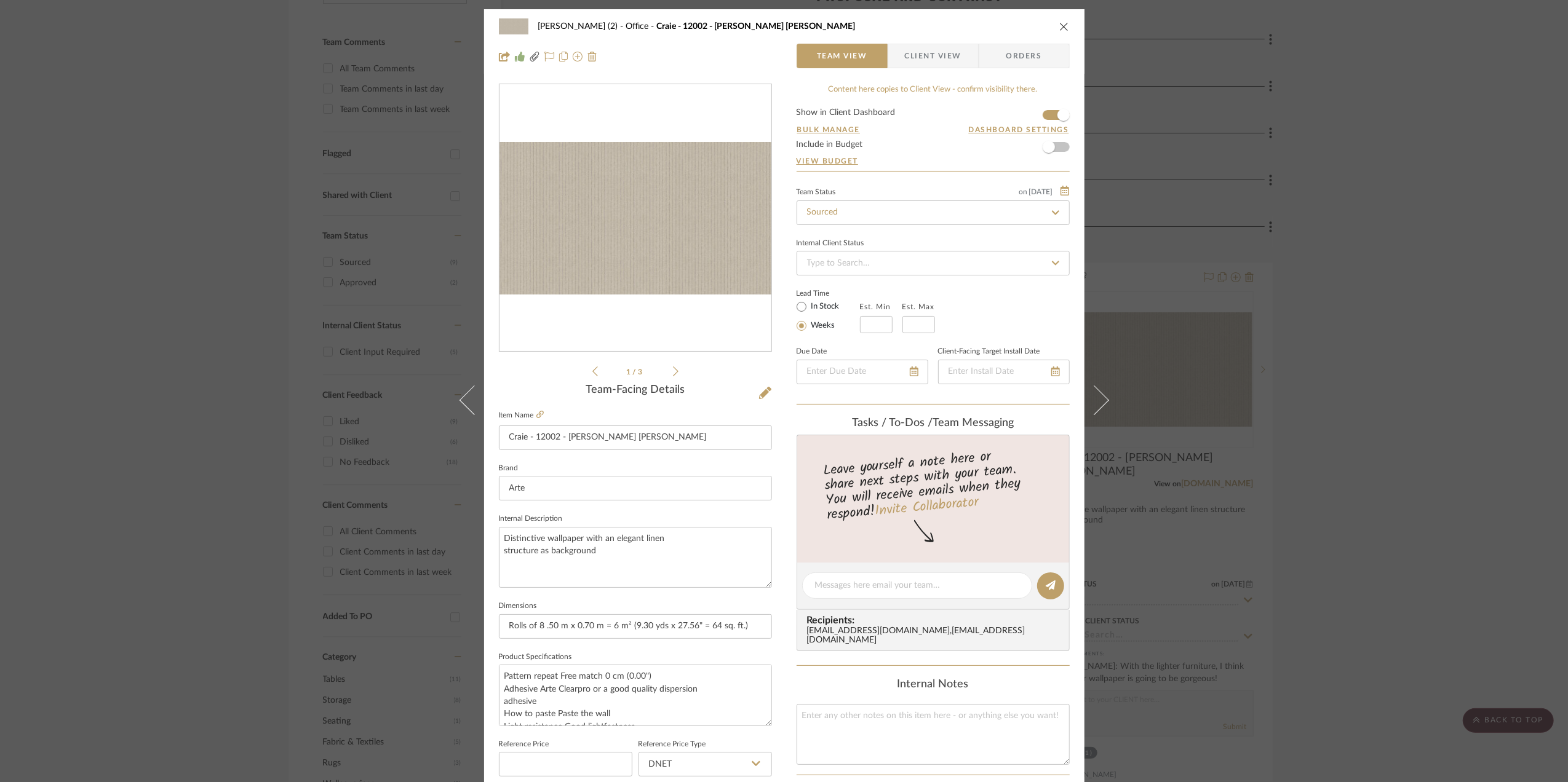
click at [929, 48] on span "Client View" at bounding box center [933, 56] width 56 height 25
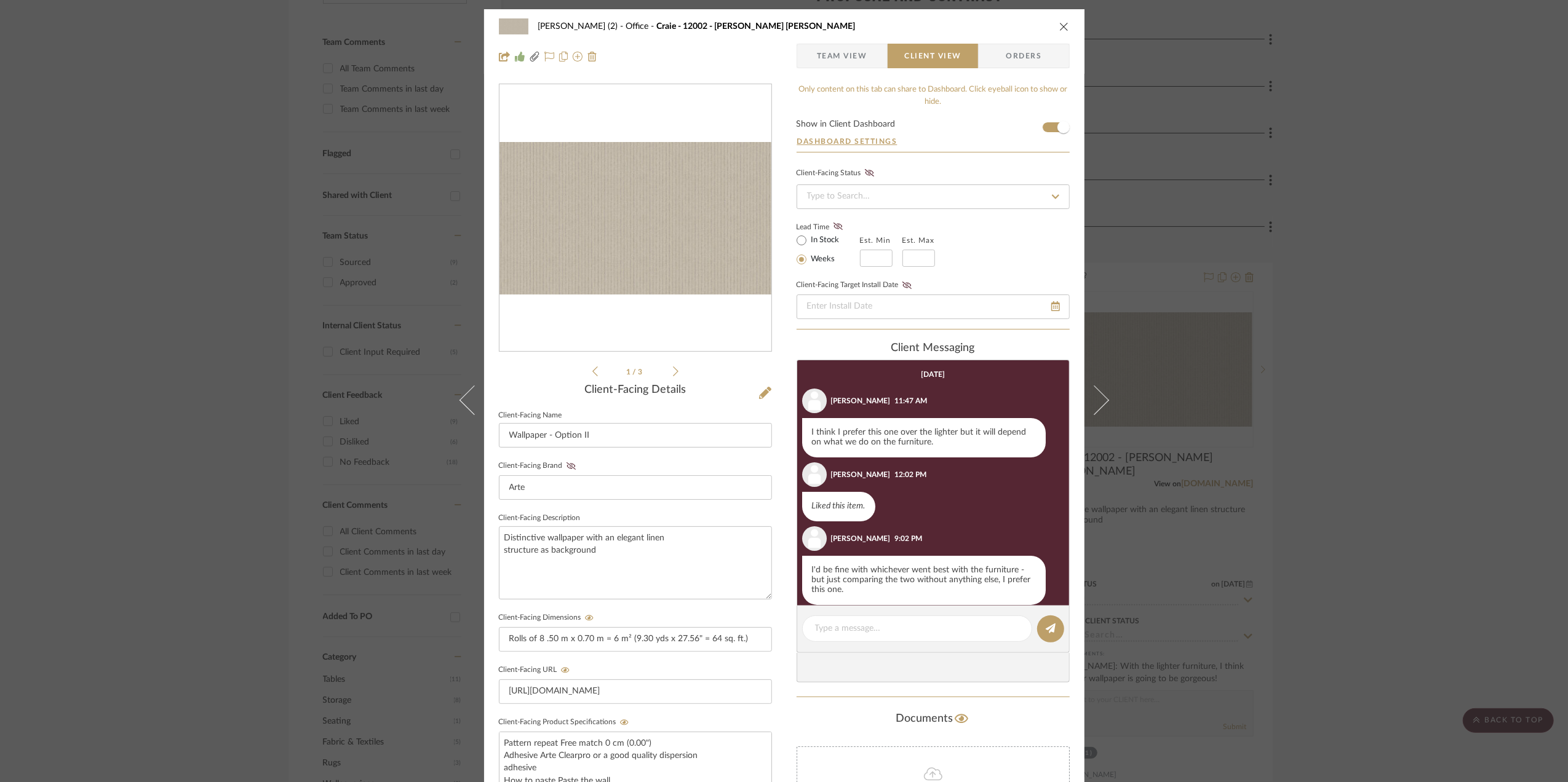
scroll to position [112, 0]
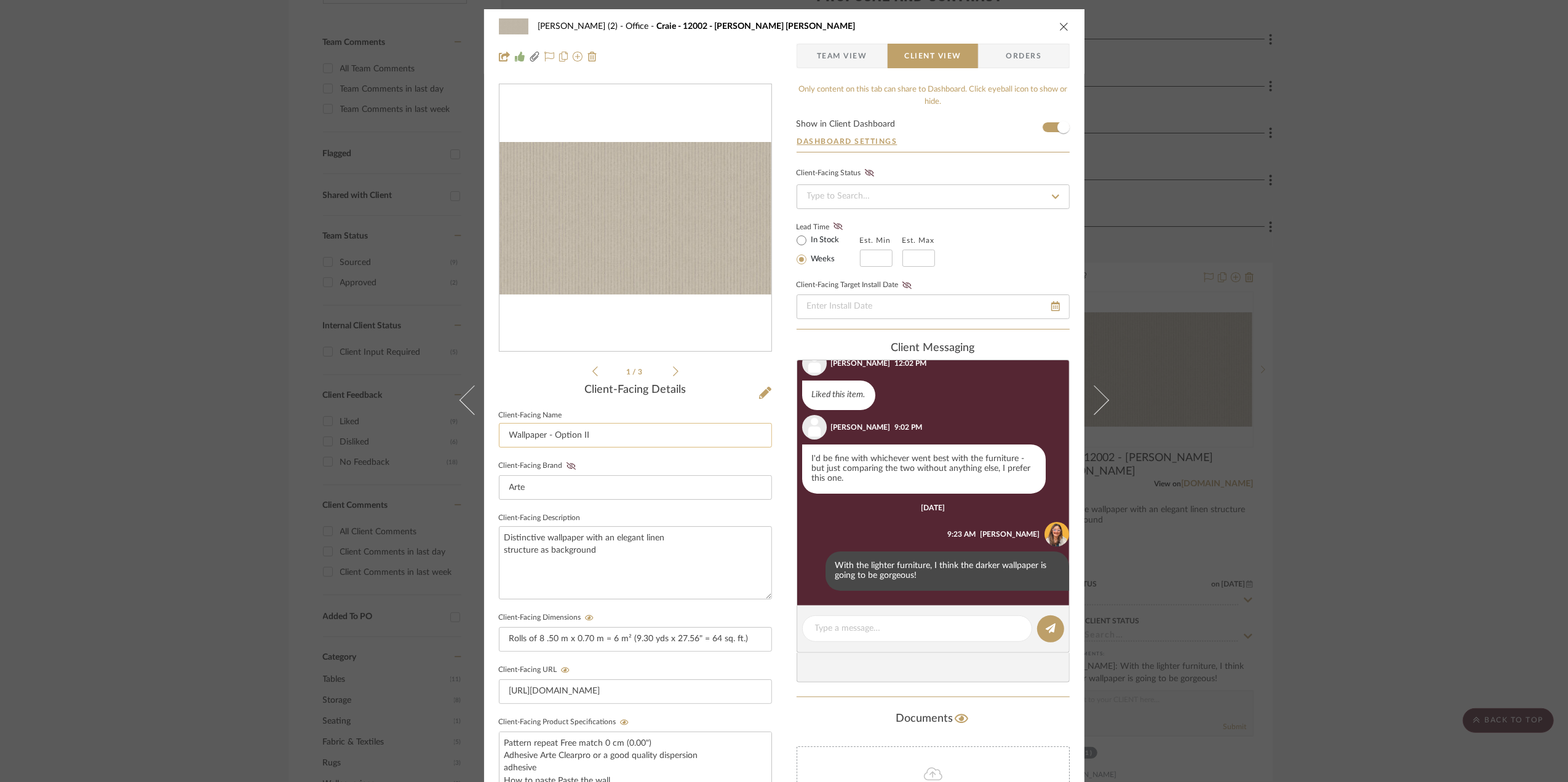
click at [607, 442] on input "Wallpaper - Option II" at bounding box center [635, 435] width 273 height 25
paste input "Bain de Boue"
type input "Wallpaper - Bain de Boue"
click at [1401, 319] on div "Stephanie Bergreen (2) Office Craie - 12002 - Bain de Boue Team View Client Vie…" at bounding box center [784, 391] width 1568 height 782
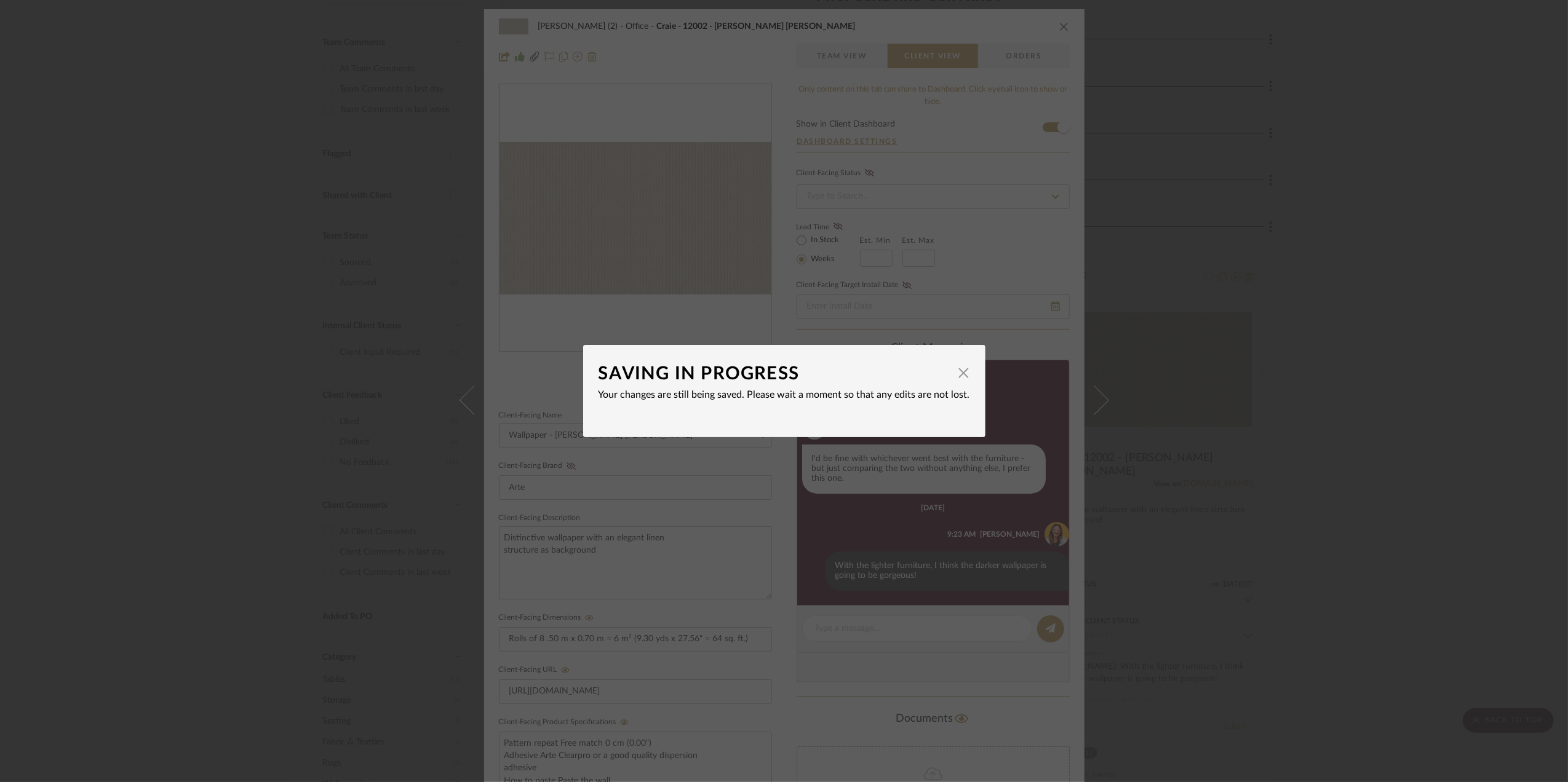
click at [1408, 400] on div "SAVING IN PROGRESS × Your changes are still being saved. Please wait a moment s…" at bounding box center [784, 391] width 1568 height 782
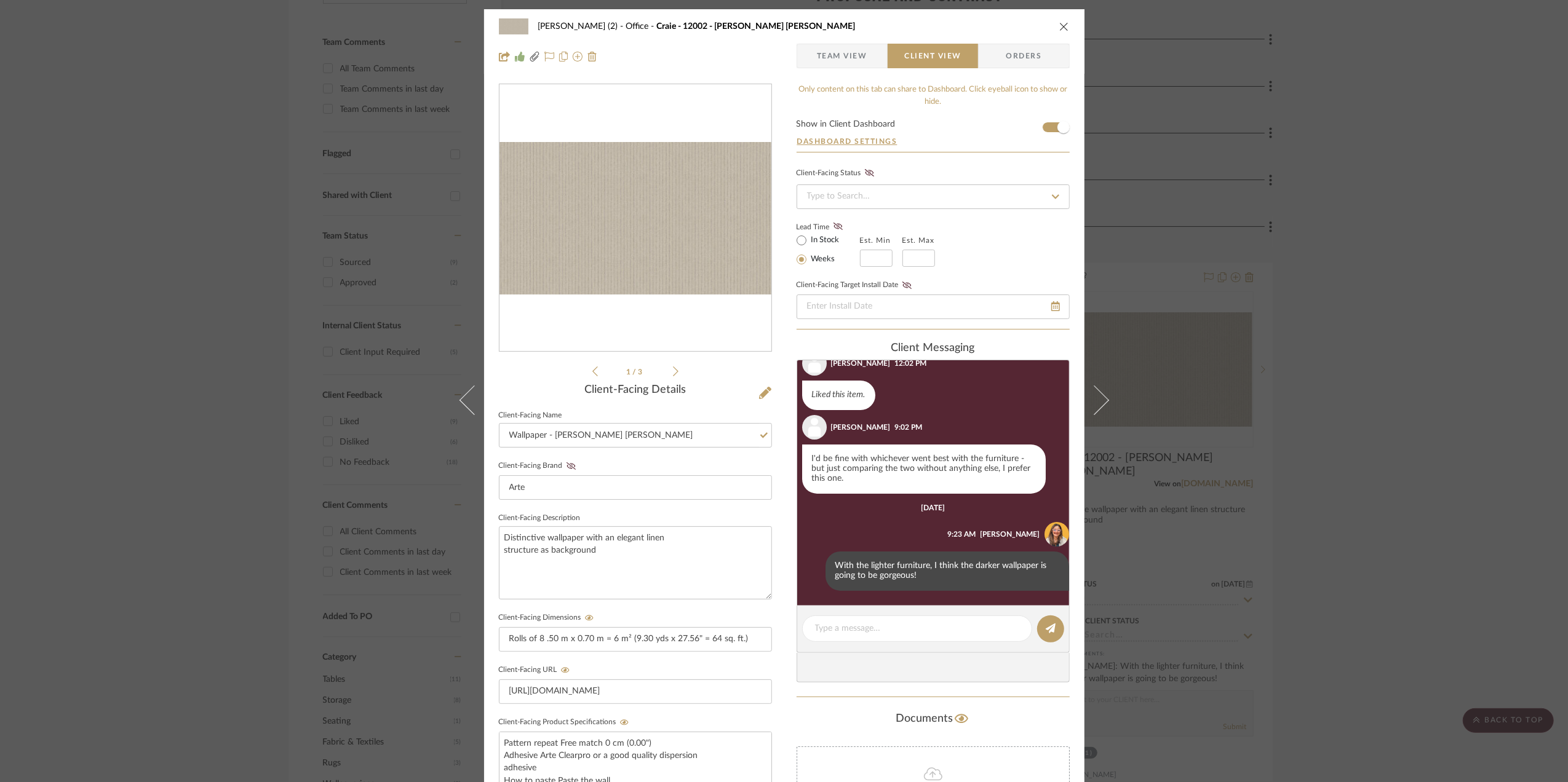
click at [1416, 435] on div "Stephanie Bergreen (2) Office Craie - 12002 - Bain de Boue Team View Client Vie…" at bounding box center [784, 391] width 1568 height 782
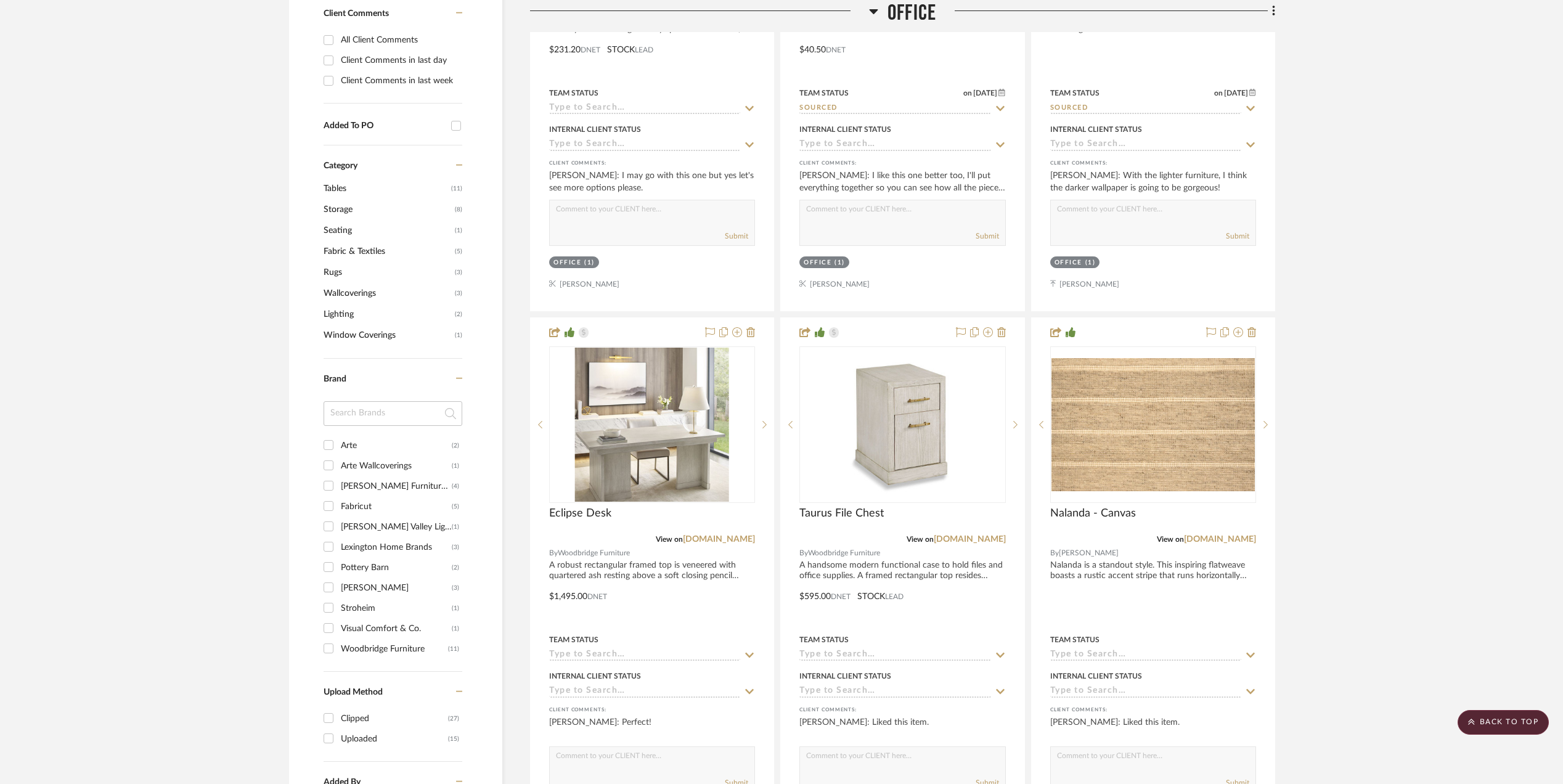
scroll to position [903, 0]
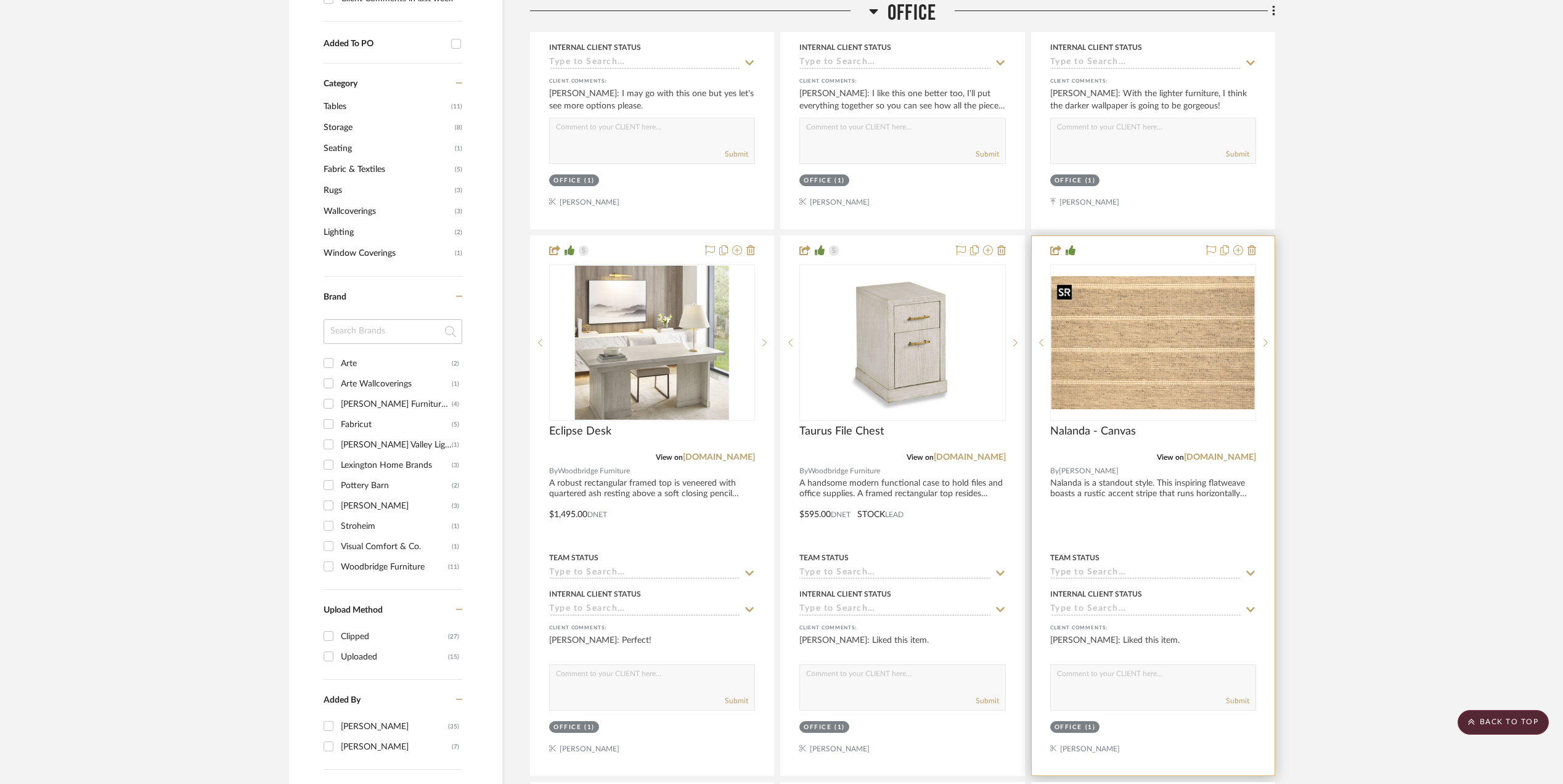
click at [1144, 358] on img "0" at bounding box center [1153, 343] width 203 height 133
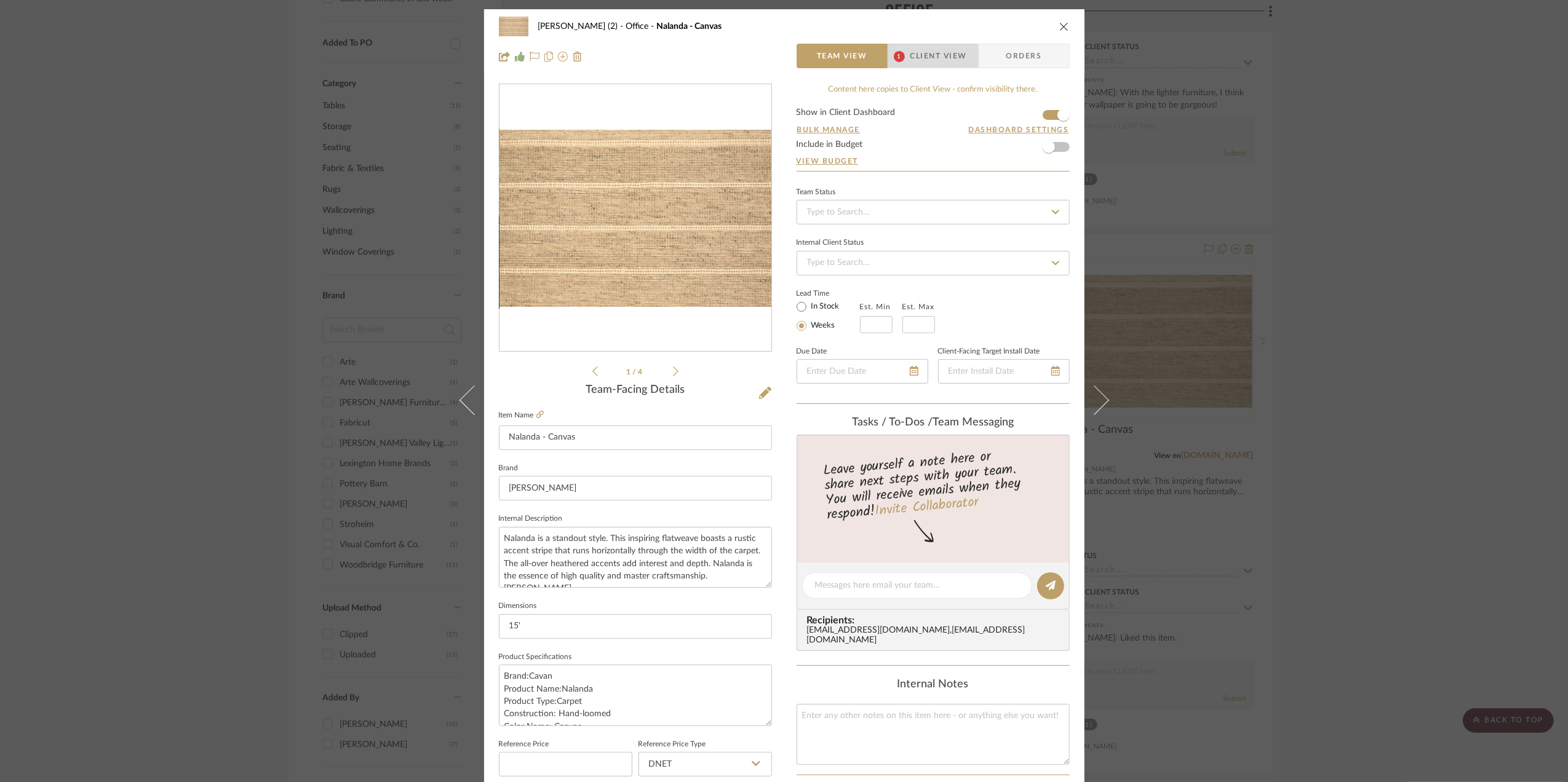
click at [923, 58] on span "Client View" at bounding box center [938, 56] width 56 height 25
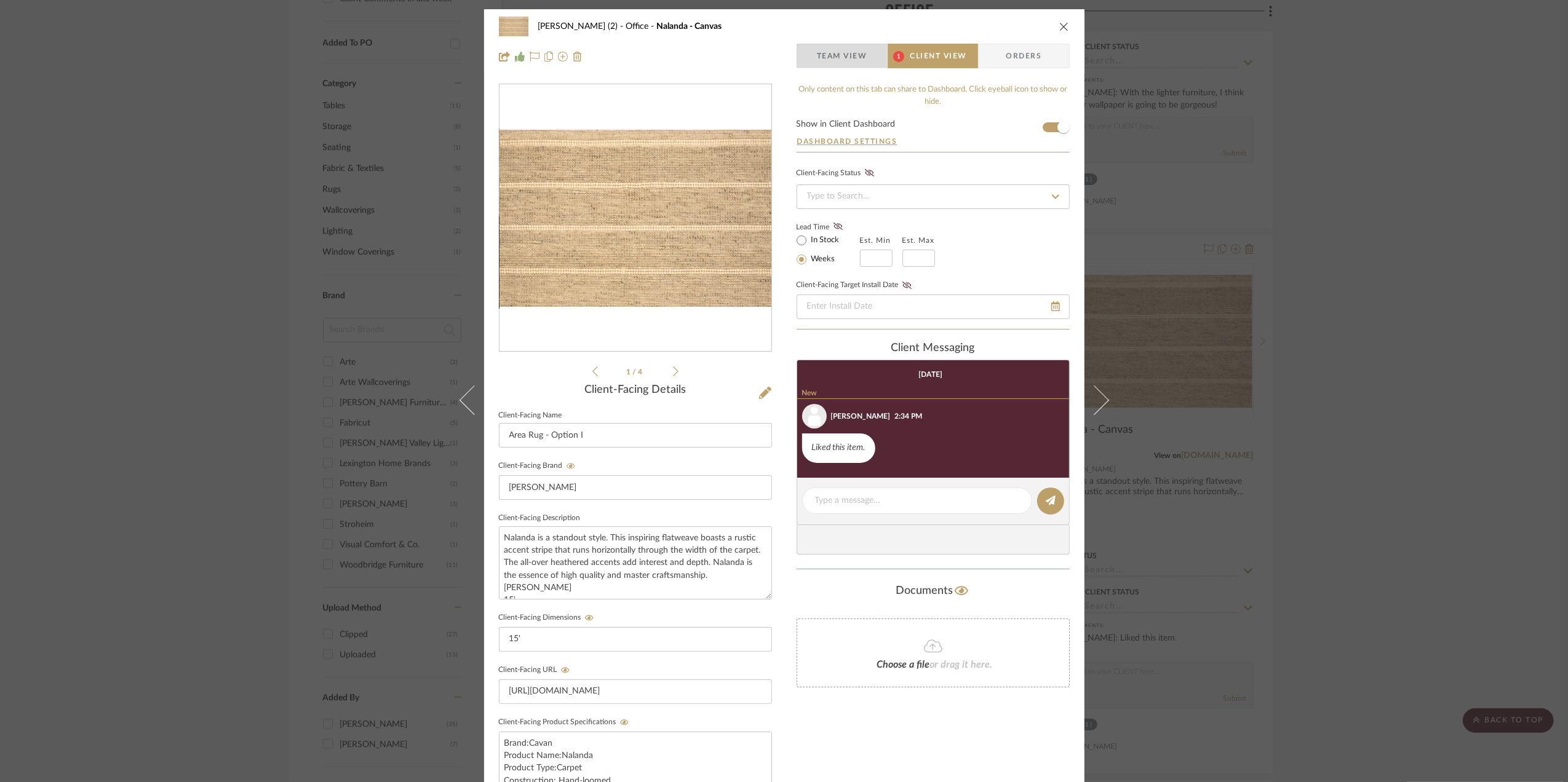
click at [849, 54] on span "Team View" at bounding box center [842, 56] width 51 height 25
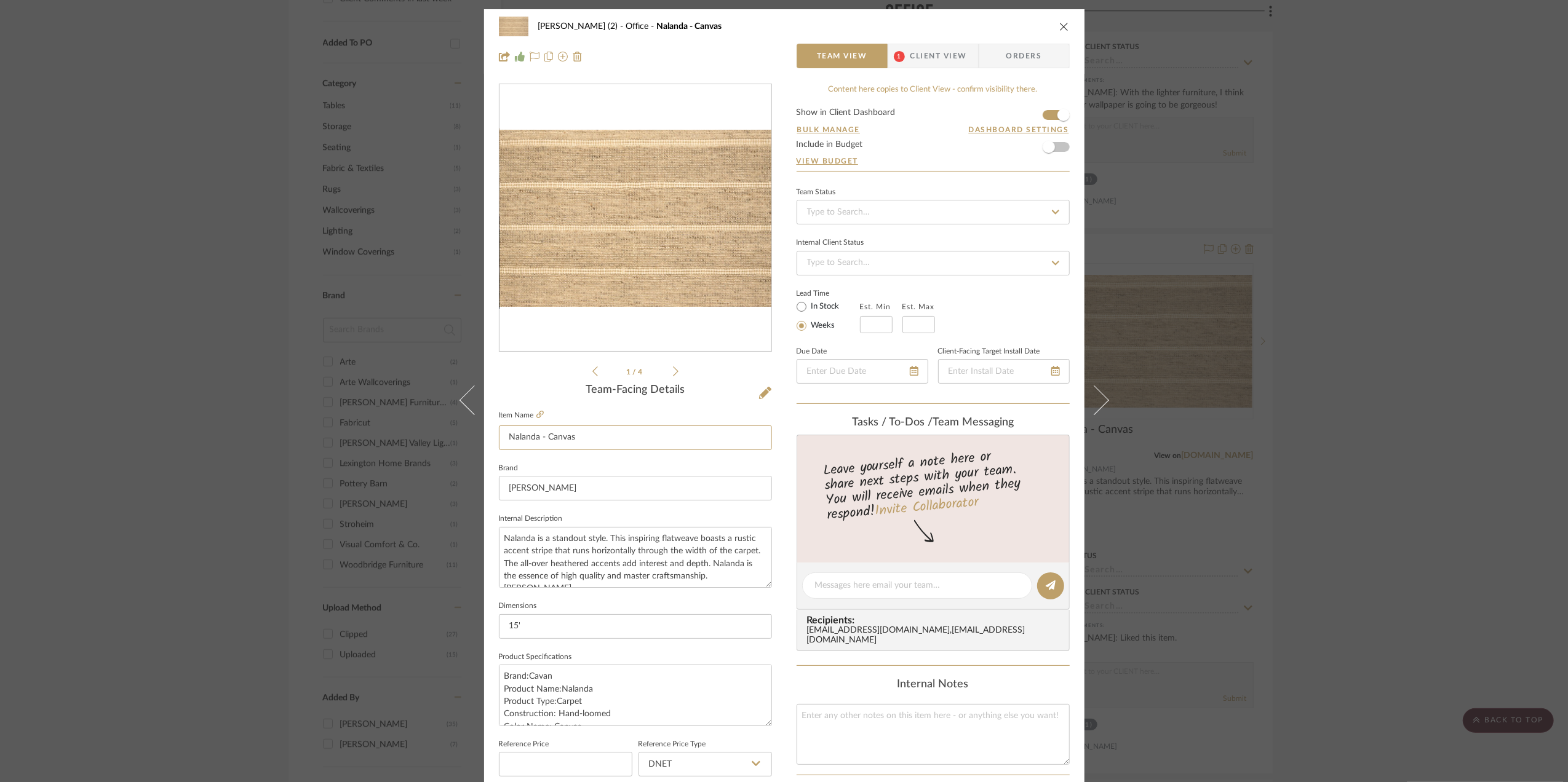
drag, startPoint x: 584, startPoint y: 437, endPoint x: 491, endPoint y: 438, distance: 93.0
click at [491, 438] on div "Stephanie Bergreen (2) Office Nalanda - Canvas Team View 1 Client View Orders 1…" at bounding box center [784, 577] width 600 height 1136
click at [931, 59] on span "Client View" at bounding box center [938, 56] width 56 height 25
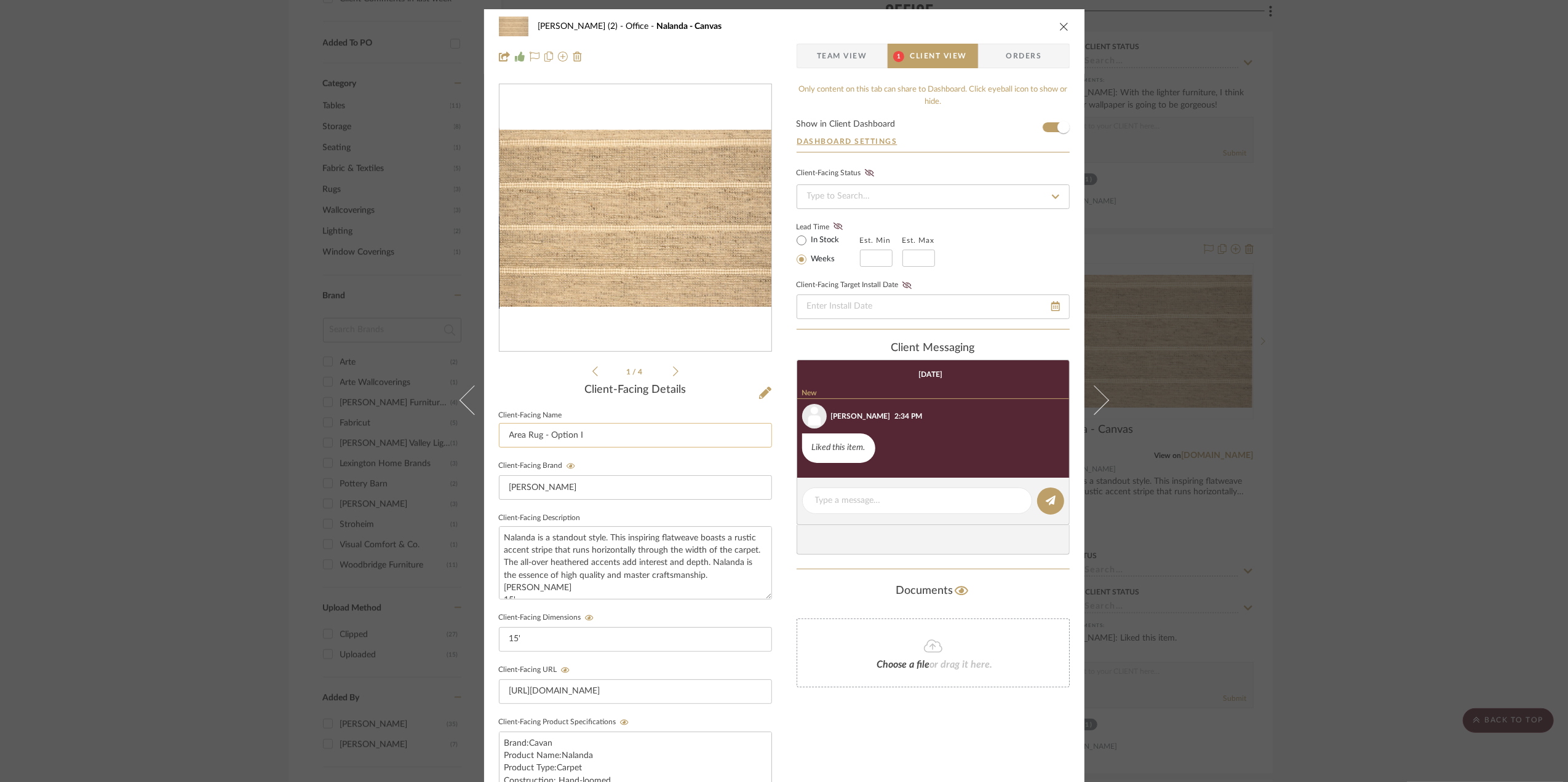
click at [624, 435] on input "Area Rug - Option I" at bounding box center [635, 435] width 273 height 25
paste input "Nalanda - Canvas"
type input "Area Rug - Nalanda - Canvas"
click at [1455, 449] on div "Stephanie Bergreen (2) Office Nalanda - Canvas Team View 1 Client View Orders 1…" at bounding box center [784, 391] width 1568 height 782
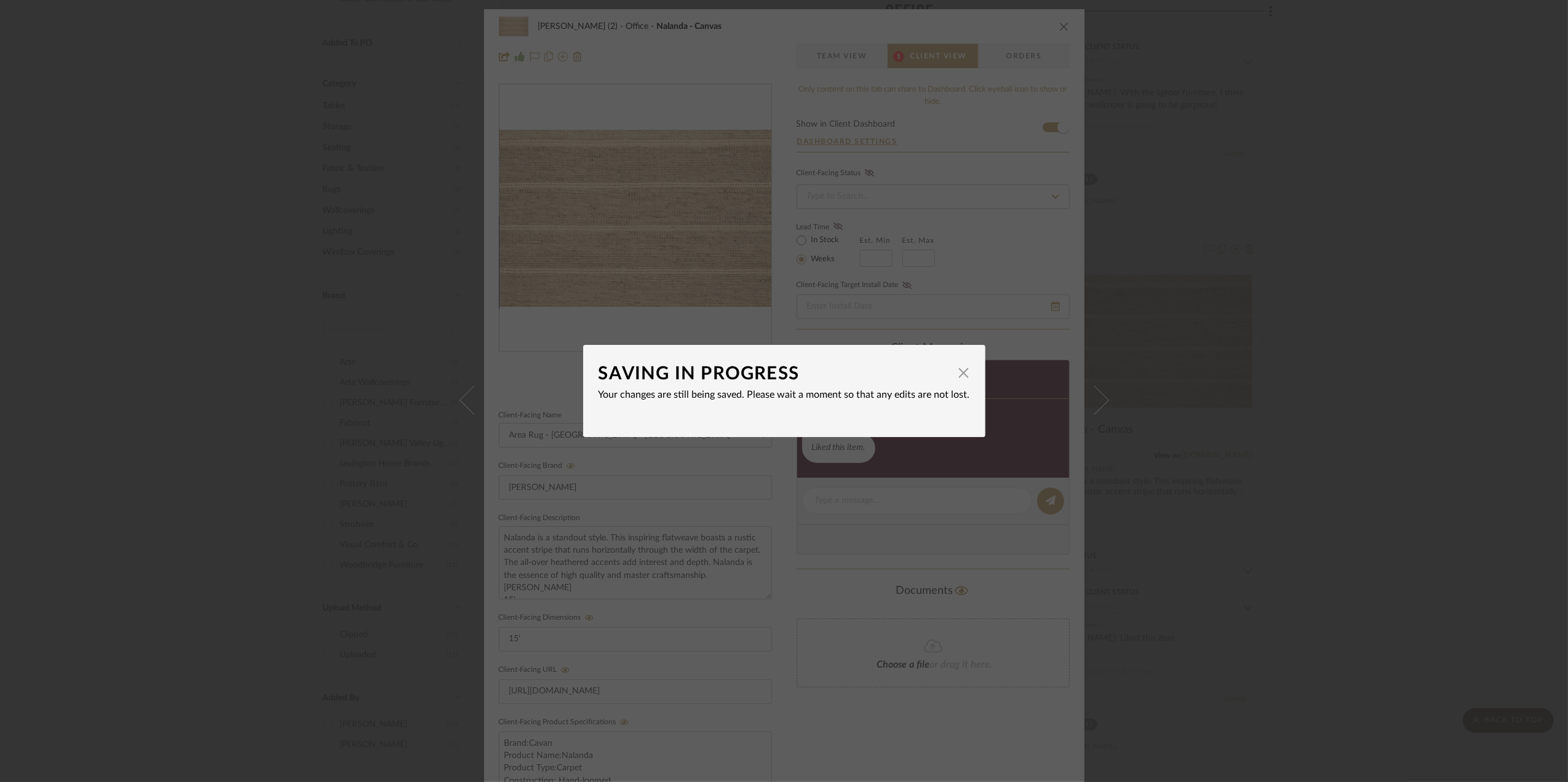
drag, startPoint x: 1425, startPoint y: 404, endPoint x: 1446, endPoint y: 445, distance: 46.1
click at [1425, 404] on div "SAVING IN PROGRESS × Your changes are still being saved. Please wait a moment s…" at bounding box center [784, 391] width 1568 height 782
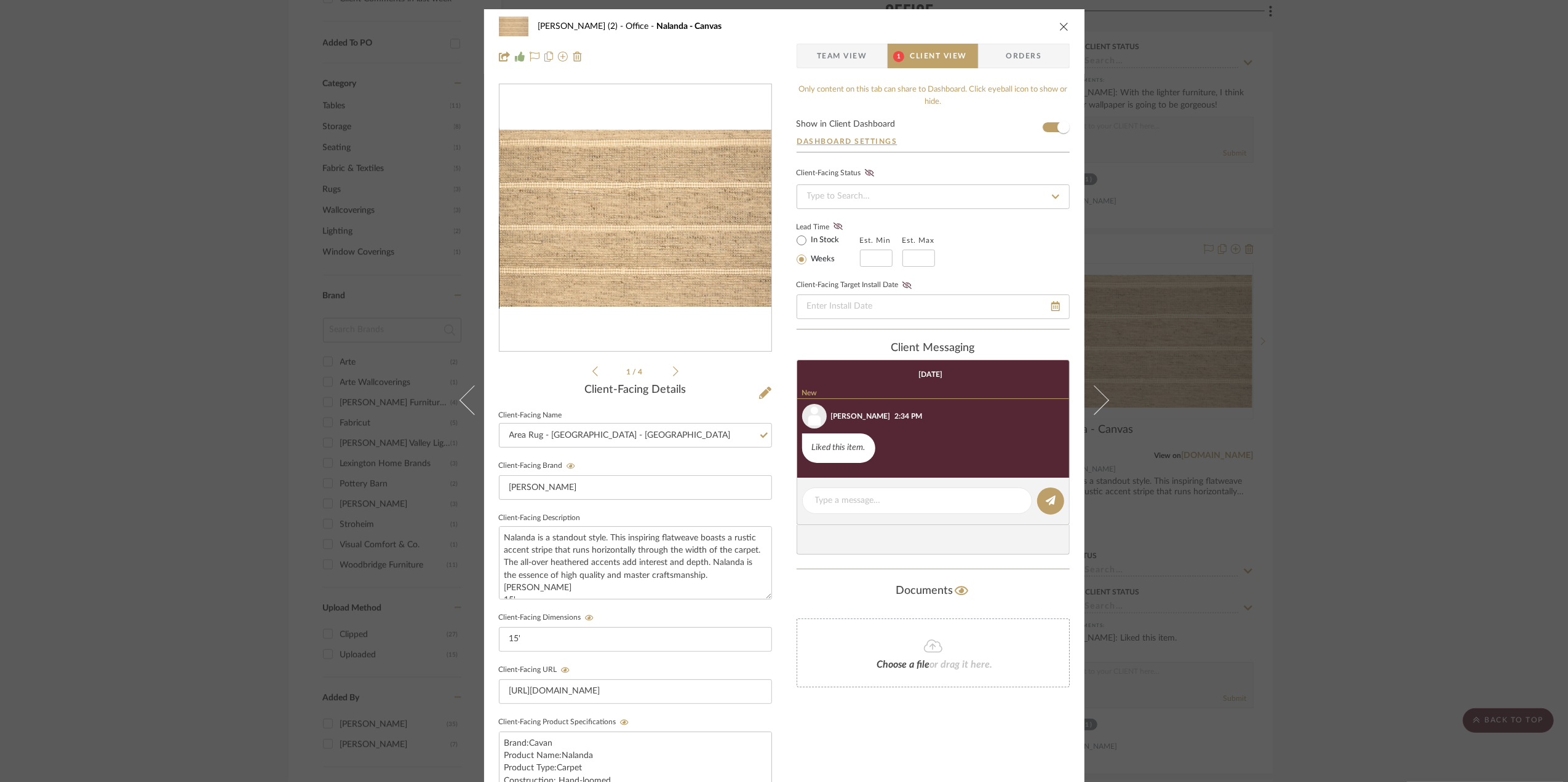
click at [1433, 452] on div "Stephanie Bergreen (2) Office Nalanda - Canvas Team View 1 Client View Orders 1…" at bounding box center [784, 391] width 1568 height 782
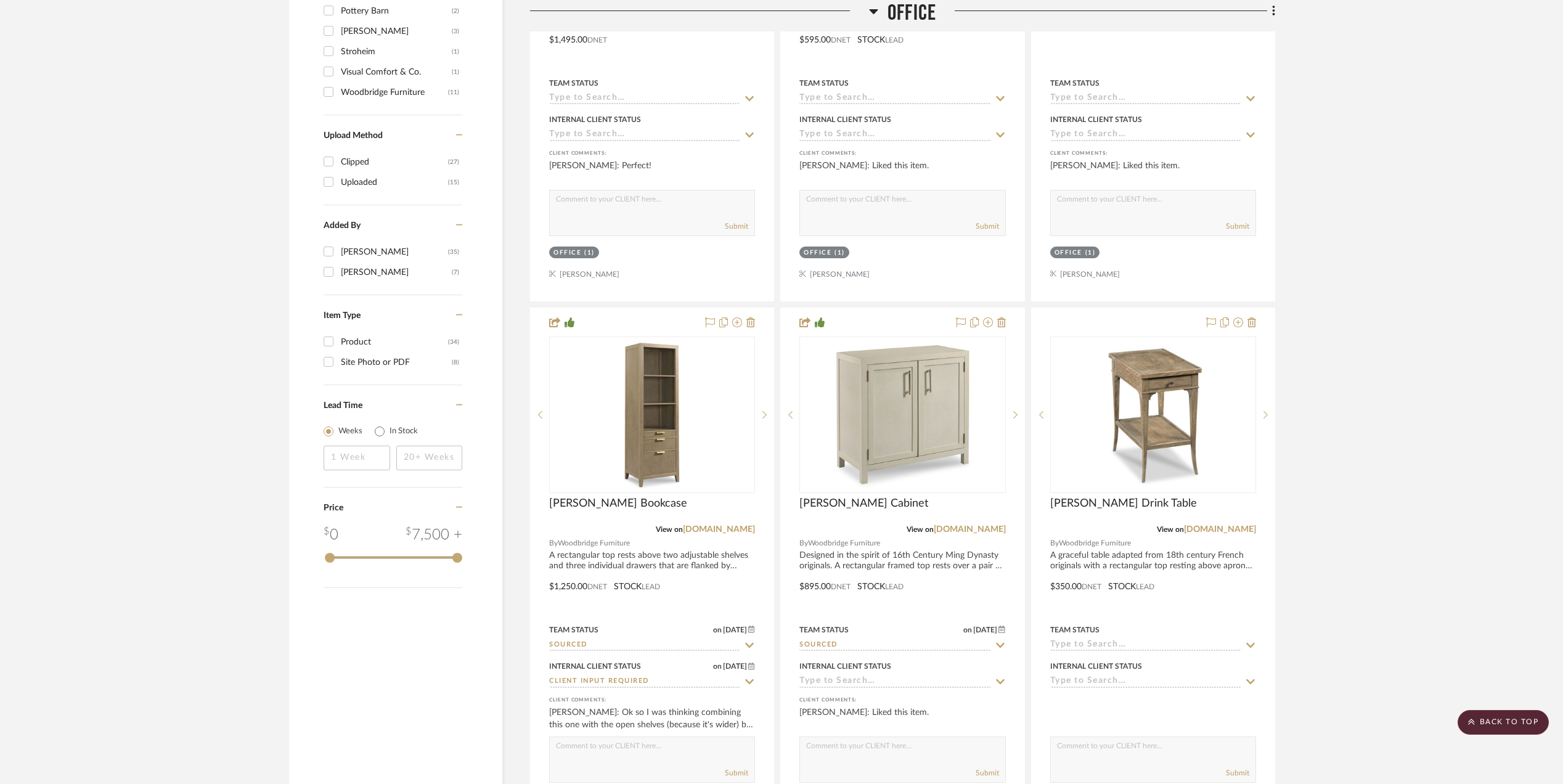
scroll to position [1396, 0]
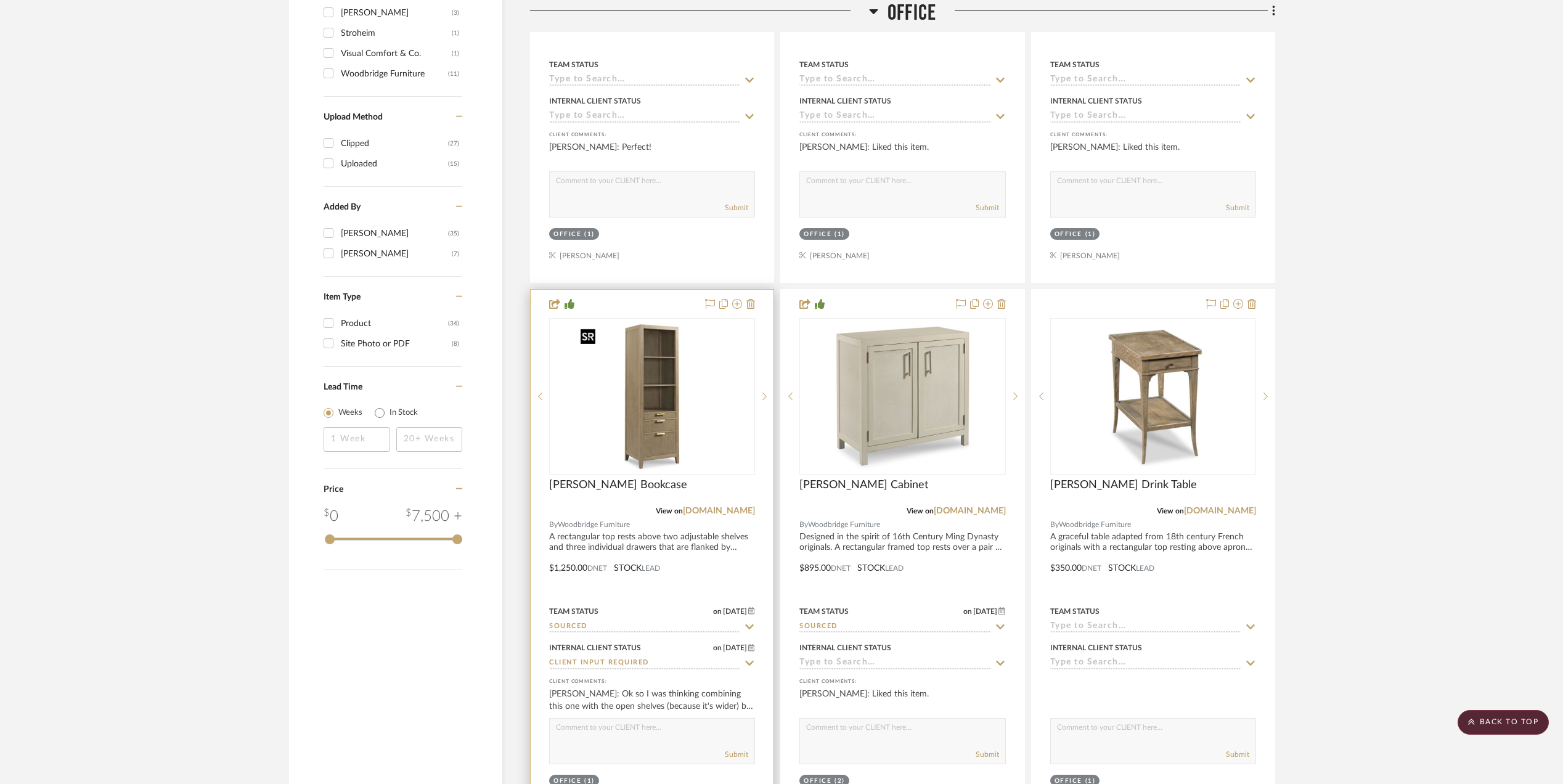
click at [654, 425] on img "0" at bounding box center [652, 396] width 154 height 154
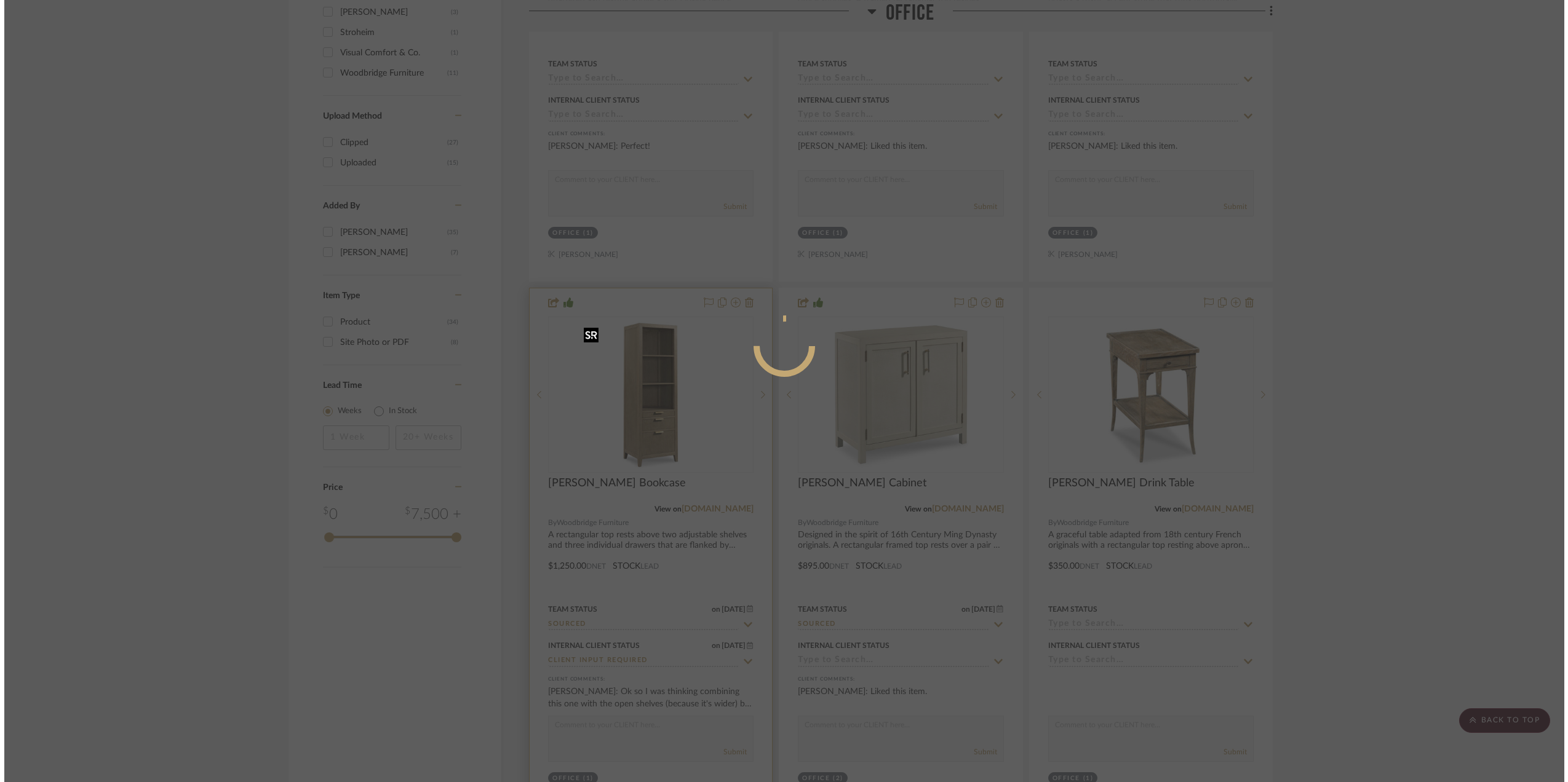
scroll to position [0, 0]
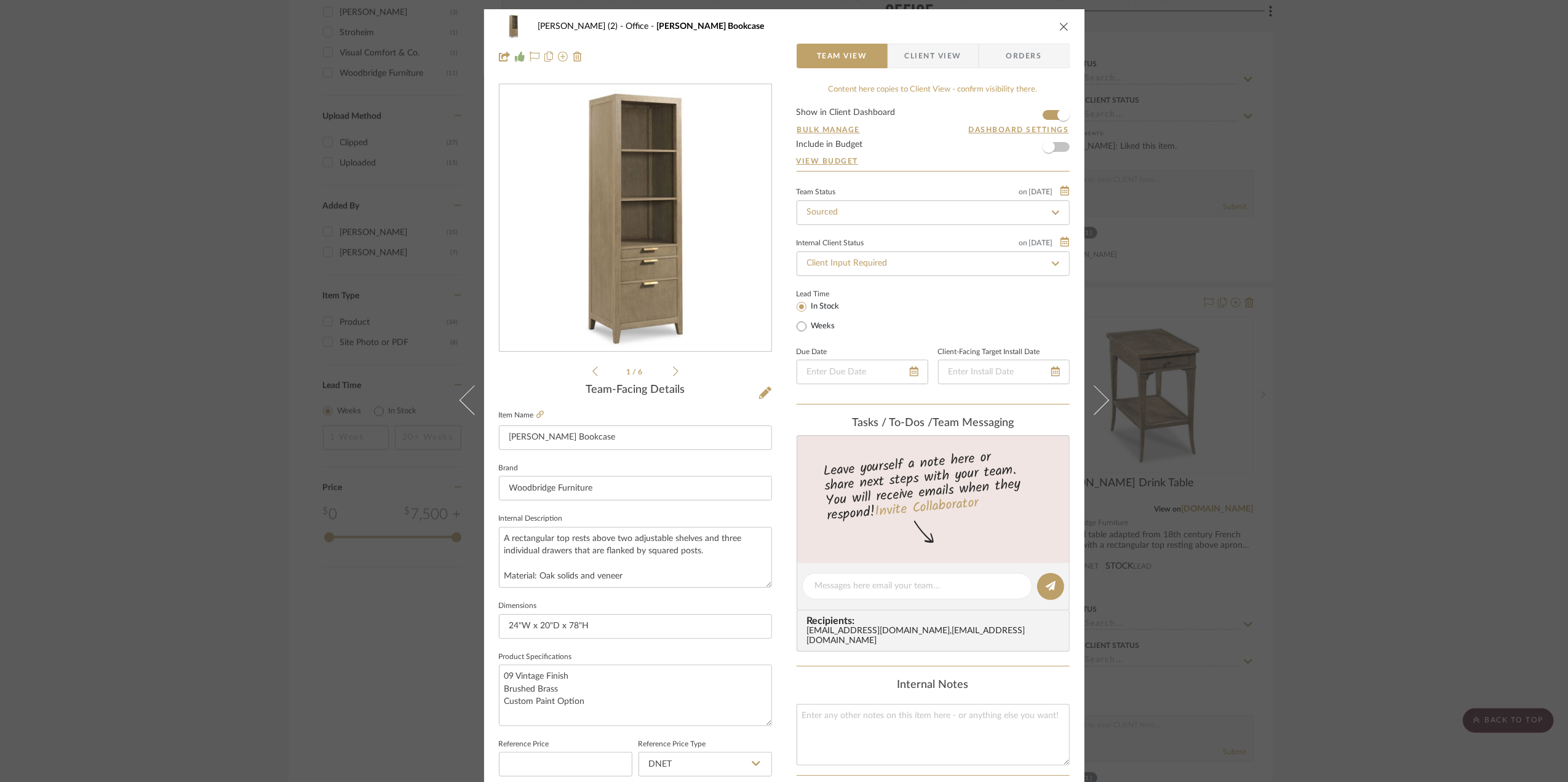
click at [914, 60] on span "Client View" at bounding box center [933, 56] width 56 height 25
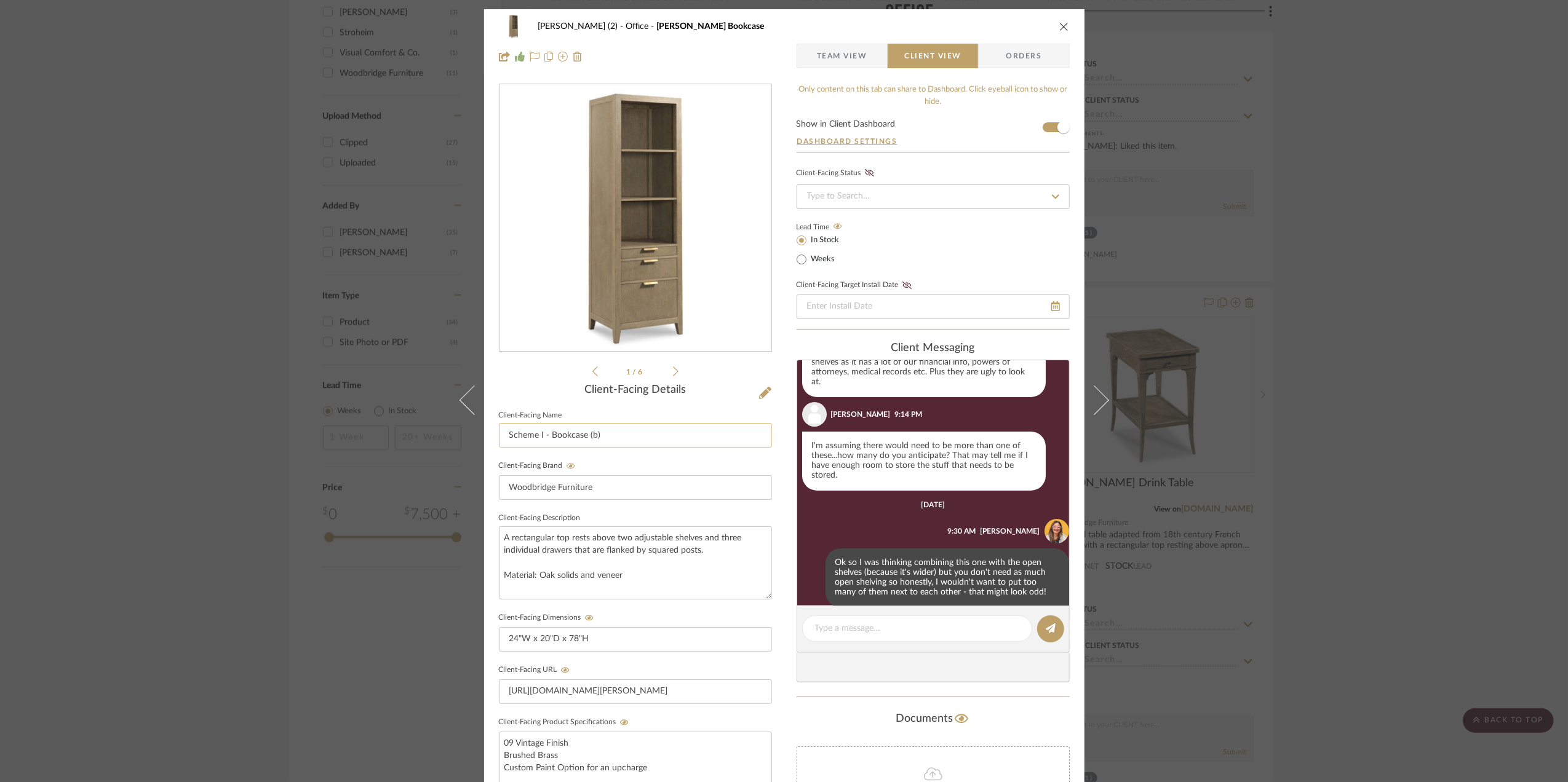
scroll to position [298, 0]
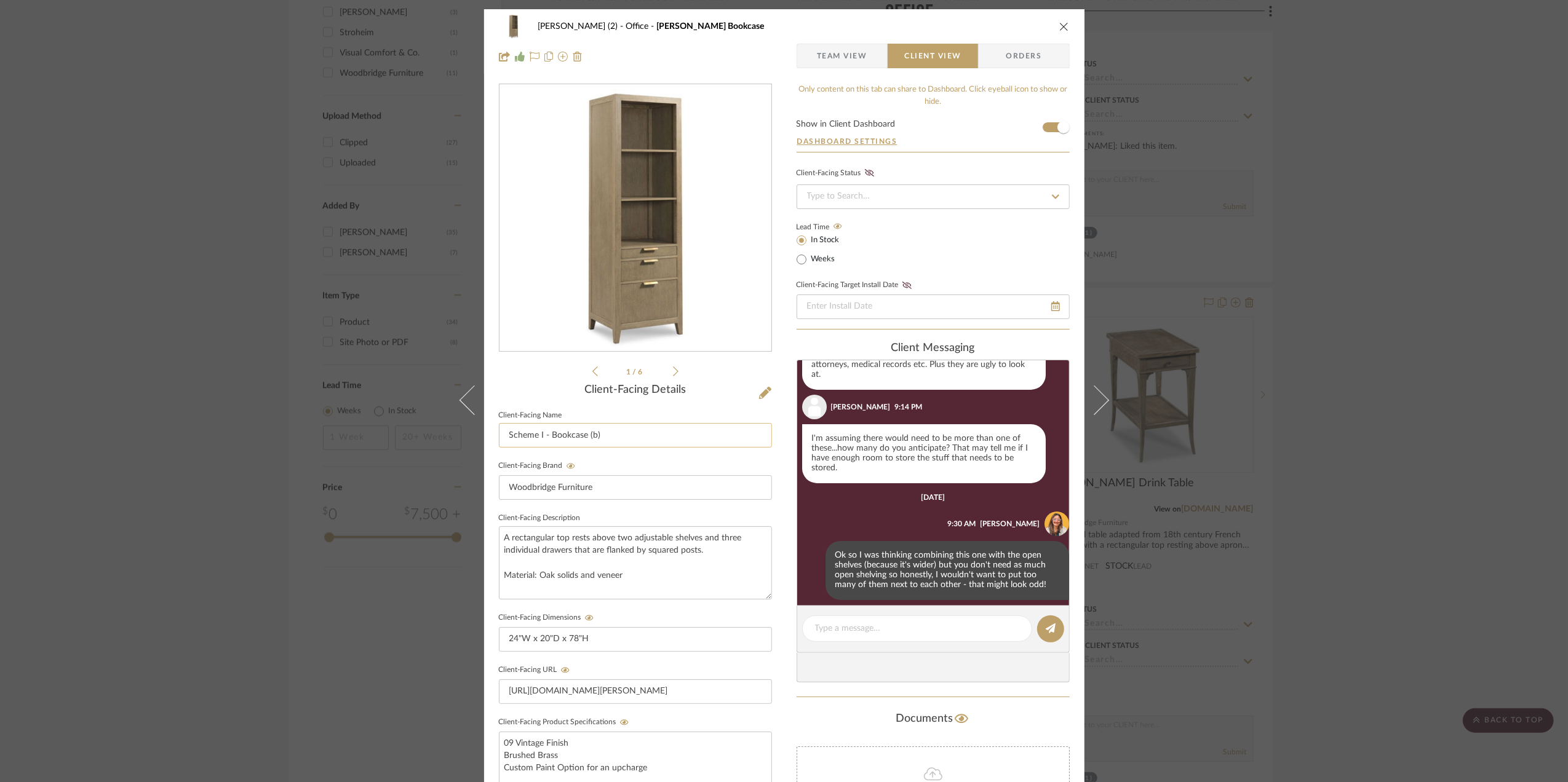
click at [628, 438] on input "Scheme I - Bookcase (b)" at bounding box center [635, 435] width 273 height 25
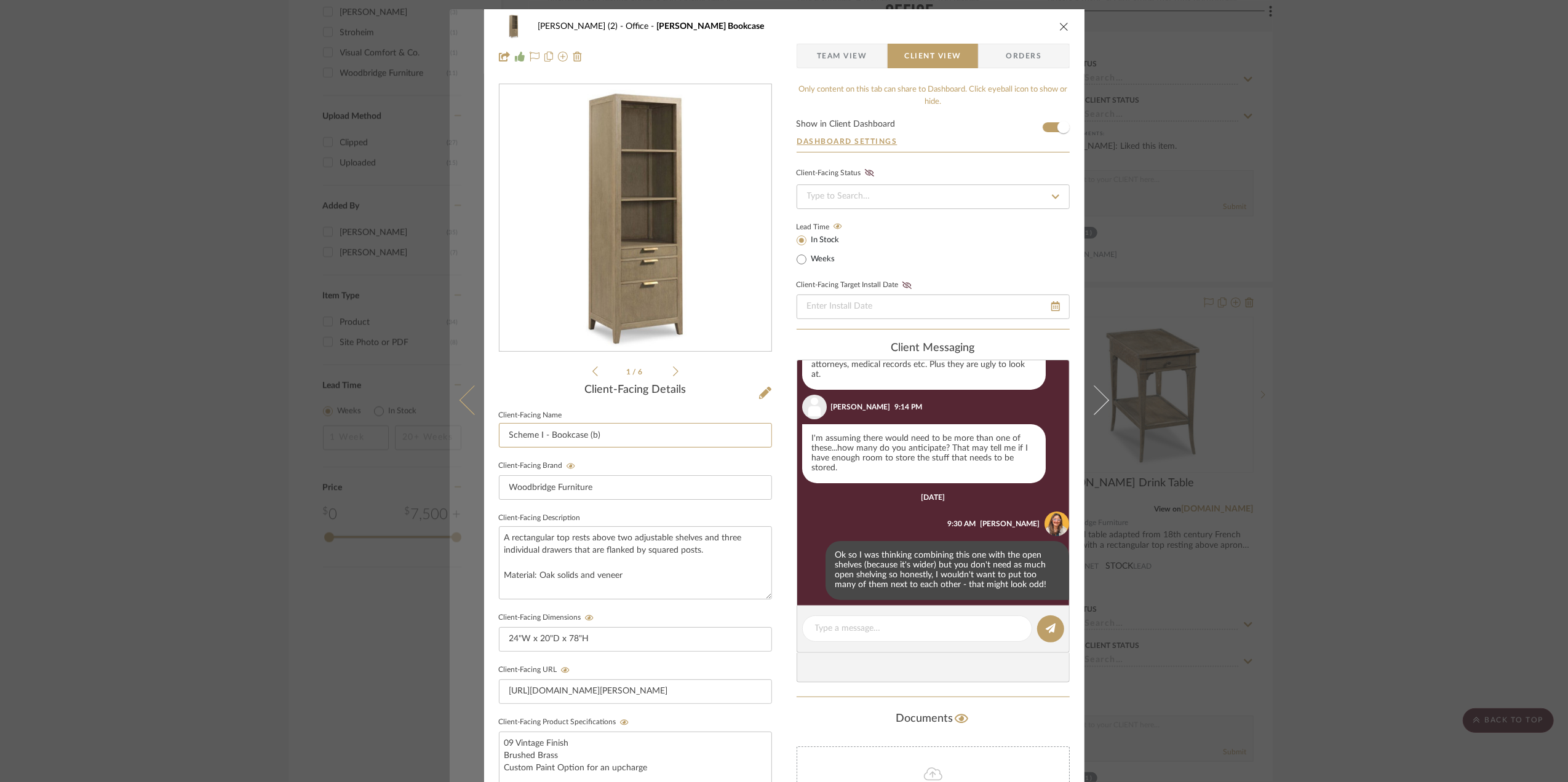
drag, startPoint x: 547, startPoint y: 437, endPoint x: 476, endPoint y: 438, distance: 71.0
click at [476, 438] on mat-dialog-content "Stephanie Bergreen (2) Office Beall Bookcase Team View Client View Orders 1 / 6…" at bounding box center [784, 521] width 669 height 1023
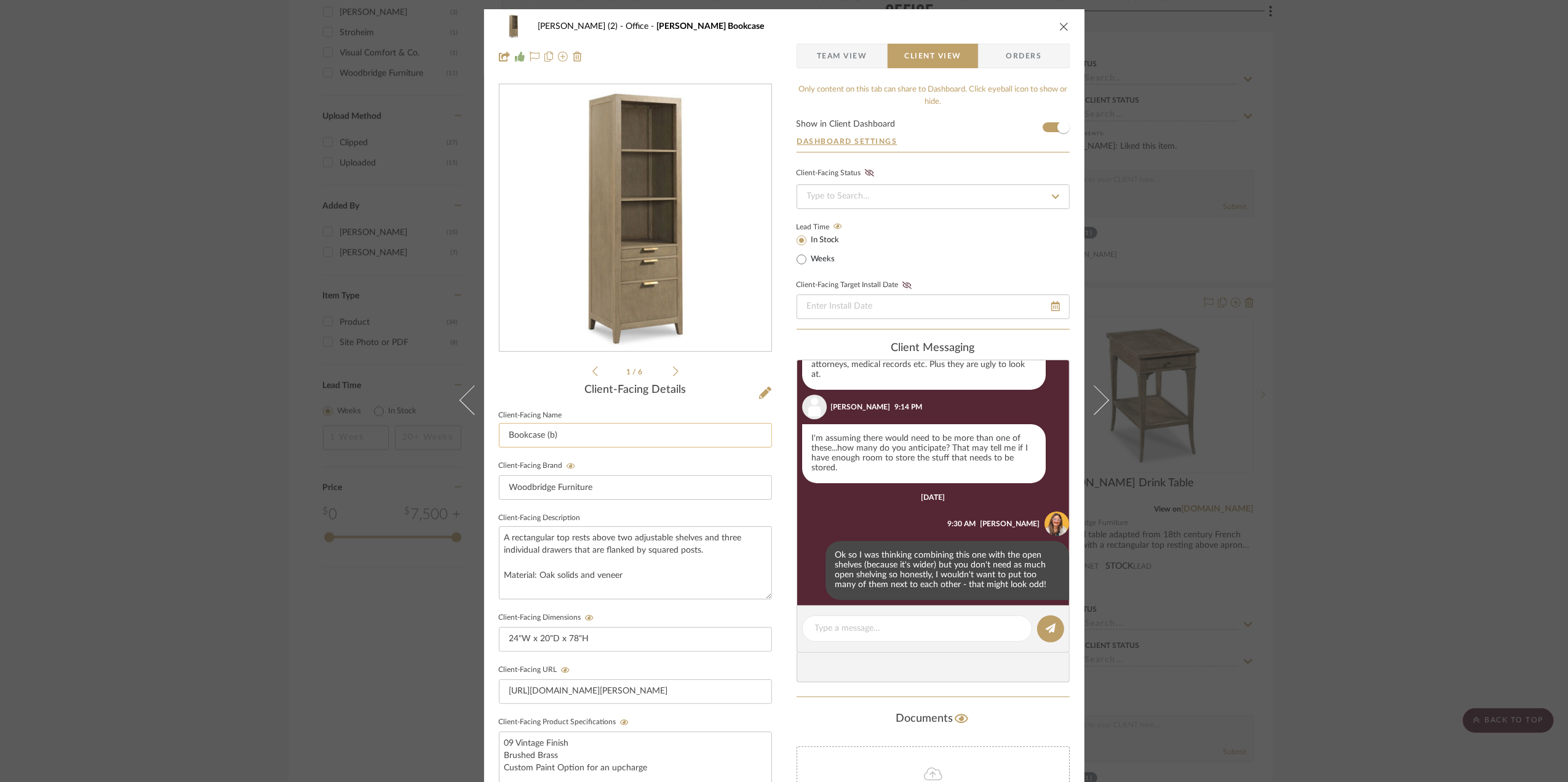
click at [600, 442] on input "Bookcase (b)" at bounding box center [635, 435] width 273 height 25
type input "Bookcase"
click at [1389, 441] on div "Stephanie Bergreen (2) Office Beall Bookcase Team View Client View Orders 1 / 6…" at bounding box center [784, 391] width 1568 height 782
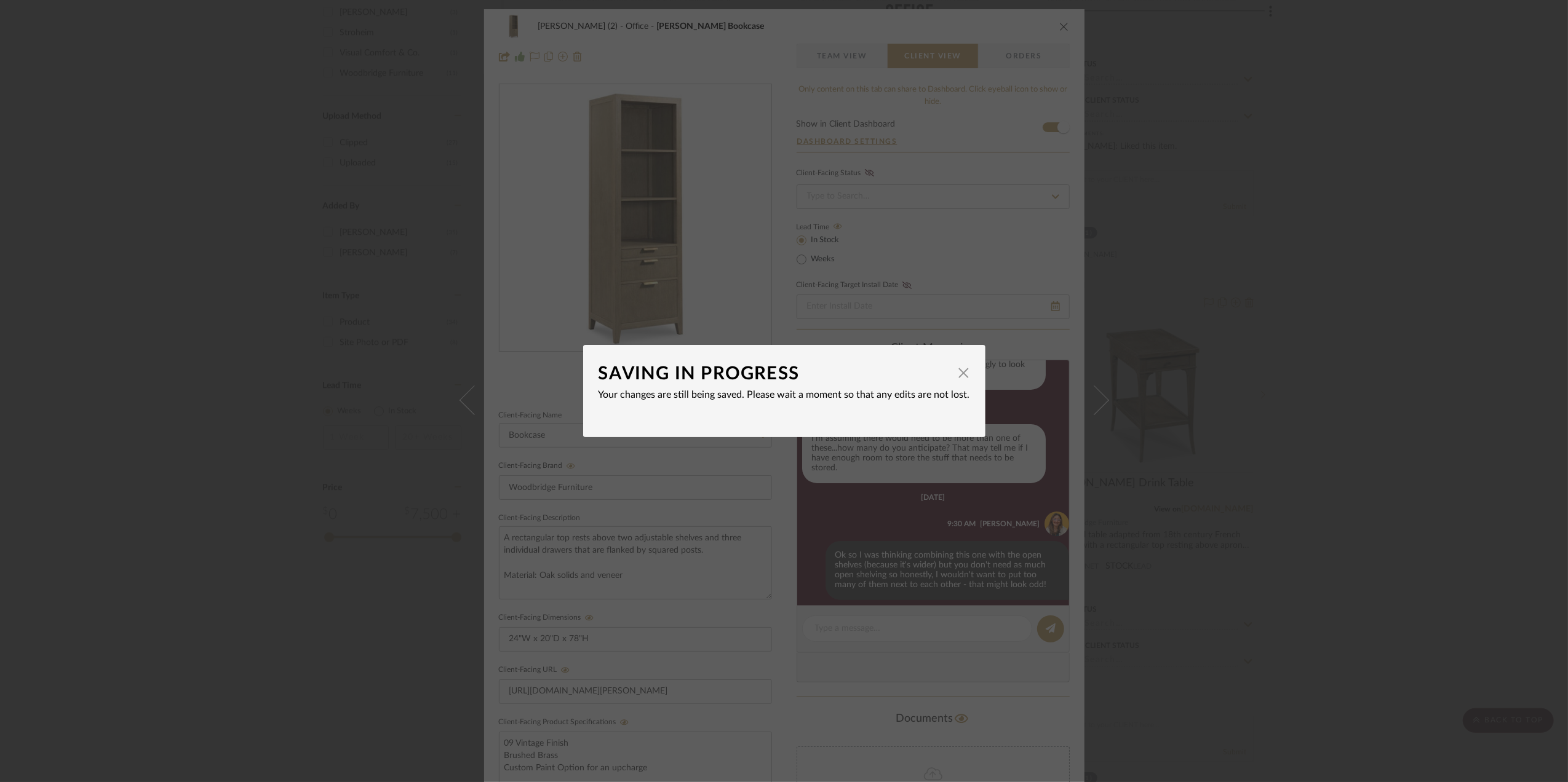
drag, startPoint x: 1382, startPoint y: 428, endPoint x: 1389, endPoint y: 438, distance: 12.2
click at [1383, 429] on div "SAVING IN PROGRESS × Your changes are still being saved. Please wait a moment s…" at bounding box center [784, 391] width 1568 height 782
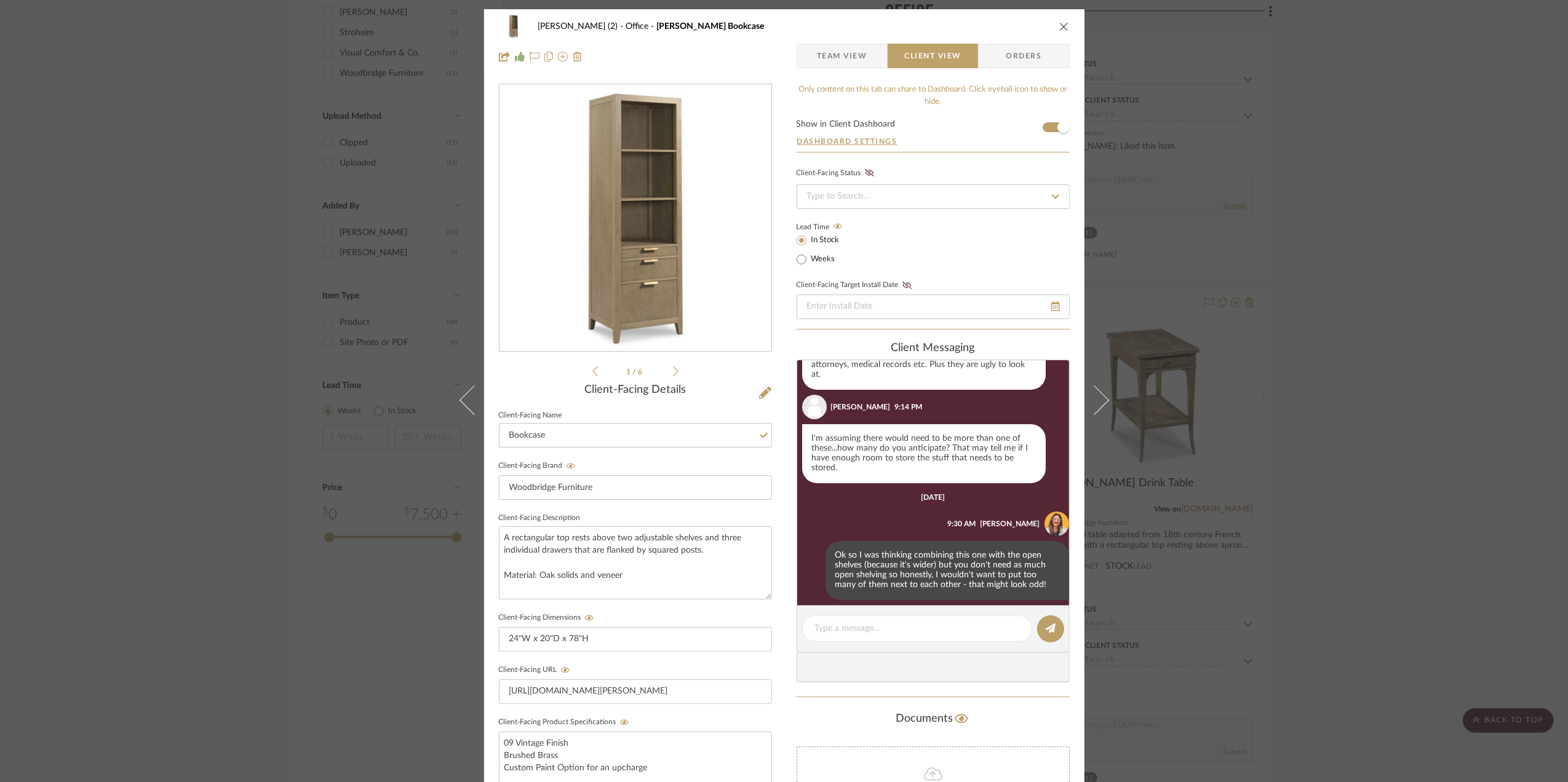
click at [1422, 473] on div "Stephanie Bergreen (2) Office Beall Bookcase Team View Client View Orders 1 / 6…" at bounding box center [784, 391] width 1568 height 782
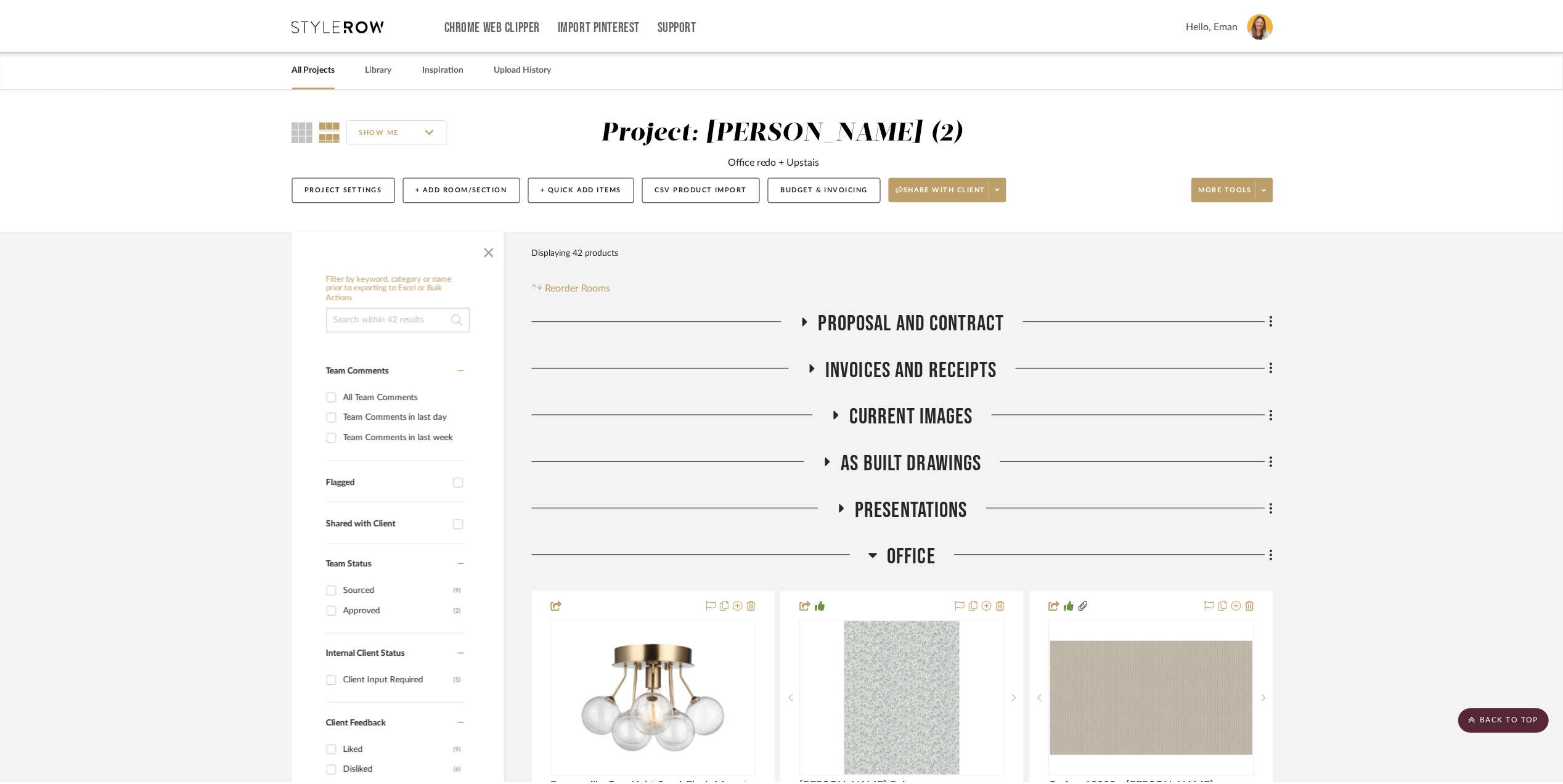
scroll to position [1396, 0]
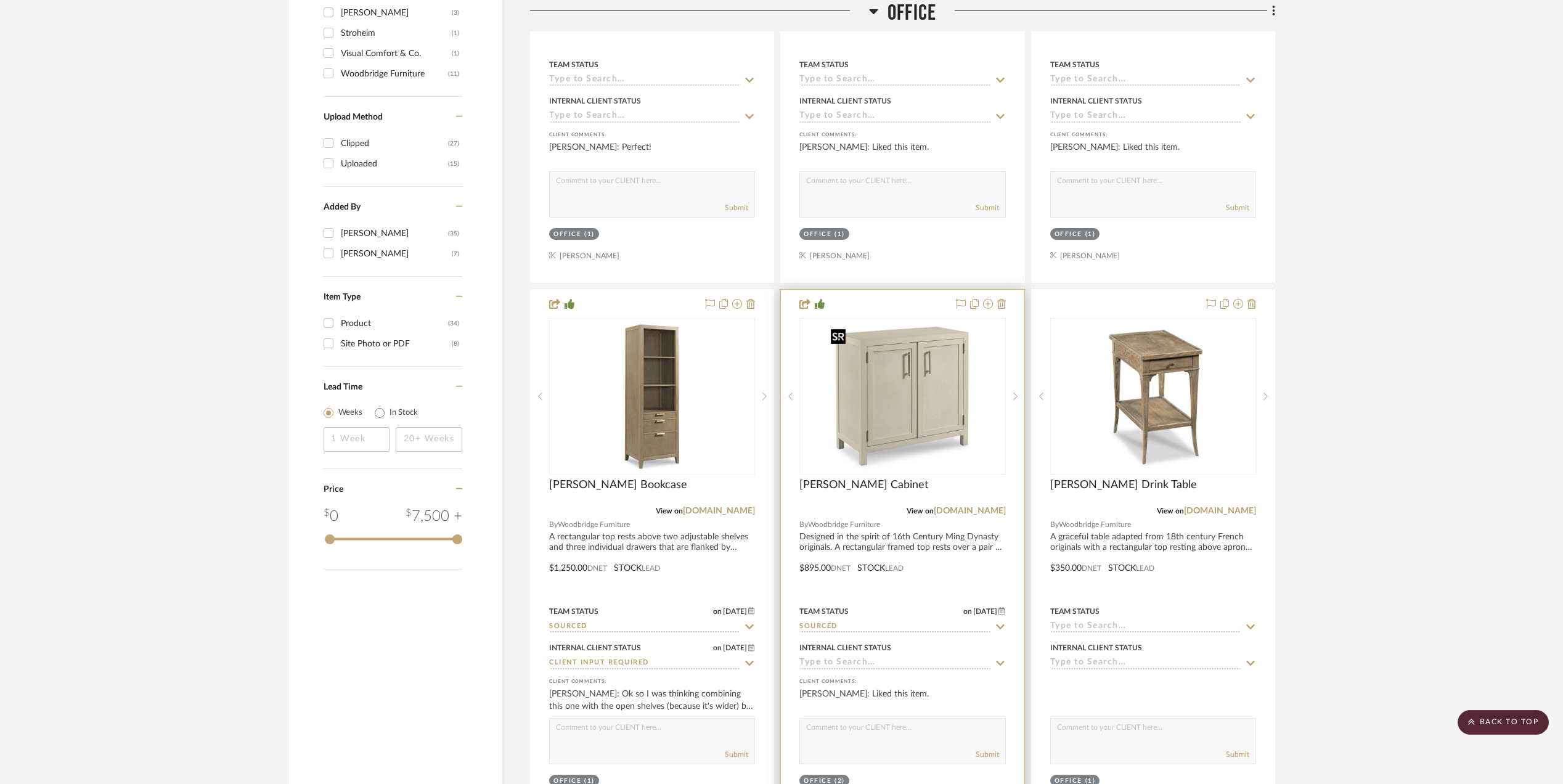
click at [895, 398] on img "0" at bounding box center [902, 396] width 154 height 154
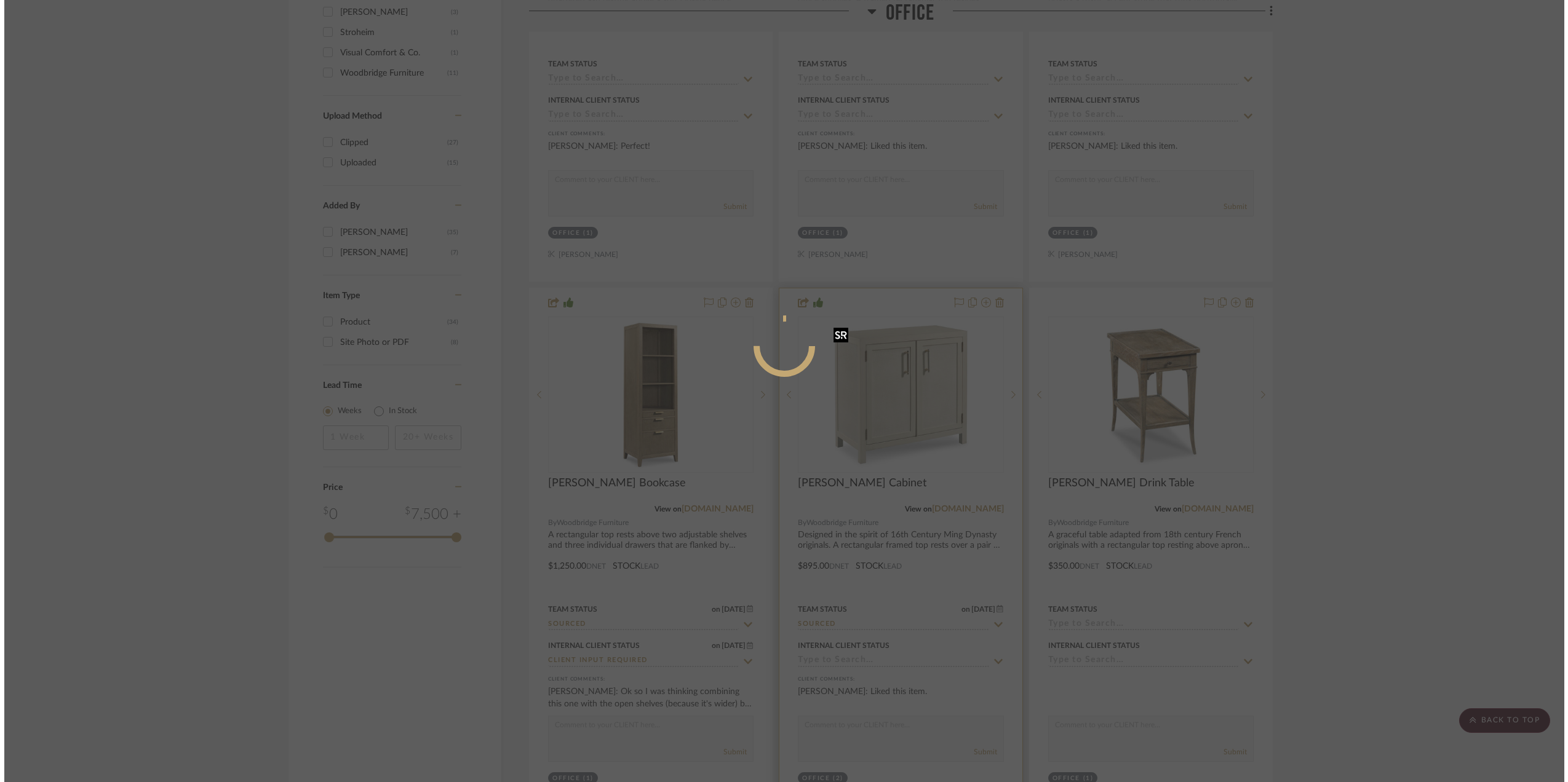
scroll to position [0, 0]
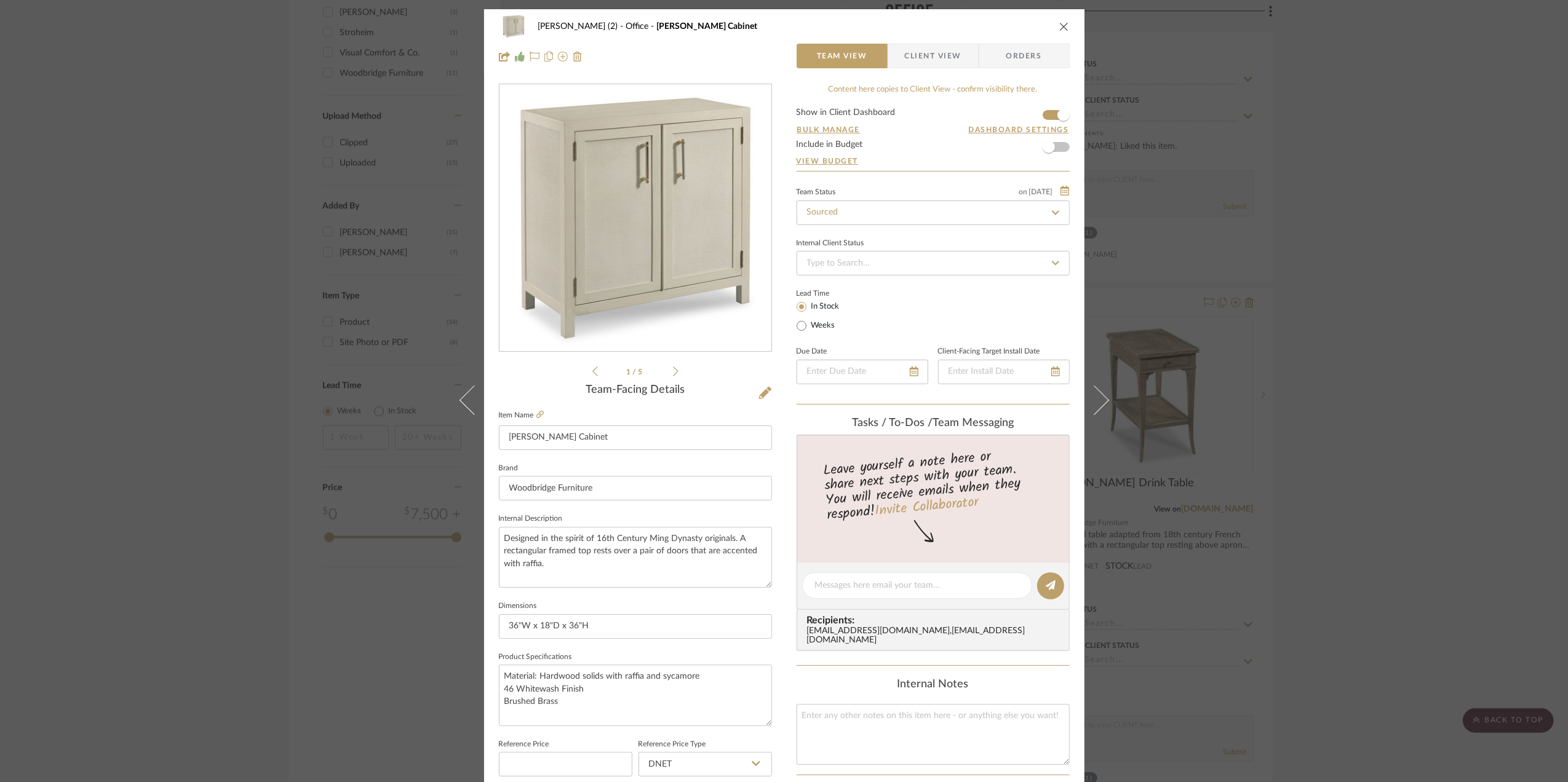
click at [919, 60] on span "Client View" at bounding box center [933, 56] width 56 height 25
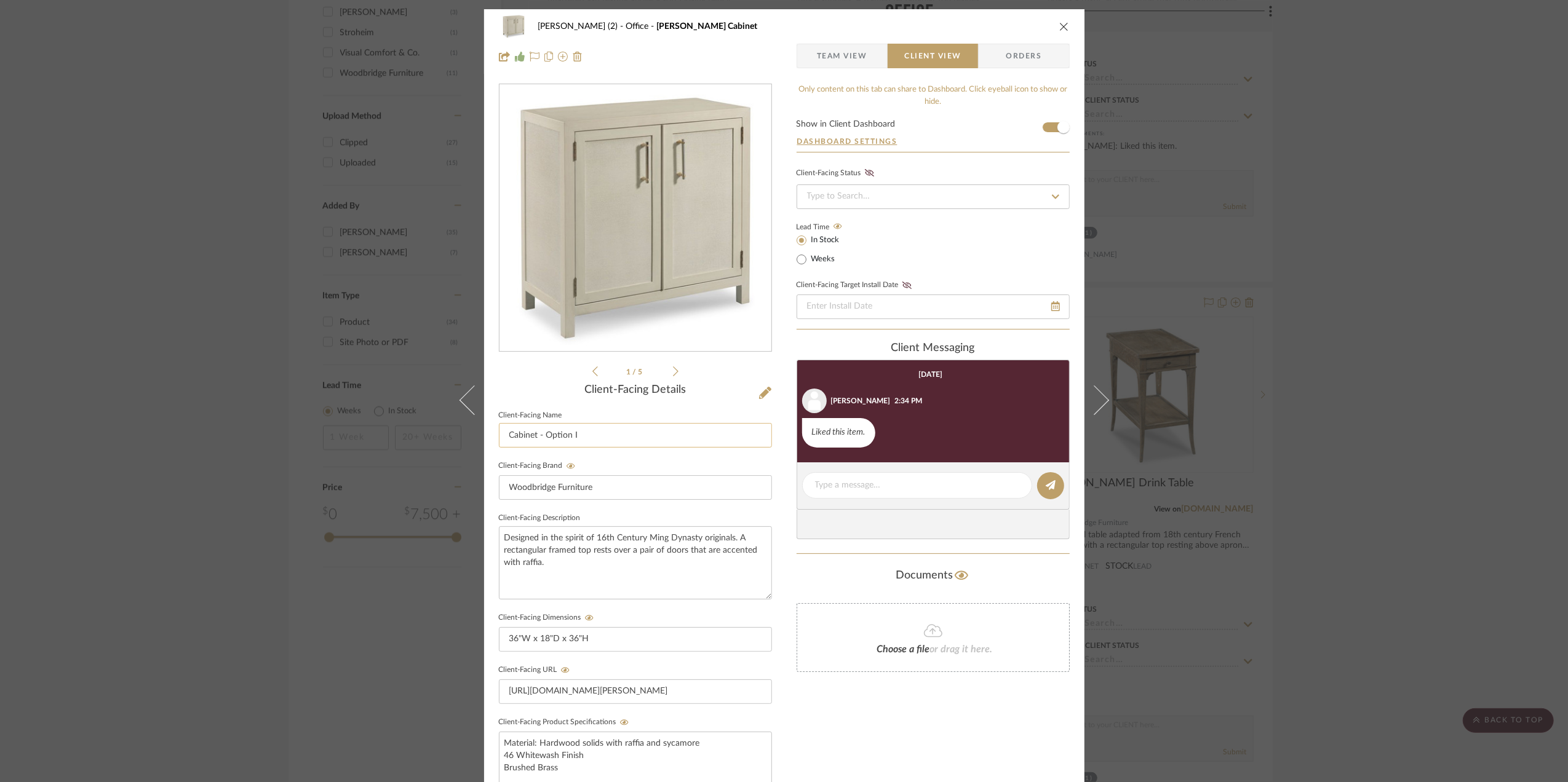
drag, startPoint x: 588, startPoint y: 439, endPoint x: 606, endPoint y: 442, distance: 18.2
click at [588, 439] on input "Cabinet - Option I" at bounding box center [635, 435] width 273 height 25
type input "Cabinet"
click at [1371, 511] on div "Stephanie Bergreen (2) Office Rosemary Cabinet Team View Client View Orders 1 /…" at bounding box center [784, 391] width 1568 height 782
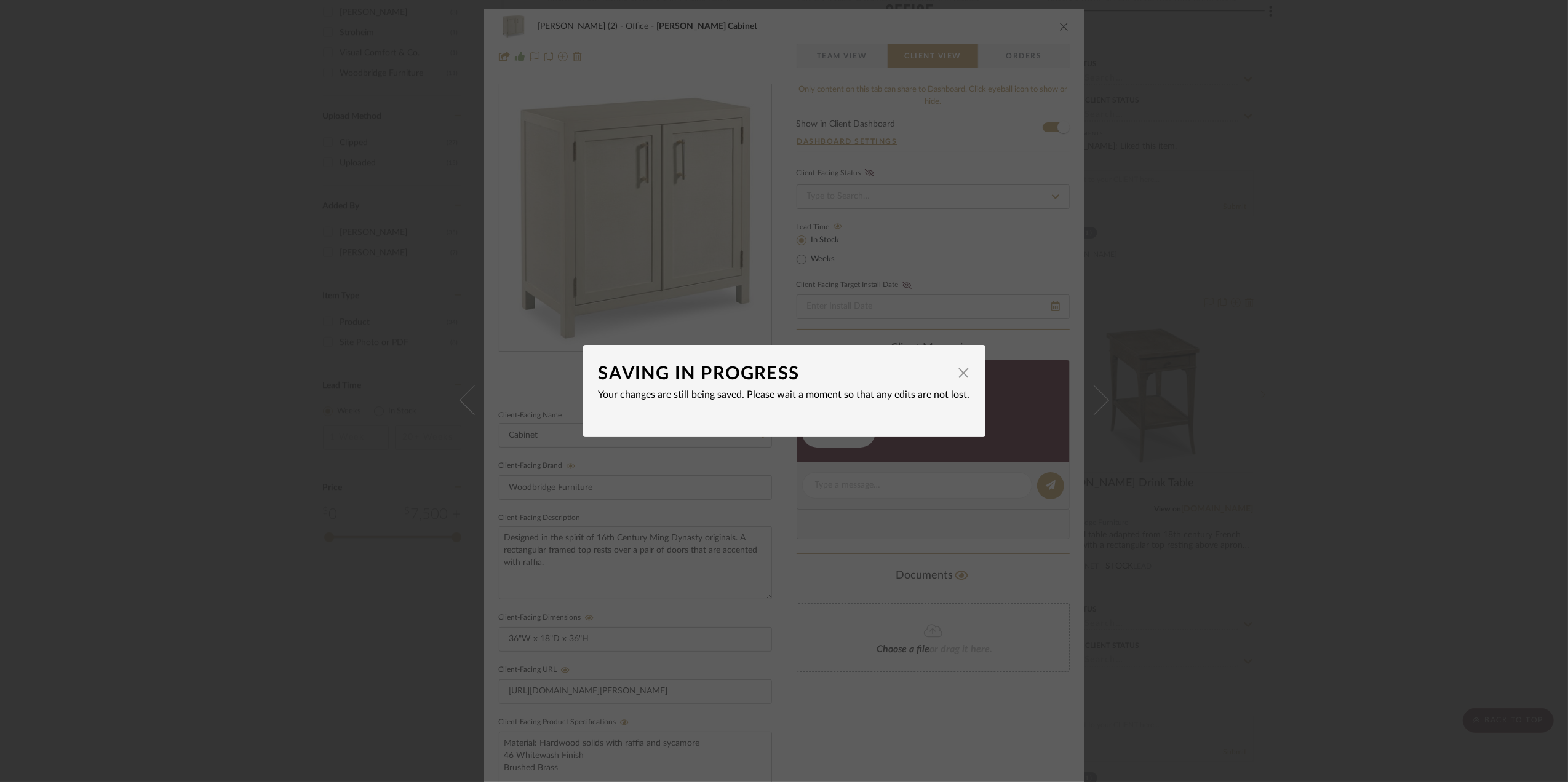
click at [1384, 391] on div "SAVING IN PROGRESS × Your changes are still being saved. Please wait a moment s…" at bounding box center [784, 391] width 1568 height 782
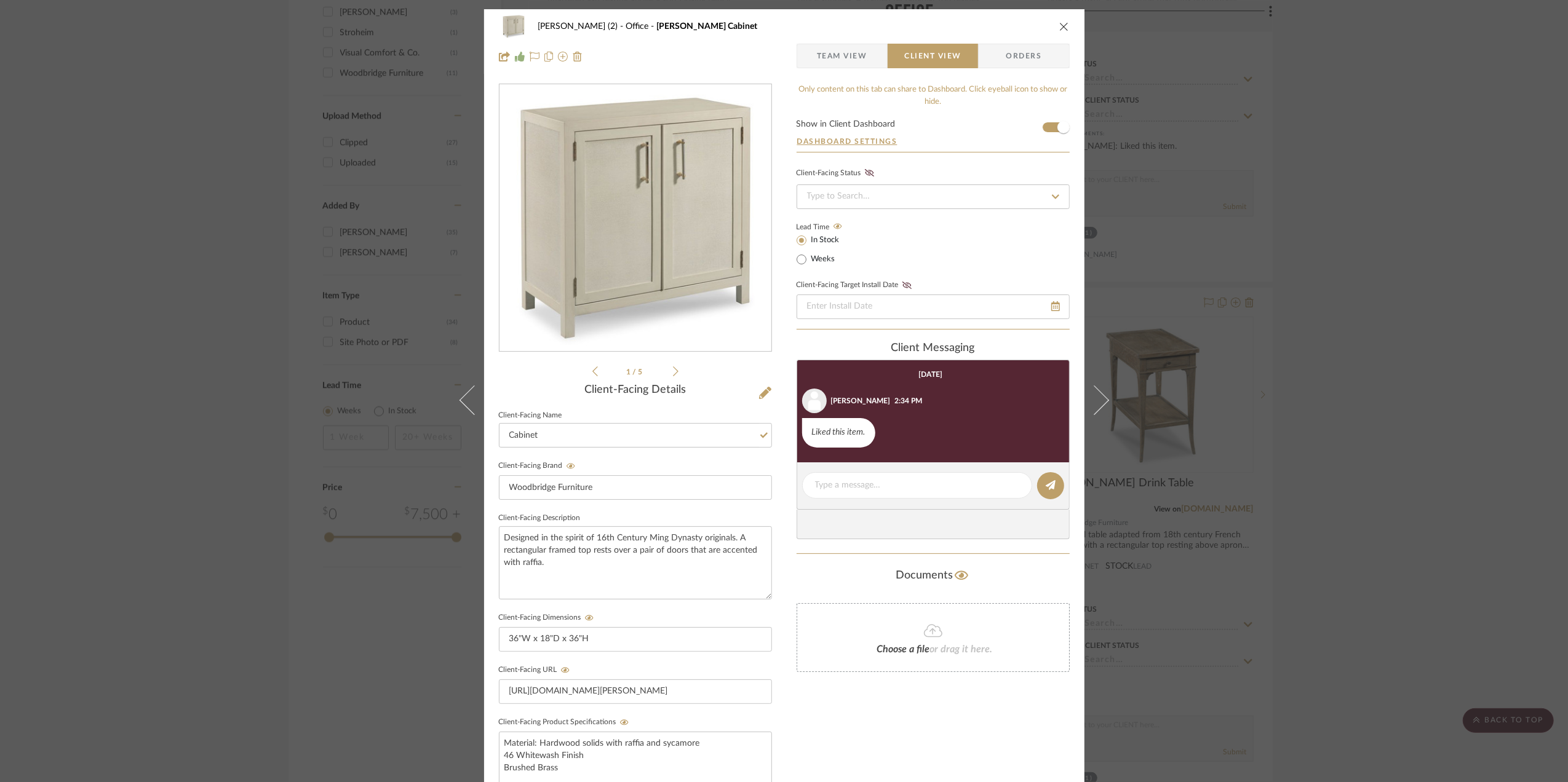
click at [1351, 407] on div "Stephanie Bergreen (2) Office Rosemary Cabinet Team View Client View Orders 1 /…" at bounding box center [784, 391] width 1568 height 782
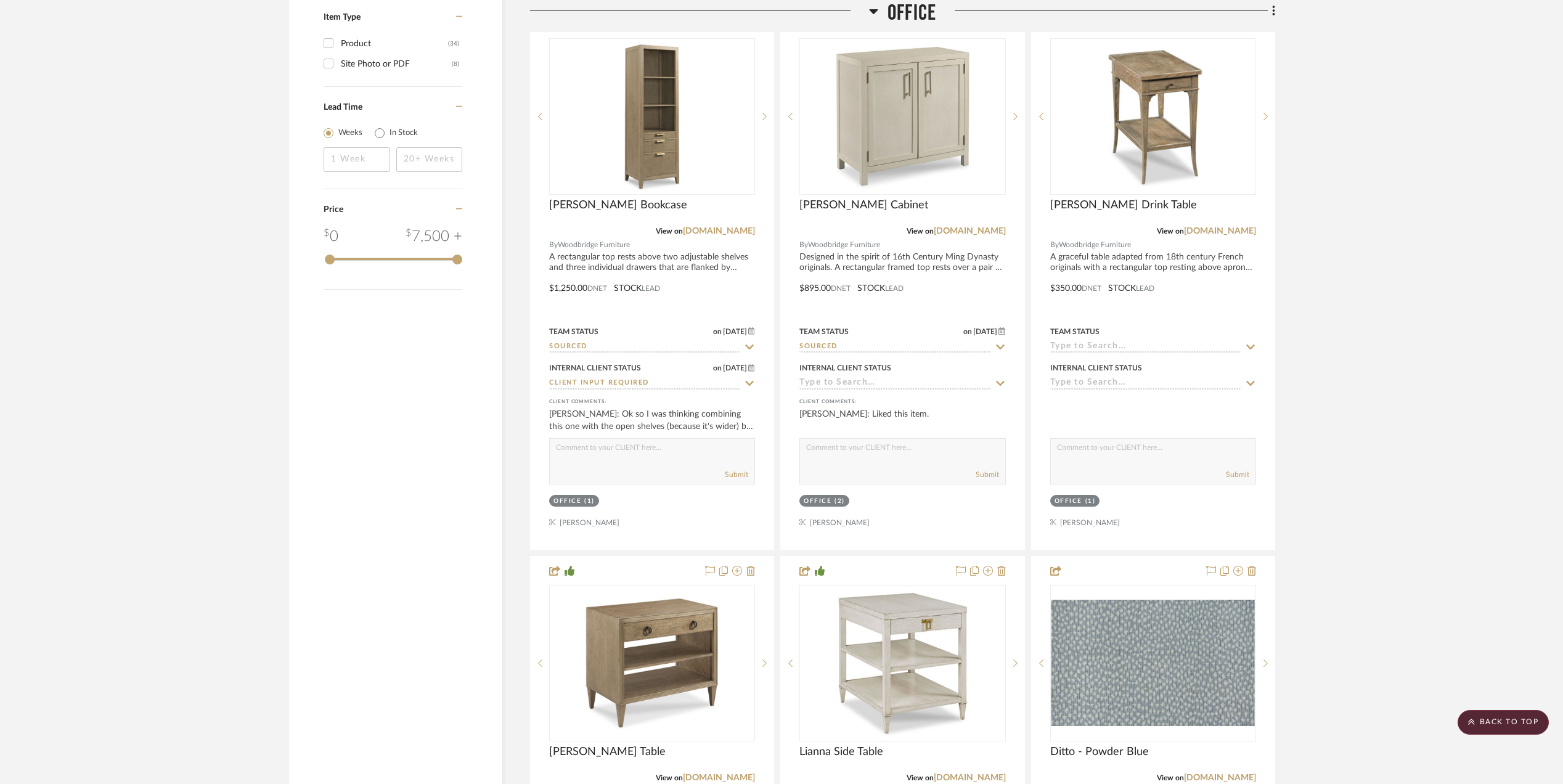
scroll to position [1561, 0]
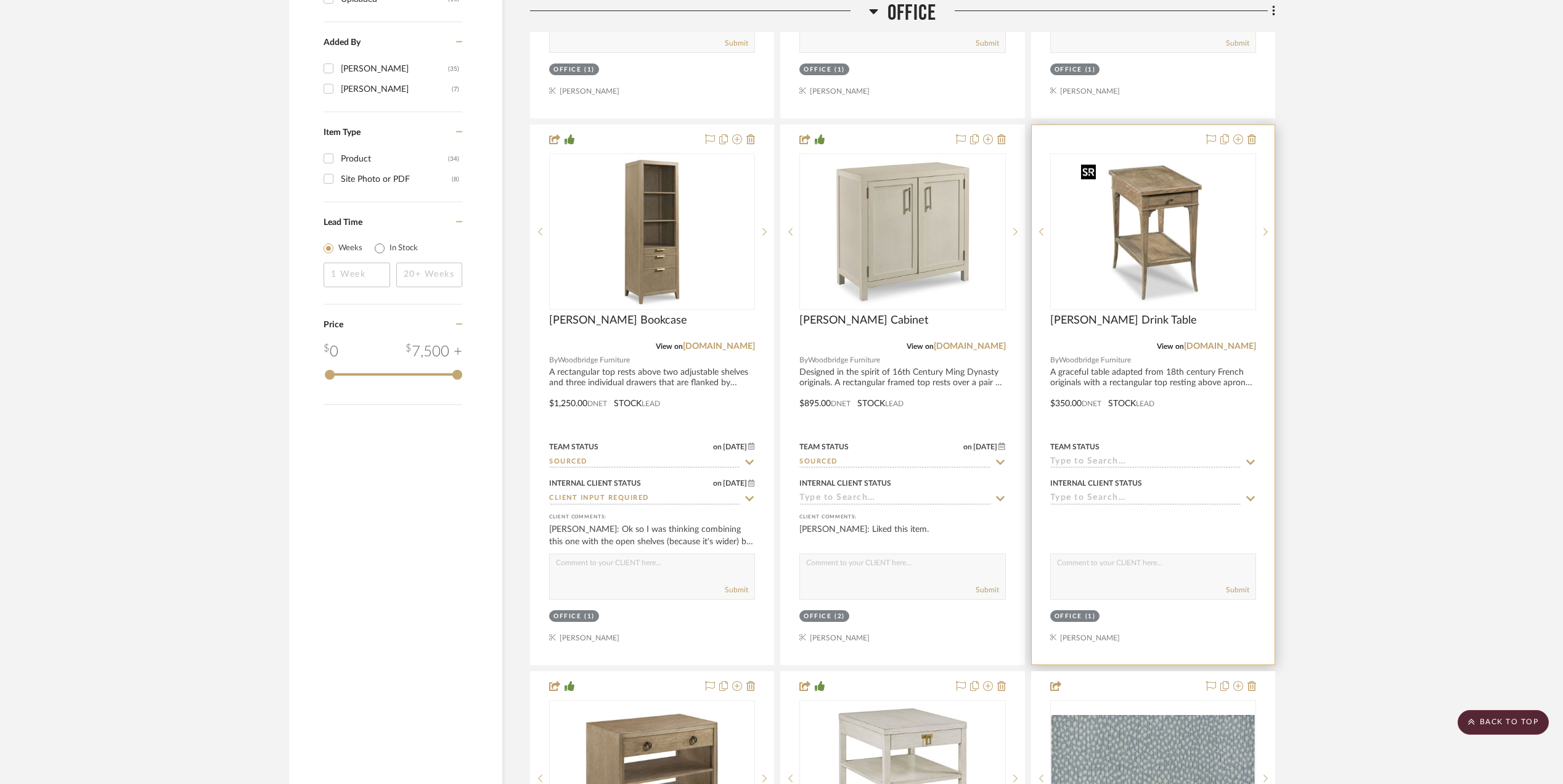
click at [1130, 237] on img "0" at bounding box center [1153, 232] width 154 height 154
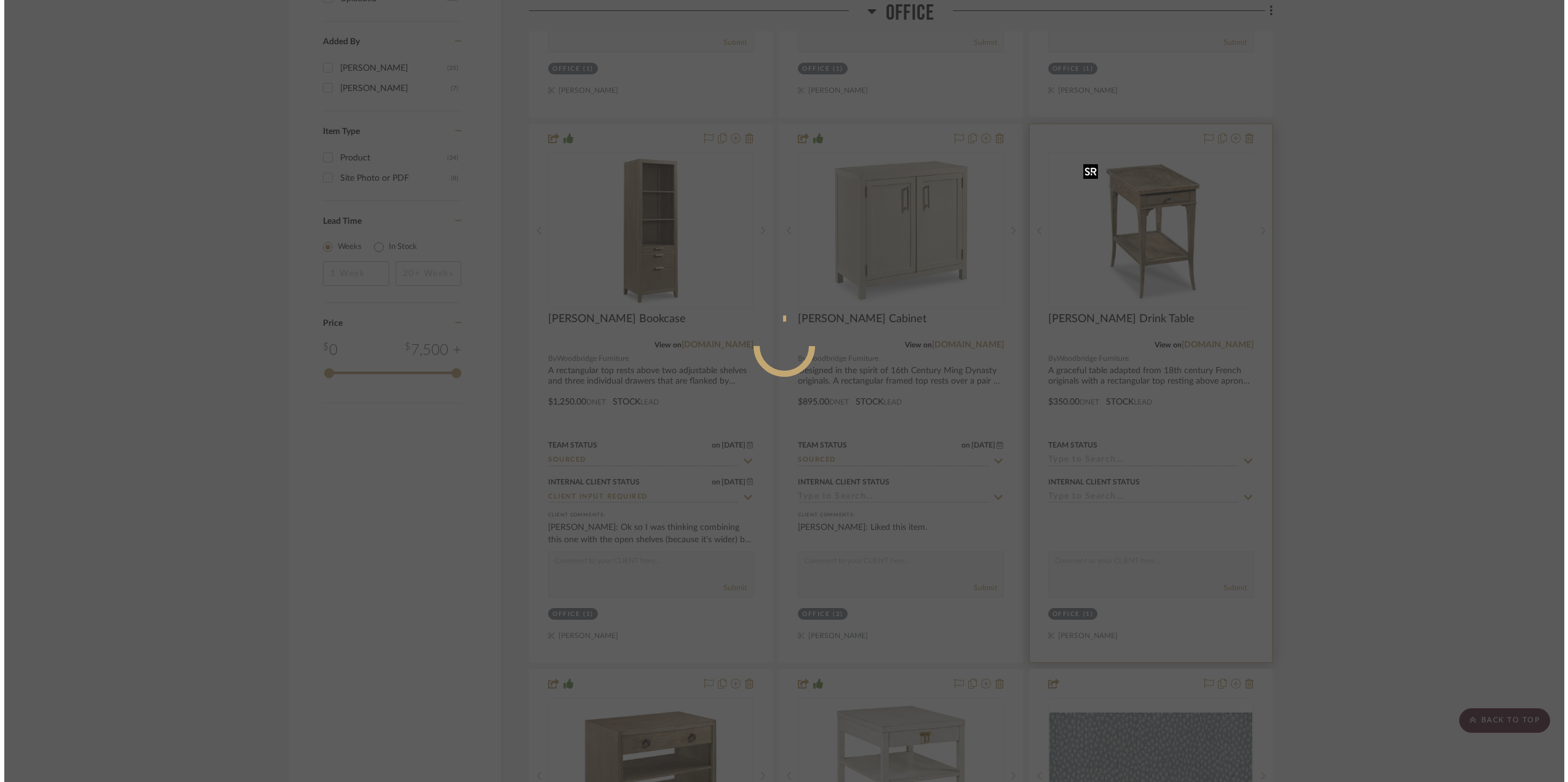
scroll to position [0, 0]
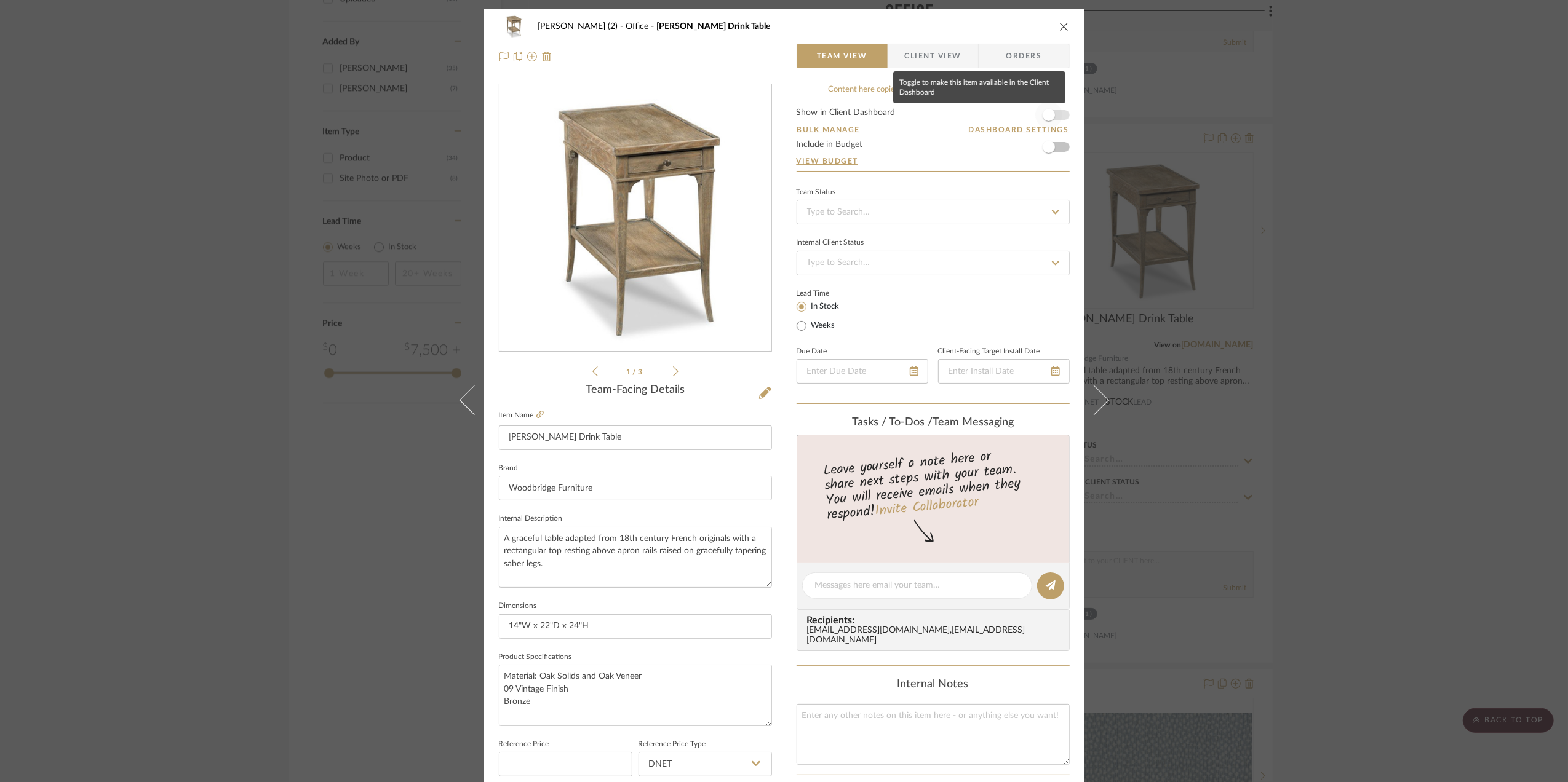
drag, startPoint x: 1051, startPoint y: 111, endPoint x: 1063, endPoint y: 127, distance: 20.0
click at [1051, 111] on span "button" at bounding box center [1049, 115] width 27 height 27
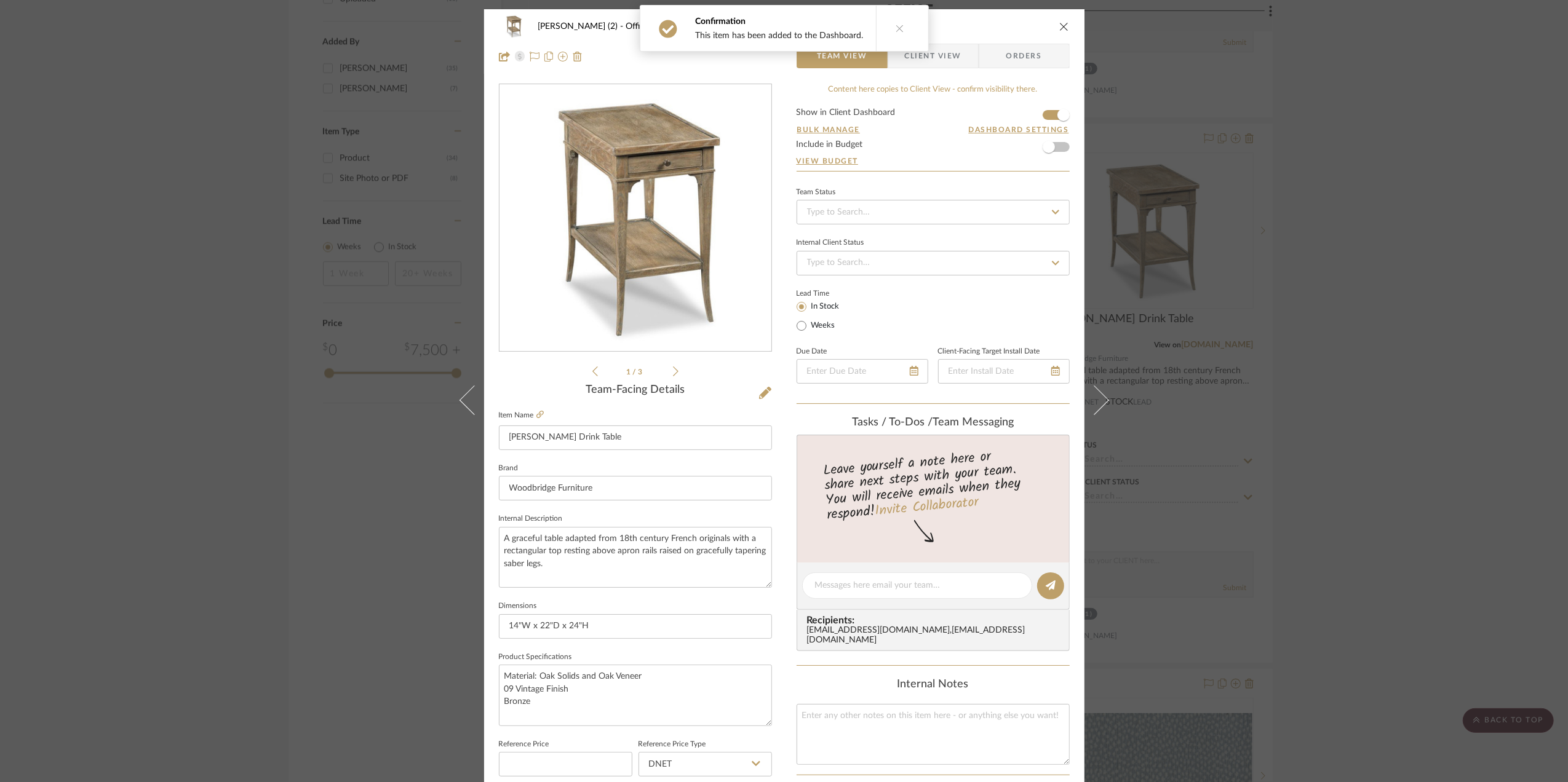
click at [943, 52] on span "Client View" at bounding box center [933, 56] width 56 height 25
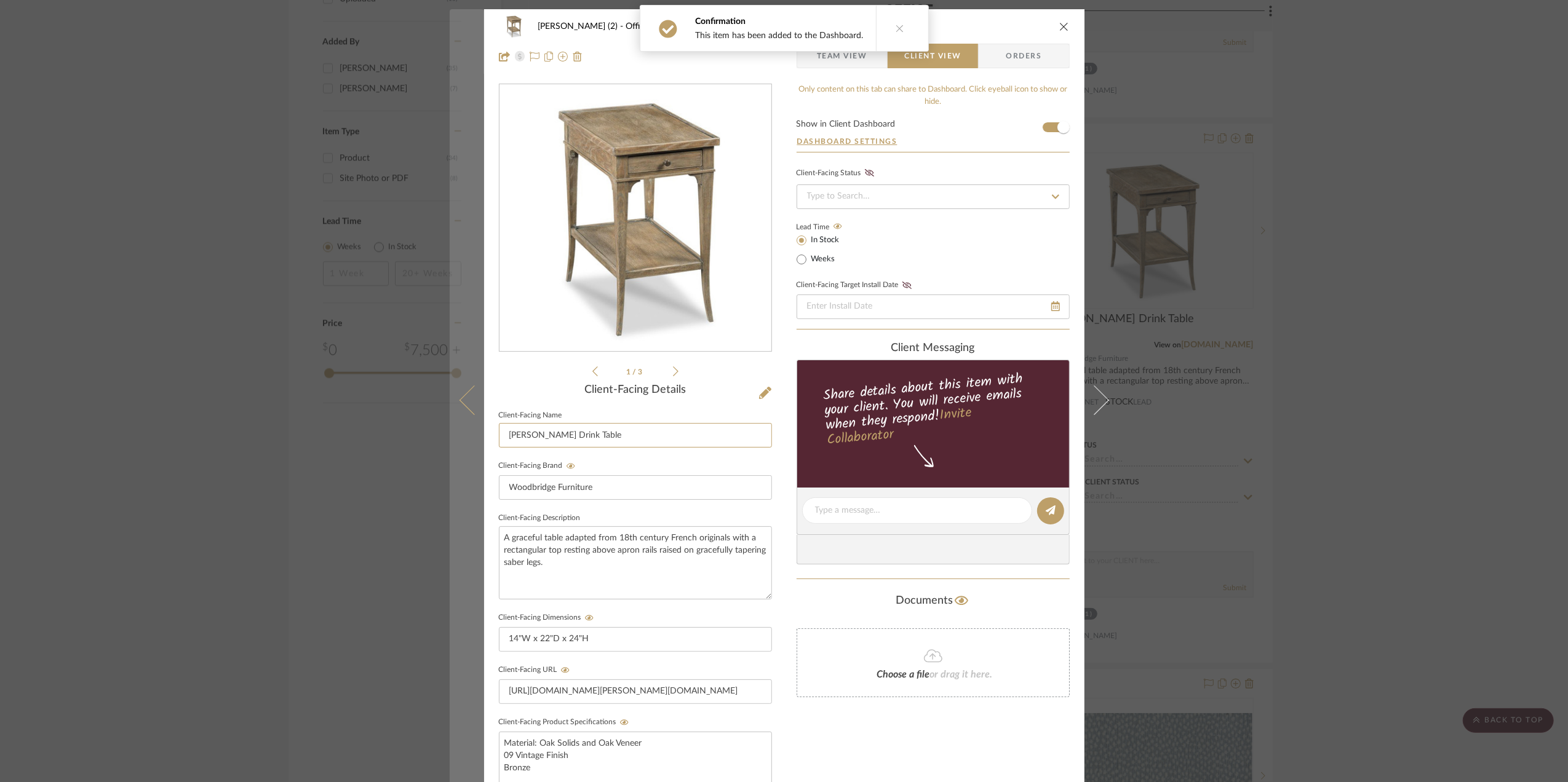
drag, startPoint x: 552, startPoint y: 433, endPoint x: 471, endPoint y: 438, distance: 81.2
click at [471, 438] on mat-dialog-content "Stephanie Bergreen (2) Office Burke Drink Table Team View Client View Orders 1 …" at bounding box center [784, 521] width 669 height 1023
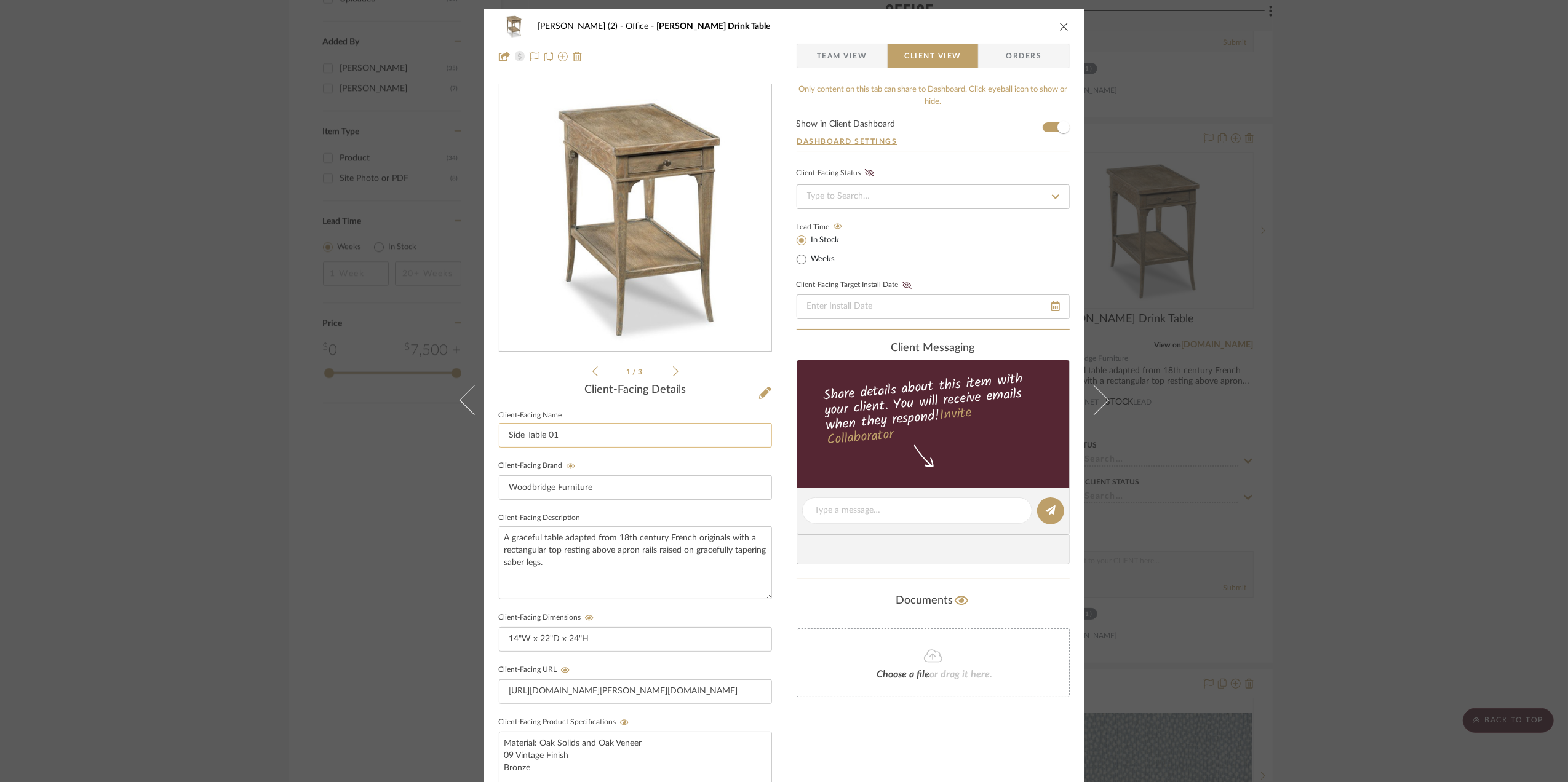
click at [626, 438] on input "Side Table 01" at bounding box center [635, 435] width 273 height 25
type input "Side Table I"
click at [1401, 453] on div "Stephanie Bergreen (2) Office Burke Drink Table Team View Client View Orders 1 …" at bounding box center [784, 391] width 1568 height 782
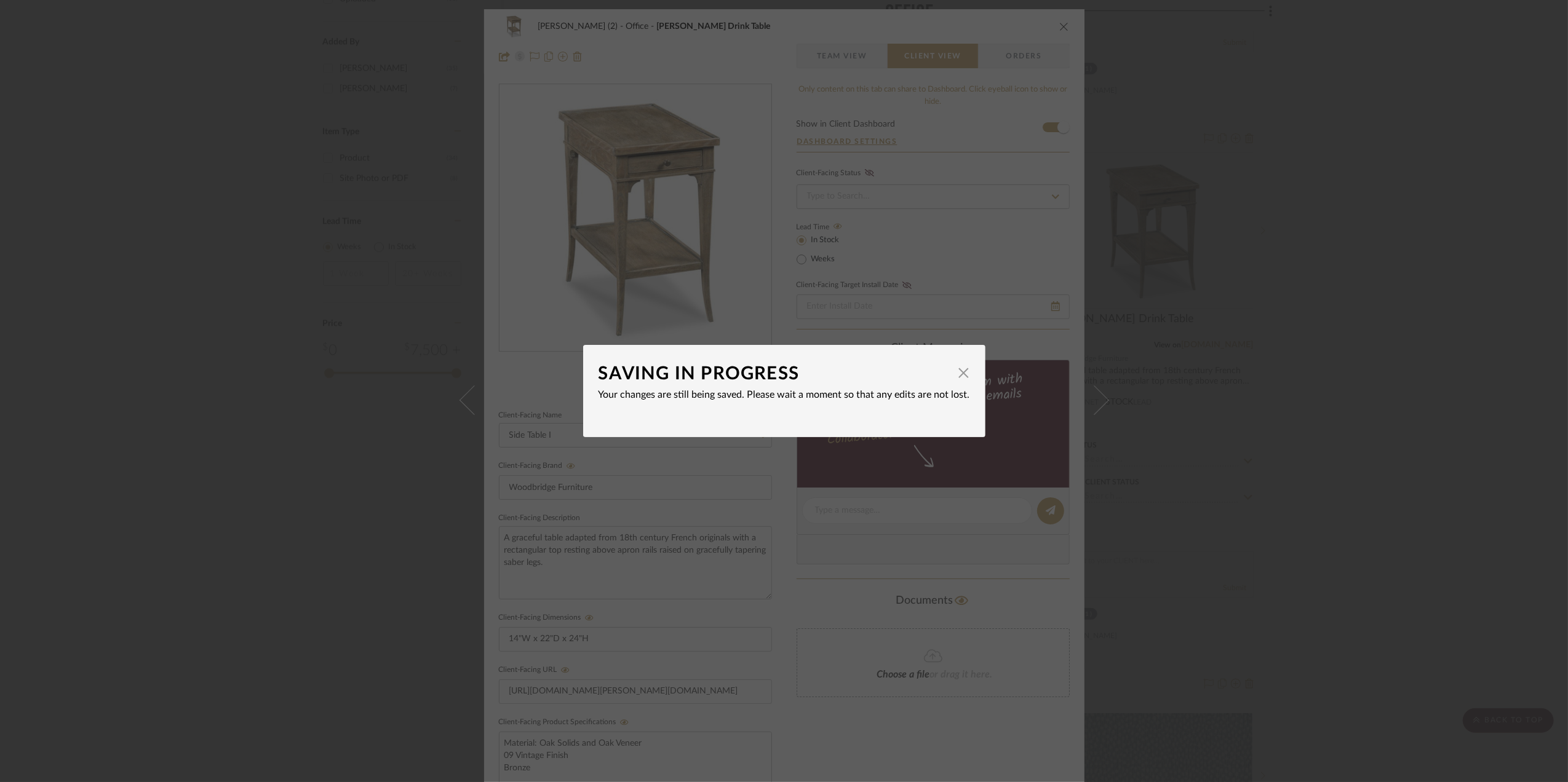
click at [1390, 441] on div "SAVING IN PROGRESS × Your changes are still being saved. Please wait a moment s…" at bounding box center [784, 391] width 1568 height 782
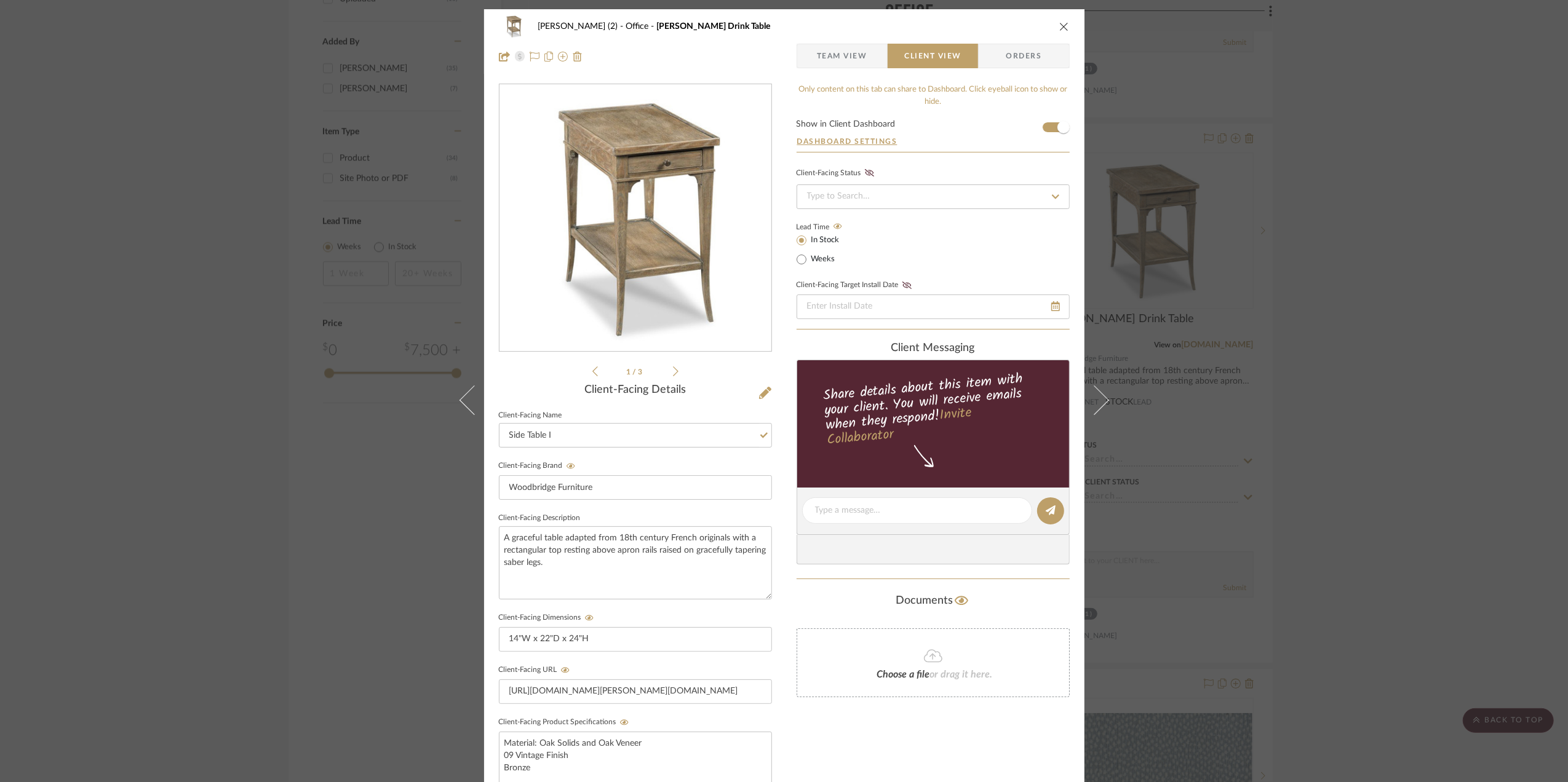
click at [1397, 471] on div "Stephanie Bergreen (2) Office Burke Drink Table Team View Client View Orders 1 …" at bounding box center [784, 391] width 1568 height 782
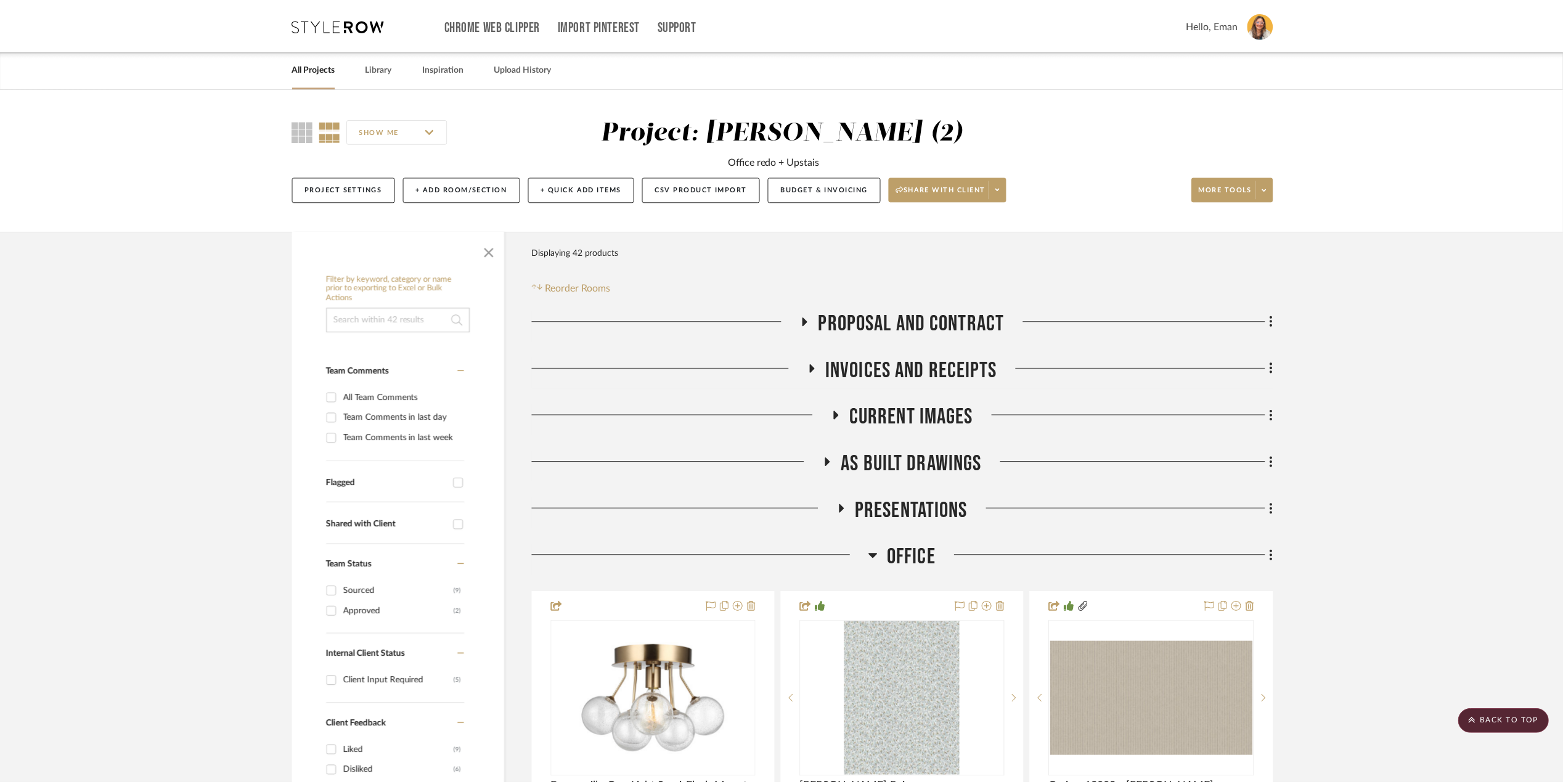
scroll to position [1561, 0]
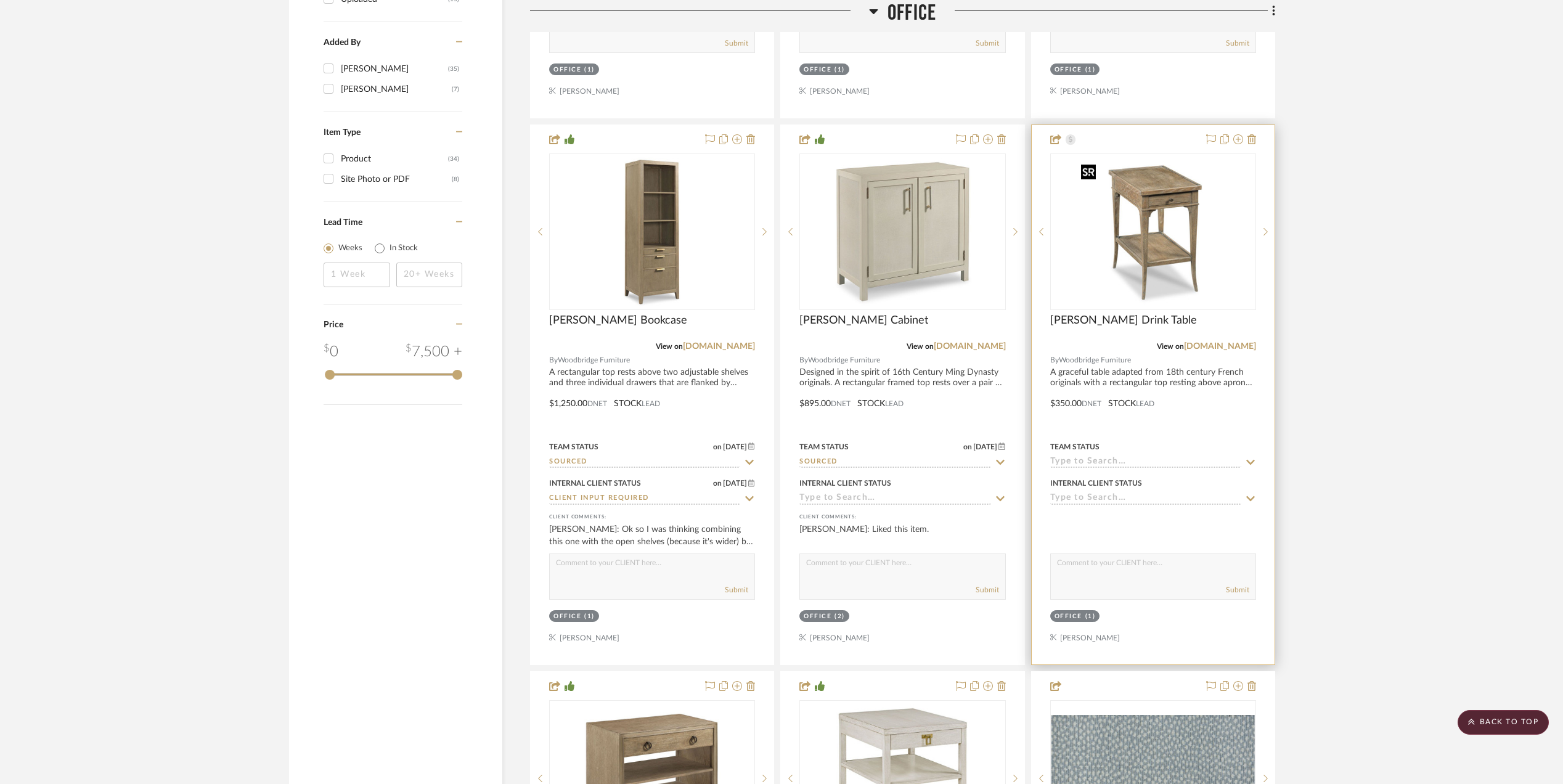
click at [1160, 228] on img "0" at bounding box center [1153, 232] width 154 height 154
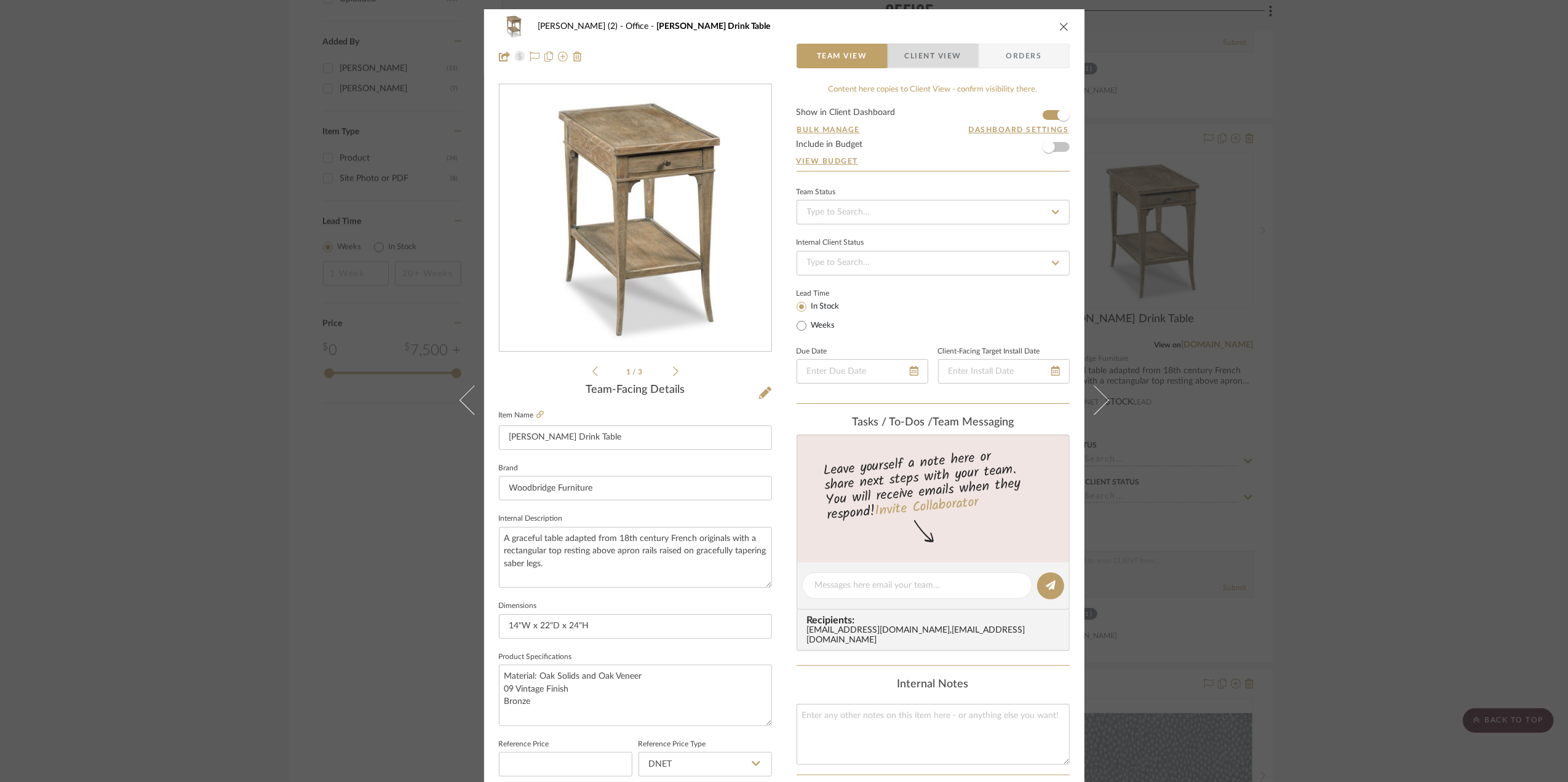
click at [926, 44] on span "Client View" at bounding box center [933, 56] width 56 height 25
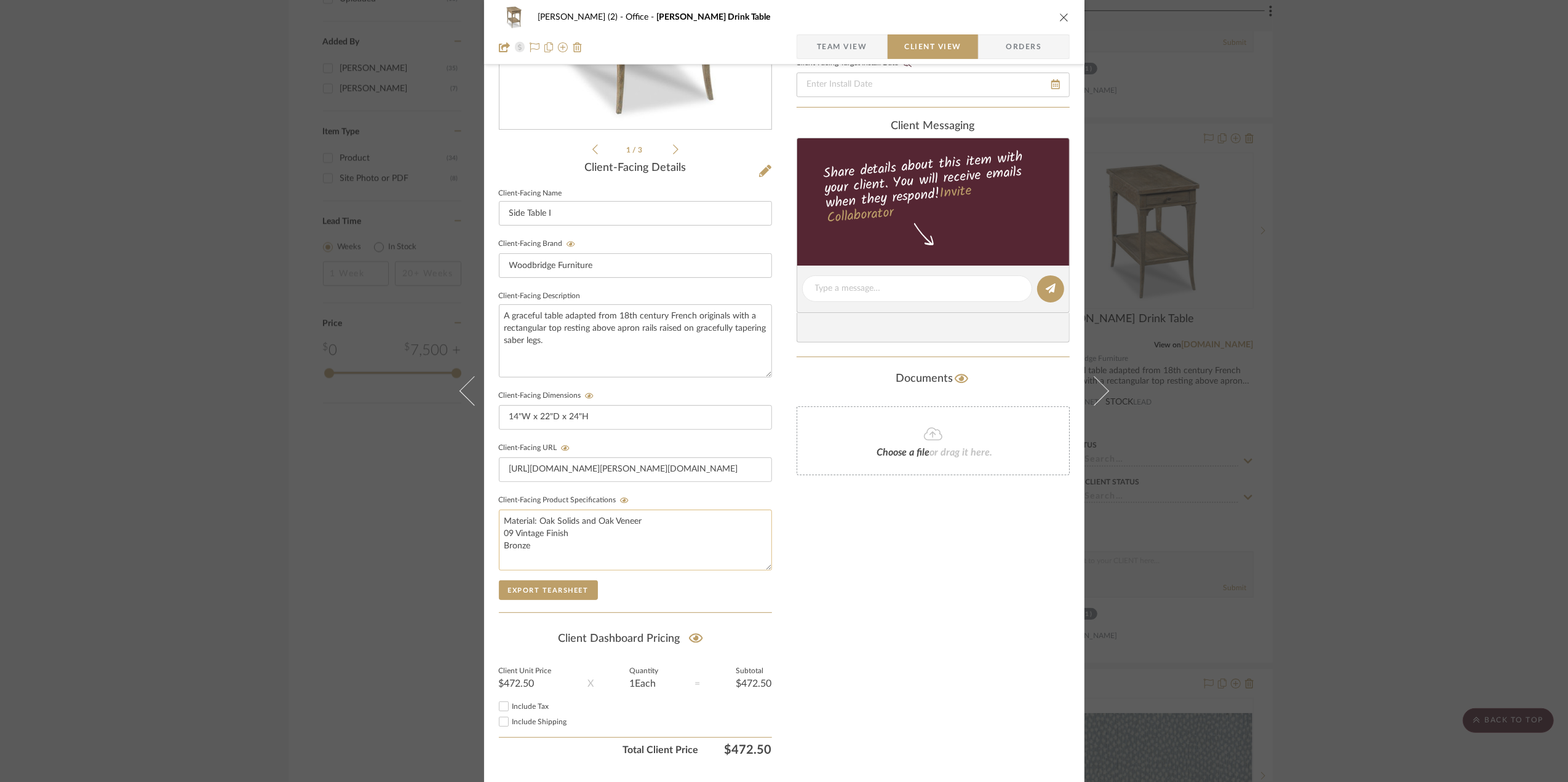
scroll to position [256, 0]
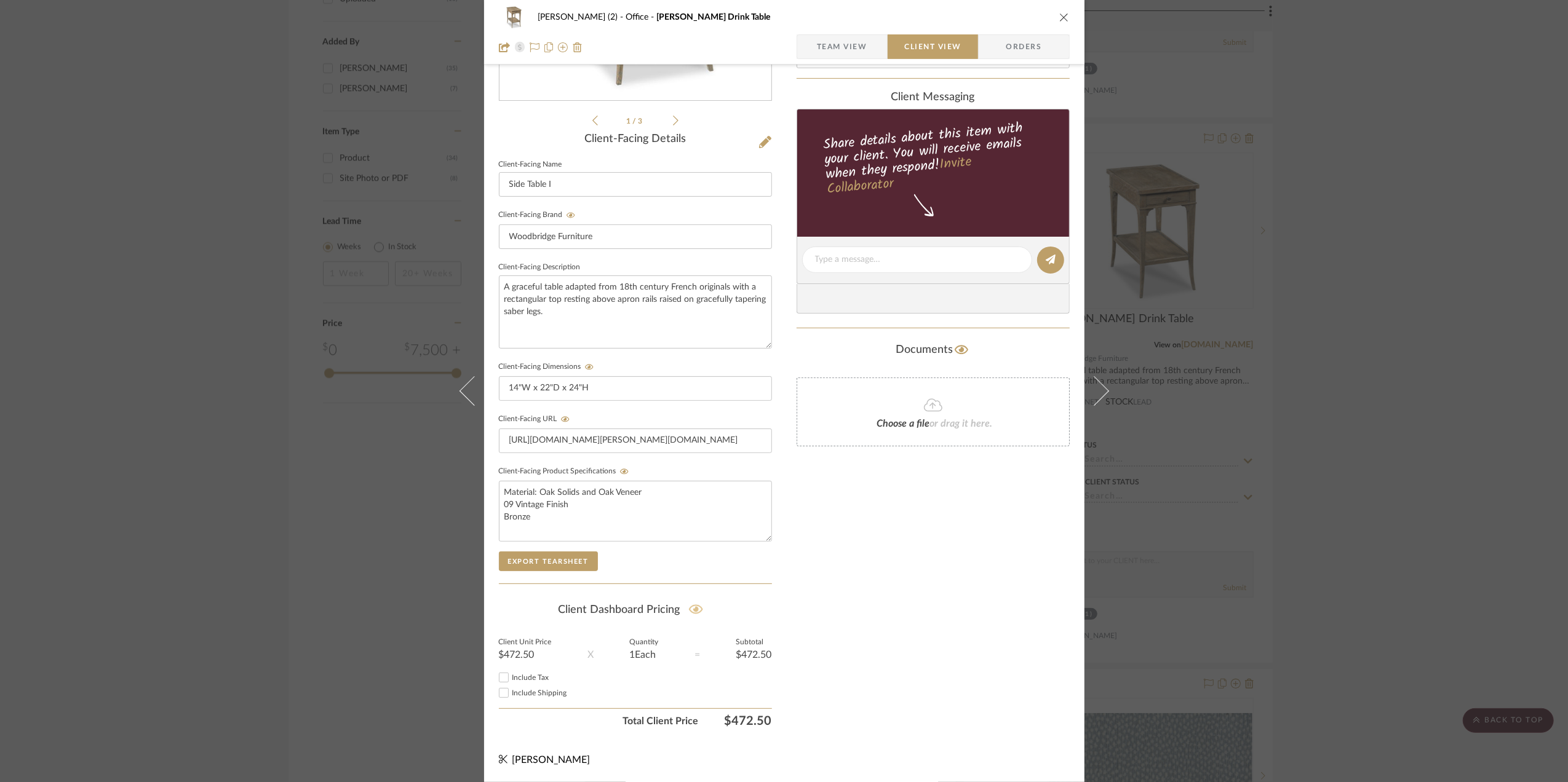
click at [690, 605] on icon at bounding box center [696, 610] width 14 height 10
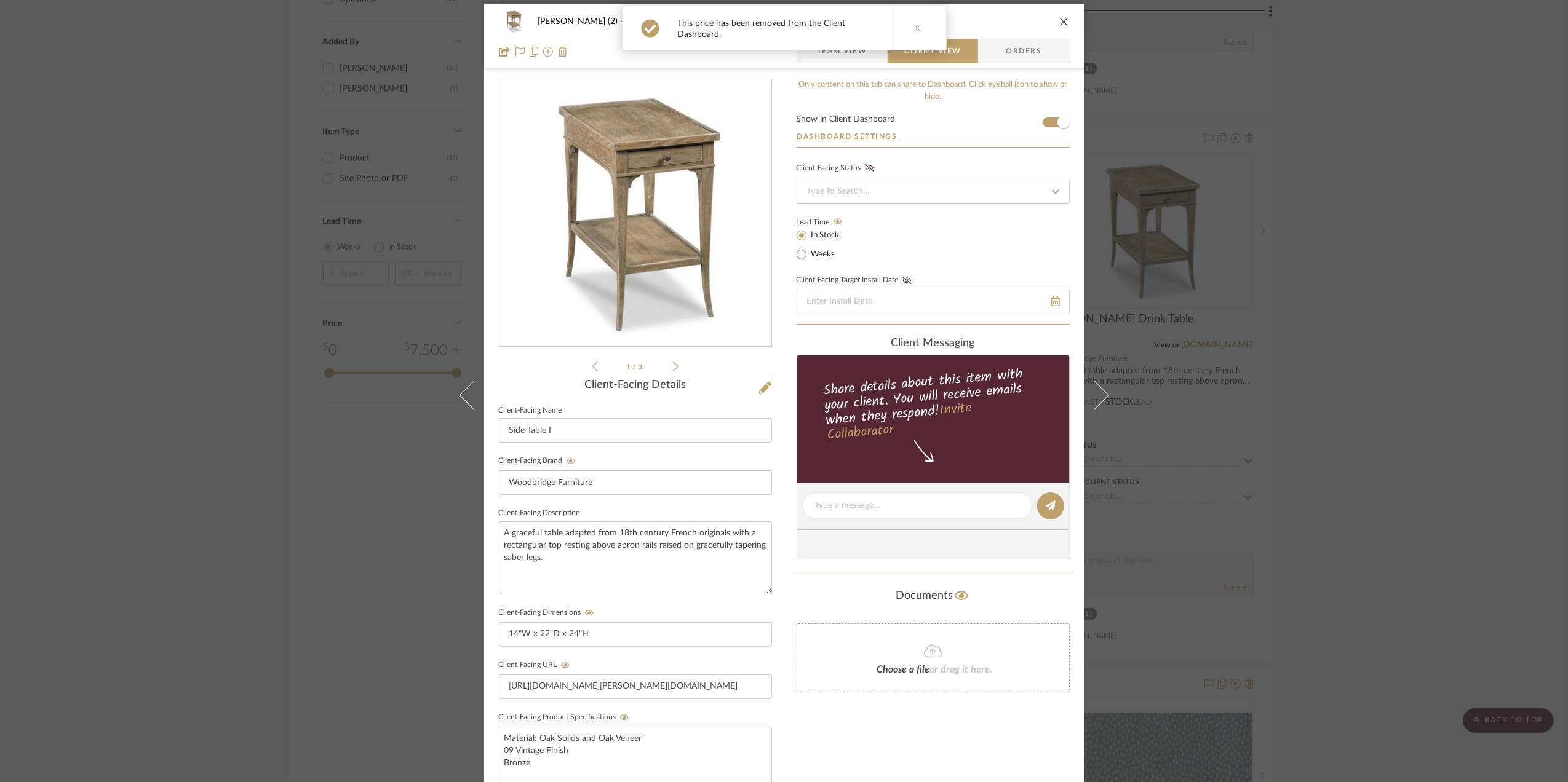
scroll to position [0, 0]
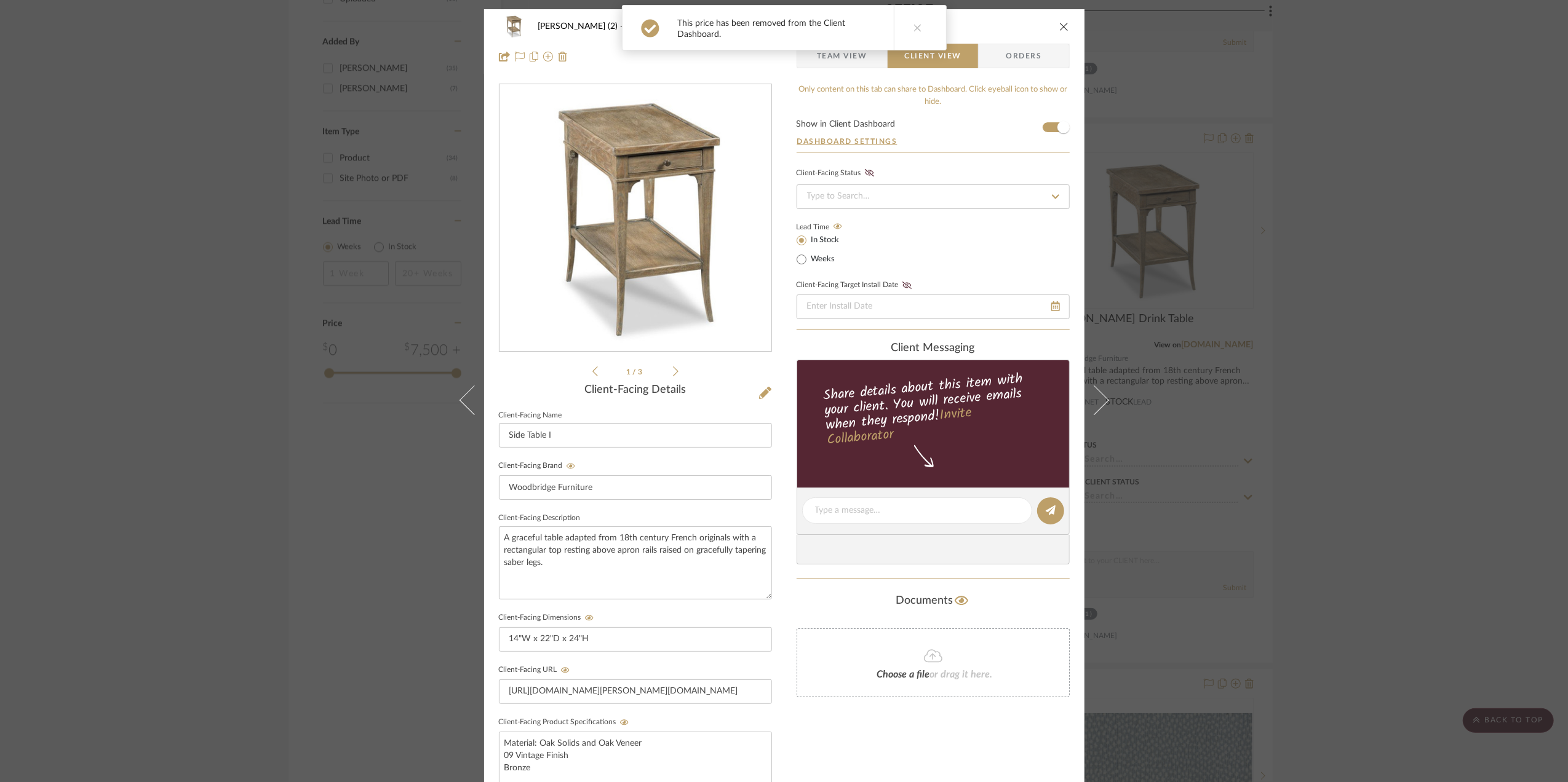
click at [833, 55] on div "This price has been removed from the Client Dashboard." at bounding box center [784, 27] width 335 height 55
click at [843, 55] on span "Team View" at bounding box center [842, 56] width 51 height 25
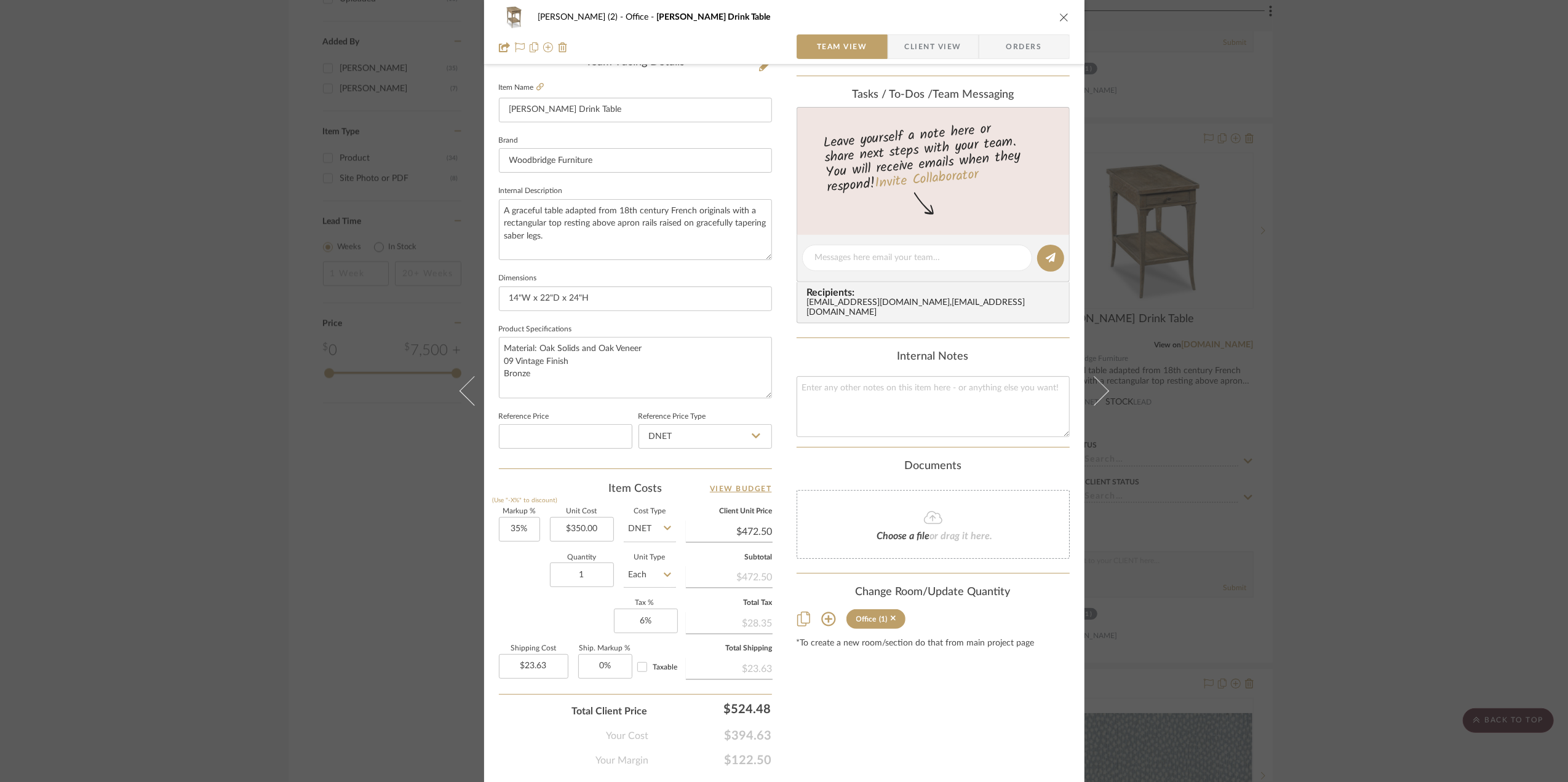
scroll to position [365, 0]
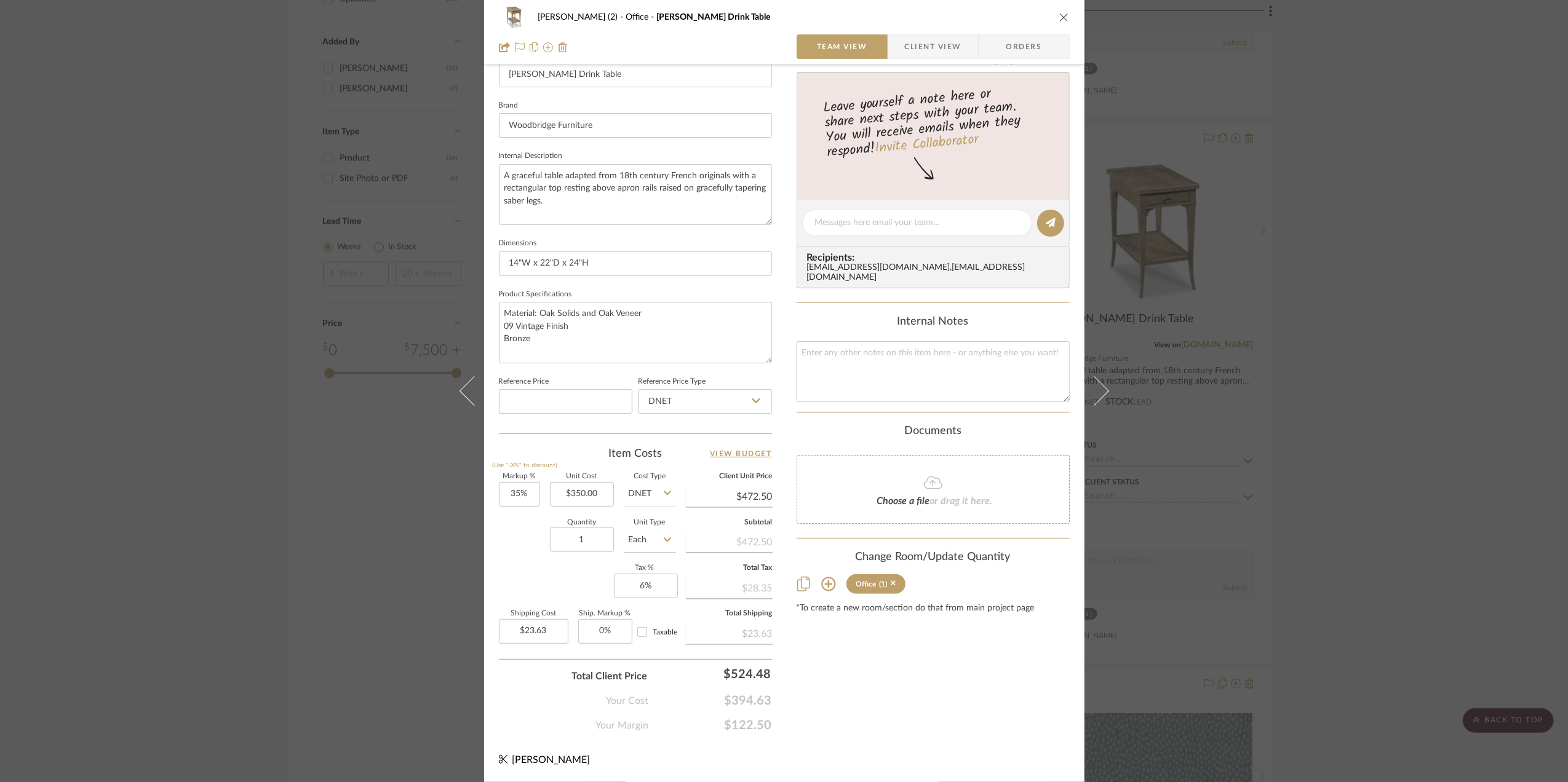
click at [1448, 435] on div "Stephanie Bergreen (2) Office Burke Drink Table Team View Client View Orders 1 …" at bounding box center [784, 391] width 1568 height 782
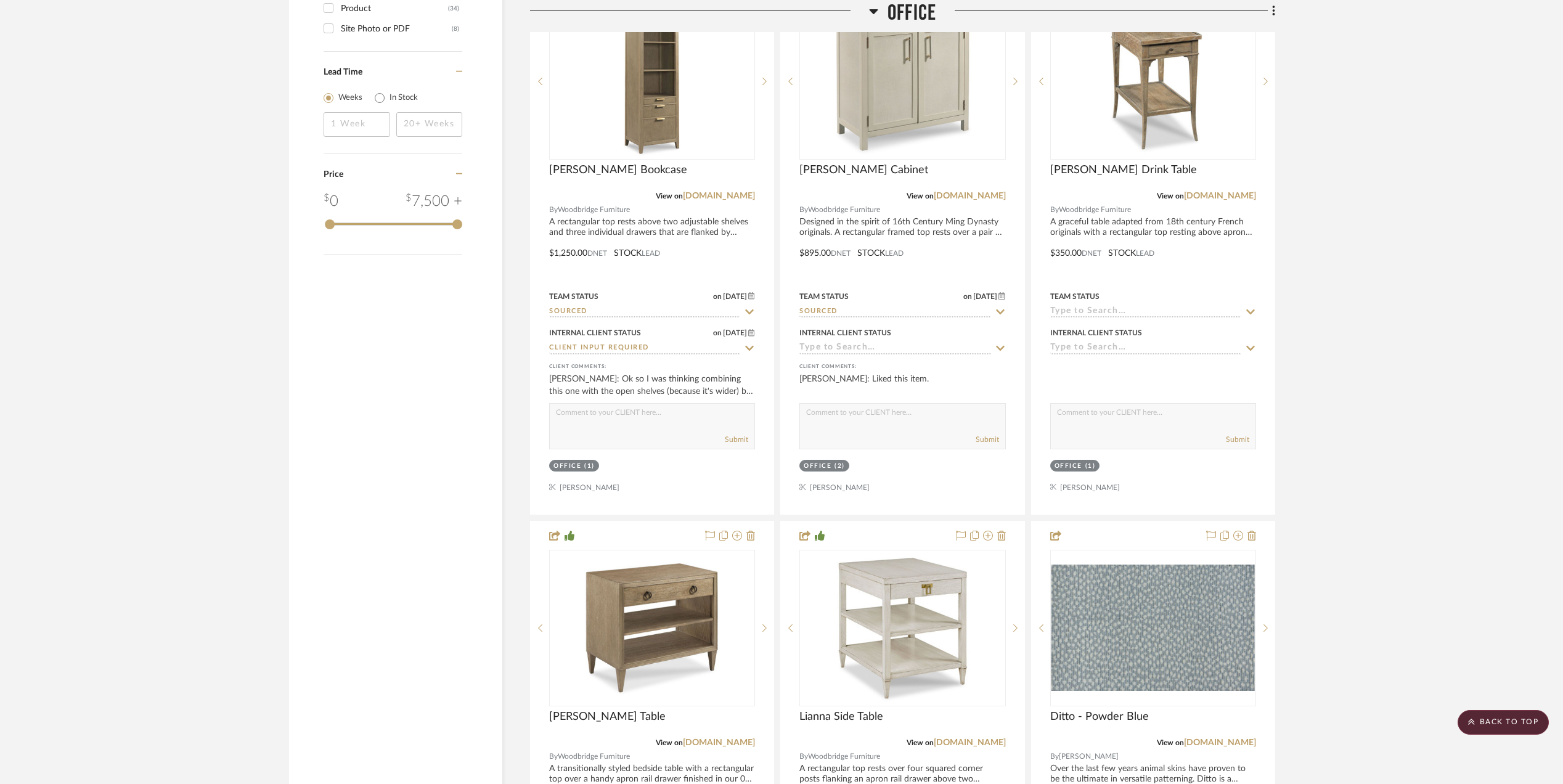
scroll to position [1726, 0]
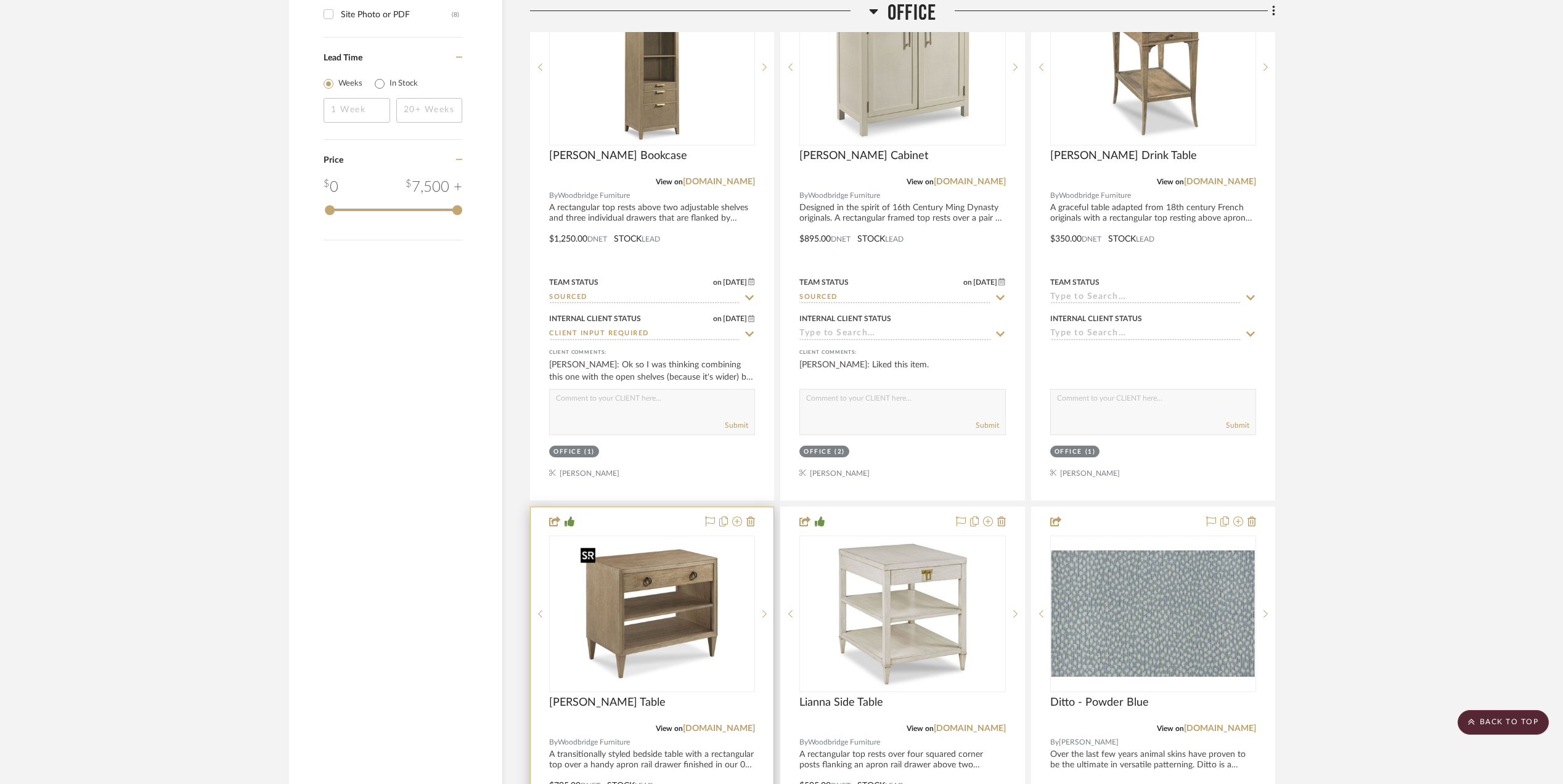
click at [657, 619] on img "0" at bounding box center [652, 614] width 154 height 154
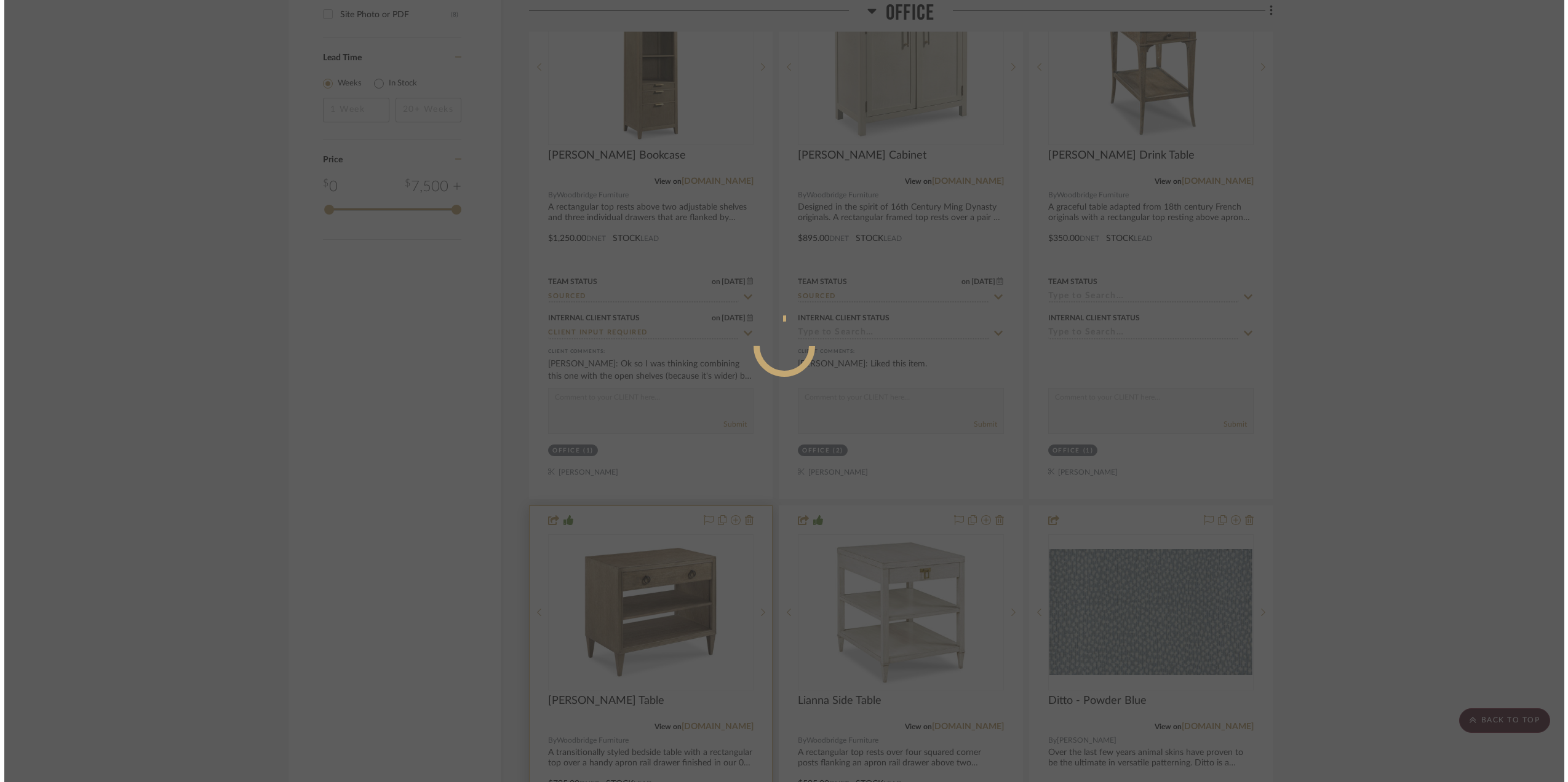
scroll to position [0, 0]
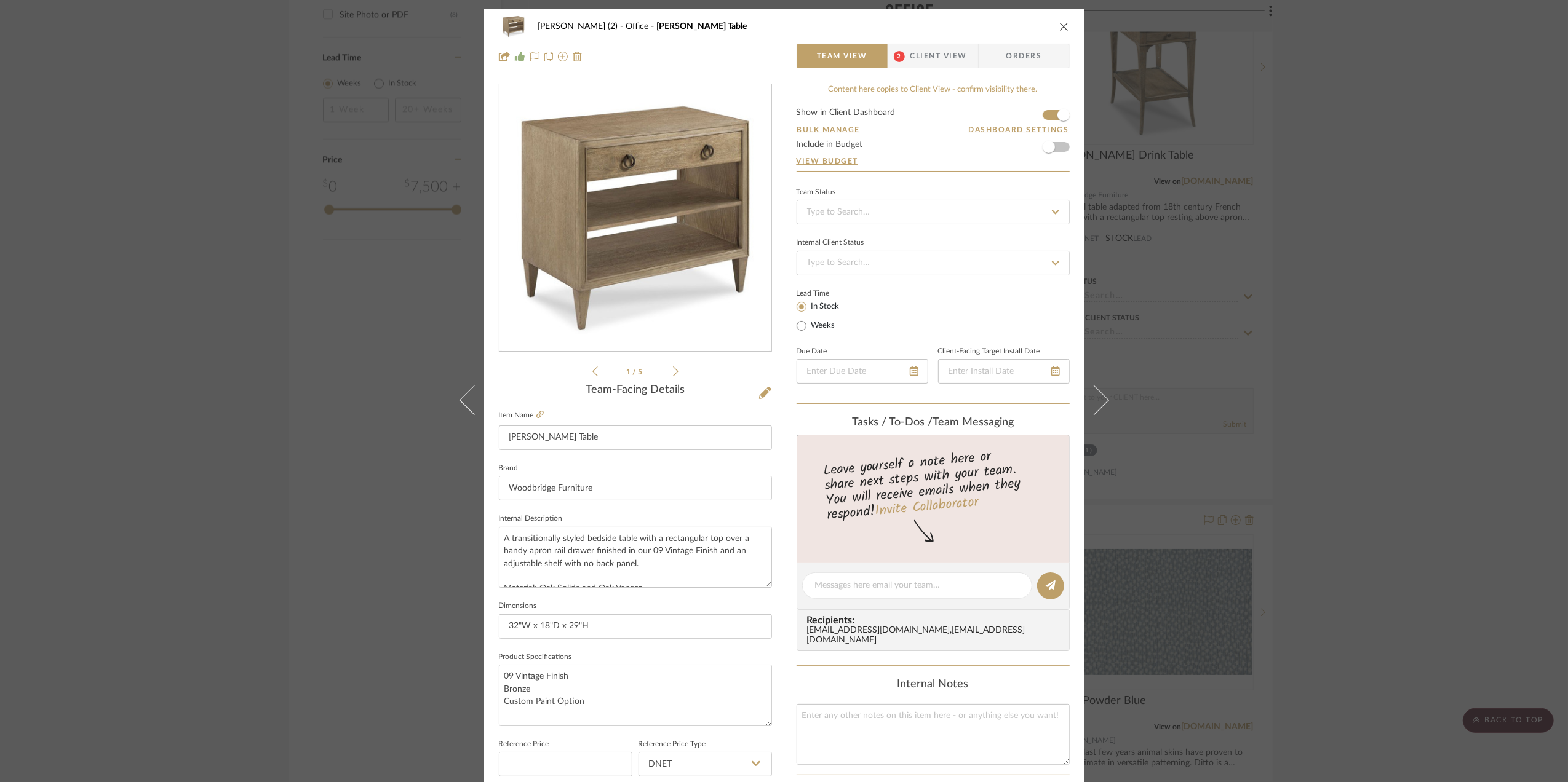
click at [924, 46] on span "Client View" at bounding box center [938, 56] width 56 height 25
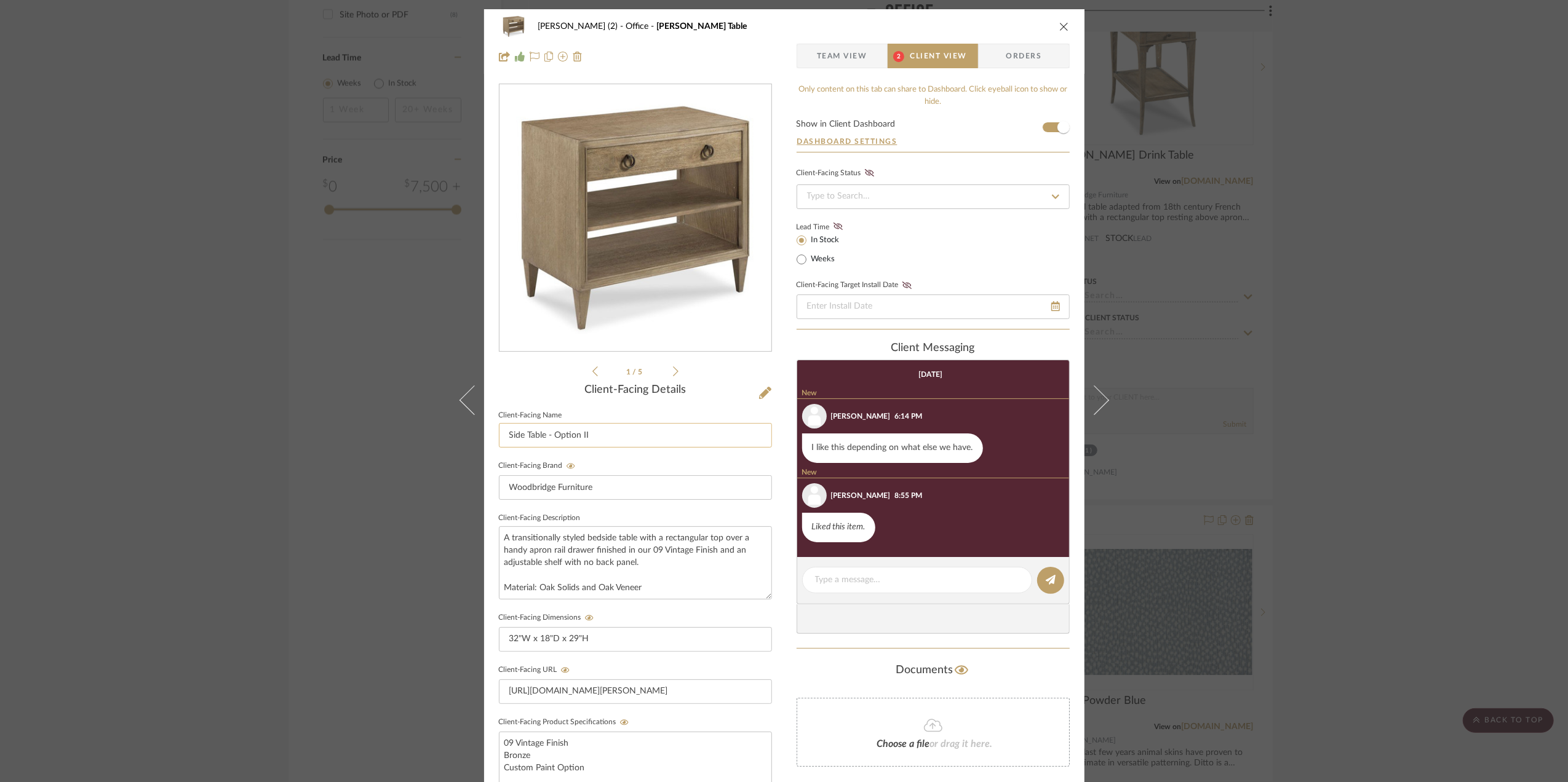
click at [577, 434] on input "Side Table - Option II" at bounding box center [635, 435] width 273 height 25
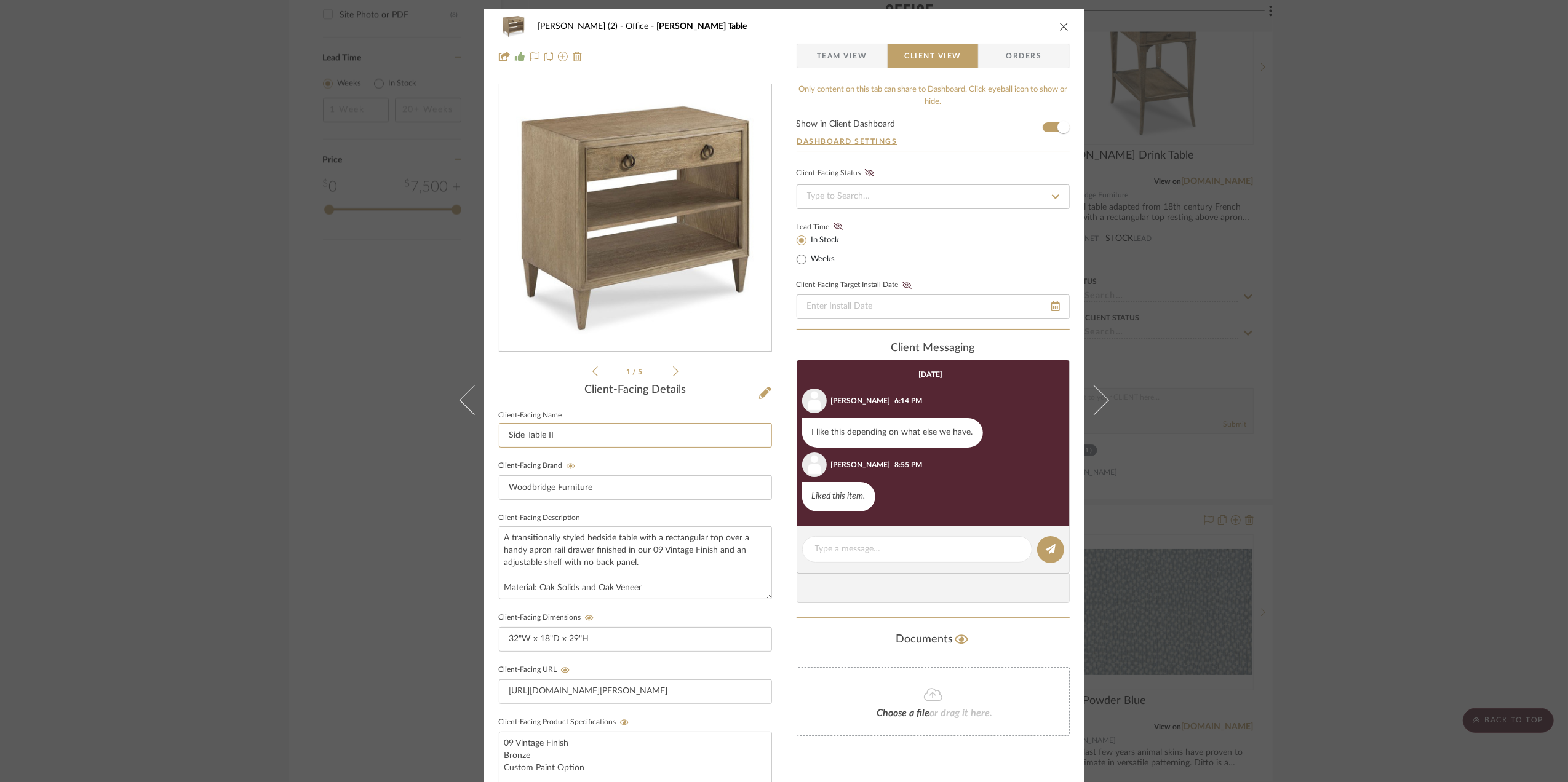
type input "Side Table II"
click at [839, 48] on span "Team View" at bounding box center [842, 56] width 51 height 25
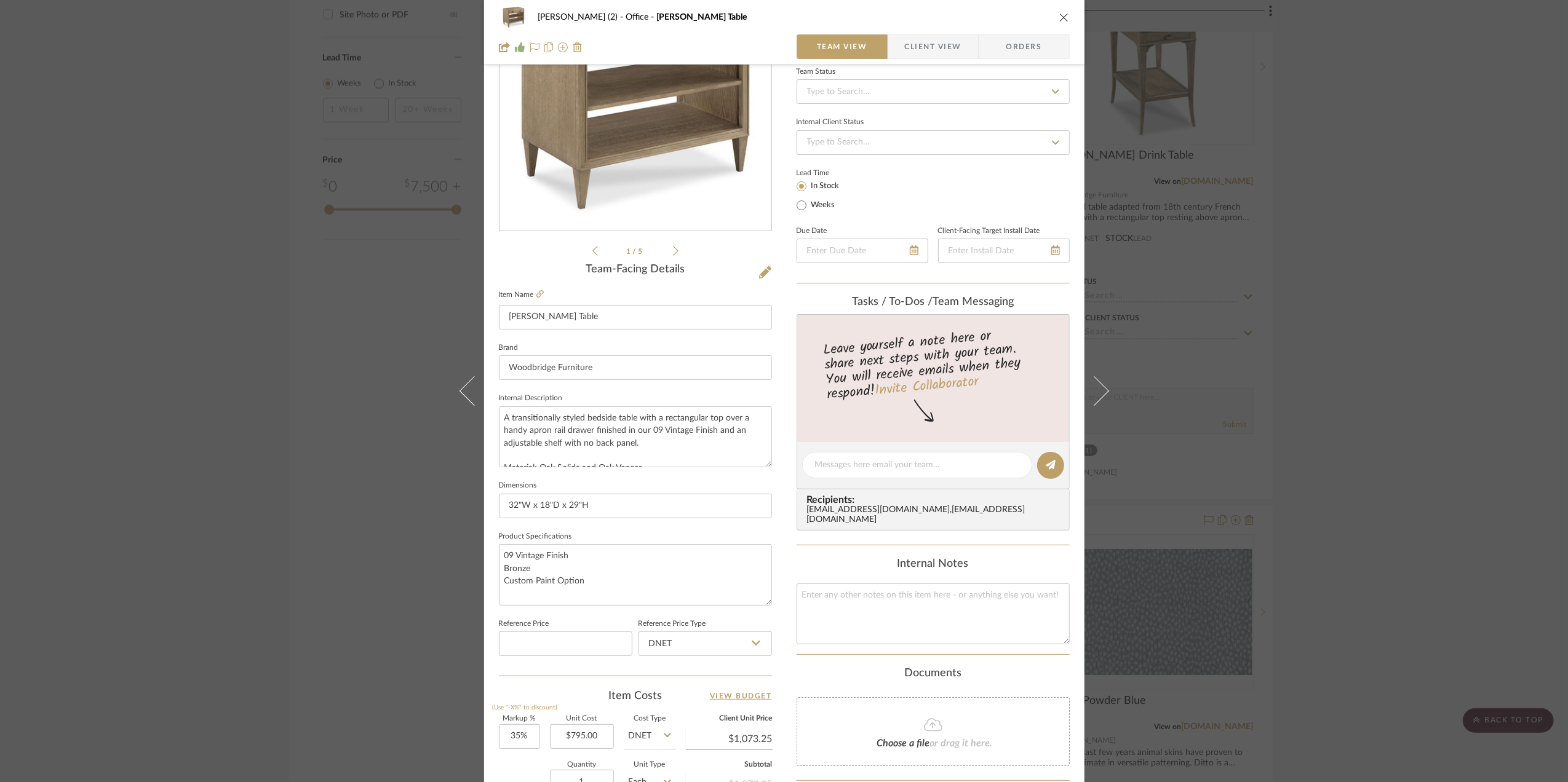
scroll to position [328, 0]
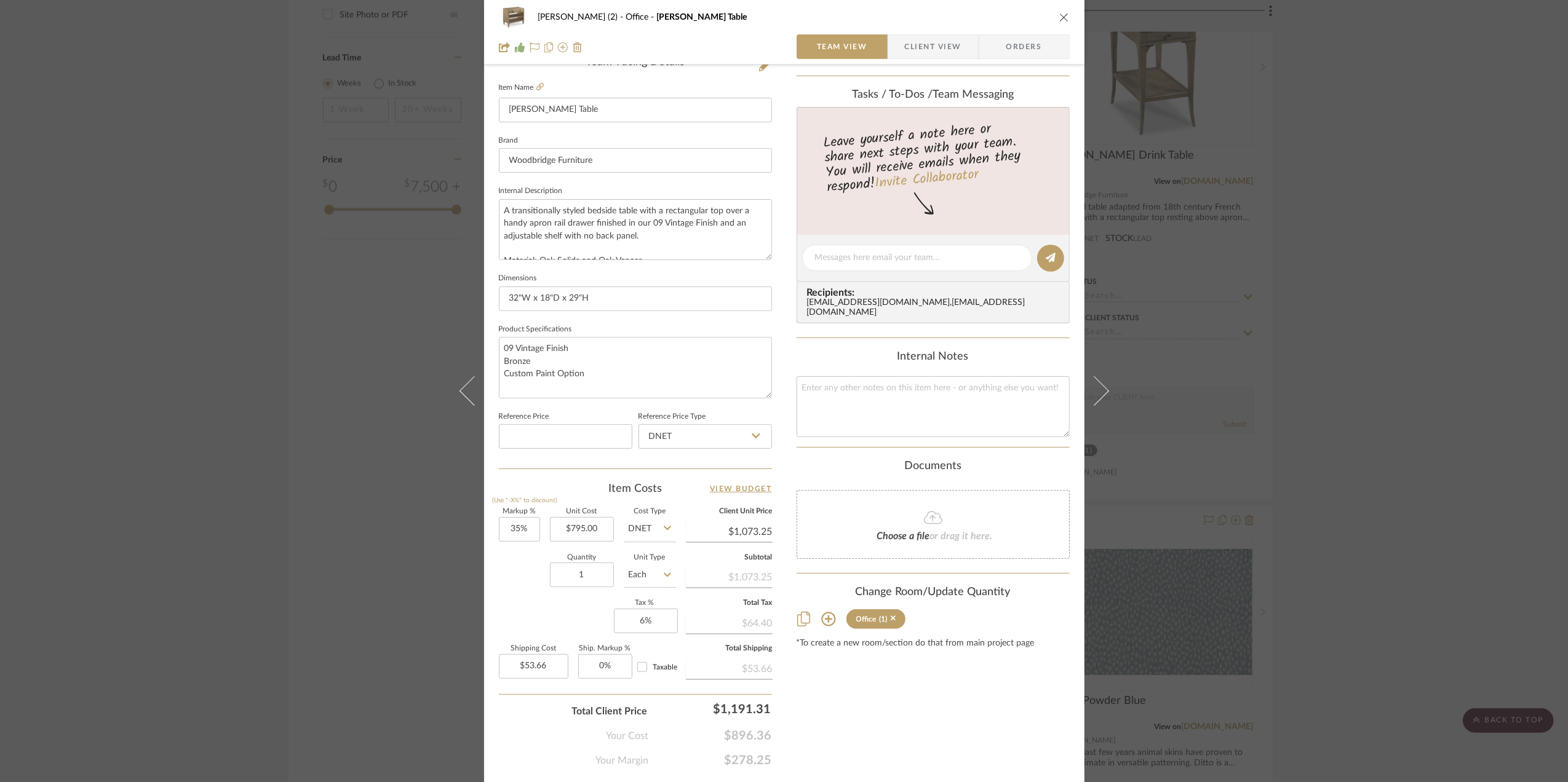
click at [1439, 416] on div "Stephanie Bergreen (2) Office Ramsey Table Team View Client View Orders 1 / 5 T…" at bounding box center [784, 391] width 1568 height 782
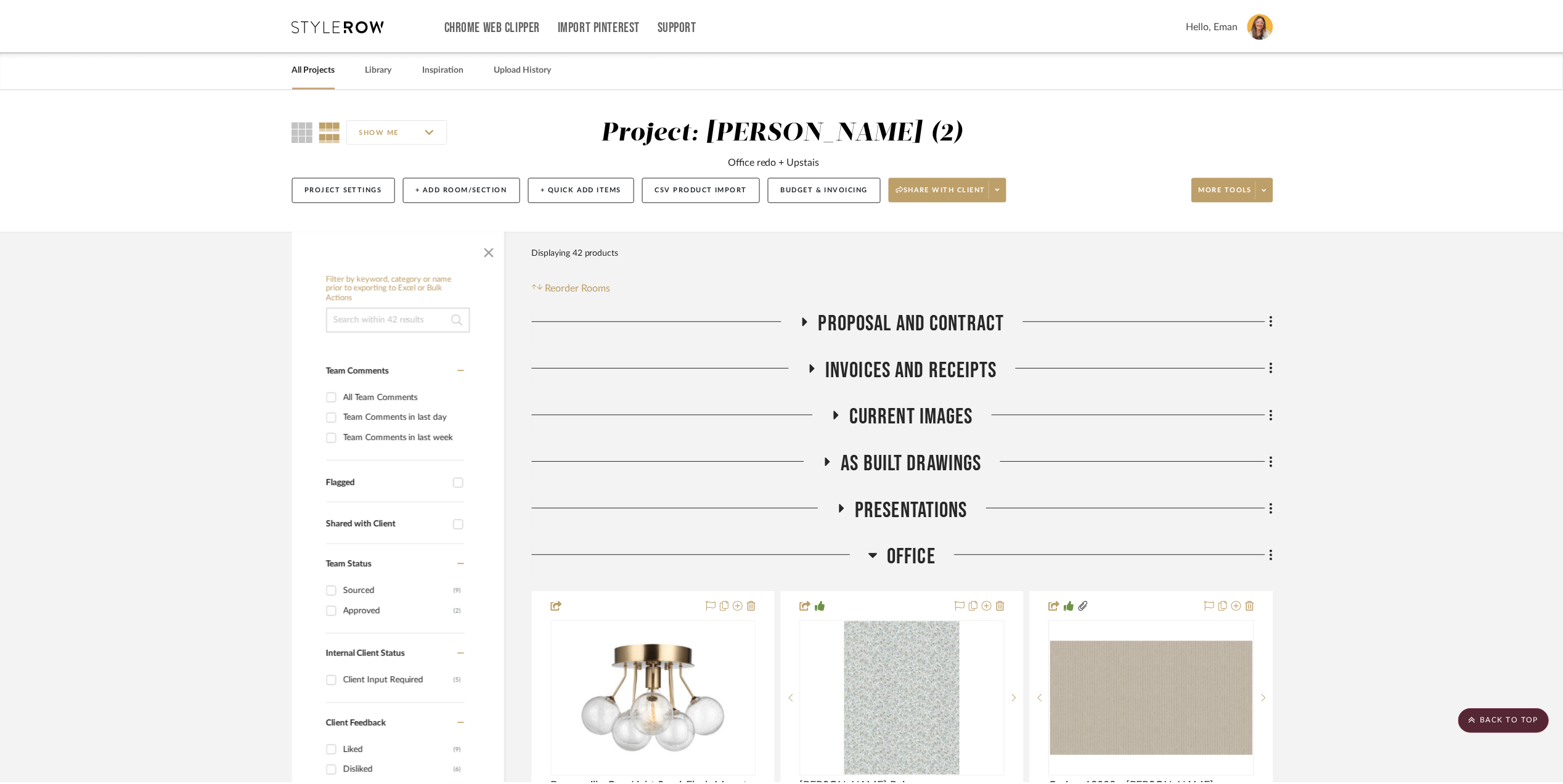
scroll to position [1726, 0]
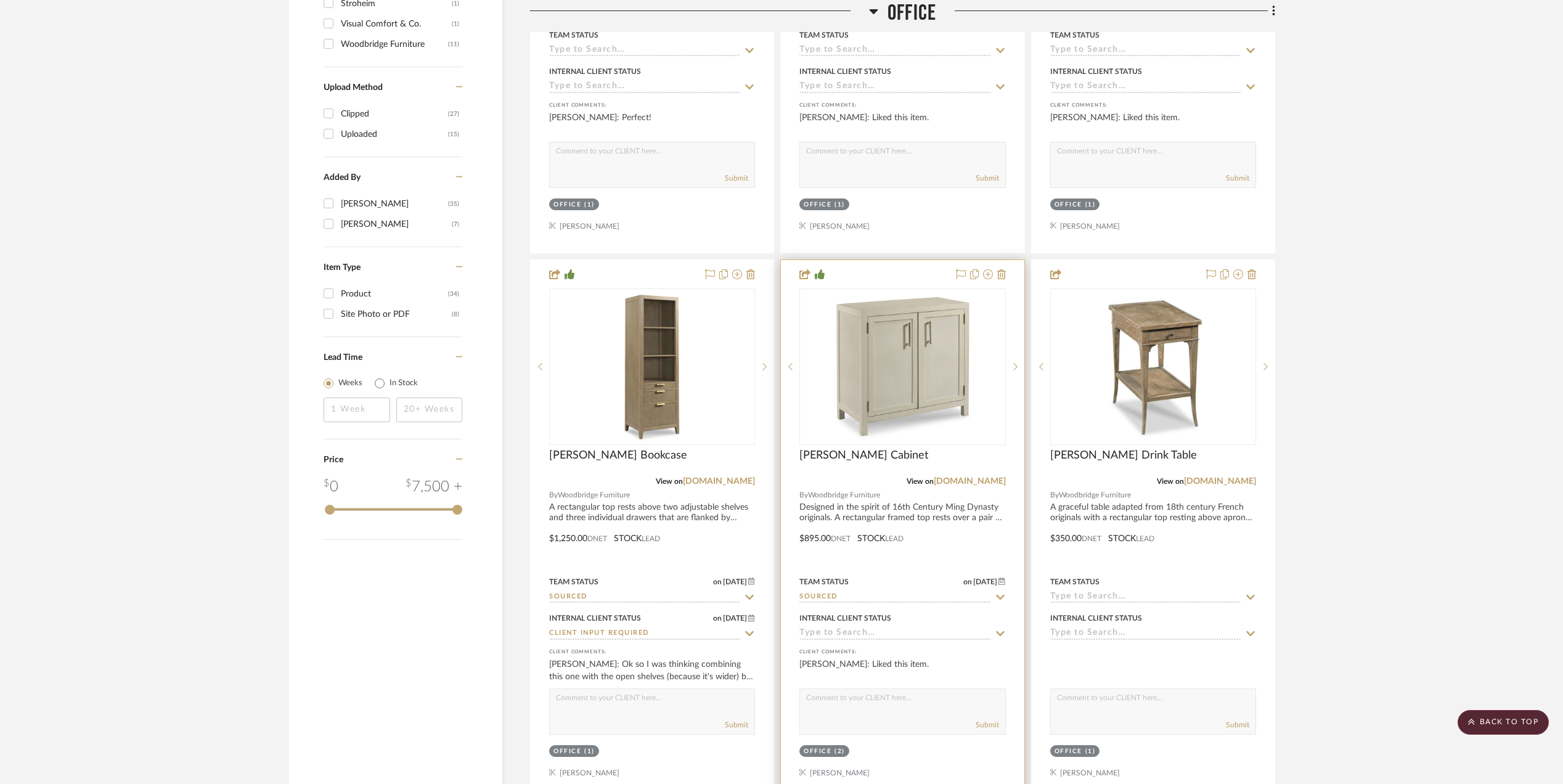
scroll to position [1396, 0]
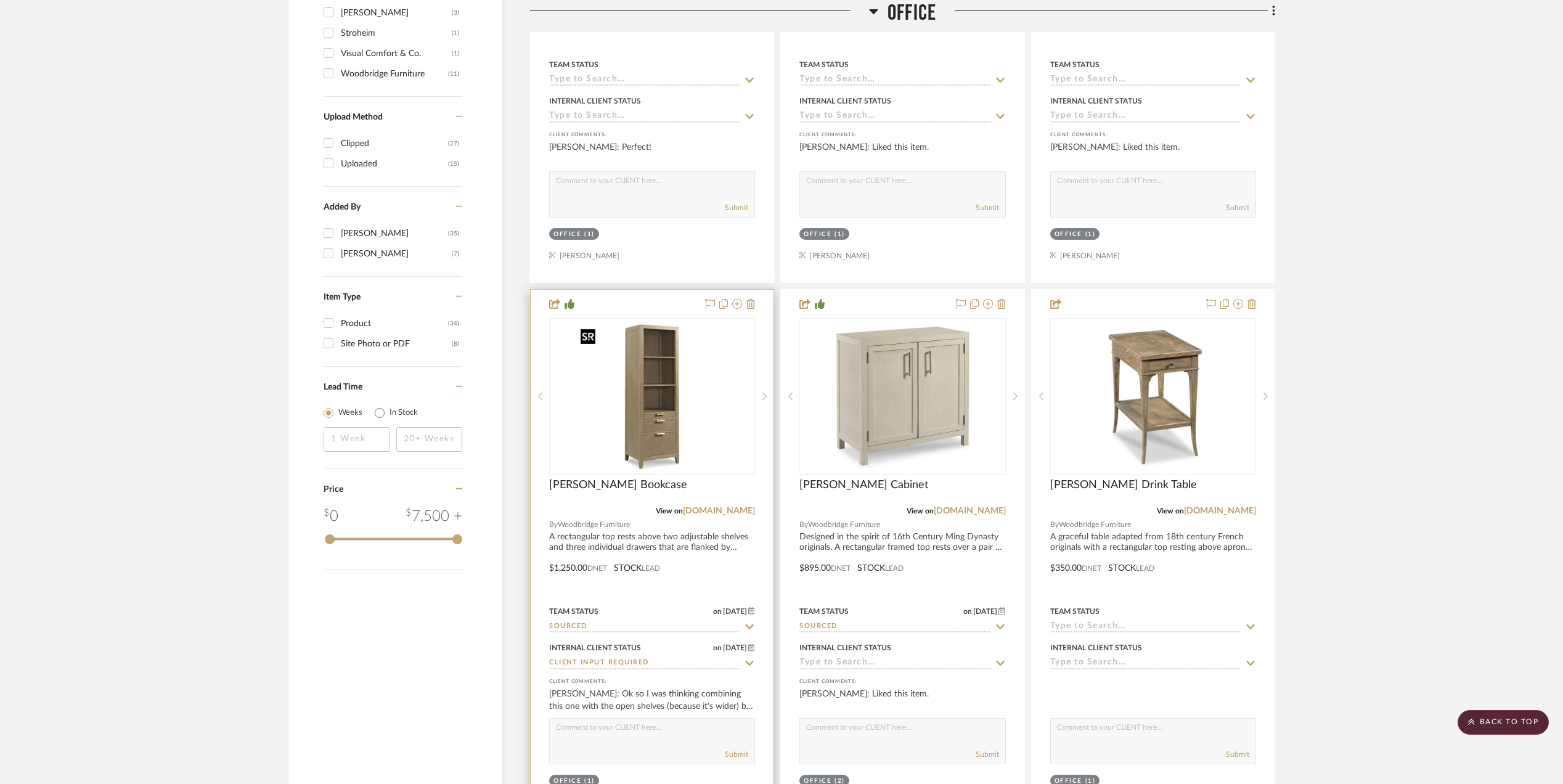
click at [630, 395] on img "0" at bounding box center [652, 396] width 154 height 154
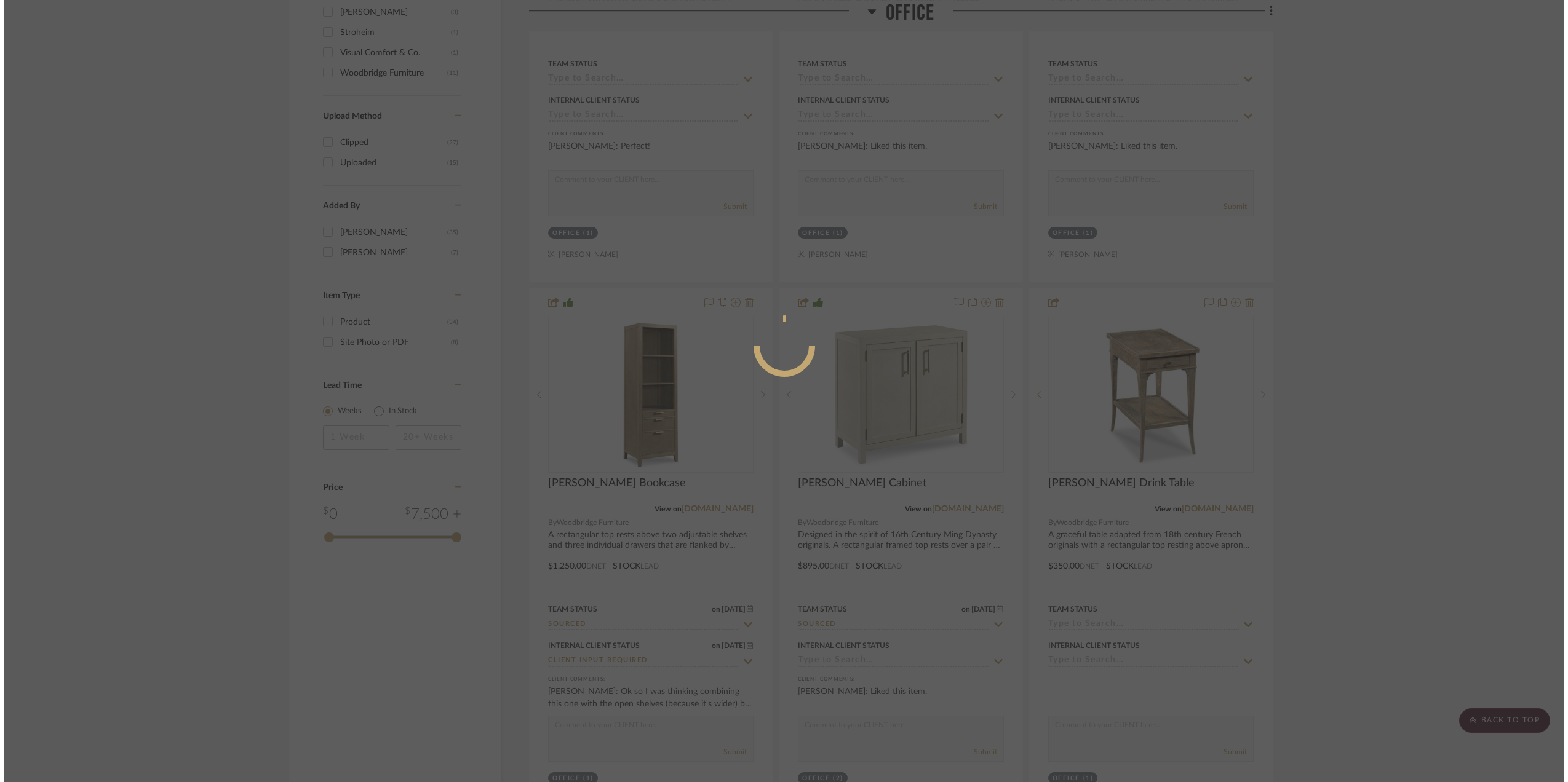
scroll to position [0, 0]
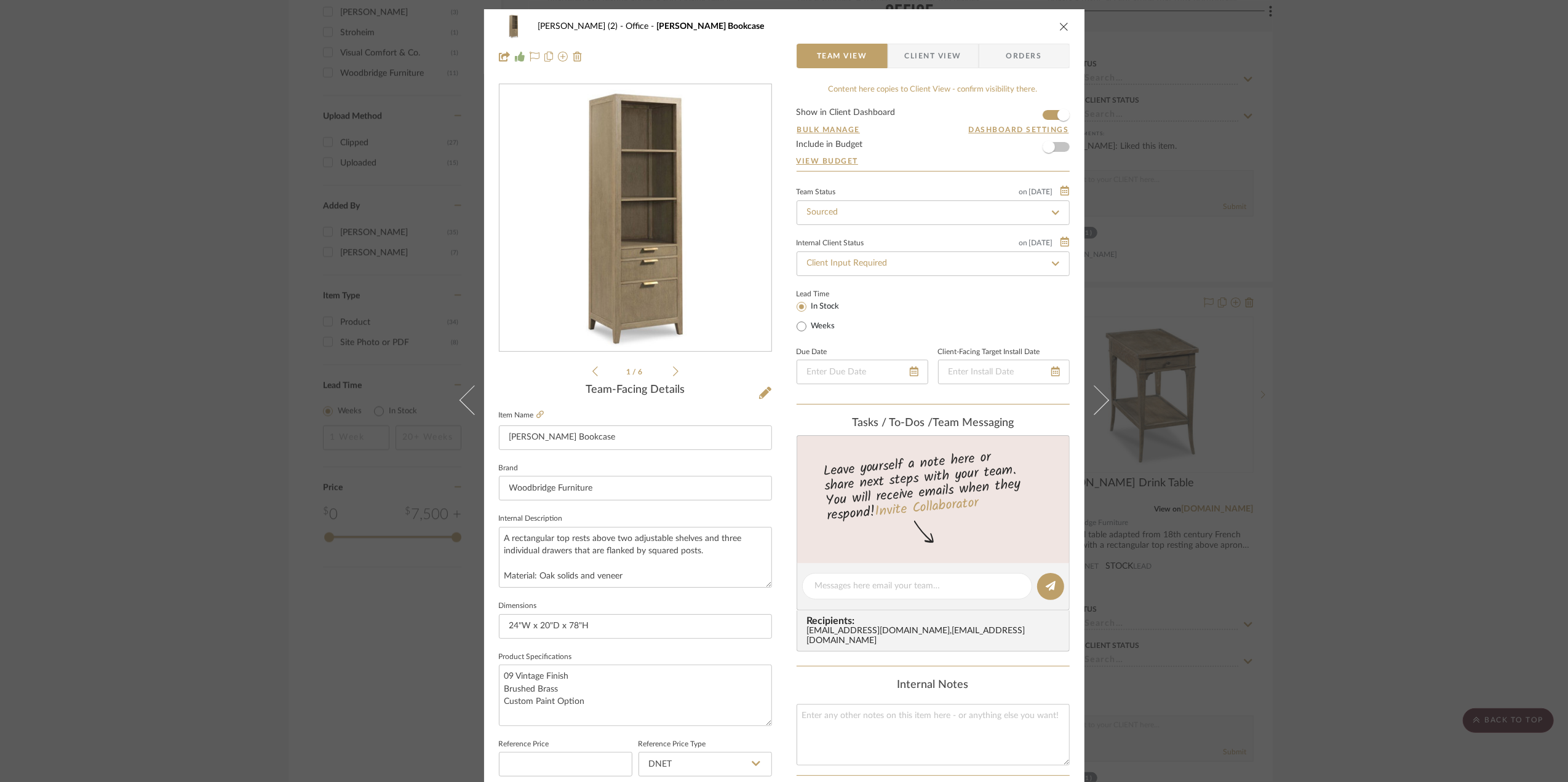
click at [940, 57] on span "Client View" at bounding box center [933, 56] width 56 height 25
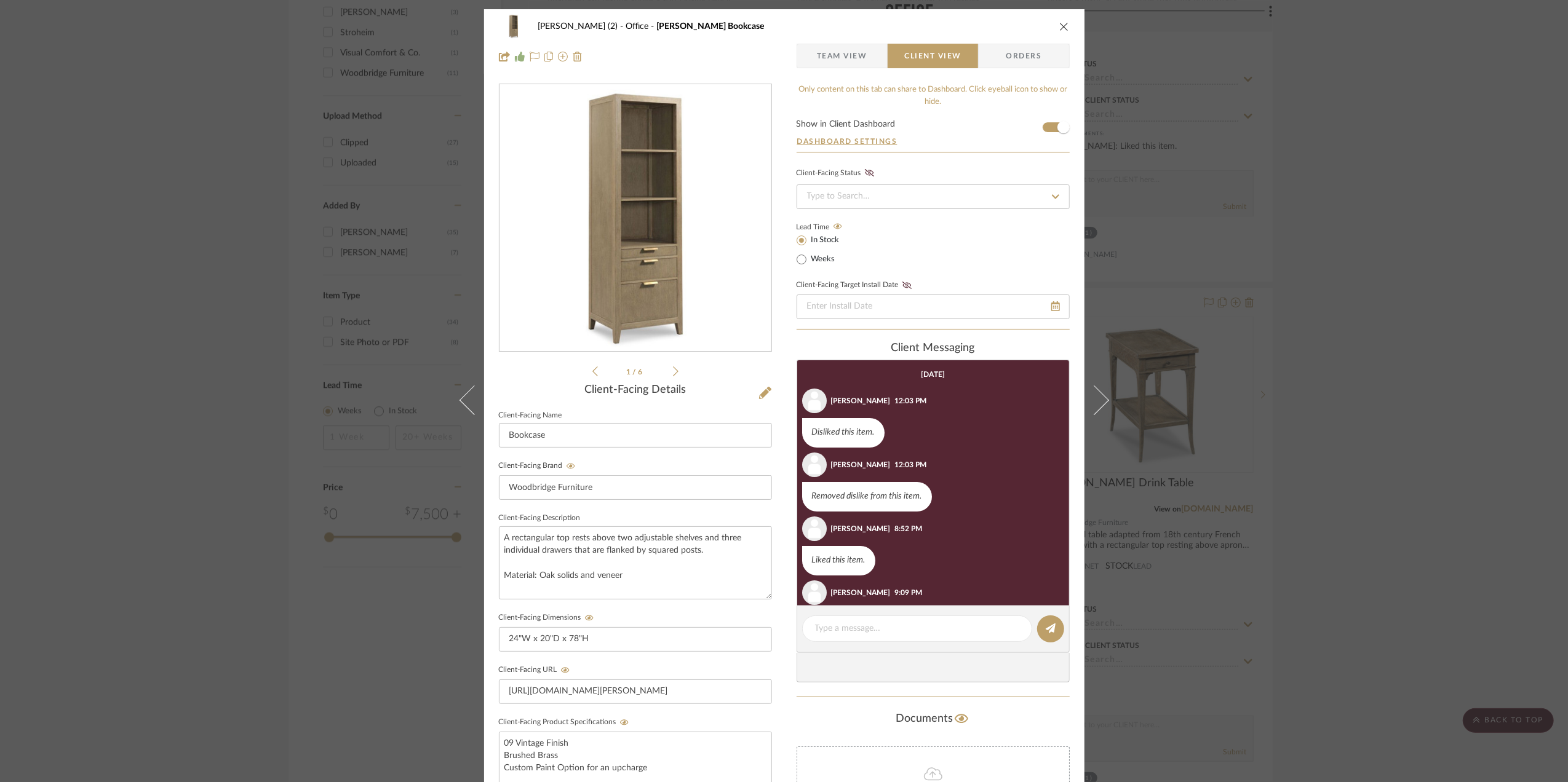
scroll to position [298, 0]
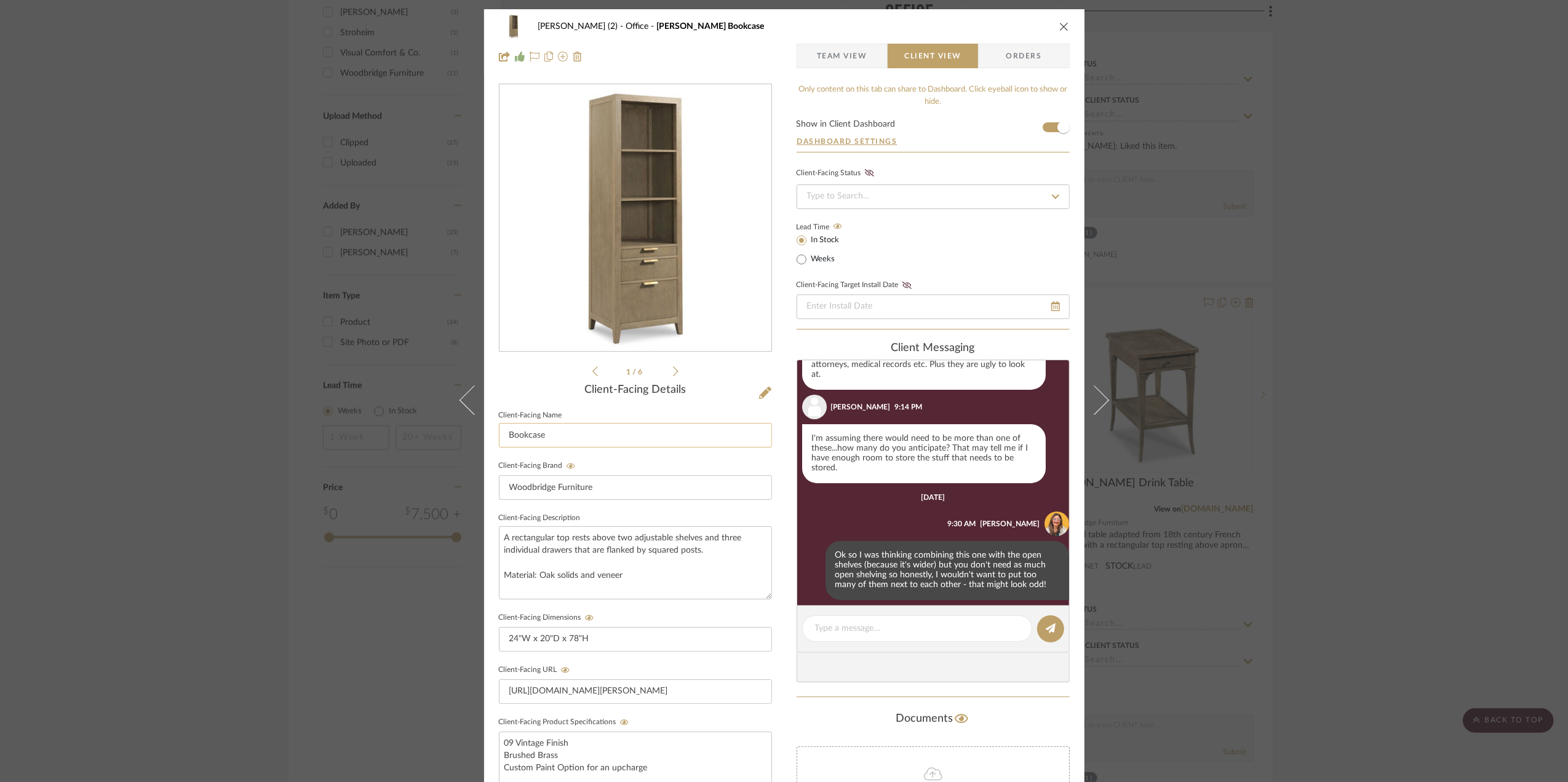
click at [567, 441] on input "Bookcase" at bounding box center [635, 435] width 273 height 25
click at [542, 431] on input "Bookcase x2" at bounding box center [635, 435] width 273 height 25
type input "Bookcase (x2)"
click at [1413, 458] on div "Stephanie Bergreen (2) Office Beall Bookcase Team View Client View Orders 1 / 6…" at bounding box center [784, 391] width 1568 height 782
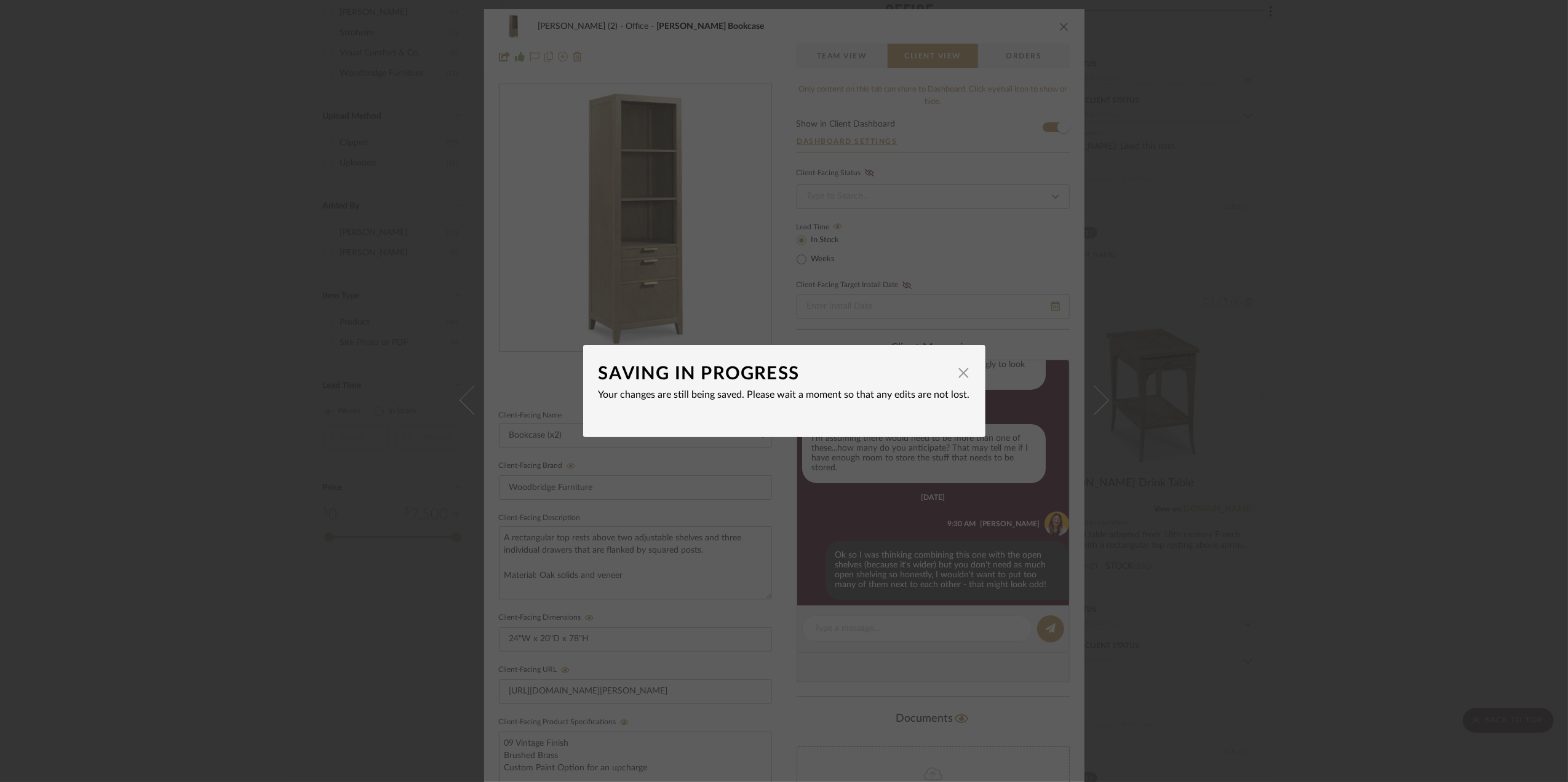
click at [1452, 387] on div "SAVING IN PROGRESS × Your changes are still being saved. Please wait a moment s…" at bounding box center [784, 391] width 1568 height 782
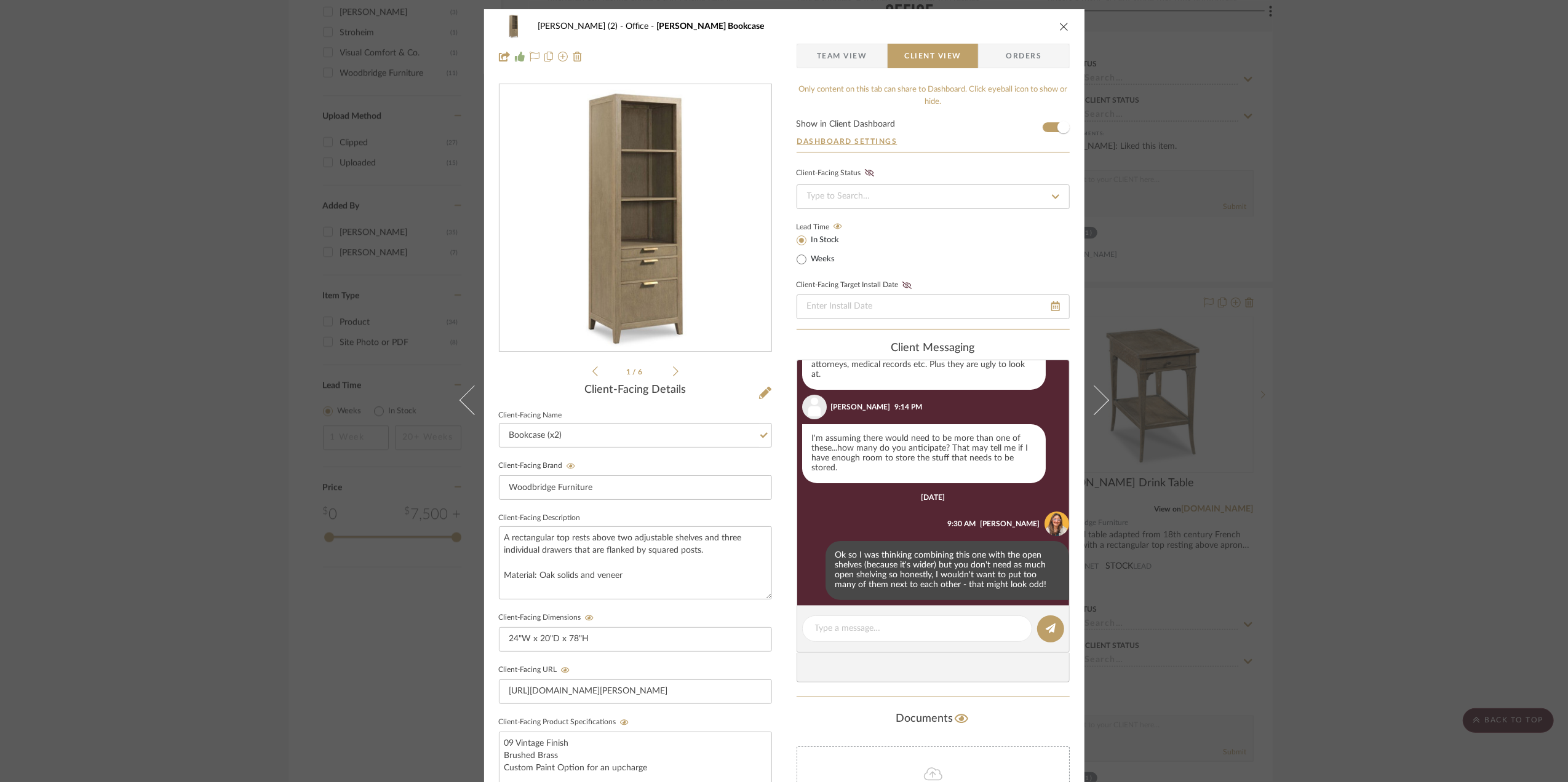
click at [1410, 350] on div "Stephanie Bergreen (2) Office Beall Bookcase Team View Client View Orders 1 / 6…" at bounding box center [784, 391] width 1568 height 782
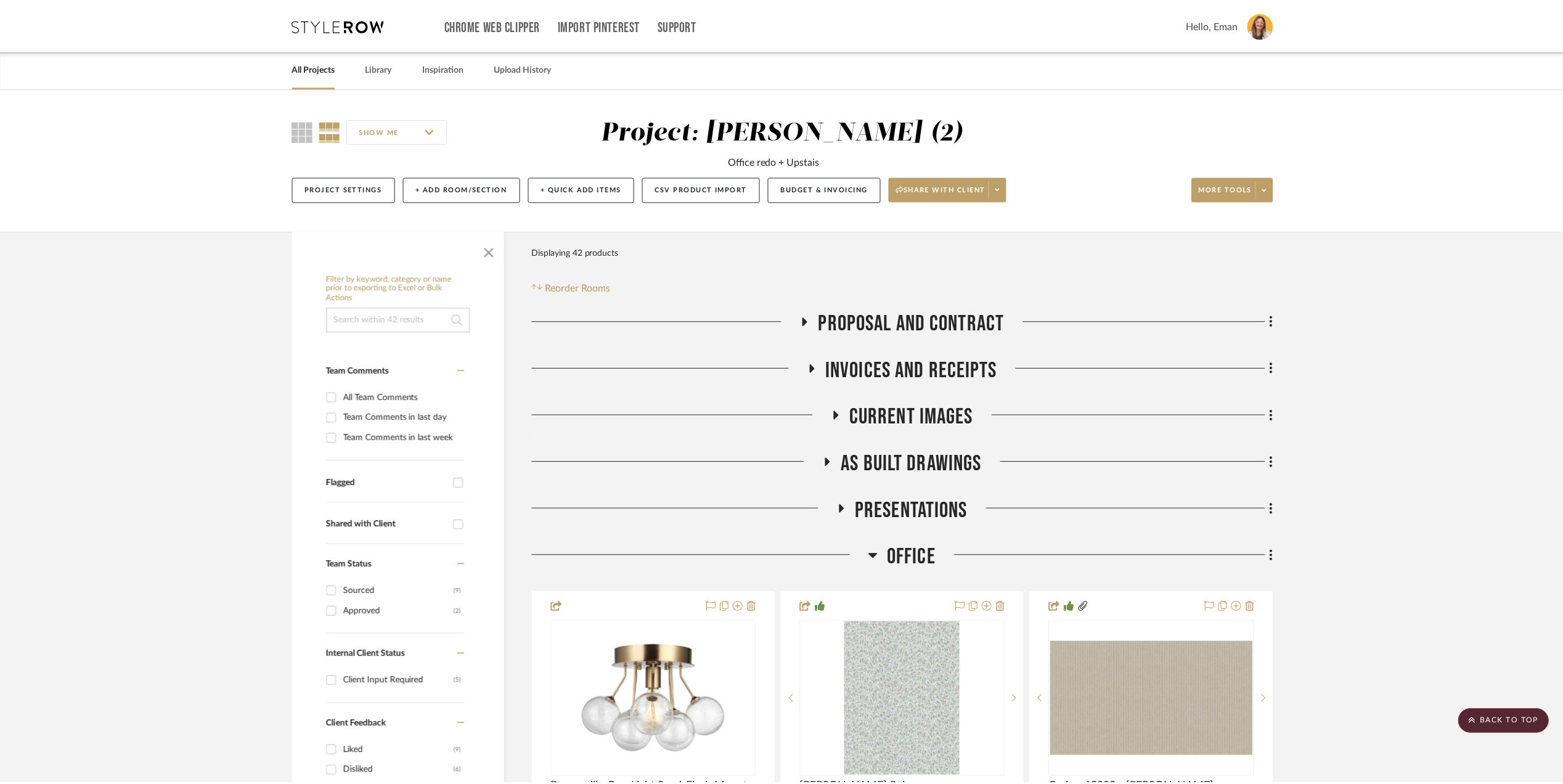
scroll to position [1396, 0]
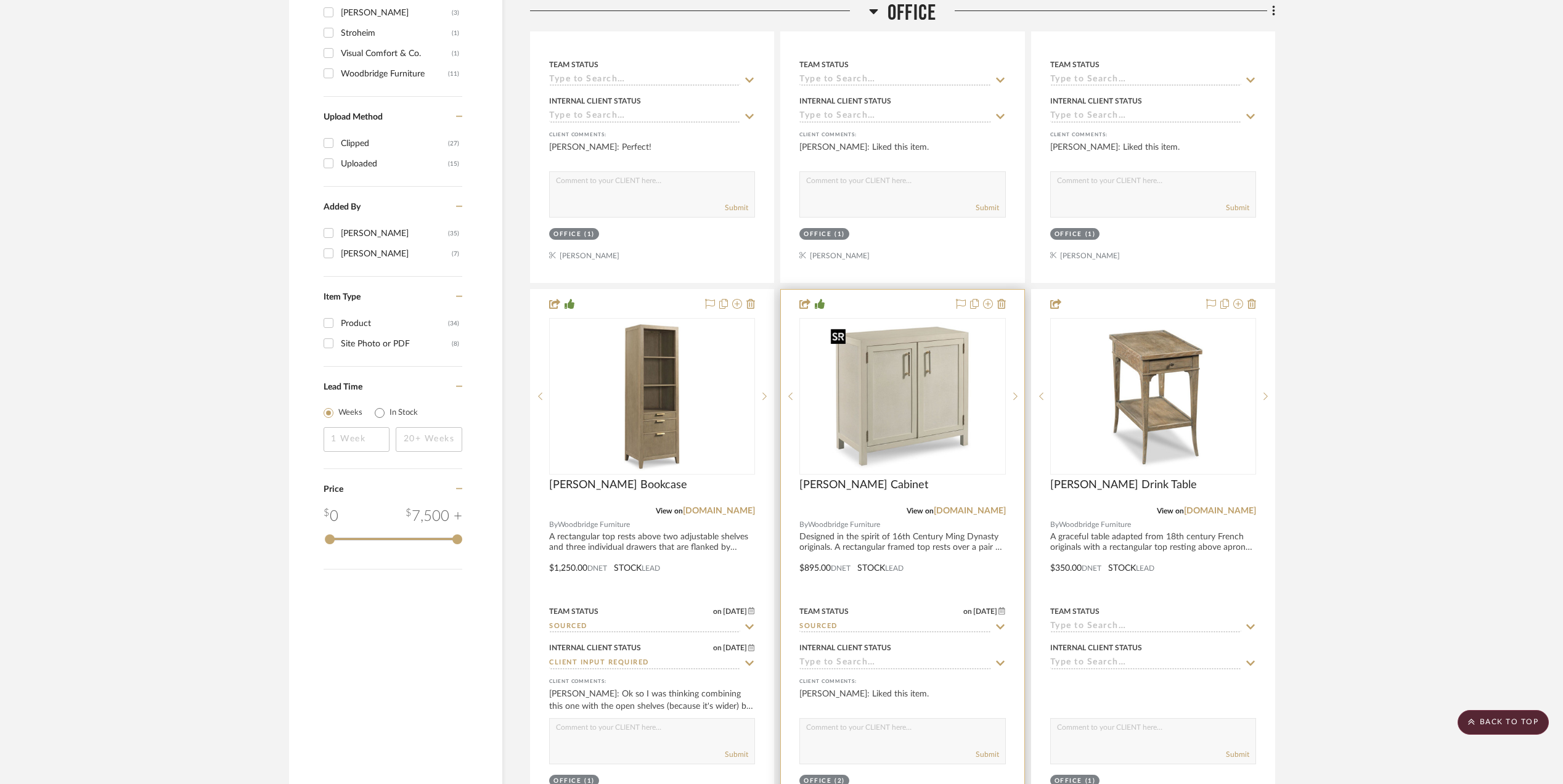
click at [903, 400] on img "0" at bounding box center [902, 396] width 154 height 154
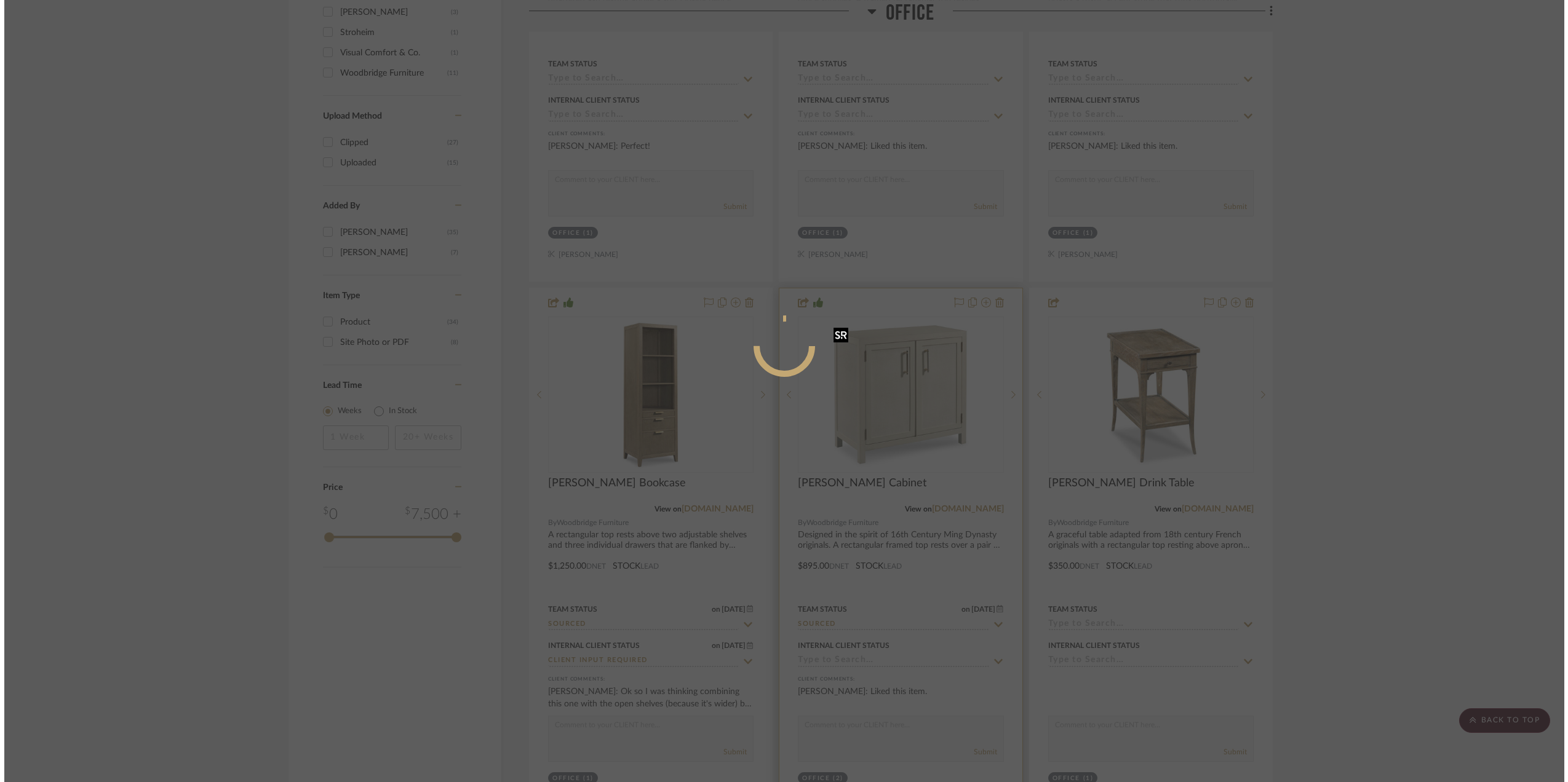
scroll to position [0, 0]
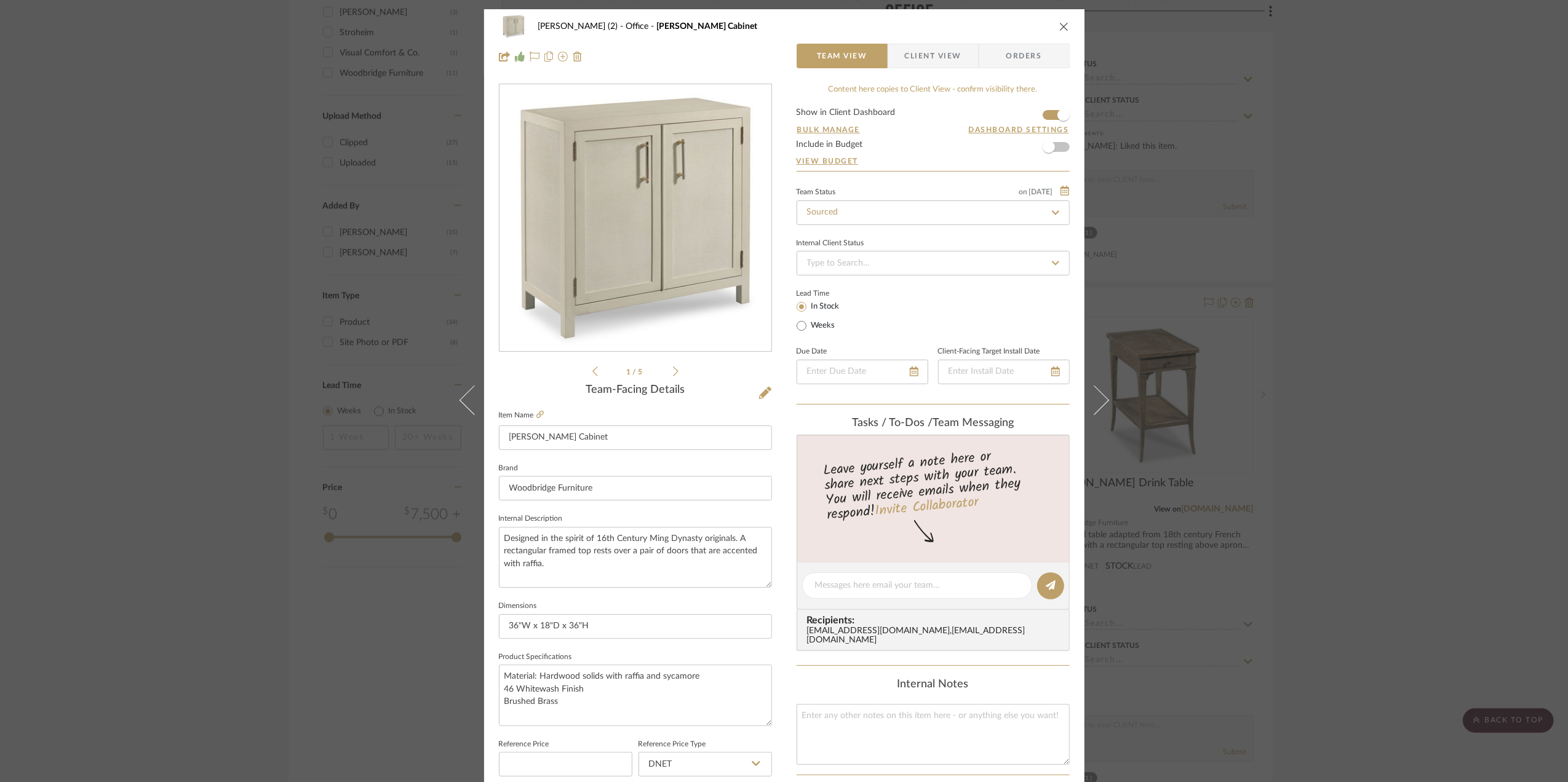
drag, startPoint x: 930, startPoint y: 52, endPoint x: 849, endPoint y: 134, distance: 115.3
click at [930, 52] on span "Client View" at bounding box center [933, 56] width 56 height 25
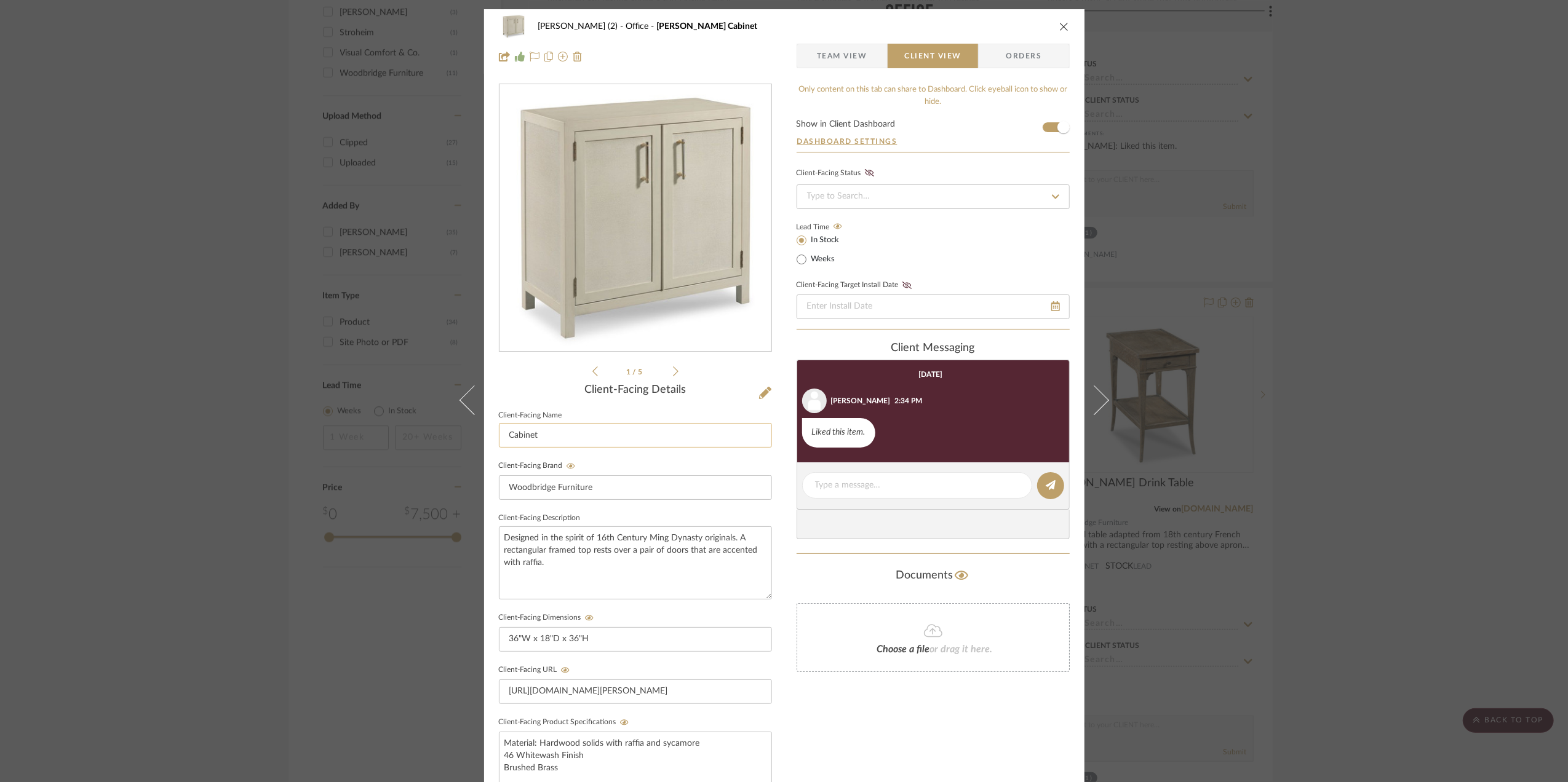
click at [585, 440] on input "Cabinet" at bounding box center [635, 435] width 273 height 25
type input "Cabinet (x2)"
click at [1364, 400] on div "Stephanie Bergreen (2) Office Rosemary Cabinet Team View Client View Orders 1 /…" at bounding box center [784, 391] width 1568 height 782
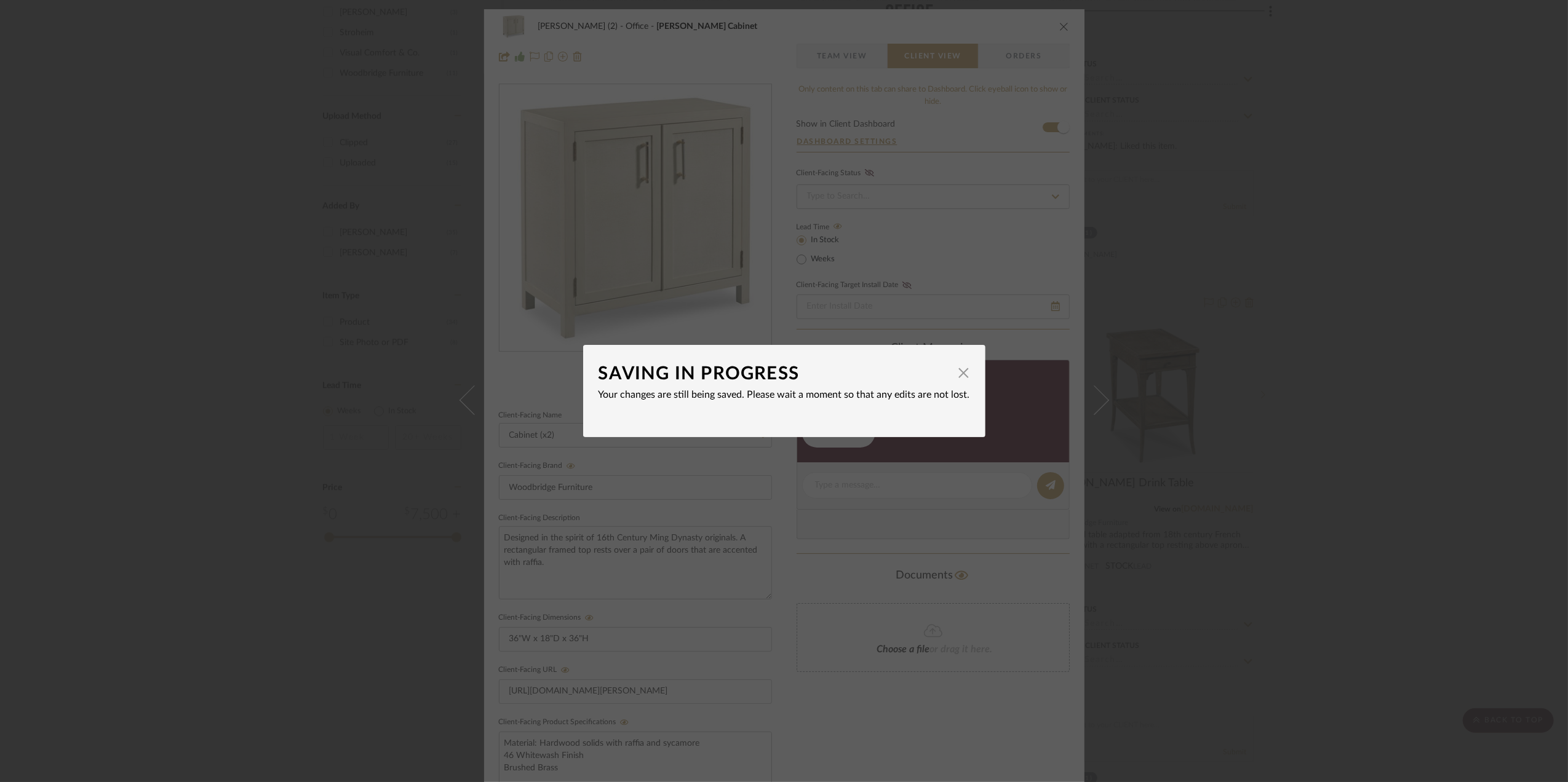
click at [1394, 388] on div "SAVING IN PROGRESS × Your changes are still being saved. Please wait a moment s…" at bounding box center [784, 391] width 1568 height 782
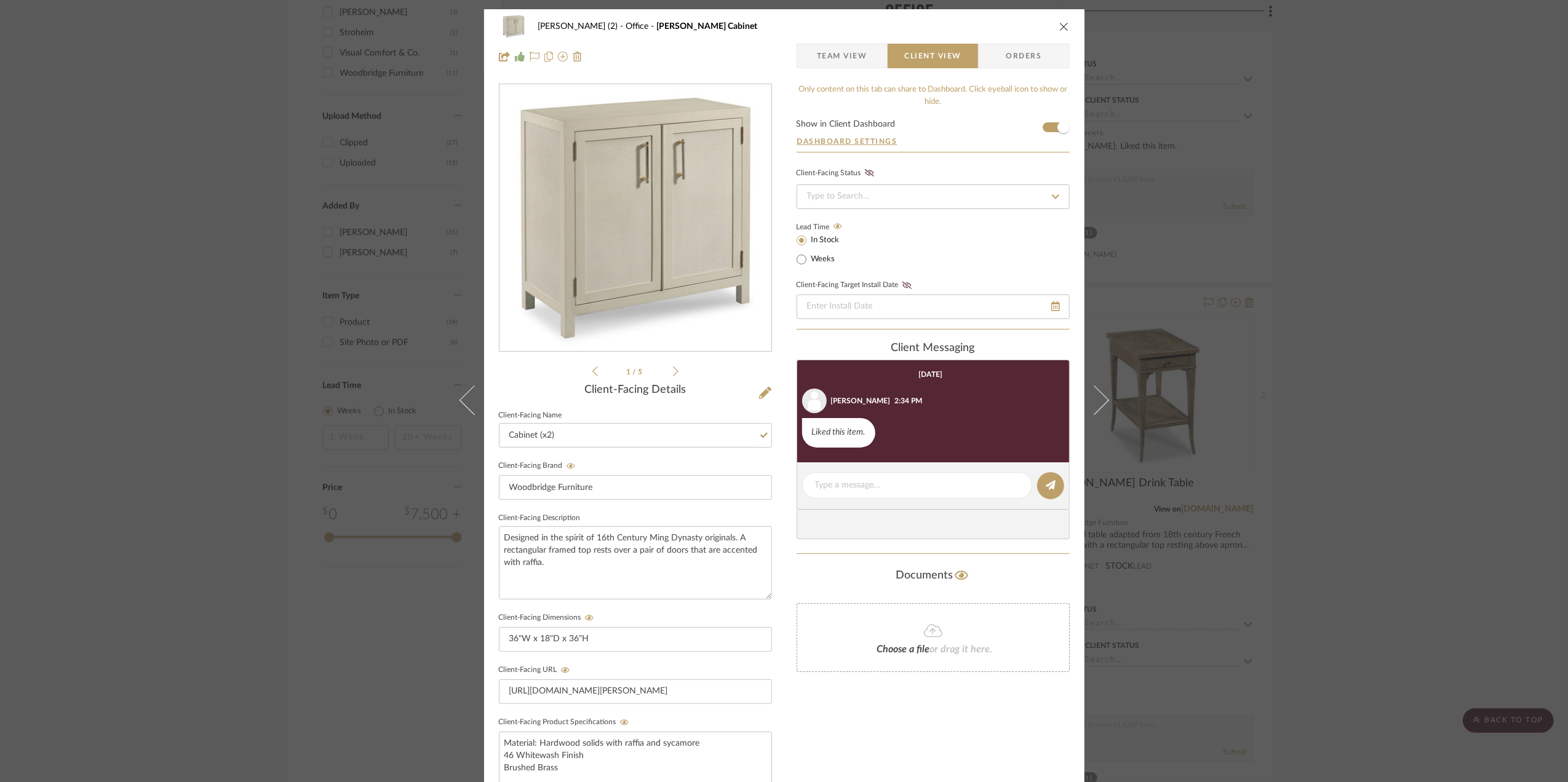
click at [1391, 389] on div "Stephanie Bergreen (2) Office Rosemary Cabinet Team View Client View Orders 1 /…" at bounding box center [784, 391] width 1568 height 782
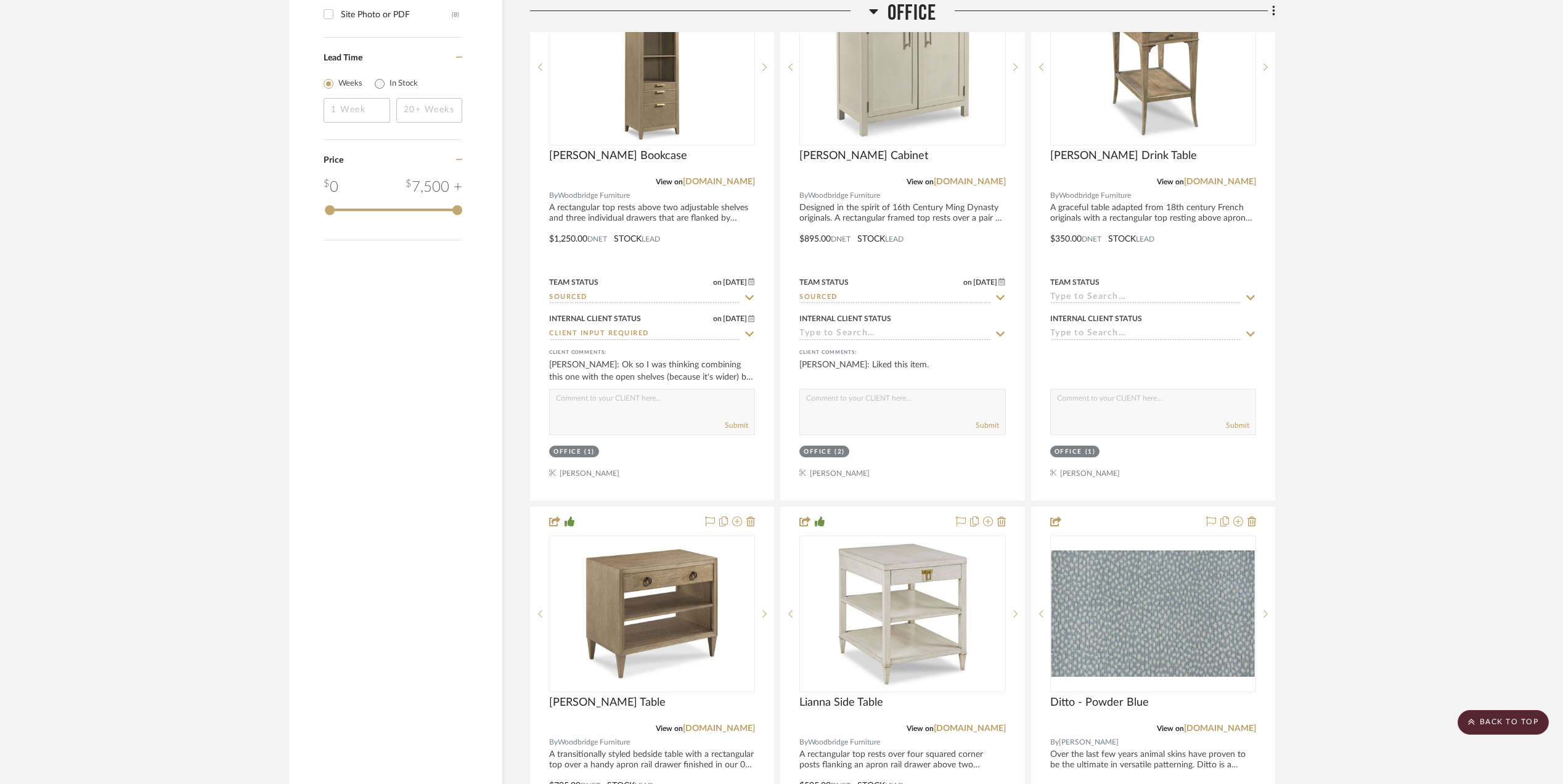
scroll to position [1889, 0]
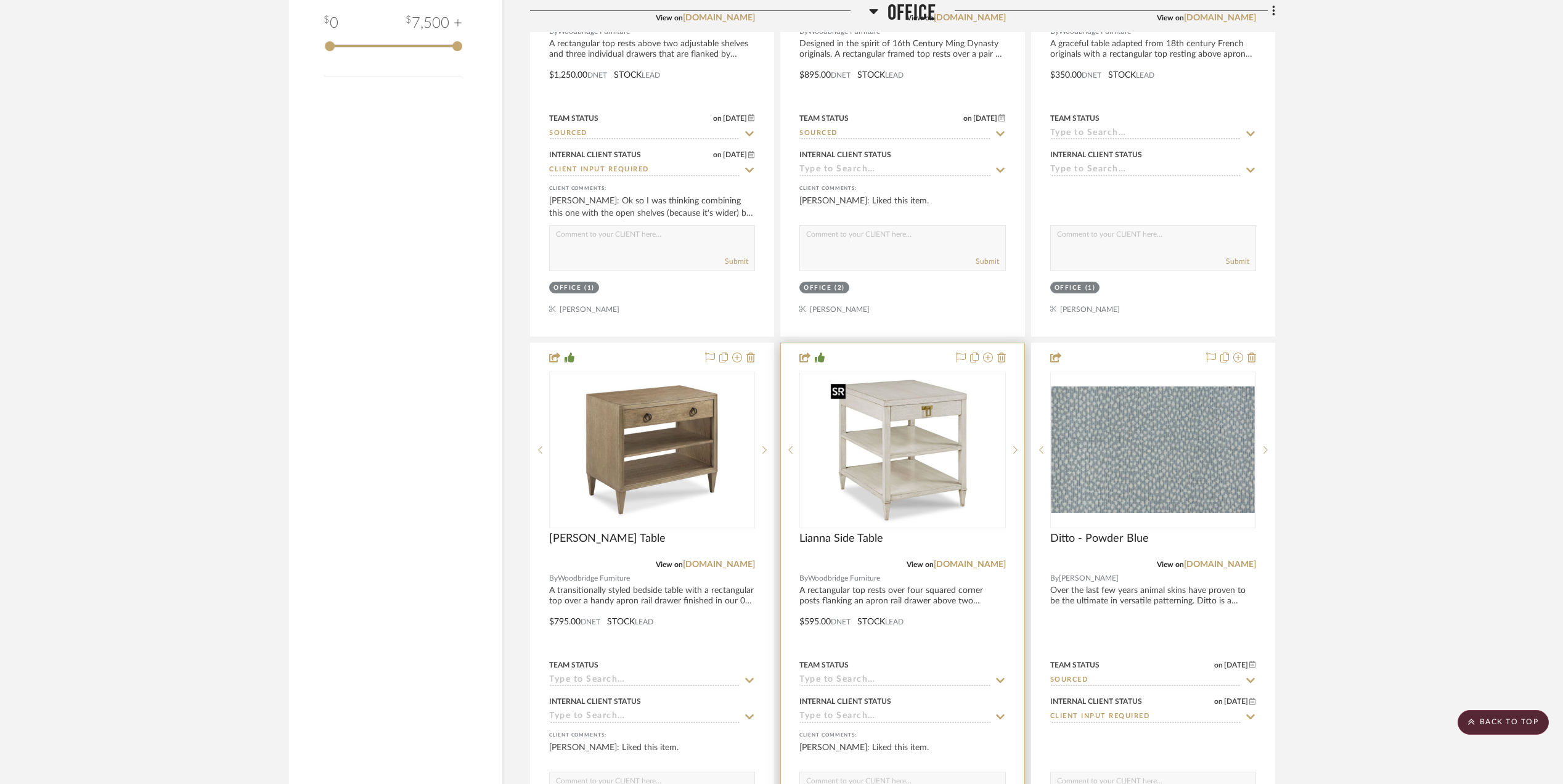
click at [876, 449] on img "0" at bounding box center [902, 450] width 154 height 154
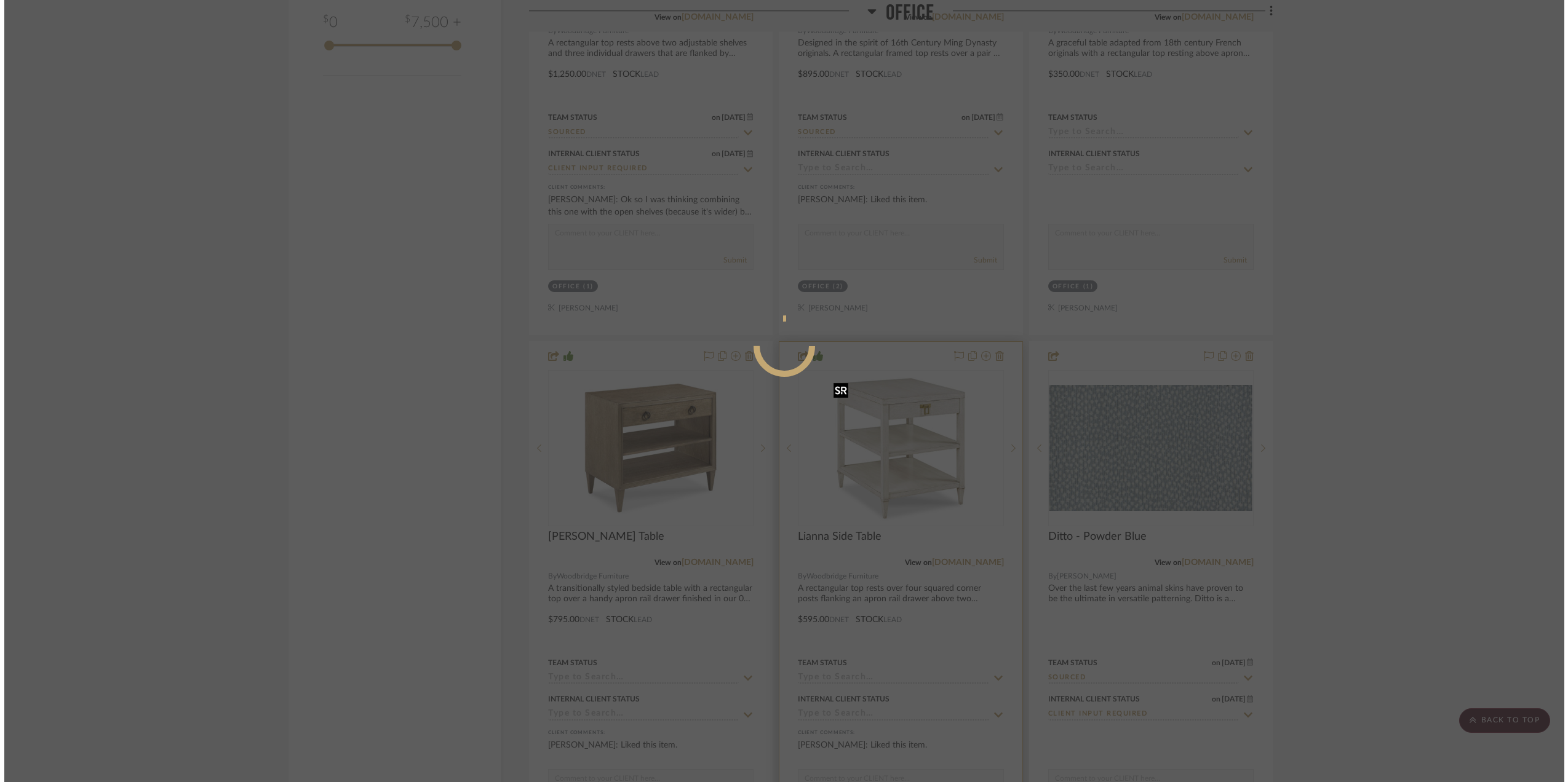
scroll to position [0, 0]
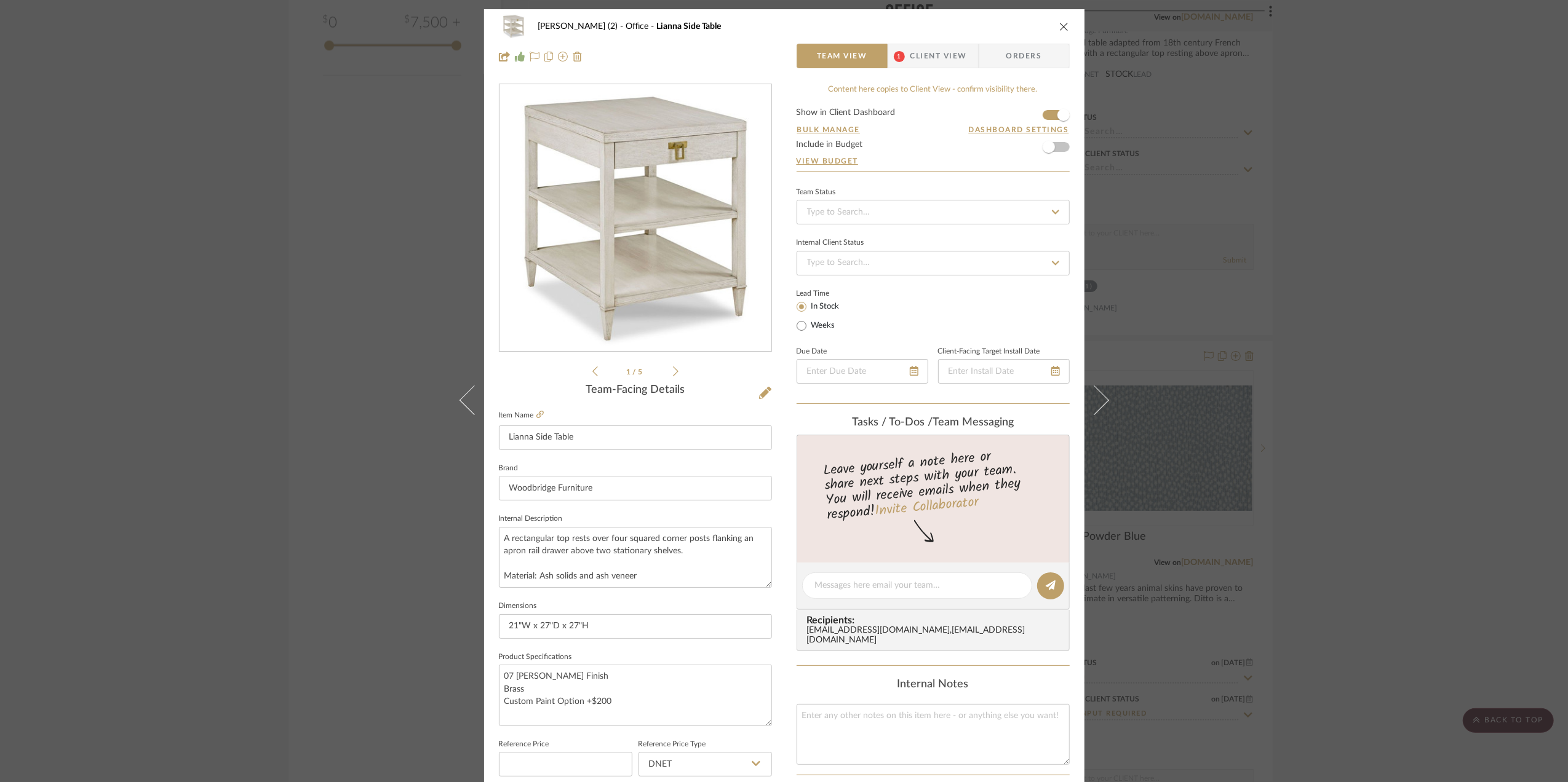
click at [1410, 394] on div "Stephanie Bergreen (2) Office Lianna Side Table Team View 1 Client View Orders …" at bounding box center [784, 391] width 1568 height 782
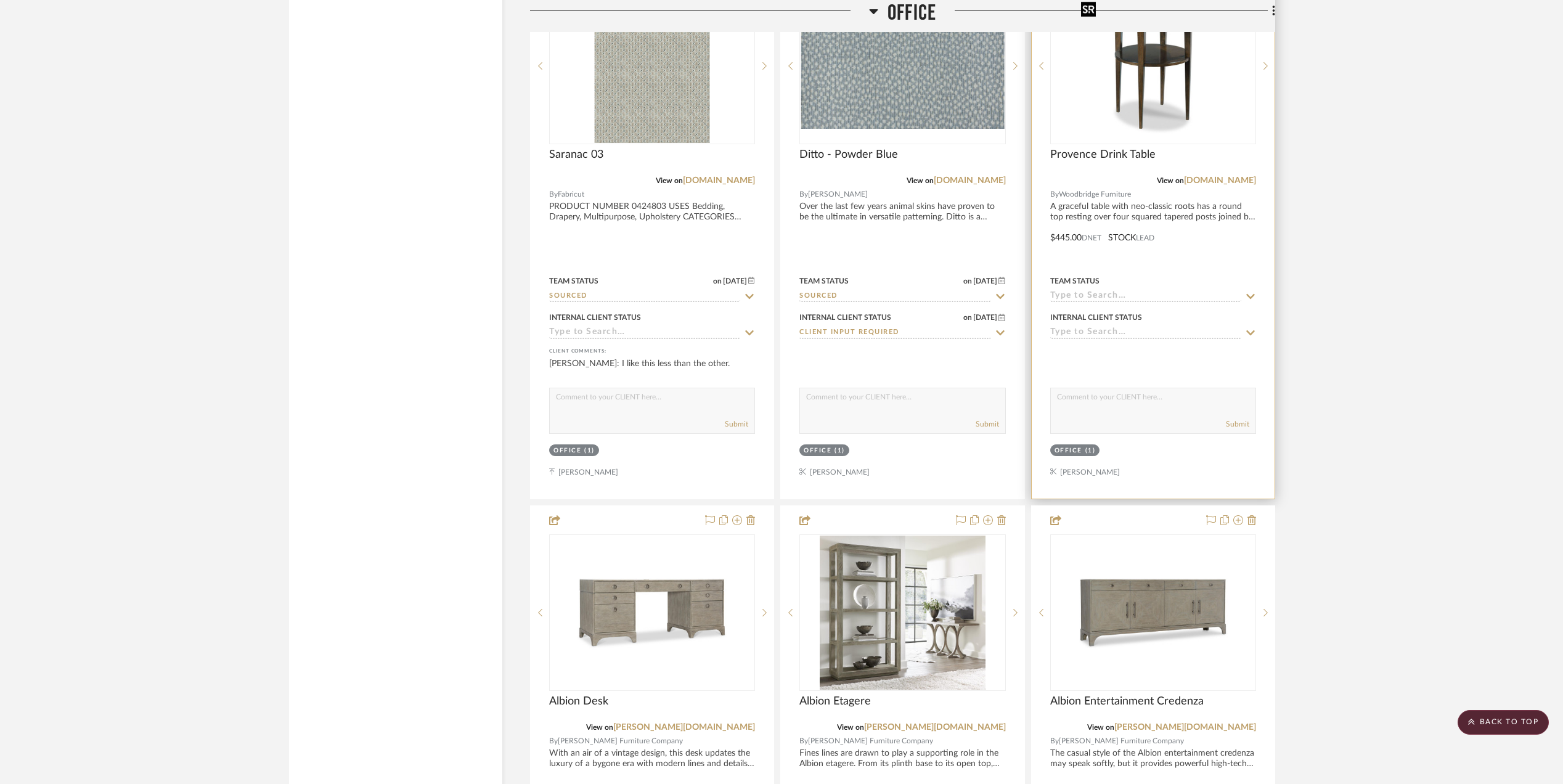
scroll to position [2959, 0]
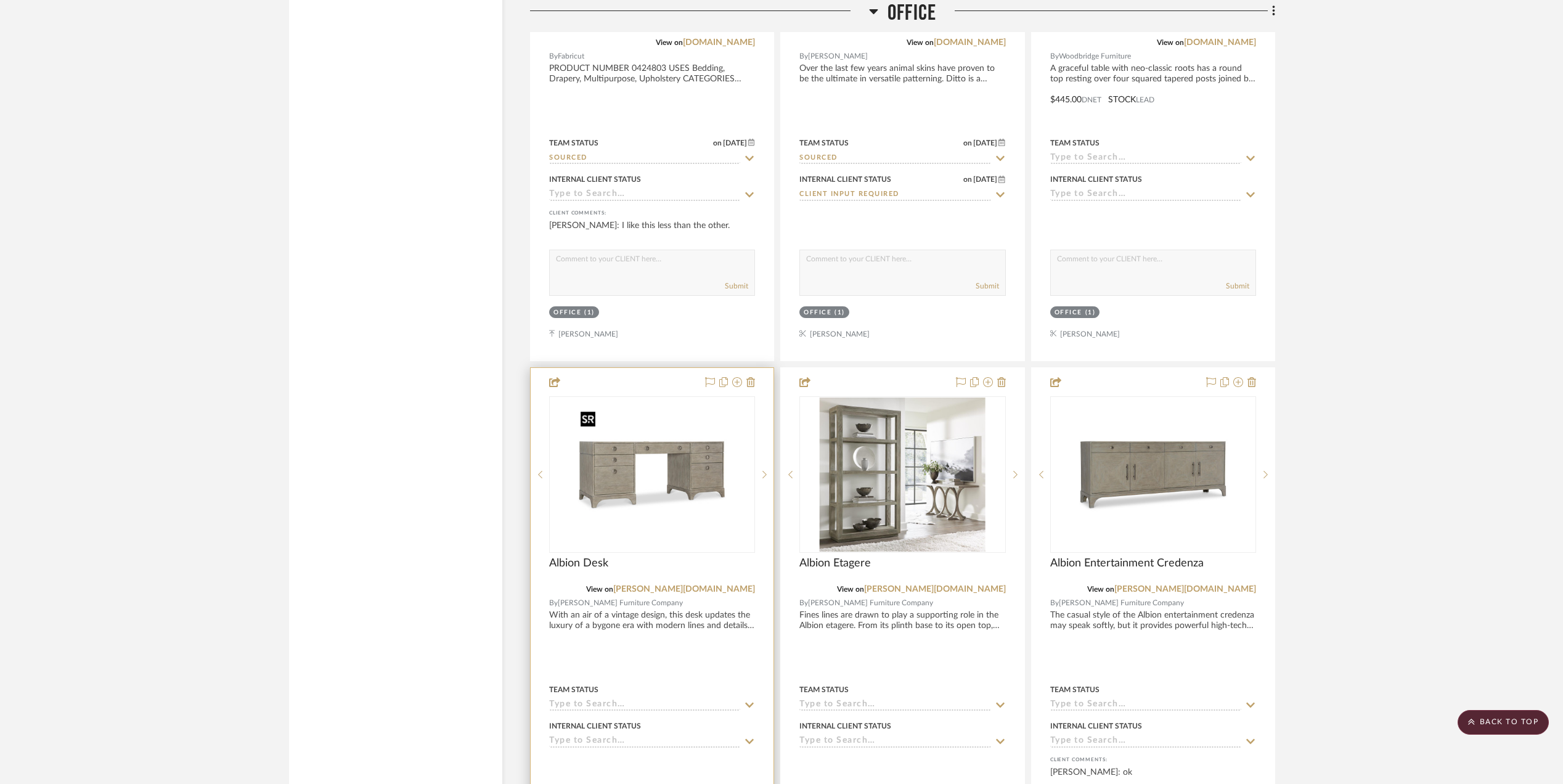
click at [653, 454] on img "0" at bounding box center [652, 475] width 154 height 154
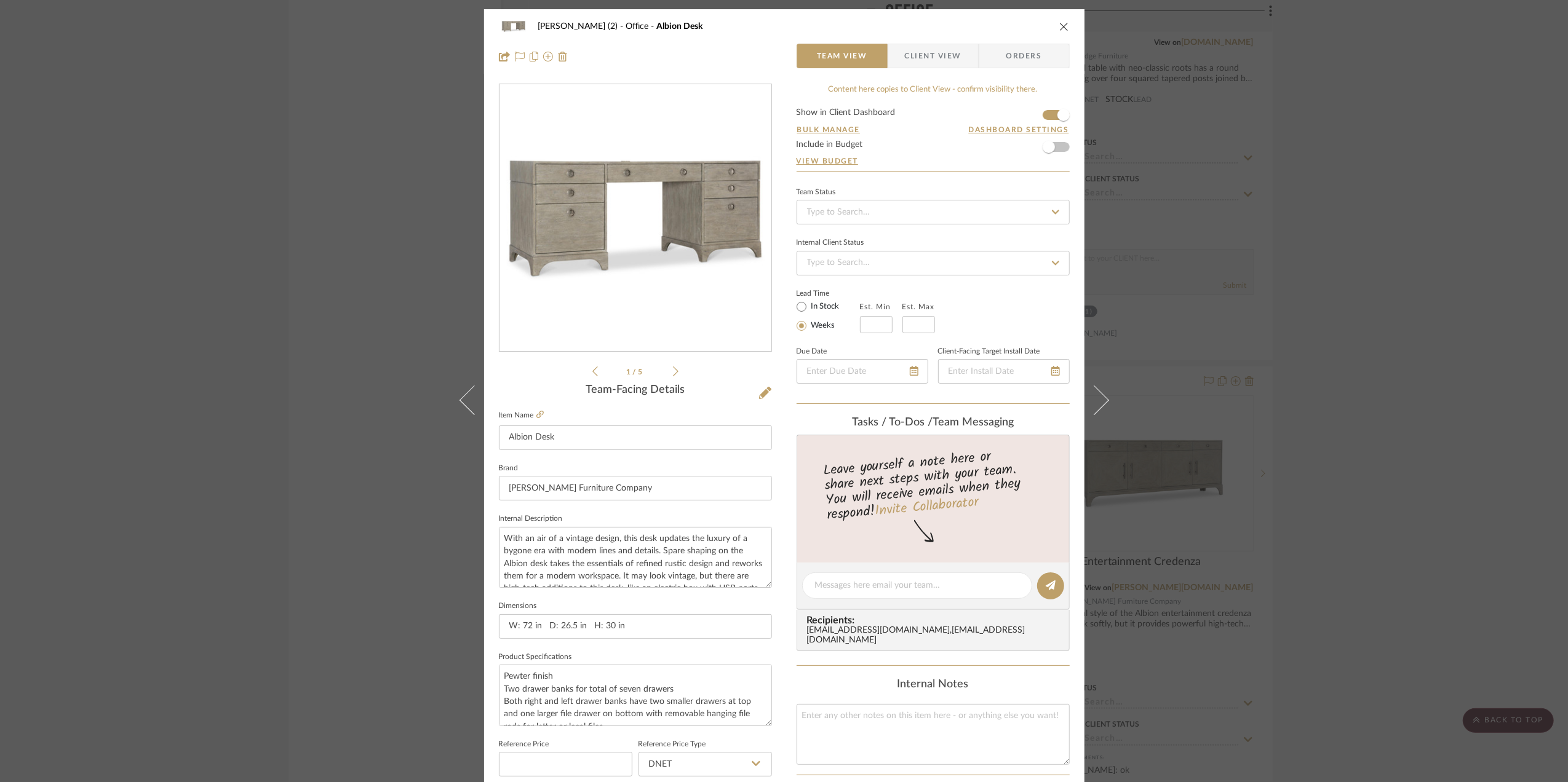
click at [1043, 115] on form "Show in Client Dashboard Bulk Manage Dashboard Settings Include in Budget View …" at bounding box center [933, 139] width 273 height 63
click at [1058, 113] on span "button" at bounding box center [1063, 115] width 12 height 12
click at [1450, 406] on div "Stephanie Bergreen (2) Office Albion Desk Team View Client View Orders 1 / 5 Te…" at bounding box center [784, 391] width 1568 height 782
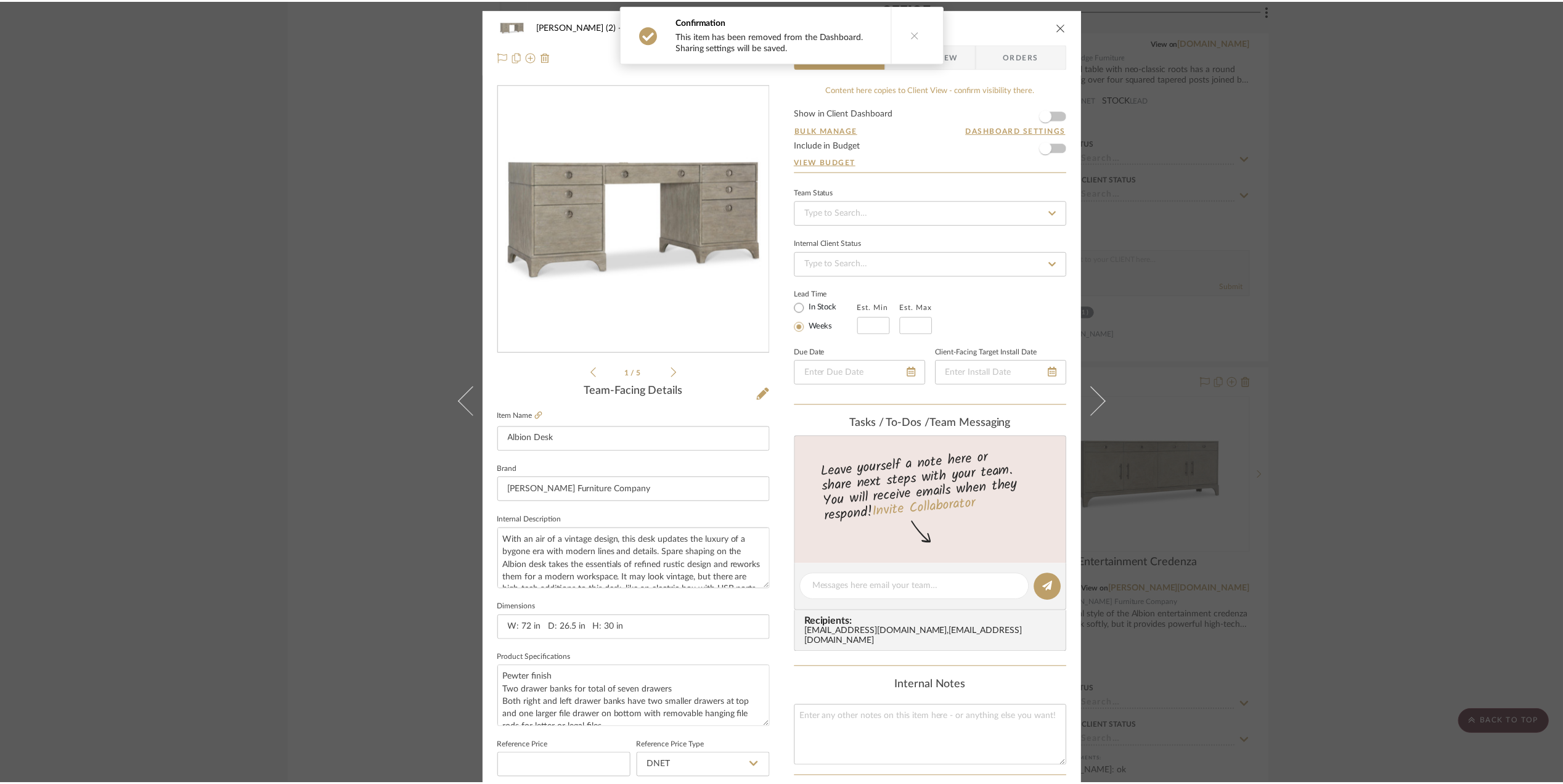
scroll to position [2959, 0]
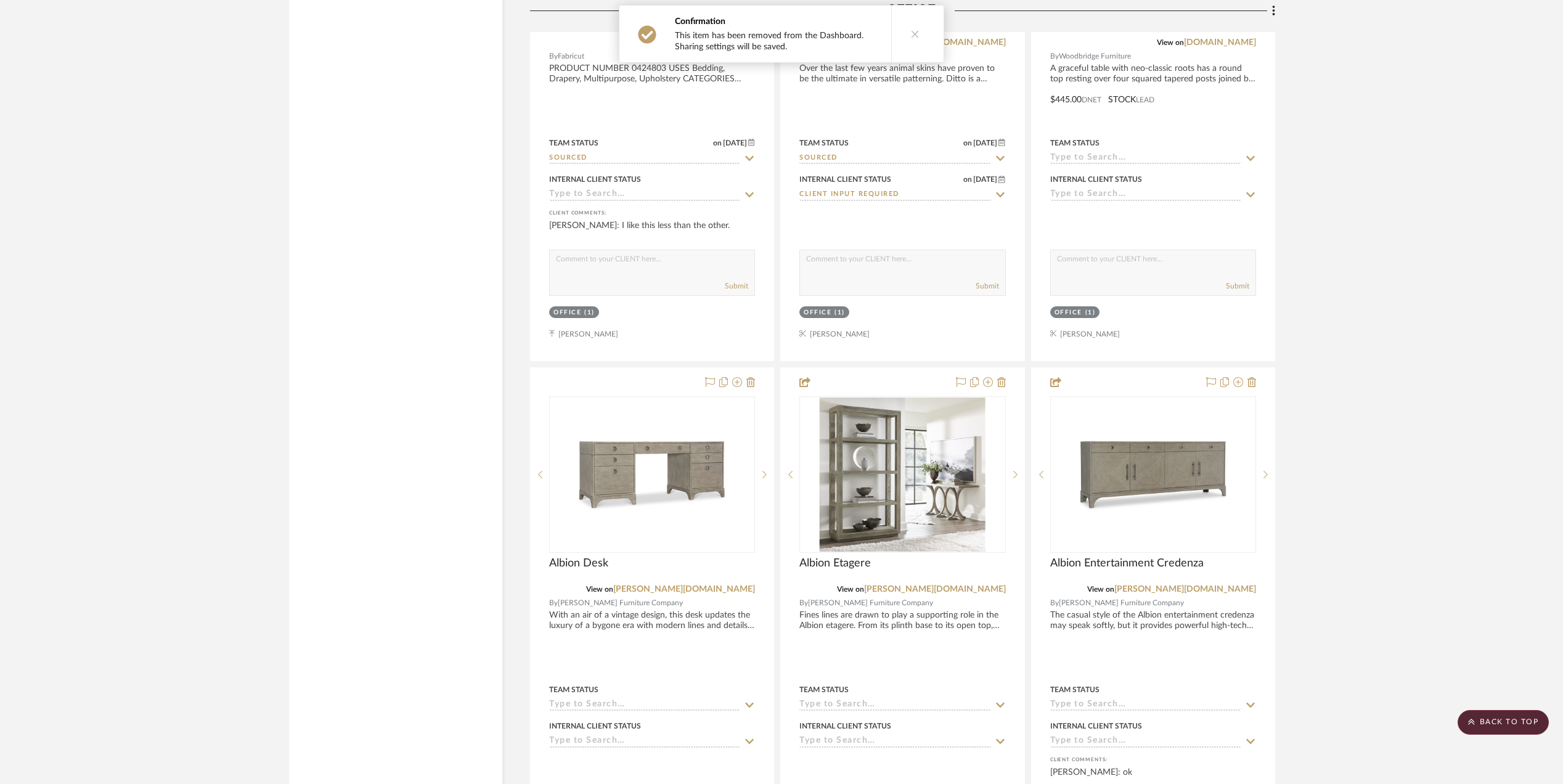
click at [859, 477] on img "0" at bounding box center [902, 475] width 166 height 154
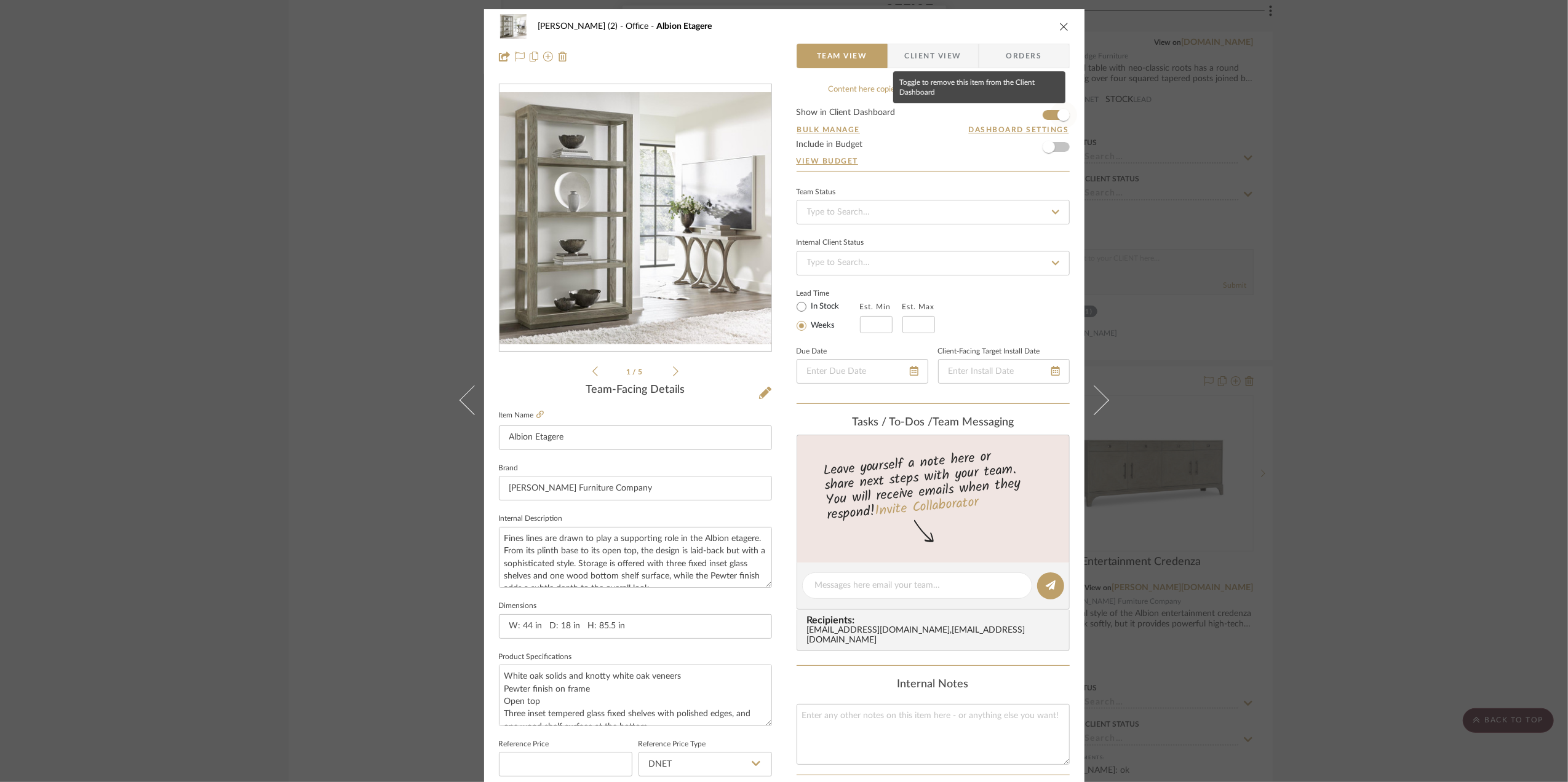
click at [1050, 112] on span "button" at bounding box center [1063, 115] width 27 height 27
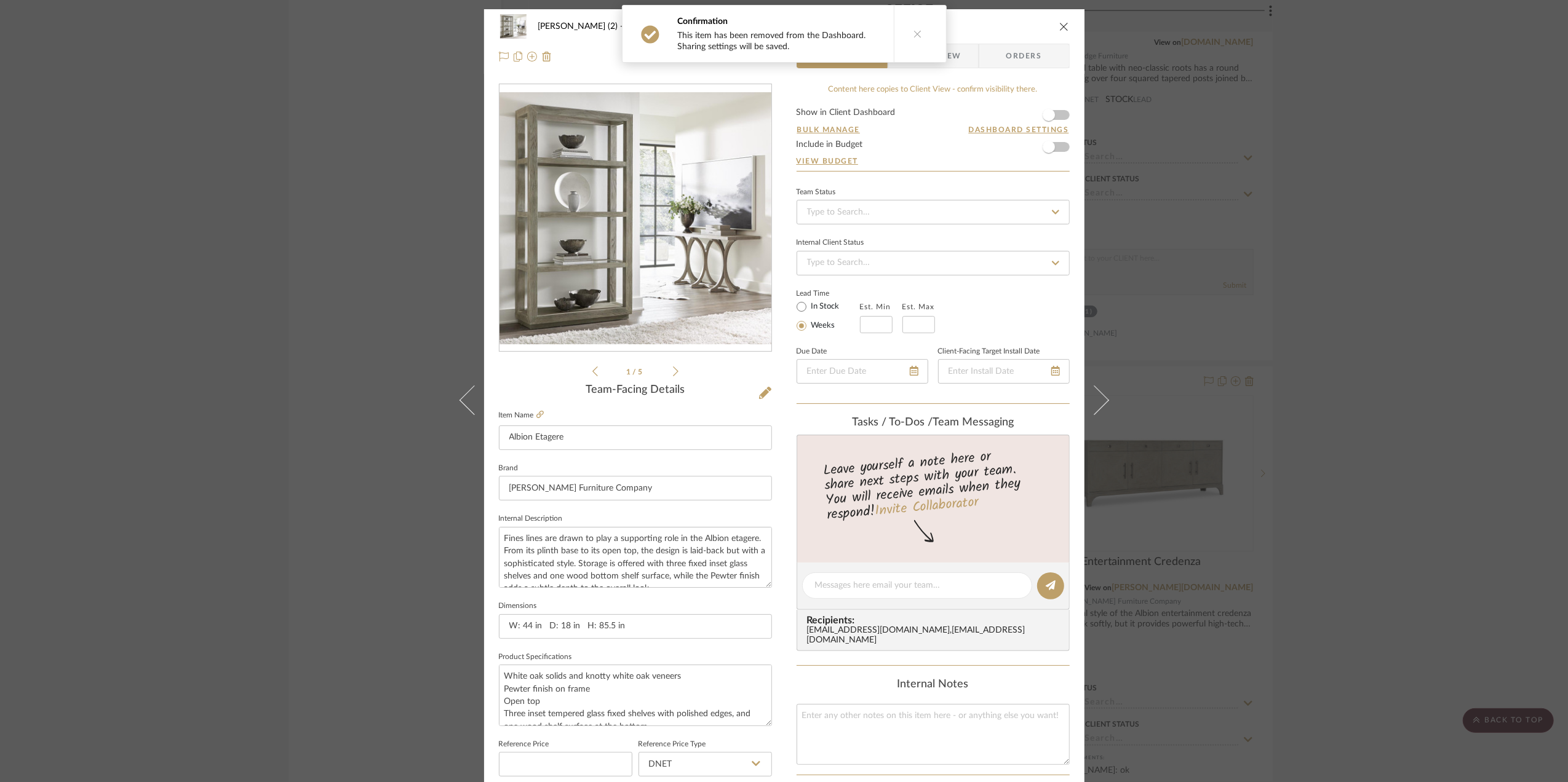
click at [1351, 369] on div "Stephanie Bergreen (2) Office Albion Etagere Team View Client View Orders 1 / 5…" at bounding box center [784, 391] width 1568 height 782
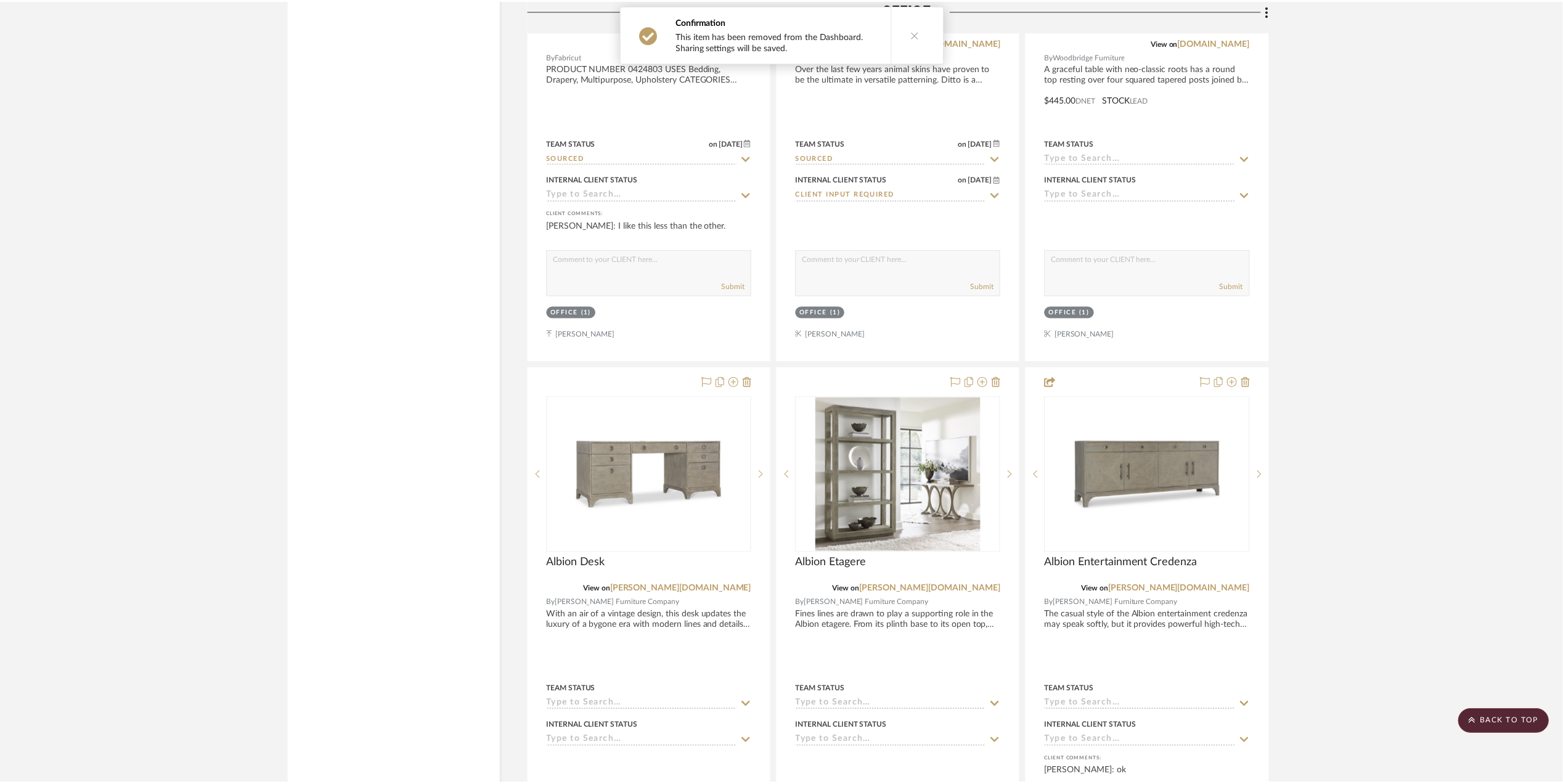
scroll to position [2959, 0]
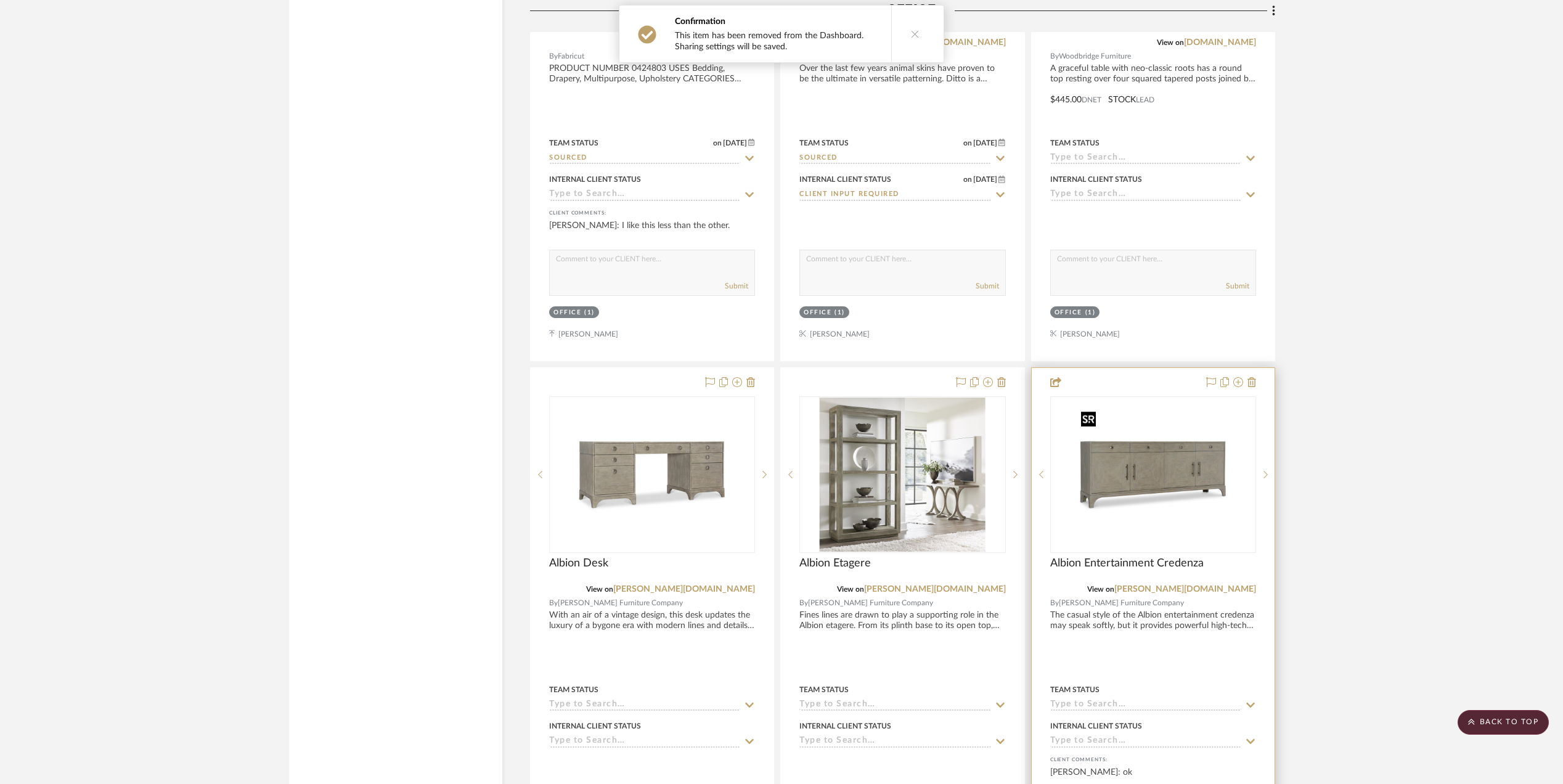
click at [1175, 485] on img "0" at bounding box center [1153, 475] width 154 height 154
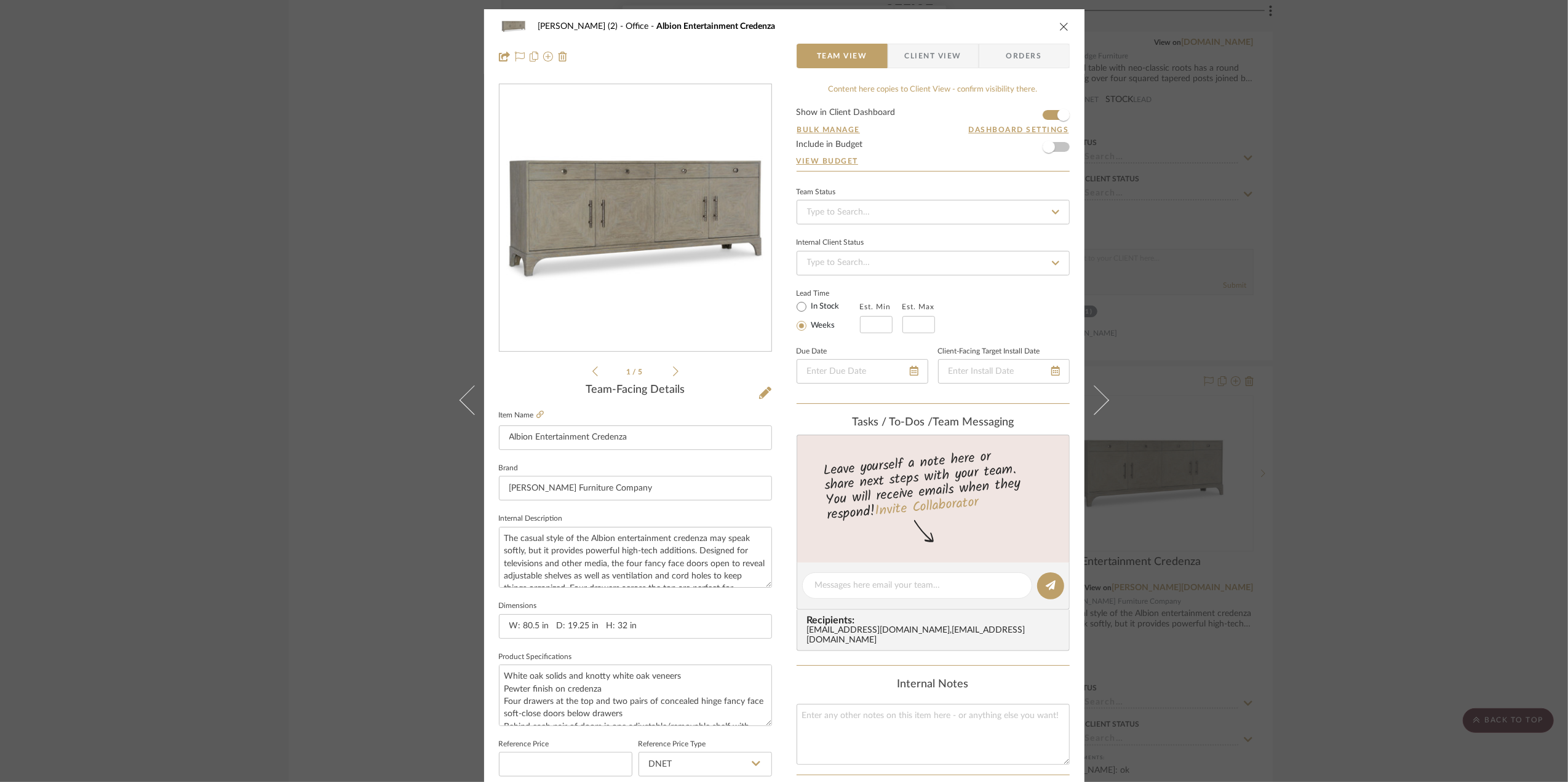
click at [1044, 118] on form "Show in Client Dashboard Bulk Manage Dashboard Settings Include in Budget View …" at bounding box center [933, 139] width 273 height 63
click at [1052, 115] on span "button" at bounding box center [1063, 115] width 27 height 27
click at [1498, 391] on div "Stephanie Bergreen (2) Office Albion Entertainment Credenza Team View Client Vi…" at bounding box center [784, 391] width 1568 height 782
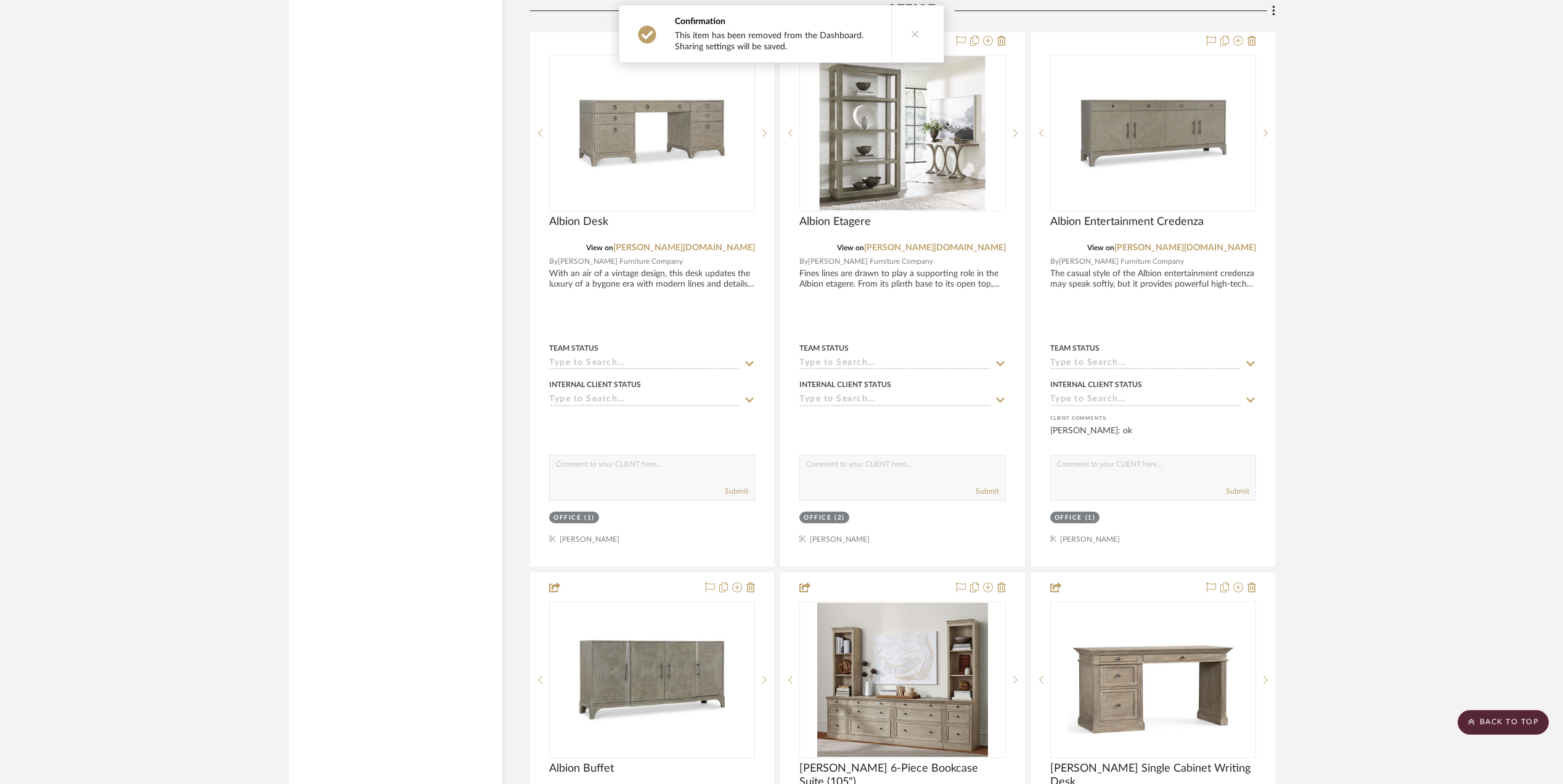
scroll to position [3369, 0]
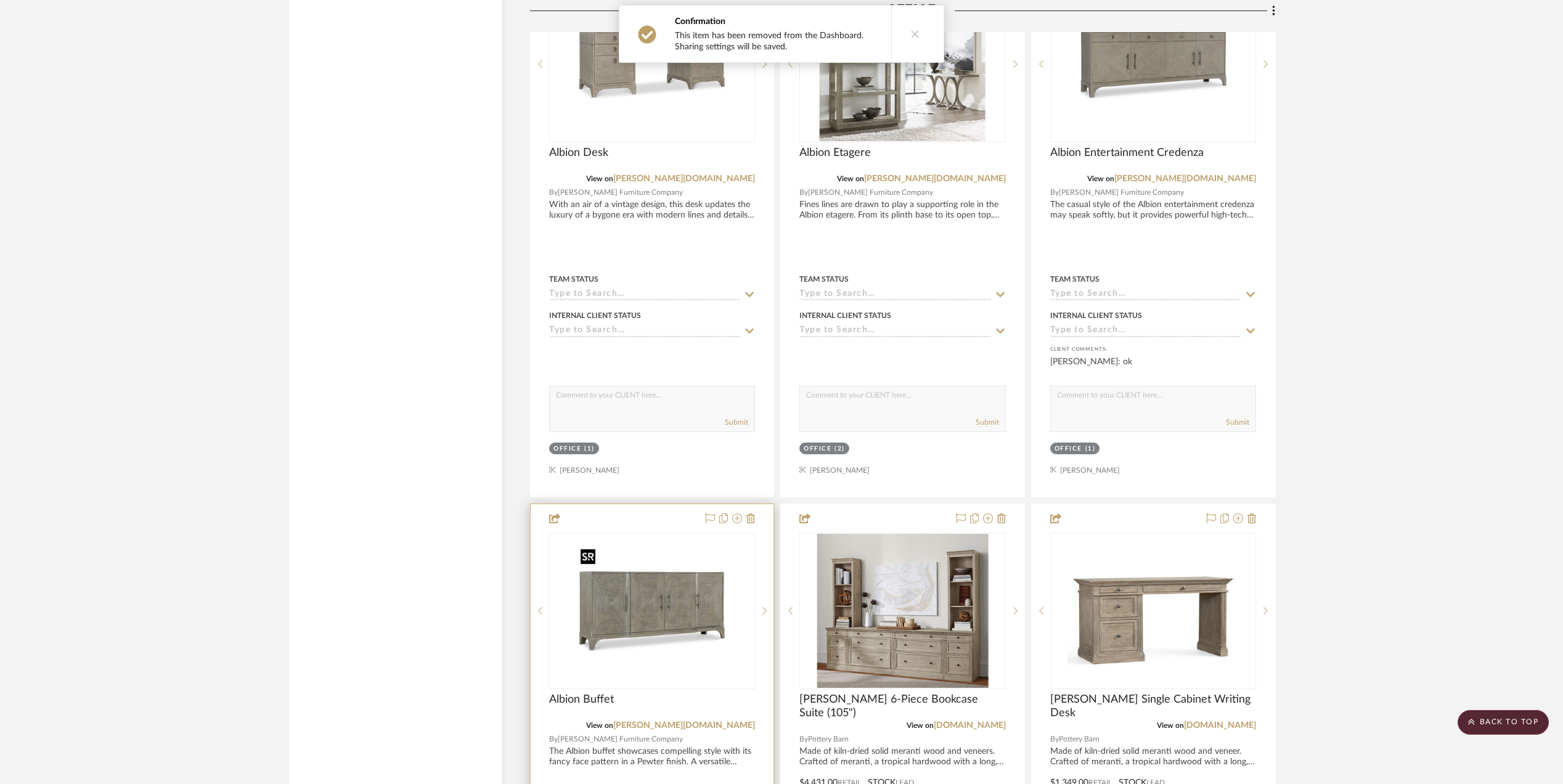
click at [0, 0] on img at bounding box center [0, 0] width 0 height 0
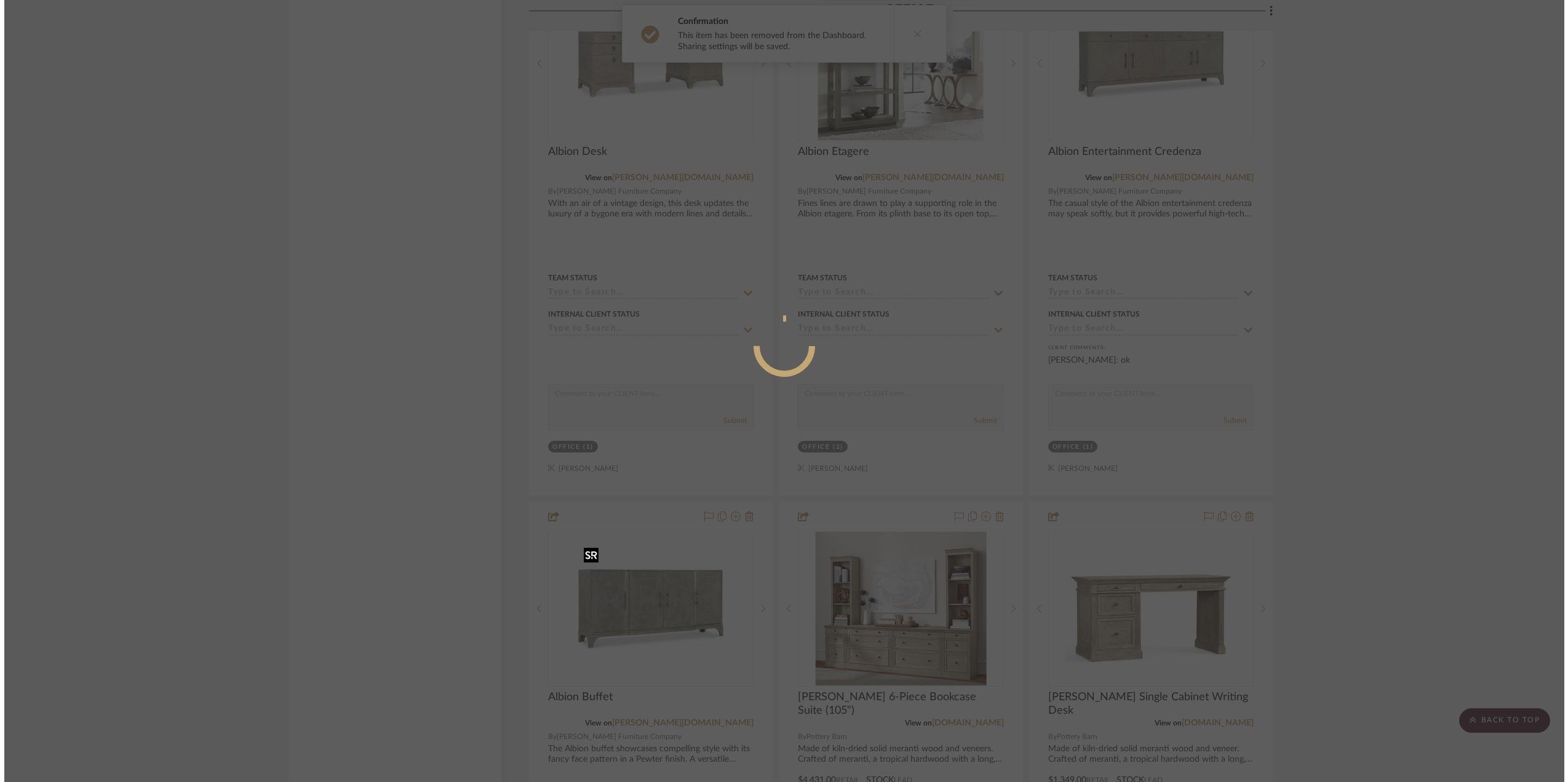
scroll to position [0, 0]
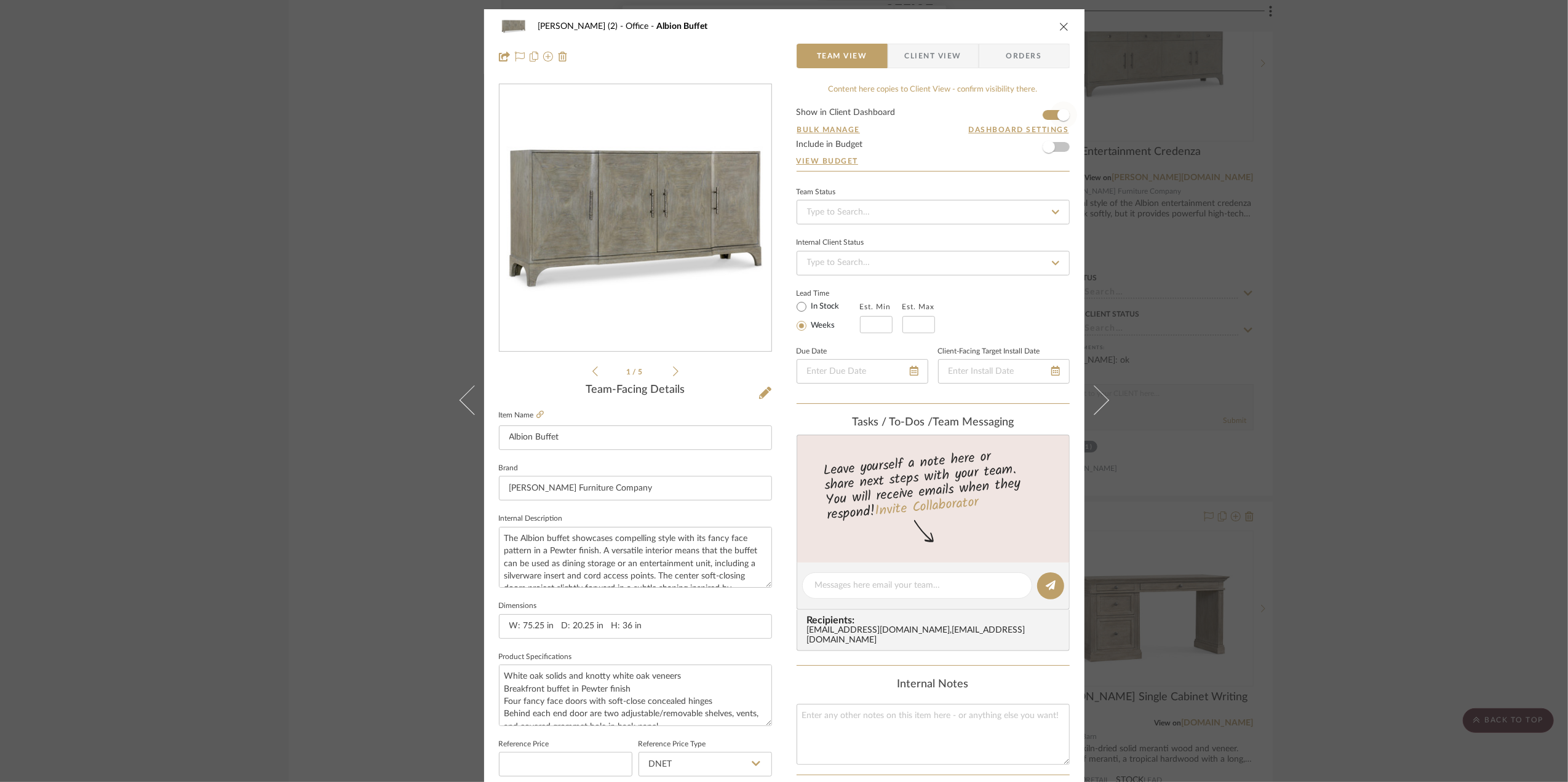
click at [1050, 112] on span "button" at bounding box center [1063, 115] width 27 height 27
click at [1366, 412] on div "Stephanie Bergreen (2) Office Albion Buffet Team View Client View Orders 1 / 5 …" at bounding box center [784, 391] width 1568 height 782
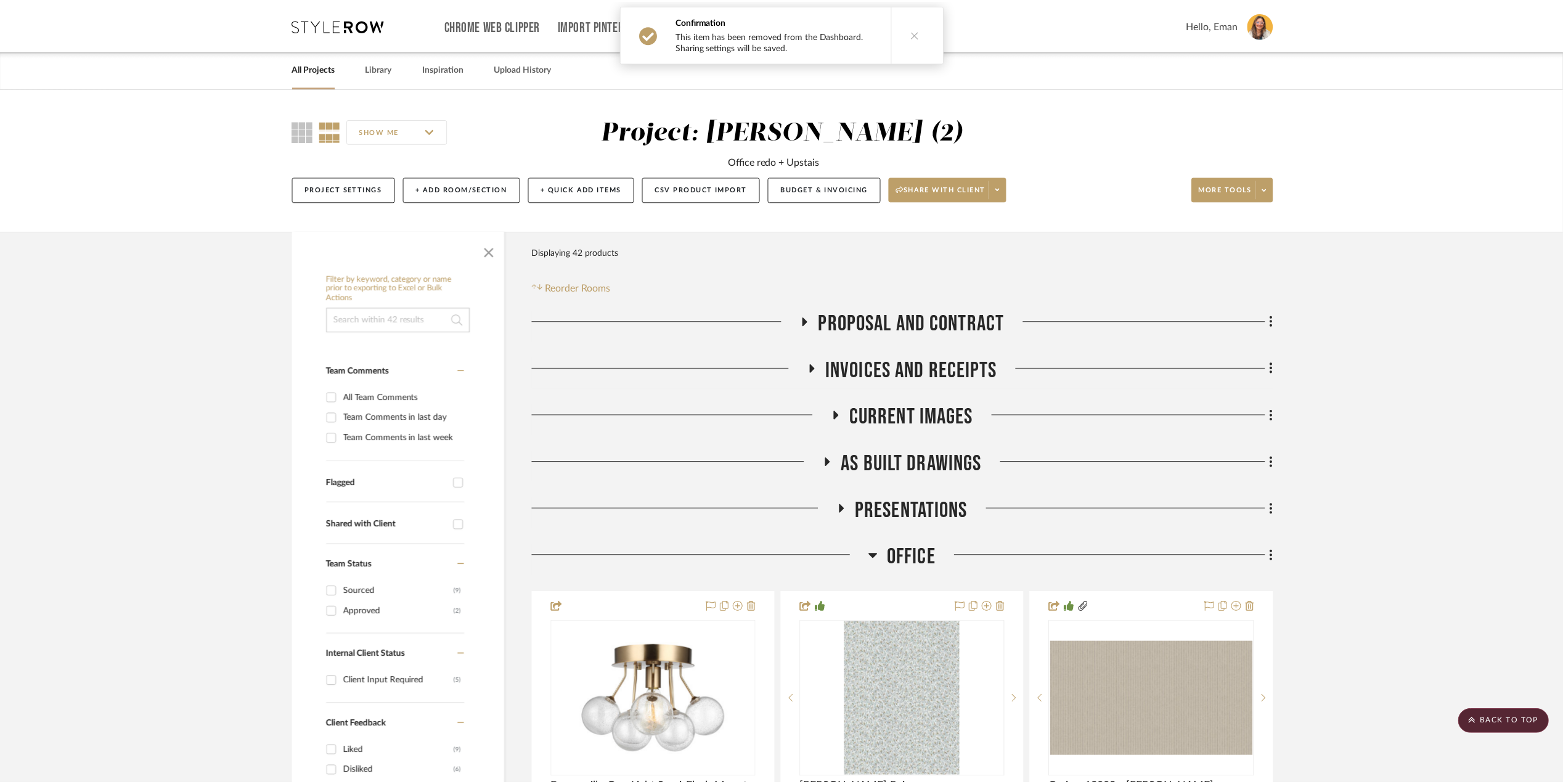
scroll to position [3369, 0]
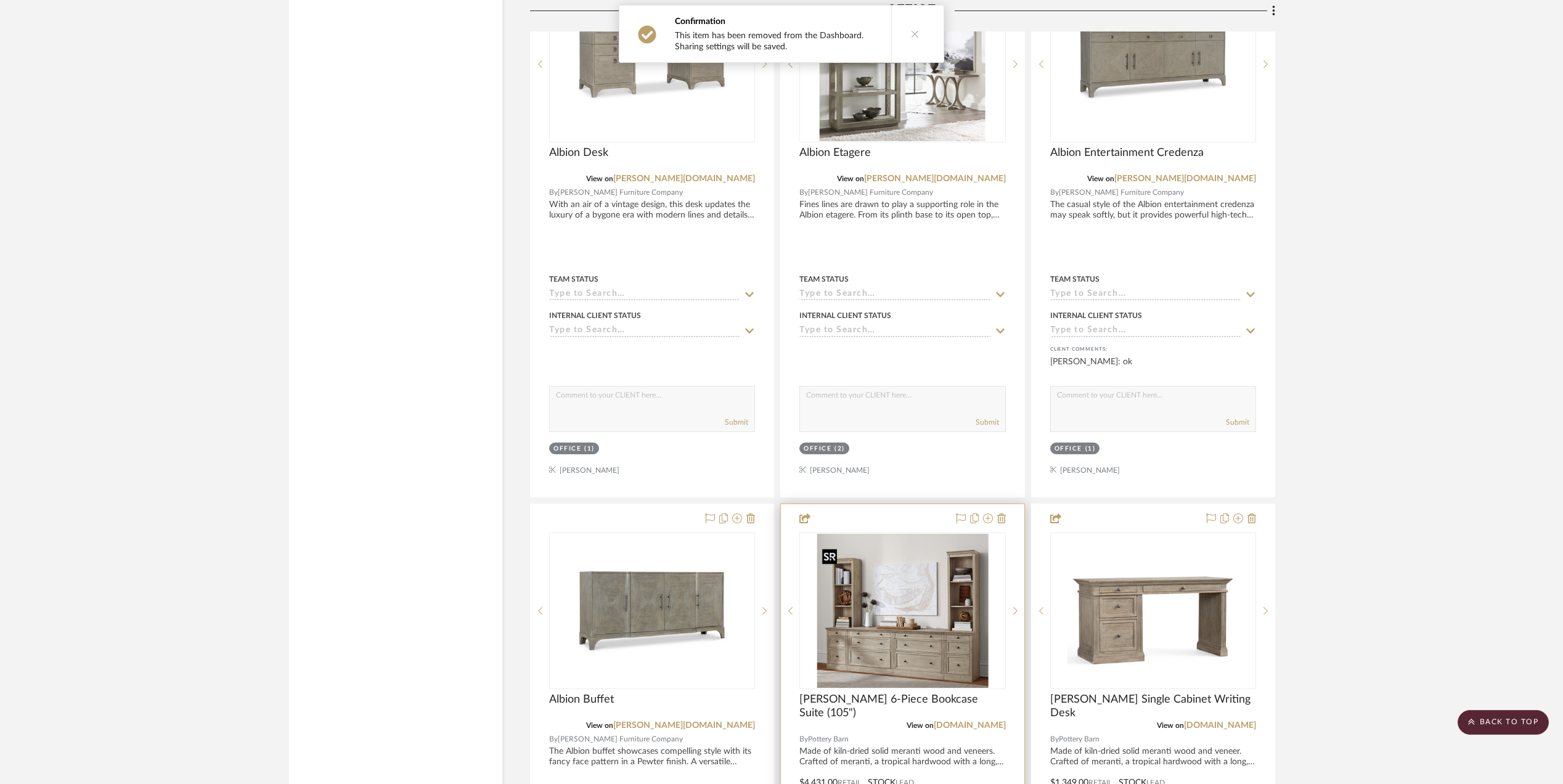
click at [885, 654] on img "0" at bounding box center [903, 611] width 172 height 154
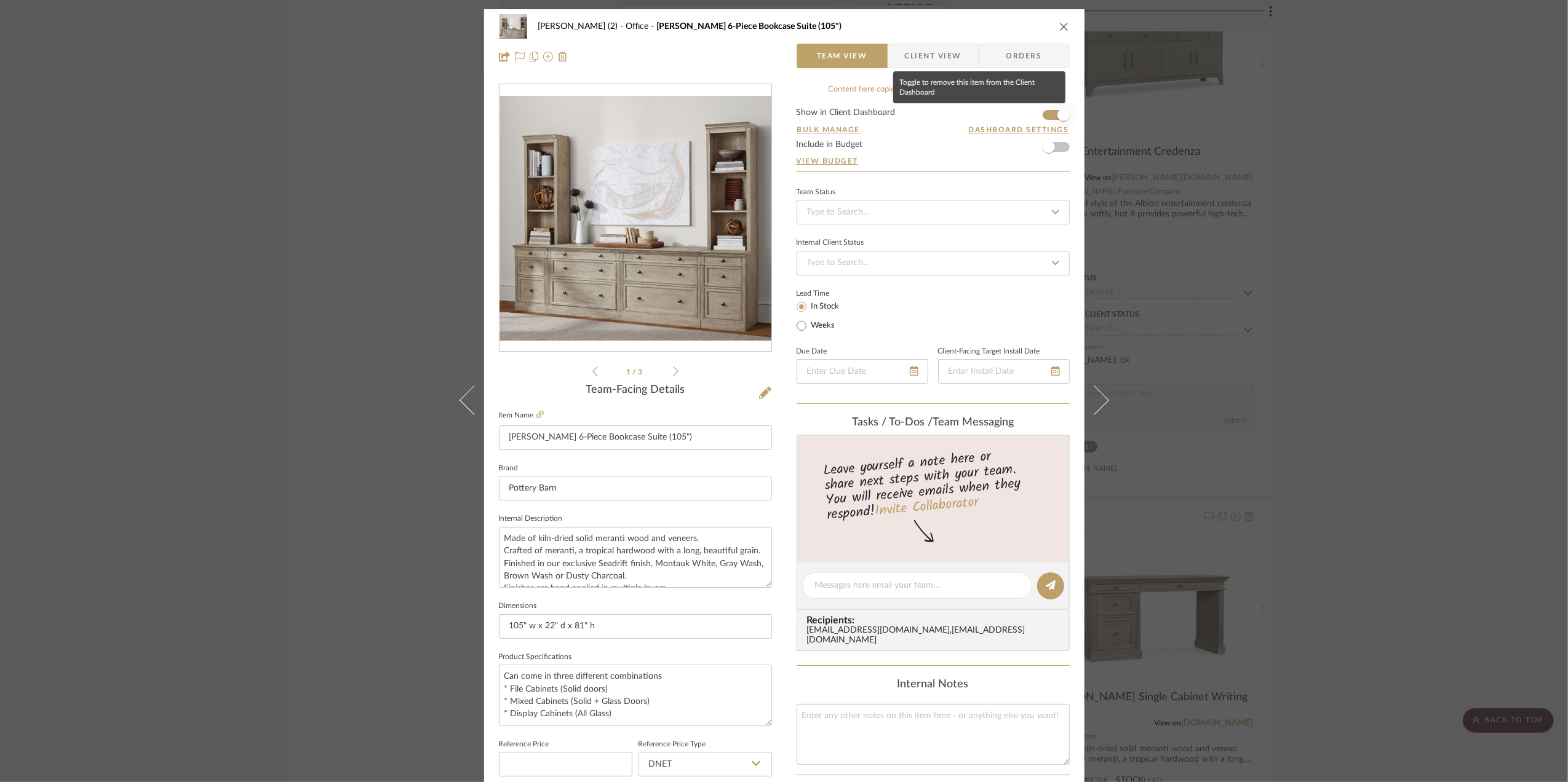
click at [1050, 114] on span "button" at bounding box center [1063, 115] width 27 height 27
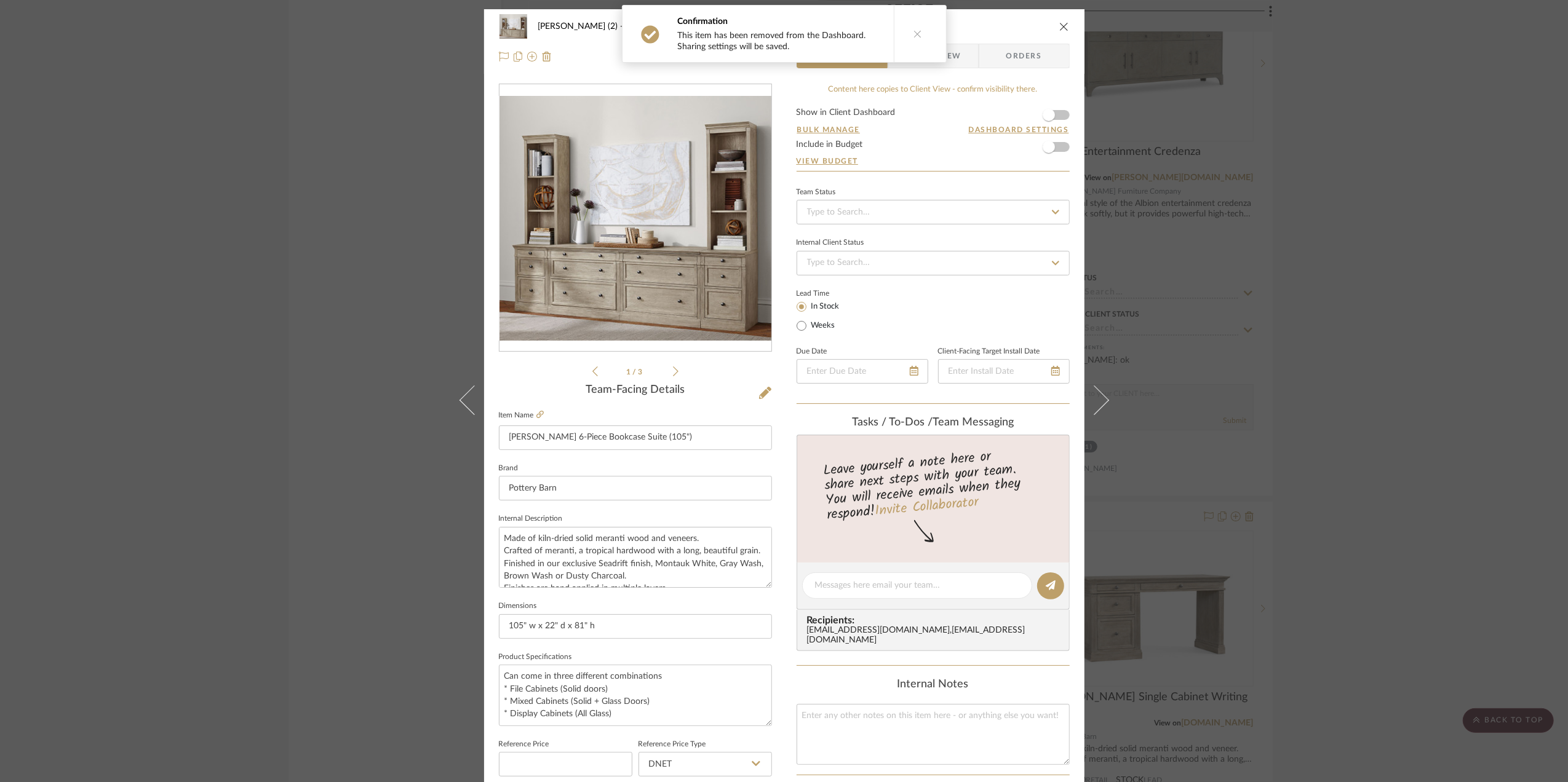
click at [1426, 428] on div "Stephanie Bergreen (2) Office Livingston 6-Piece Bookcase Suite (105") Team Vie…" at bounding box center [784, 391] width 1568 height 782
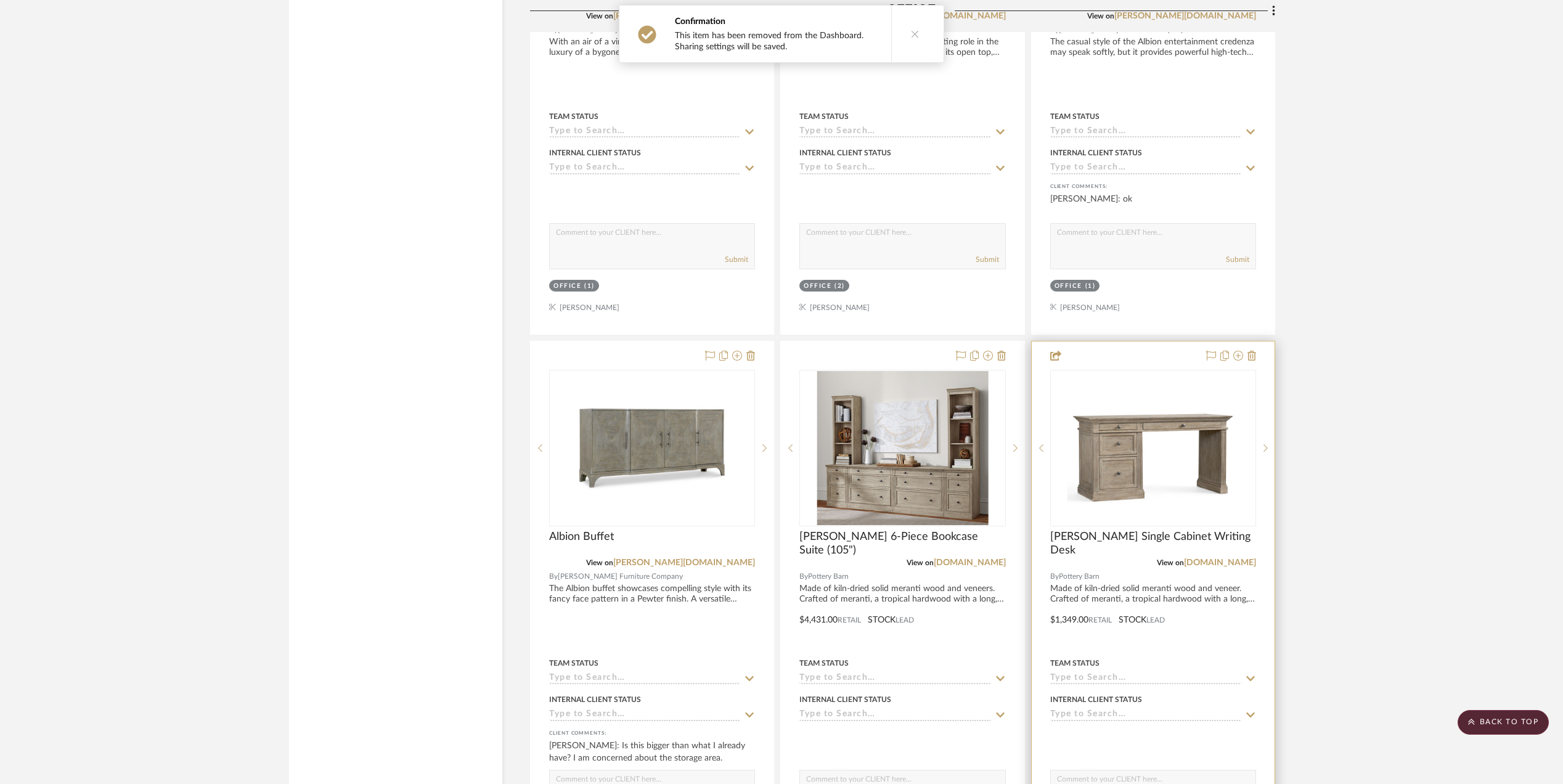
scroll to position [3534, 0]
click at [1142, 468] on img "0" at bounding box center [1153, 446] width 172 height 154
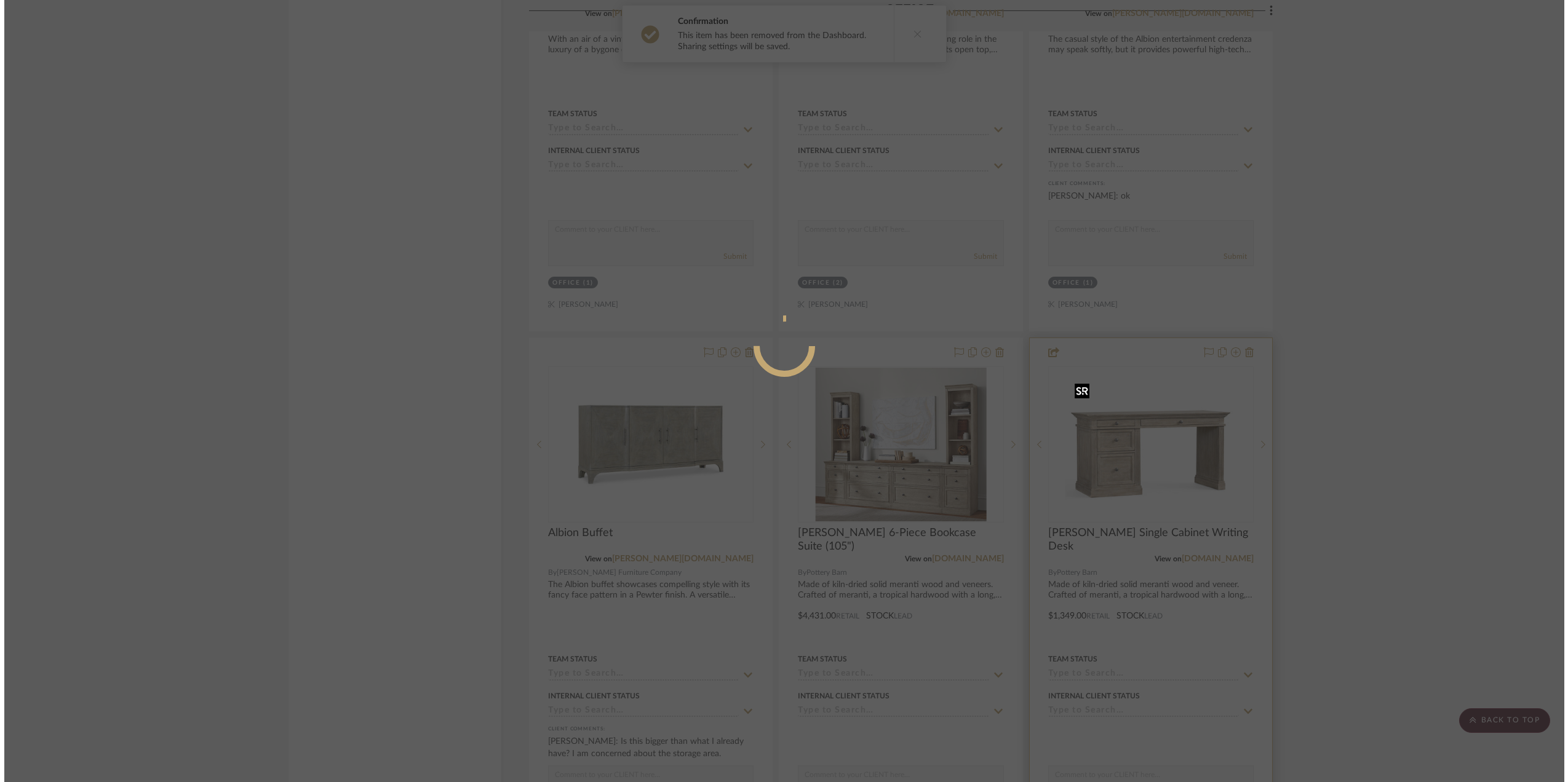
scroll to position [0, 0]
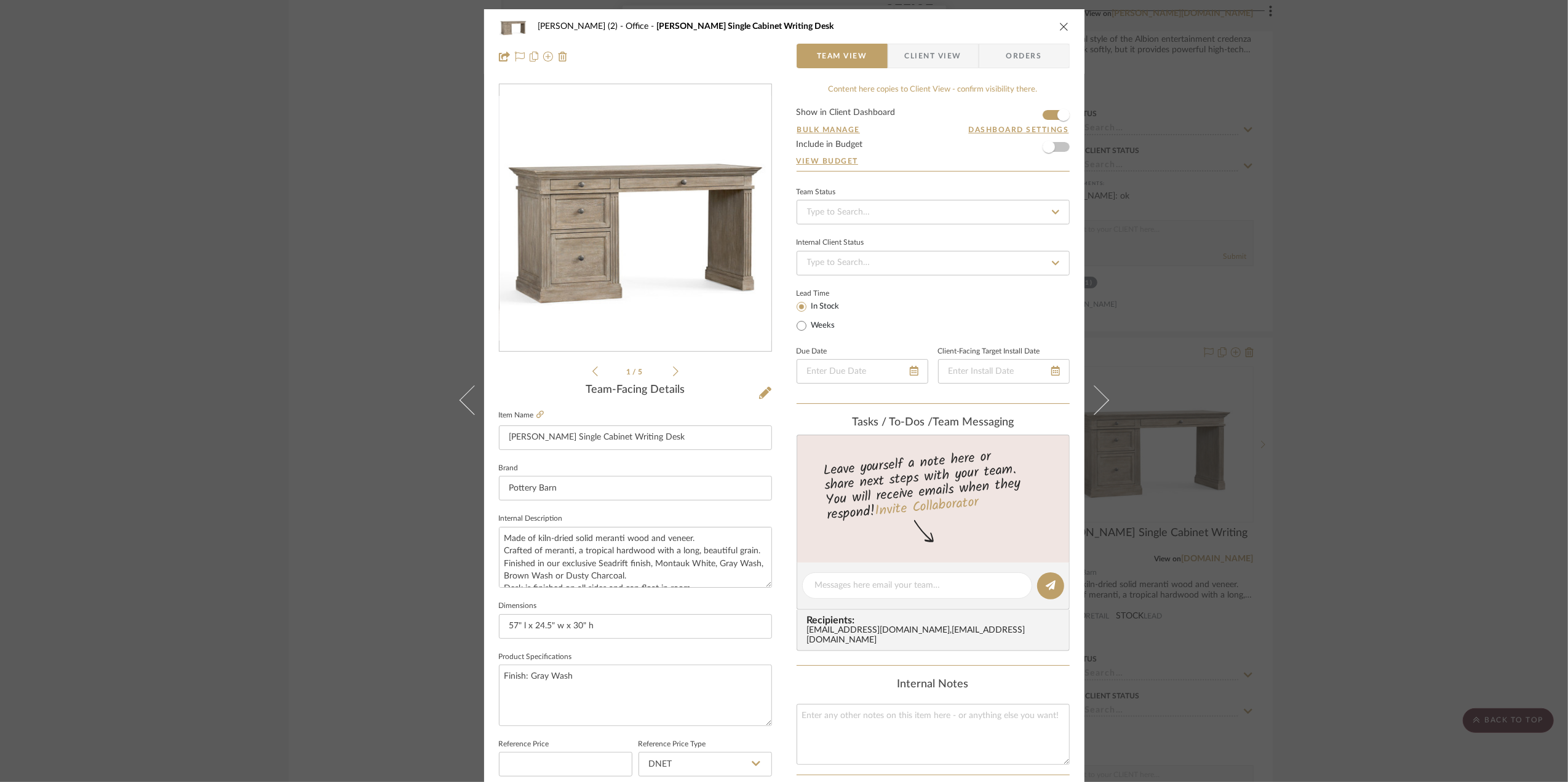
click at [1044, 112] on form "Show in Client Dashboard Bulk Manage Dashboard Settings Include in Budget View …" at bounding box center [933, 139] width 273 height 63
click at [1050, 113] on span "button" at bounding box center [1063, 115] width 27 height 27
click at [1422, 426] on div "Stephanie Bergreen (2) Office Livingston Single Cabinet Writing Desk Team View …" at bounding box center [784, 391] width 1568 height 782
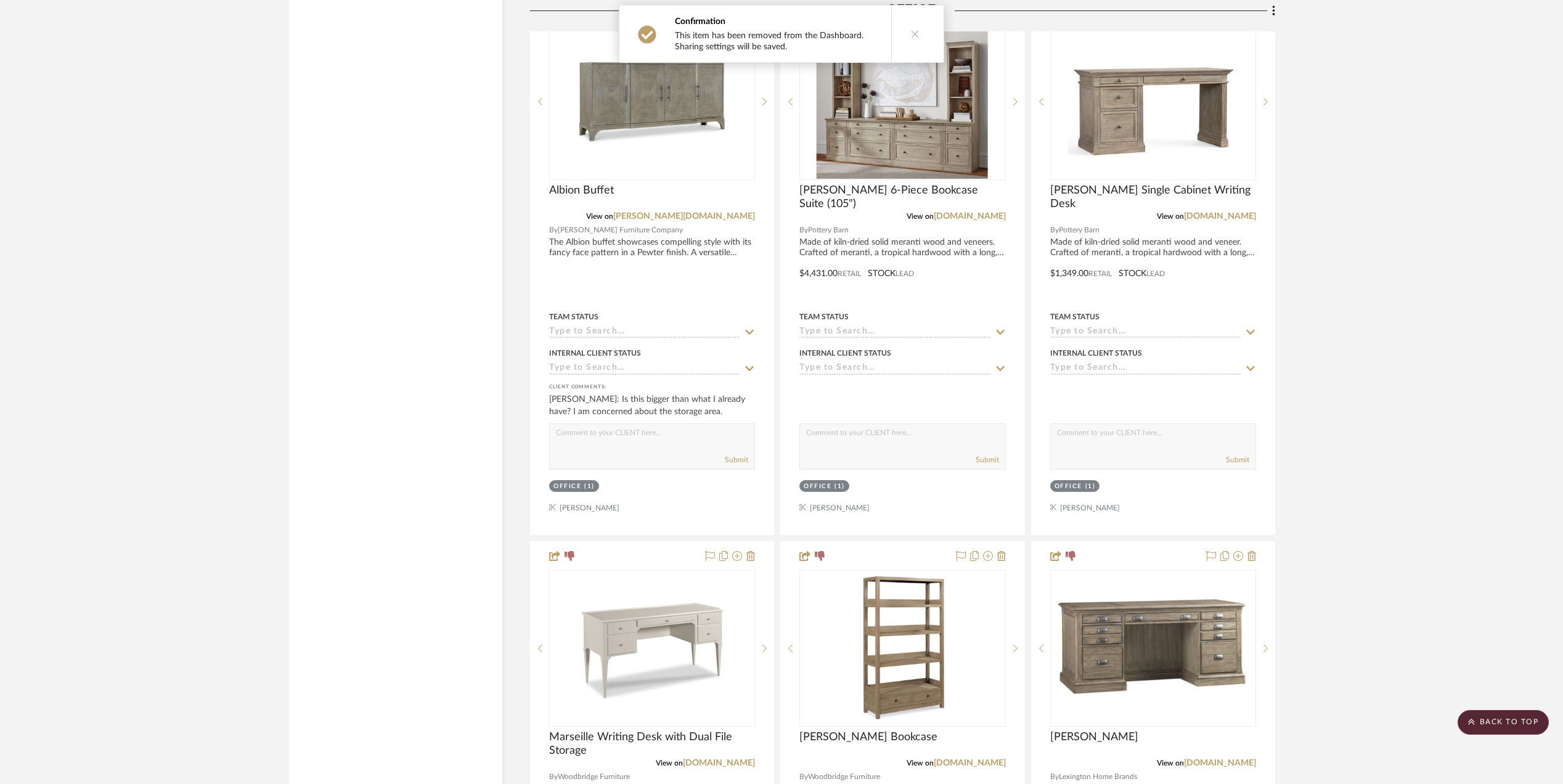
scroll to position [3945, 0]
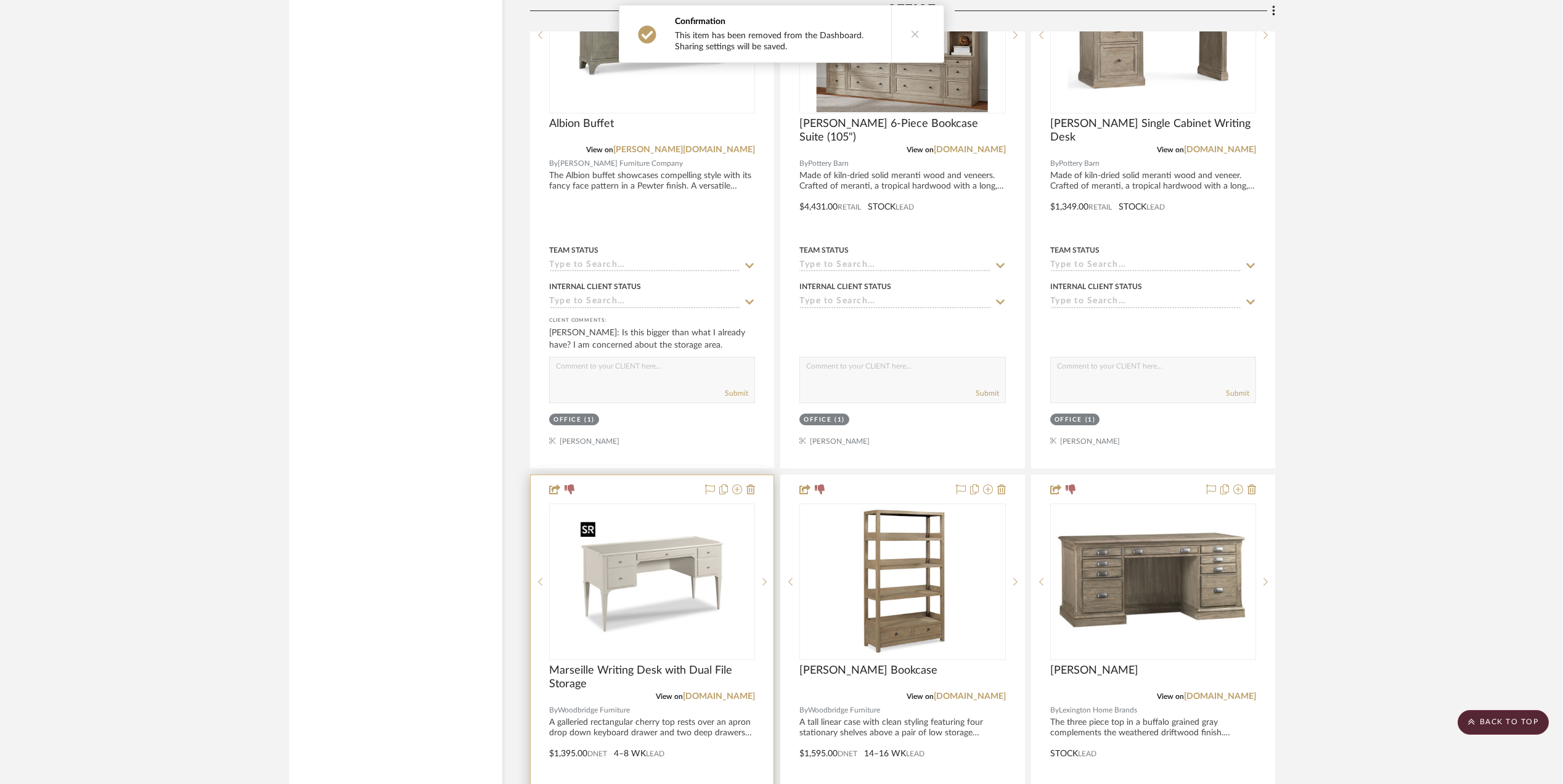
click at [0, 0] on img at bounding box center [0, 0] width 0 height 0
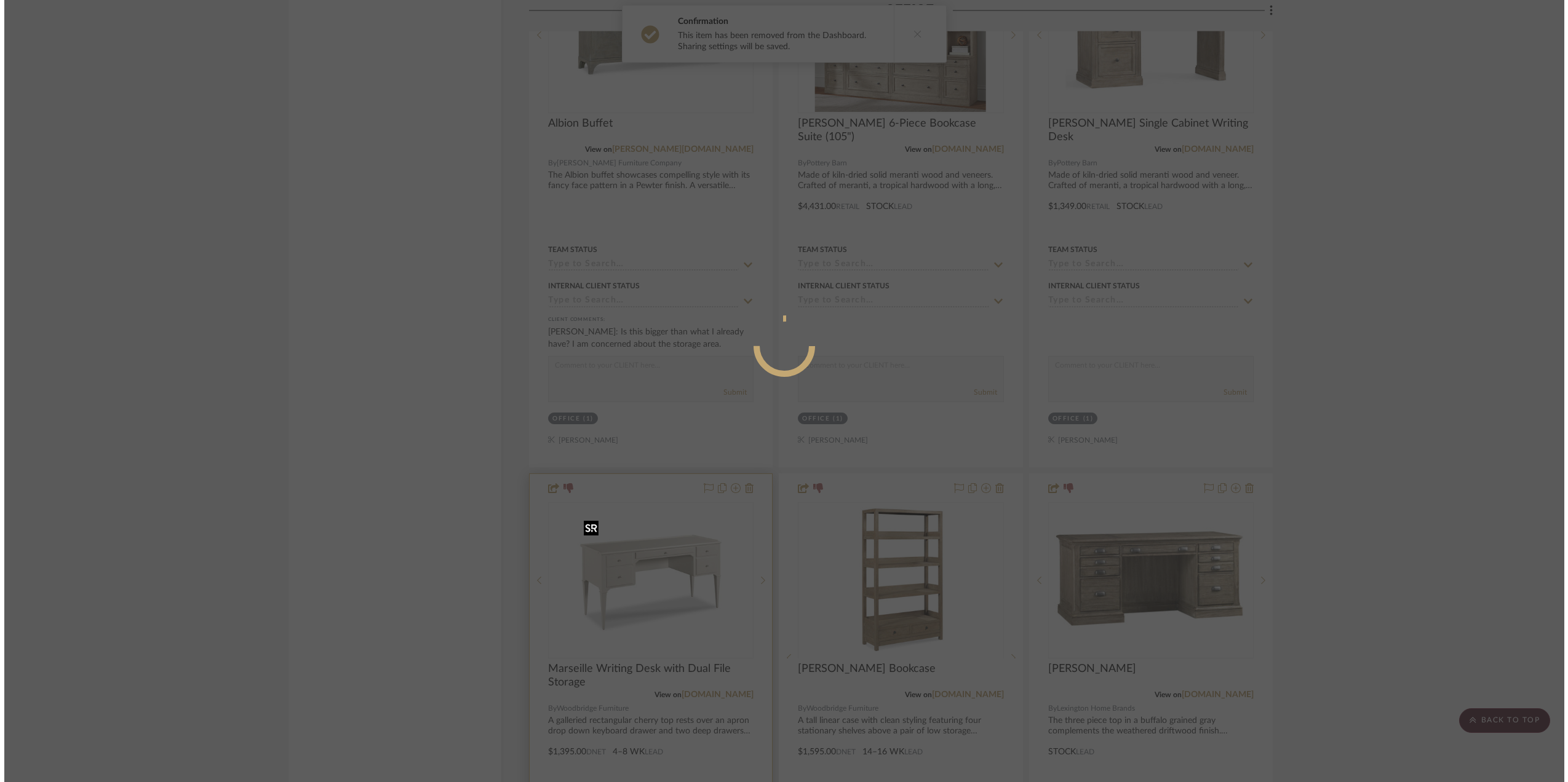
scroll to position [0, 0]
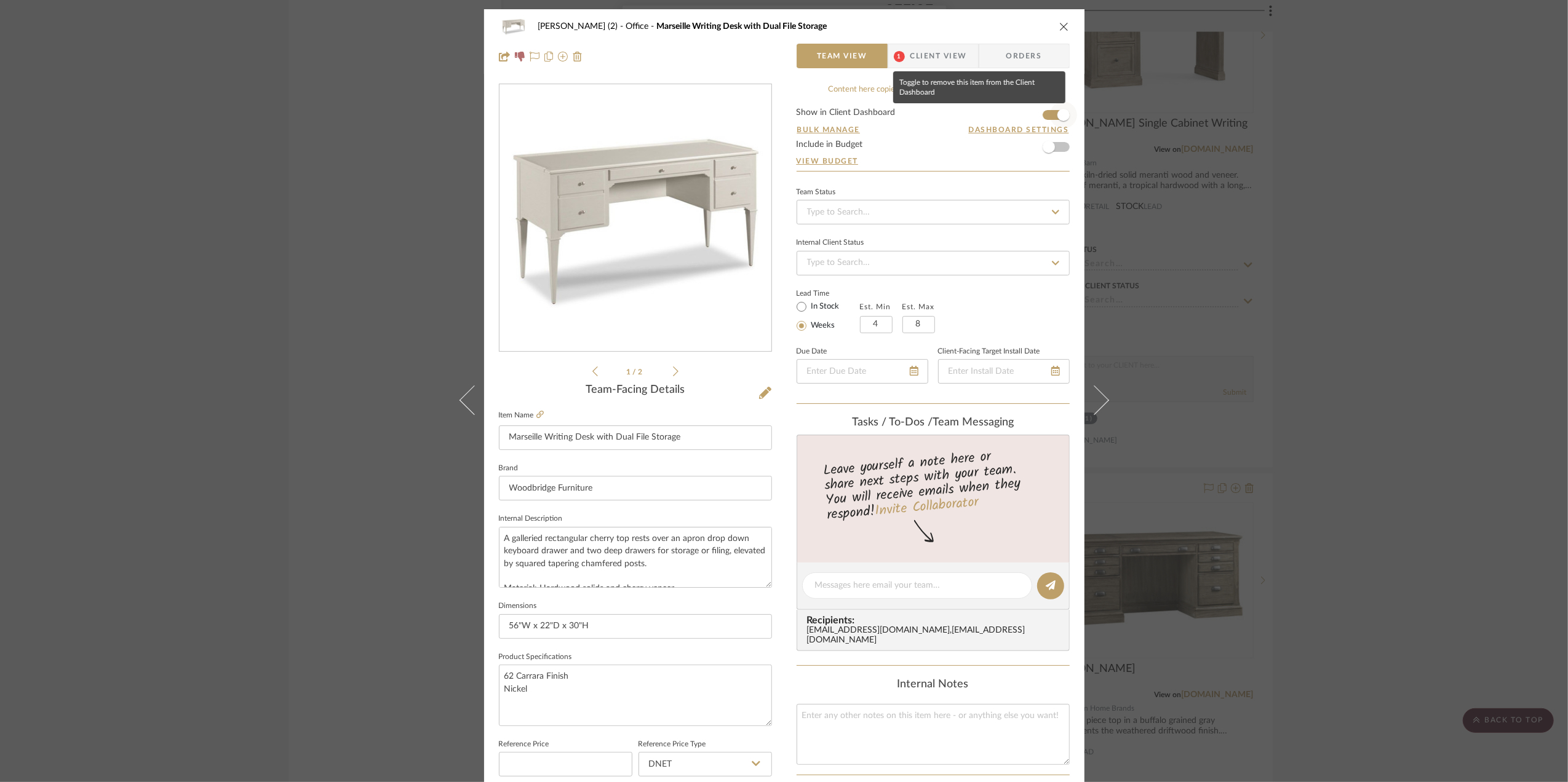
click at [1050, 114] on span "button" at bounding box center [1063, 115] width 27 height 27
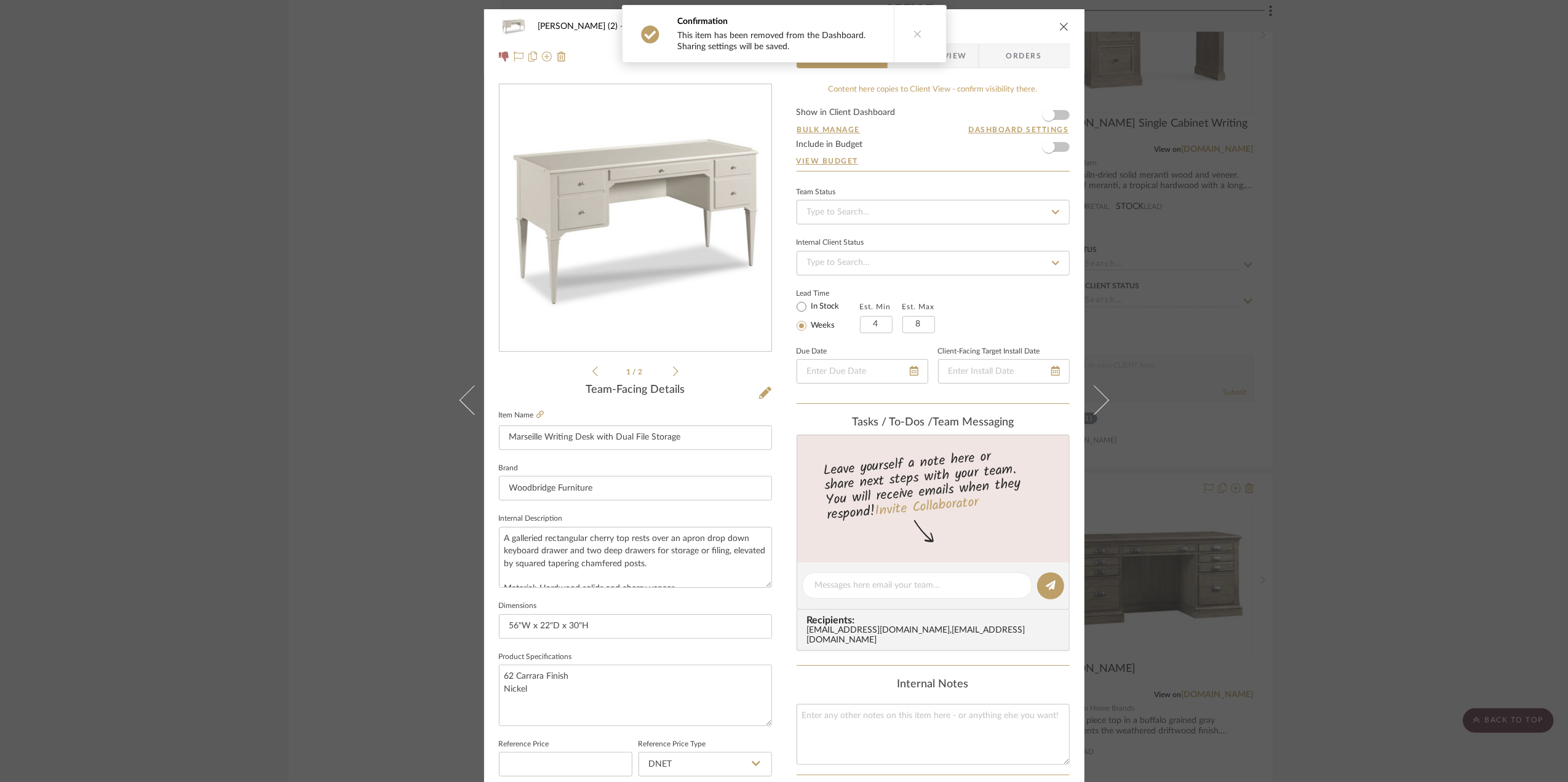
click at [1312, 281] on div "Stephanie Bergreen (2) Office Marseille Writing Desk with Dual File Storage Tea…" at bounding box center [784, 391] width 1568 height 782
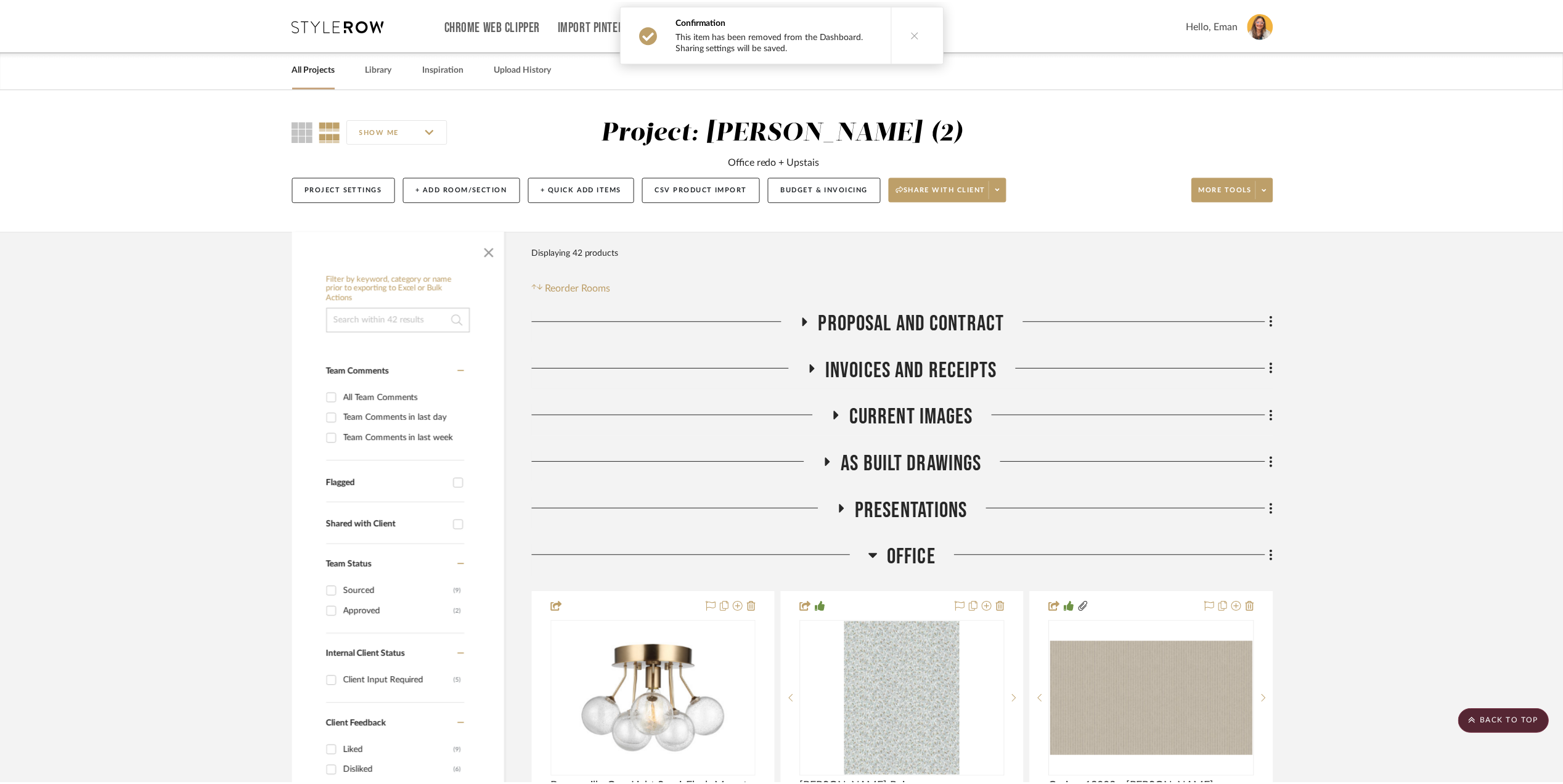
scroll to position [3945, 0]
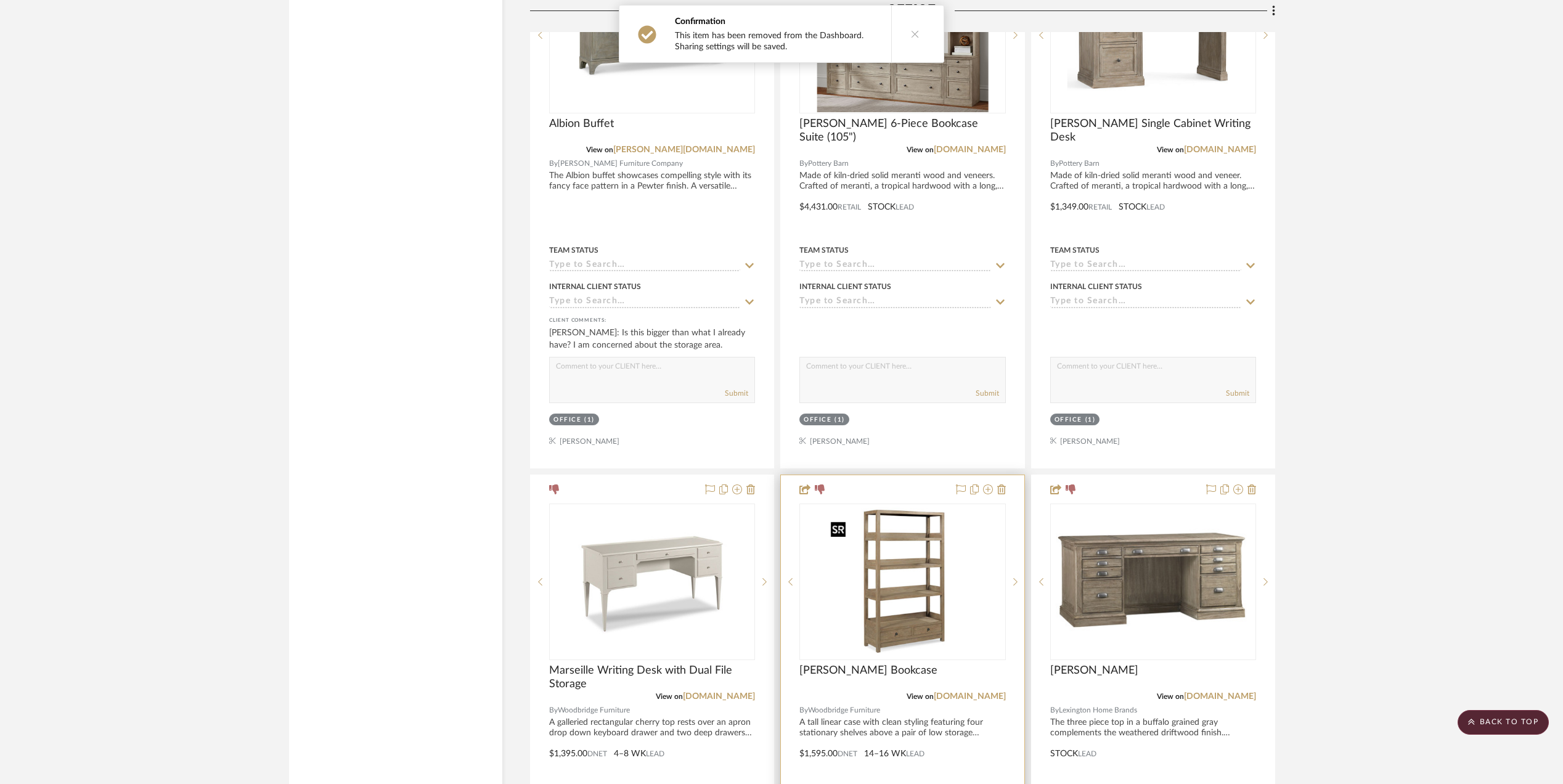
click at [881, 627] on img "0" at bounding box center [902, 582] width 154 height 154
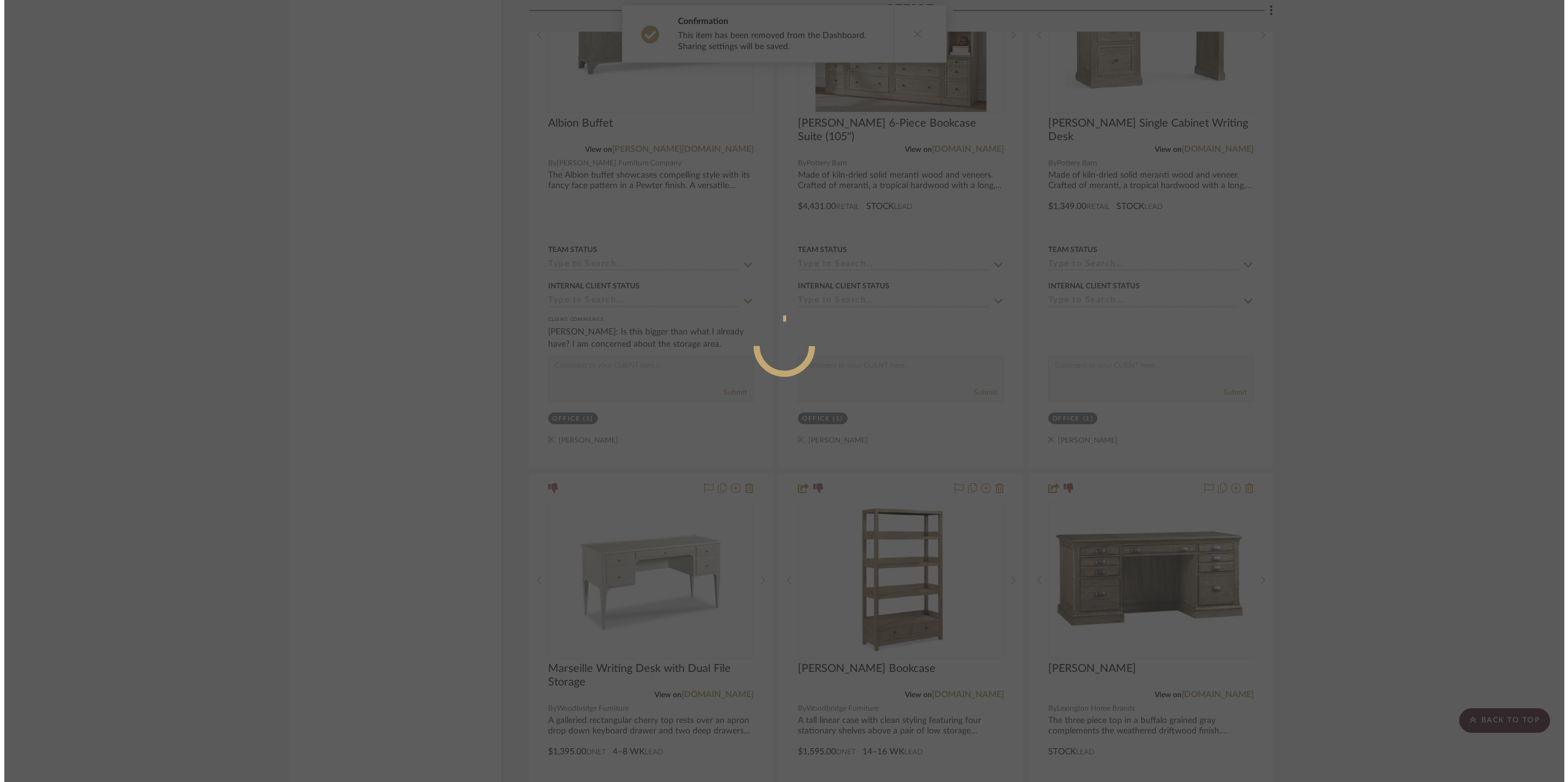
scroll to position [0, 0]
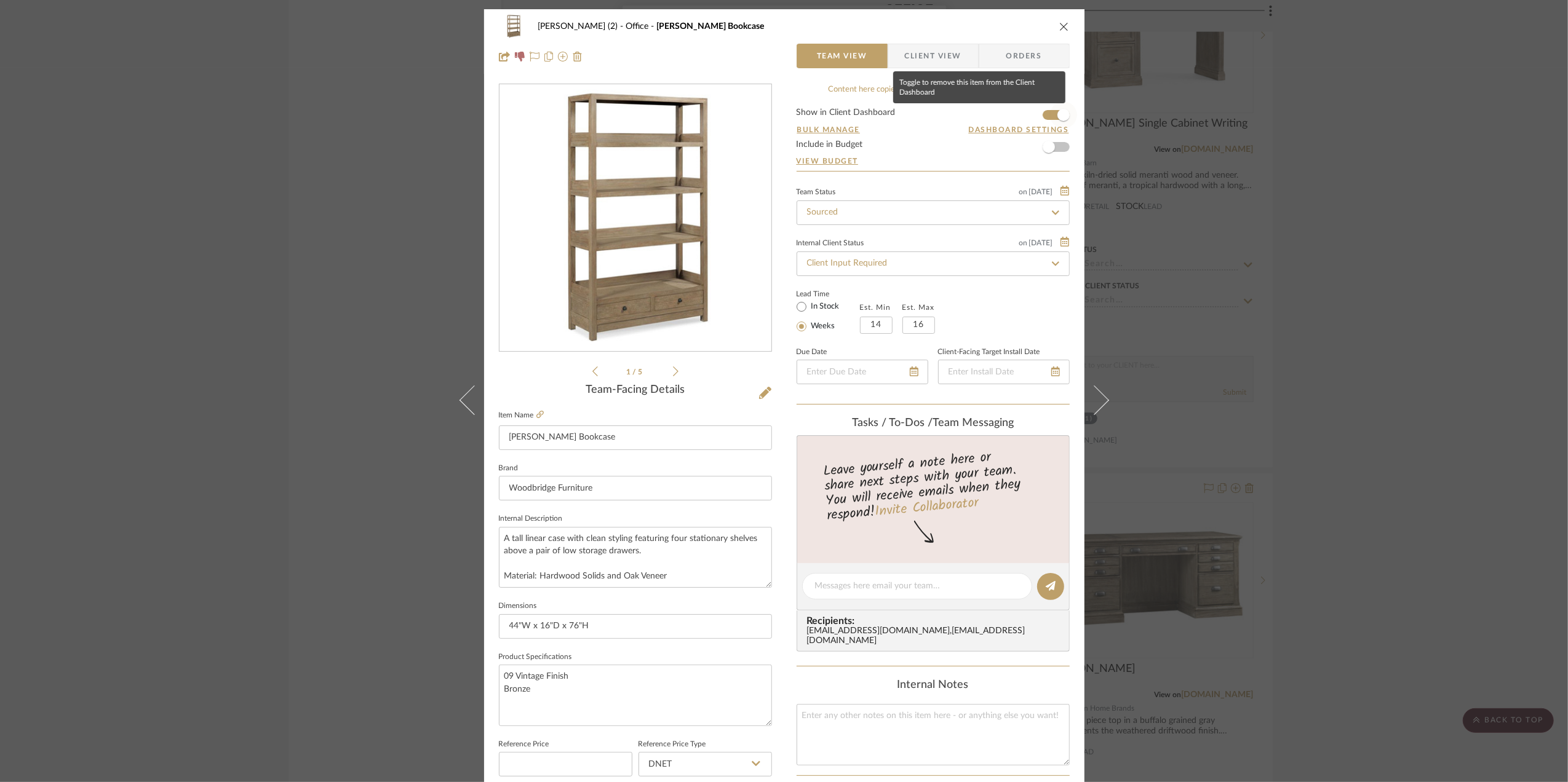
click at [1050, 114] on span "button" at bounding box center [1063, 115] width 27 height 27
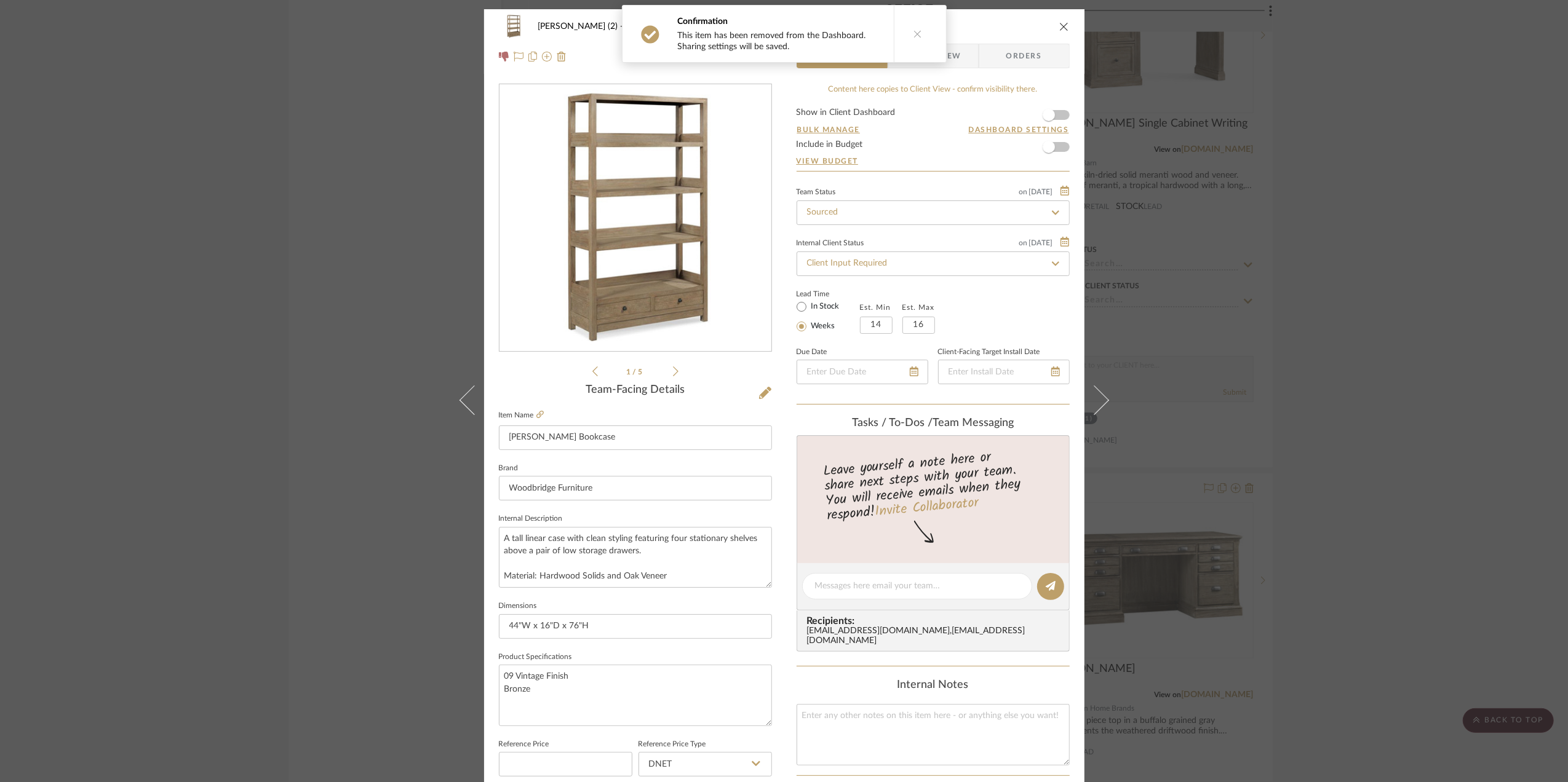
click at [1410, 574] on div "Stephanie Bergreen (2) Office Winslow Bookcase Team View Client View Orders 1 /…" at bounding box center [784, 391] width 1568 height 782
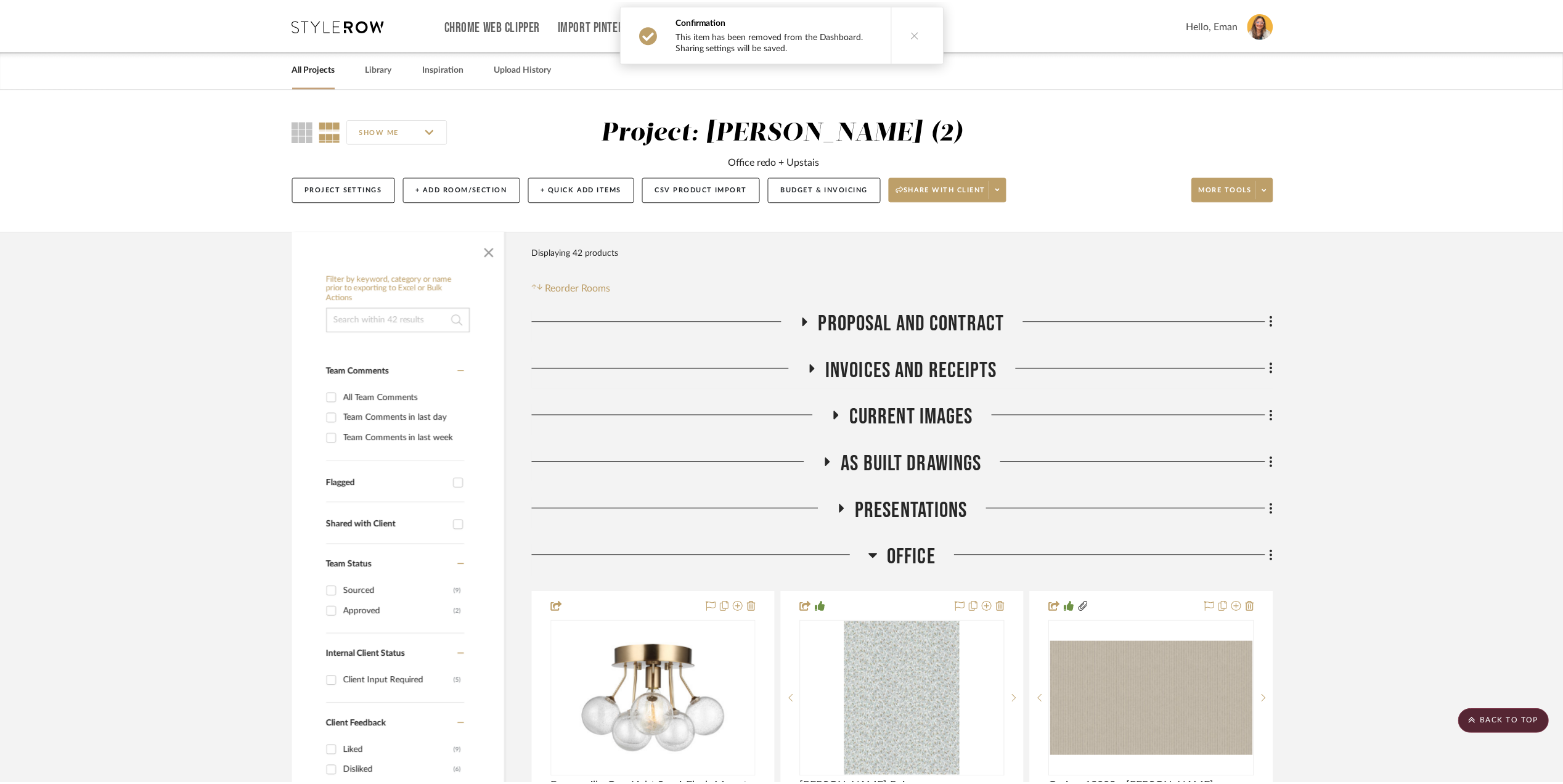
scroll to position [3945, 0]
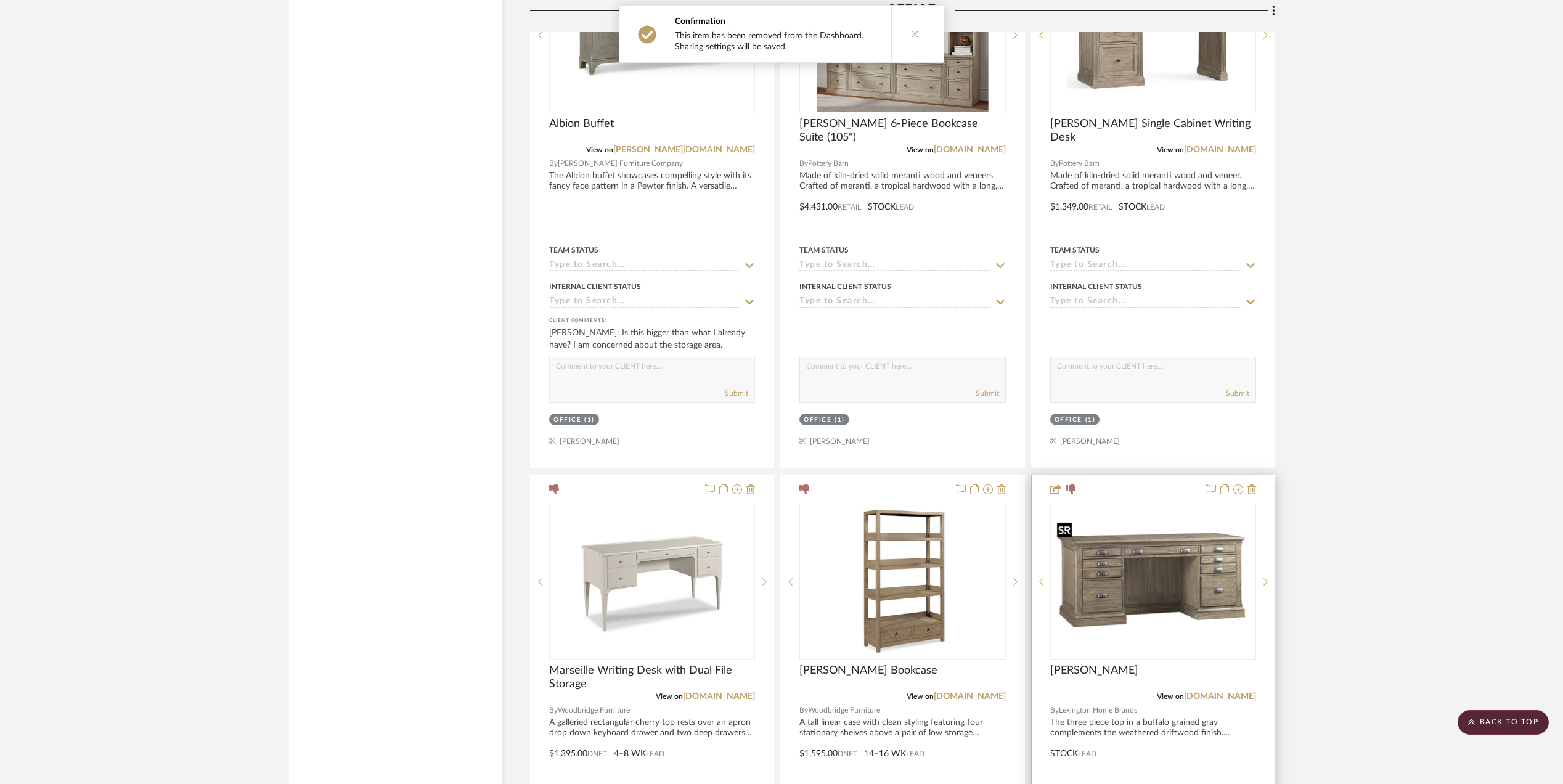
click at [1100, 609] on img "0" at bounding box center [1153, 582] width 203 height 153
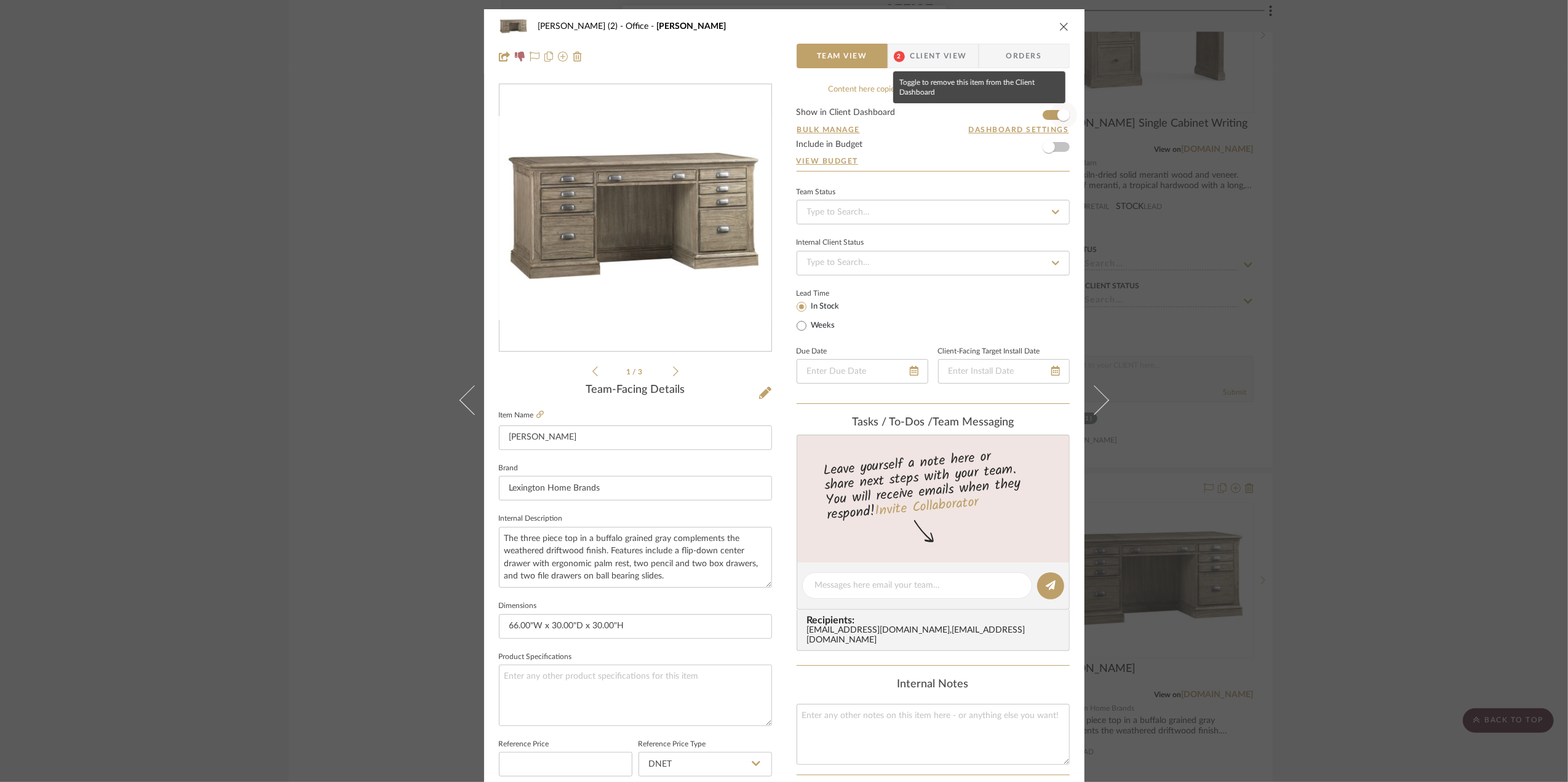
click at [1058, 116] on span "button" at bounding box center [1063, 115] width 12 height 12
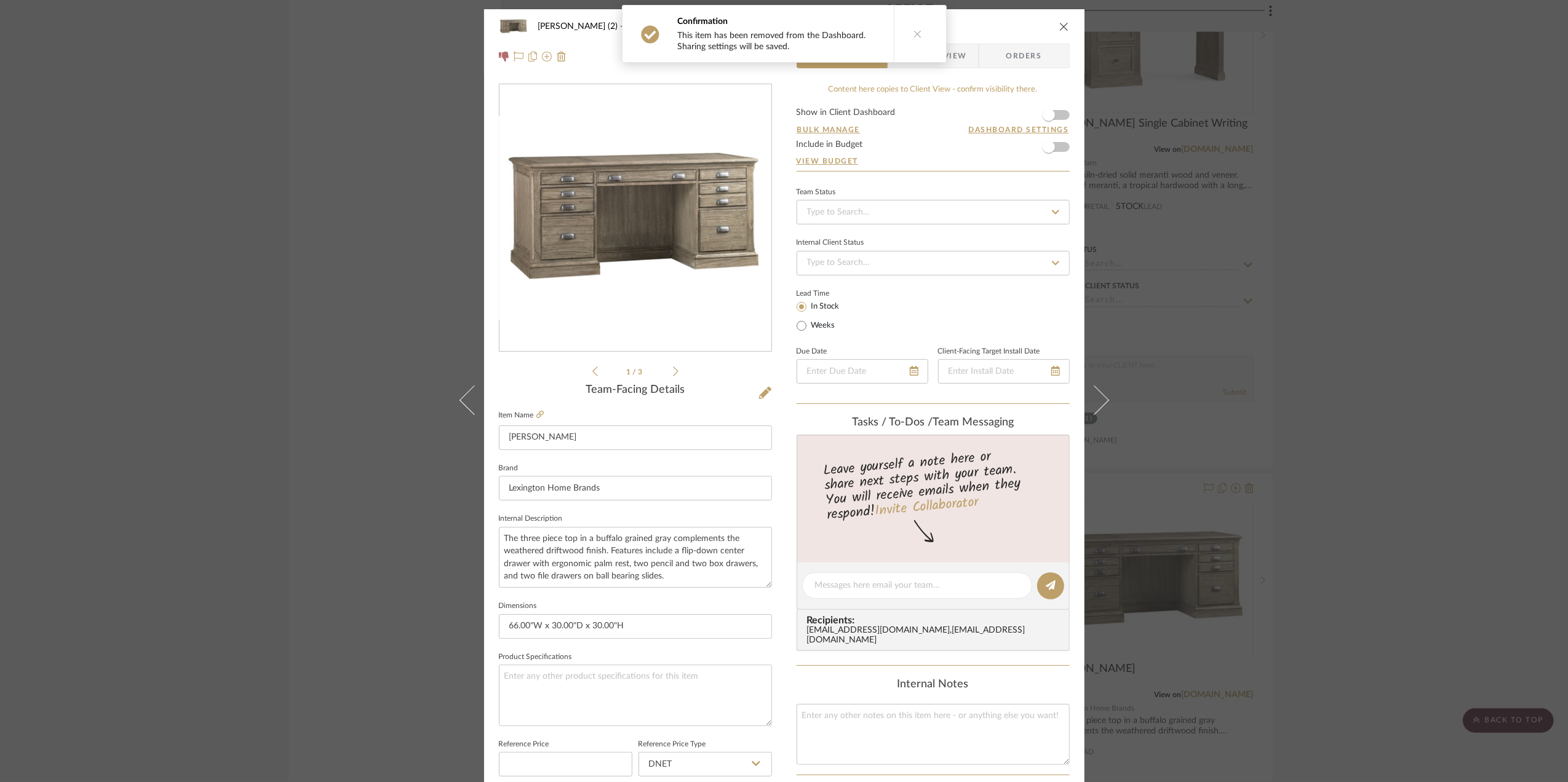
click at [1448, 307] on div "Stephanie Bergreen (2) Office Austin Desk Team View 2 Client View Orders 1 / 3 …" at bounding box center [784, 391] width 1568 height 782
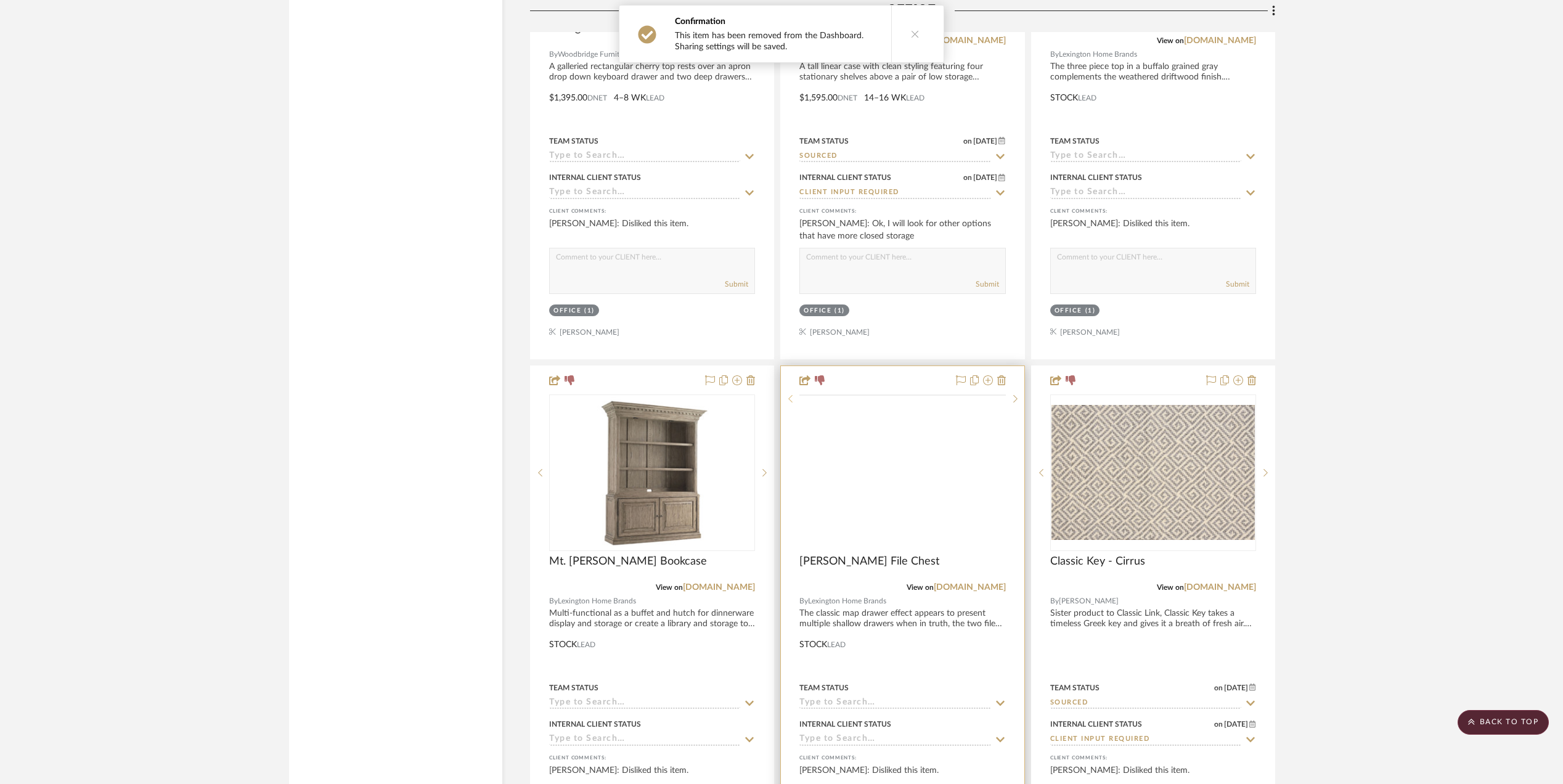
scroll to position [4602, 0]
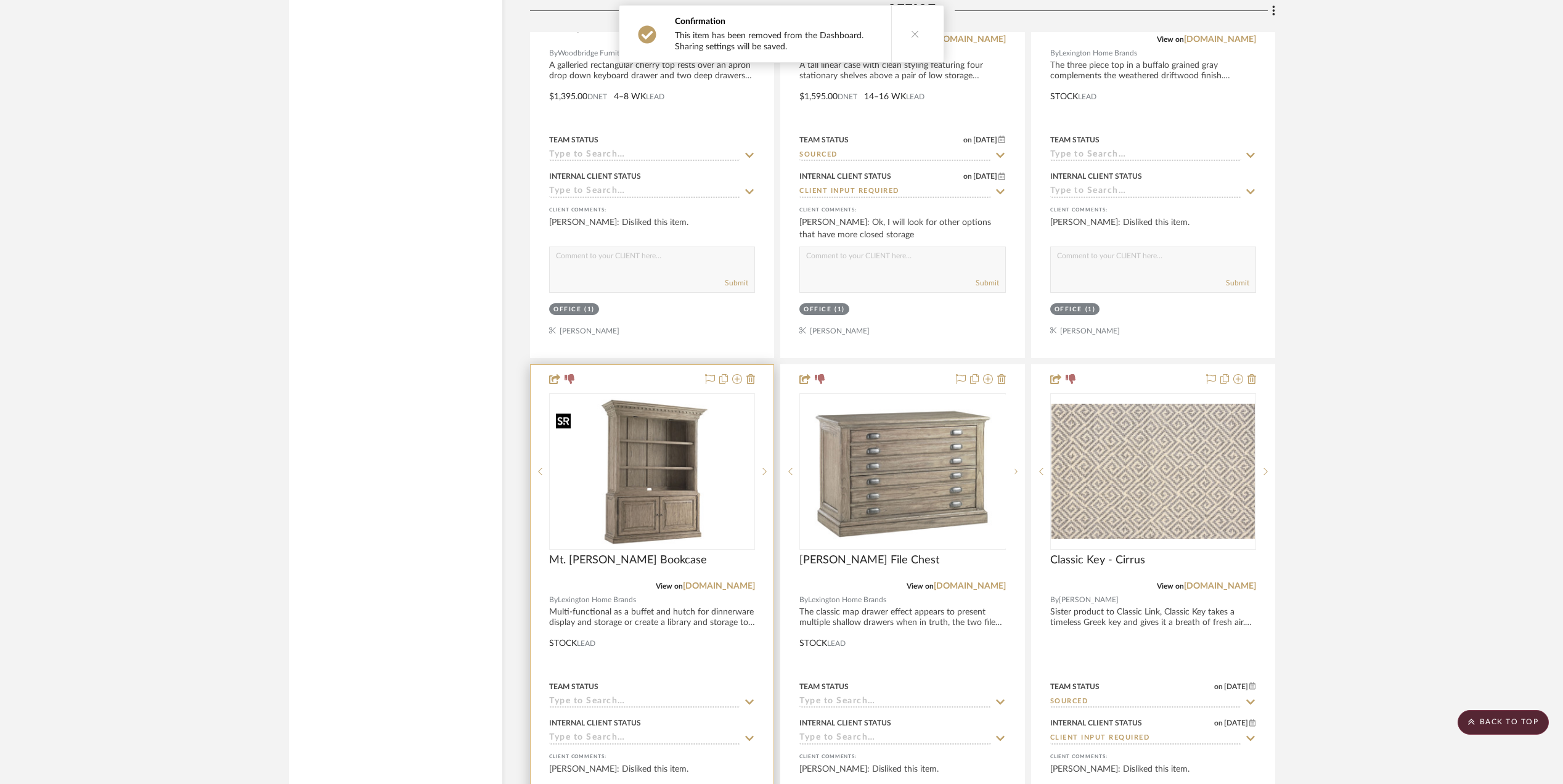
click at [0, 0] on img at bounding box center [0, 0] width 0 height 0
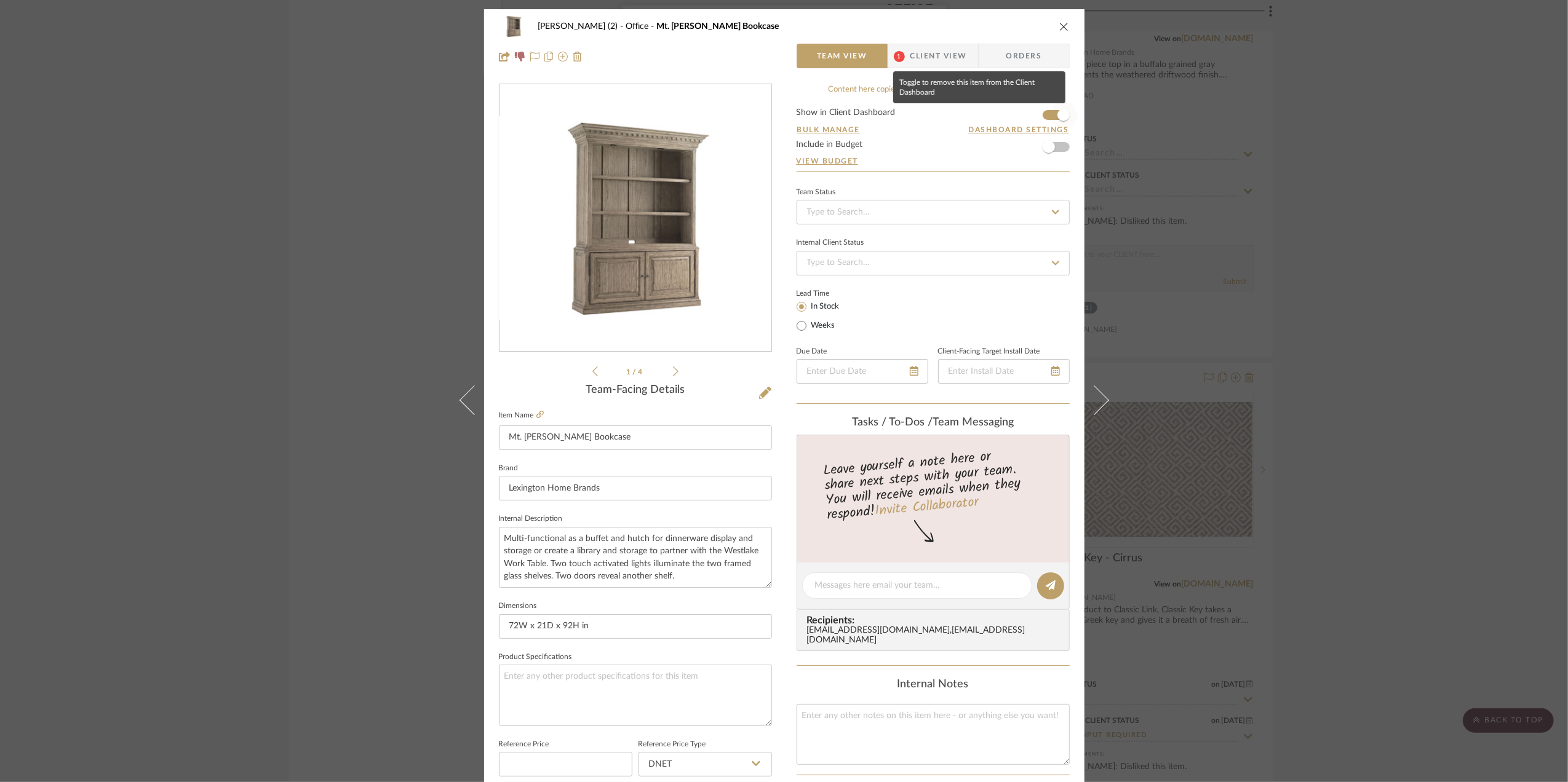
click at [1050, 113] on span "button" at bounding box center [1063, 115] width 27 height 27
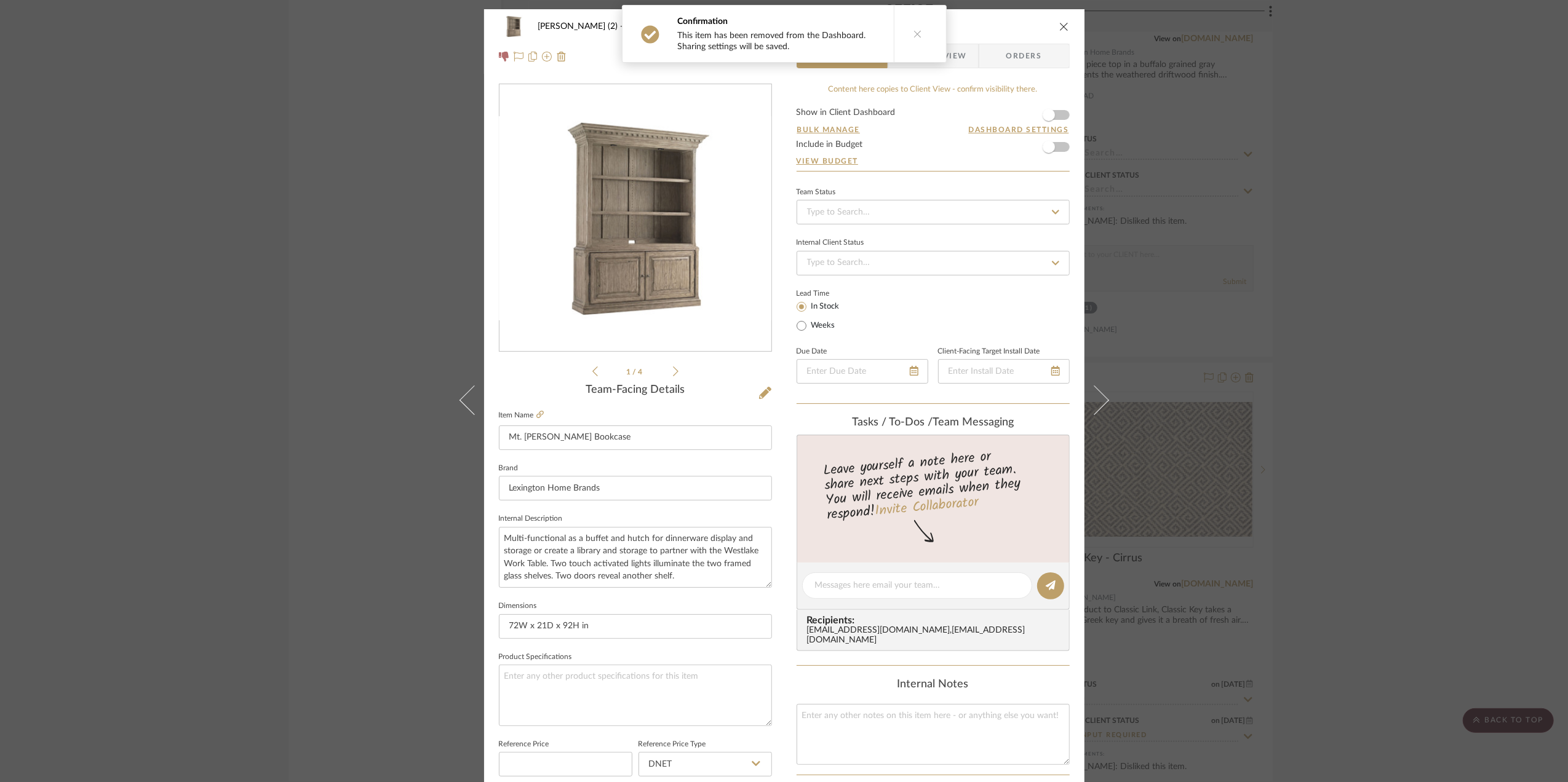
click at [1386, 366] on div "Stephanie Bergreen (2) Office Mt. Bonnell Bookcase Team View 1 Client View Orde…" at bounding box center [784, 391] width 1568 height 782
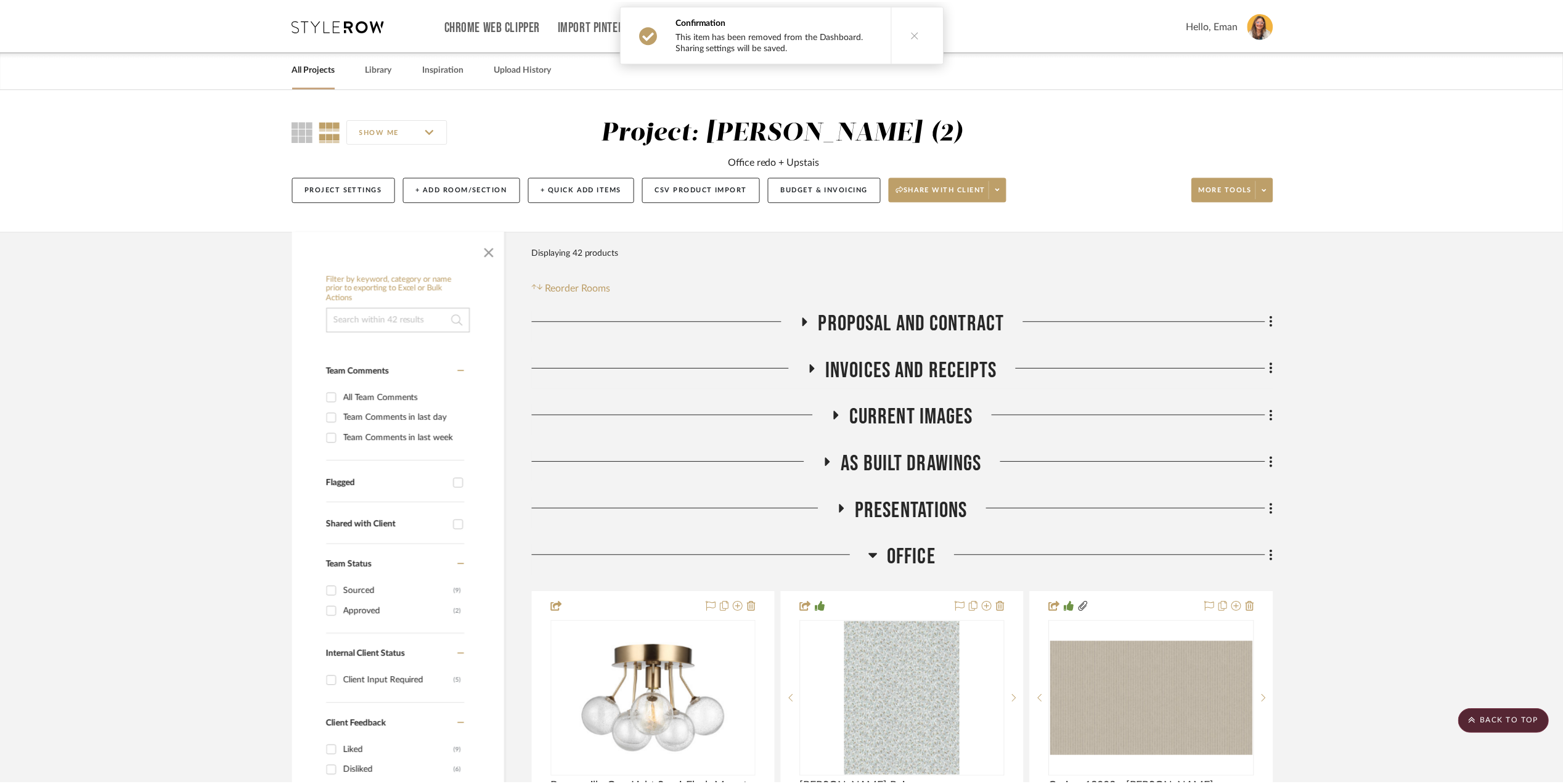
scroll to position [4602, 0]
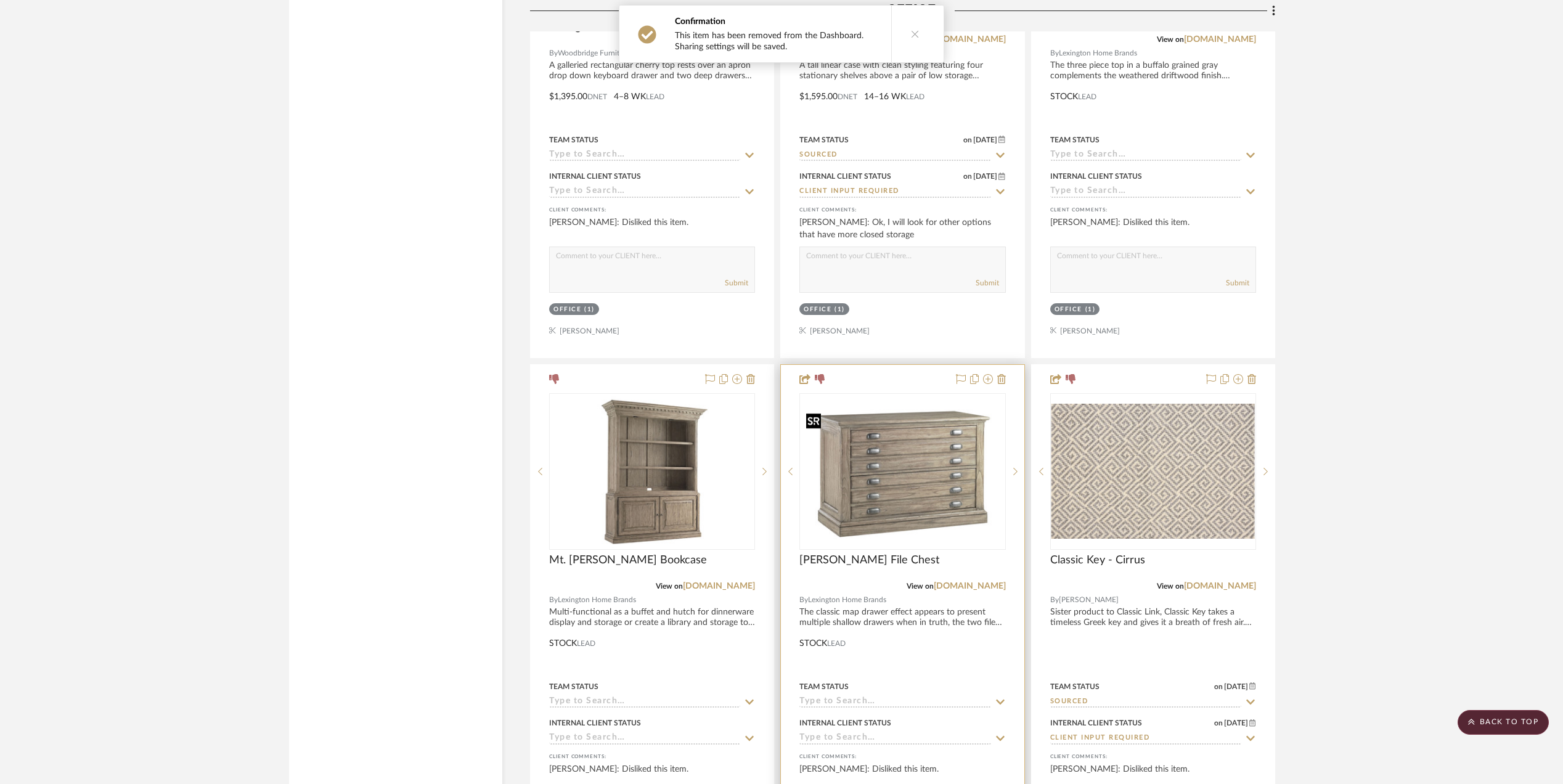
click at [869, 521] on img "0" at bounding box center [902, 471] width 203 height 153
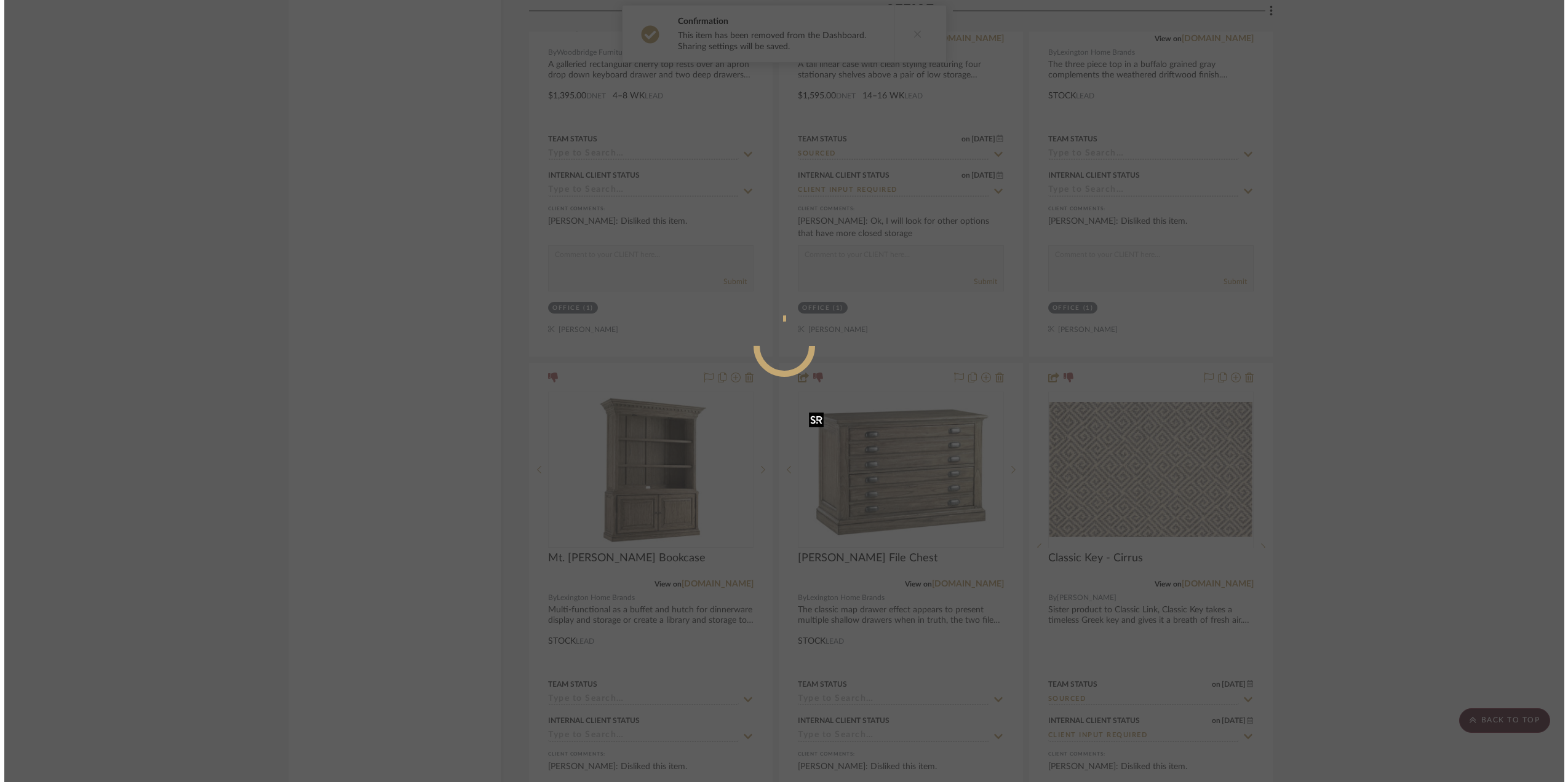
scroll to position [0, 0]
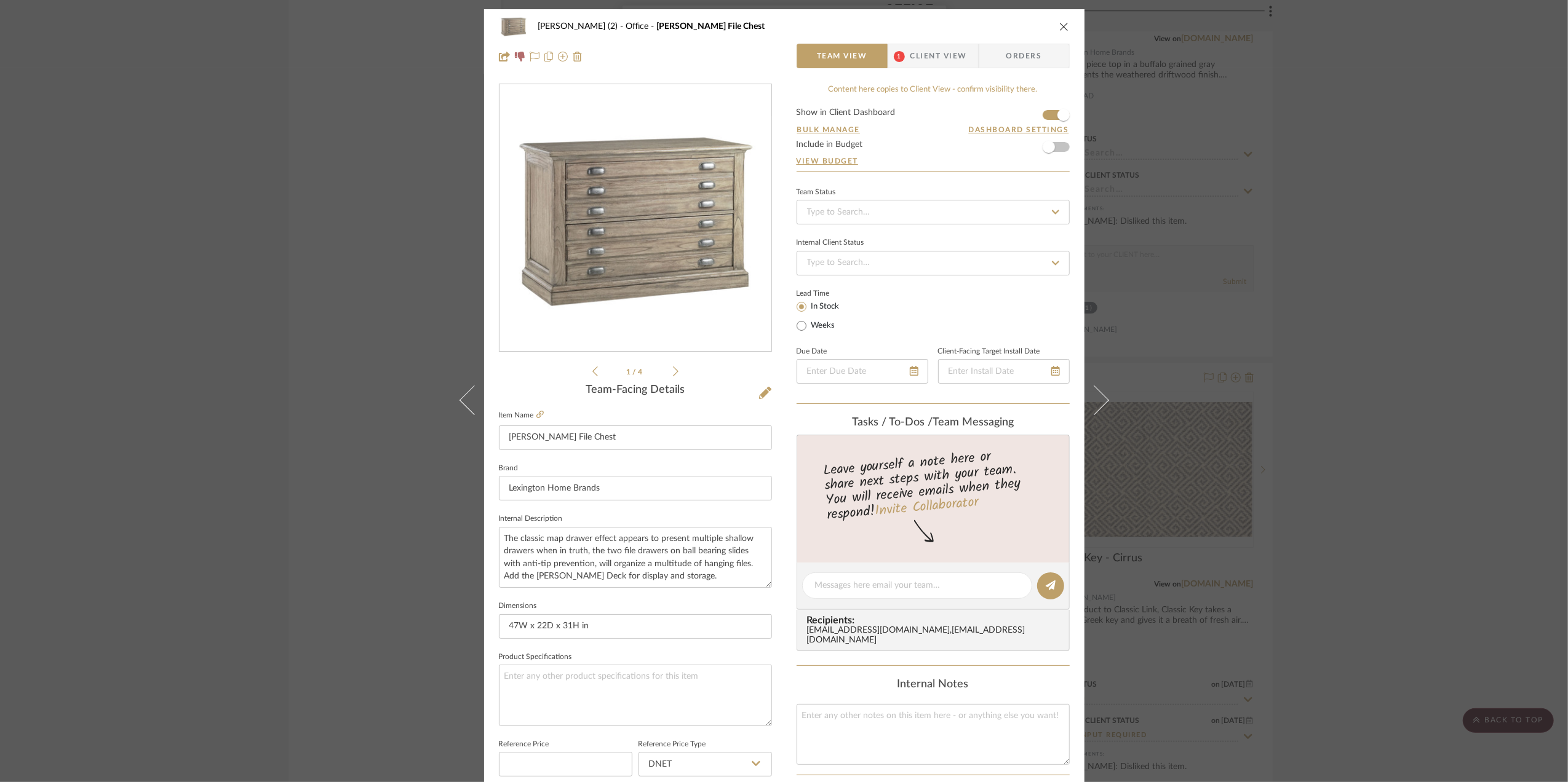
click at [1043, 113] on form "Show in Client Dashboard Bulk Manage Dashboard Settings Include in Budget View …" at bounding box center [933, 139] width 273 height 63
click at [1050, 119] on span "button" at bounding box center [1063, 115] width 27 height 27
click at [1504, 502] on div "Stephanie Bergreen (2) Office Johnson File Chest Team View 1 Client View Orders…" at bounding box center [784, 391] width 1568 height 782
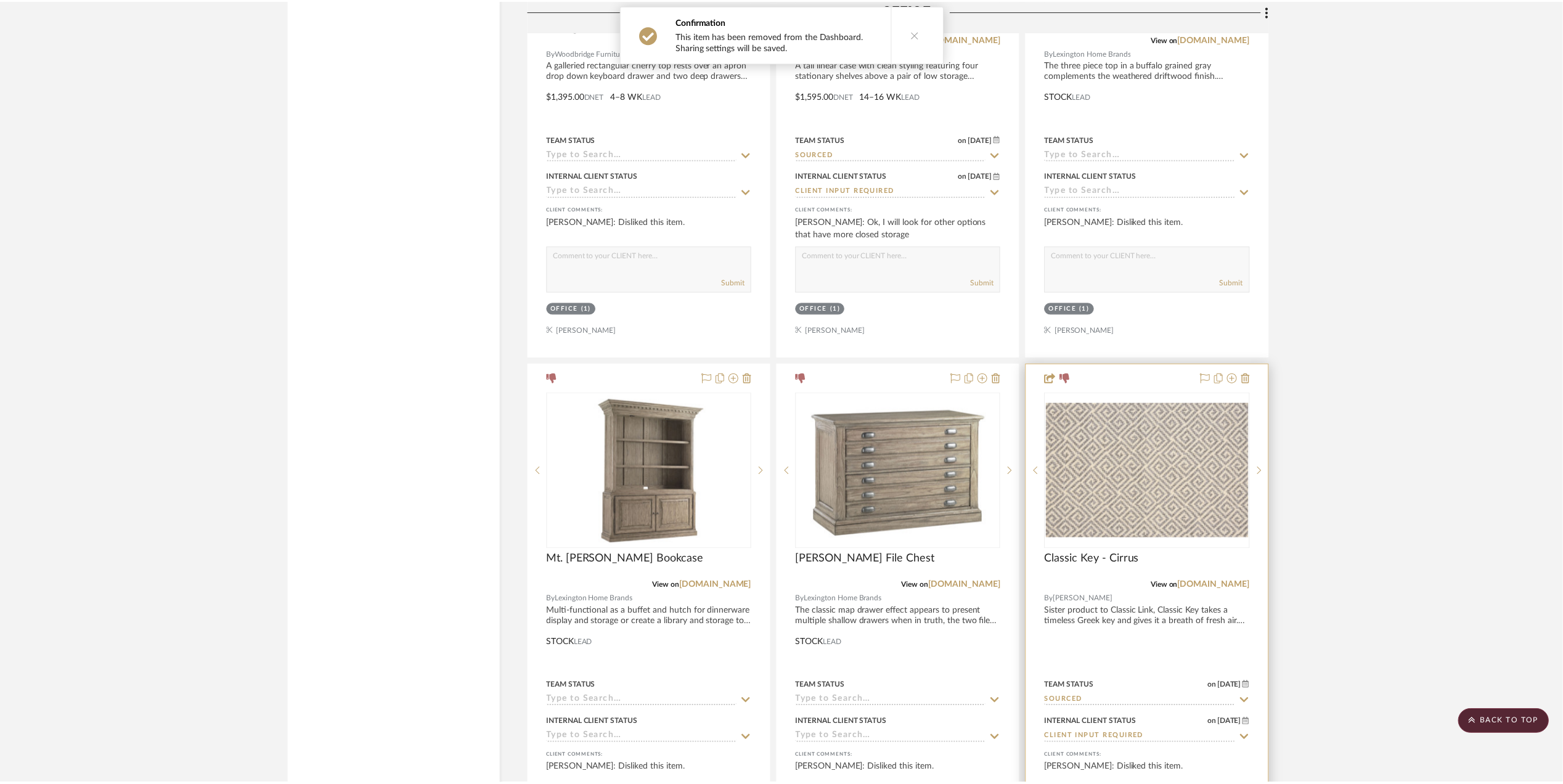
scroll to position [4602, 0]
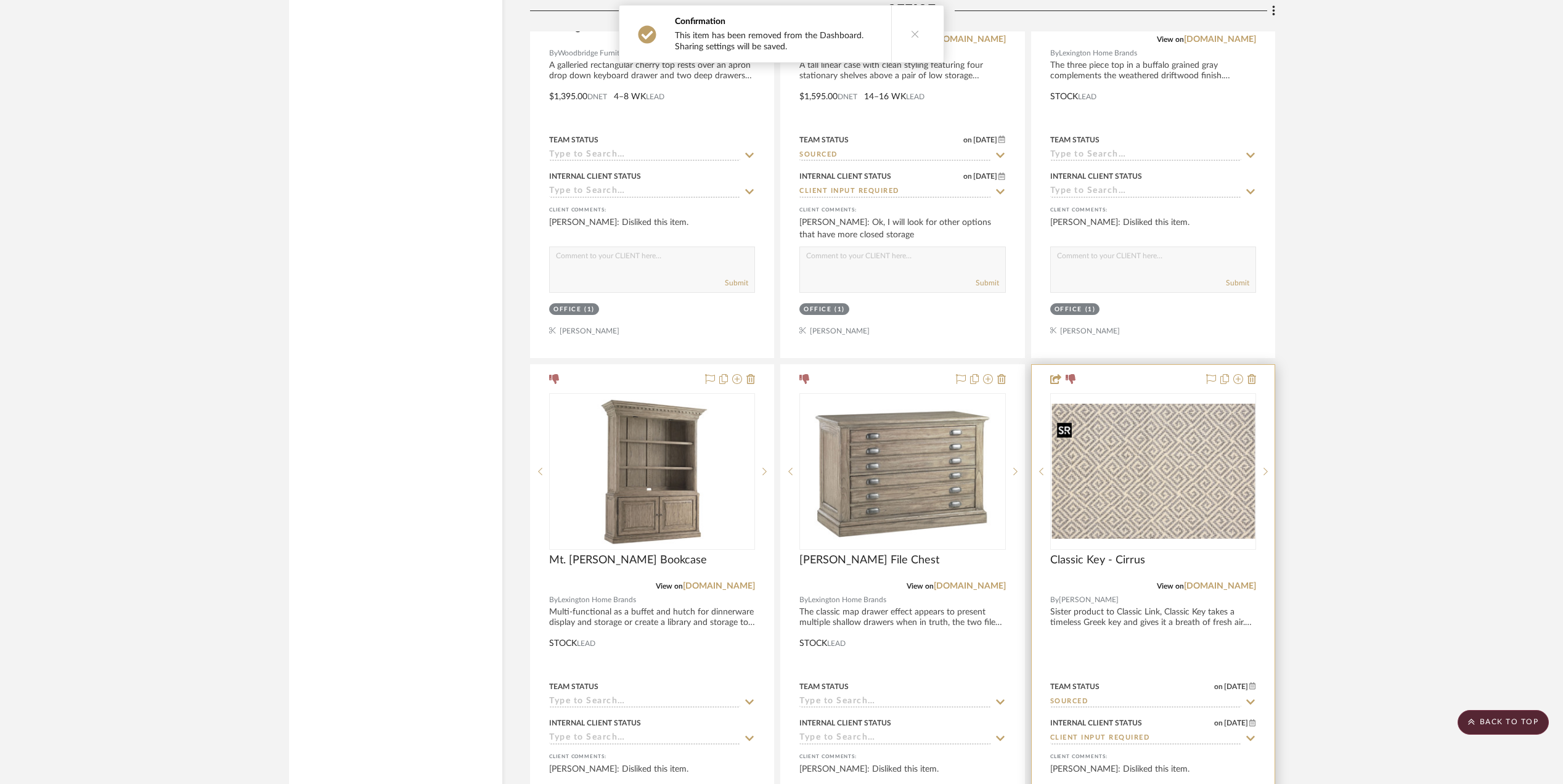
click at [1184, 496] on img "0" at bounding box center [1153, 471] width 203 height 135
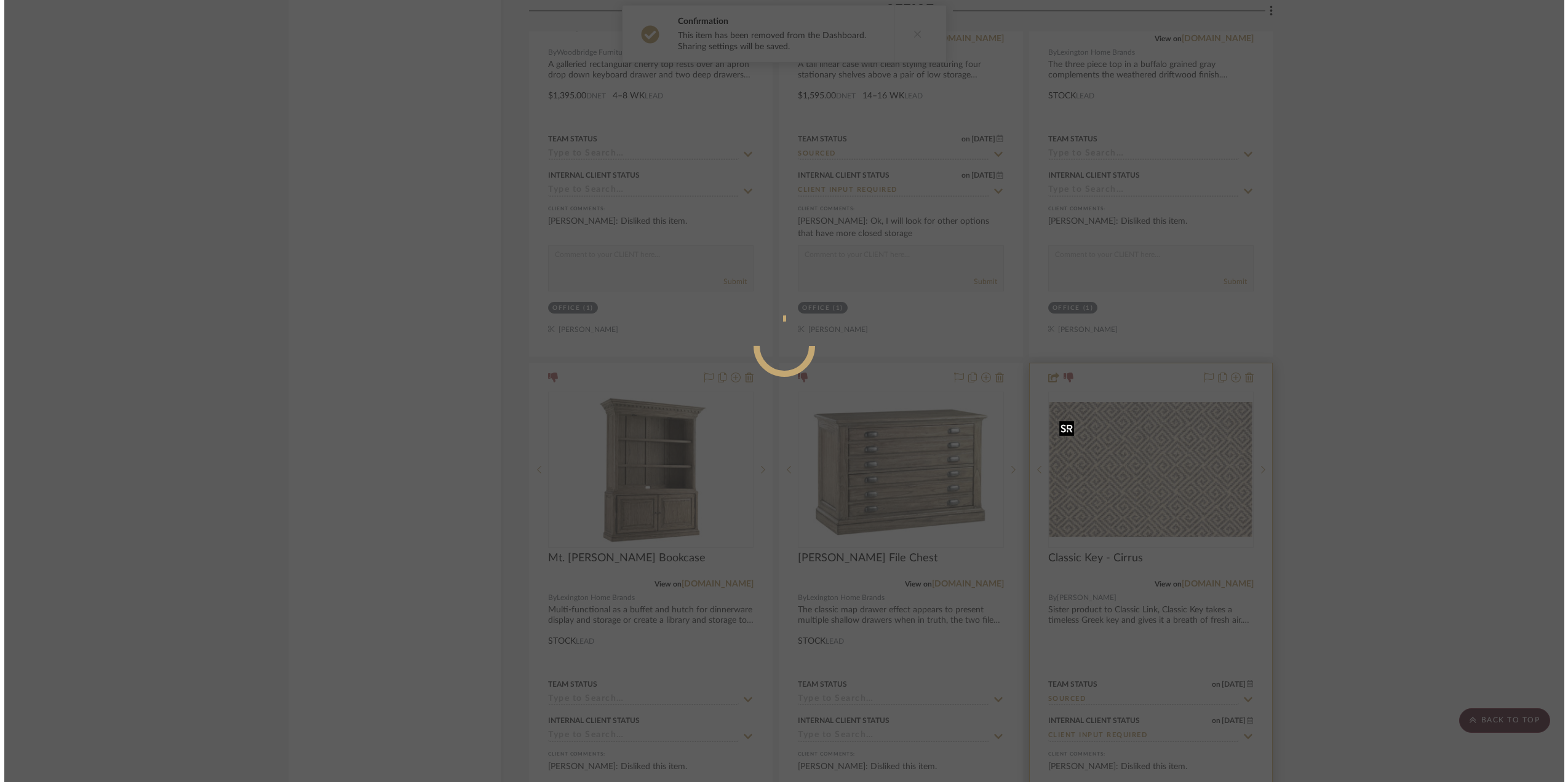
scroll to position [0, 0]
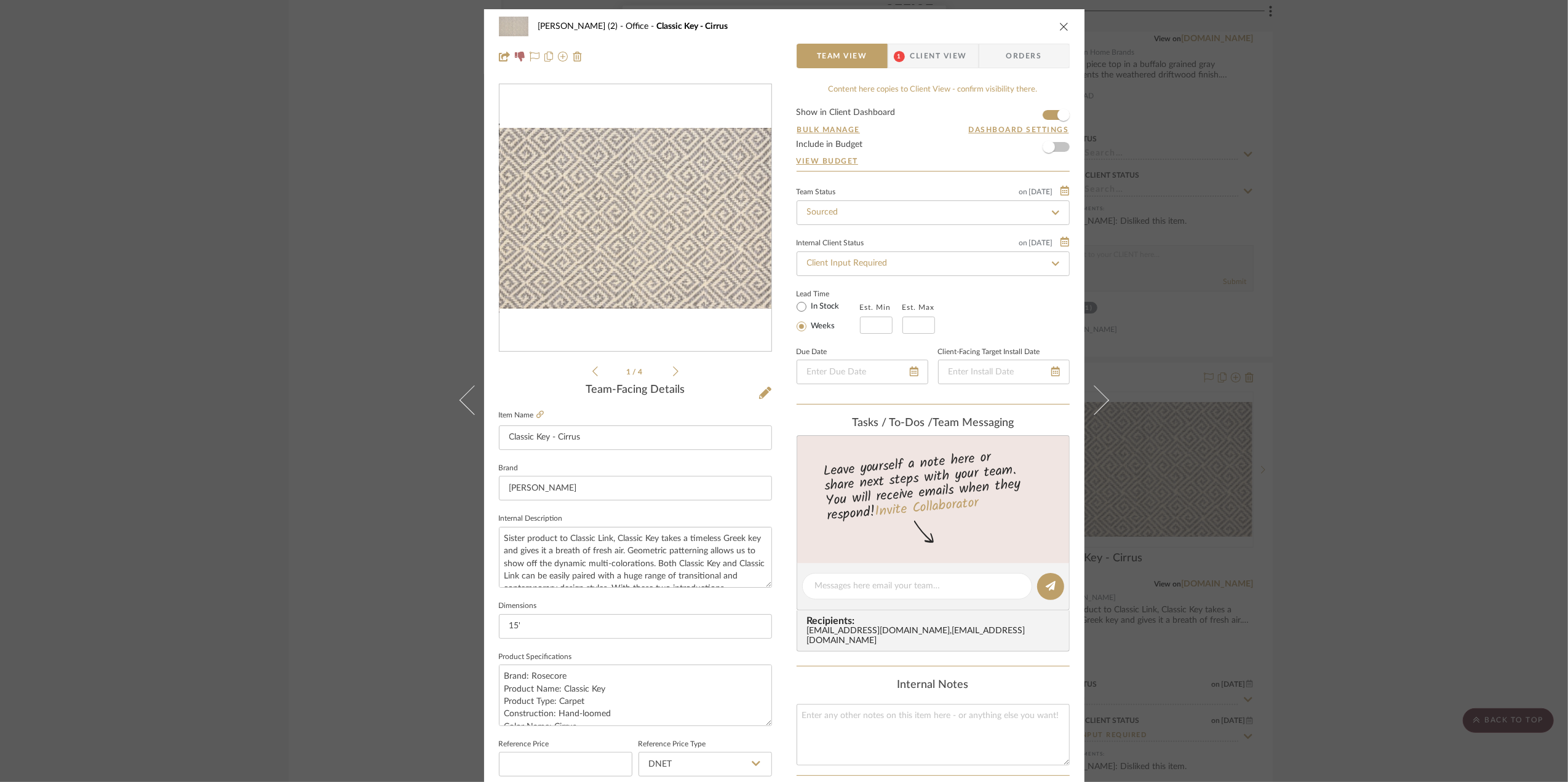
click at [1044, 116] on form "Show in Client Dashboard Bulk Manage Dashboard Settings Include in Budget View …" at bounding box center [933, 139] width 273 height 63
click at [1050, 116] on span "button" at bounding box center [1063, 115] width 27 height 27
click at [1361, 340] on div "Stephanie Bergreen (2) Office Classic Key - Cirrus Team View 1 Client View Orde…" at bounding box center [784, 391] width 1568 height 782
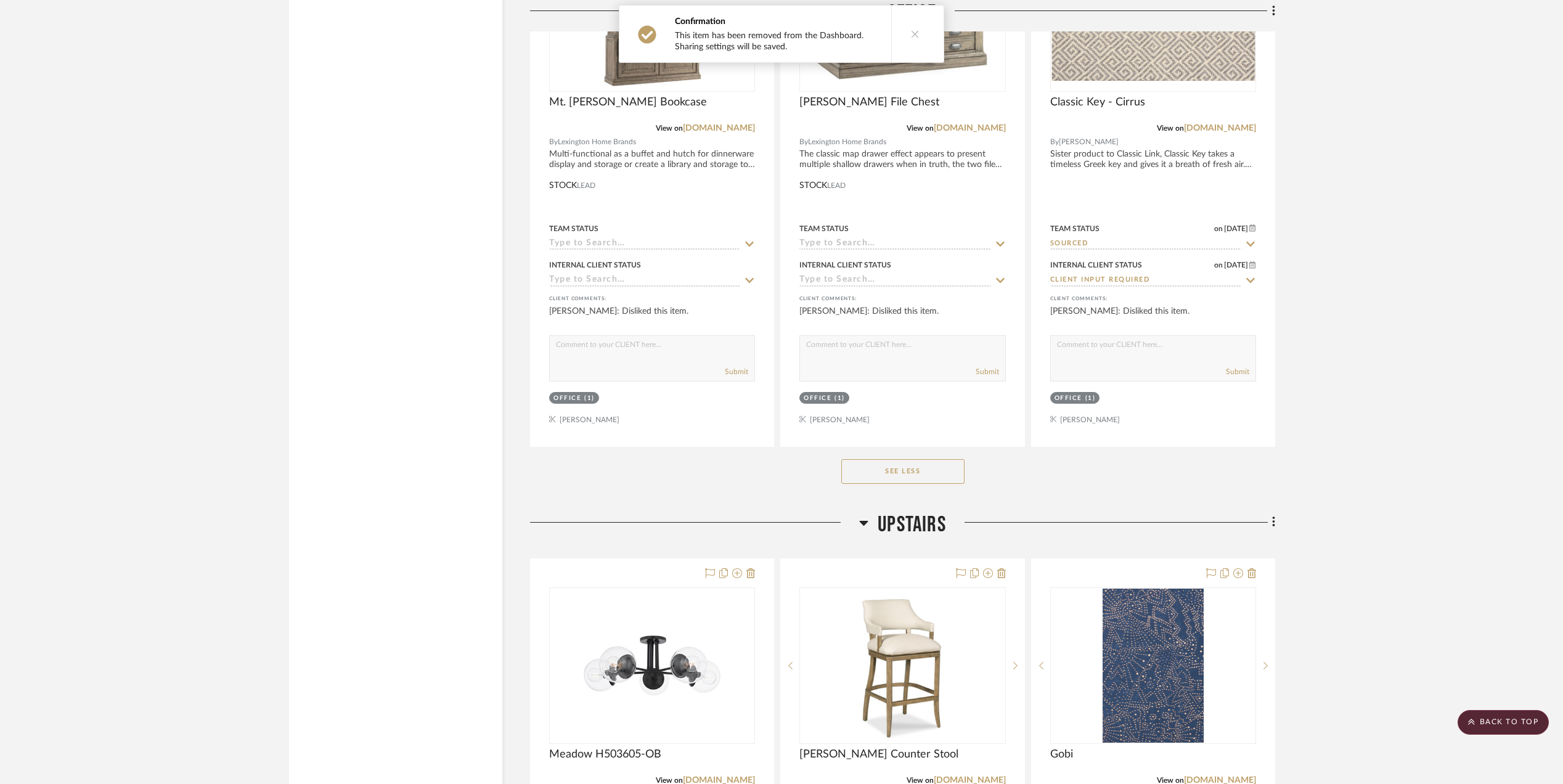
scroll to position [5095, 0]
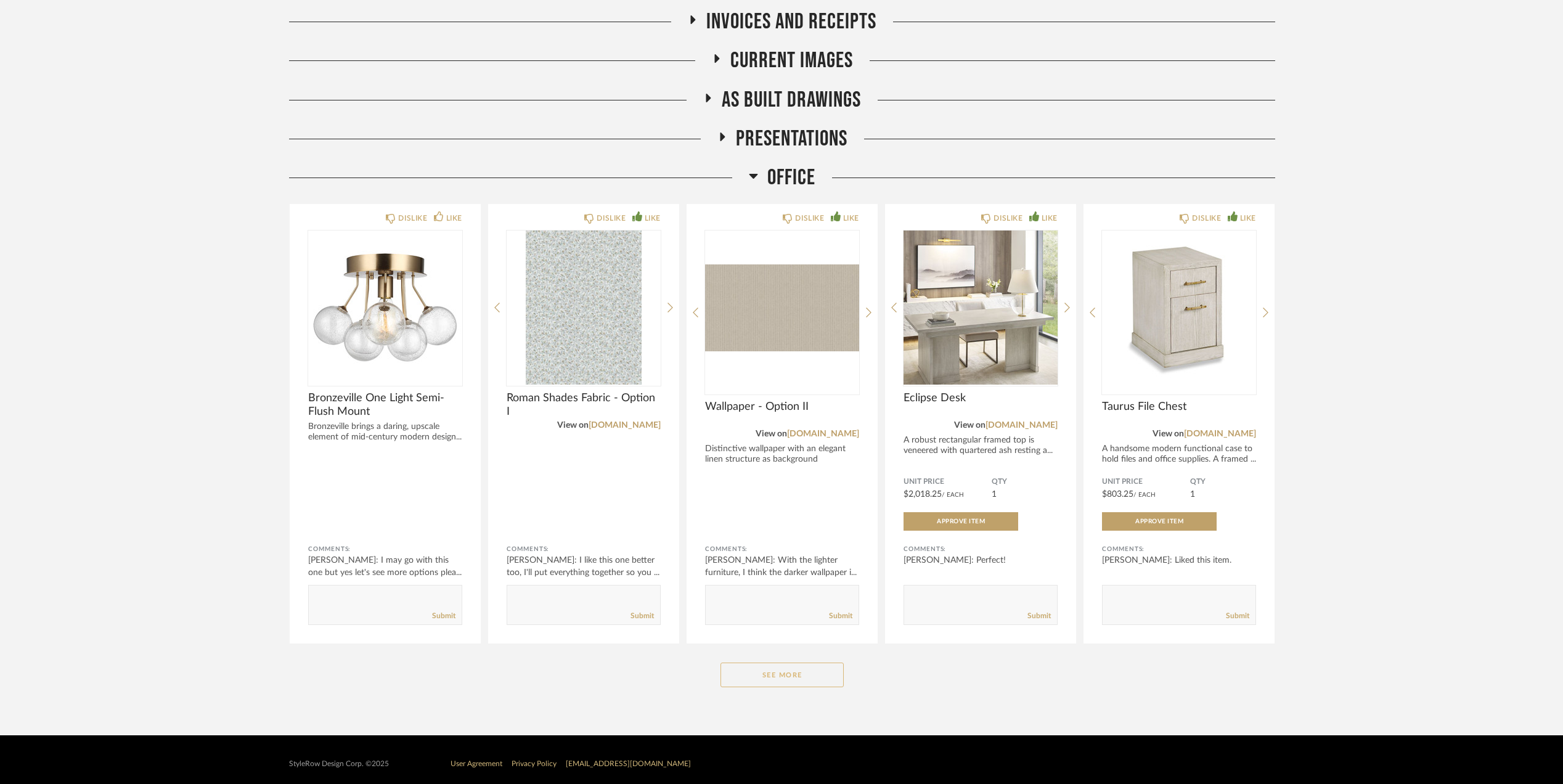
click at [809, 672] on button "See More" at bounding box center [782, 675] width 123 height 25
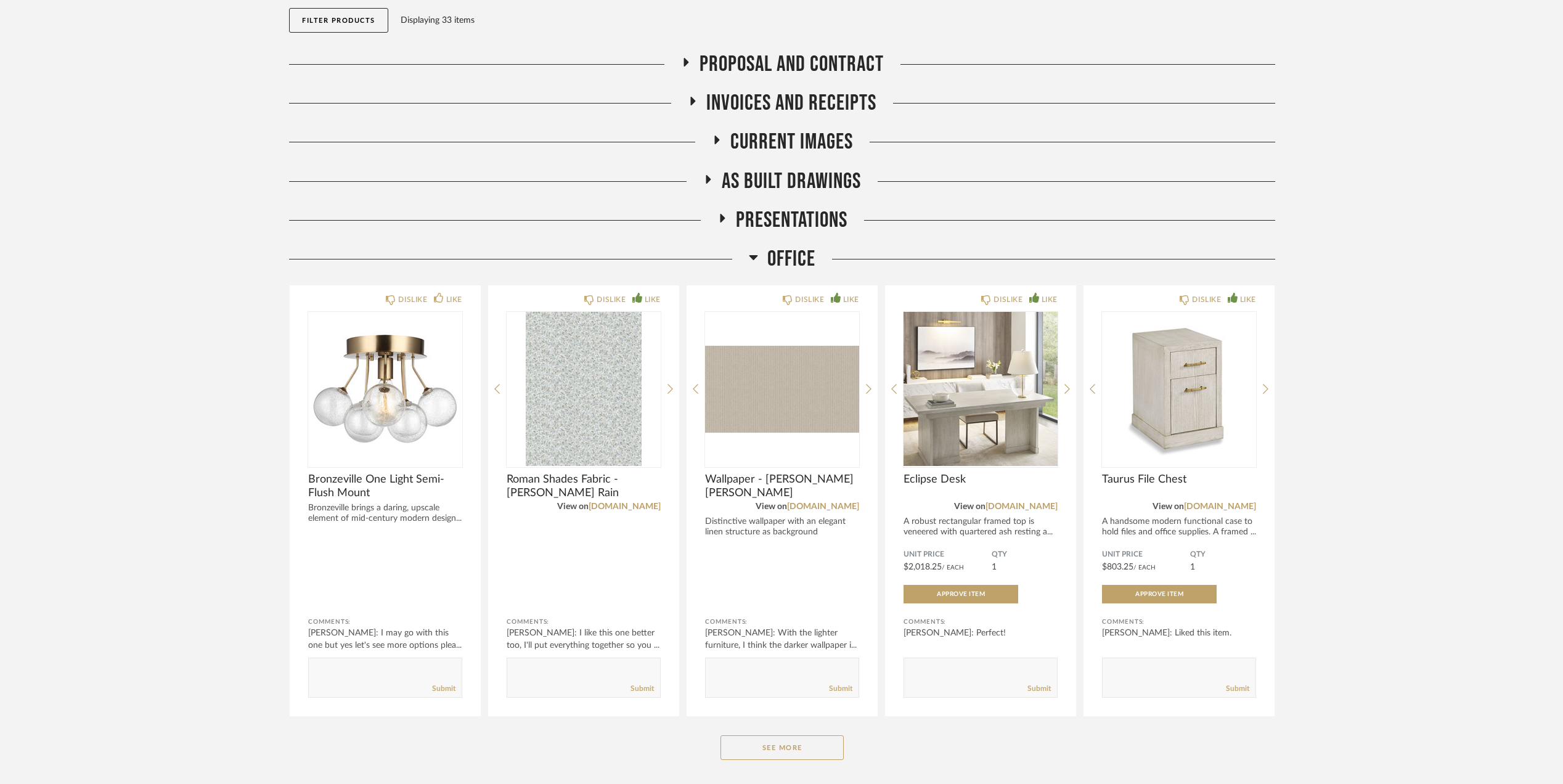
scroll to position [164, 0]
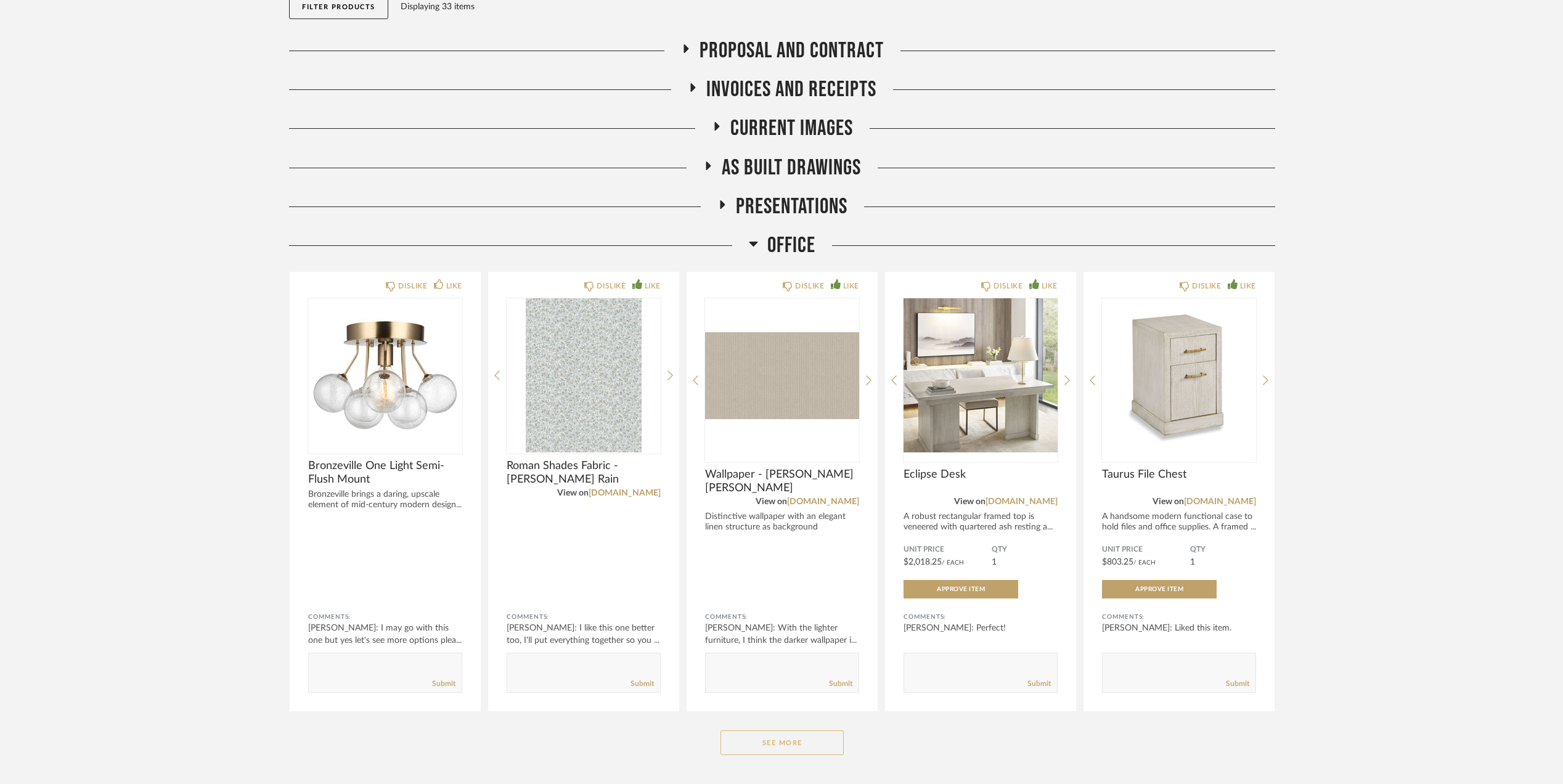
click at [771, 743] on button "See More" at bounding box center [782, 743] width 123 height 25
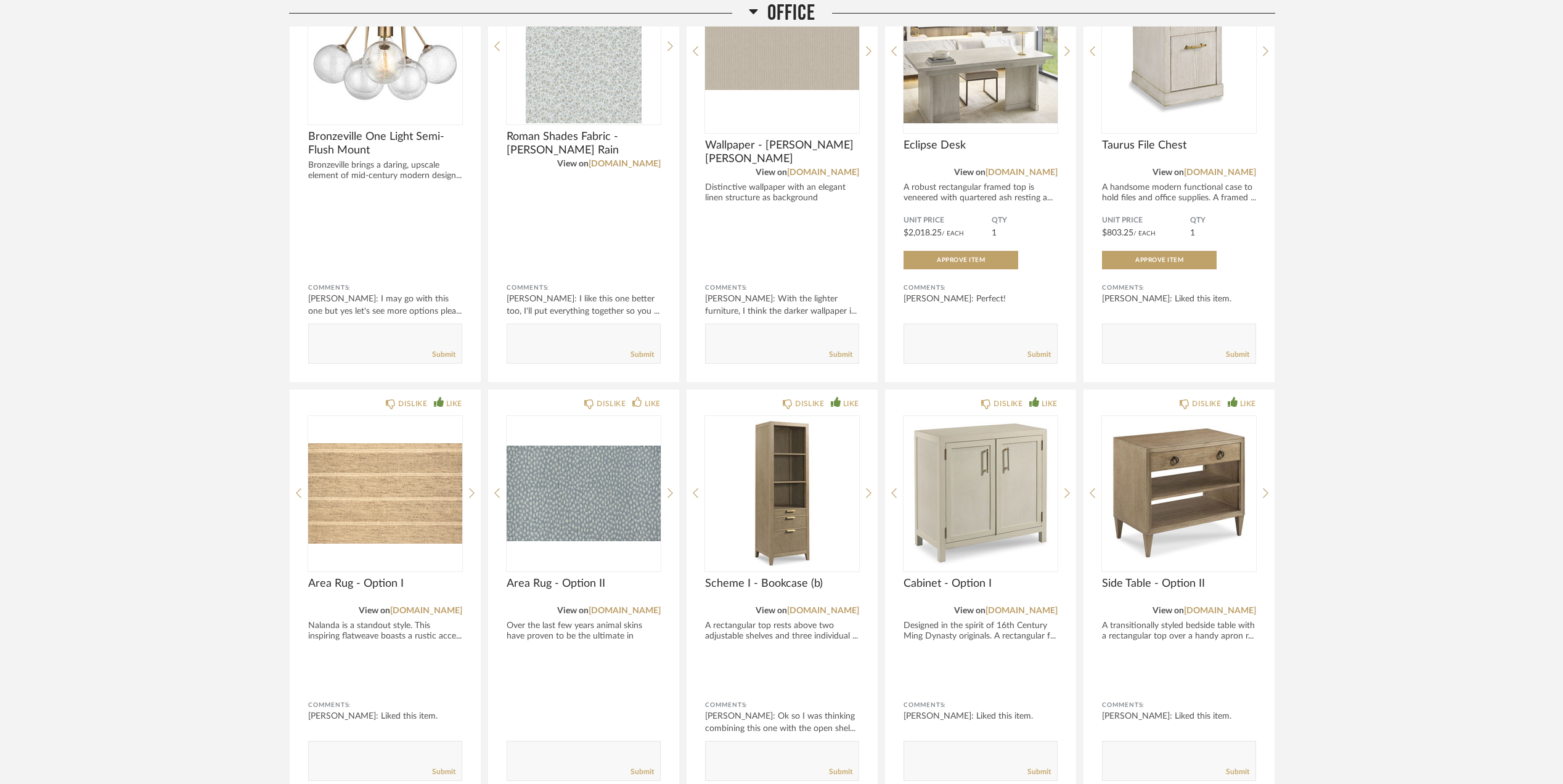
scroll to position [410, 0]
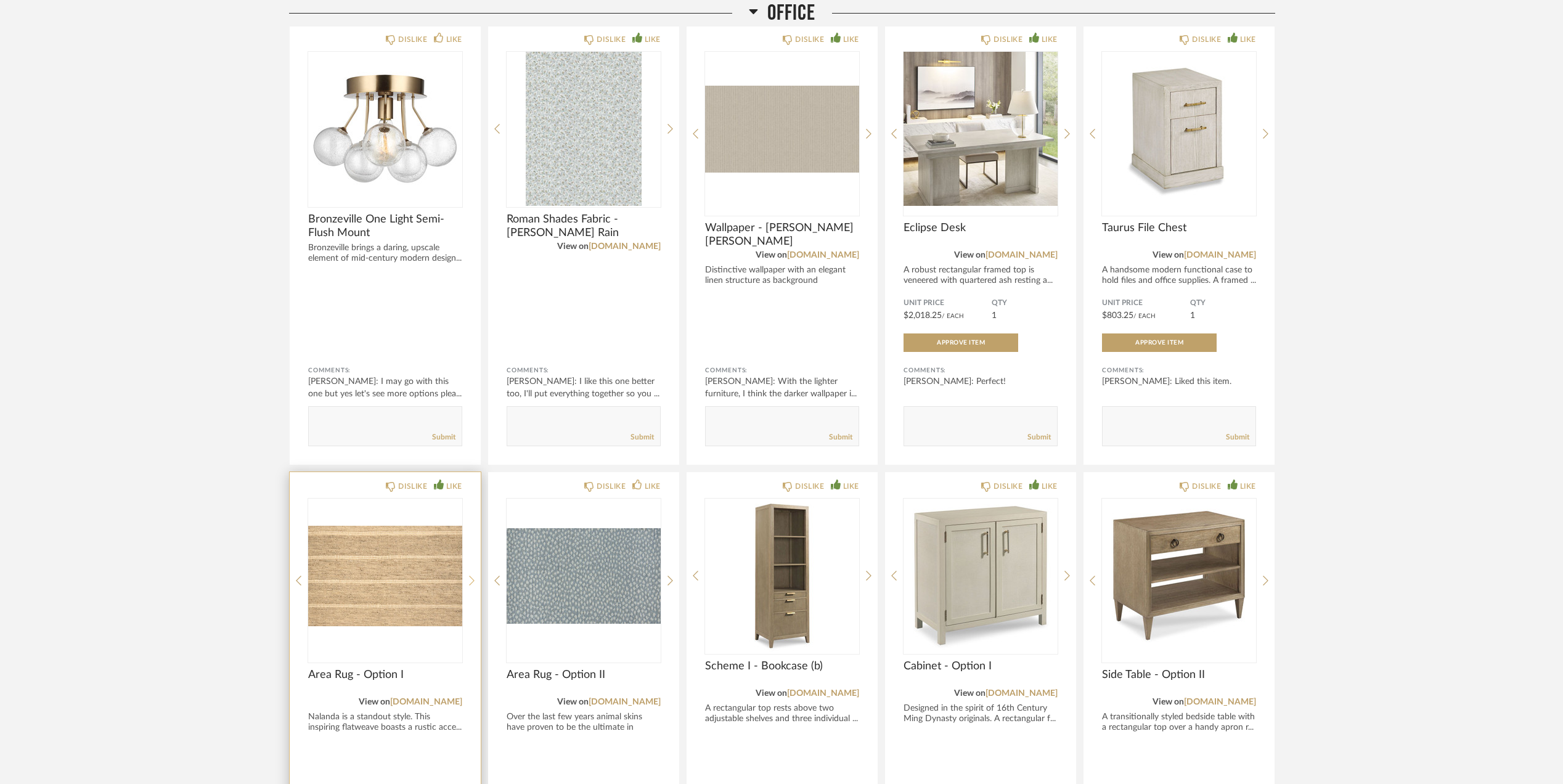
click at [471, 568] on div at bounding box center [471, 581] width 6 height 164
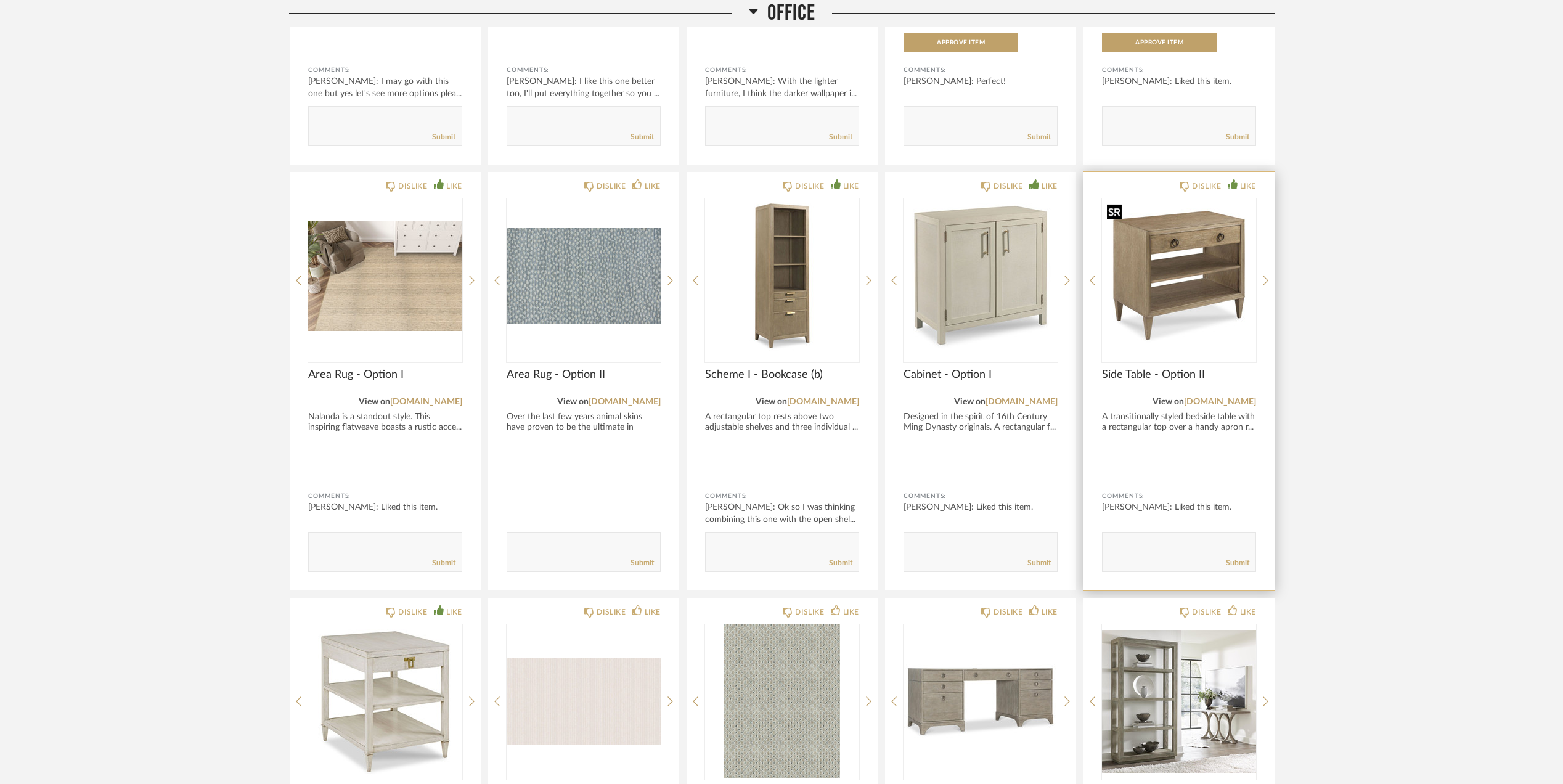
scroll to position [740, 0]
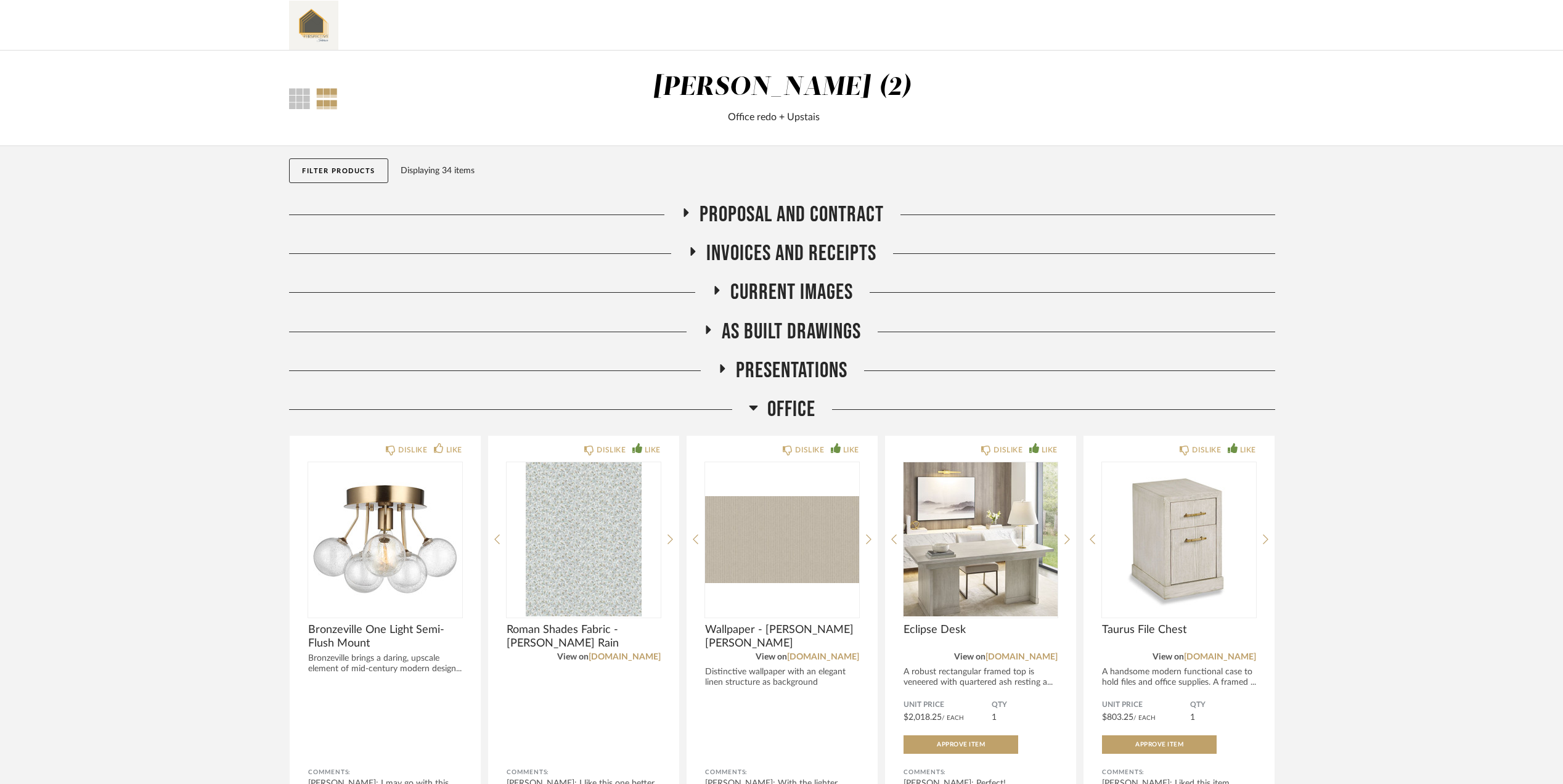
scroll to position [164, 0]
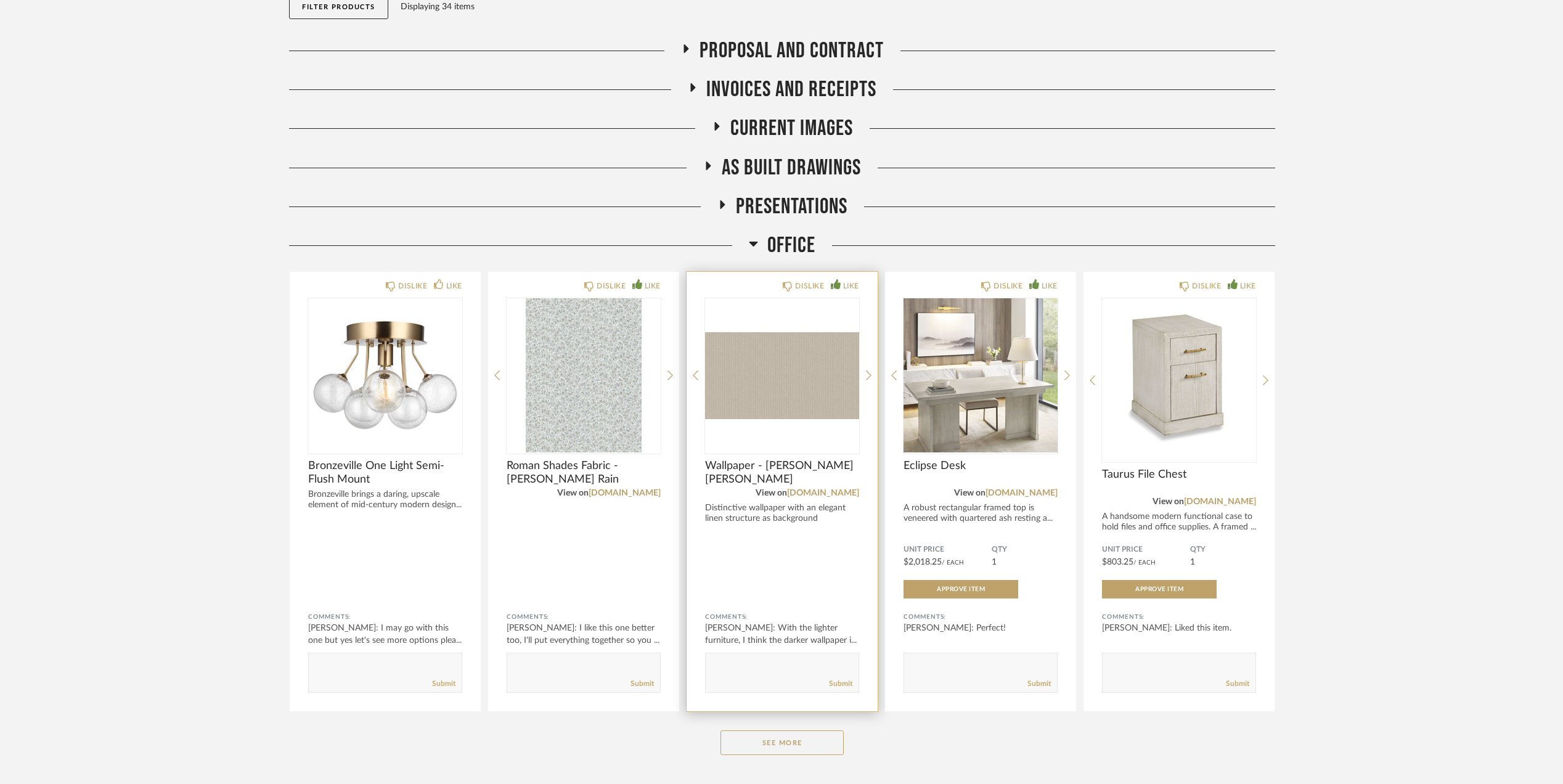
click at [755, 733] on button "See More" at bounding box center [782, 743] width 123 height 25
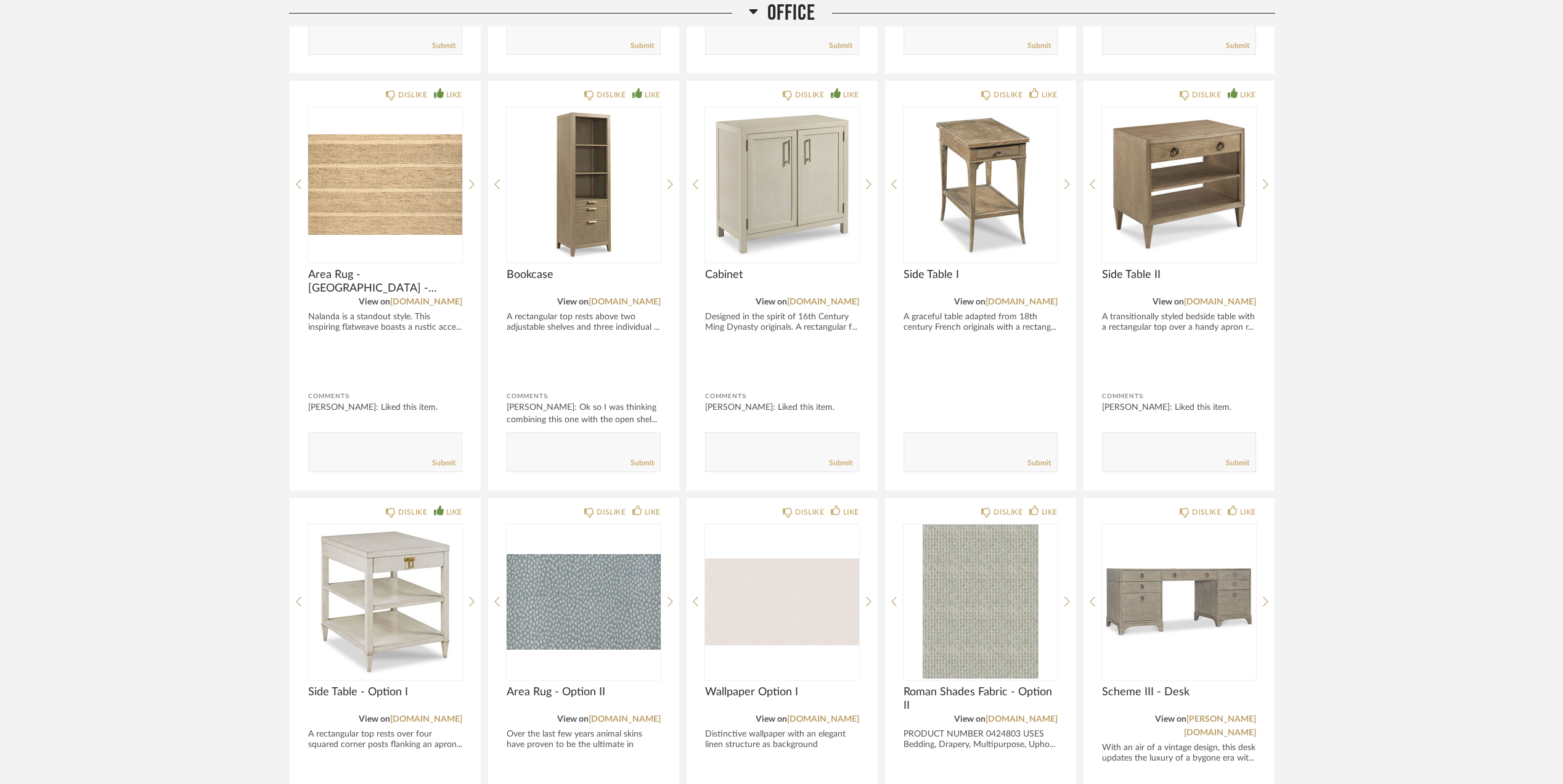
scroll to position [821, 0]
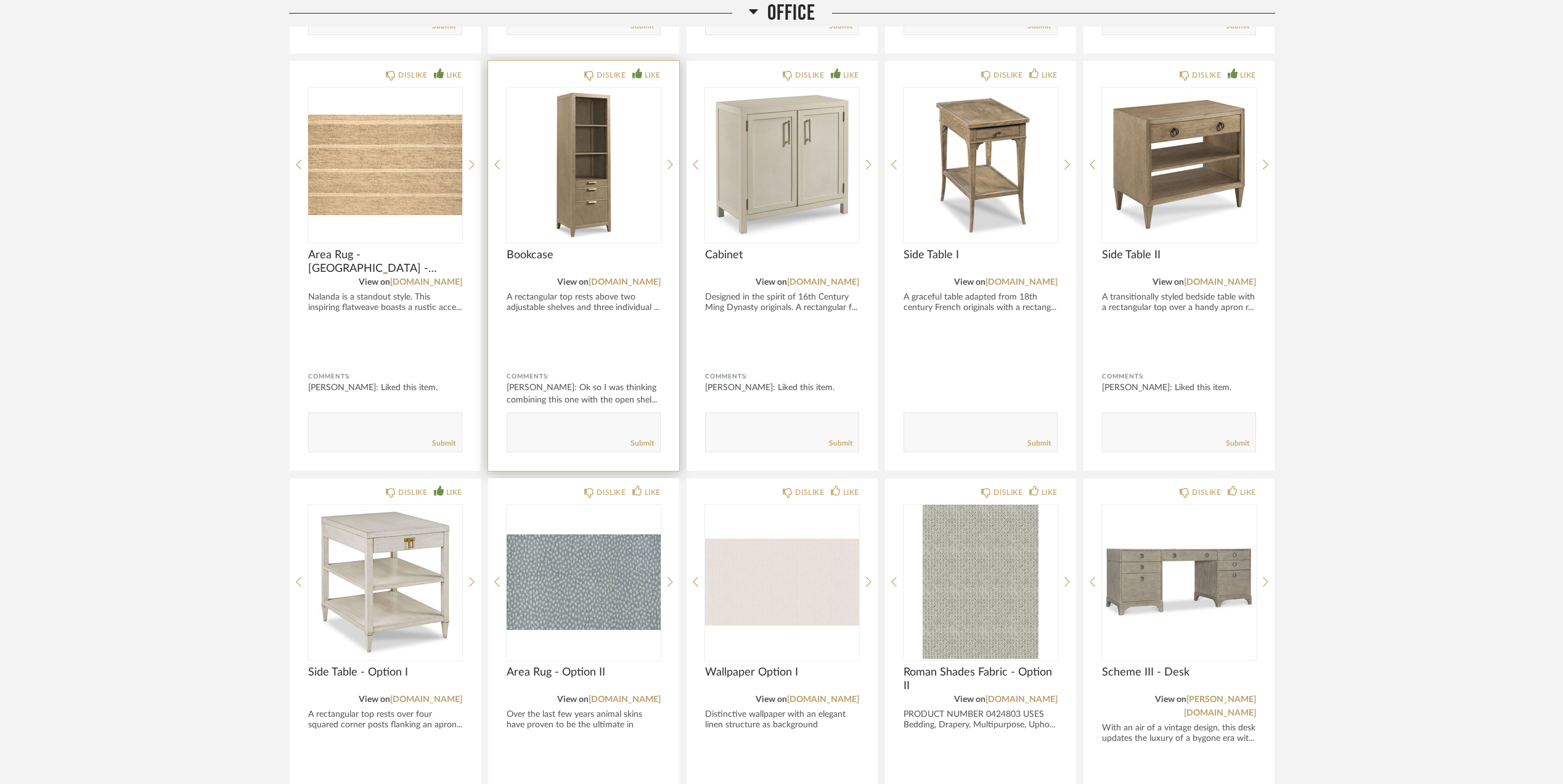
click at [551, 253] on span "Bookcase" at bounding box center [583, 255] width 154 height 13
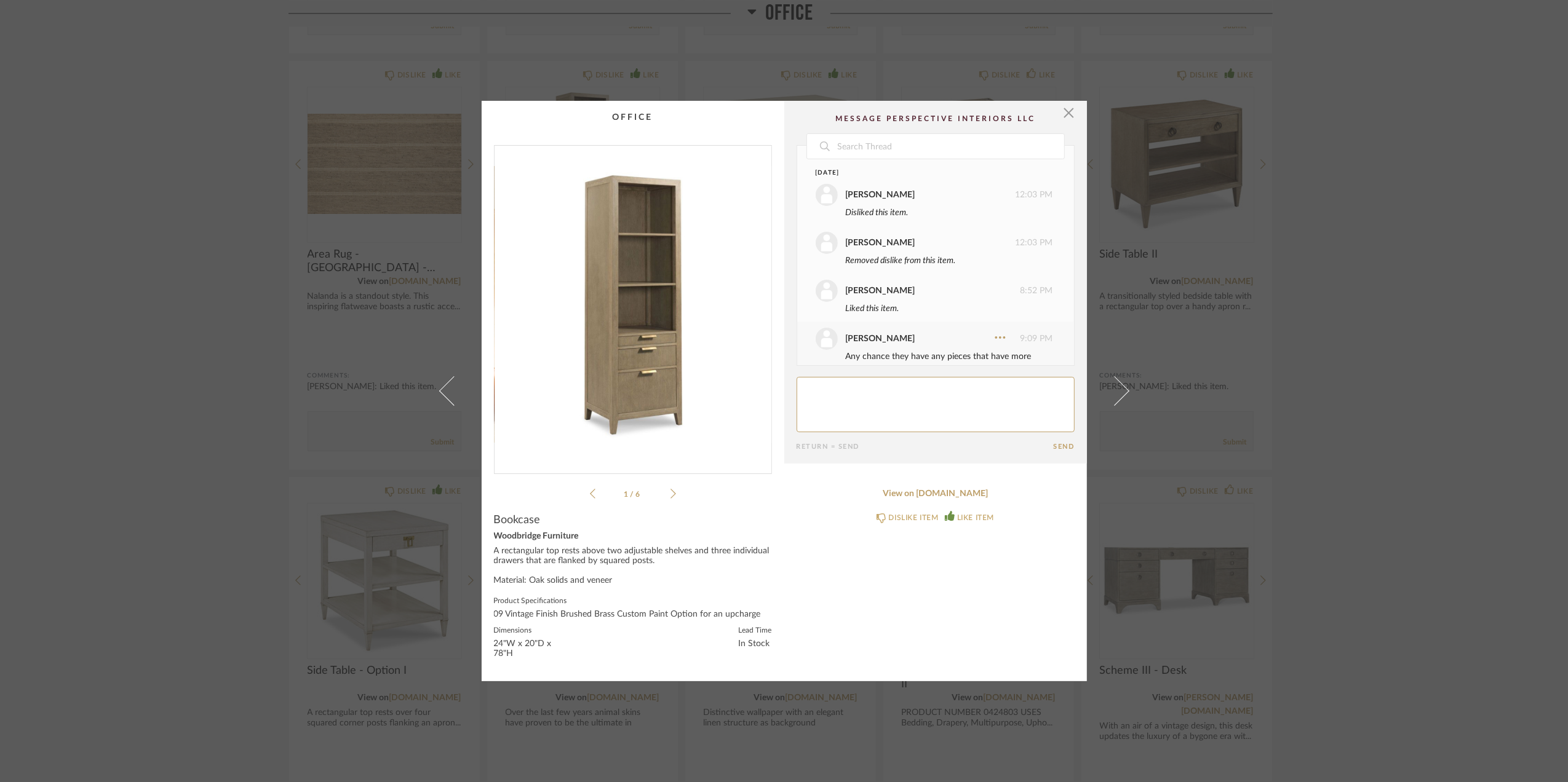
scroll to position [292, 0]
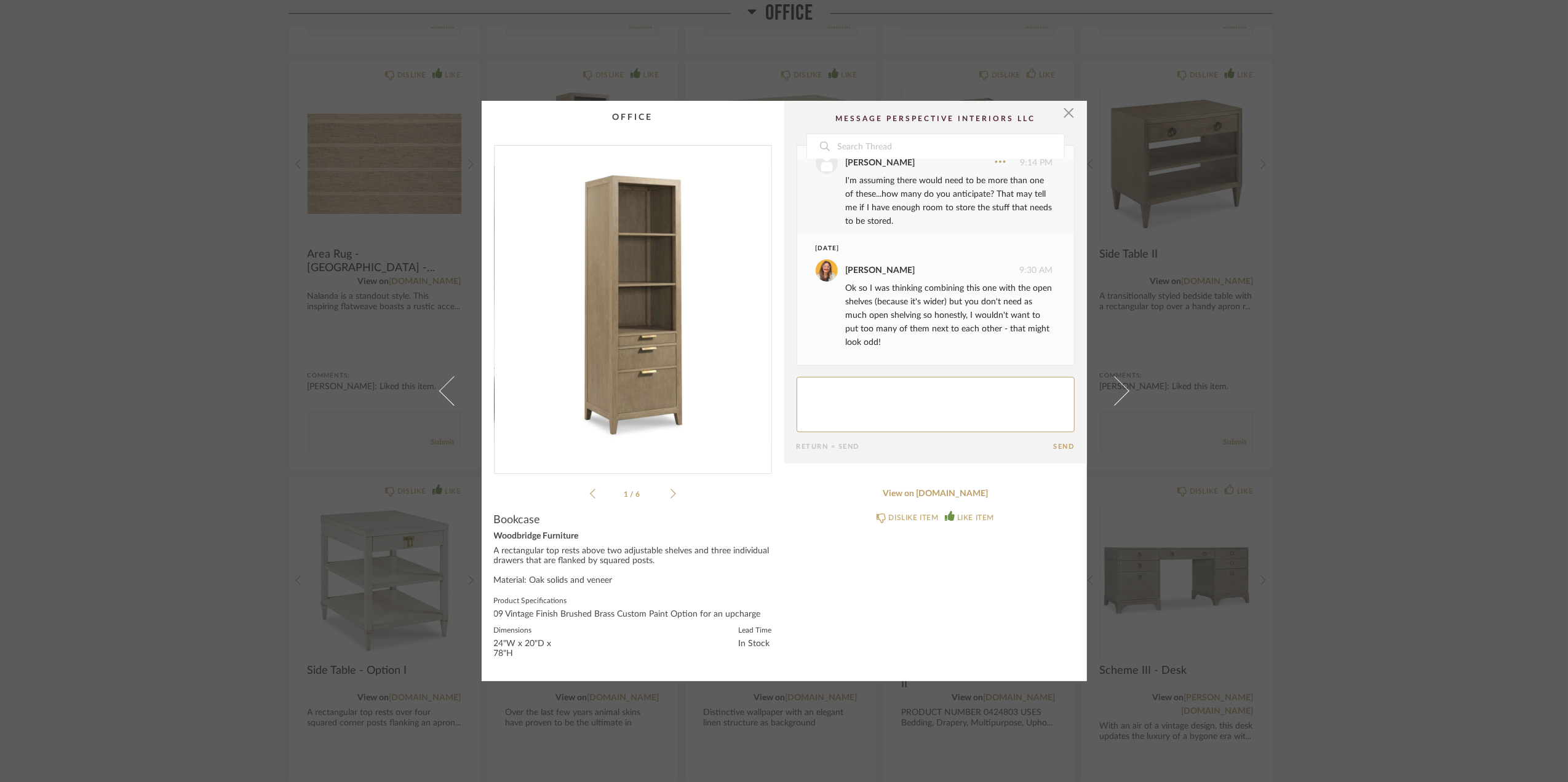
click at [1435, 321] on div "× 1 / 6 Date [DATE] [PERSON_NAME] 12:03 PM Disliked this item. [PERSON_NAME] 12…" at bounding box center [784, 391] width 1568 height 782
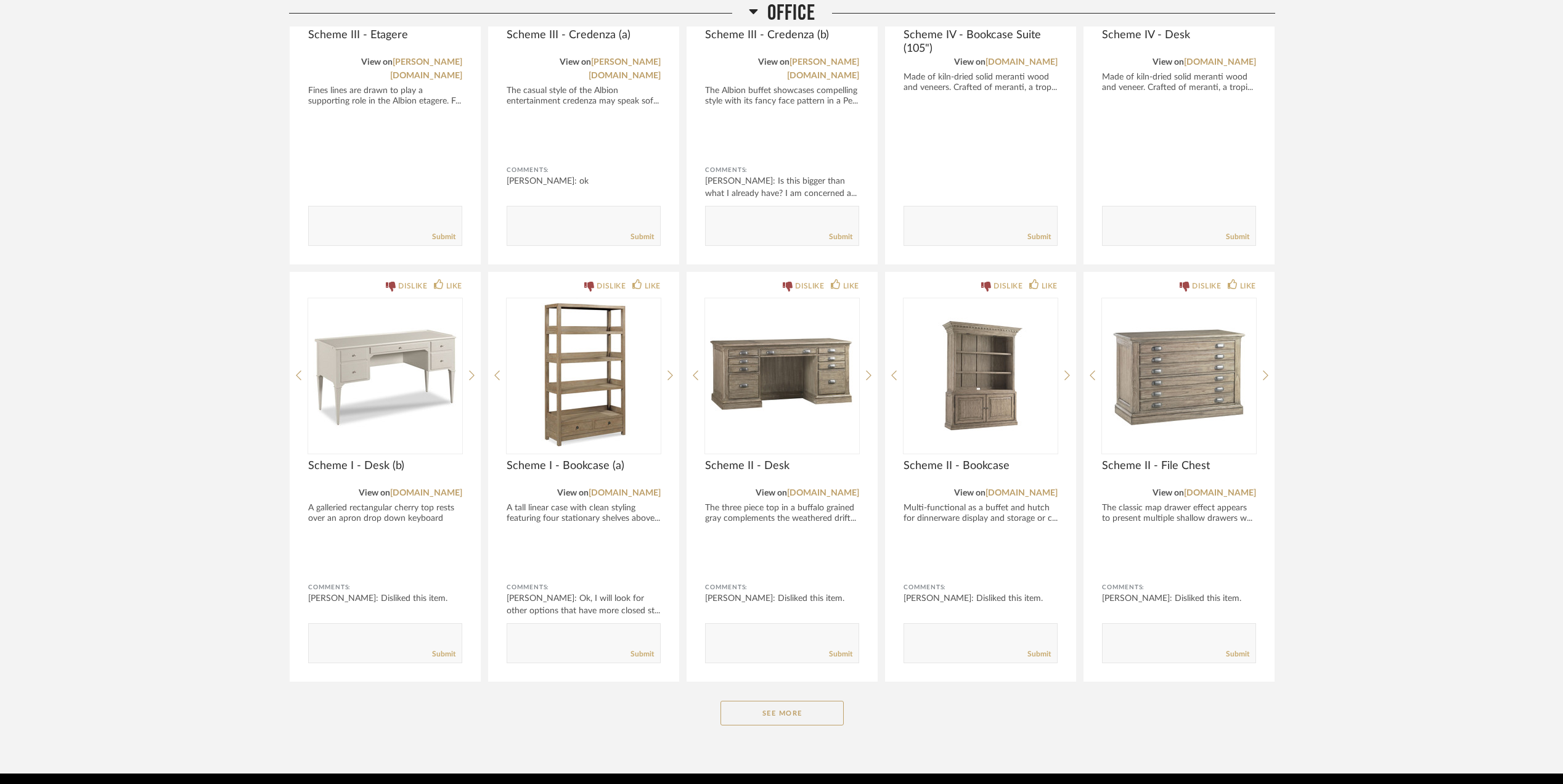
scroll to position [1906, 0]
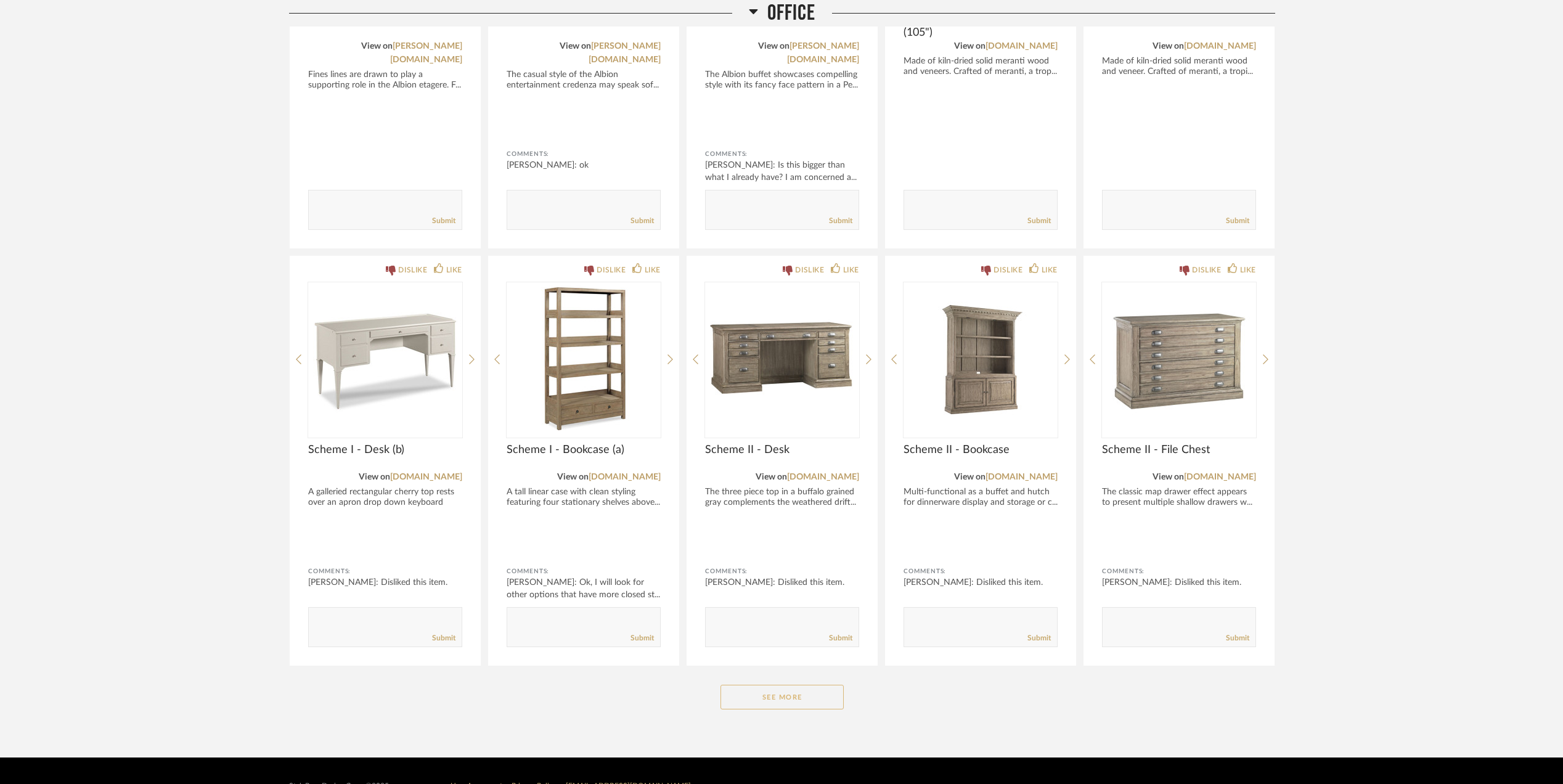
click at [794, 685] on button "See More" at bounding box center [782, 697] width 123 height 25
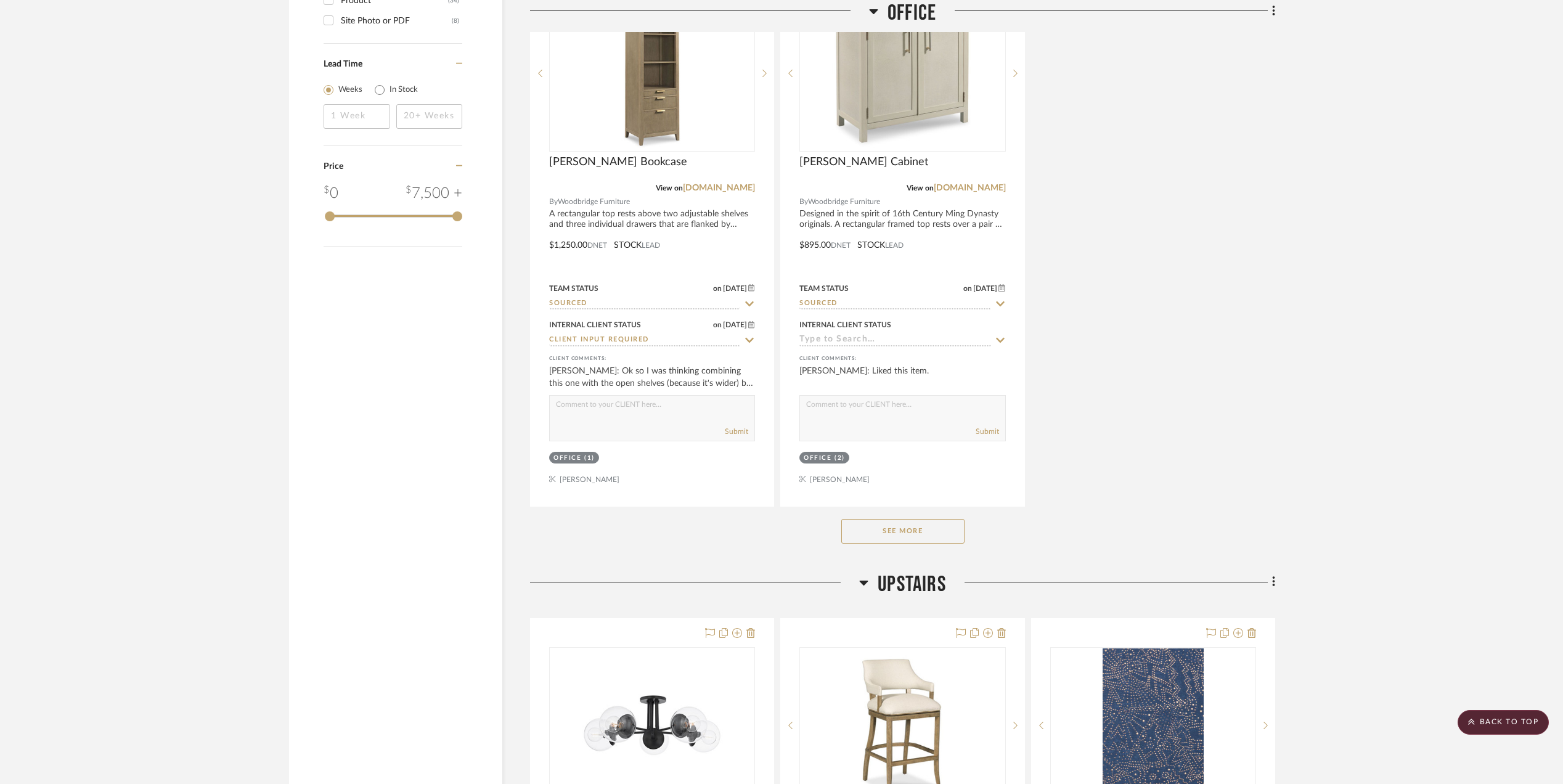
scroll to position [1726, 0]
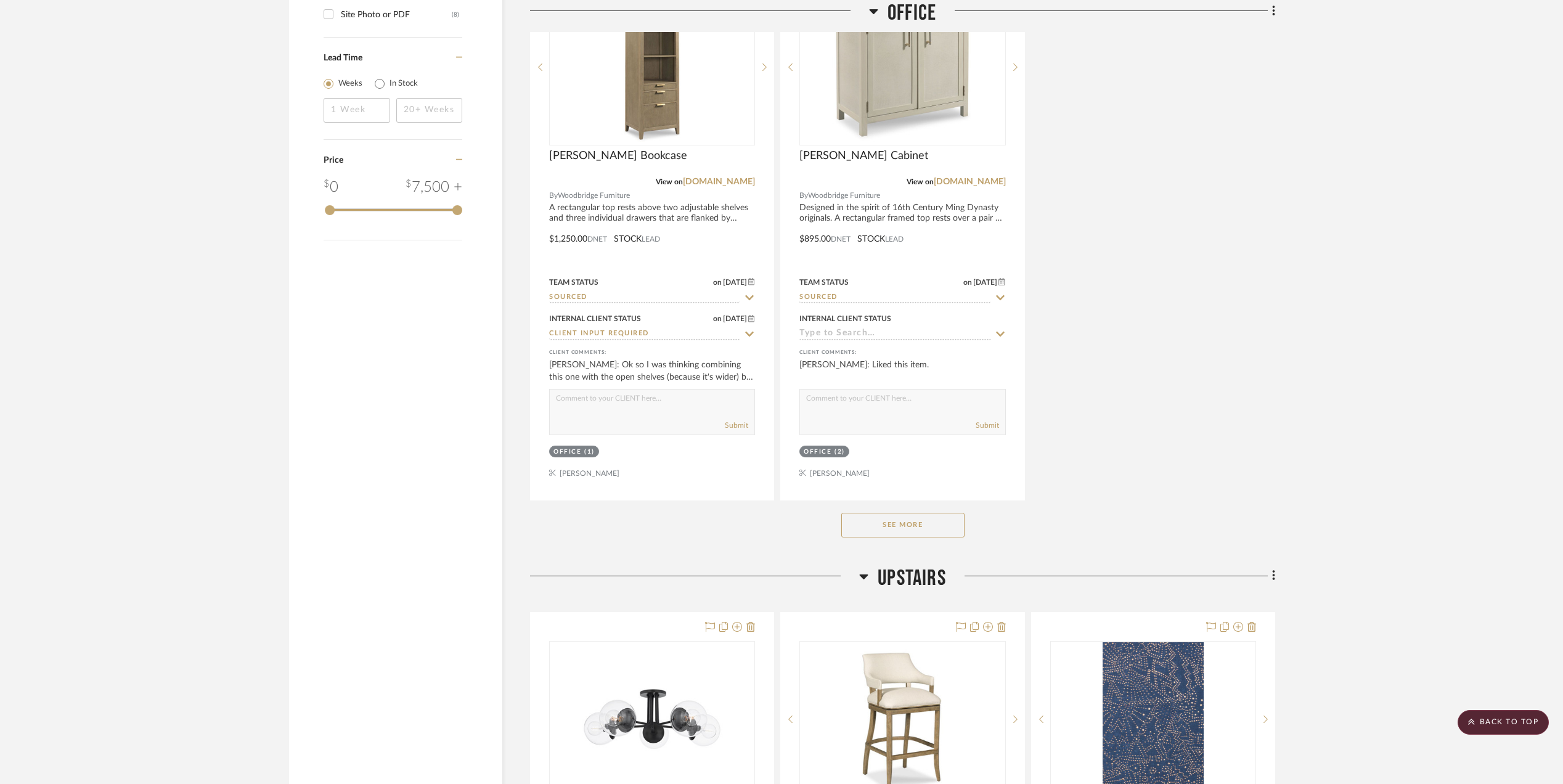
click at [896, 537] on button "See More" at bounding box center [903, 525] width 123 height 25
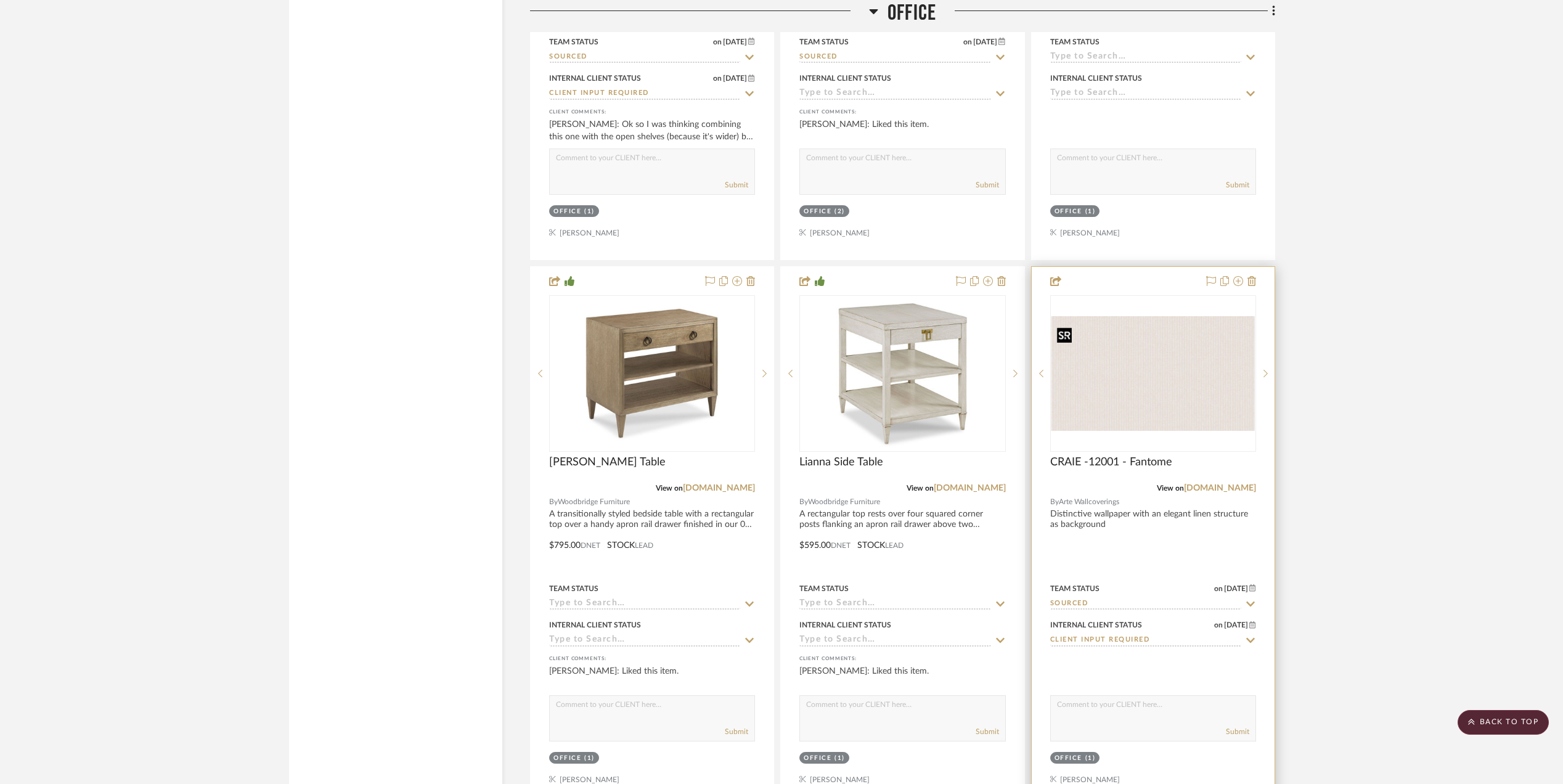
scroll to position [1972, 0]
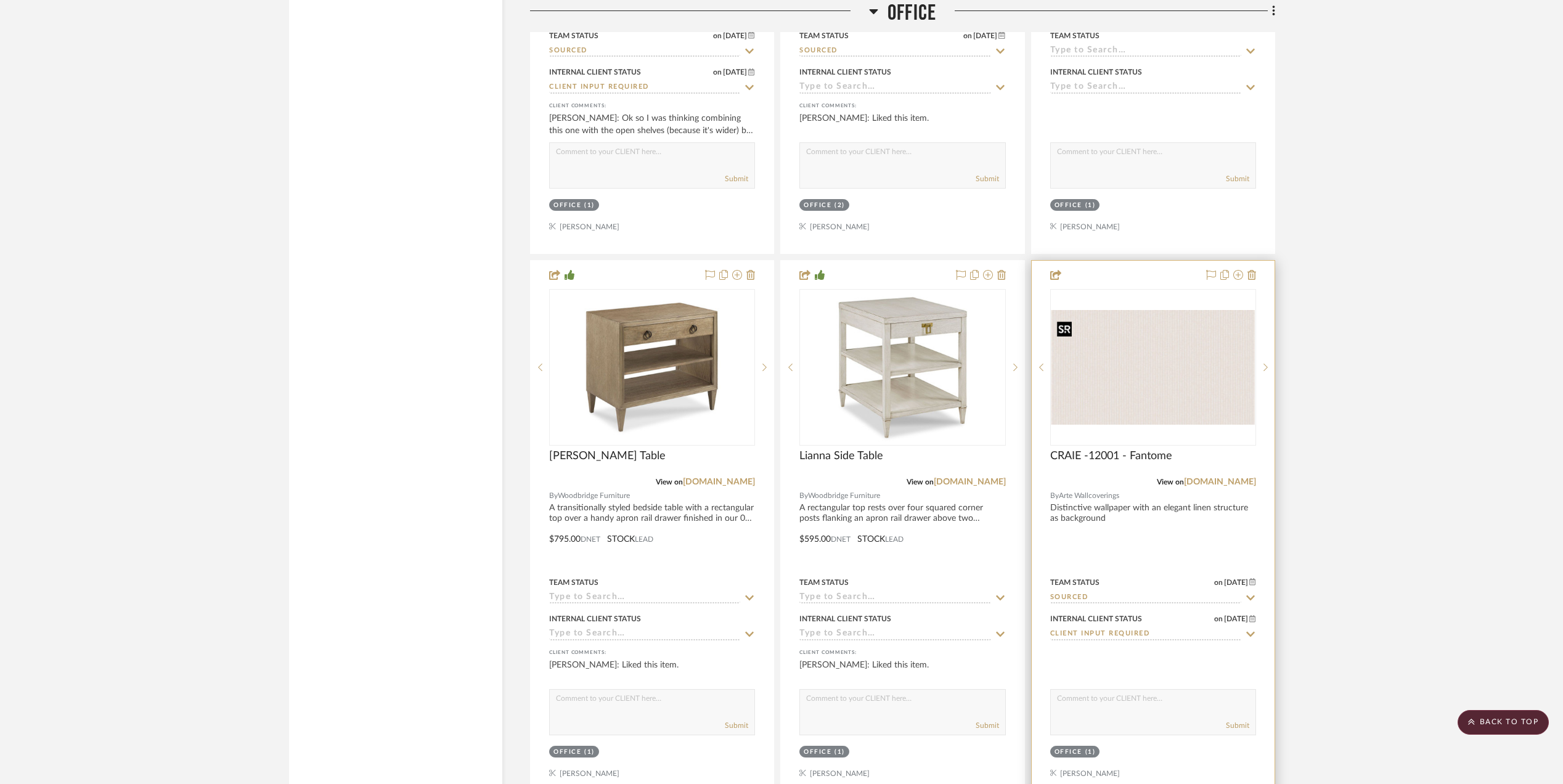
click at [1164, 368] on img "0" at bounding box center [1153, 367] width 203 height 114
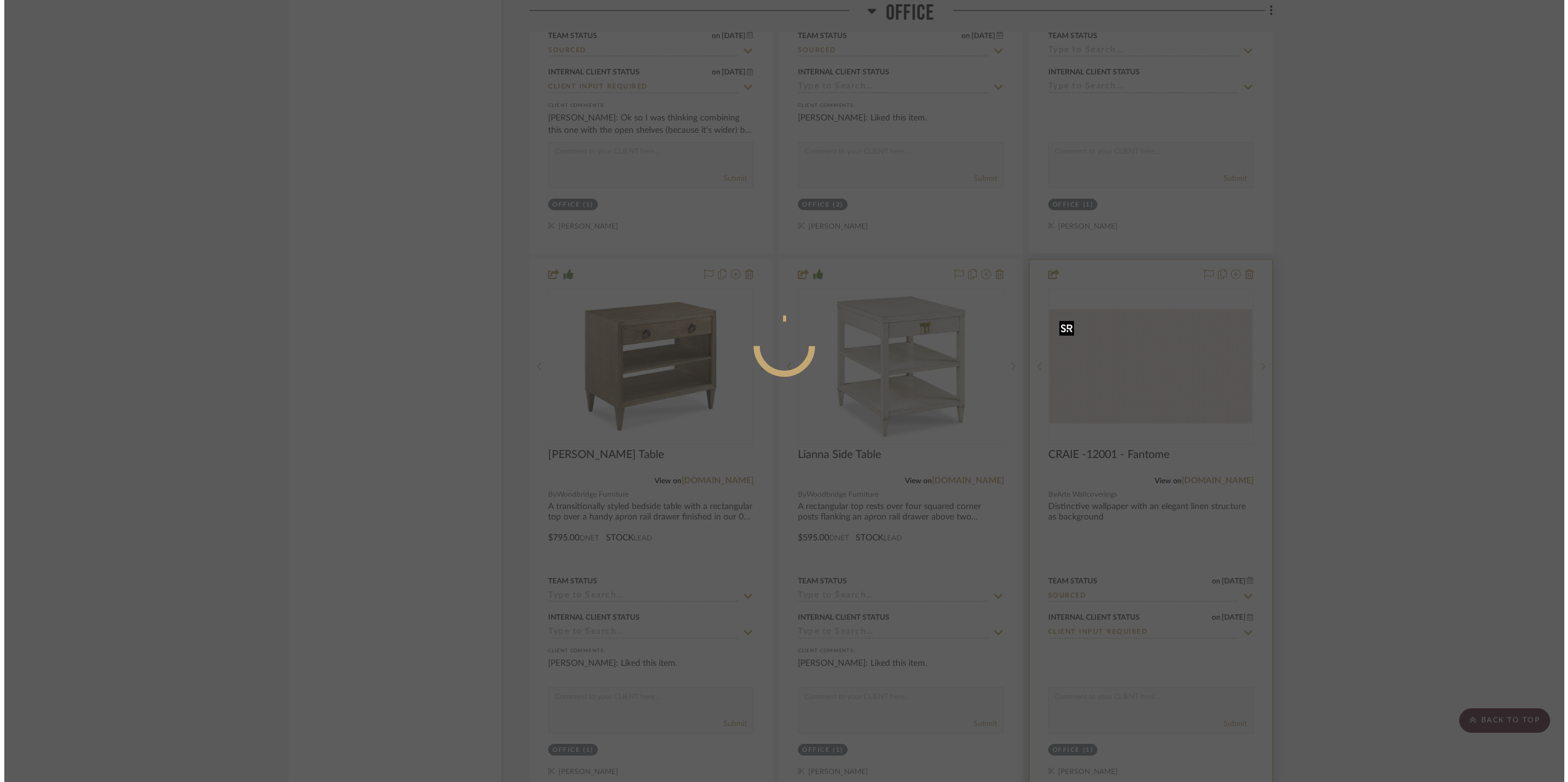
scroll to position [0, 0]
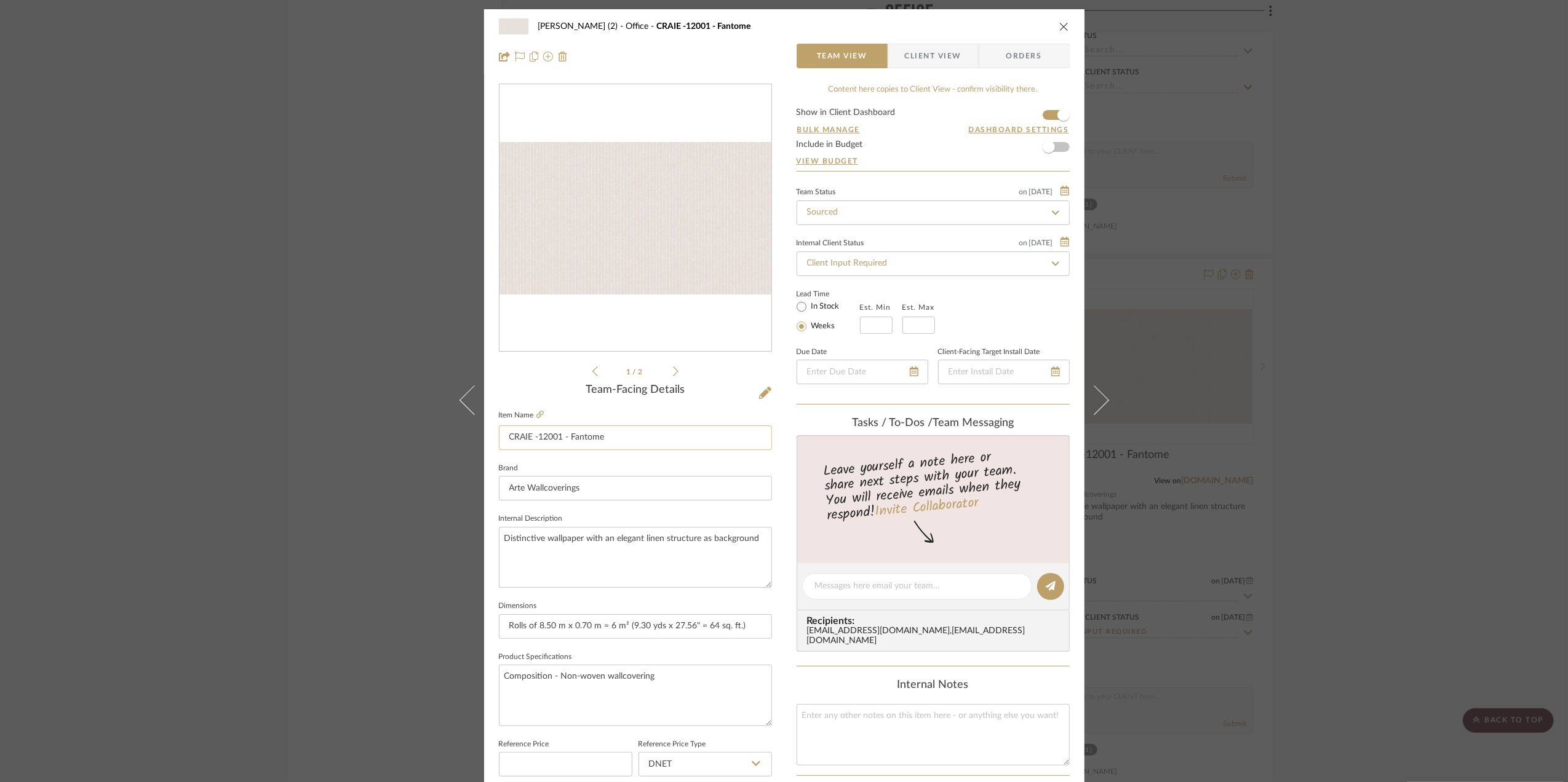
drag, startPoint x: 623, startPoint y: 432, endPoint x: 565, endPoint y: 433, distance: 58.0
click at [565, 433] on input "CRAIE -12001 - Fantome" at bounding box center [635, 437] width 273 height 25
click at [923, 53] on span "Client View" at bounding box center [933, 56] width 56 height 25
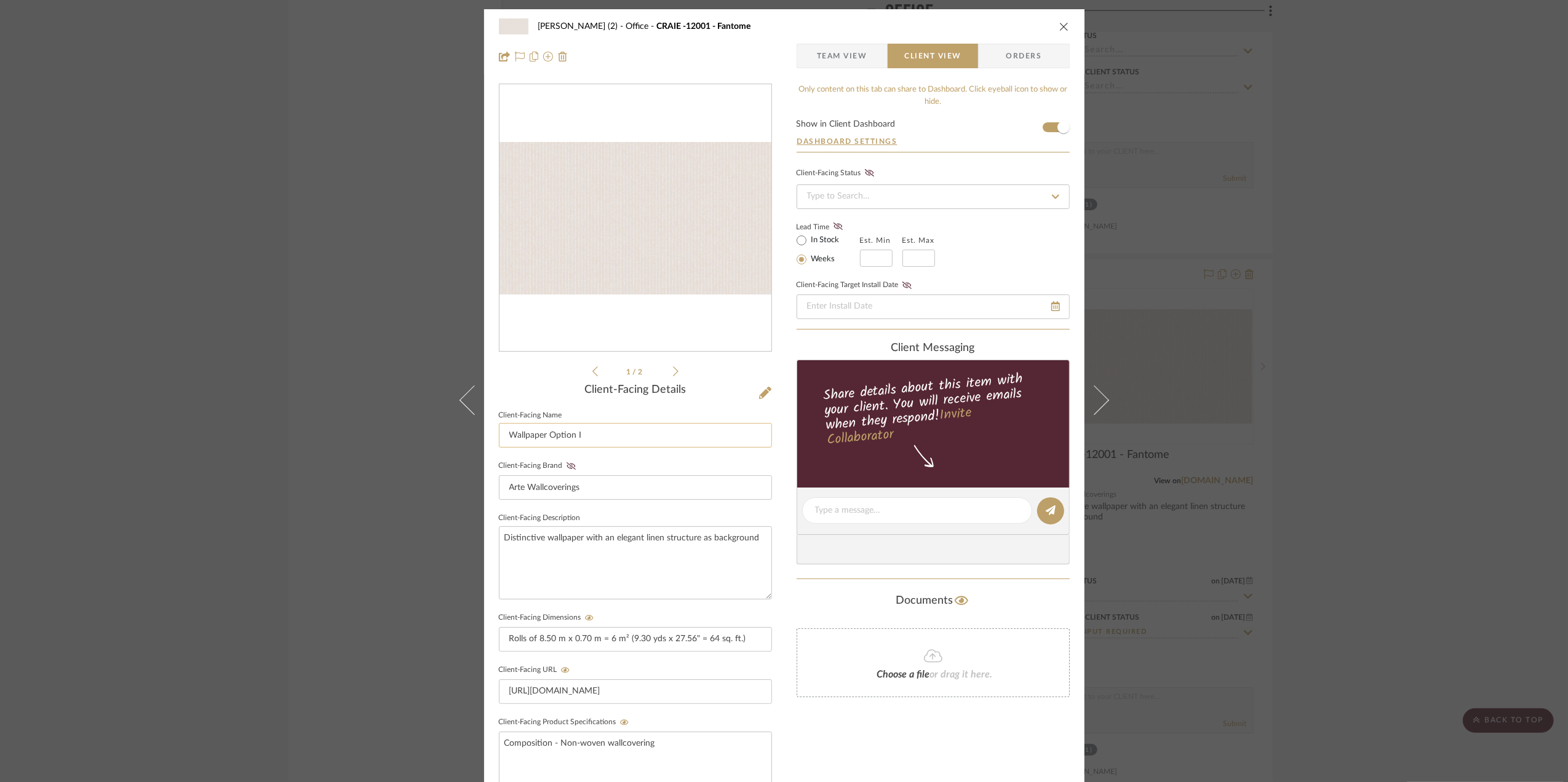
click at [625, 435] on input "Wallpaper Option I" at bounding box center [635, 435] width 273 height 25
paste input "Fantome"
type input "Wallpaper - Fantome"
click at [1383, 442] on div "[PERSON_NAME] (2) Office CRAIE -12001 - Fantome Team View Client View Orders 1 …" at bounding box center [784, 391] width 1568 height 782
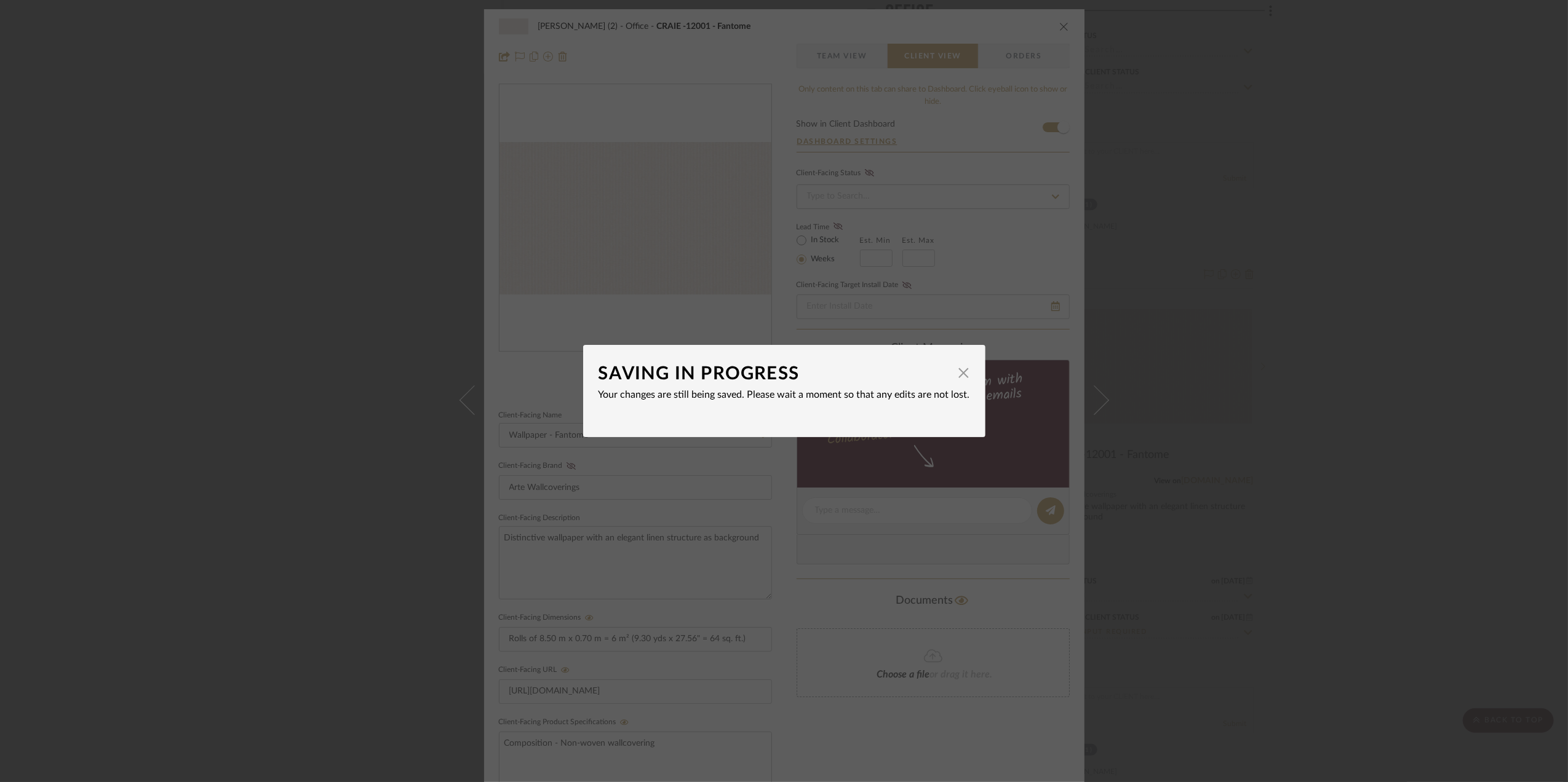
click at [1386, 471] on div "SAVING IN PROGRESS × Your changes are still being saved. Please wait a moment s…" at bounding box center [784, 391] width 1568 height 782
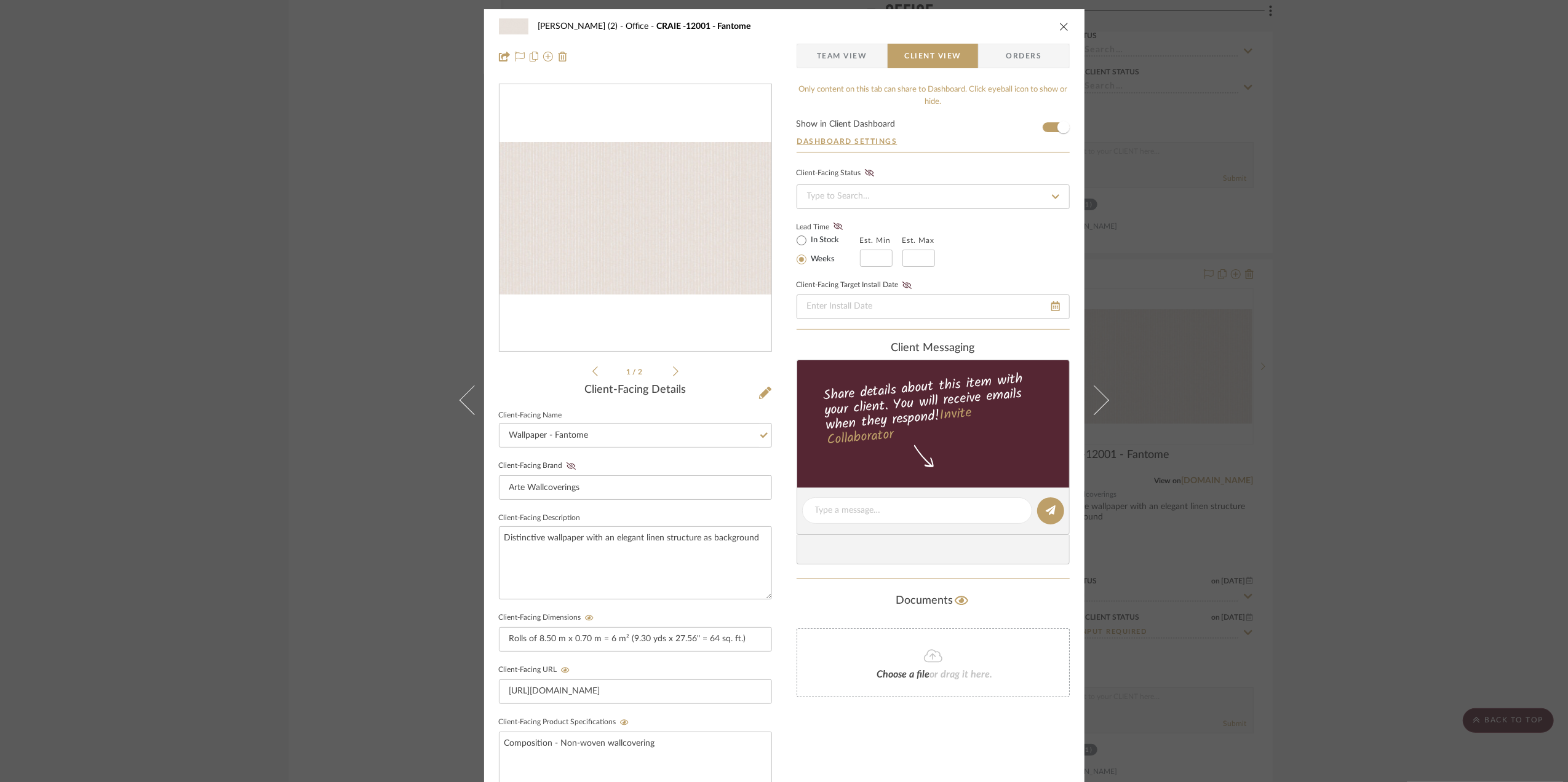
click at [1391, 487] on div "[PERSON_NAME] (2) Office CRAIE -12001 - Fantome Team View Client View Orders 1 …" at bounding box center [784, 391] width 1568 height 782
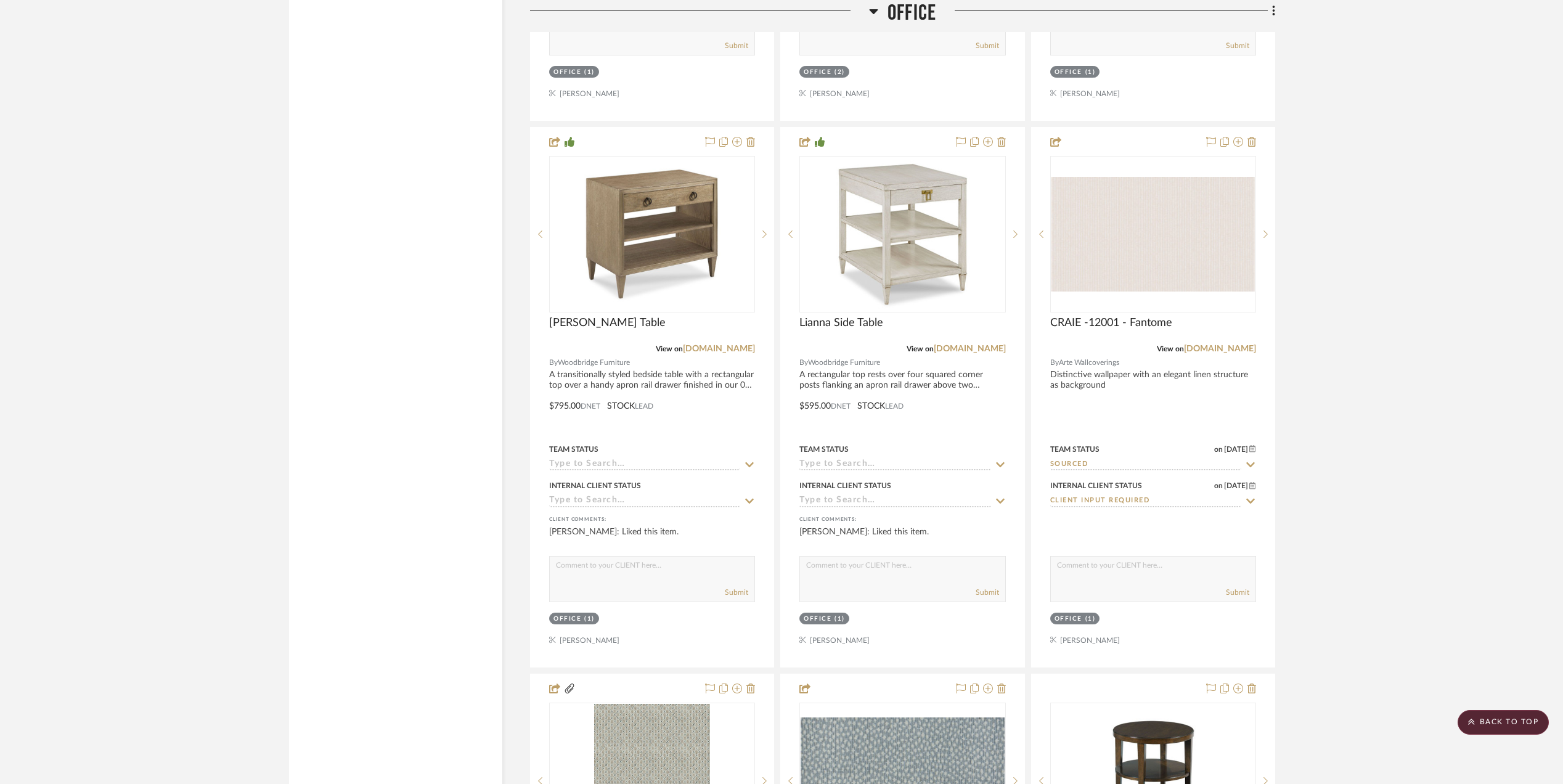
scroll to position [2383, 0]
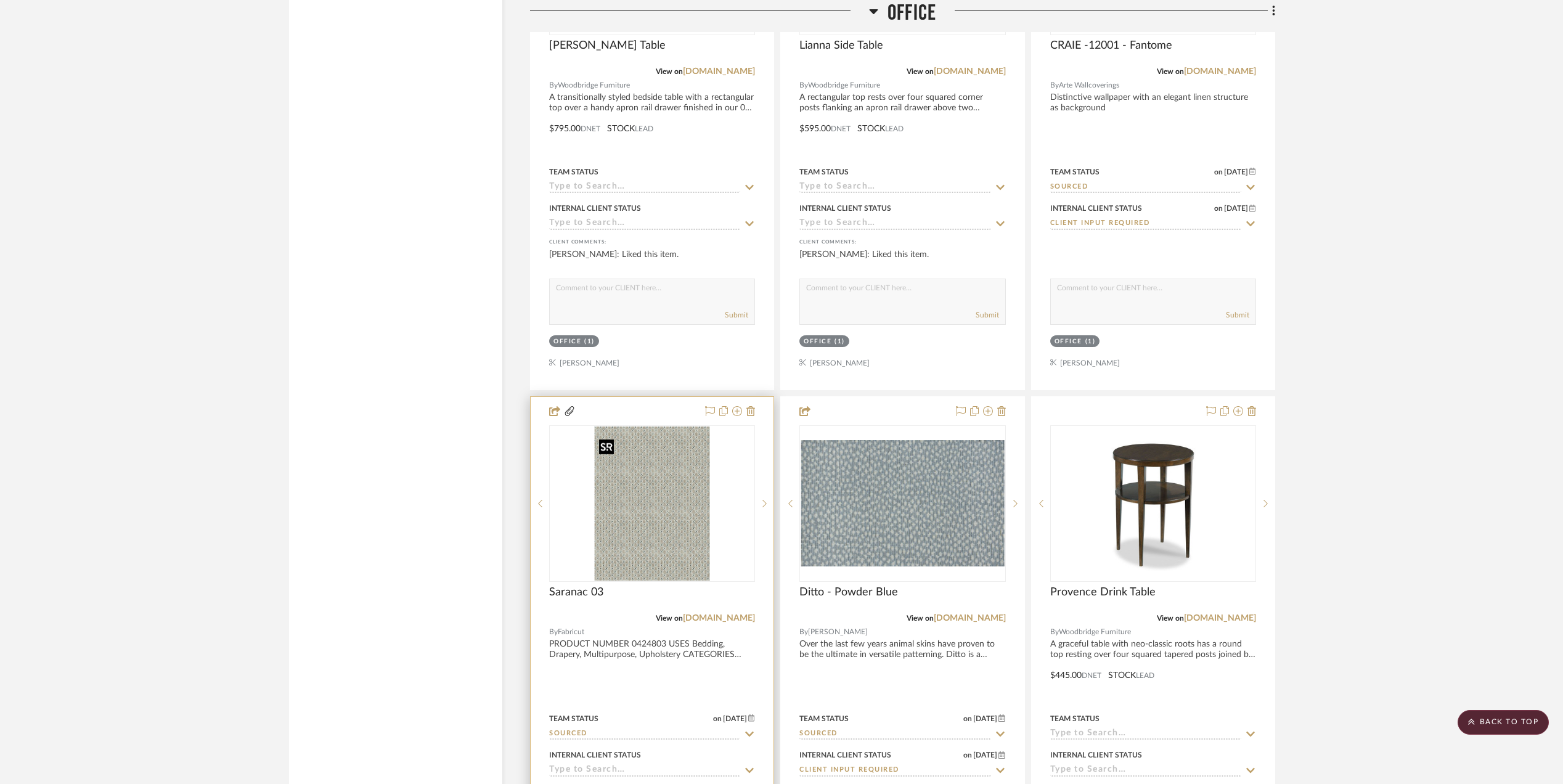
click at [0, 0] on img at bounding box center [0, 0] width 0 height 0
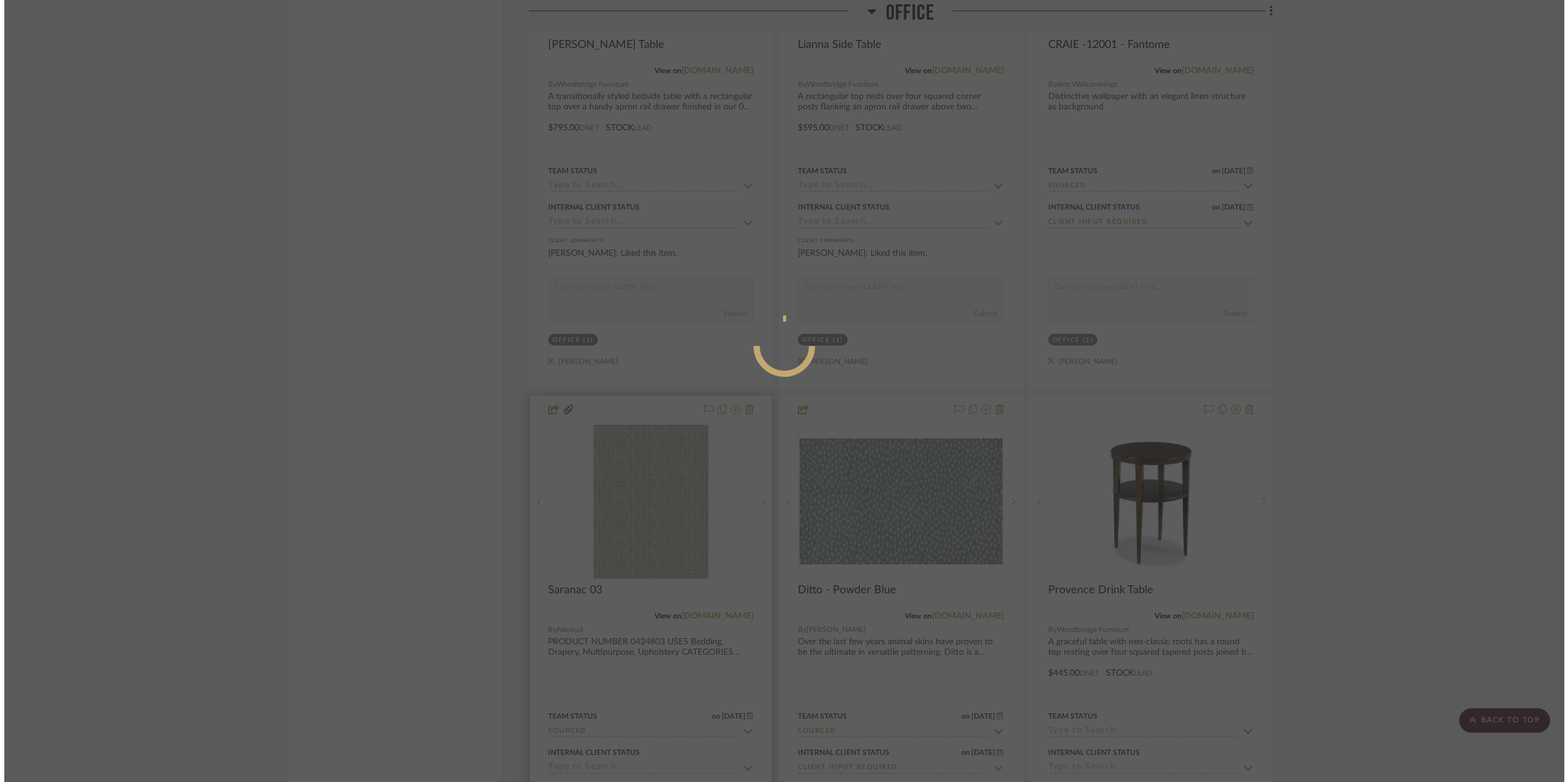
scroll to position [0, 0]
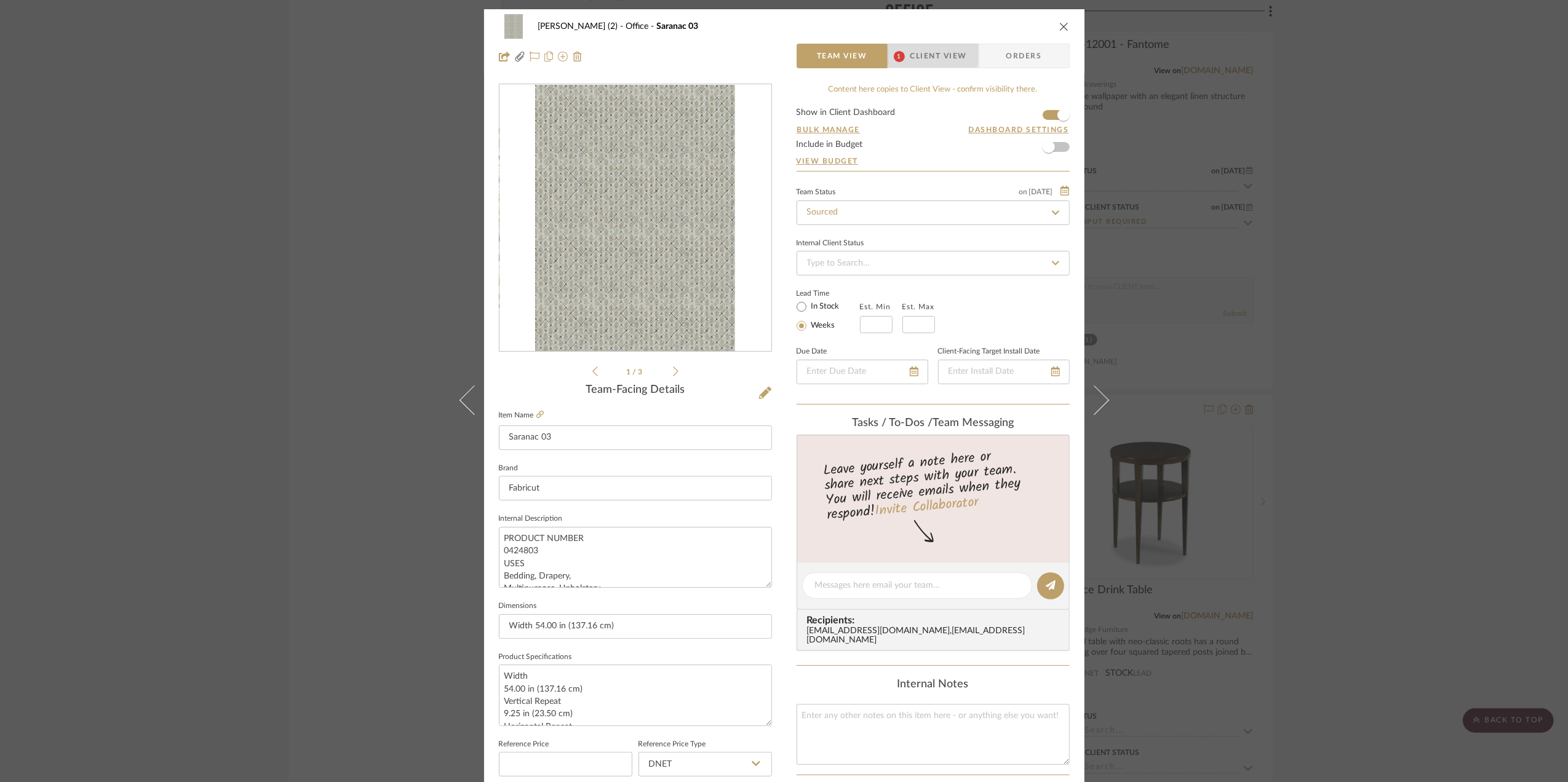
click at [910, 51] on span "Client View" at bounding box center [938, 56] width 56 height 25
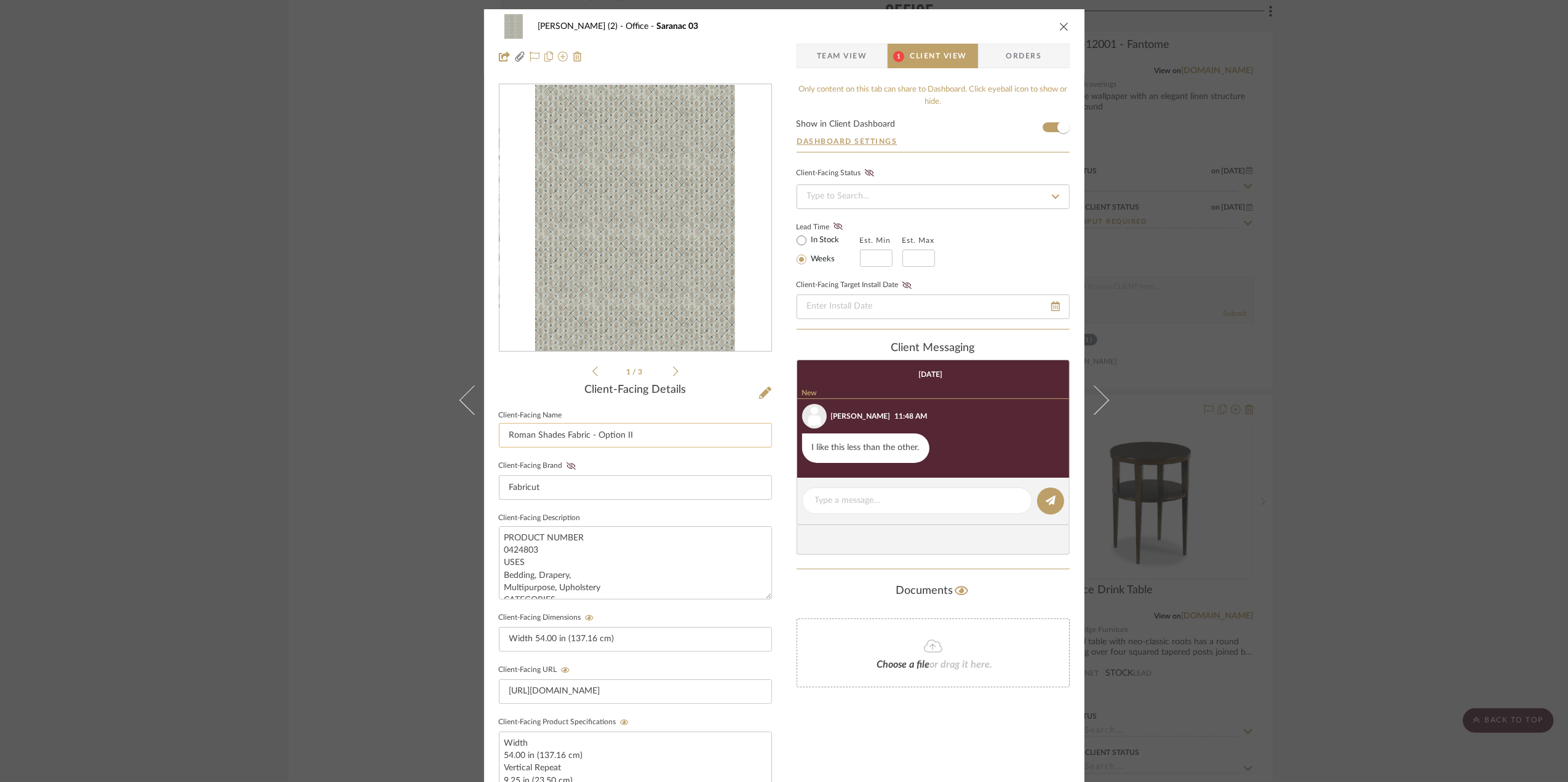
click at [640, 433] on input "Roman Shades Fabric - Option II" at bounding box center [635, 435] width 273 height 25
type input "Roman Shades Fabric -"
click at [848, 57] on span "Team View" at bounding box center [842, 56] width 51 height 25
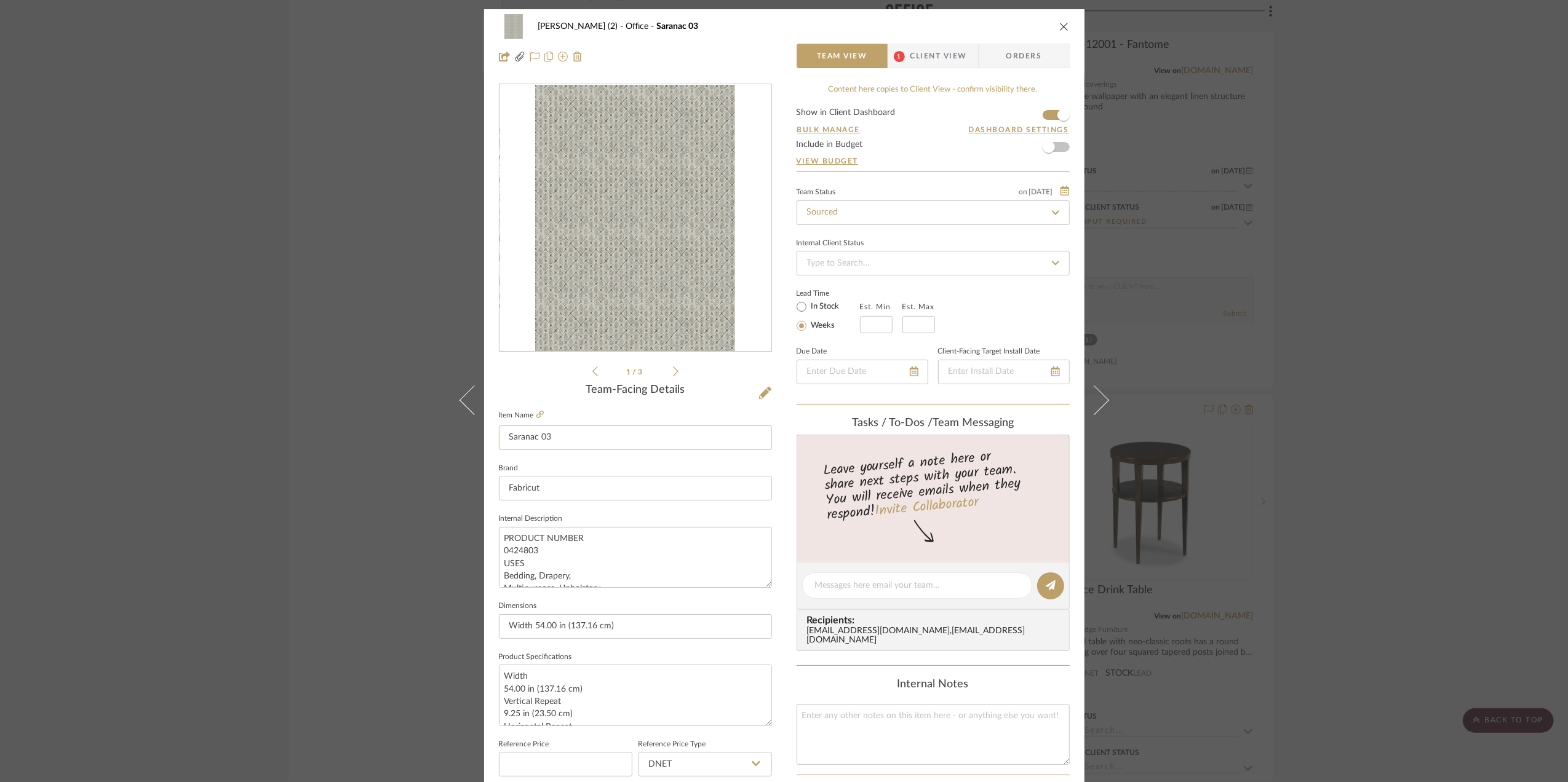
click at [545, 439] on input "Saranac 03" at bounding box center [635, 437] width 273 height 25
click at [544, 439] on input "Saranac 03" at bounding box center [635, 437] width 273 height 25
click at [916, 49] on span "Client View" at bounding box center [938, 56] width 56 height 25
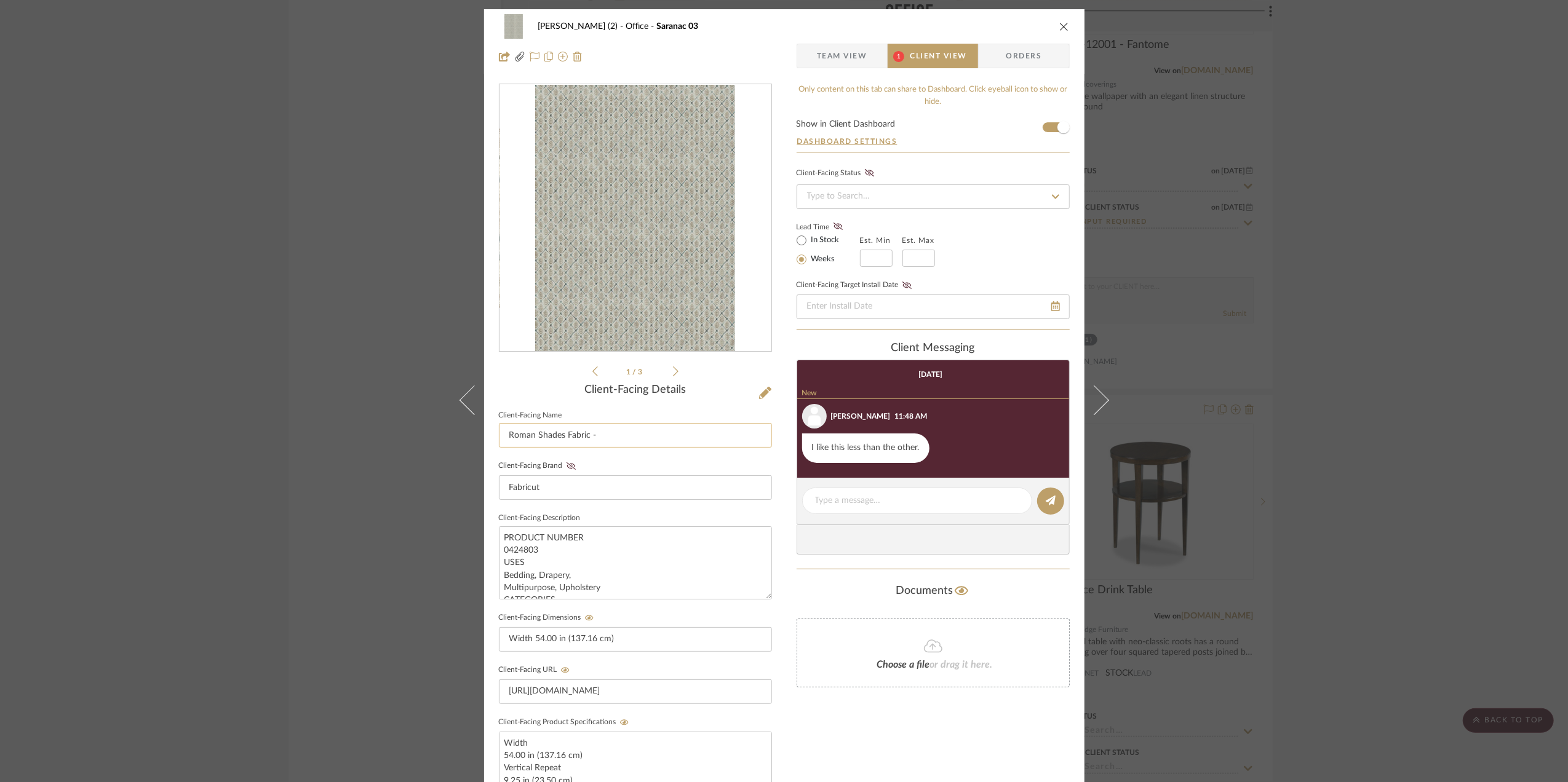
click at [645, 439] on input "Roman Shades Fabric -" at bounding box center [635, 435] width 273 height 25
paste input "Saranac 03"
type input "Roman Shades Fabric - Saranac 03"
click at [1307, 414] on div "[PERSON_NAME] (2) Office Saranac 03 Team View 1 Client View Orders file.pdf 1 /…" at bounding box center [784, 391] width 1568 height 782
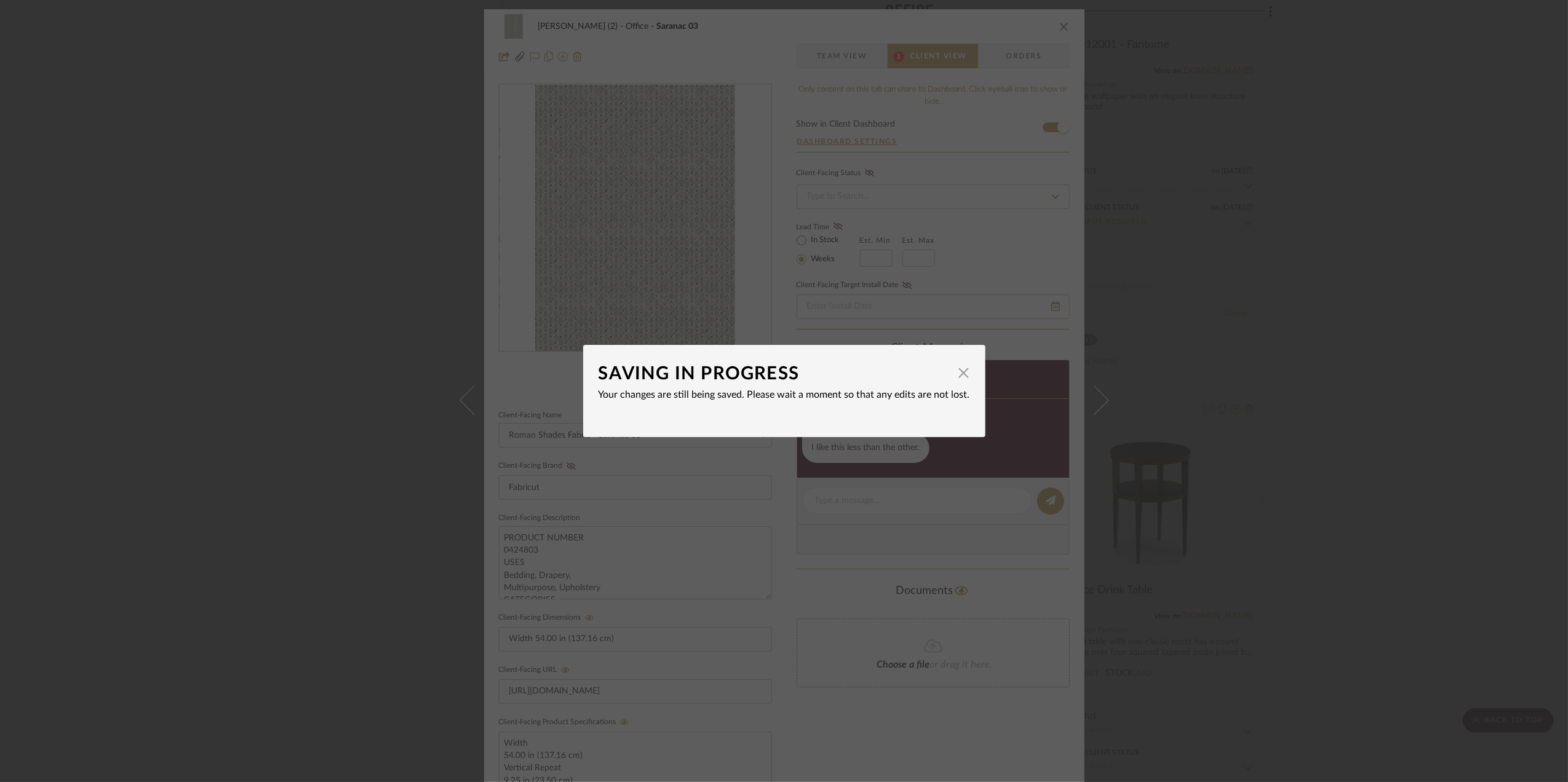
drag, startPoint x: 1319, startPoint y: 468, endPoint x: 1369, endPoint y: 511, distance: 65.9
click at [1320, 468] on div "SAVING IN PROGRESS × Your changes are still being saved. Please wait a moment s…" at bounding box center [784, 391] width 1568 height 782
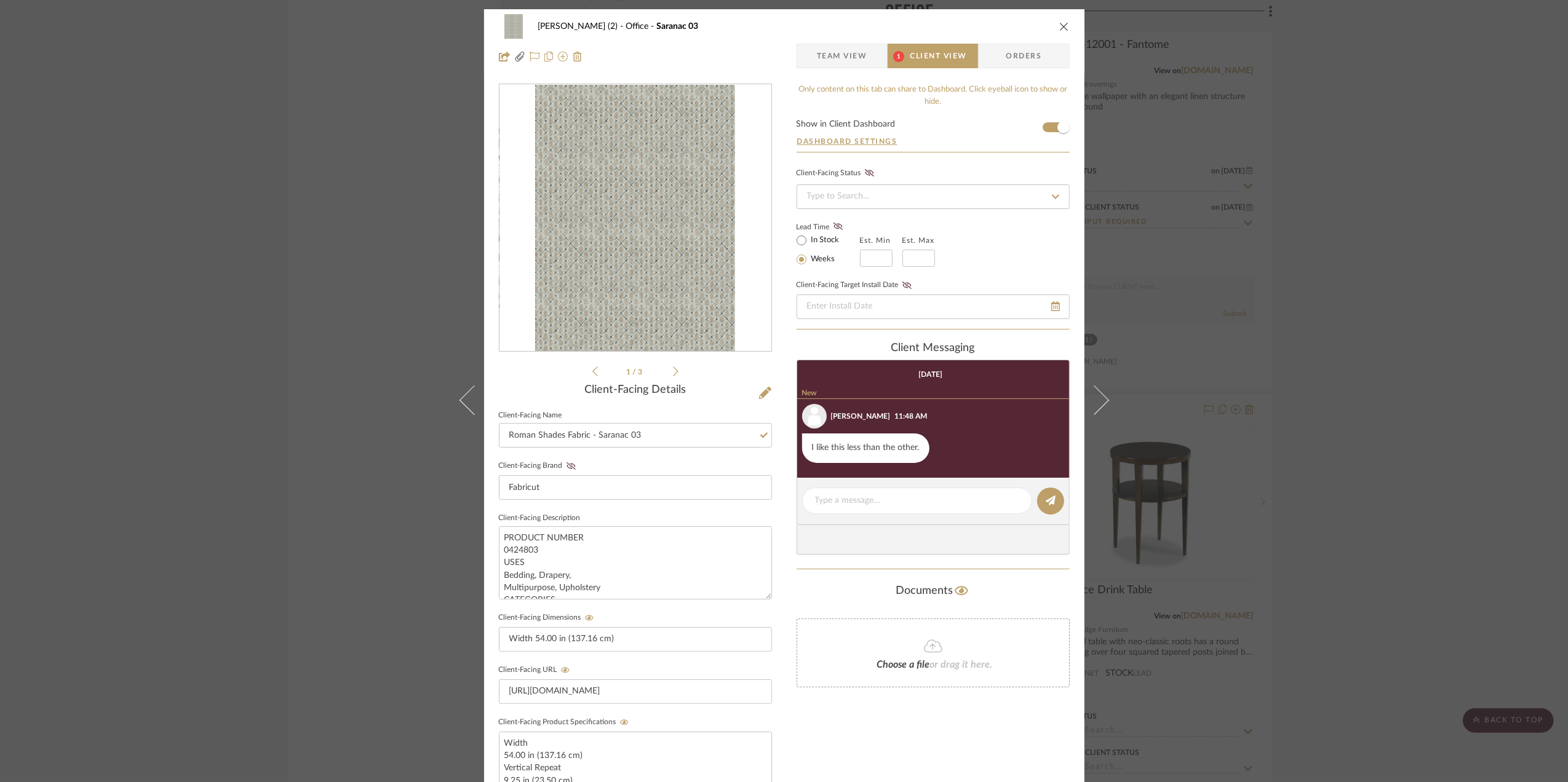
click at [1359, 506] on div "[PERSON_NAME] (2) Office Saranac 03 Team View 1 Client View Orders file.pdf 1 /…" at bounding box center [784, 391] width 1568 height 782
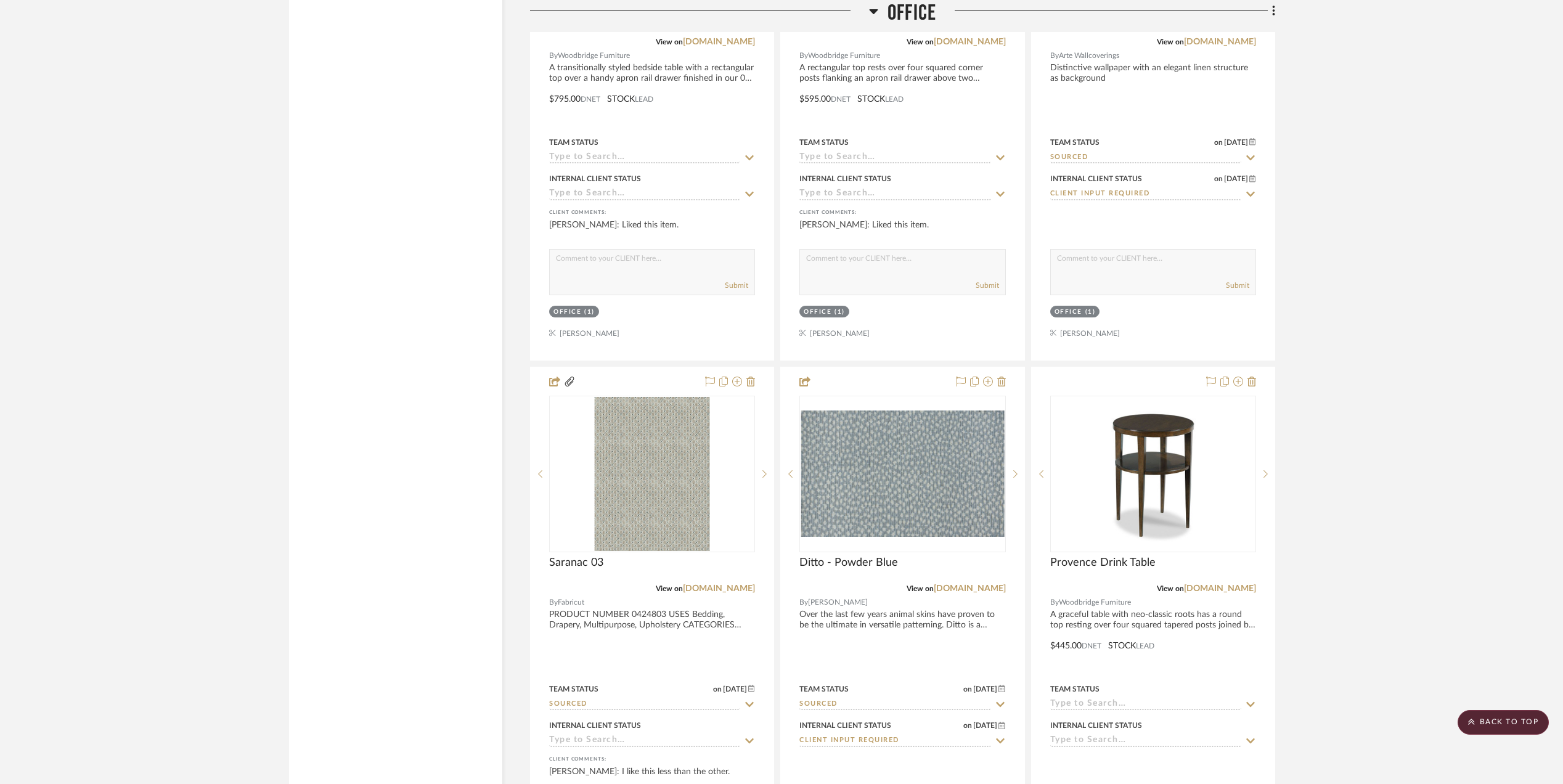
scroll to position [2383, 0]
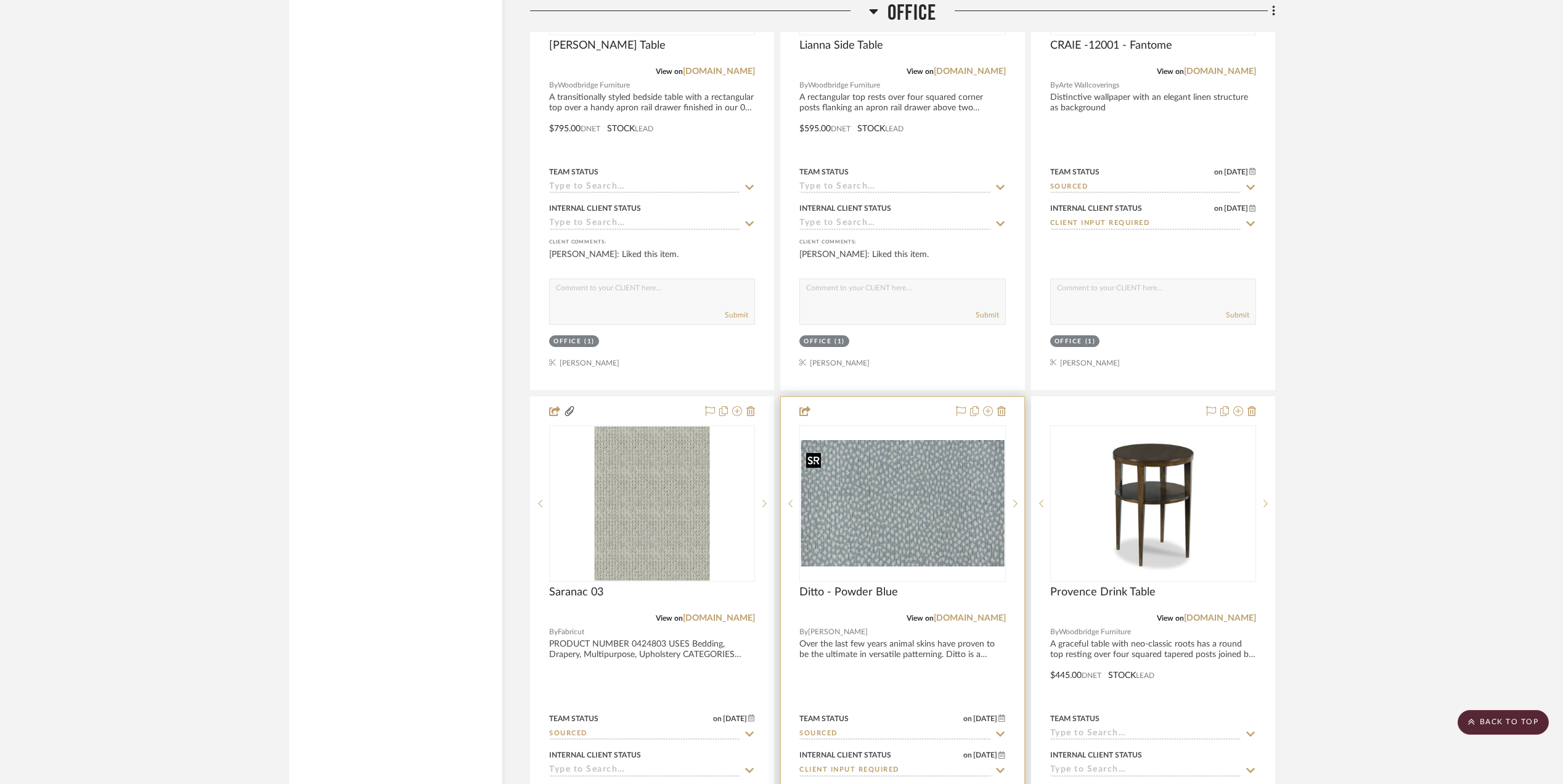
click at [903, 526] on img "0" at bounding box center [902, 503] width 203 height 126
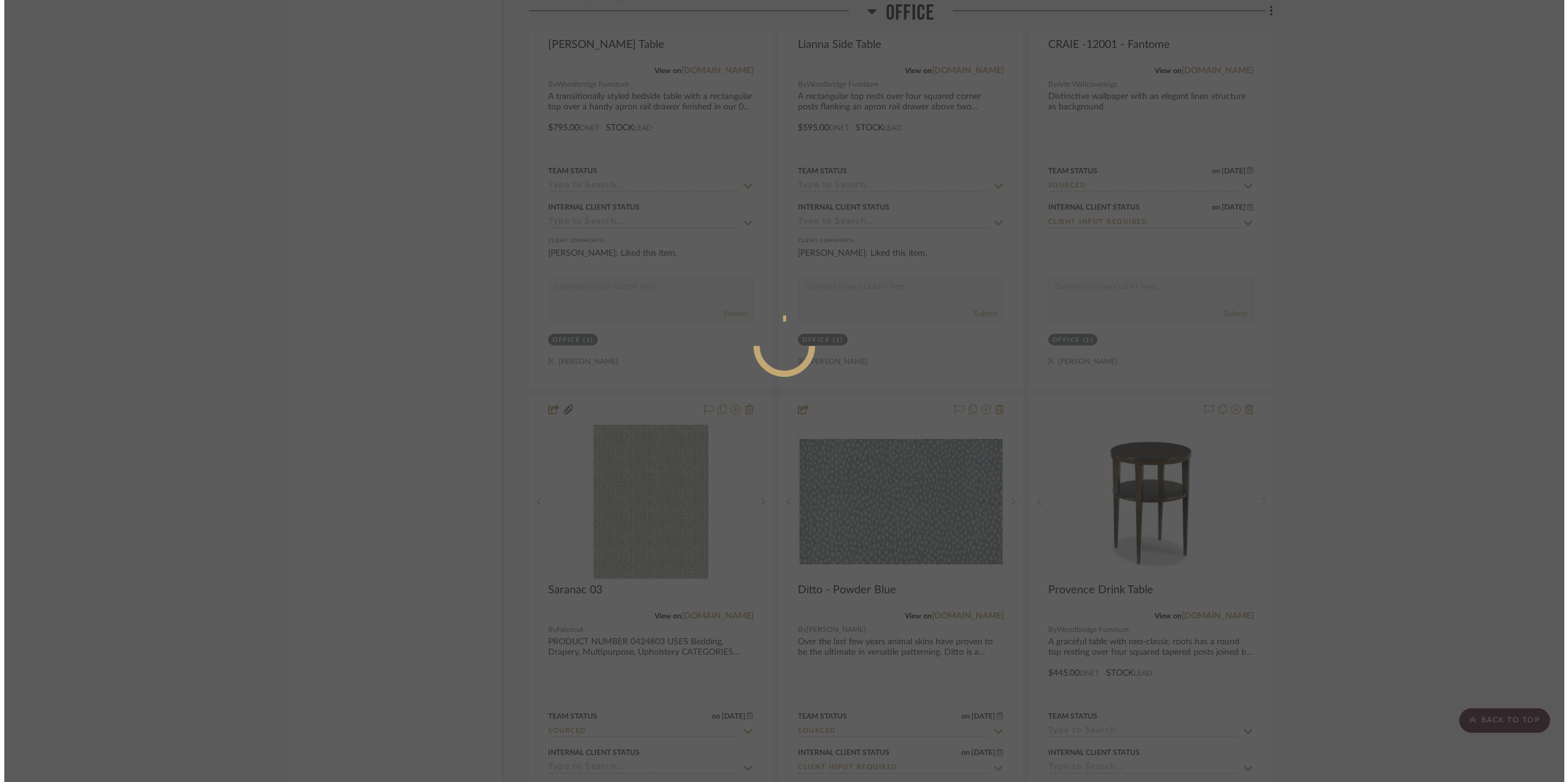
scroll to position [0, 0]
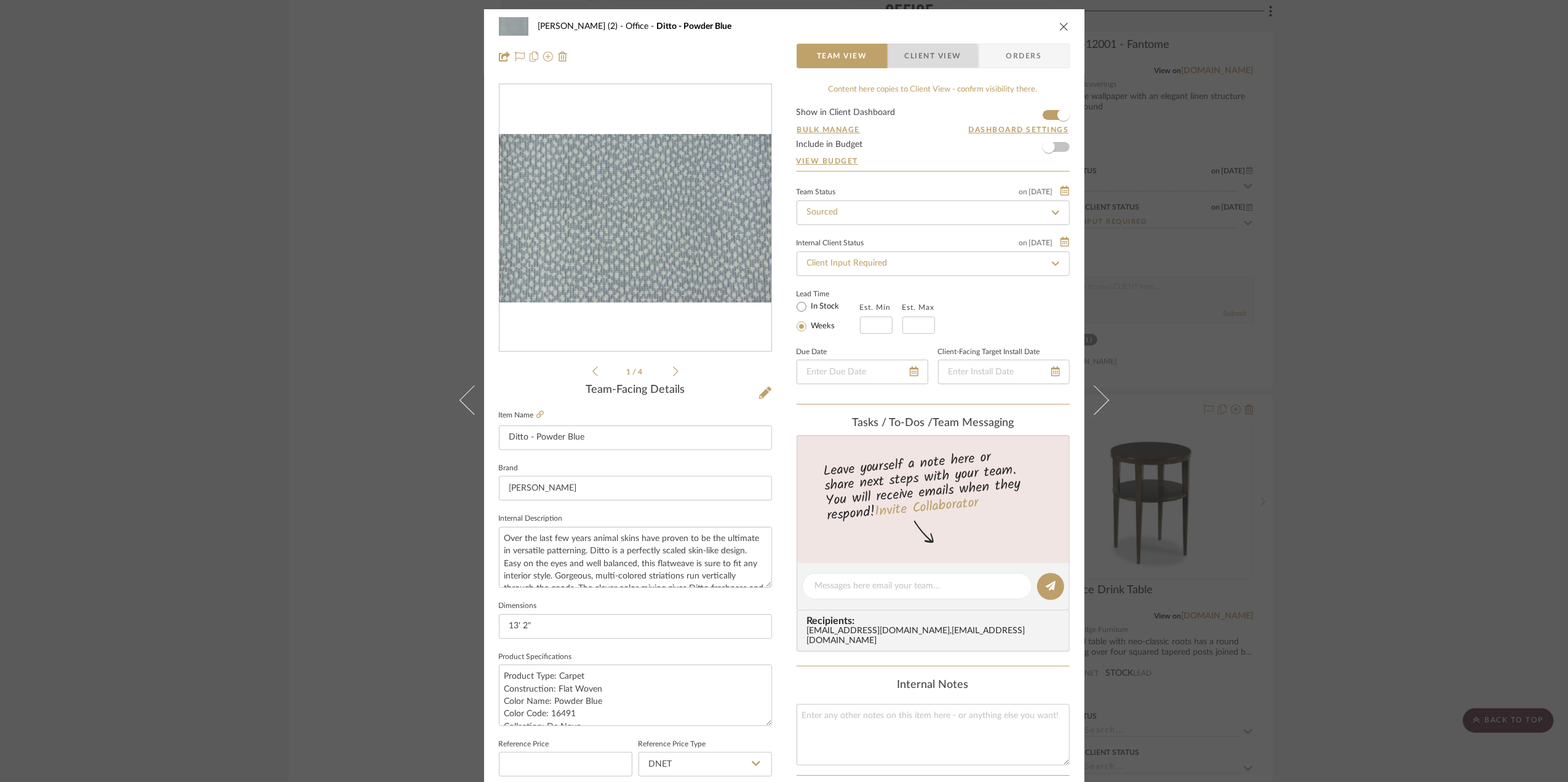
click at [918, 58] on span "Client View" at bounding box center [933, 56] width 56 height 25
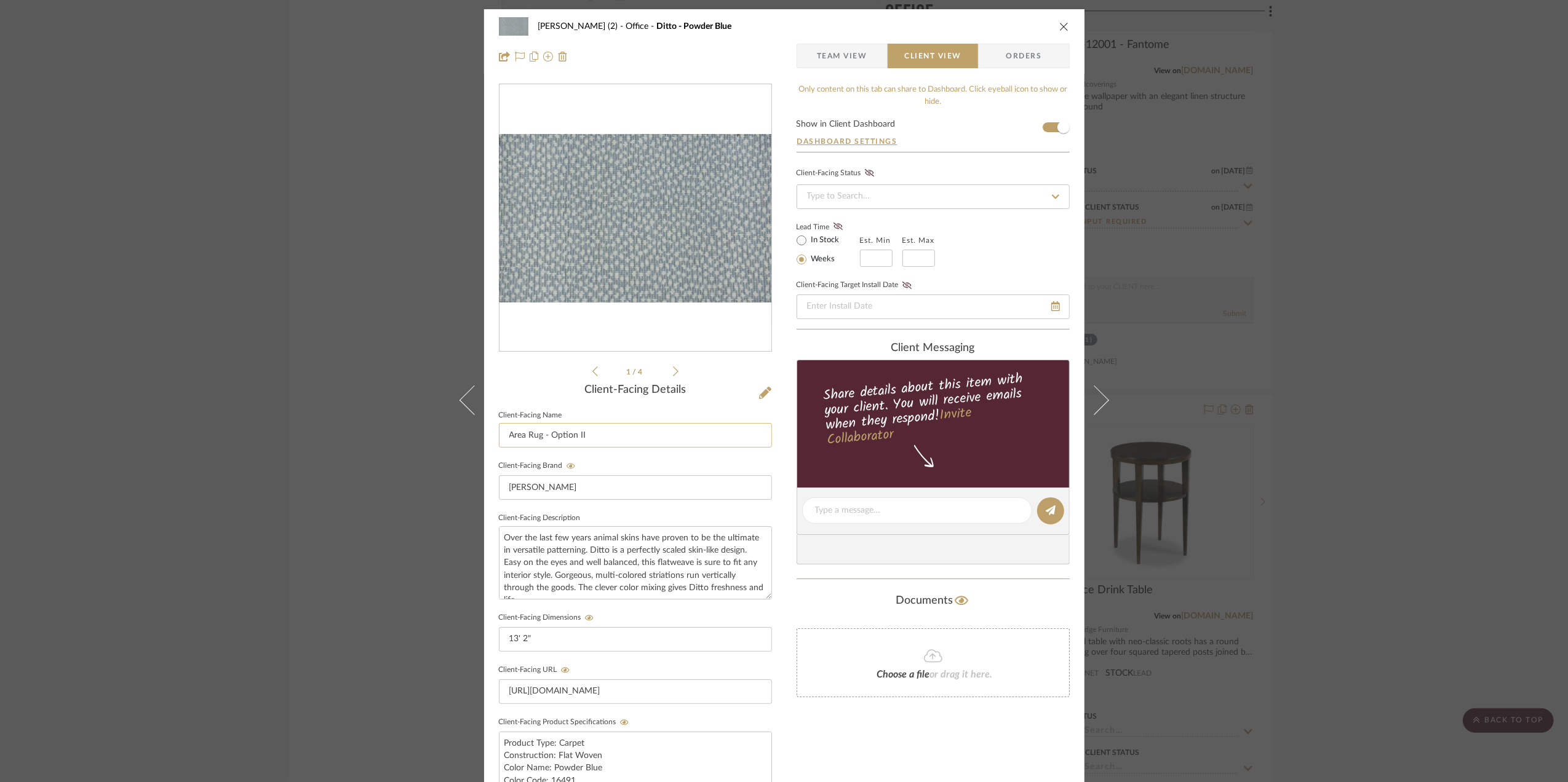
click at [621, 435] on input "Area Rug - Option II" at bounding box center [635, 435] width 273 height 25
type input "Area Rug -"
click at [828, 52] on span "Team View" at bounding box center [842, 56] width 51 height 25
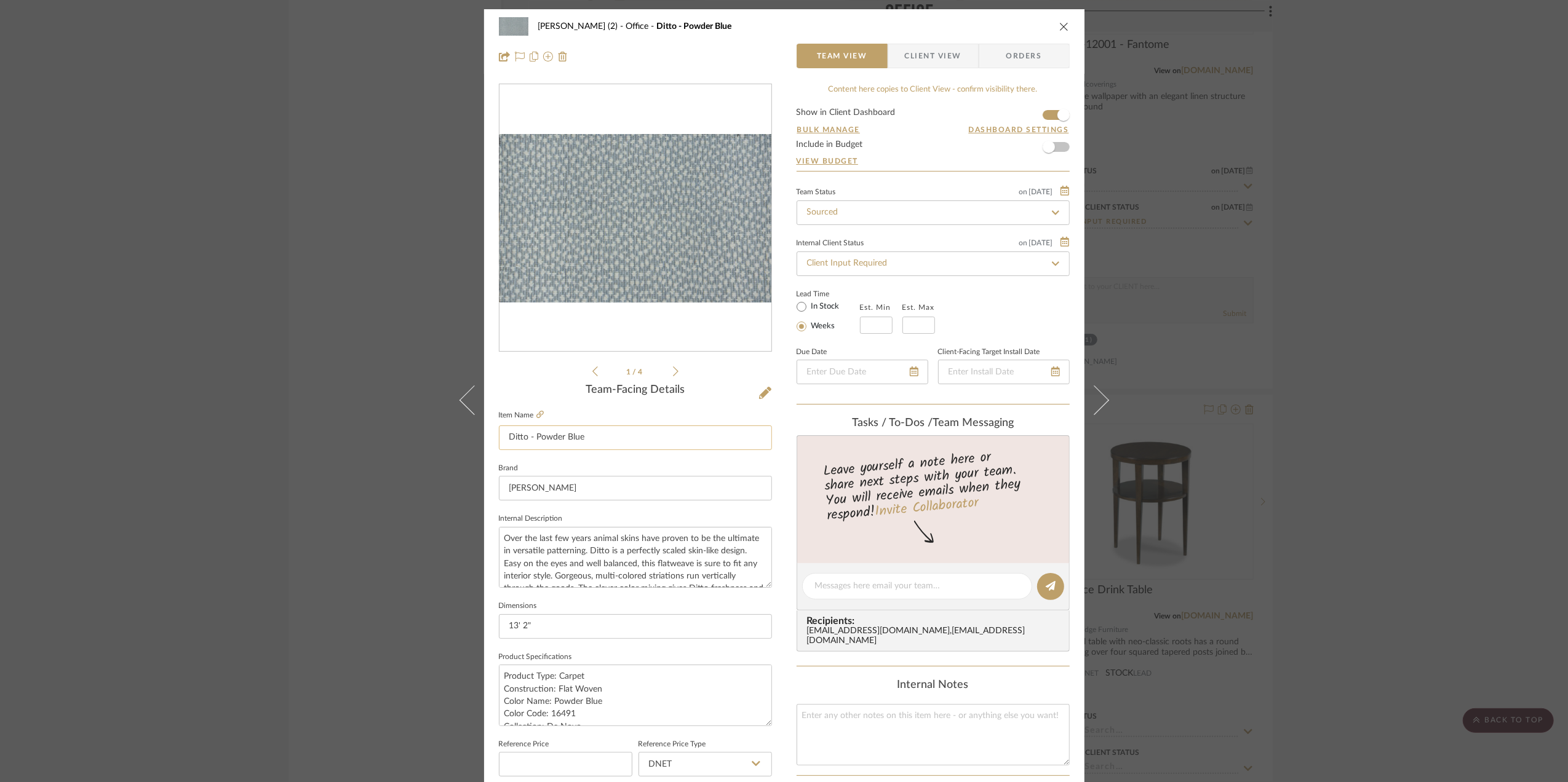
click at [574, 440] on input "Ditto - Powder Blue" at bounding box center [635, 437] width 273 height 25
click at [574, 438] on input "Ditto - Powder Blue" at bounding box center [635, 437] width 273 height 25
click at [591, 434] on input "Ditto - Powder Blue" at bounding box center [635, 437] width 273 height 25
drag, startPoint x: 598, startPoint y: 436, endPoint x: 480, endPoint y: 432, distance: 118.1
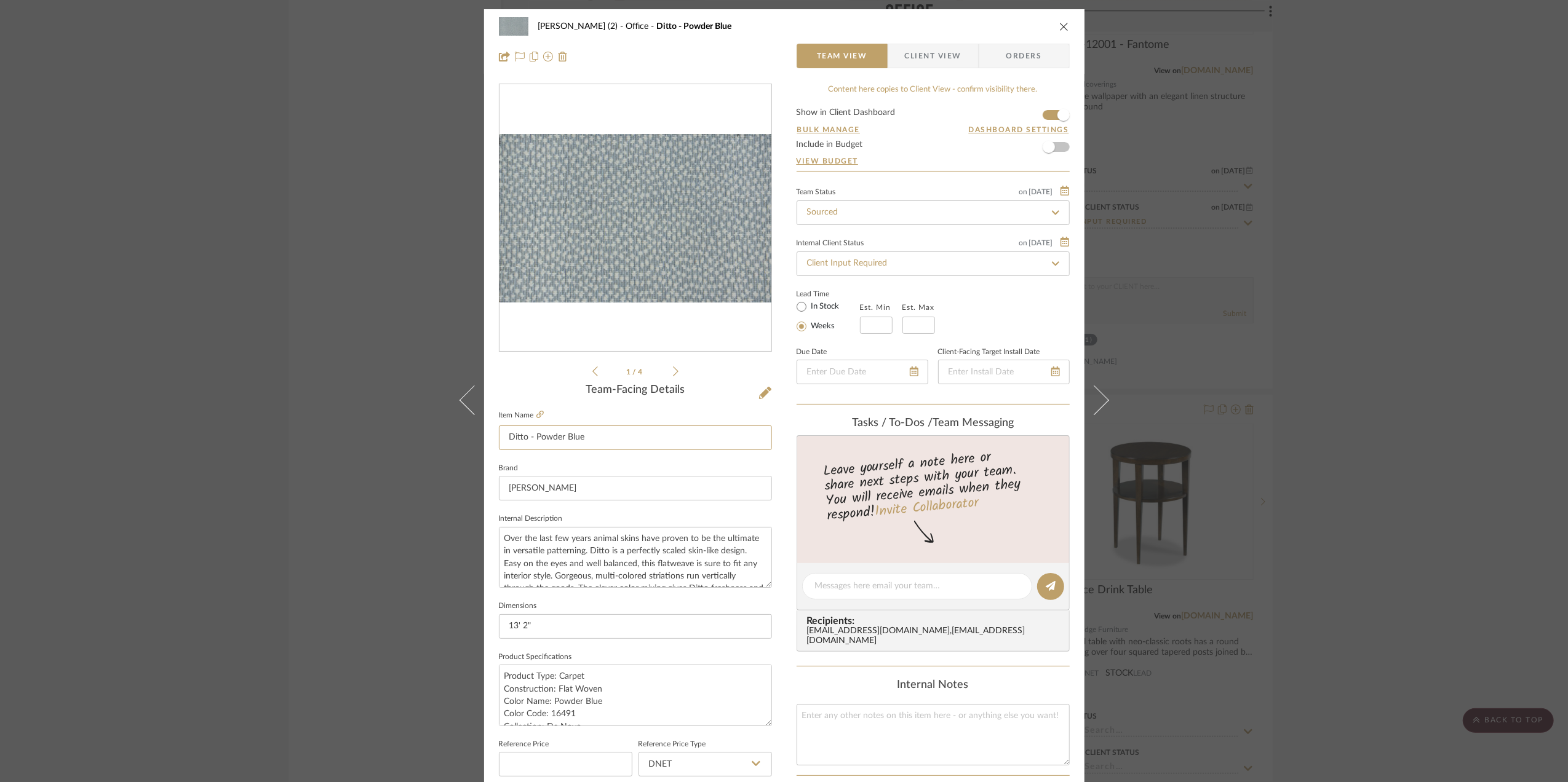
click at [484, 432] on div "[PERSON_NAME] (2) Office Ditto - Powder Blue Team View Client View Orders 1 / 4…" at bounding box center [784, 577] width 600 height 1136
click at [937, 45] on span "Client View" at bounding box center [933, 56] width 56 height 25
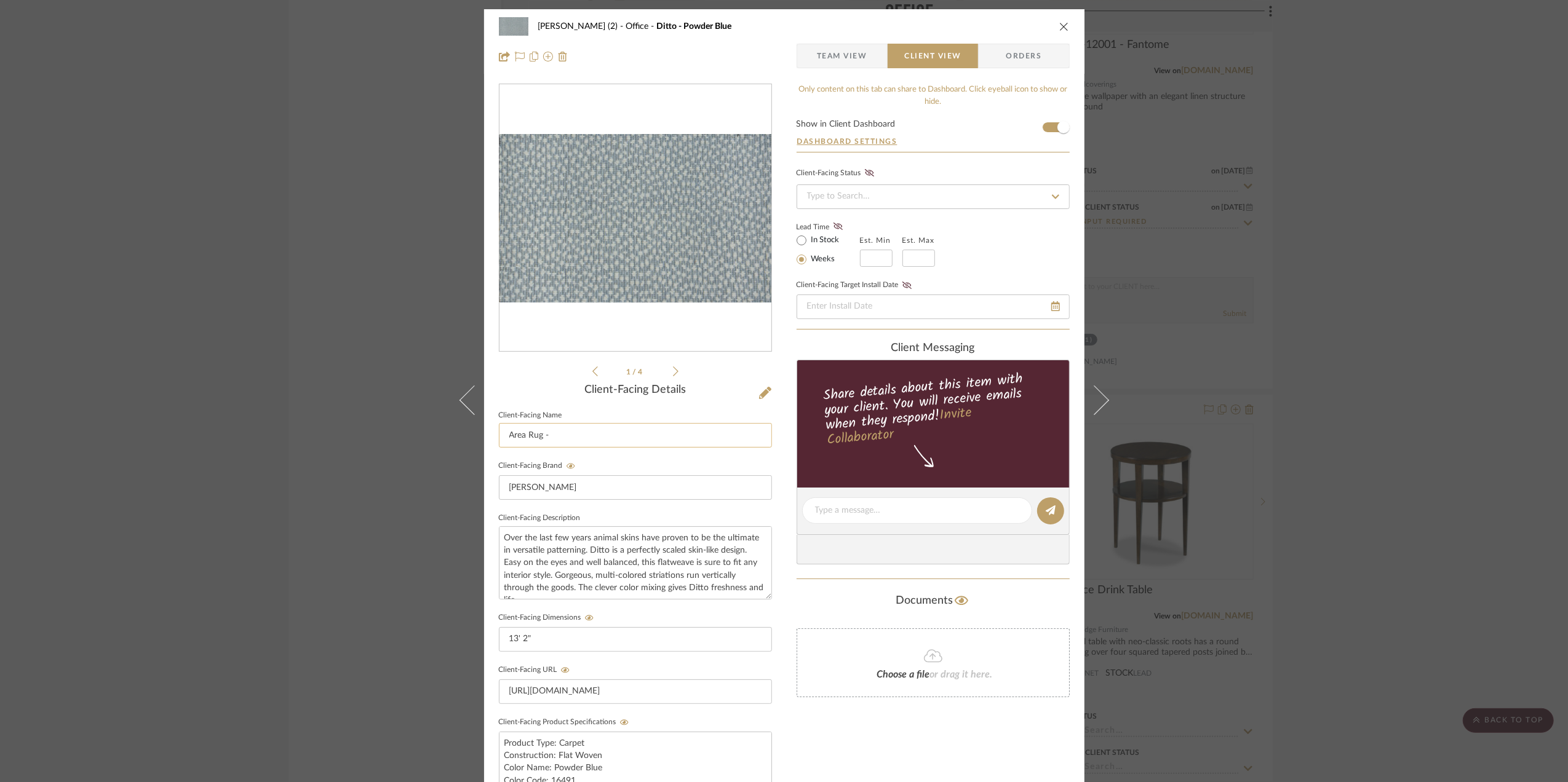
click at [576, 436] on input "Area Rug -" at bounding box center [635, 435] width 273 height 25
paste input "Ditto - Powder Blue"
type input "Area Rug - Ditto - Powder Blue"
click at [1329, 442] on div "[PERSON_NAME] (2) Office Ditto - Powder Blue Team View Client View Orders 1 / 4…" at bounding box center [784, 391] width 1568 height 782
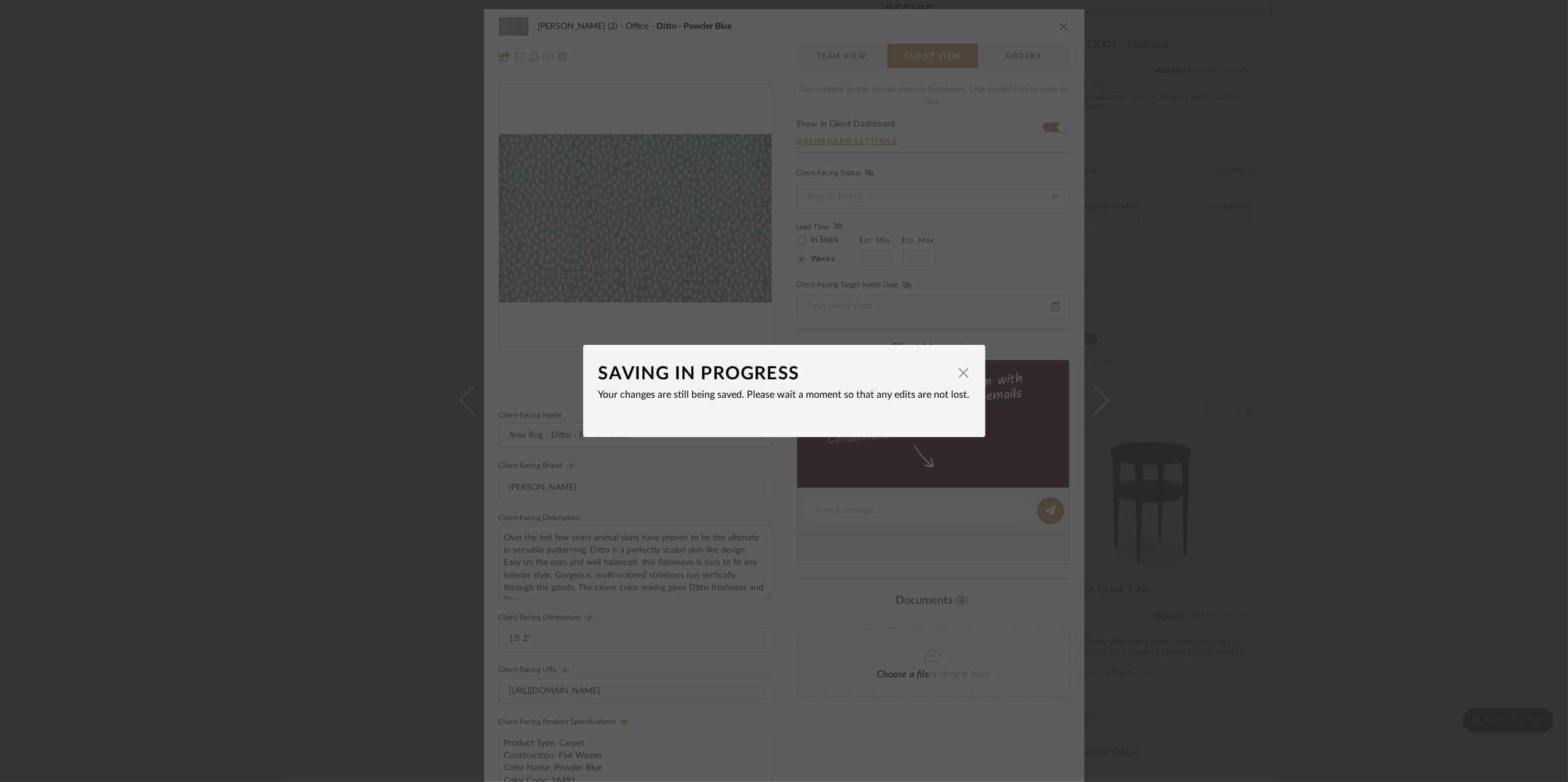
click at [1312, 471] on div "SAVING IN PROGRESS × Your changes are still being saved. Please wait a moment s…" at bounding box center [784, 391] width 1568 height 782
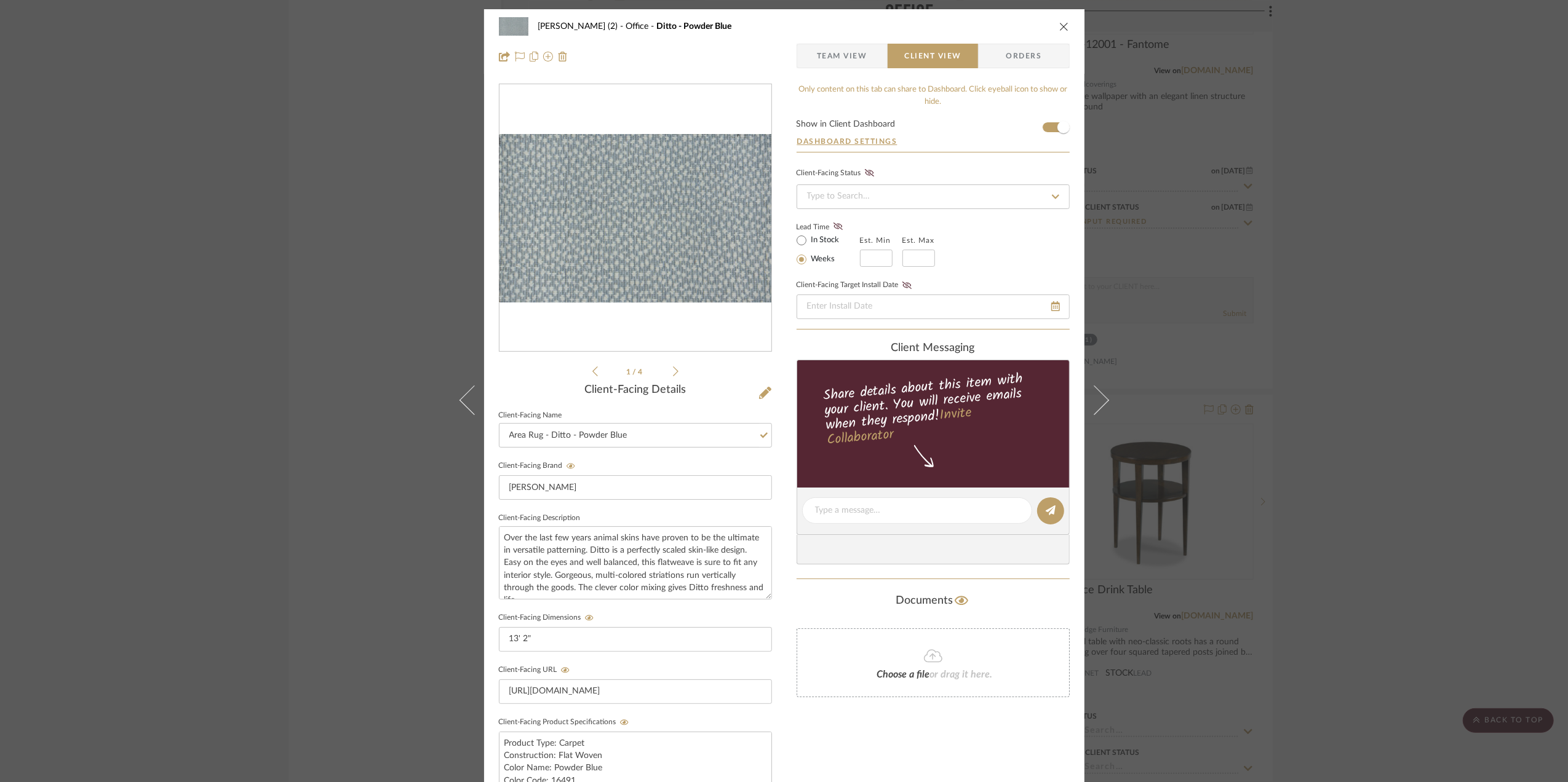
click at [1354, 500] on div "[PERSON_NAME] (2) Office Ditto - Powder Blue Team View Client View Orders 1 / 4…" at bounding box center [784, 391] width 1568 height 782
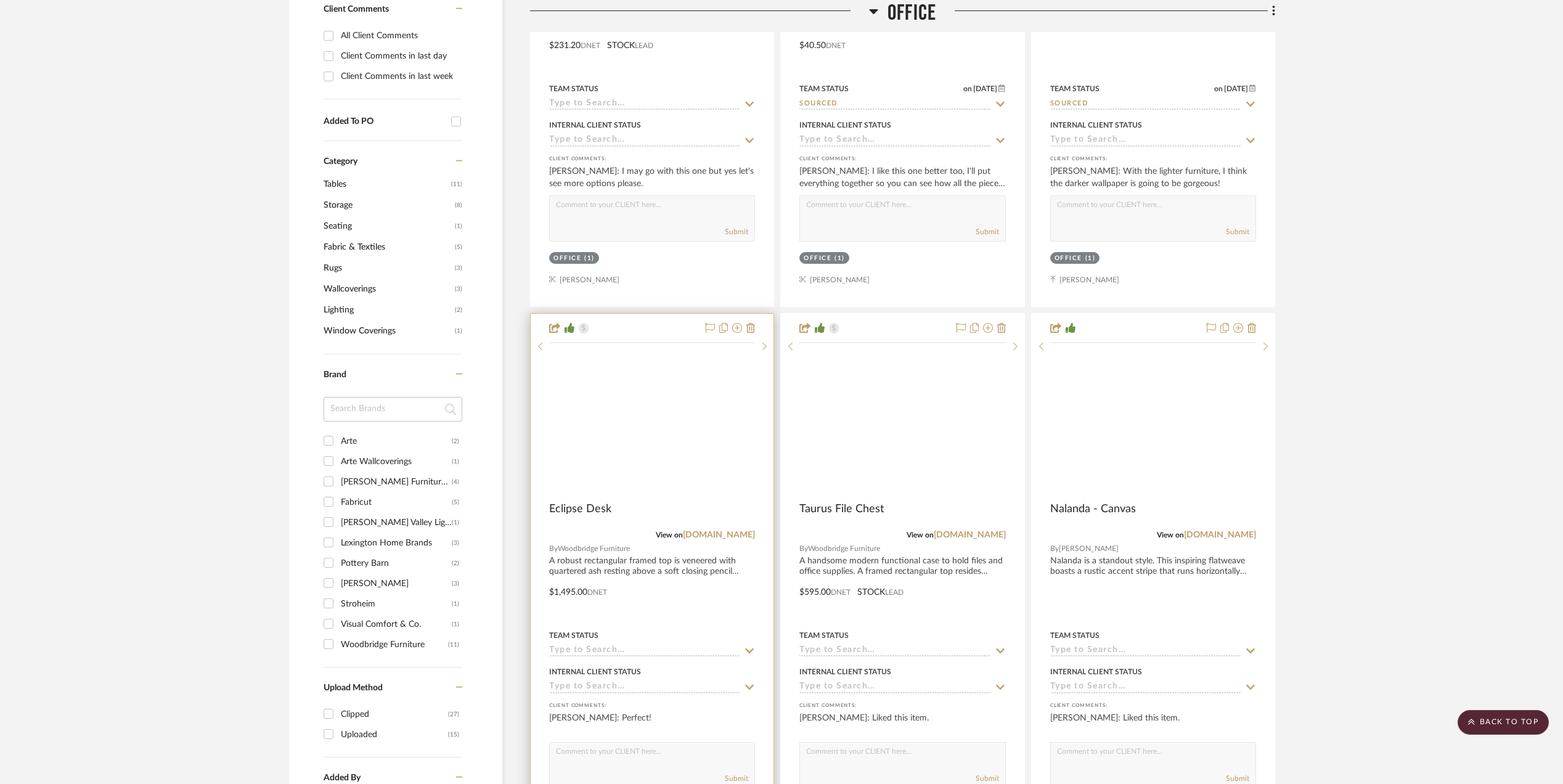
scroll to position [821, 0]
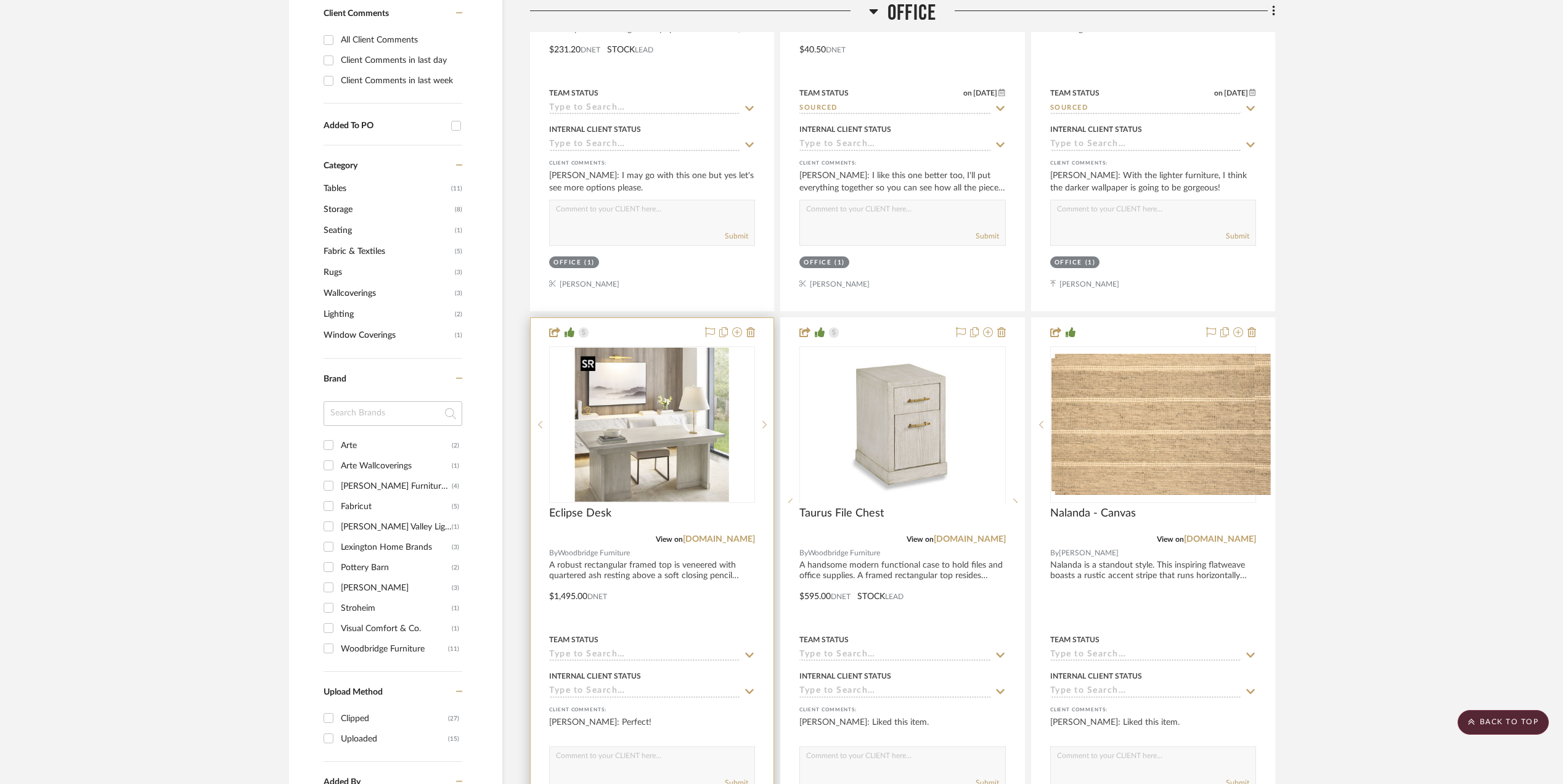
click at [0, 0] on img at bounding box center [0, 0] width 0 height 0
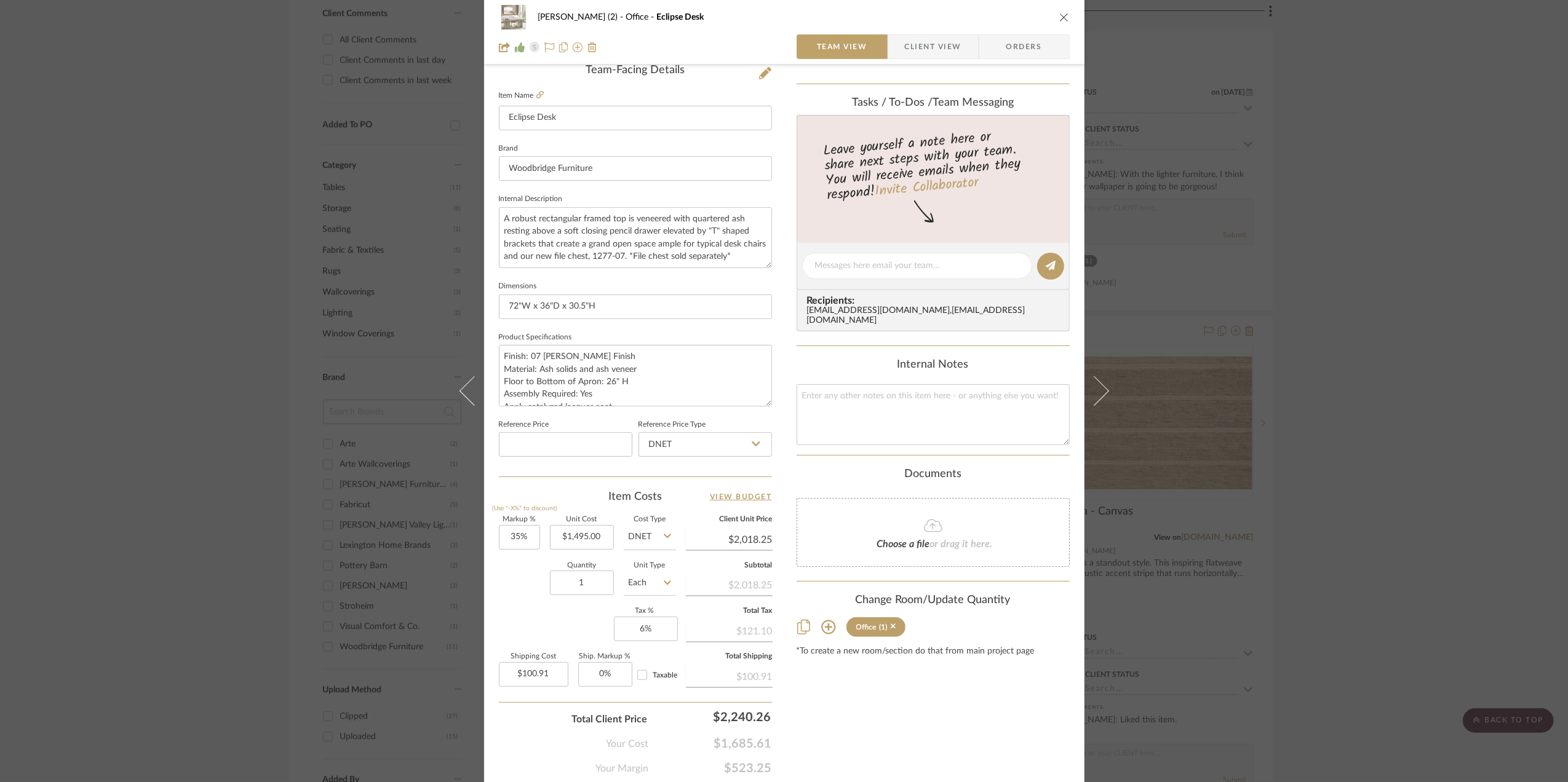
scroll to position [365, 0]
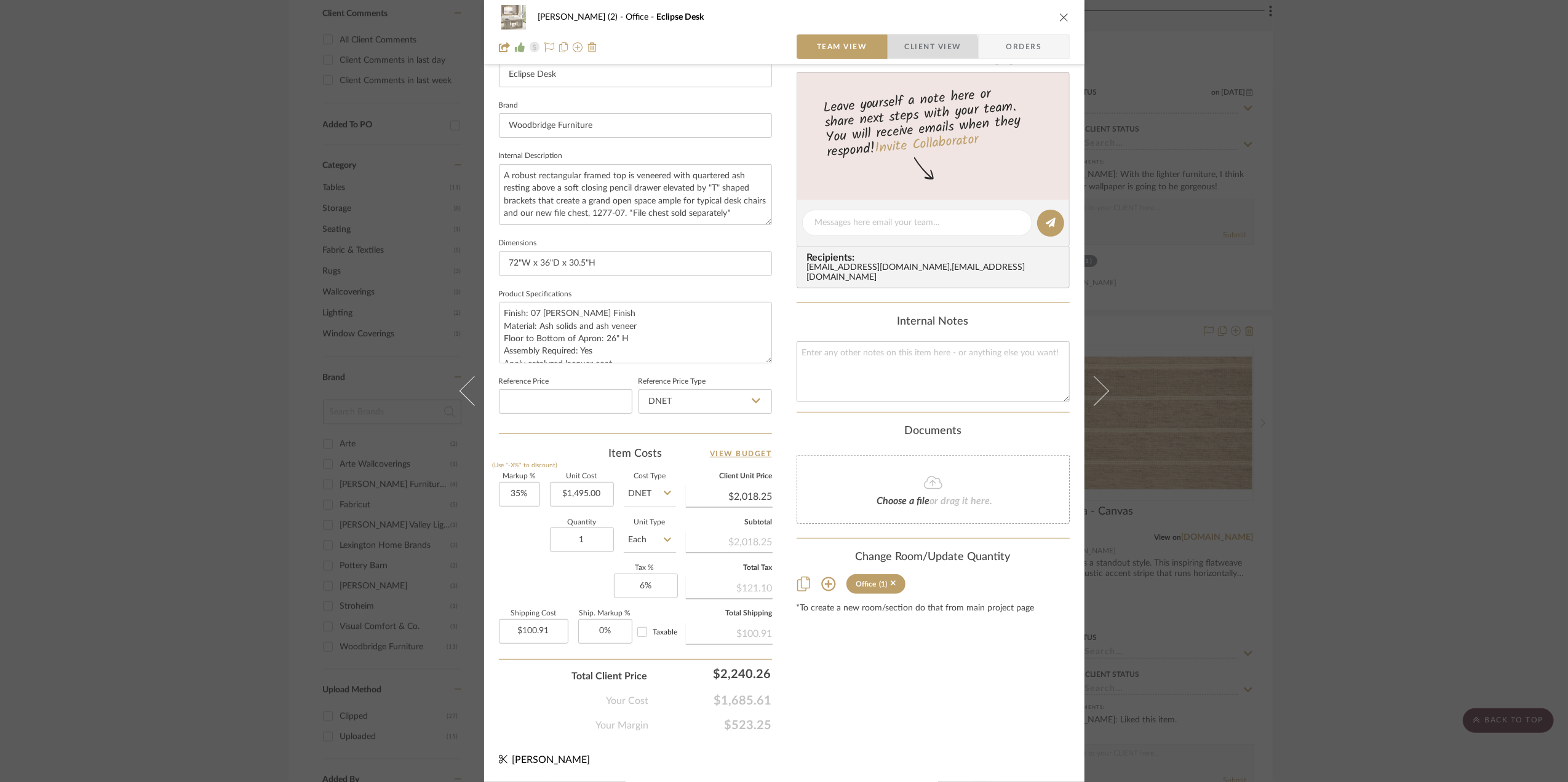
click at [920, 51] on span "Client View" at bounding box center [933, 46] width 56 height 25
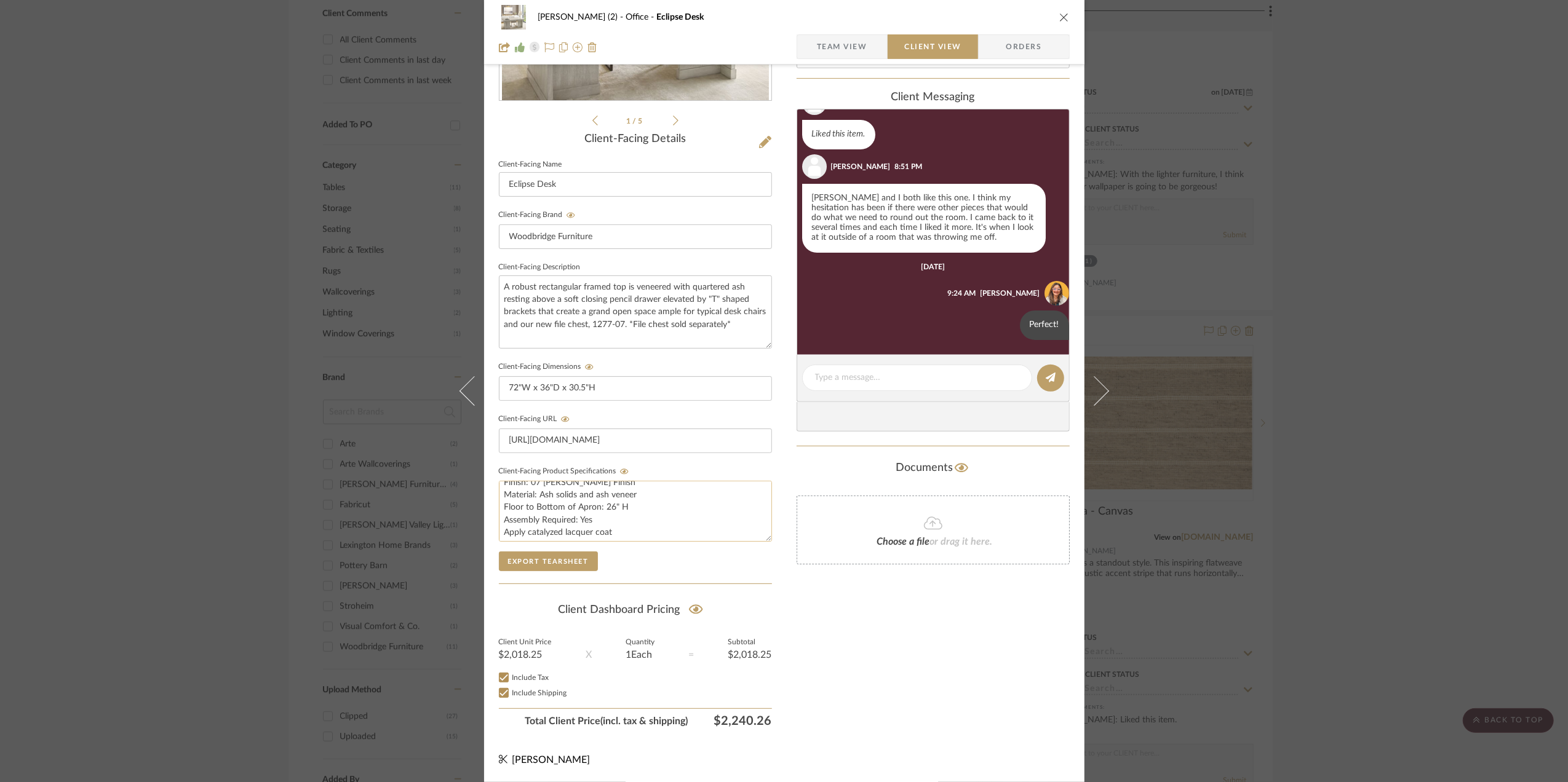
scroll to position [12, 0]
click at [606, 529] on textarea "Finish: 07 [PERSON_NAME] Finish Material: Ash solids and ash veneer Floor to Bo…" at bounding box center [635, 511] width 273 height 61
drag, startPoint x: 587, startPoint y: 525, endPoint x: 552, endPoint y: 529, distance: 35.2
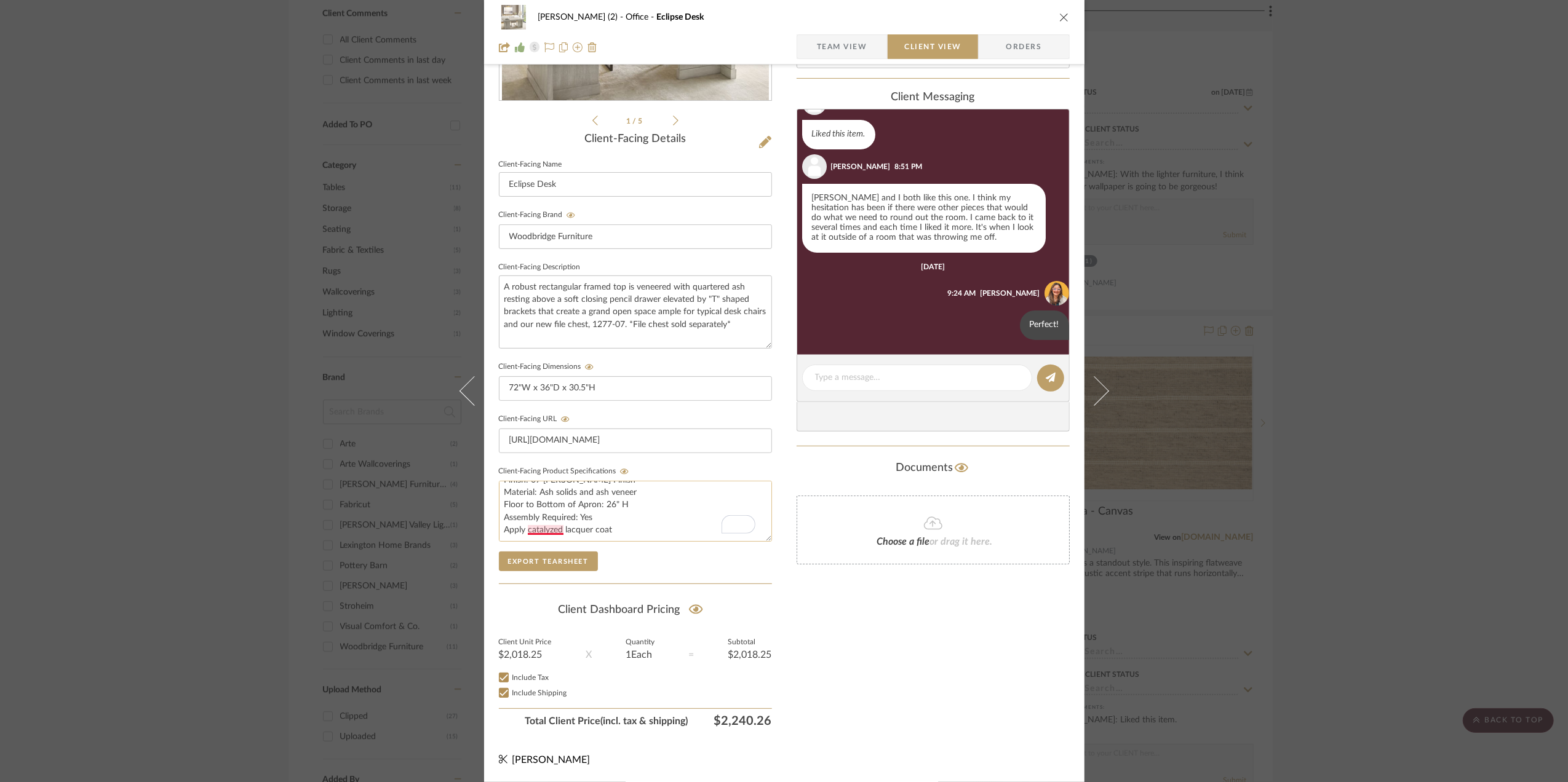
click at [552, 529] on textarea "Finish: 07 [PERSON_NAME] Finish Material: Ash solids and ash veneer Floor to Bo…" at bounding box center [635, 511] width 273 height 61
click at [598, 527] on textarea "Finish: 07 [PERSON_NAME] Finish Material: Ash solids and ash veneer Floor to Bo…" at bounding box center [635, 511] width 273 height 61
click at [597, 527] on textarea "Finish: 07 [PERSON_NAME] Finish Material: Ash solids and ash veneer Floor to Bo…" at bounding box center [635, 511] width 273 height 61
click at [1405, 441] on div "[PERSON_NAME] (2) Office Eclipse Desk Team View Client View Orders 1 / 5 Client…" at bounding box center [784, 391] width 1568 height 782
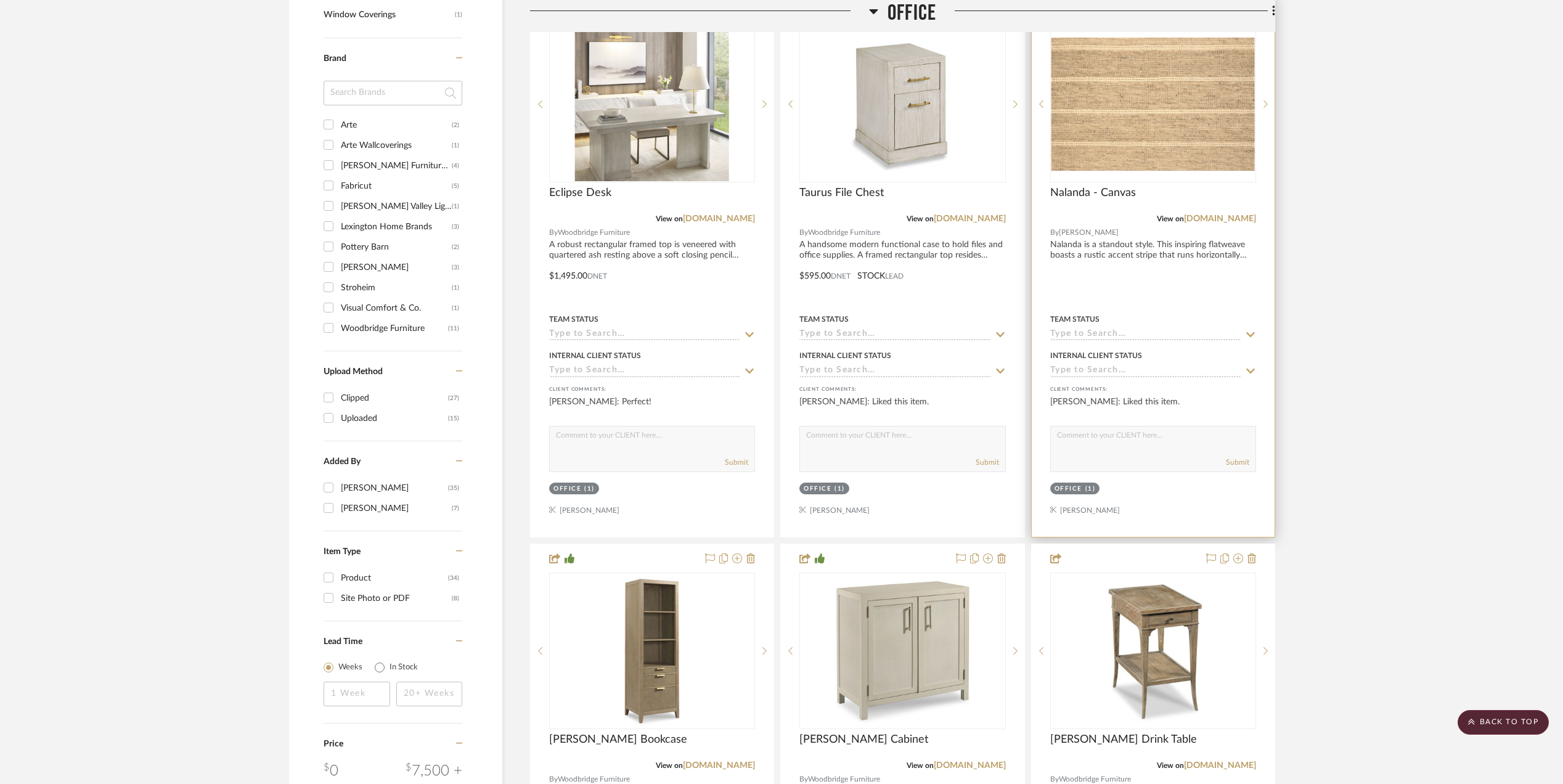
scroll to position [1315, 0]
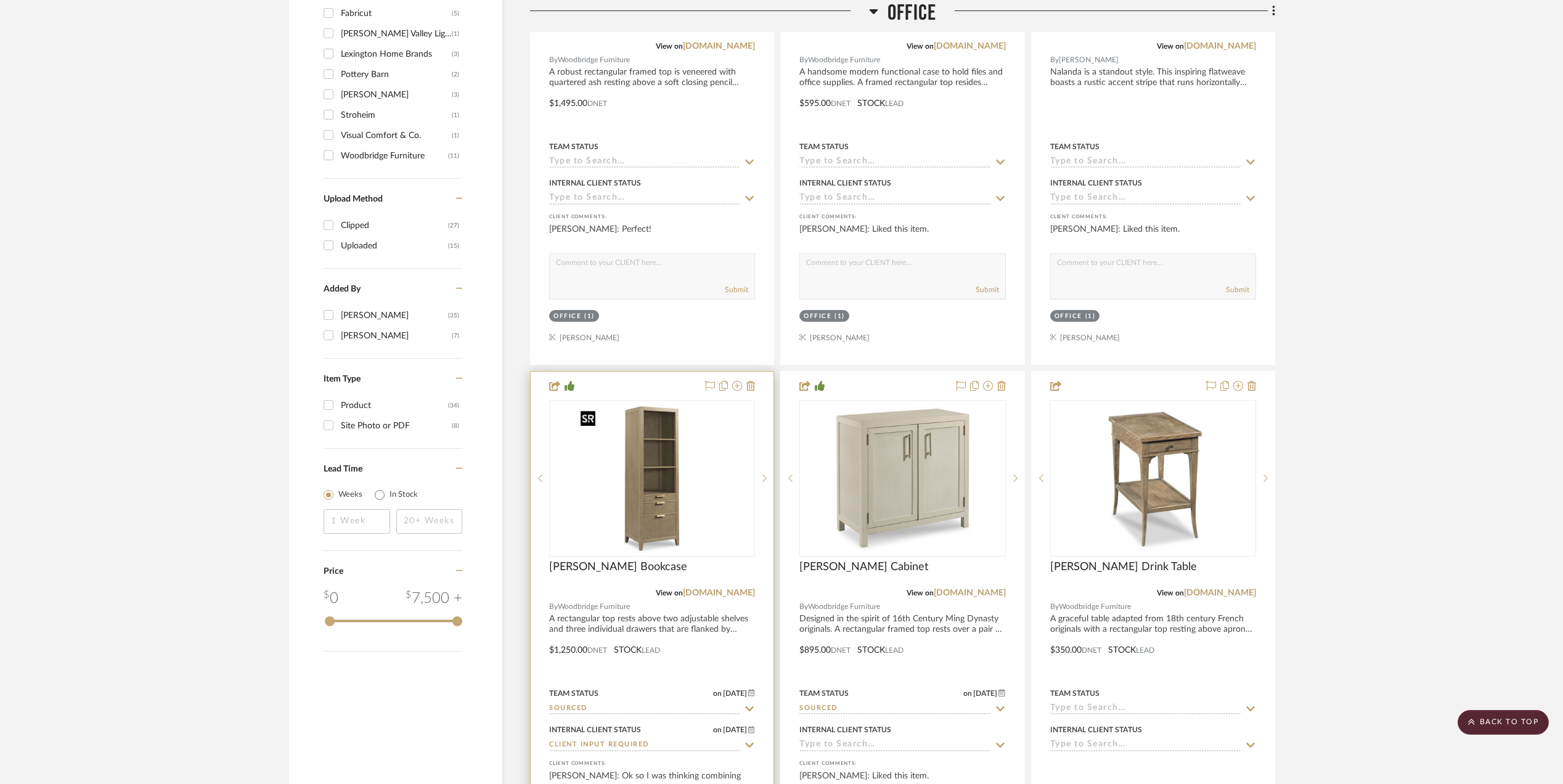
click at [660, 481] on img "0" at bounding box center [652, 478] width 154 height 154
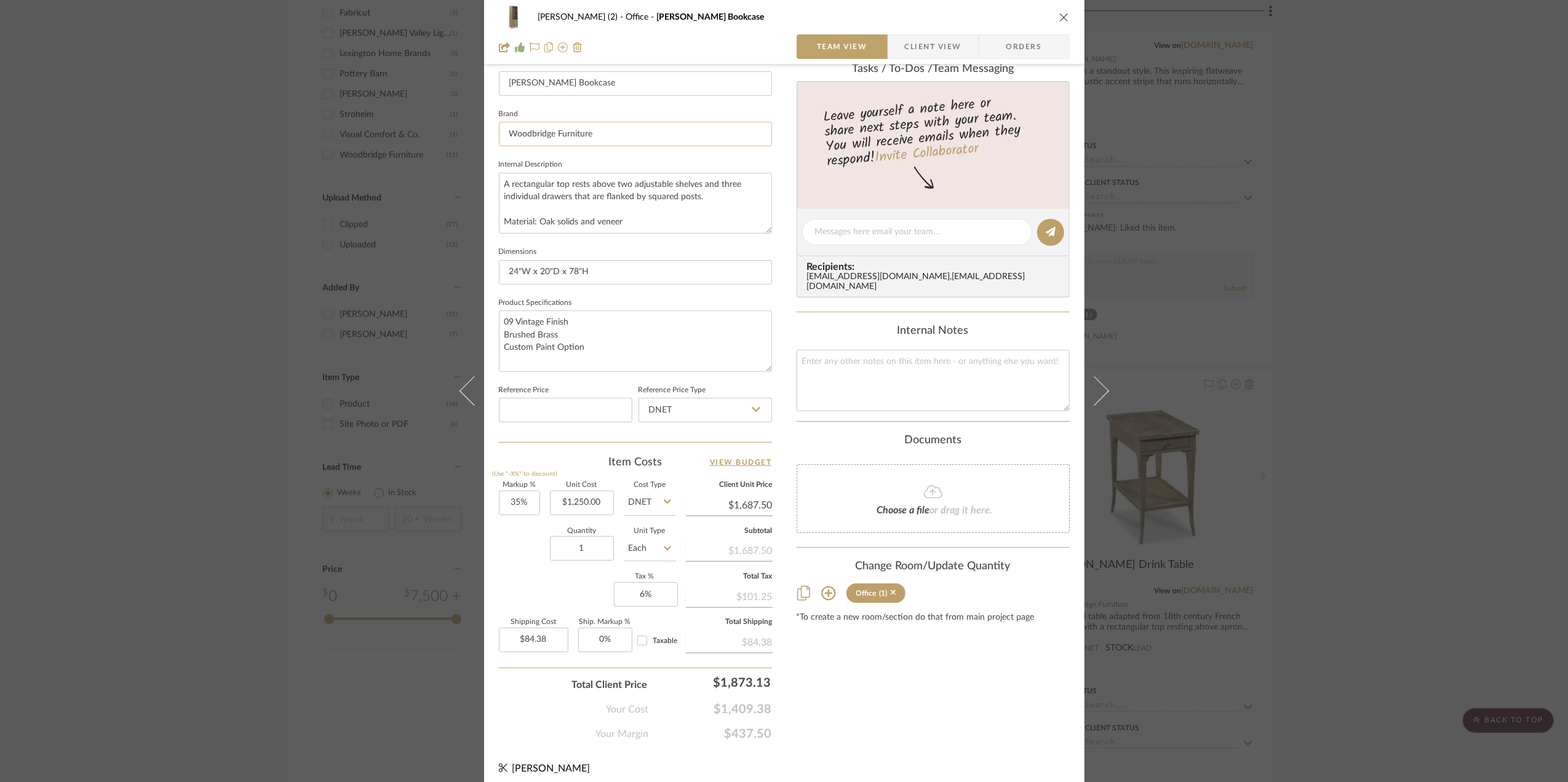
scroll to position [365, 0]
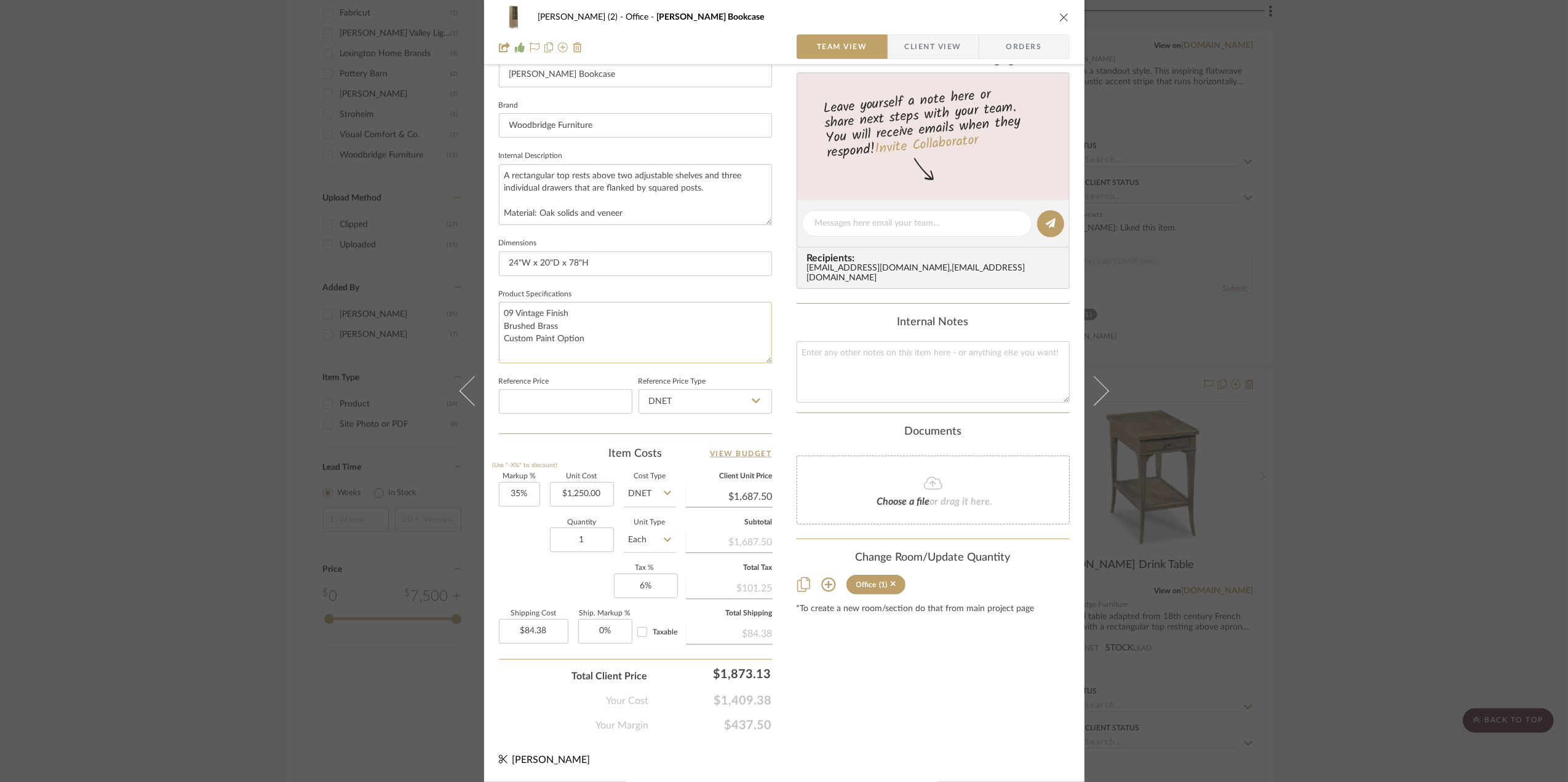
click at [566, 335] on textarea "09 Vintage Finish Brushed Brass Custom Paint Option" at bounding box center [635, 332] width 273 height 61
click at [586, 338] on textarea "09 Vintage Finish Brushed Brass Custom Paint Option" at bounding box center [635, 332] width 273 height 61
paste textarea "Apply catalyzed lacquer coat"
type textarea "09 Vintage Finish Brushed Brass Custom Paint Option Apply catalyzed lacquer coat"
click at [1349, 483] on div "[PERSON_NAME] (2) Office [PERSON_NAME] Bookcase Team View Client View Orders 1 …" at bounding box center [784, 391] width 1568 height 782
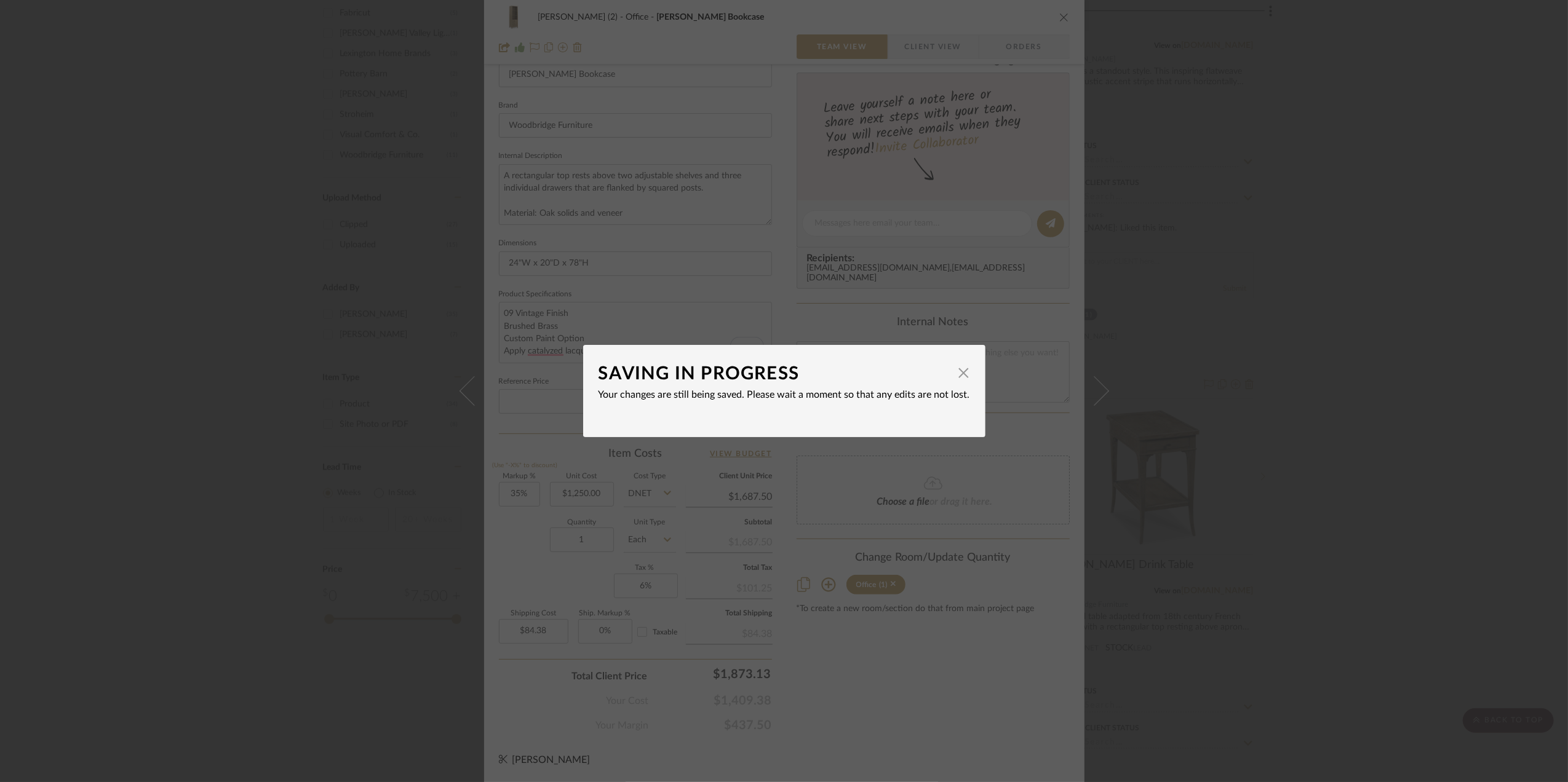
click at [1336, 480] on div "SAVING IN PROGRESS × Your changes are still being saved. Please wait a moment s…" at bounding box center [784, 391] width 1568 height 782
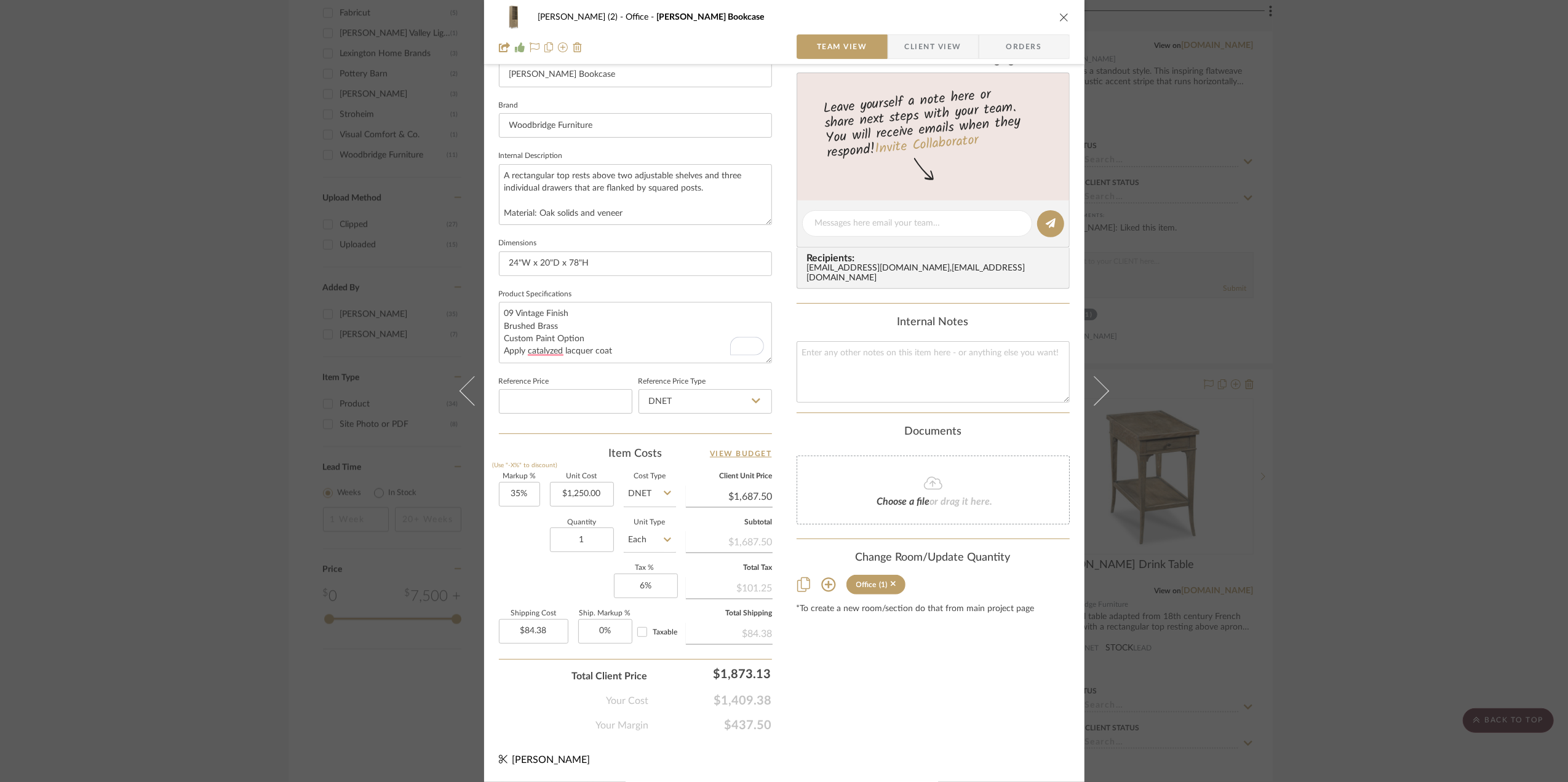
click at [1420, 294] on div "[PERSON_NAME] (2) Office [PERSON_NAME] Bookcase Team View Client View Orders 1 …" at bounding box center [784, 391] width 1568 height 782
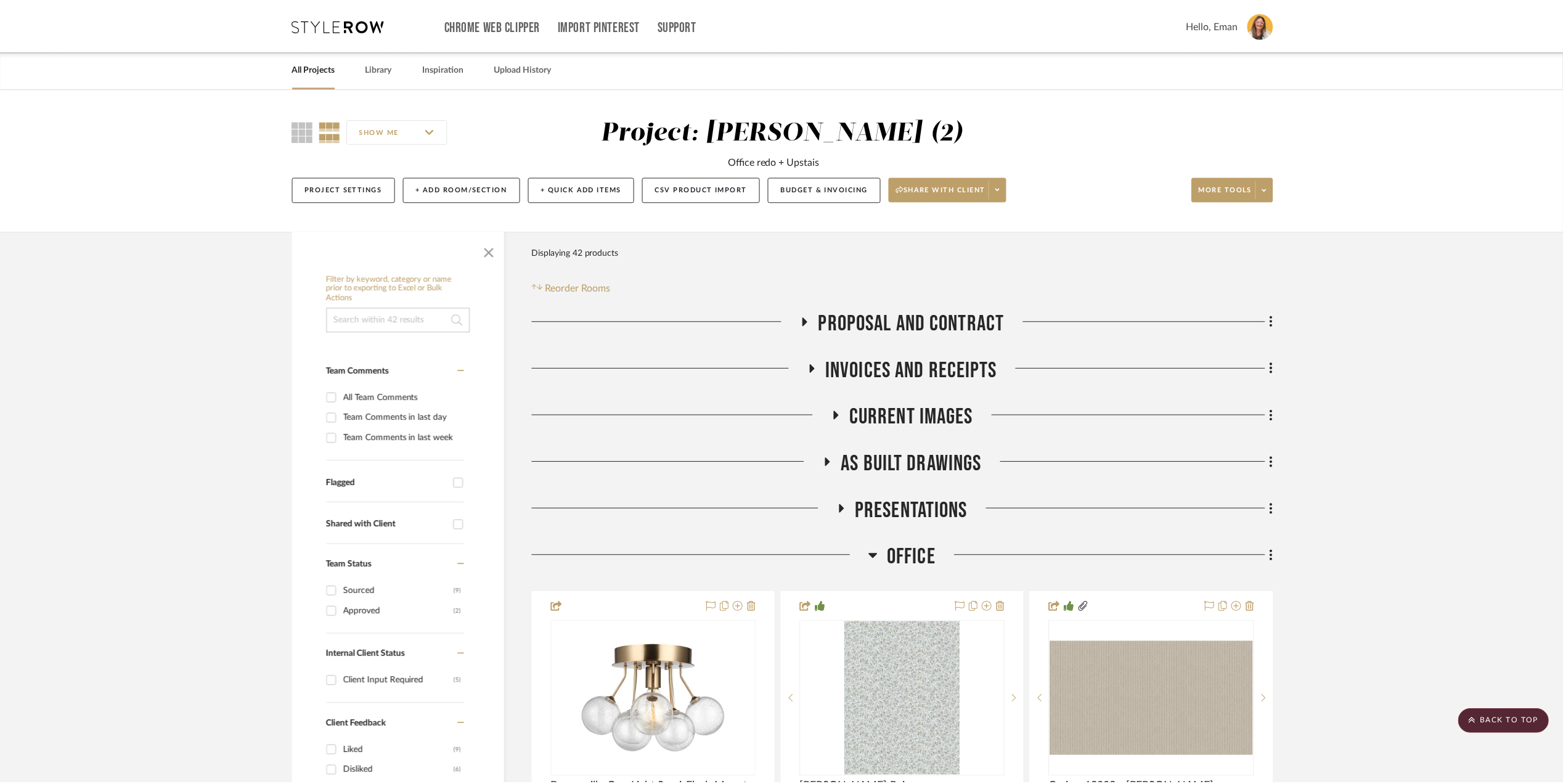
scroll to position [1315, 0]
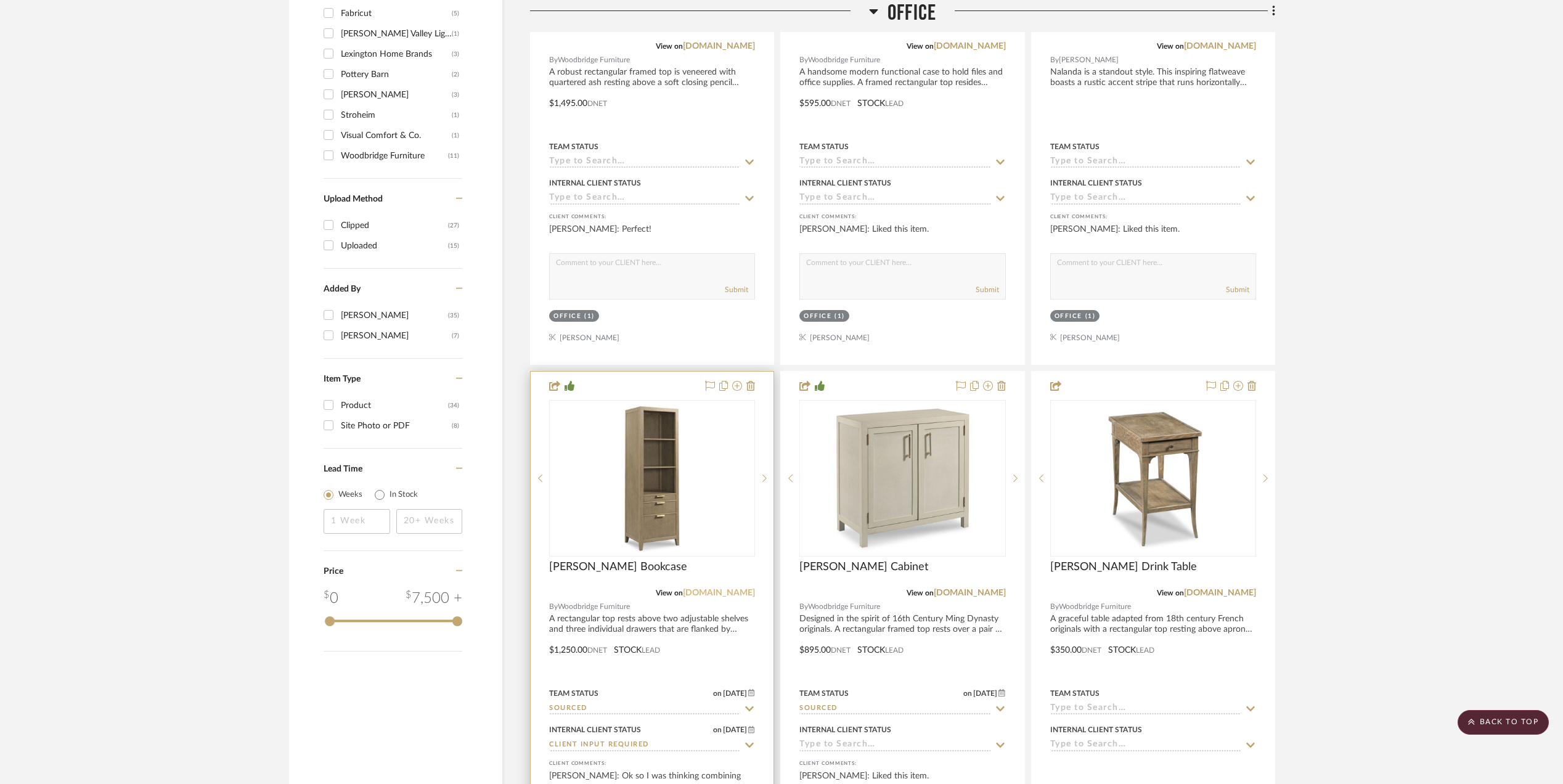
click at [704, 595] on link "[DOMAIN_NAME]" at bounding box center [719, 593] width 72 height 9
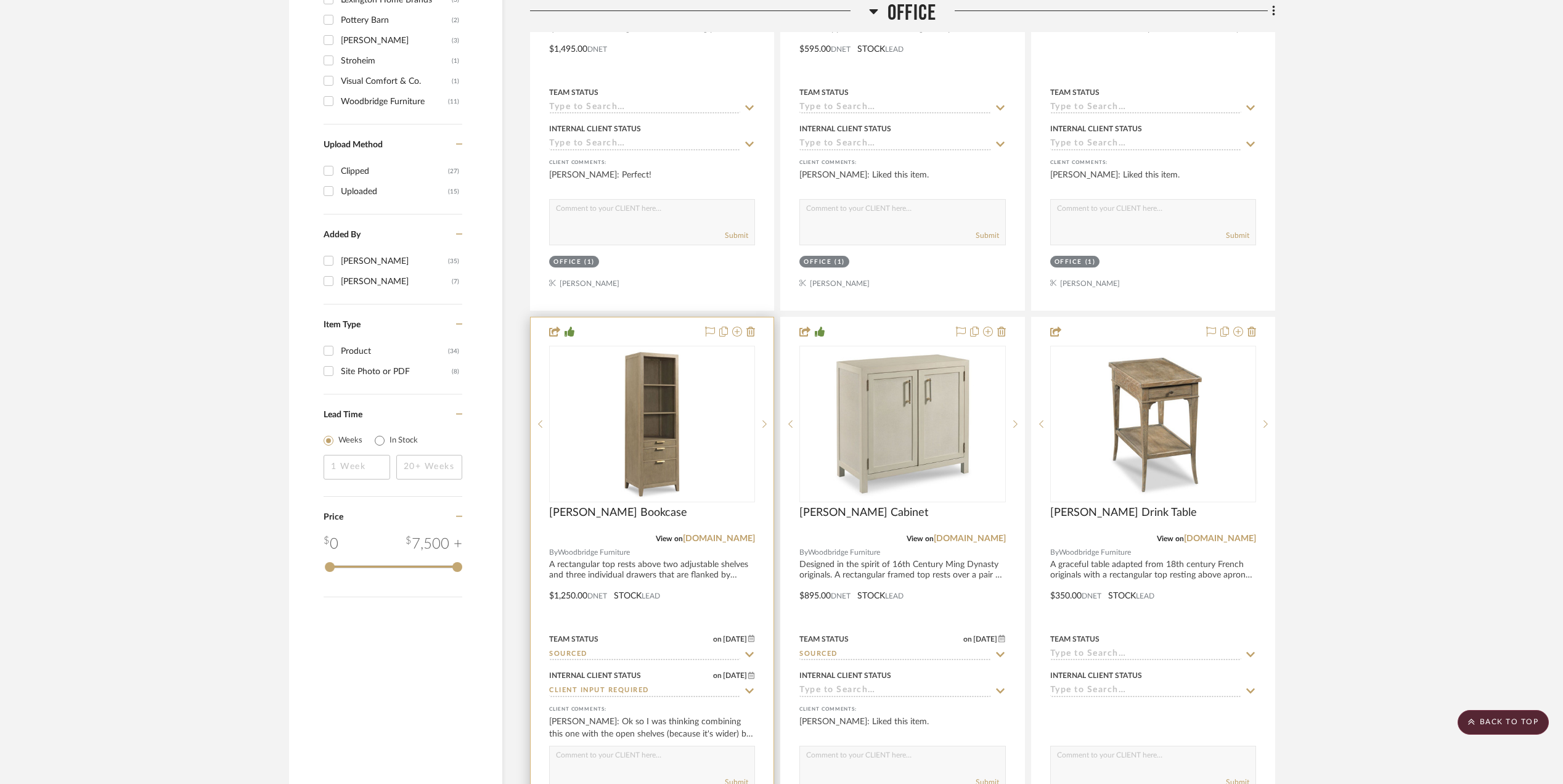
scroll to position [1561, 0]
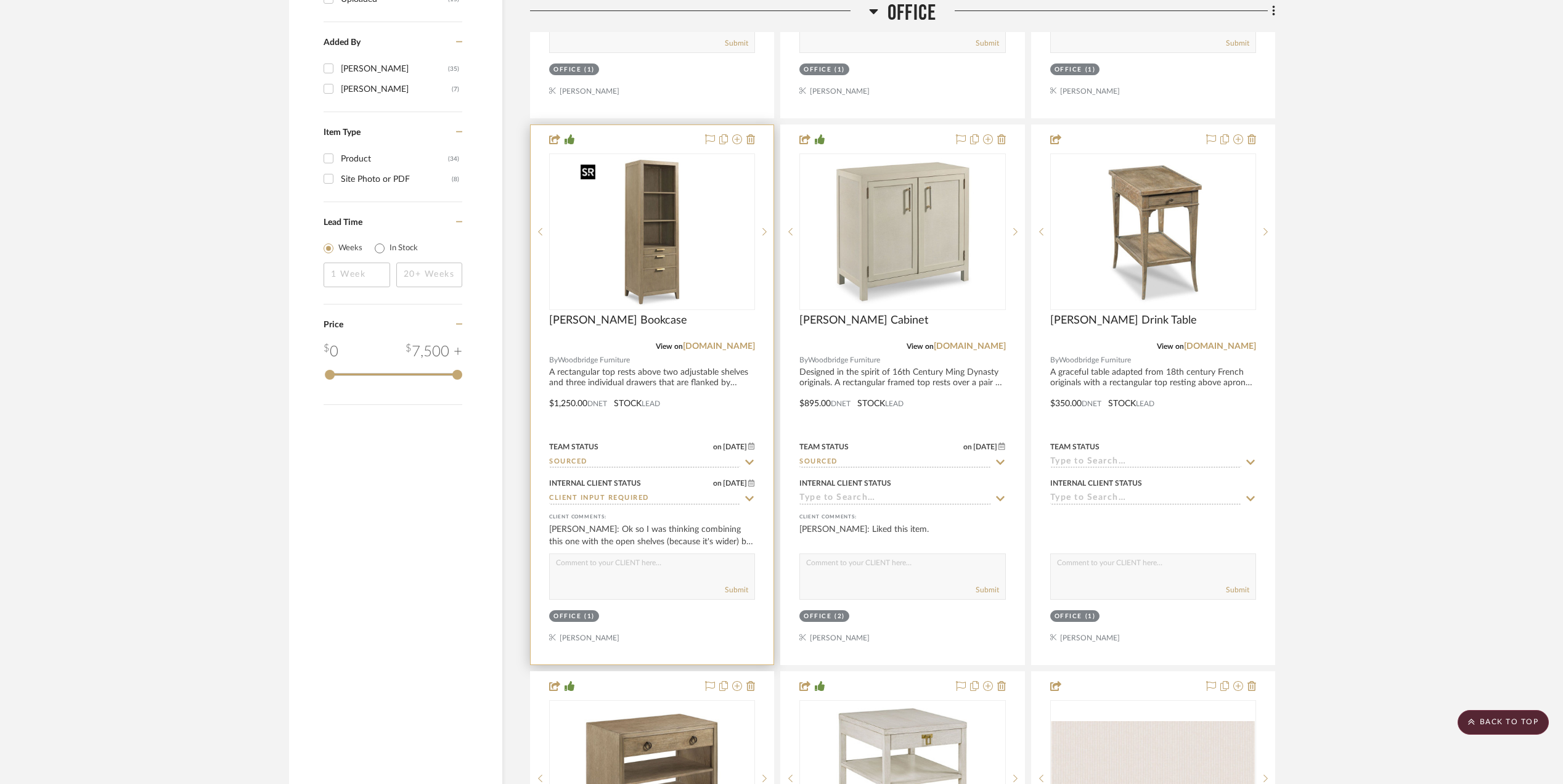
click at [647, 223] on img "0" at bounding box center [652, 232] width 154 height 154
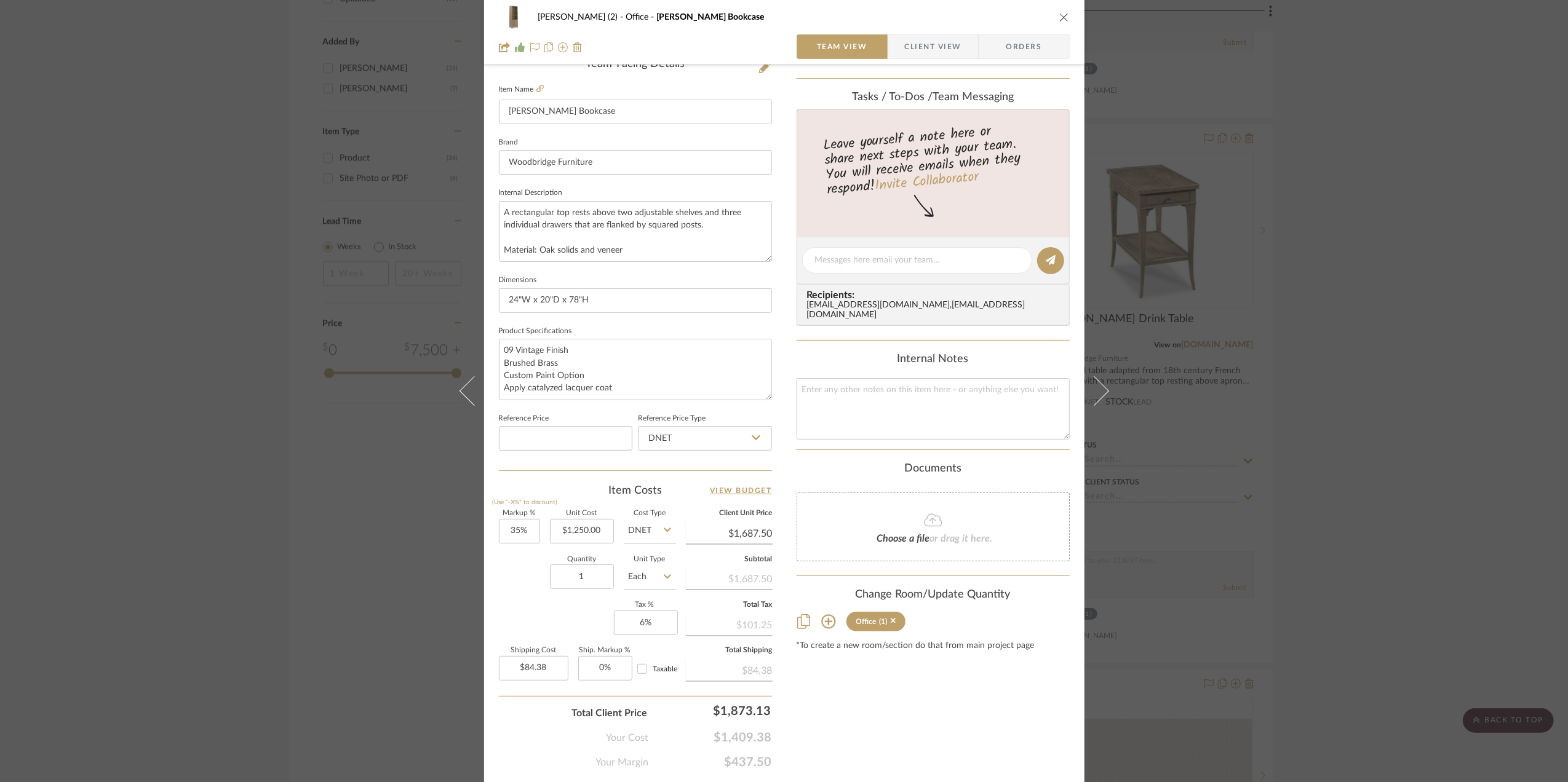
scroll to position [328, 0]
click at [925, 52] on span "Client View" at bounding box center [933, 46] width 56 height 25
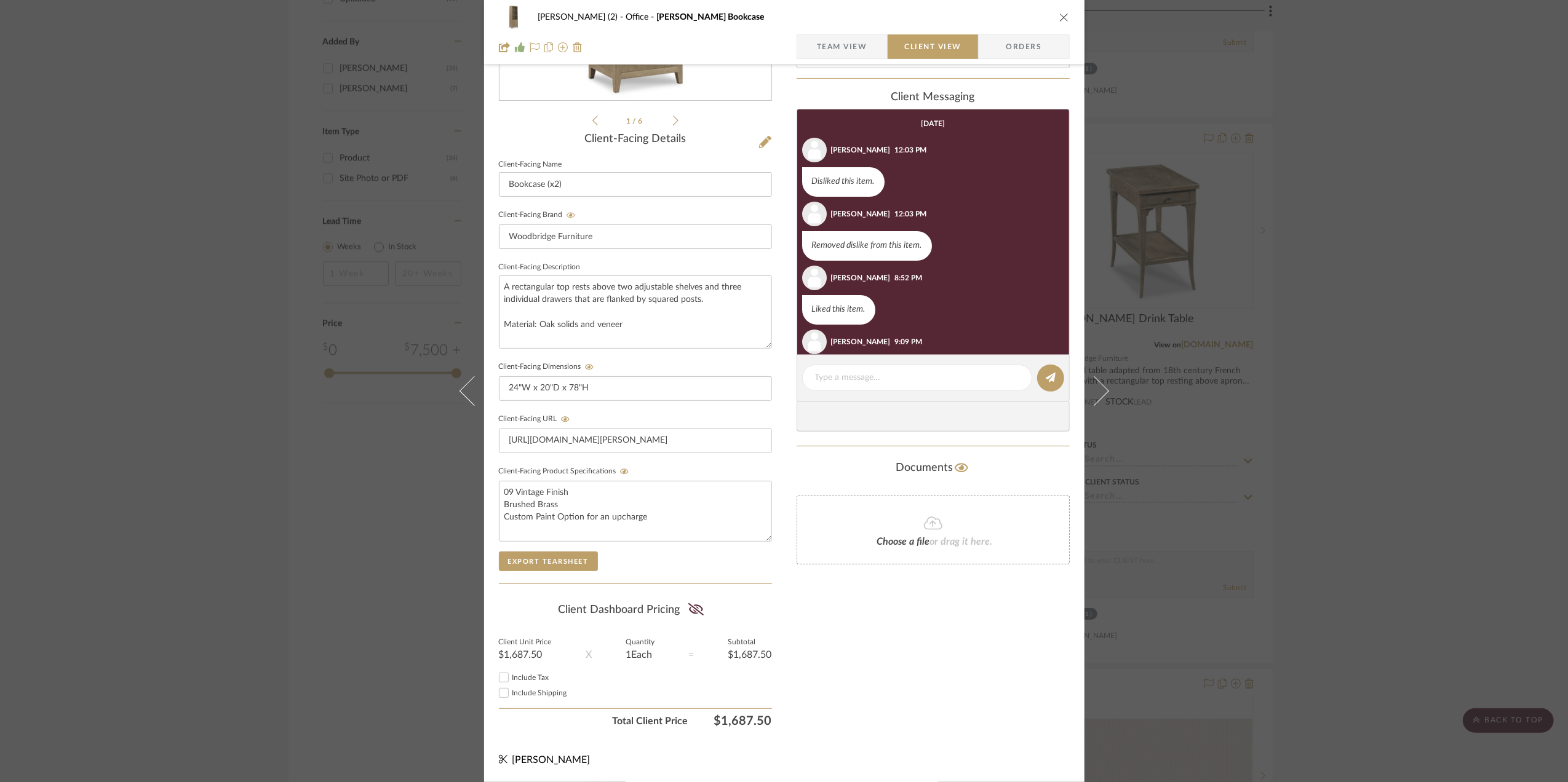
scroll to position [298, 0]
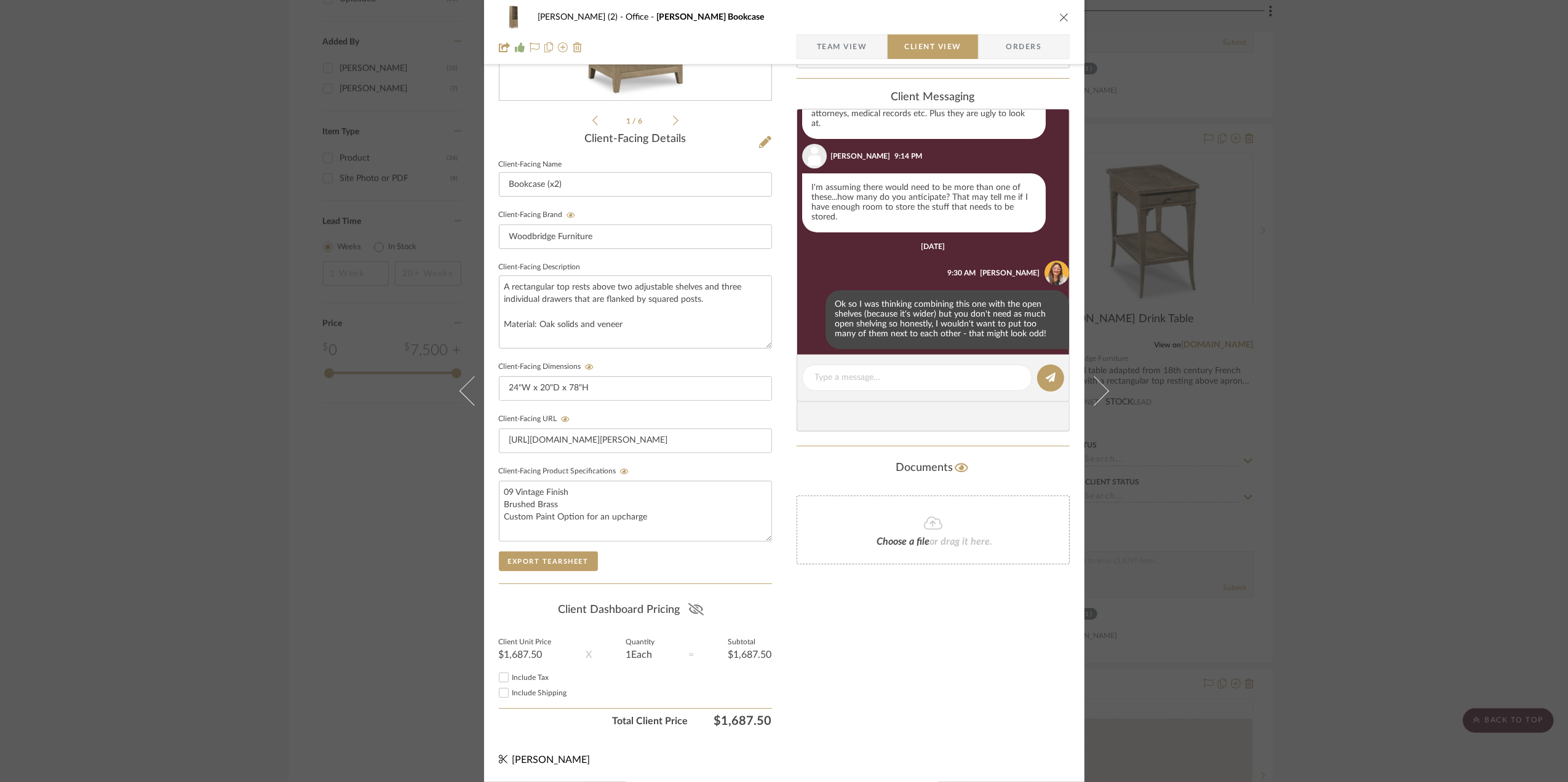
click at [691, 608] on icon at bounding box center [696, 609] width 15 height 12
click at [843, 47] on span "Team View" at bounding box center [842, 46] width 51 height 25
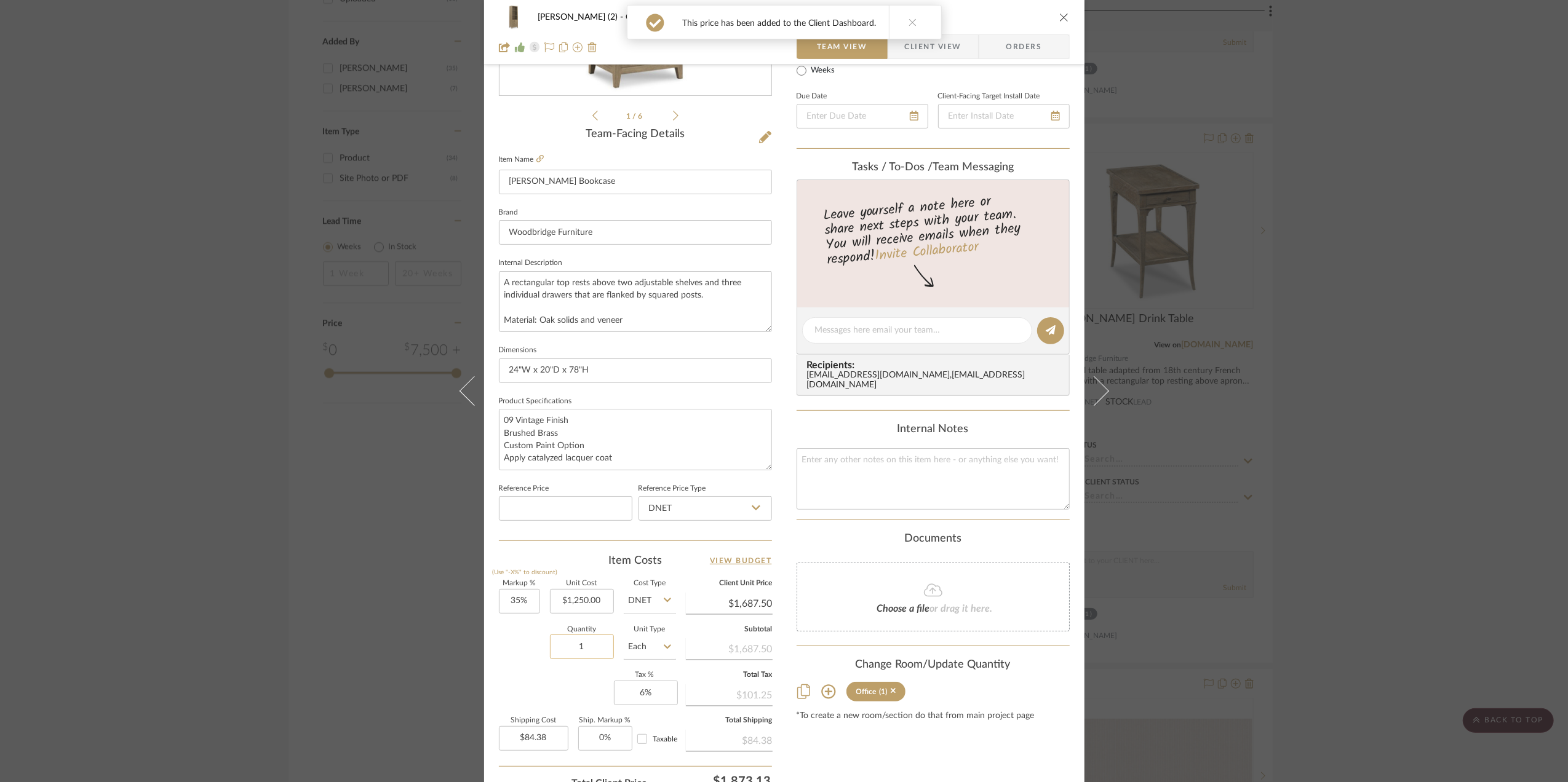
click at [590, 646] on input "1" at bounding box center [581, 646] width 64 height 25
type input "2"
click at [517, 669] on div "Quantity 2 Unit Type Each" at bounding box center [587, 648] width 177 height 44
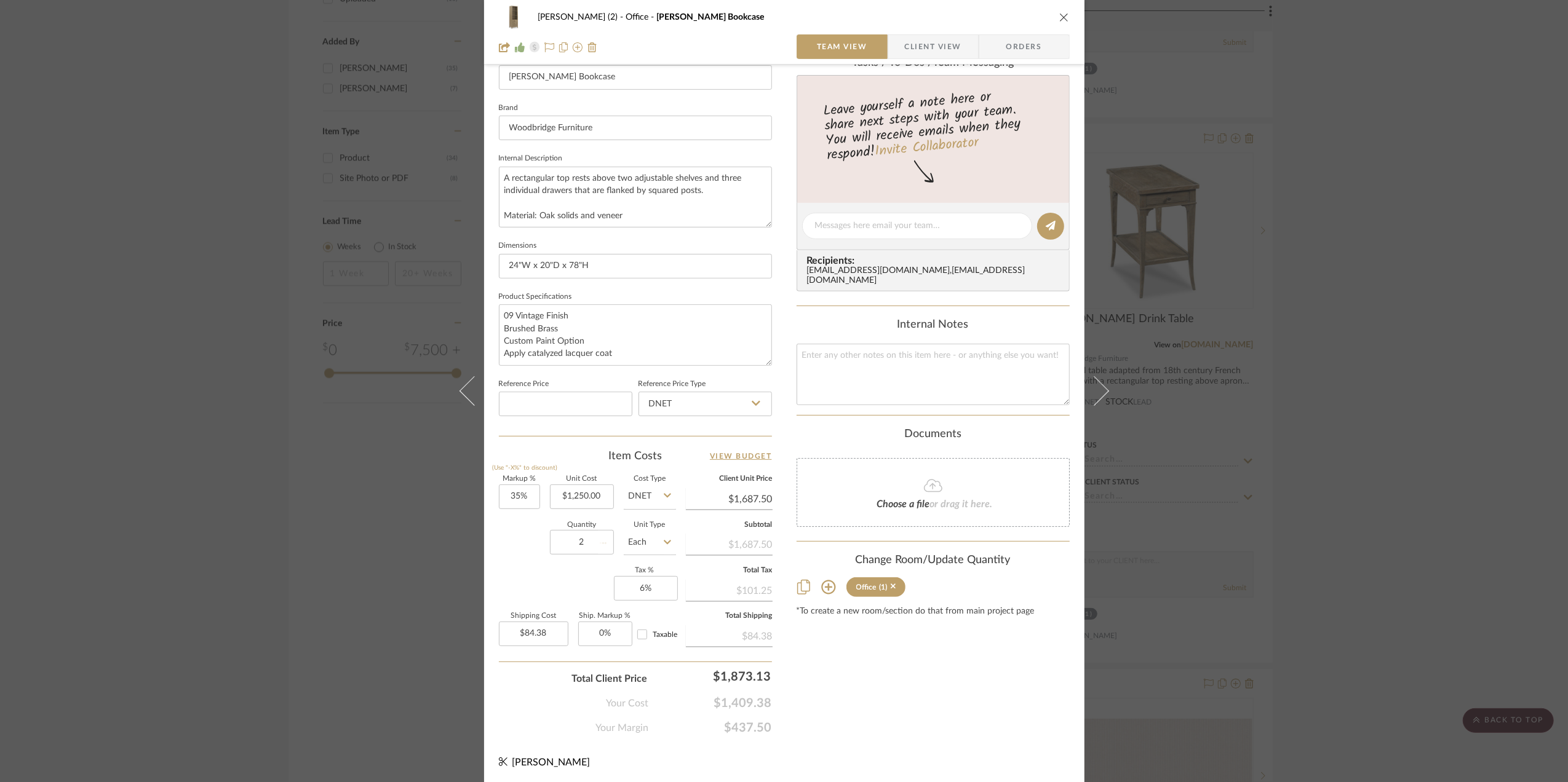
scroll to position [365, 0]
type input "$168.75"
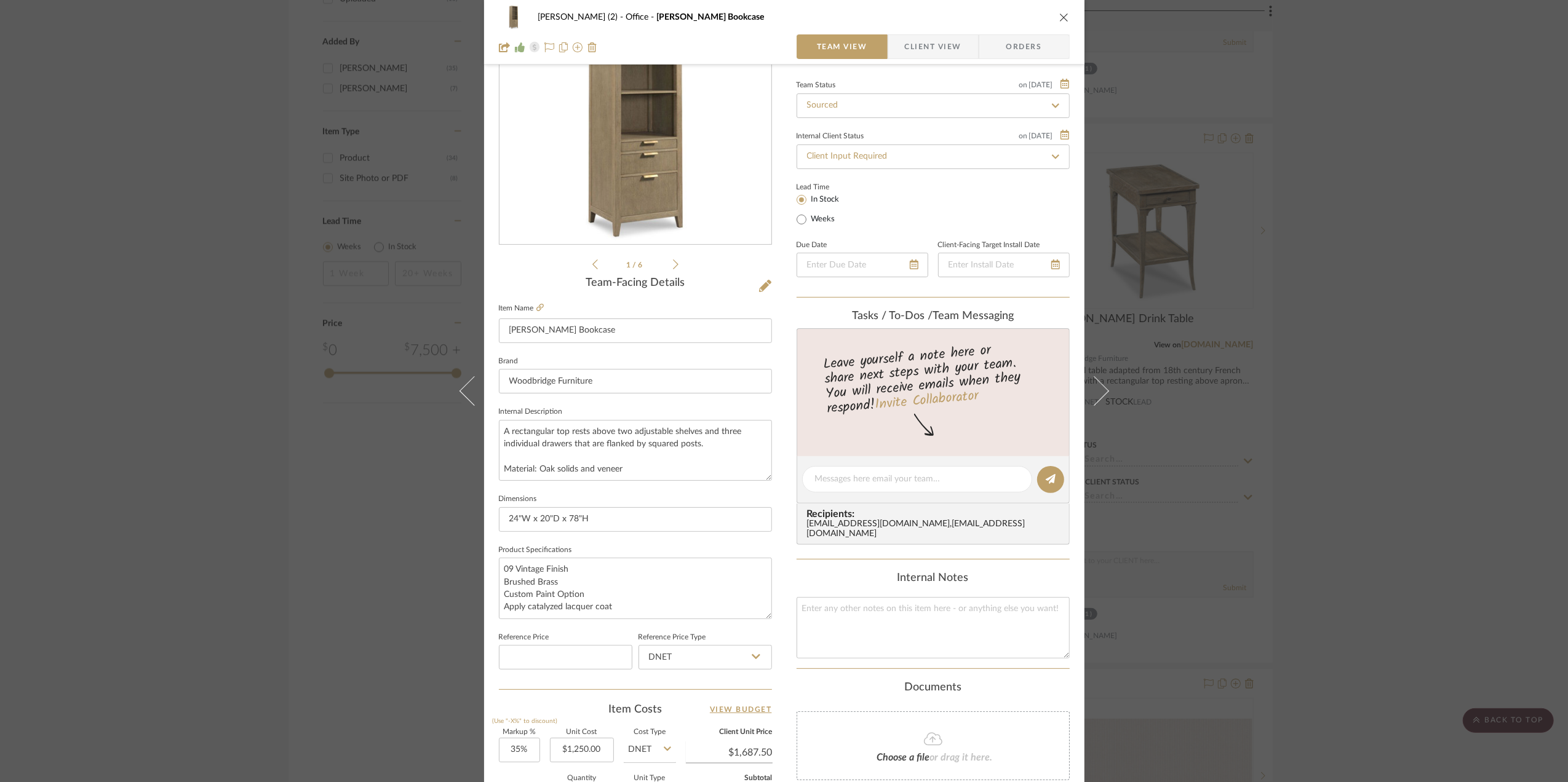
scroll to position [0, 0]
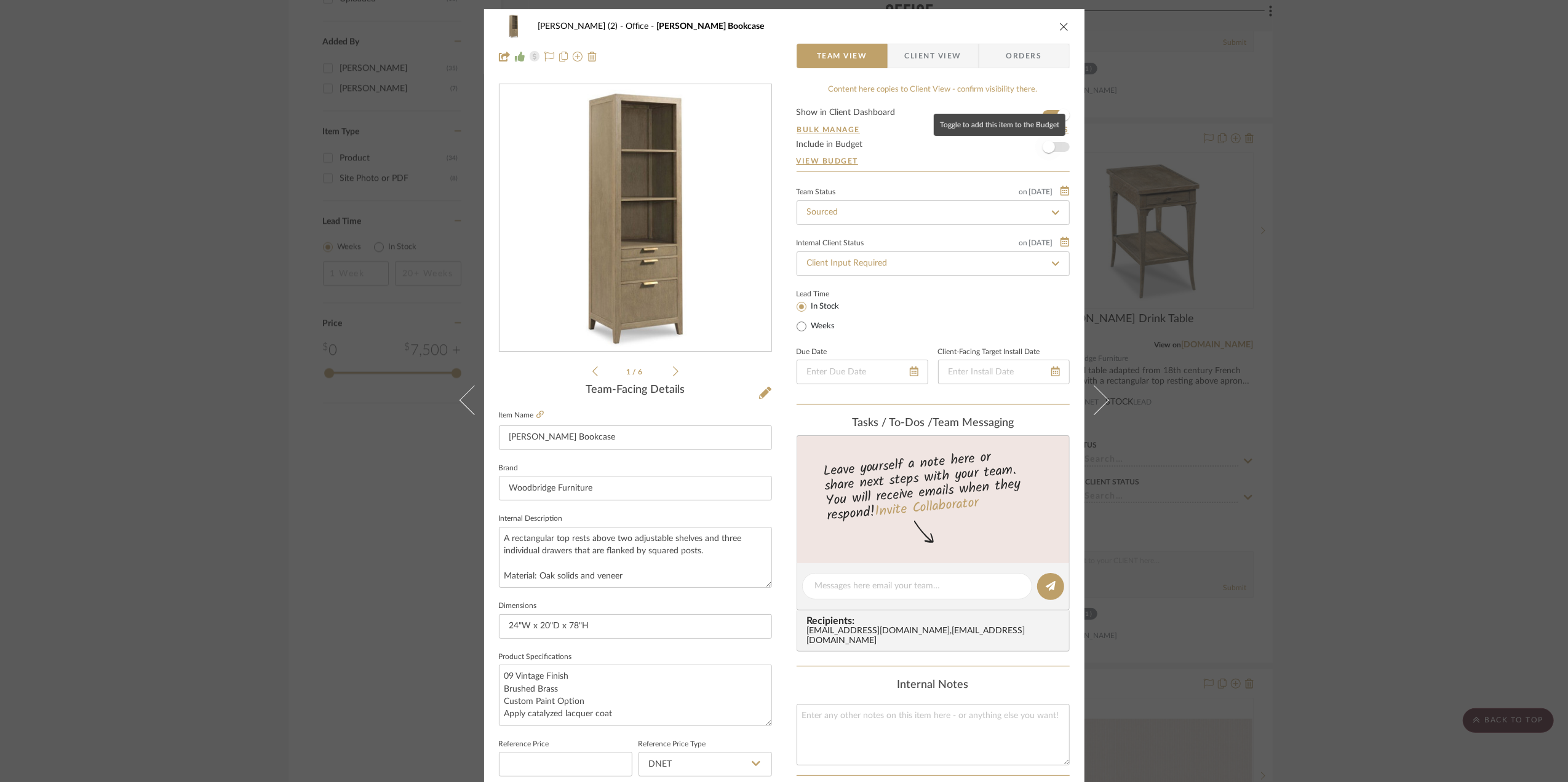
click at [1053, 149] on span "button" at bounding box center [1049, 147] width 27 height 27
click at [1341, 340] on div "[PERSON_NAME] (2) Office [PERSON_NAME] Bookcase Team View Client View Orders 1 …" at bounding box center [784, 391] width 1568 height 782
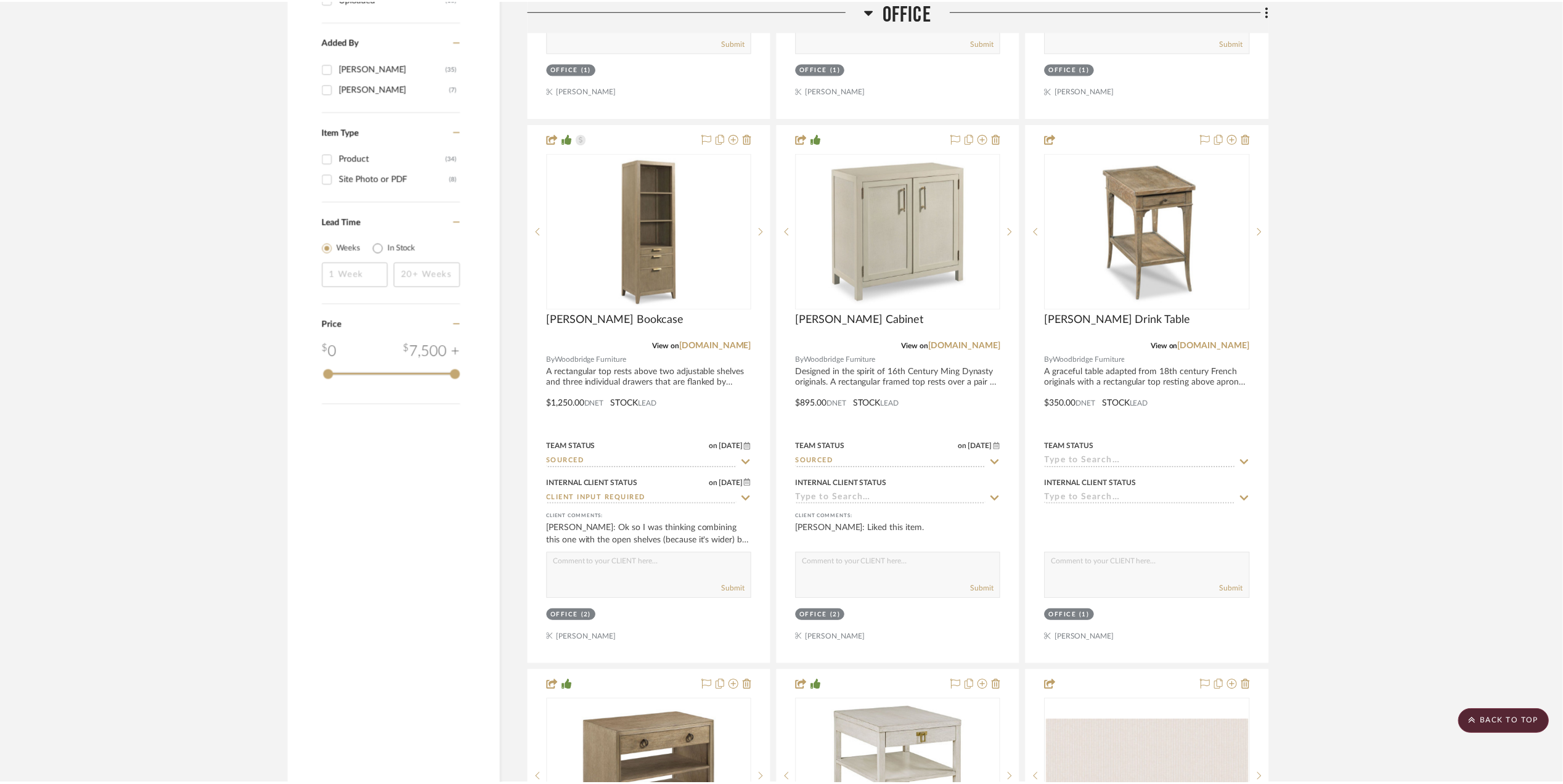
scroll to position [1561, 0]
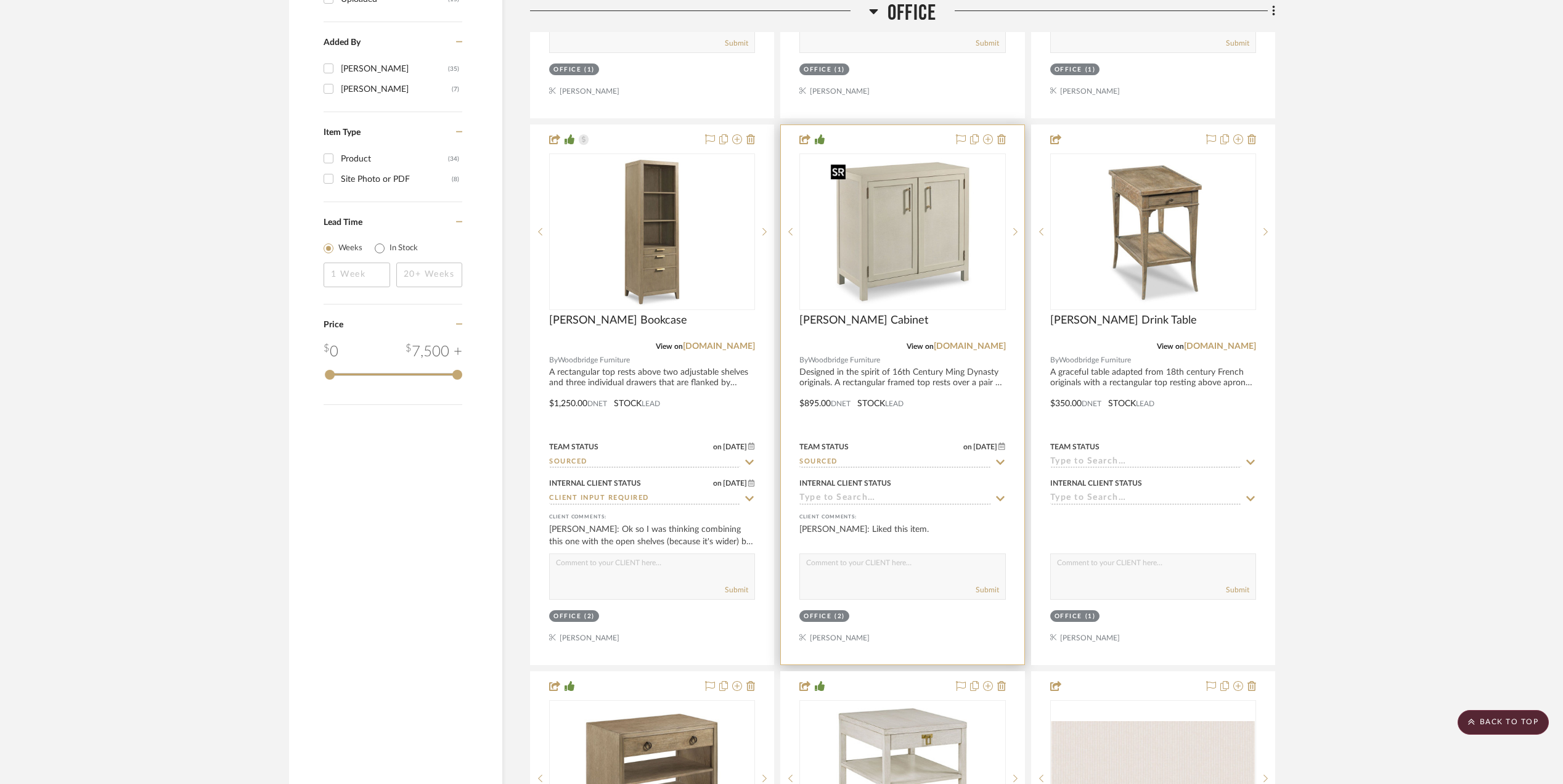
click at [901, 257] on img "0" at bounding box center [902, 232] width 154 height 154
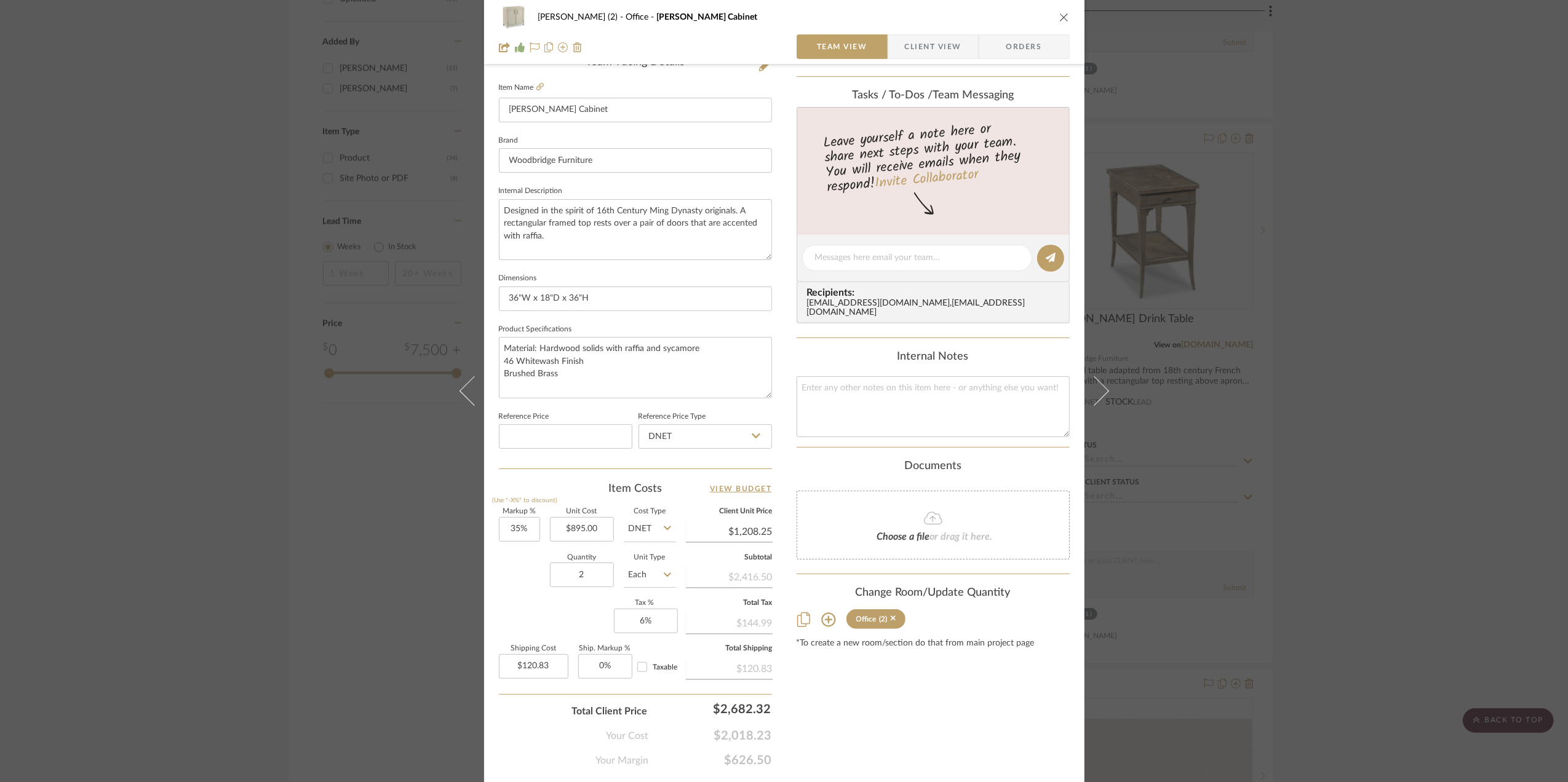
scroll to position [365, 0]
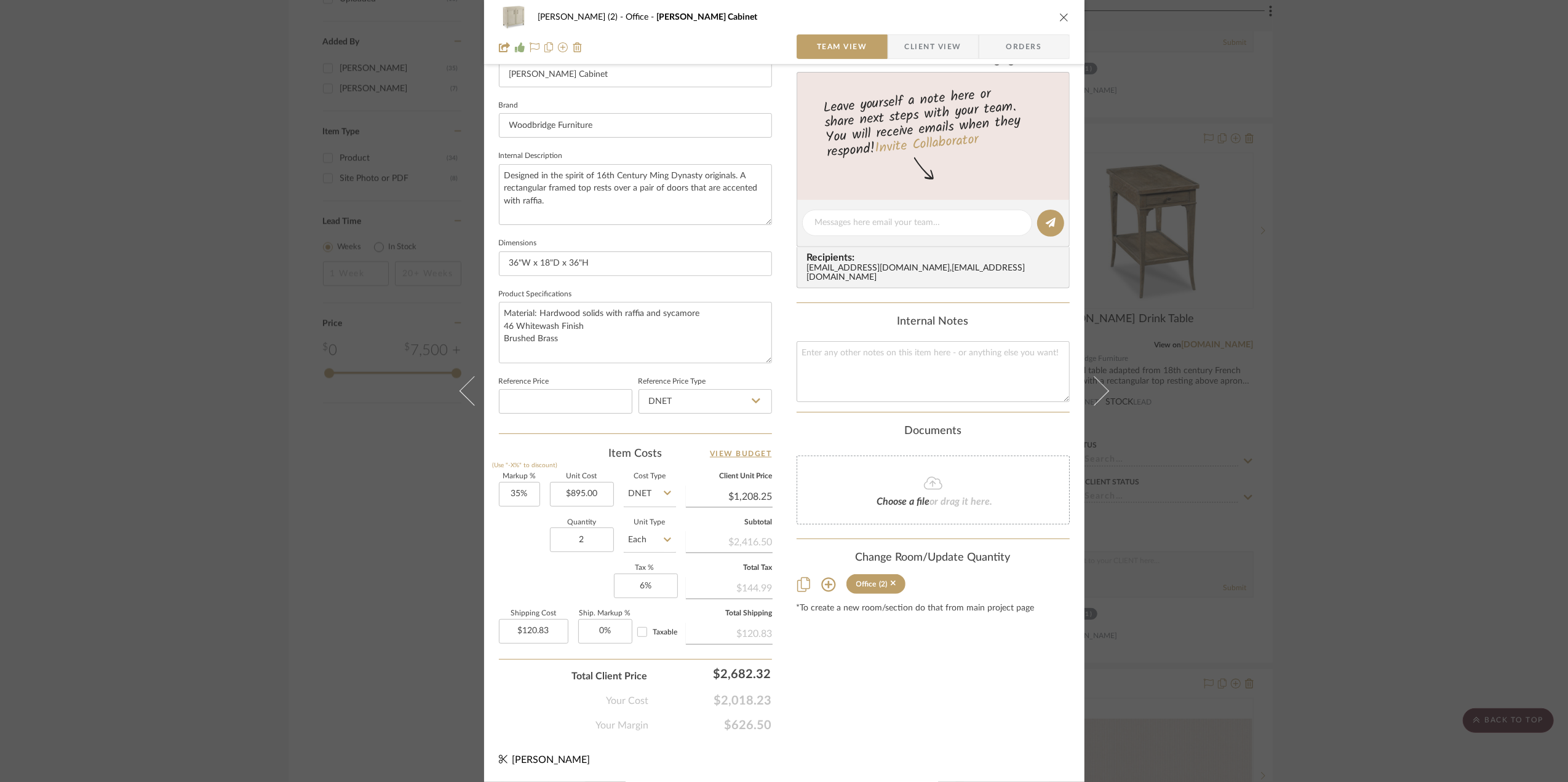
click at [914, 50] on span "Client View" at bounding box center [933, 46] width 56 height 25
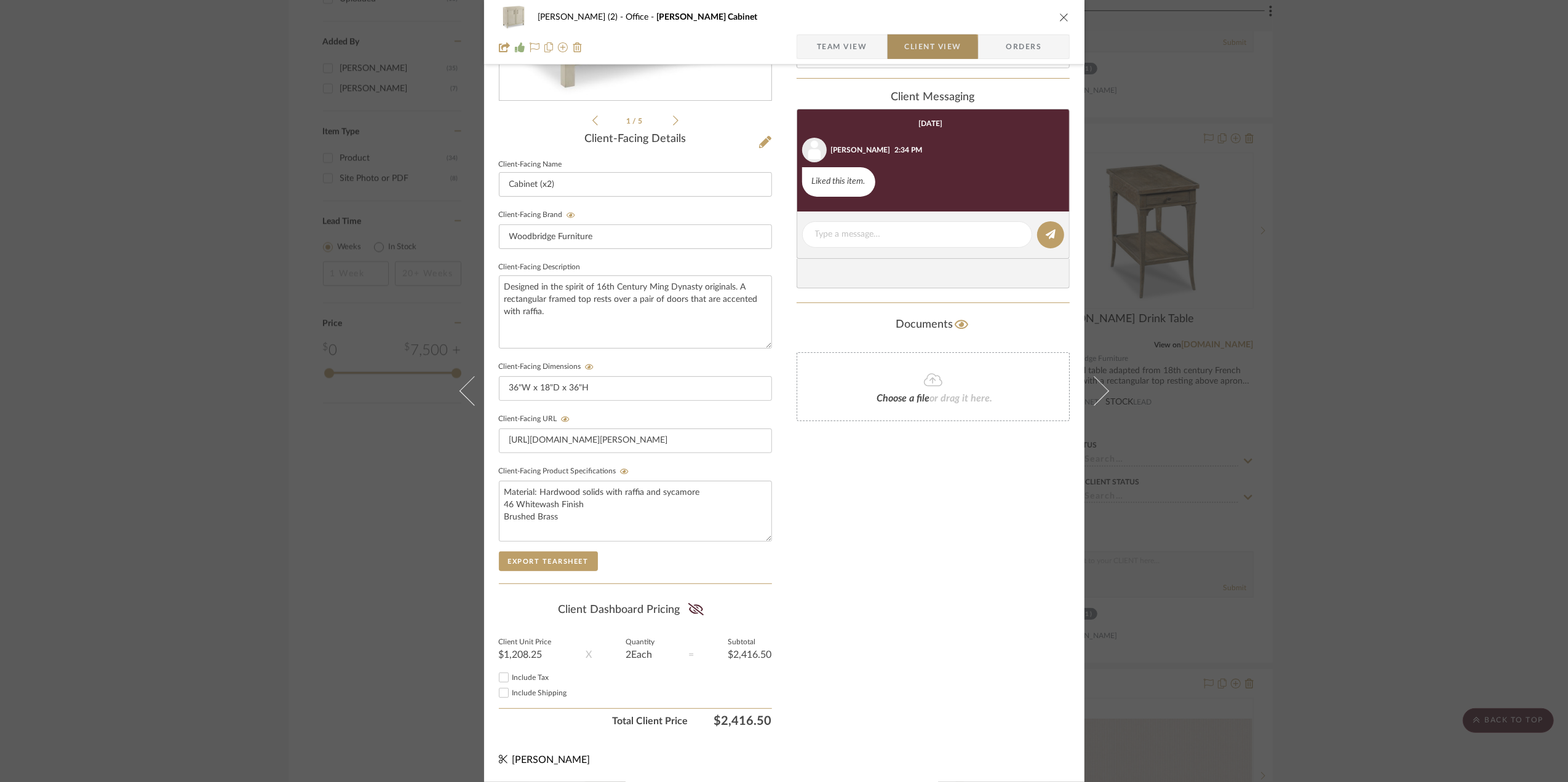
scroll to position [256, 0]
click at [689, 606] on icon at bounding box center [696, 609] width 15 height 12
click at [496, 675] on input "Include Tax" at bounding box center [503, 677] width 15 height 15
checkbox input "true"
click at [502, 691] on input "Include Shipping" at bounding box center [503, 693] width 15 height 15
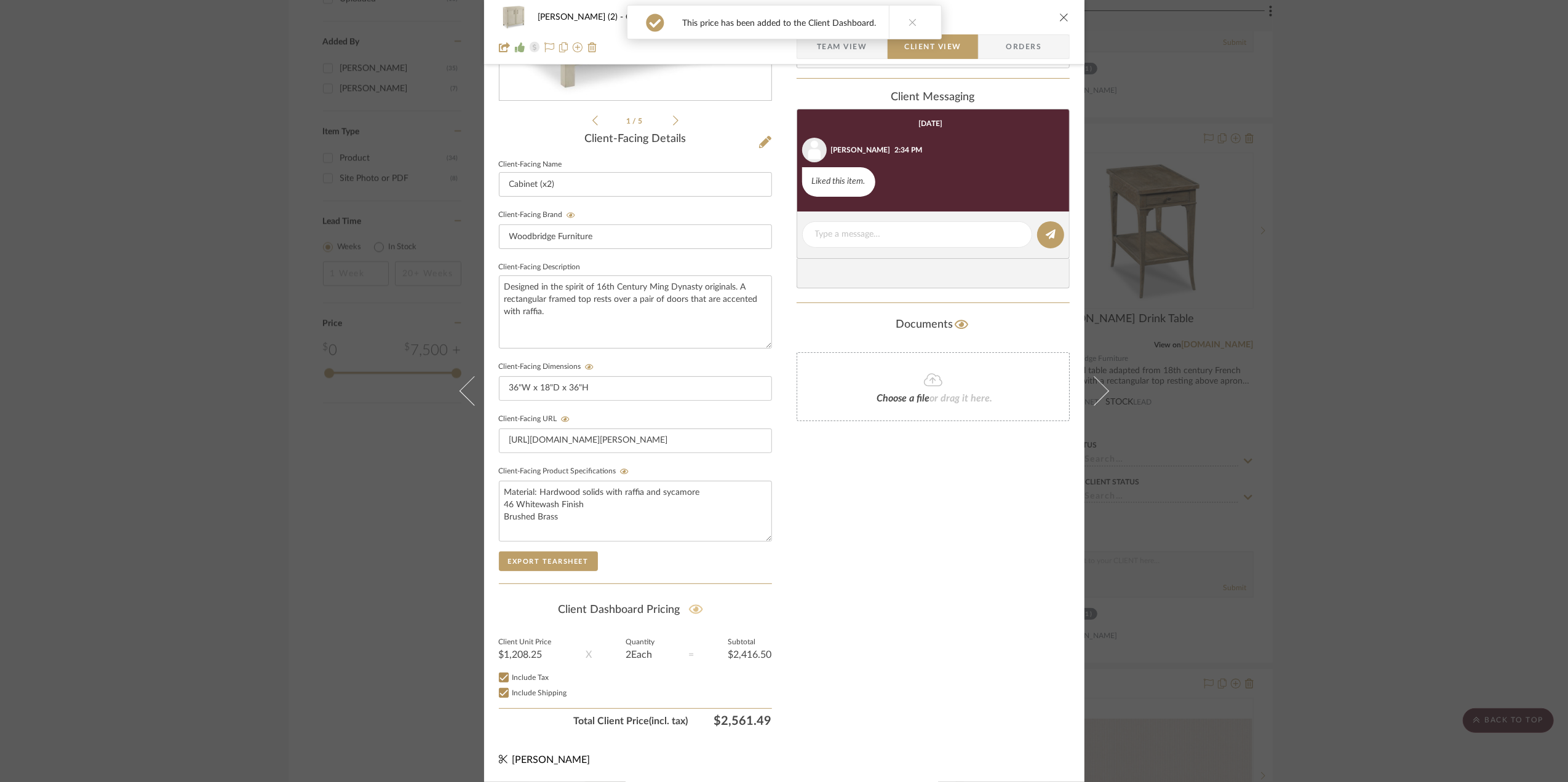
checkbox input "true"
click at [1403, 360] on div "[PERSON_NAME] (2) Office [PERSON_NAME] Cabinet Team View Client View Orders 1 /…" at bounding box center [784, 391] width 1568 height 782
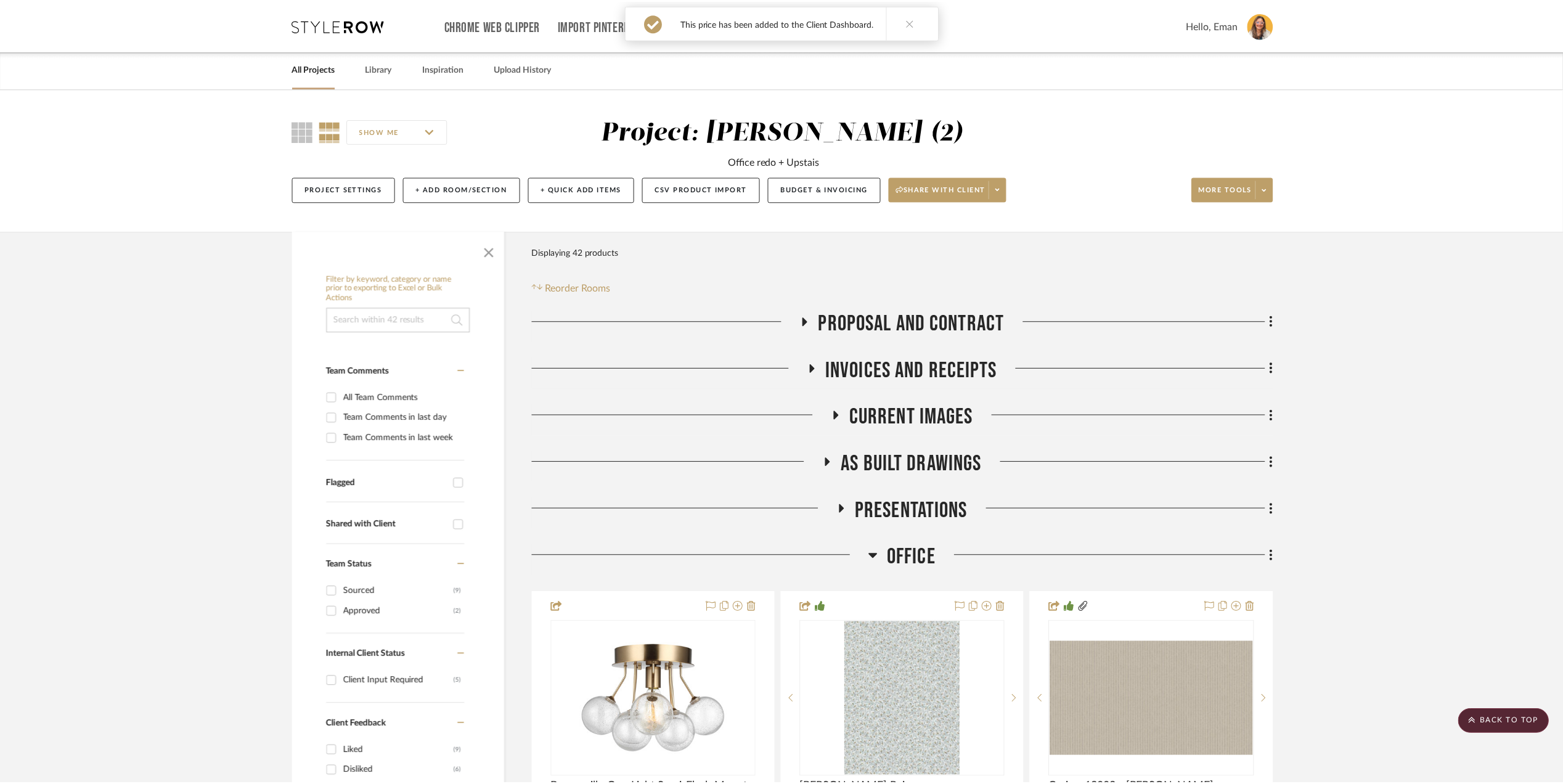
scroll to position [1561, 0]
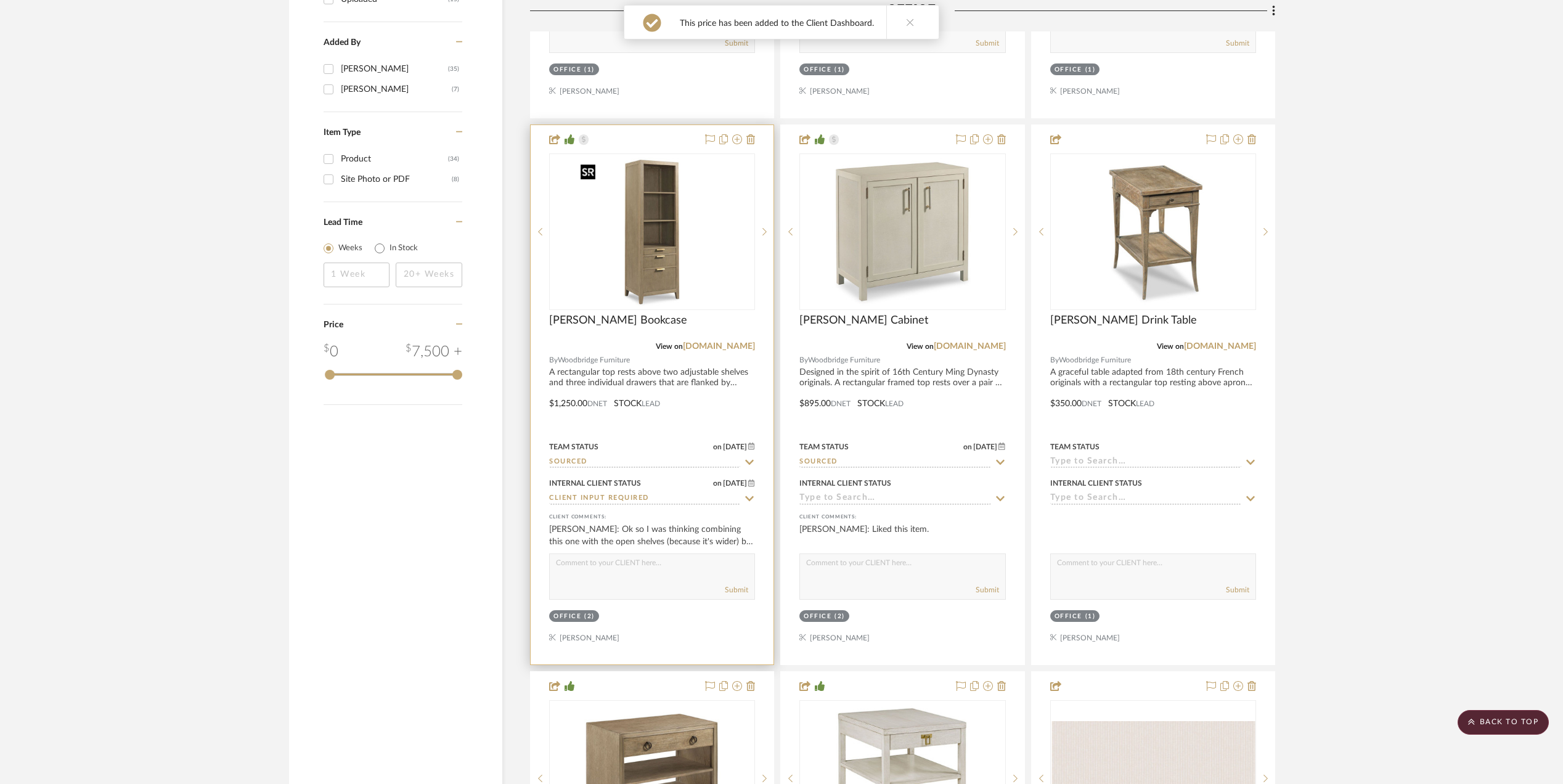
click at [647, 270] on img "0" at bounding box center [652, 232] width 154 height 154
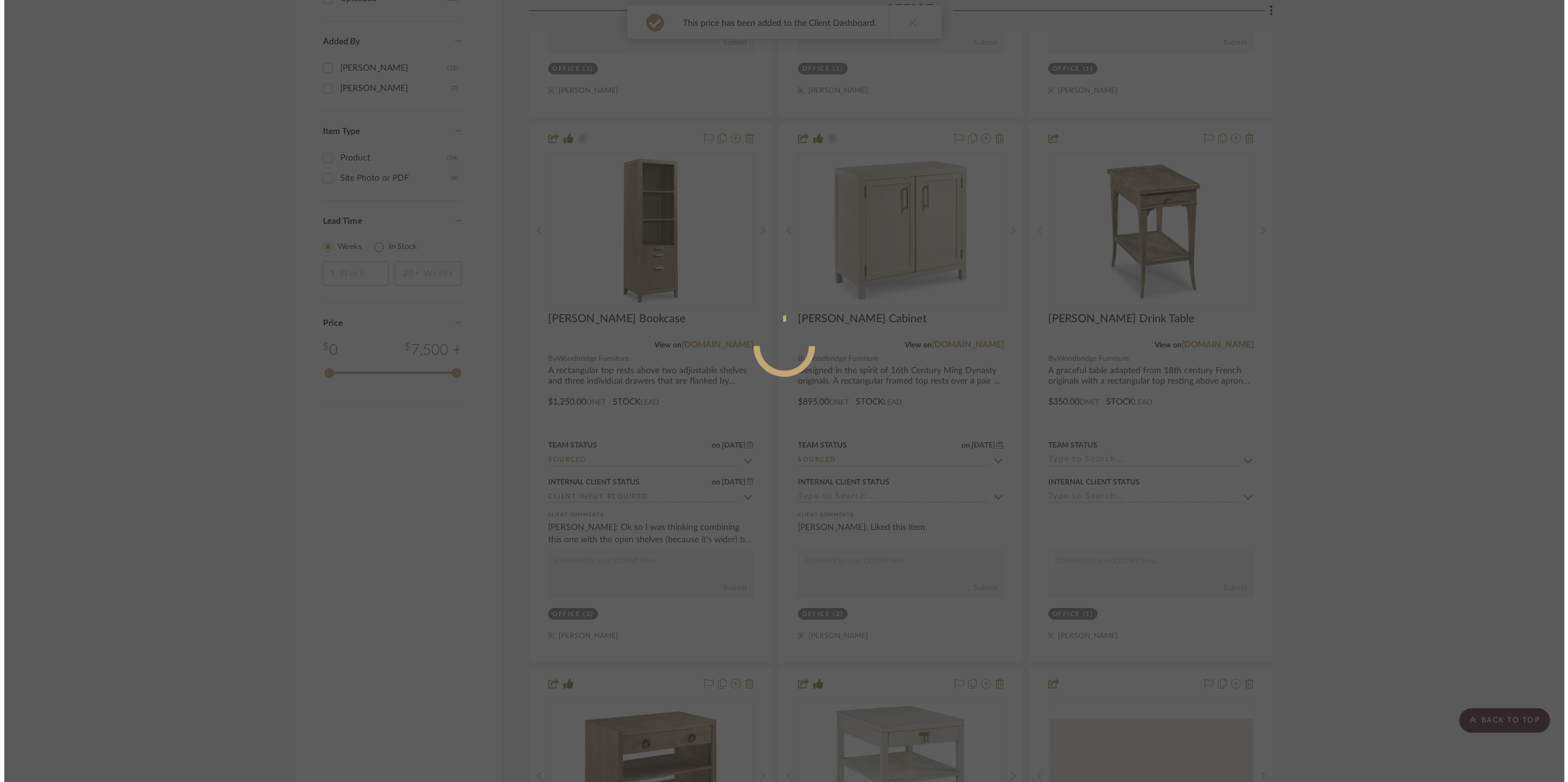
scroll to position [0, 0]
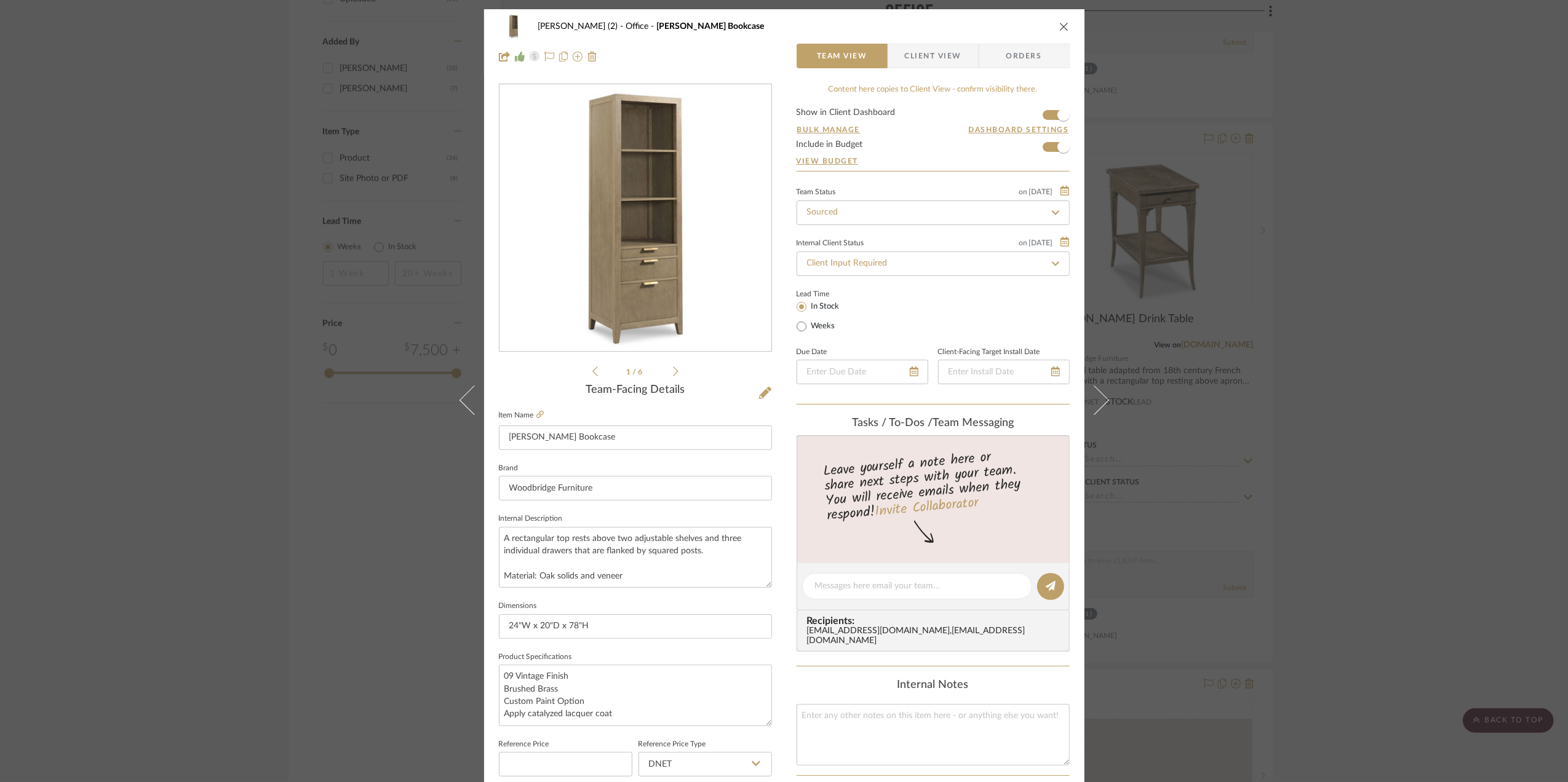
click at [914, 52] on span "Client View" at bounding box center [933, 56] width 56 height 25
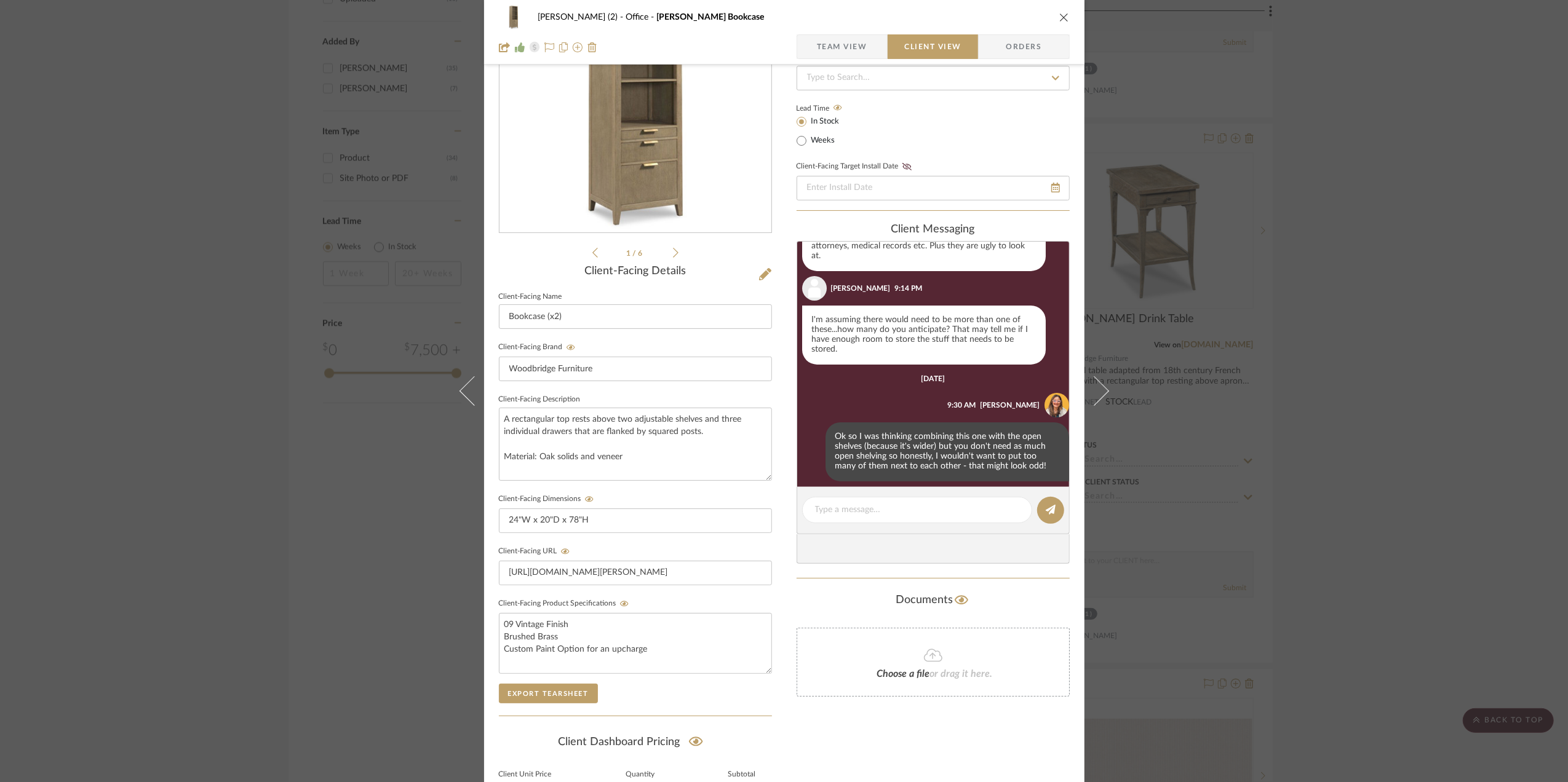
scroll to position [256, 0]
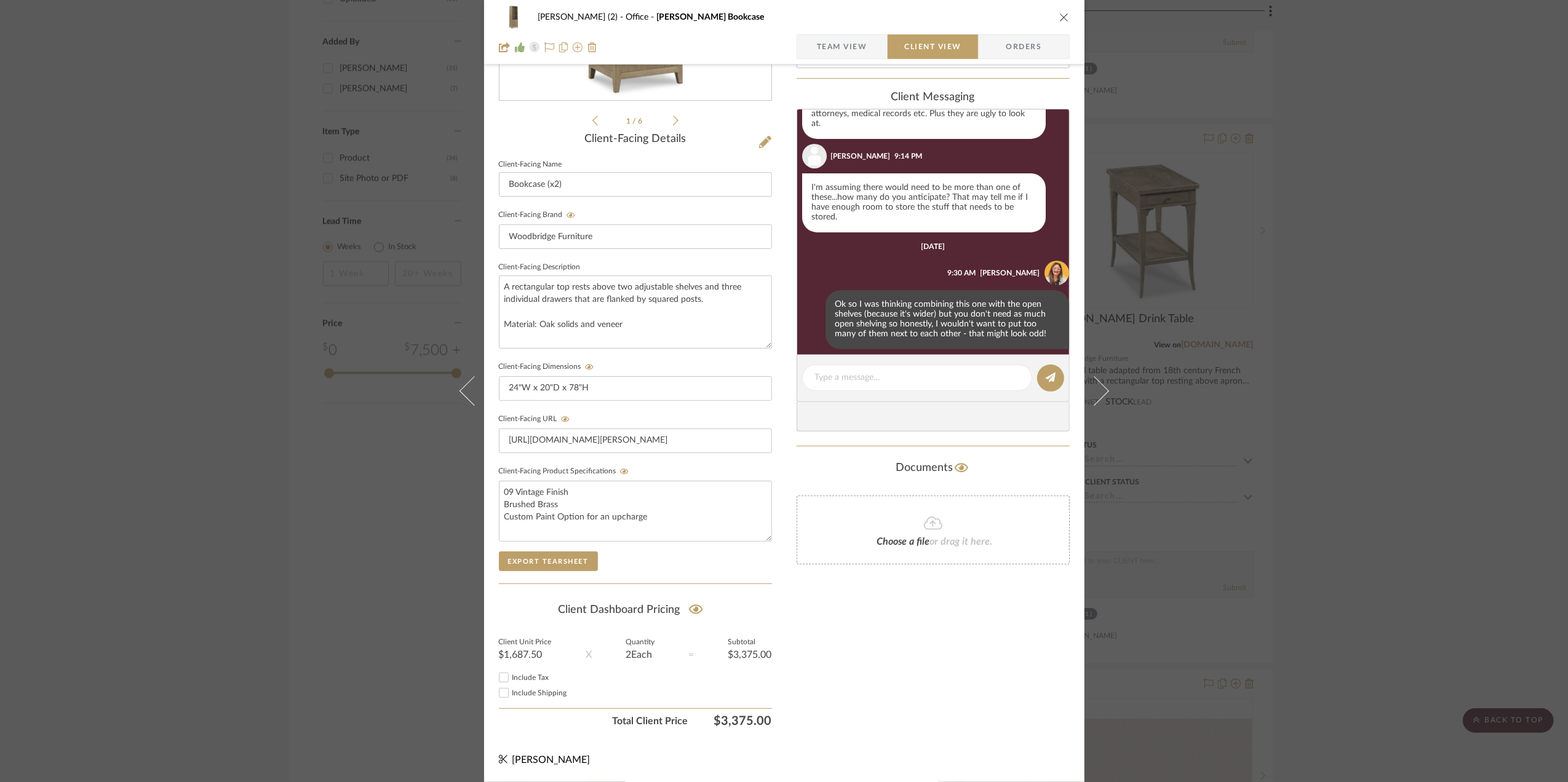
click at [498, 674] on input "Include Tax" at bounding box center [503, 677] width 15 height 15
checkbox input "true"
click at [500, 691] on input "Include Shipping" at bounding box center [503, 693] width 15 height 15
checkbox input "true"
click at [1423, 331] on div "[PERSON_NAME] (2) Office [PERSON_NAME] Bookcase Team View Client View Orders 1 …" at bounding box center [784, 391] width 1568 height 782
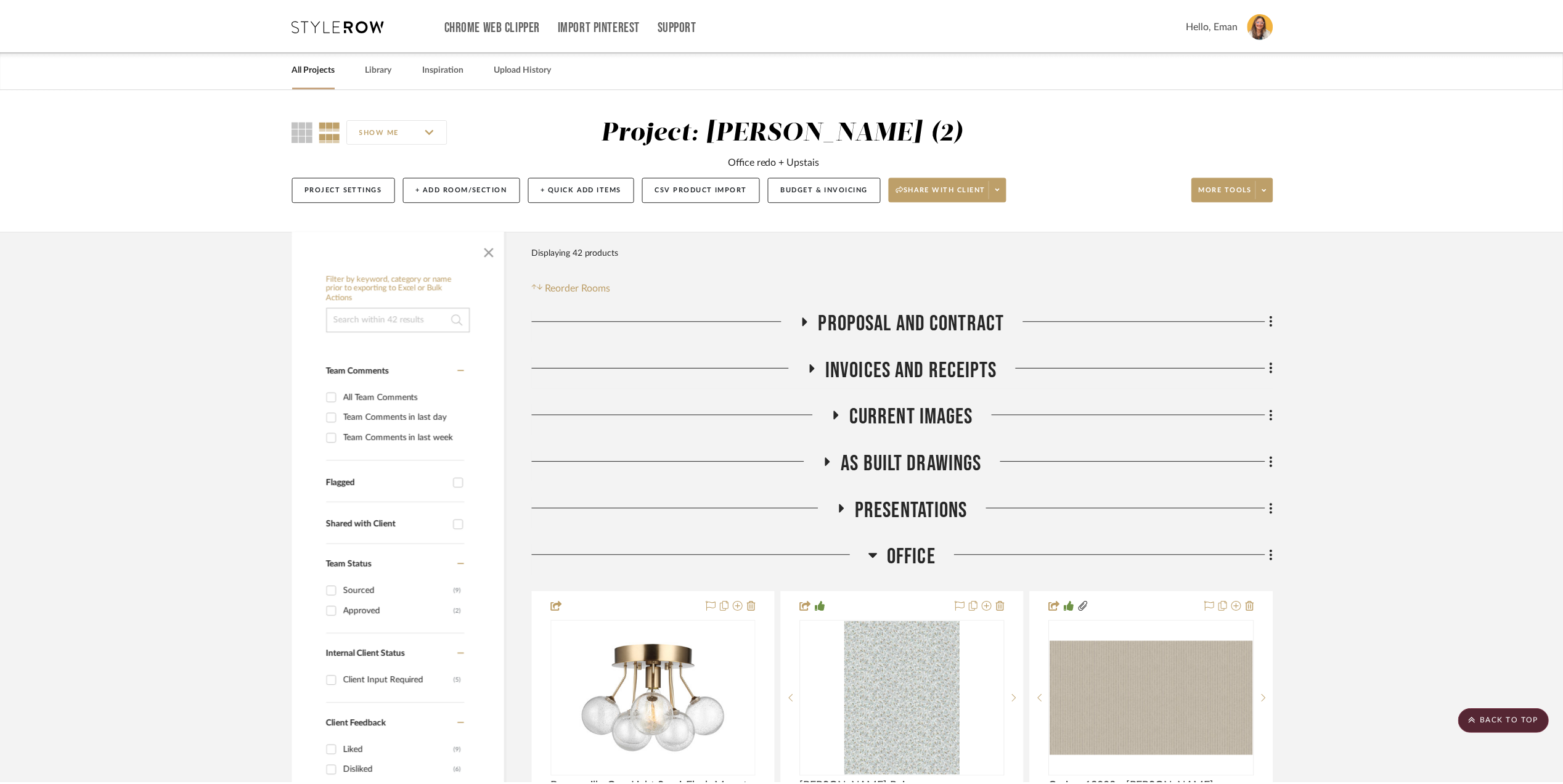
scroll to position [1561, 0]
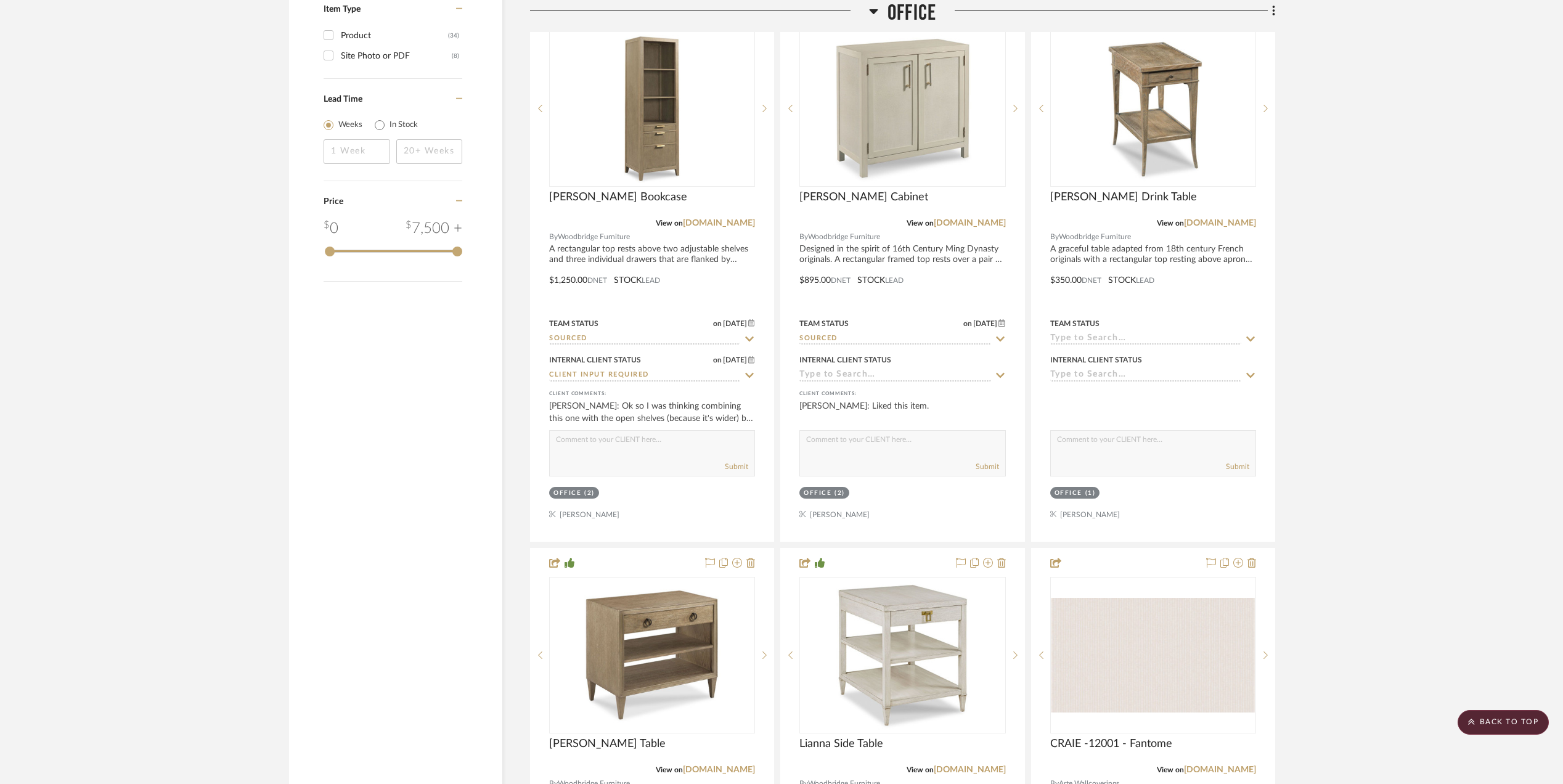
scroll to position [1726, 0]
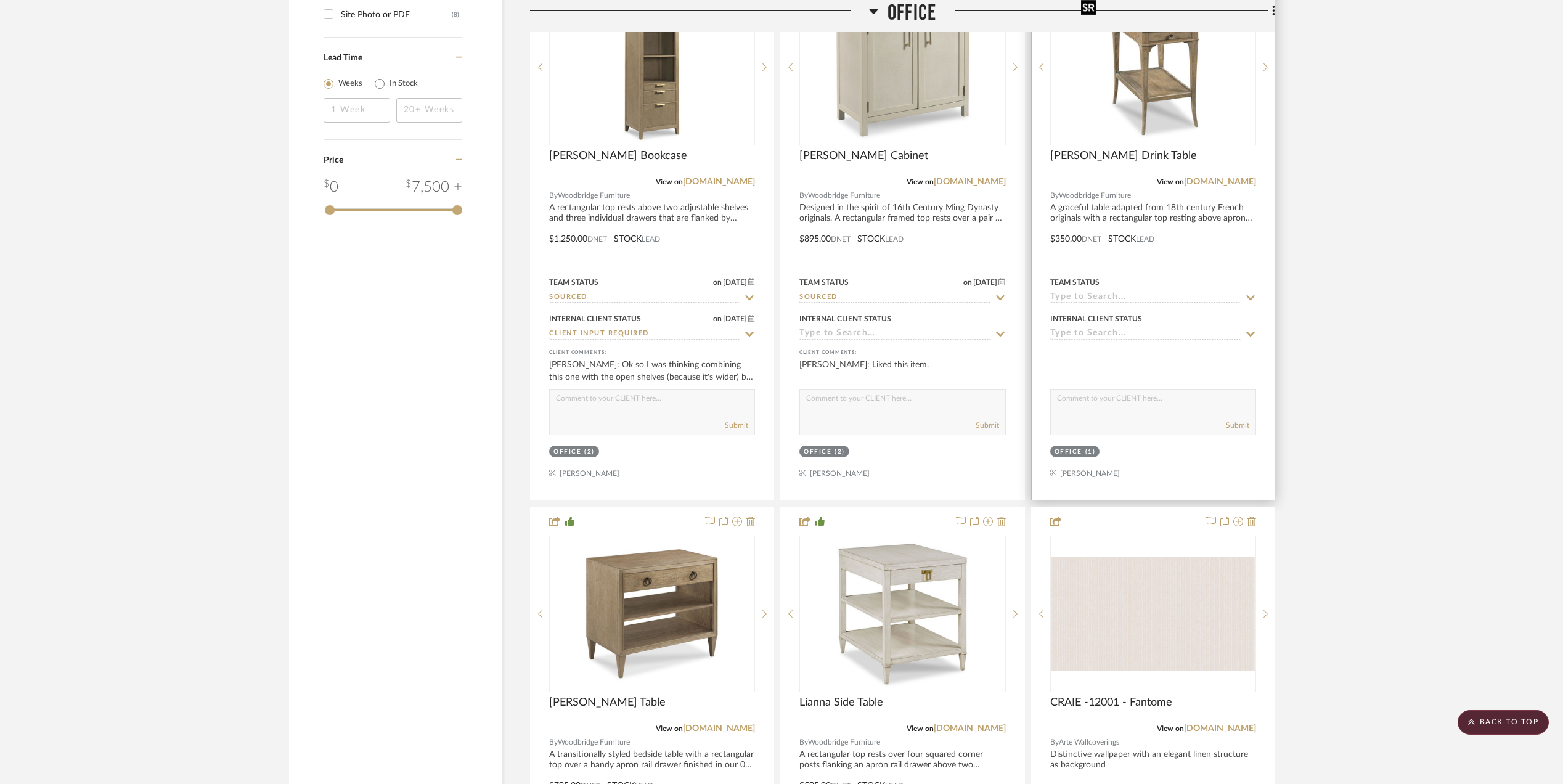
click at [1150, 84] on img "0" at bounding box center [1153, 67] width 154 height 154
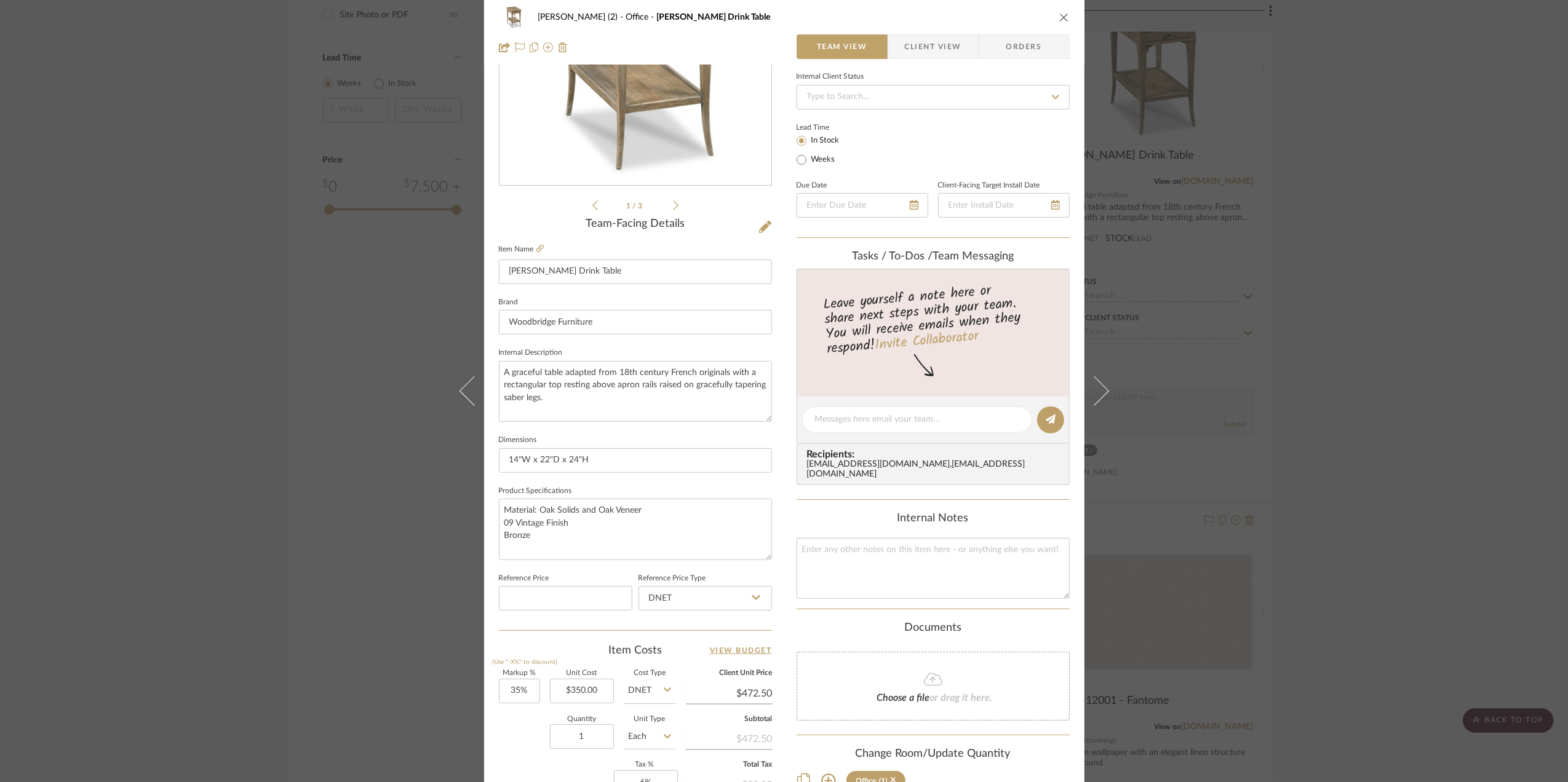
scroll to position [0, 0]
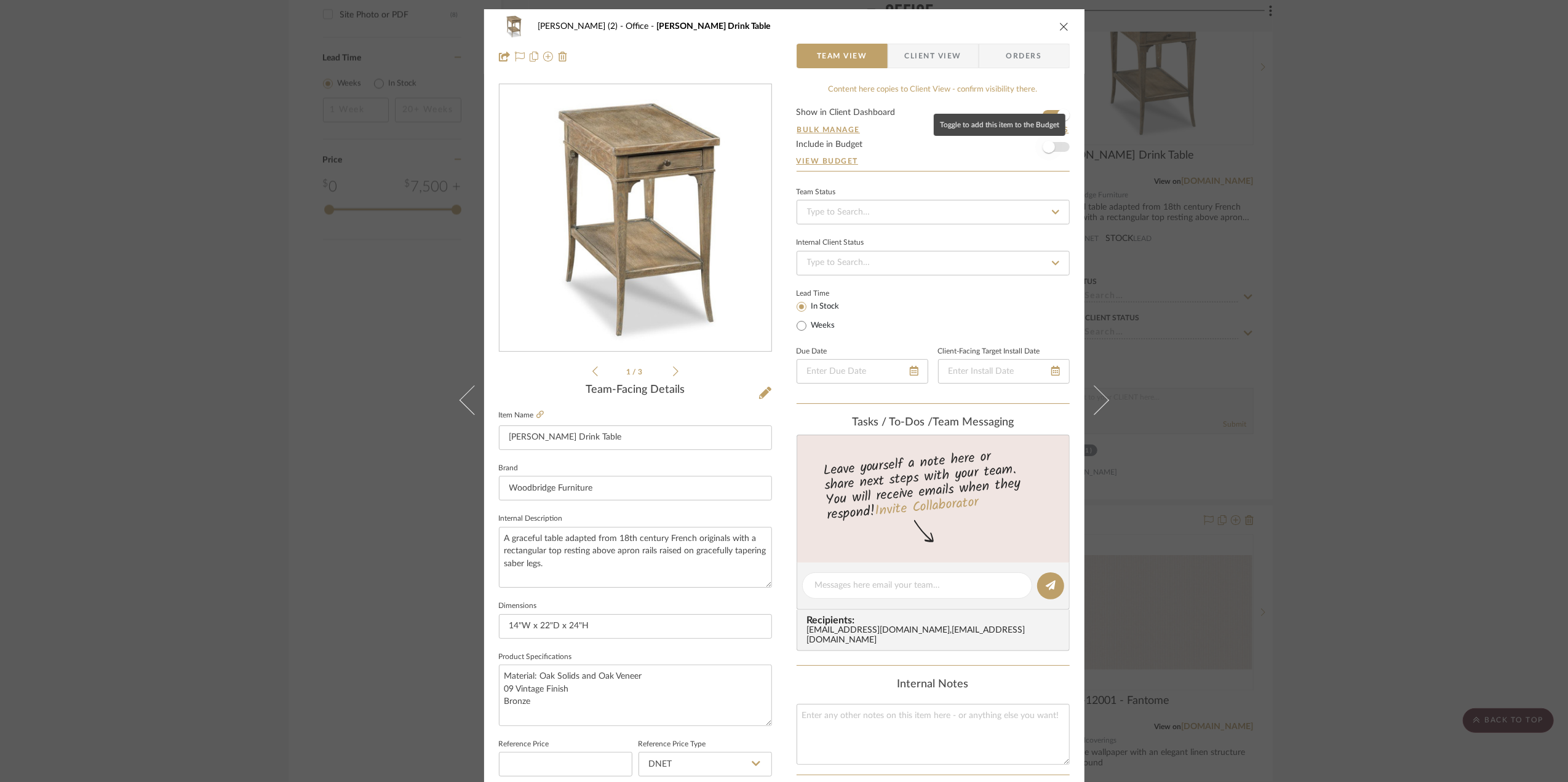
click at [1057, 146] on span "button" at bounding box center [1049, 147] width 27 height 27
click at [920, 53] on div "Confirmation This item has been added to the Budget." at bounding box center [784, 28] width 284 height 56
click at [934, 62] on span "Client View" at bounding box center [933, 56] width 56 height 25
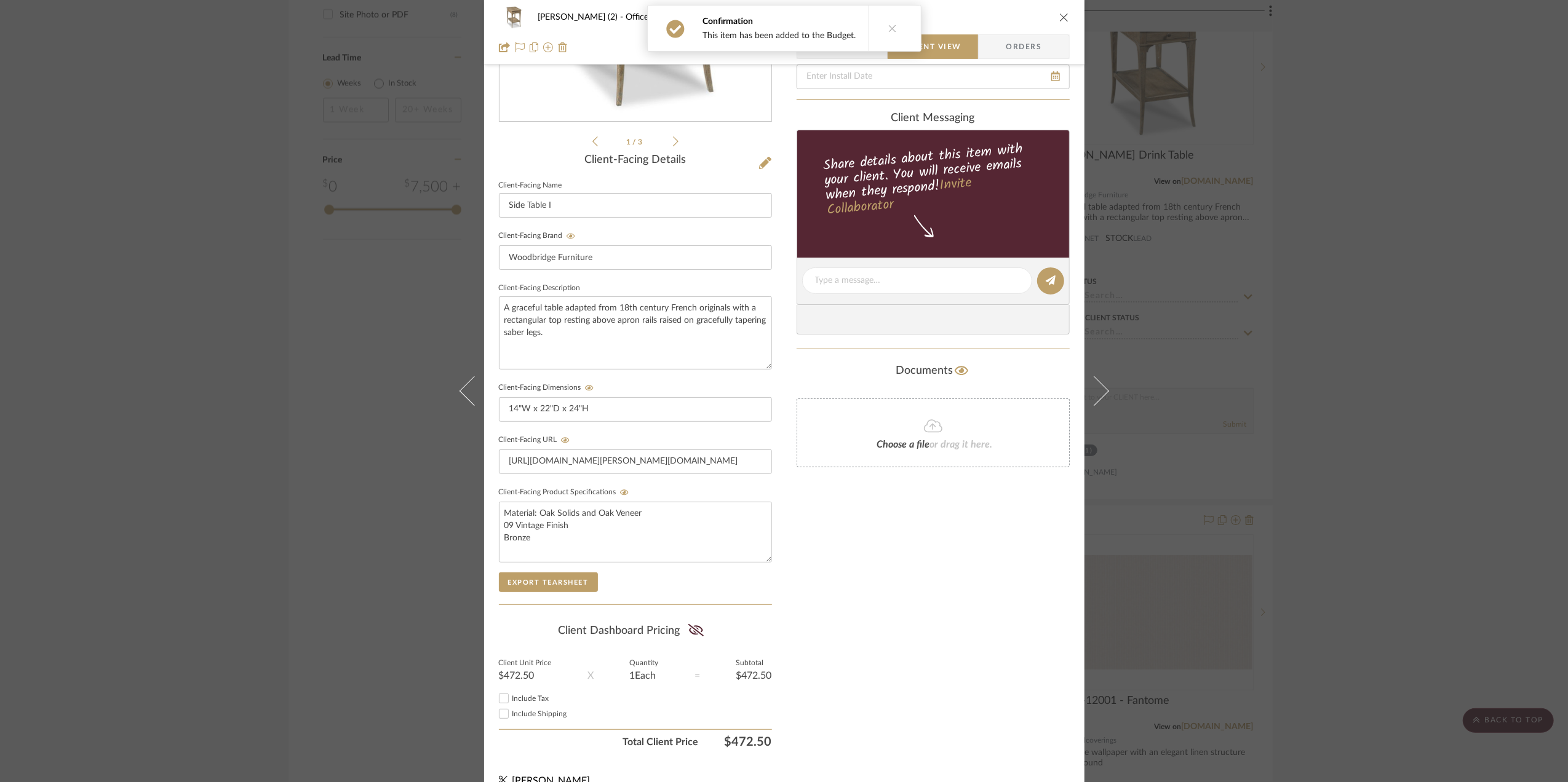
scroll to position [246, 0]
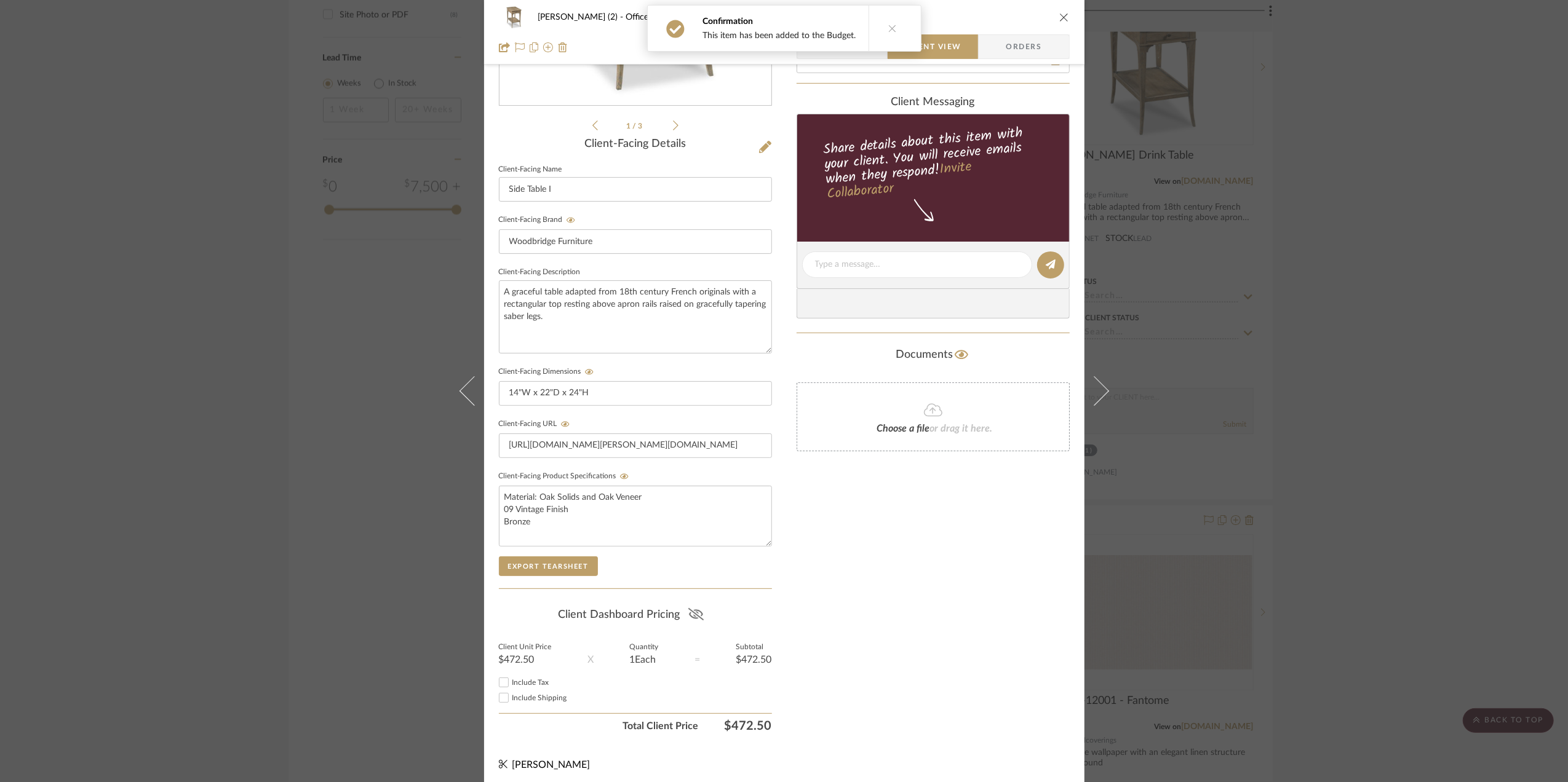
click at [695, 612] on icon at bounding box center [696, 613] width 15 height 12
click at [502, 689] on input "Include Tax" at bounding box center [503, 682] width 15 height 15
checkbox input "true"
click at [501, 702] on input "Include Shipping" at bounding box center [503, 697] width 15 height 15
checkbox input "true"
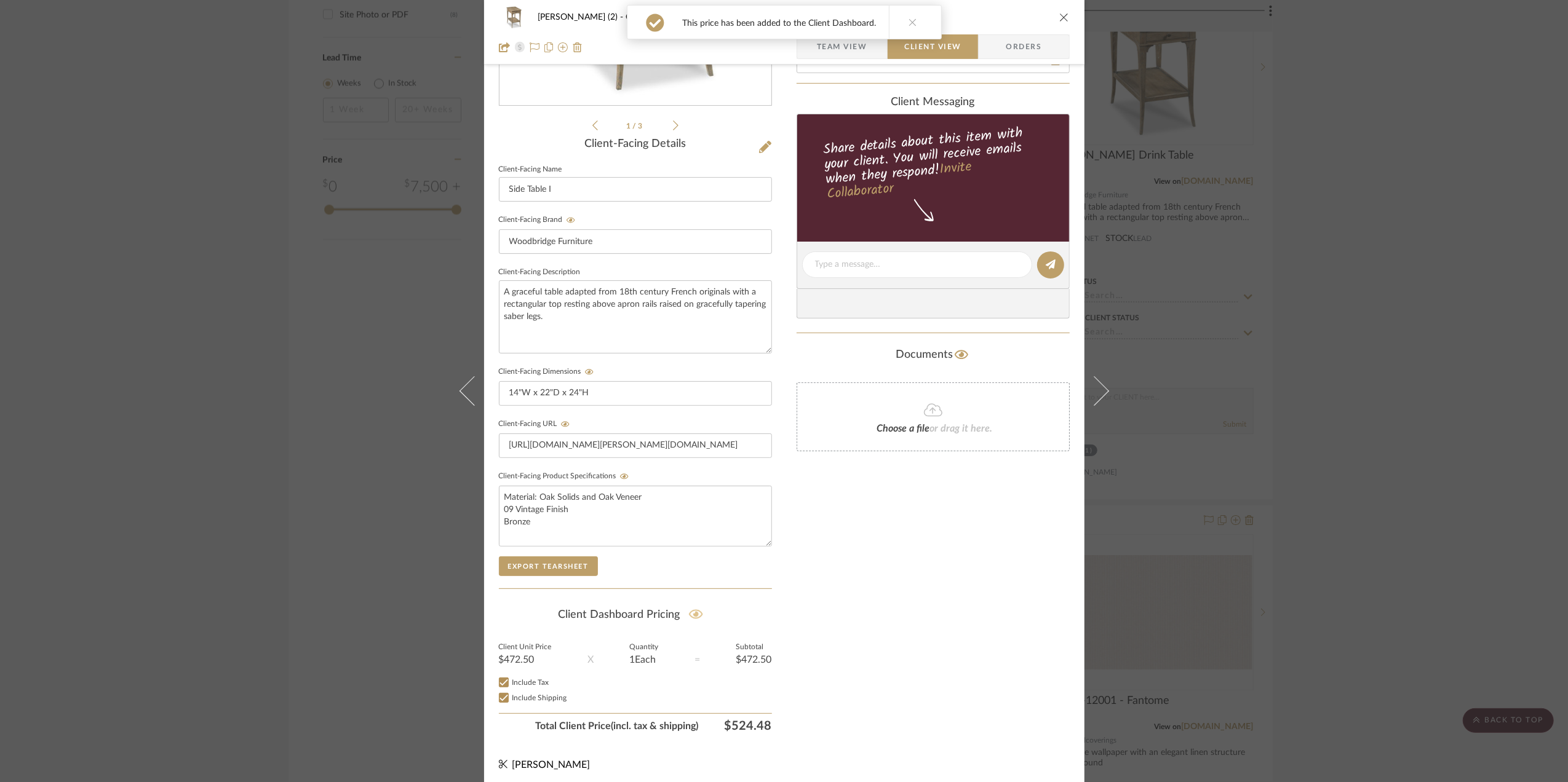
click at [1472, 498] on div "[PERSON_NAME] (2) Office [PERSON_NAME] Drink Table Team View Client View Orders…" at bounding box center [784, 391] width 1568 height 782
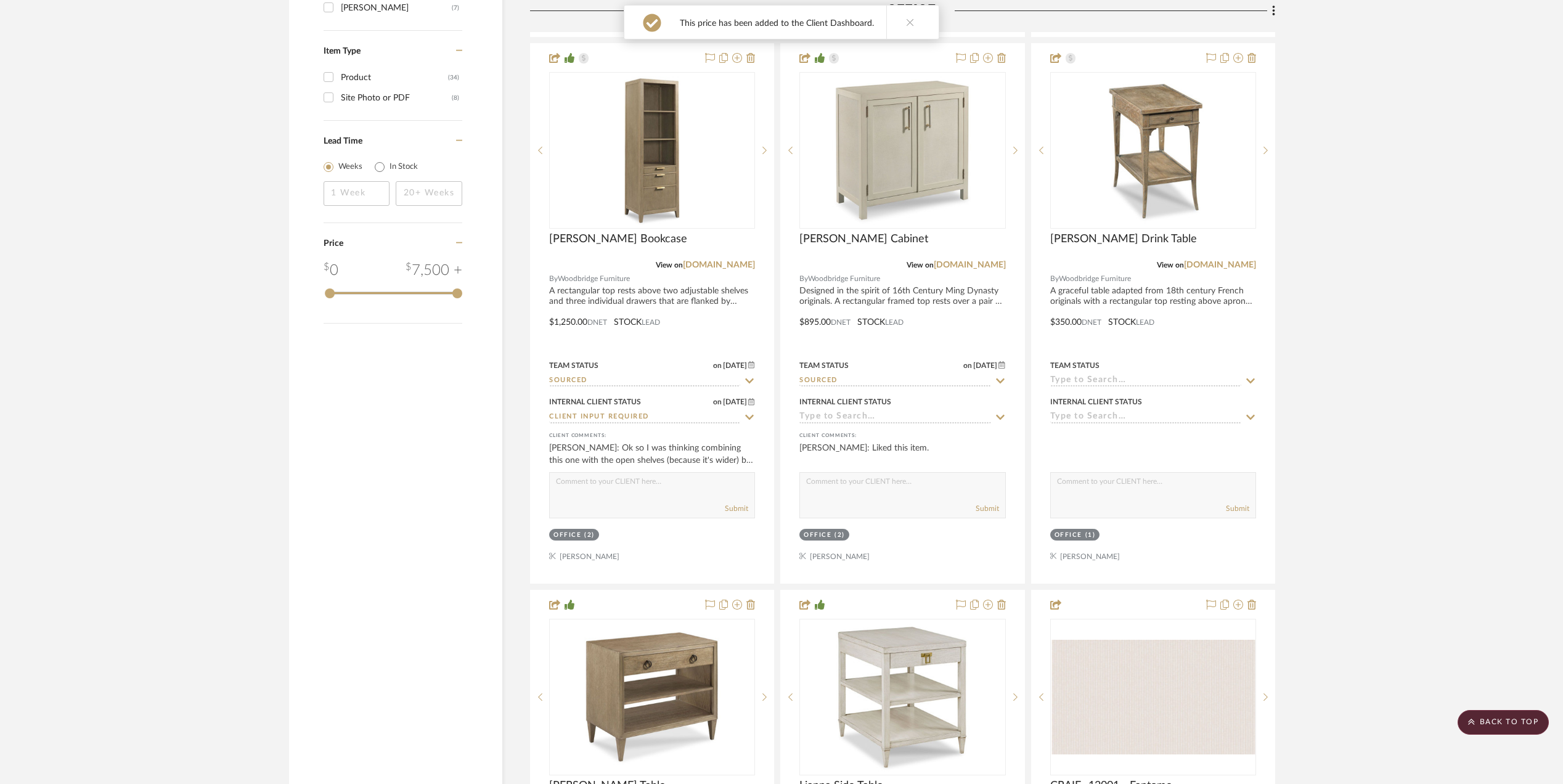
scroll to position [1479, 0]
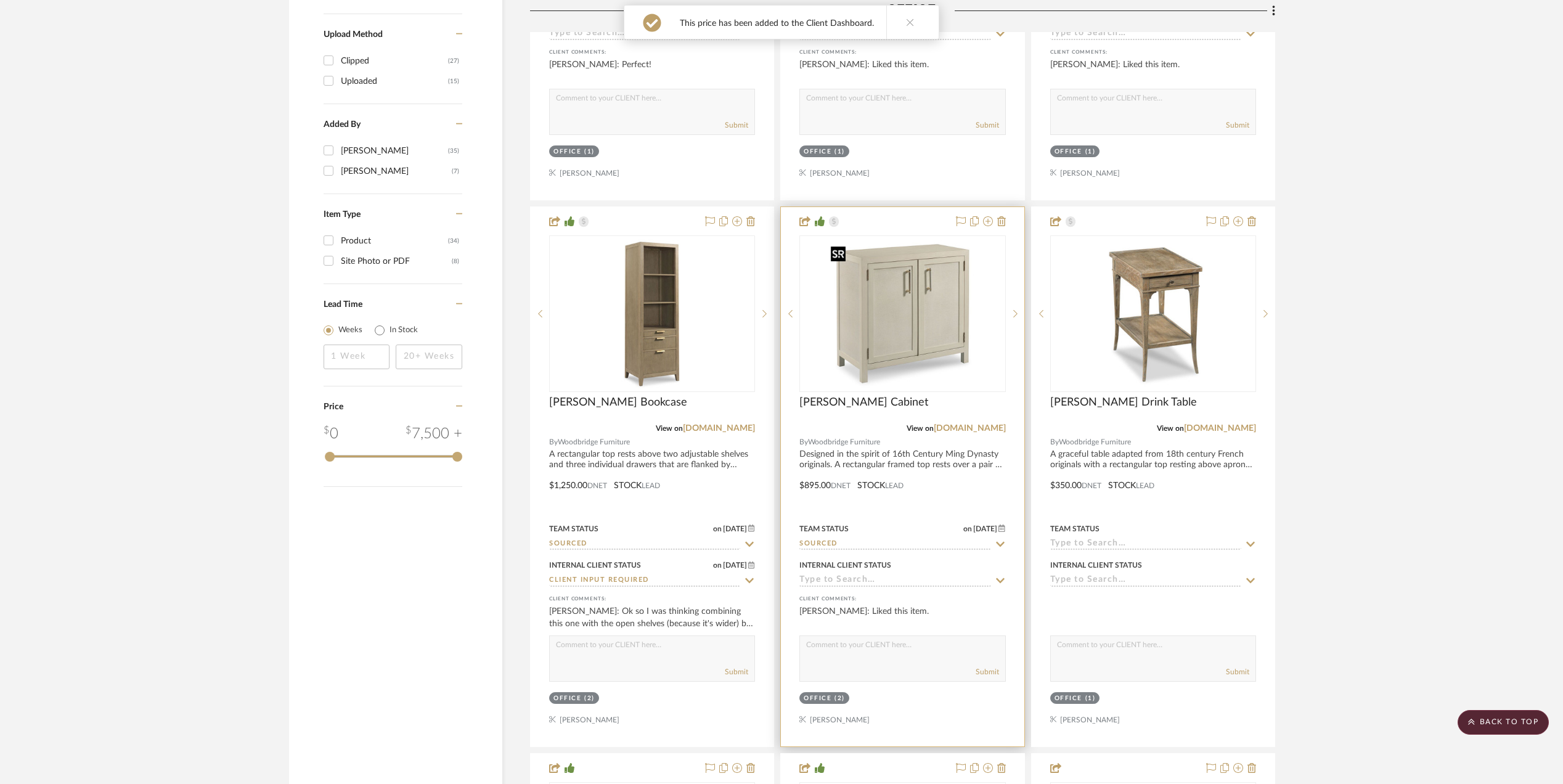
click at [884, 334] on img "0" at bounding box center [902, 314] width 154 height 154
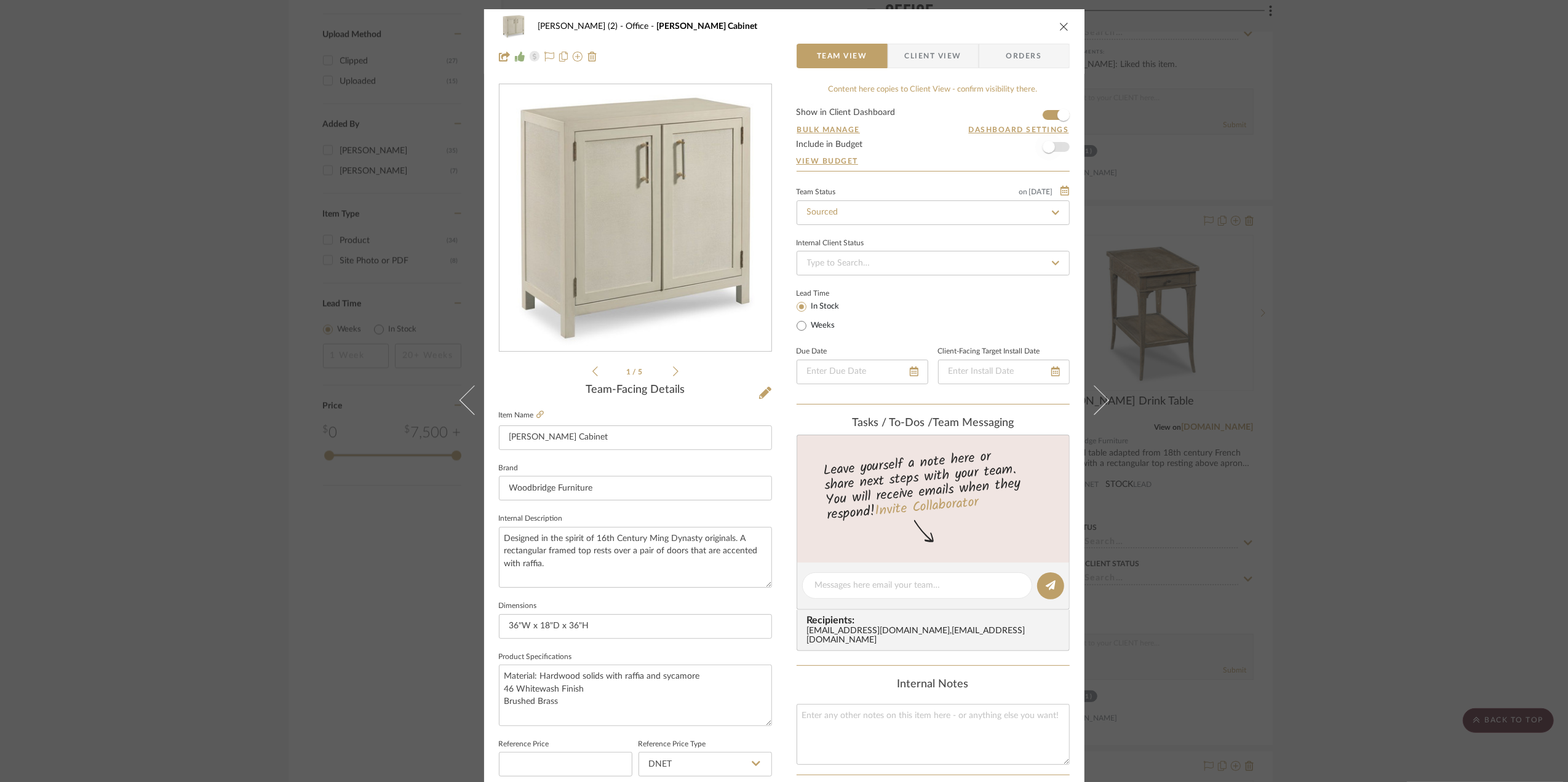
click at [1056, 143] on span "button" at bounding box center [1049, 147] width 27 height 27
click at [1377, 355] on div "[PERSON_NAME] (2) Office [PERSON_NAME] Cabinet Team View Client View Orders 1 /…" at bounding box center [784, 391] width 1568 height 782
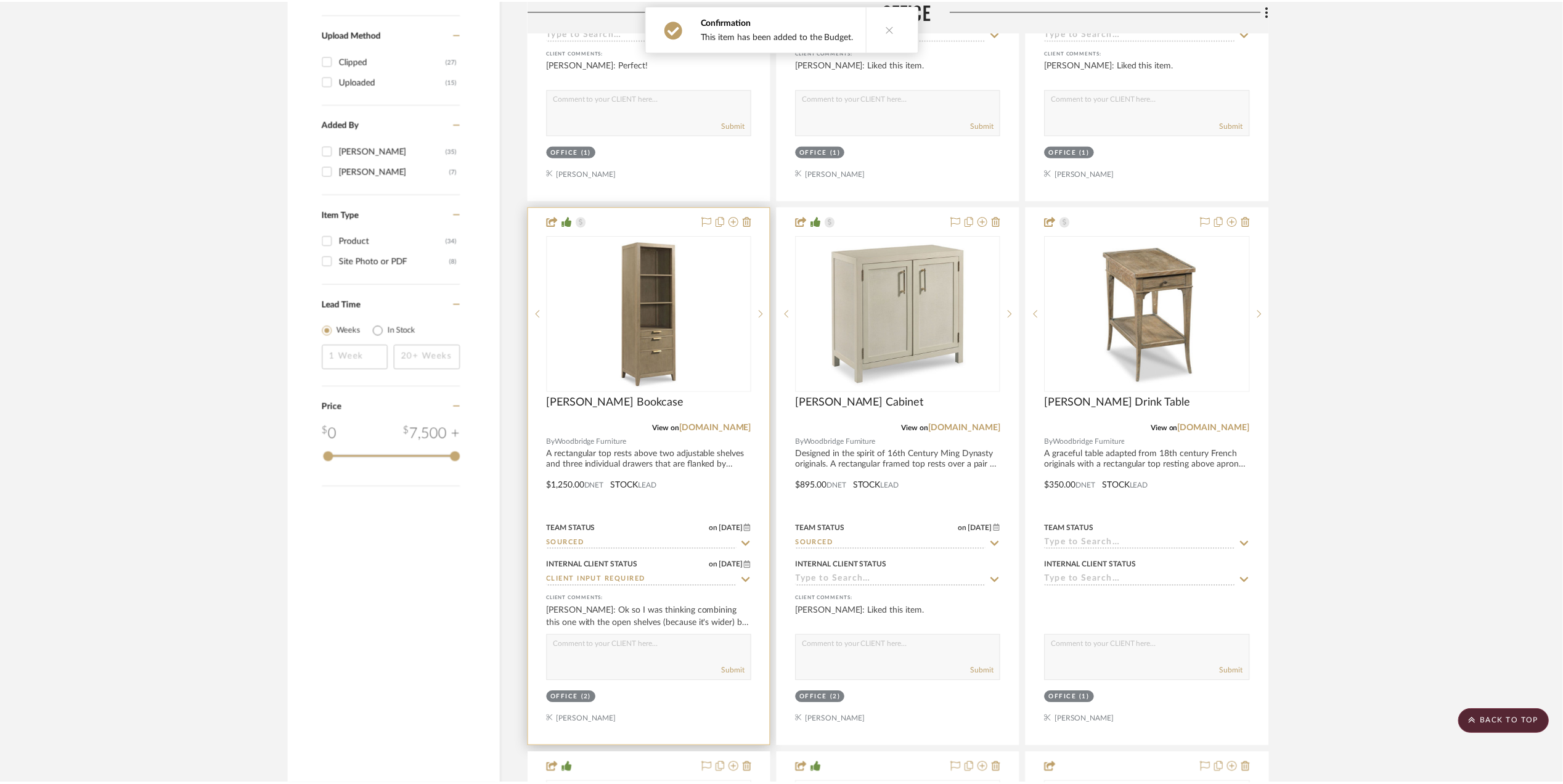
scroll to position [1479, 0]
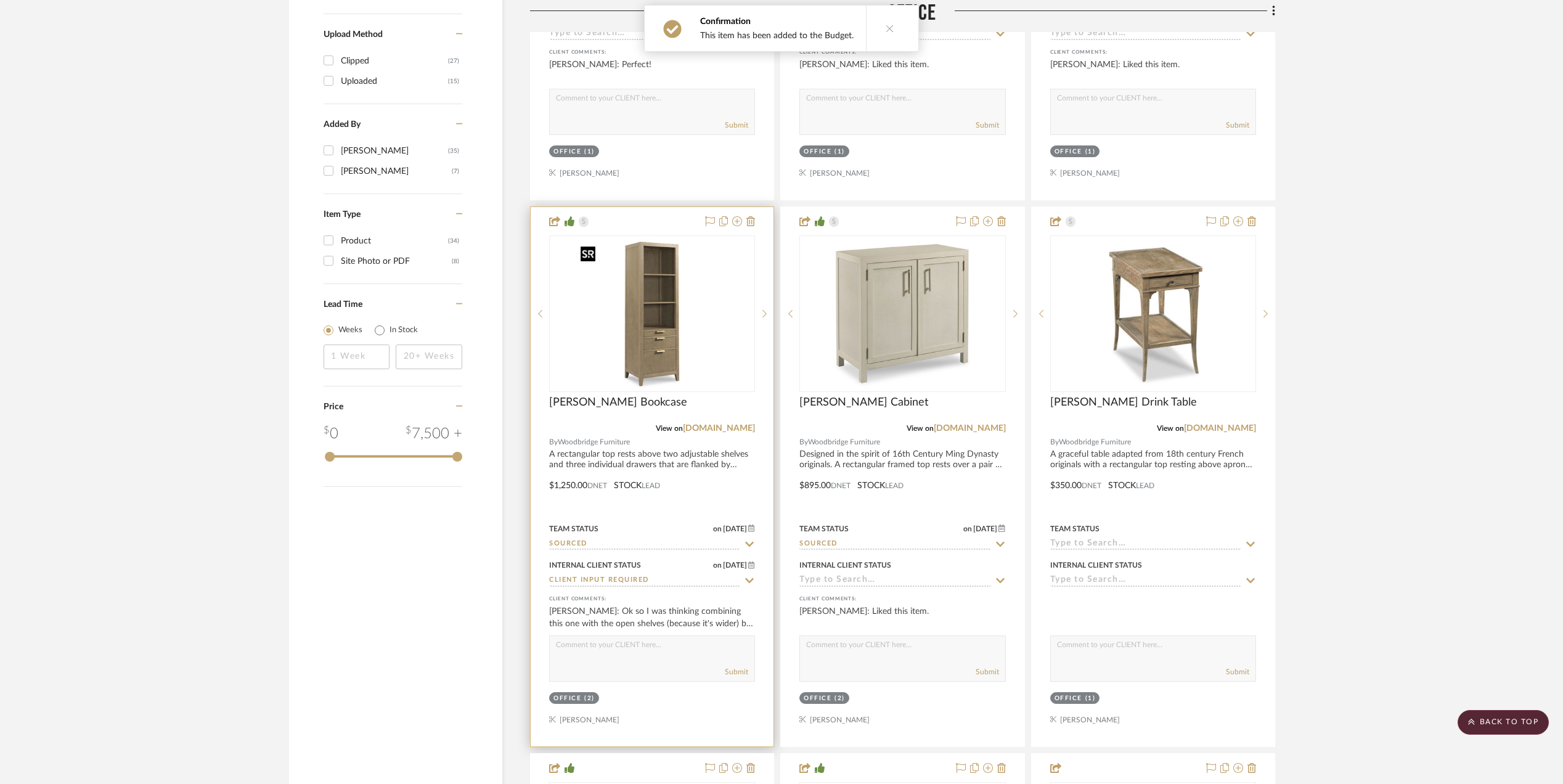
click at [666, 302] on img "0" at bounding box center [652, 314] width 154 height 154
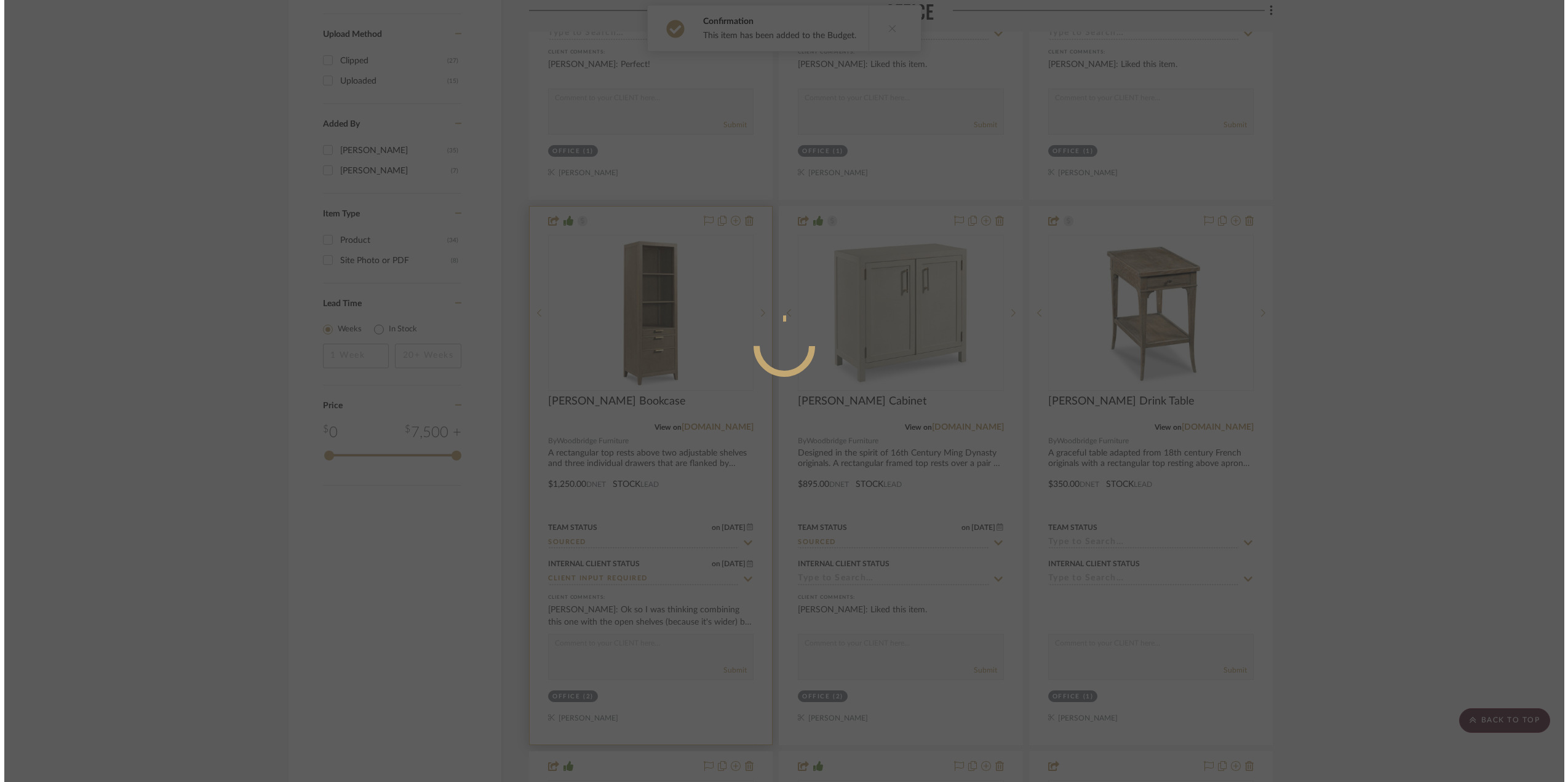
scroll to position [0, 0]
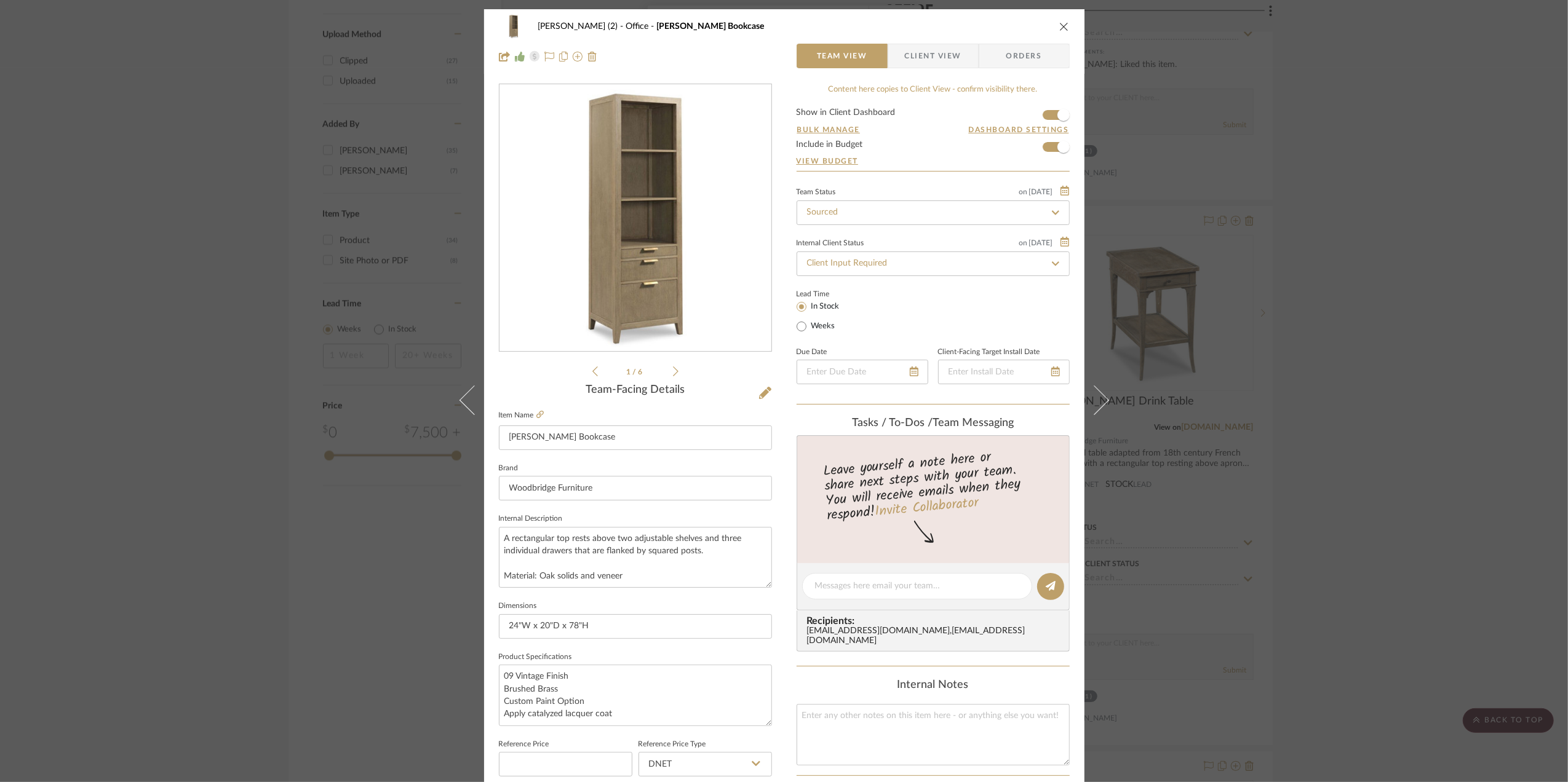
click at [1371, 326] on div "[PERSON_NAME] (2) Office [PERSON_NAME] Bookcase Team View Client View Orders 1 …" at bounding box center [784, 391] width 1568 height 782
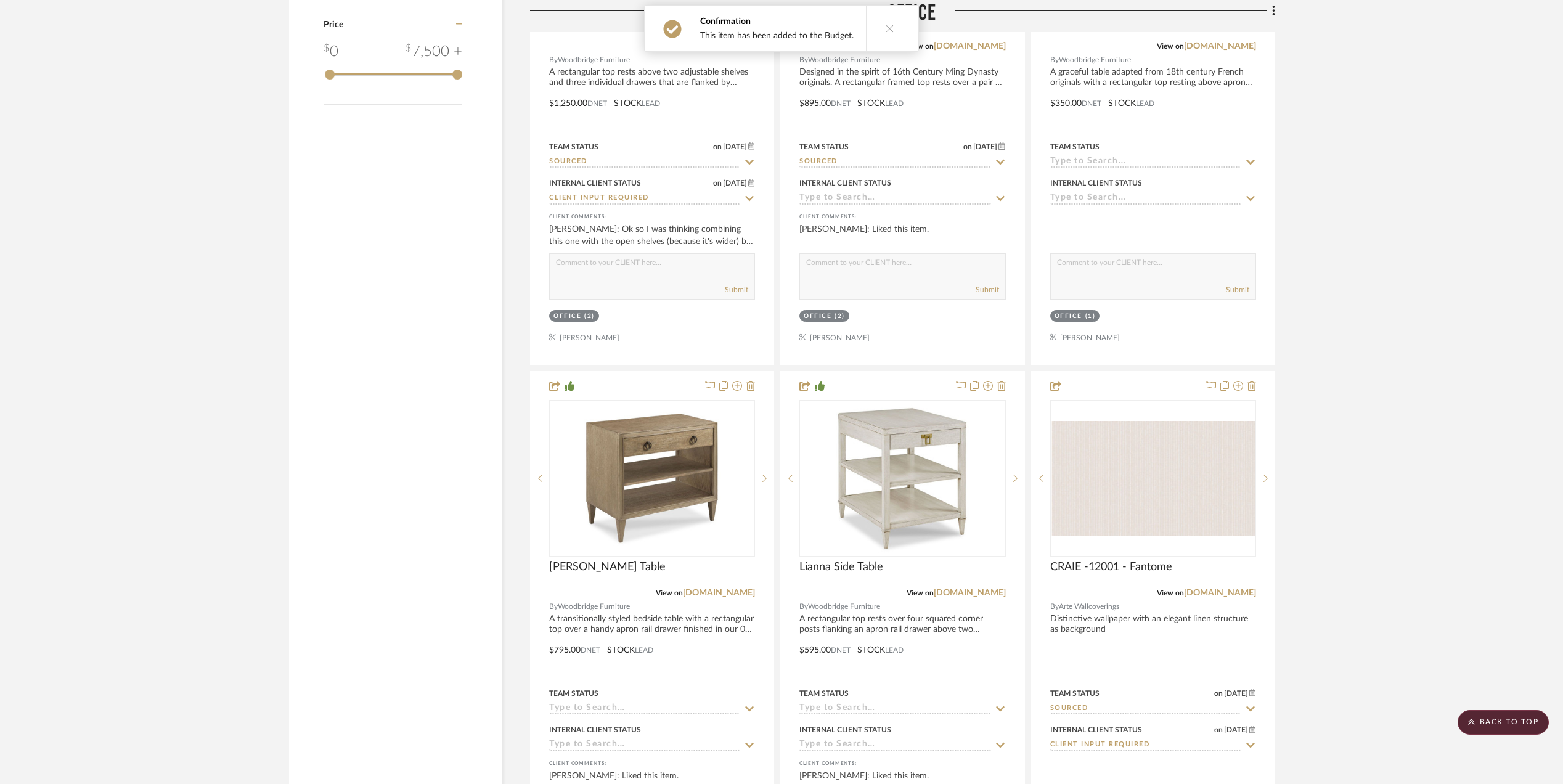
scroll to position [1889, 0]
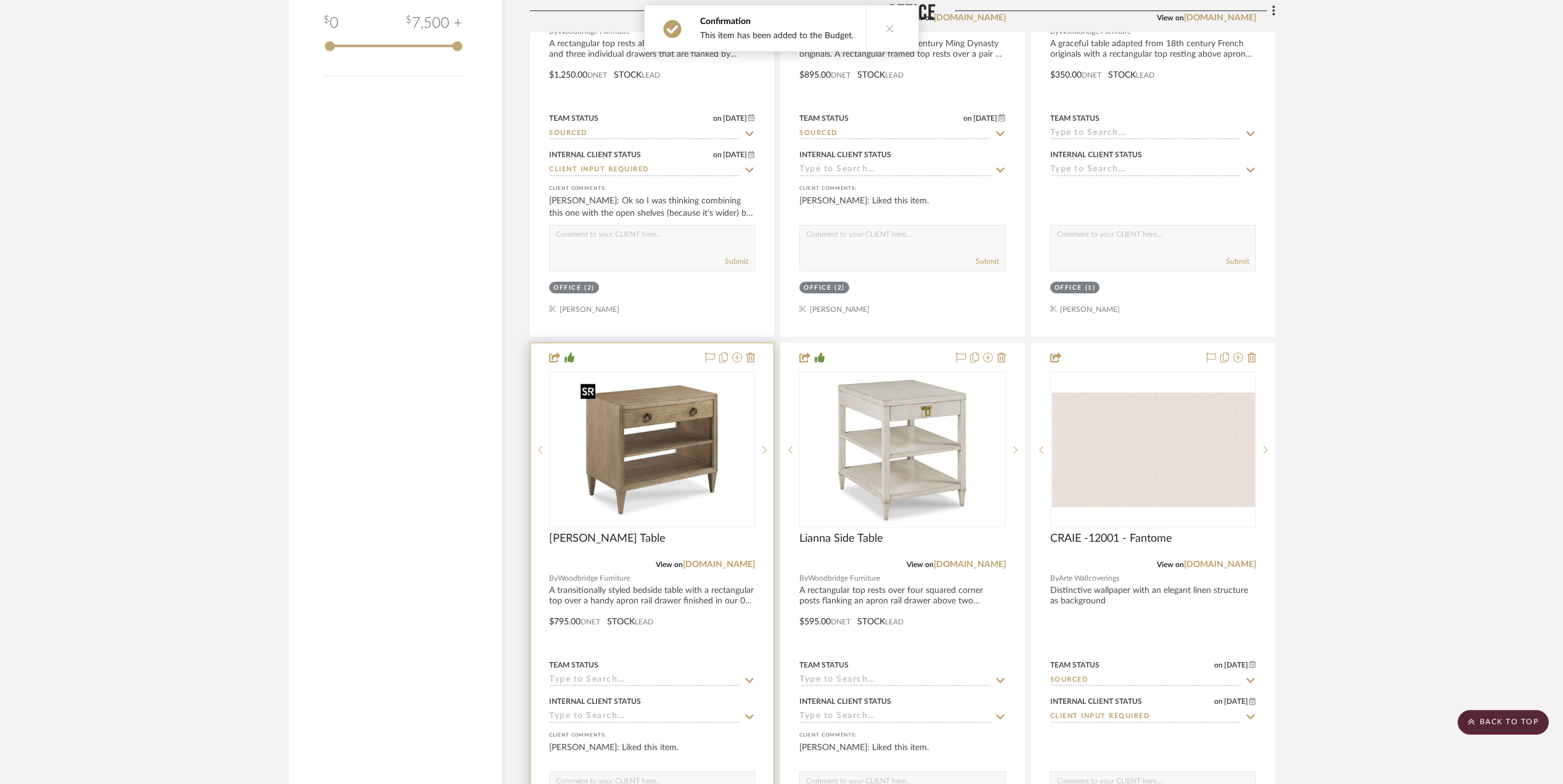
click at [631, 447] on img "0" at bounding box center [652, 450] width 154 height 154
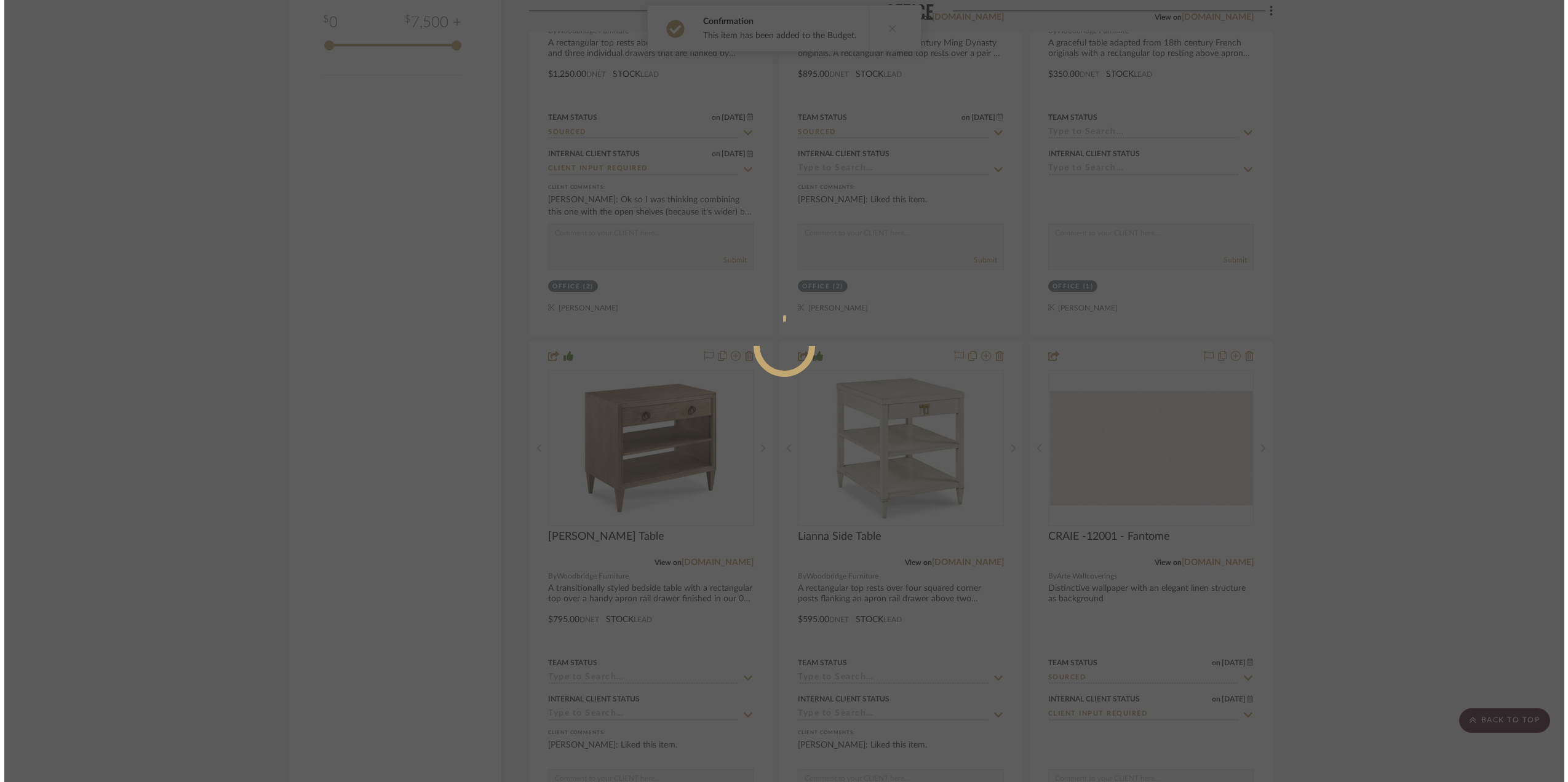
scroll to position [0, 0]
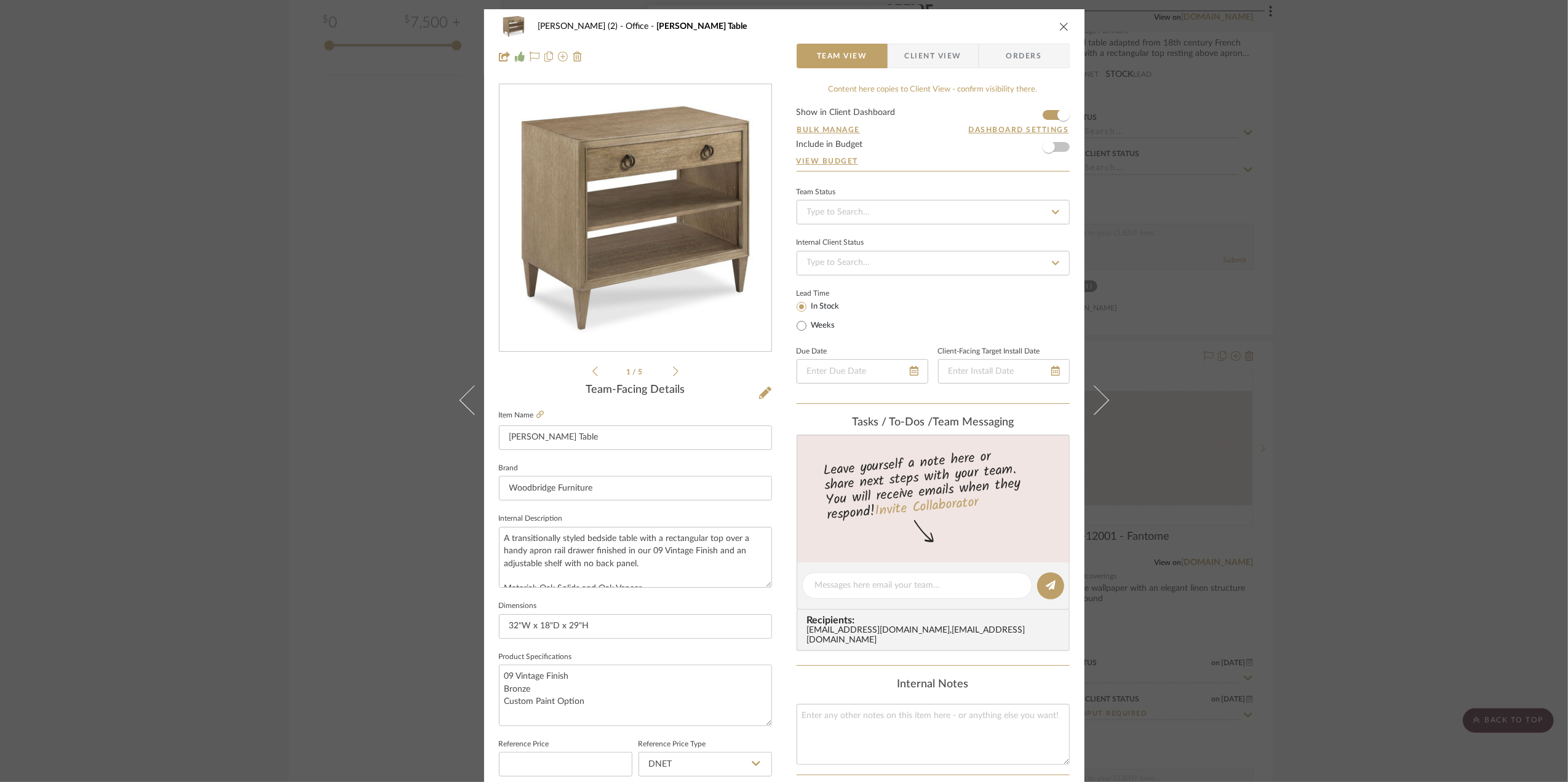
click at [1059, 149] on form "Show in Client Dashboard Bulk Manage Dashboard Settings Include in Budget View …" at bounding box center [933, 139] width 273 height 63
click at [1052, 148] on span "button" at bounding box center [1049, 147] width 27 height 27
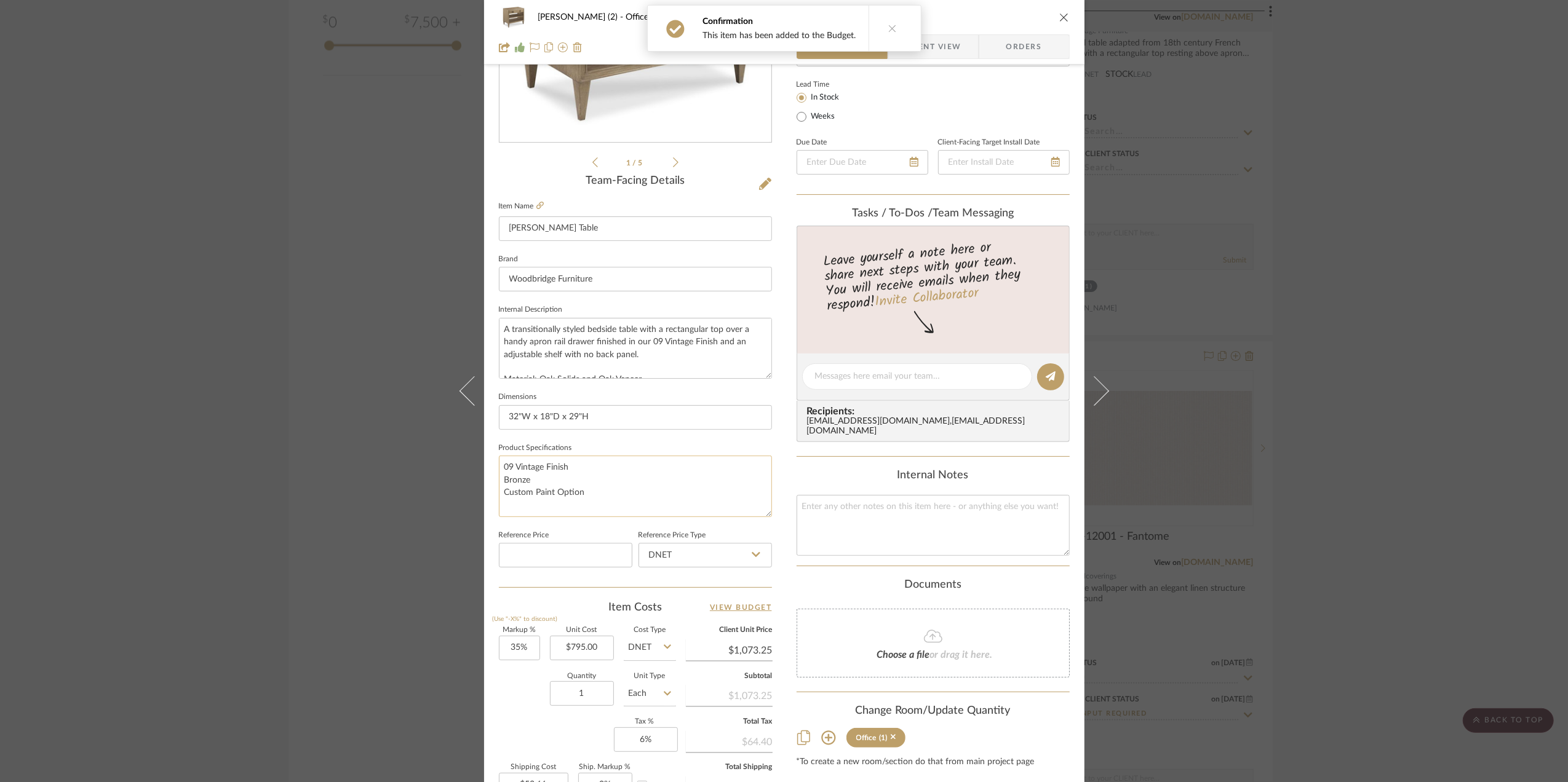
scroll to position [246, 0]
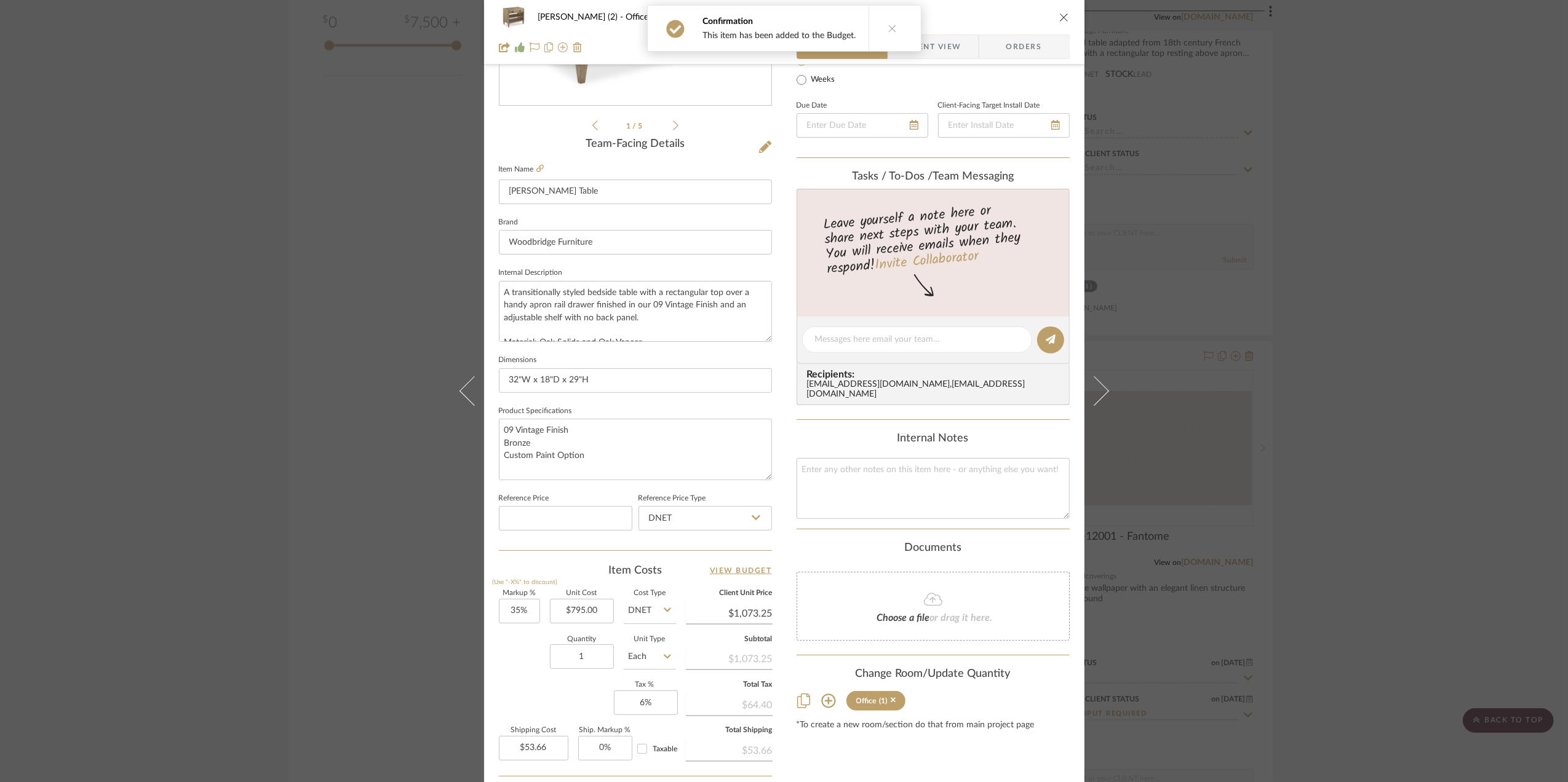
click at [931, 50] on span "Client View" at bounding box center [933, 46] width 56 height 25
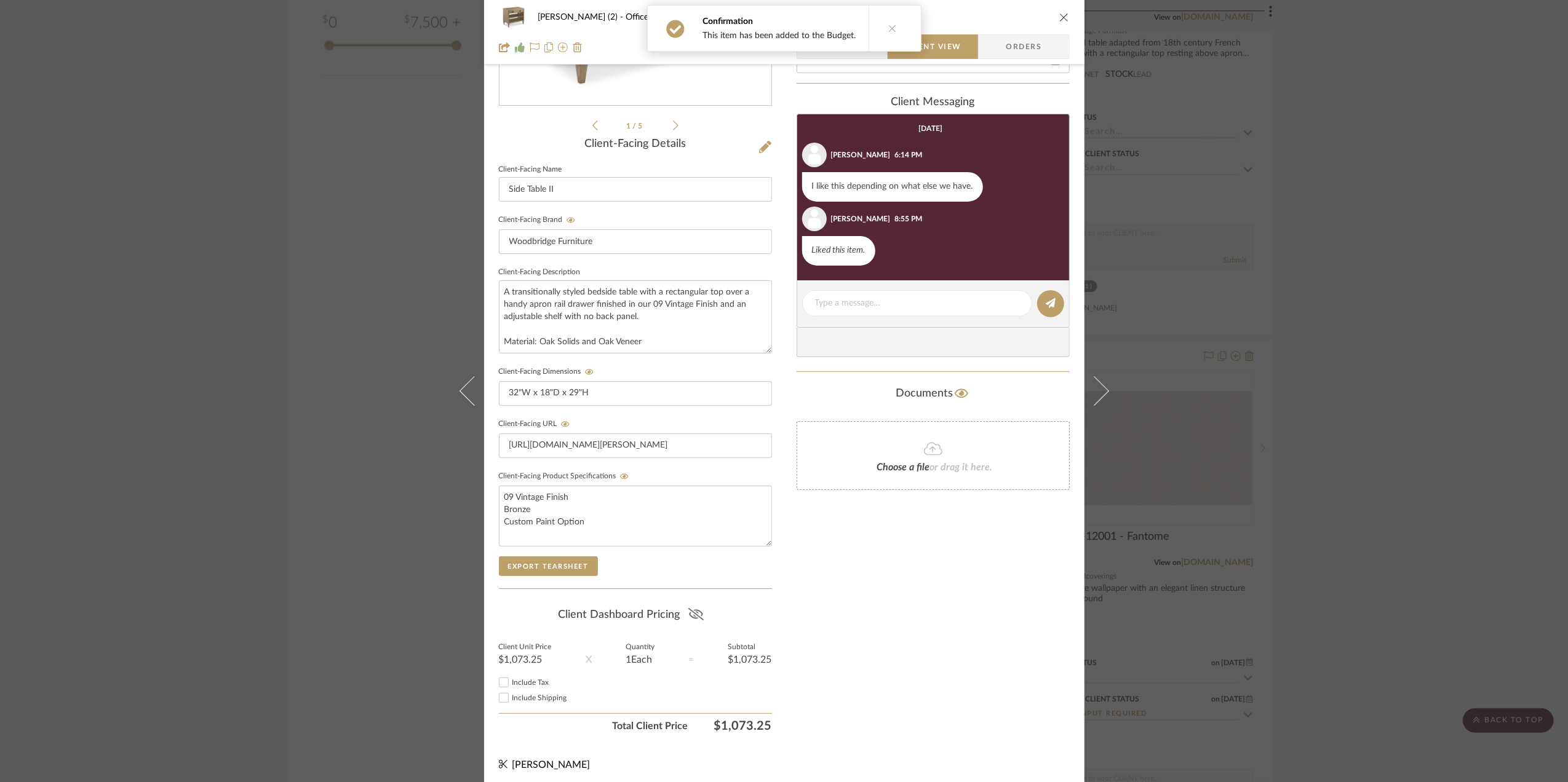
click at [694, 615] on icon at bounding box center [696, 613] width 15 height 12
click at [503, 686] on input "Include Tax" at bounding box center [503, 682] width 15 height 15
checkbox input "true"
click at [501, 703] on input "Include Shipping" at bounding box center [503, 697] width 15 height 15
checkbox input "true"
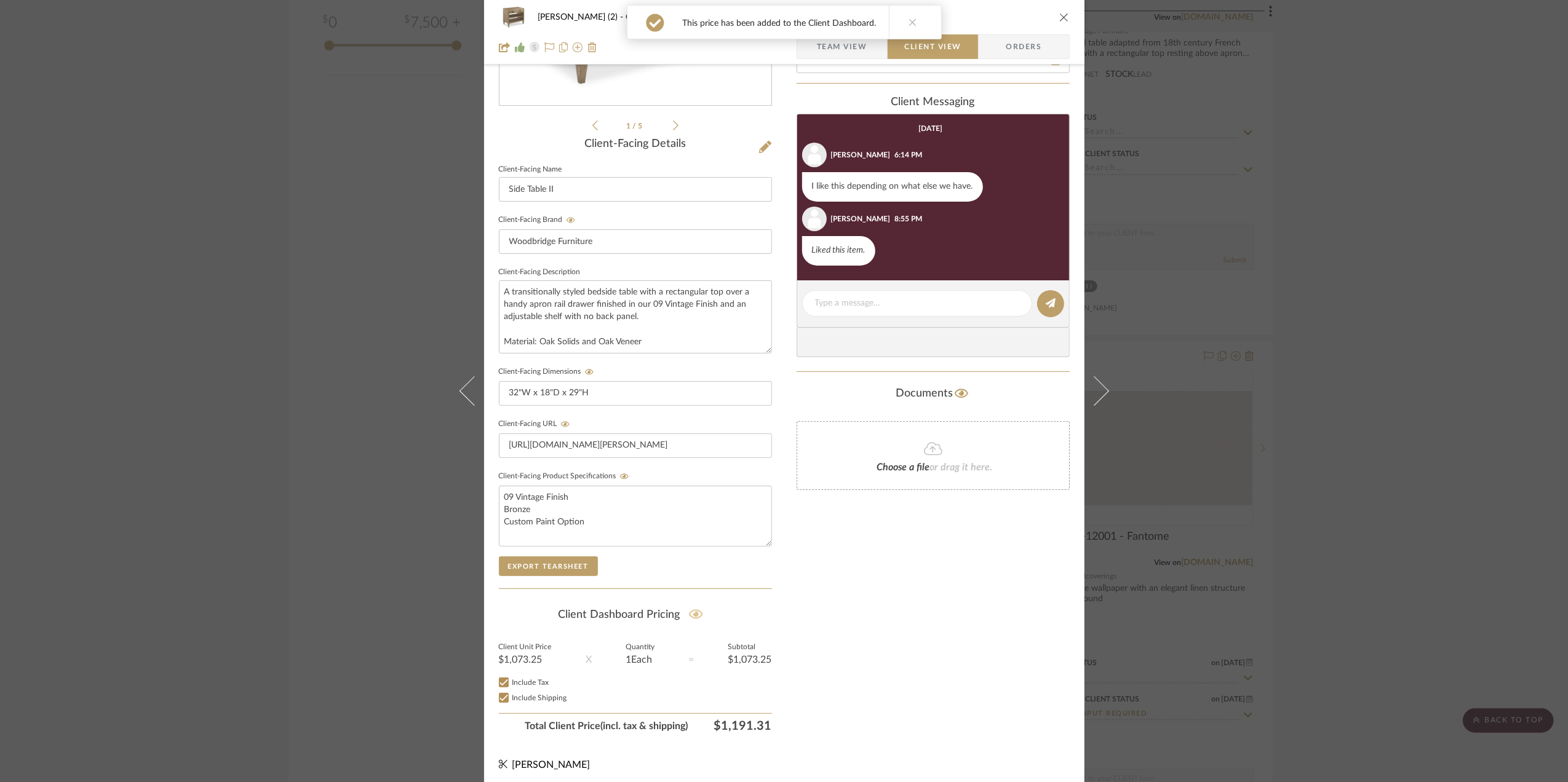
click at [1462, 475] on div "[PERSON_NAME] (2) Office [PERSON_NAME] Table Team View Client View Orders 1 / 5…" at bounding box center [784, 391] width 1568 height 782
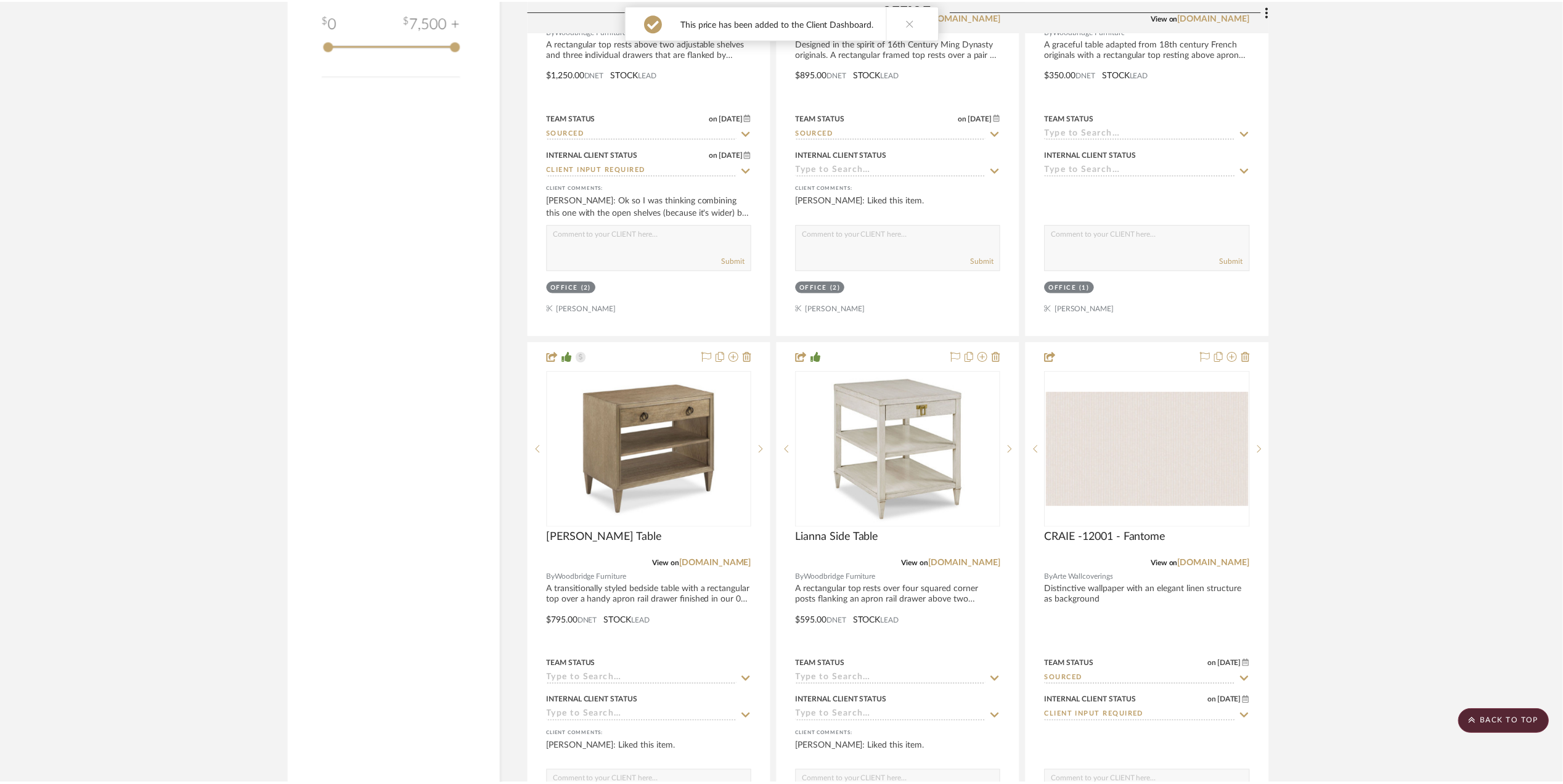
scroll to position [1889, 0]
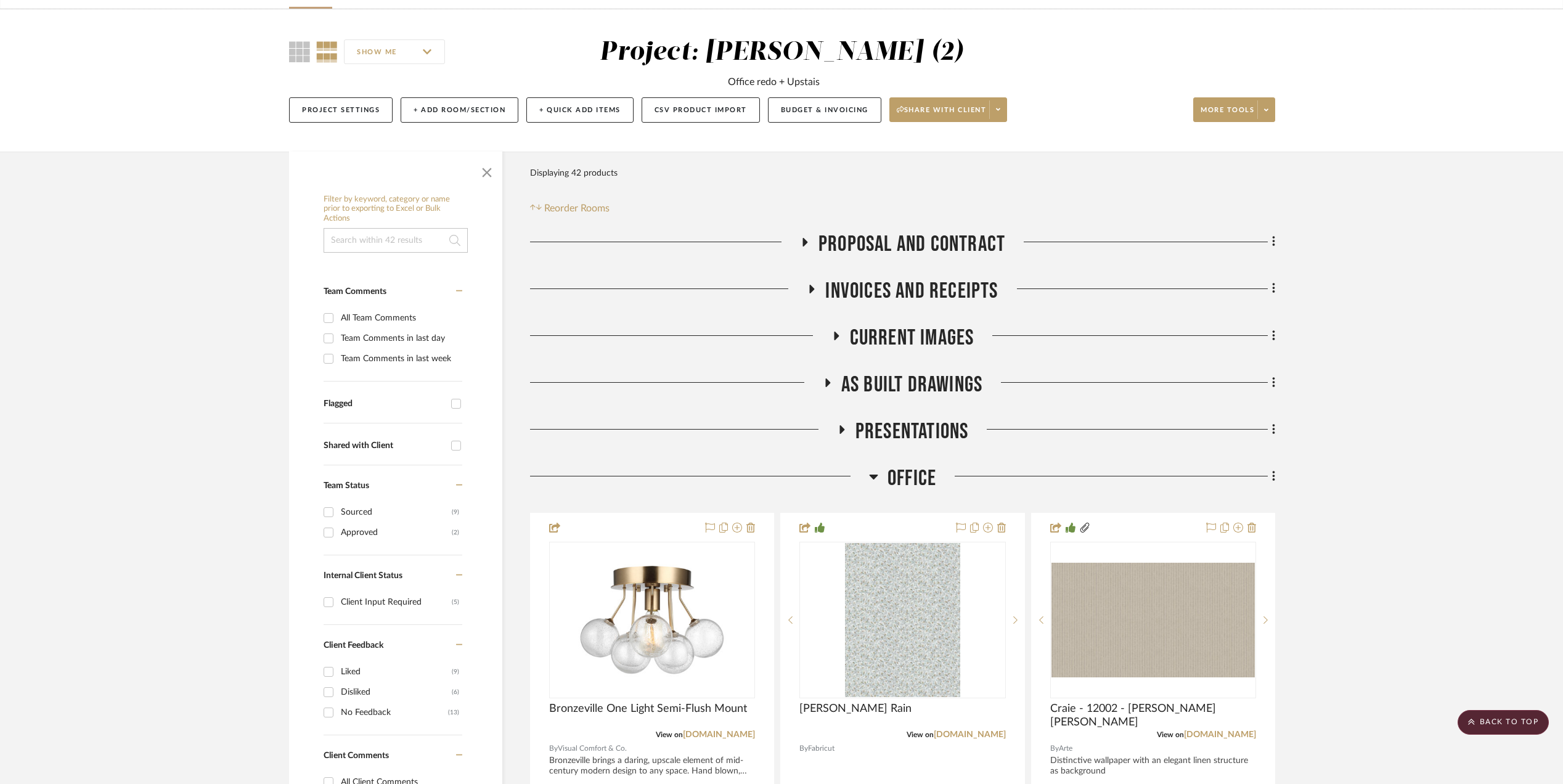
scroll to position [0, 0]
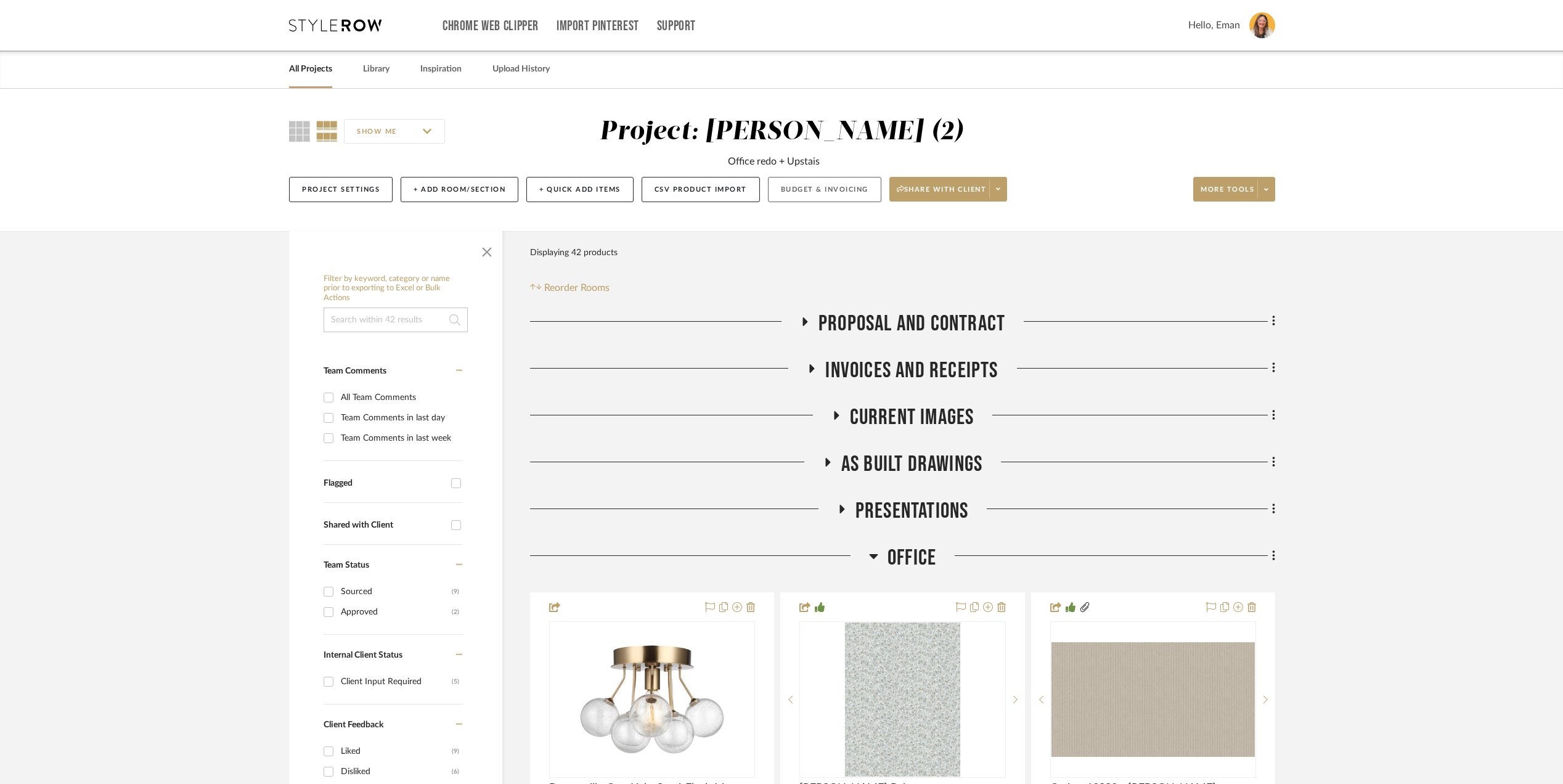
click at [829, 193] on button "Budget & Invoicing" at bounding box center [825, 189] width 114 height 25
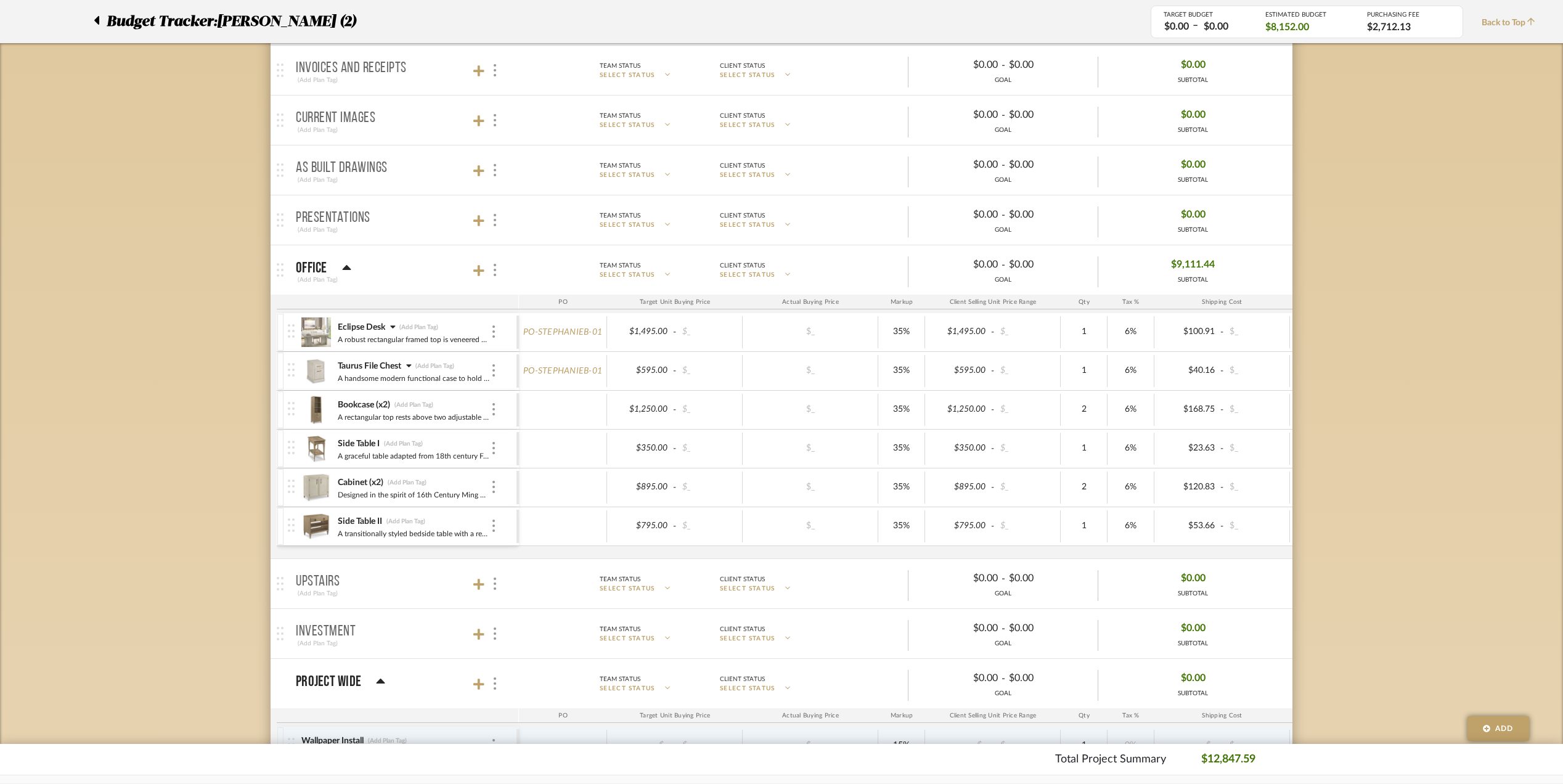
scroll to position [328, 0]
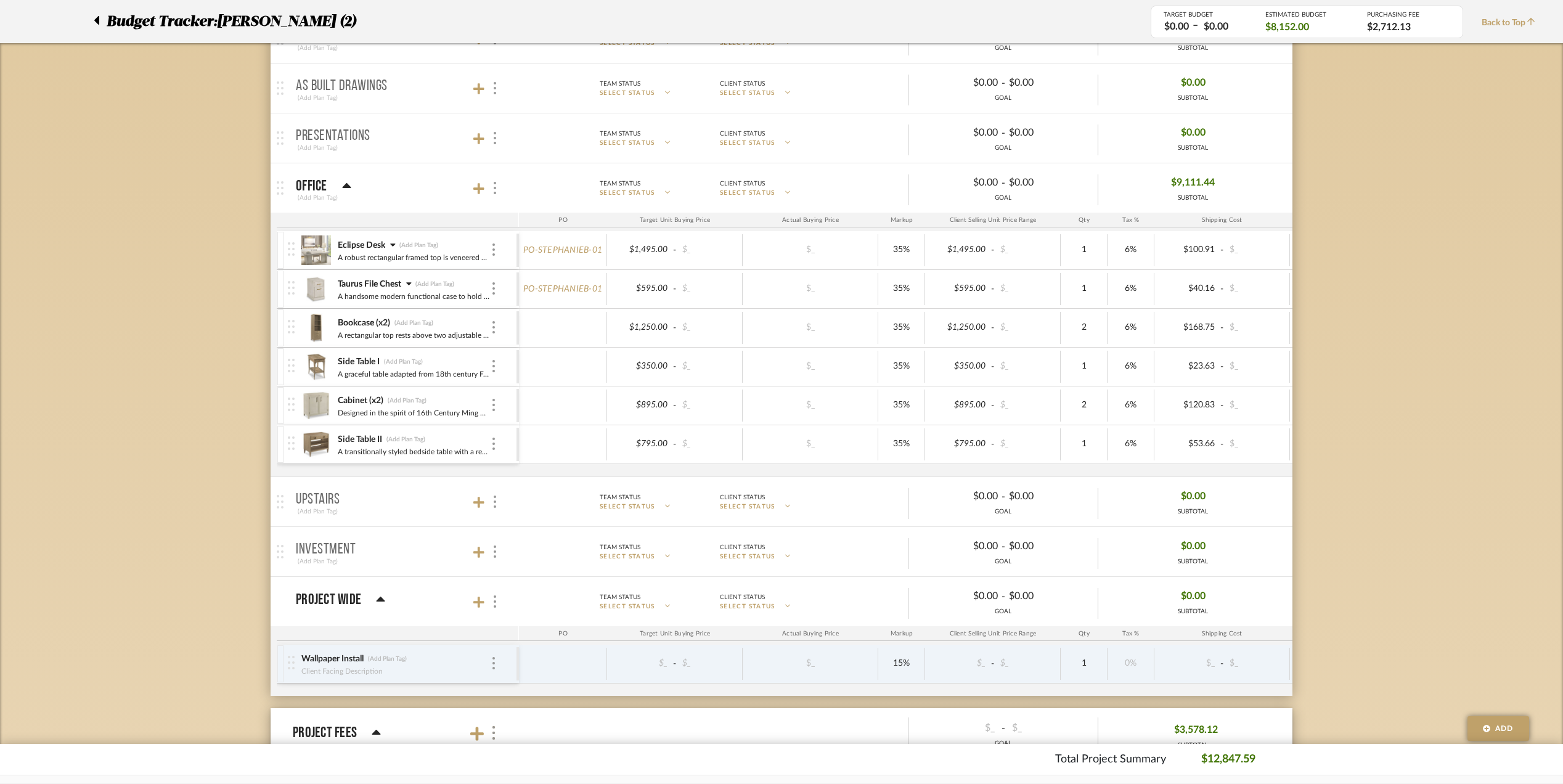
click at [408, 278] on div "Taurus File Chest (Add Plan Tag) A handsome modern functional case to hold file…" at bounding box center [414, 289] width 154 height 38
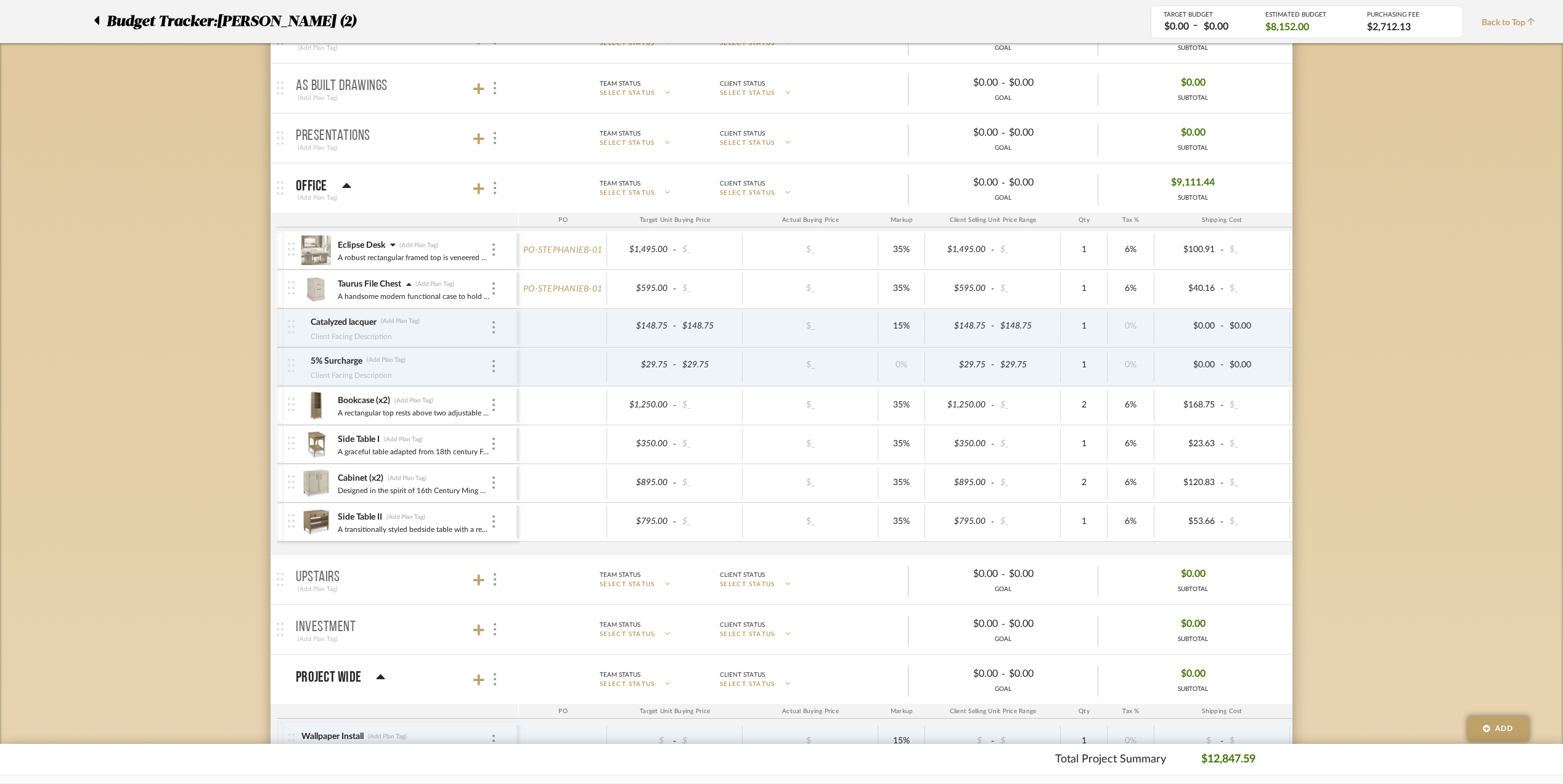
click at [412, 287] on icon at bounding box center [409, 285] width 6 height 9
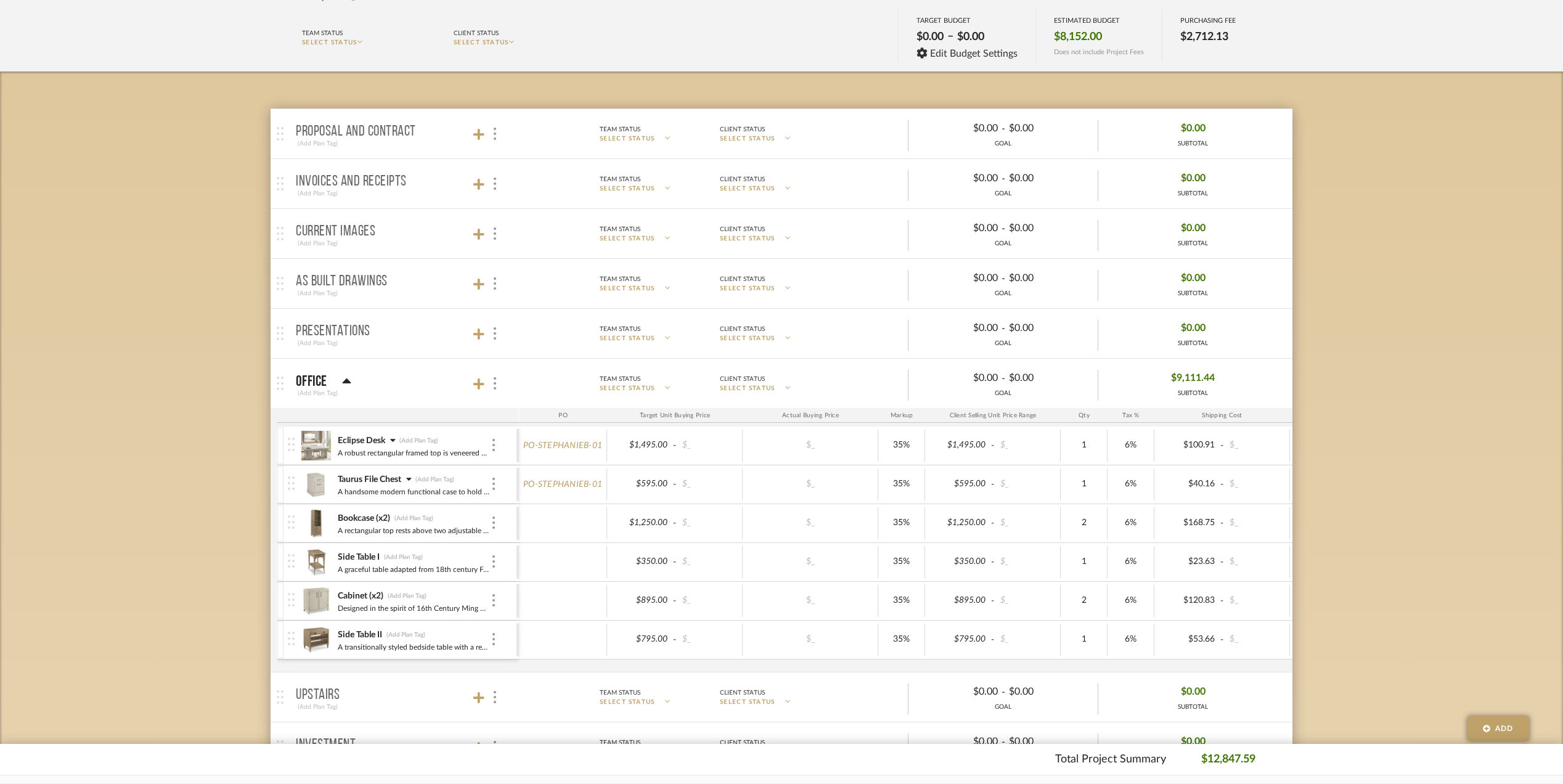
scroll to position [164, 0]
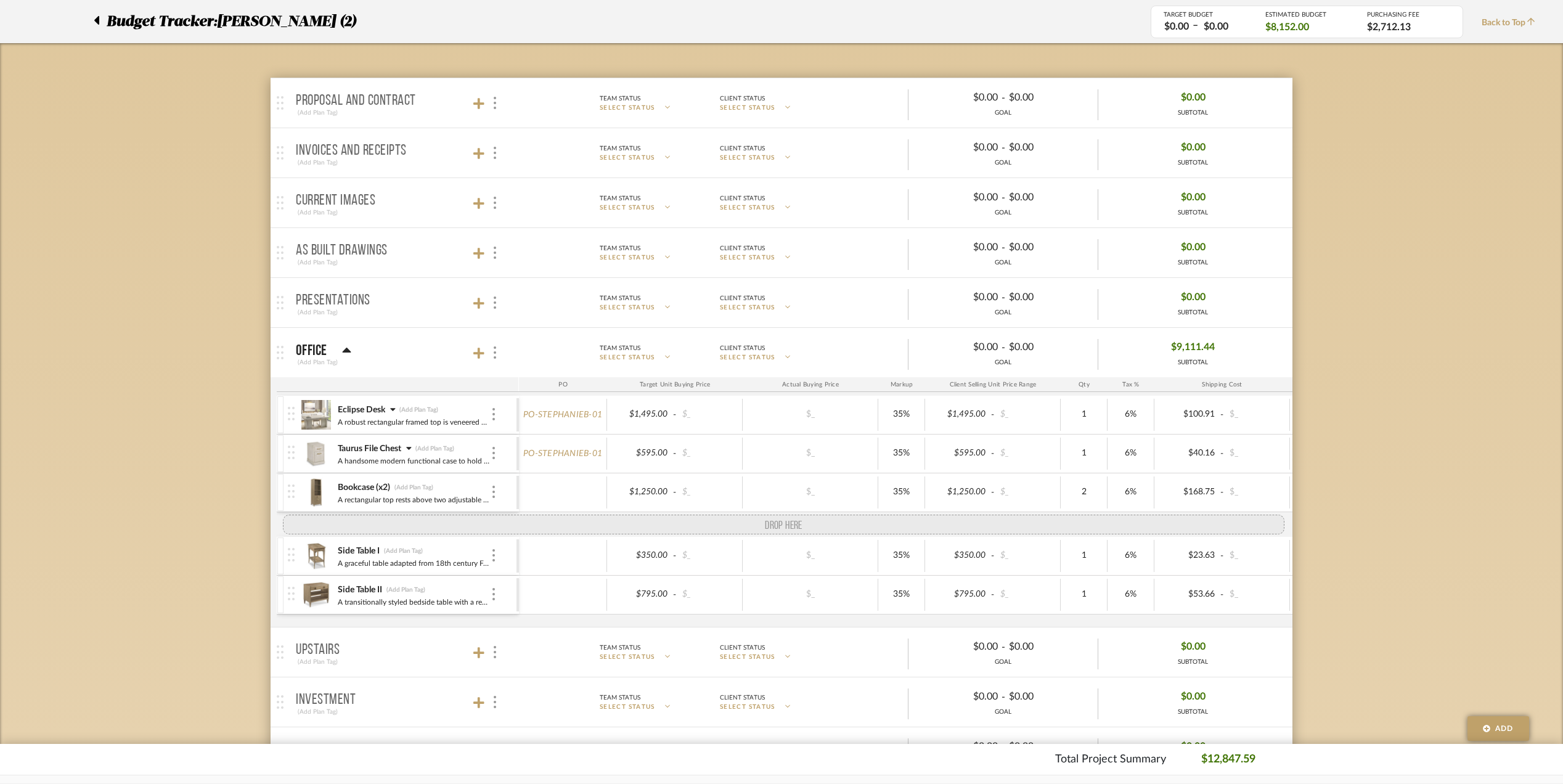
drag, startPoint x: 286, startPoint y: 572, endPoint x: 292, endPoint y: 523, distance: 49.4
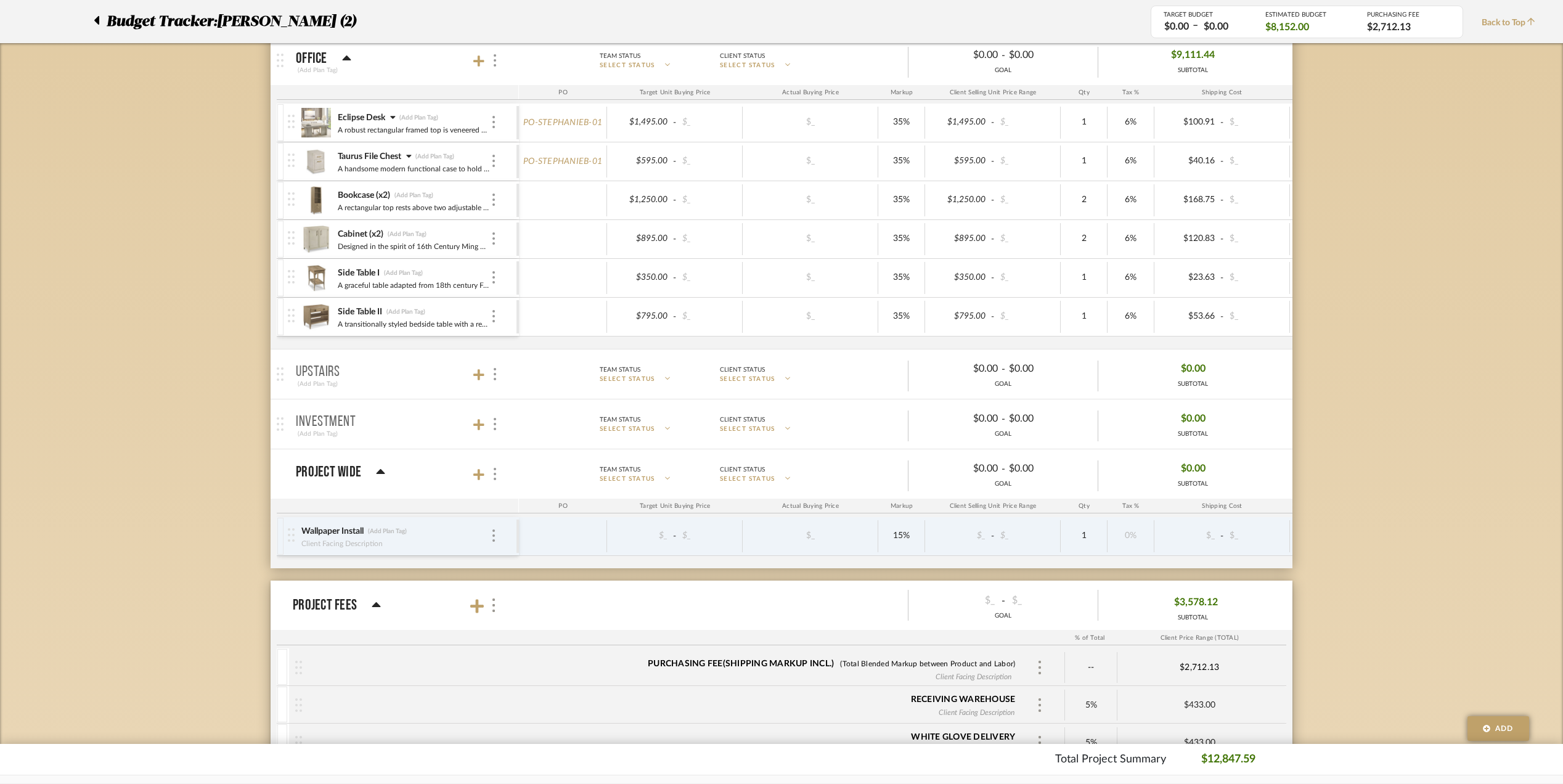
scroll to position [493, 0]
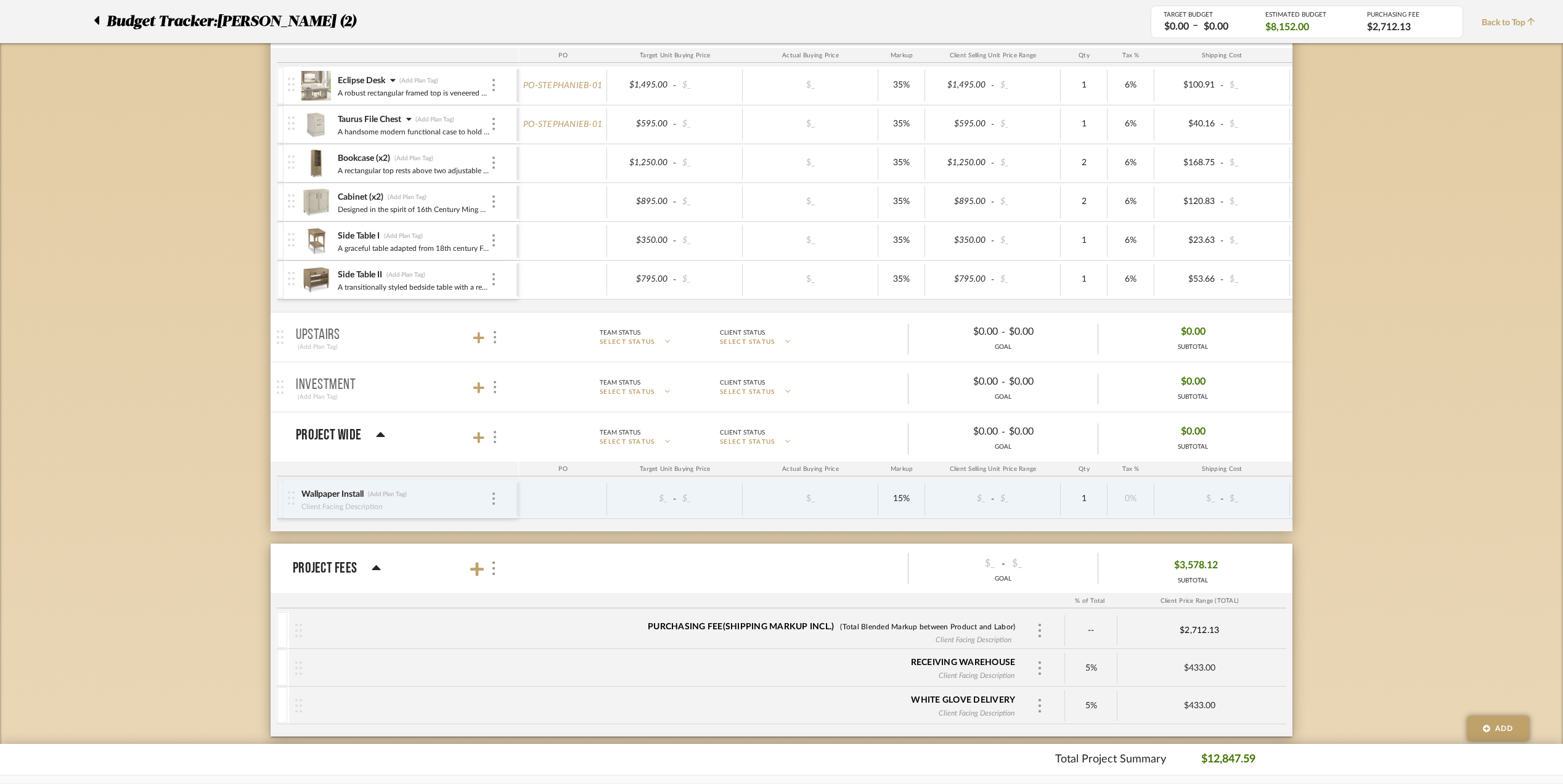
click at [97, 20] on icon at bounding box center [97, 20] width 5 height 9
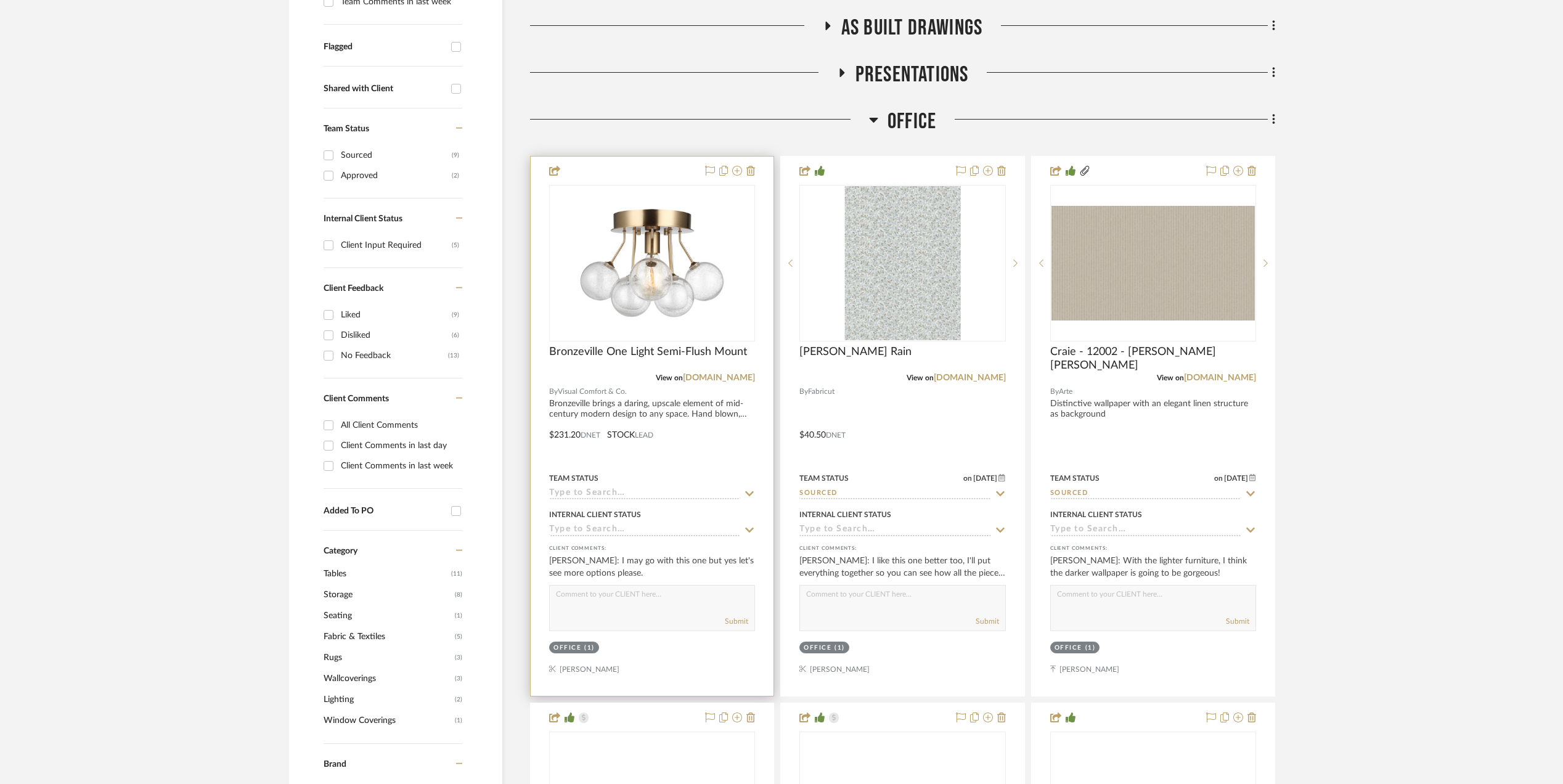
scroll to position [493, 0]
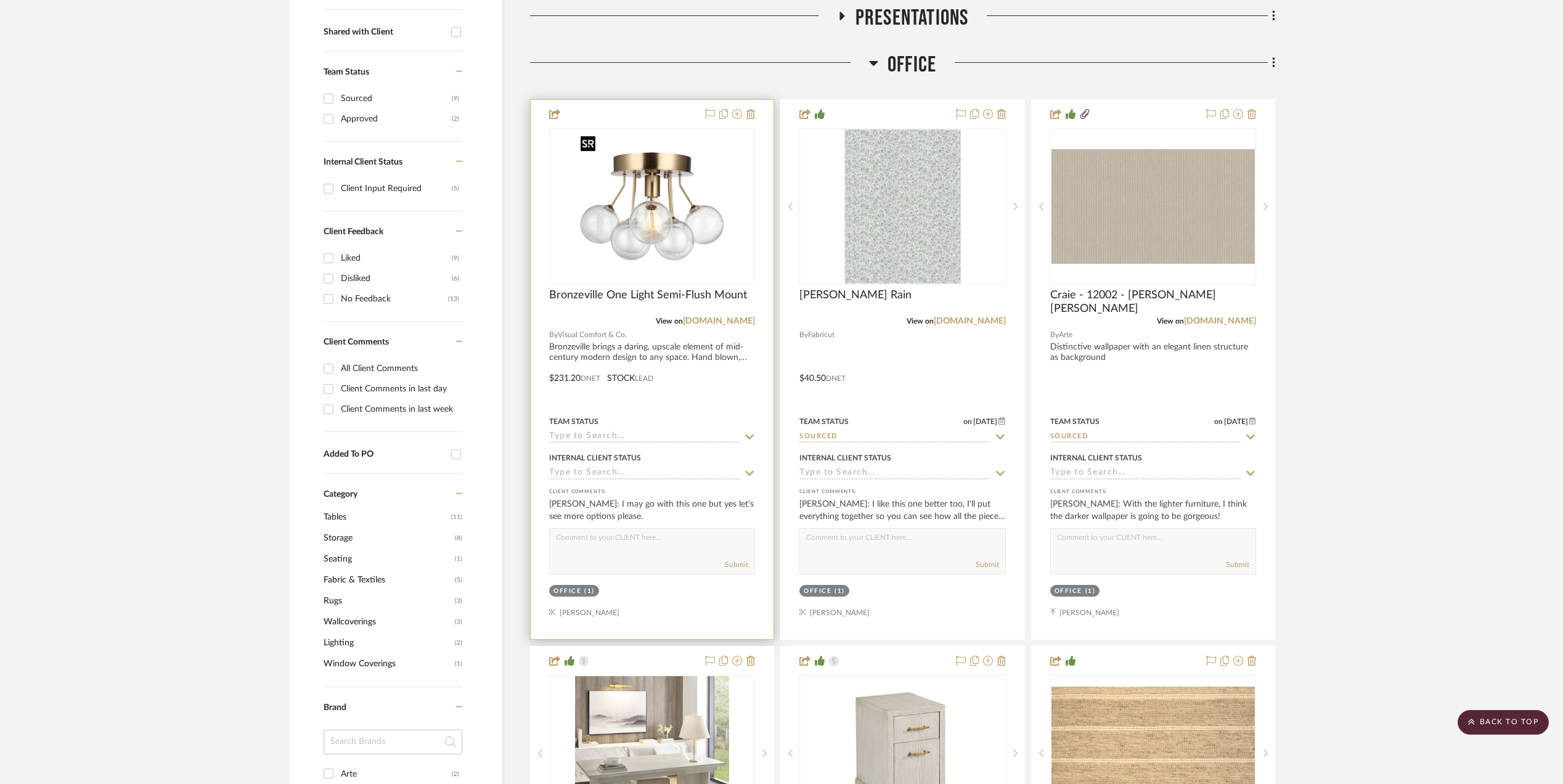
click at [0, 0] on img at bounding box center [0, 0] width 0 height 0
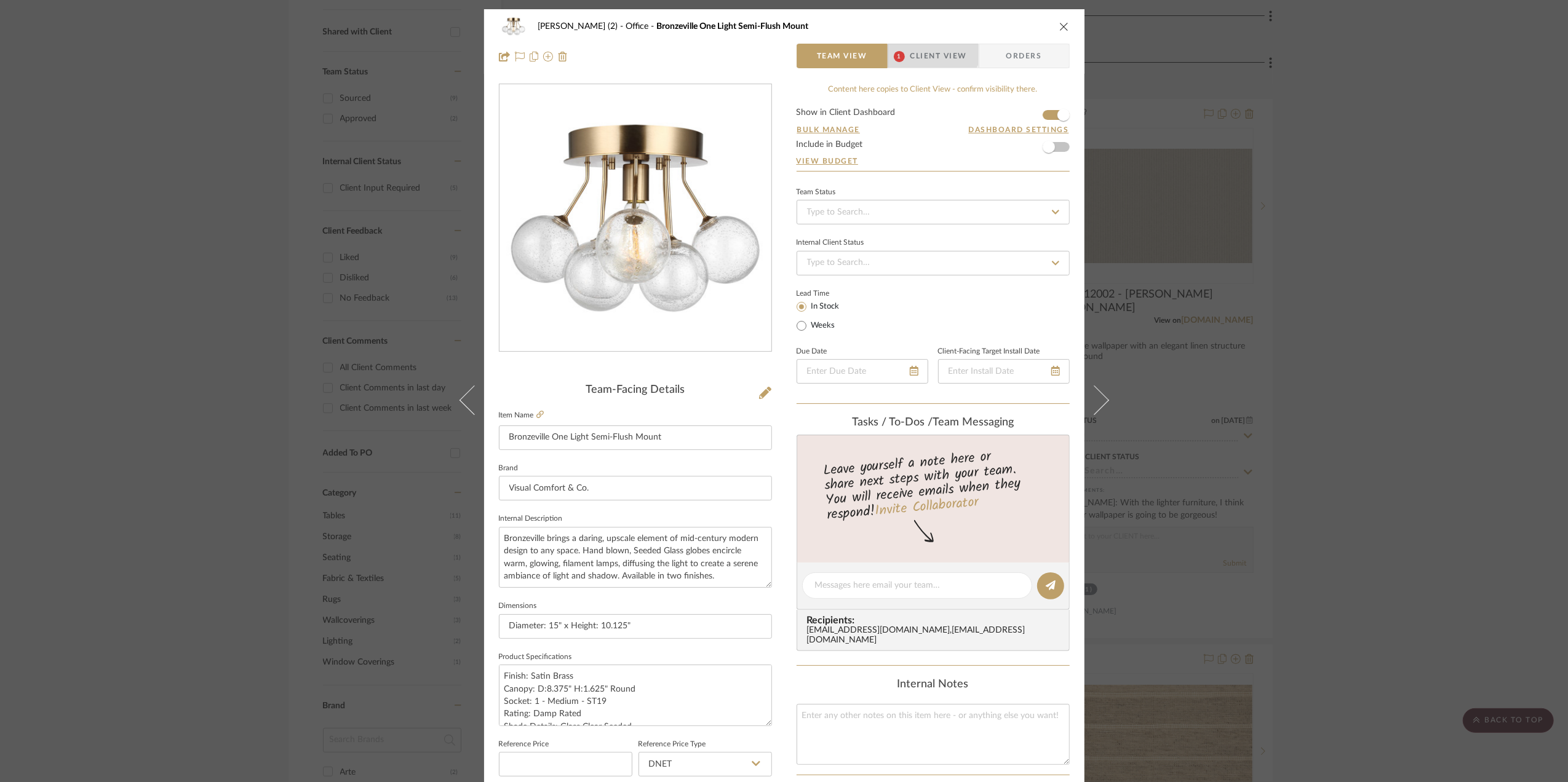
click at [928, 50] on span "Client View" at bounding box center [938, 56] width 56 height 25
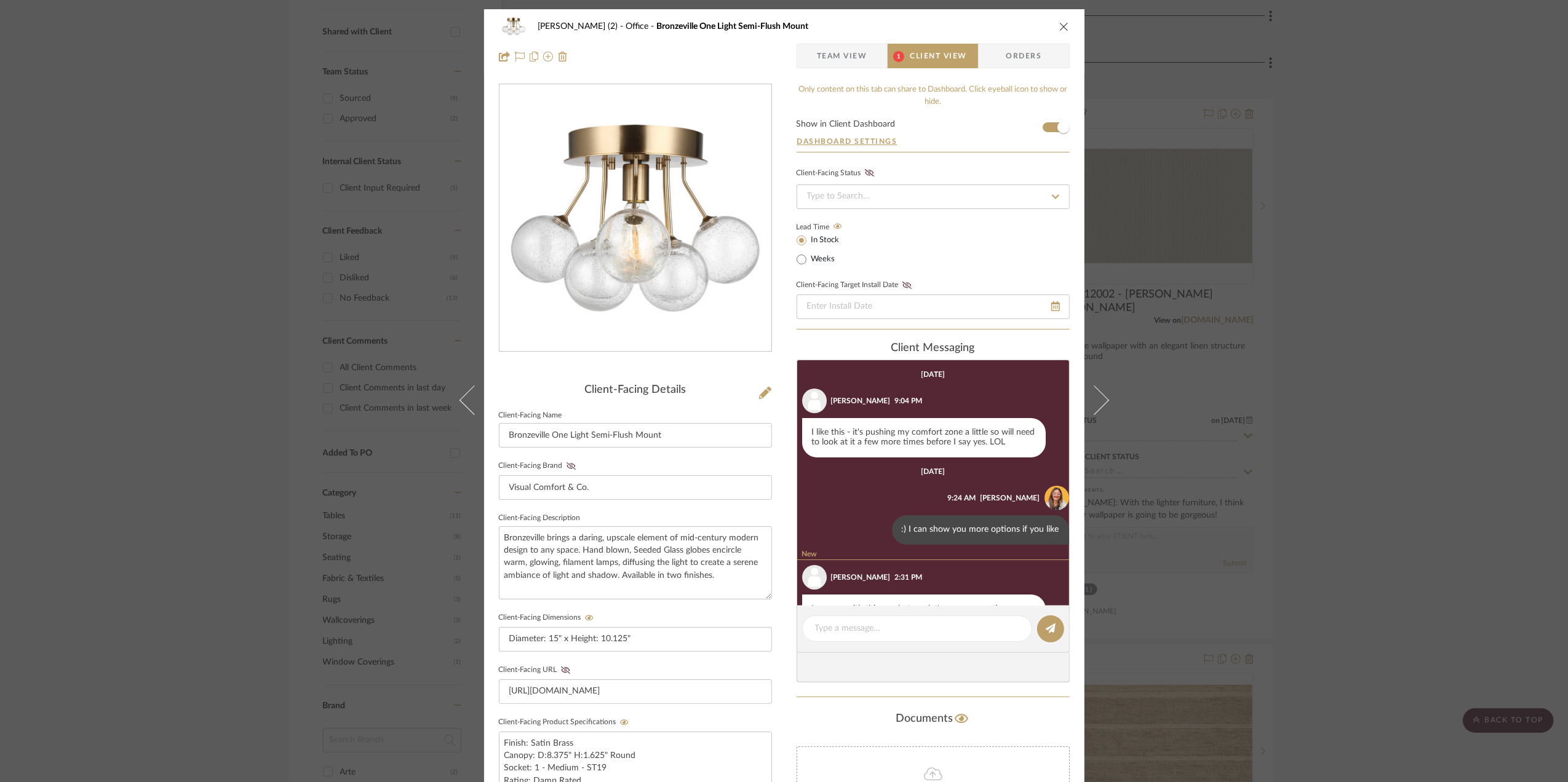
scroll to position [44, 0]
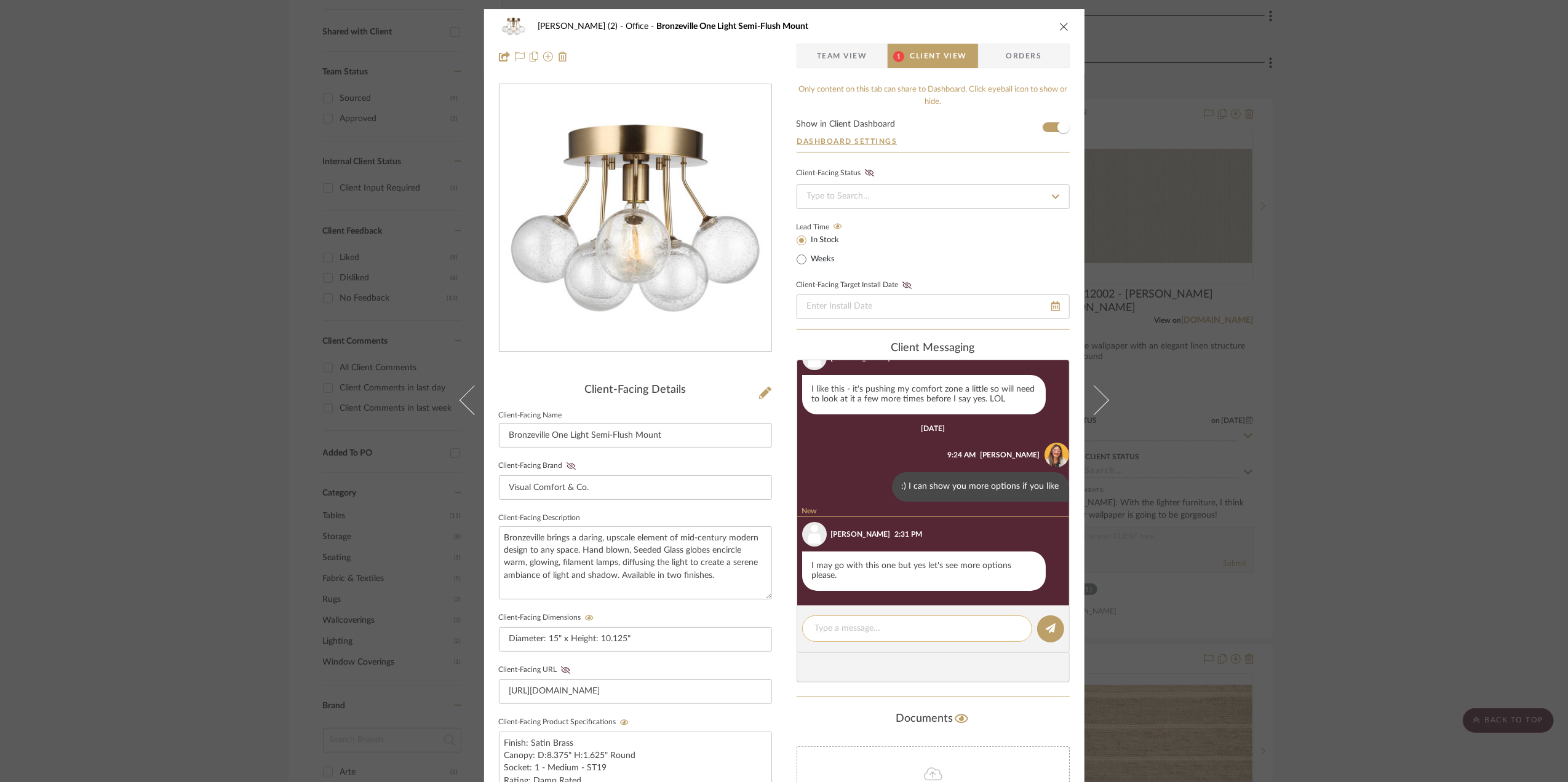
click at [856, 634] on textarea at bounding box center [917, 629] width 204 height 13
type textarea "Ok will do"
click at [1046, 630] on icon at bounding box center [1051, 629] width 10 height 10
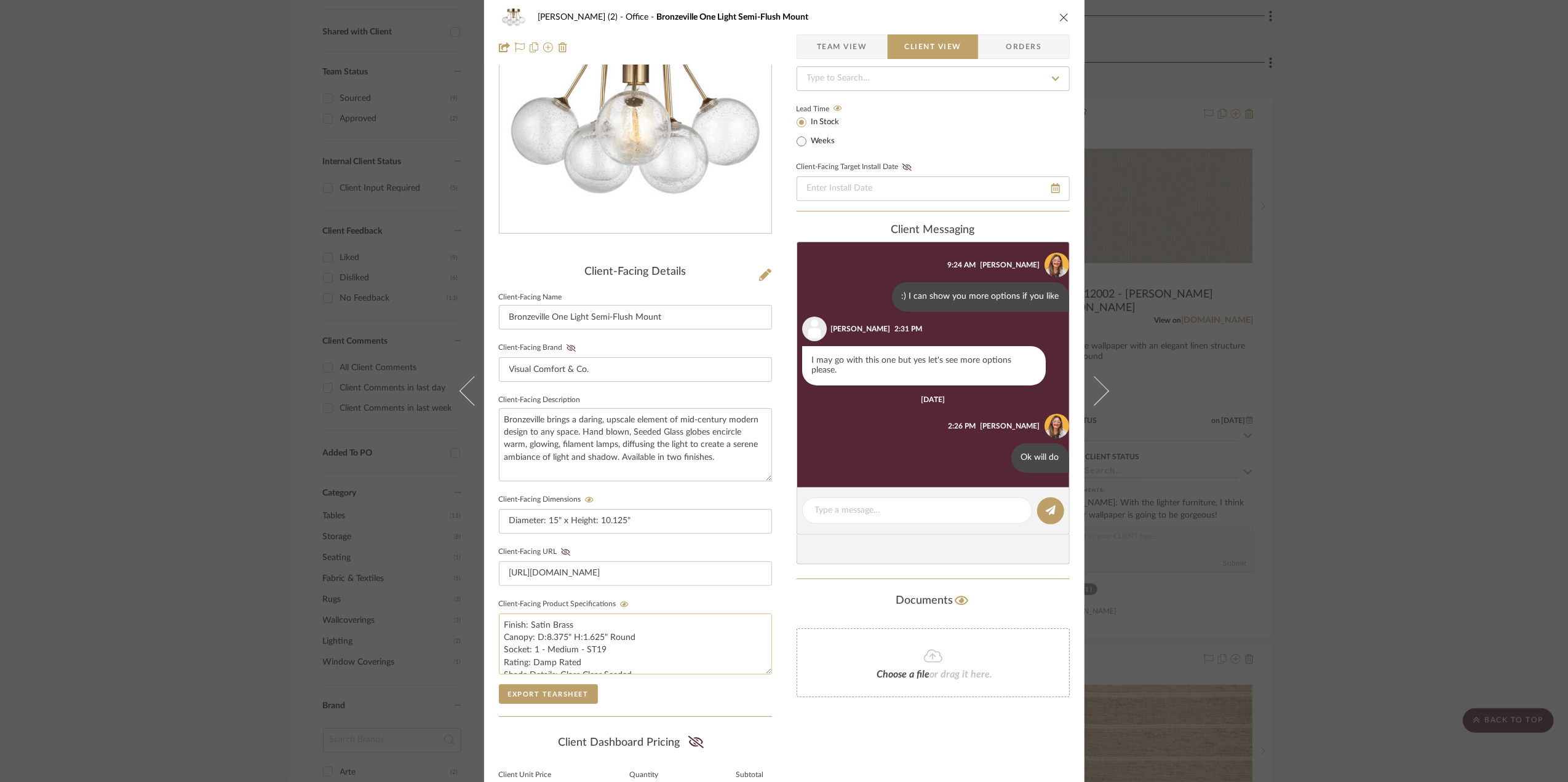
scroll to position [256, 0]
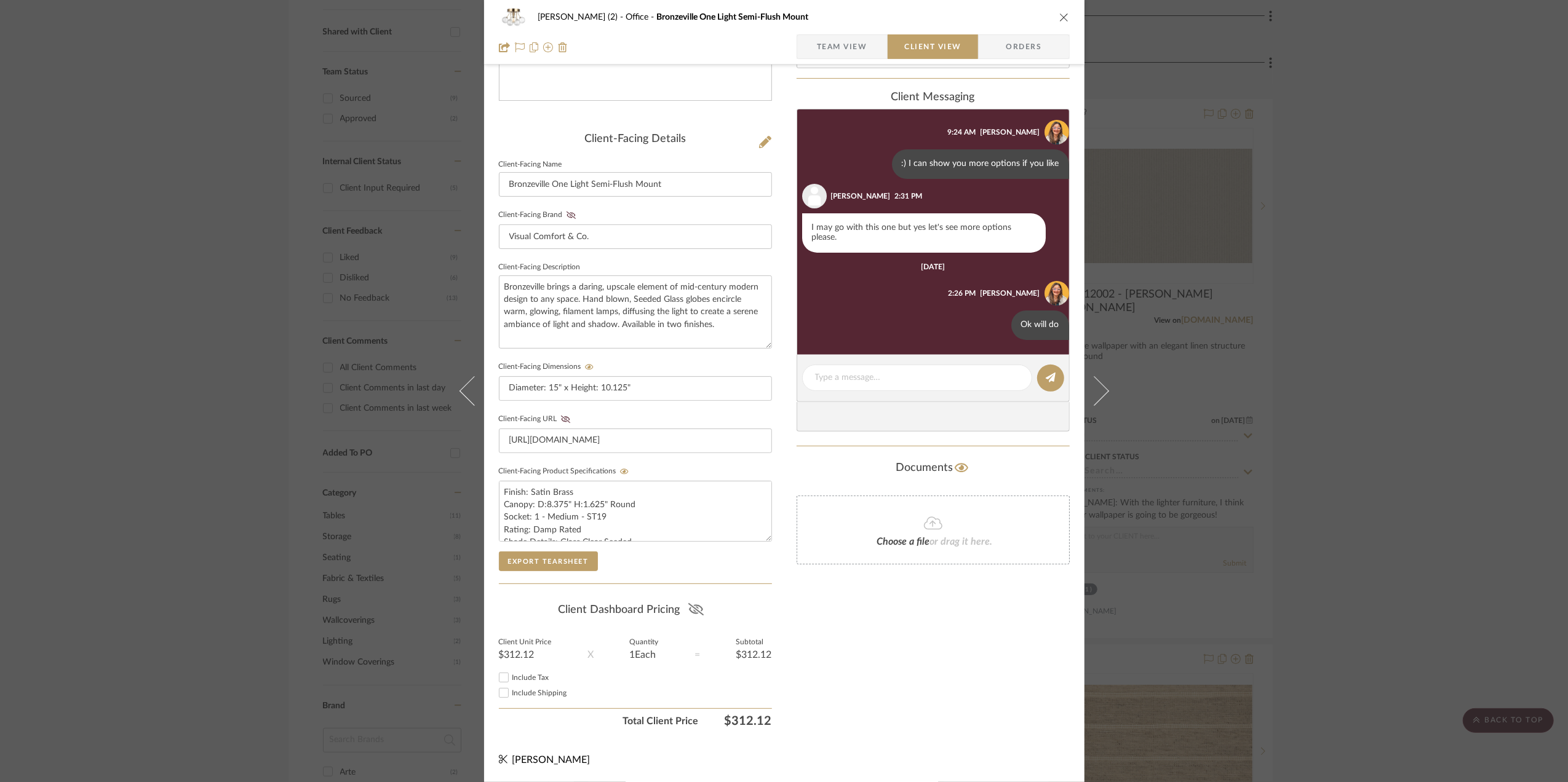
click at [694, 605] on icon at bounding box center [696, 609] width 15 height 12
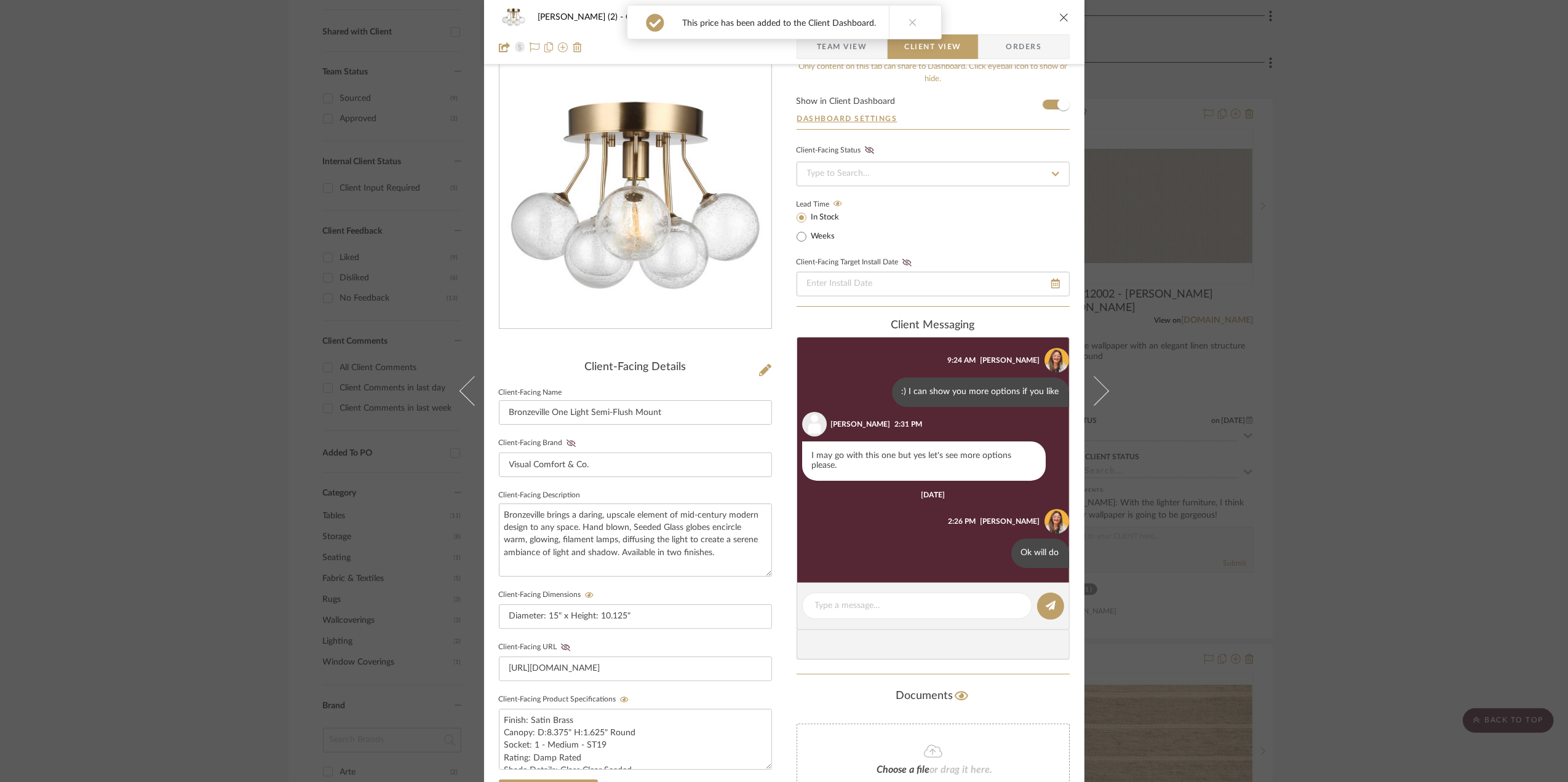
scroll to position [0, 0]
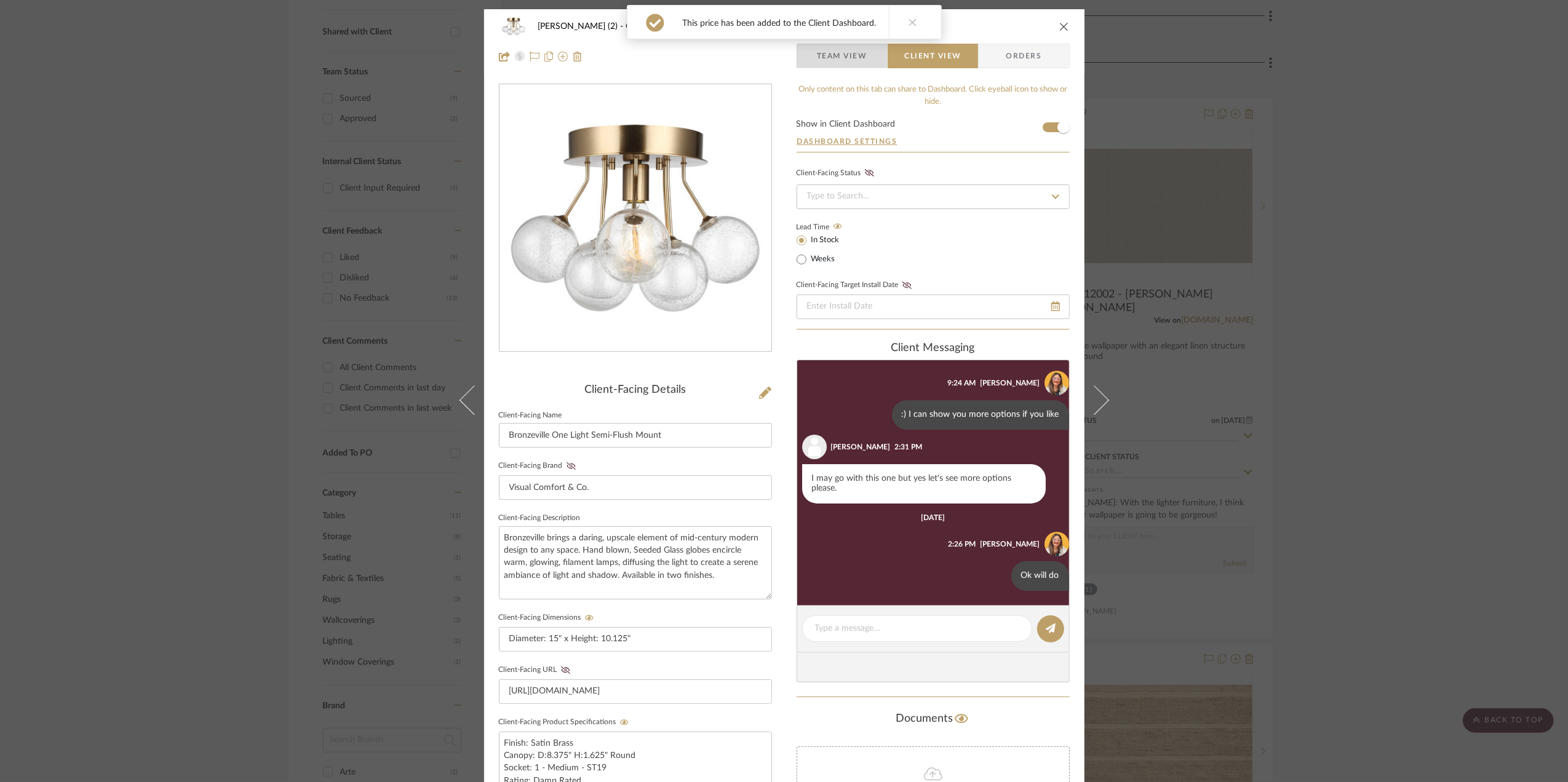
click at [845, 59] on span "Team View" at bounding box center [842, 56] width 51 height 25
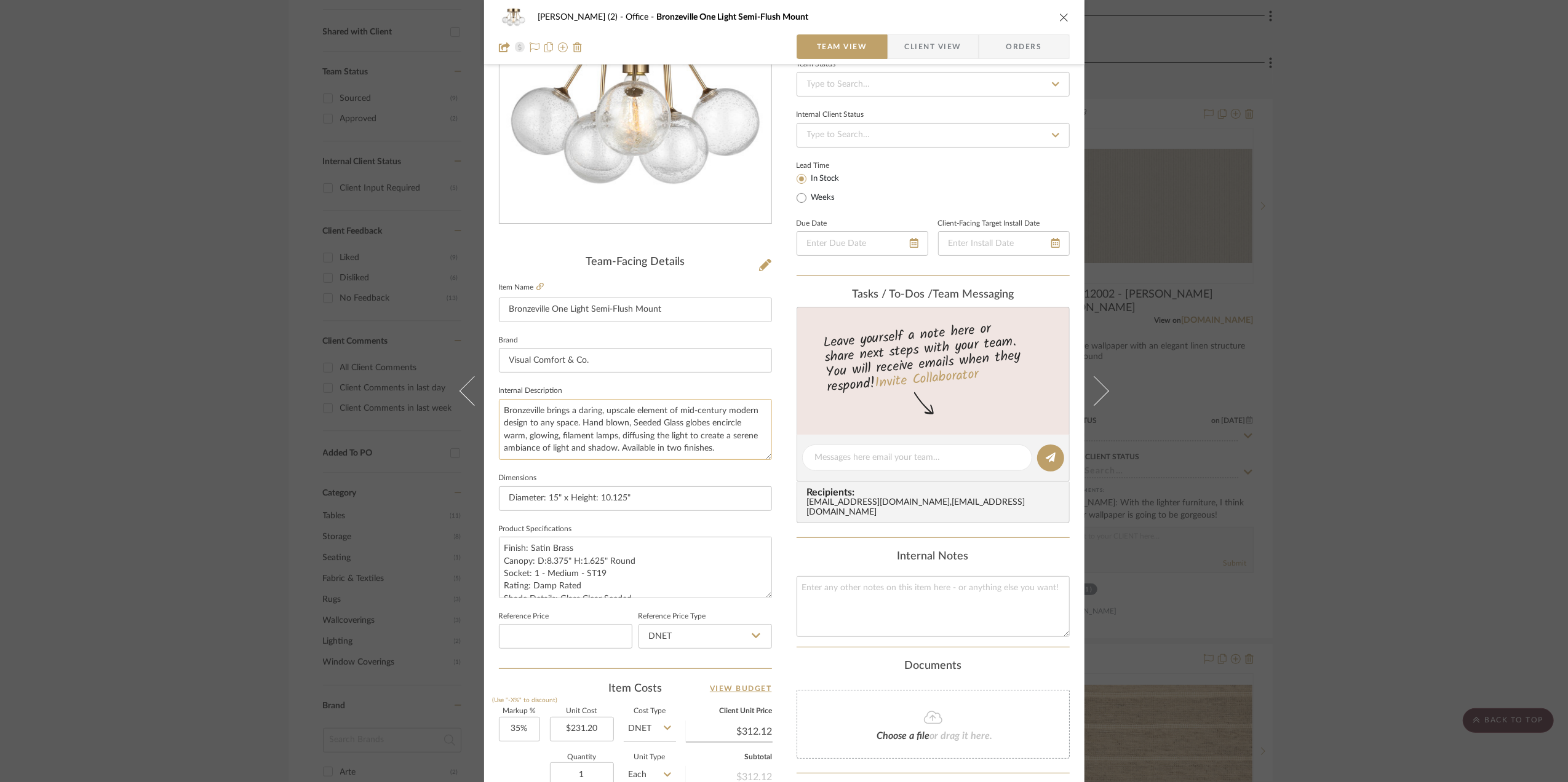
scroll to position [365, 0]
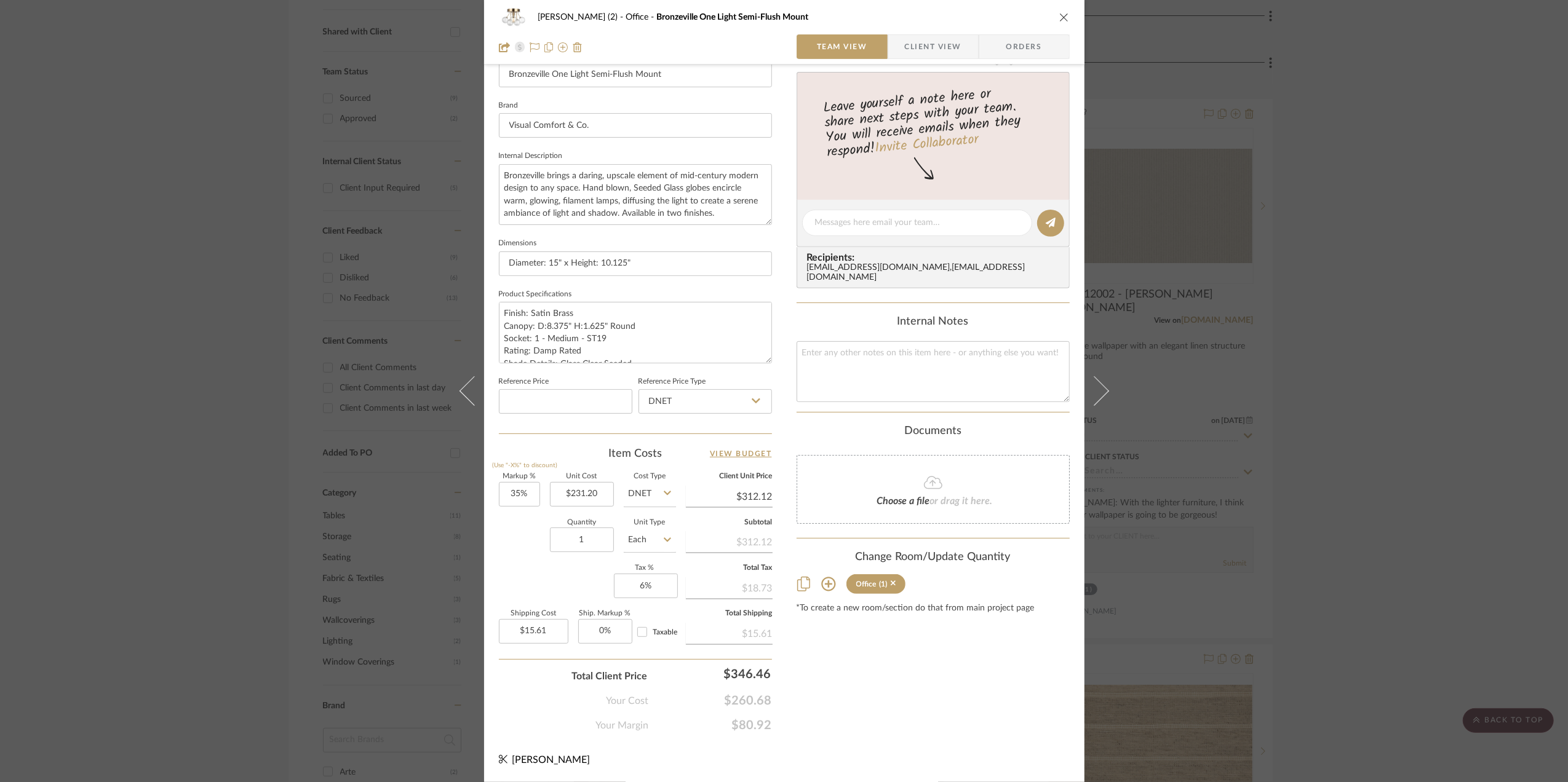
click at [925, 41] on span "Client View" at bounding box center [933, 46] width 56 height 25
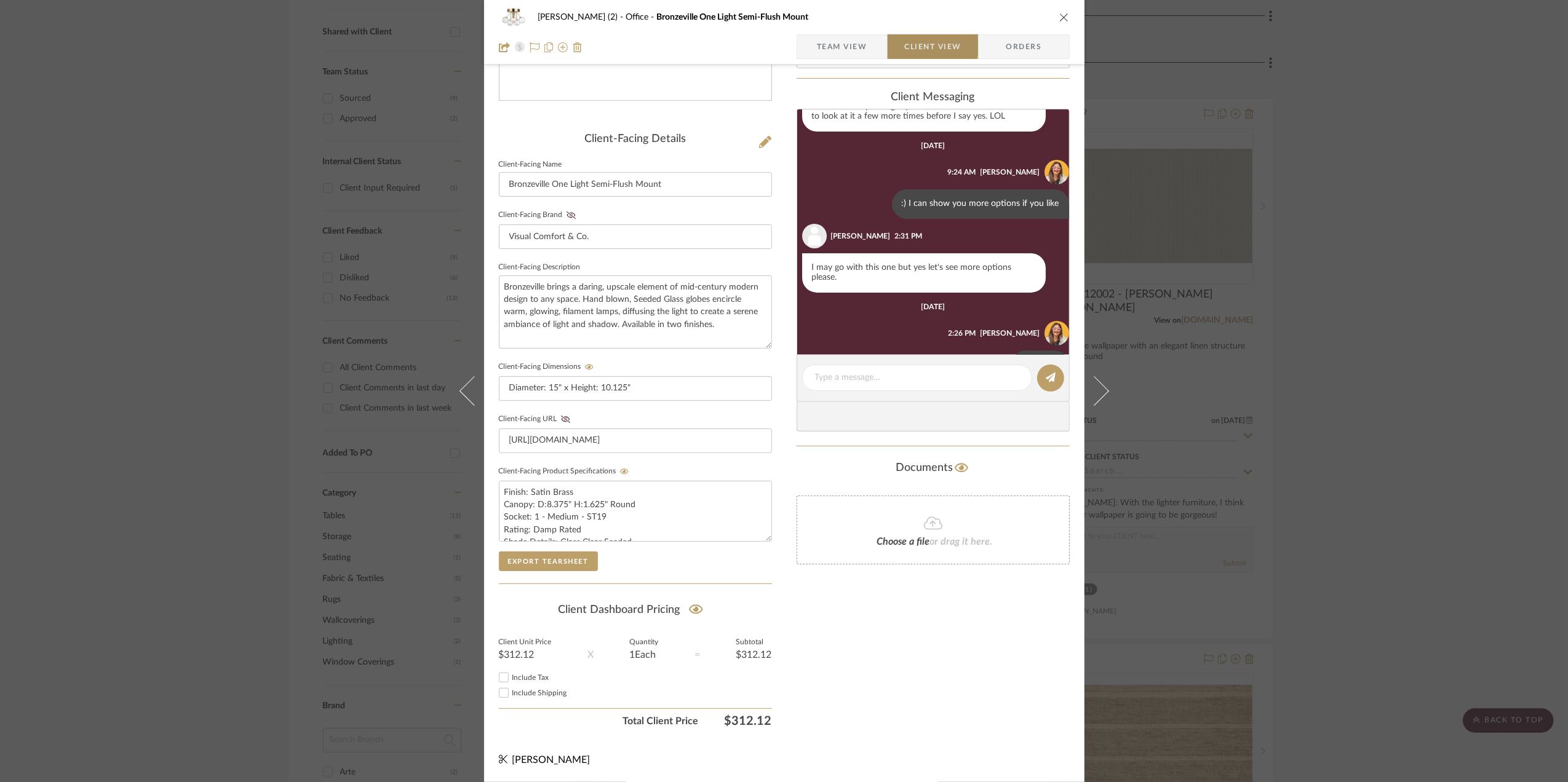
scroll to position [116, 0]
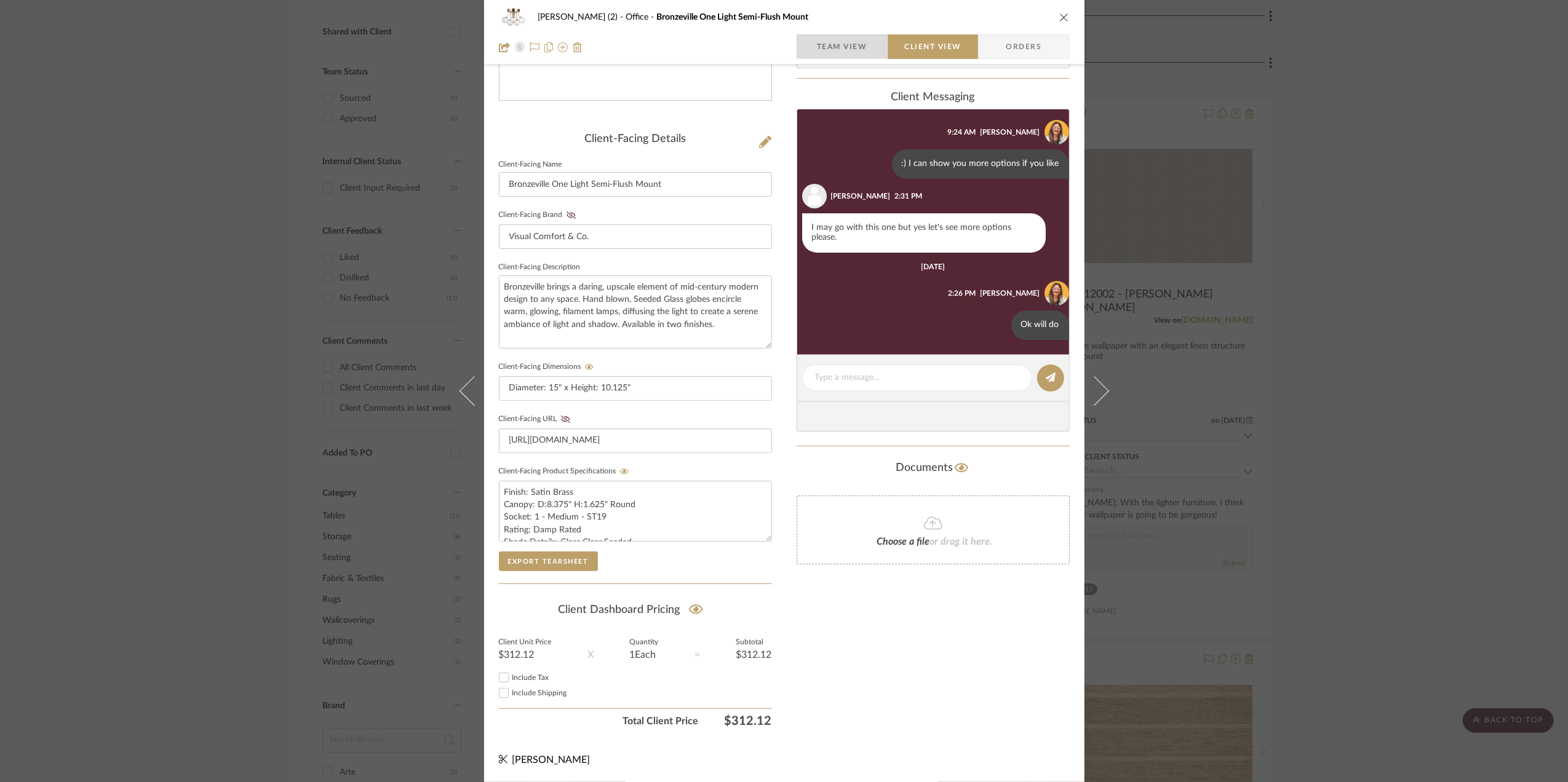
click at [840, 39] on span "Team View" at bounding box center [842, 46] width 51 height 25
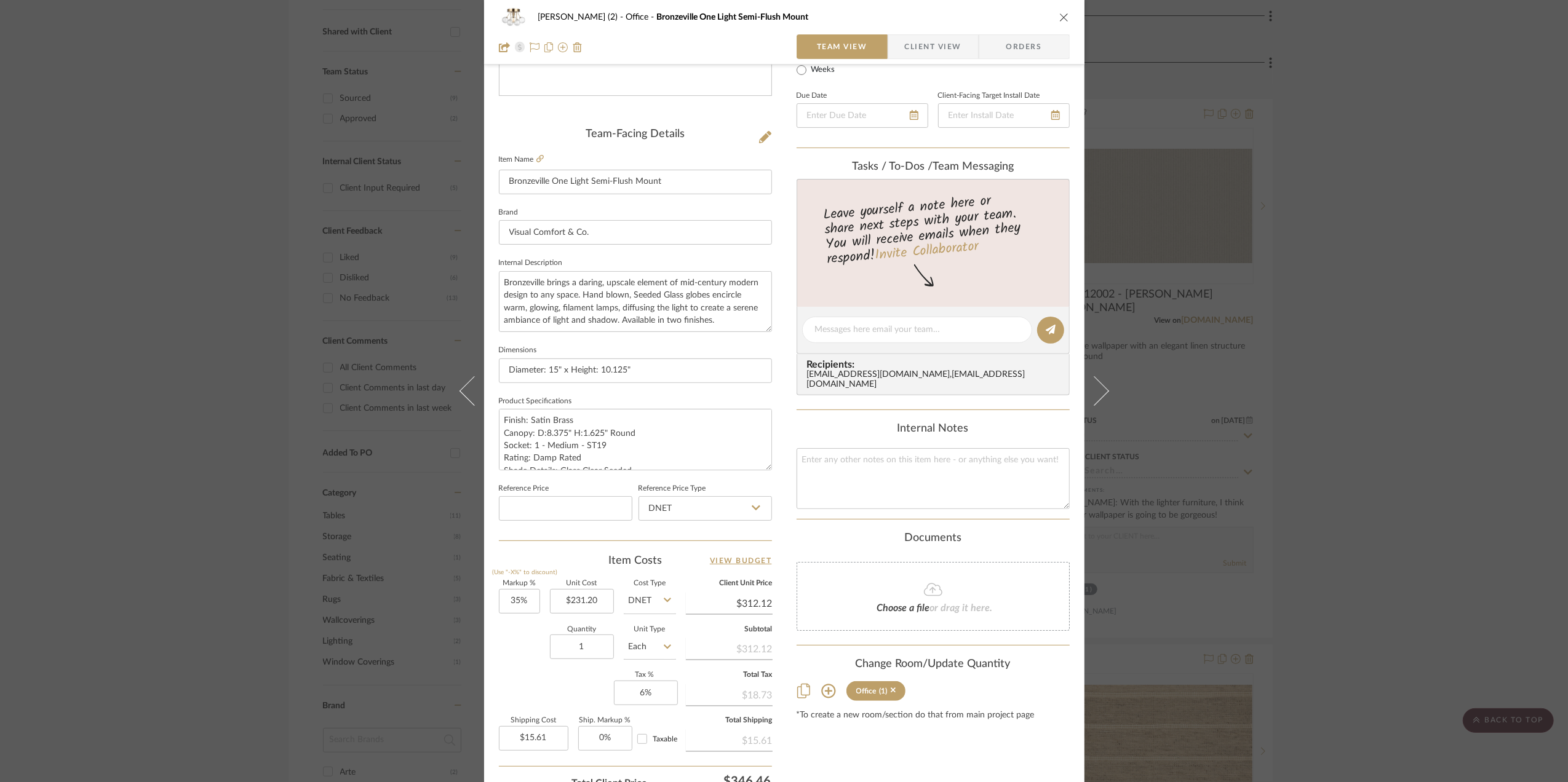
click at [1361, 365] on div "Stephanie Bergreen (2) Office Bronzeville One Light Semi-Flush Mount Team View …" at bounding box center [784, 391] width 1568 height 782
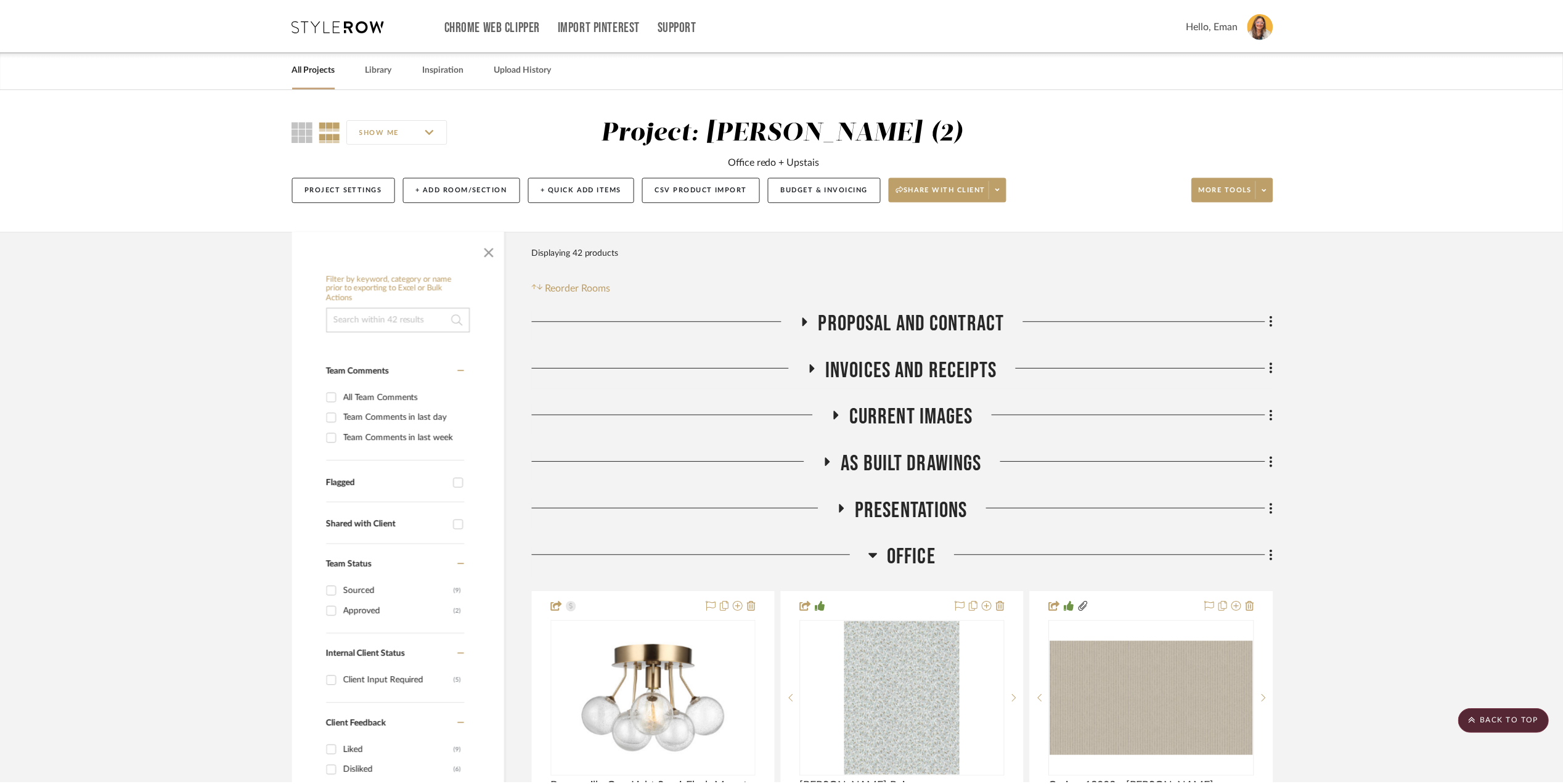
scroll to position [493, 0]
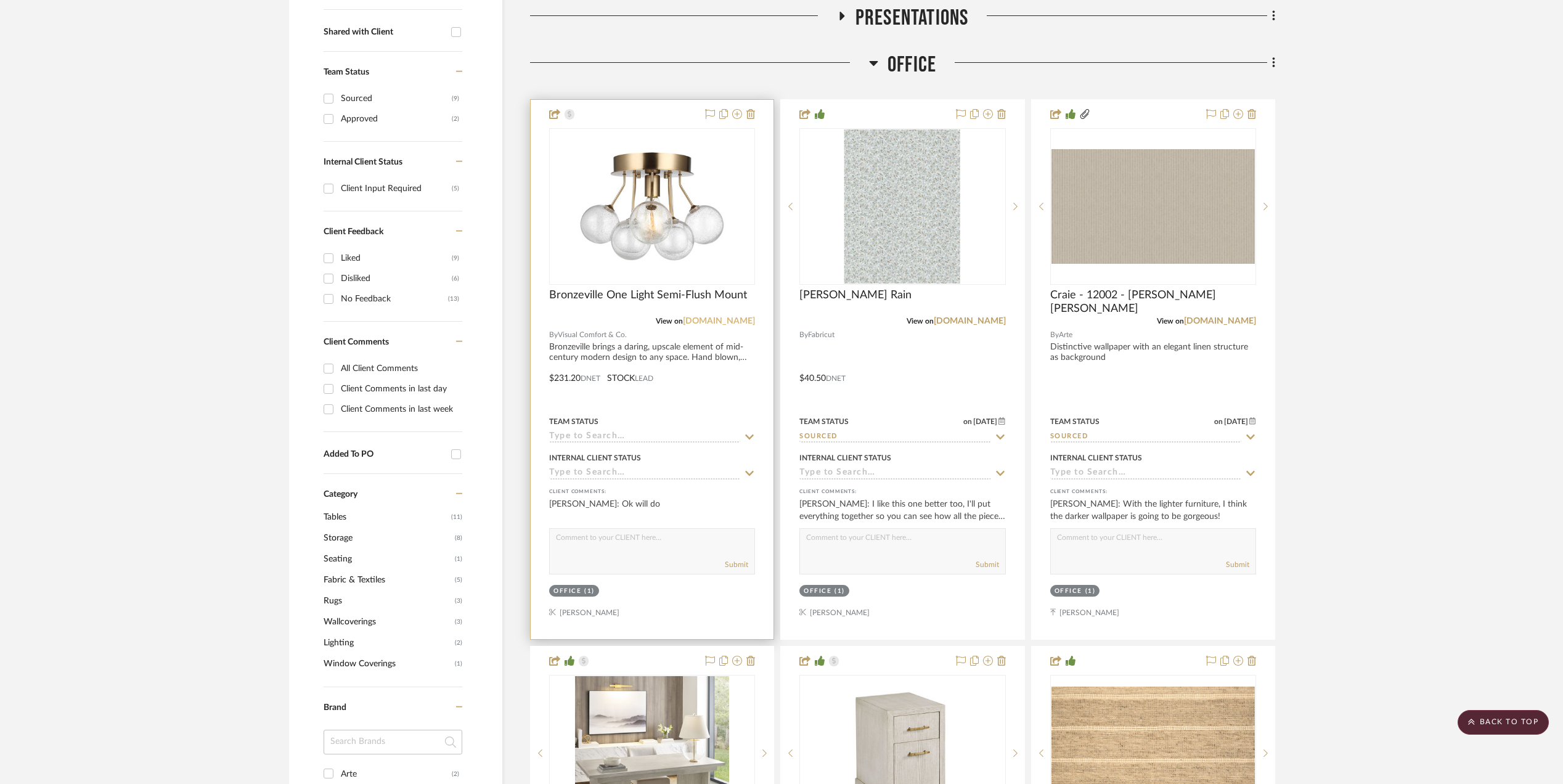
click at [717, 319] on link "[DOMAIN_NAME]" at bounding box center [719, 321] width 72 height 9
click at [663, 219] on img "0" at bounding box center [652, 206] width 154 height 154
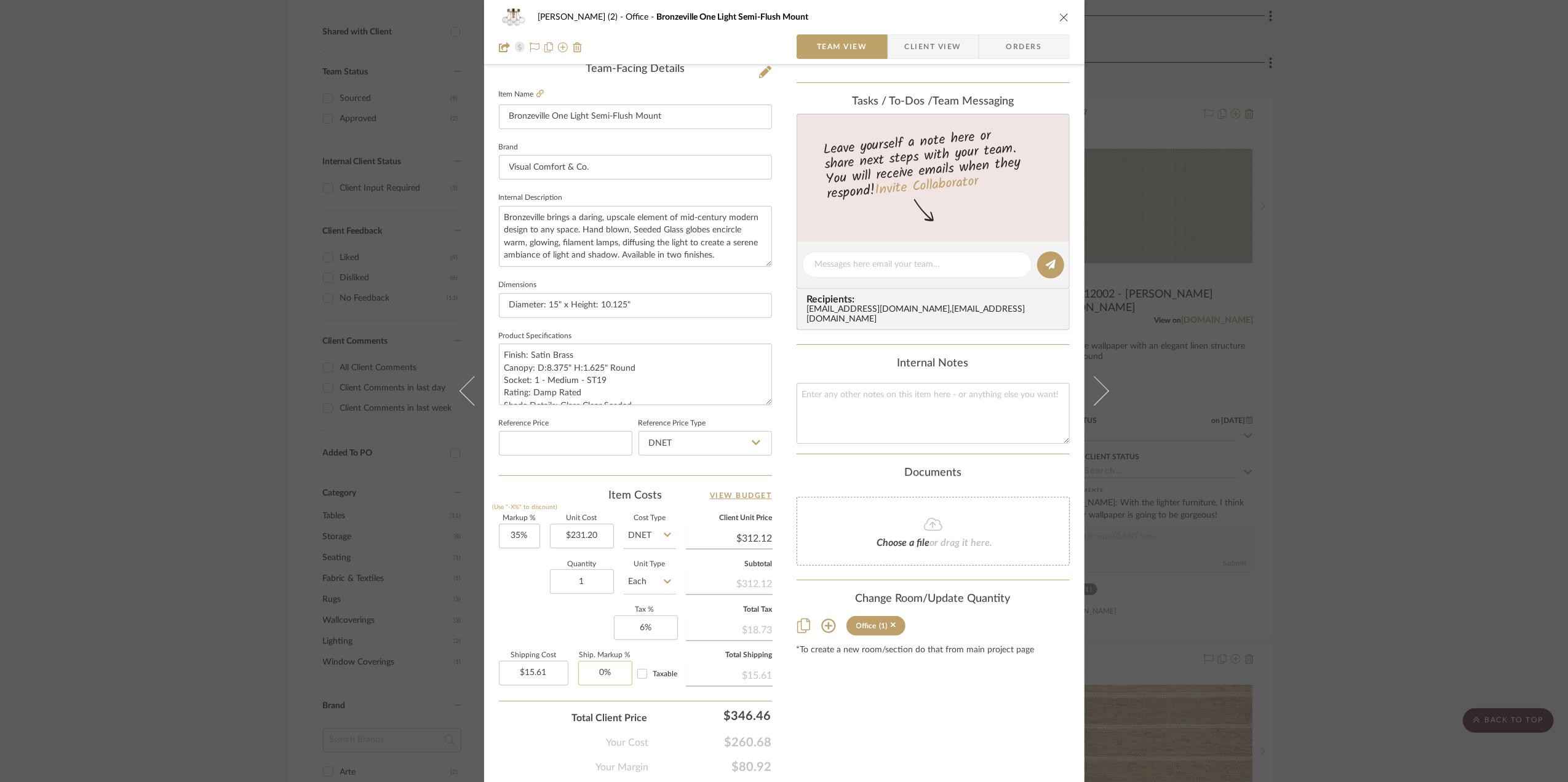
scroll to position [365, 0]
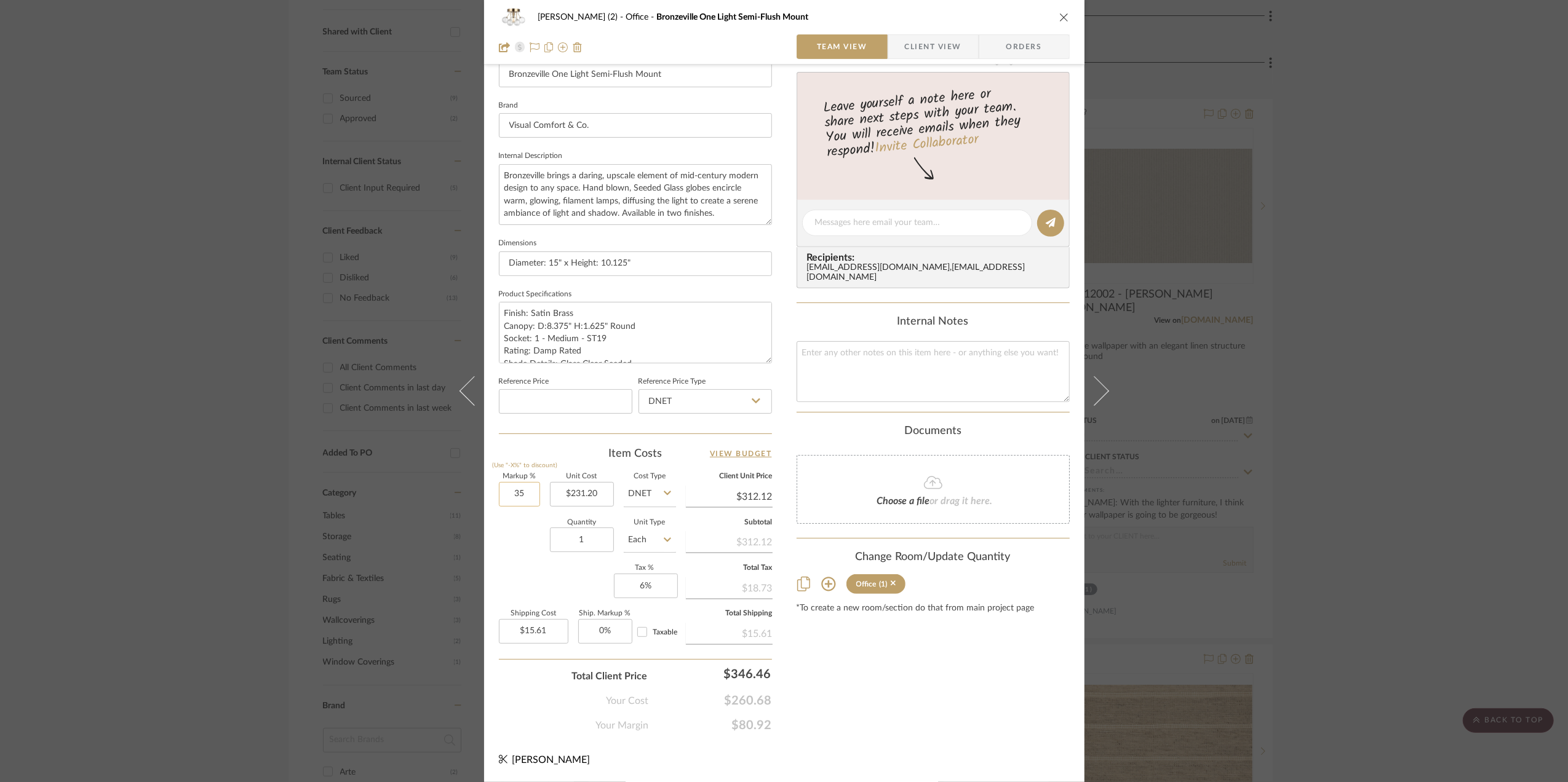
click at [508, 489] on input "35" at bounding box center [519, 494] width 41 height 25
type input "20%"
click at [525, 546] on div "Quantity 1 Unit Type Each" at bounding box center [587, 541] width 177 height 44
type input "$277.44"
type input "$13.87"
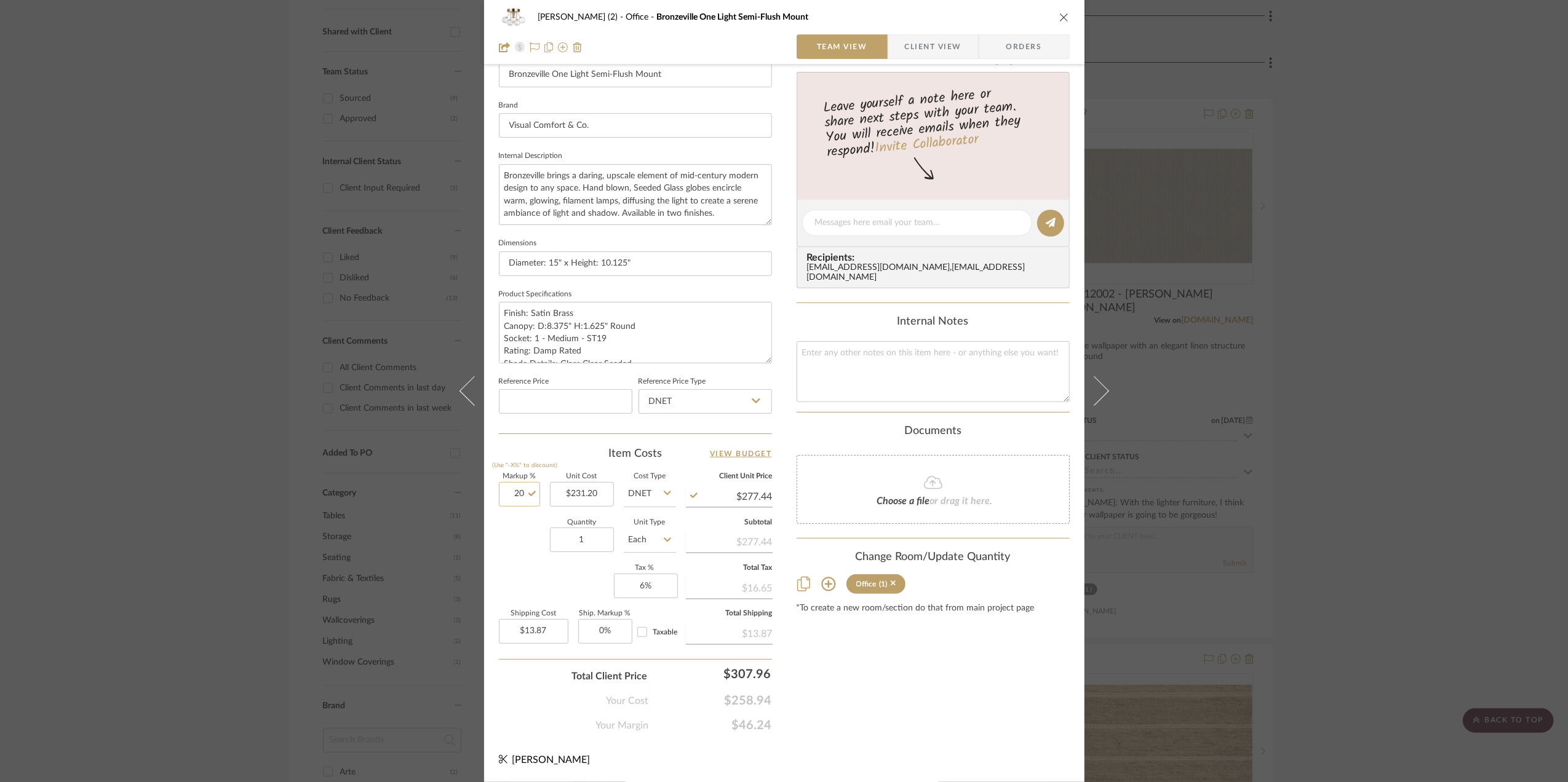
click at [515, 493] on input "20" at bounding box center [519, 494] width 41 height 25
type input "25%"
click at [518, 530] on div "Quantity 1 Unit Type Each" at bounding box center [587, 541] width 177 height 44
type input "$289.00"
type input "$14.45"
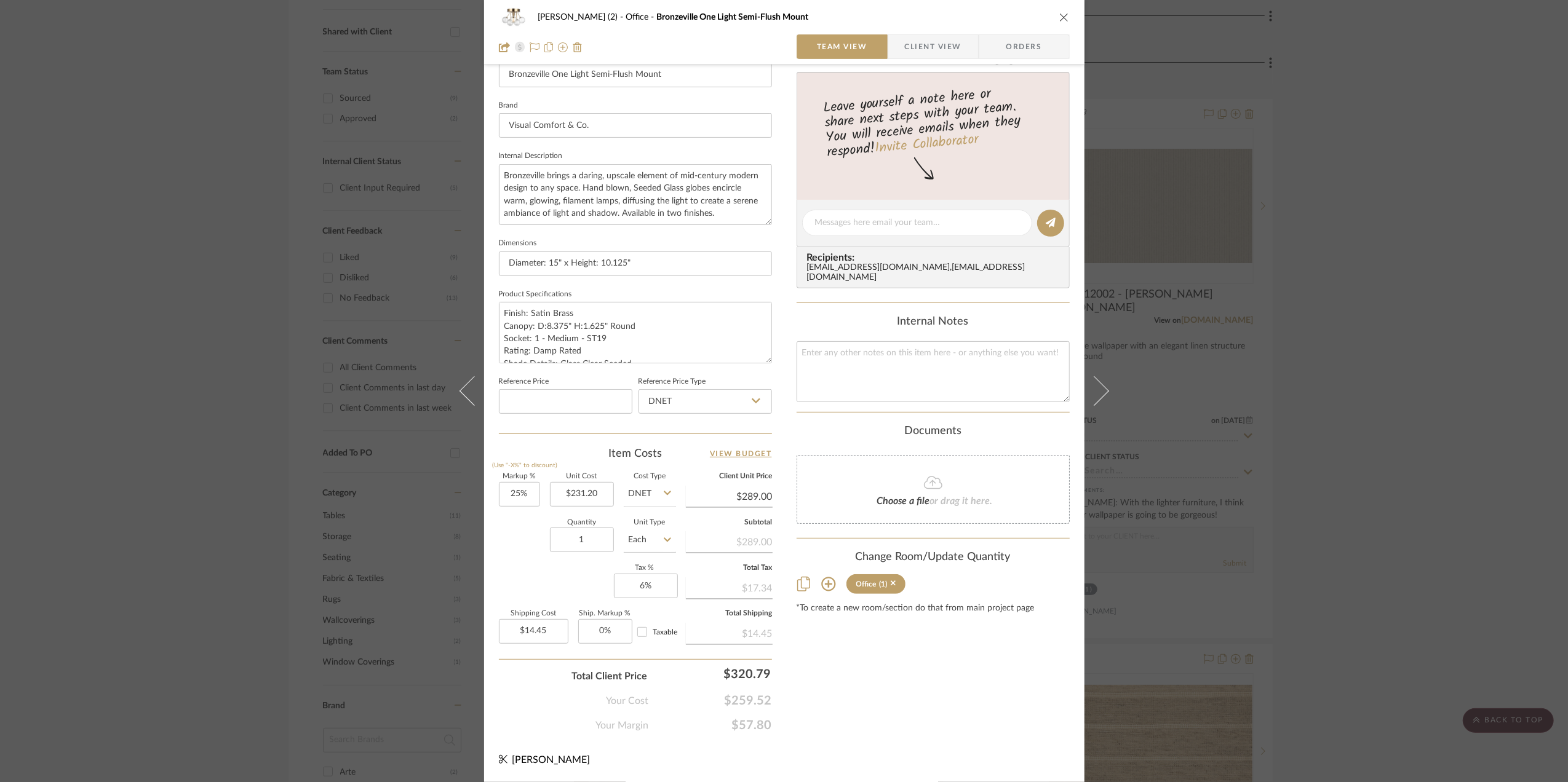
click at [1363, 369] on div "Stephanie Bergreen (2) Office Bronzeville One Light Semi-Flush Mount Team View …" at bounding box center [784, 391] width 1568 height 782
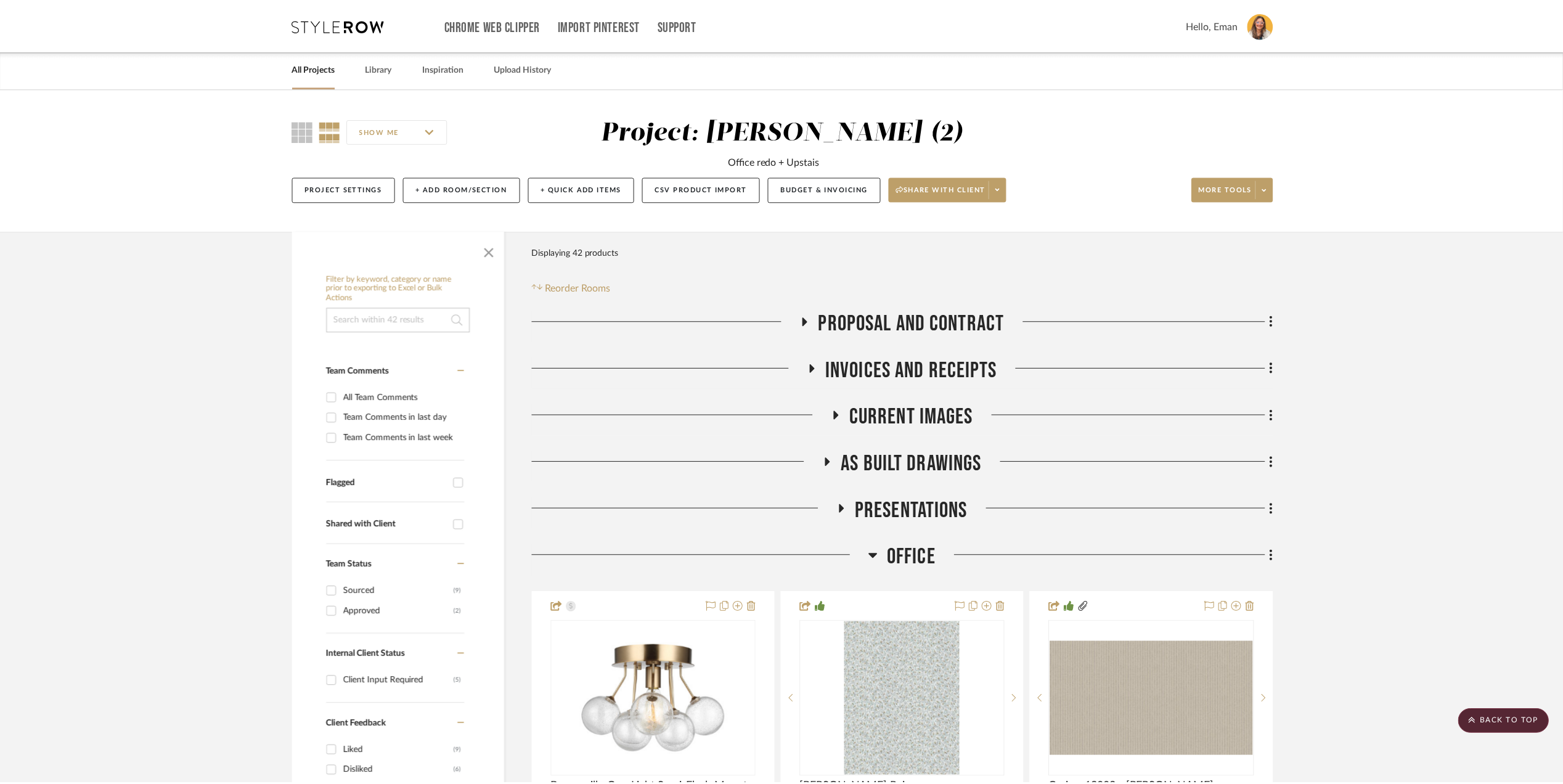
scroll to position [493, 0]
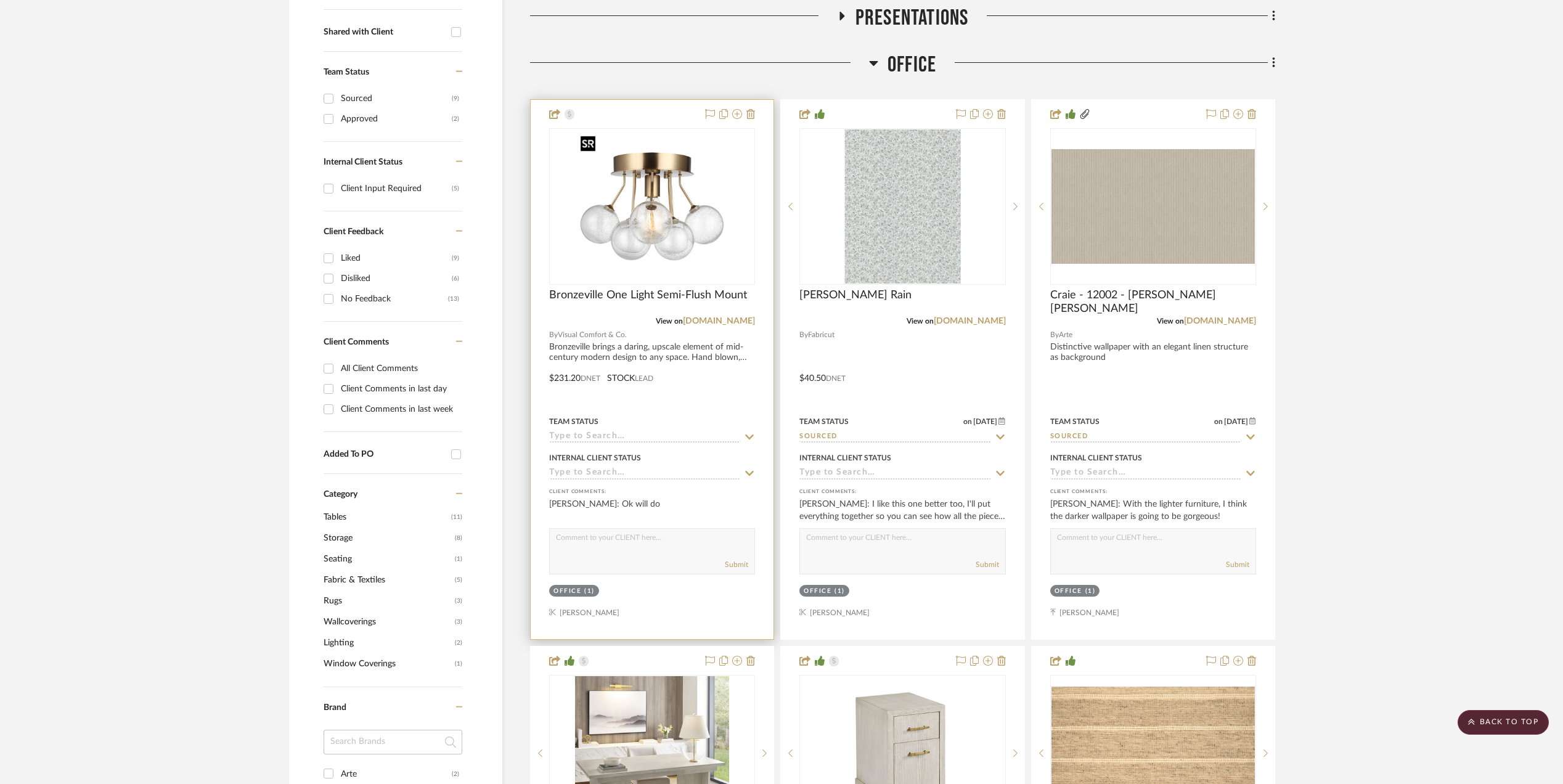
click at [651, 233] on img "0" at bounding box center [652, 206] width 154 height 154
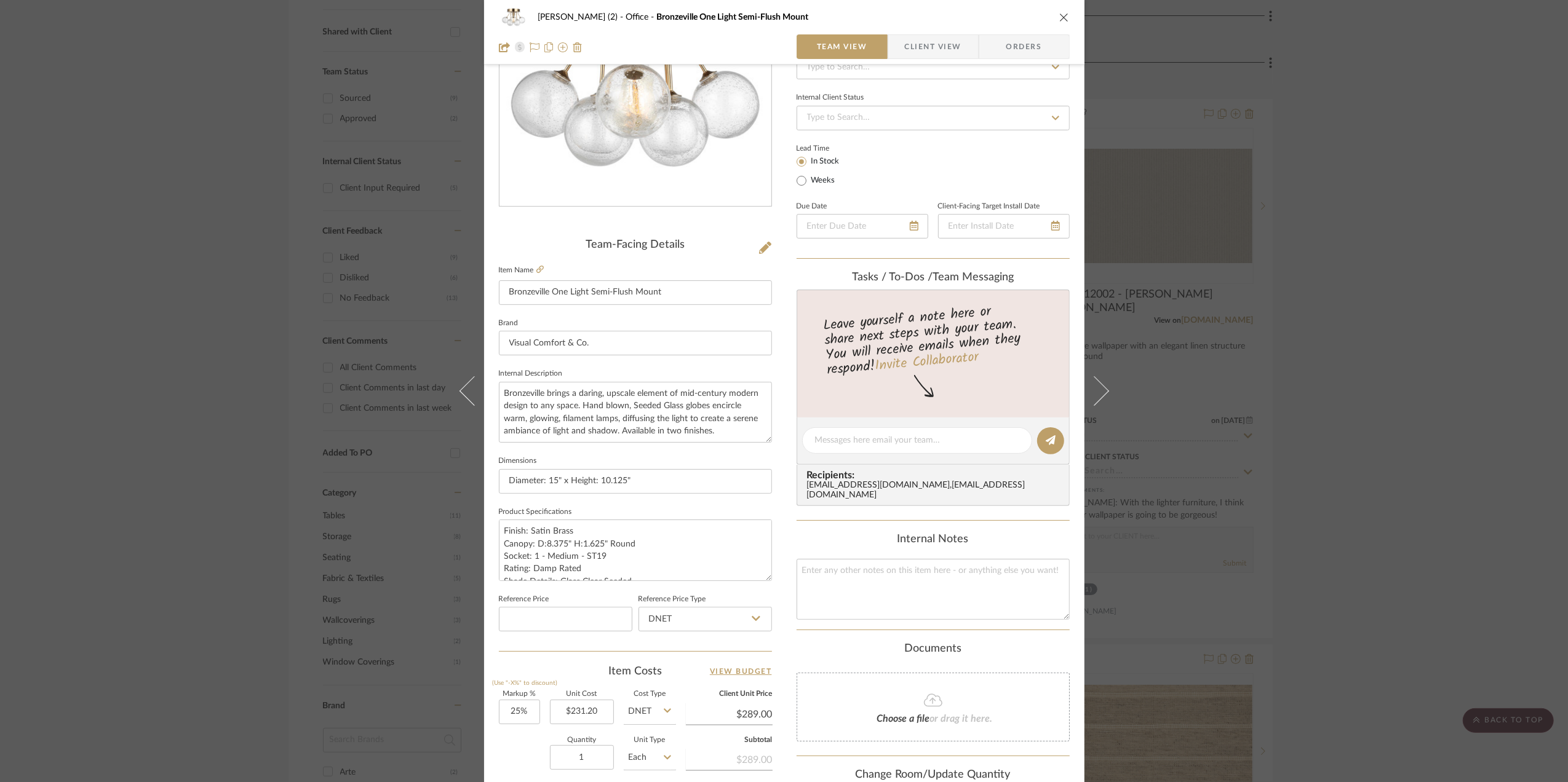
scroll to position [163, 0]
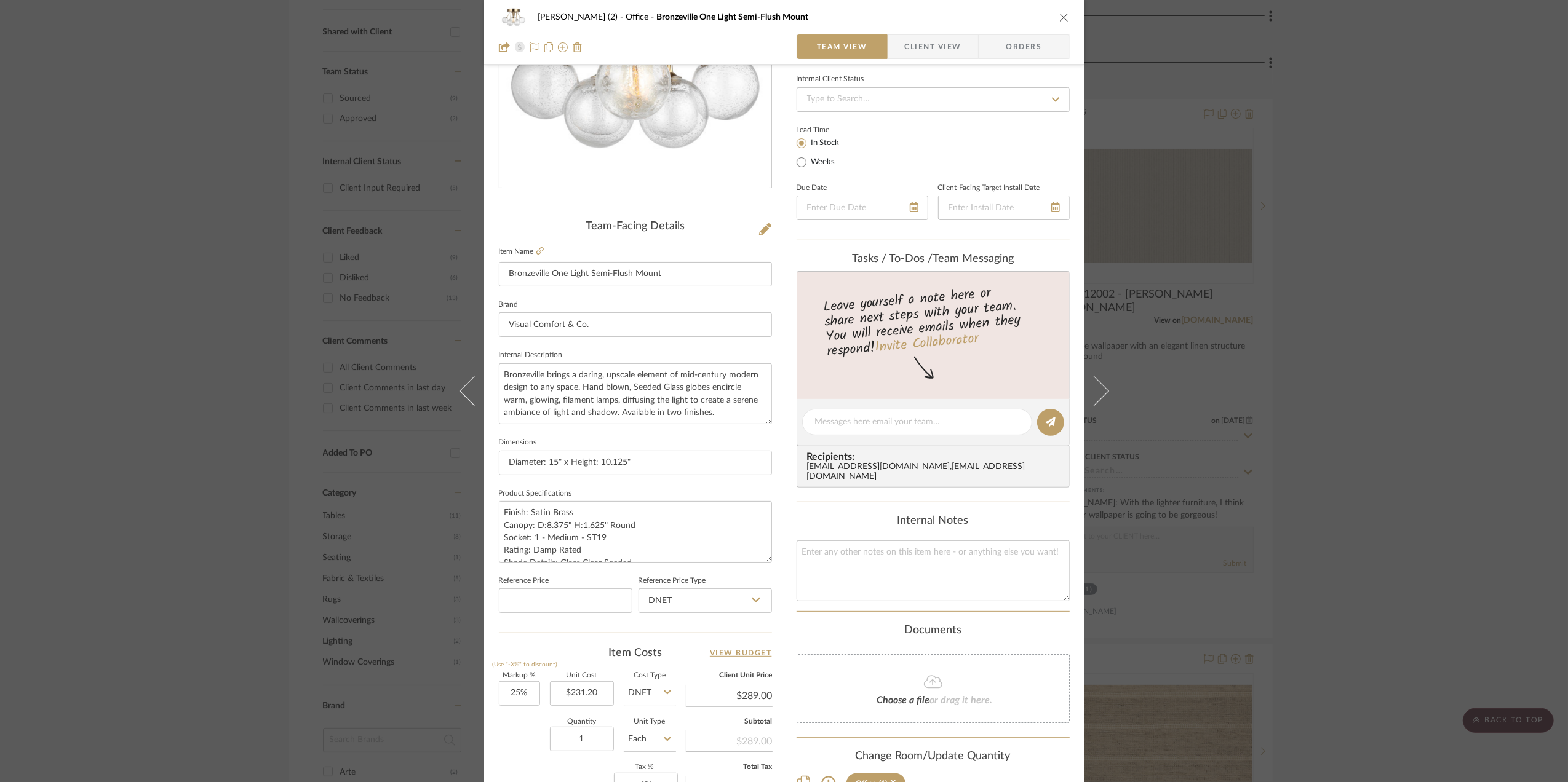
drag, startPoint x: 1430, startPoint y: 465, endPoint x: 1418, endPoint y: 470, distance: 13.0
click at [1423, 468] on div "Stephanie Bergreen (2) Office Bronzeville One Light Semi-Flush Mount Team View …" at bounding box center [784, 391] width 1568 height 782
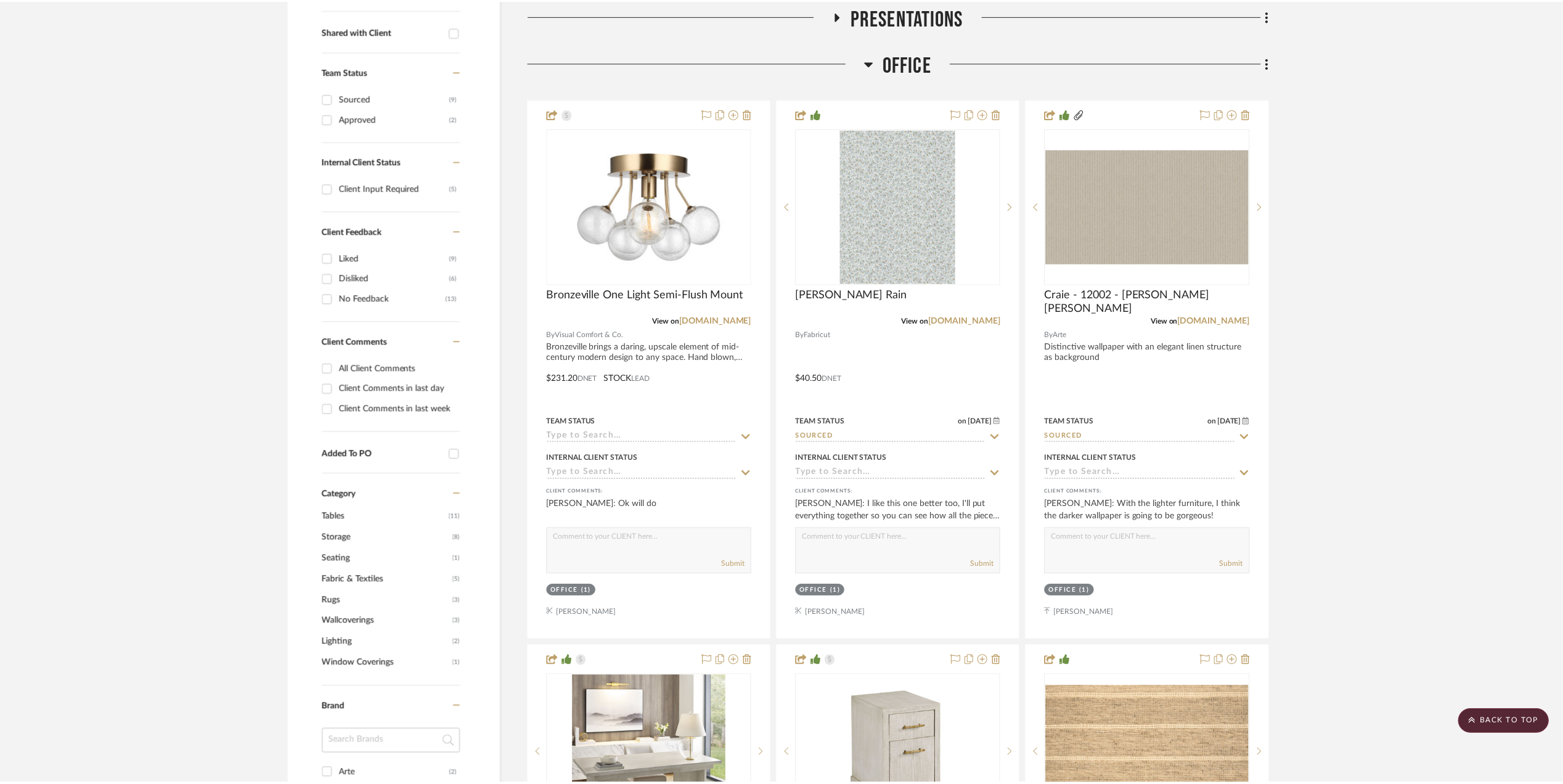
scroll to position [493, 0]
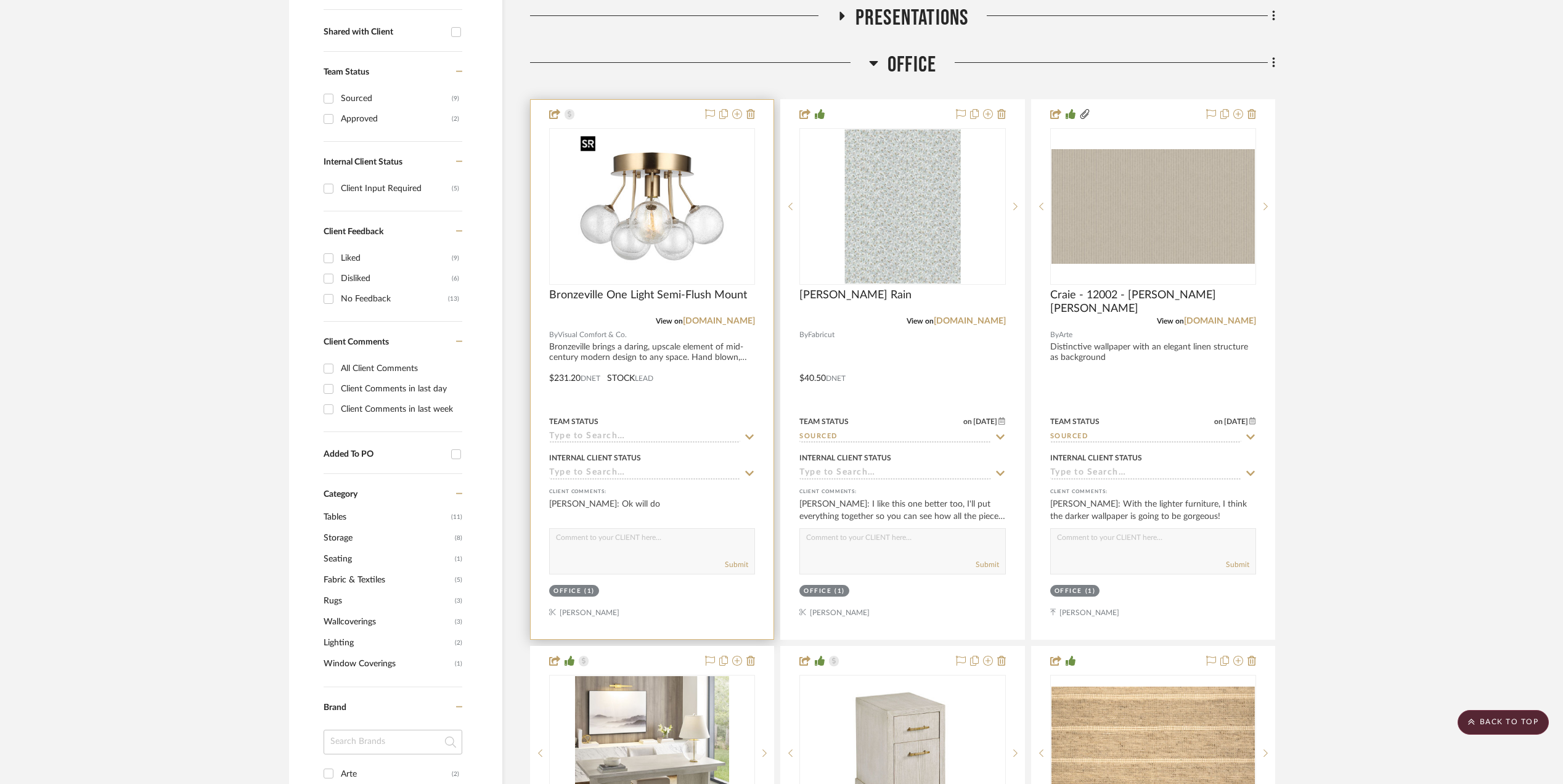
click at [636, 217] on img "0" at bounding box center [652, 206] width 154 height 154
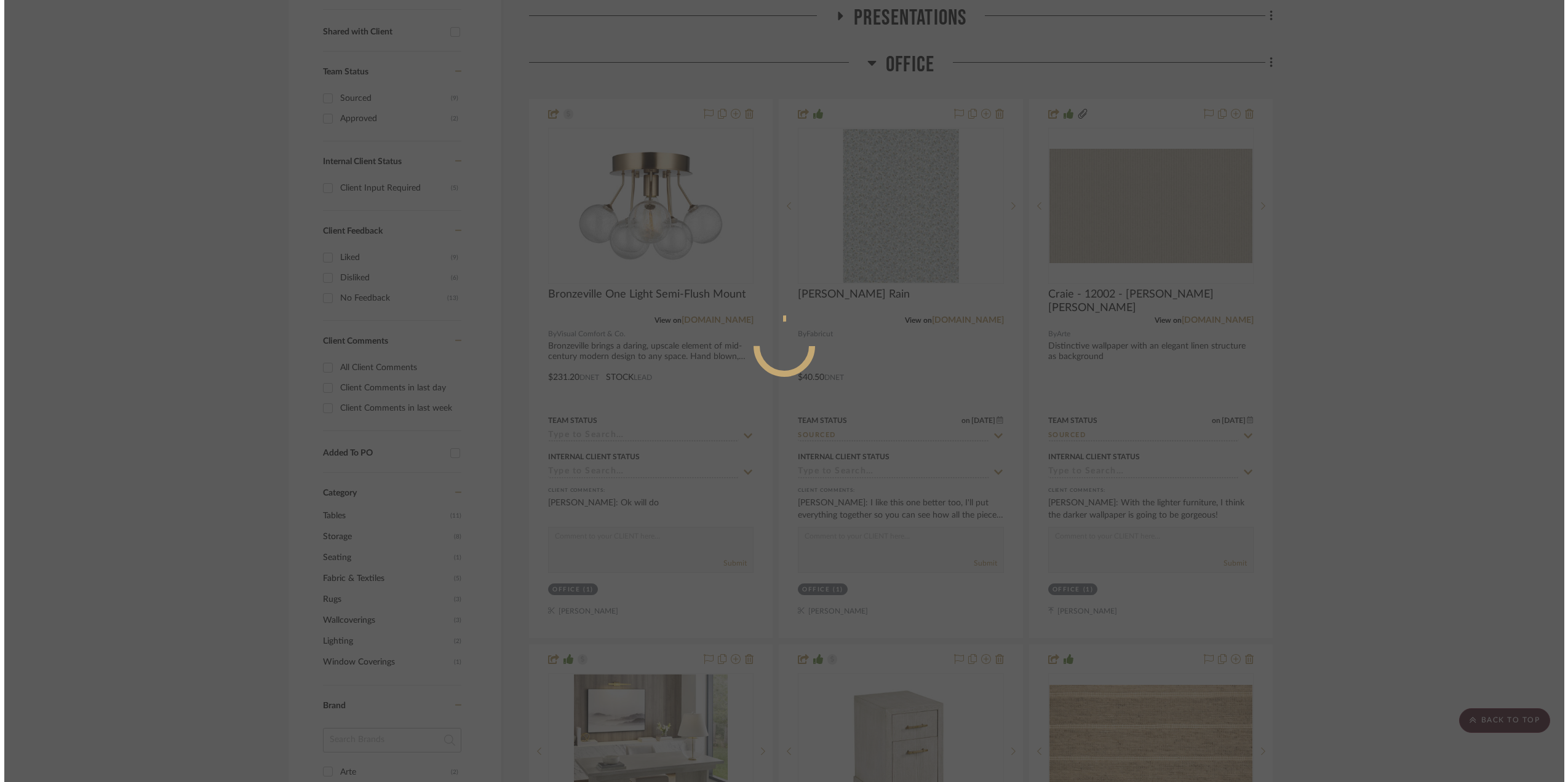
scroll to position [0, 0]
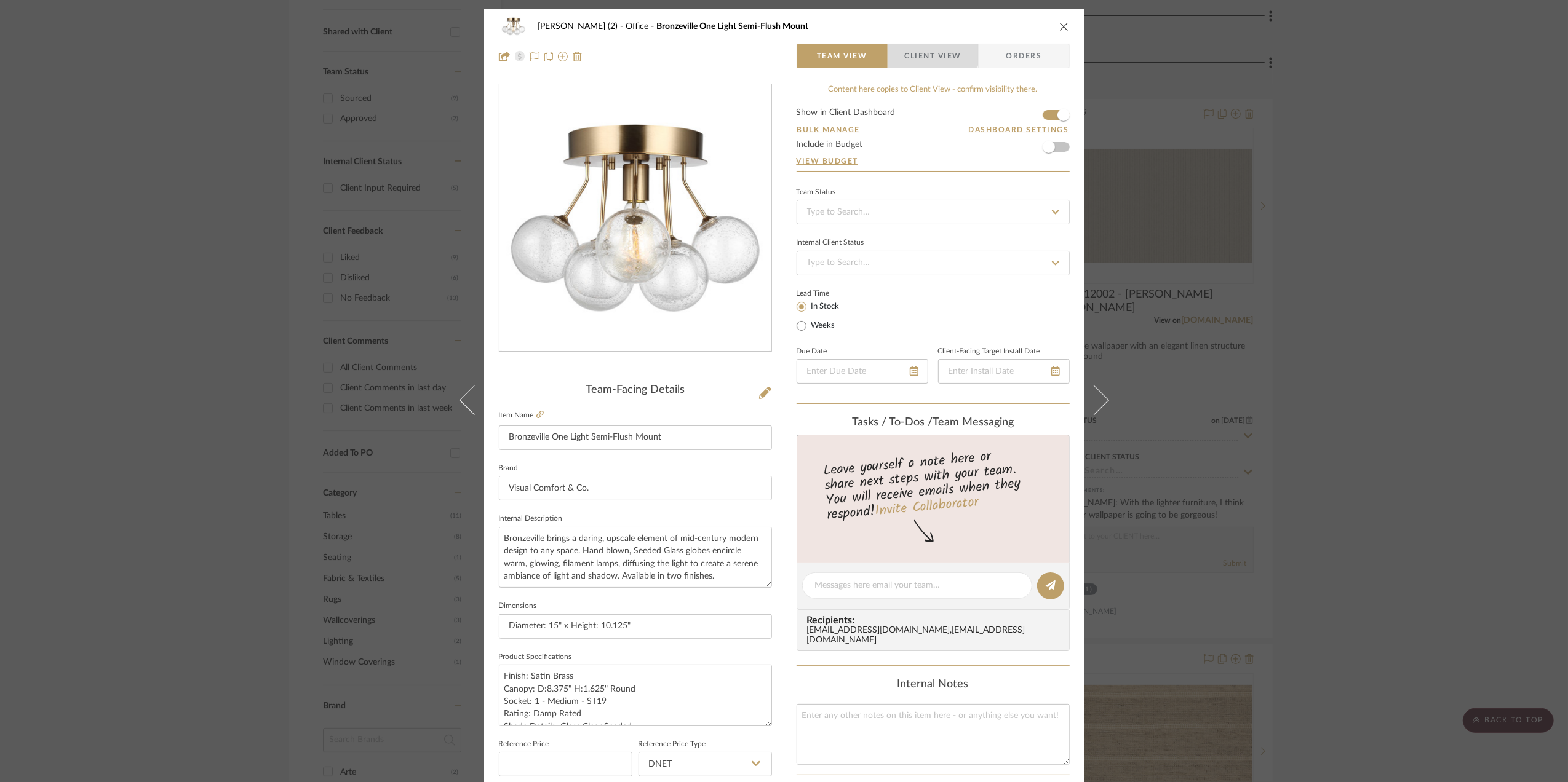
click at [923, 48] on span "Client View" at bounding box center [933, 56] width 56 height 25
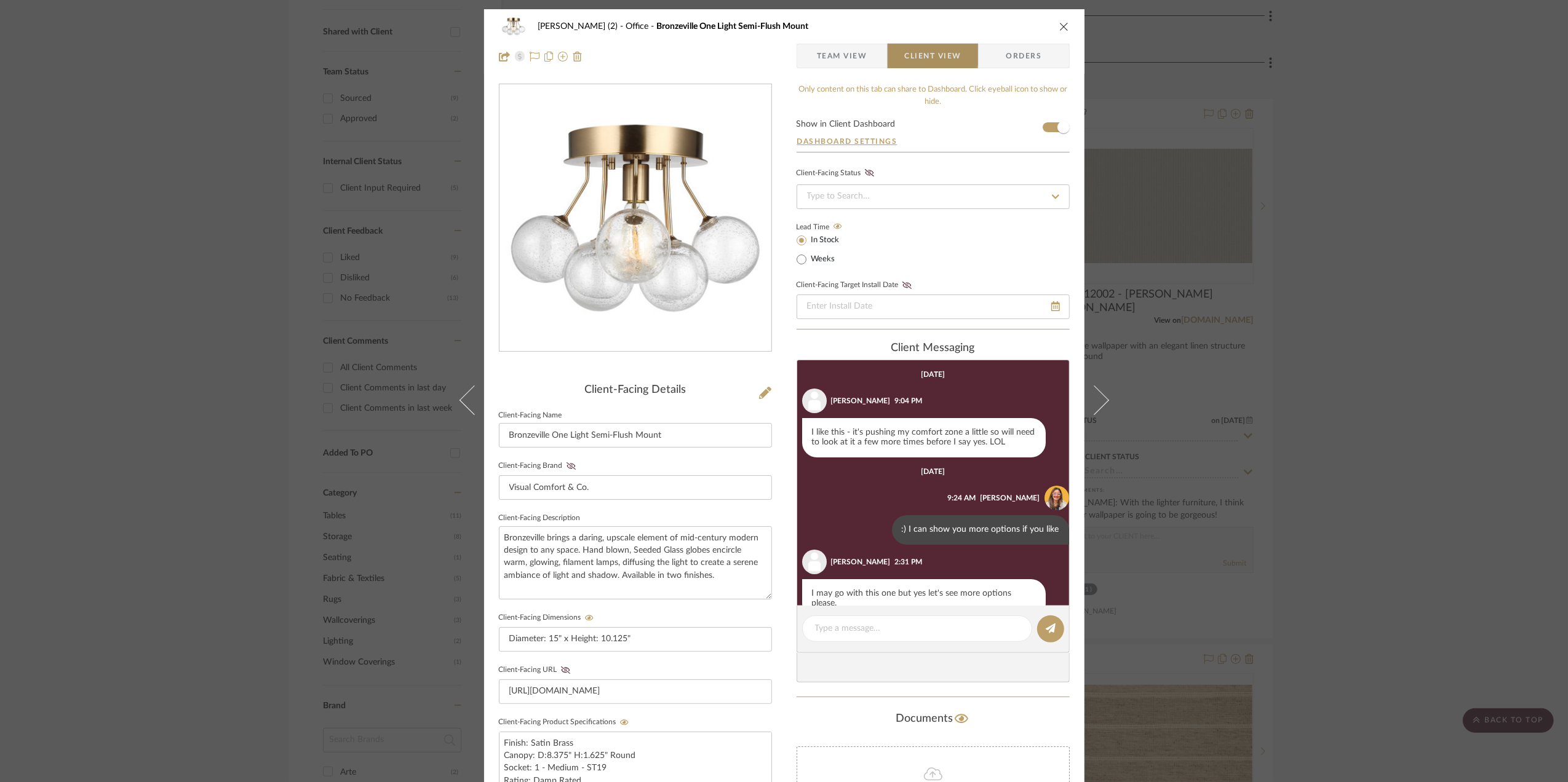
scroll to position [116, 0]
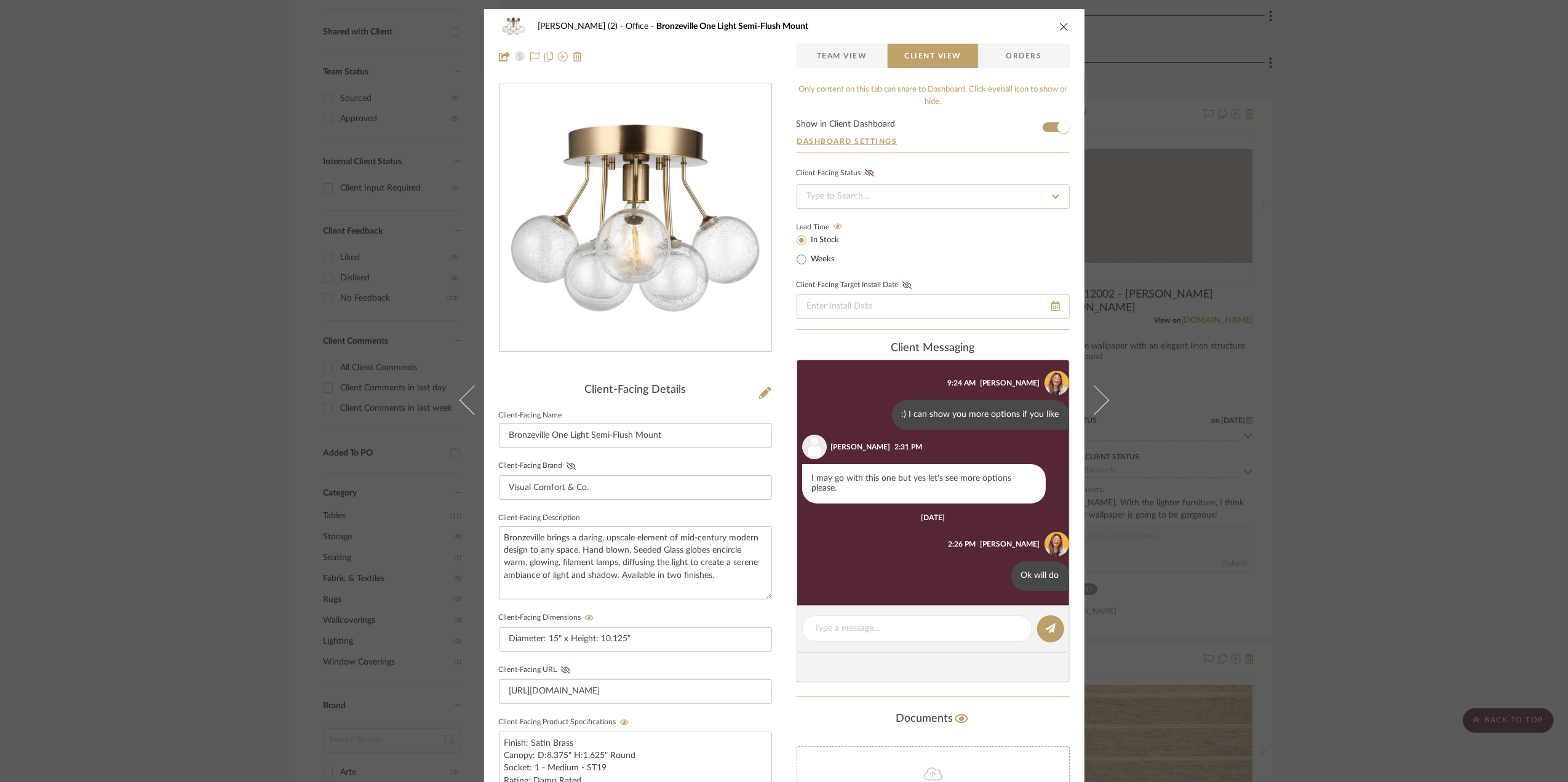
drag, startPoint x: 838, startPoint y: 56, endPoint x: 957, endPoint y: 115, distance: 132.8
click at [838, 55] on span "Team View" at bounding box center [842, 56] width 51 height 25
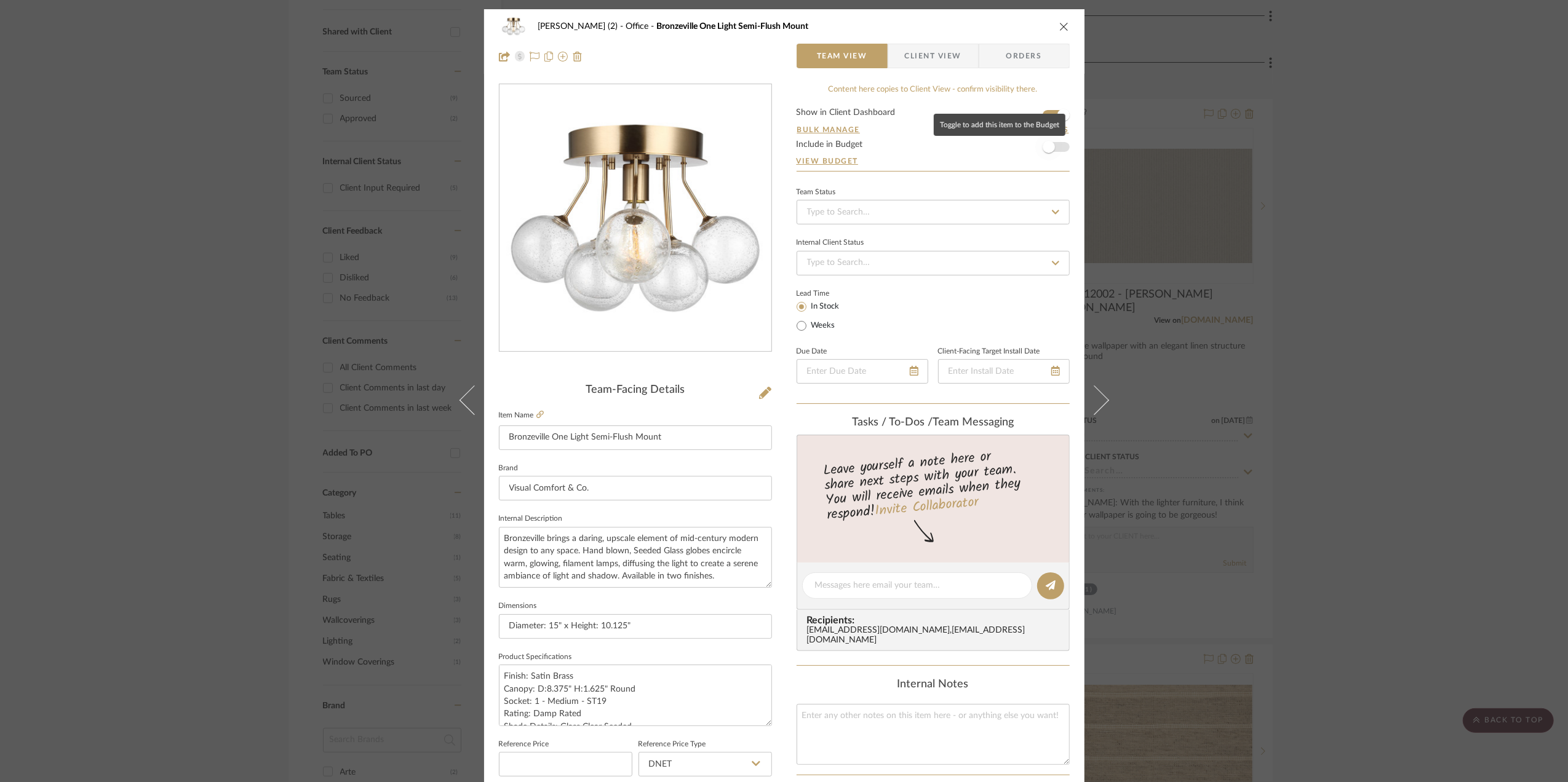
click at [1054, 144] on span "button" at bounding box center [1049, 147] width 27 height 27
click at [938, 56] on span "Client View" at bounding box center [933, 56] width 56 height 25
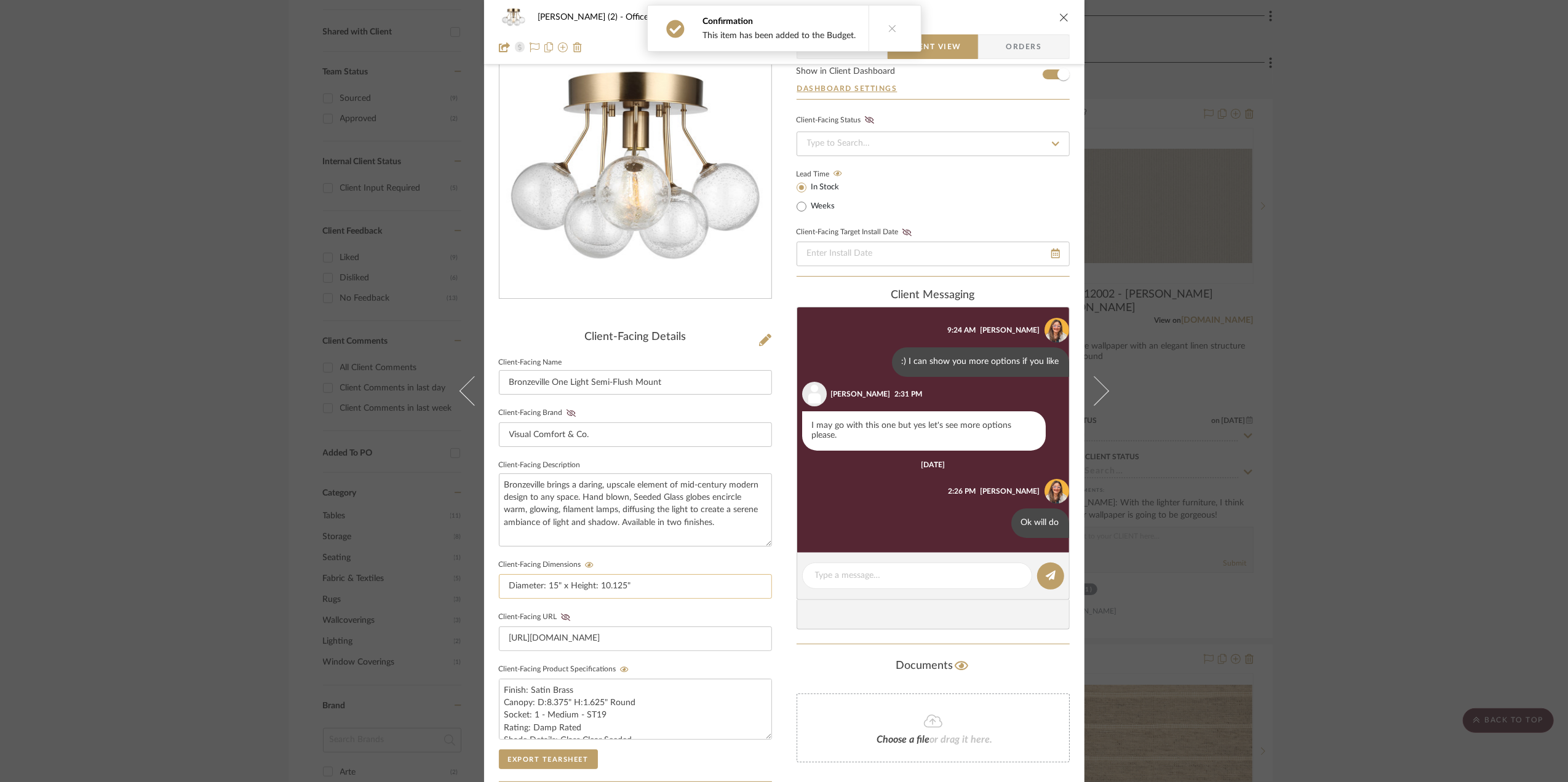
scroll to position [163, 0]
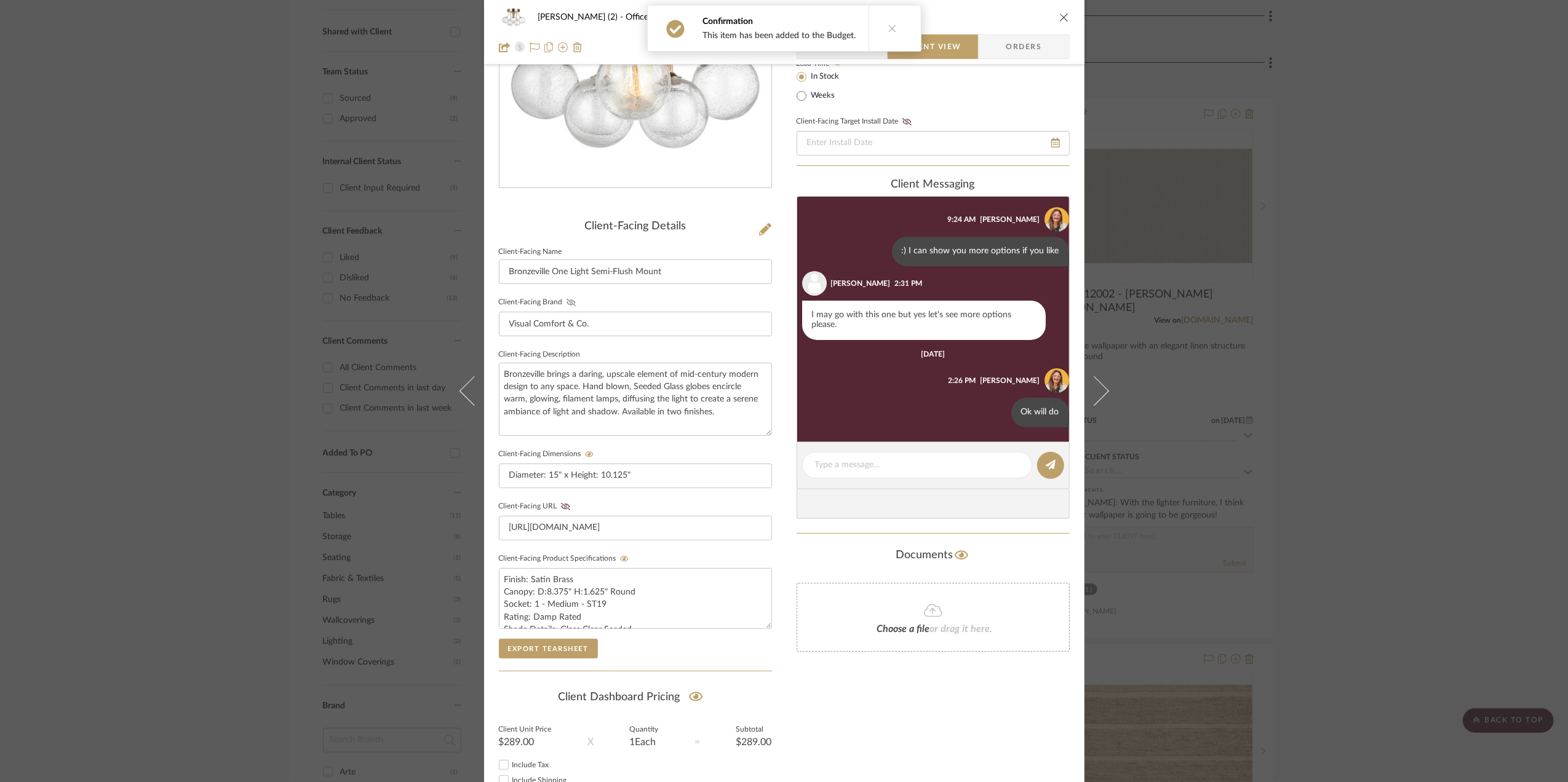
click at [566, 300] on icon at bounding box center [571, 302] width 10 height 8
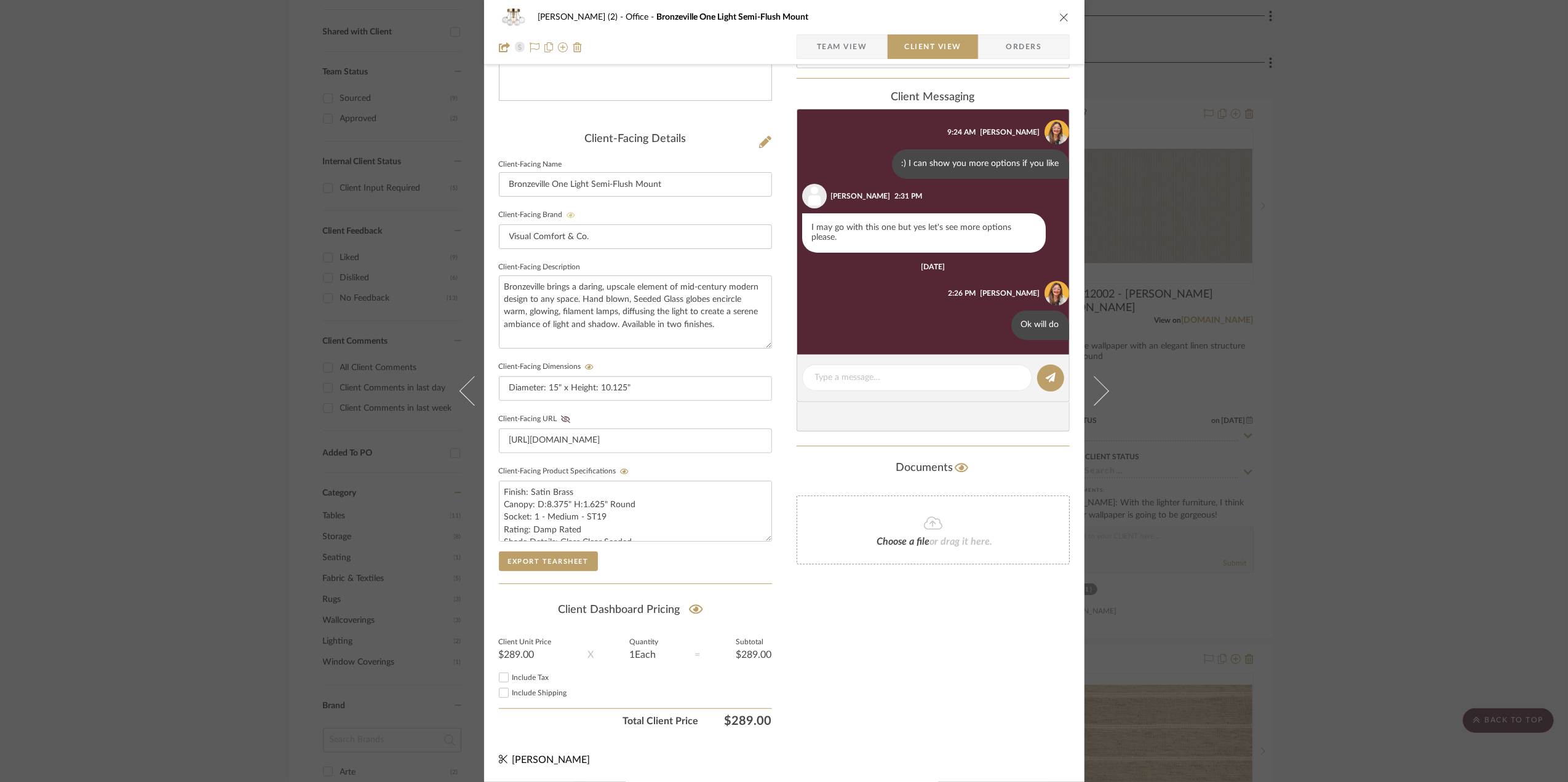
scroll to position [256, 0]
drag, startPoint x: 1447, startPoint y: 362, endPoint x: 1438, endPoint y: 369, distance: 11.4
click at [1446, 362] on div "Stephanie Bergreen (2) Office Bronzeville One Light Semi-Flush Mount Team View …" at bounding box center [784, 391] width 1568 height 782
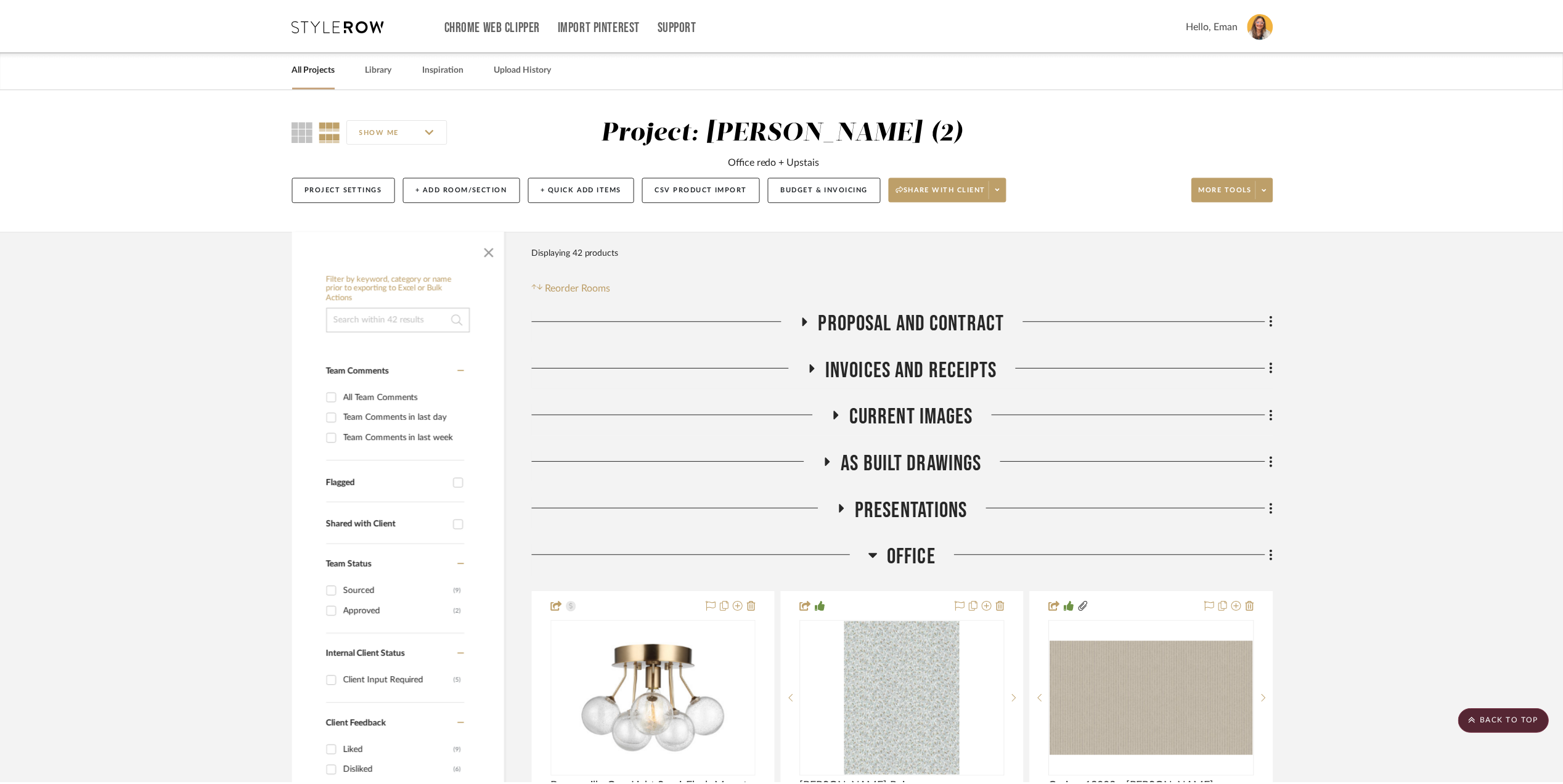
scroll to position [493, 0]
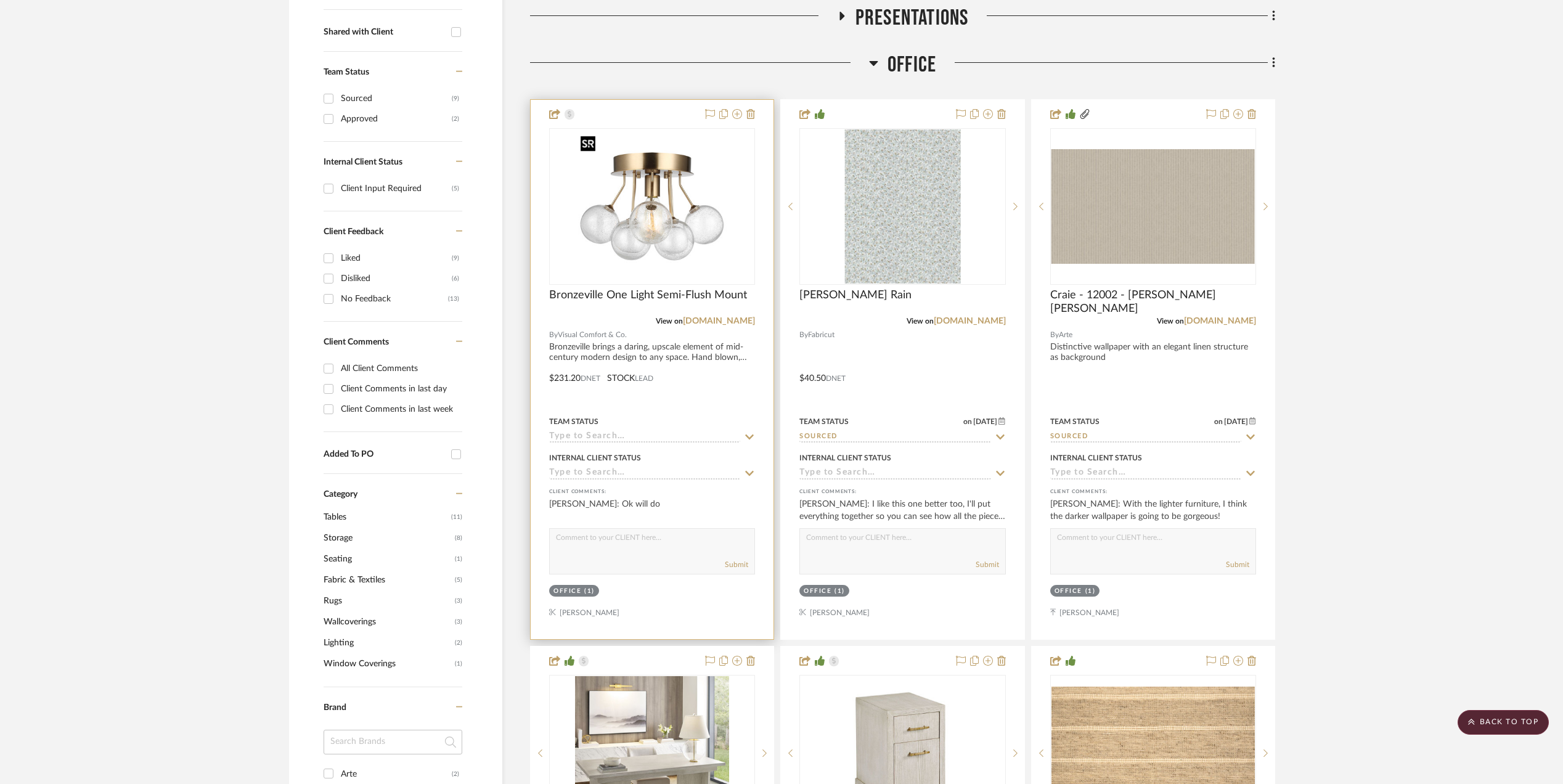
click at [654, 168] on img "0" at bounding box center [652, 206] width 154 height 154
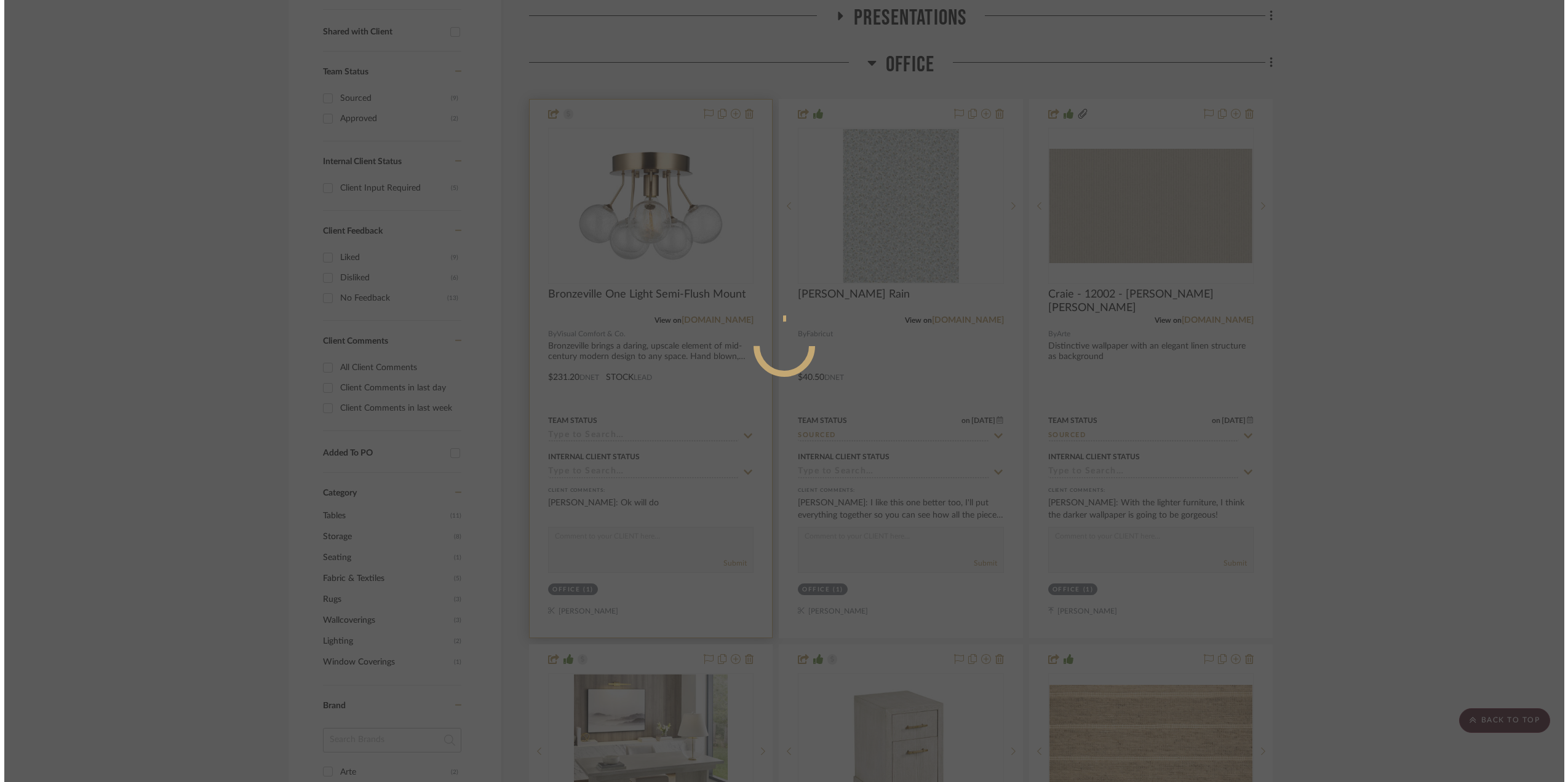
scroll to position [0, 0]
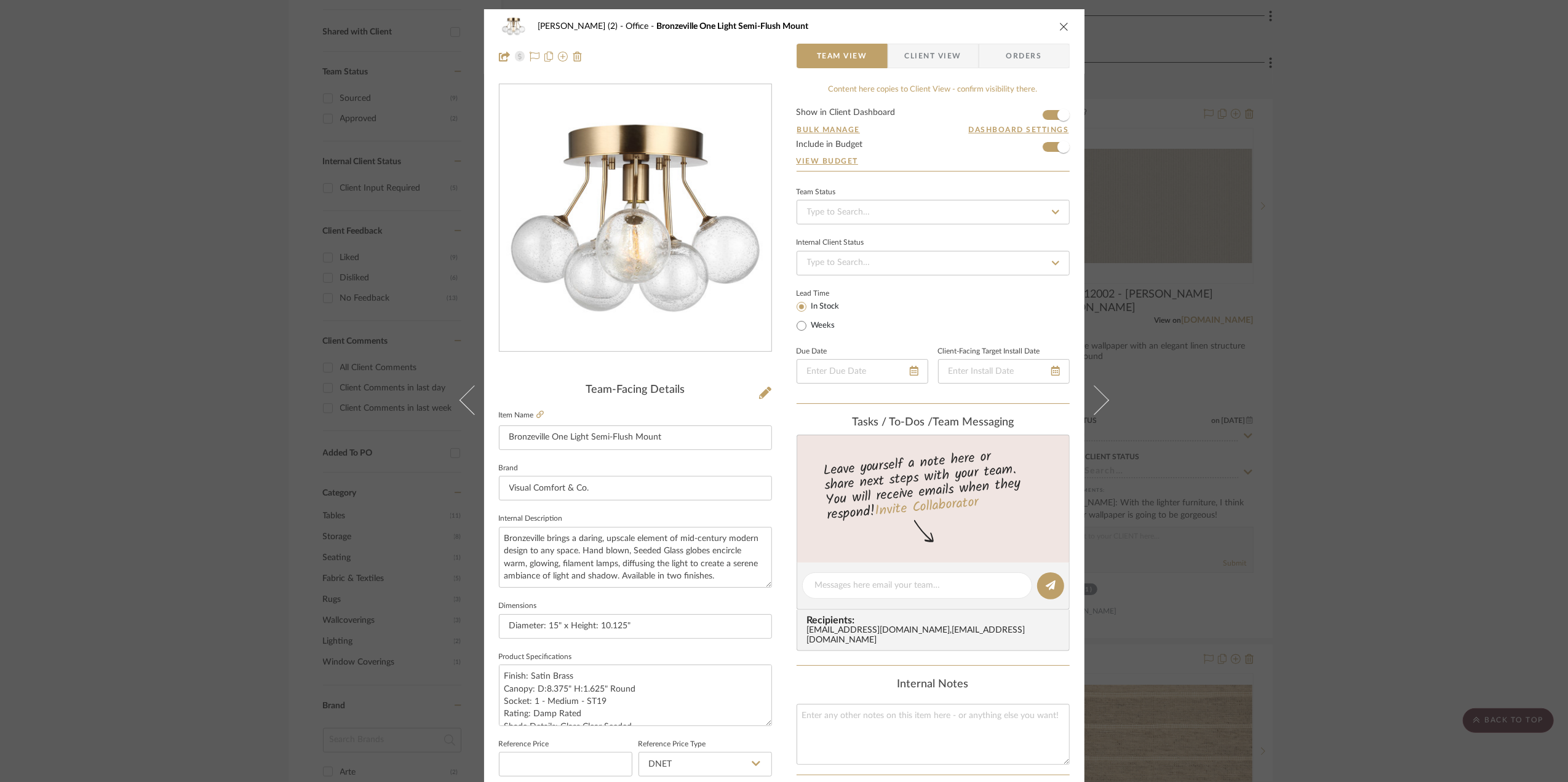
click at [933, 51] on span "Client View" at bounding box center [933, 56] width 56 height 25
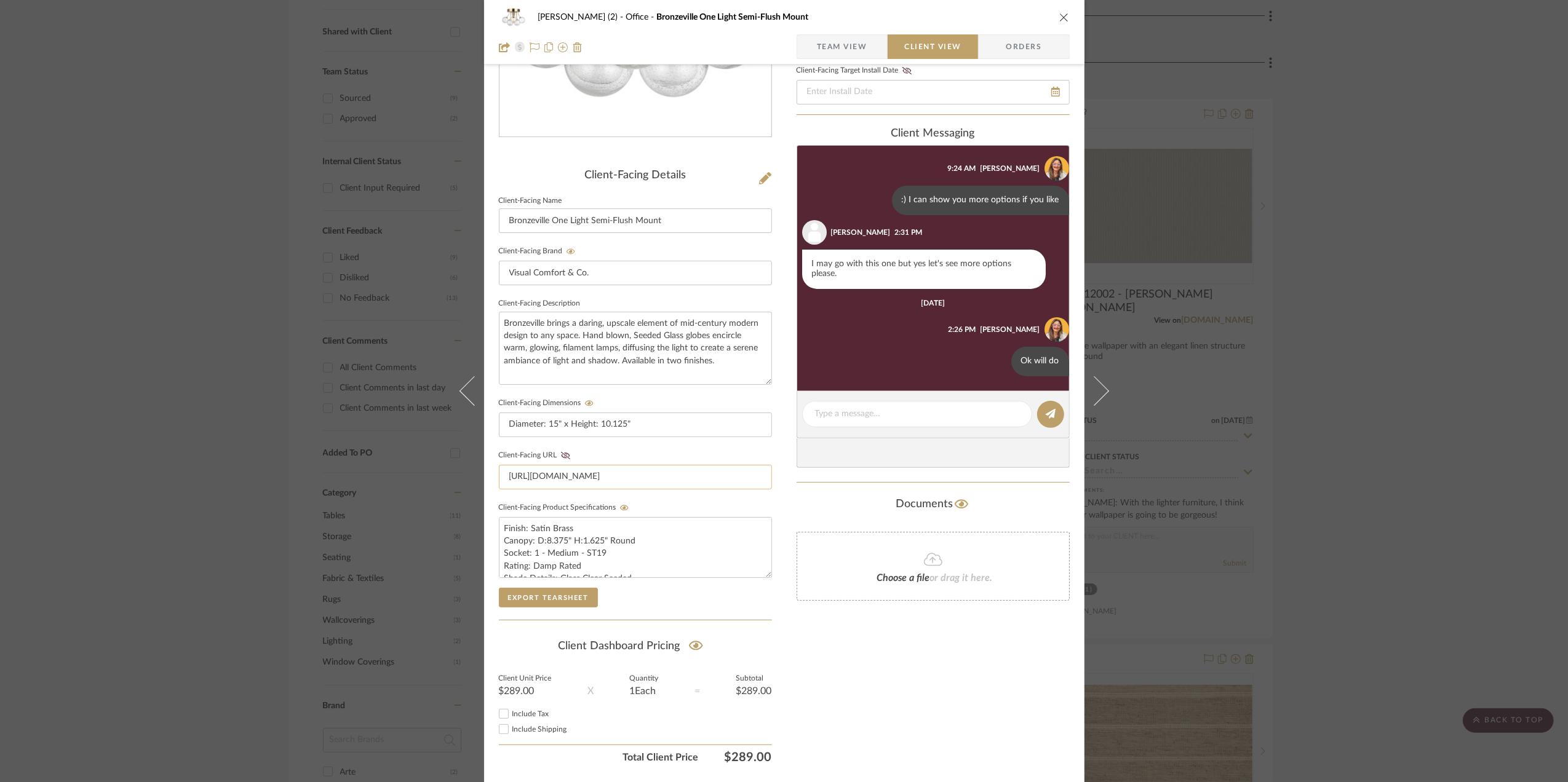
scroll to position [256, 0]
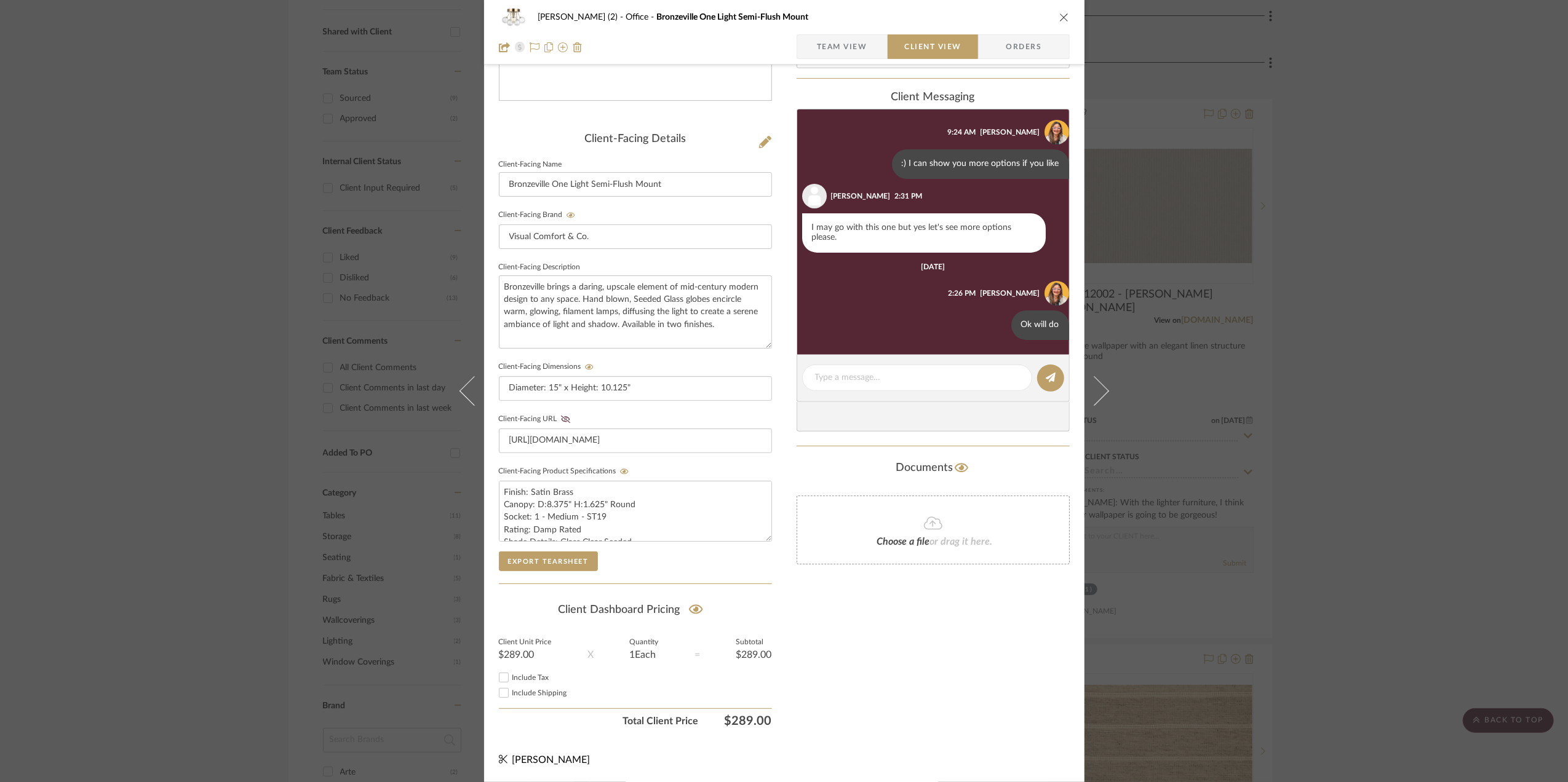
click at [498, 677] on input "Include Tax" at bounding box center [503, 677] width 15 height 15
checkbox input "true"
click at [500, 692] on input "Include Shipping" at bounding box center [503, 693] width 15 height 15
checkbox input "true"
click at [561, 418] on icon at bounding box center [566, 420] width 10 height 8
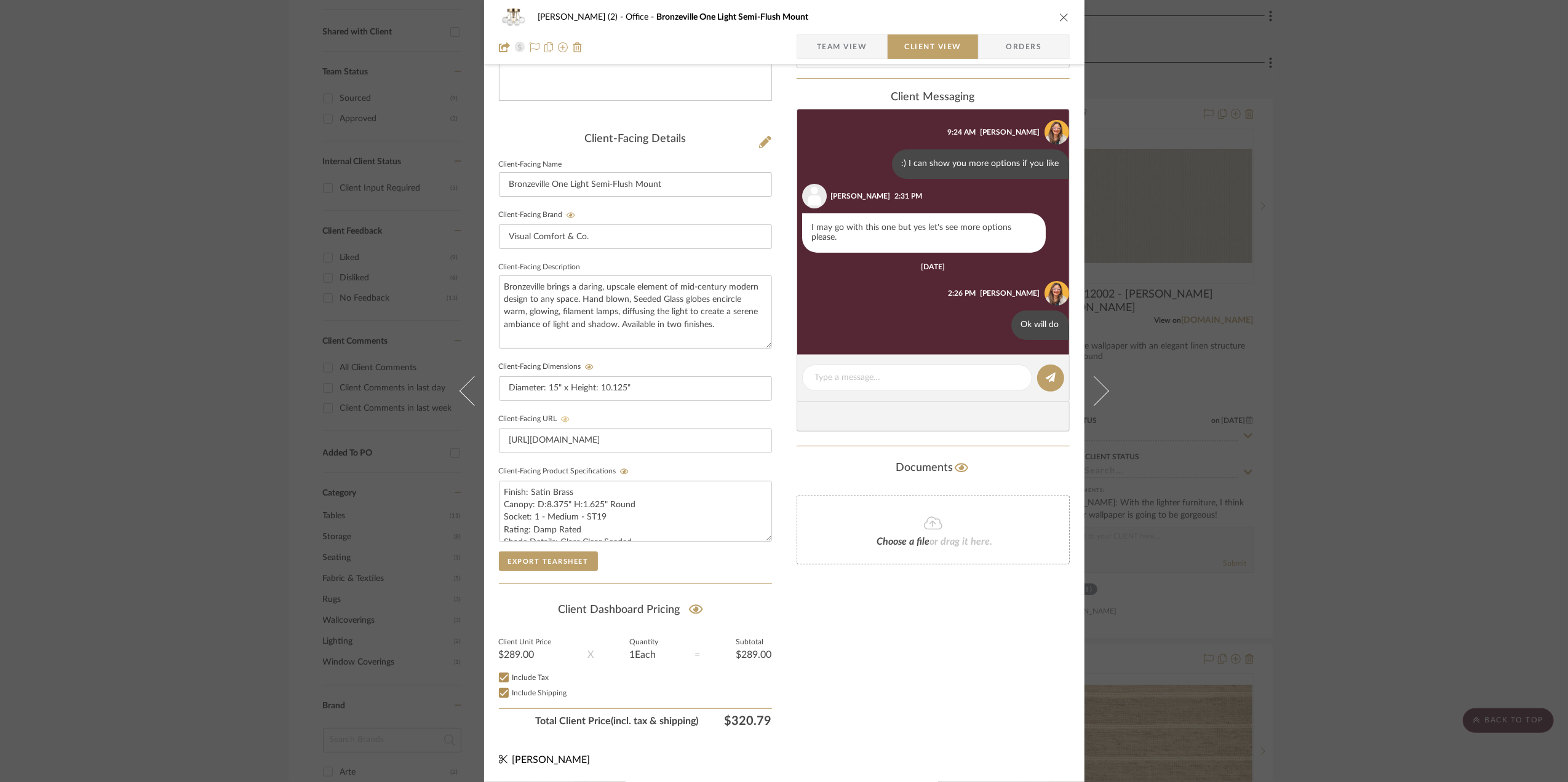
click at [1448, 441] on div "Stephanie Bergreen (2) Office Bronzeville One Light Semi-Flush Mount Team View …" at bounding box center [784, 391] width 1568 height 782
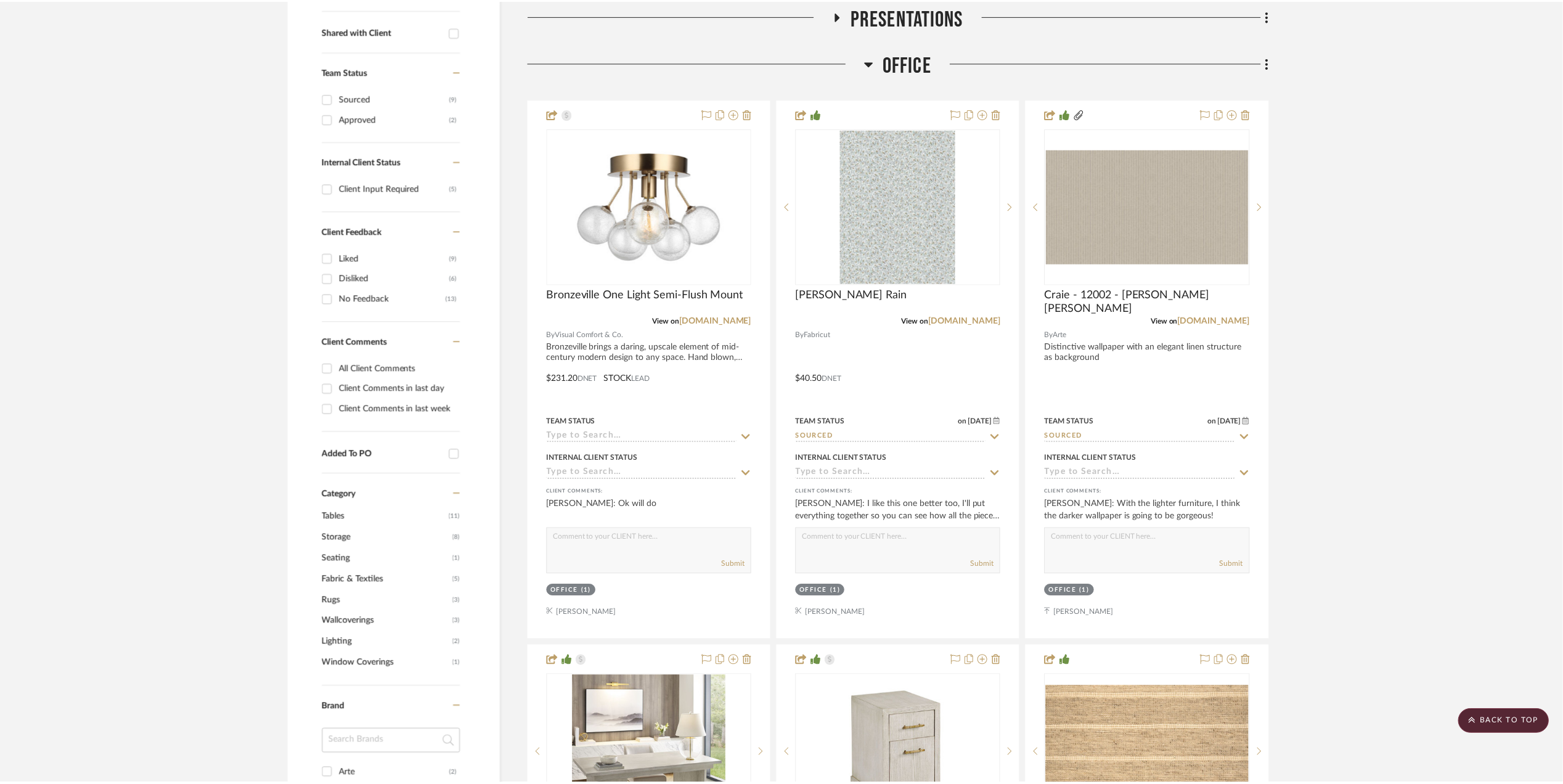
scroll to position [493, 0]
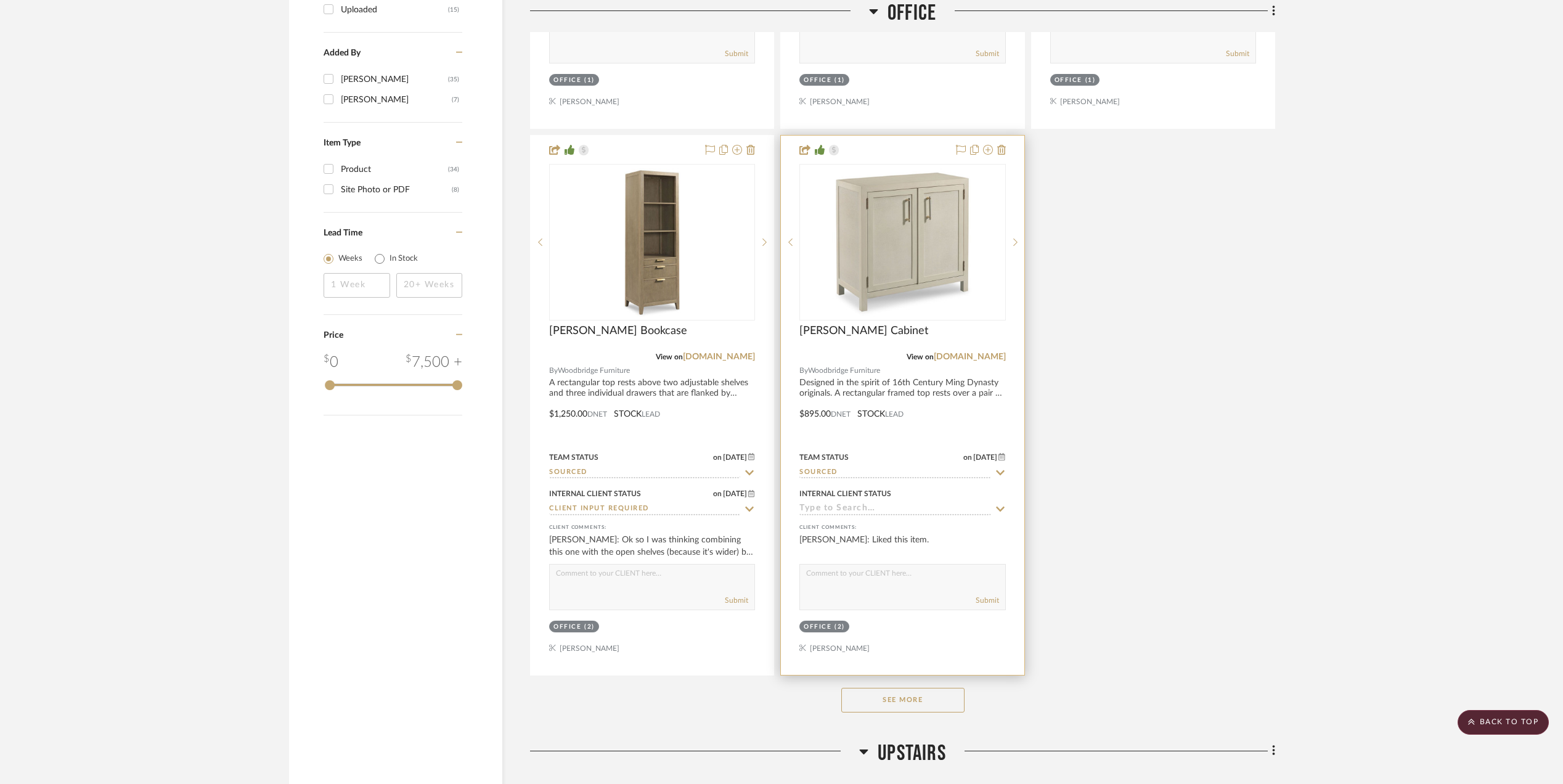
scroll to position [1643, 0]
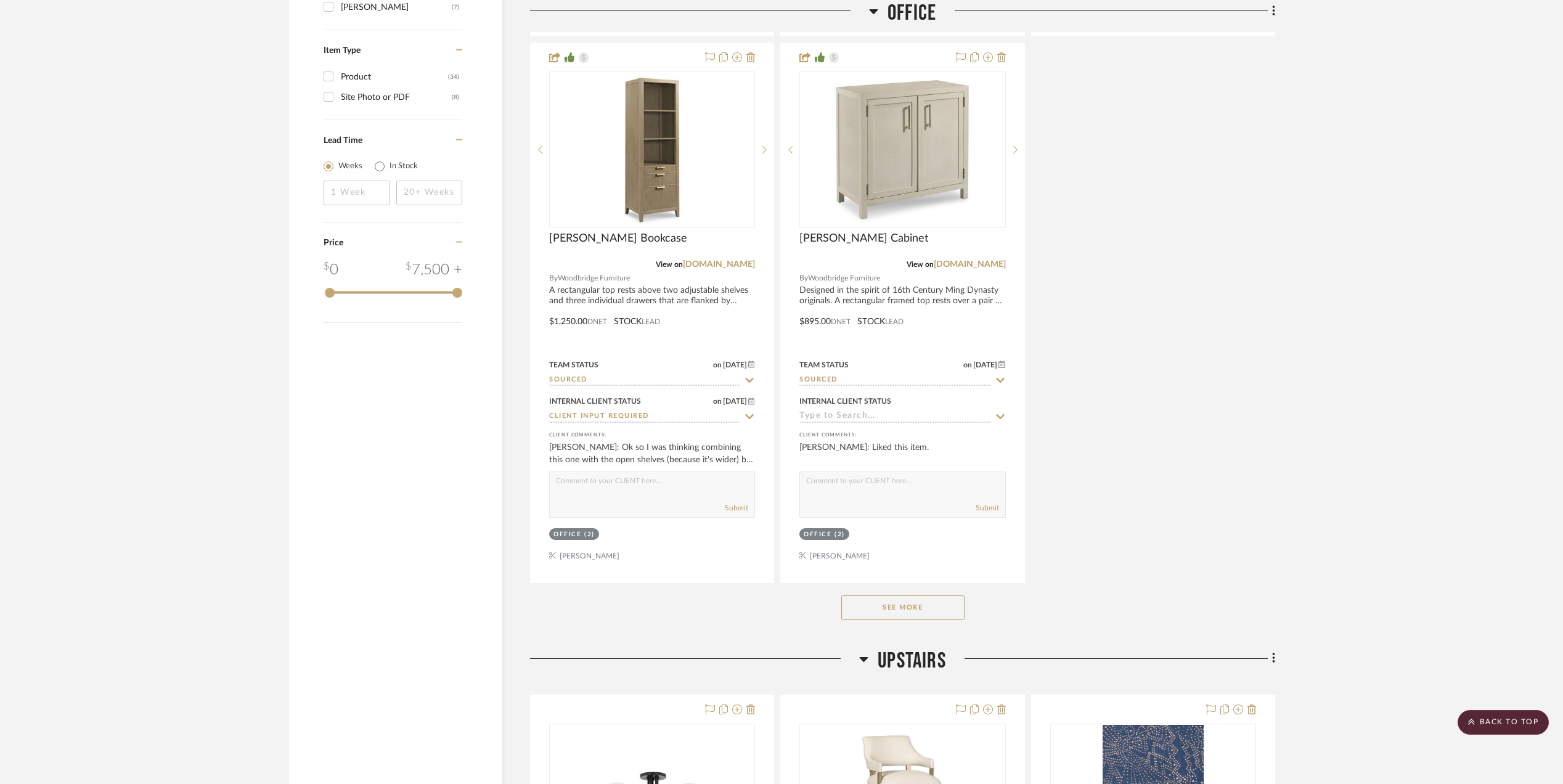
click at [913, 609] on button "See More" at bounding box center [903, 607] width 123 height 25
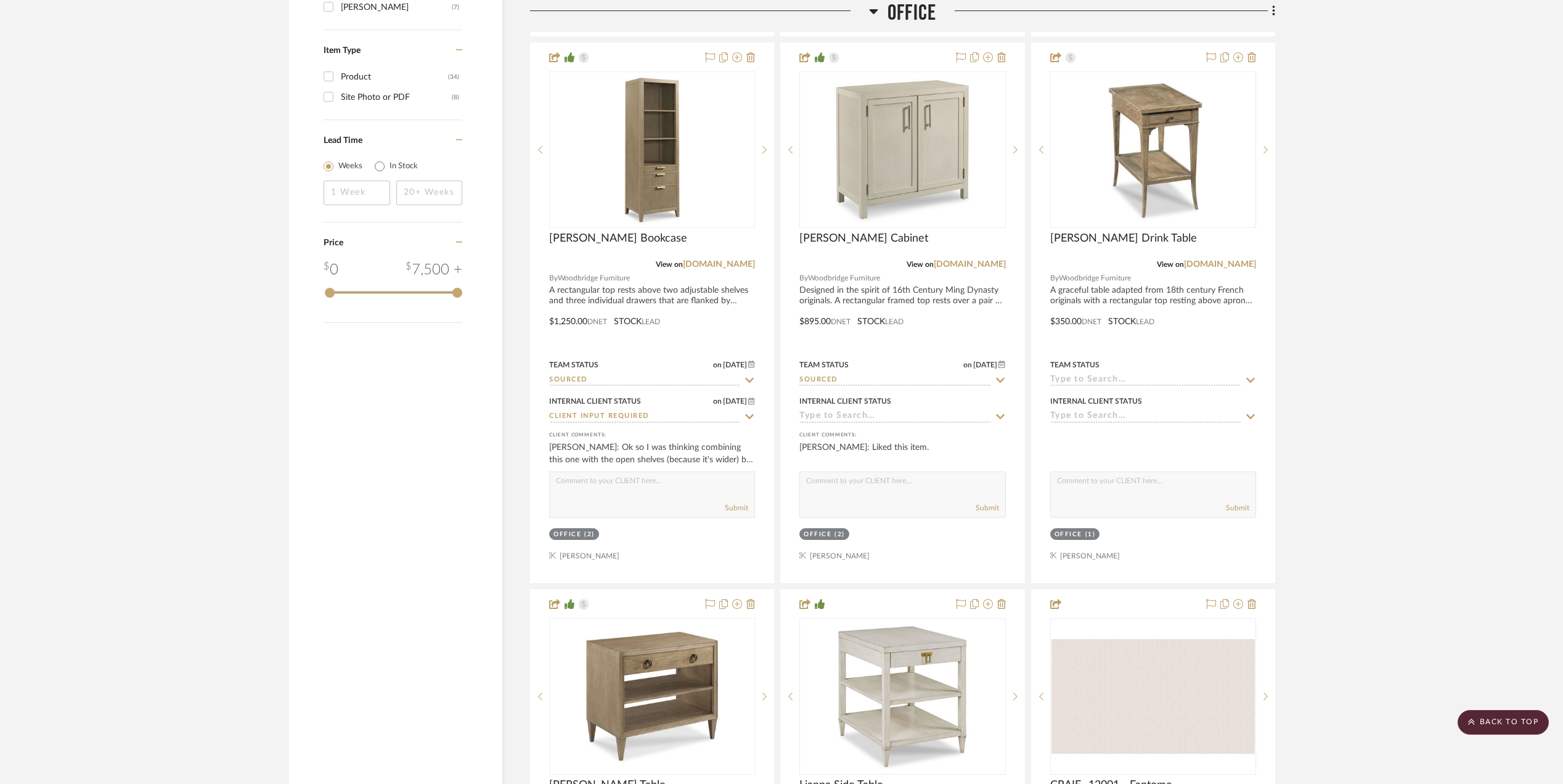
scroll to position [1889, 0]
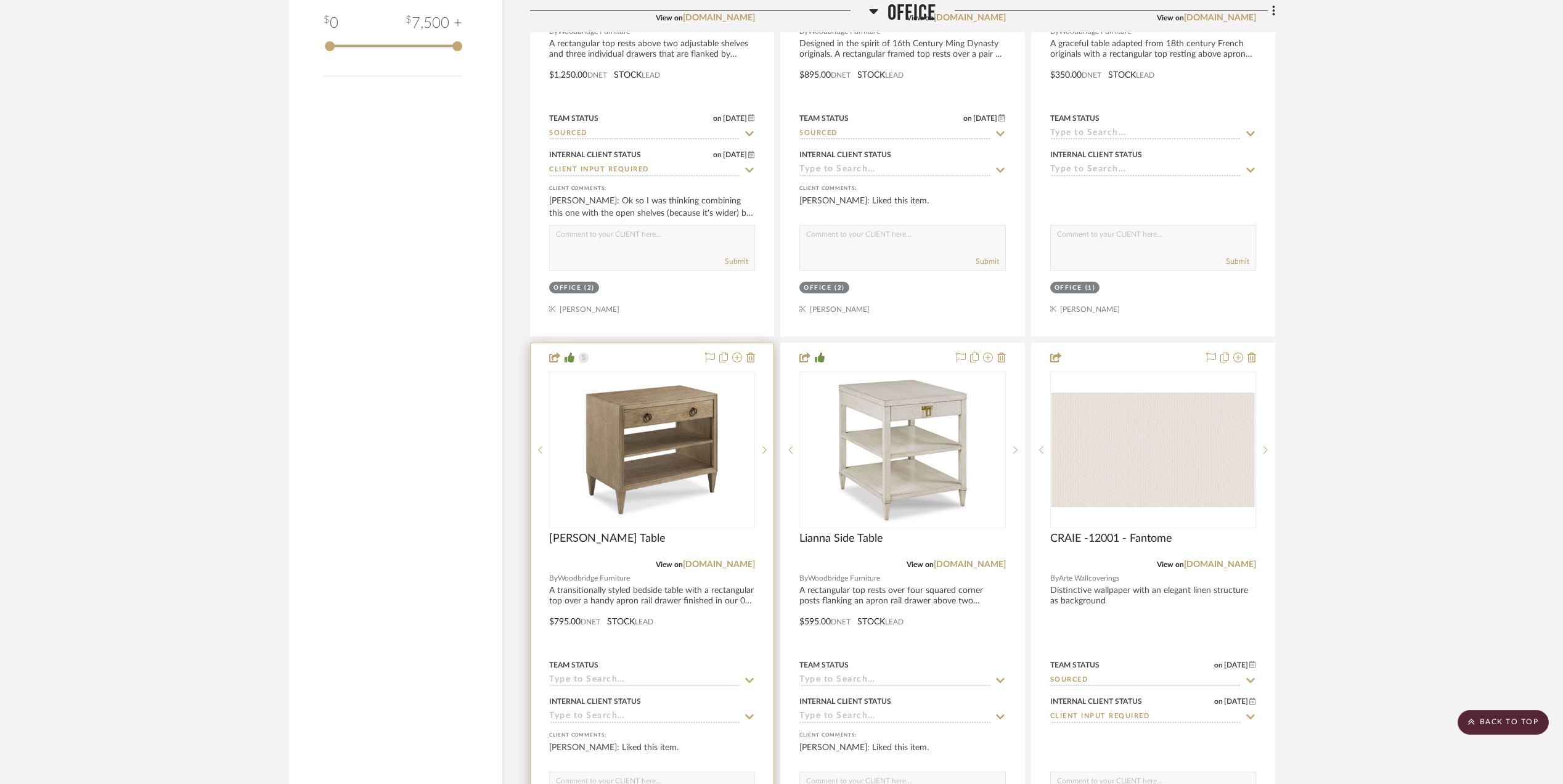
click at [636, 471] on img "0" at bounding box center [652, 450] width 154 height 154
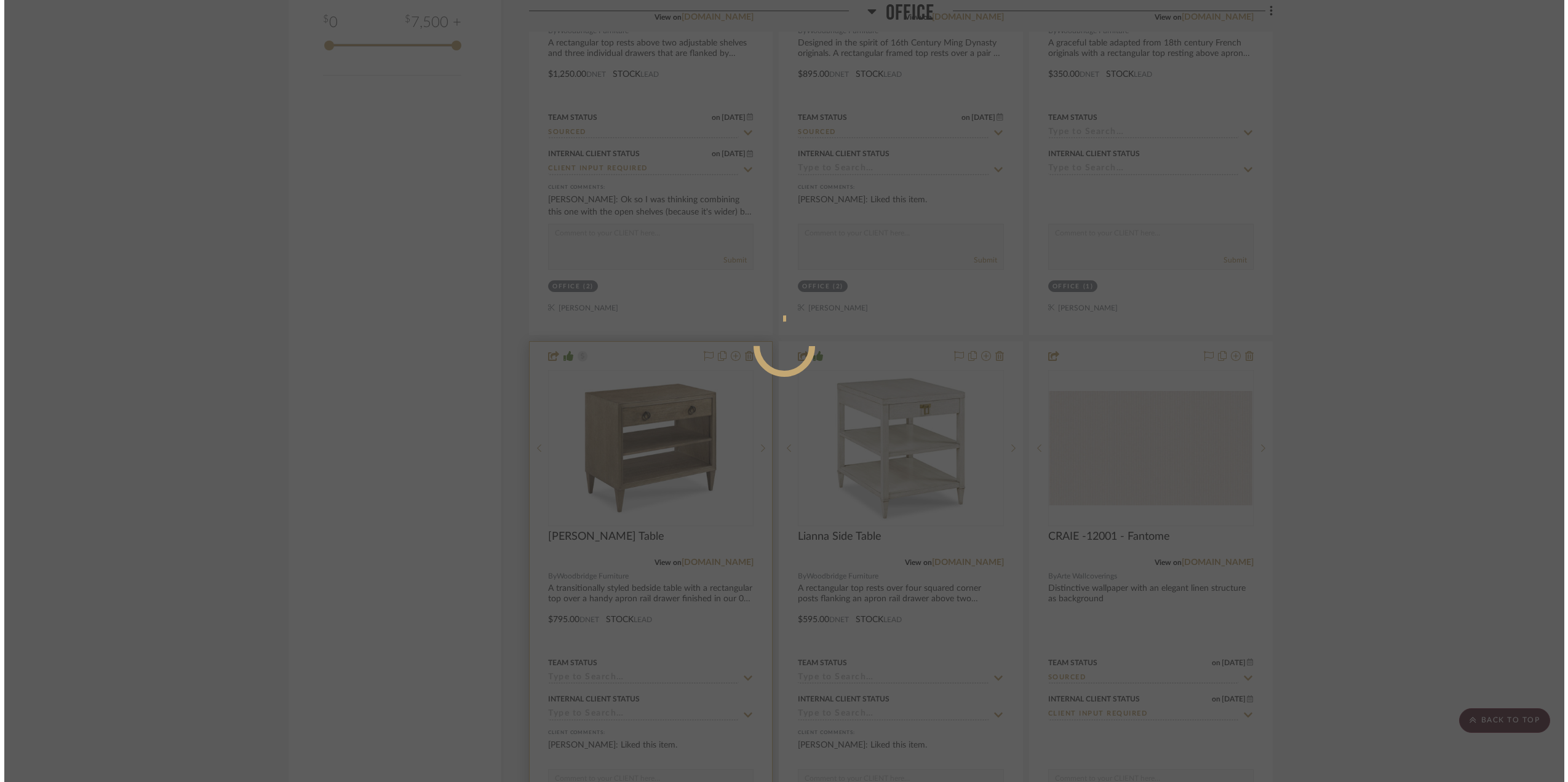
scroll to position [0, 0]
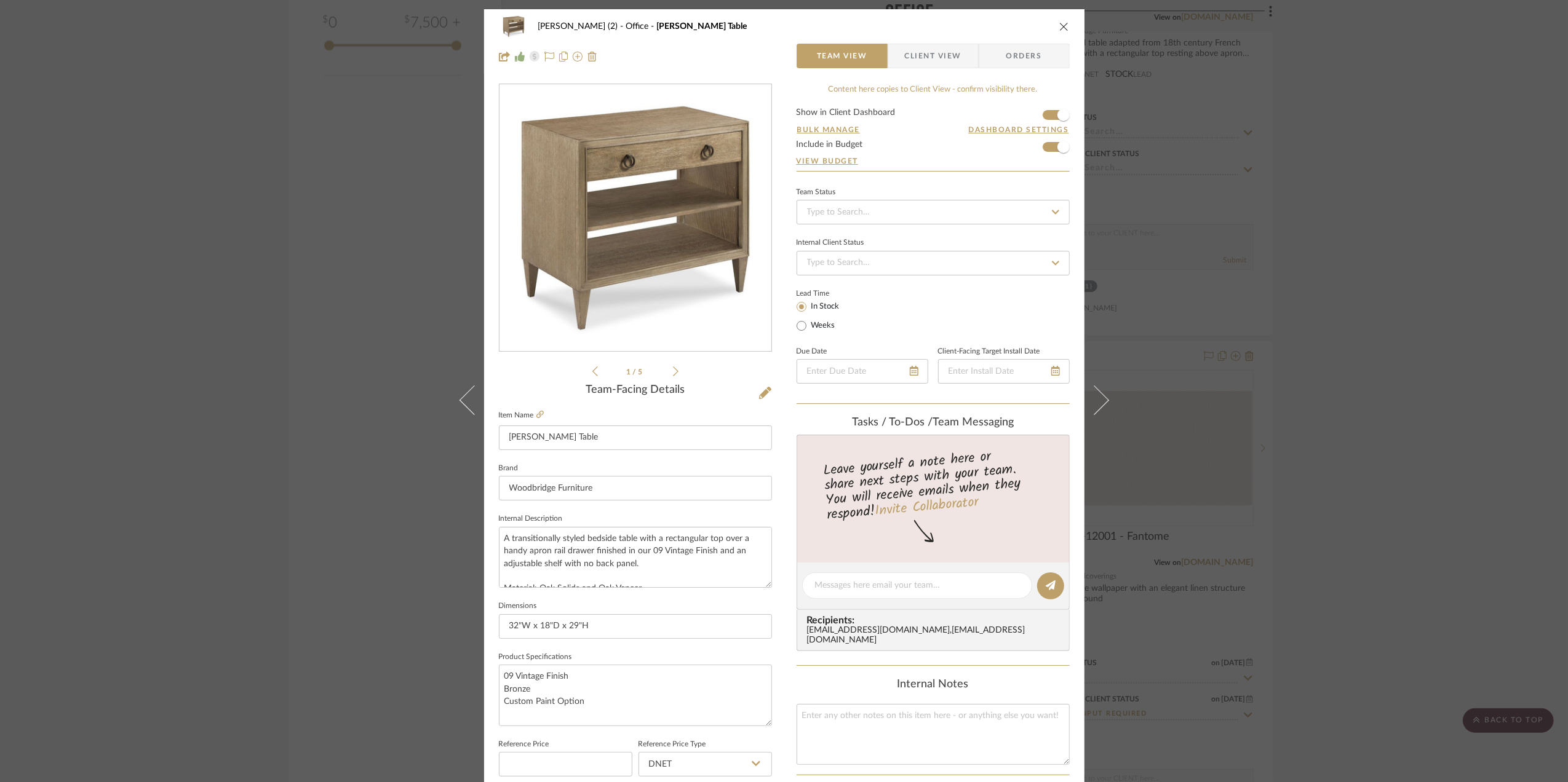
click at [673, 191] on img "0" at bounding box center [635, 218] width 267 height 267
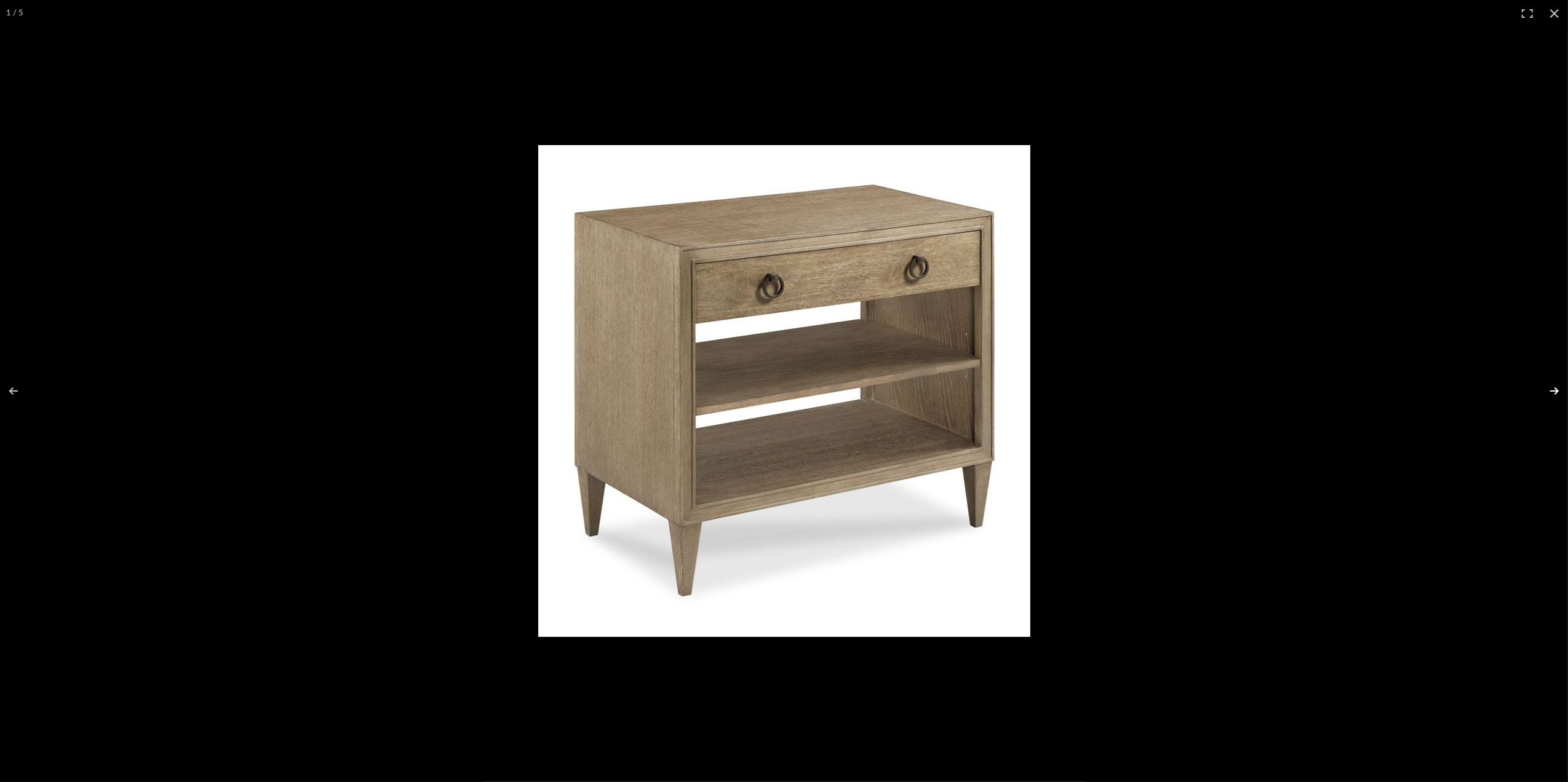
click at [1548, 387] on button at bounding box center [1546, 390] width 43 height 61
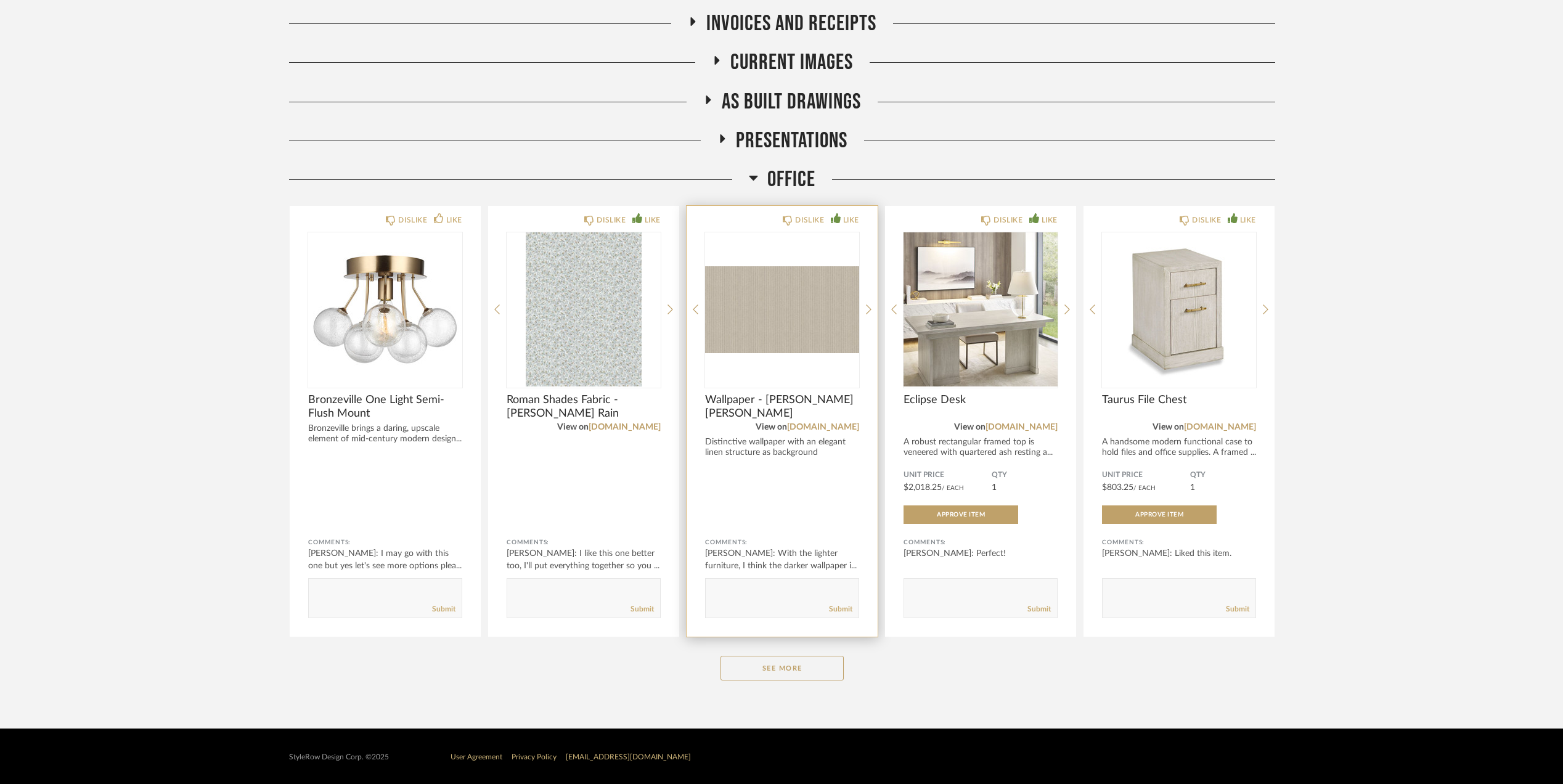
scroll to position [232, 0]
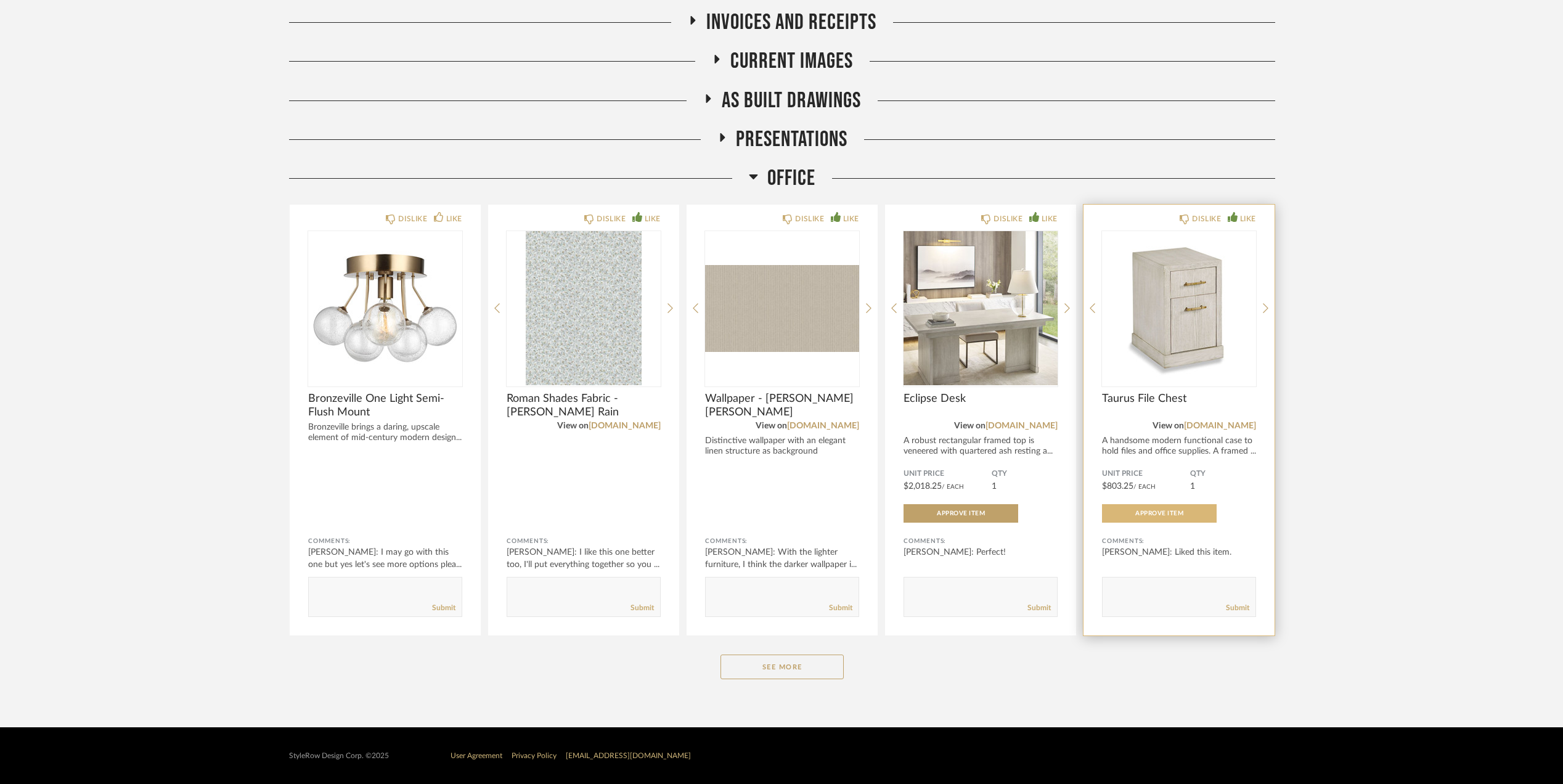
drag, startPoint x: 787, startPoint y: 673, endPoint x: 1207, endPoint y: 511, distance: 450.2
click at [787, 673] on button "See More" at bounding box center [782, 666] width 123 height 25
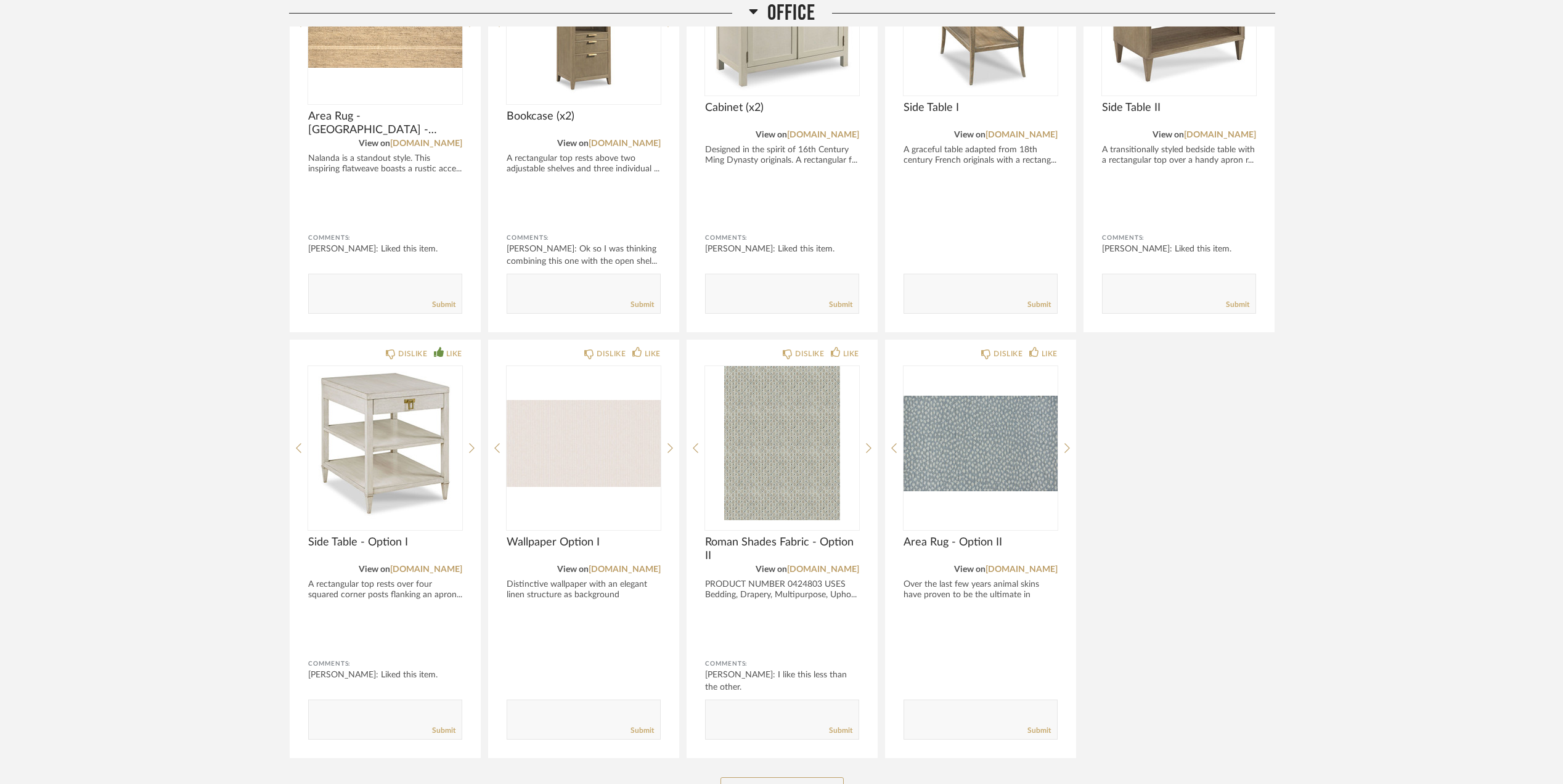
scroll to position [977, 0]
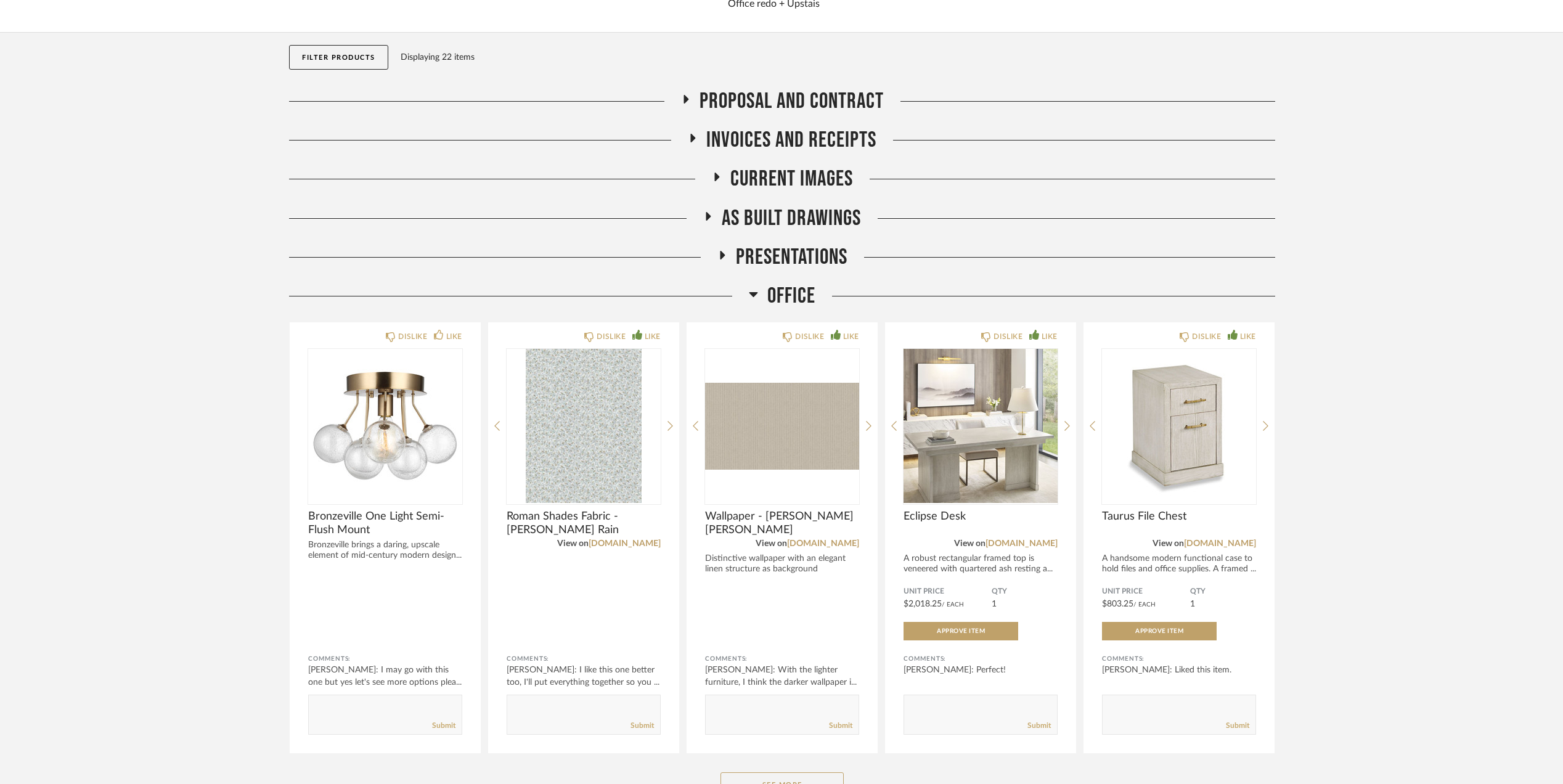
scroll to position [232, 0]
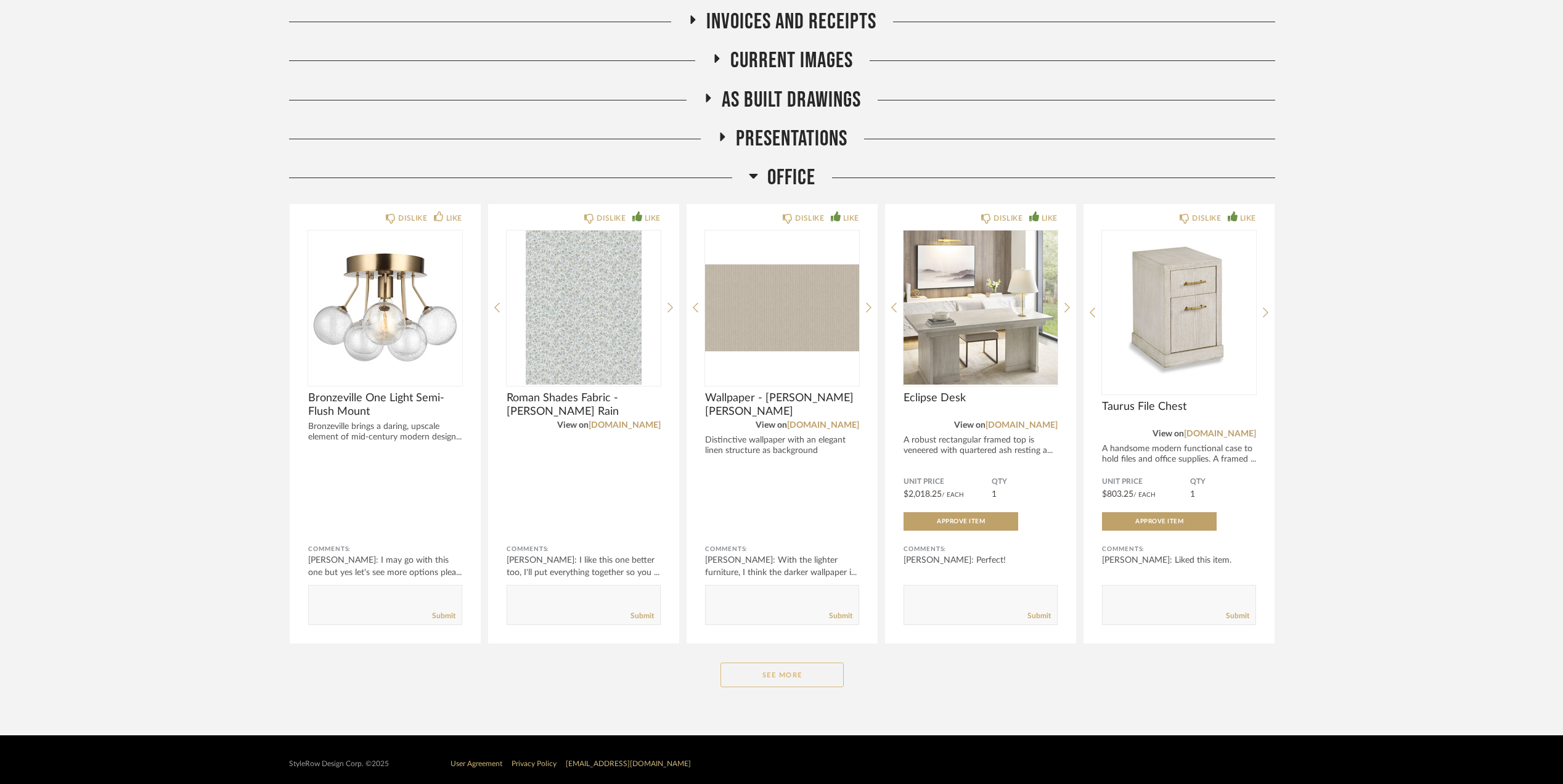
click at [821, 670] on button "See More" at bounding box center [782, 675] width 123 height 25
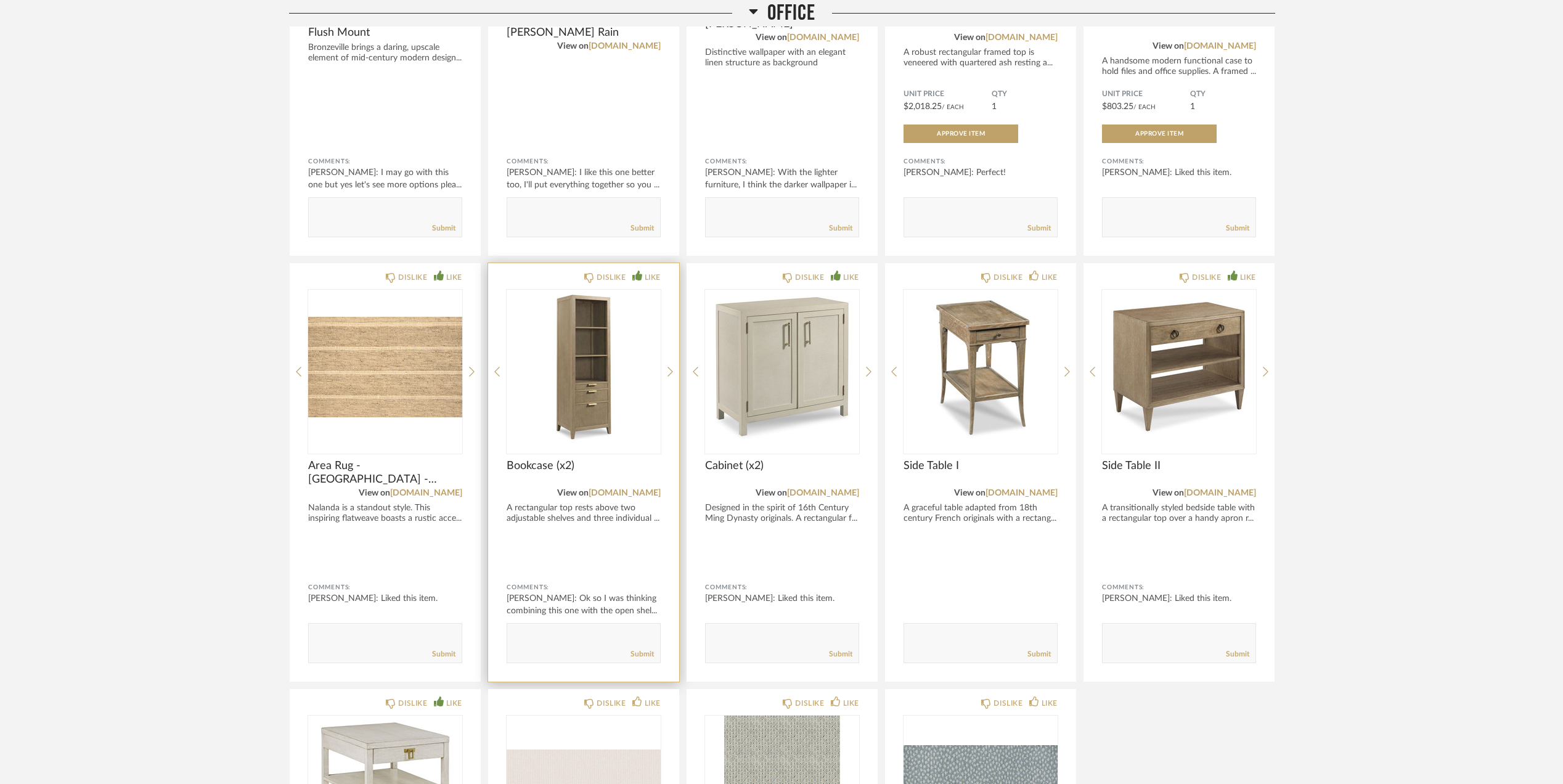
scroll to position [642, 0]
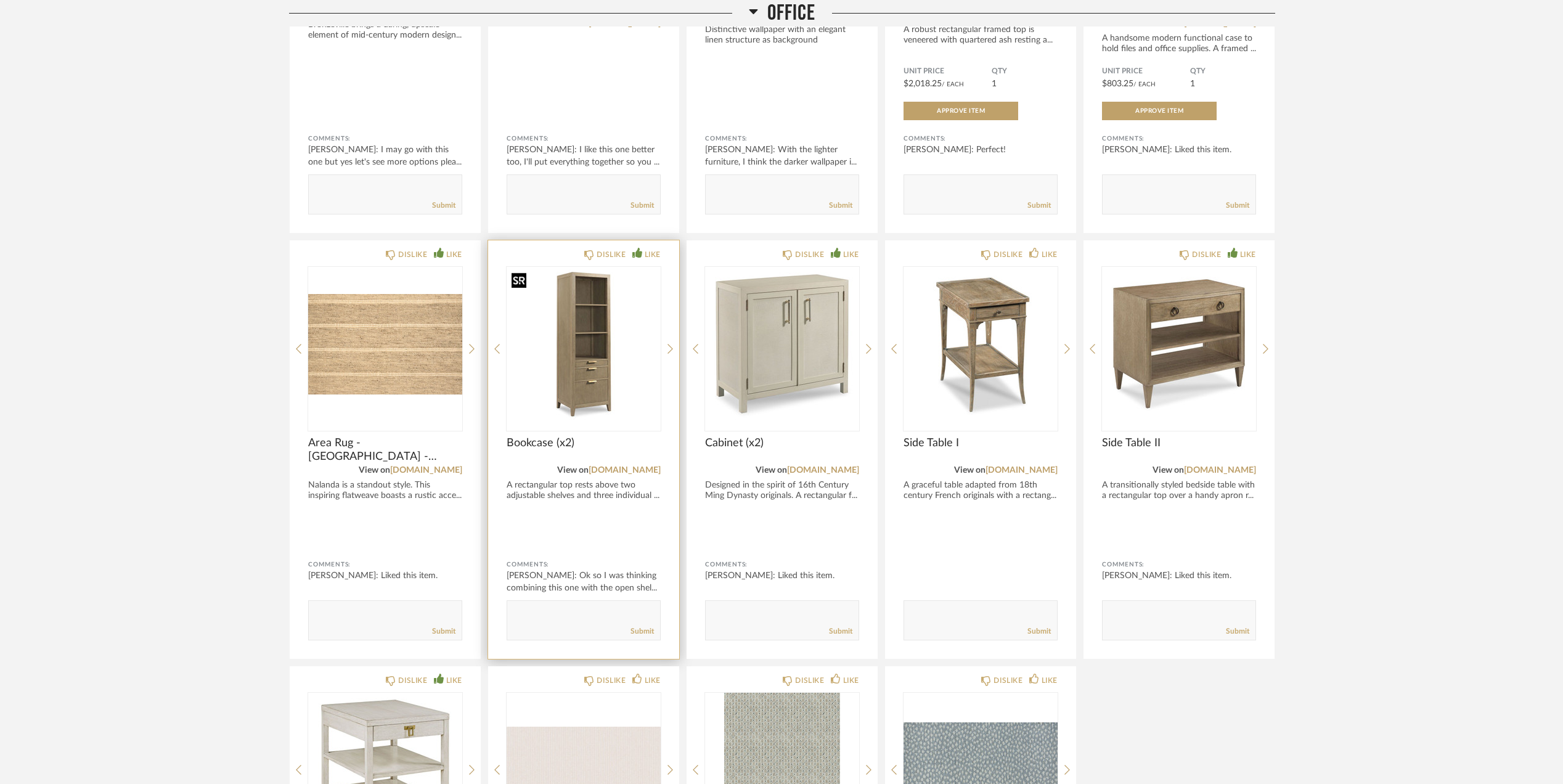
click at [585, 366] on img "0" at bounding box center [583, 344] width 154 height 154
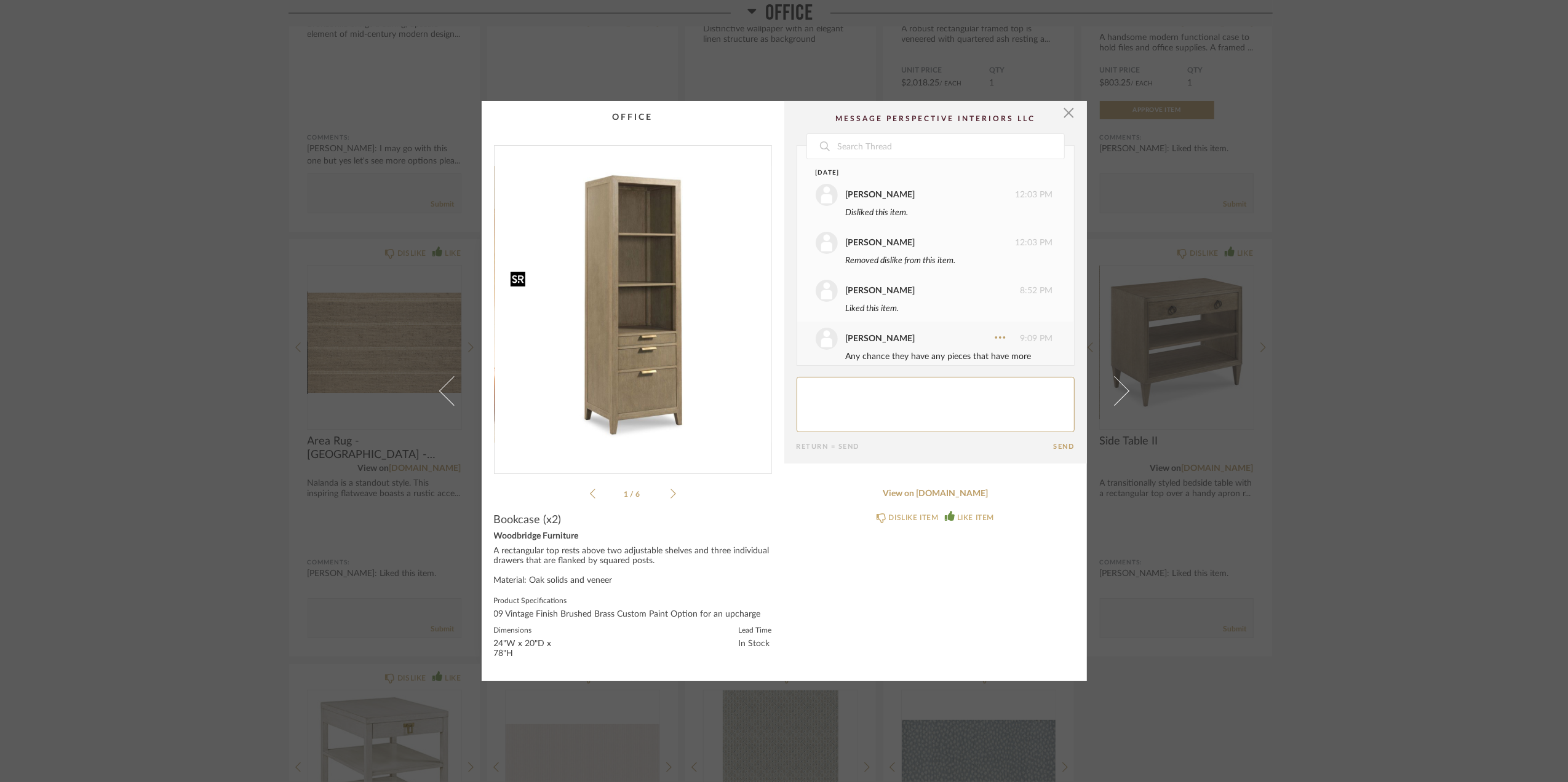
scroll to position [292, 0]
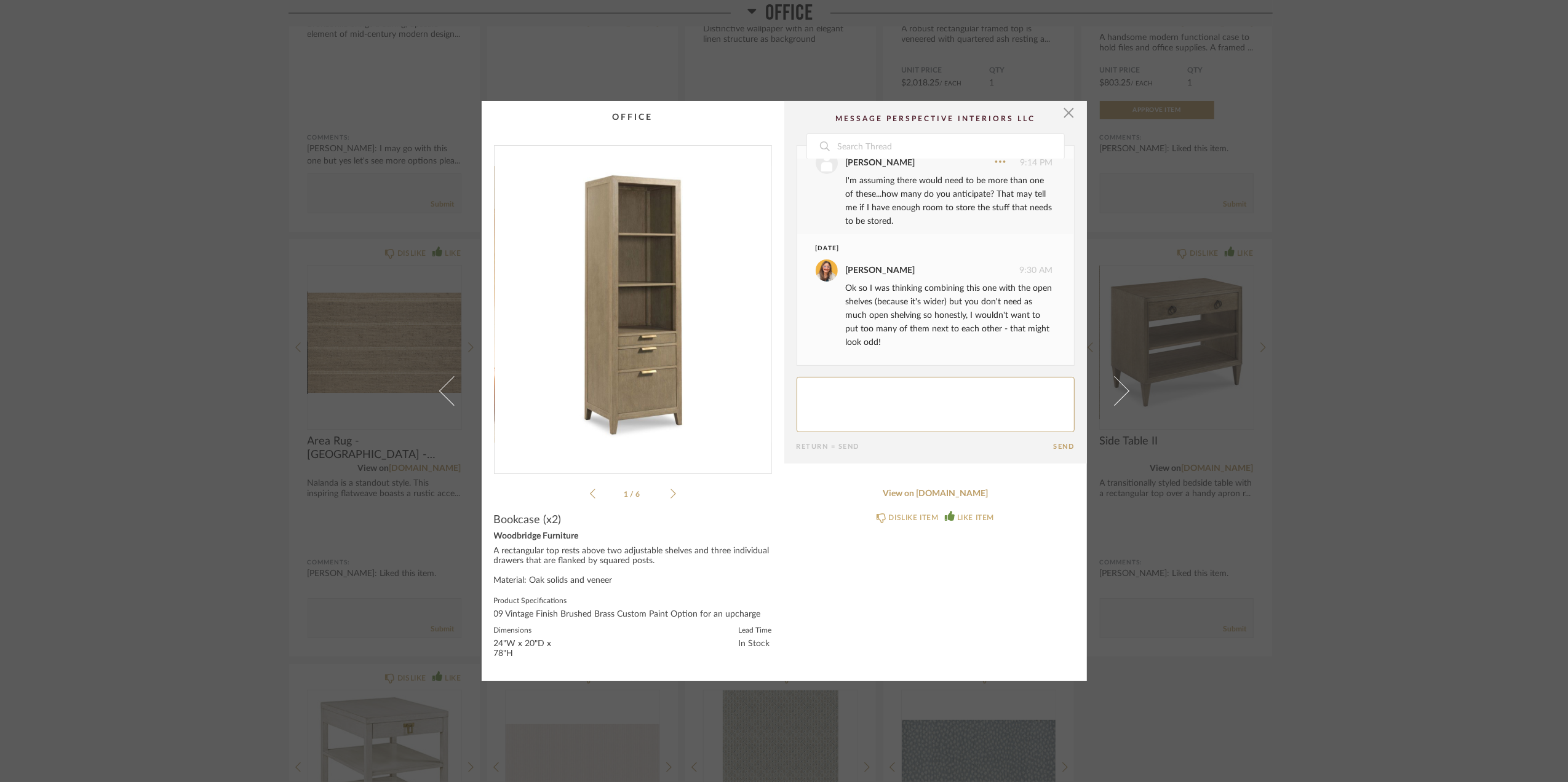
click at [1412, 426] on div "× 1 / 6 Date August 19th Stephanie Bergreen 12:03 PM Disliked this item. Stepha…" at bounding box center [784, 391] width 1568 height 782
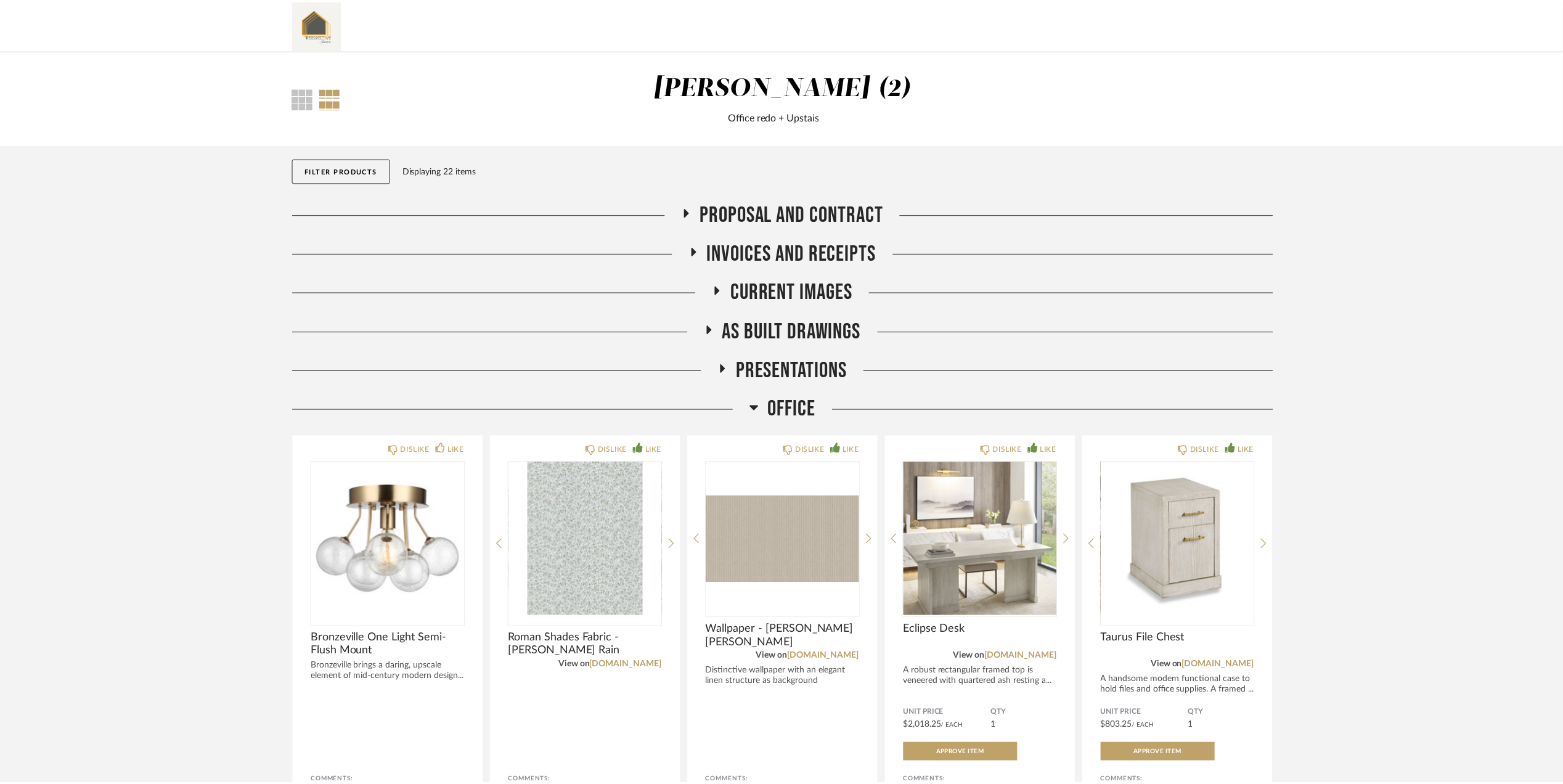
scroll to position [642, 0]
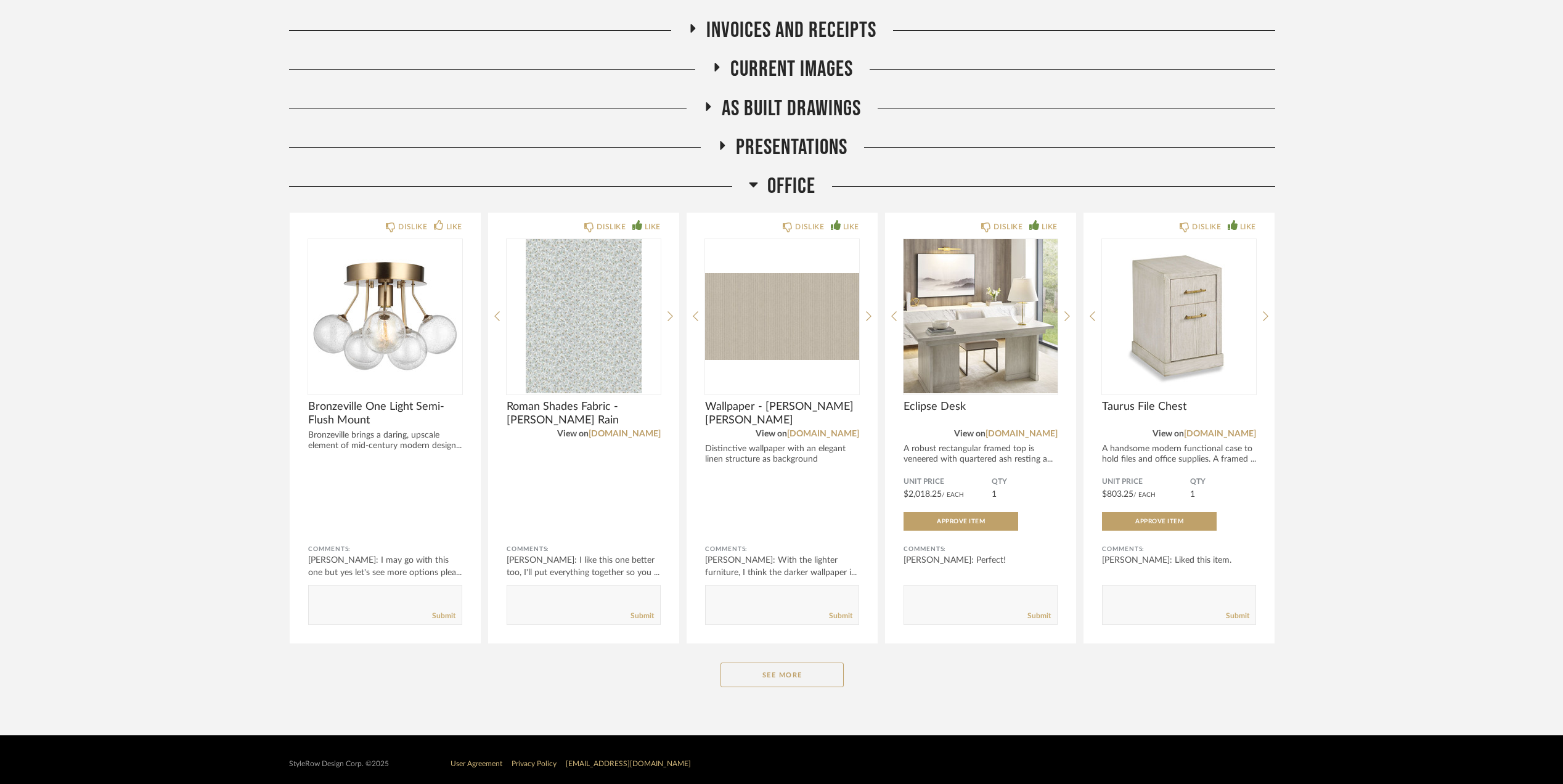
scroll to position [232, 0]
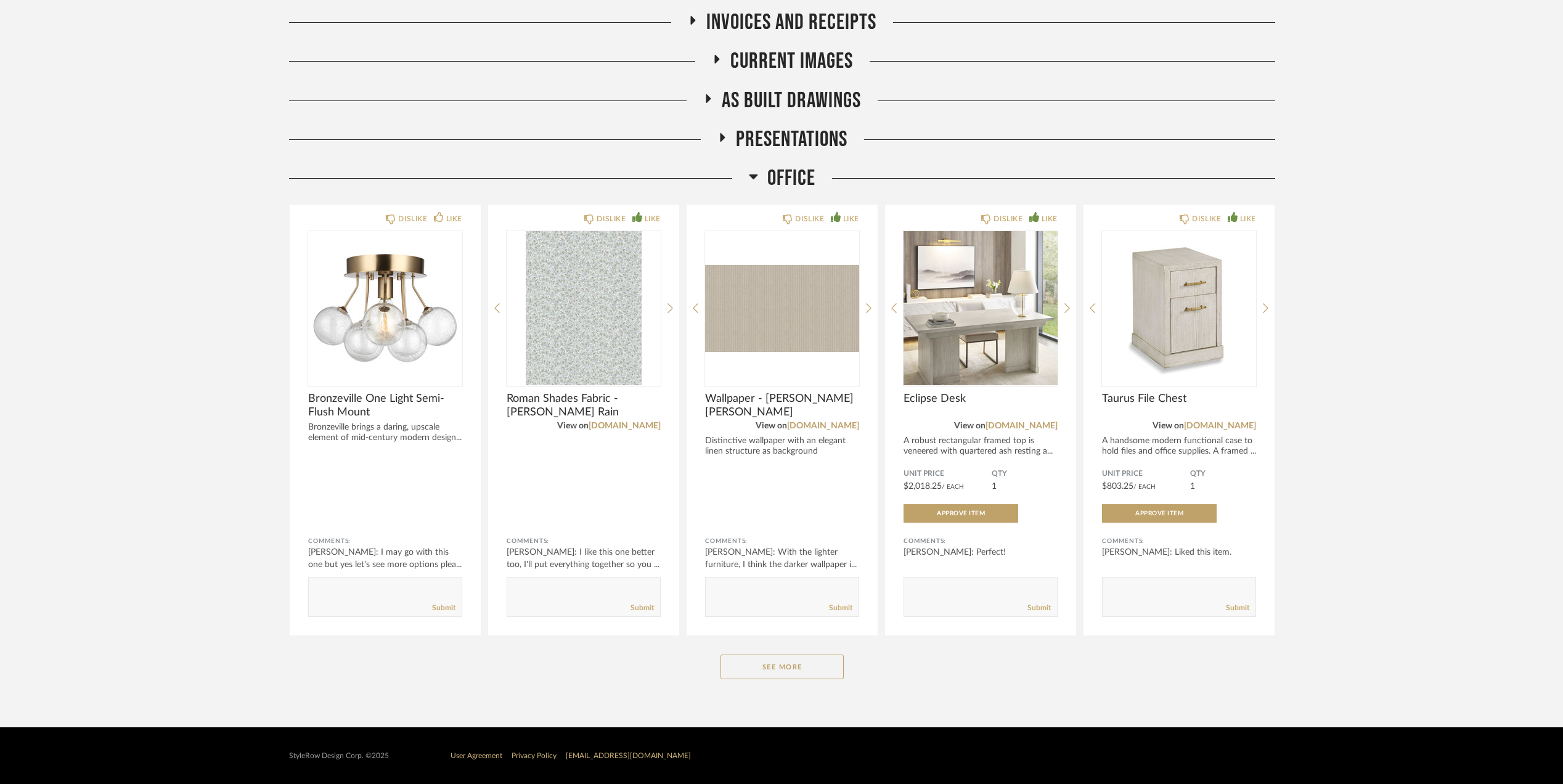
click at [783, 659] on button "See More" at bounding box center [782, 666] width 123 height 25
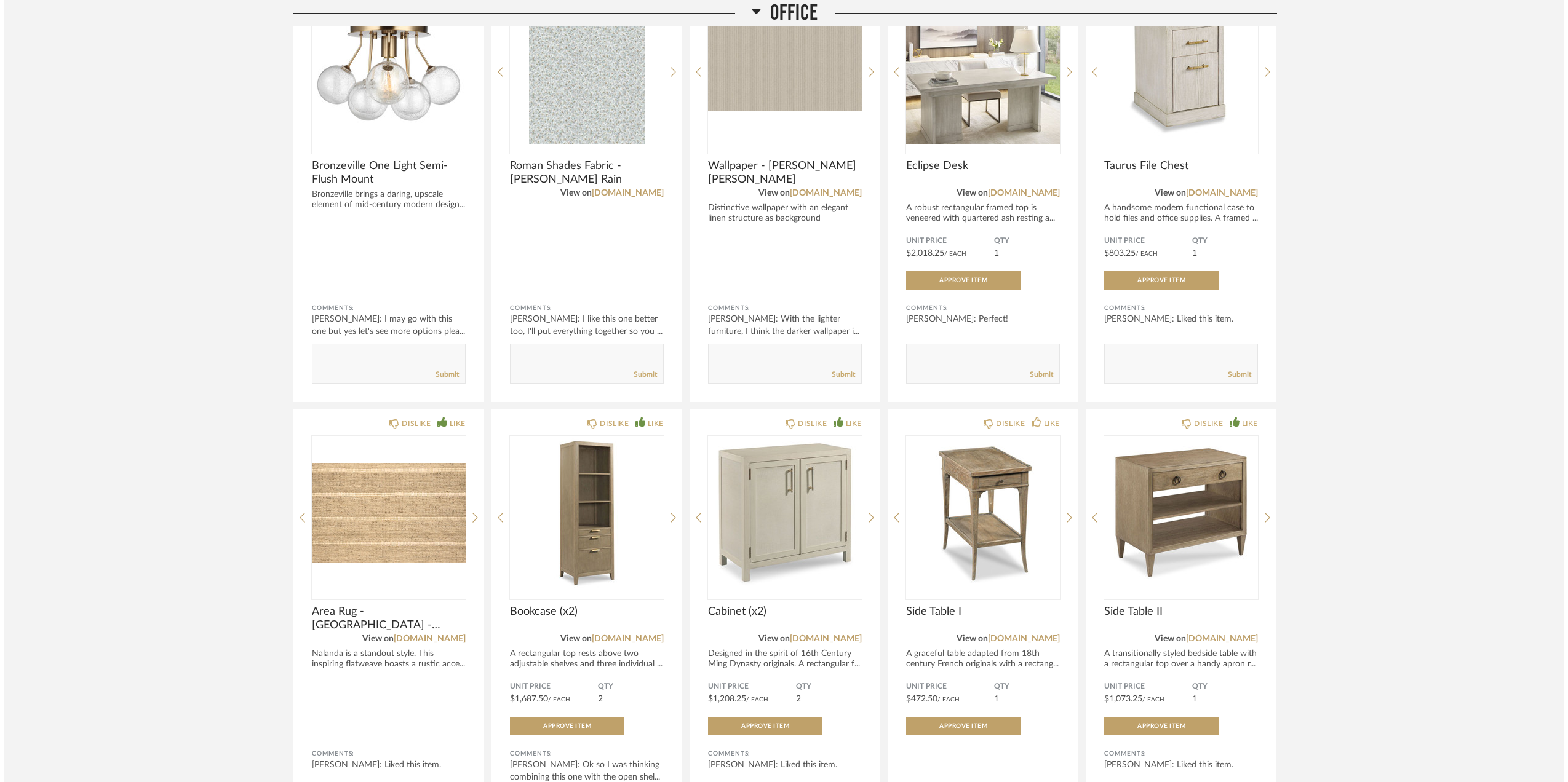
scroll to position [0, 0]
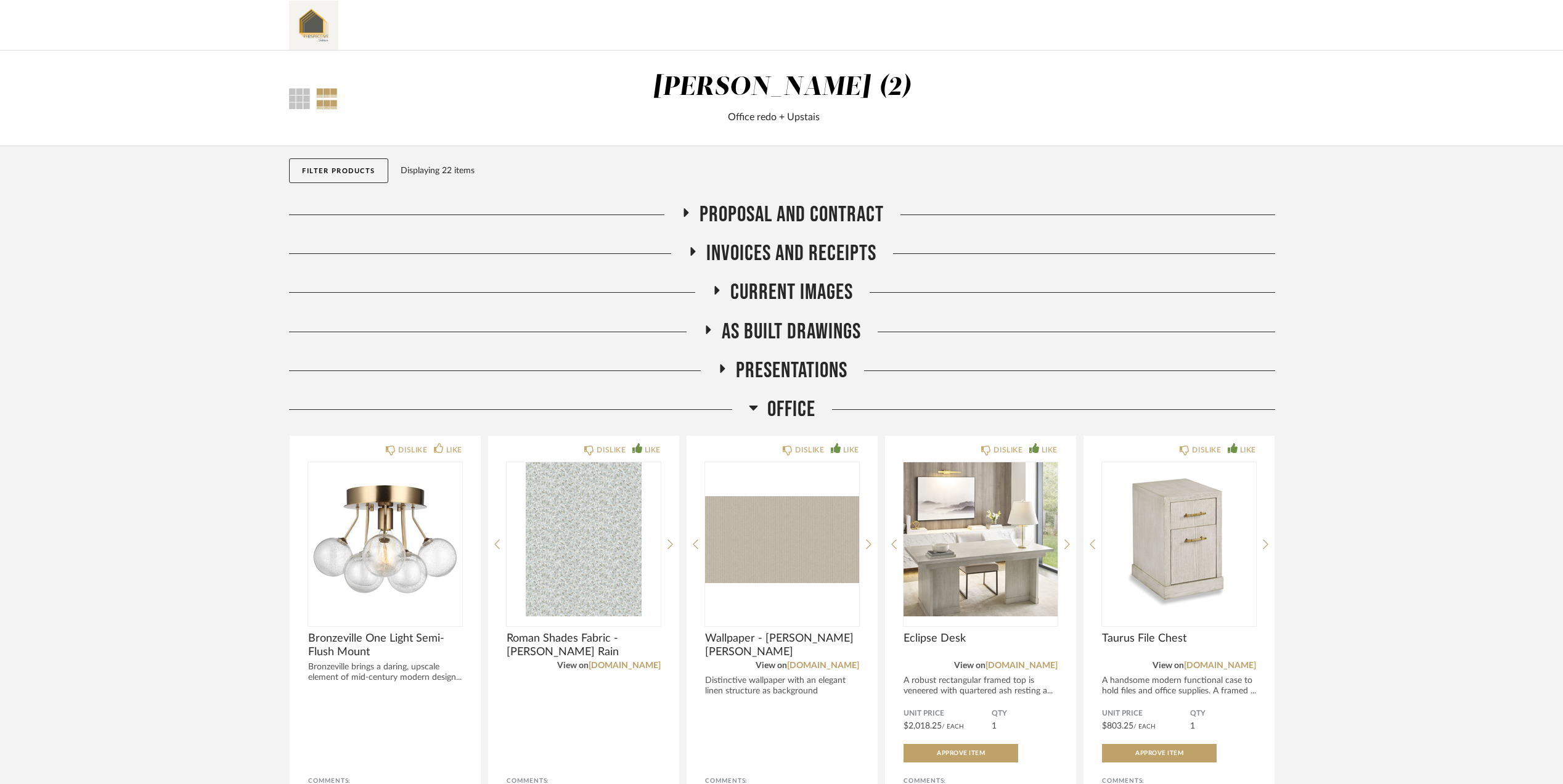
click at [360, 528] on img "0" at bounding box center [385, 539] width 154 height 154
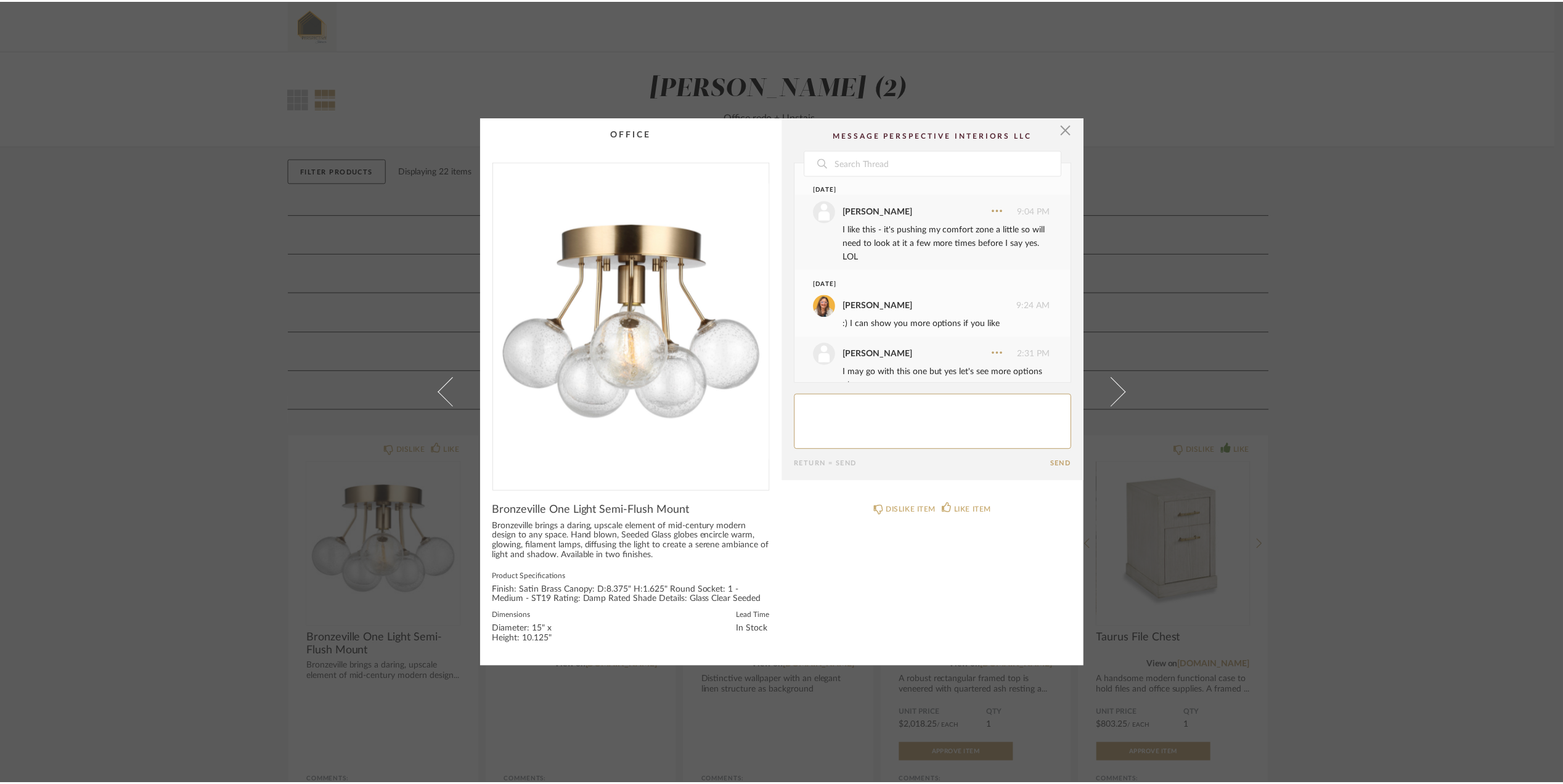
scroll to position [26, 0]
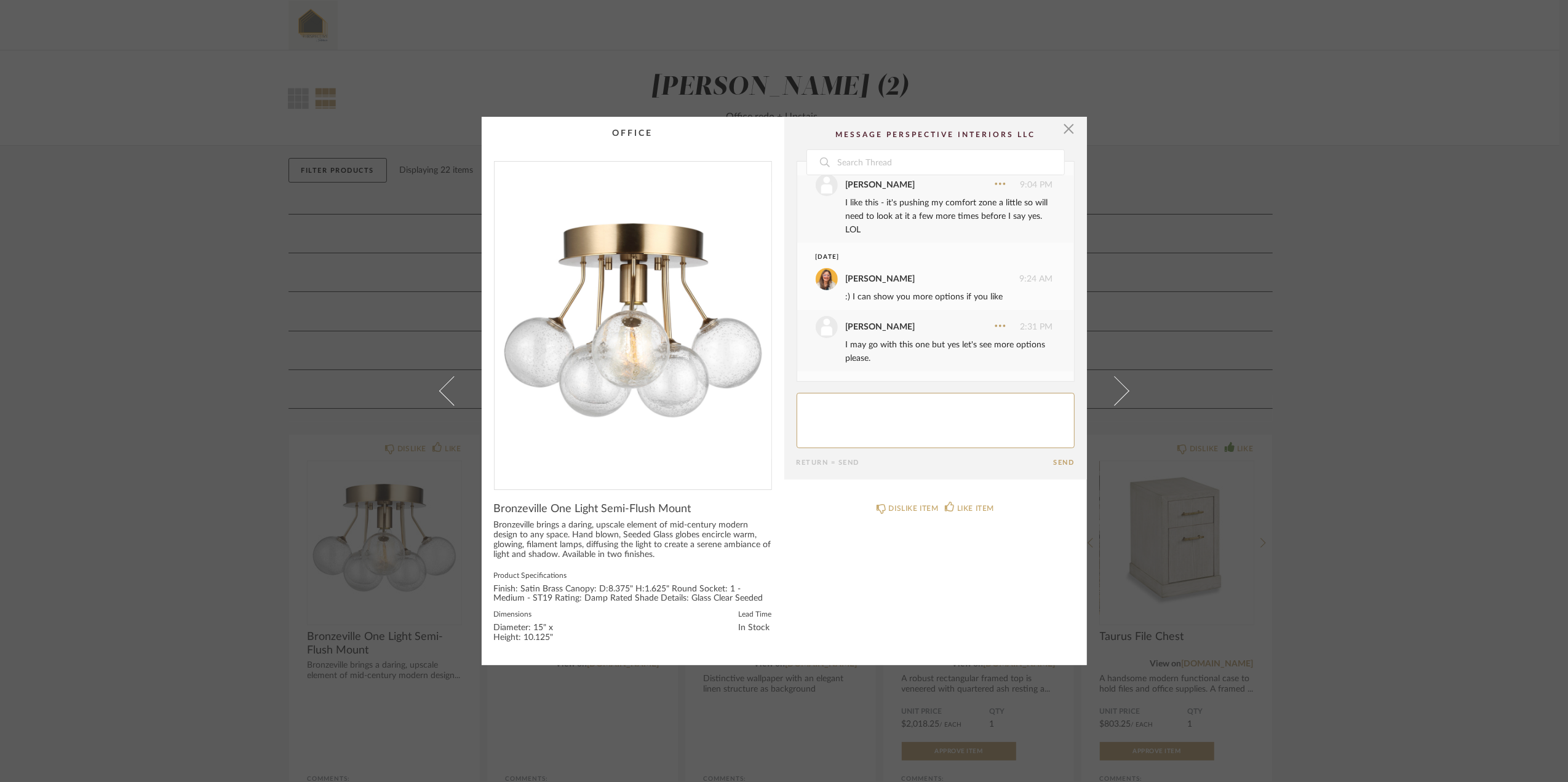
click at [1066, 129] on span "button" at bounding box center [1069, 129] width 25 height 25
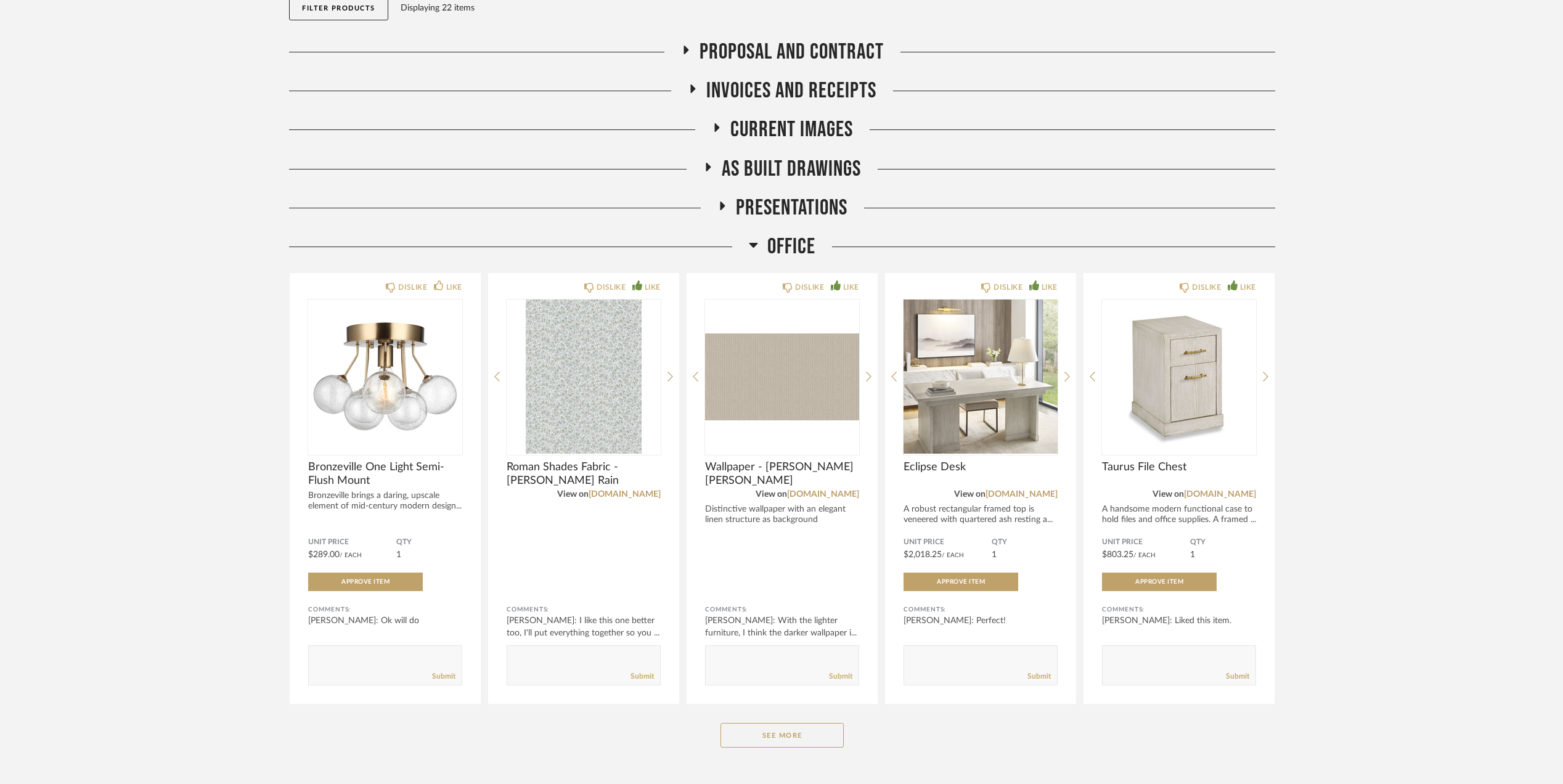
scroll to position [164, 0]
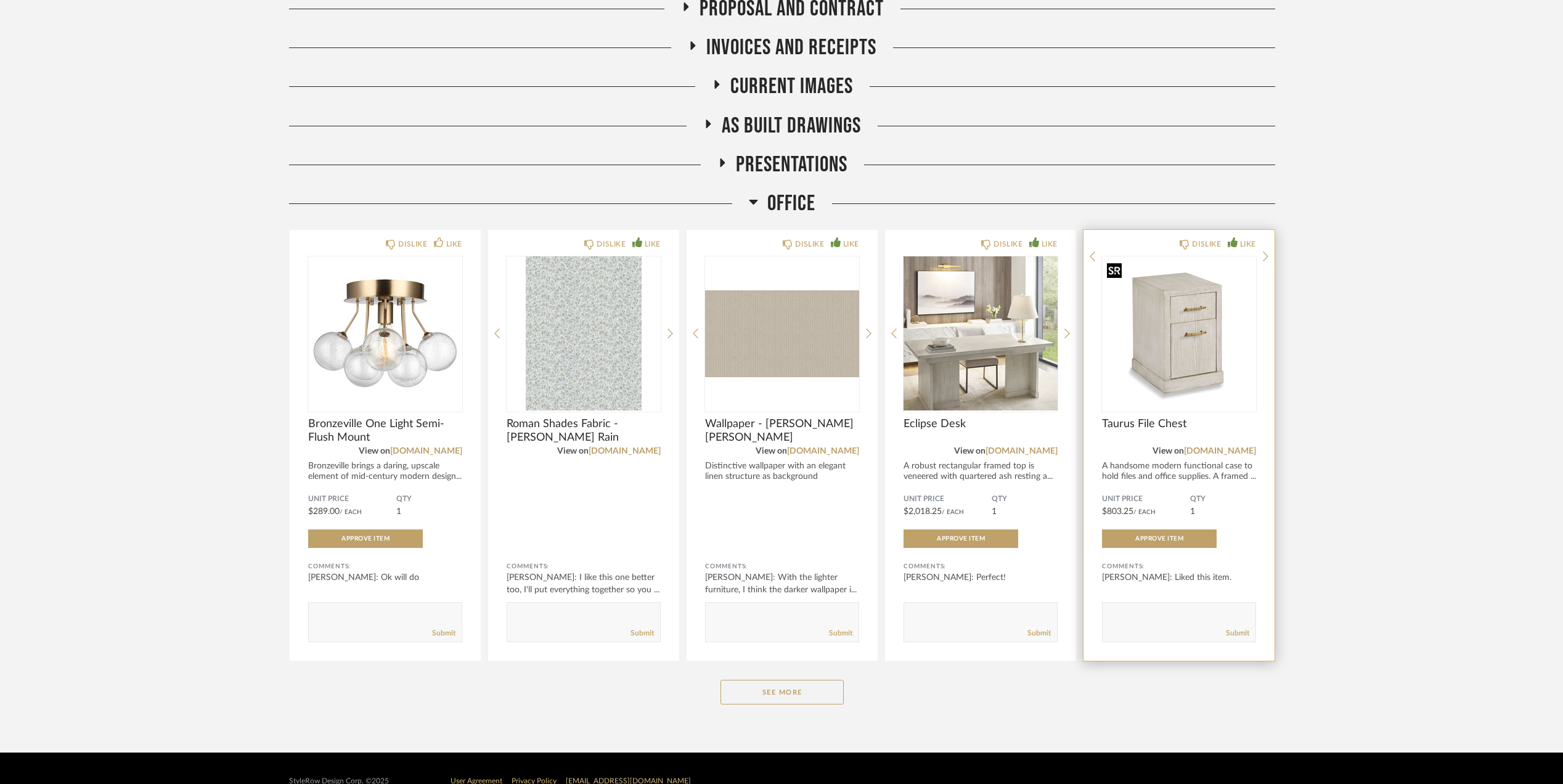
scroll to position [232, 0]
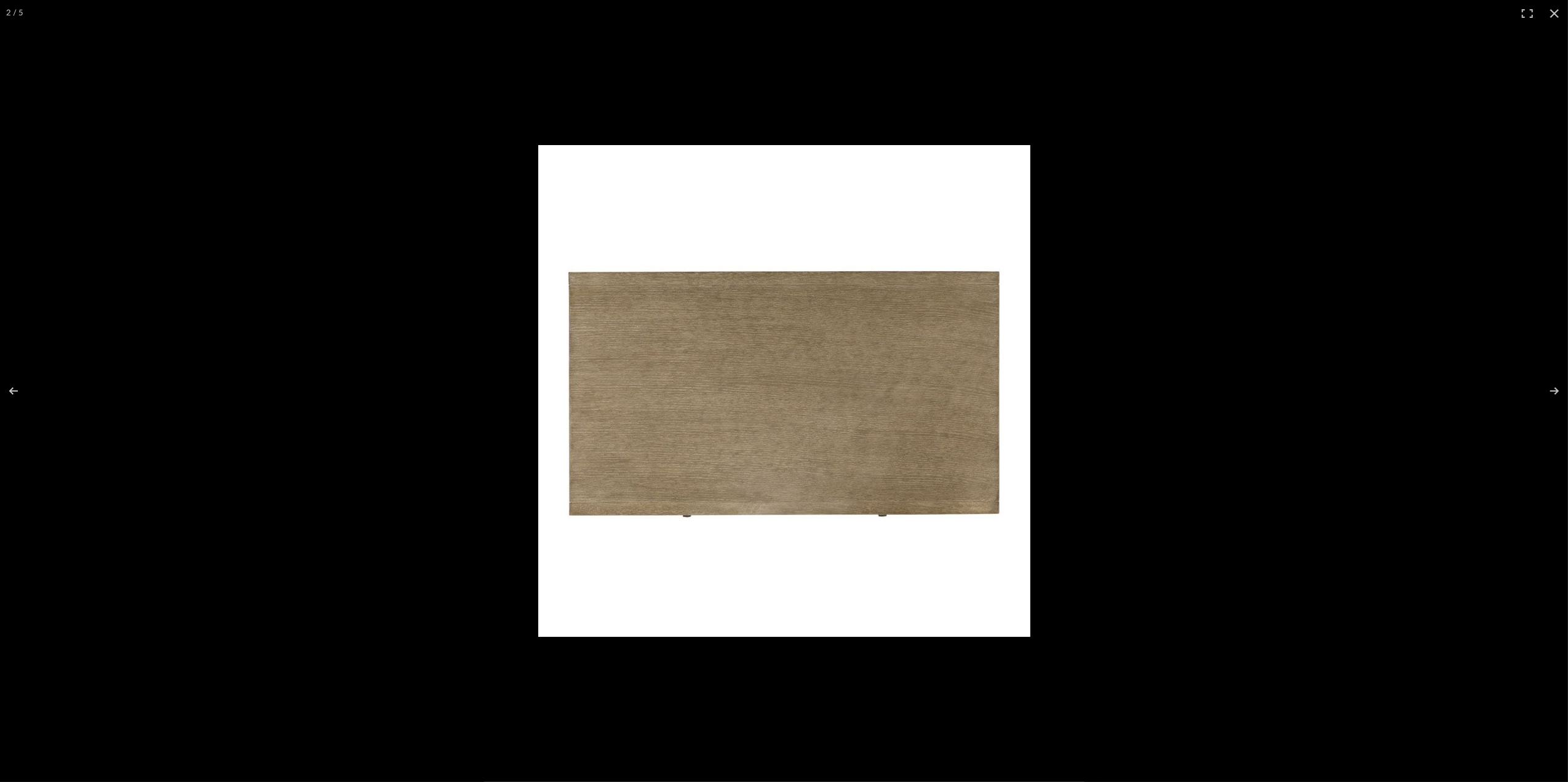
click at [1548, 387] on button at bounding box center [1546, 390] width 43 height 61
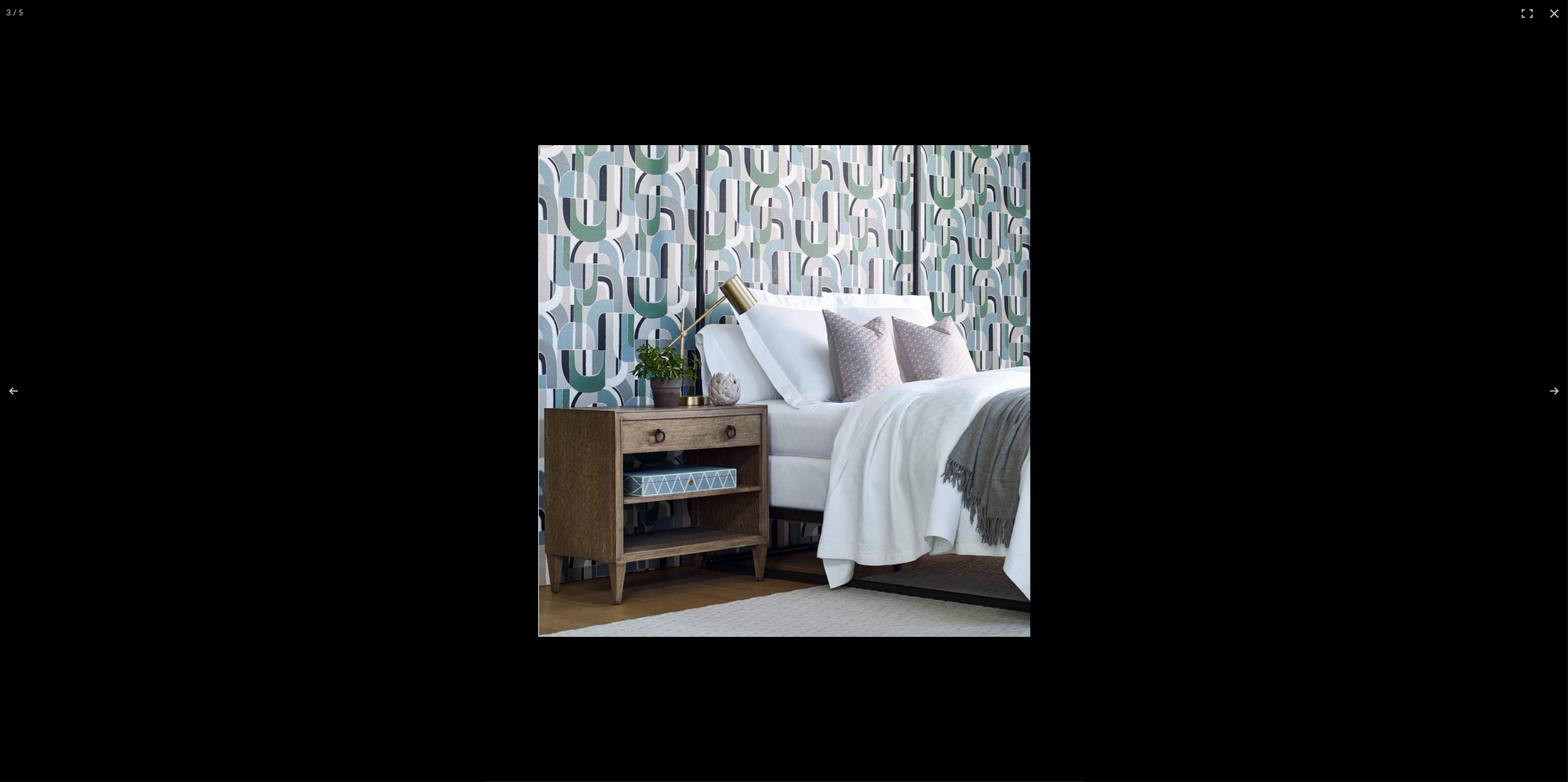
click at [1548, 387] on button at bounding box center [1546, 390] width 43 height 61
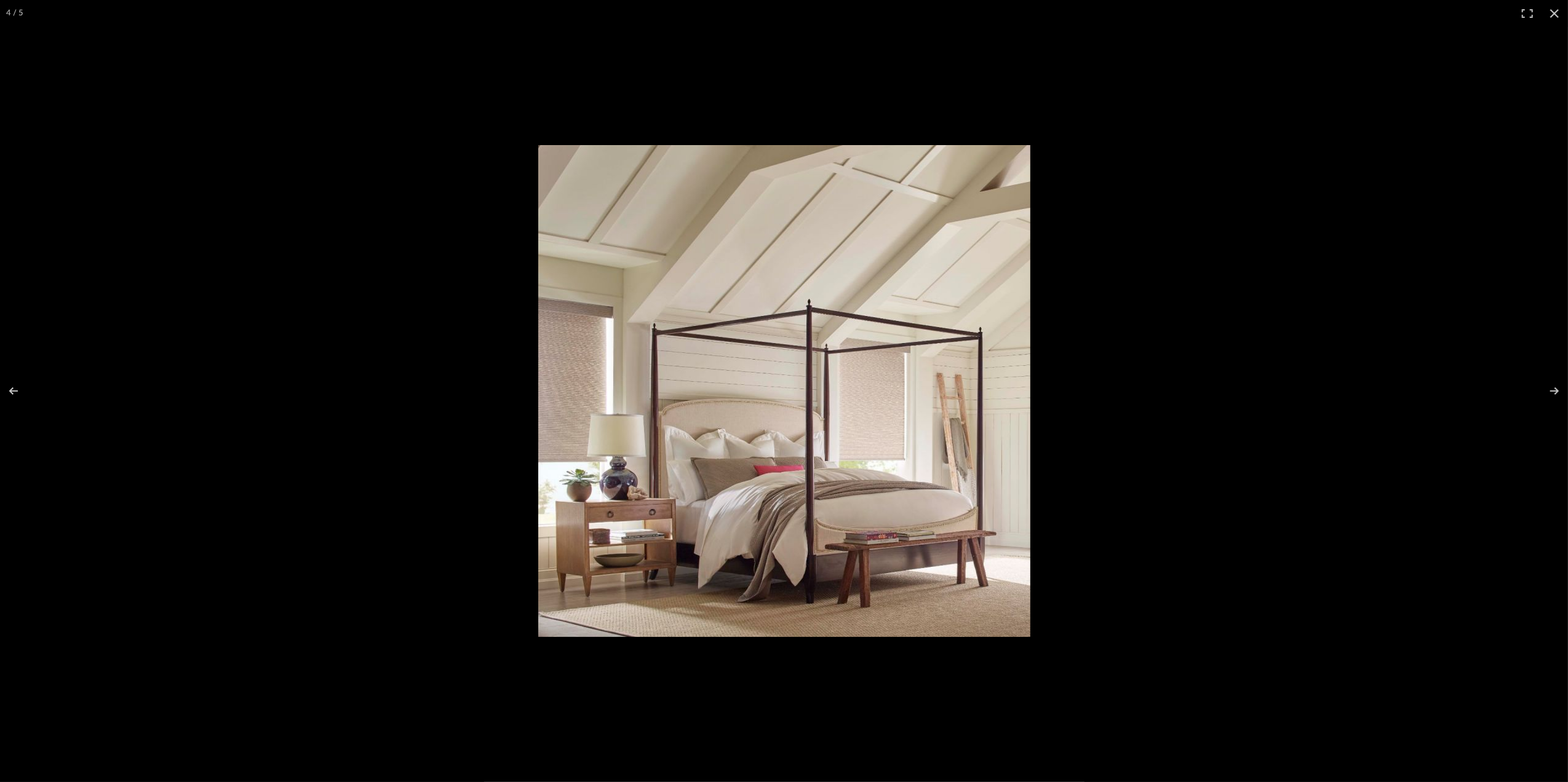
click at [1557, 10] on button at bounding box center [1554, 13] width 27 height 27
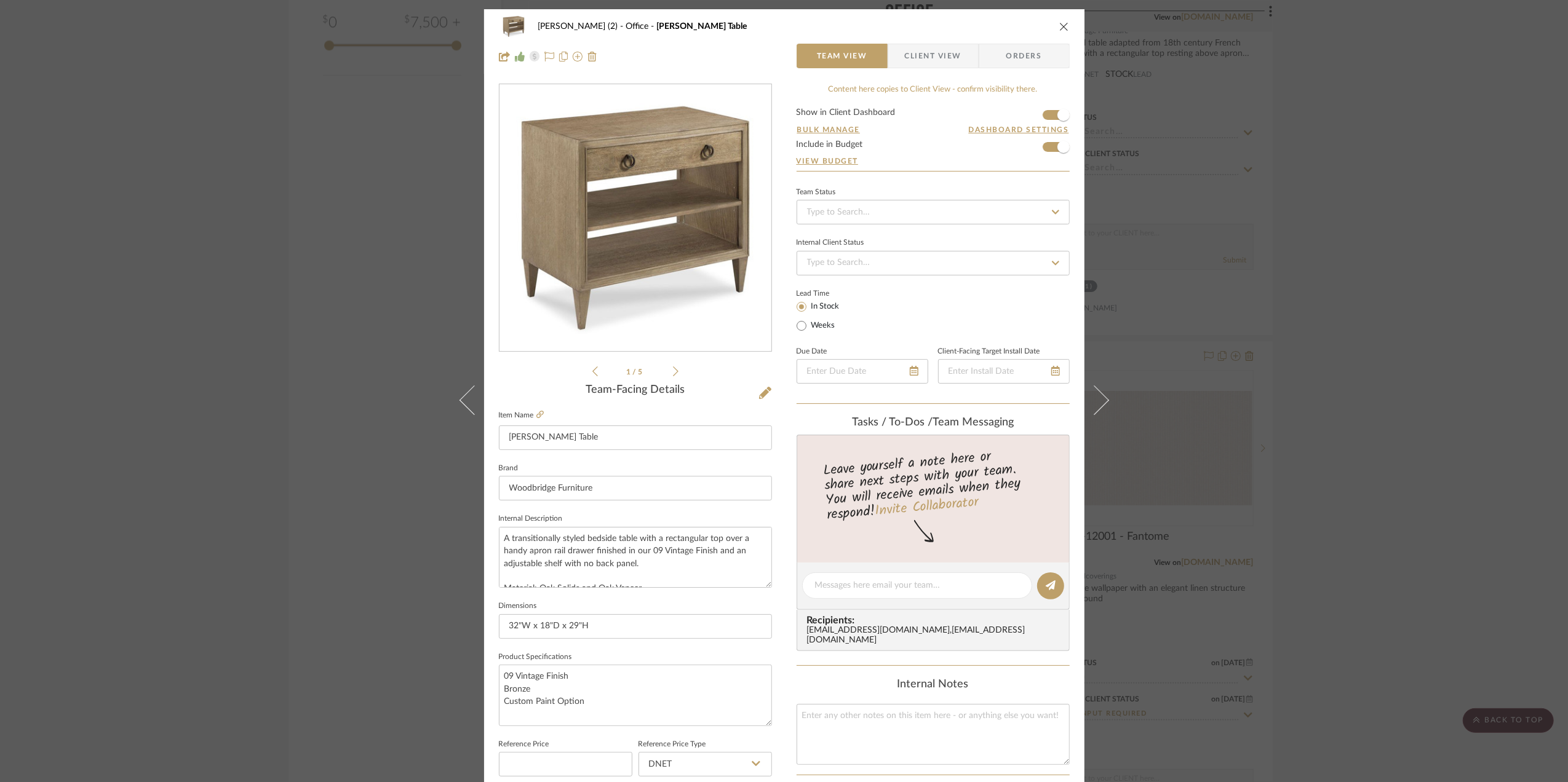
drag, startPoint x: 1408, startPoint y: 456, endPoint x: 1401, endPoint y: 455, distance: 7.1
click at [1408, 456] on div "Stephanie Bergreen (2) Office Ramsey Table Team View Client View Orders 1 / 5 T…" at bounding box center [784, 391] width 1568 height 782
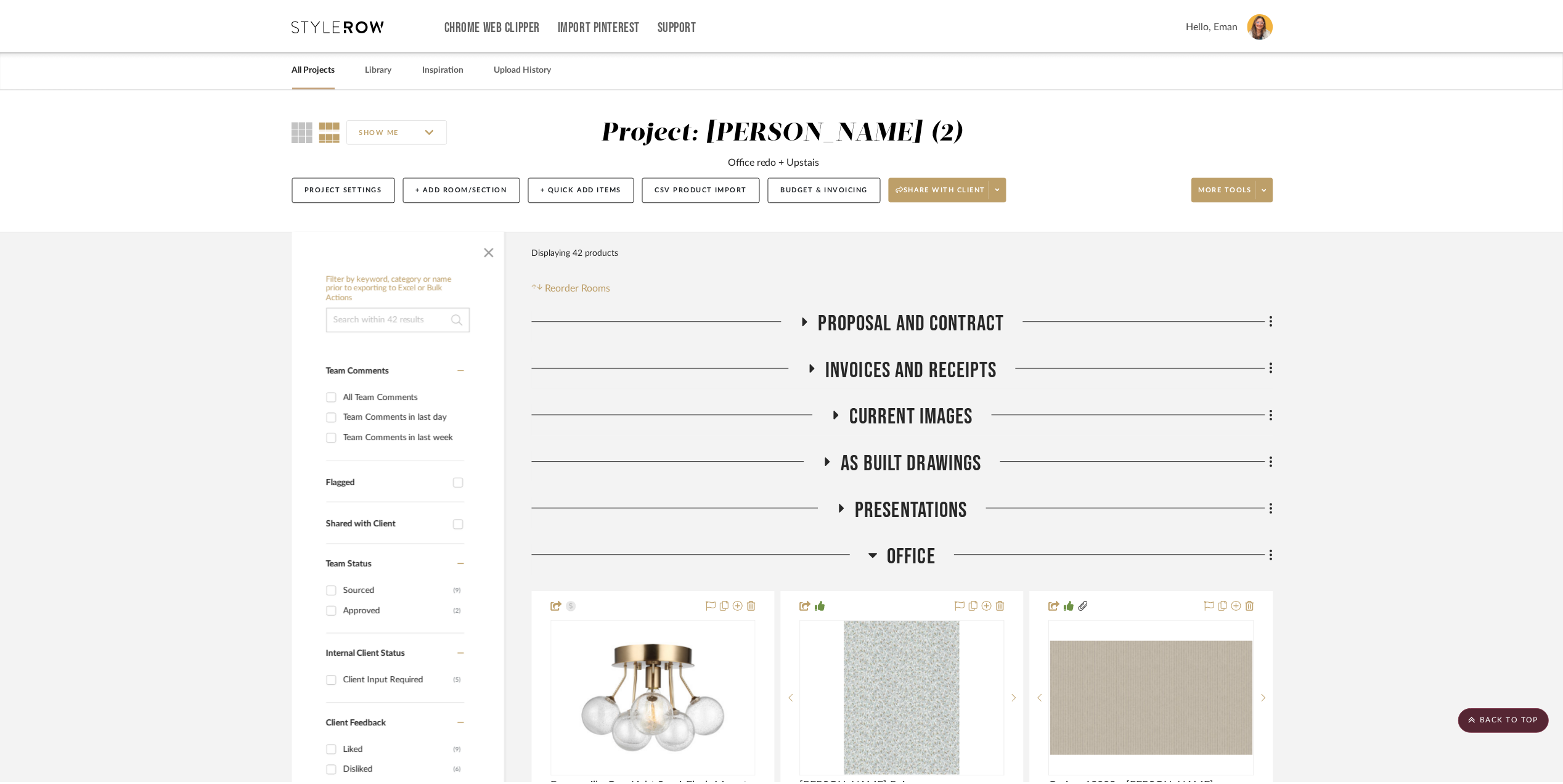
scroll to position [1889, 0]
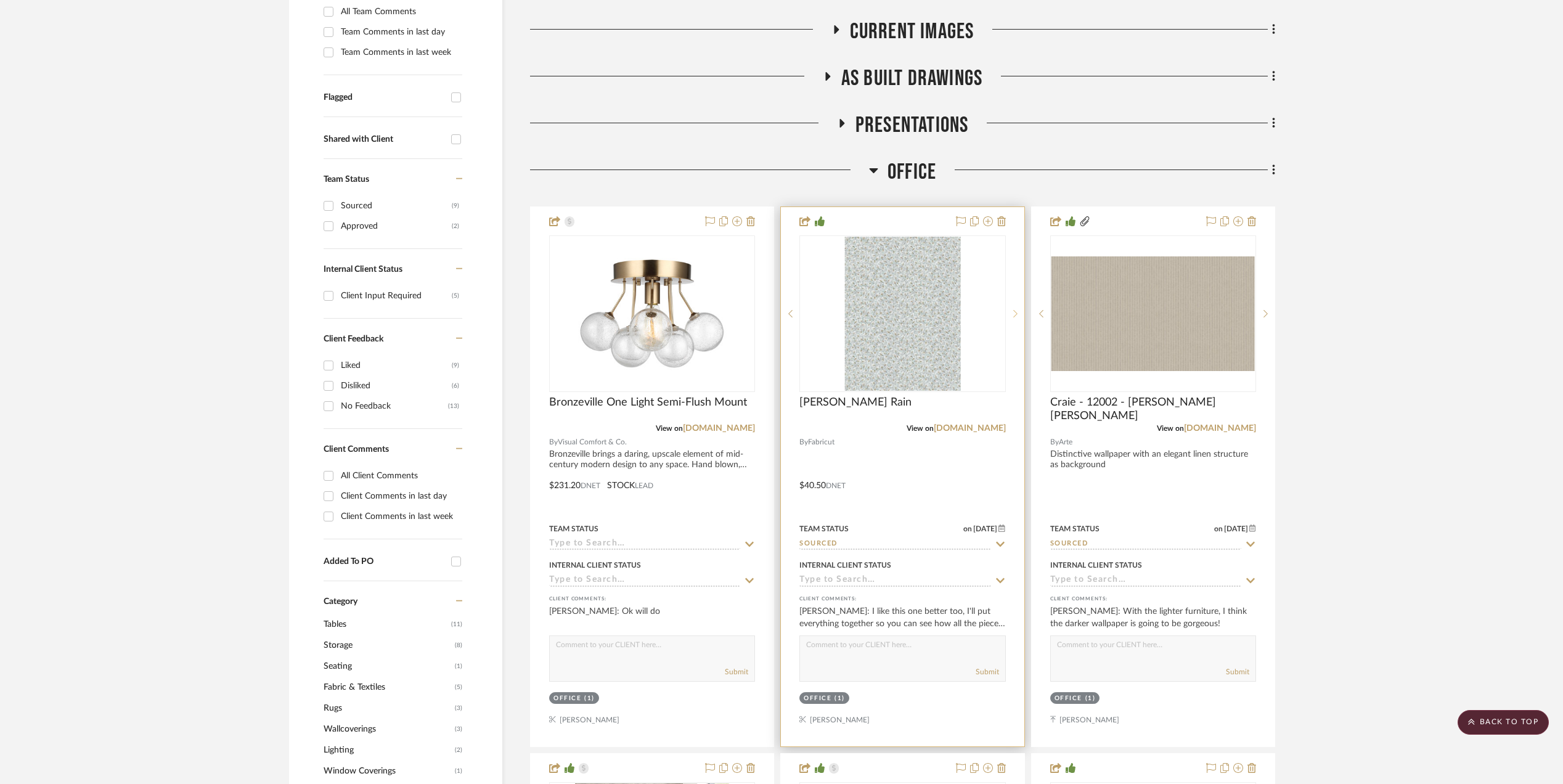
scroll to position [0, 0]
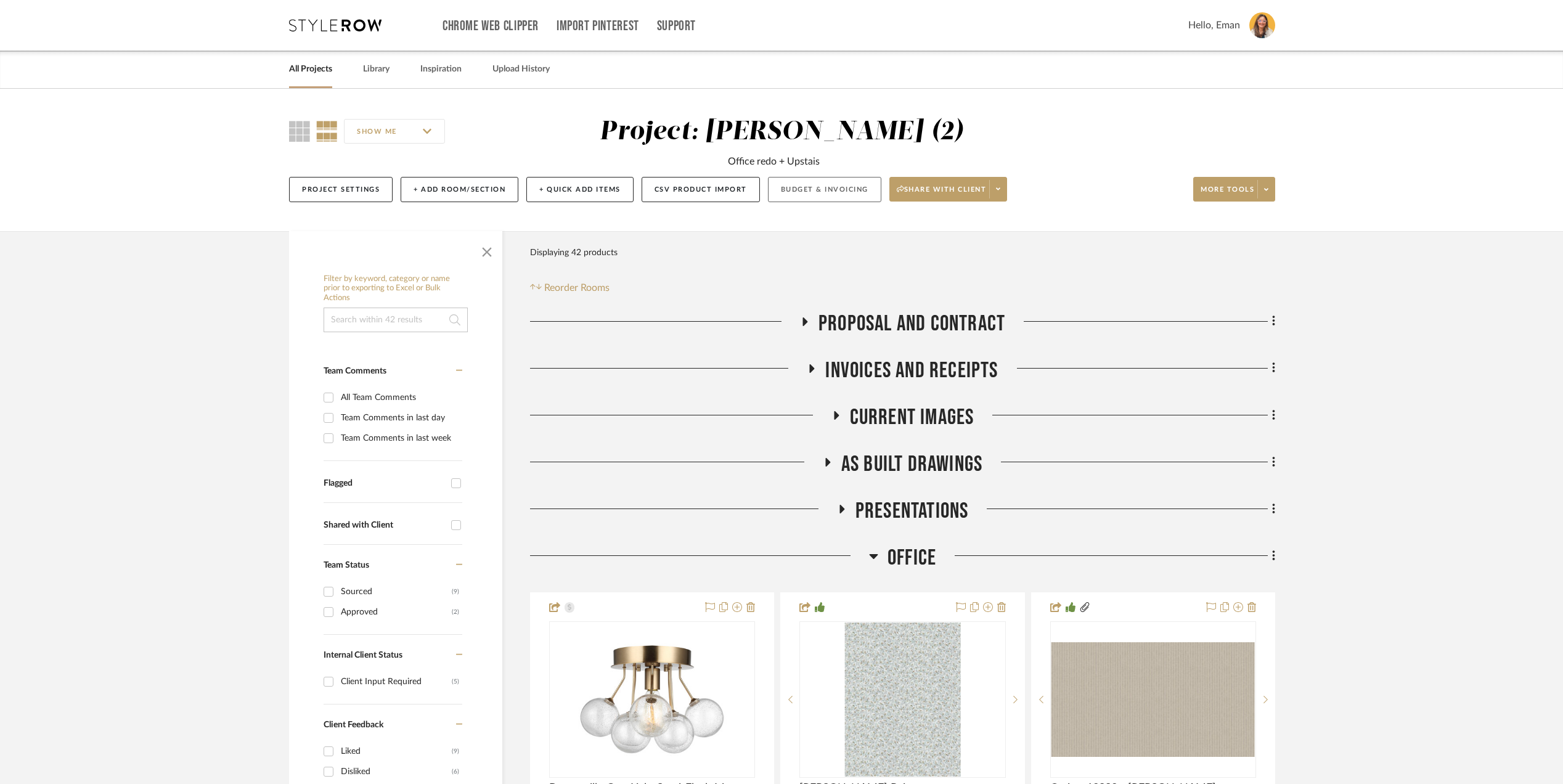
click at [822, 191] on button "Budget & Invoicing" at bounding box center [825, 189] width 114 height 25
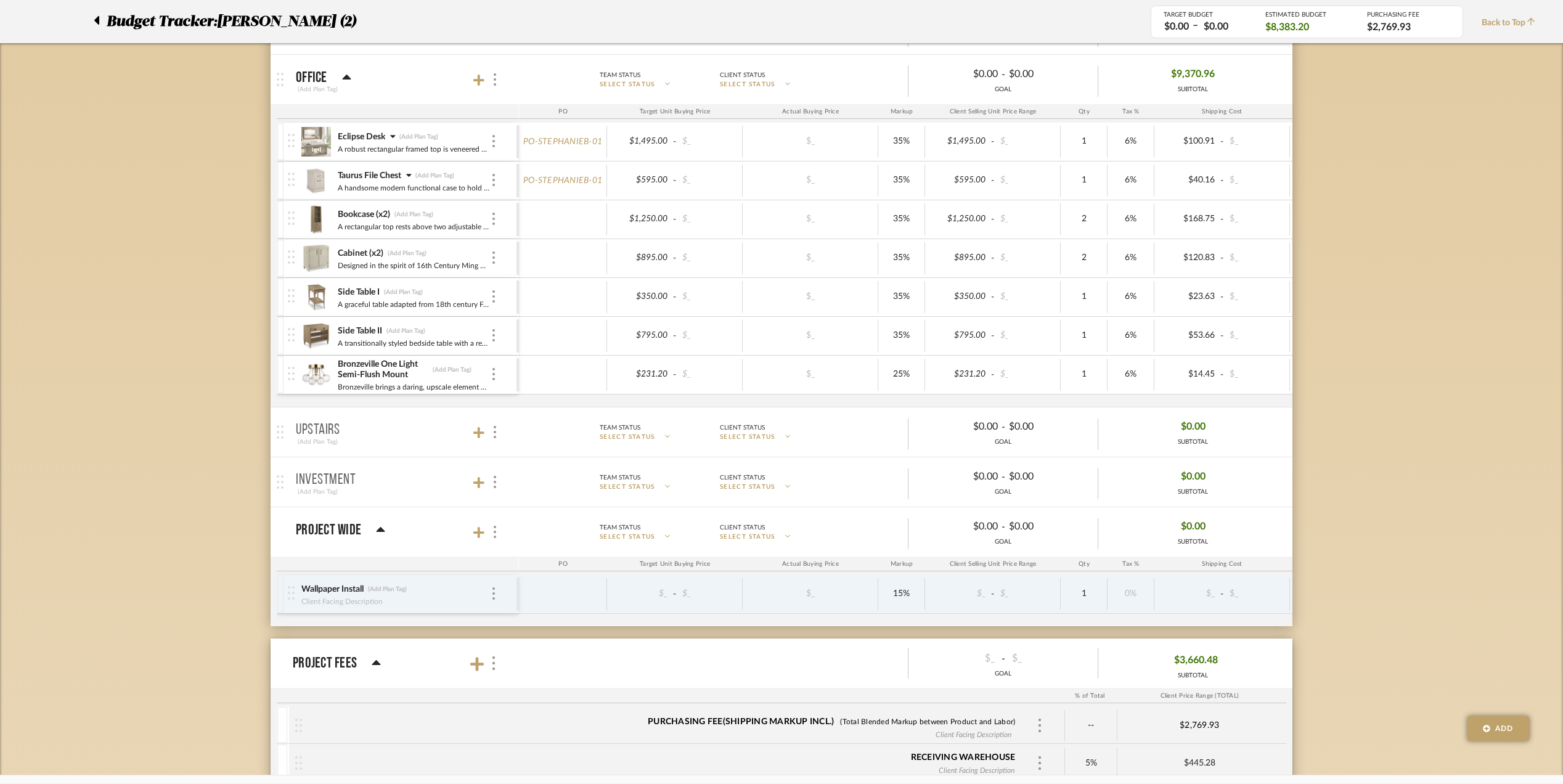
scroll to position [328, 0]
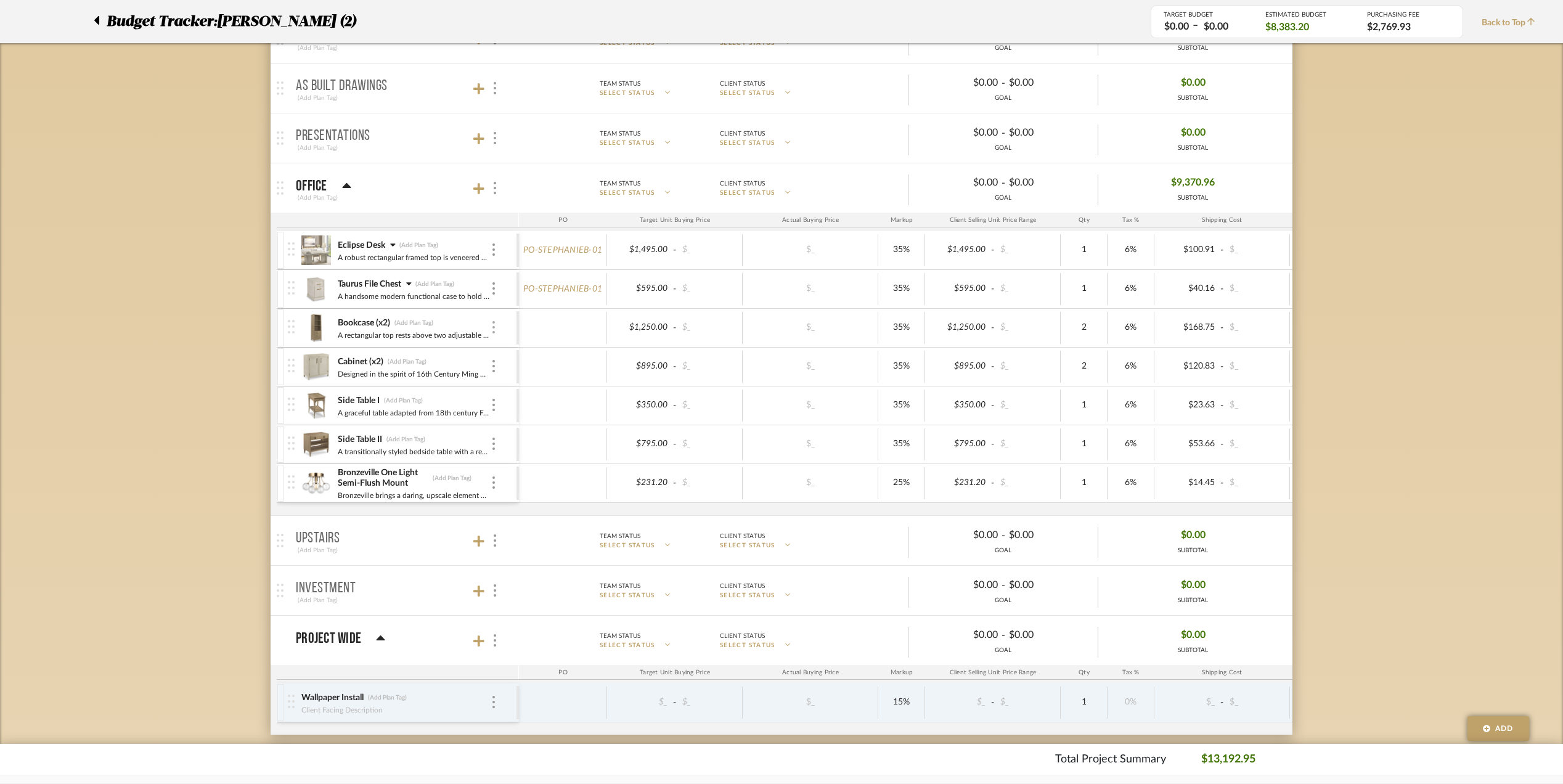
click at [493, 323] on div at bounding box center [494, 327] width 6 height 13
click at [532, 420] on span "Remove Item" at bounding box center [553, 422] width 76 height 10
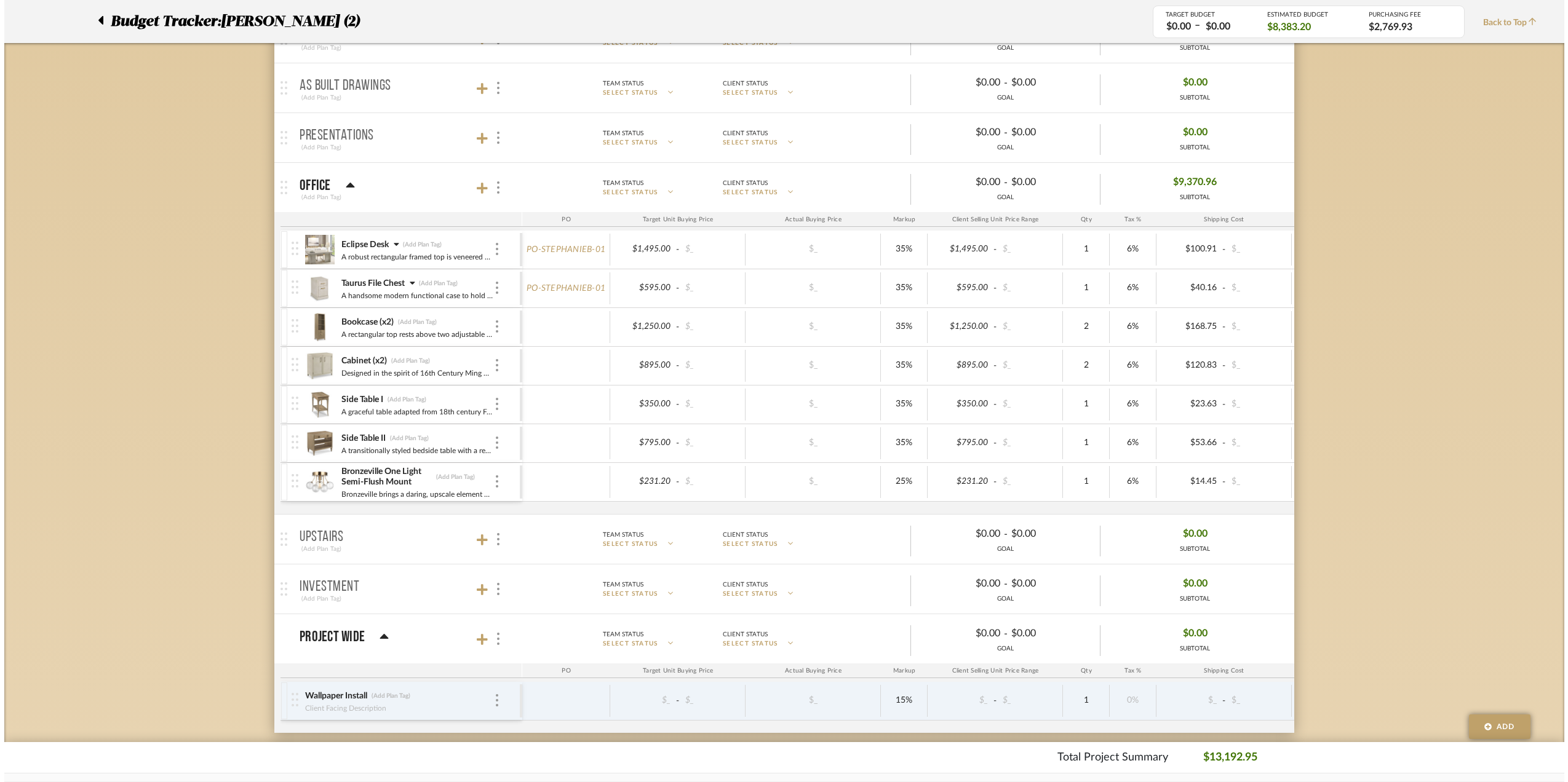
scroll to position [0, 0]
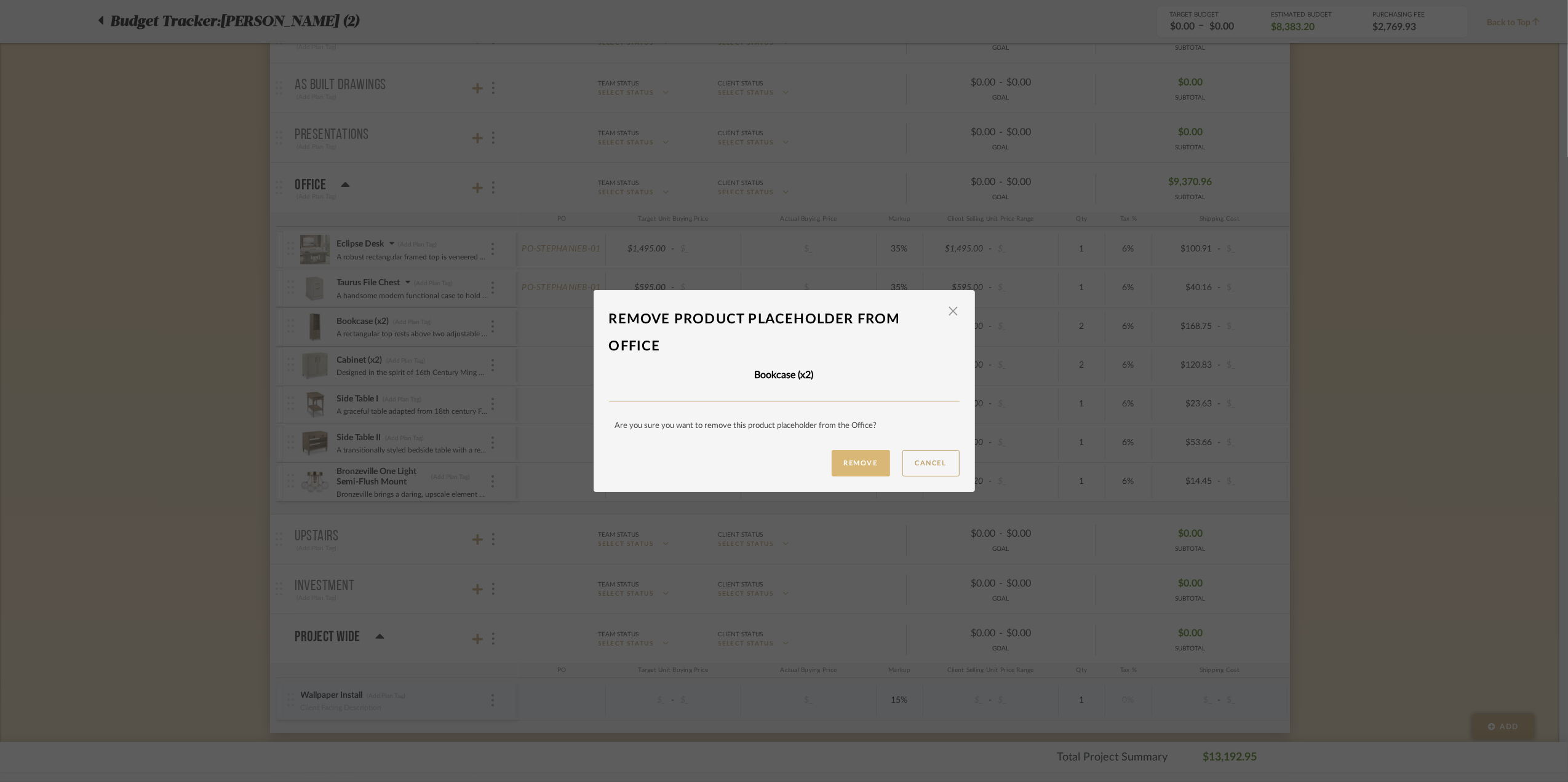
click at [853, 460] on button "Remove" at bounding box center [861, 463] width 58 height 27
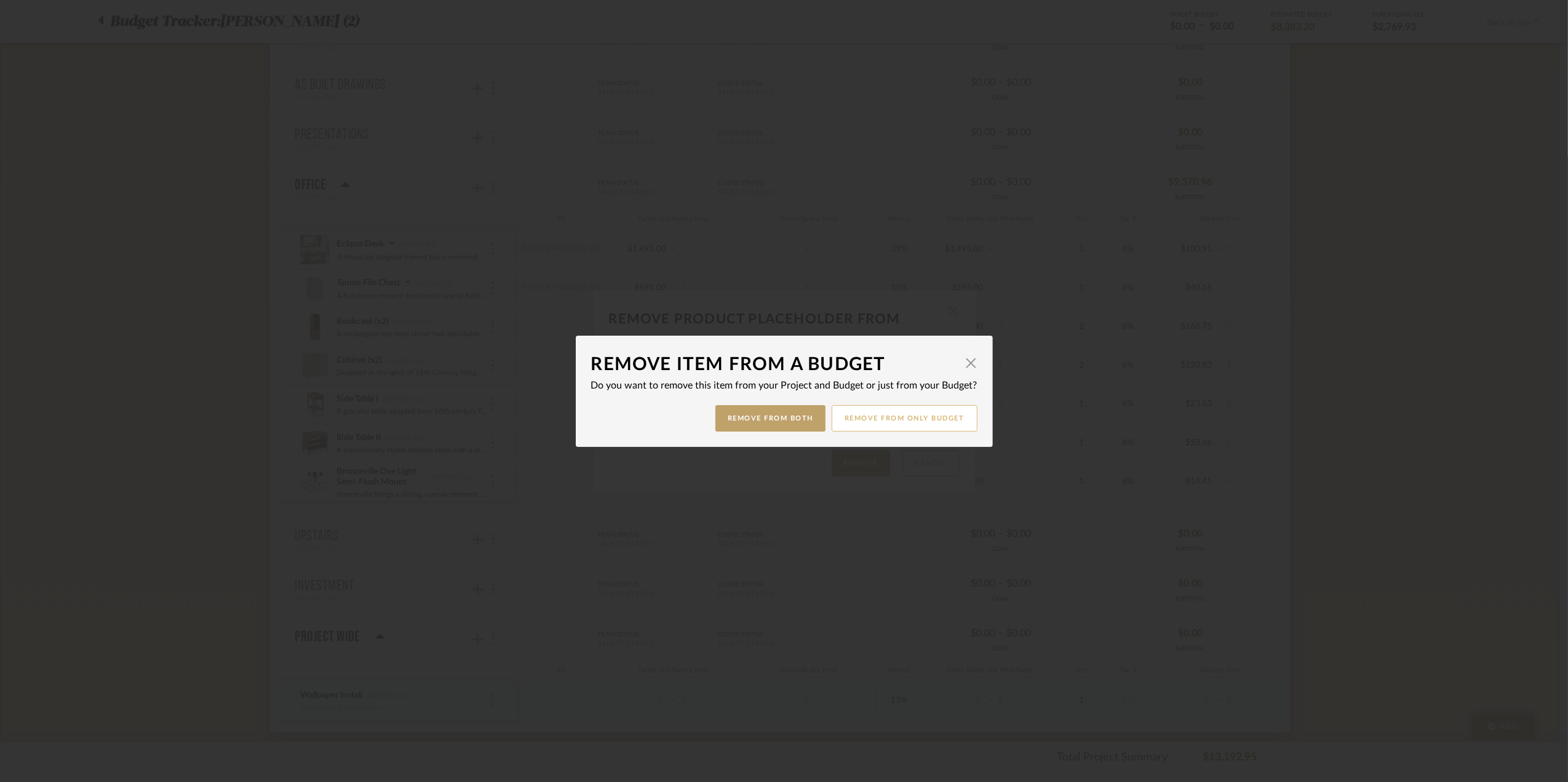
click at [902, 418] on button "Remove from only Budget" at bounding box center [905, 418] width 146 height 27
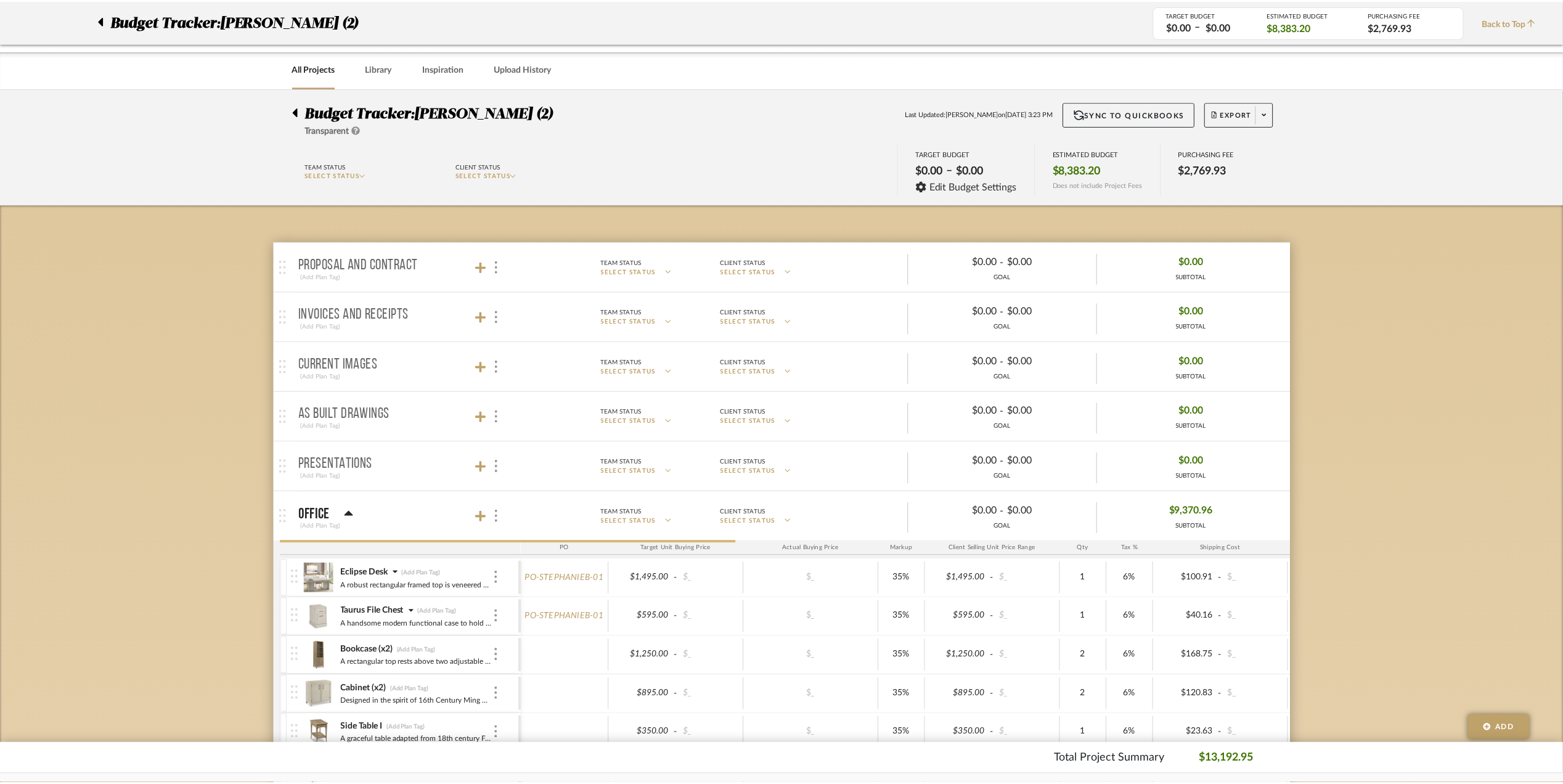
scroll to position [328, 0]
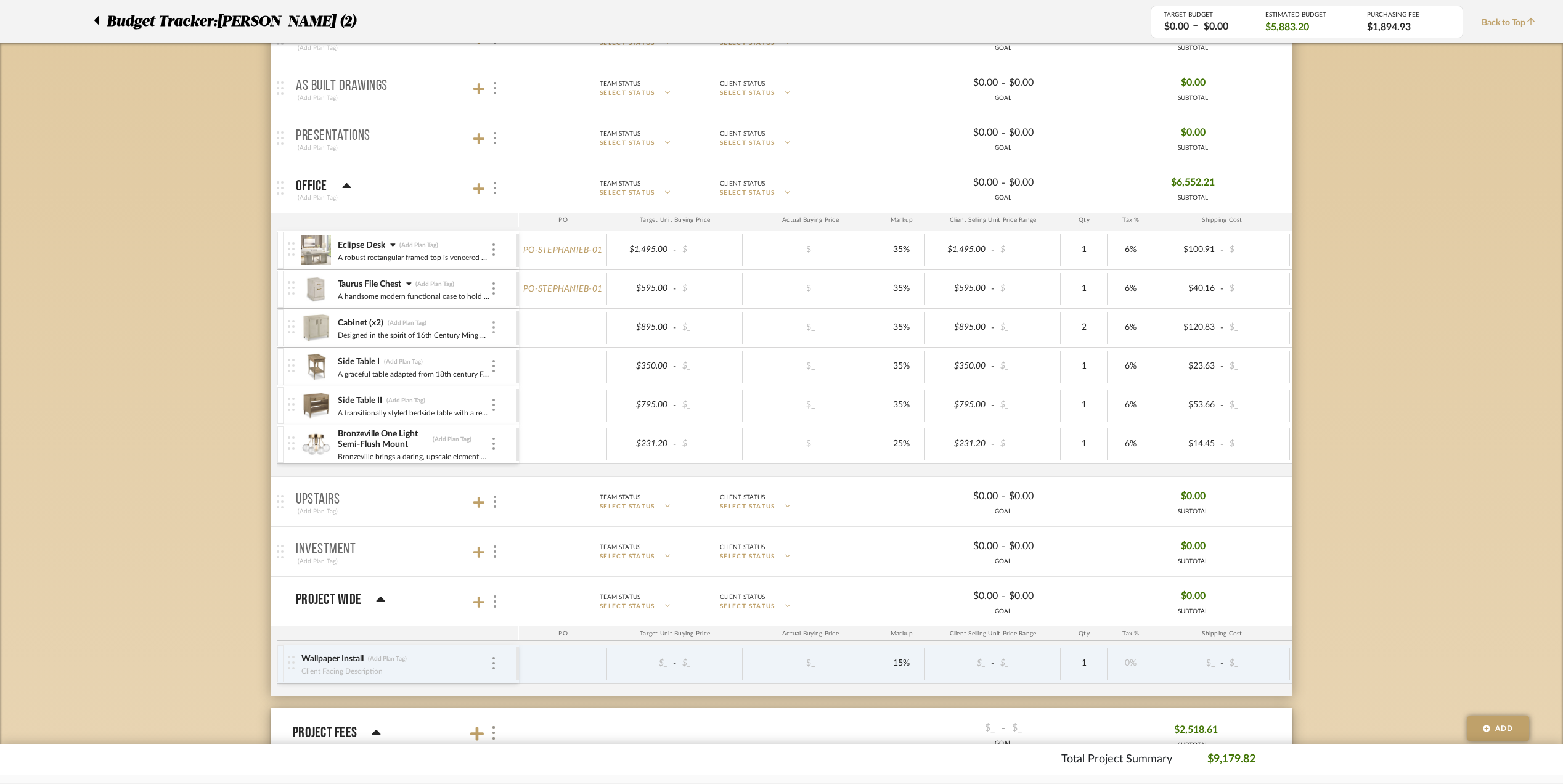
click at [494, 334] on img at bounding box center [494, 327] width 3 height 12
click at [556, 423] on span "Remove Item" at bounding box center [553, 422] width 76 height 10
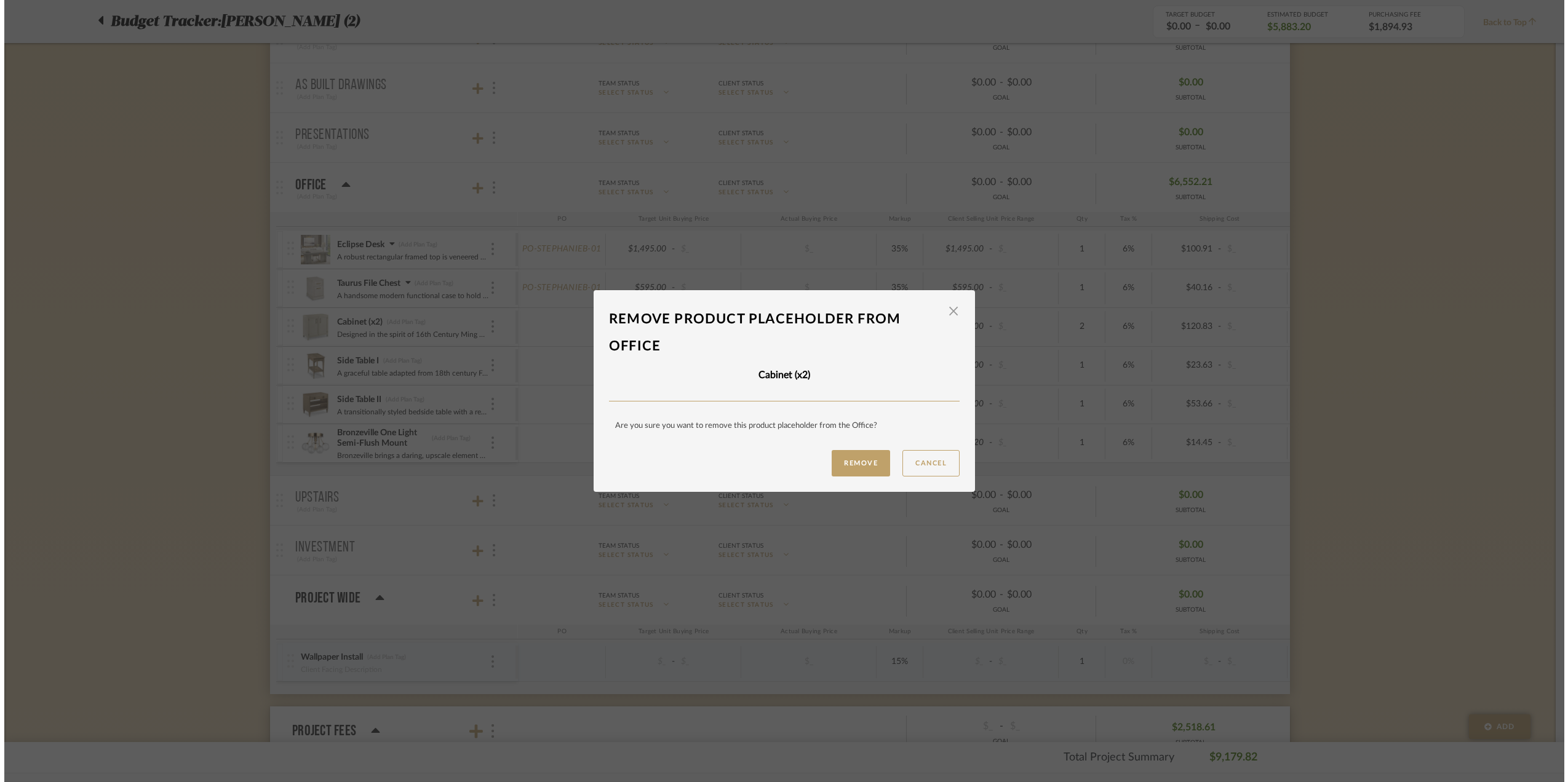
scroll to position [0, 0]
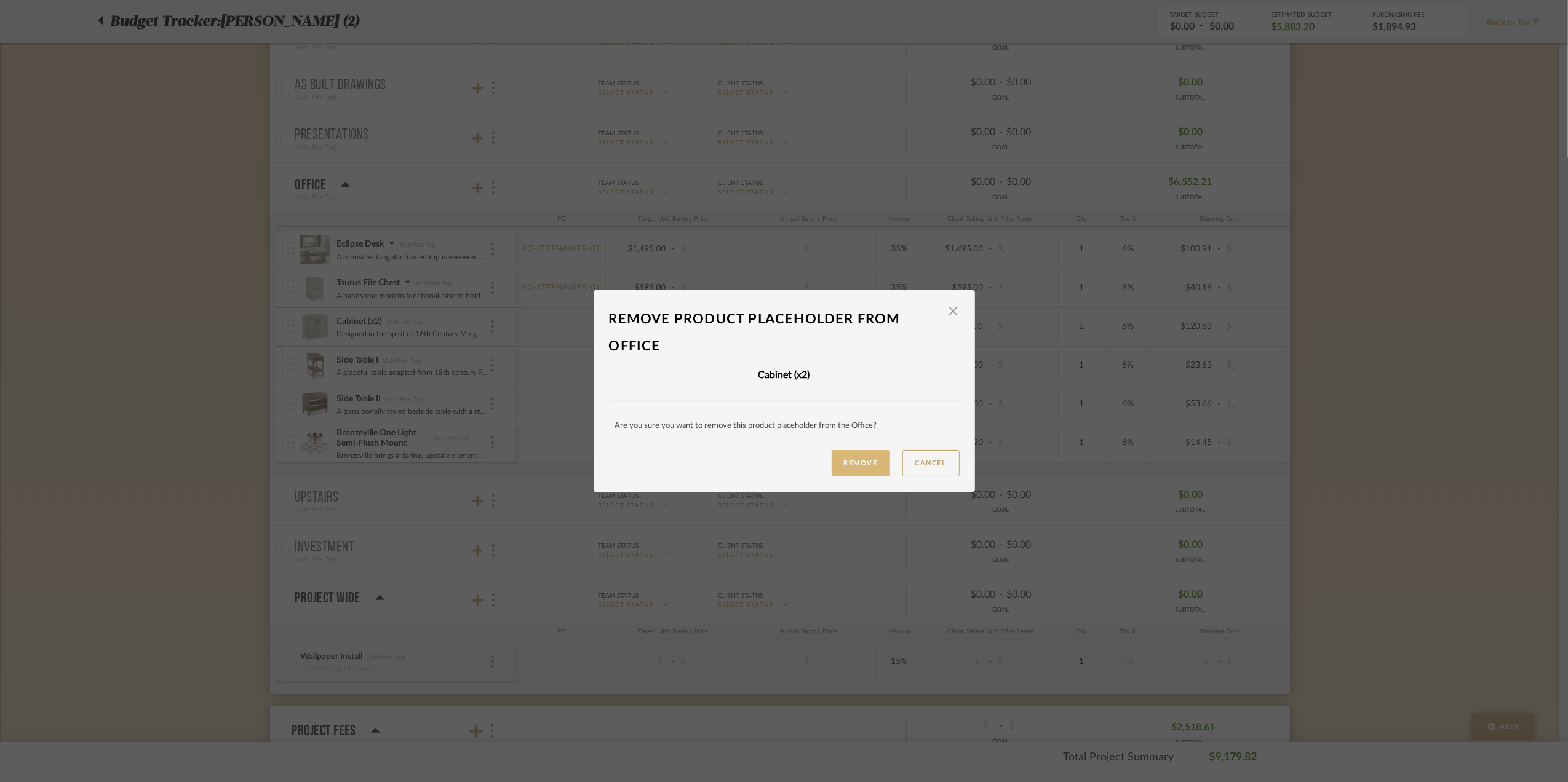
click at [855, 463] on button "Remove" at bounding box center [861, 463] width 58 height 27
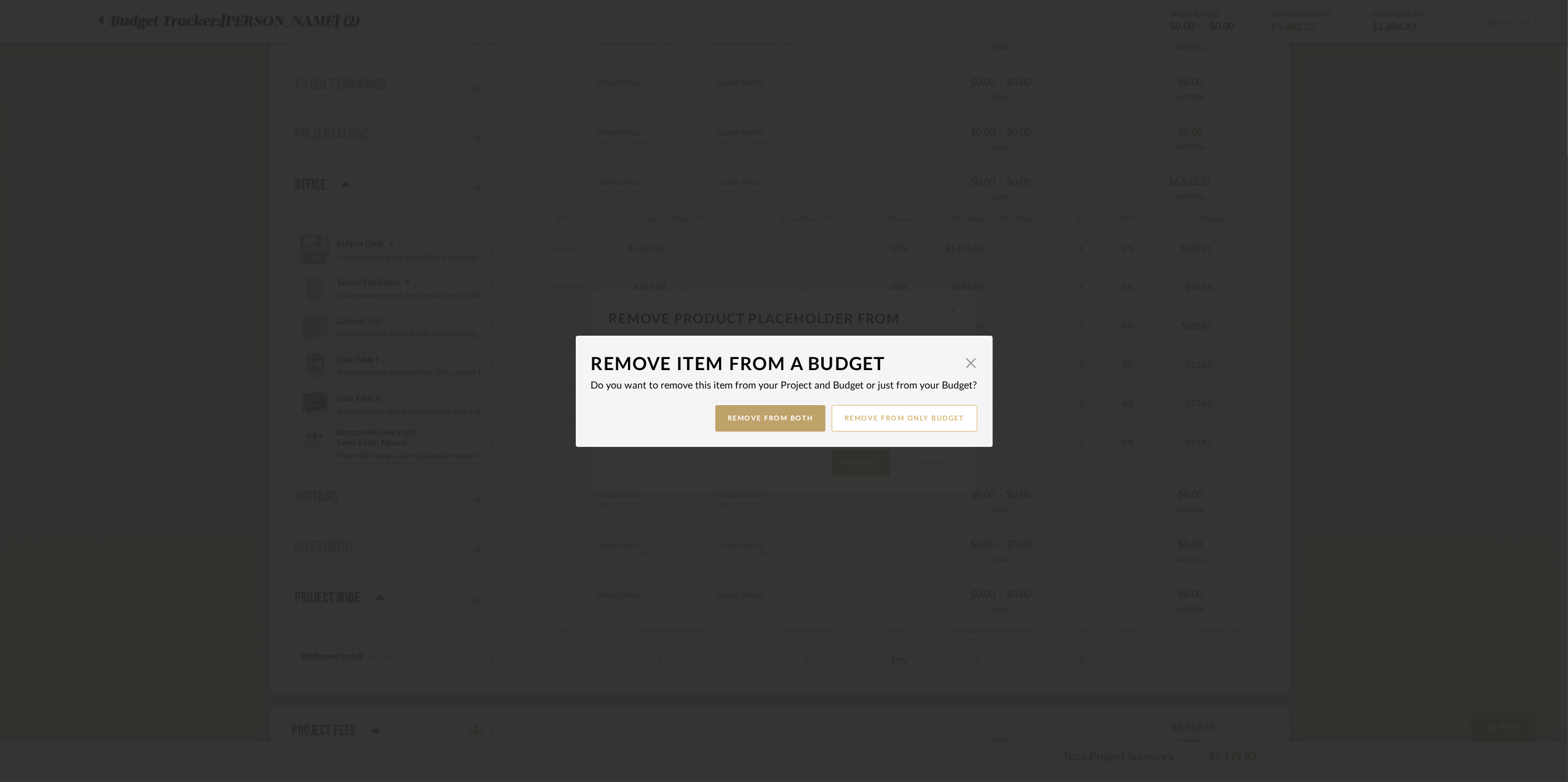
click at [897, 416] on button "Remove from only Budget" at bounding box center [905, 418] width 146 height 27
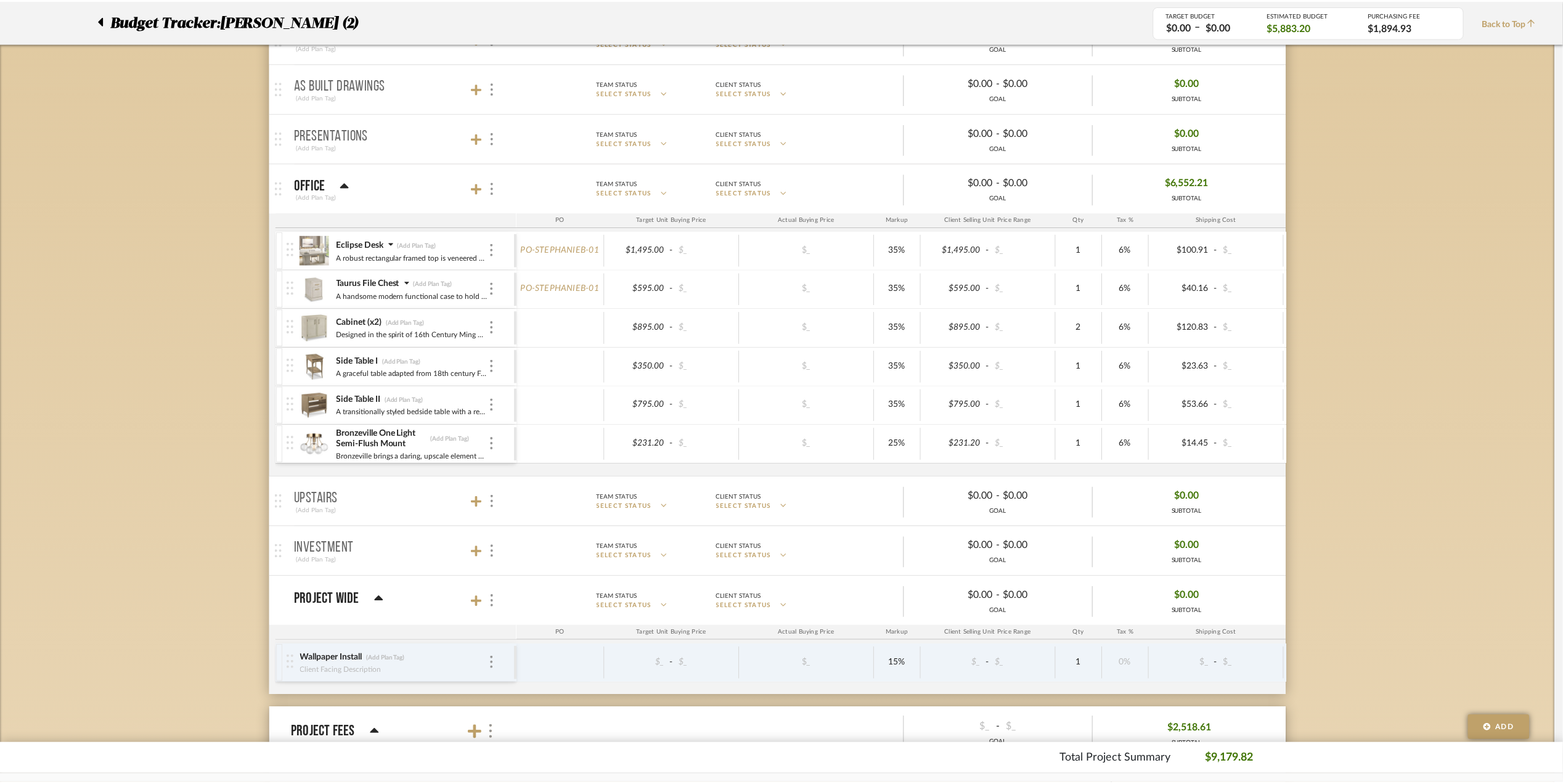
scroll to position [328, 0]
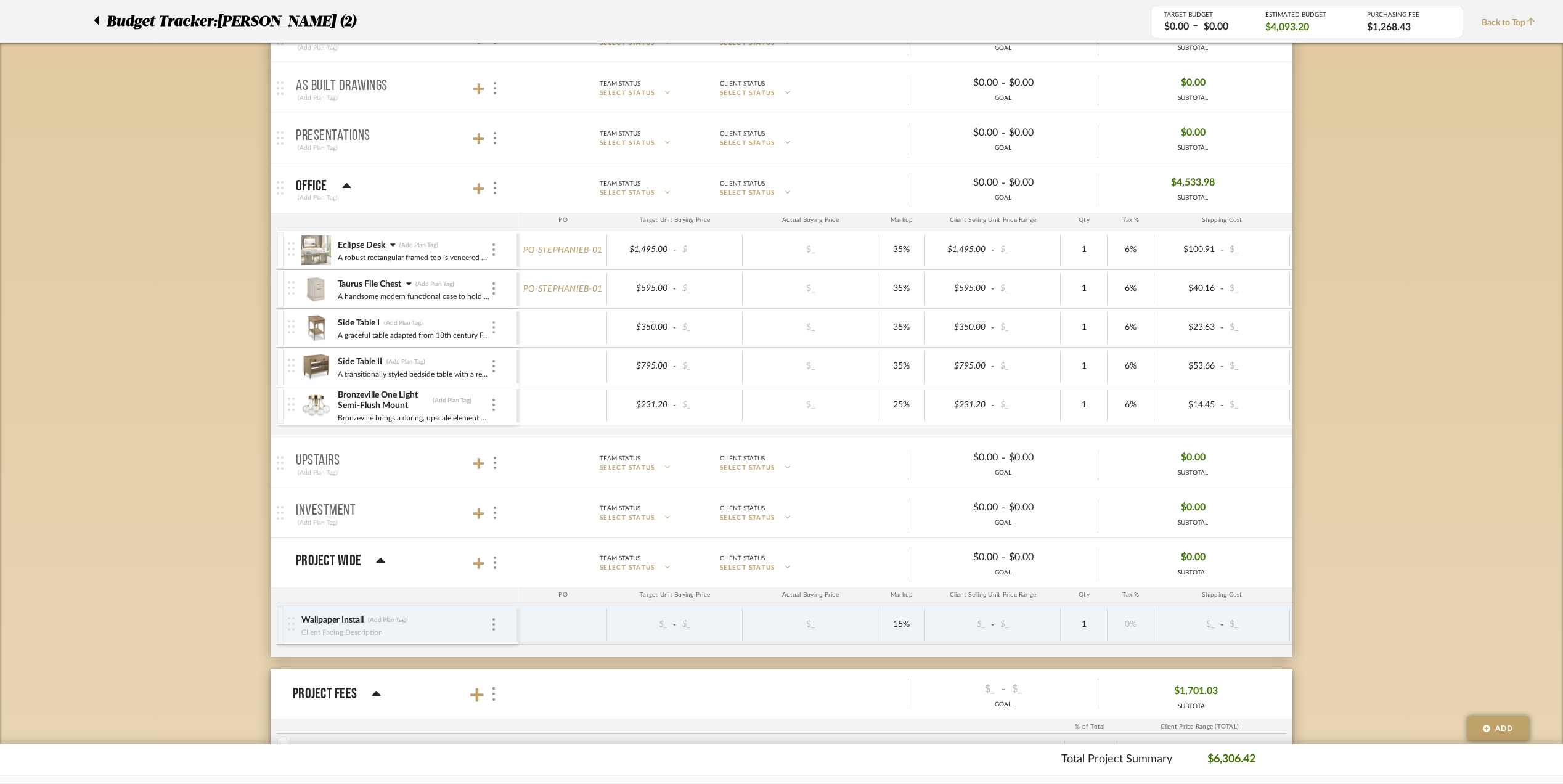
click at [494, 328] on img at bounding box center [494, 327] width 3 height 12
click at [538, 420] on span "Remove Item" at bounding box center [553, 422] width 76 height 10
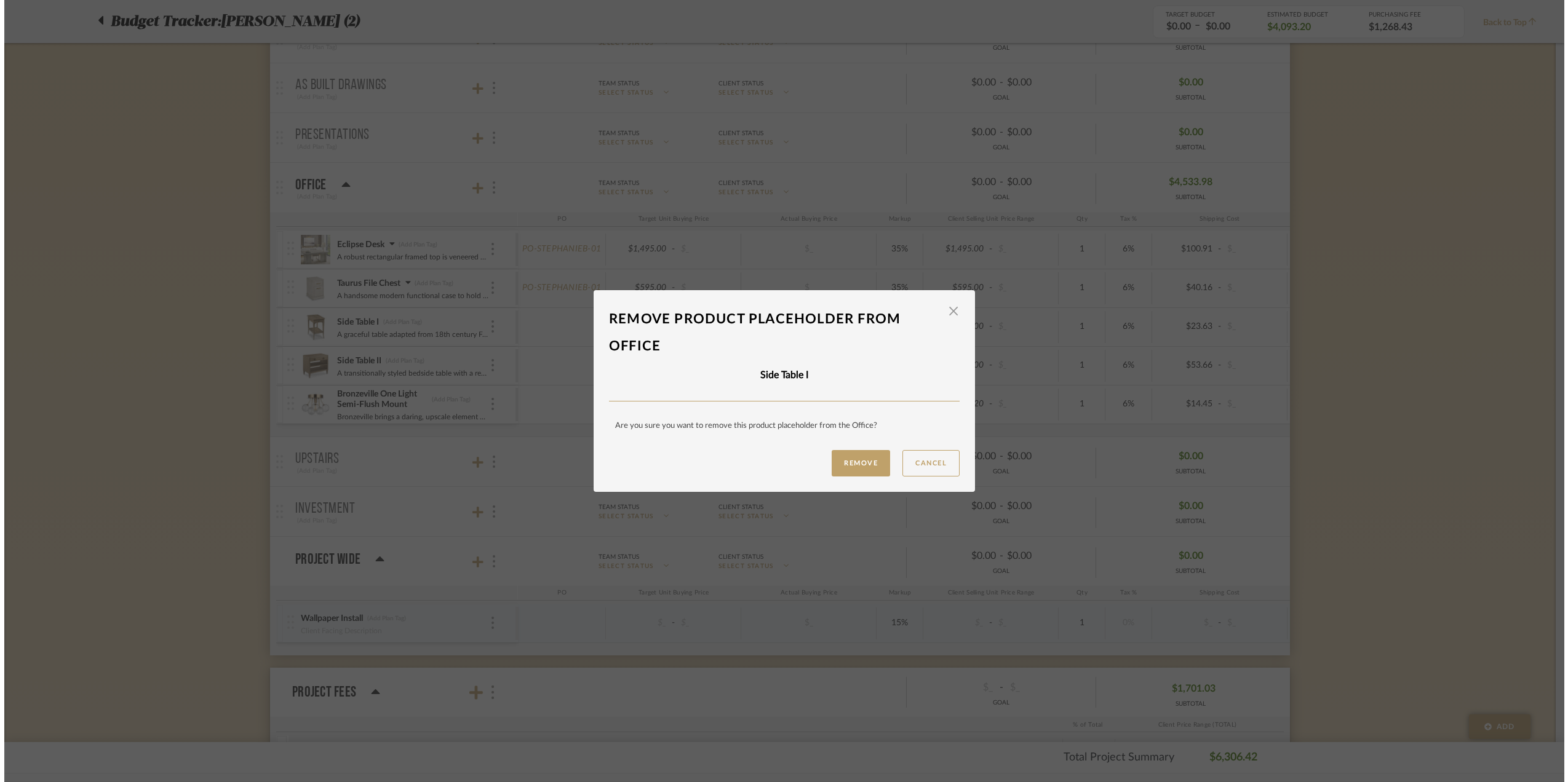
scroll to position [0, 0]
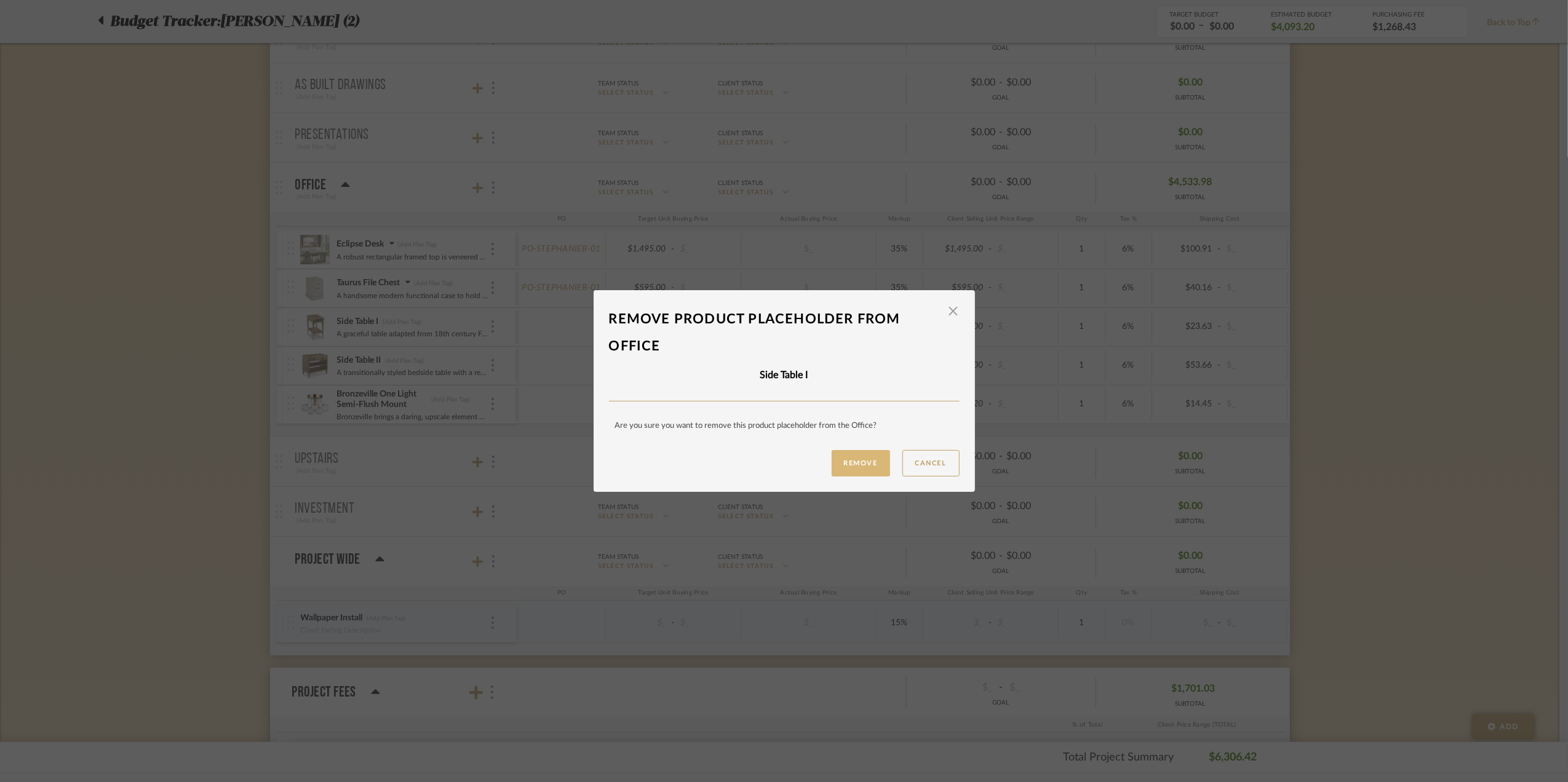
click at [852, 463] on button "Remove" at bounding box center [861, 463] width 58 height 27
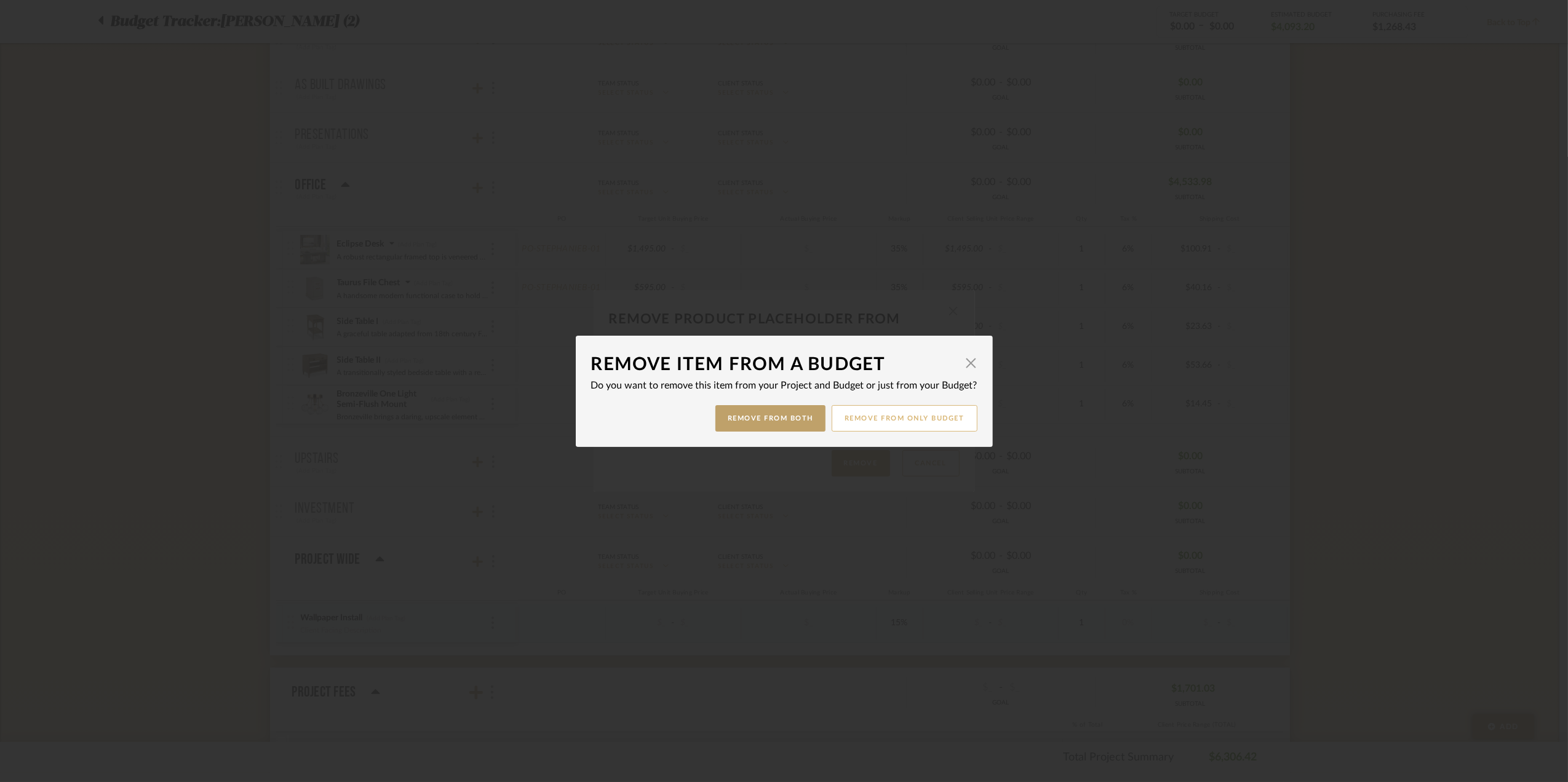
click at [881, 417] on button "Remove from only Budget" at bounding box center [905, 418] width 146 height 27
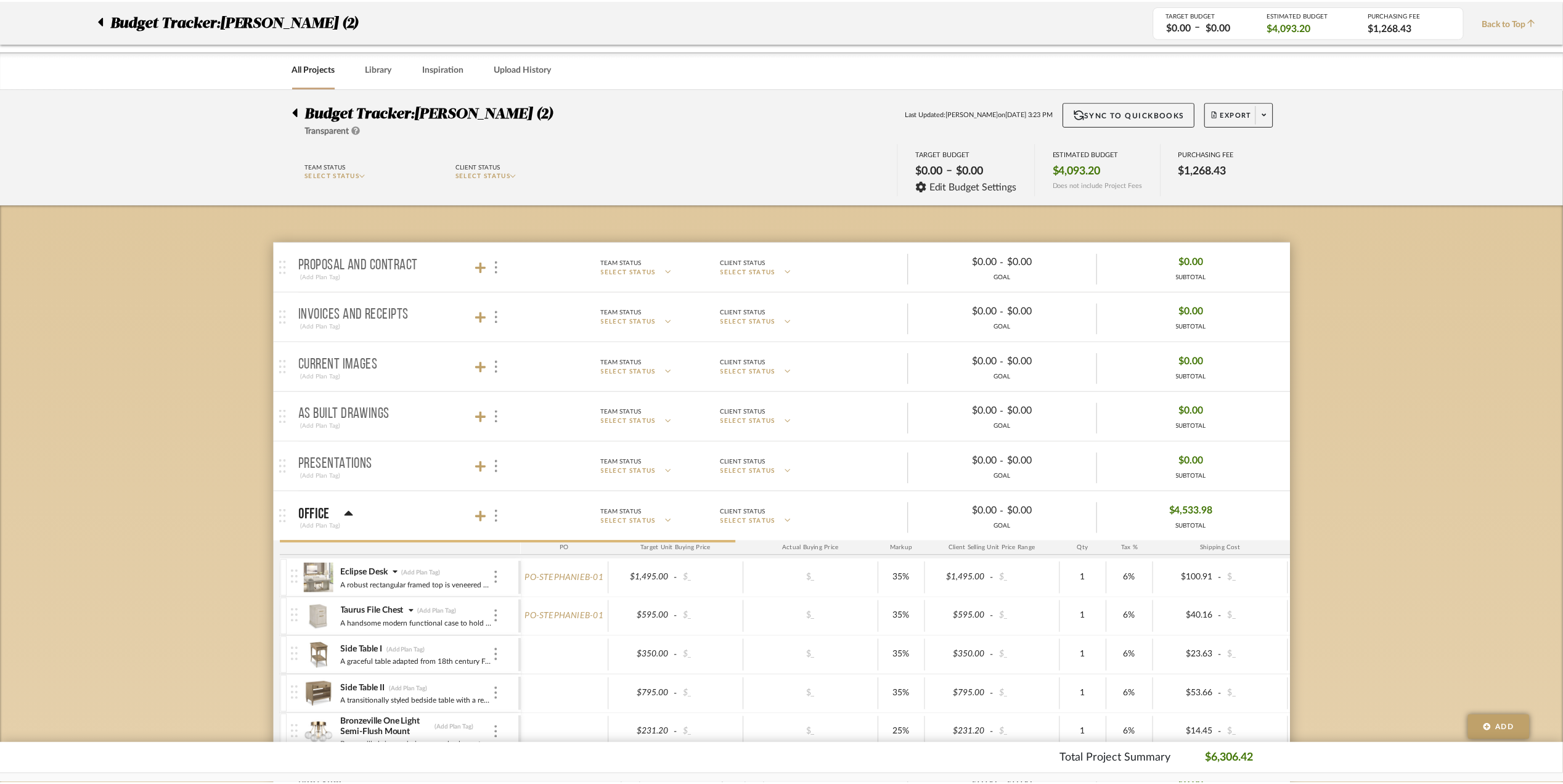
scroll to position [328, 0]
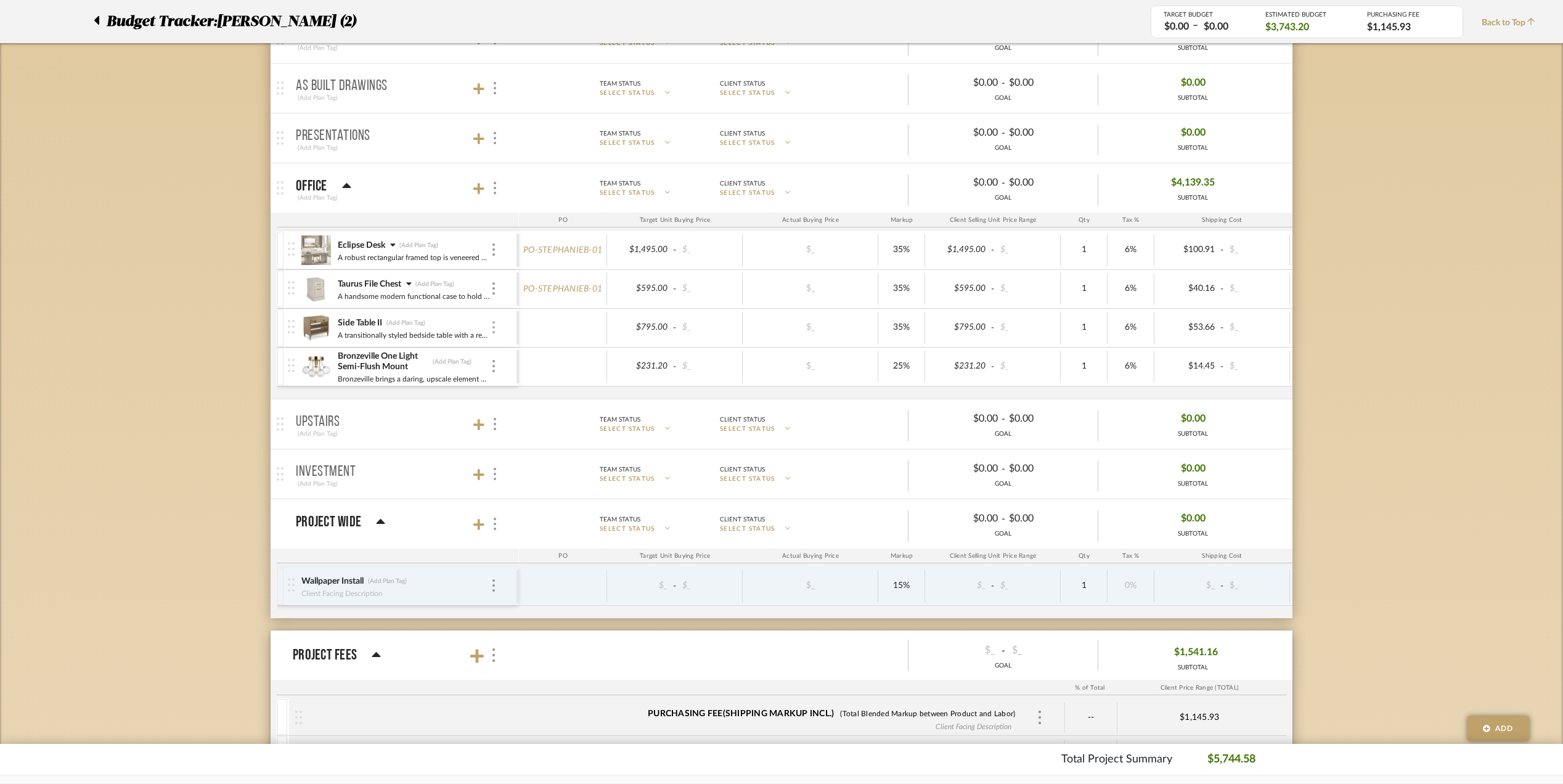
click at [494, 328] on img at bounding box center [494, 327] width 3 height 12
click at [555, 419] on span "Remove Item" at bounding box center [553, 422] width 76 height 10
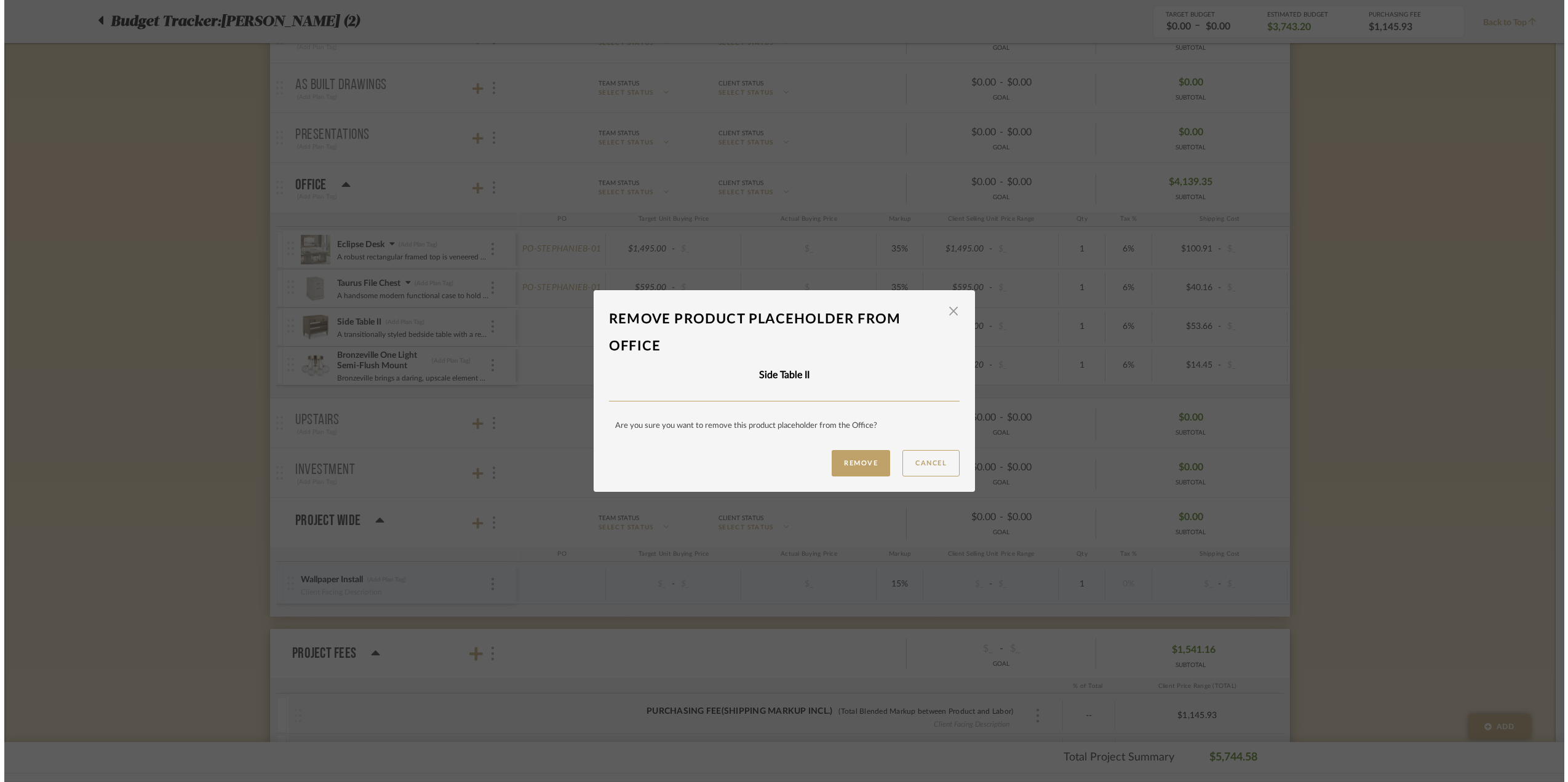
scroll to position [0, 0]
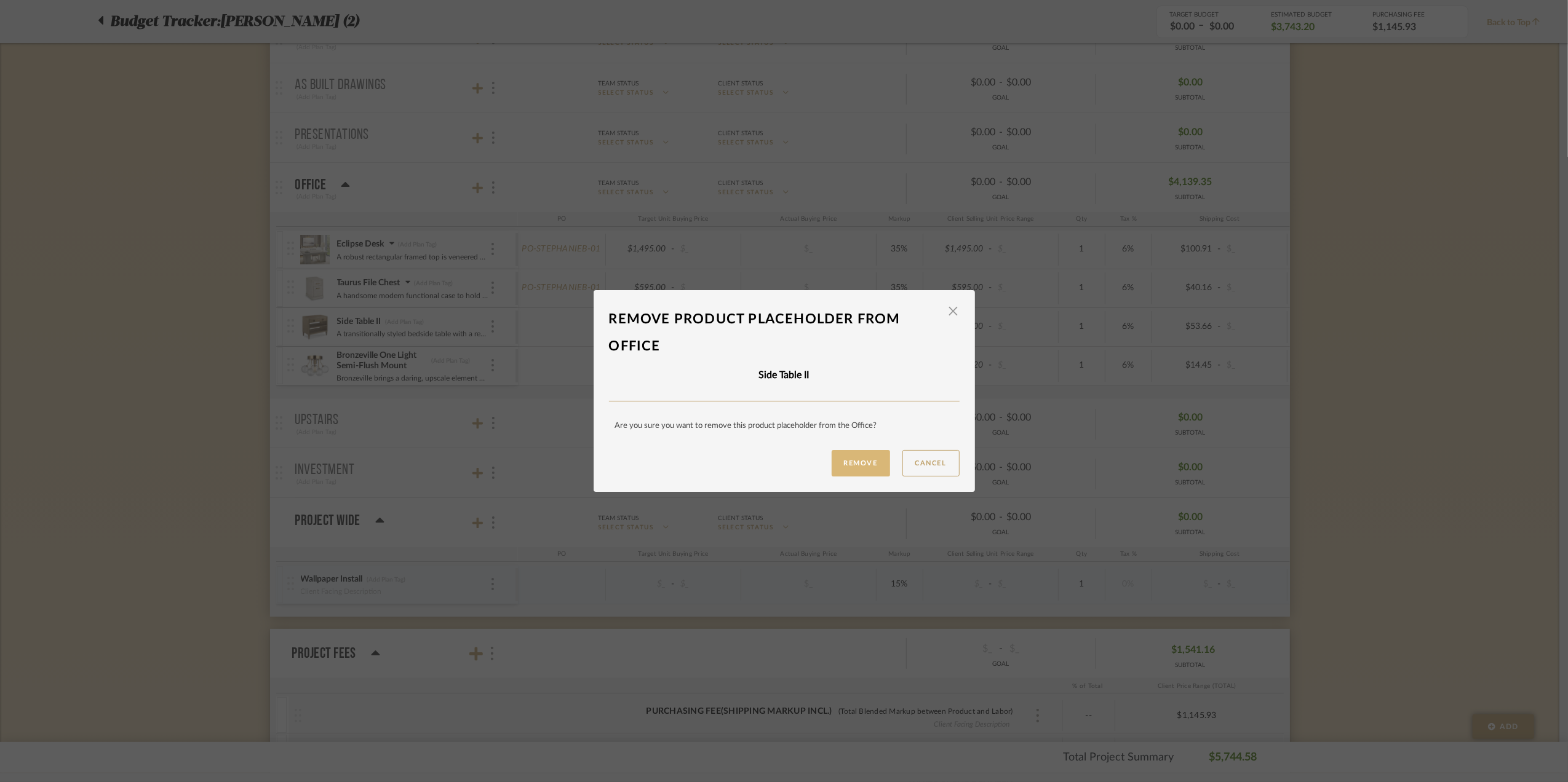
click at [855, 465] on button "Remove" at bounding box center [861, 463] width 58 height 27
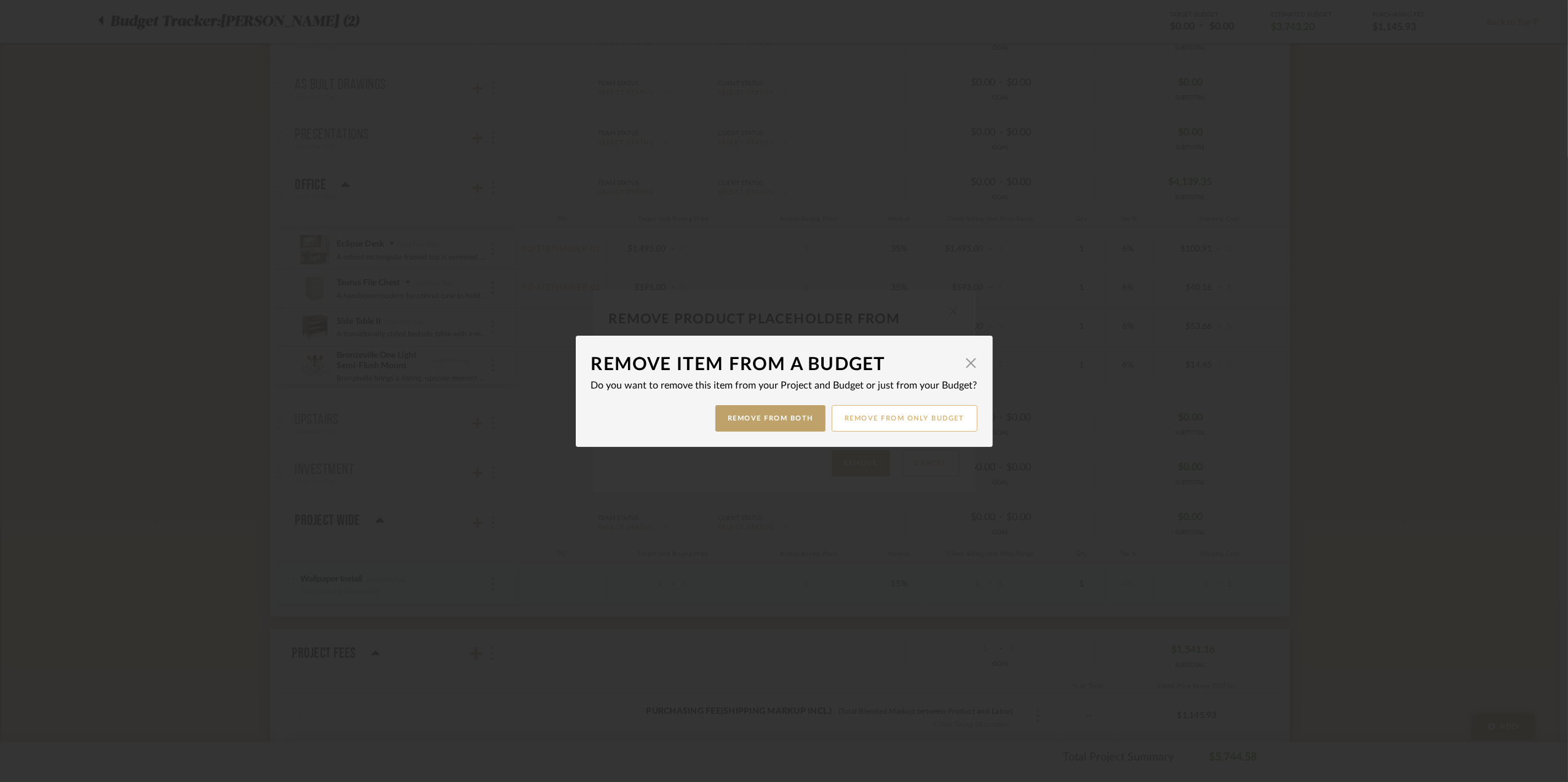
click at [913, 419] on button "Remove from only Budget" at bounding box center [905, 418] width 146 height 27
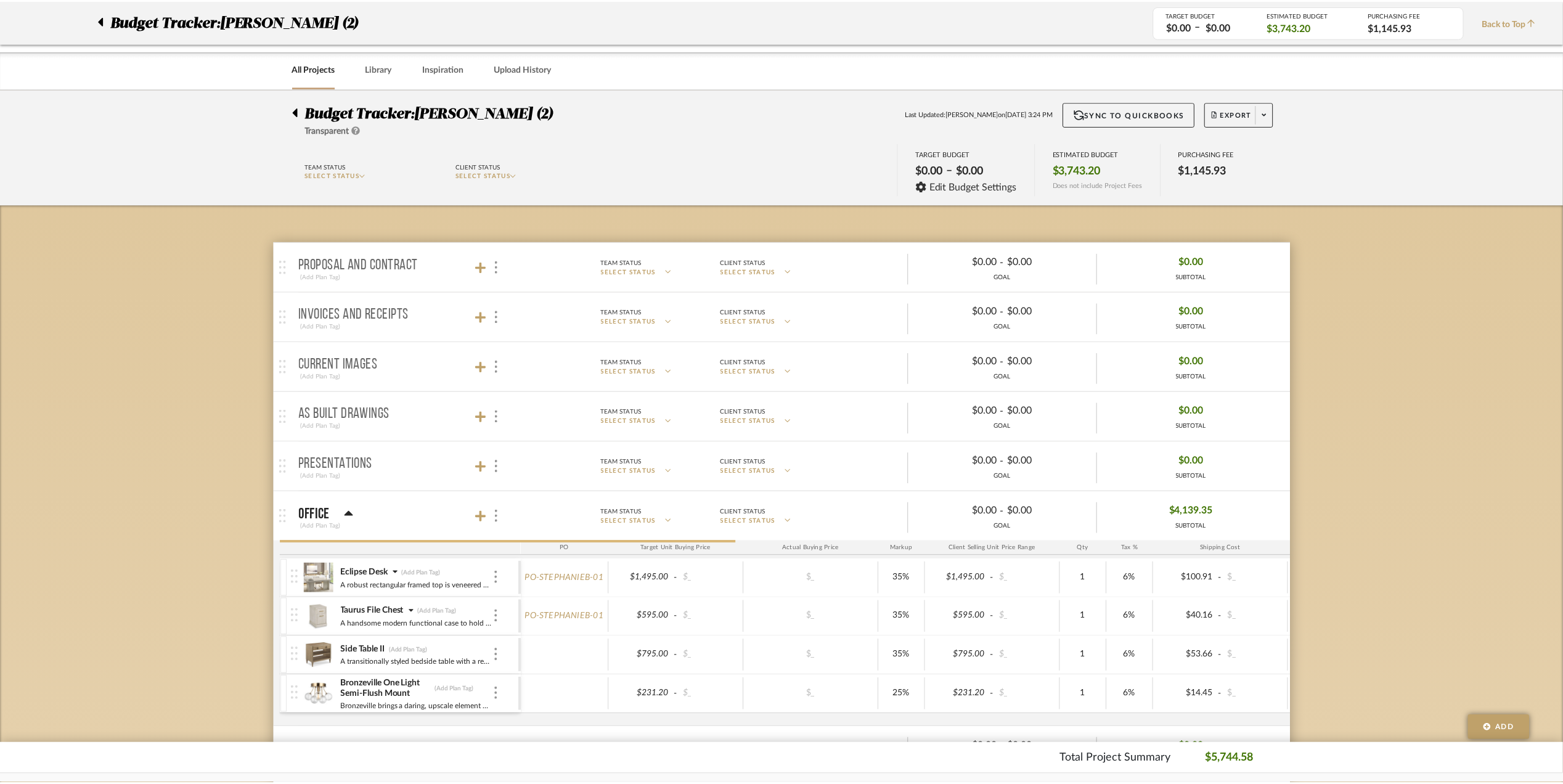
scroll to position [328, 0]
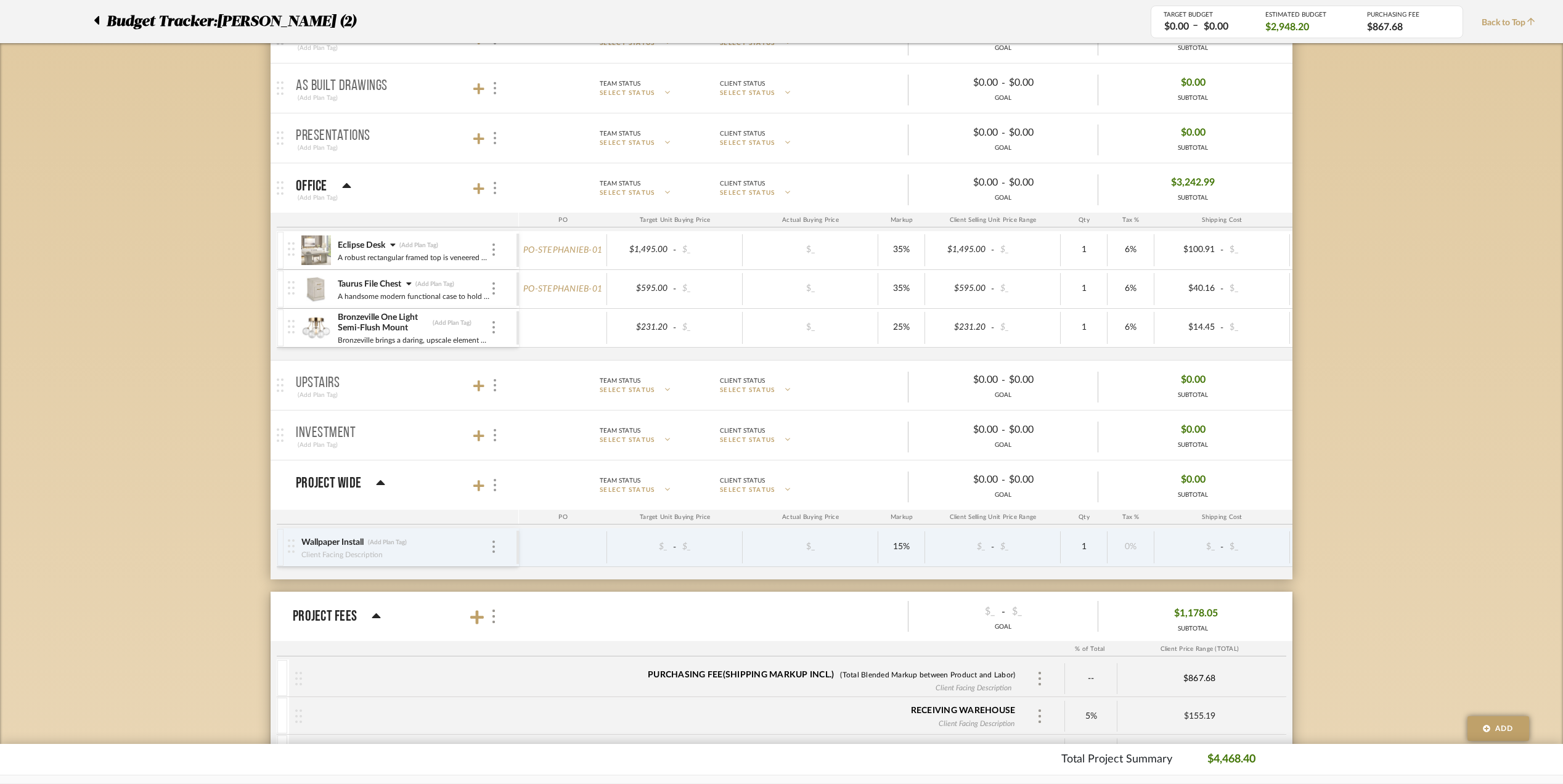
click at [489, 332] on div "Bronzeville One Light Semi-Flush Mount (Add Plan Tag)" at bounding box center [414, 323] width 154 height 22
click at [492, 331] on img at bounding box center [494, 327] width 3 height 12
click at [544, 420] on span "Remove Item" at bounding box center [553, 422] width 76 height 10
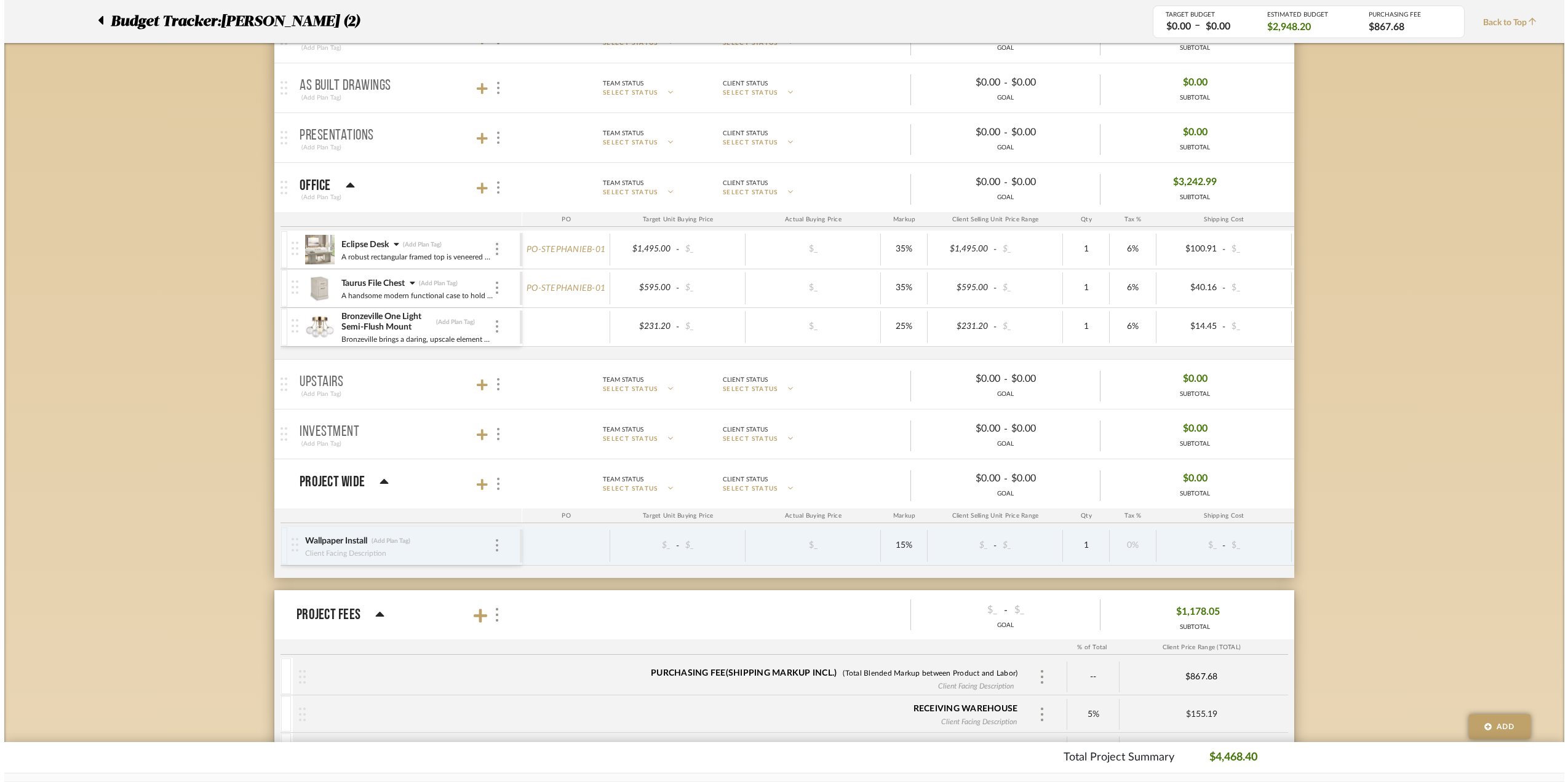
scroll to position [0, 0]
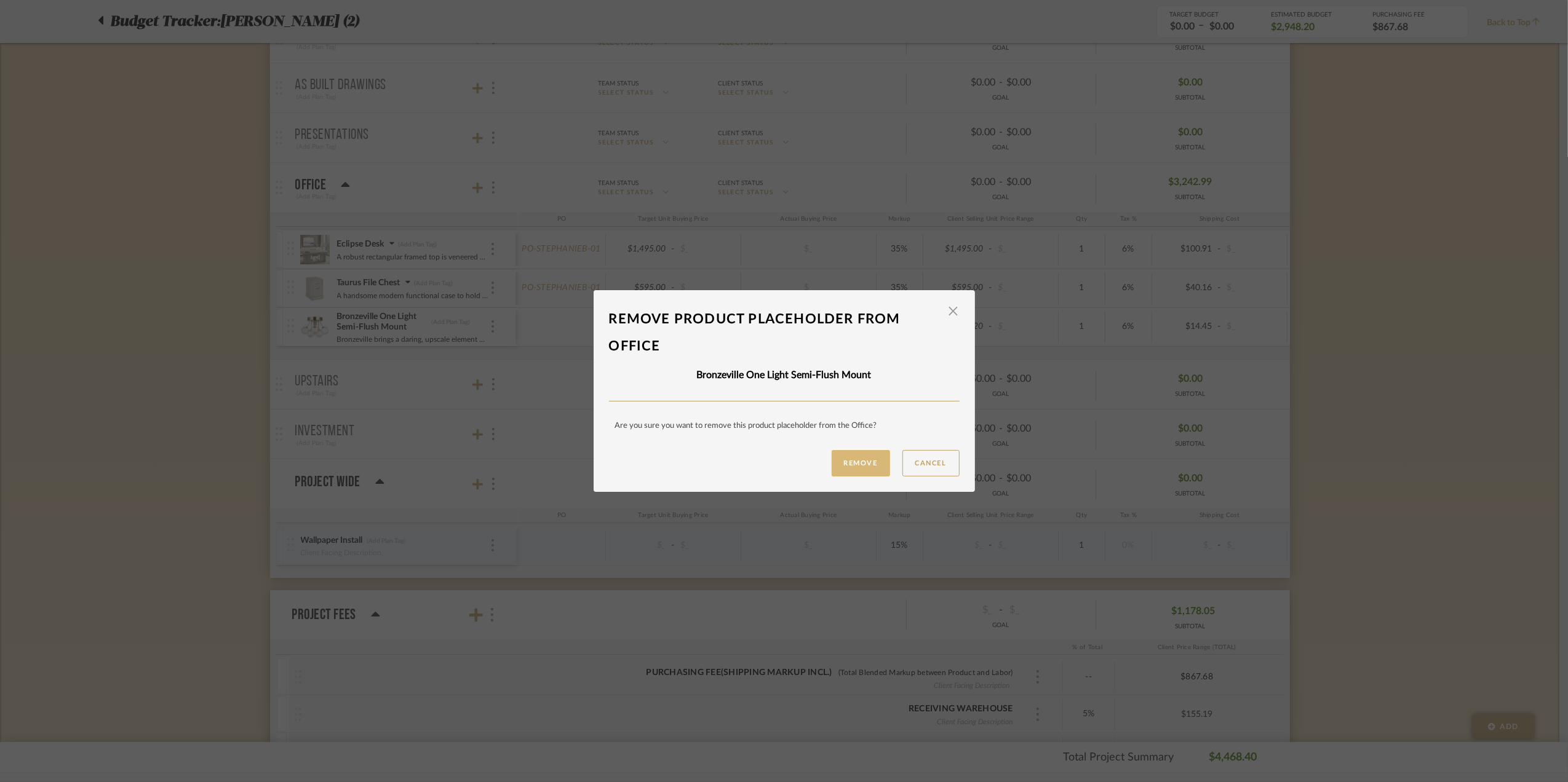
click at [859, 463] on button "Remove" at bounding box center [861, 463] width 58 height 27
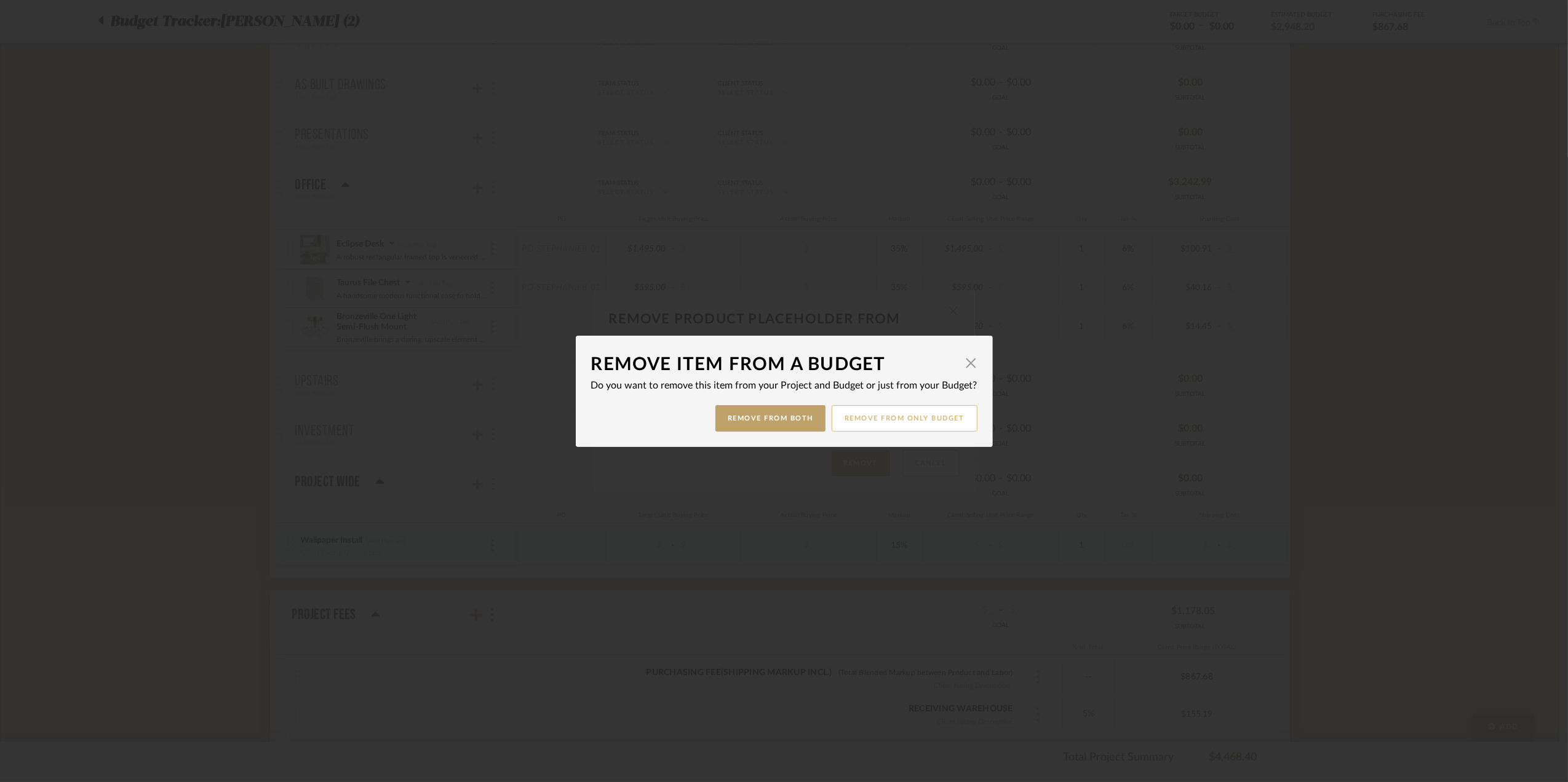
click at [899, 418] on button "Remove from only Budget" at bounding box center [905, 418] width 146 height 27
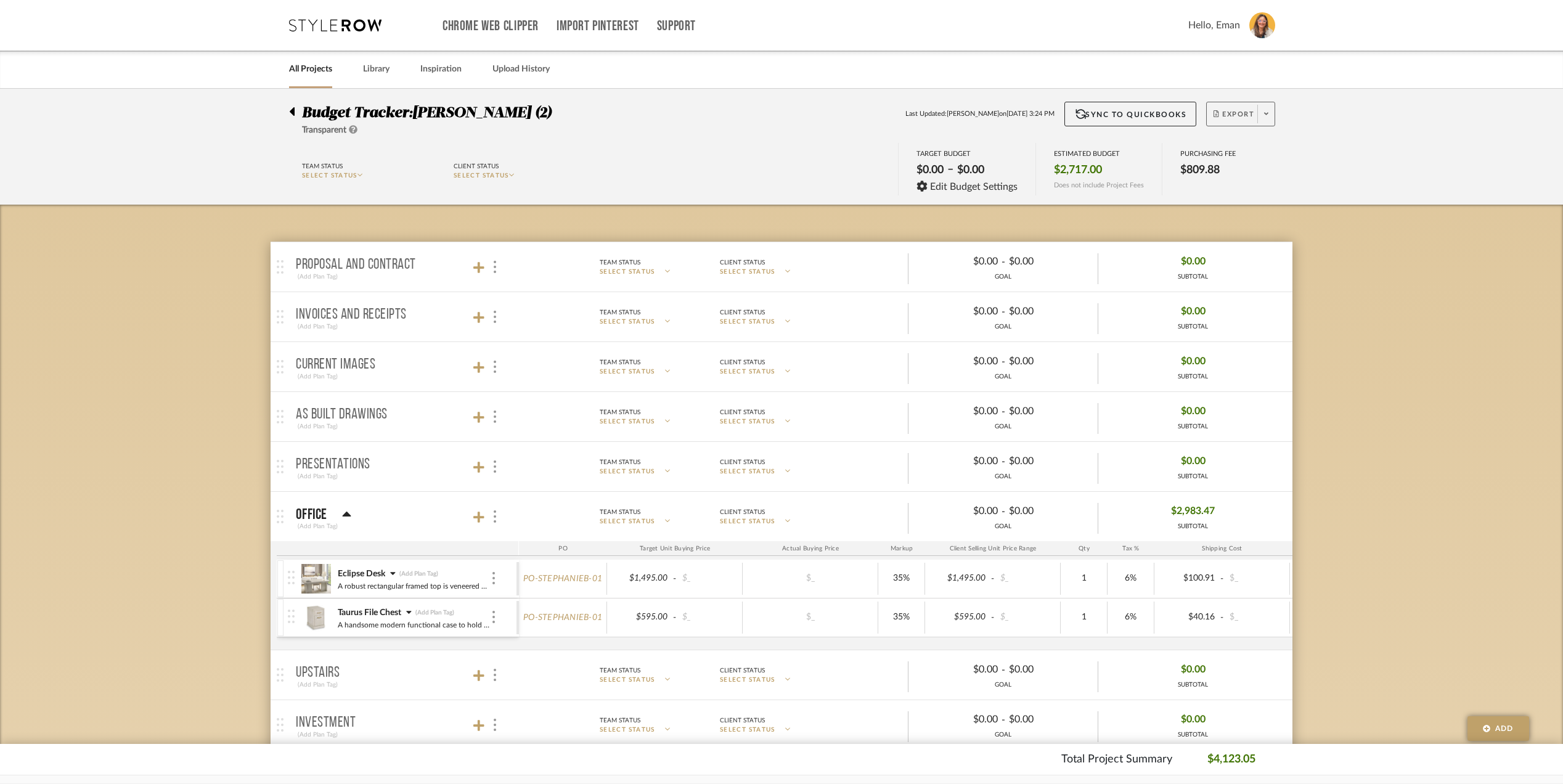
click at [1266, 114] on icon at bounding box center [1266, 114] width 4 height 3
click at [1243, 148] on span "Export PDF" at bounding box center [1262, 149] width 93 height 10
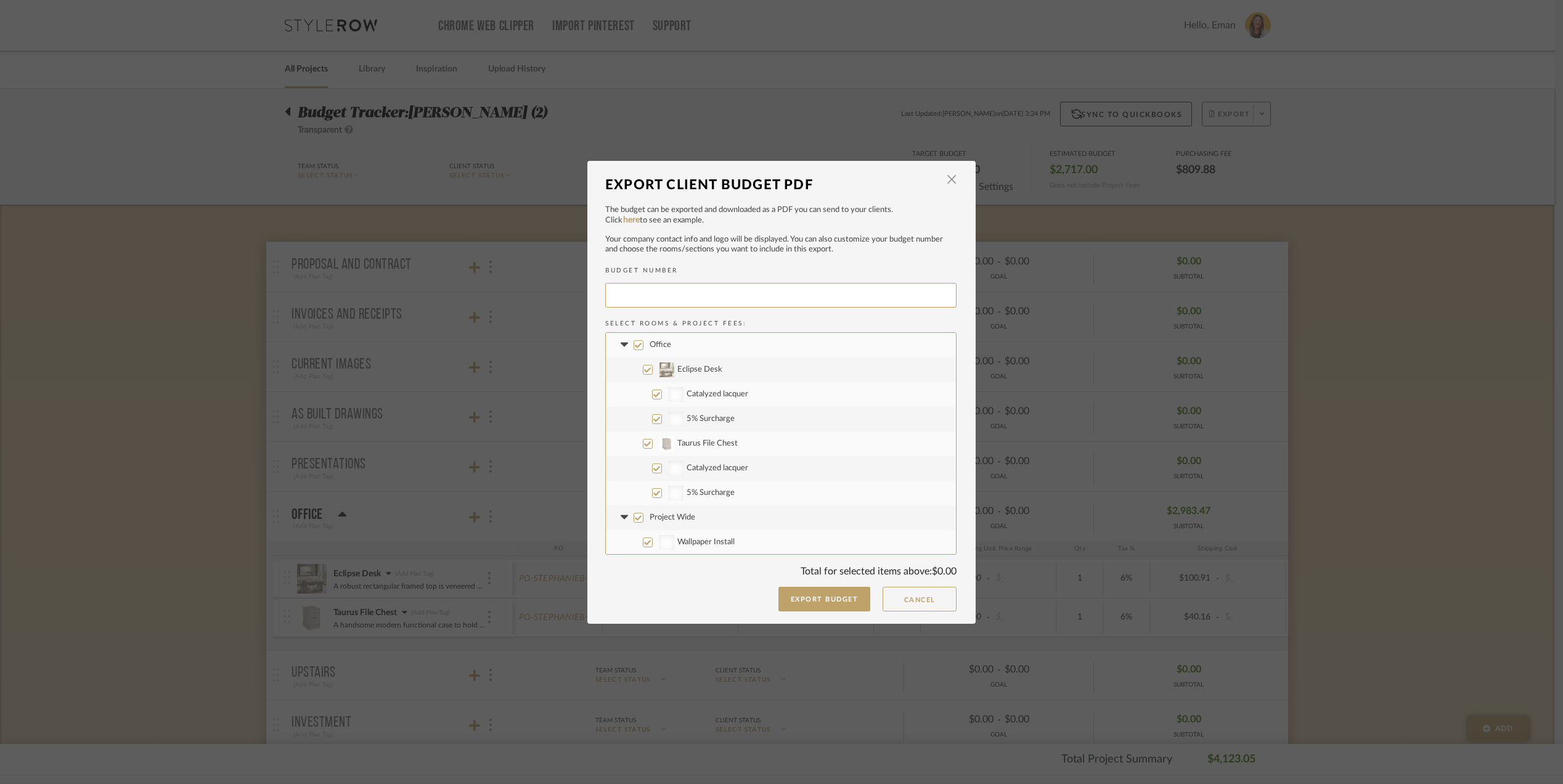
type input "STEPHA-001"
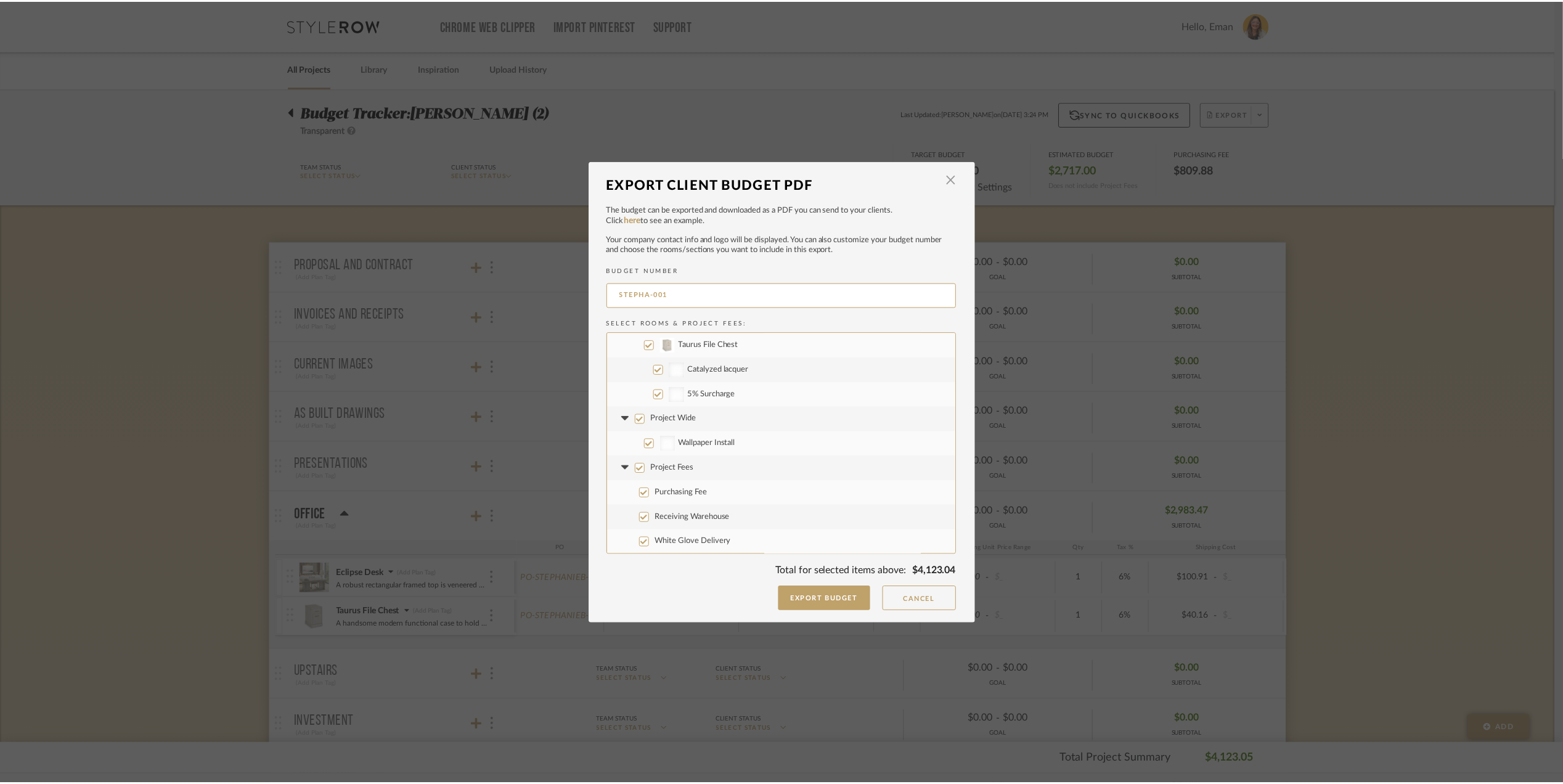
scroll to position [99, 0]
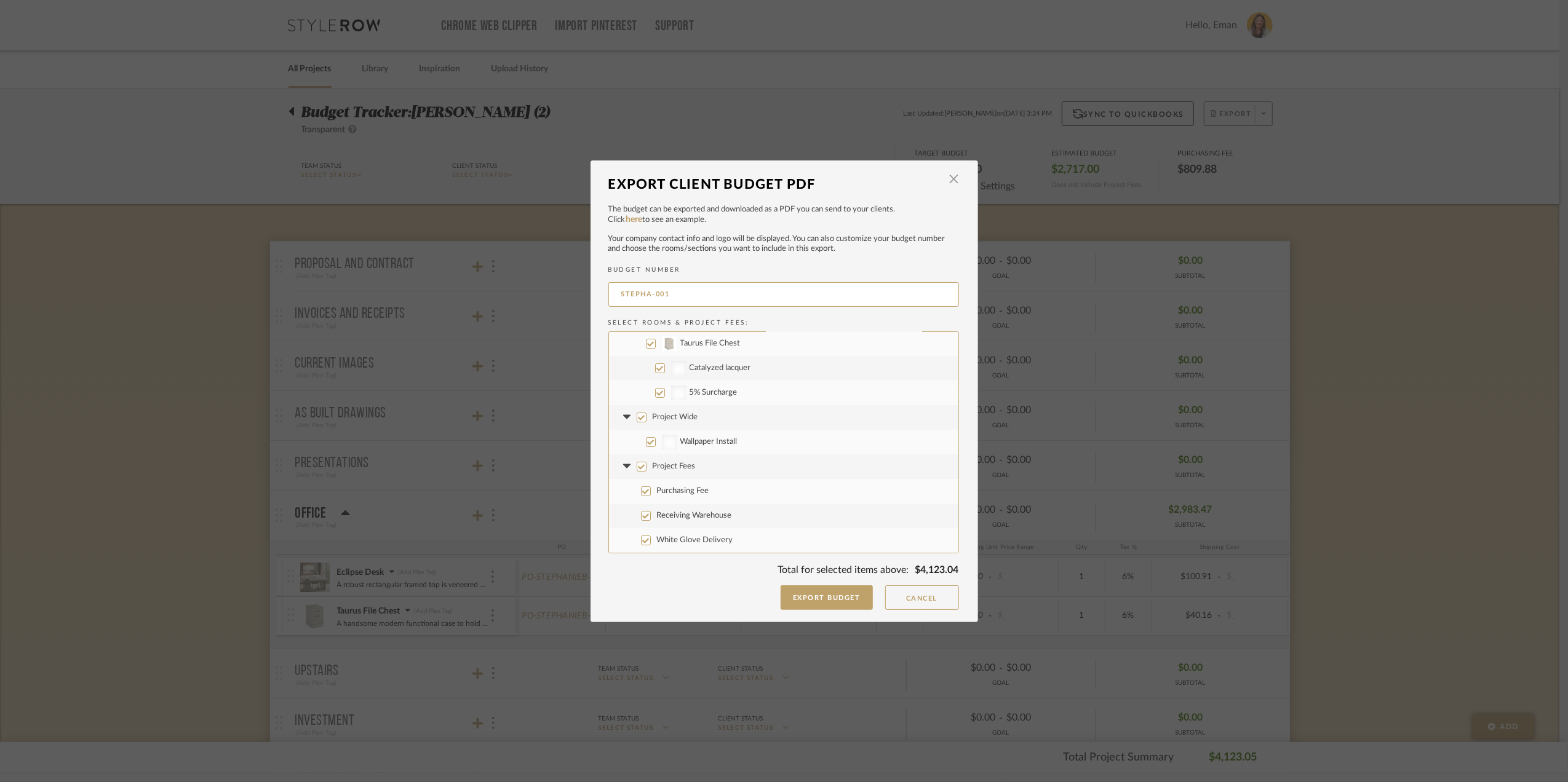
click at [637, 414] on input "Project Wide" at bounding box center [642, 418] width 10 height 10
checkbox input "false"
click at [828, 596] on button "Export Budget" at bounding box center [827, 598] width 93 height 25
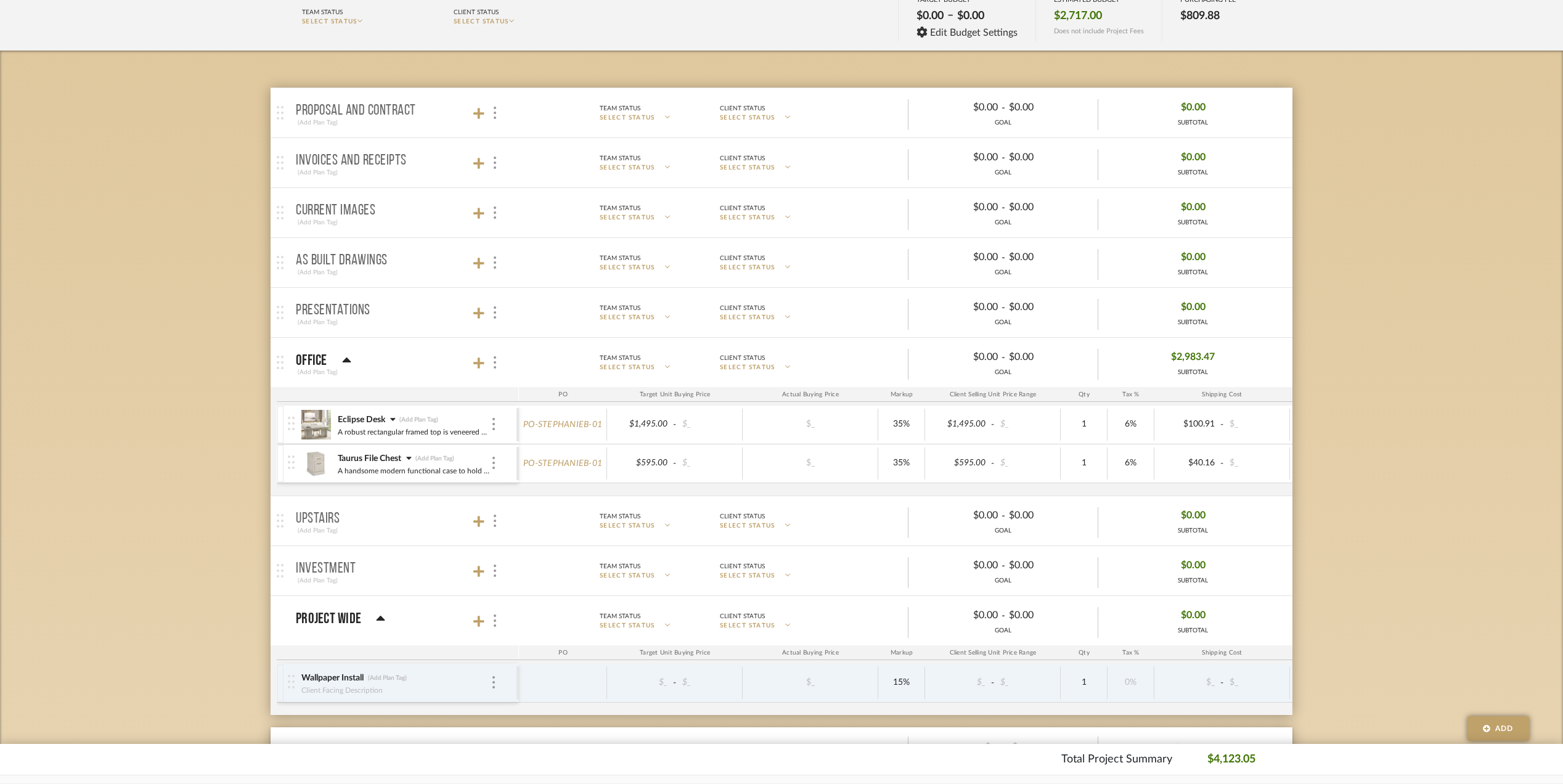
scroll to position [164, 0]
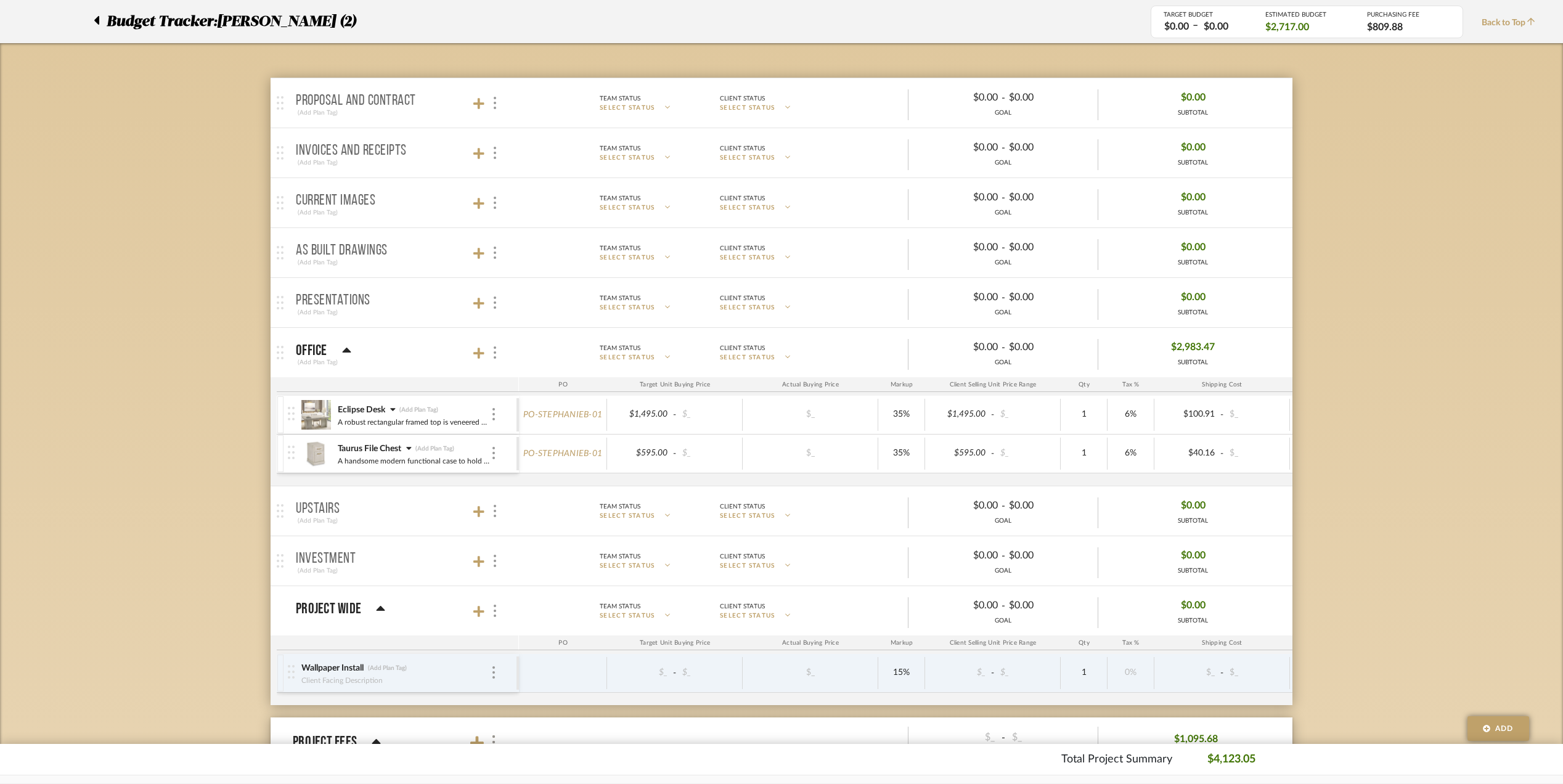
click at [388, 407] on div "Eclipse Desk (Add Plan Tag)" at bounding box center [414, 409] width 154 height 12
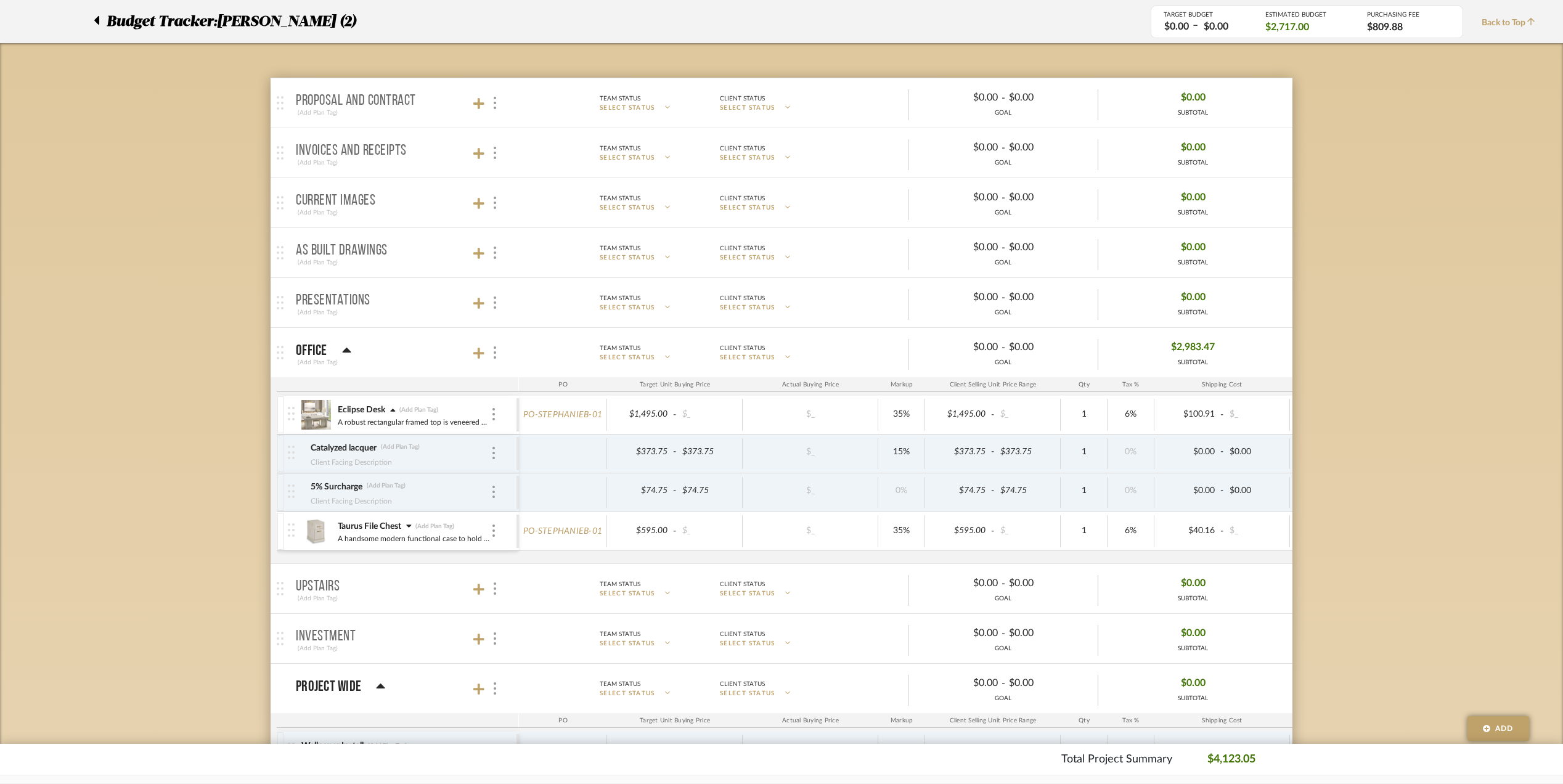
click at [410, 526] on icon at bounding box center [409, 526] width 5 height 3
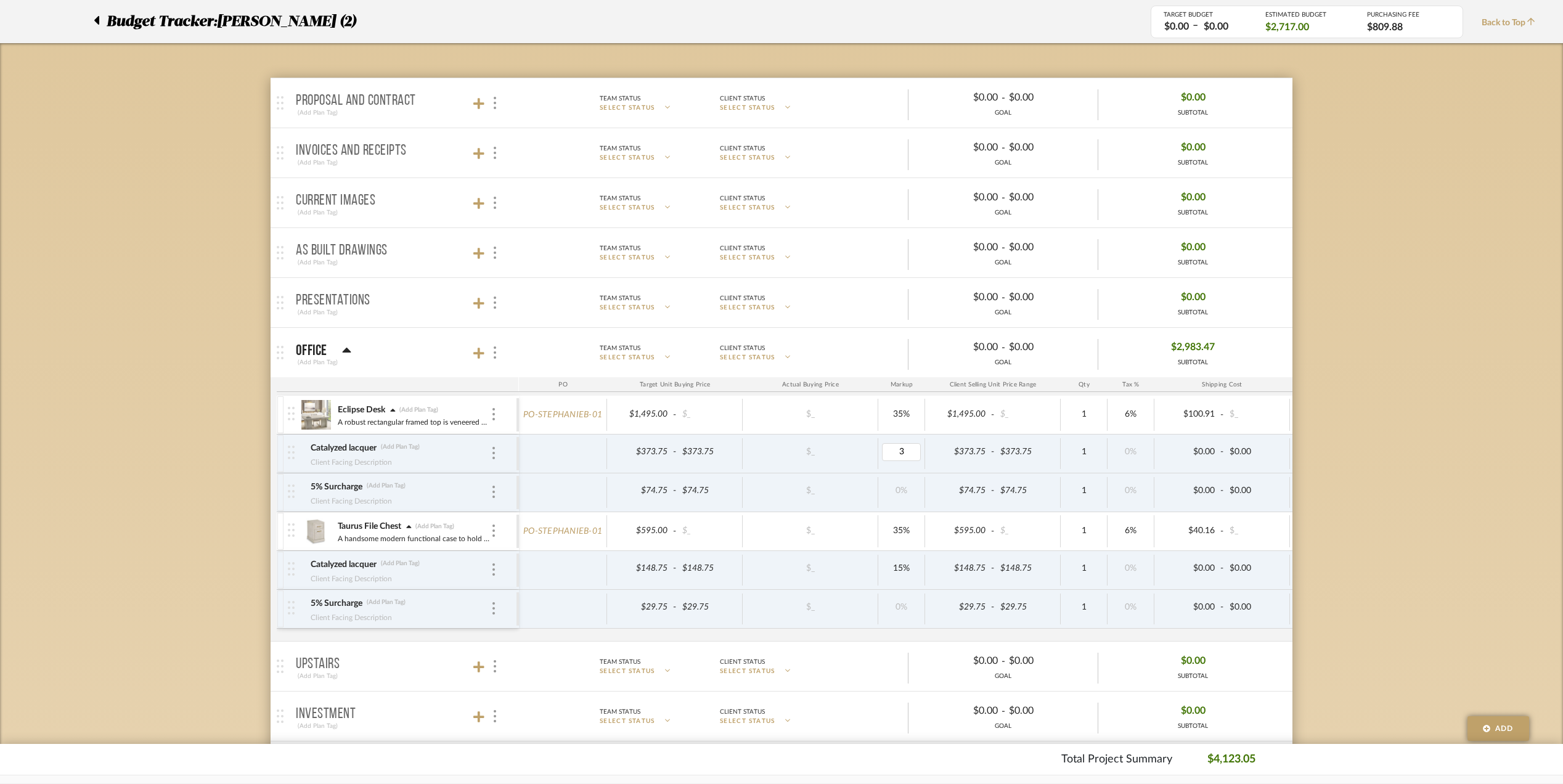
type input "35"
click at [1351, 471] on div "Budget Tracker: Stephanie Bergreen (2) Transparent Last Updated: Eman AlSulaima…" at bounding box center [782, 604] width 1563 height 1358
type input "35"
click at [1364, 518] on div "Budget Tracker: Stephanie Bergreen (2) Transparent Last Updated: Eman AlSulaima…" at bounding box center [782, 604] width 1563 height 1358
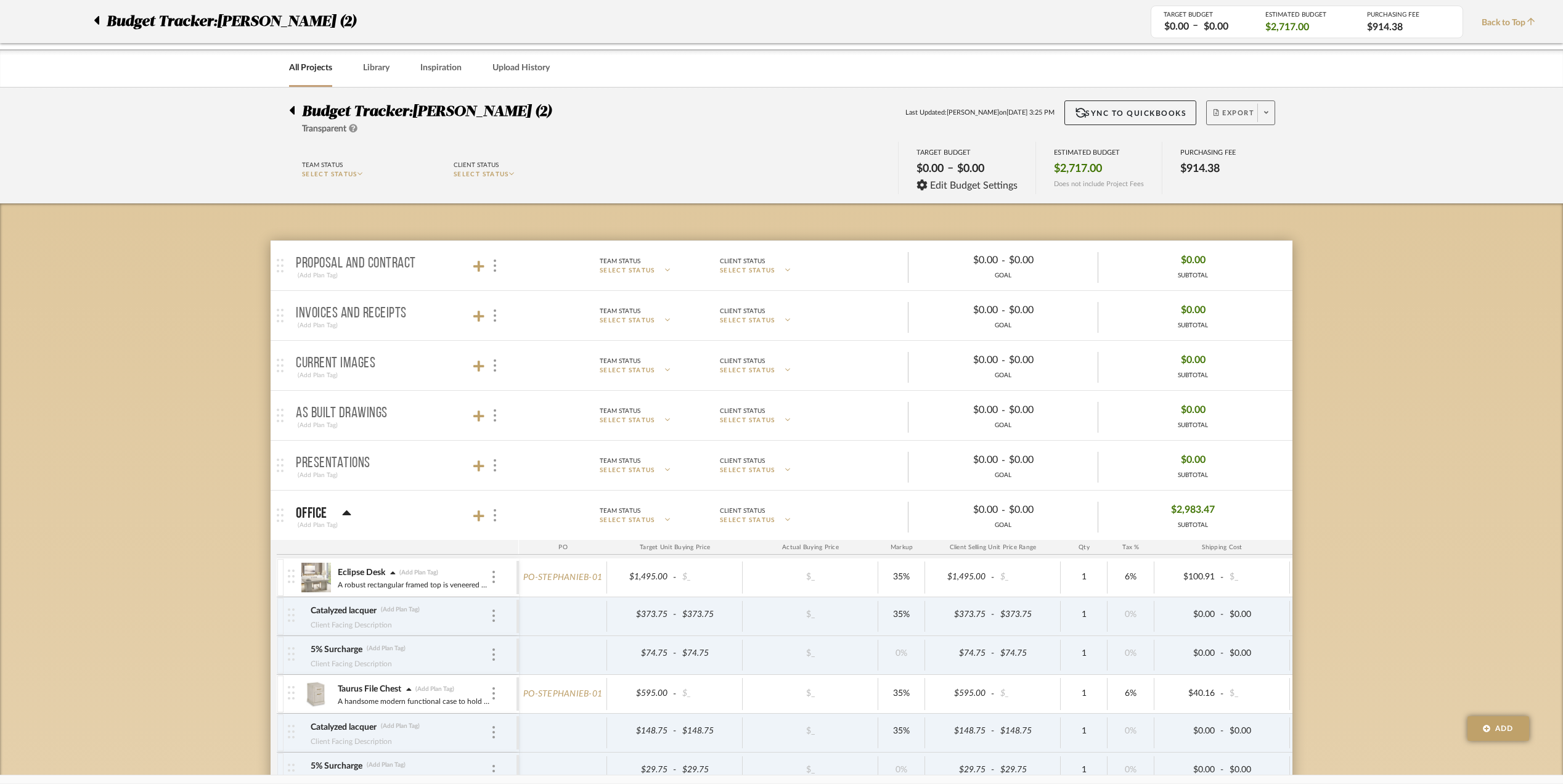
scroll to position [0, 0]
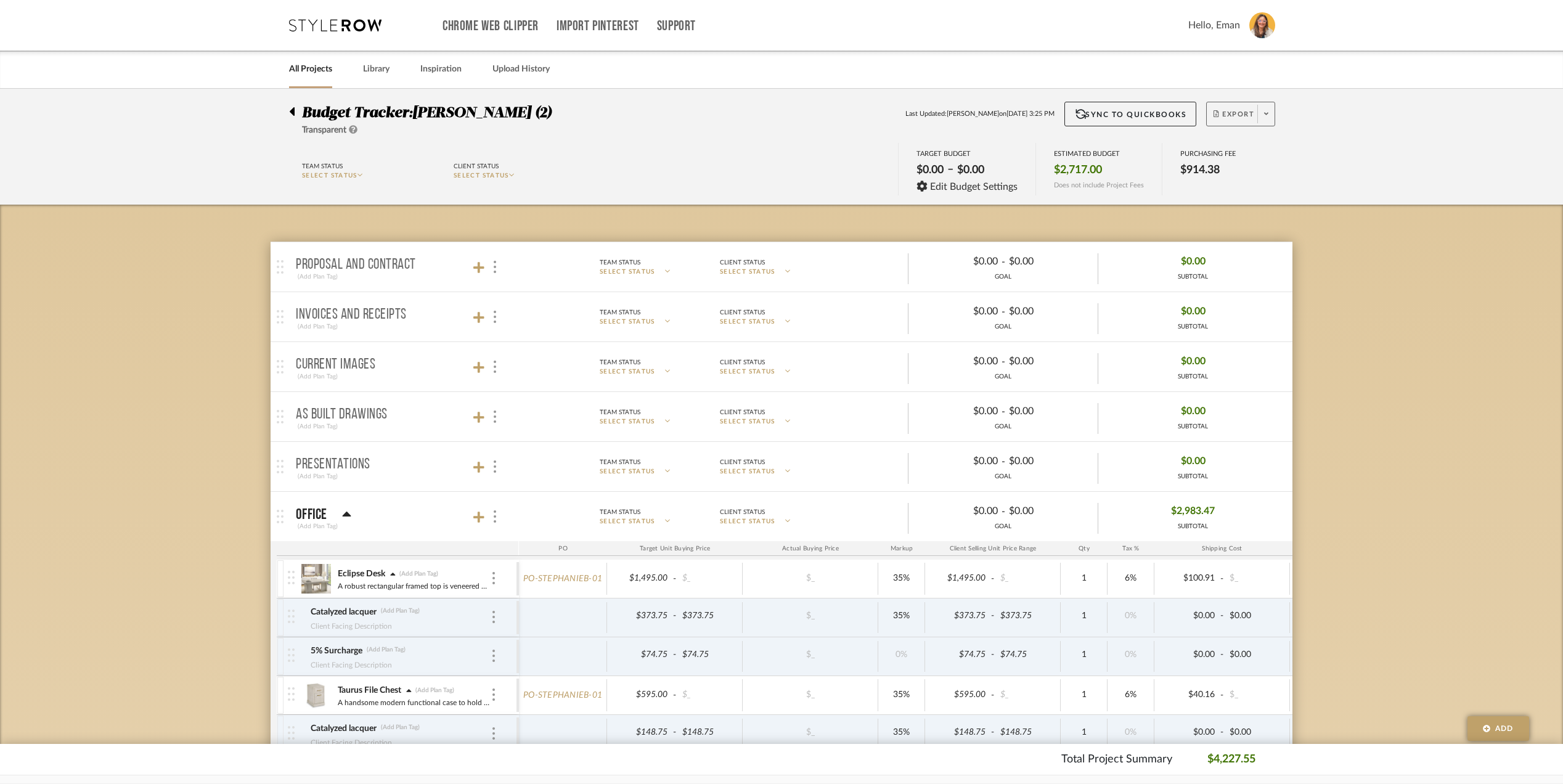
click at [1261, 111] on span at bounding box center [1266, 114] width 17 height 18
click at [1248, 151] on span "Export PDF" at bounding box center [1262, 149] width 93 height 10
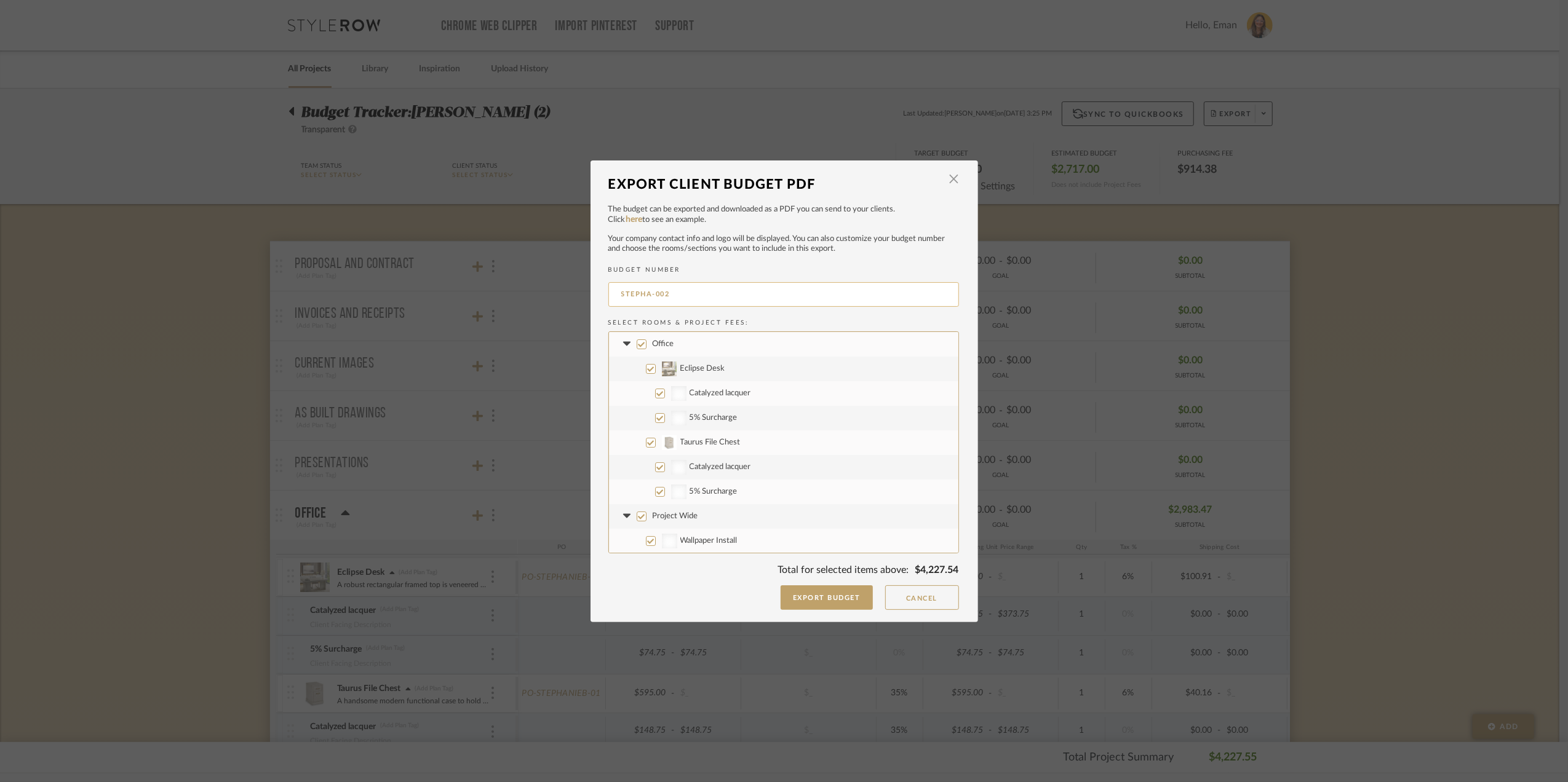
click at [690, 292] on input "STEPHA-002" at bounding box center [783, 294] width 351 height 25
type input "STEPHA-001"
click at [826, 591] on button "Export Budget" at bounding box center [827, 598] width 93 height 25
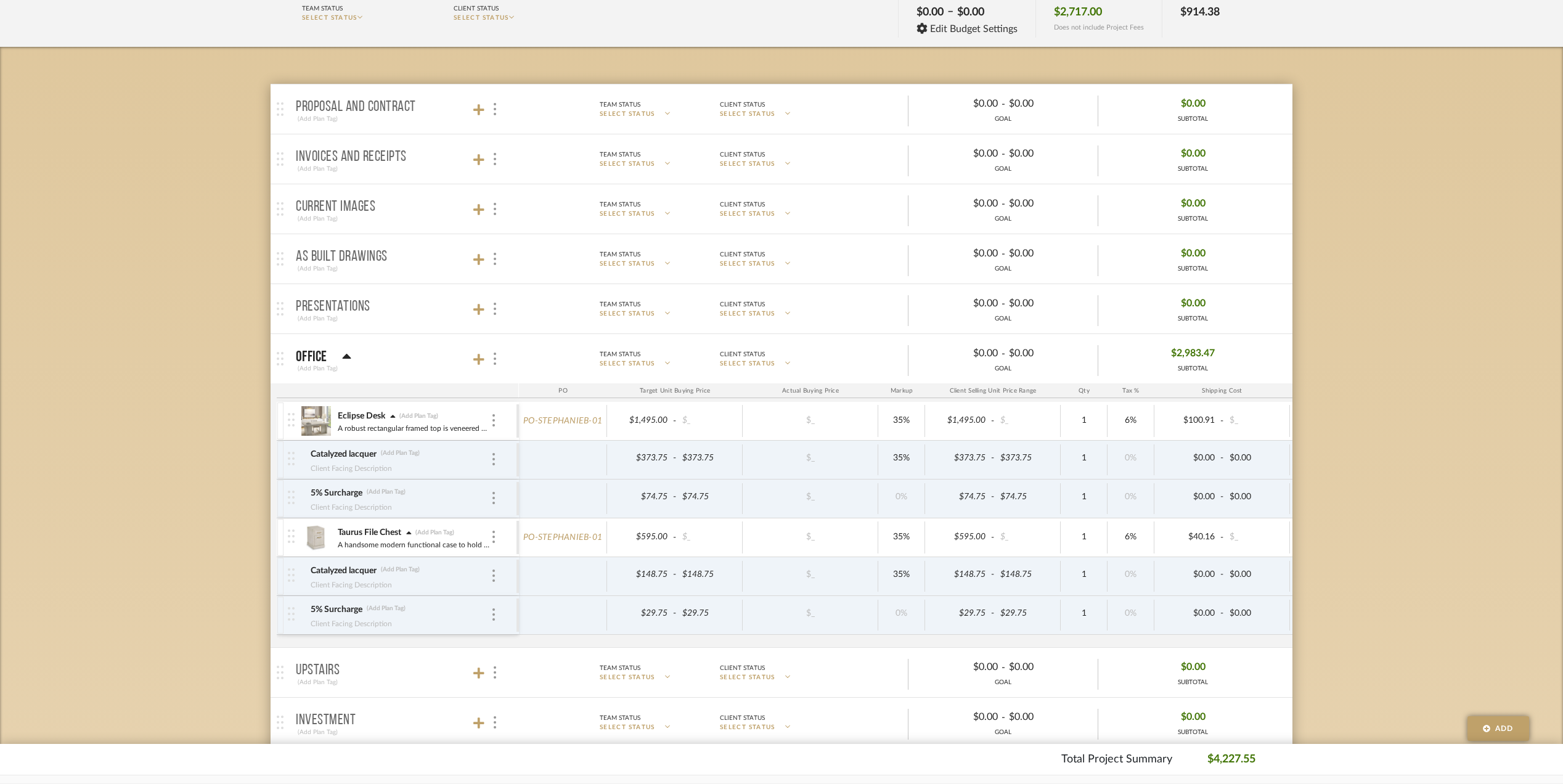
scroll to position [164, 0]
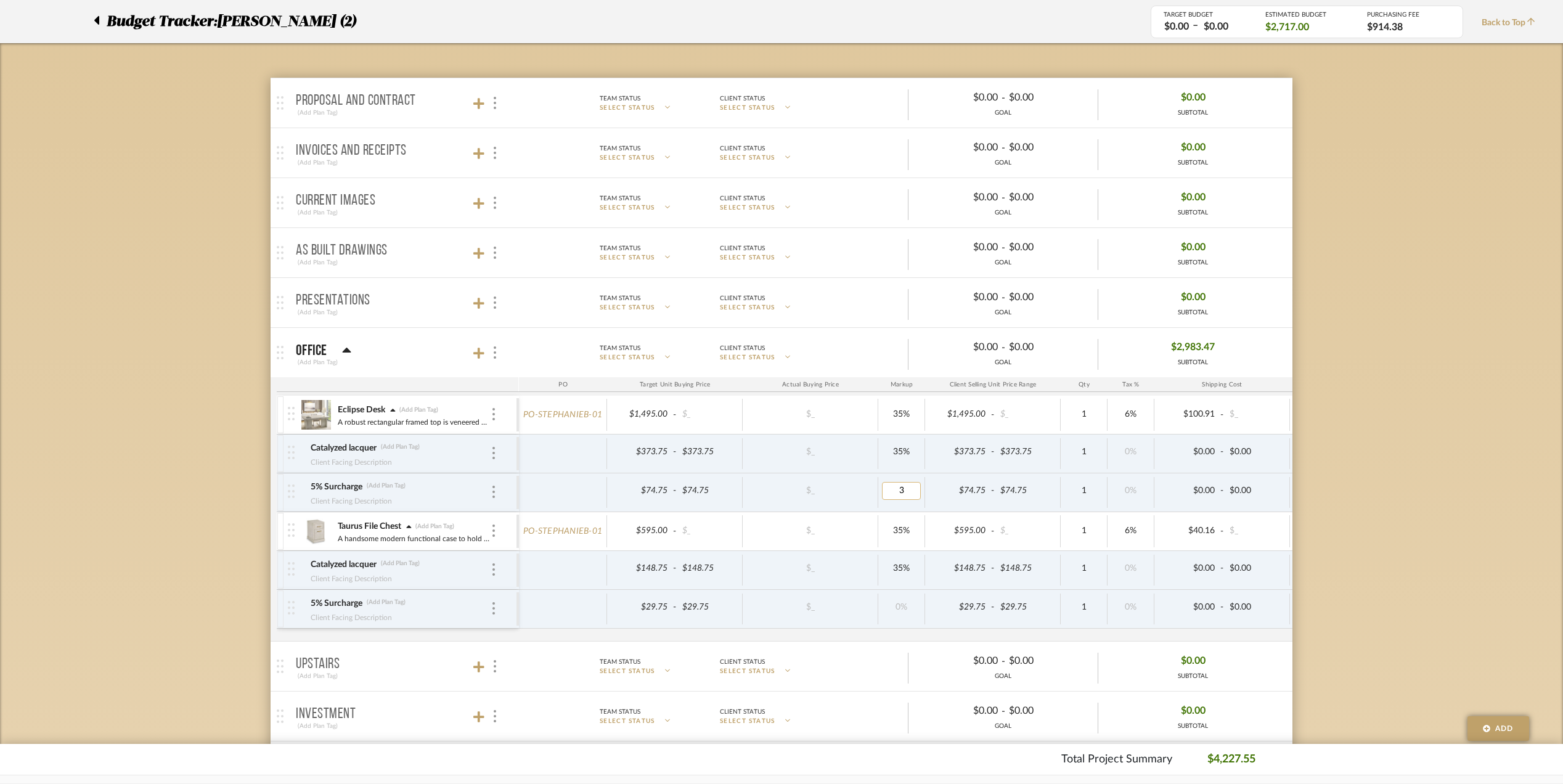
type input "35"
click at [1370, 518] on div "Budget Tracker: Stephanie Bergreen (2) Transparent Last Updated: Eman AlSulaima…" at bounding box center [782, 604] width 1563 height 1358
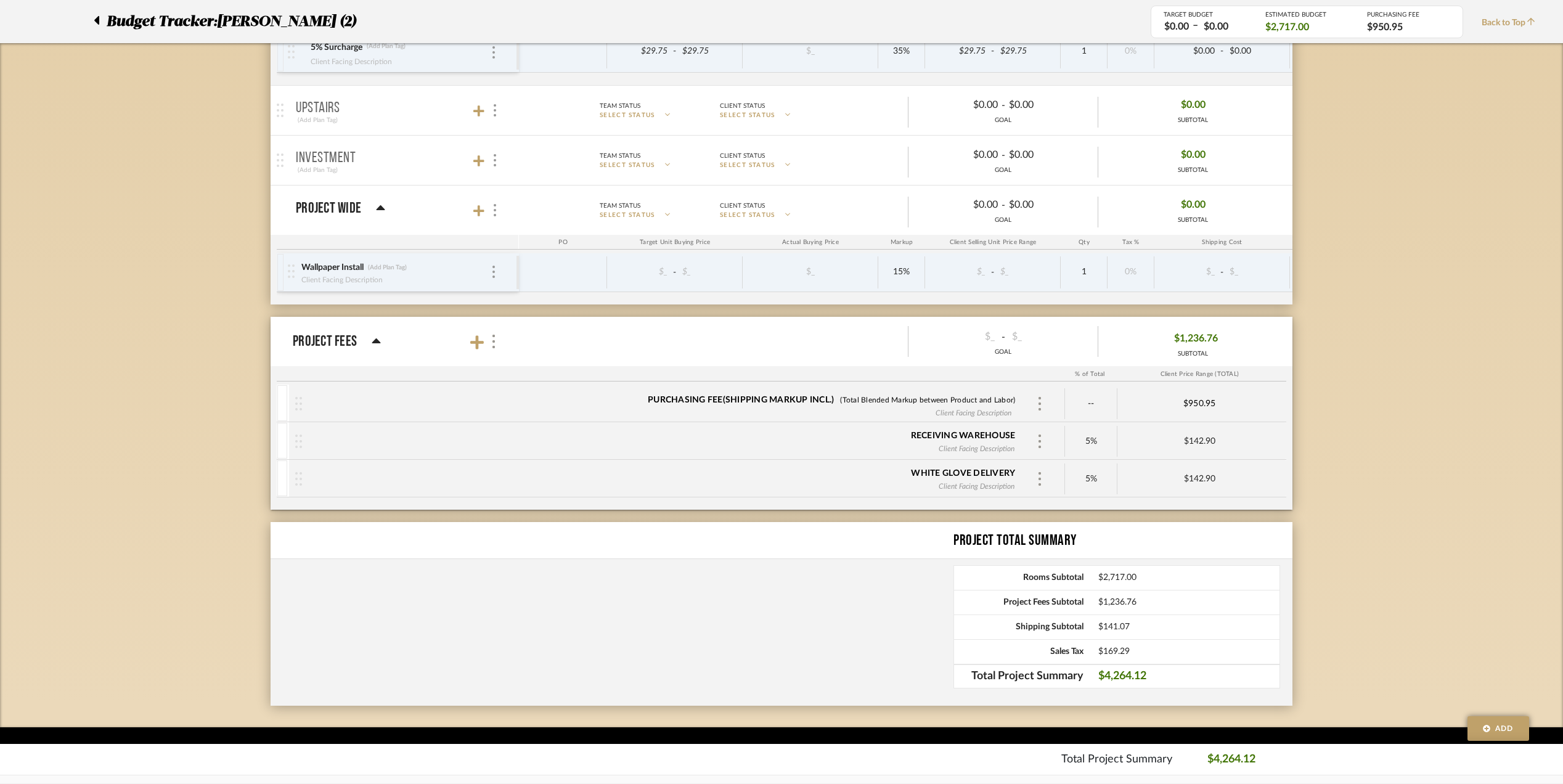
scroll to position [725, 0]
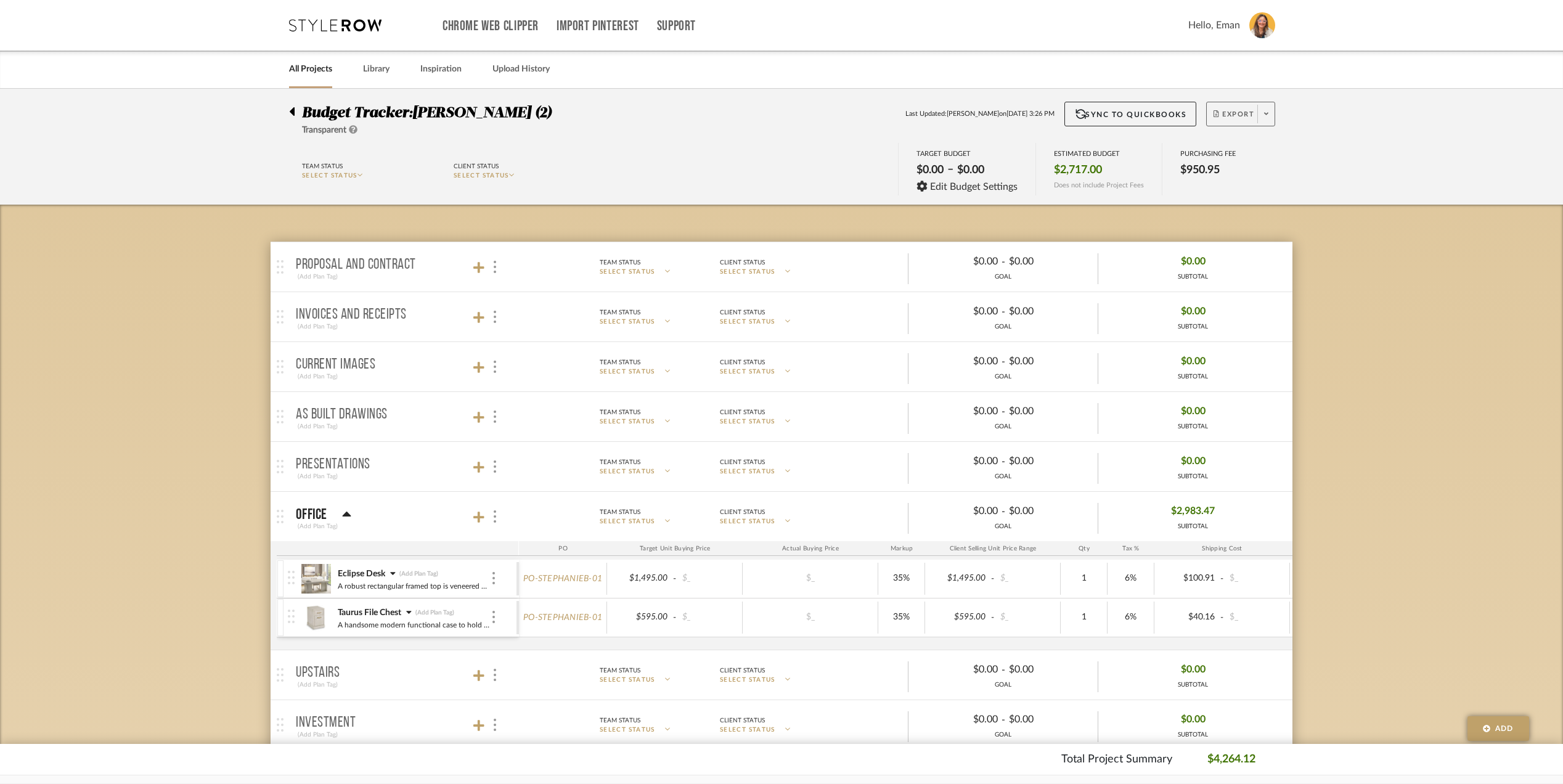
click at [1271, 116] on span at bounding box center [1266, 114] width 17 height 18
click at [1247, 148] on span "Export PDF" at bounding box center [1262, 149] width 93 height 10
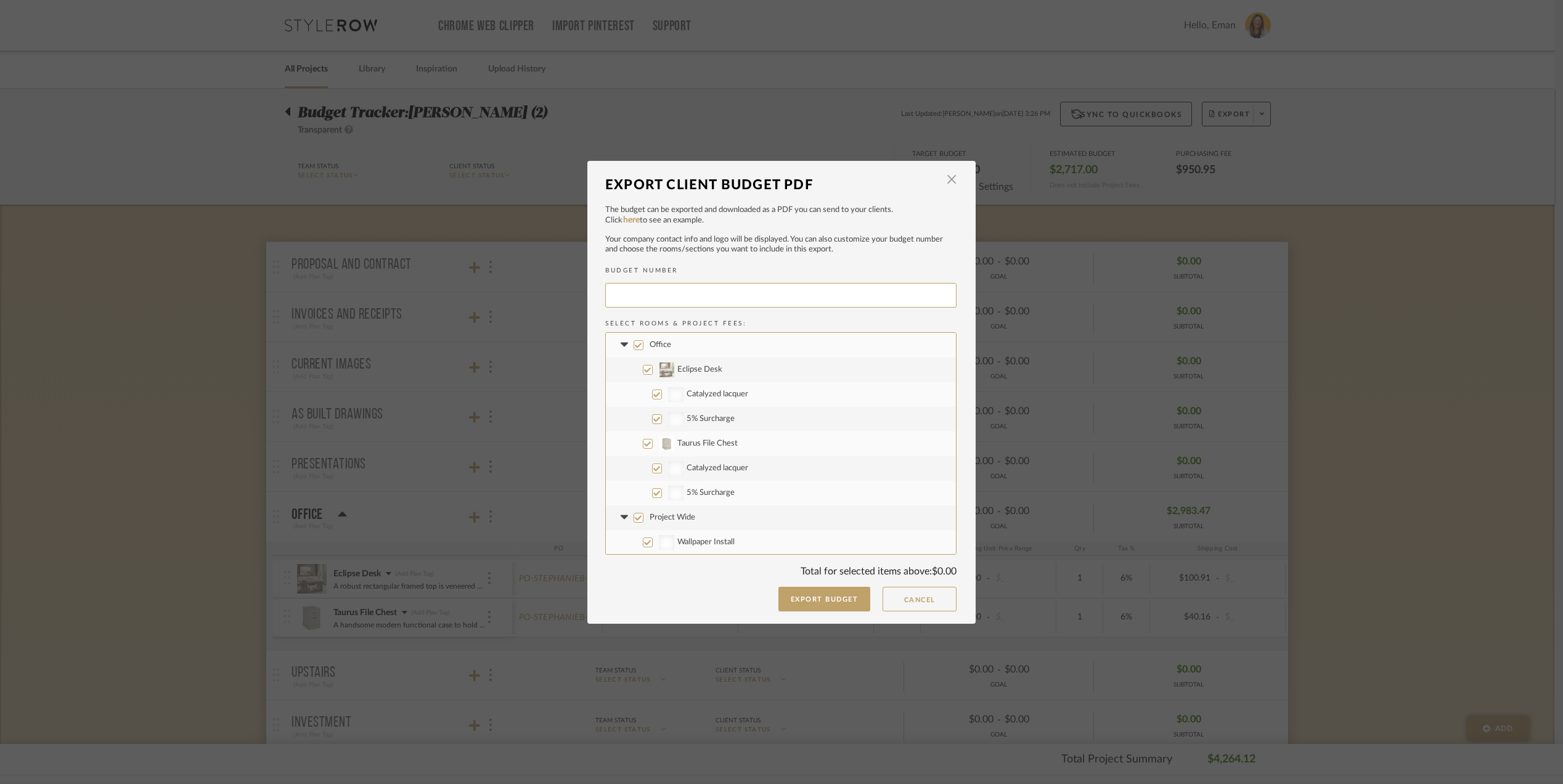
type input "STEPHA-003"
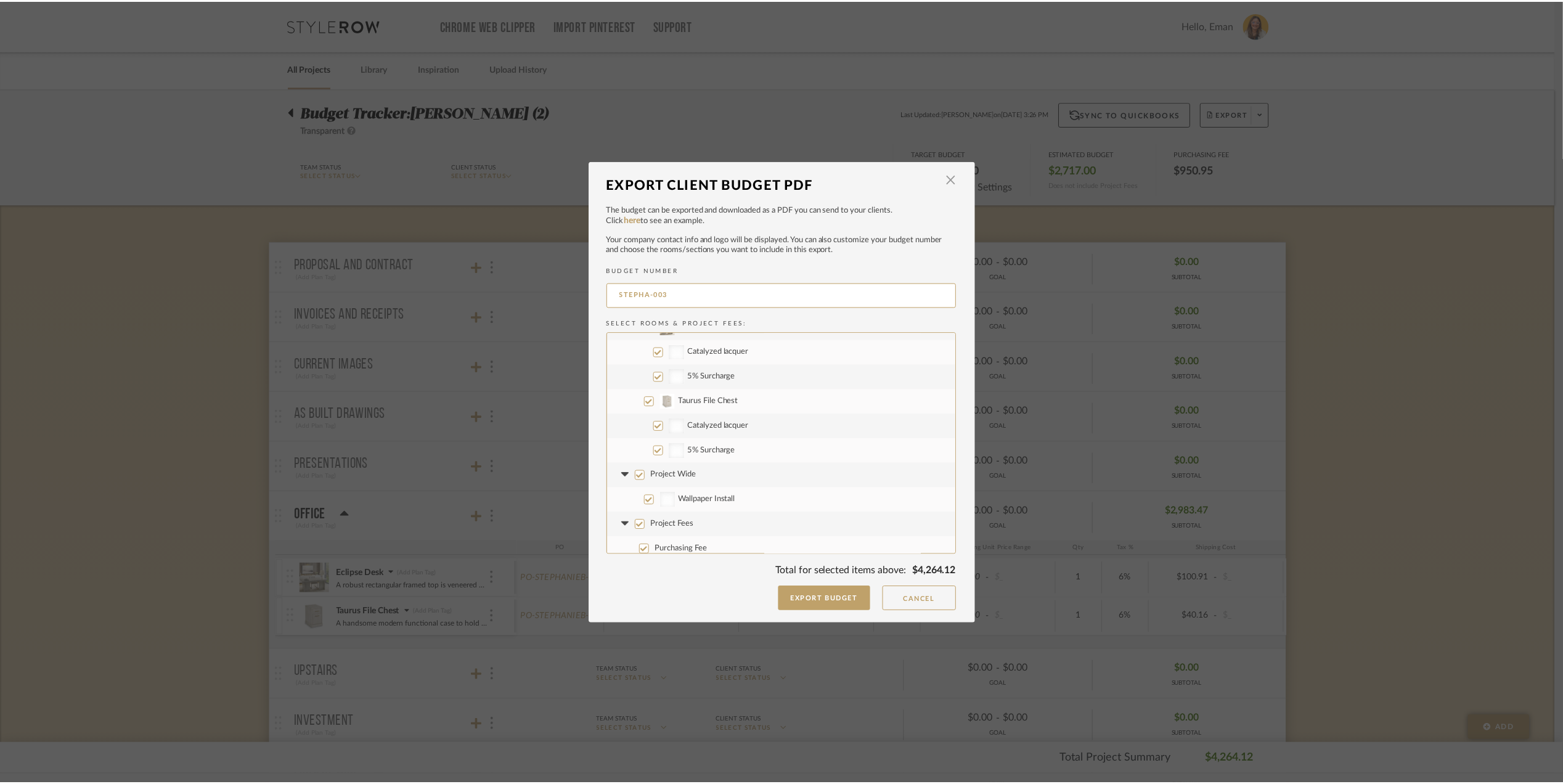
scroll to position [82, 0]
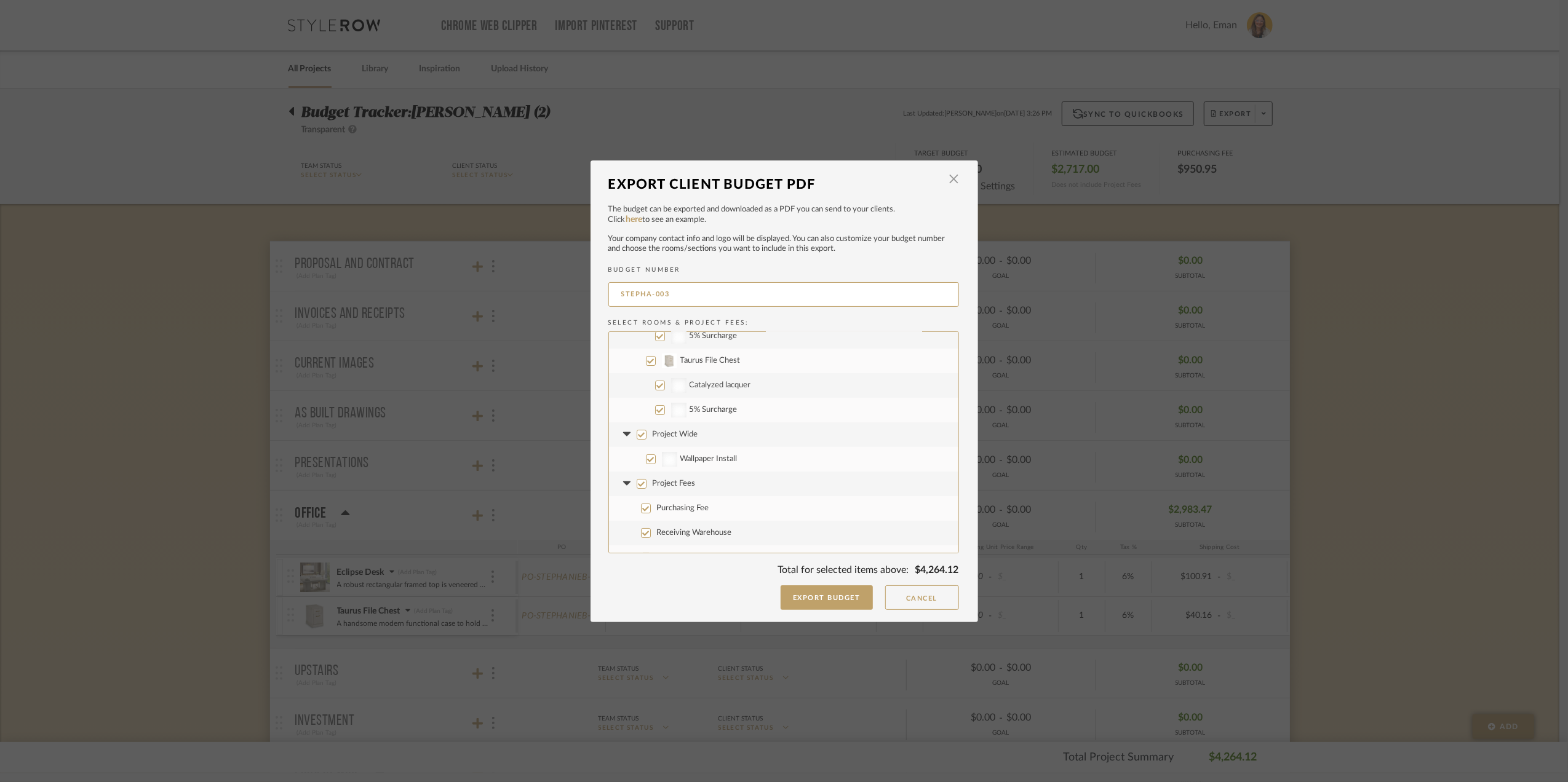
click at [637, 432] on input "Project Wide" at bounding box center [642, 435] width 10 height 10
checkbox input "false"
click at [712, 286] on input "STEPHA-003" at bounding box center [783, 294] width 351 height 25
type input "STEPHA-001"
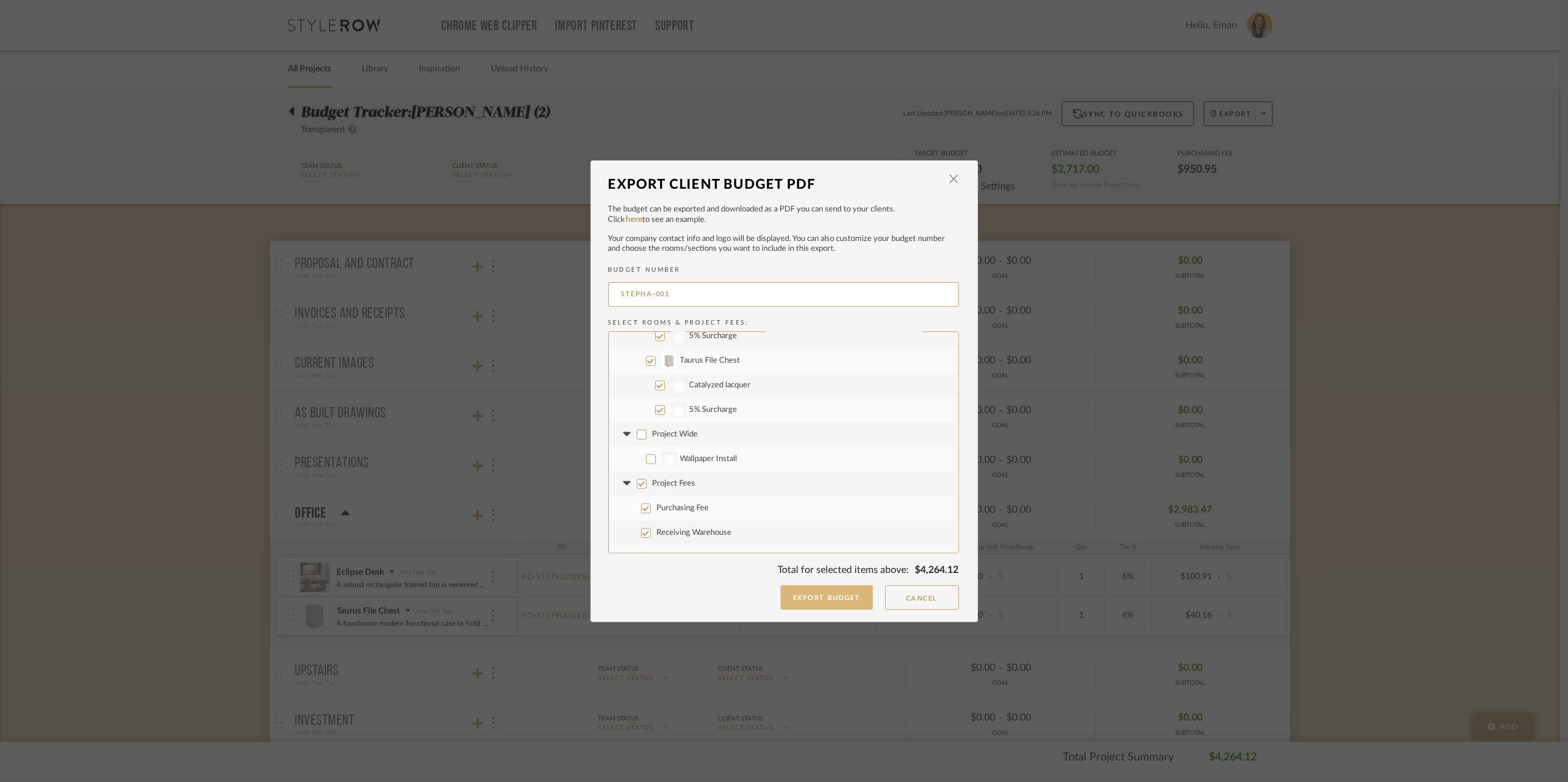
click at [811, 601] on button "Export Budget" at bounding box center [827, 598] width 93 height 25
